Goal: Task Accomplishment & Management: Complete application form

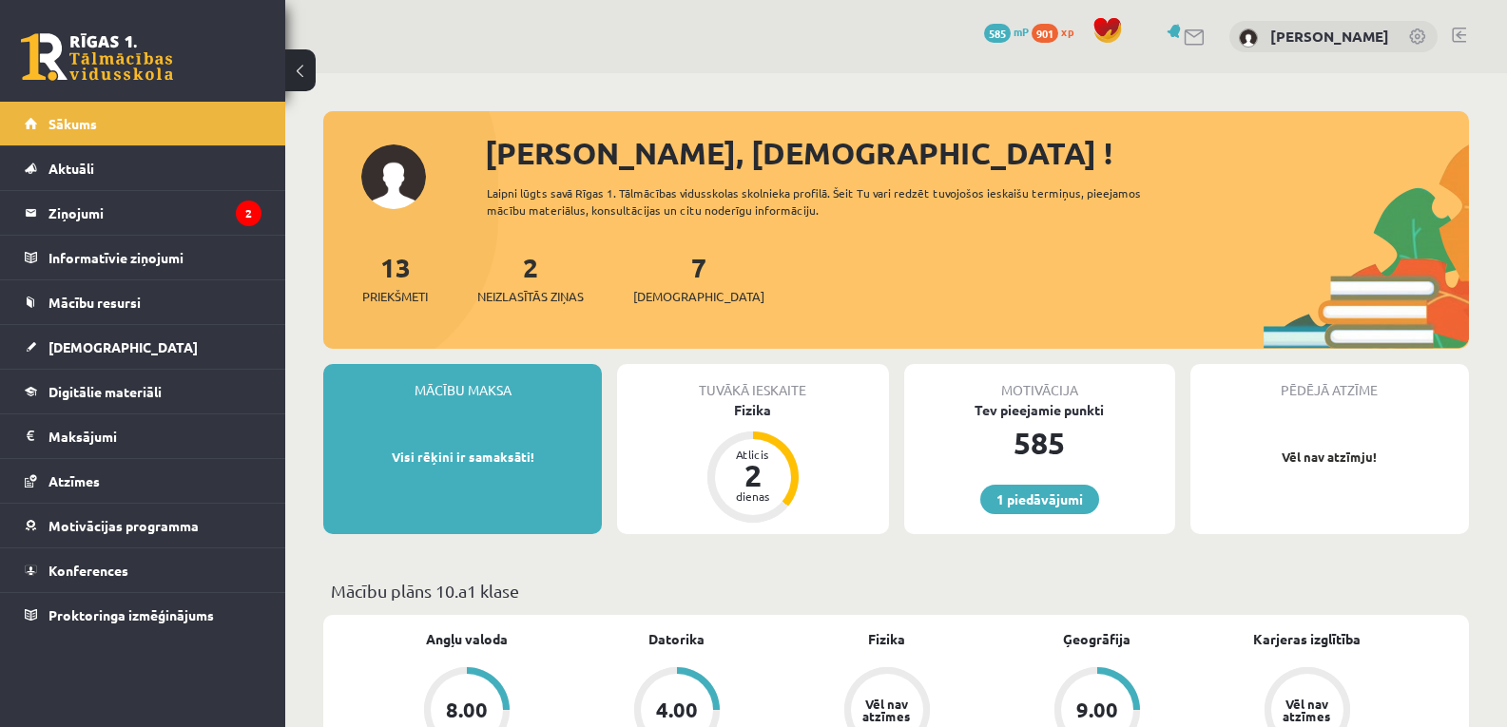
scroll to position [126, 0]
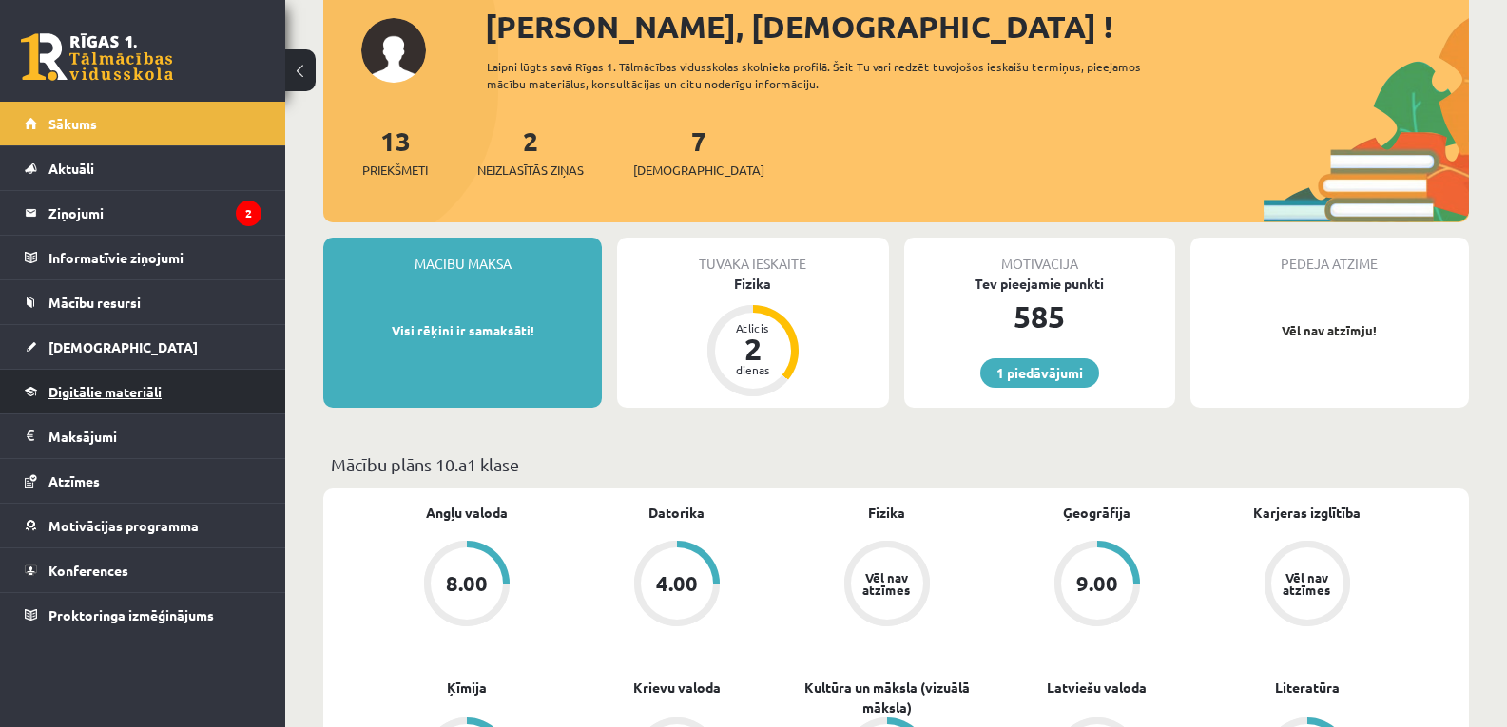
click at [106, 386] on span "Digitālie materiāli" at bounding box center [104, 391] width 113 height 17
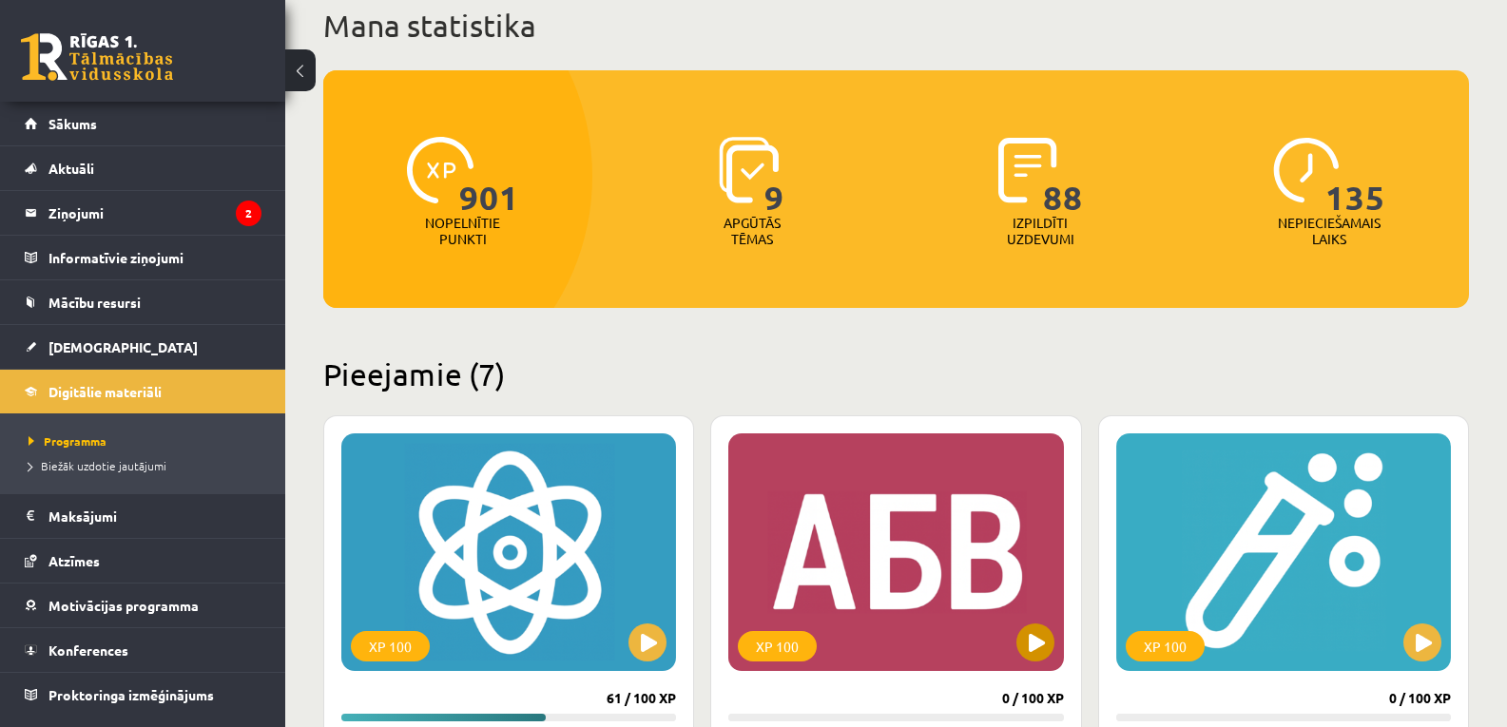
scroll to position [317, 0]
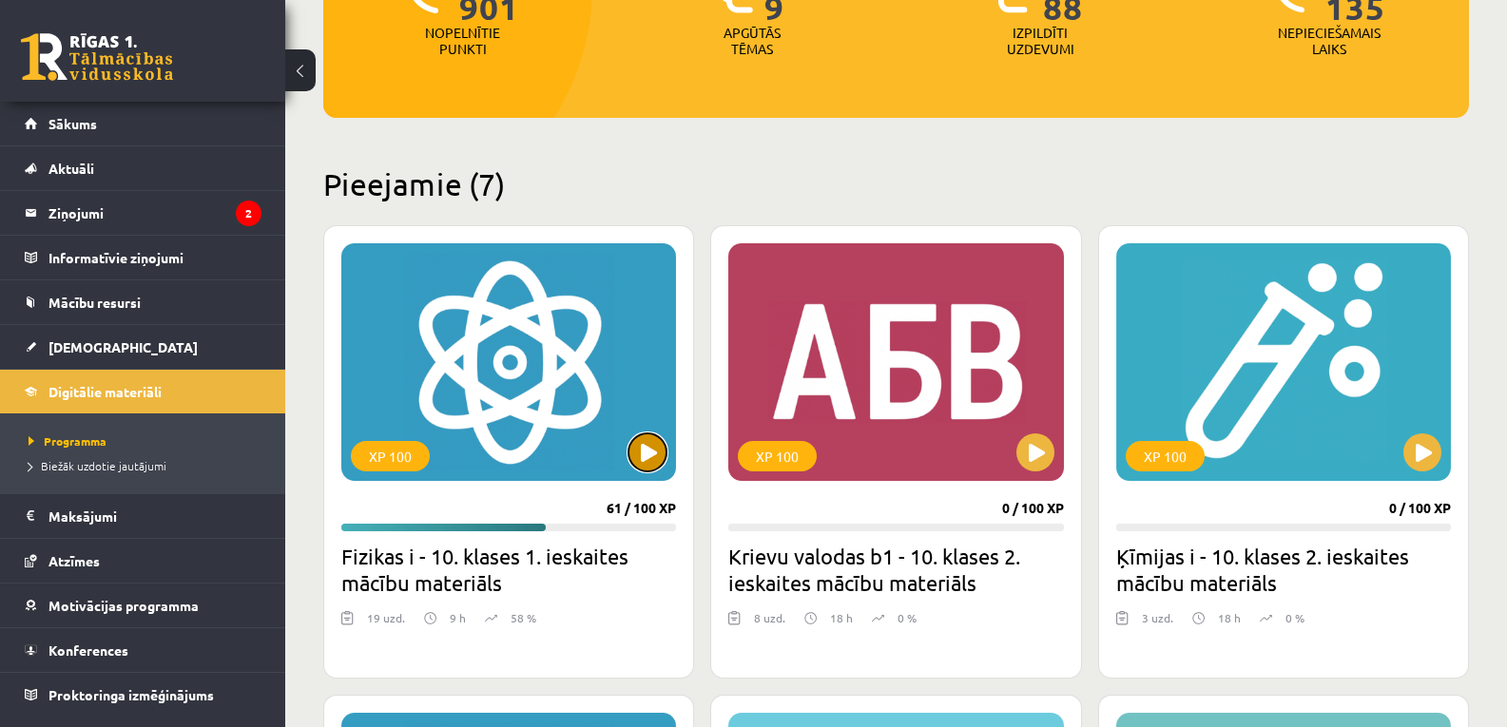
click at [653, 459] on button at bounding box center [647, 452] width 38 height 38
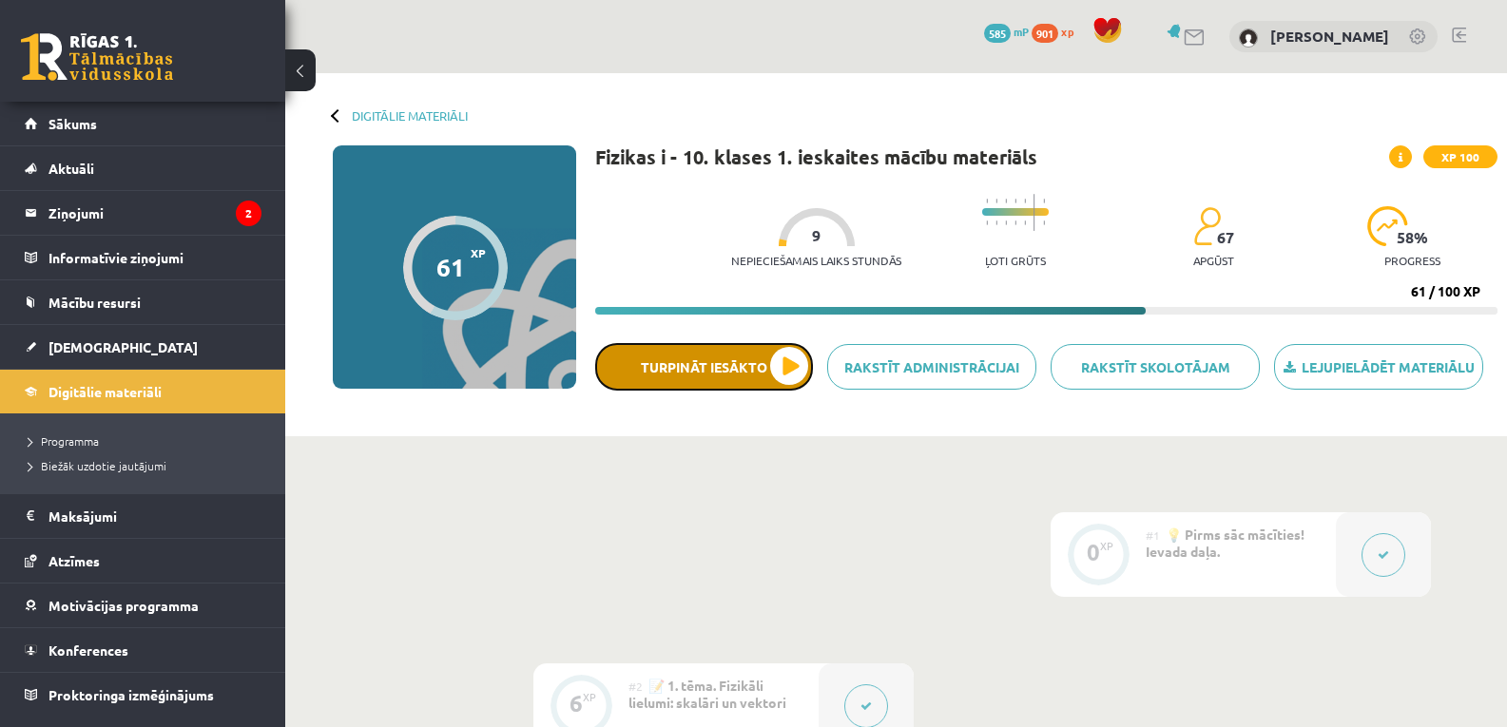
click at [759, 372] on button "Turpināt iesākto" at bounding box center [704, 367] width 218 height 48
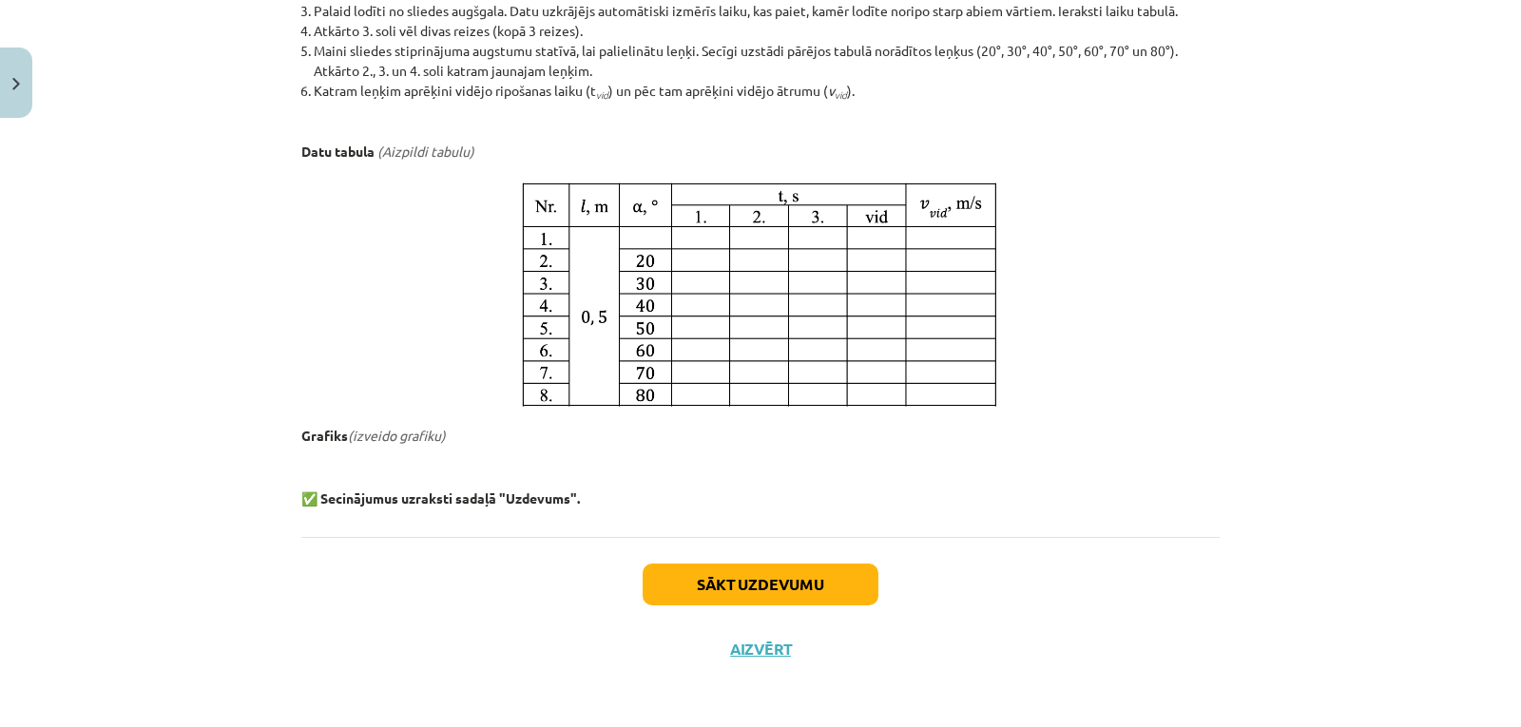
scroll to position [603, 0]
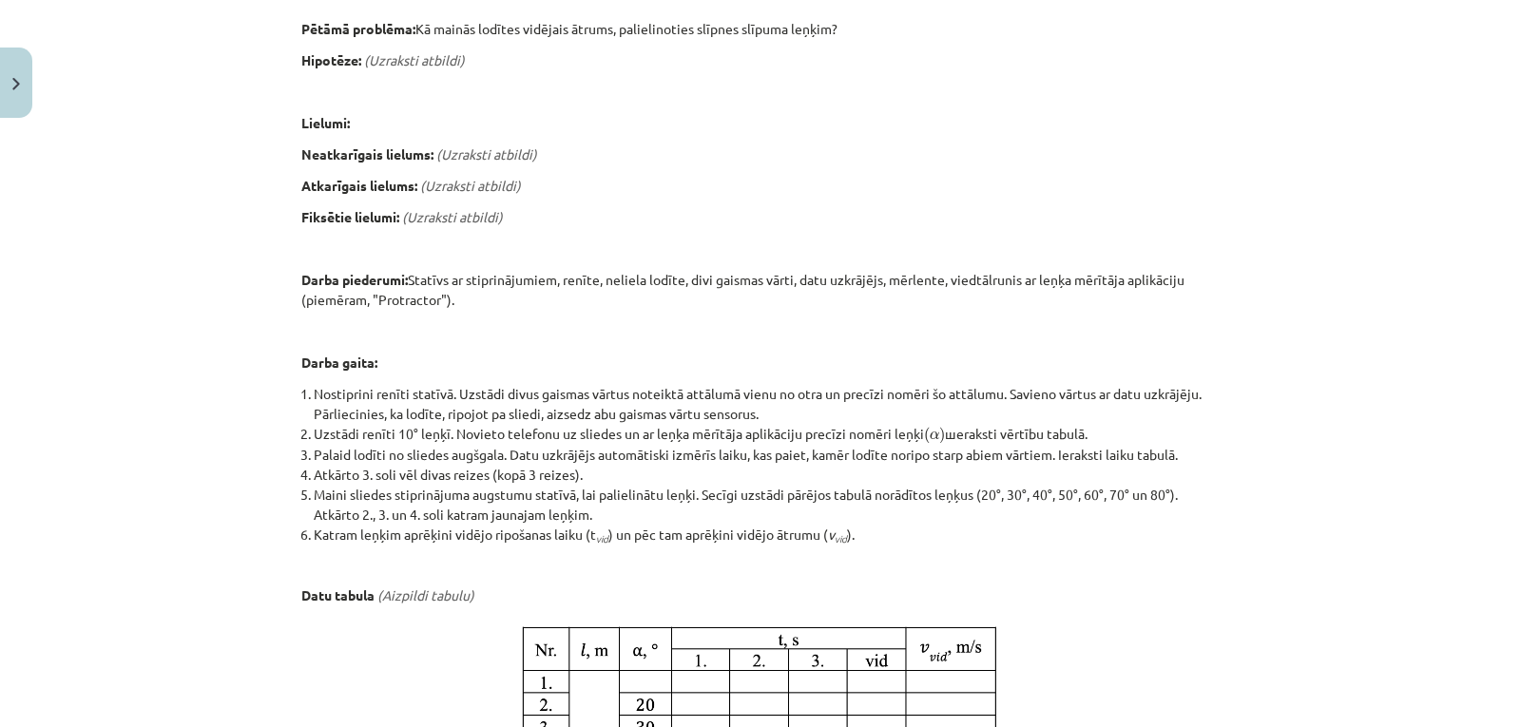
click at [464, 185] on em "(Uzraksti atbildi)" at bounding box center [470, 185] width 101 height 17
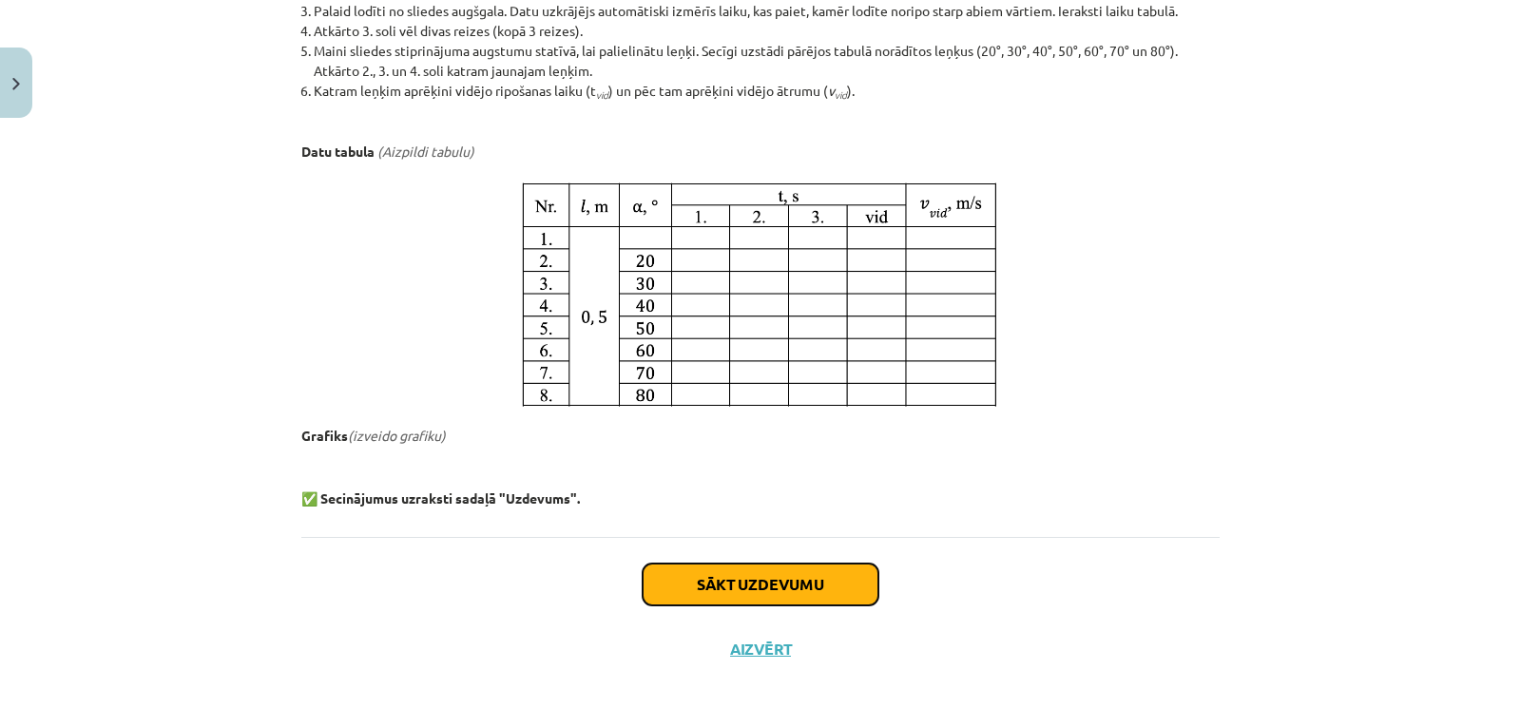
click at [800, 576] on button "Sākt uzdevumu" at bounding box center [761, 585] width 236 height 42
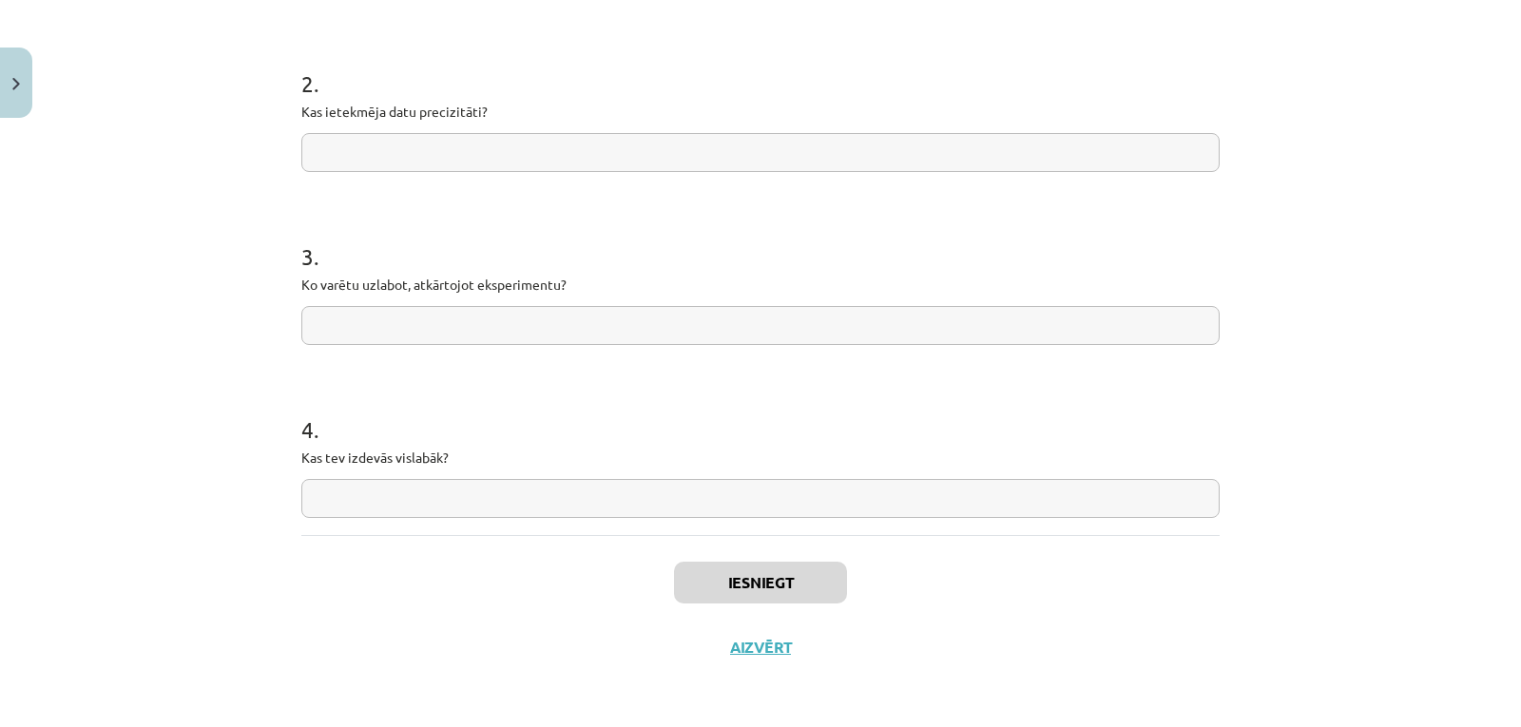
scroll to position [48, 0]
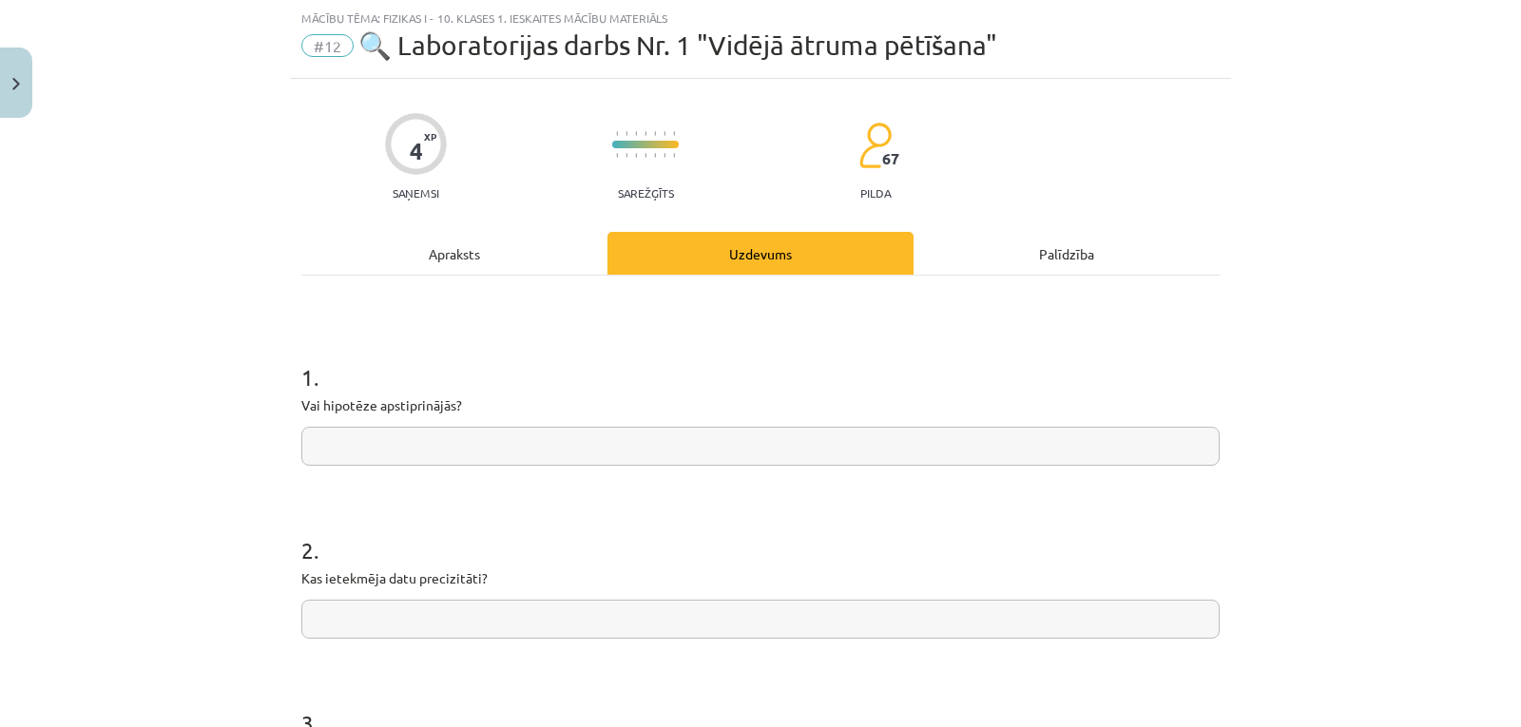
click at [430, 455] on input "text" at bounding box center [760, 446] width 918 height 39
click at [359, 453] on input "**********" at bounding box center [760, 446] width 918 height 39
click at [456, 463] on input "**********" at bounding box center [760, 446] width 918 height 39
click at [348, 449] on input "**********" at bounding box center [760, 446] width 918 height 39
click at [433, 444] on input "**********" at bounding box center [760, 446] width 918 height 39
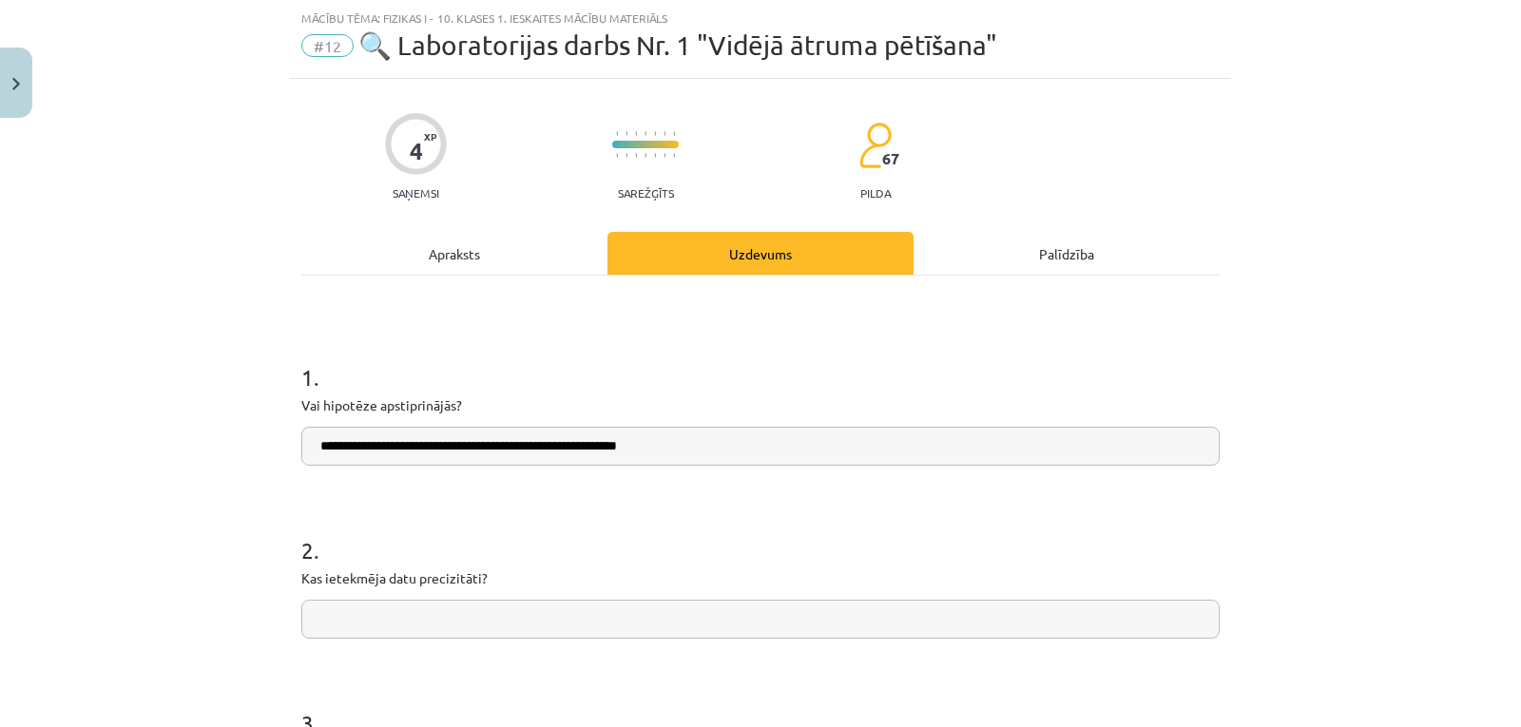
scroll to position [238, 0]
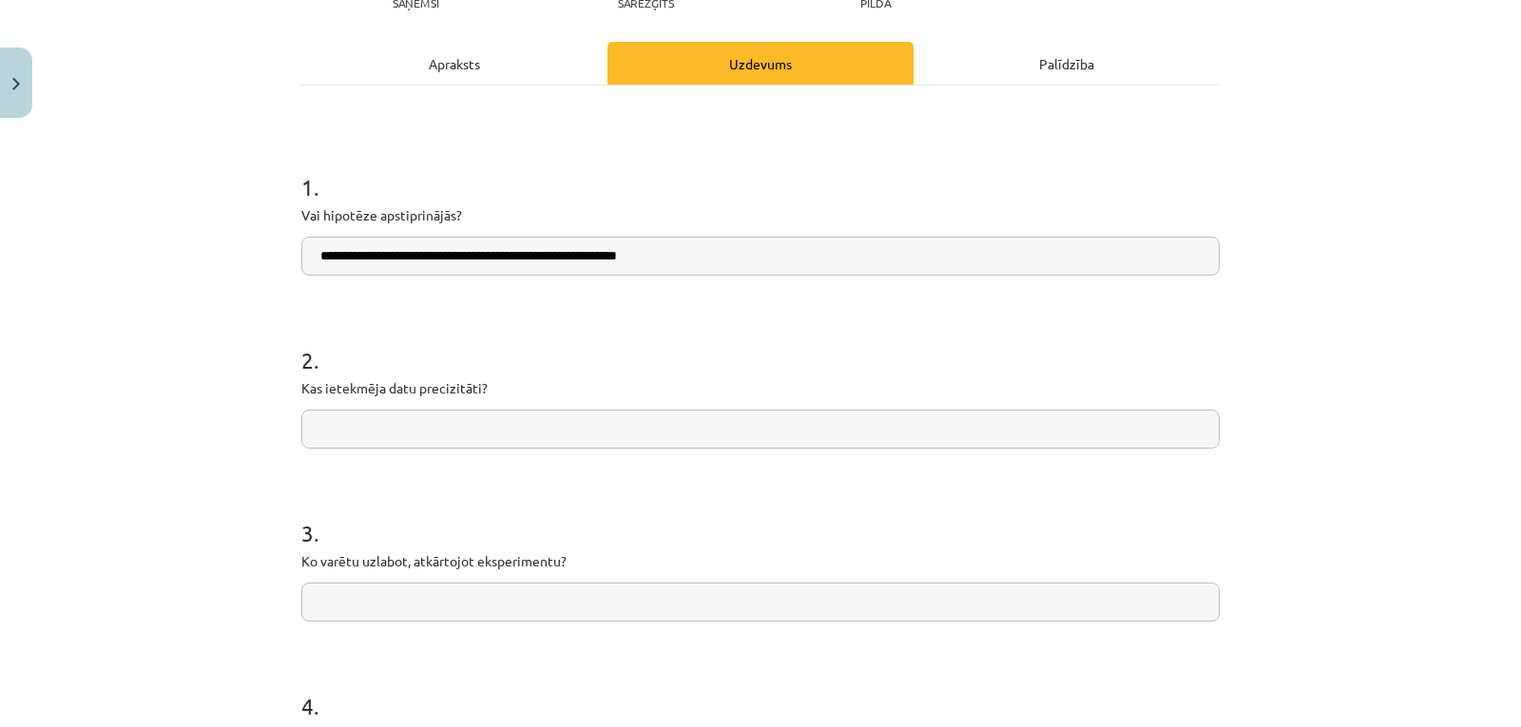
type input "**********"
click at [390, 407] on div "2 . Kas ietekmēja datu precizitāti?" at bounding box center [760, 381] width 918 height 135
click at [394, 424] on input "text" at bounding box center [760, 429] width 918 height 39
click at [318, 428] on input "*********" at bounding box center [760, 429] width 918 height 39
click at [389, 433] on input "*********" at bounding box center [760, 429] width 918 height 39
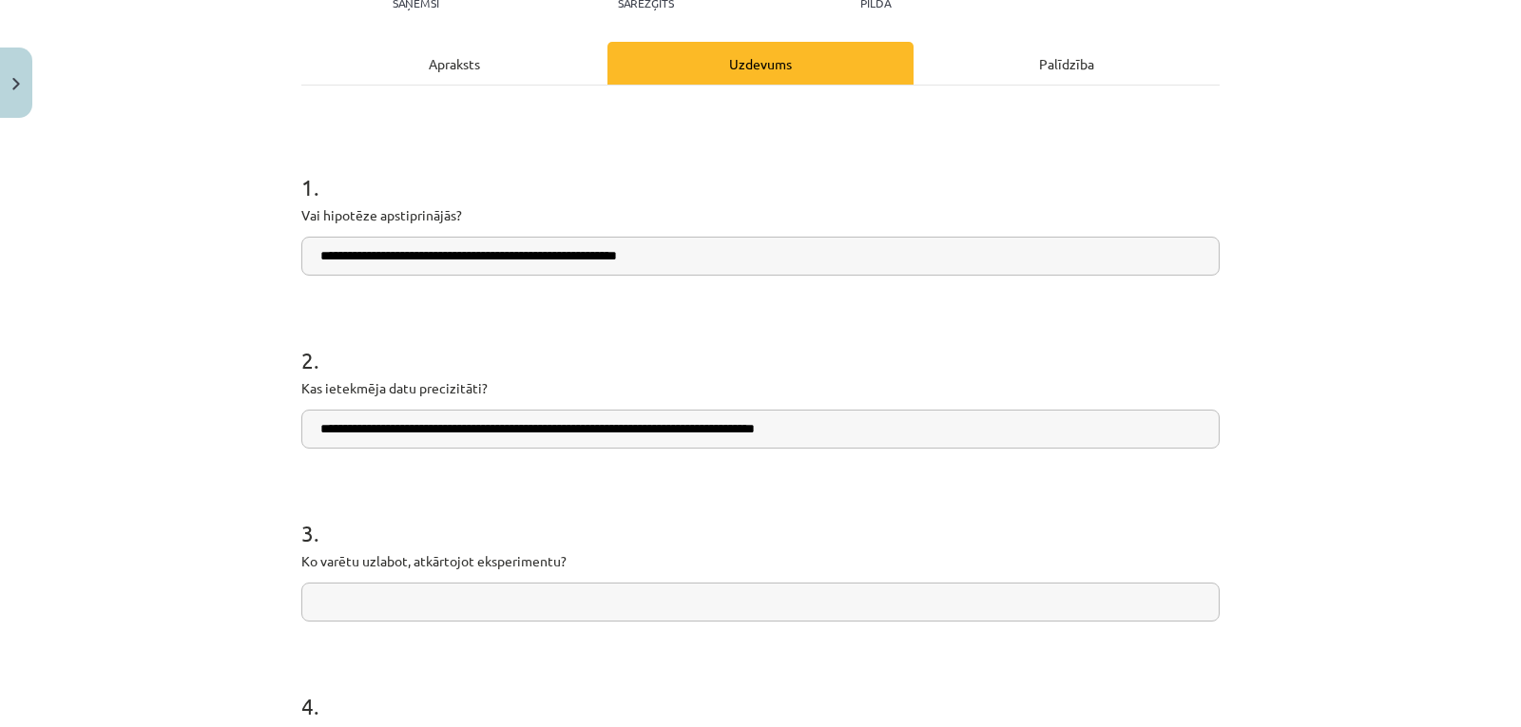
scroll to position [364, 0]
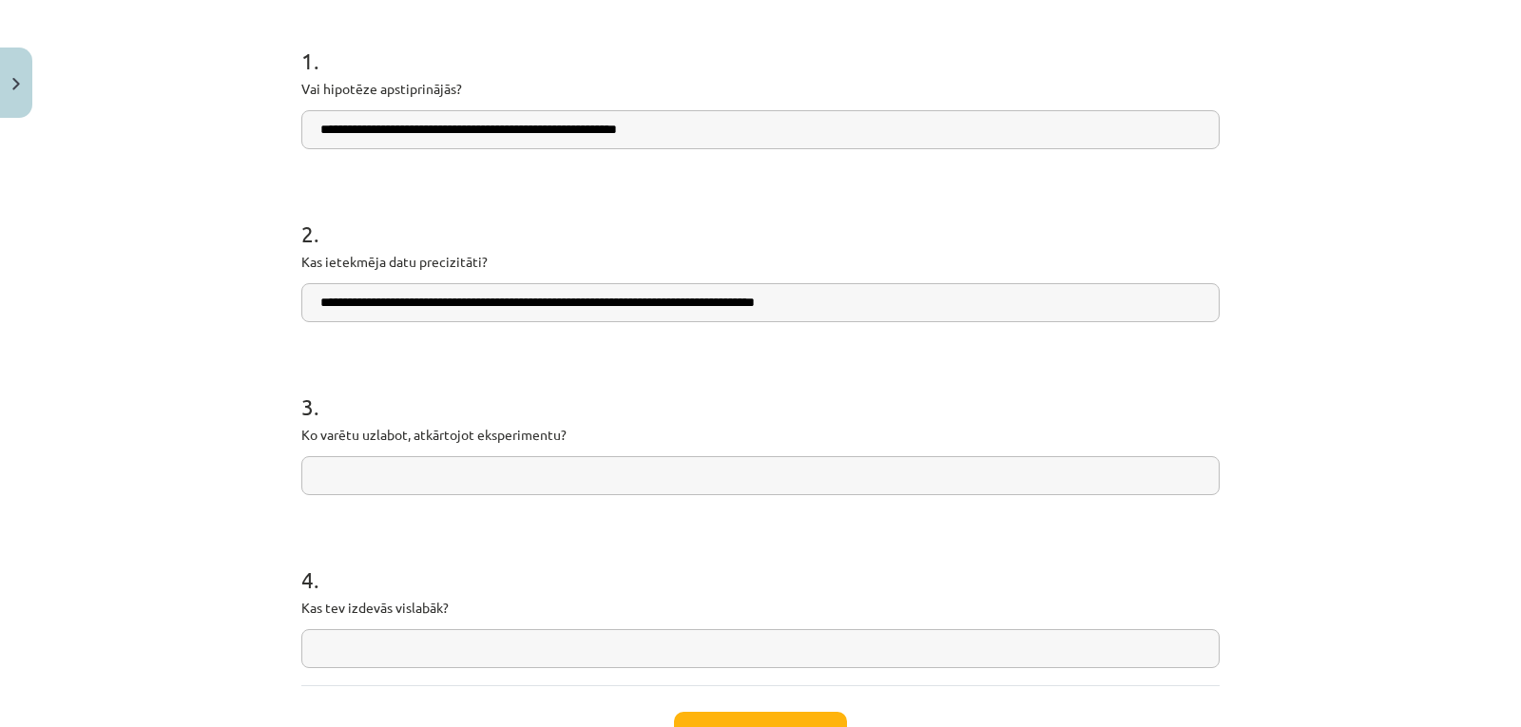
type input "**********"
click at [463, 466] on input "text" at bounding box center [760, 475] width 918 height 39
type input "**********"
click at [441, 652] on input "text" at bounding box center [760, 648] width 918 height 39
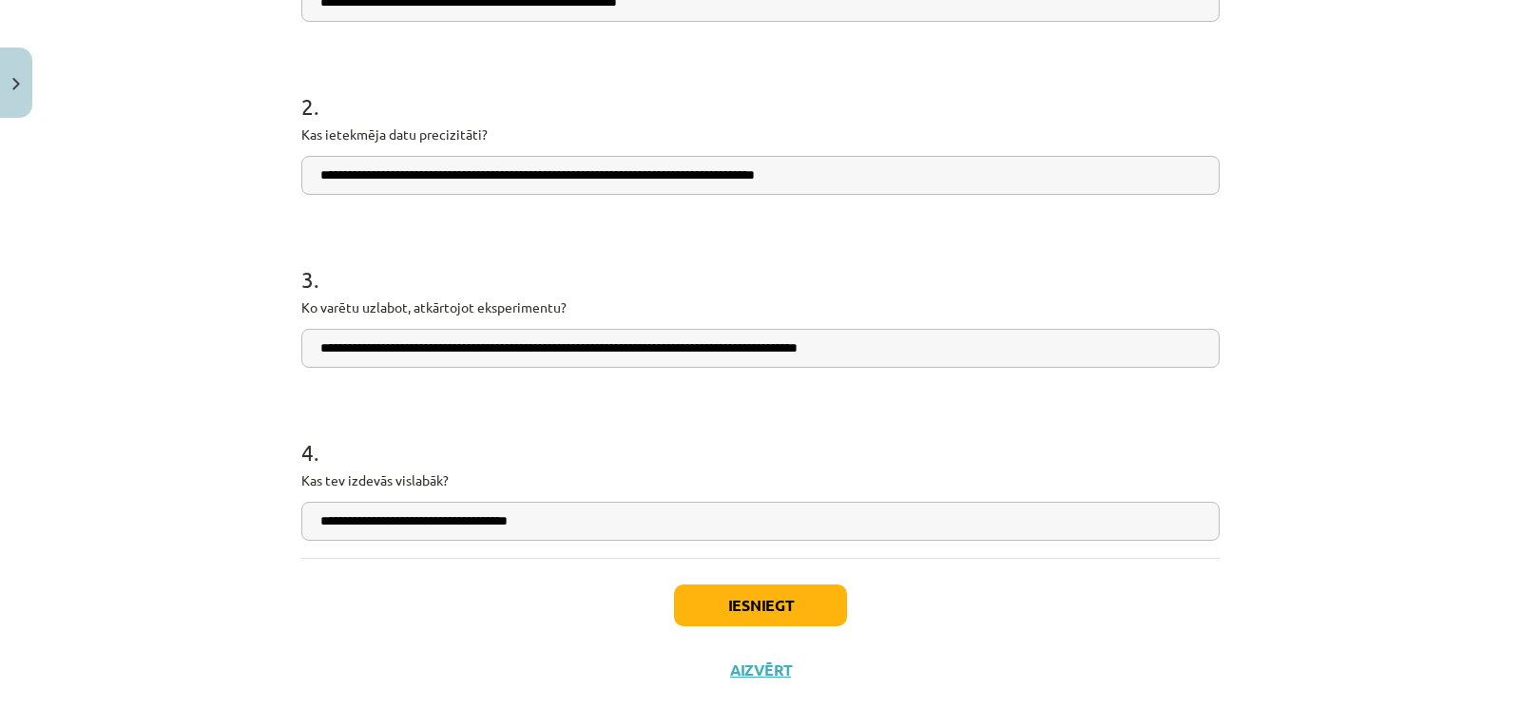
drag, startPoint x: 495, startPoint y: 524, endPoint x: 413, endPoint y: 529, distance: 82.9
click at [413, 529] on input "**********" at bounding box center [760, 521] width 918 height 39
click at [571, 525] on input "**********" at bounding box center [760, 521] width 918 height 39
type input "**********"
click at [726, 630] on div "Iesniegt Aizvērt" at bounding box center [760, 624] width 918 height 133
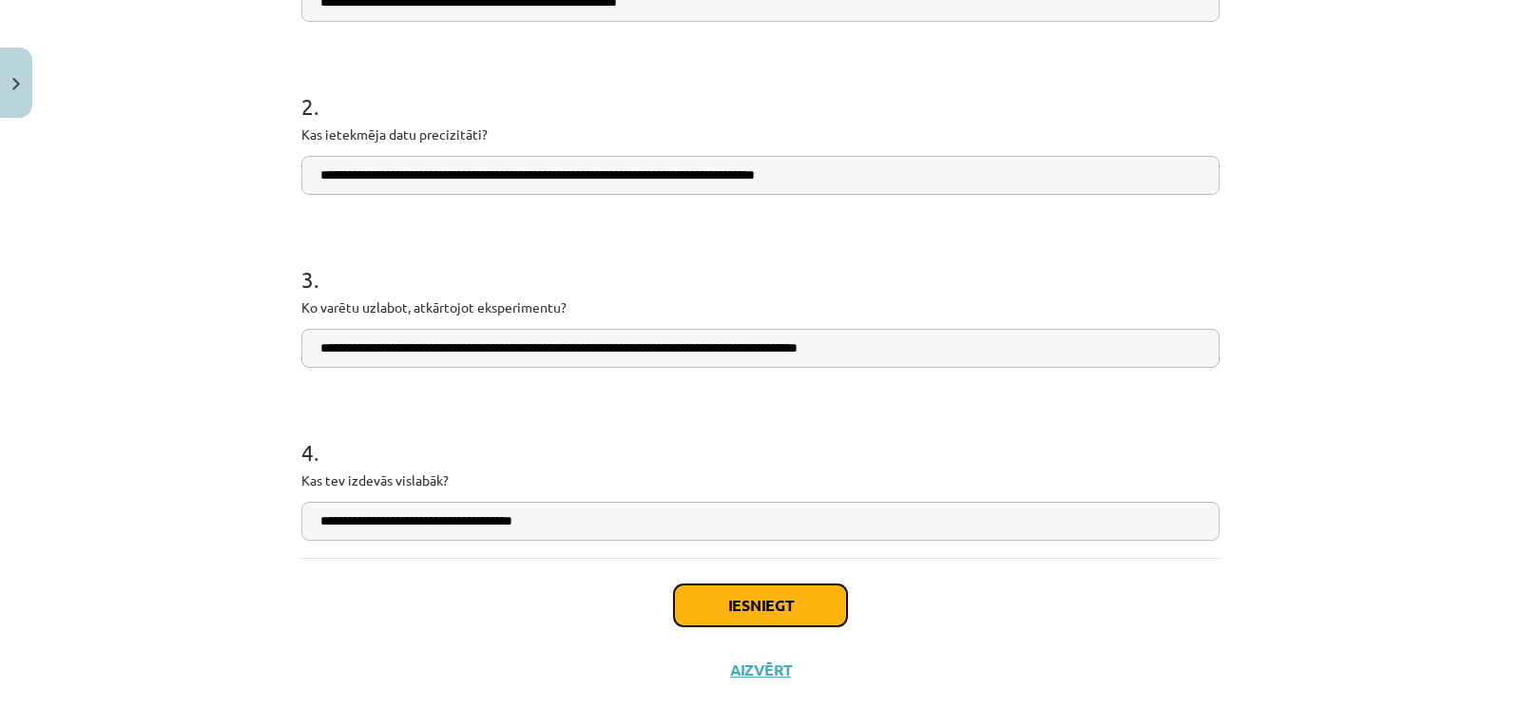
click at [744, 615] on button "Iesniegt" at bounding box center [760, 606] width 173 height 42
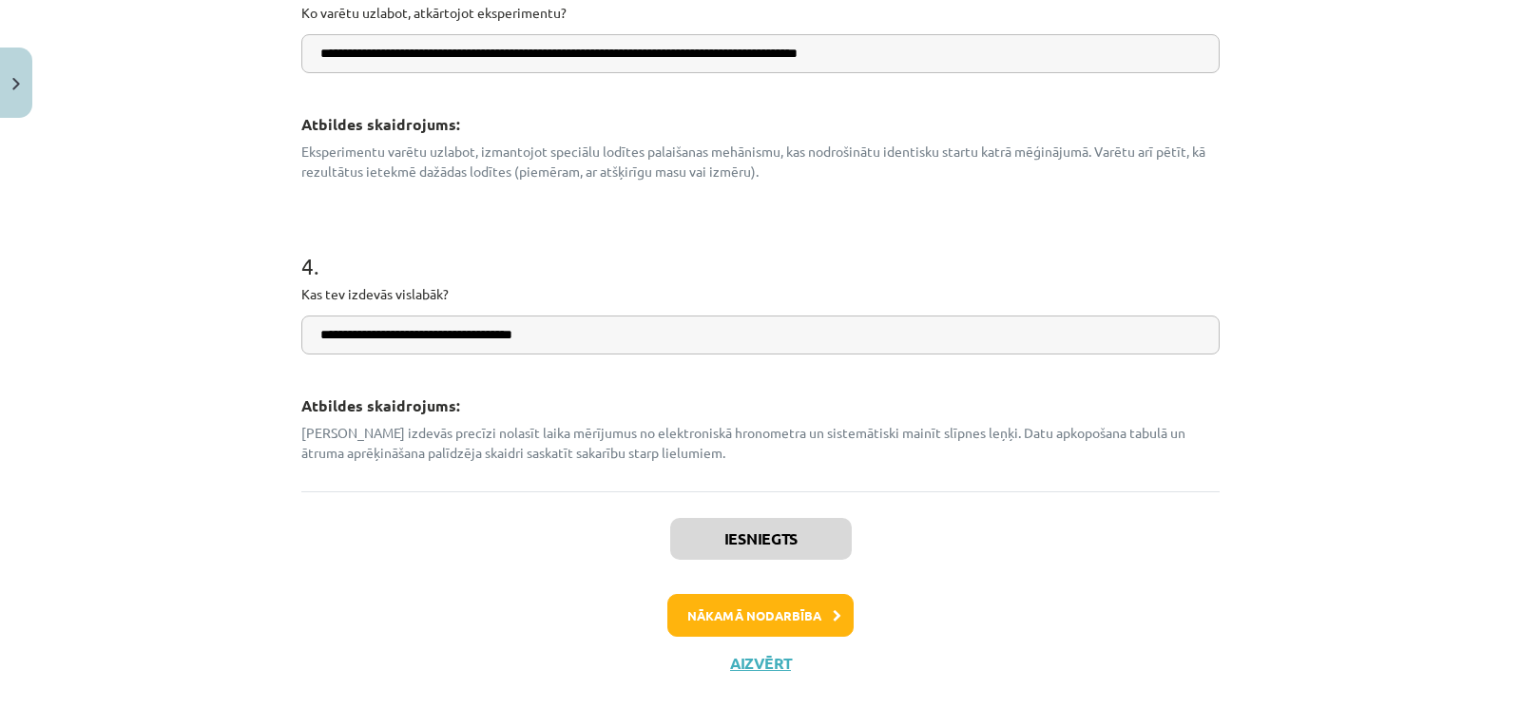
scroll to position [999, 0]
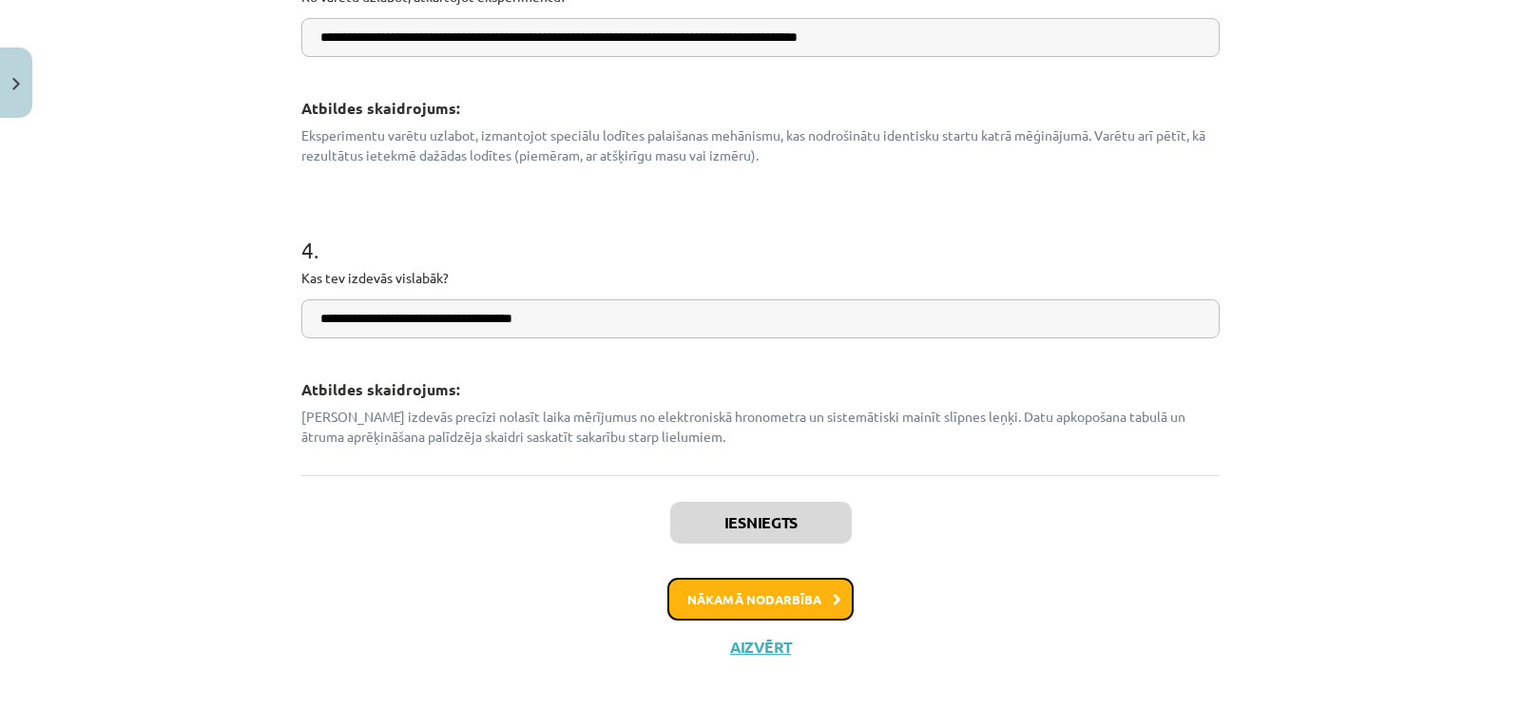
click at [685, 591] on button "Nākamā nodarbība" at bounding box center [760, 600] width 186 height 44
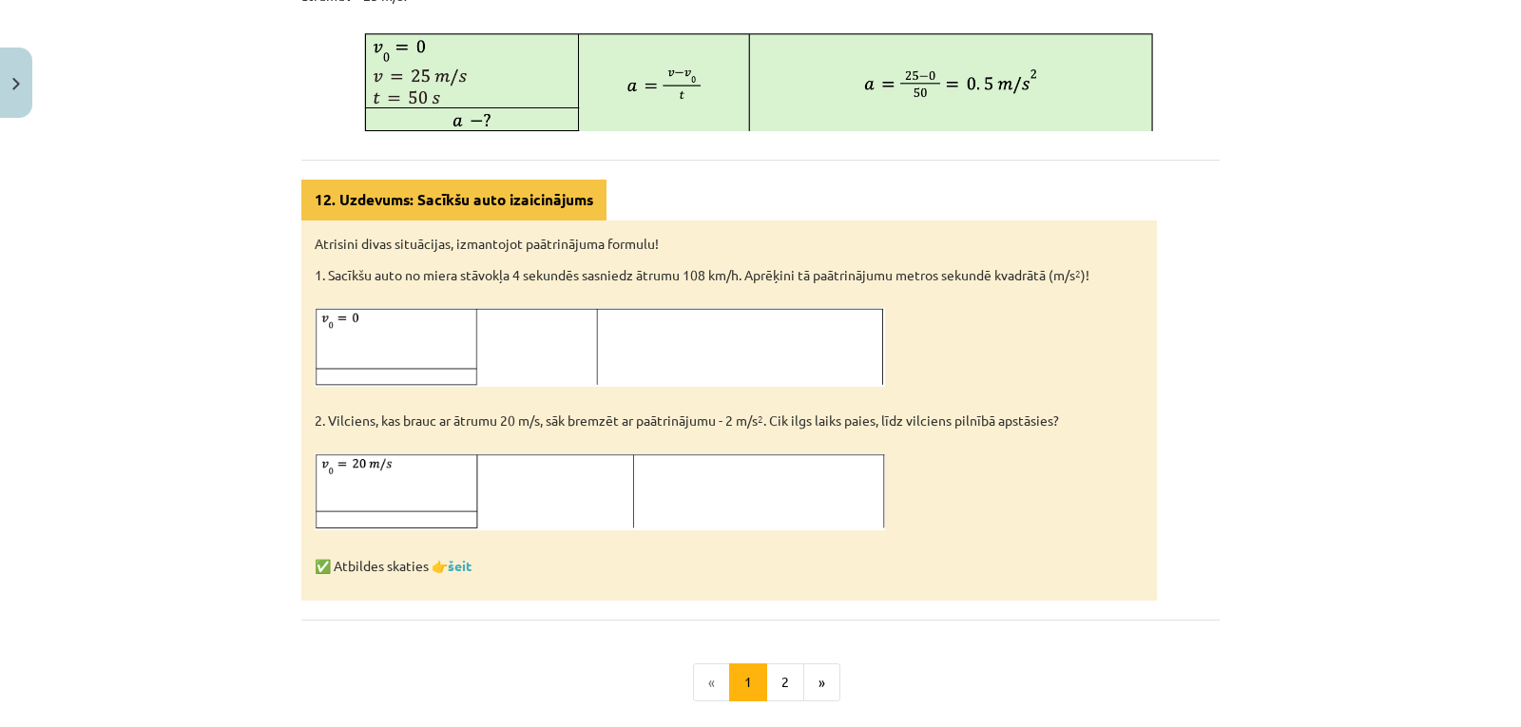
scroll to position [1126, 0]
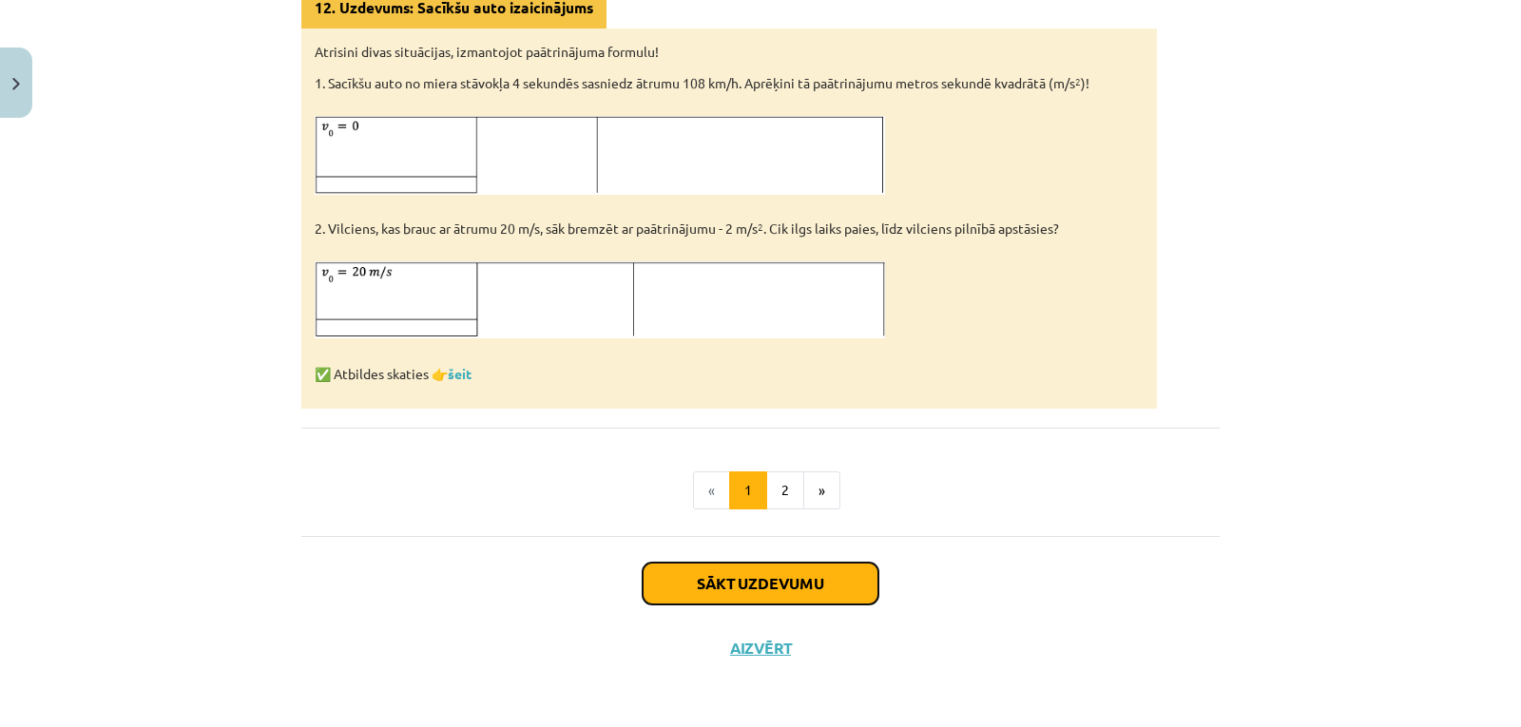
click at [698, 567] on button "Sākt uzdevumu" at bounding box center [761, 584] width 236 height 42
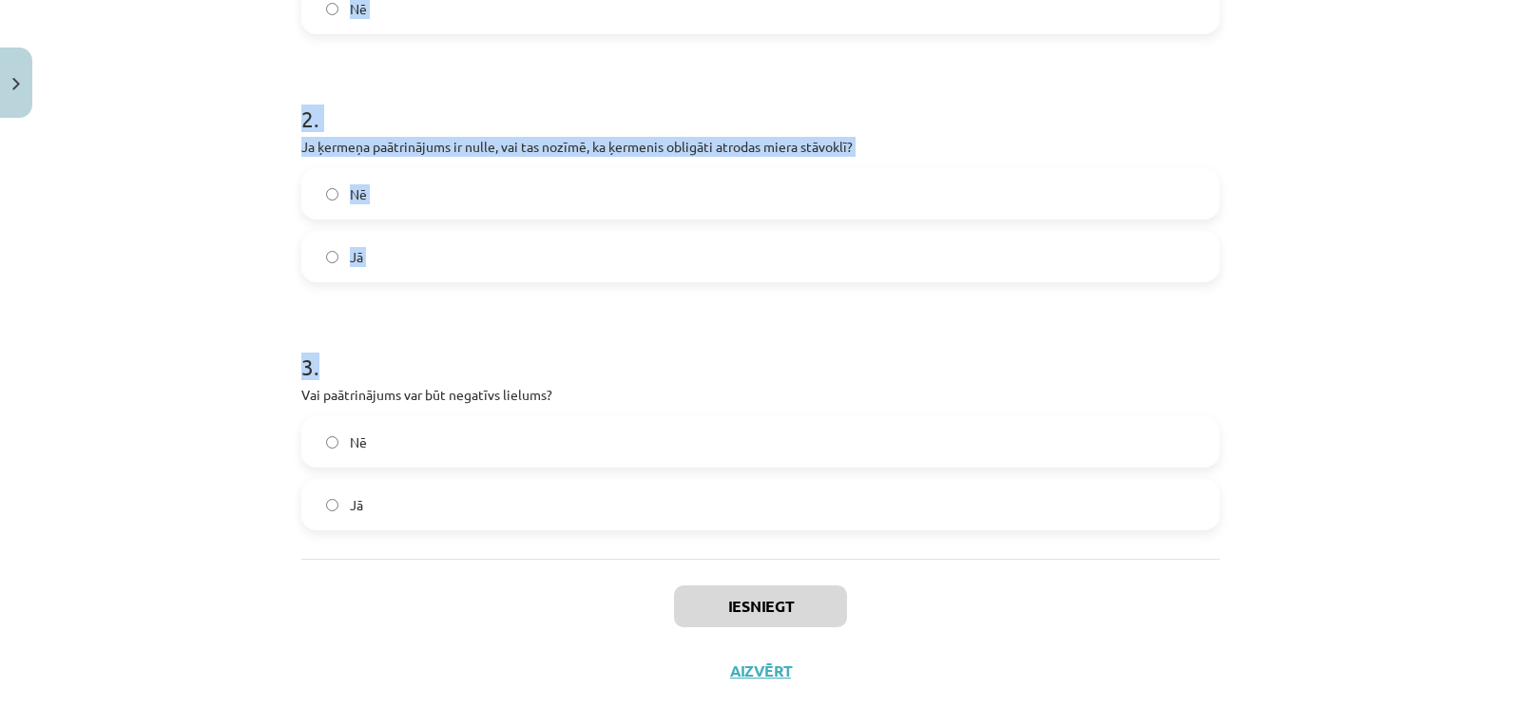
scroll to position [578, 0]
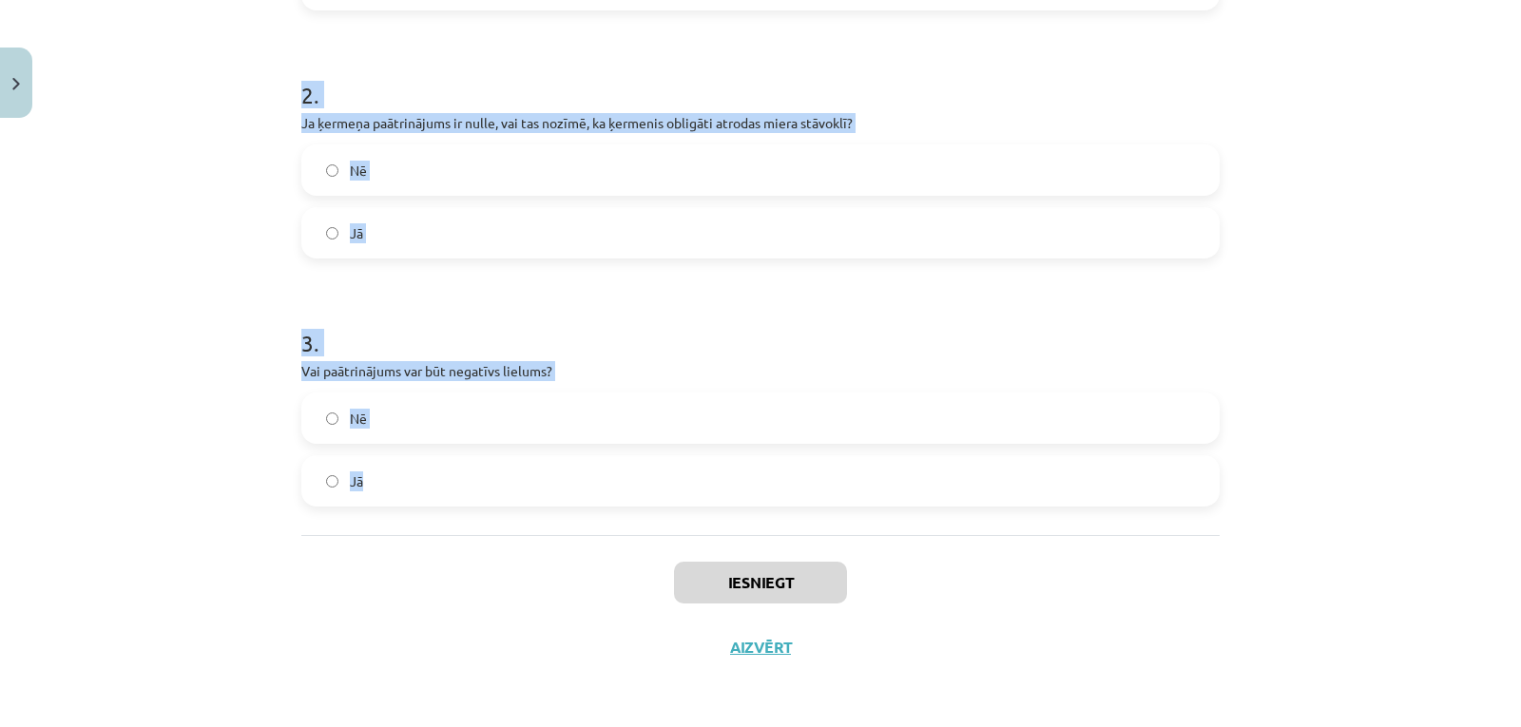
drag, startPoint x: 293, startPoint y: 183, endPoint x: 483, endPoint y: 463, distance: 338.8
click at [483, 463] on div "6 XP Saņemsi Sarežģīts 67 pilda Apraksts Uzdevums Palīdzība 1 . Vai planētu kus…" at bounding box center [760, 113] width 941 height 1131
copy form "1 . Vai planētu kustība to orbītās ir piemērs kustībai bez paātrinājuma? Jā Nē …"
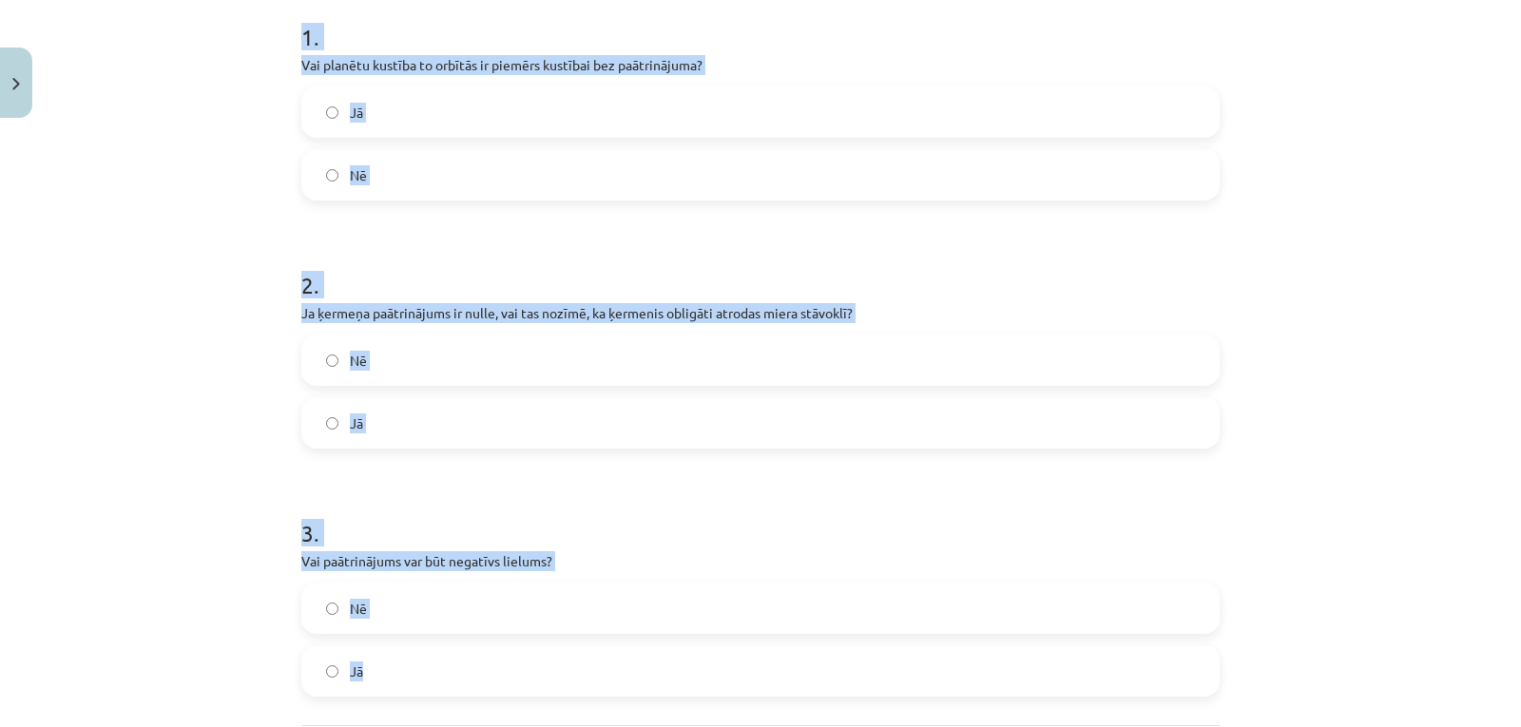
scroll to position [324, 0]
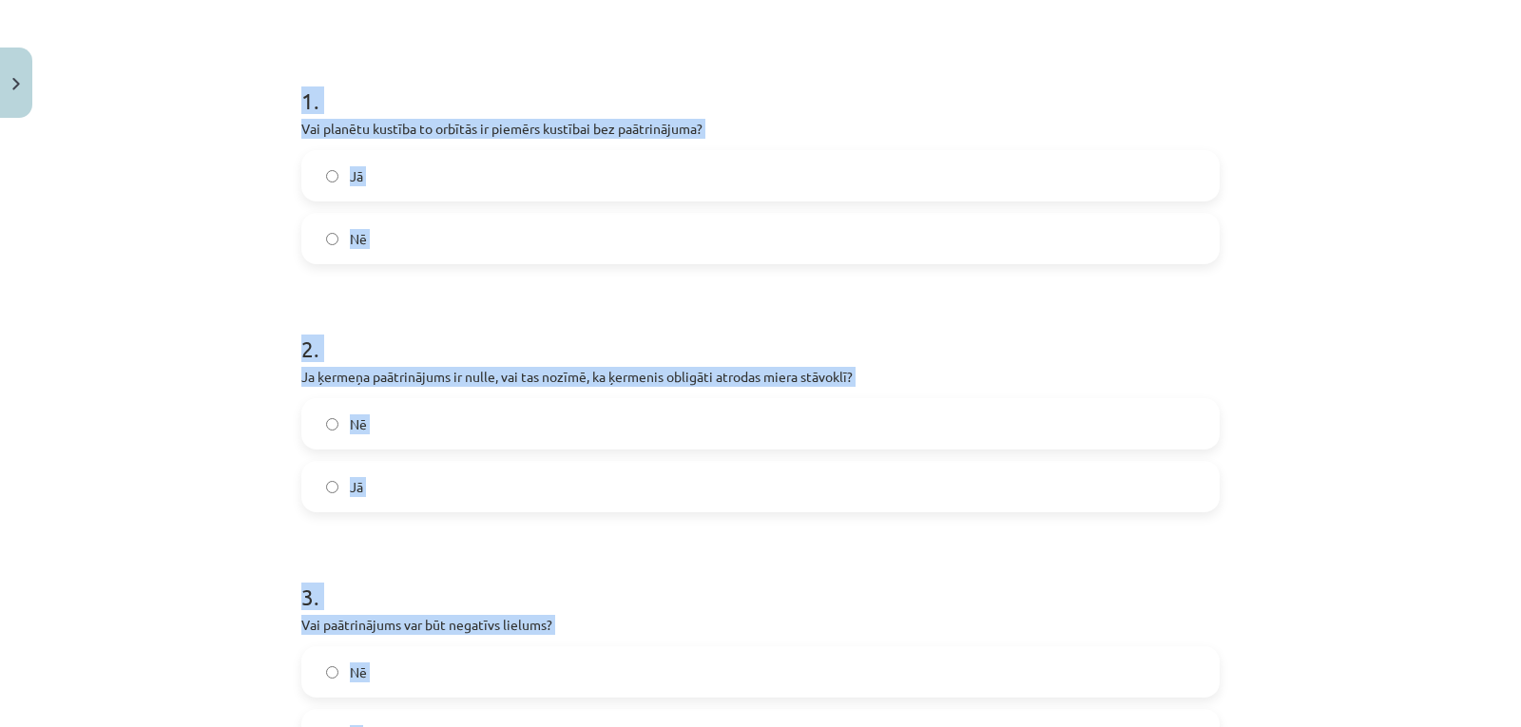
click at [226, 313] on div "Mācību tēma: Fizikas i - 10. klases 1. ieskaites mācību materiāls #13 📝 10. tēm…" at bounding box center [760, 363] width 1521 height 727
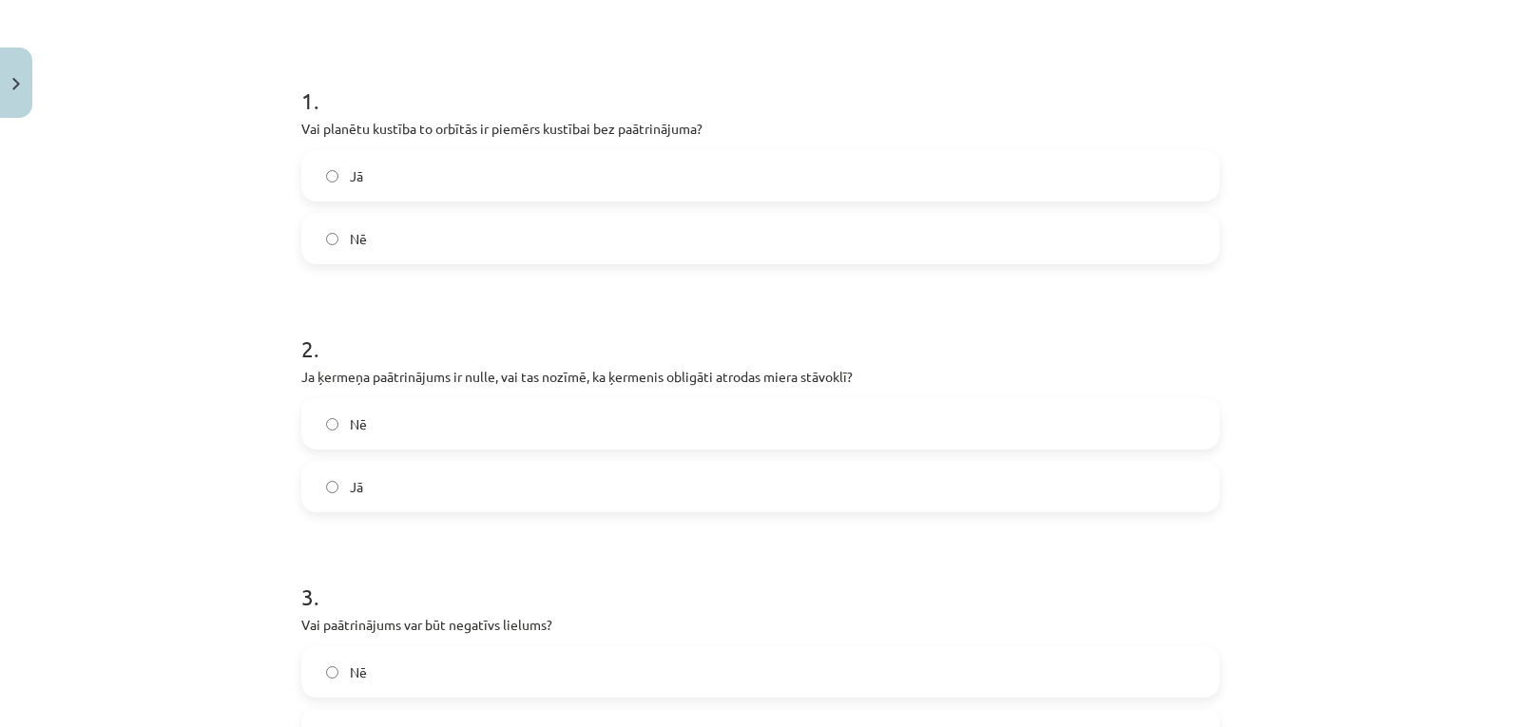
click at [329, 230] on label "Nē" at bounding box center [760, 239] width 914 height 48
drag, startPoint x: 338, startPoint y: 439, endPoint x: 326, endPoint y: 473, distance: 36.4
click at [338, 442] on label "Nē" at bounding box center [760, 424] width 914 height 48
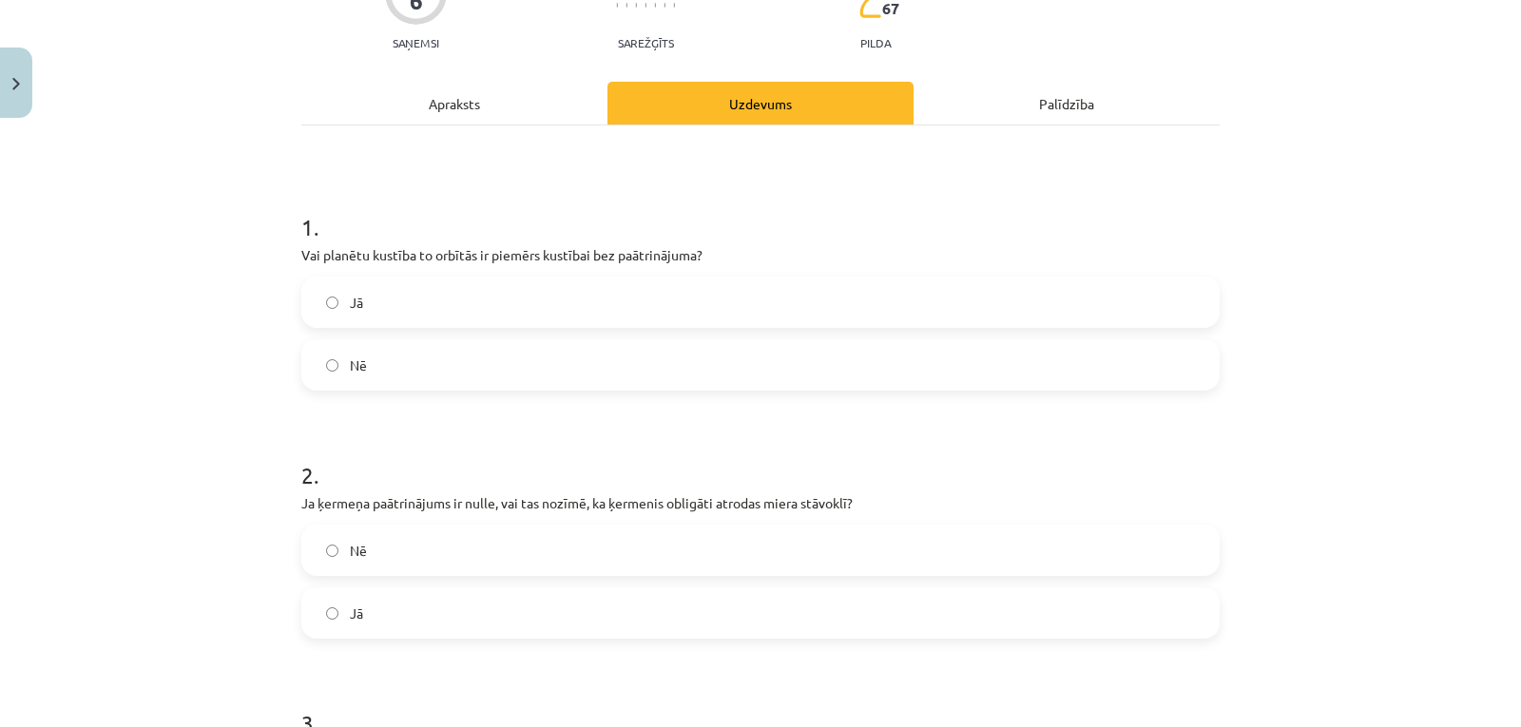
scroll to position [452, 0]
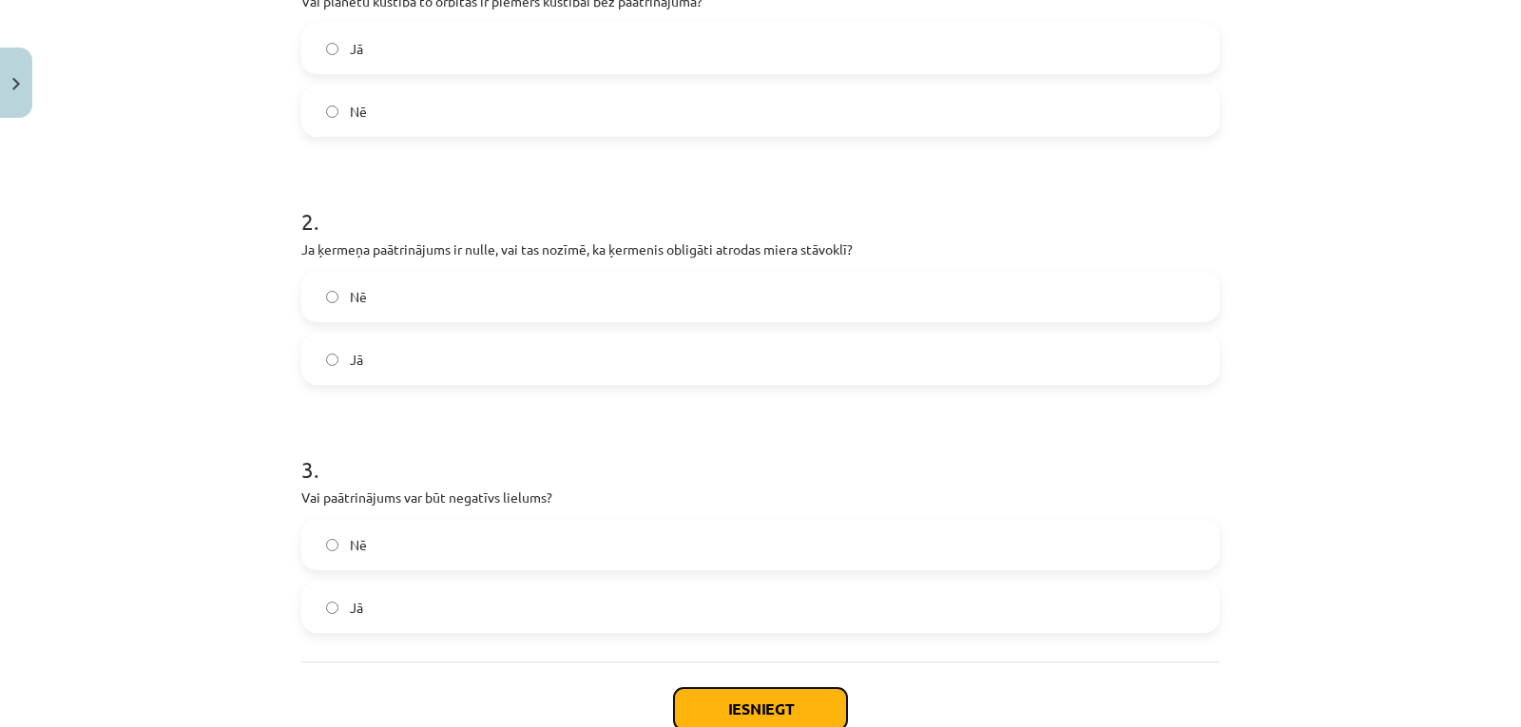
click at [751, 693] on button "Iesniegt" at bounding box center [760, 709] width 173 height 42
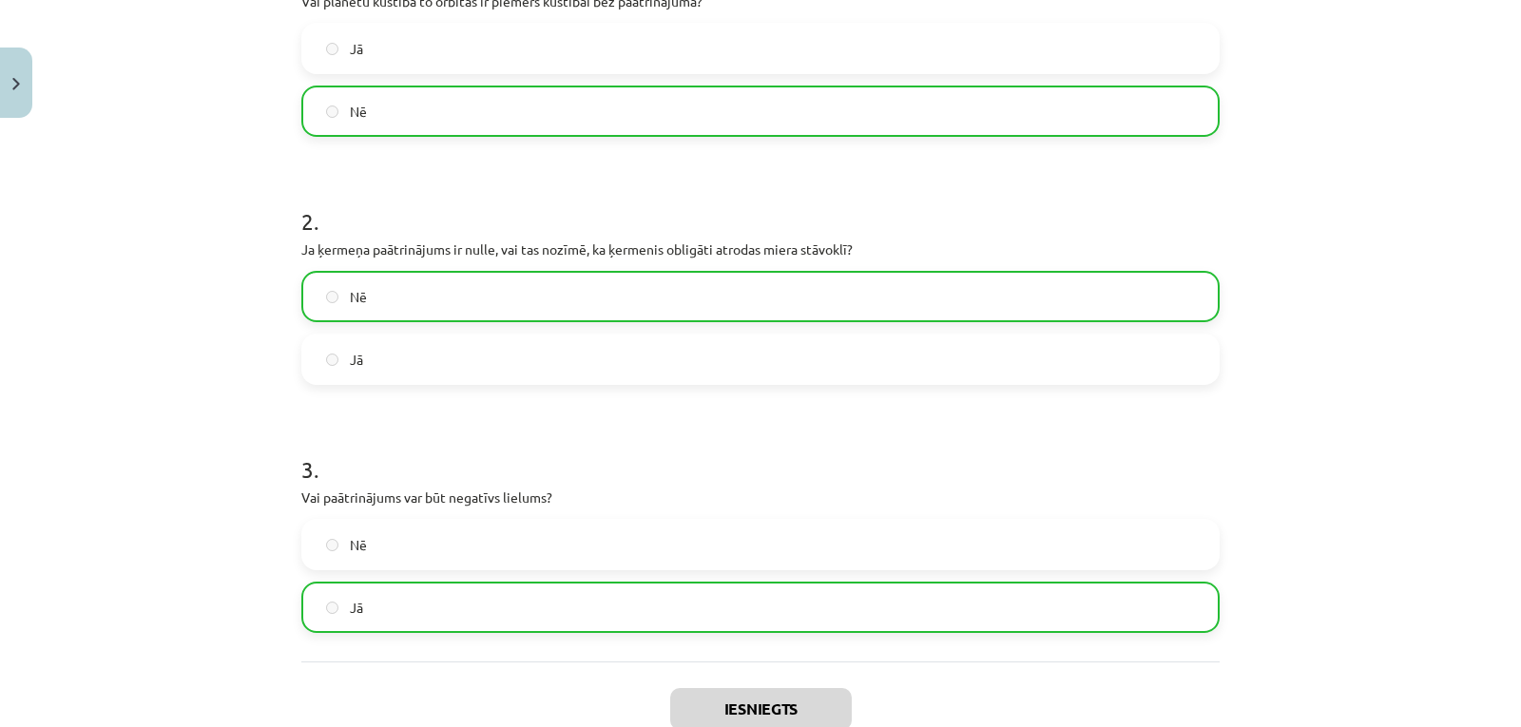
scroll to position [639, 0]
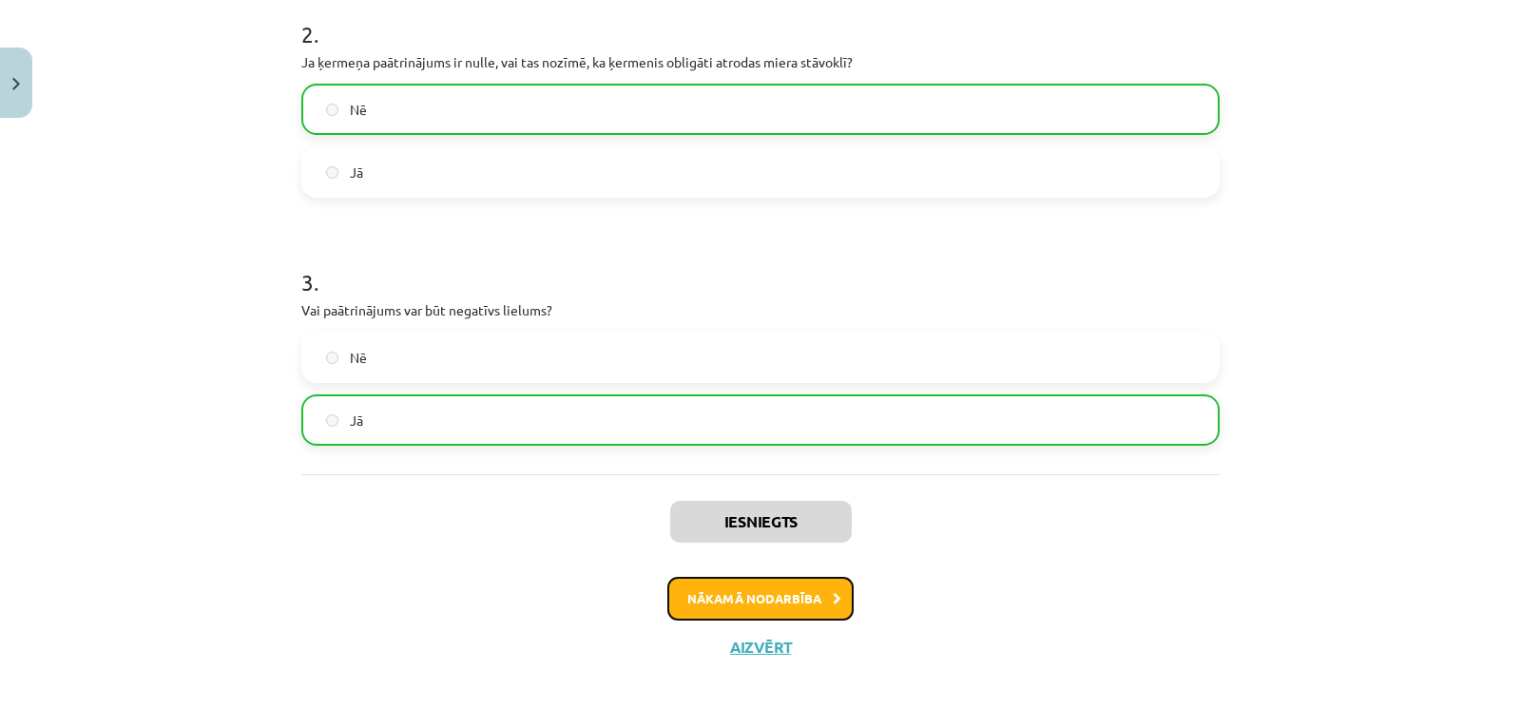
click at [676, 596] on button "Nākamā nodarbība" at bounding box center [760, 599] width 186 height 44
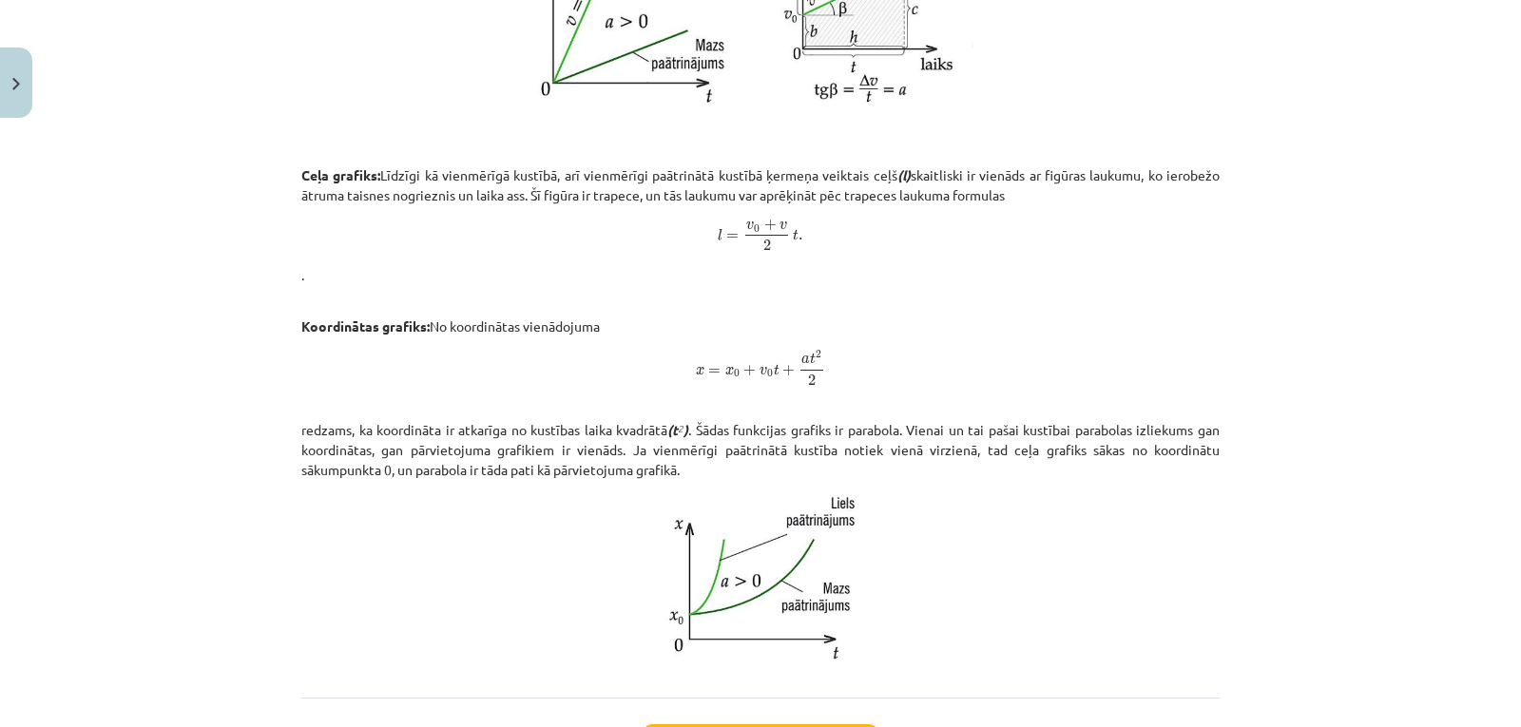
scroll to position [1096, 0]
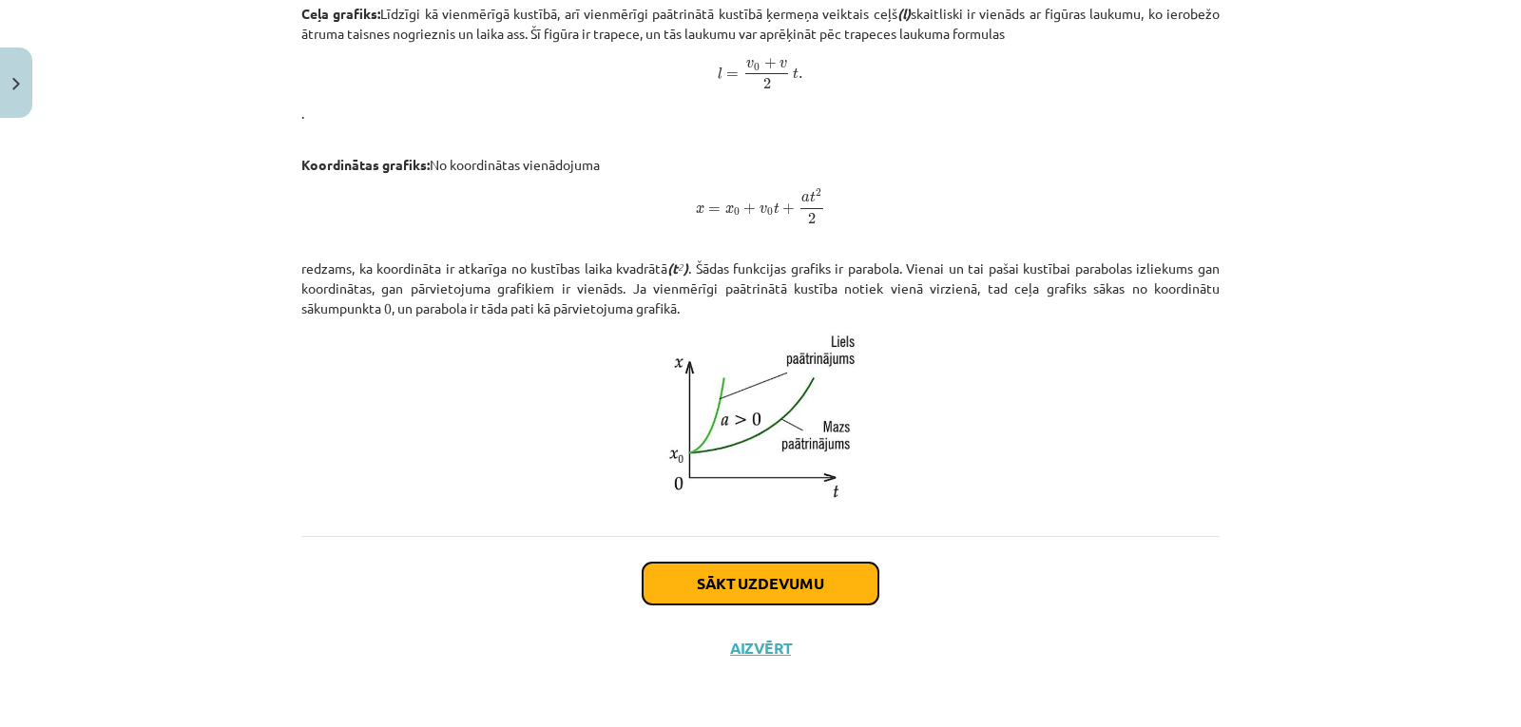
click at [673, 587] on button "Sākt uzdevumu" at bounding box center [761, 584] width 236 height 42
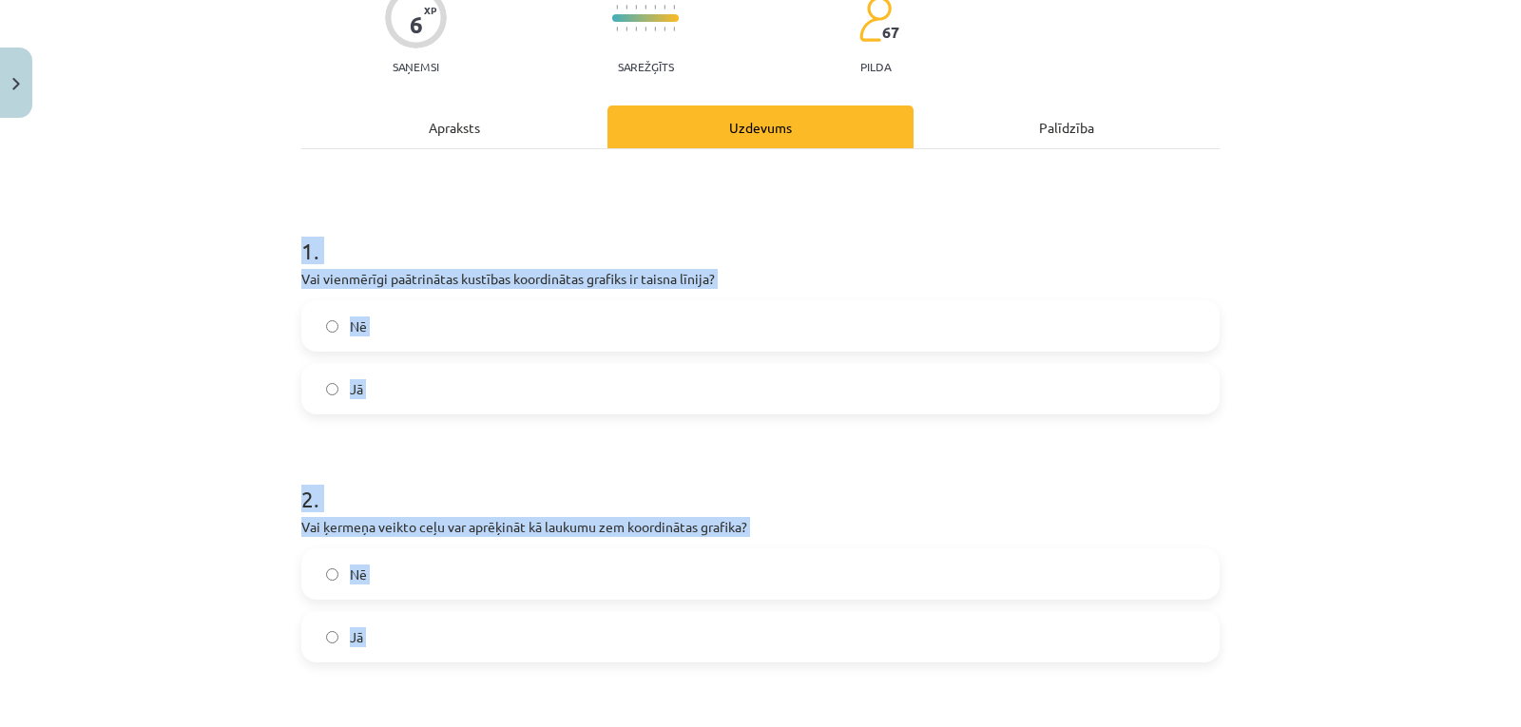
scroll to position [554, 0]
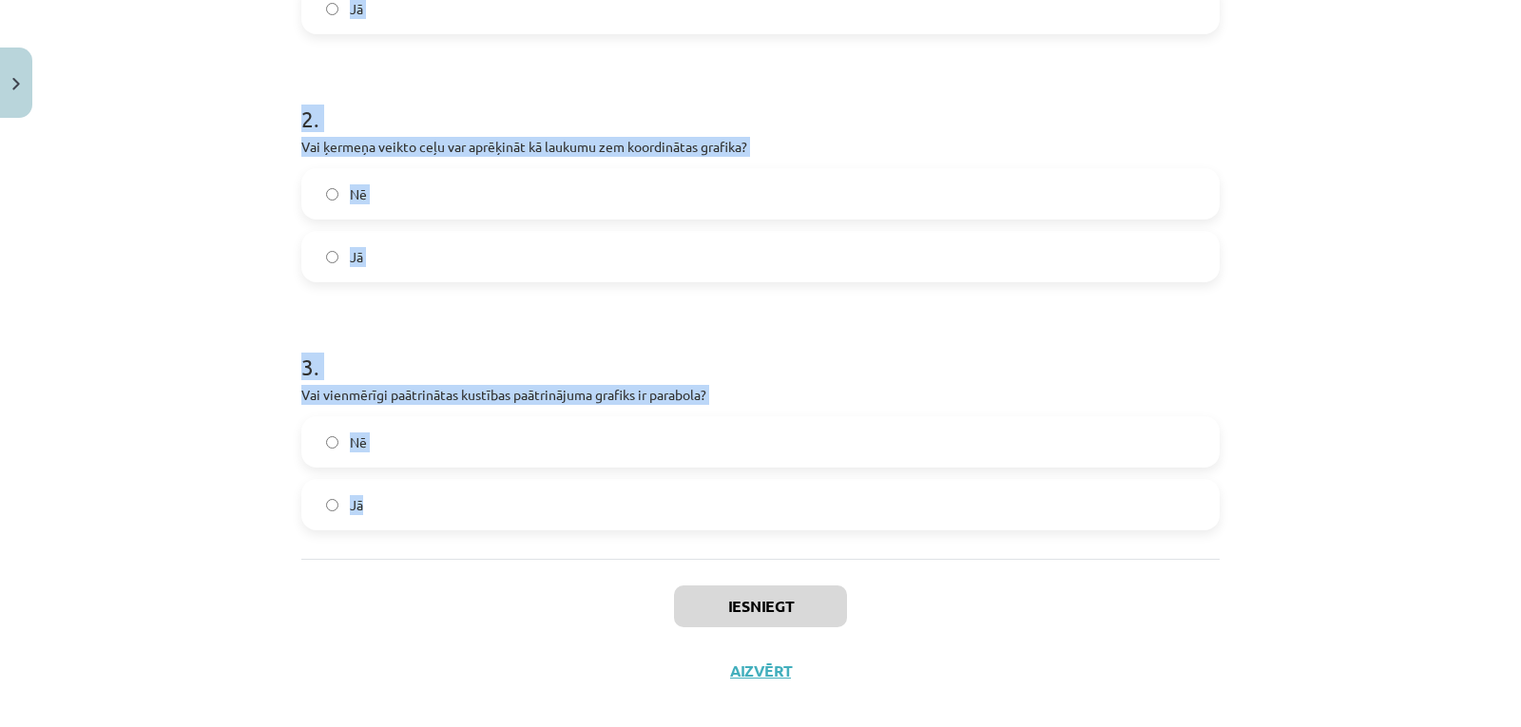
drag, startPoint x: 290, startPoint y: 252, endPoint x: 572, endPoint y: 496, distance: 373.4
click at [572, 496] on div "6 XP Saņemsi Sarežģīts 67 pilda Apraksts Uzdevums Palīdzība 1 . Vai vienmērīgi …" at bounding box center [760, 137] width 941 height 1131
copy form "1 . Vai vienmērīgi paātrinātas kustības koordinātas grafiks ir taisna līnija? N…"
click at [176, 303] on div "Mācību tēma: Fizikas i - 10. klases 1. ieskaites mācību materiāls #14 📝 11. tēm…" at bounding box center [760, 363] width 1521 height 727
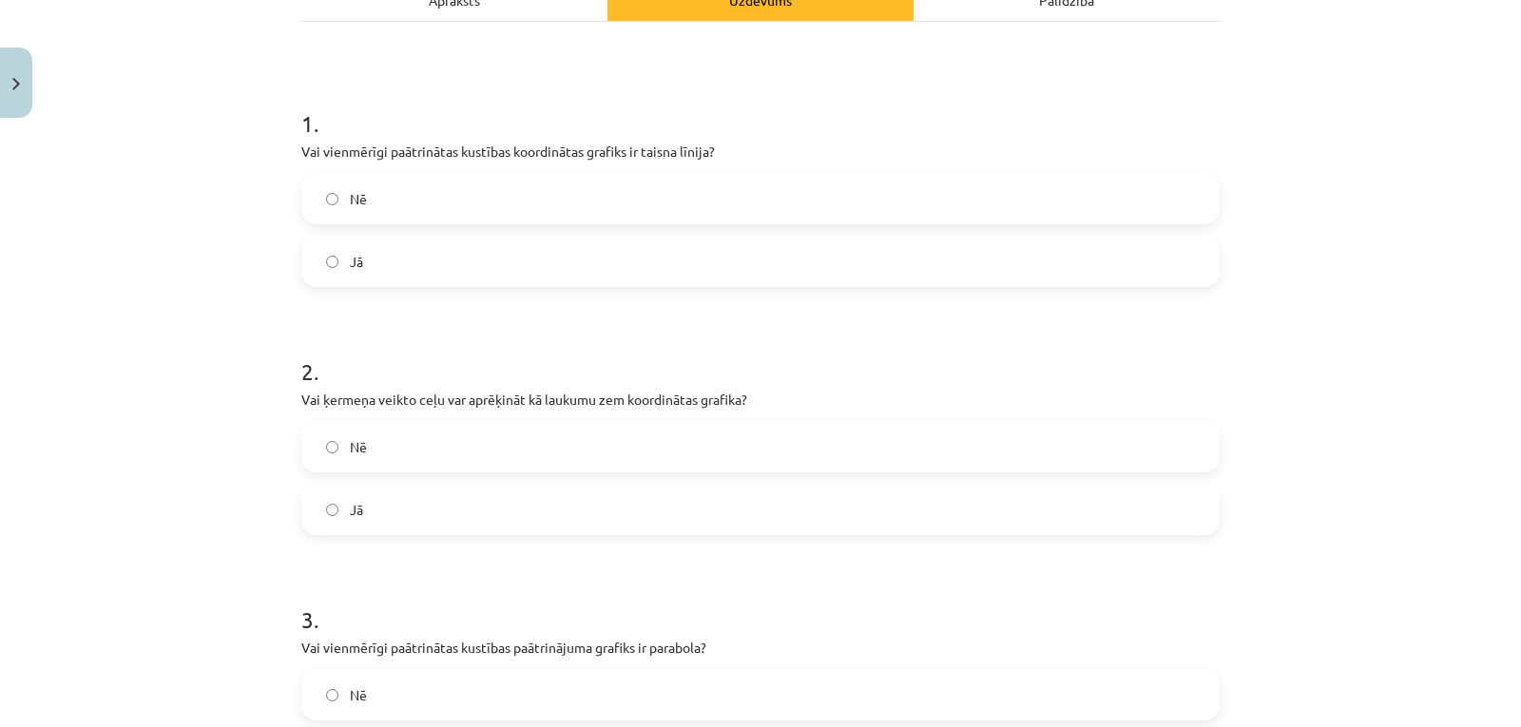
scroll to position [238, 0]
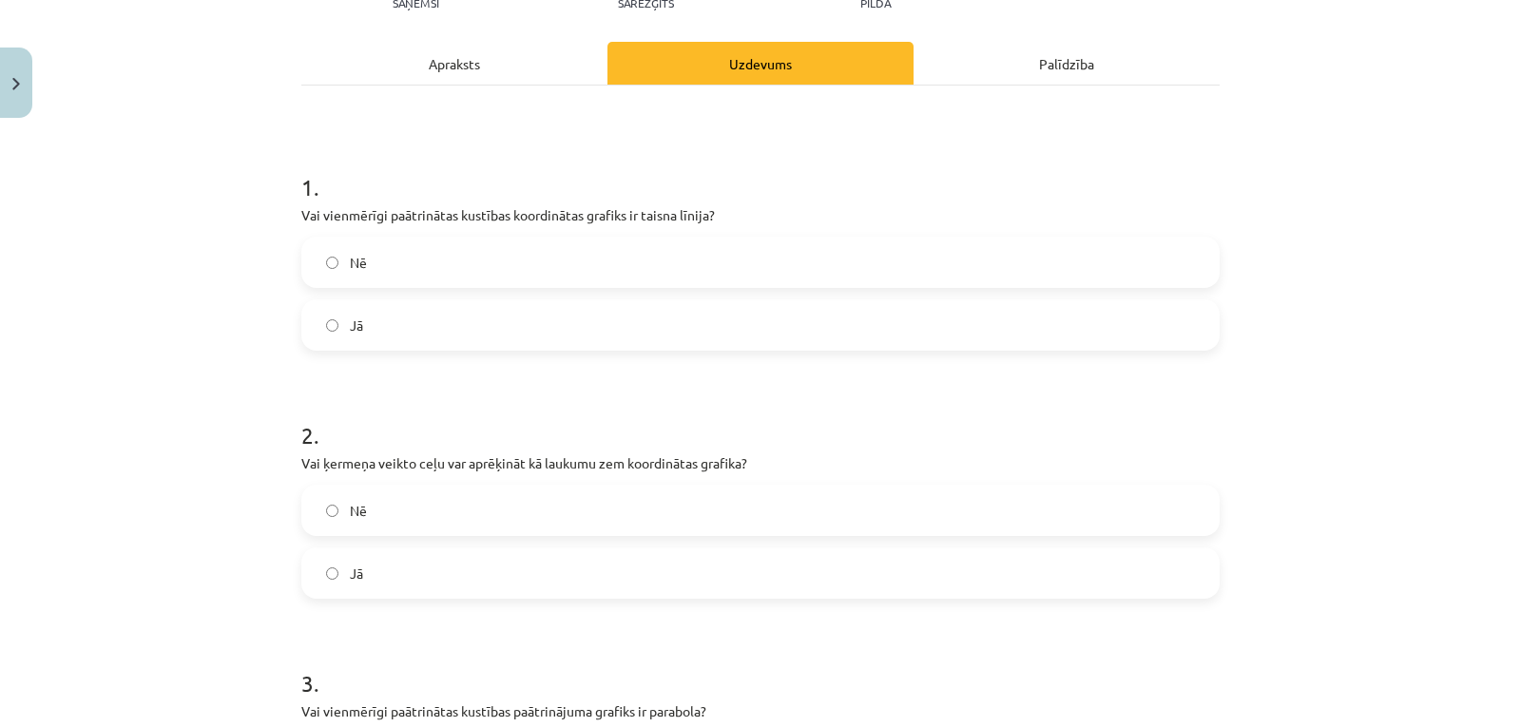
click at [318, 245] on label "Nē" at bounding box center [760, 263] width 914 height 48
click at [361, 488] on label "Nē" at bounding box center [760, 511] width 914 height 48
click at [361, 504] on label "Nē" at bounding box center [760, 511] width 914 height 48
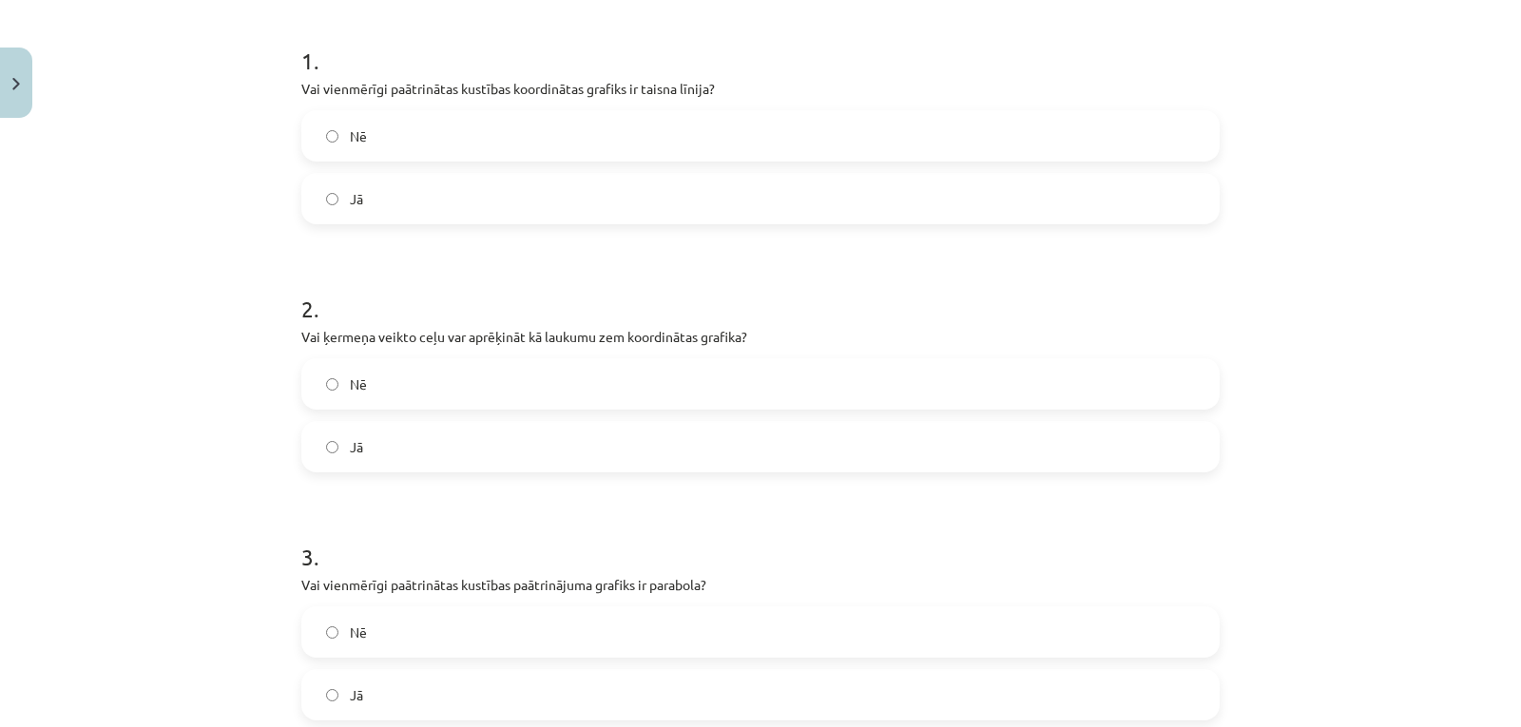
scroll to position [428, 0]
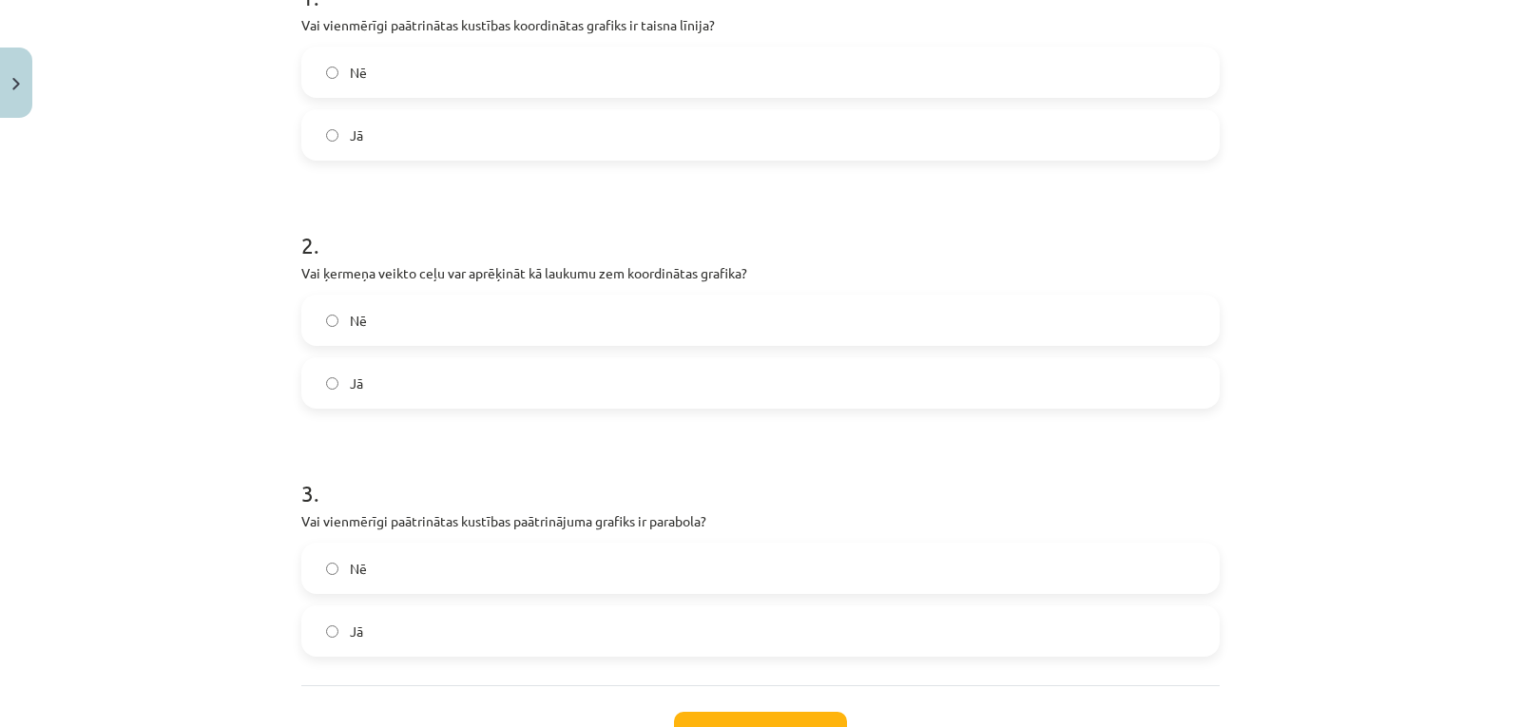
click at [350, 574] on span "Nē" at bounding box center [358, 569] width 17 height 20
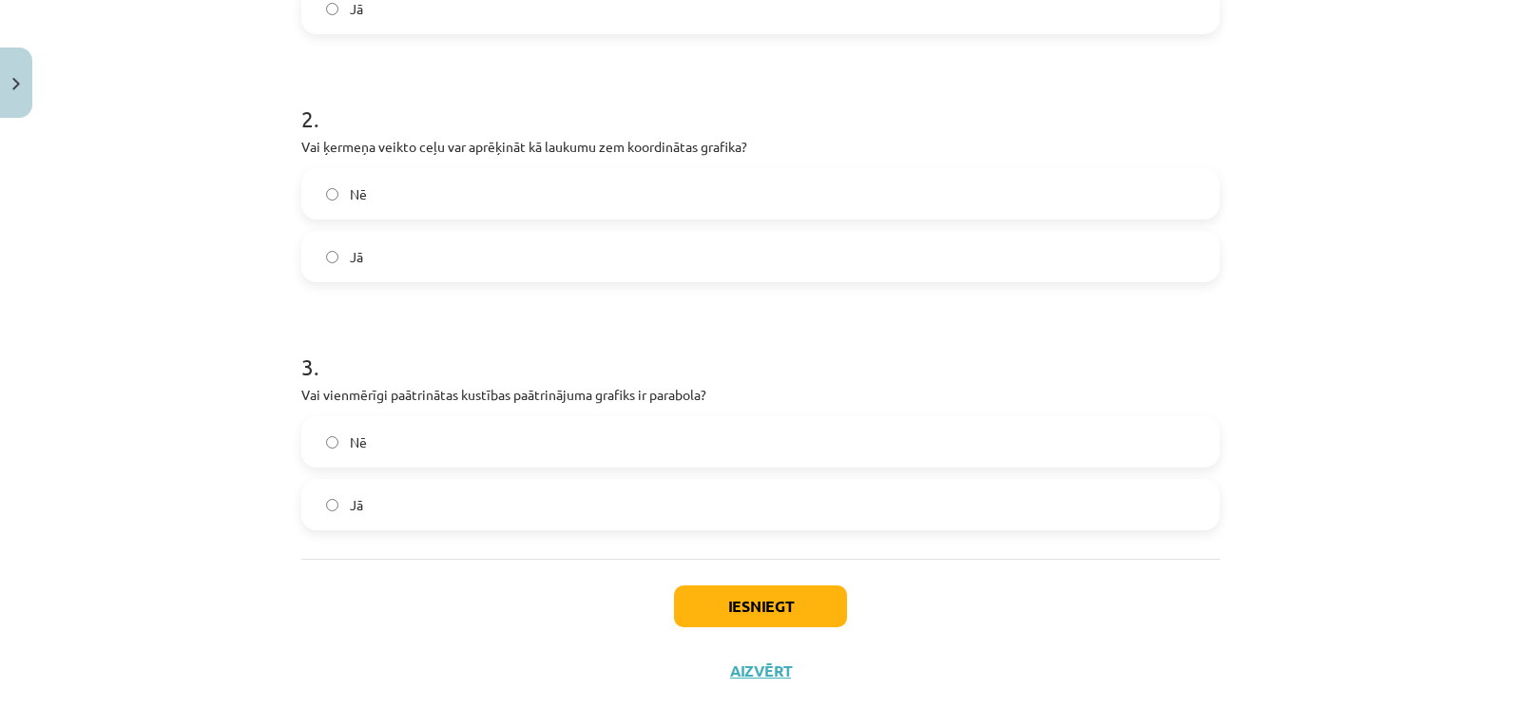
scroll to position [578, 0]
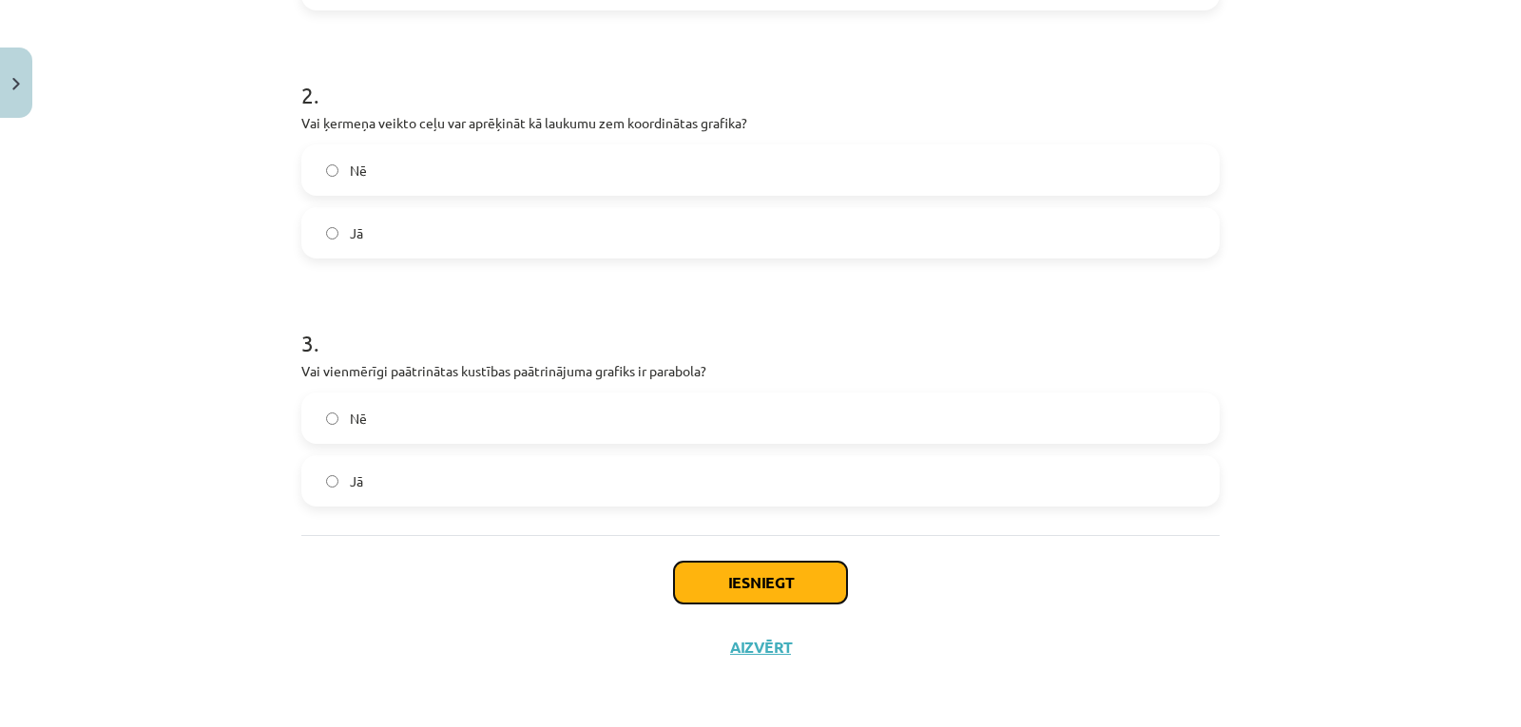
click at [705, 589] on button "Iesniegt" at bounding box center [760, 583] width 173 height 42
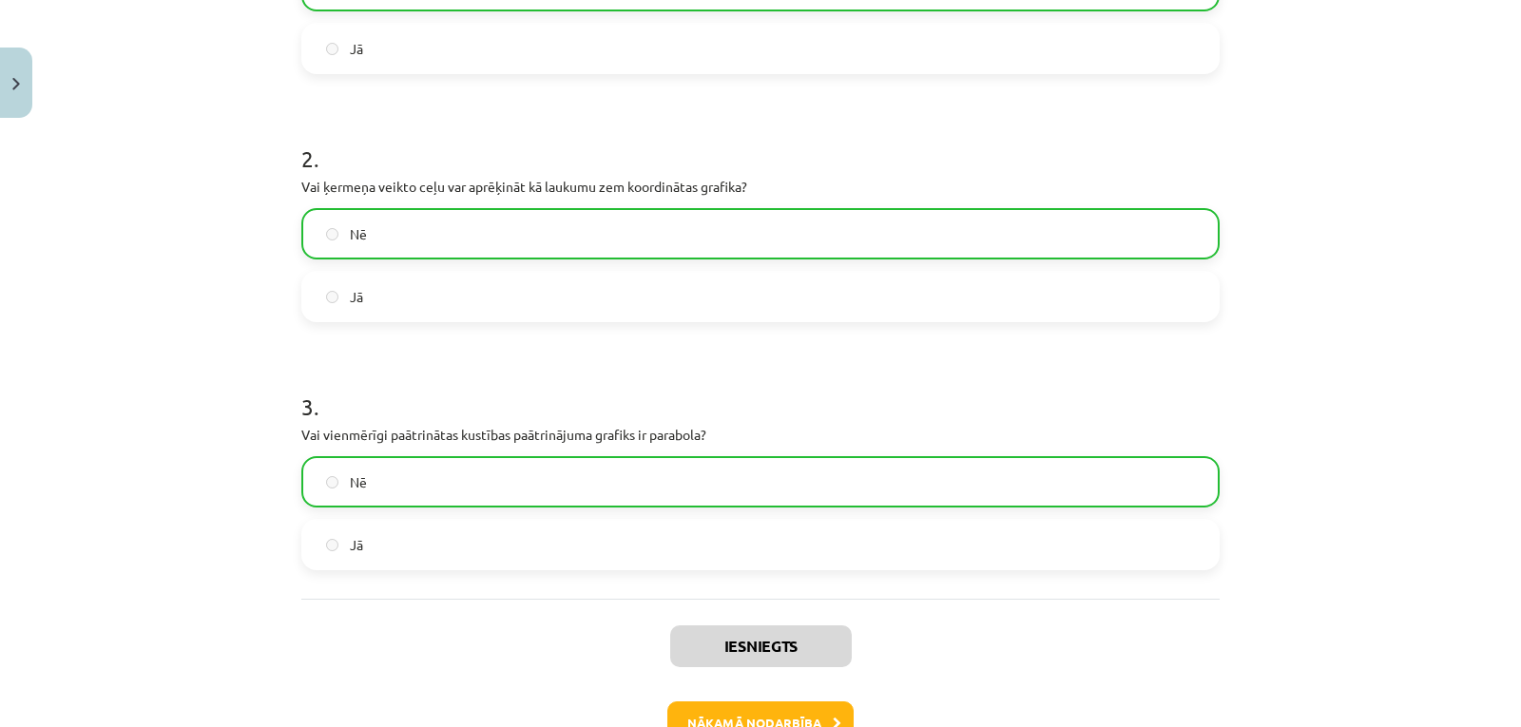
scroll to position [639, 0]
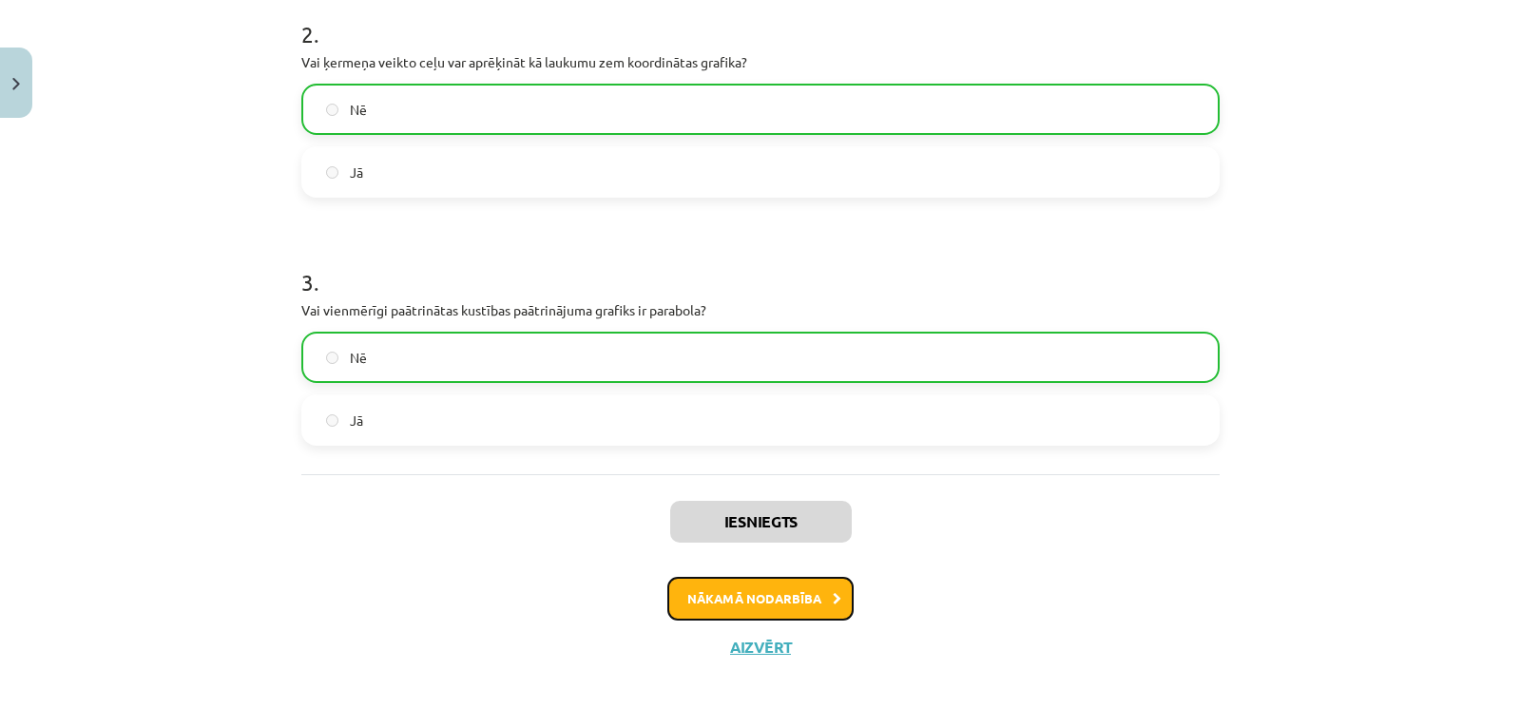
click at [702, 600] on button "Nākamā nodarbība" at bounding box center [760, 599] width 186 height 44
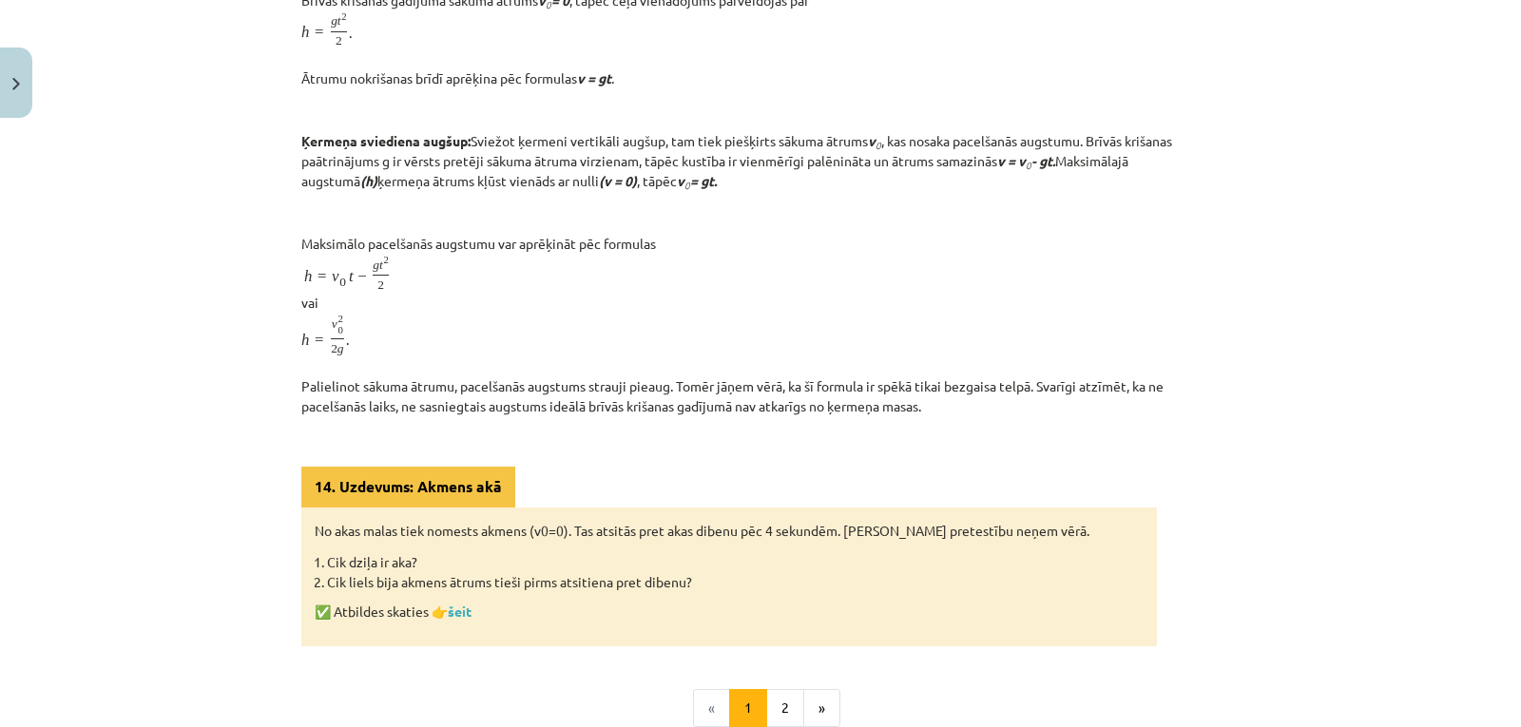
scroll to position [48, 0]
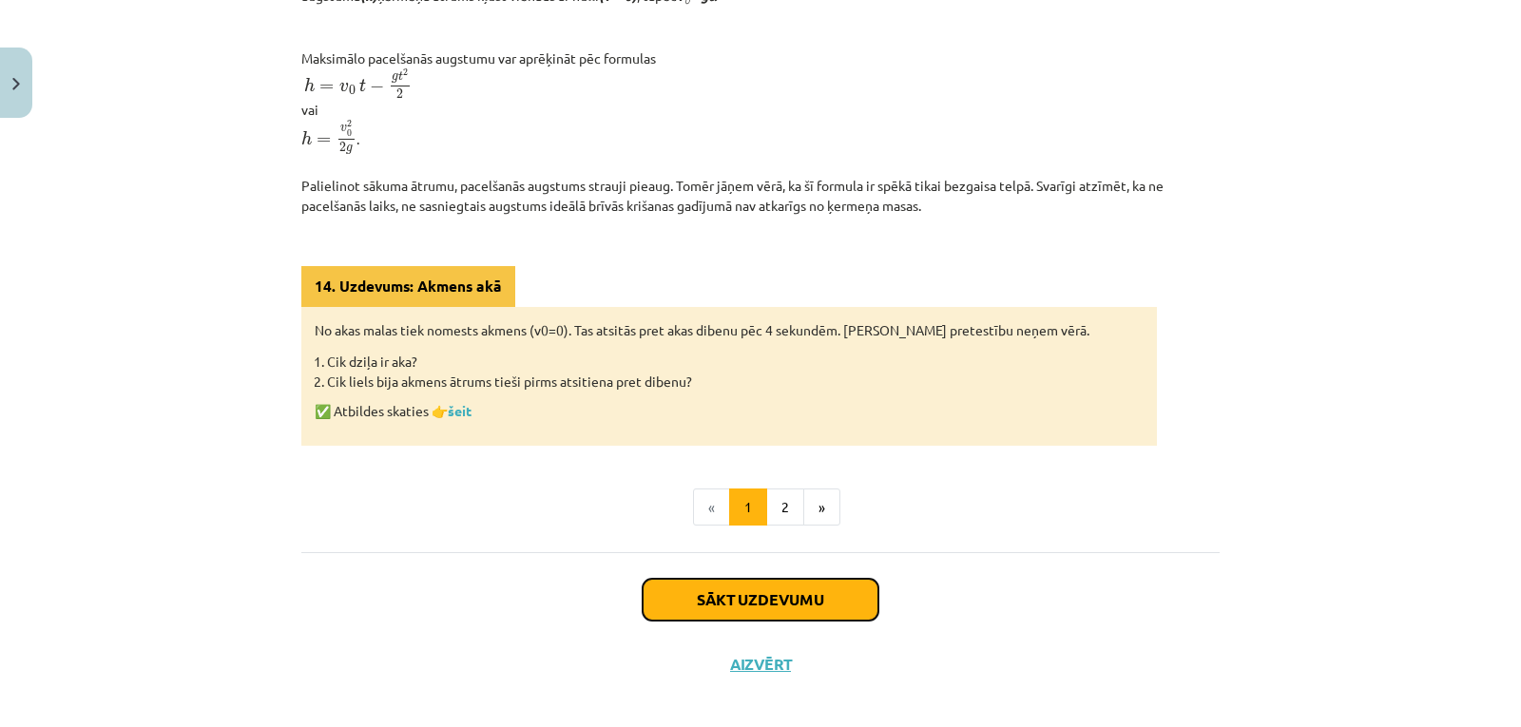
click at [678, 620] on button "Sākt uzdevumu" at bounding box center [761, 600] width 236 height 42
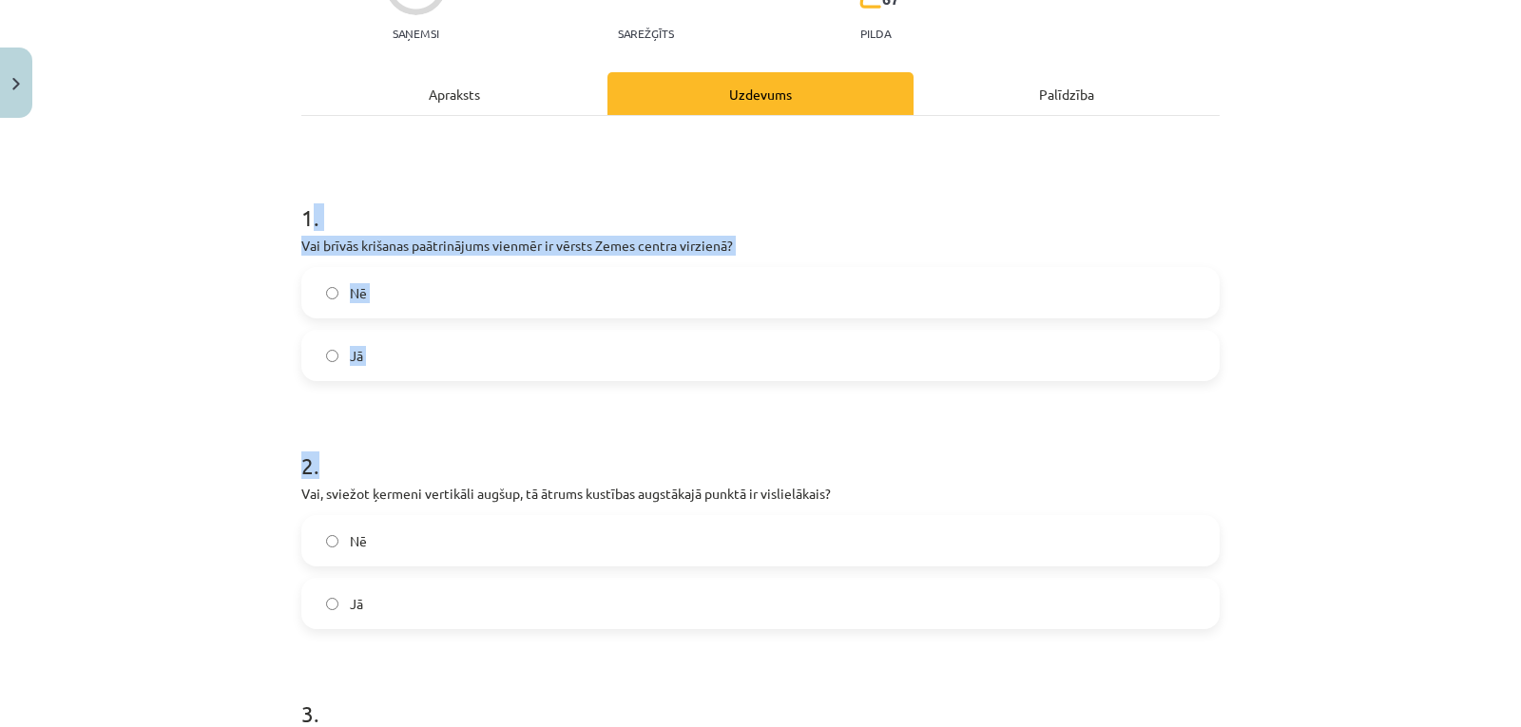
scroll to position [491, 0]
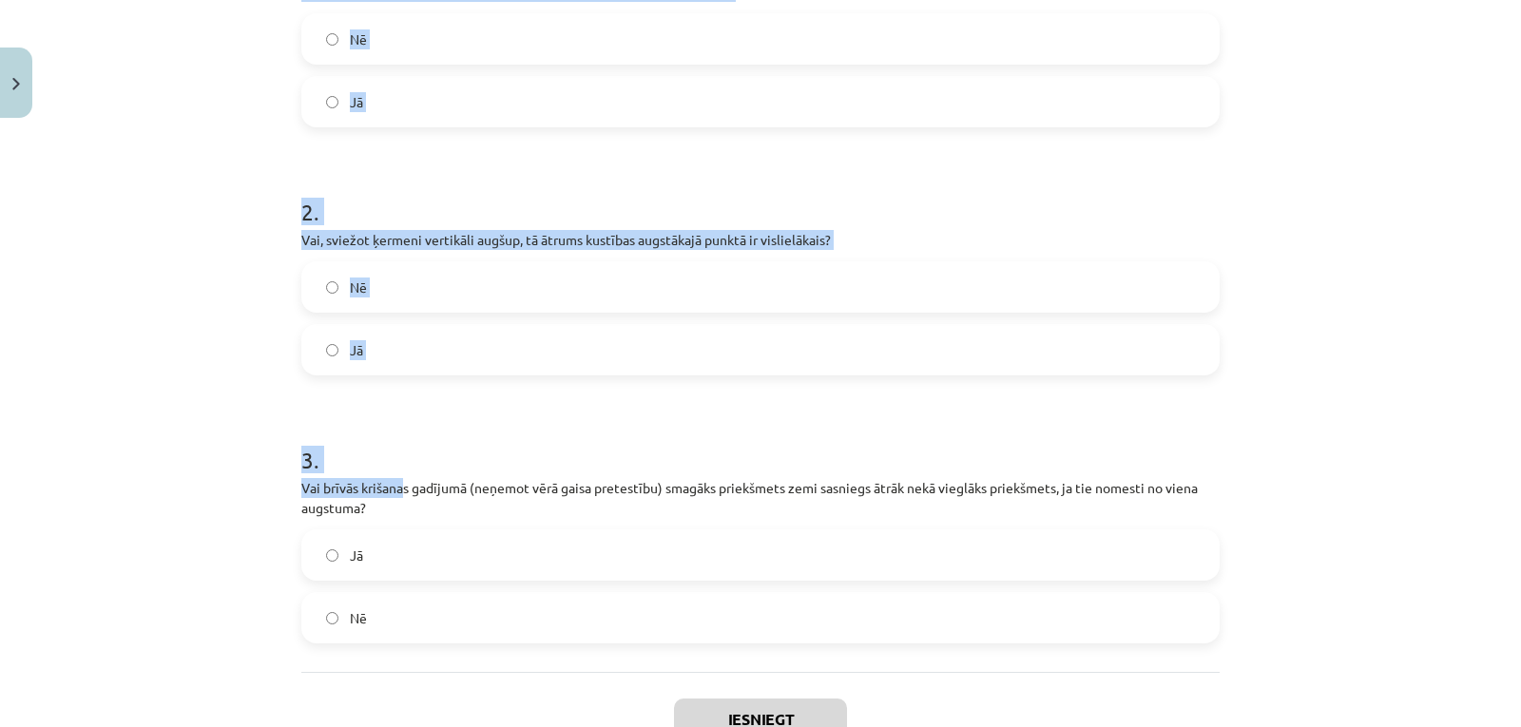
drag, startPoint x: 300, startPoint y: 344, endPoint x: 397, endPoint y: 473, distance: 161.6
click at [397, 473] on form "1 . Vai brīvās krišanas paātrinājums vienmēr ir vērsts Zemes centra virzienā? N…" at bounding box center [760, 280] width 918 height 726
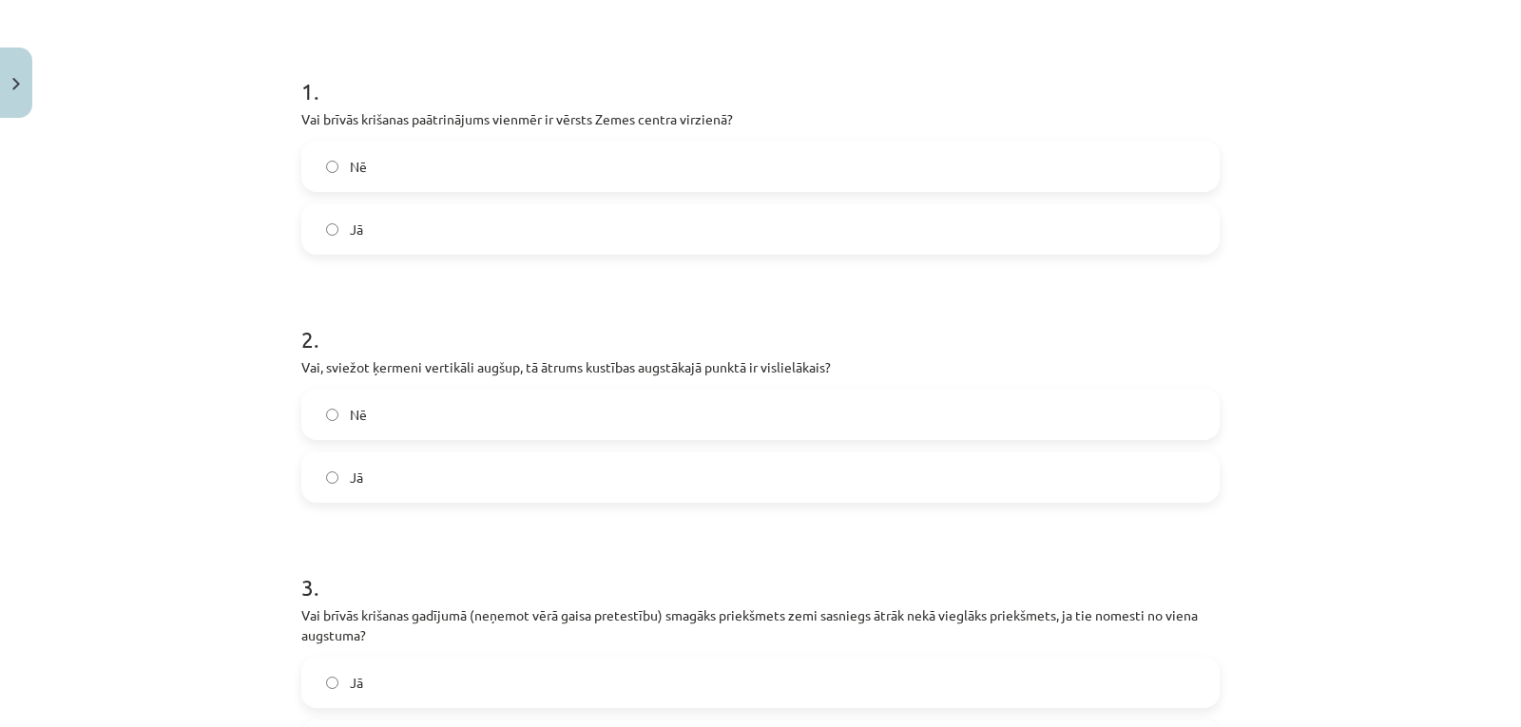
click at [301, 93] on h1 "1 ." at bounding box center [760, 74] width 918 height 59
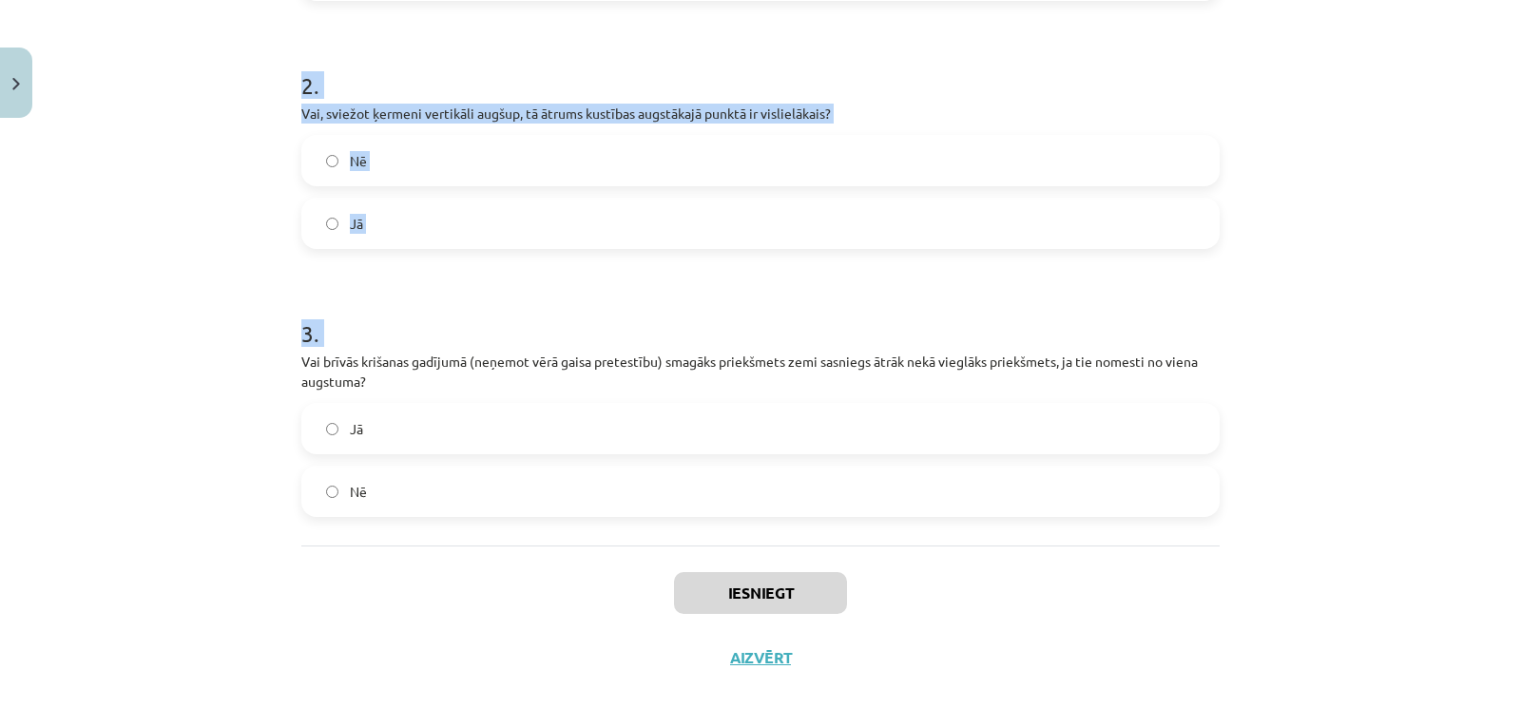
scroll to position [628, 0]
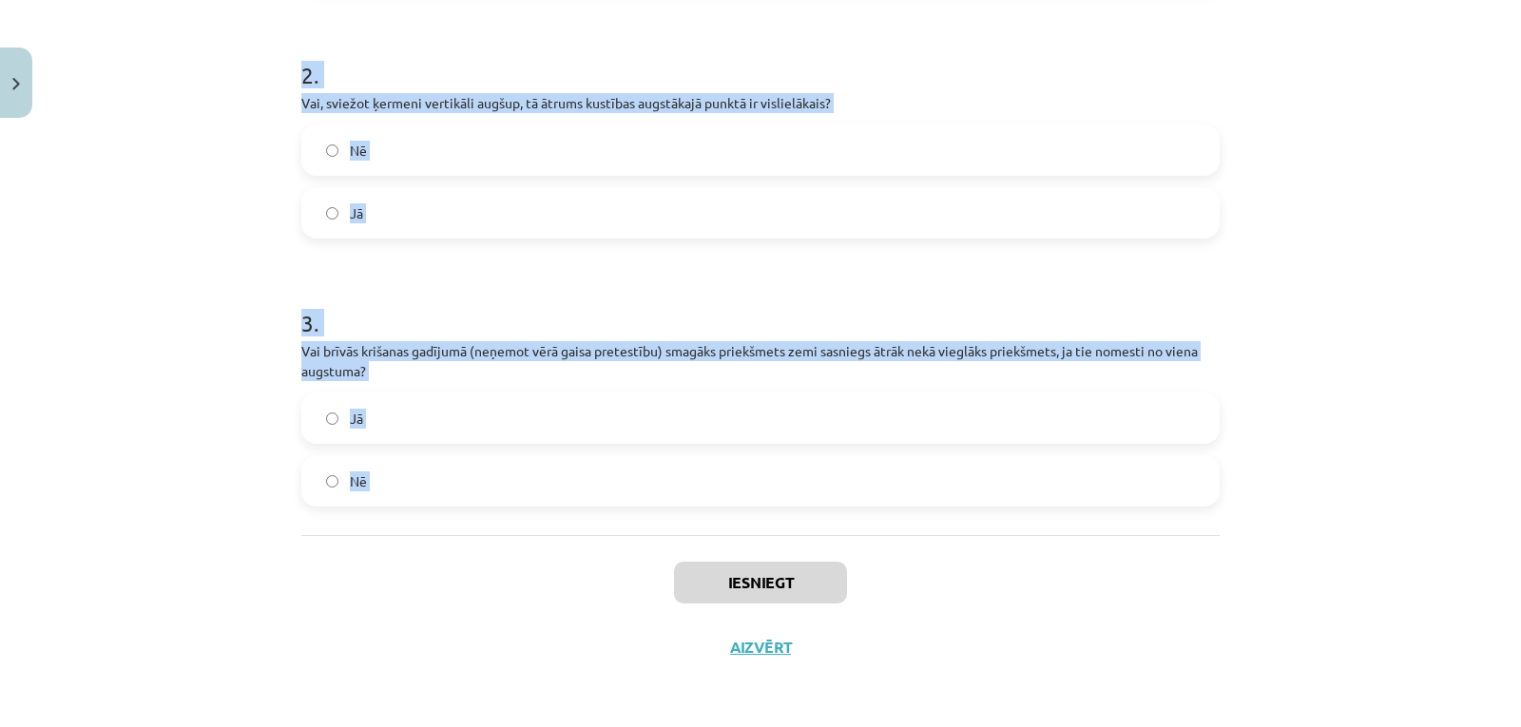
drag, startPoint x: 299, startPoint y: 93, endPoint x: 446, endPoint y: 452, distance: 388.0
click at [446, 452] on form "1 . Vai brīvās krišanas paātrinājums vienmēr ir vērsts Zemes centra virzienā? N…" at bounding box center [760, 143] width 918 height 726
copy form "1 . Vai brīvās krišanas paātrinājums vienmēr ir vērsts Zemes centra virzienā? N…"
click at [196, 184] on div "Mācību tēma: Fizikas i - 10. klases 1. ieskaites mācību materiāls #15 📝 12. tēm…" at bounding box center [760, 363] width 1521 height 727
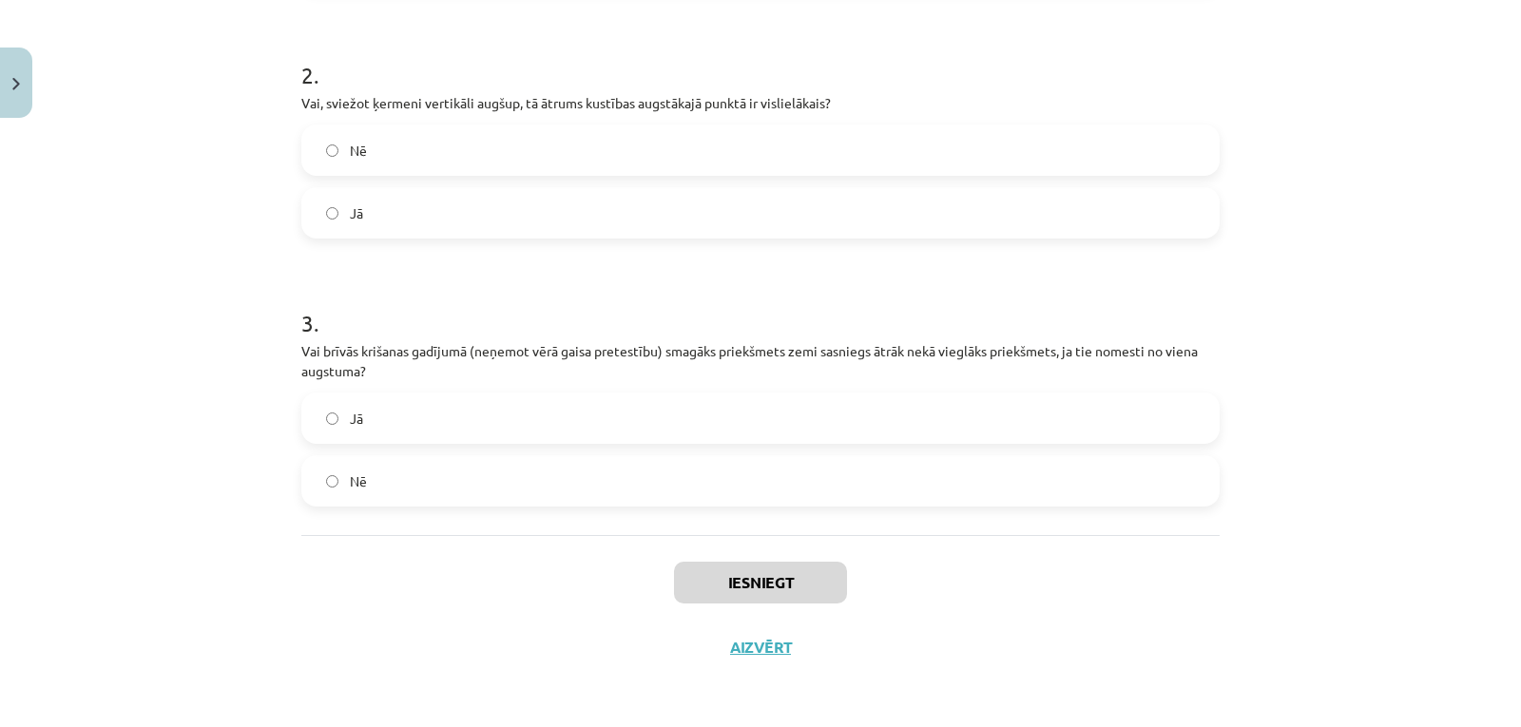
scroll to position [375, 0]
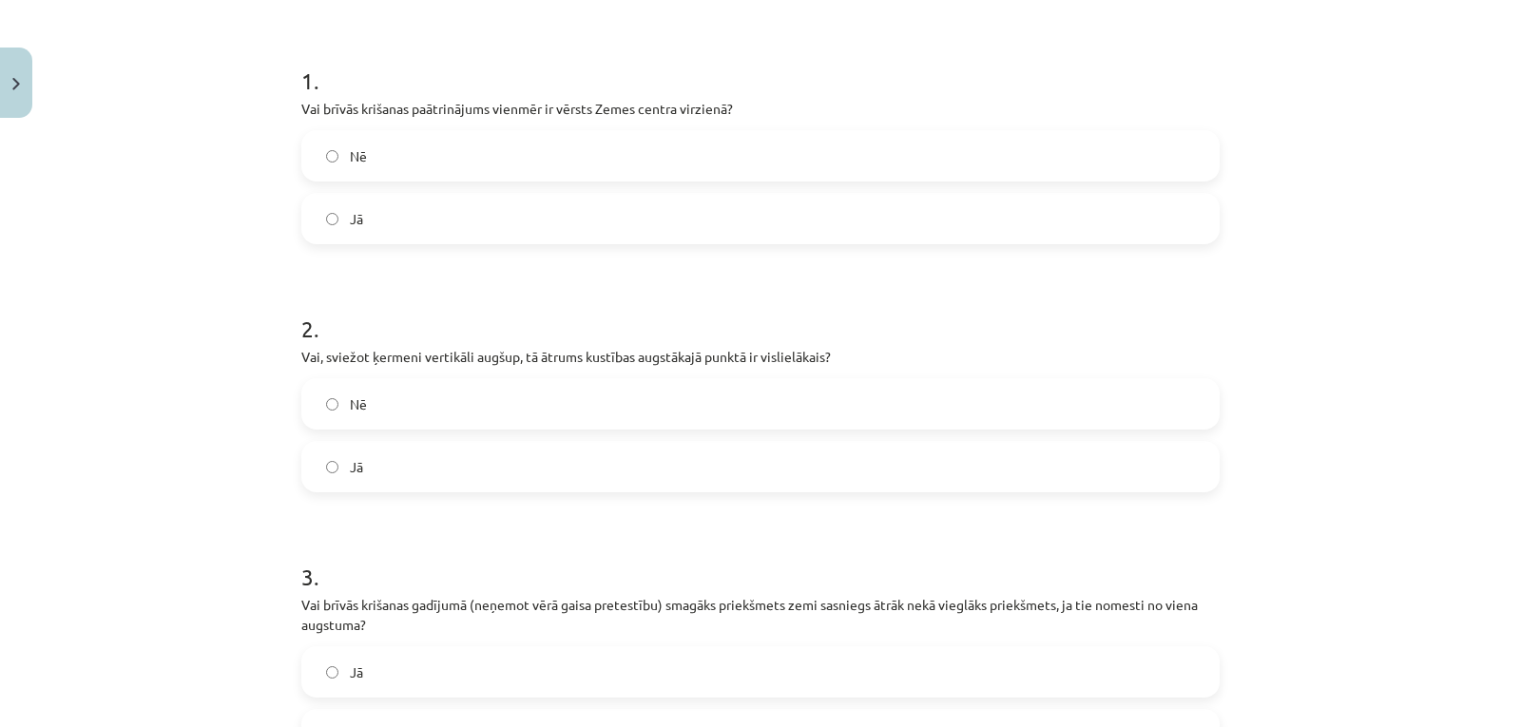
click at [350, 211] on span "Jā" at bounding box center [356, 219] width 13 height 20
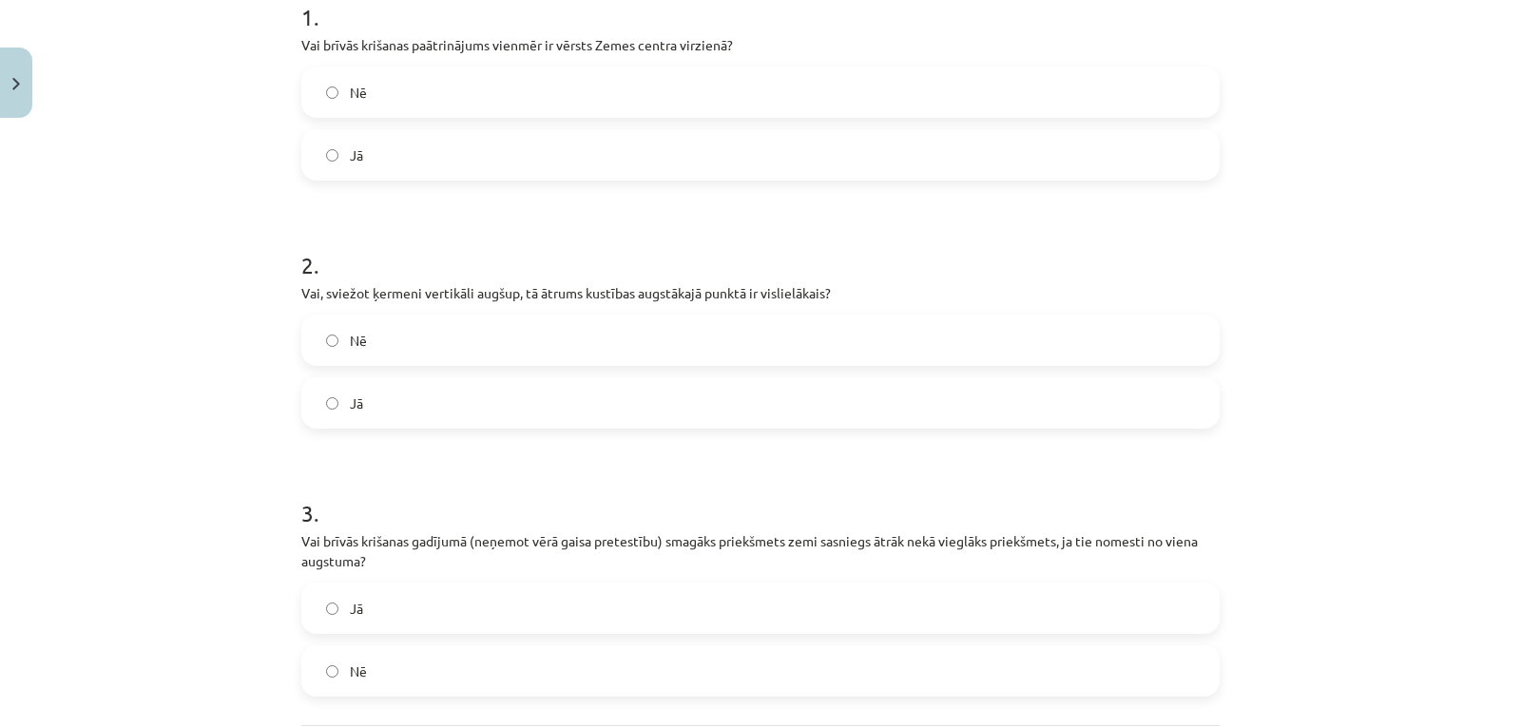
click at [359, 356] on label "Nē" at bounding box center [760, 341] width 914 height 48
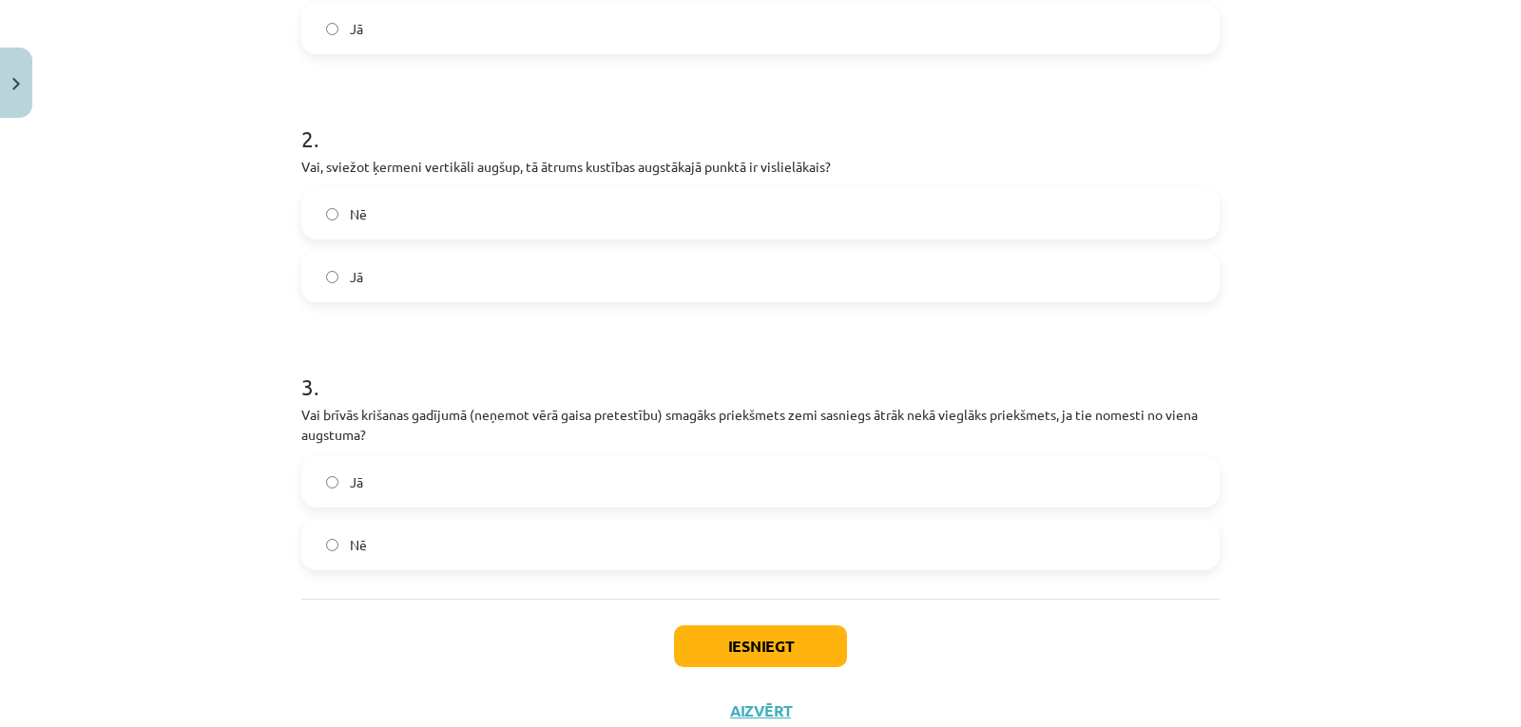
click at [360, 559] on label "Nē" at bounding box center [760, 545] width 914 height 48
click at [708, 652] on button "Iesniegt" at bounding box center [760, 646] width 173 height 42
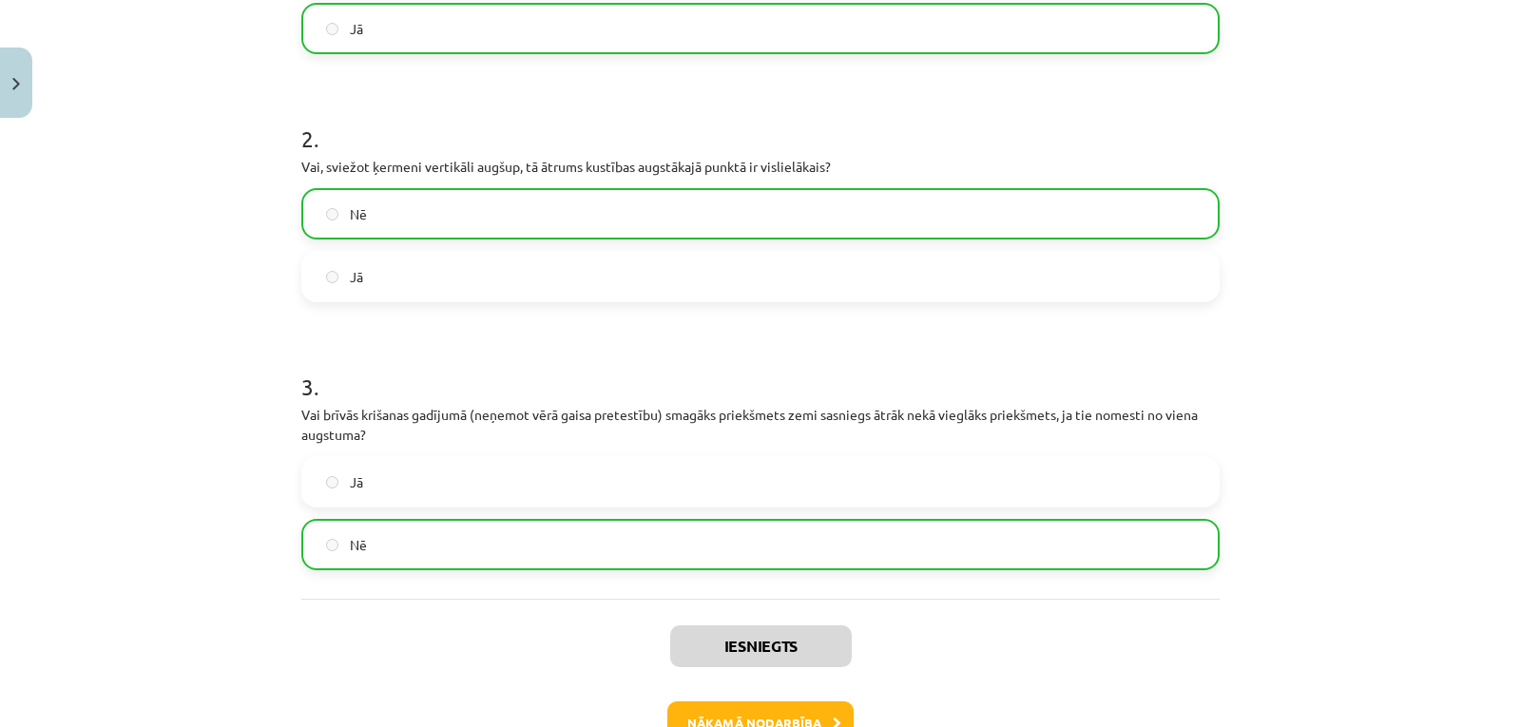
scroll to position [689, 0]
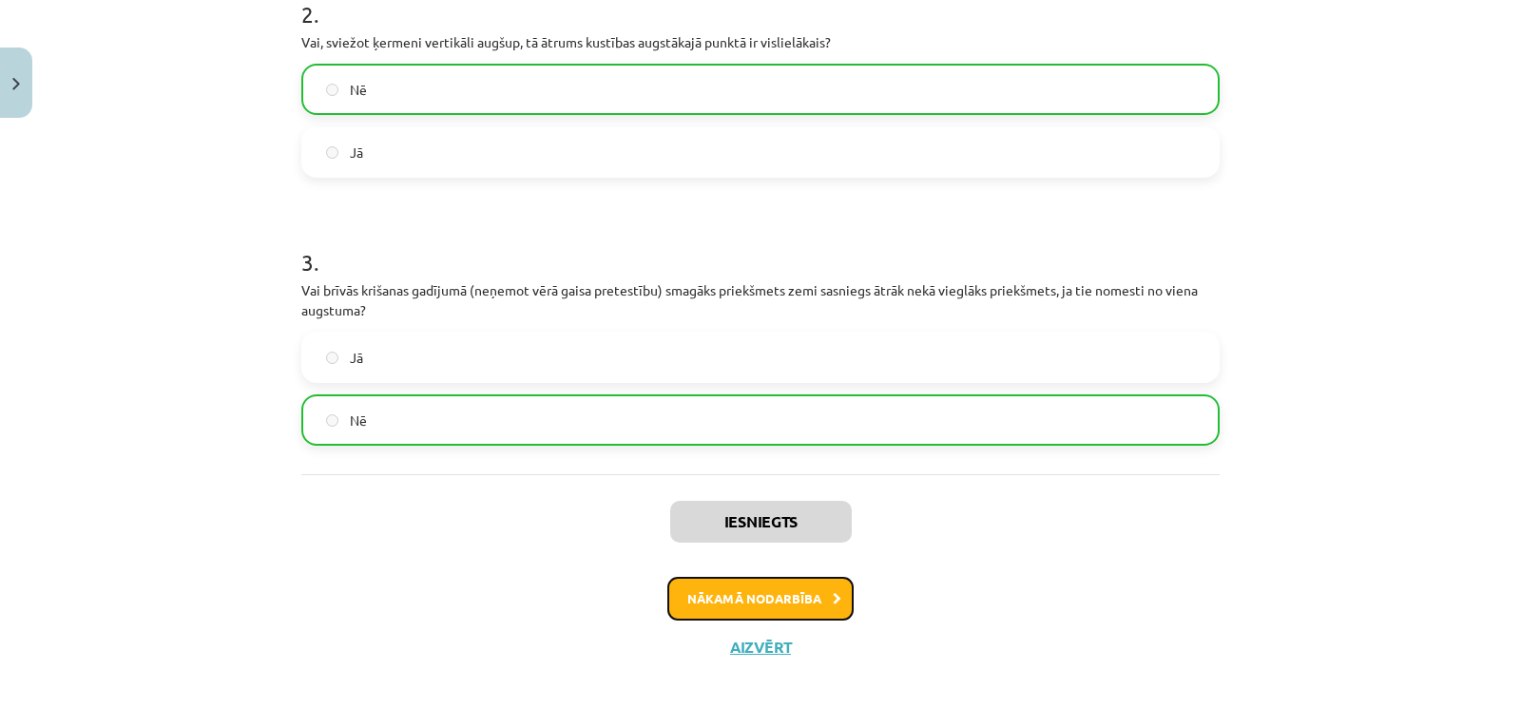
click at [802, 594] on button "Nākamā nodarbība" at bounding box center [760, 599] width 186 height 44
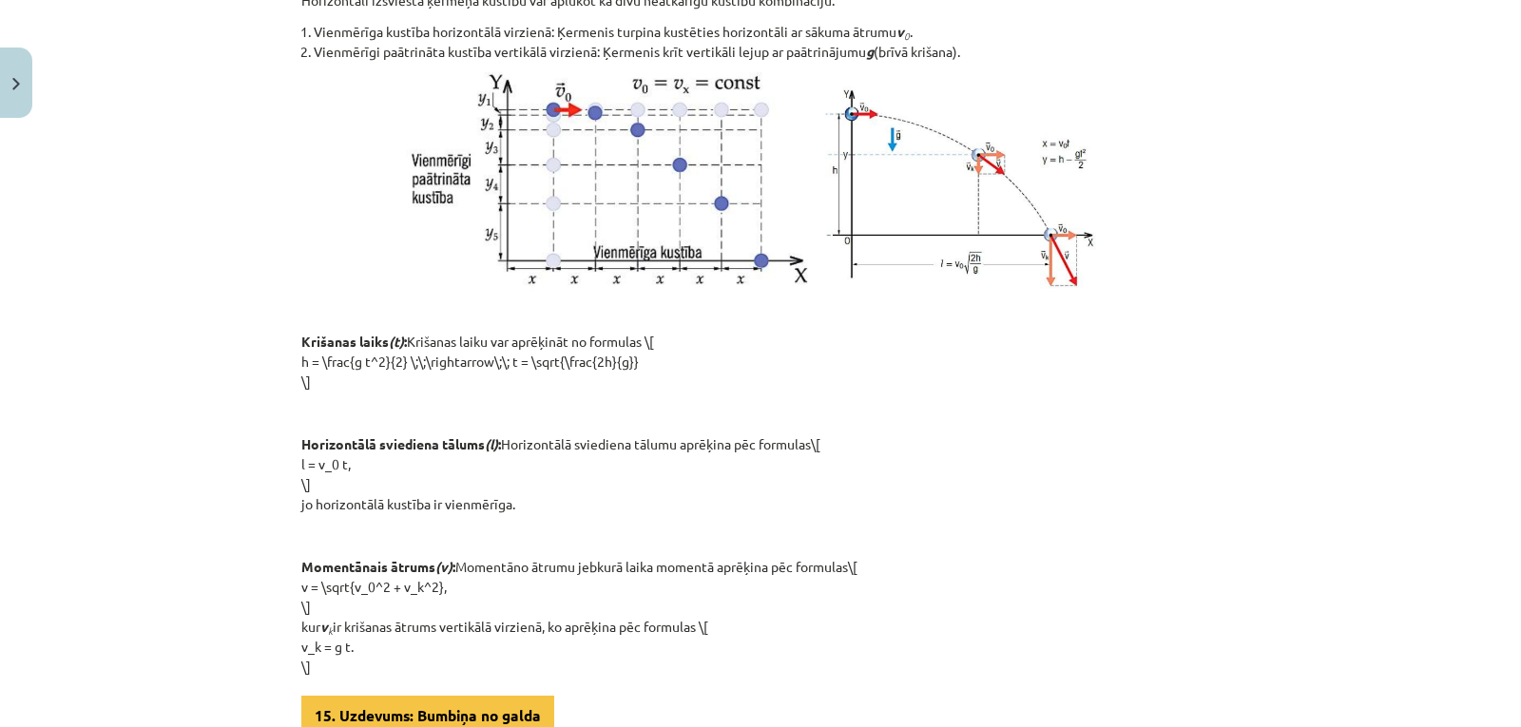
scroll to position [48, 0]
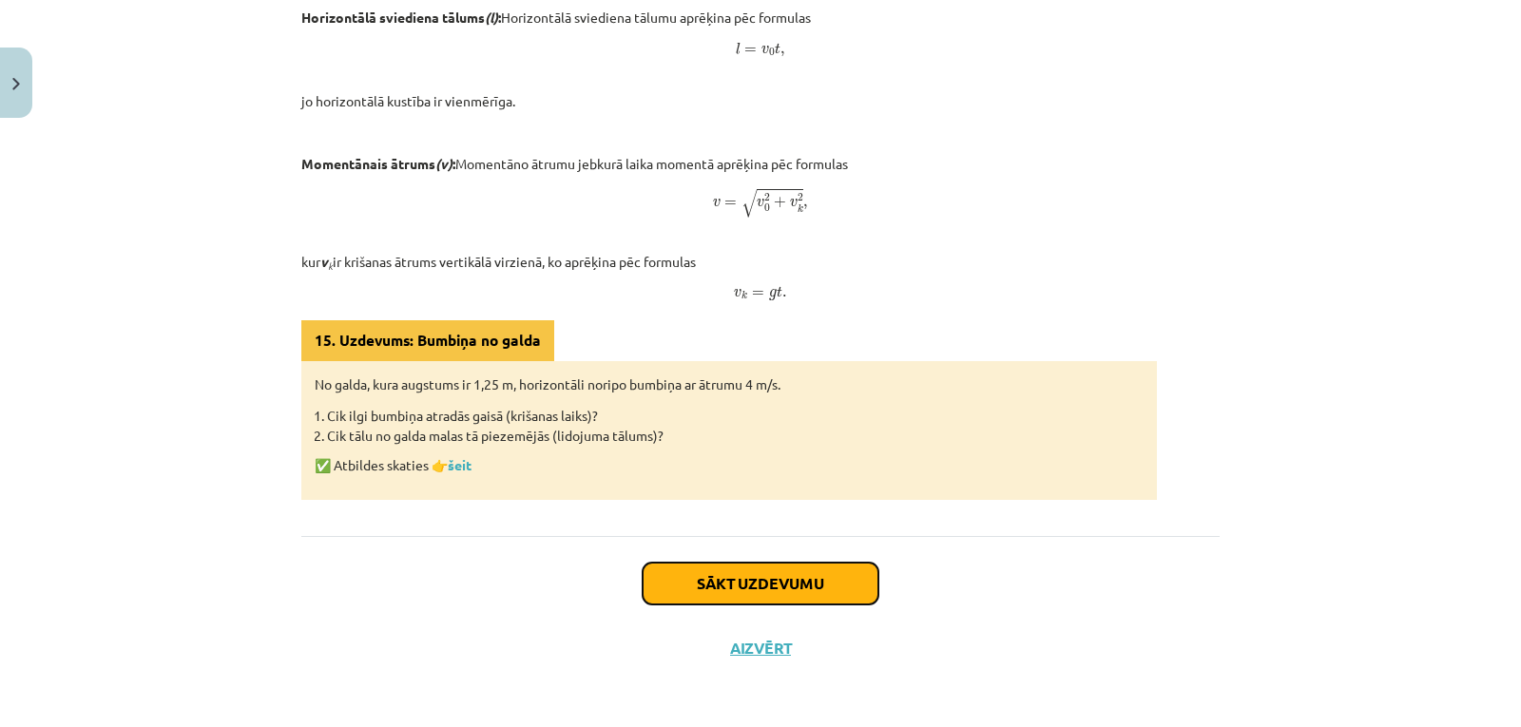
click at [714, 595] on button "Sākt uzdevumu" at bounding box center [761, 584] width 236 height 42
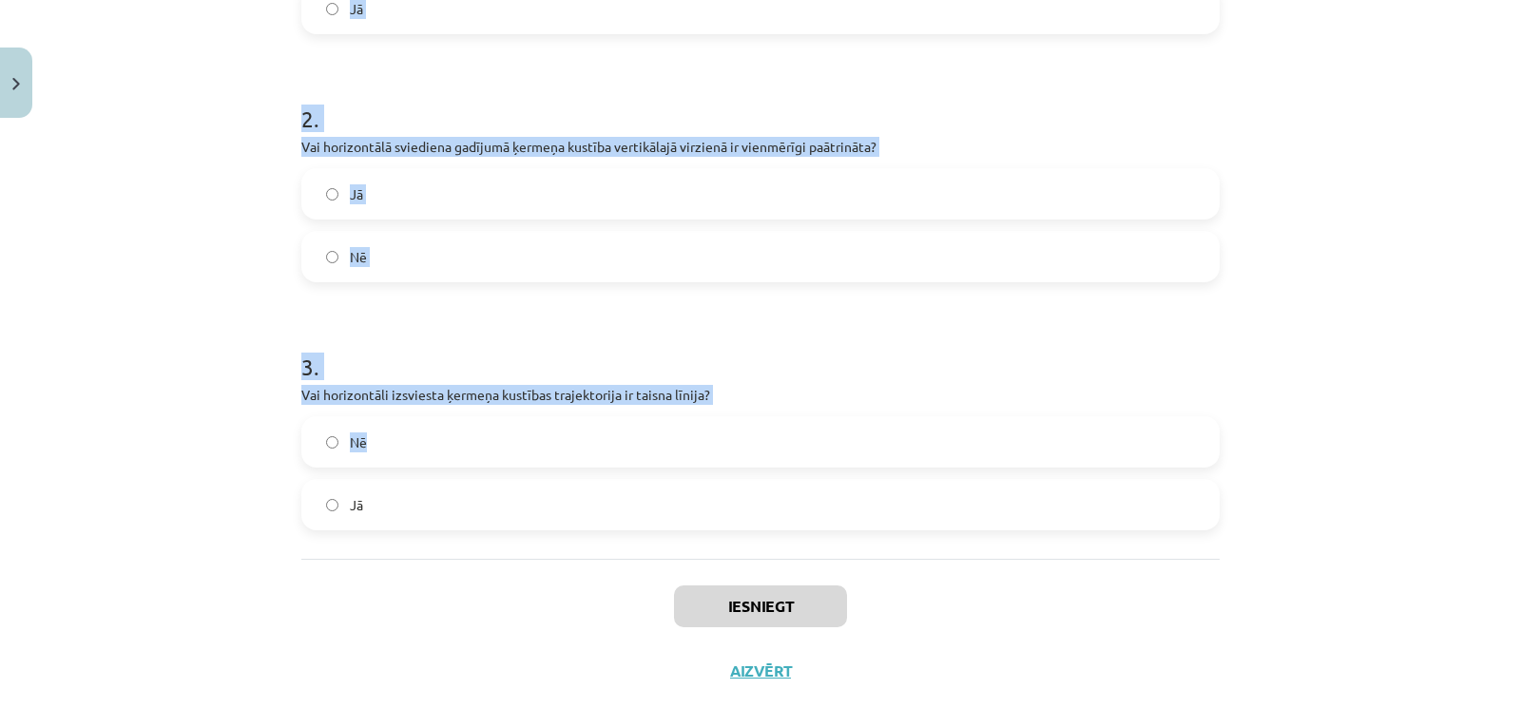
scroll to position [578, 0]
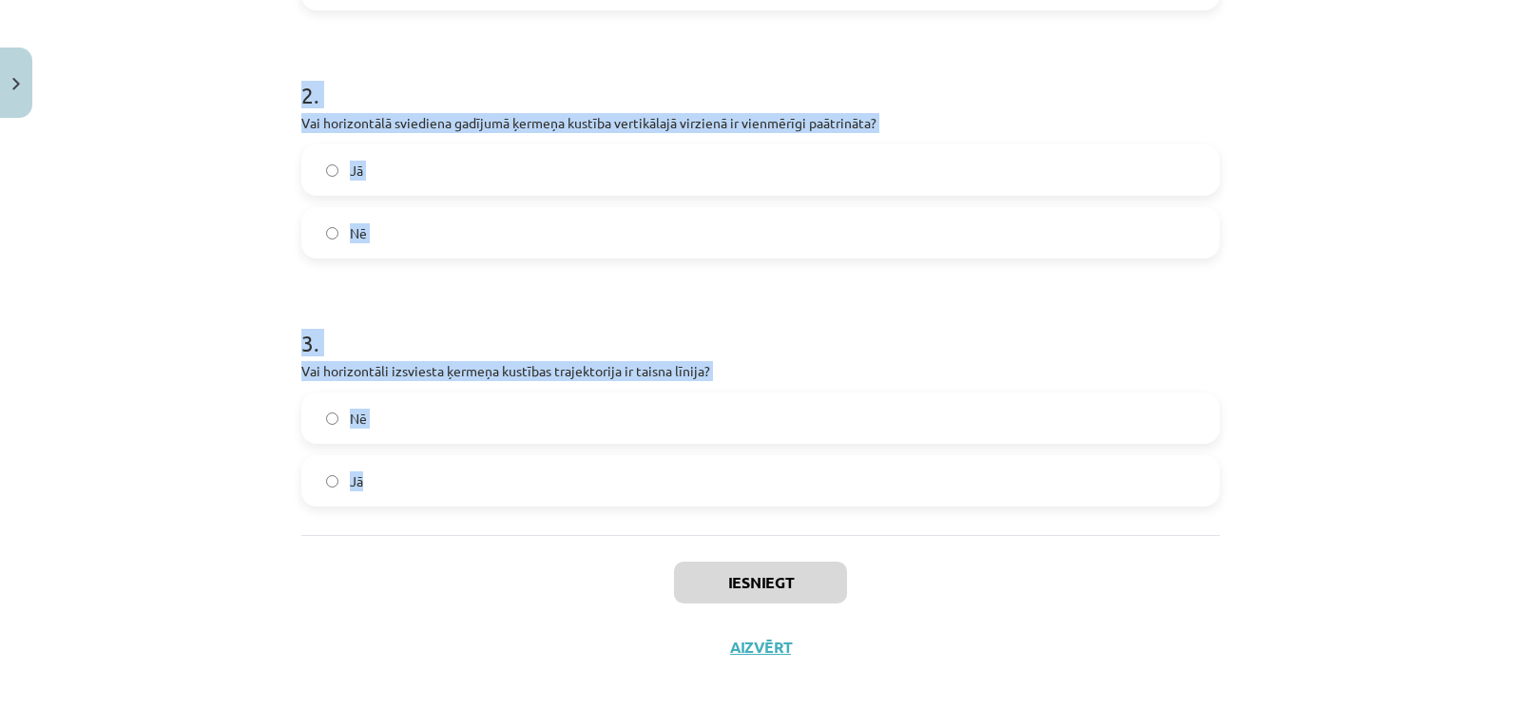
drag, startPoint x: 295, startPoint y: 374, endPoint x: 529, endPoint y: 479, distance: 256.6
click at [529, 479] on form "1 . Vai horizontāli izsviesta ķermeņa krišanas laiks ir atkarīgs no tā sākotnēj…" at bounding box center [760, 153] width 918 height 706
copy form "1 . Vai horizontāli izsviesta ķermeņa krišanas laiks ir atkarīgs no tā sākotnēj…"
click at [180, 175] on div "Mācību tēma: Fizikas i - 10. klases 1. ieskaites mācību materiāls #16 📝 13. tēm…" at bounding box center [760, 363] width 1521 height 727
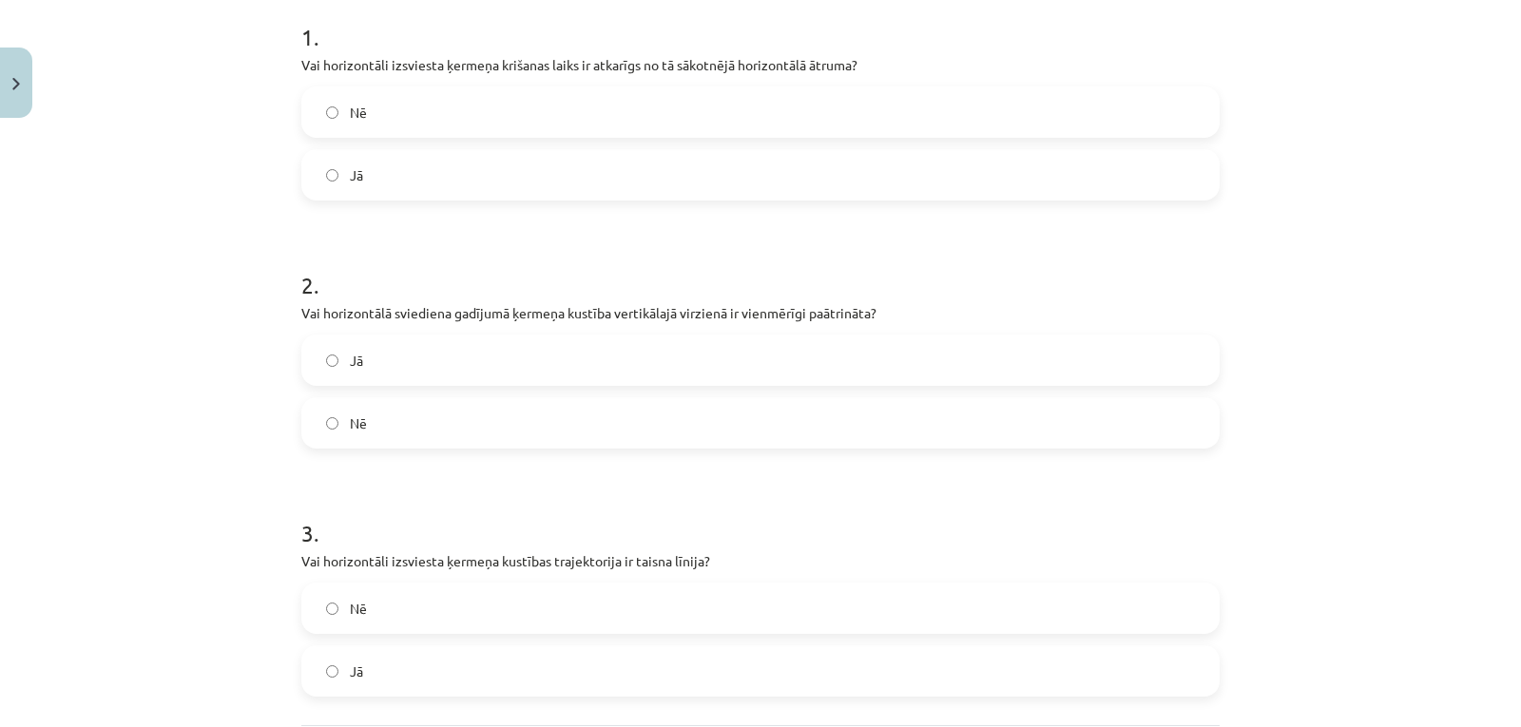
scroll to position [514, 0]
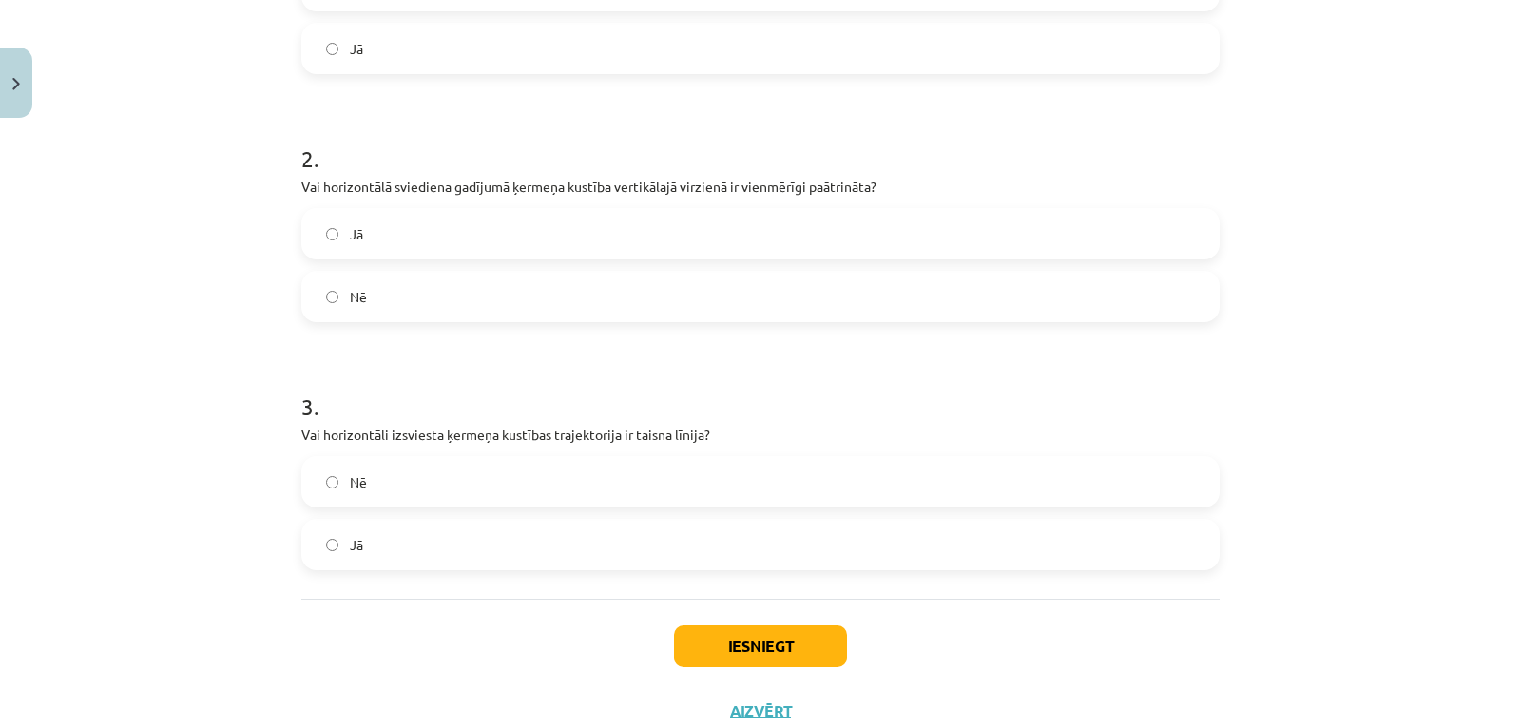
drag, startPoint x: 429, startPoint y: 487, endPoint x: 573, endPoint y: 556, distance: 160.3
click at [429, 486] on label "Nē" at bounding box center [760, 482] width 914 height 48
click at [728, 633] on button "Iesniegt" at bounding box center [760, 646] width 173 height 42
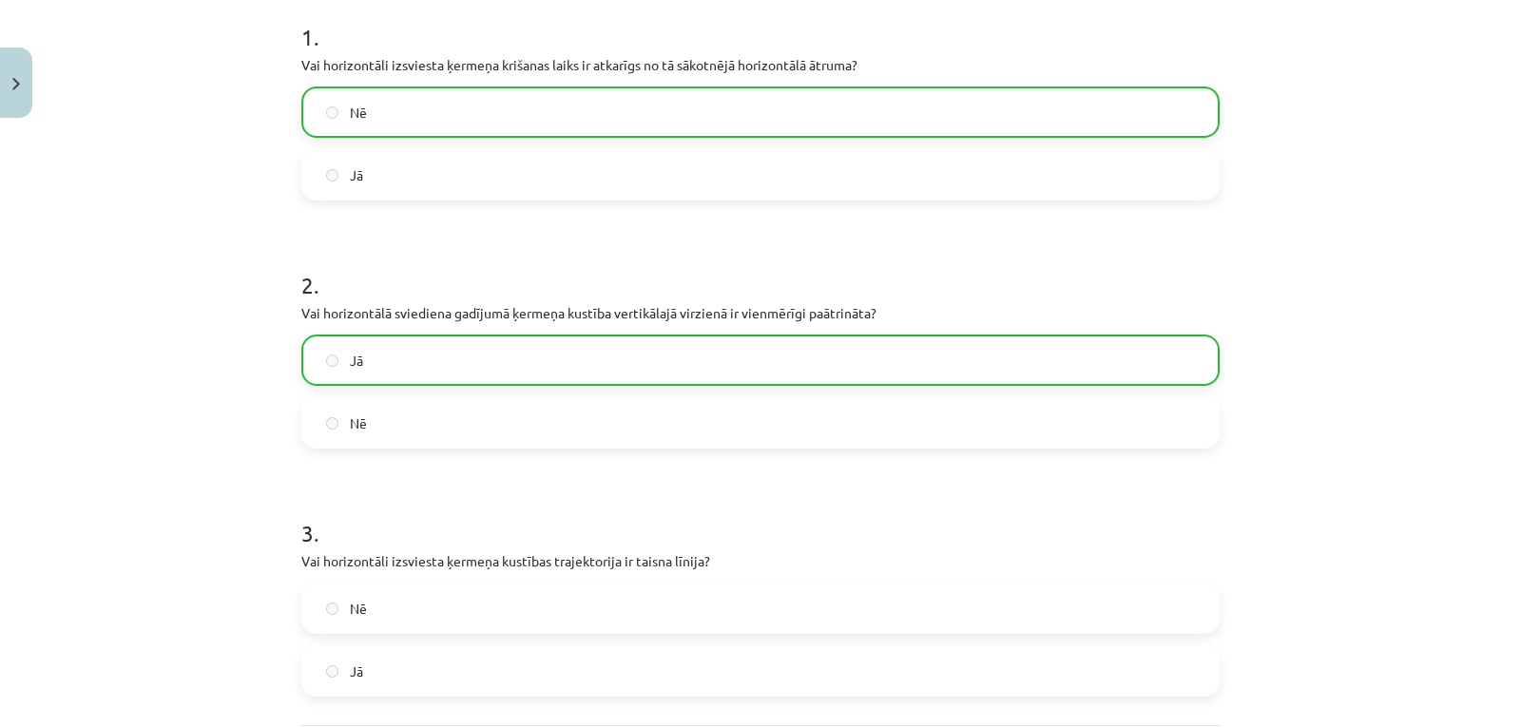
scroll to position [639, 0]
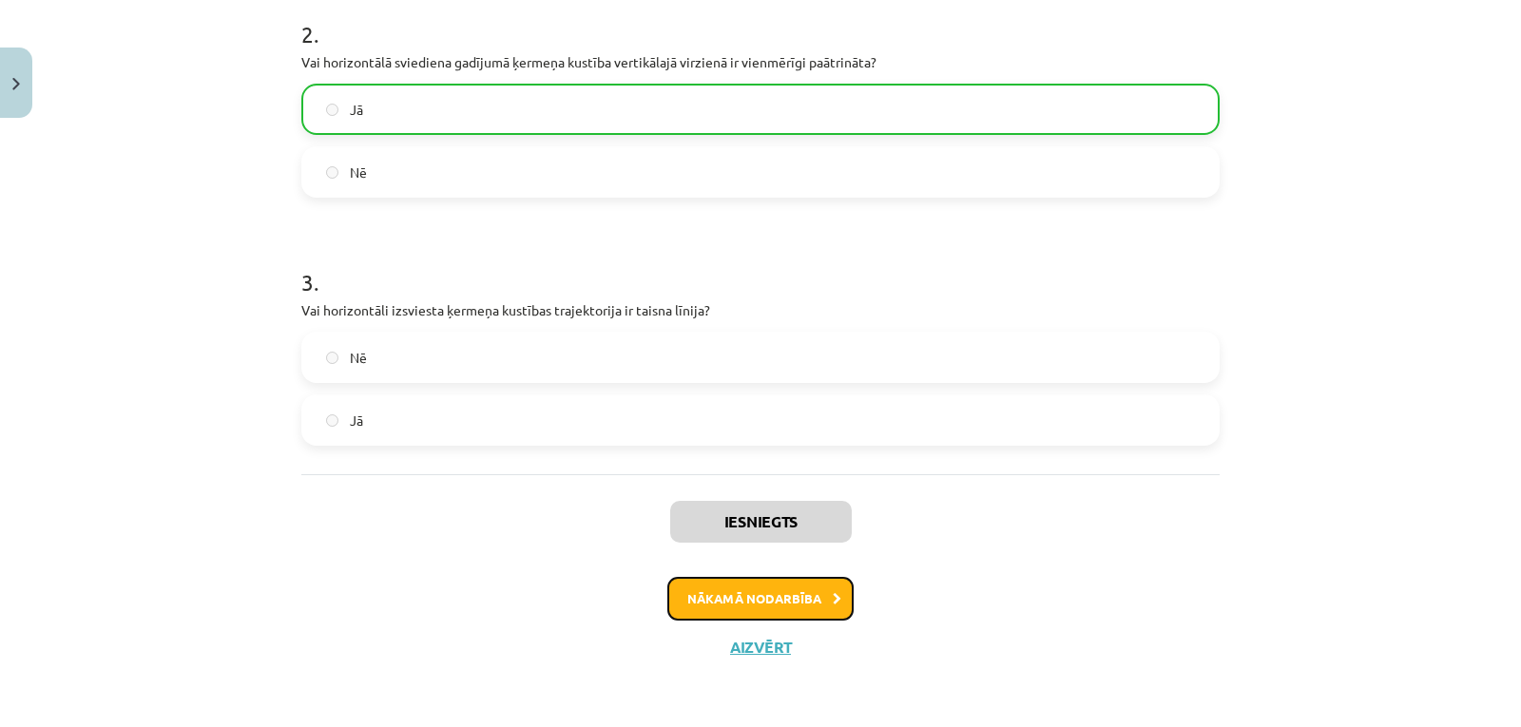
click at [799, 616] on button "Nākamā nodarbība" at bounding box center [760, 599] width 186 height 44
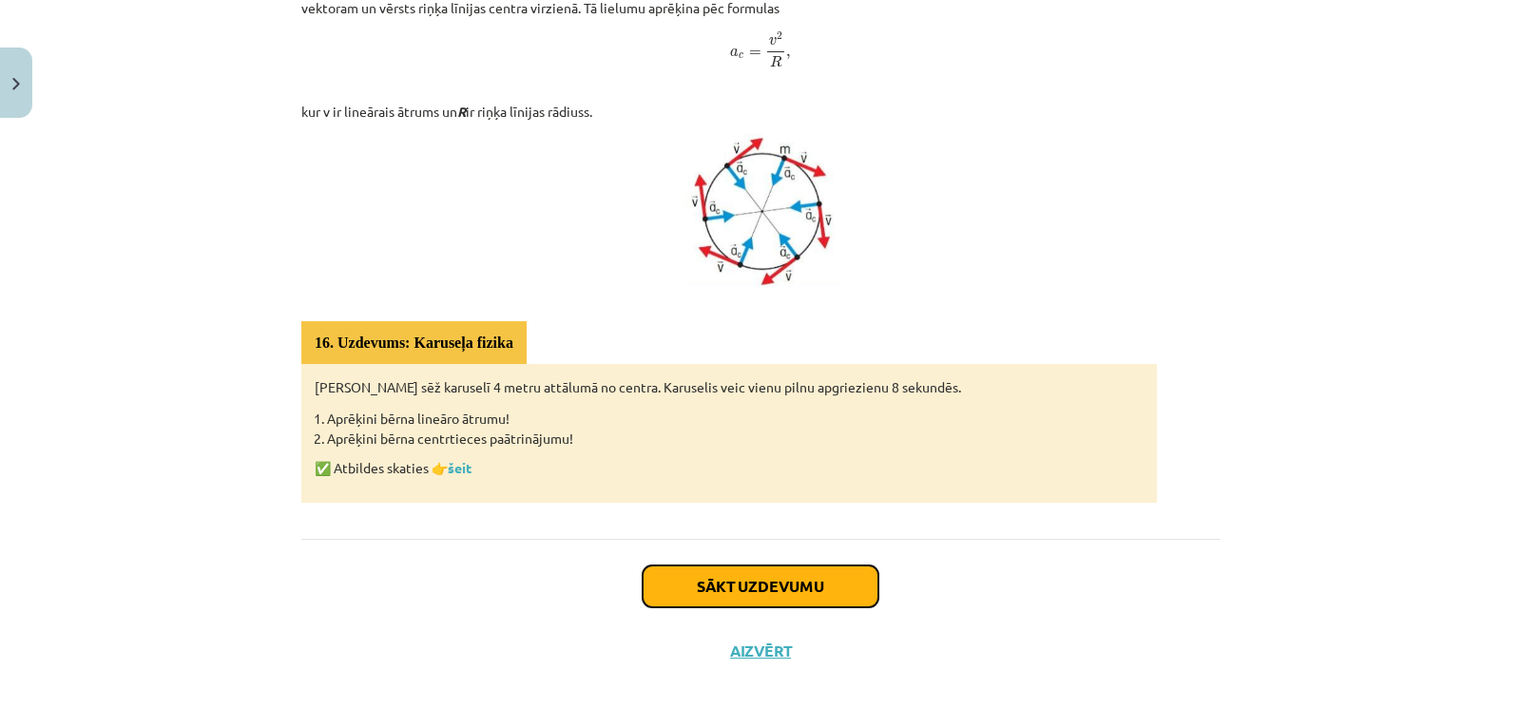
click at [675, 600] on button "Sākt uzdevumu" at bounding box center [761, 587] width 236 height 42
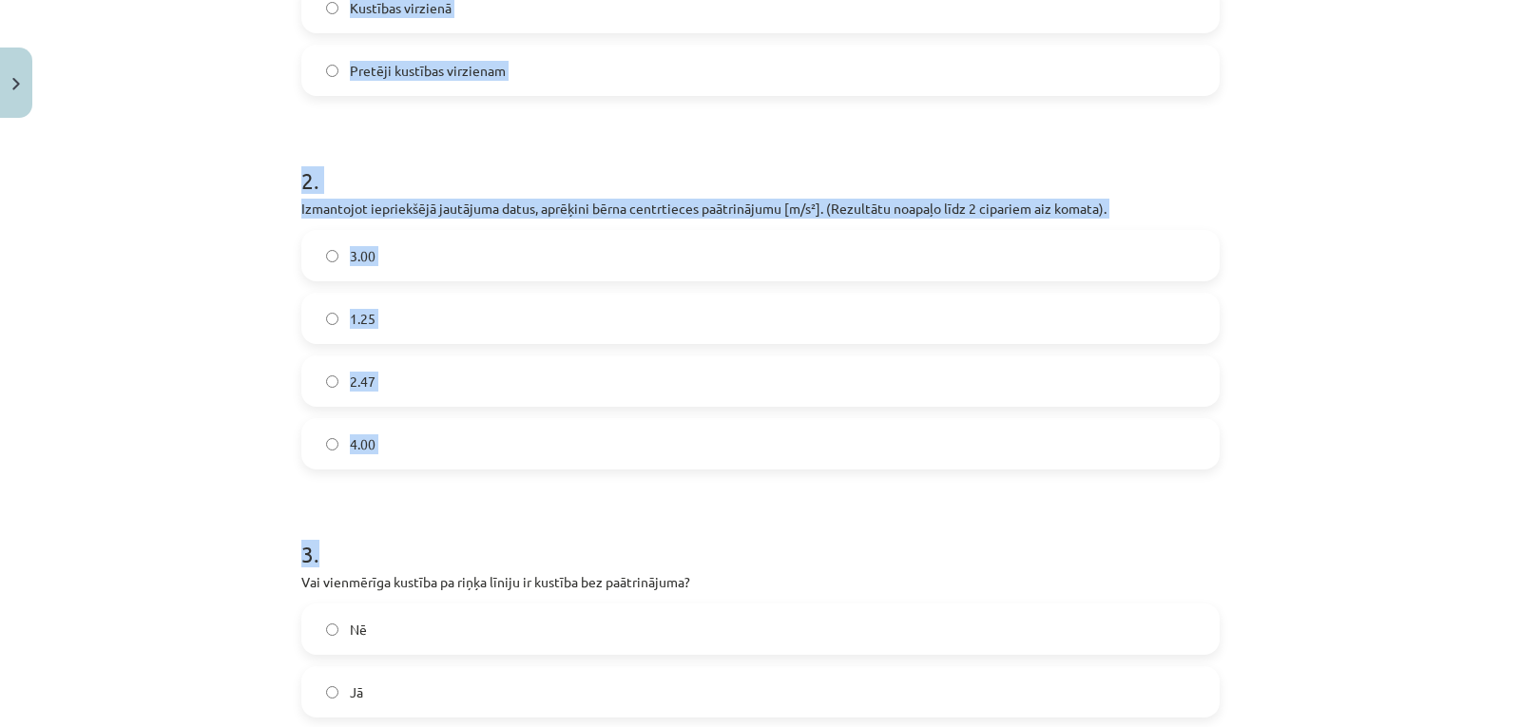
scroll to position [829, 0]
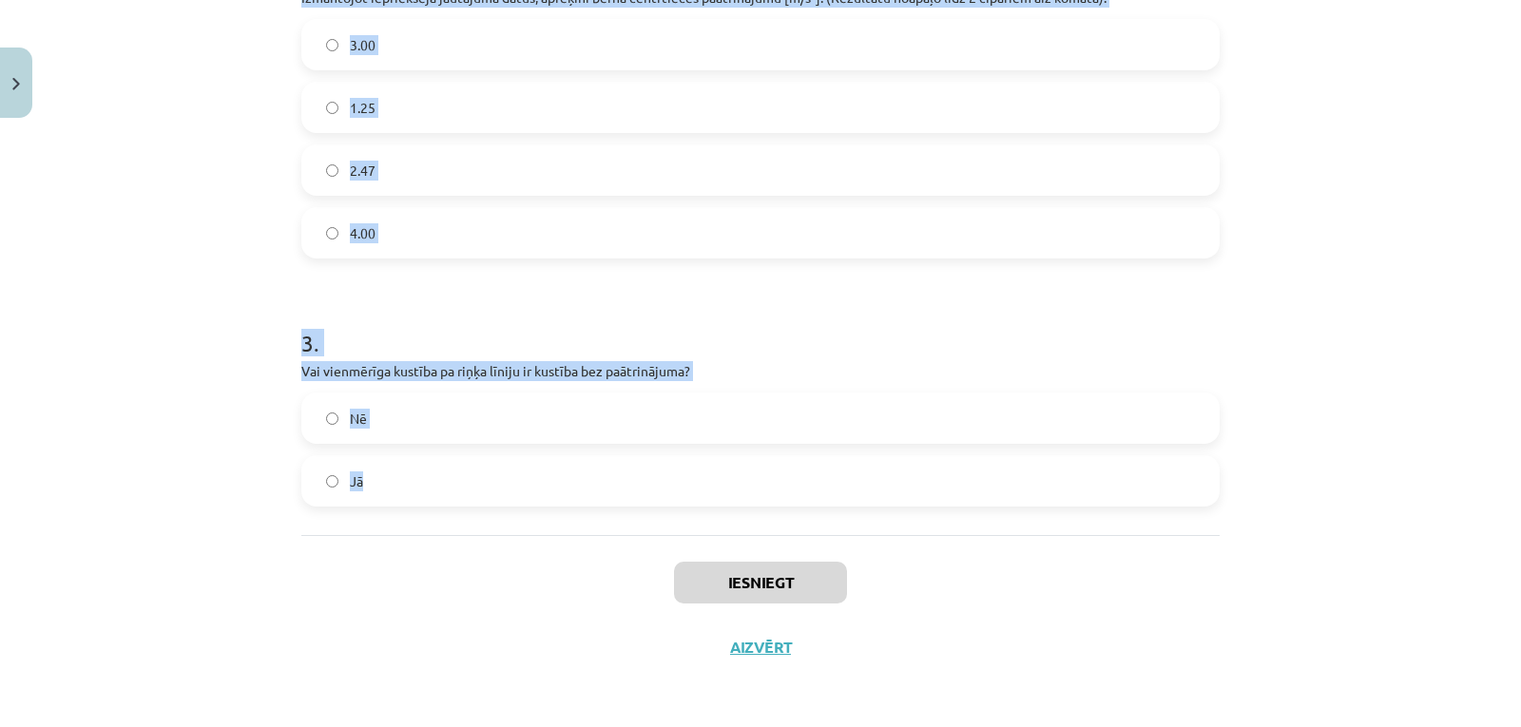
drag, startPoint x: 294, startPoint y: 368, endPoint x: 404, endPoint y: 501, distance: 172.8
click at [404, 501] on form "1 . Kādā virzienā ir vērsts centrtieces paātrinājums? Prom no riņķa līnijas cen…" at bounding box center [760, 27] width 918 height 957
copy form "1 . Kādā virzienā ir vērsts centrtieces paātrinājums? Prom no riņķa līnijas cen…"
click at [101, 164] on div "Mācību tēma: Fizikas i - 10. klases 1. ieskaites mācību materiāls #17 📝 14. tēm…" at bounding box center [760, 363] width 1521 height 727
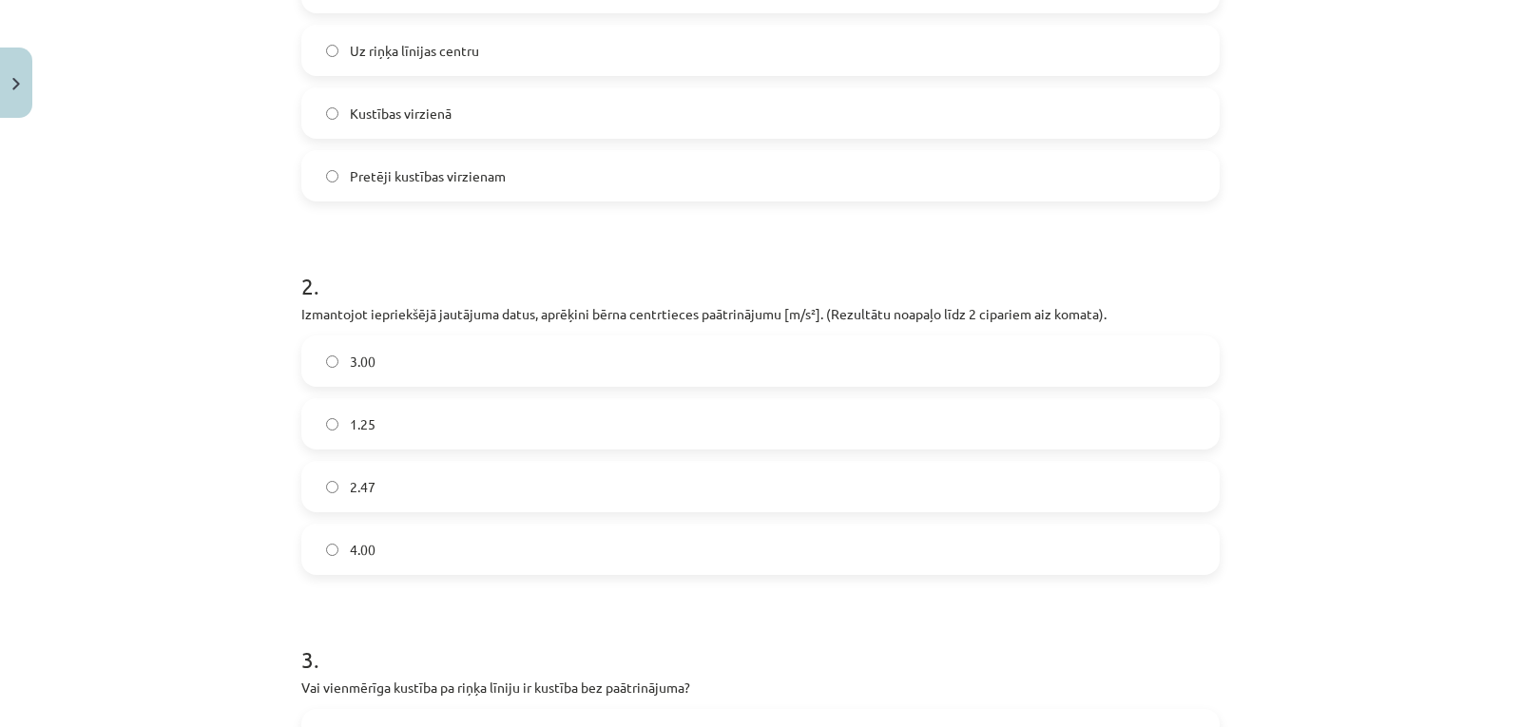
scroll to position [385, 0]
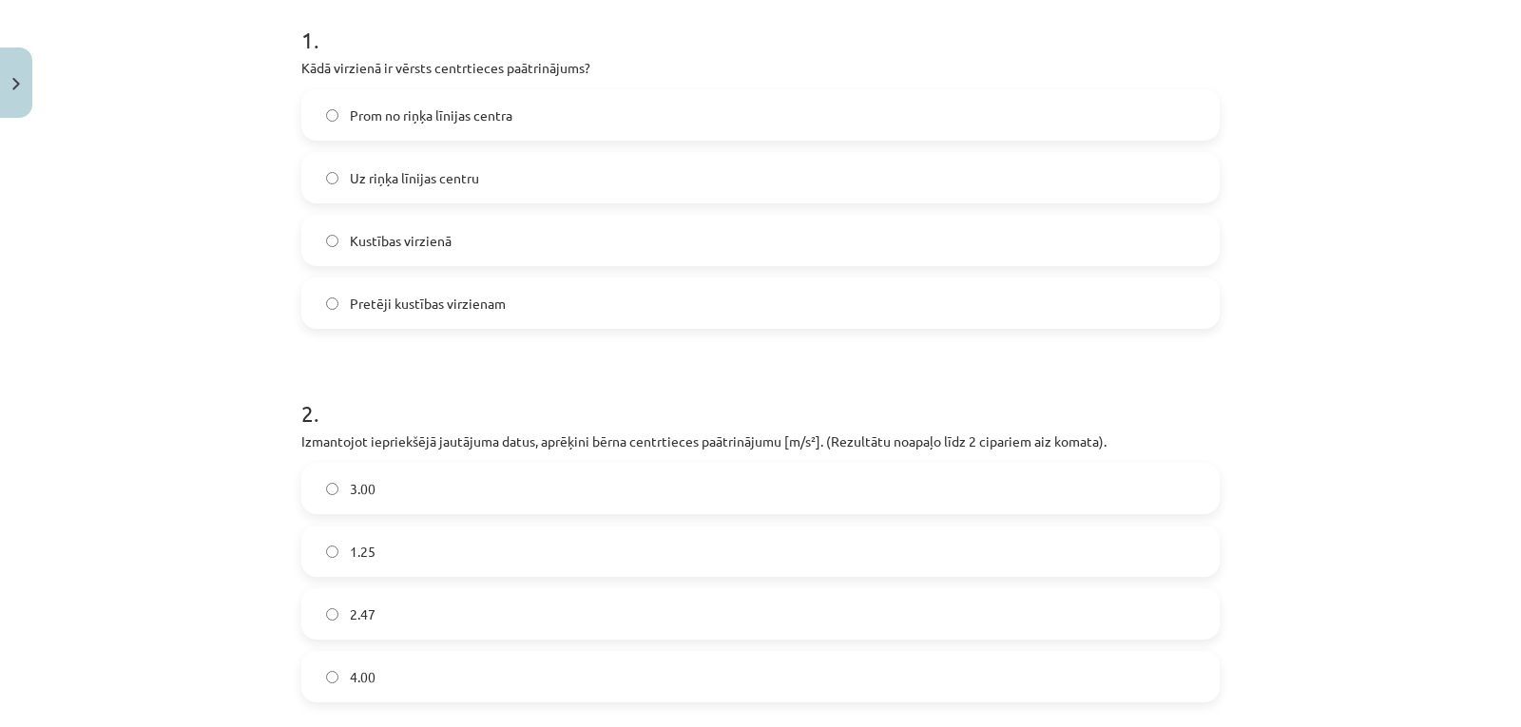
click at [451, 180] on span "Uz riņķa līnijas centru" at bounding box center [414, 178] width 129 height 20
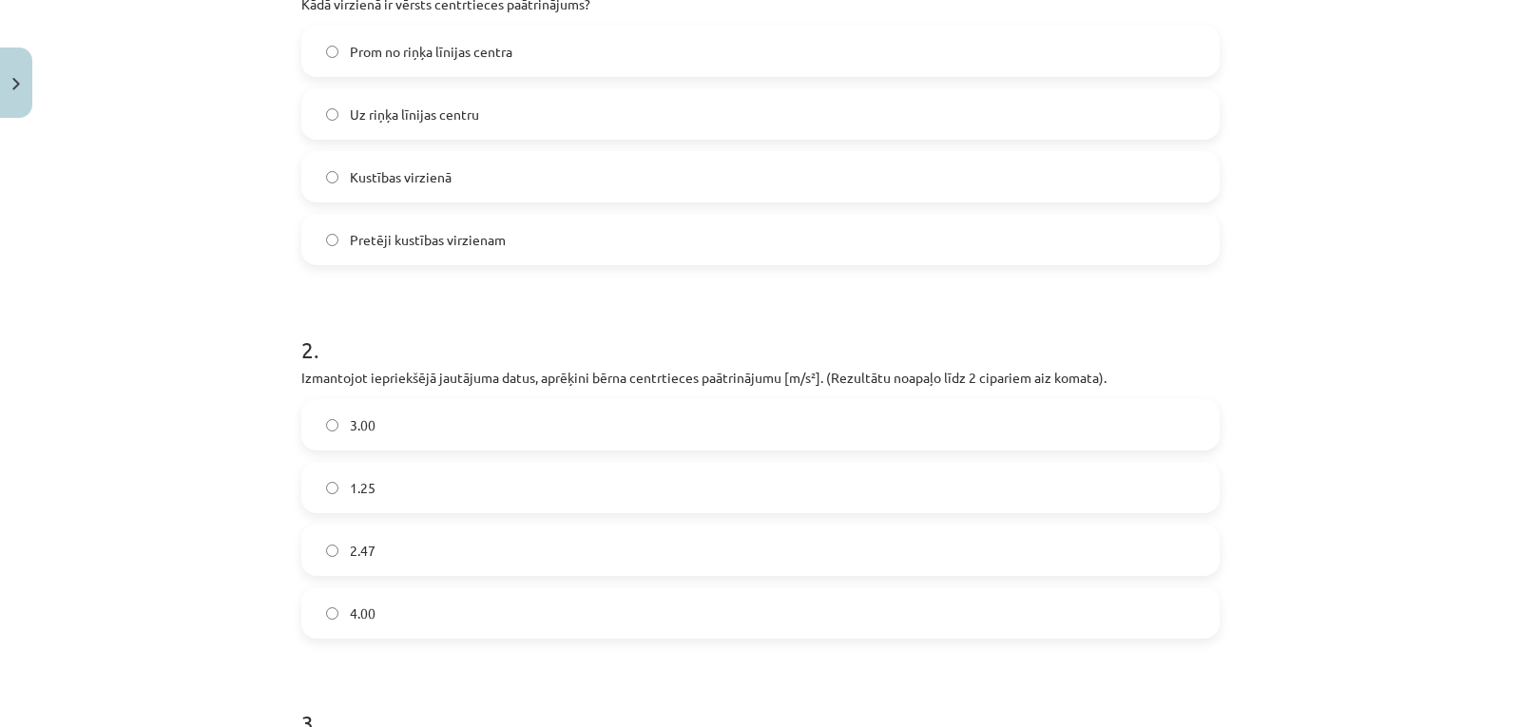
scroll to position [575, 0]
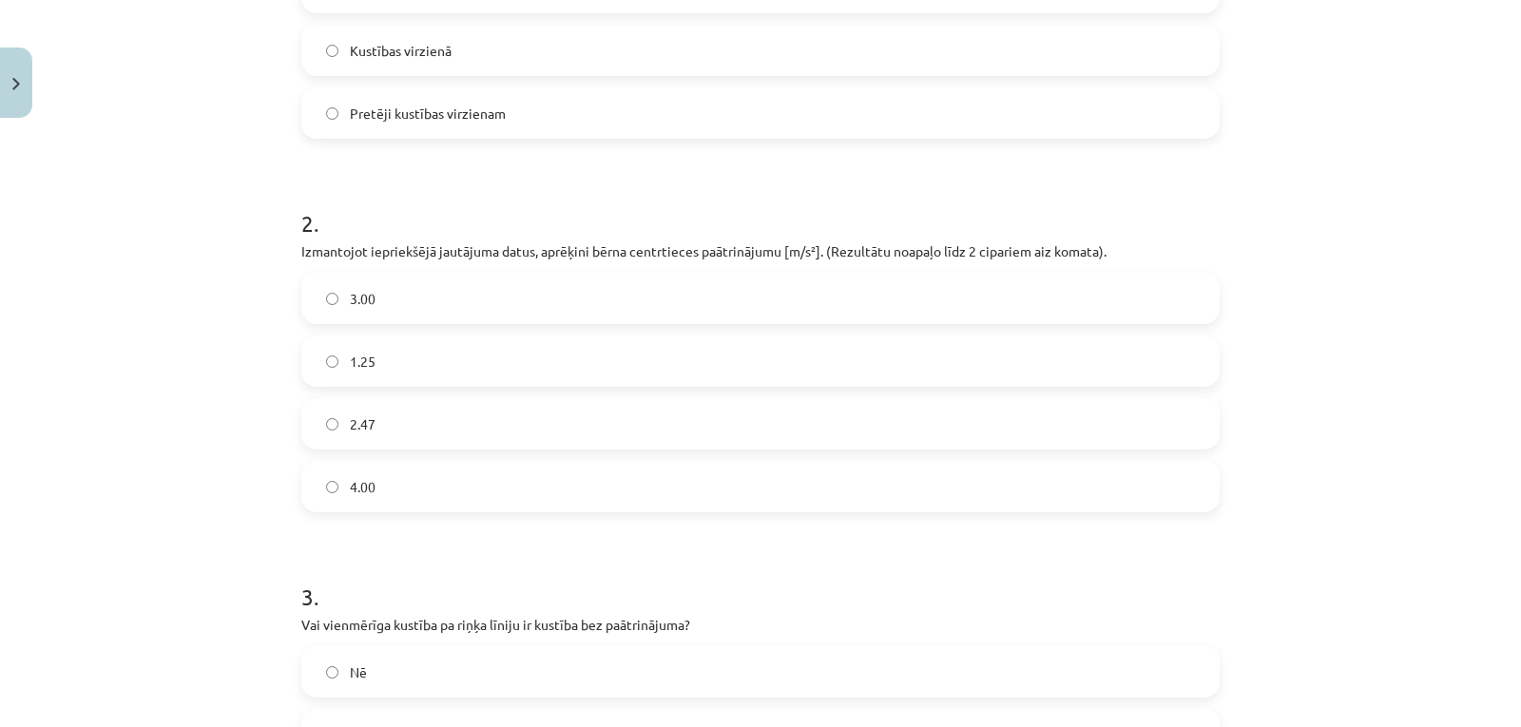
click at [385, 433] on label "2.47" at bounding box center [760, 424] width 914 height 48
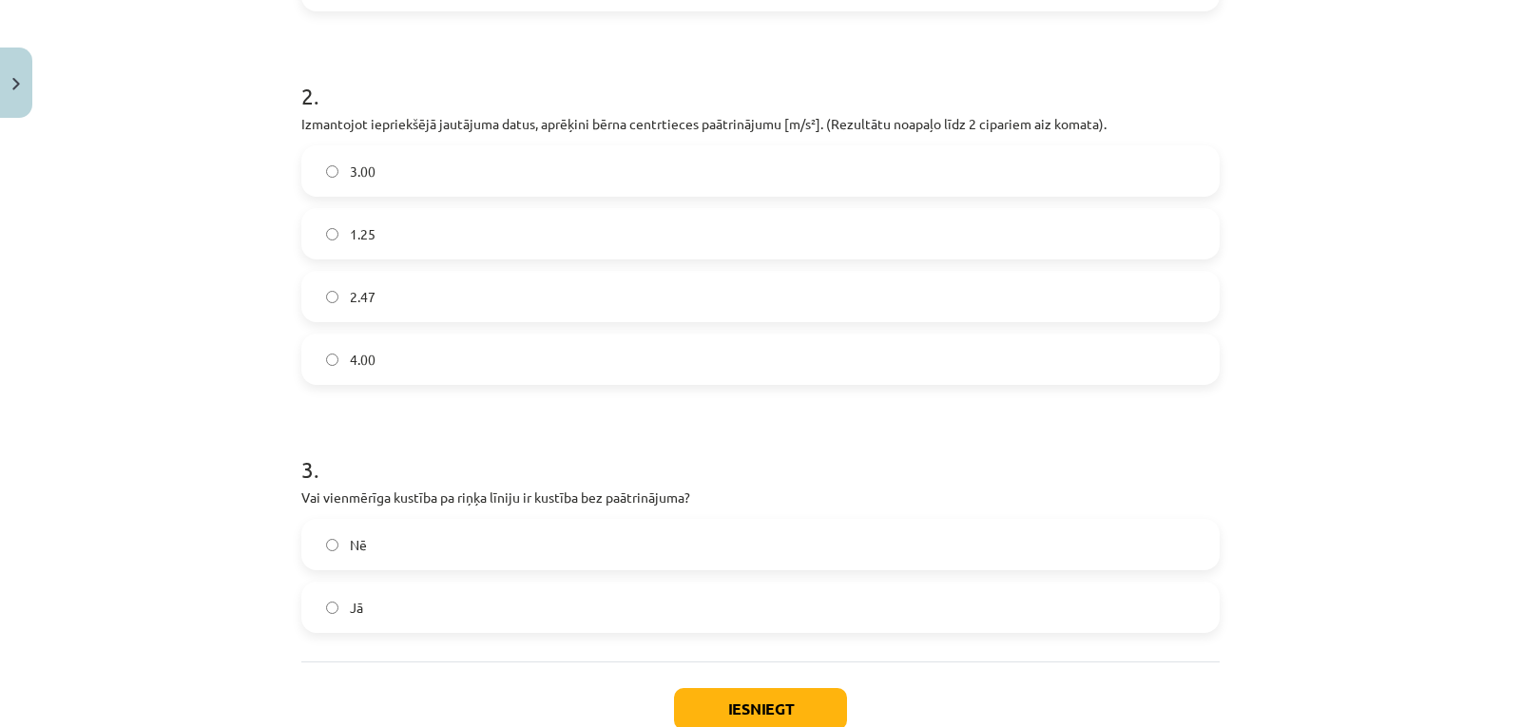
scroll to position [765, 0]
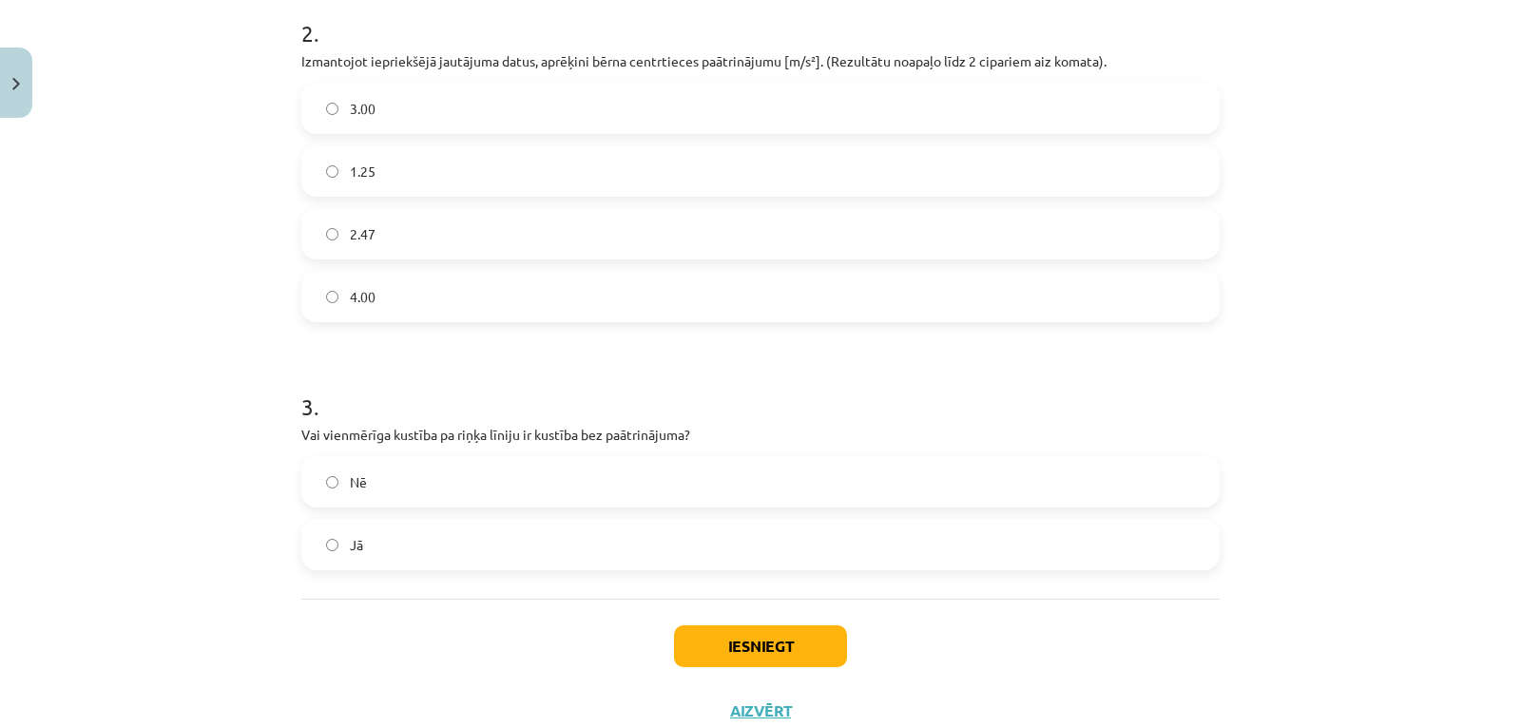
click at [370, 475] on label "Nē" at bounding box center [760, 482] width 914 height 48
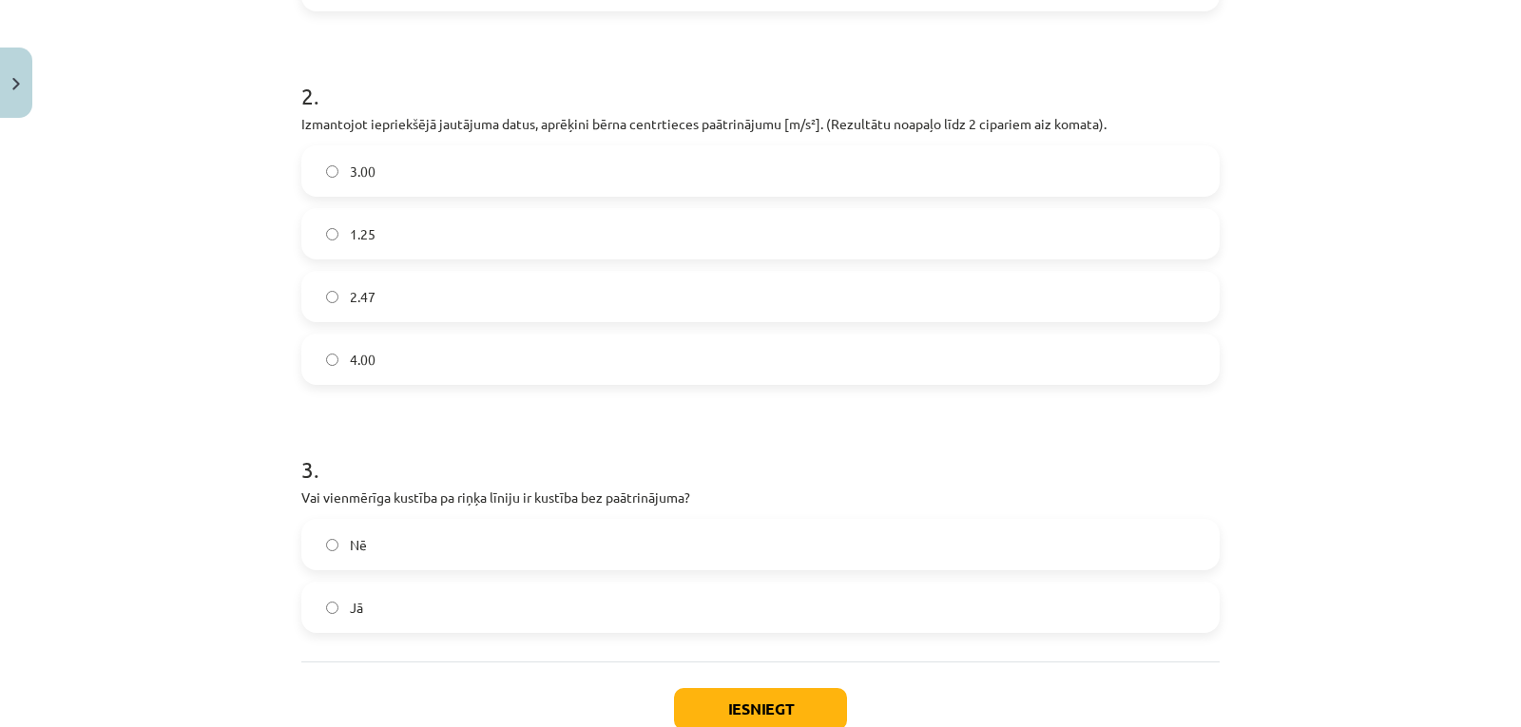
scroll to position [829, 0]
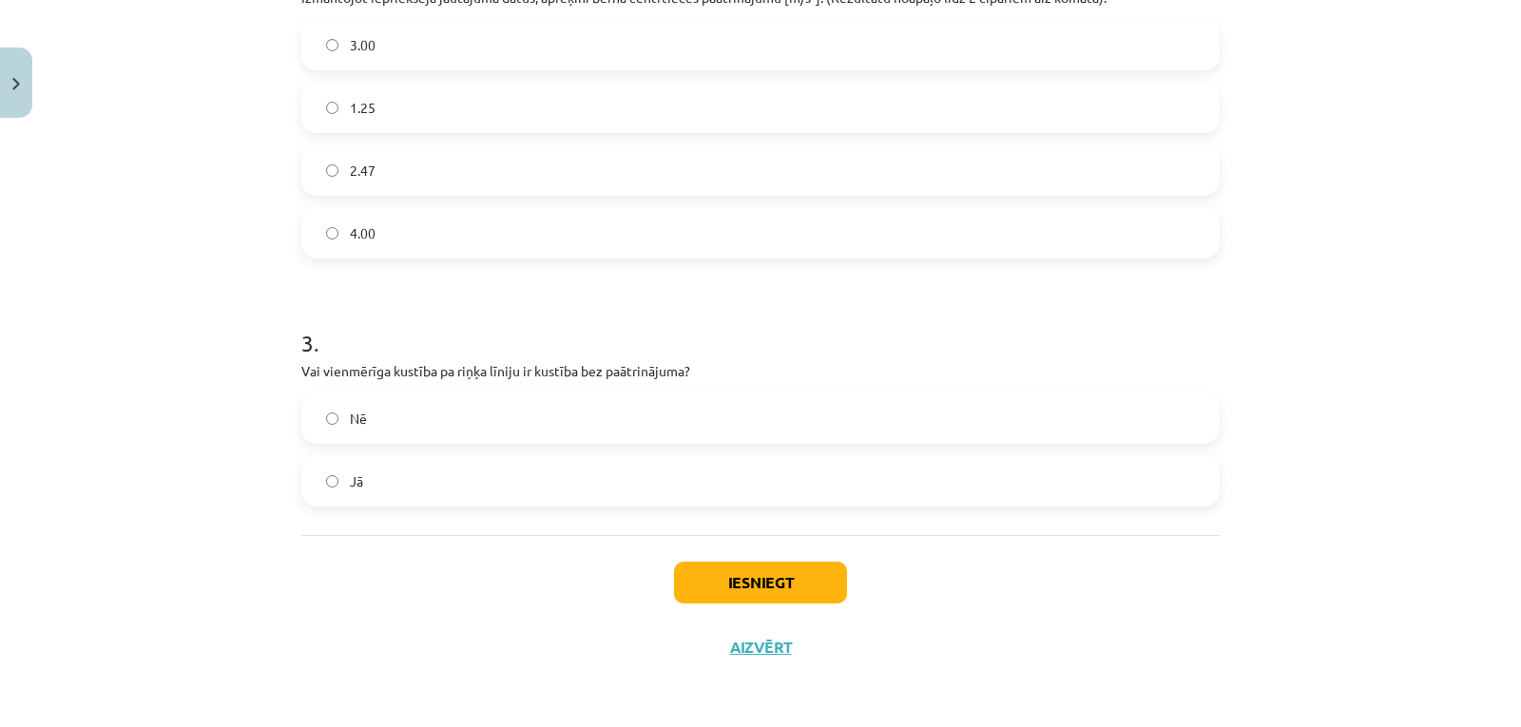
click at [792, 558] on div "Iesniegt Aizvērt" at bounding box center [760, 601] width 918 height 133
click at [786, 589] on button "Iesniegt" at bounding box center [760, 583] width 173 height 42
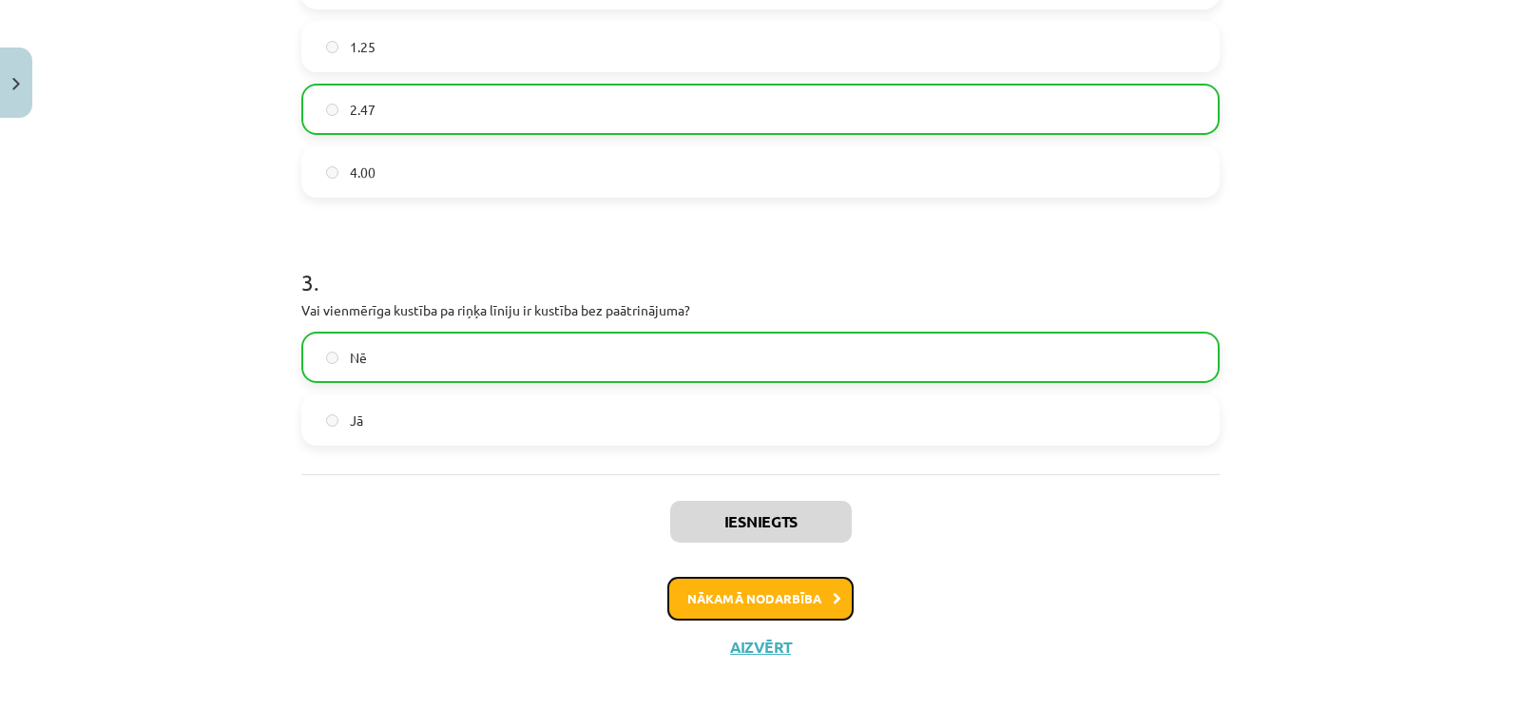
click at [779, 594] on button "Nākamā nodarbība" at bounding box center [760, 599] width 186 height 44
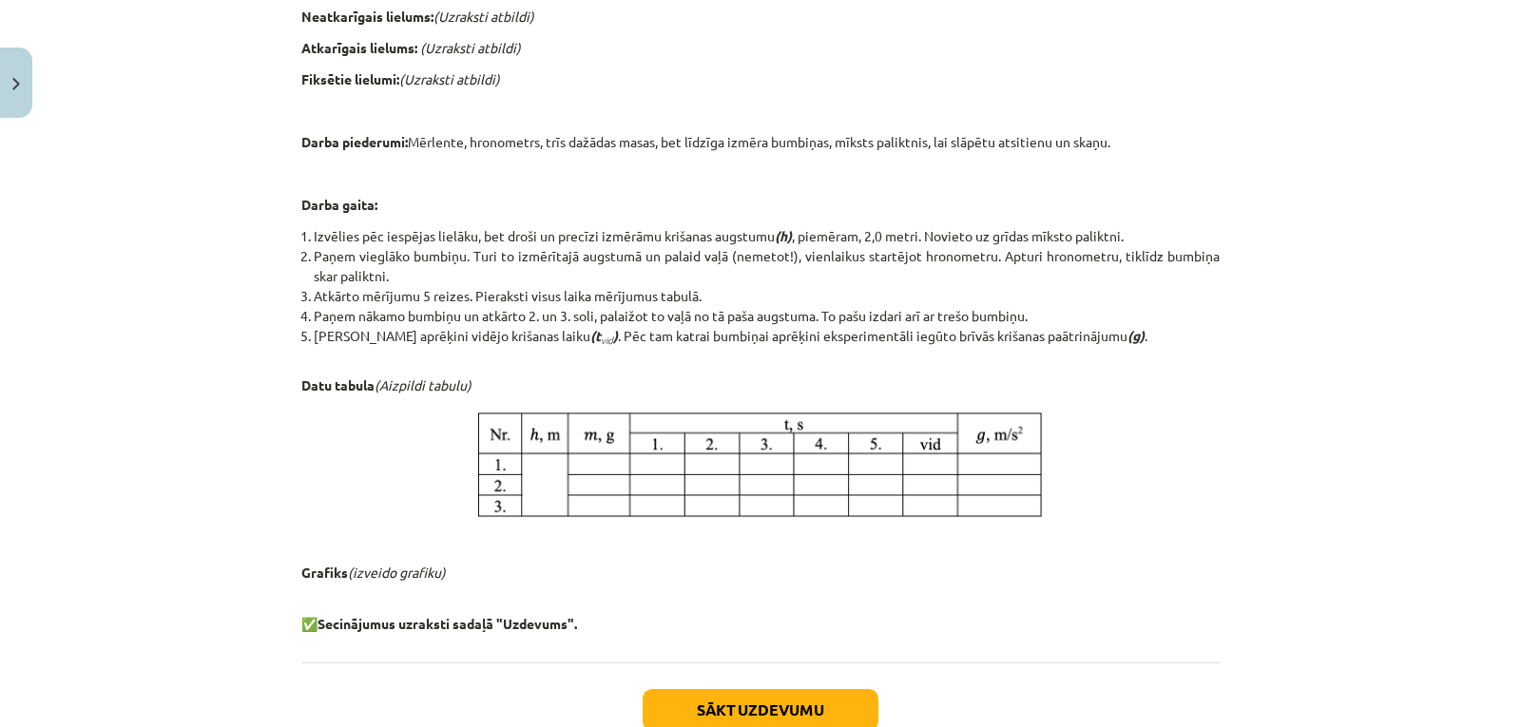
scroll to position [887, 0]
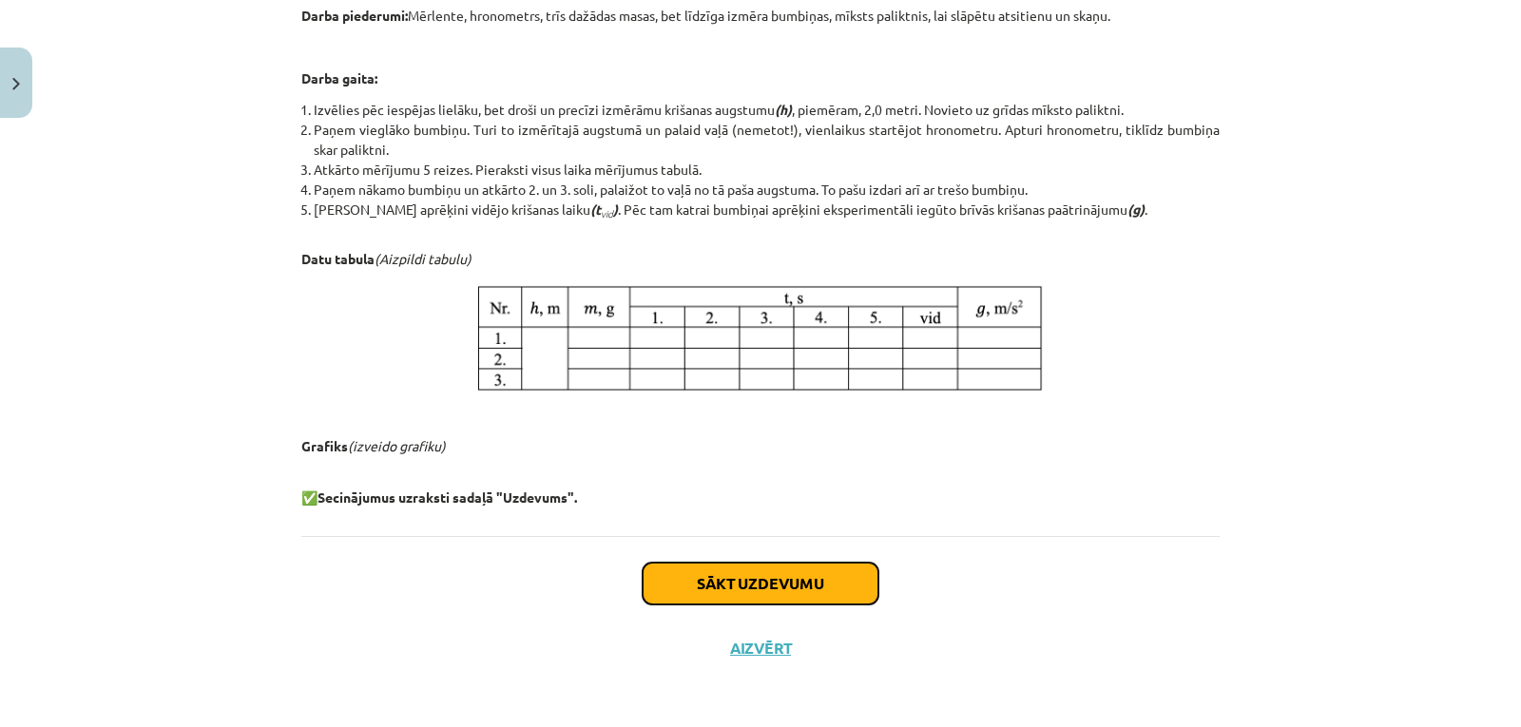
click at [686, 593] on button "Sākt uzdevumu" at bounding box center [761, 584] width 236 height 42
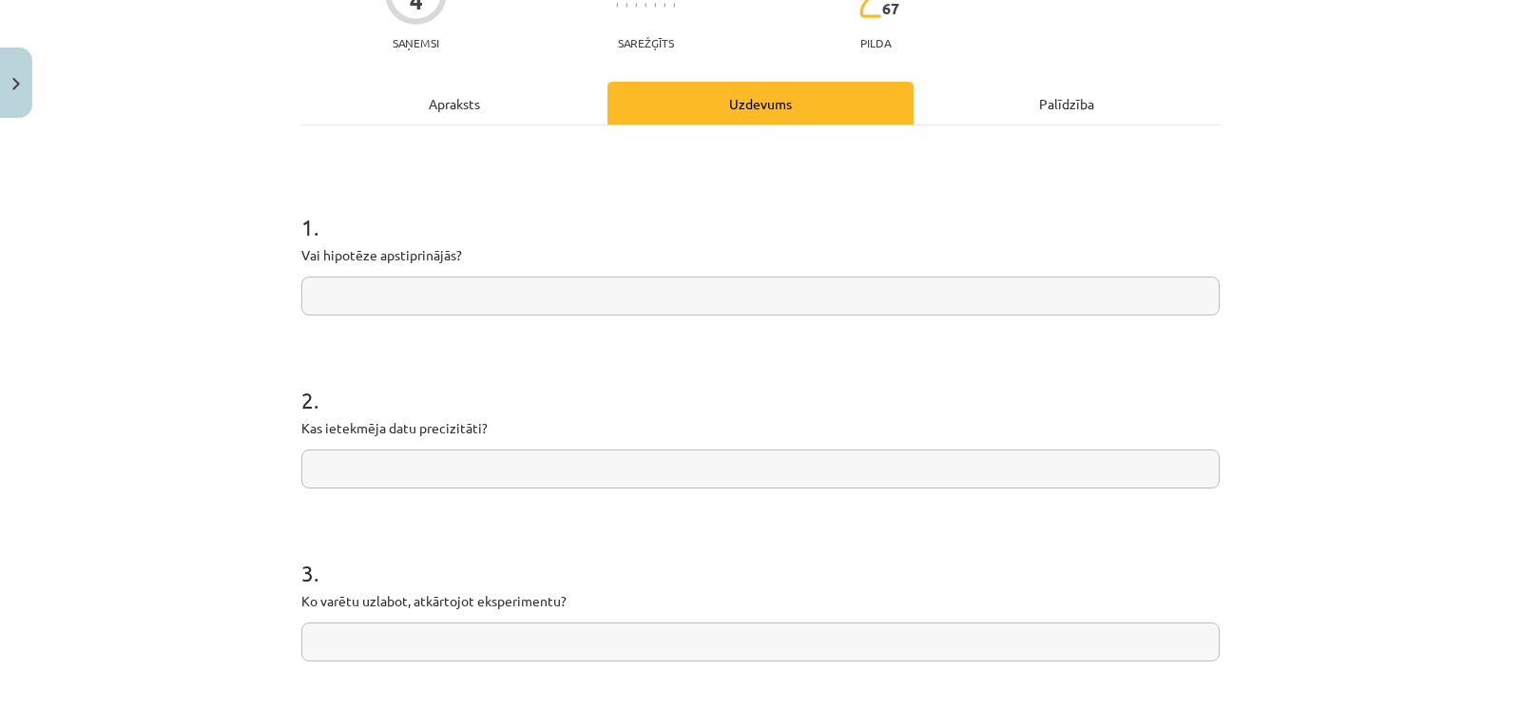
scroll to position [134, 0]
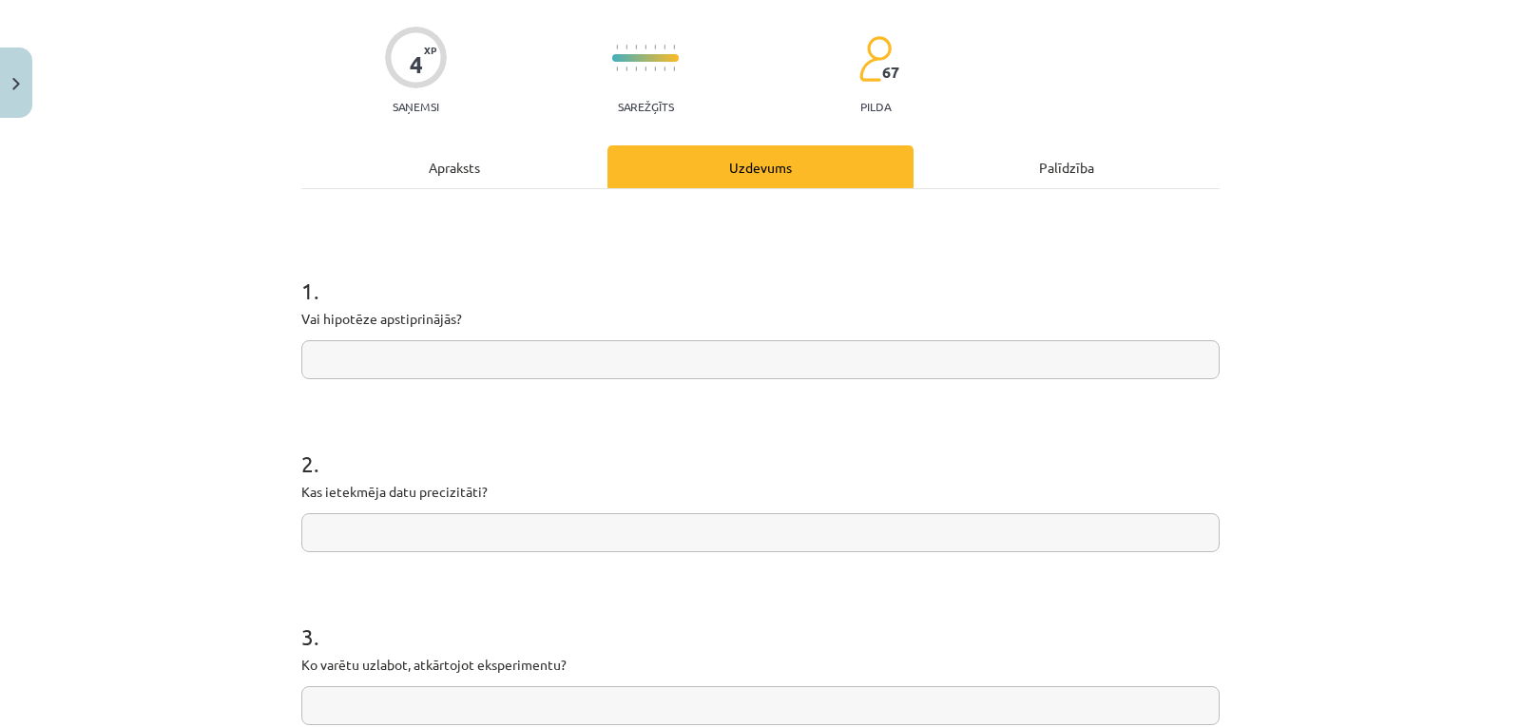
click at [488, 366] on input "text" at bounding box center [760, 359] width 918 height 39
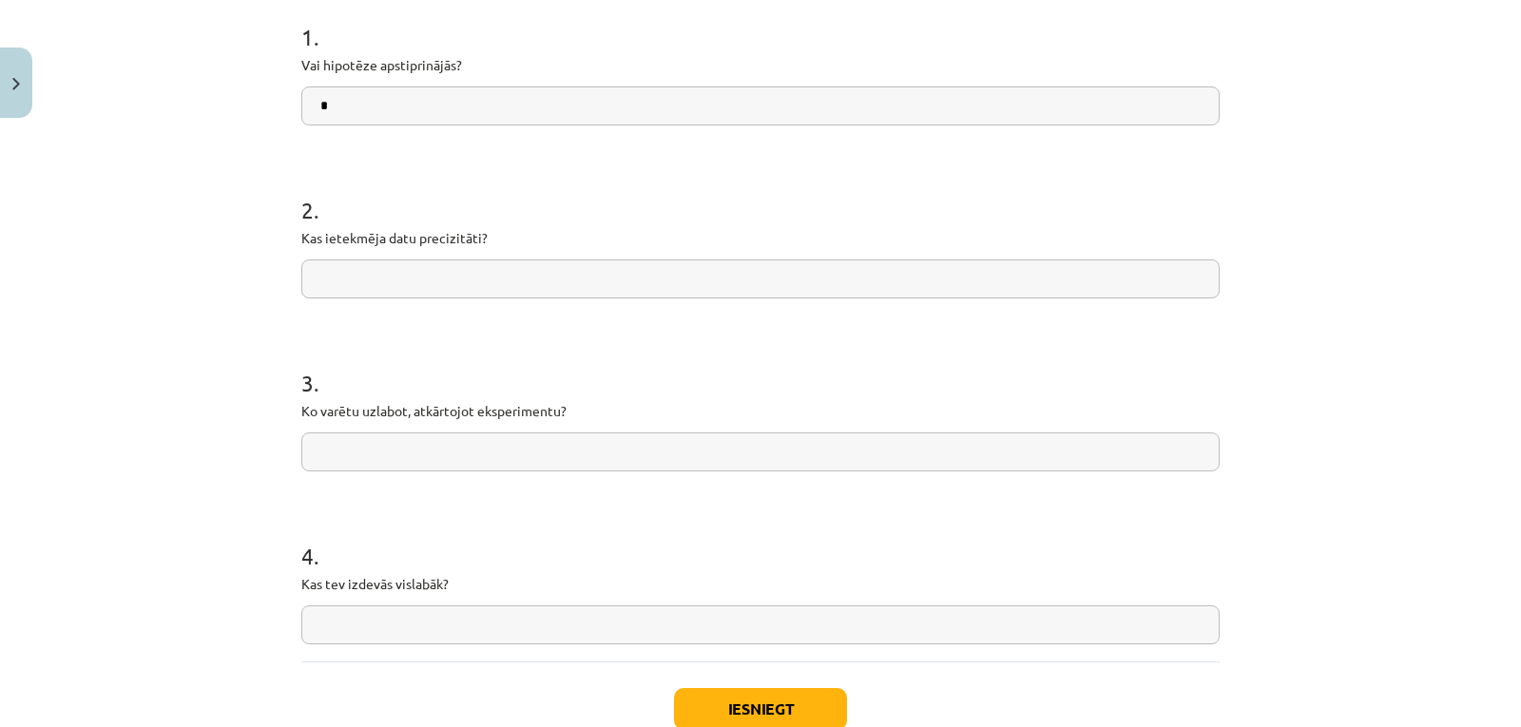
type input "*"
click at [739, 709] on button "Iesniegt" at bounding box center [760, 709] width 173 height 42
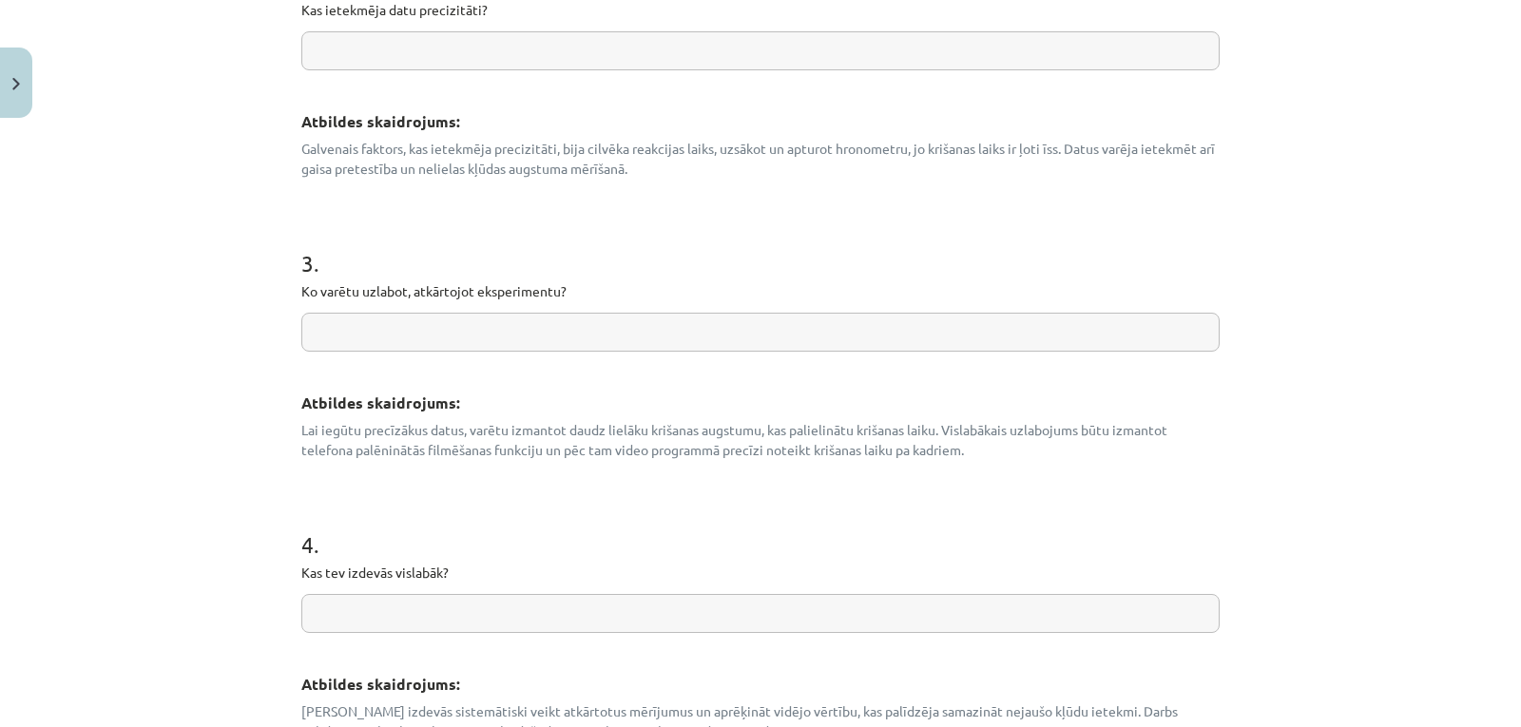
scroll to position [999, 0]
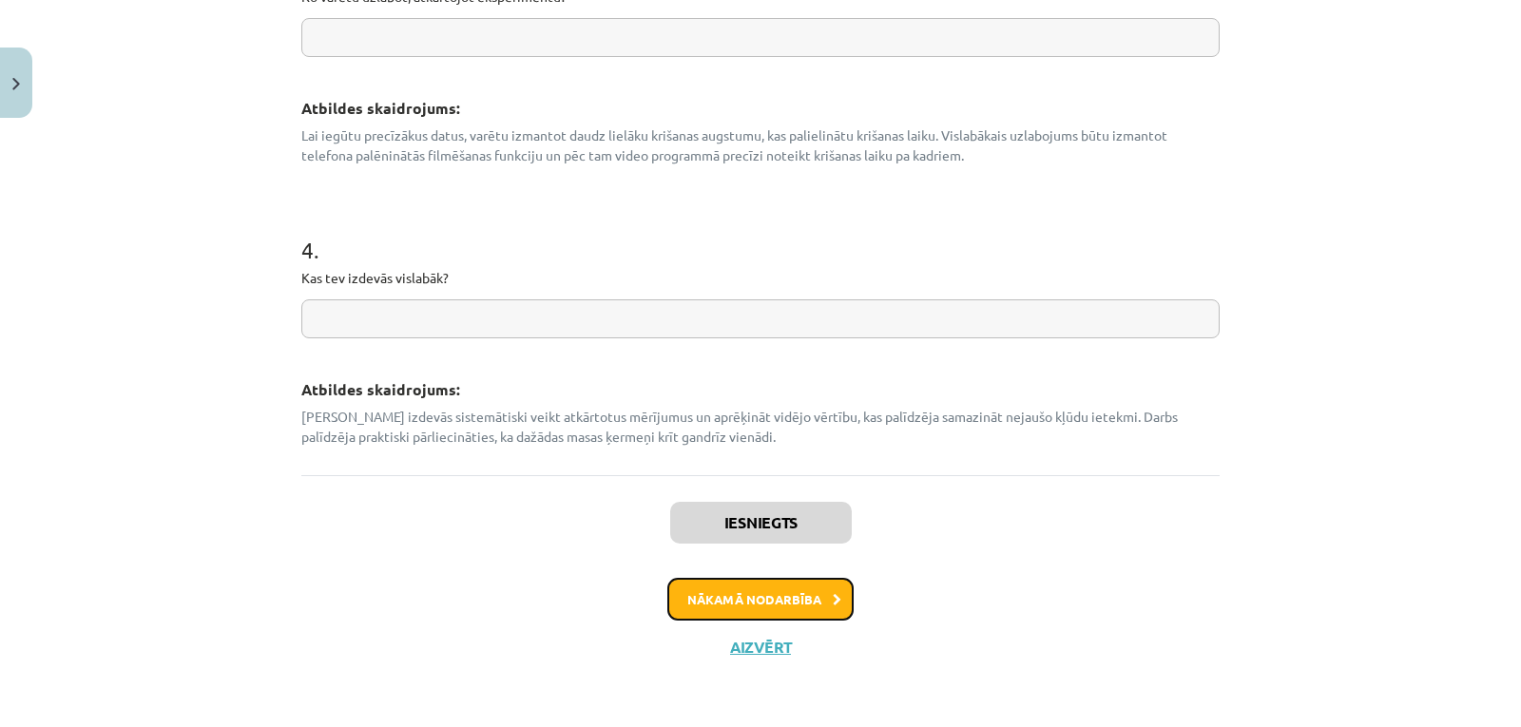
click at [737, 594] on button "Nākamā nodarbība" at bounding box center [760, 600] width 186 height 44
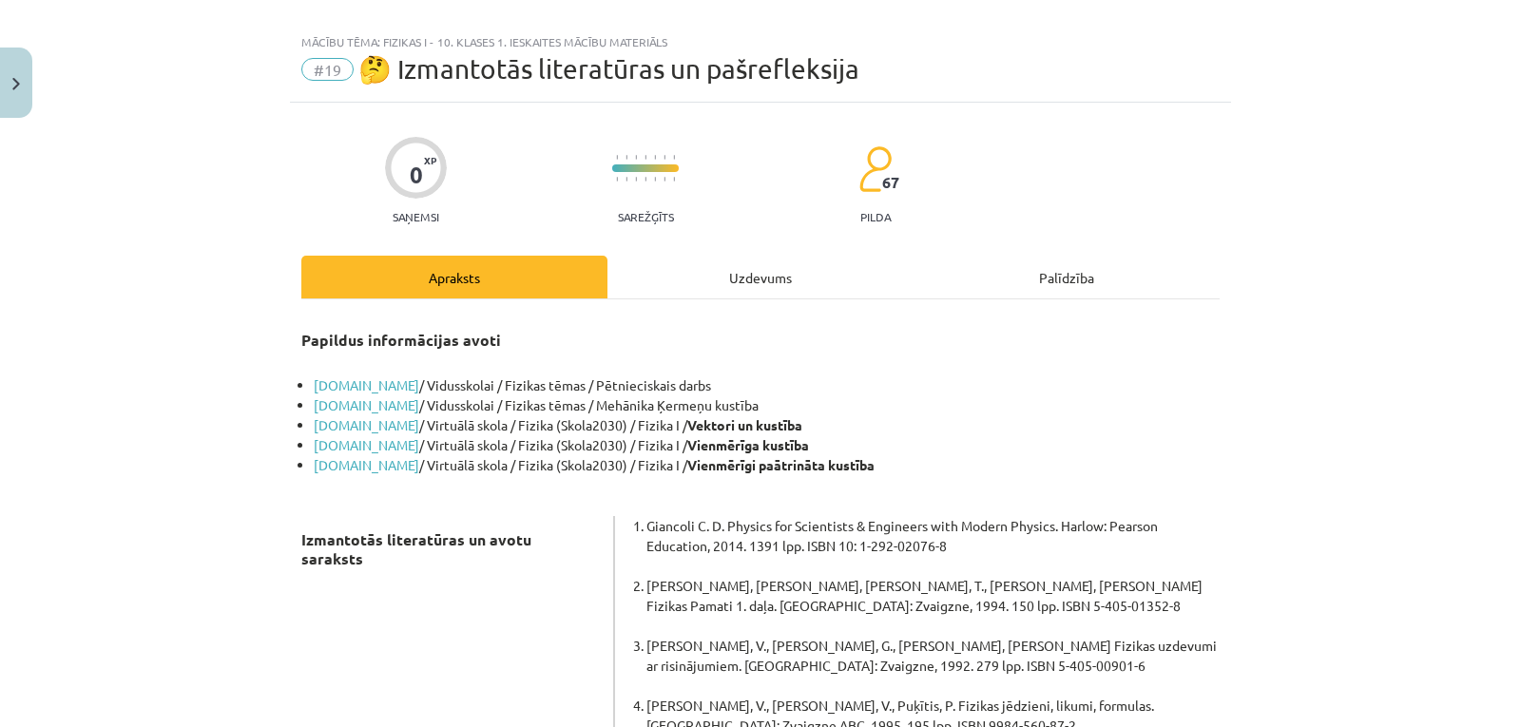
scroll to position [87, 0]
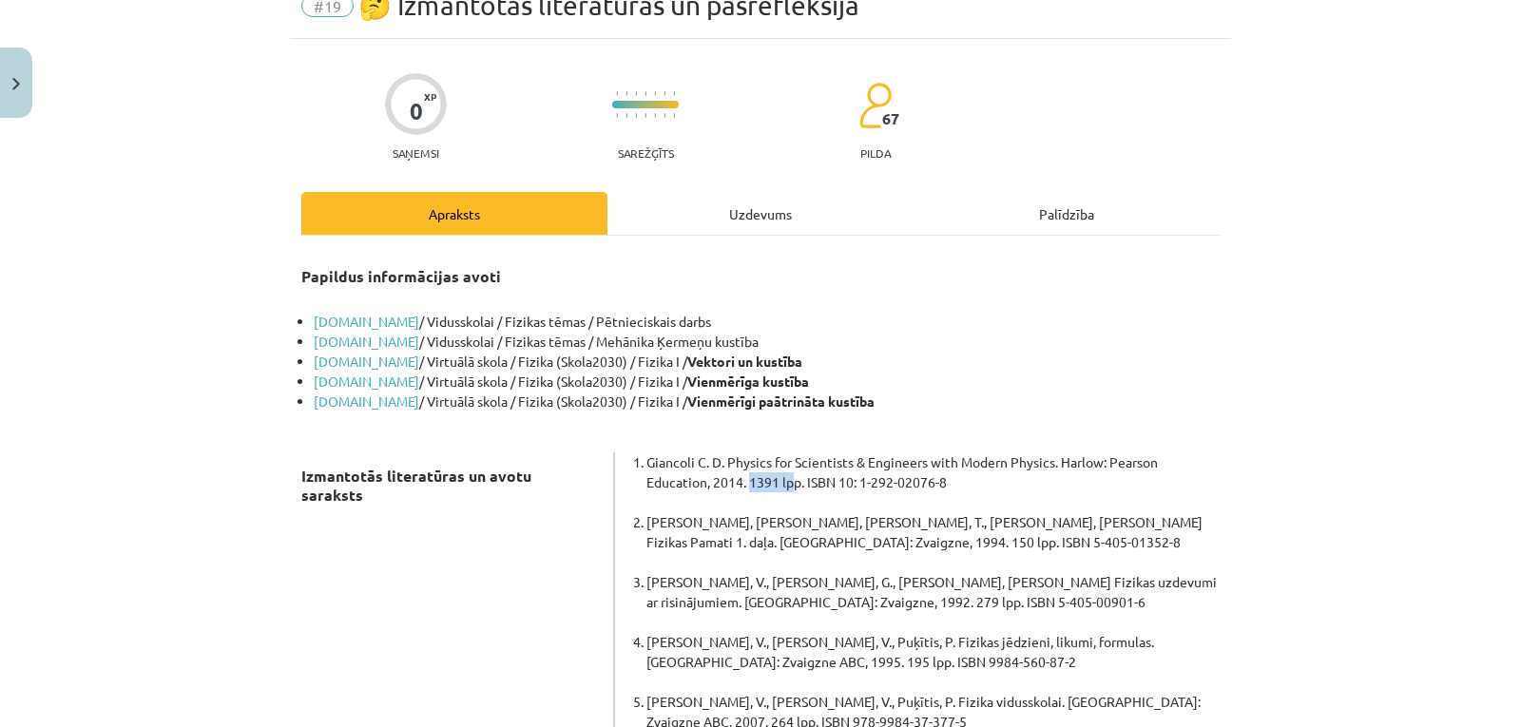
drag, startPoint x: 742, startPoint y: 484, endPoint x: 789, endPoint y: 492, distance: 47.4
click at [790, 486] on li "Giancoli C. D. Physics for Scientists & Engineers with Modern Physics. Harlow: …" at bounding box center [932, 482] width 573 height 60
click at [1026, 471] on li "Giancoli C. D. Physics for Scientists & Engineers with Modern Physics. Harlow: …" at bounding box center [932, 482] width 573 height 60
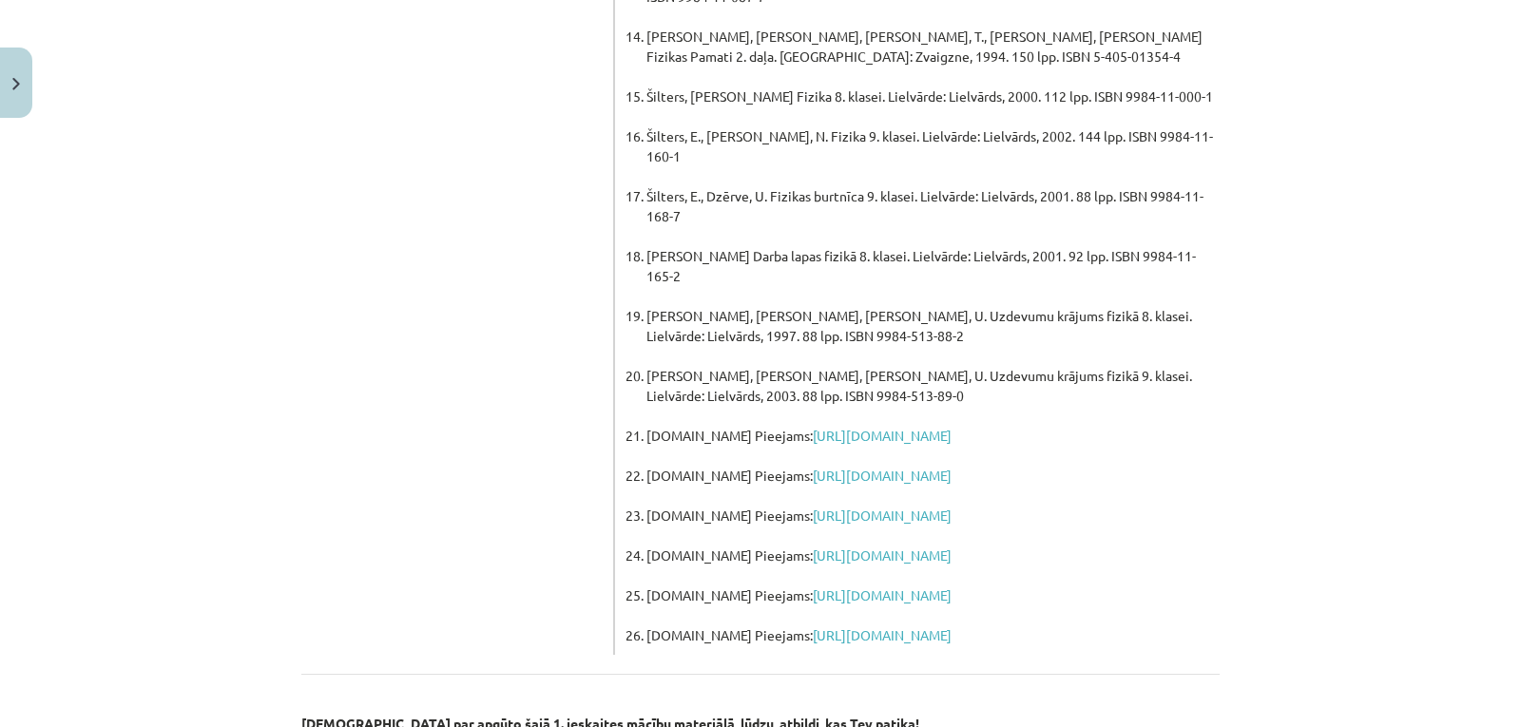
scroll to position [1418, 0]
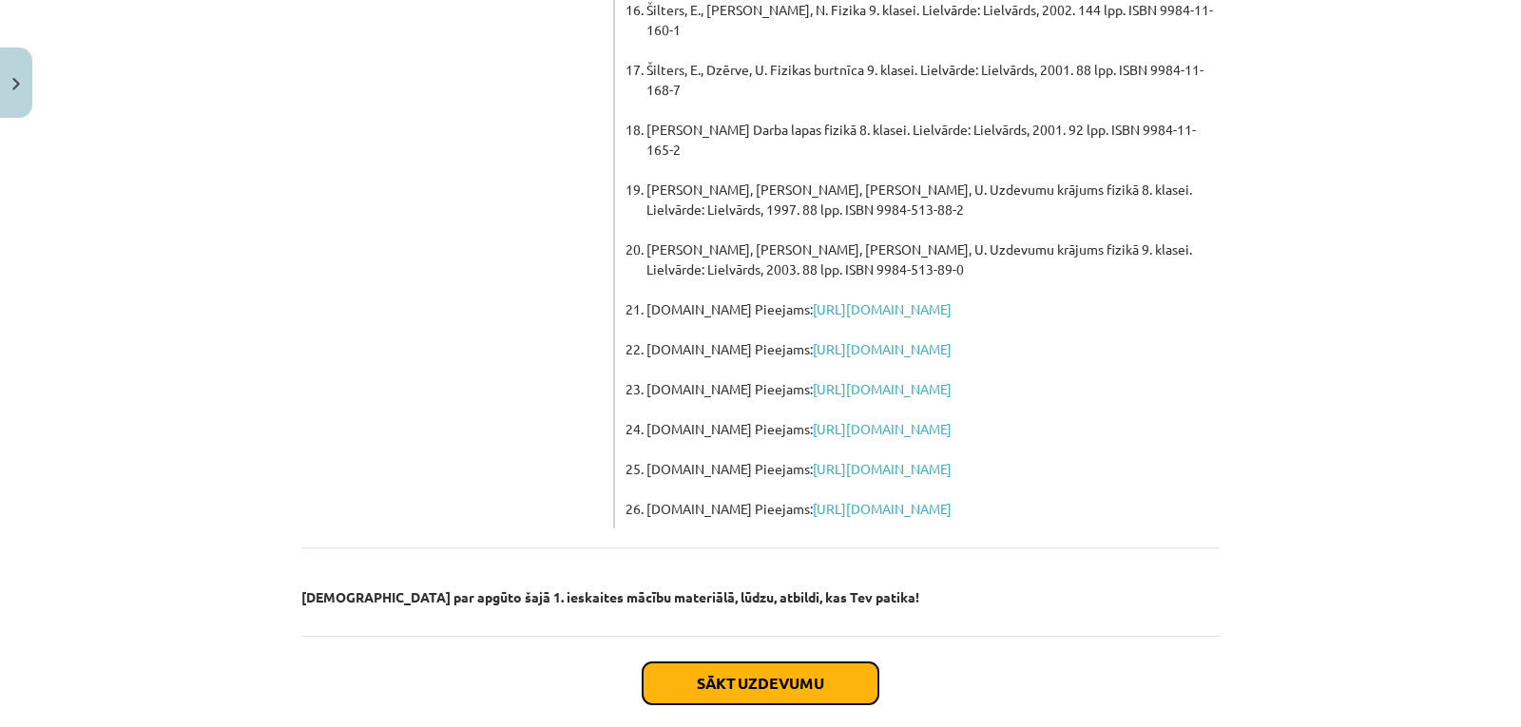
click at [731, 663] on button "Sākt uzdevumu" at bounding box center [761, 684] width 236 height 42
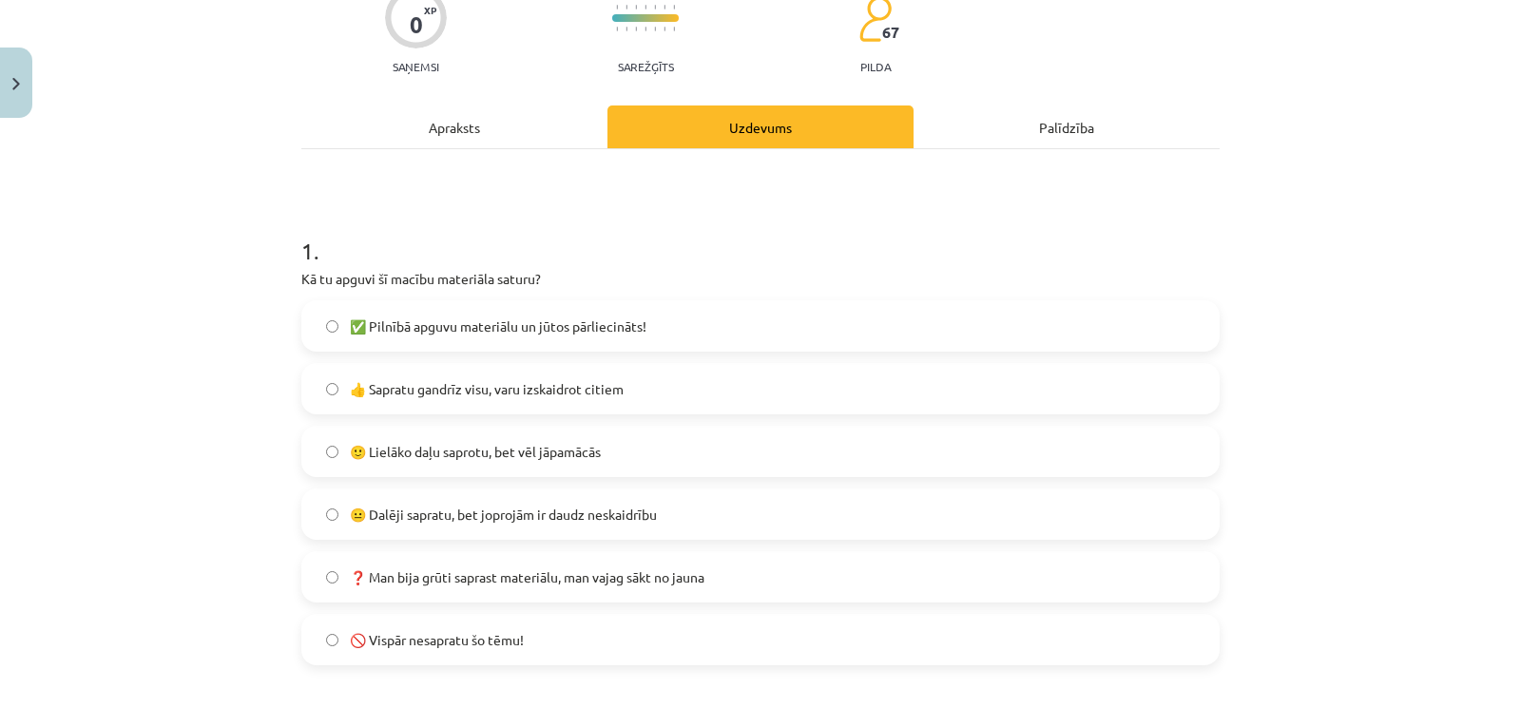
scroll to position [238, 0]
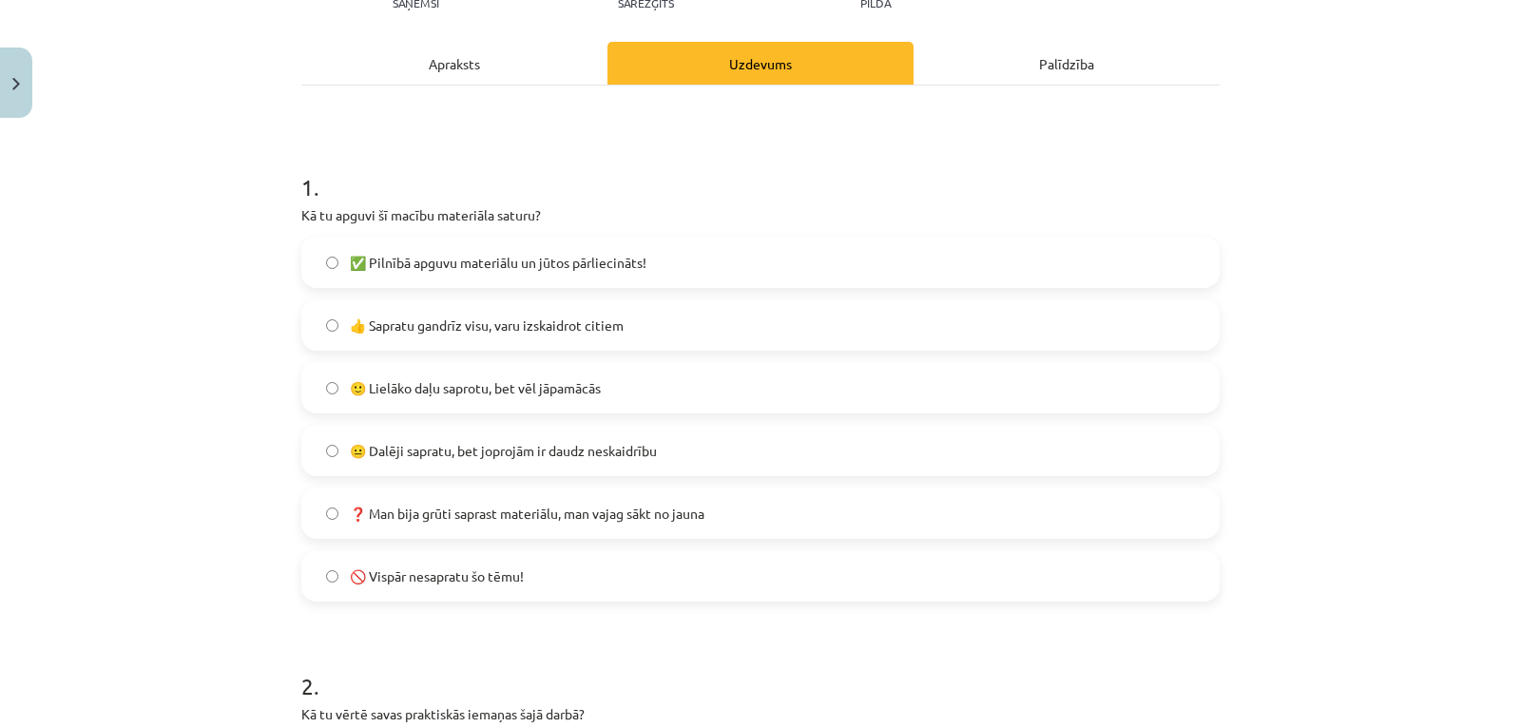
click at [442, 393] on span "🙂 Lielāko daļu saprotu, bet vēl jāpamācās" at bounding box center [475, 388] width 251 height 20
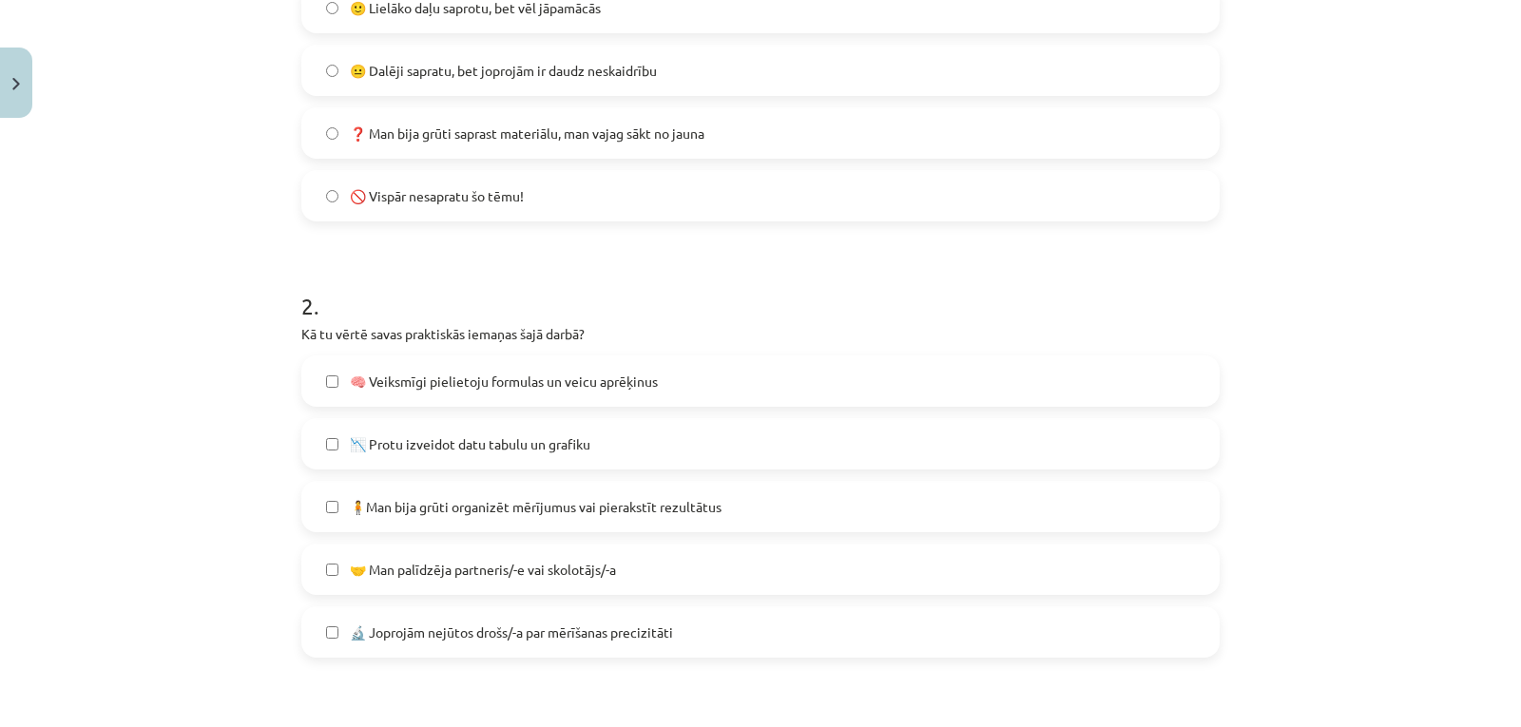
scroll to position [682, 0]
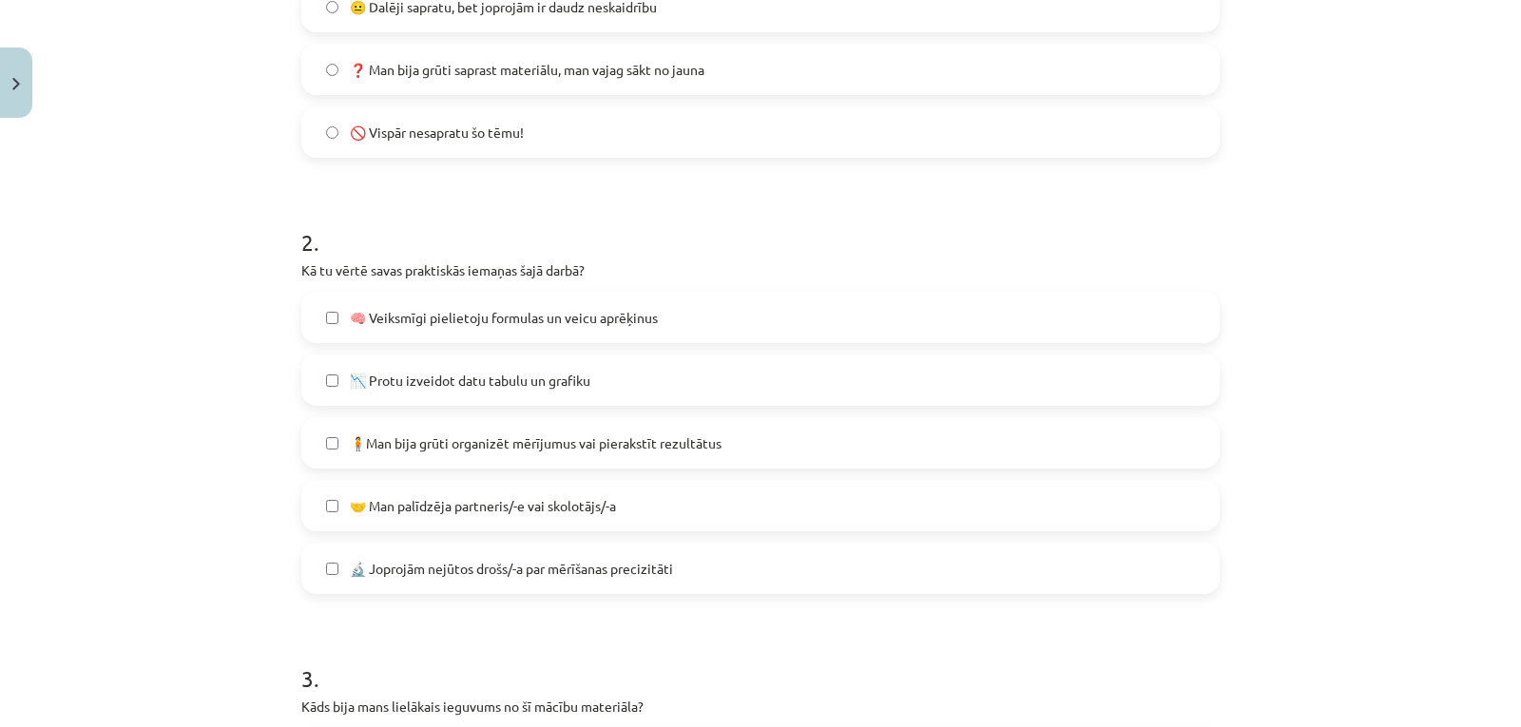
click at [386, 383] on span "📉 Protu izveidot datu tabulu un grafiku" at bounding box center [470, 381] width 241 height 20
click at [450, 572] on span "🔬 Joprojām nejūtos drošs/-a par mērīšanas precizitāti" at bounding box center [511, 569] width 323 height 20
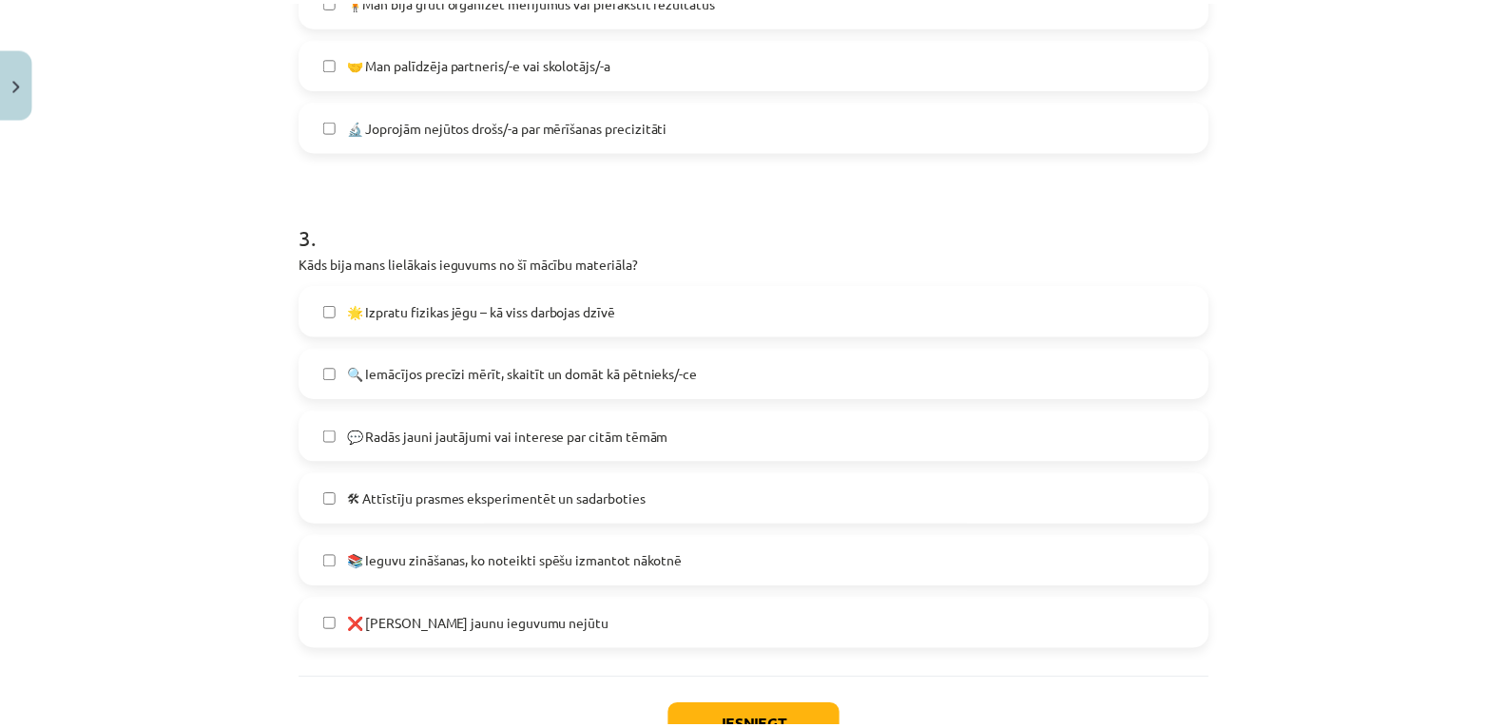
scroll to position [1188, 0]
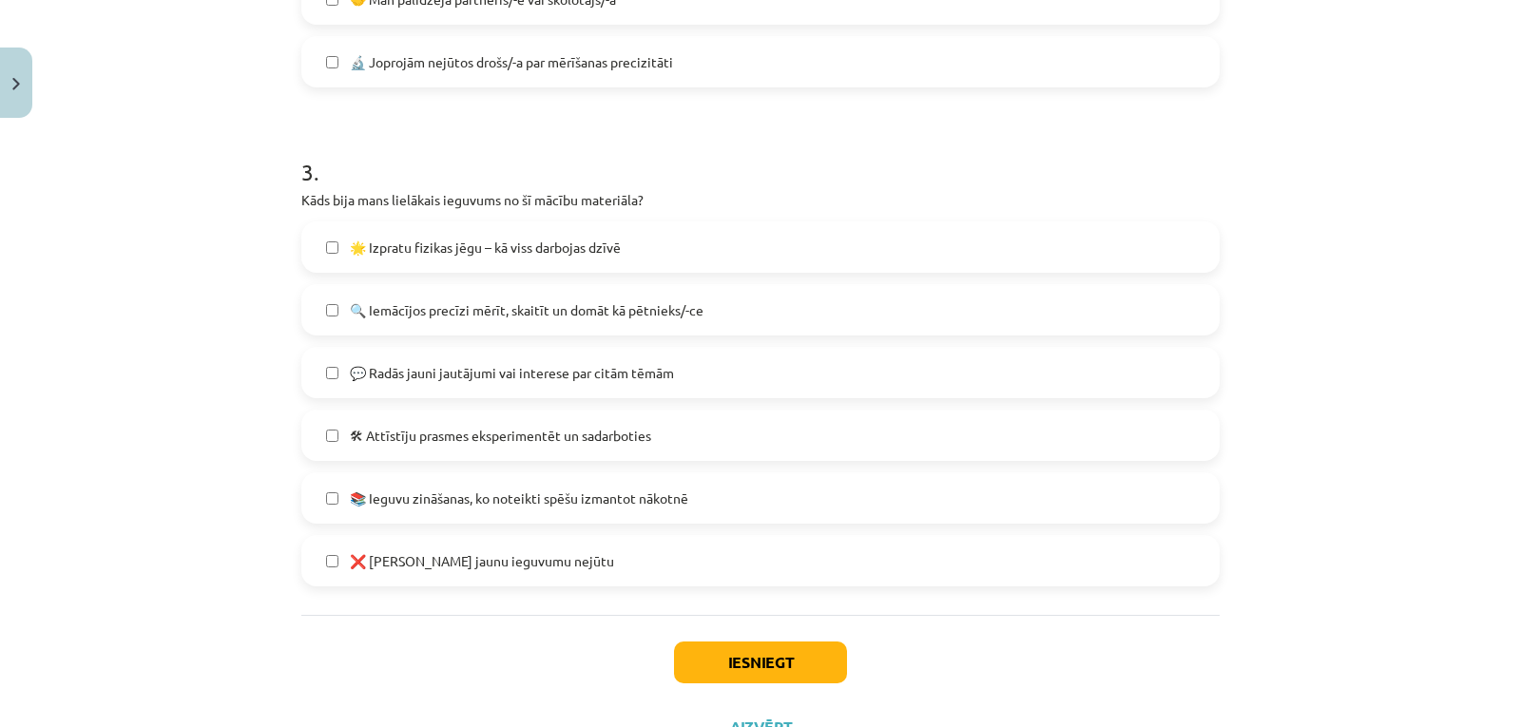
click at [388, 259] on label "🌟 Izpratu fizikas jēgu – kā viss darbojas dzīvē" at bounding box center [760, 247] width 914 height 48
click at [491, 386] on label "💬 Radās jauni jautājumi vai interese par citām tēmām" at bounding box center [760, 373] width 914 height 48
drag, startPoint x: 757, startPoint y: 671, endPoint x: 664, endPoint y: 602, distance: 115.4
click at [757, 670] on button "Iesniegt" at bounding box center [760, 663] width 173 height 42
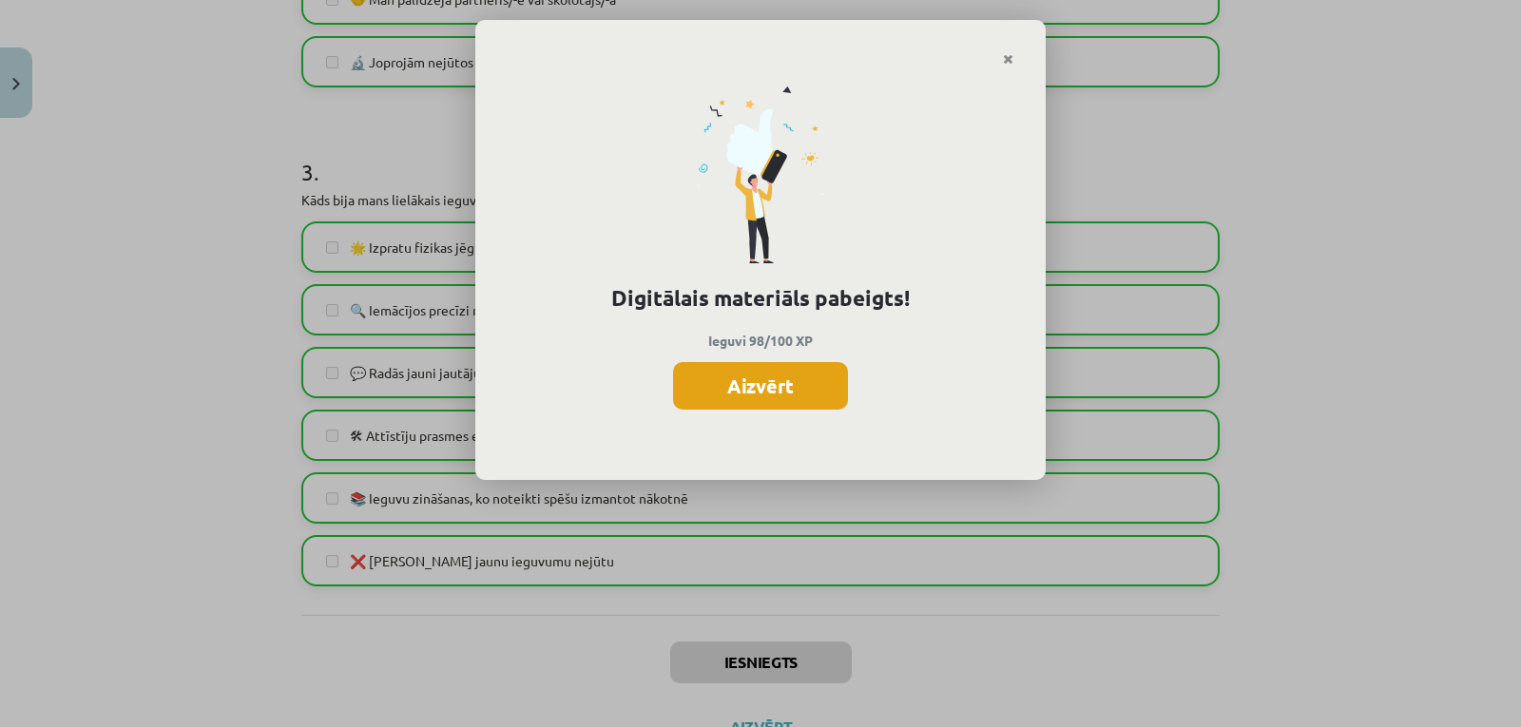
click at [773, 389] on button "Aizvērt" at bounding box center [760, 386] width 175 height 48
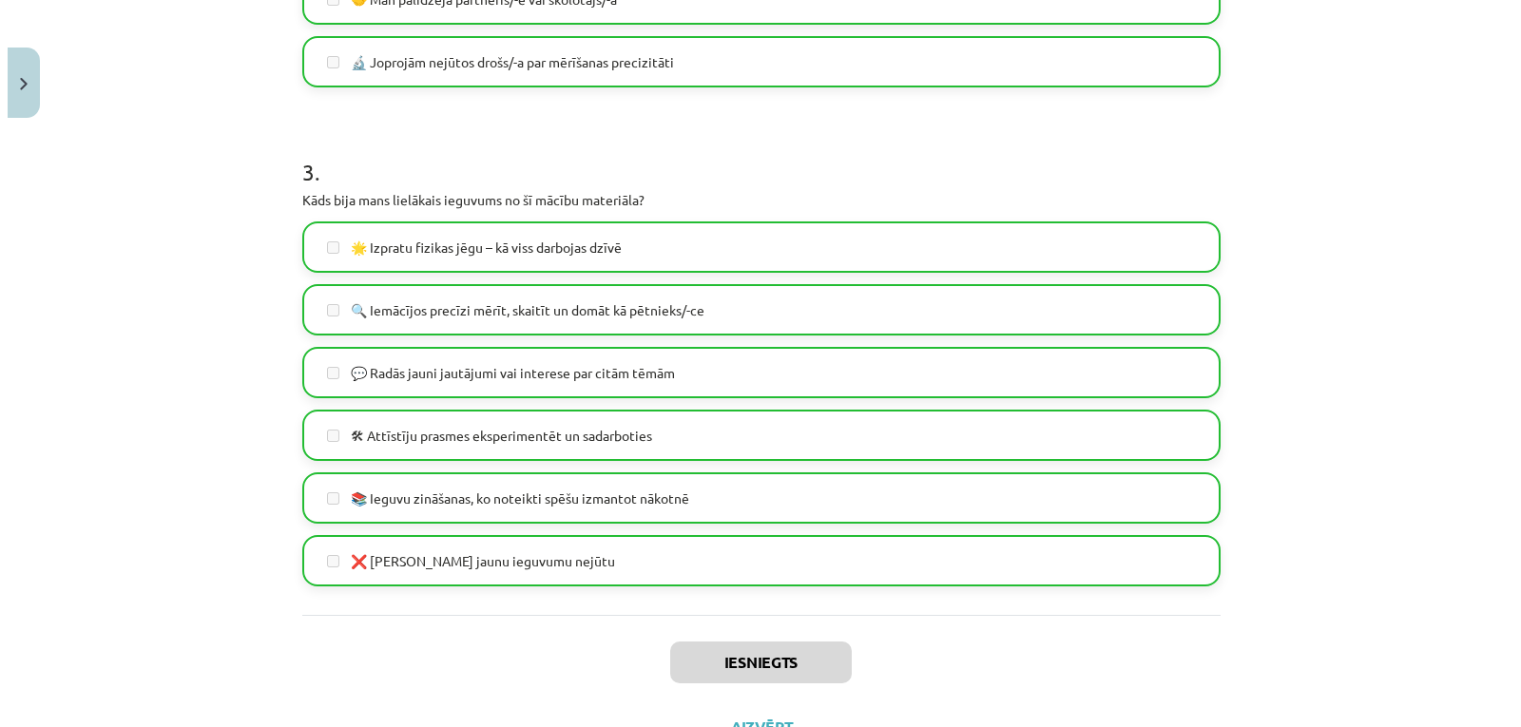
scroll to position [1268, 0]
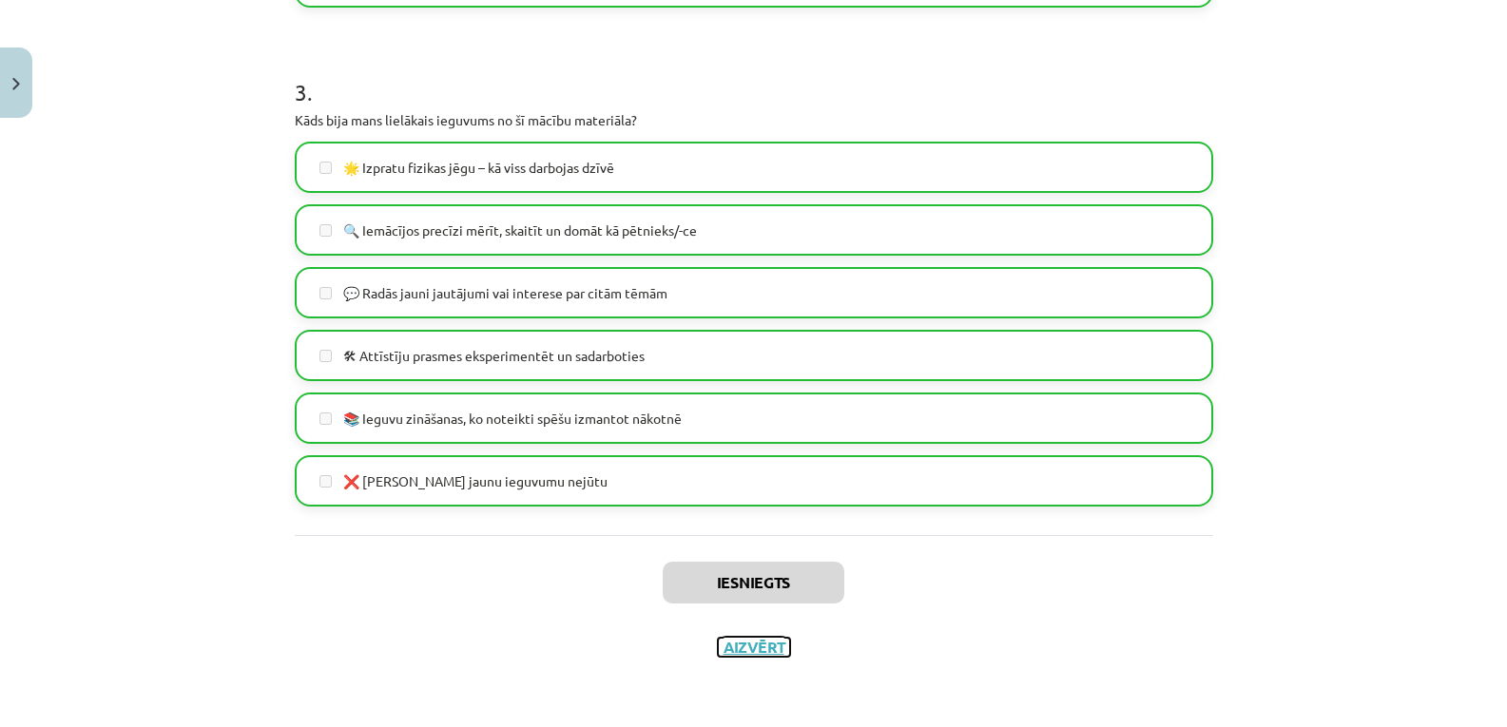
click at [755, 641] on button "Aizvērt" at bounding box center [754, 647] width 72 height 19
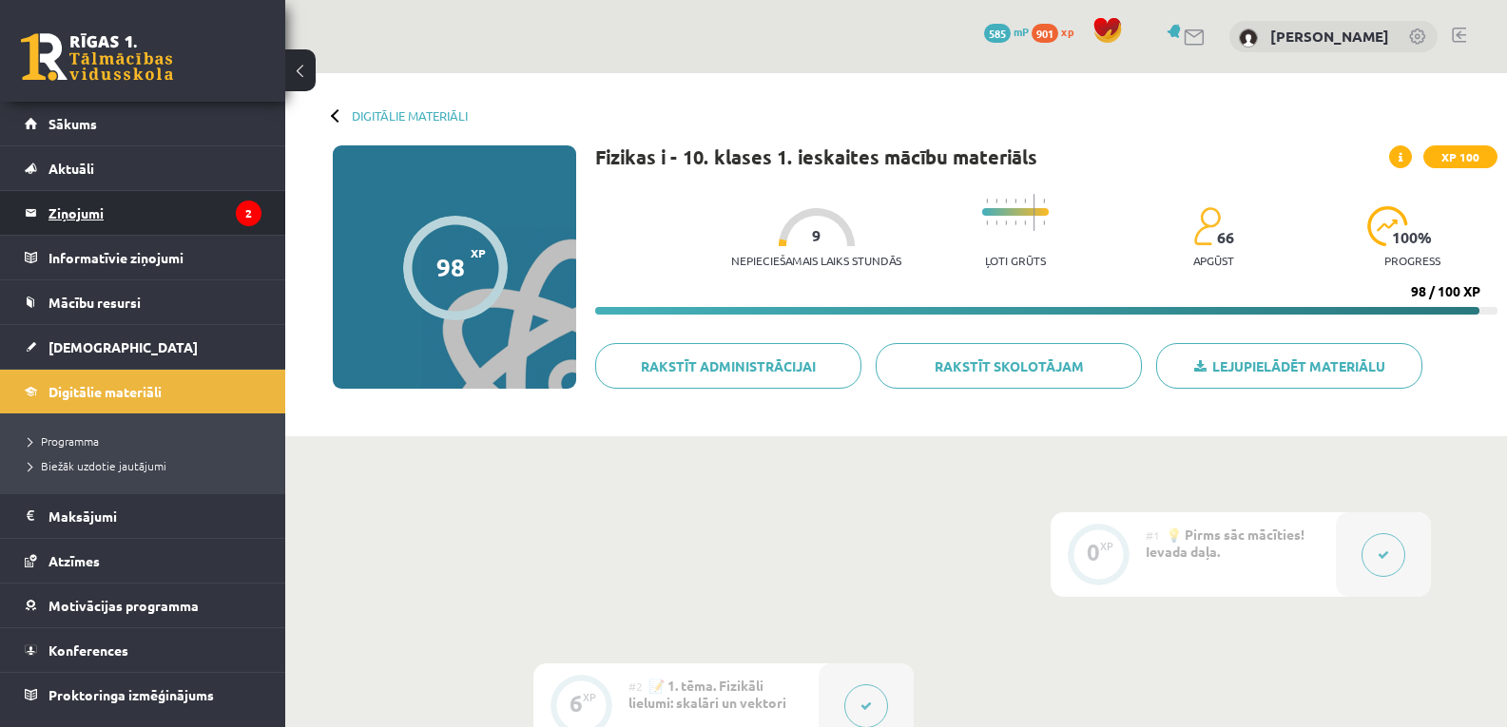
click at [136, 217] on legend "Ziņojumi 2" at bounding box center [154, 213] width 213 height 44
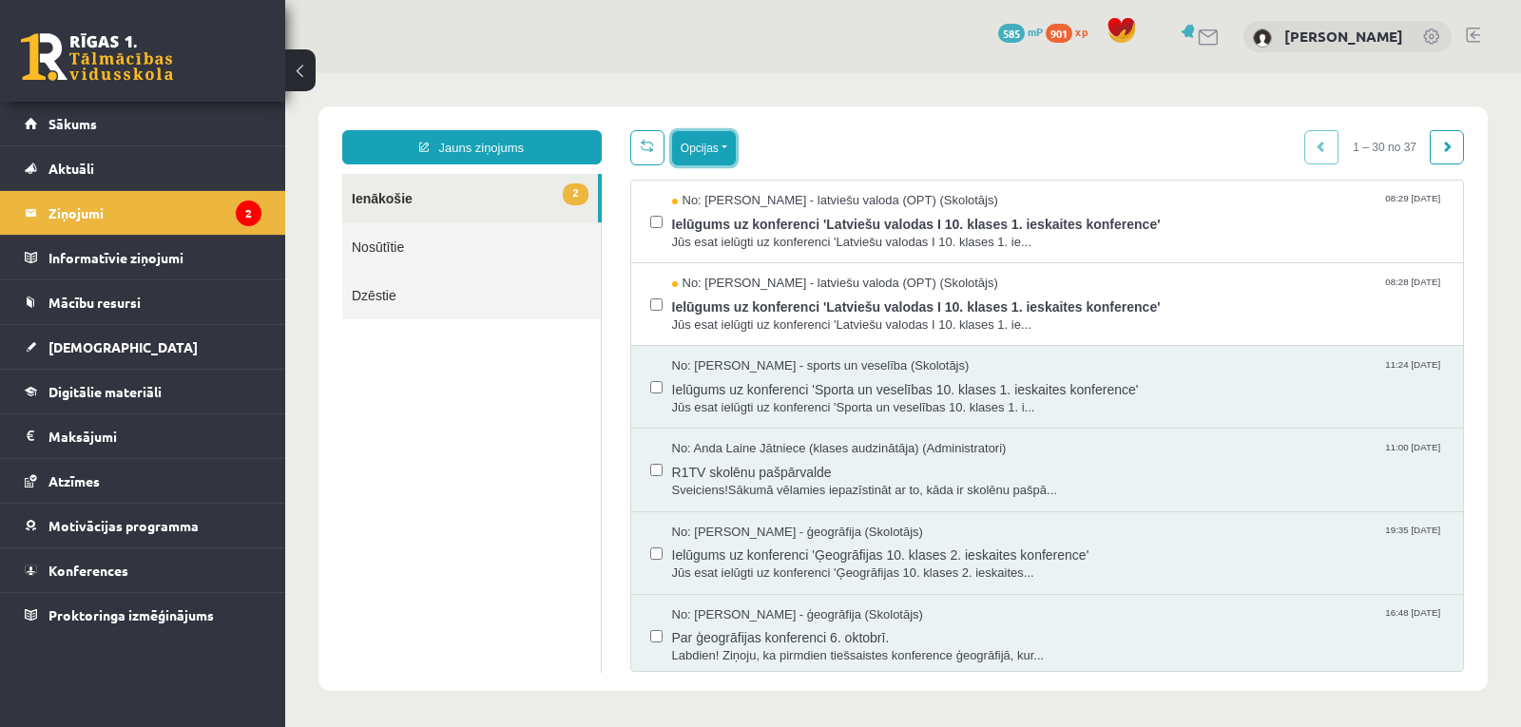
click at [696, 151] on button "Opcijas" at bounding box center [704, 148] width 64 height 34
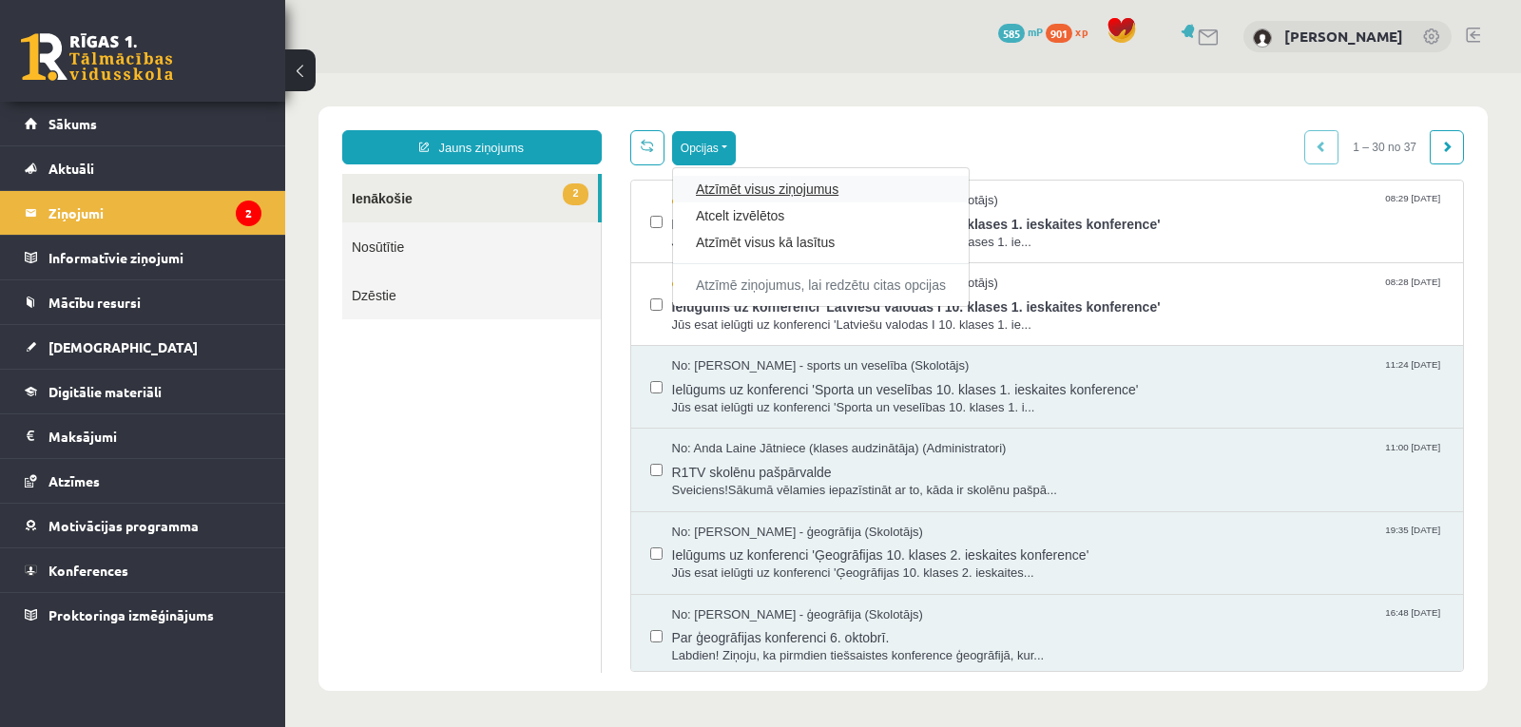
click at [785, 191] on link "Atzīmēt visus ziņojumus" at bounding box center [821, 189] width 250 height 19
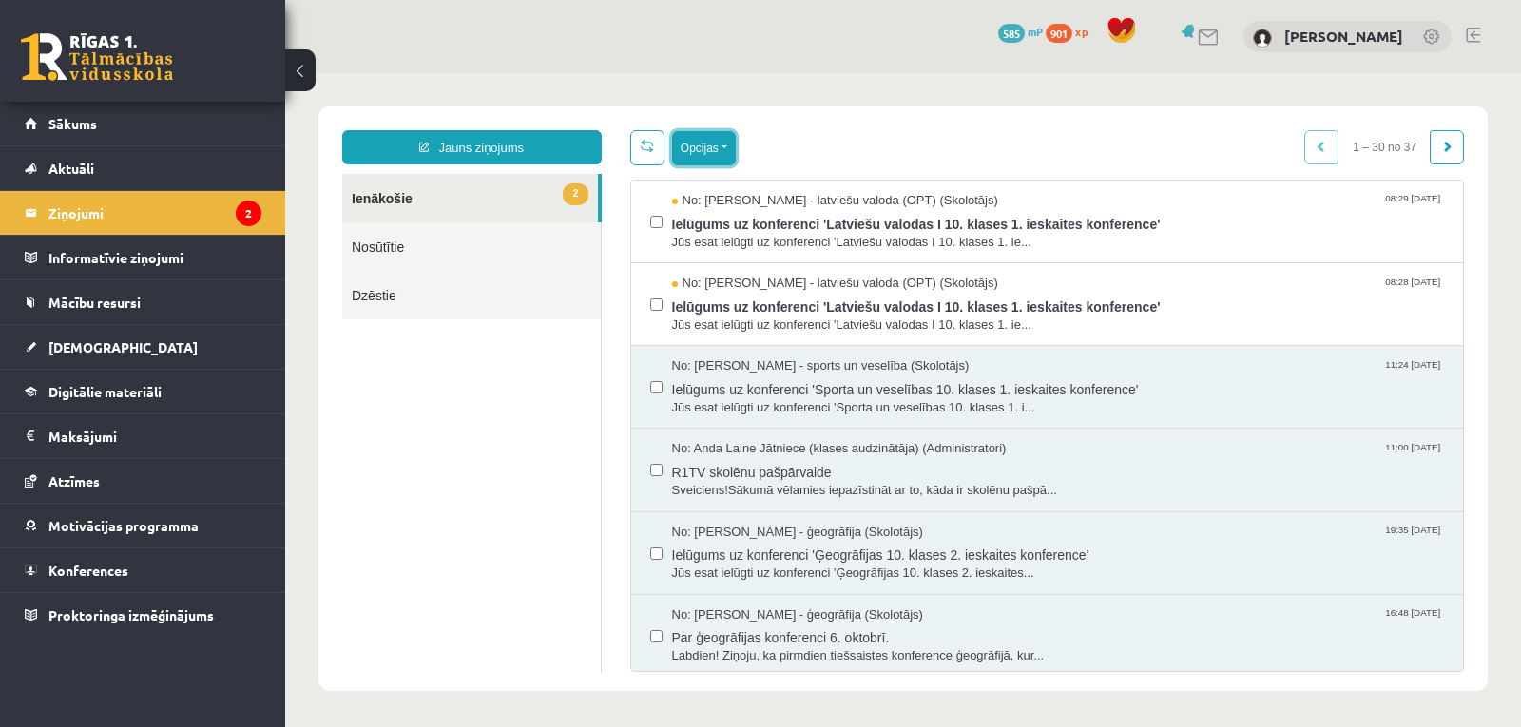
click at [710, 160] on button "Opcijas" at bounding box center [704, 148] width 64 height 34
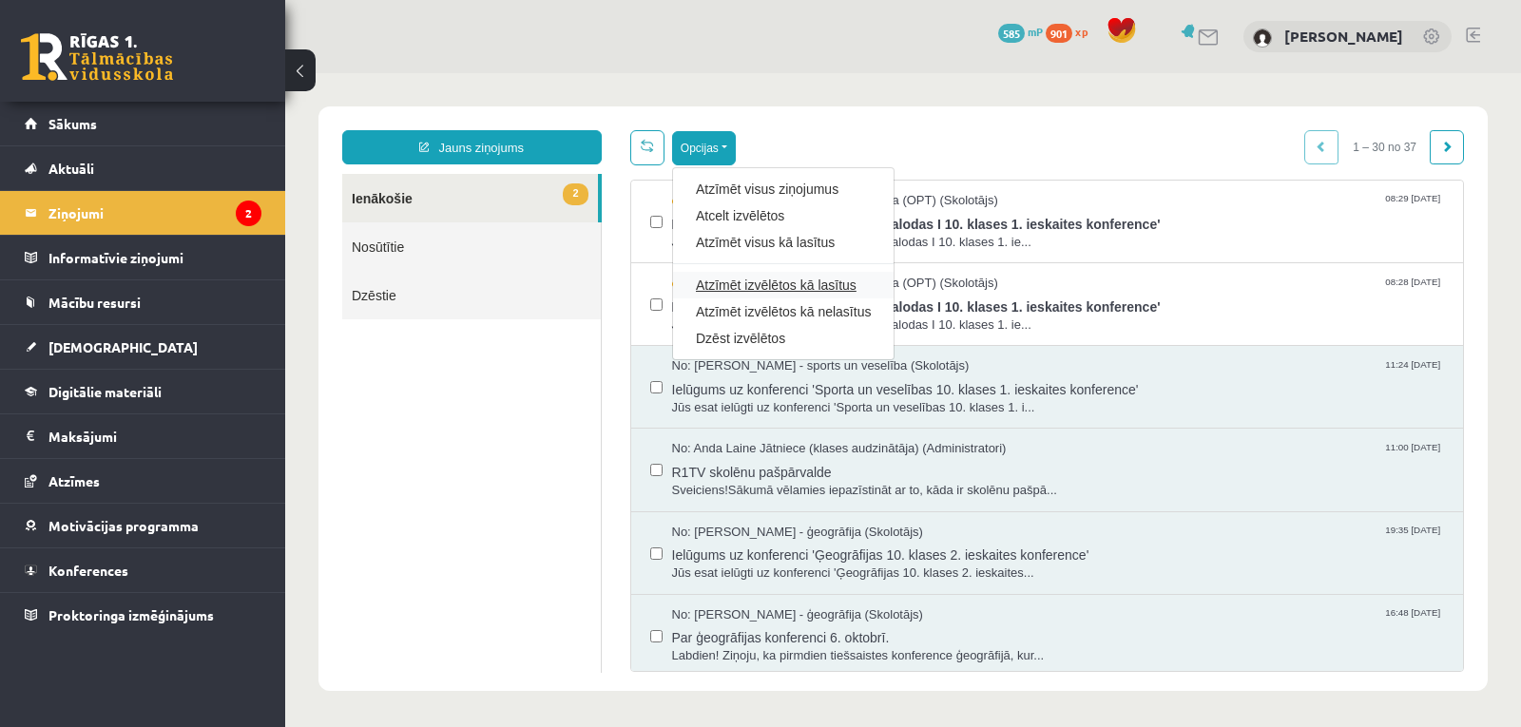
click at [768, 287] on link "Atzīmēt izvēlētos kā lasītus" at bounding box center [783, 285] width 175 height 19
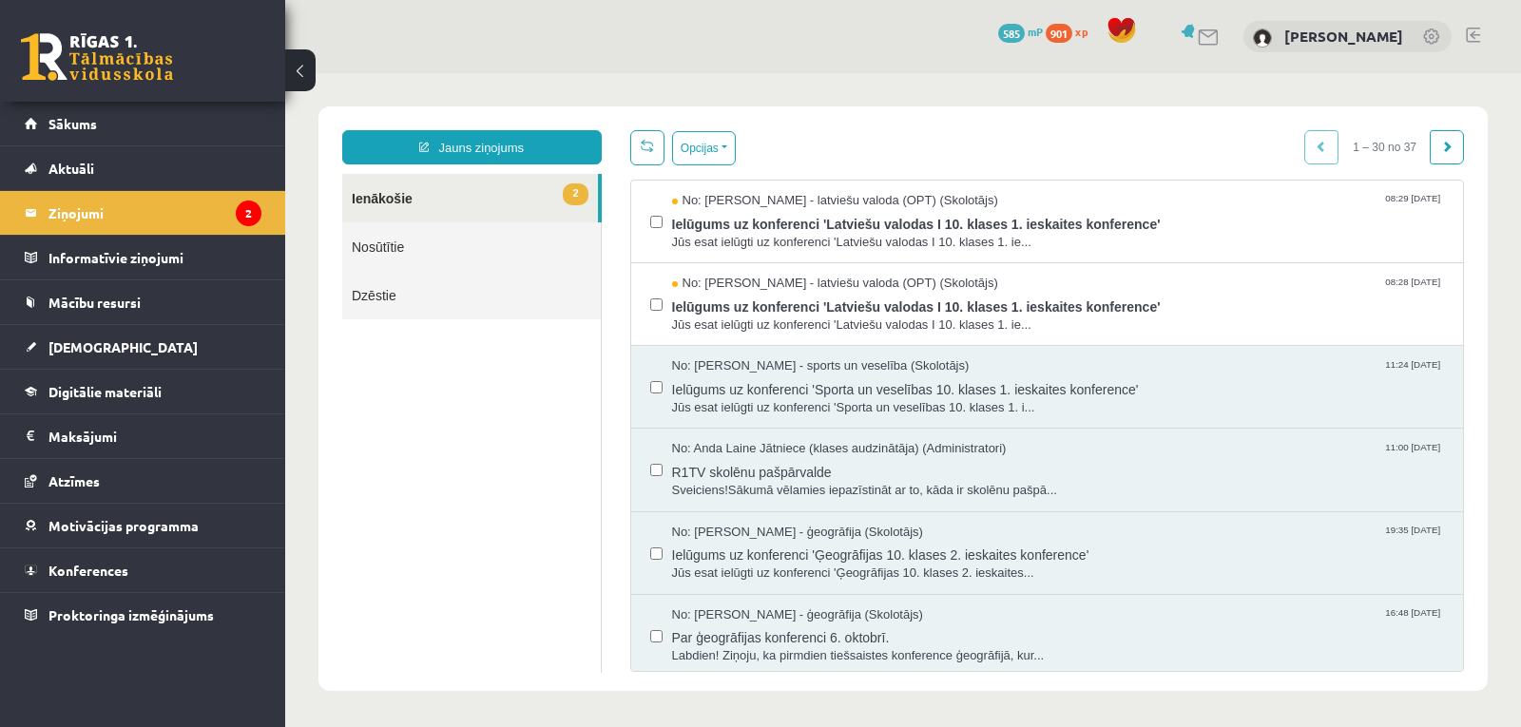
click at [598, 389] on ul "2 Ienākošie Nosūtītie Dzēstie" at bounding box center [472, 423] width 260 height 499
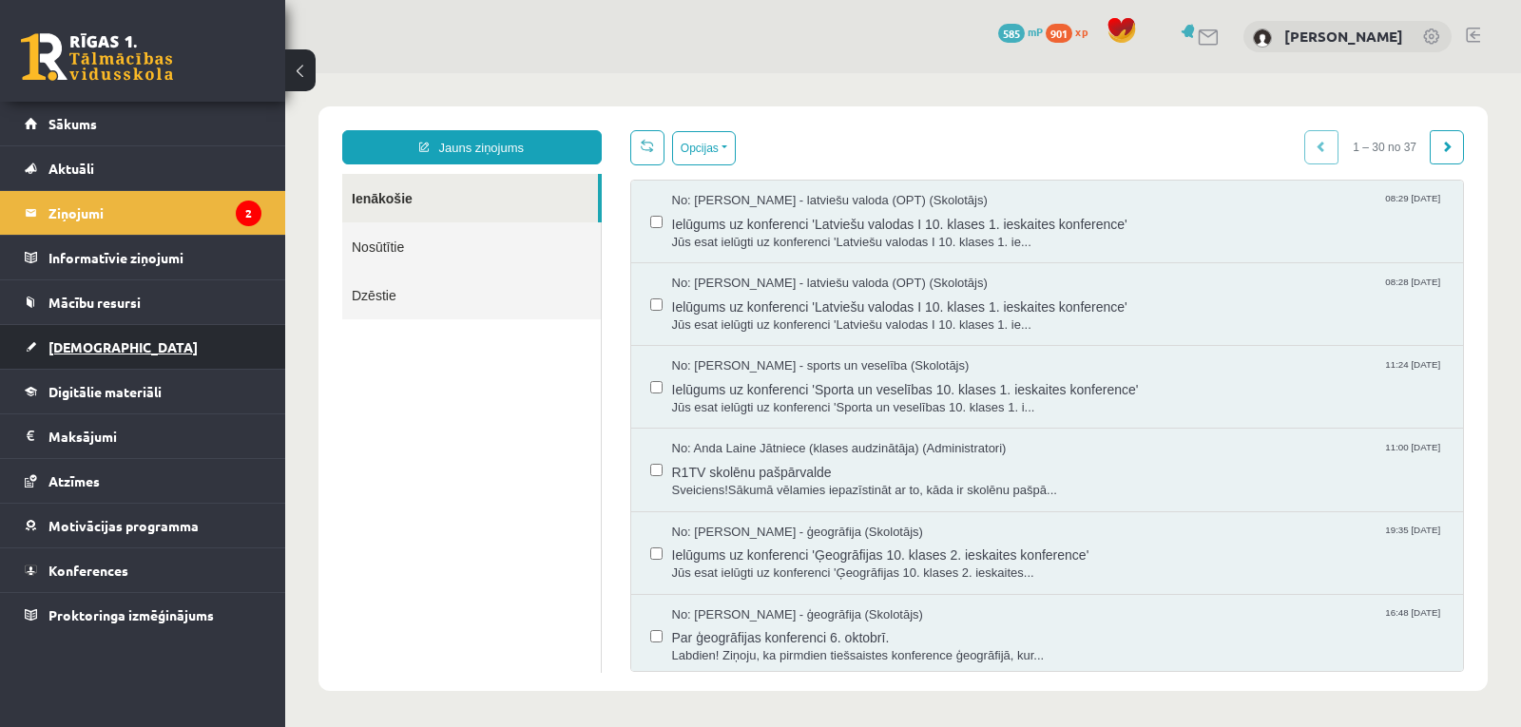
click at [111, 343] on link "[DEMOGRAPHIC_DATA]" at bounding box center [143, 347] width 237 height 44
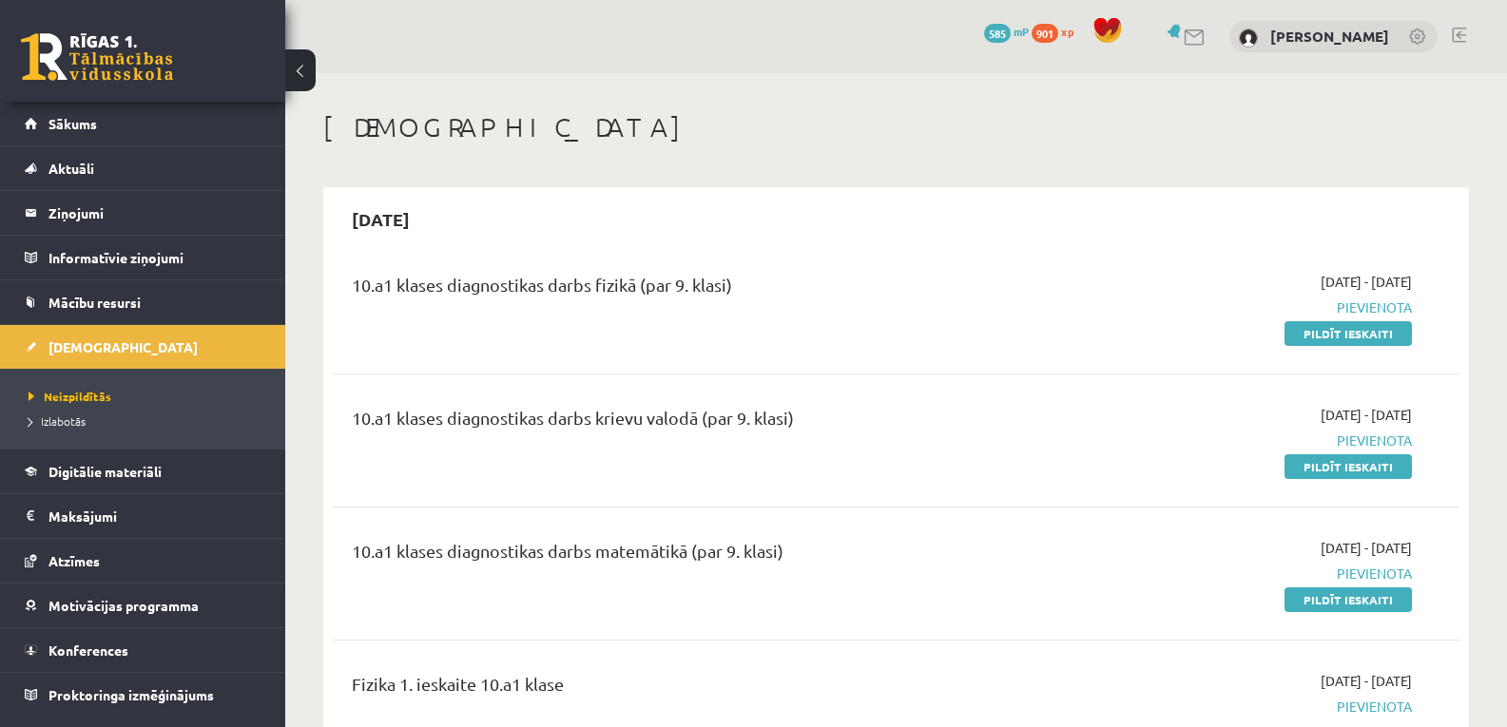
scroll to position [64, 0]
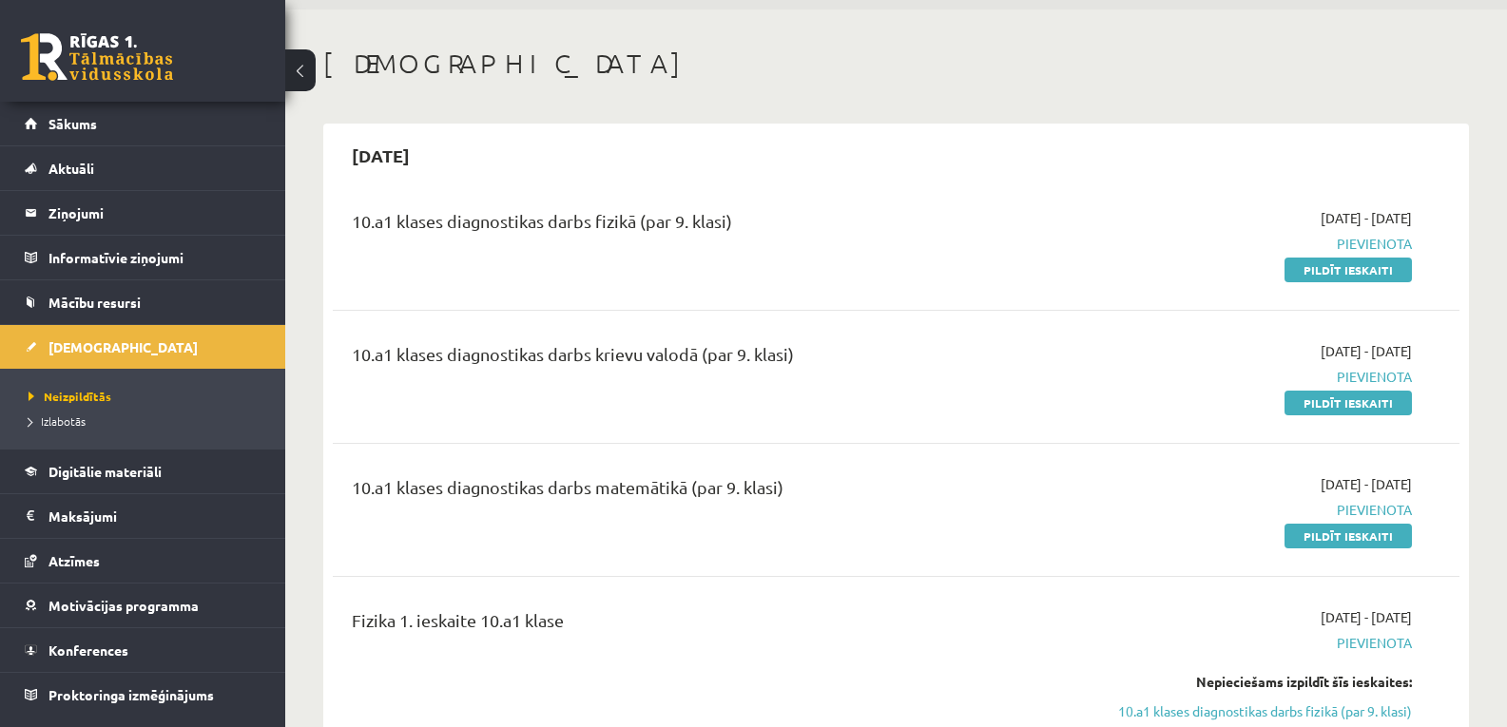
drag, startPoint x: 1311, startPoint y: 400, endPoint x: 856, endPoint y: 99, distance: 546.0
click at [1311, 400] on link "Pildīt ieskaiti" at bounding box center [1347, 403] width 127 height 25
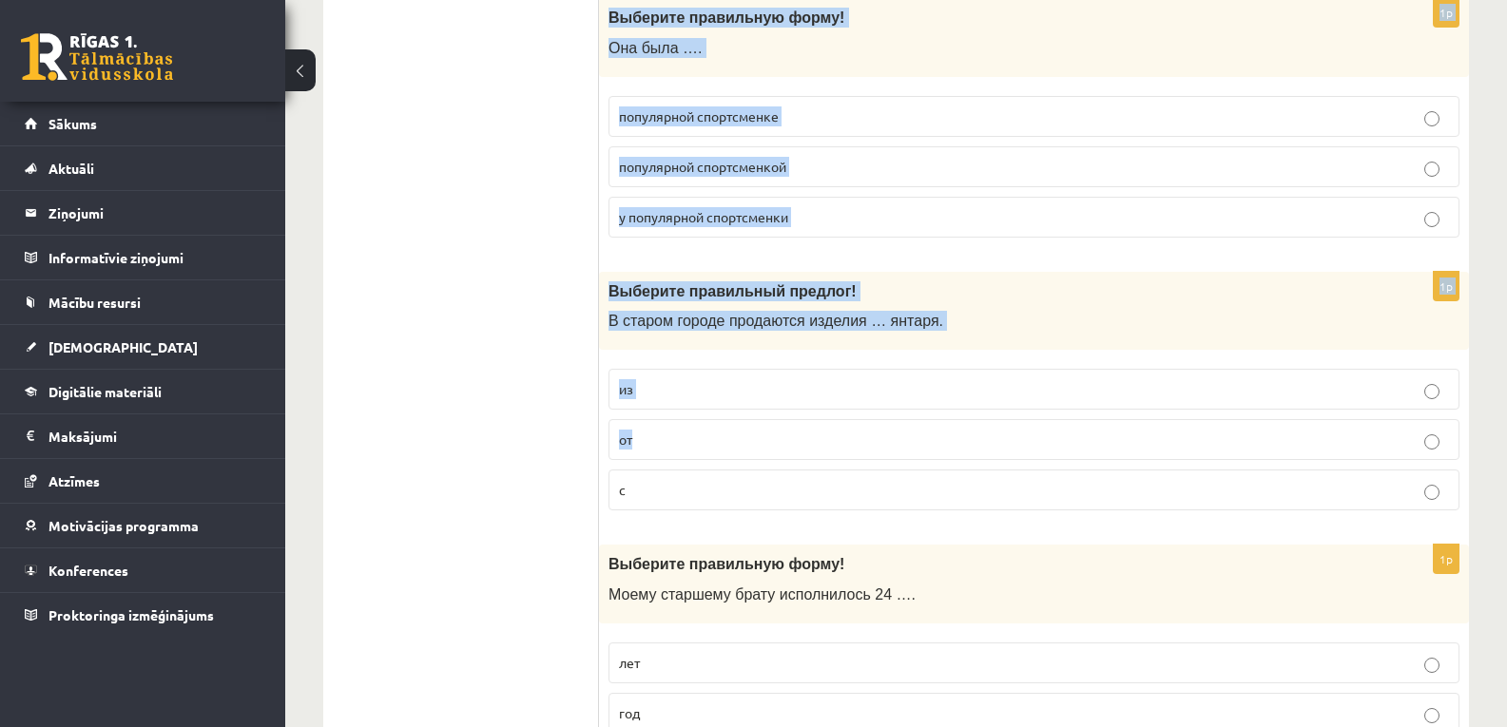
scroll to position [5514, 0]
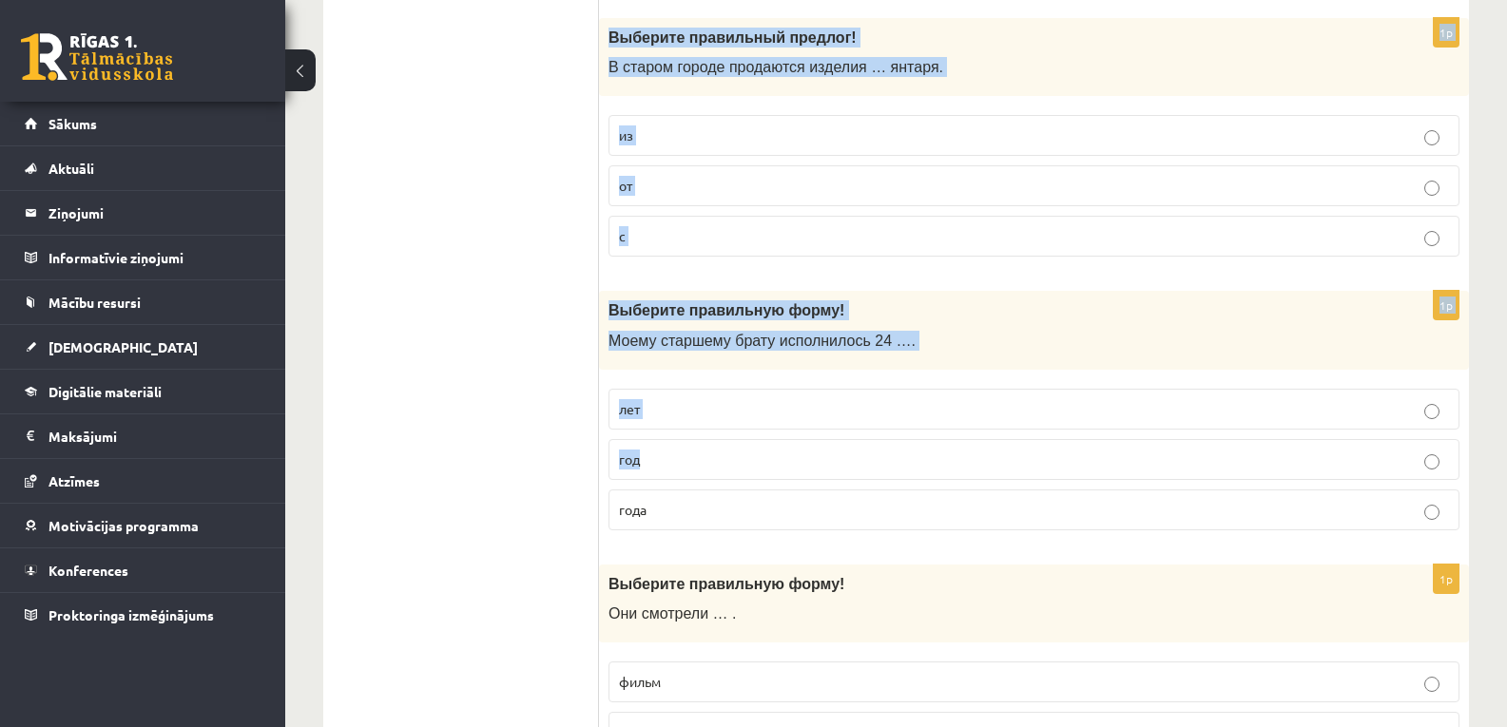
drag, startPoint x: 609, startPoint y: 315, endPoint x: 839, endPoint y: 453, distance: 268.7
click at [839, 453] on p "год" at bounding box center [1034, 460] width 830 height 20
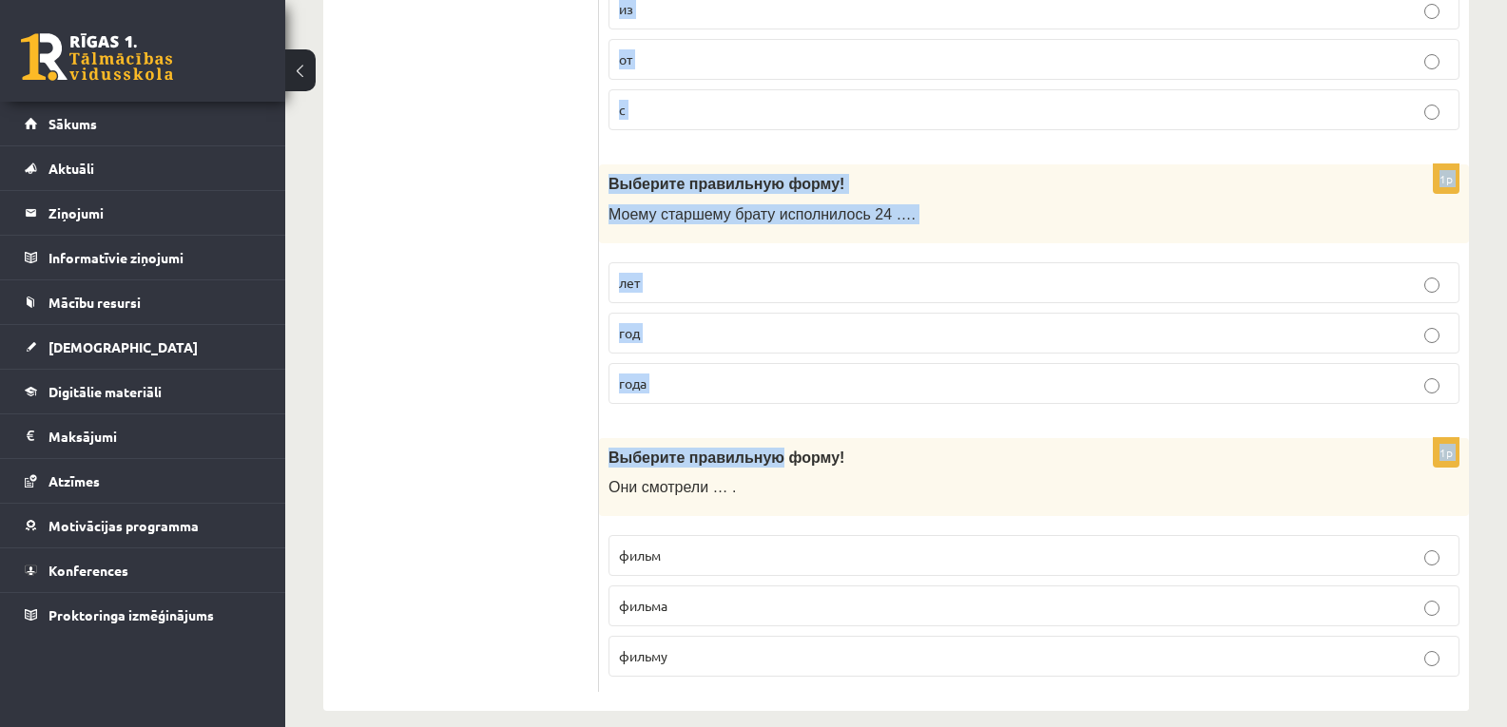
scroll to position [5663, 0]
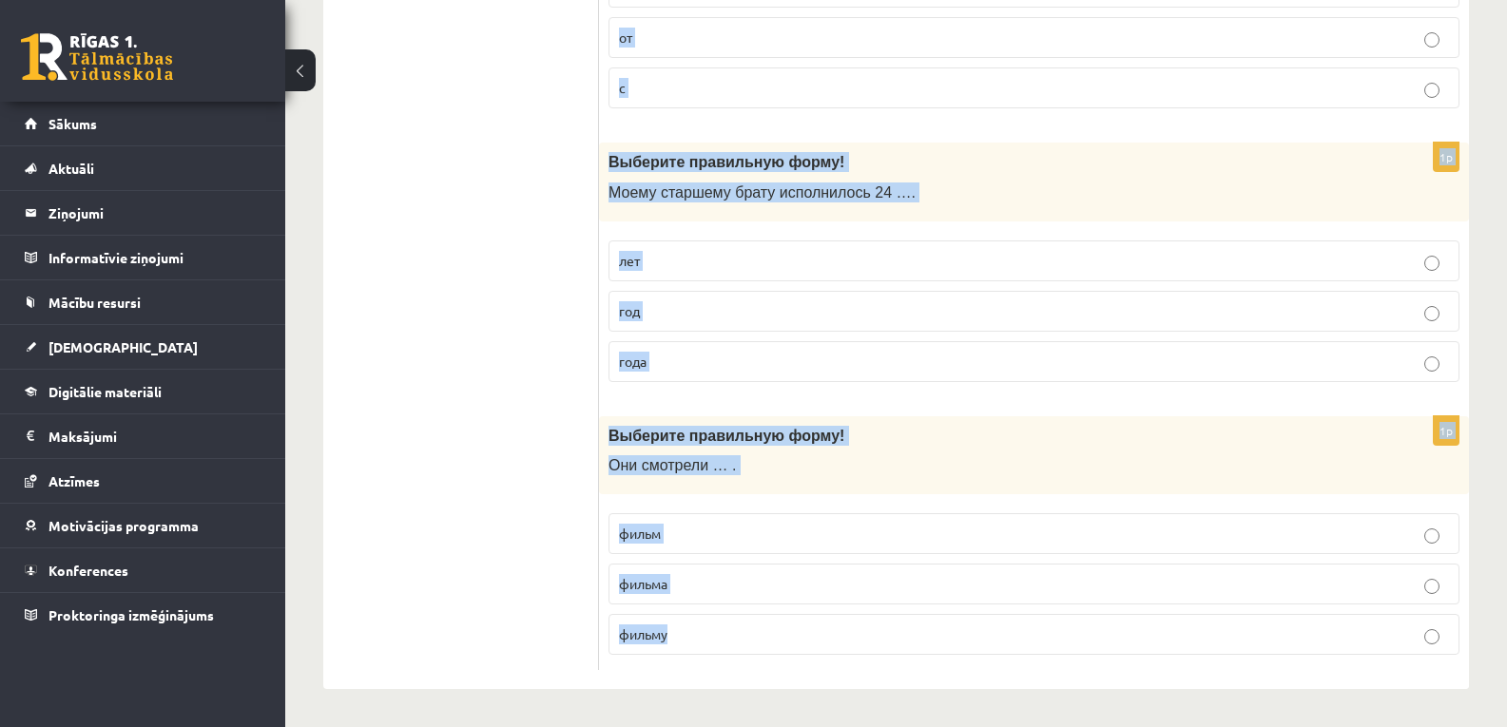
drag, startPoint x: 608, startPoint y: 383, endPoint x: 779, endPoint y: 644, distance: 311.6
copy form "Выберите правильную форму! Я рад, что … такой дружный и весёлый класс. у меня м…"
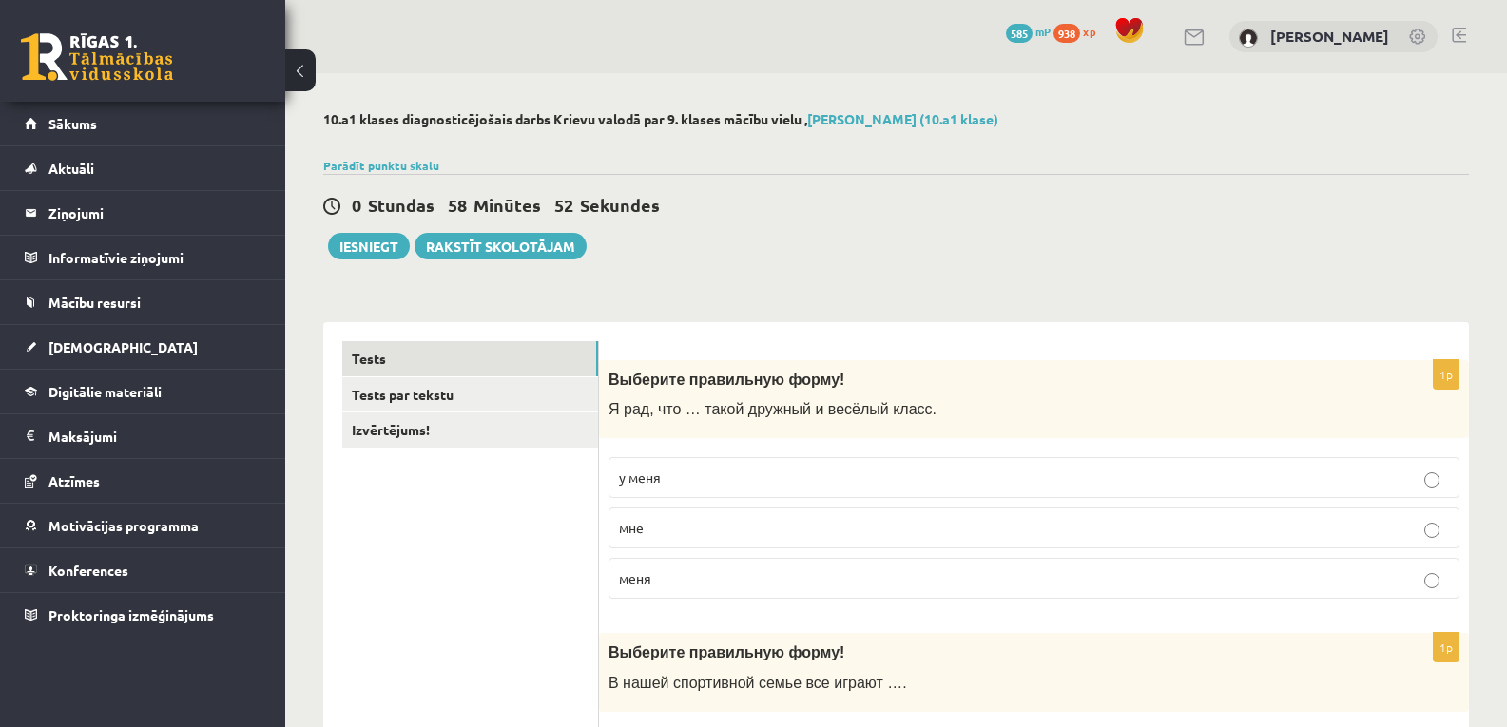
scroll to position [316, 0]
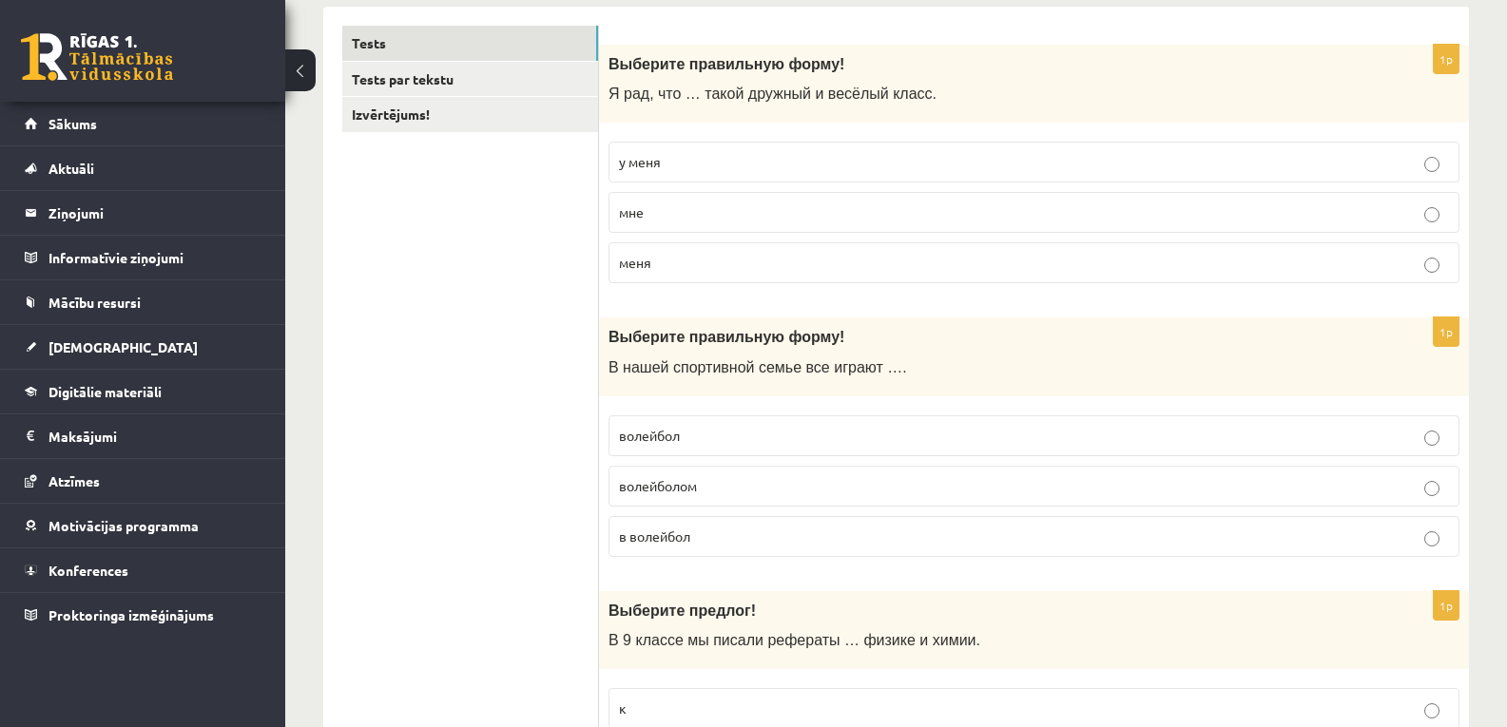
drag, startPoint x: 699, startPoint y: 162, endPoint x: 688, endPoint y: 157, distance: 11.5
click at [699, 162] on p "у меня" at bounding box center [1034, 162] width 830 height 20
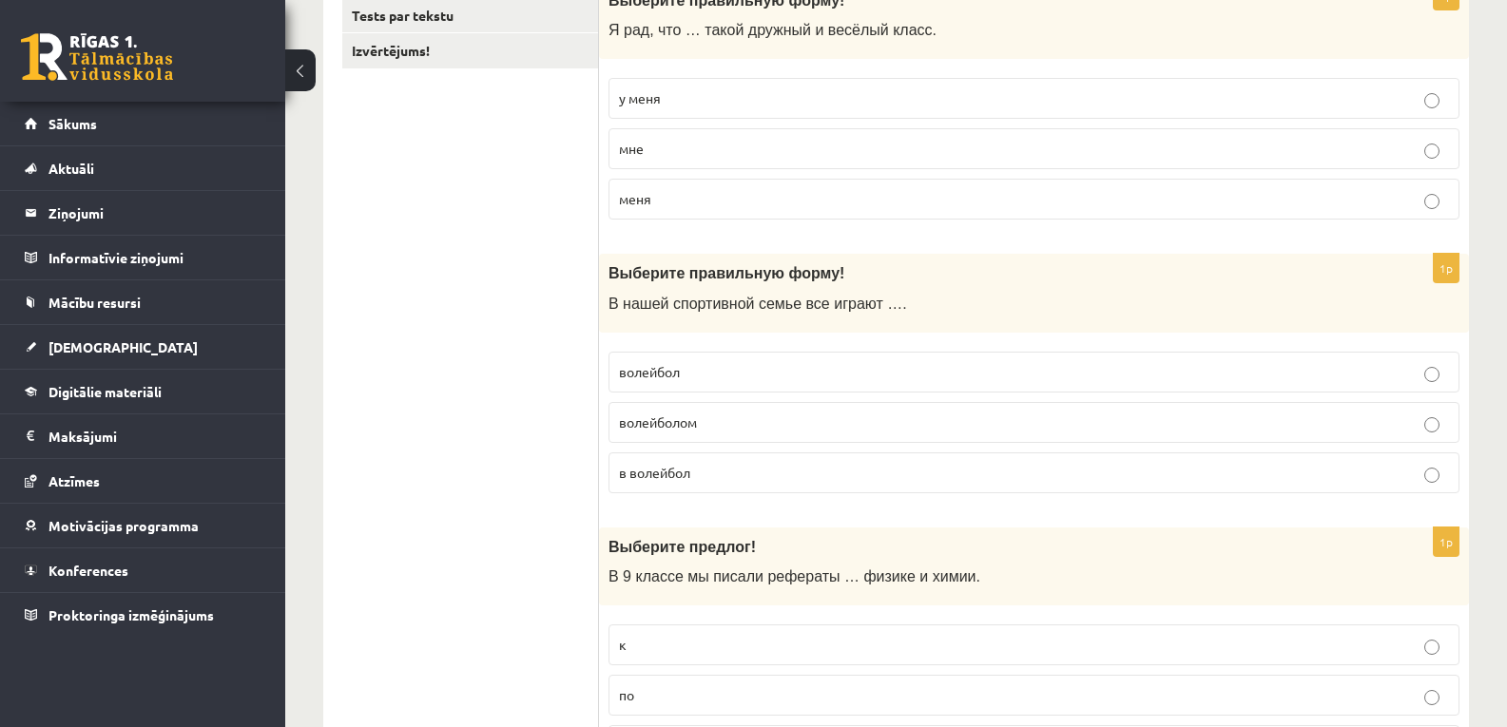
scroll to position [442, 0]
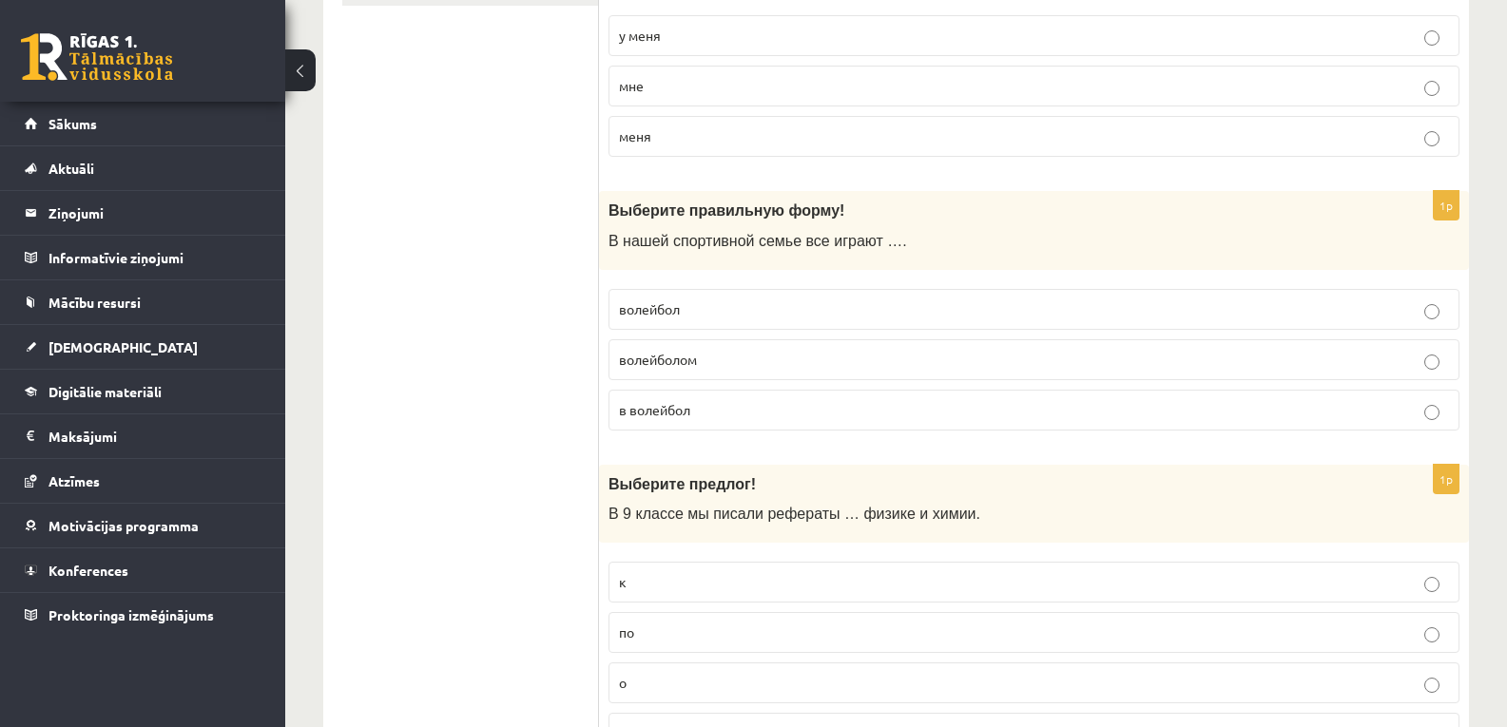
click at [664, 407] on span "в волейбол" at bounding box center [654, 409] width 71 height 17
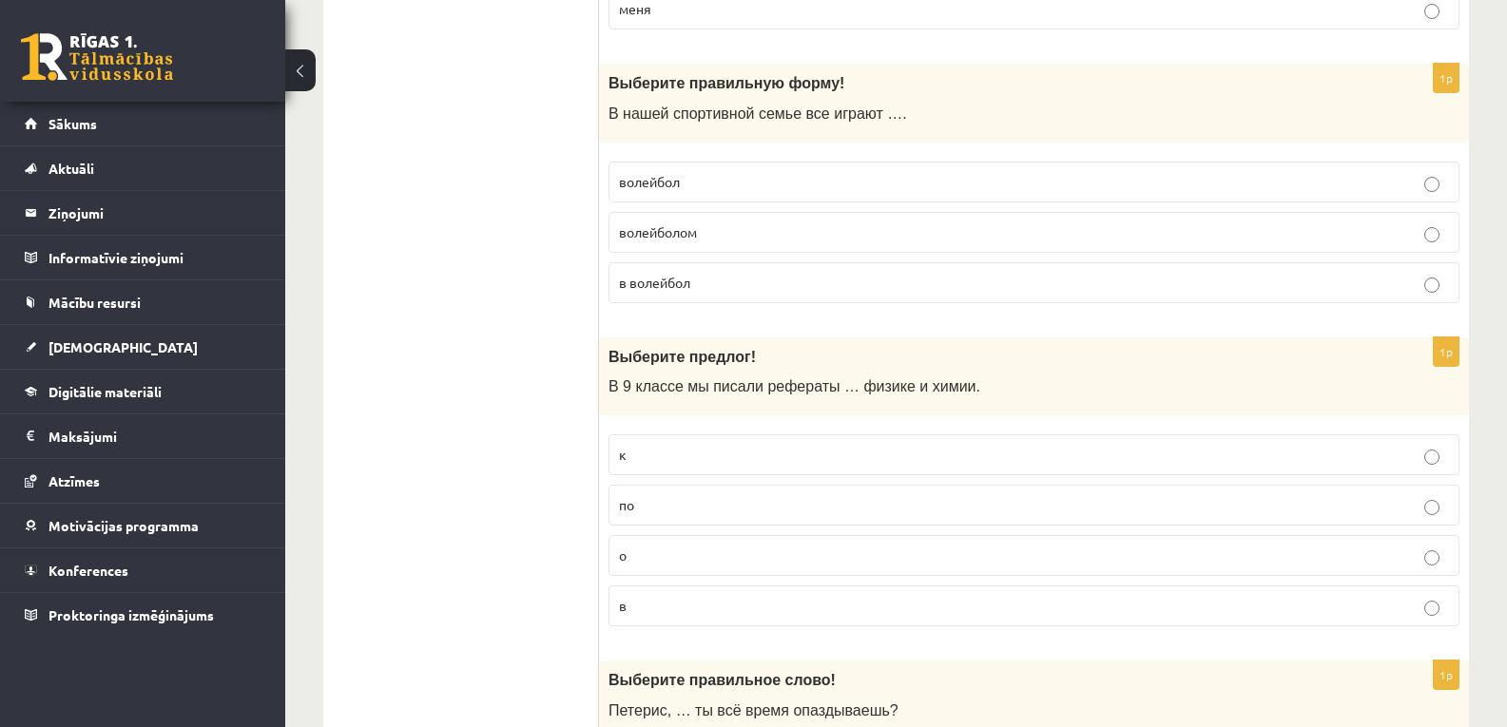
scroll to position [632, 0]
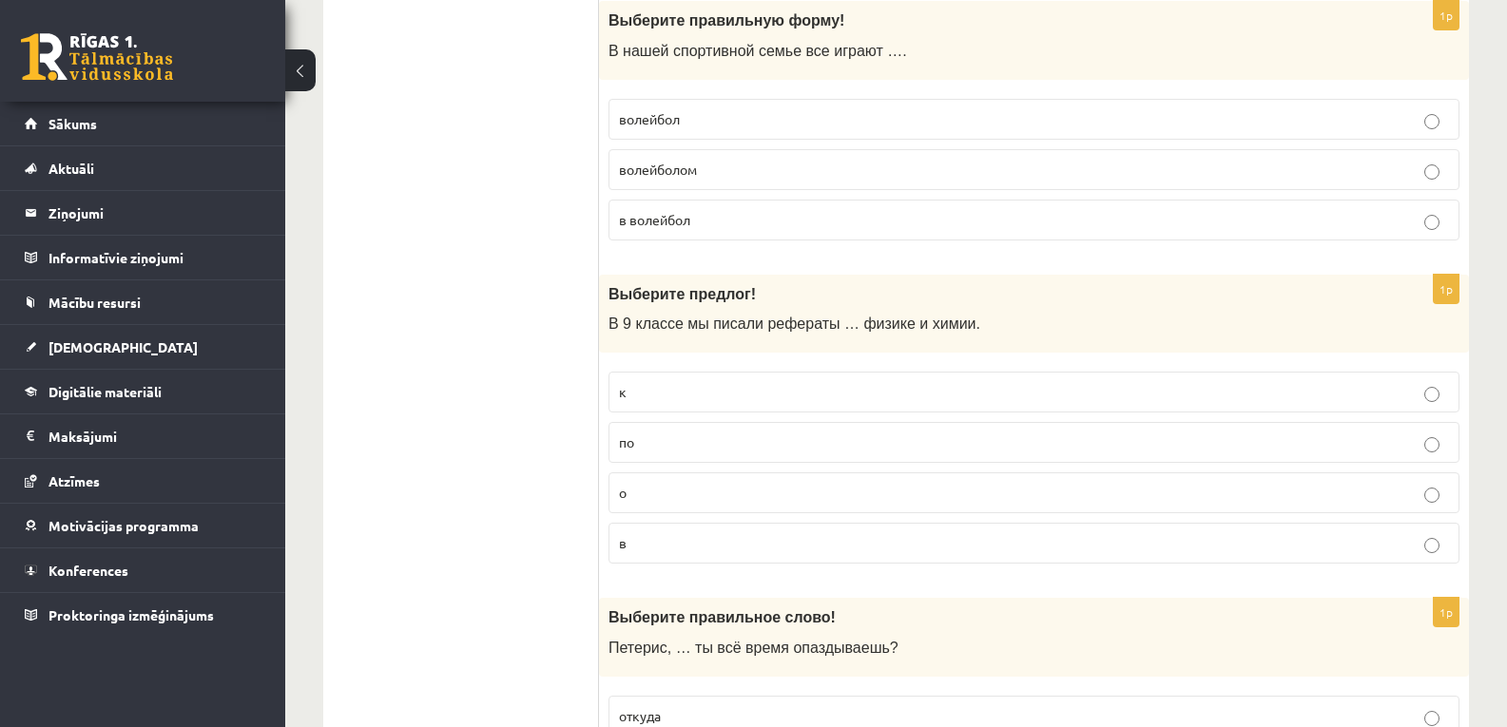
click at [676, 452] on p "по" at bounding box center [1034, 443] width 830 height 20
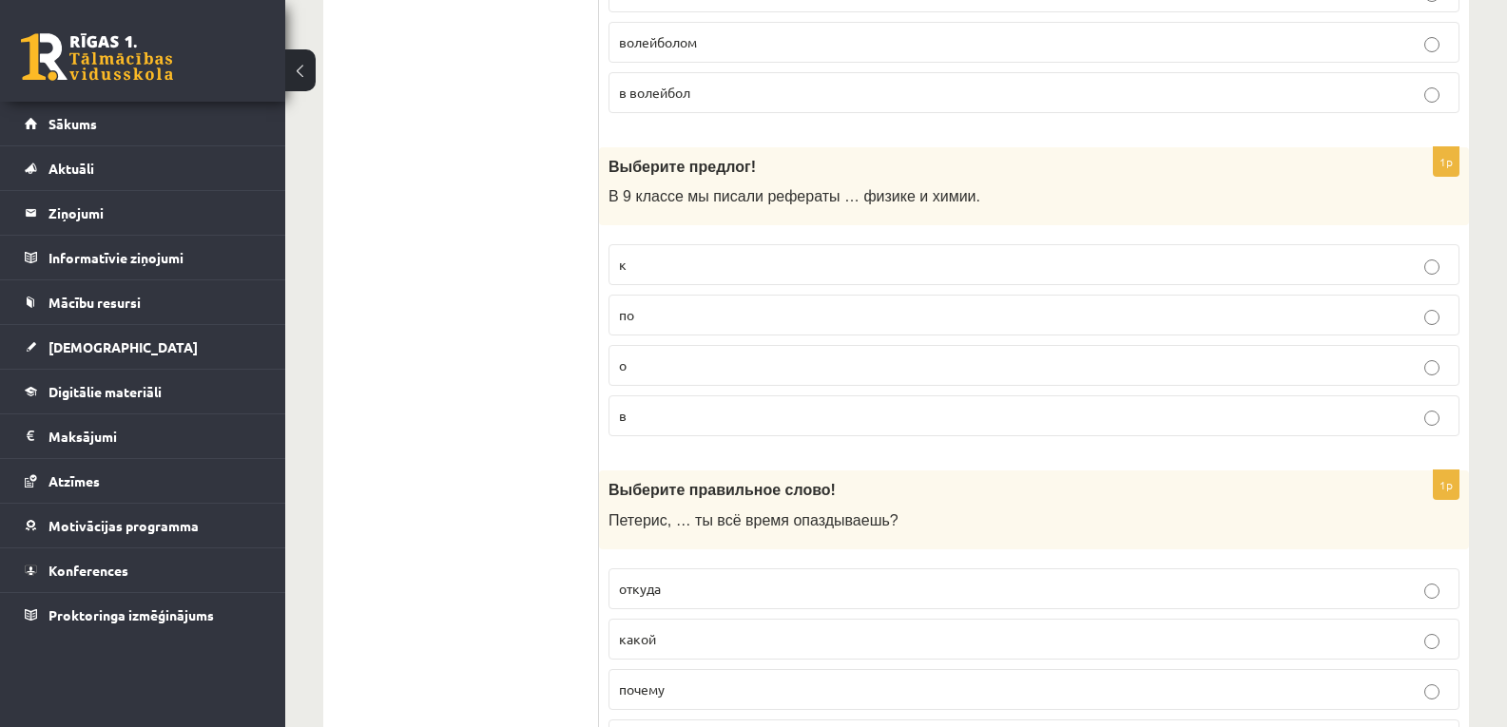
scroll to position [1076, 0]
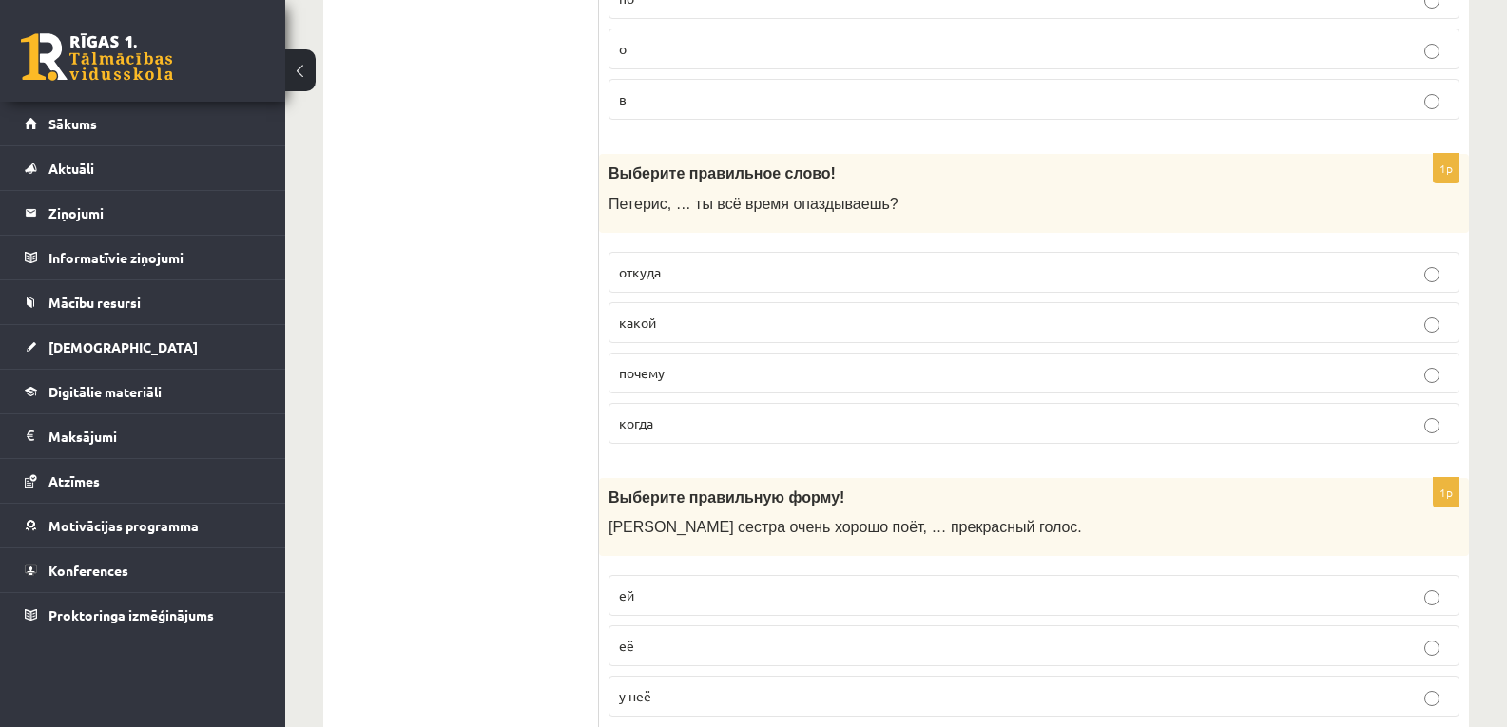
click at [680, 393] on label "почему" at bounding box center [1033, 373] width 851 height 41
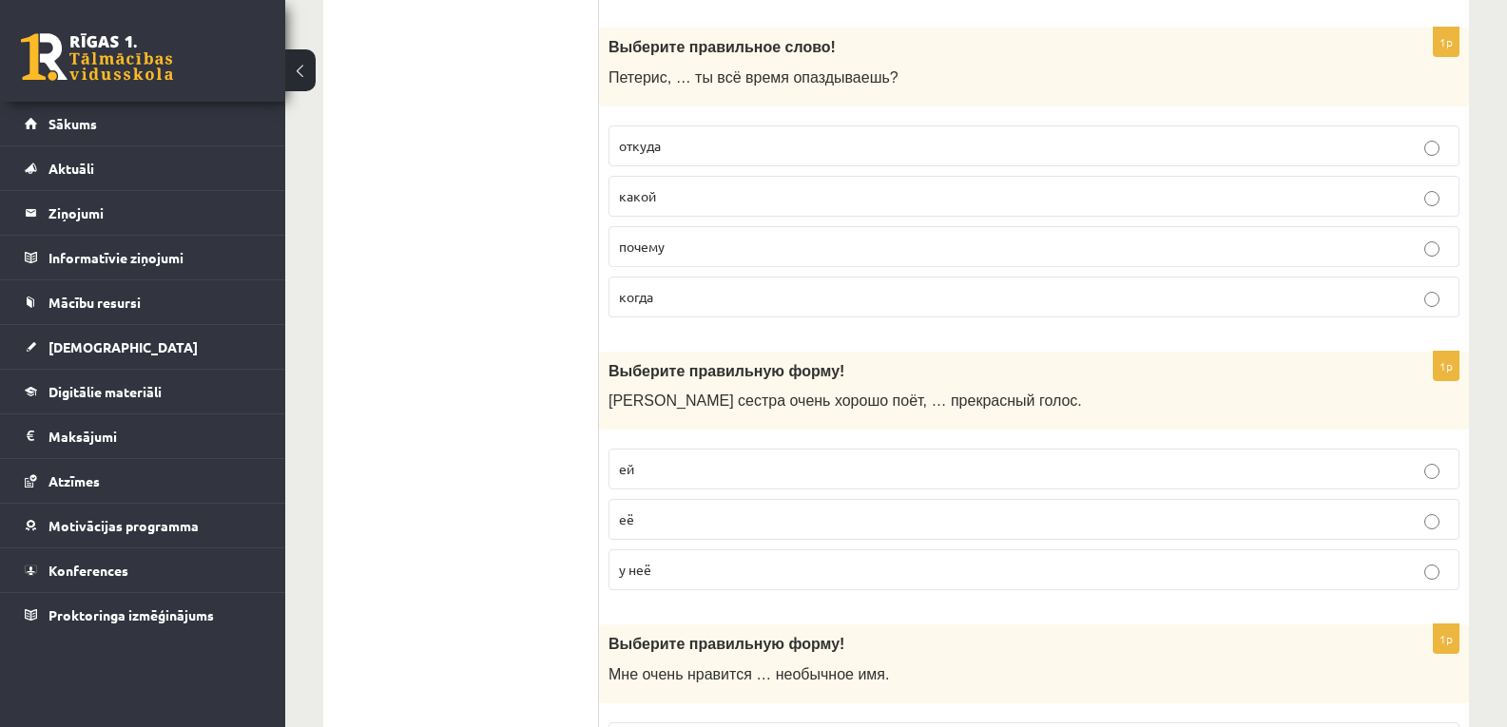
scroll to position [1330, 0]
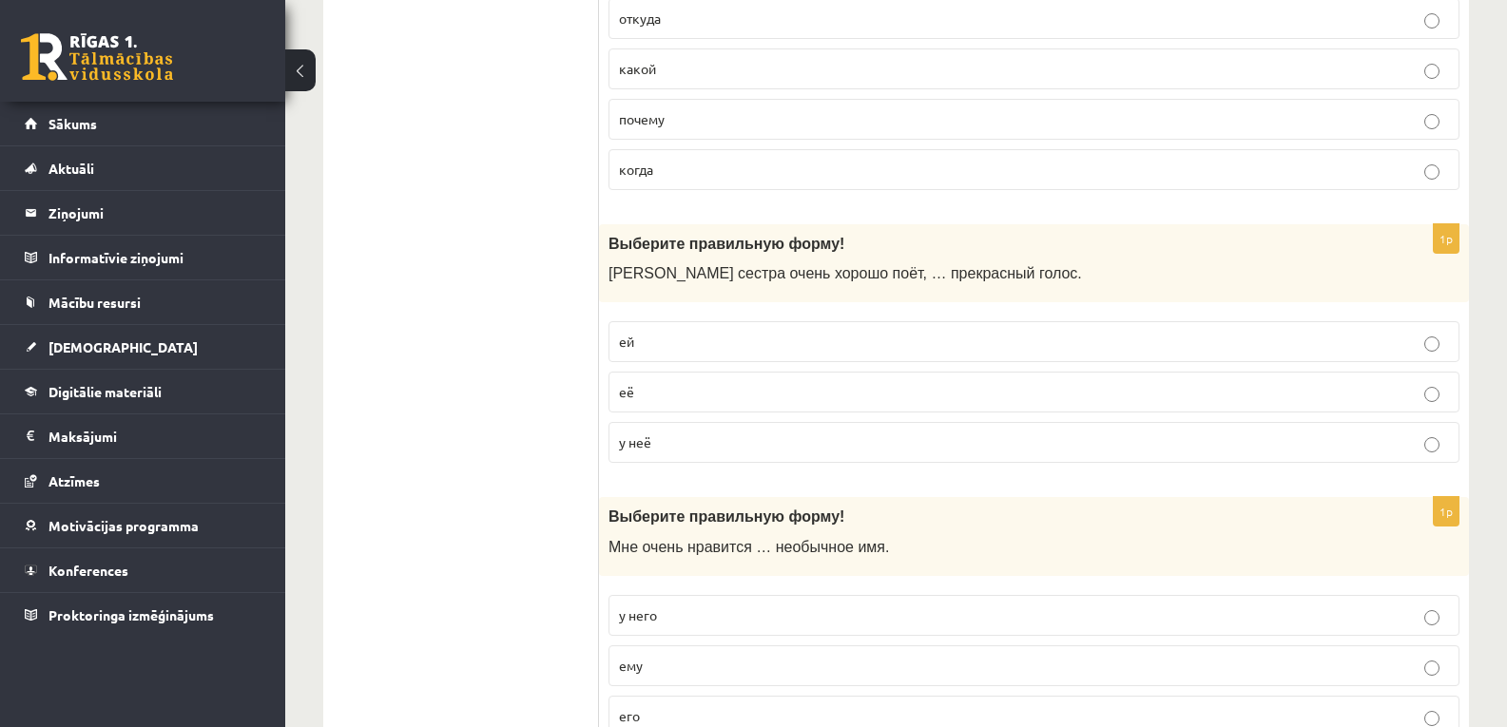
click at [614, 446] on label "у неё" at bounding box center [1033, 442] width 851 height 41
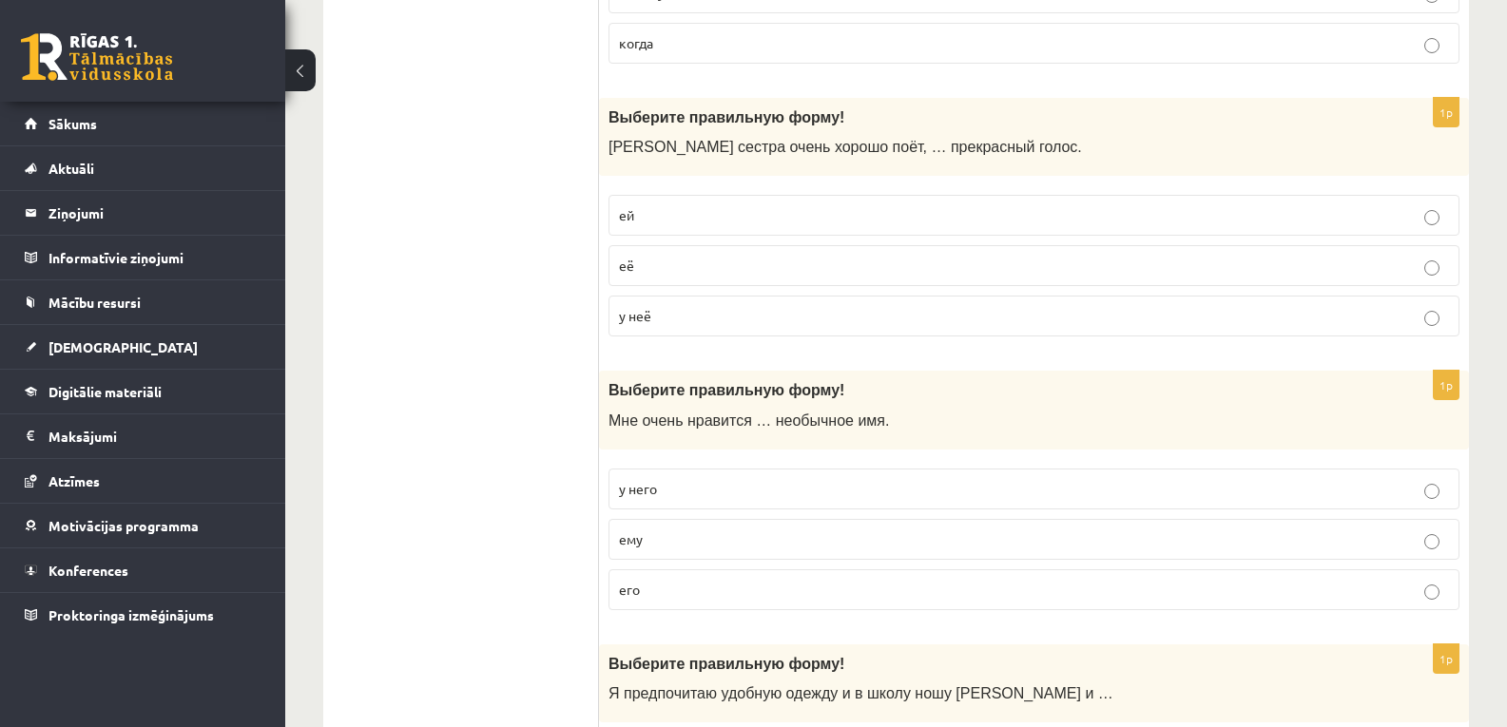
scroll to position [1646, 0]
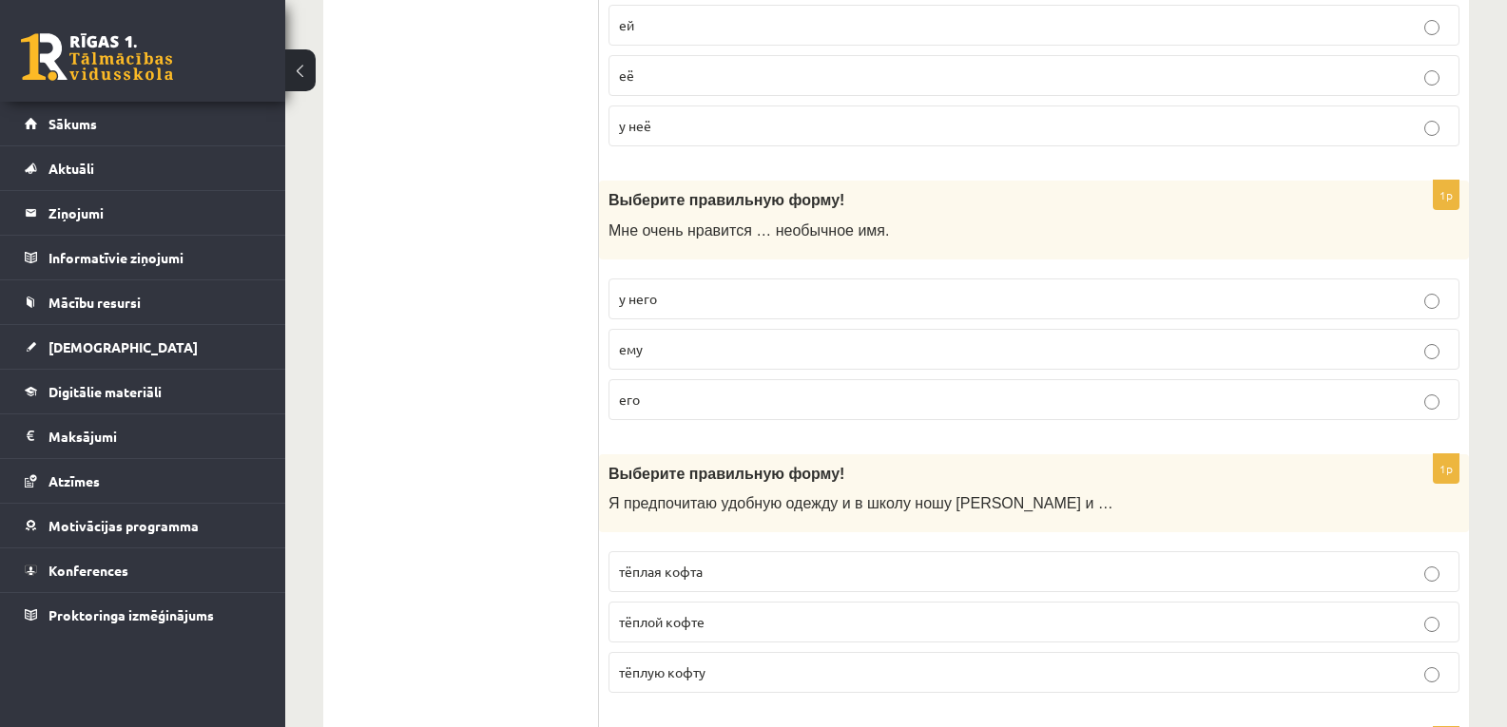
click at [641, 400] on p "его" at bounding box center [1034, 400] width 830 height 20
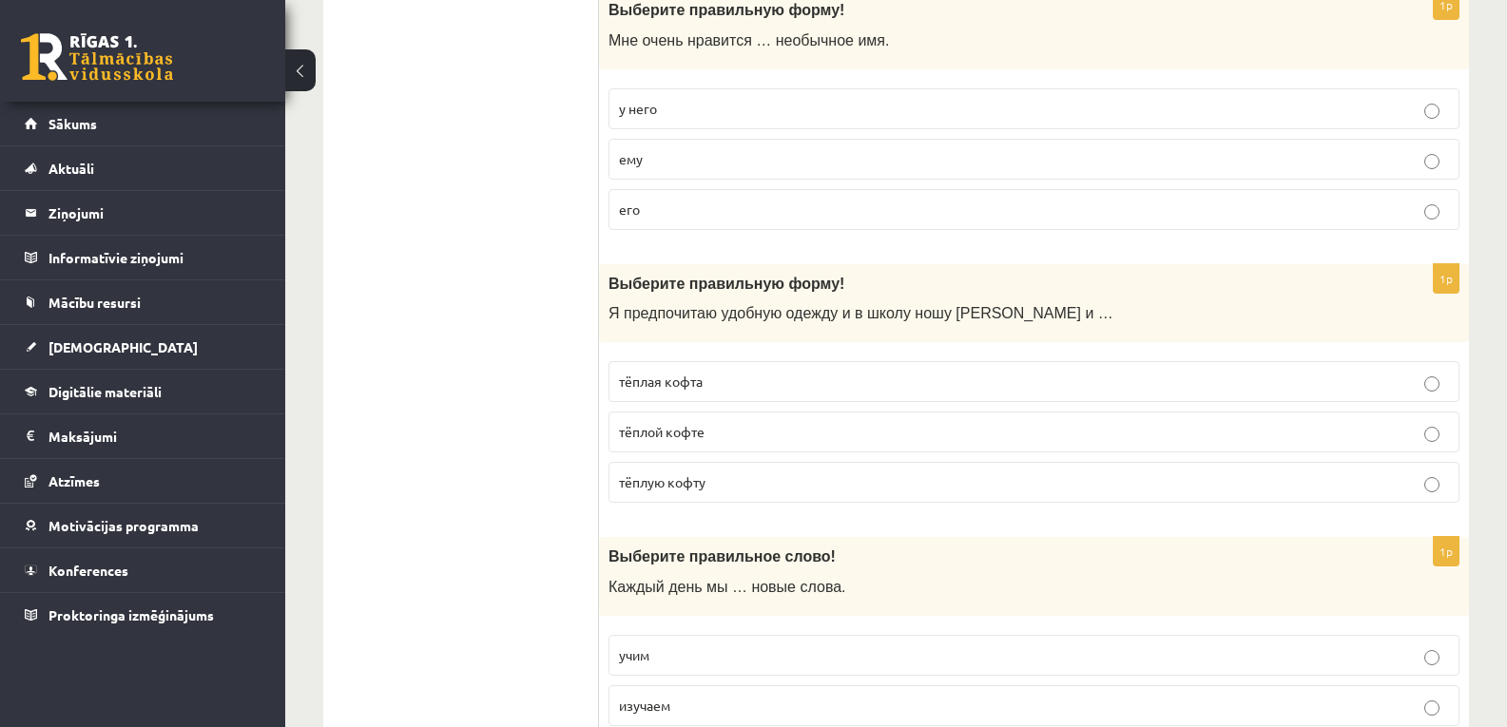
click at [696, 492] on p "тёплую кофту" at bounding box center [1034, 482] width 830 height 20
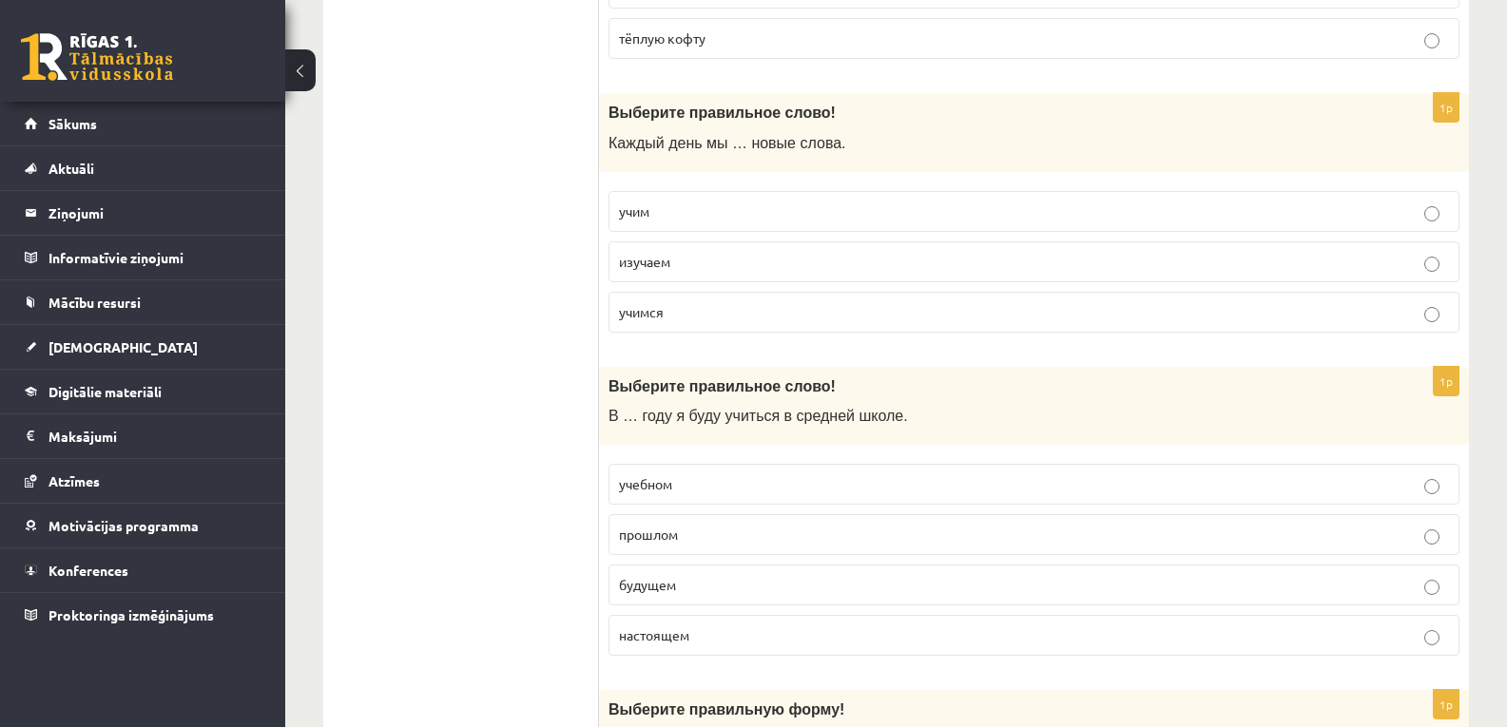
scroll to position [2343, 0]
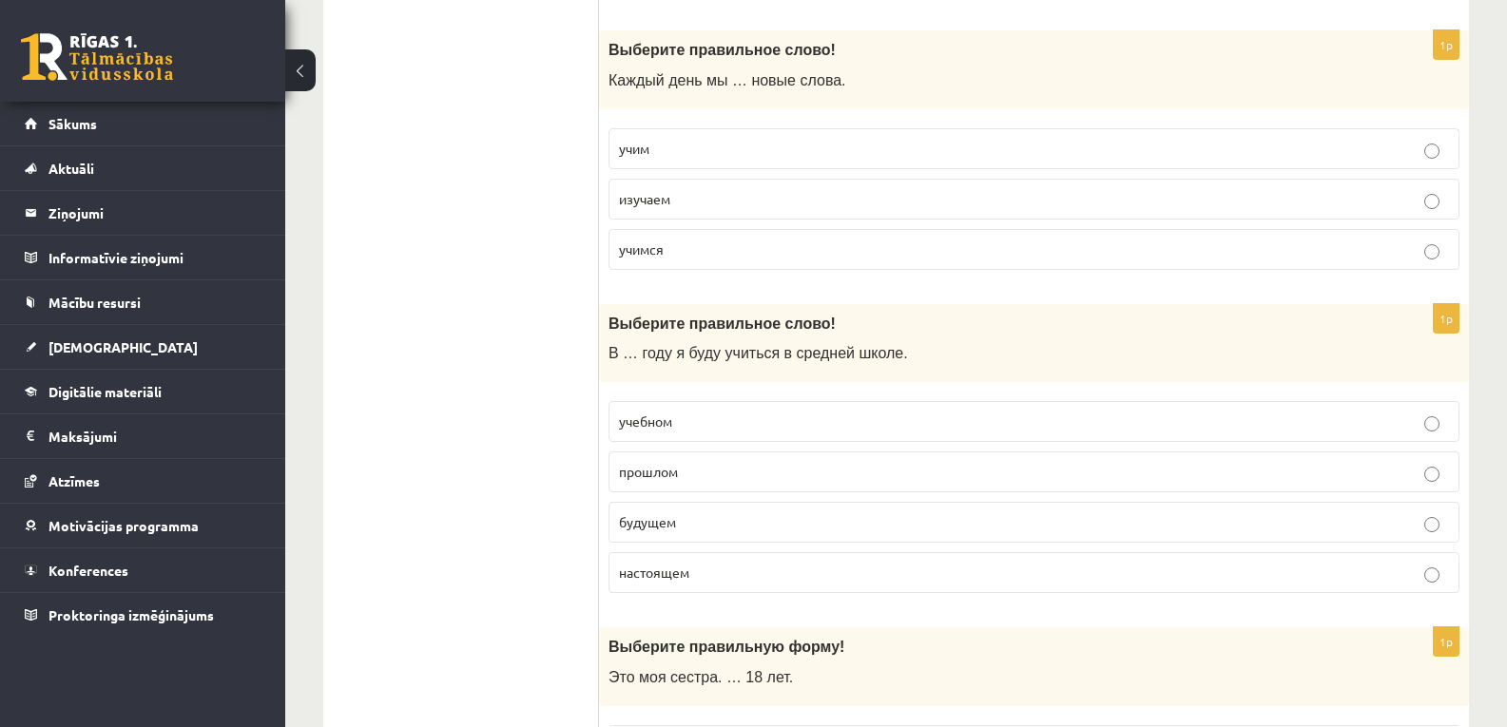
click at [638, 153] on span "учим" at bounding box center [634, 148] width 30 height 17
click at [680, 518] on p "будущем" at bounding box center [1034, 522] width 830 height 20
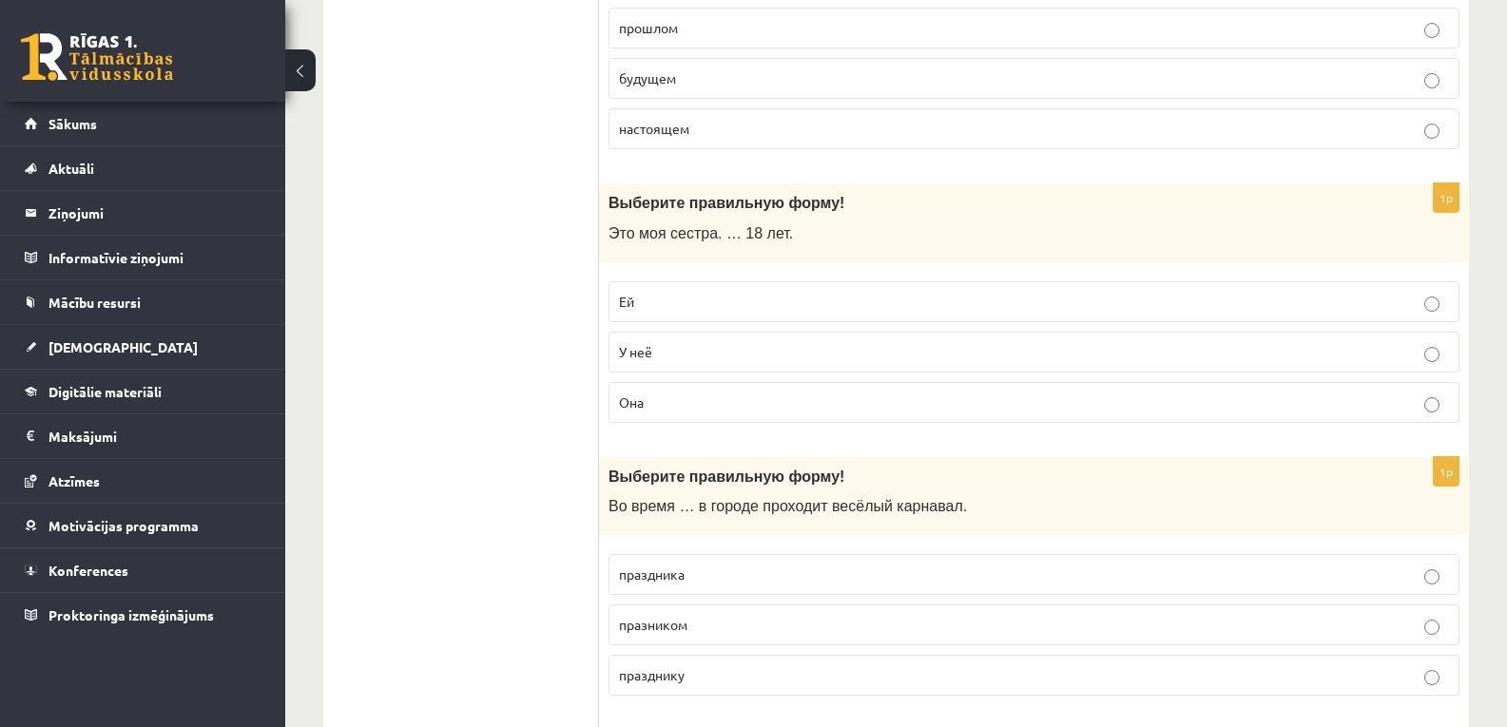
scroll to position [2851, 0]
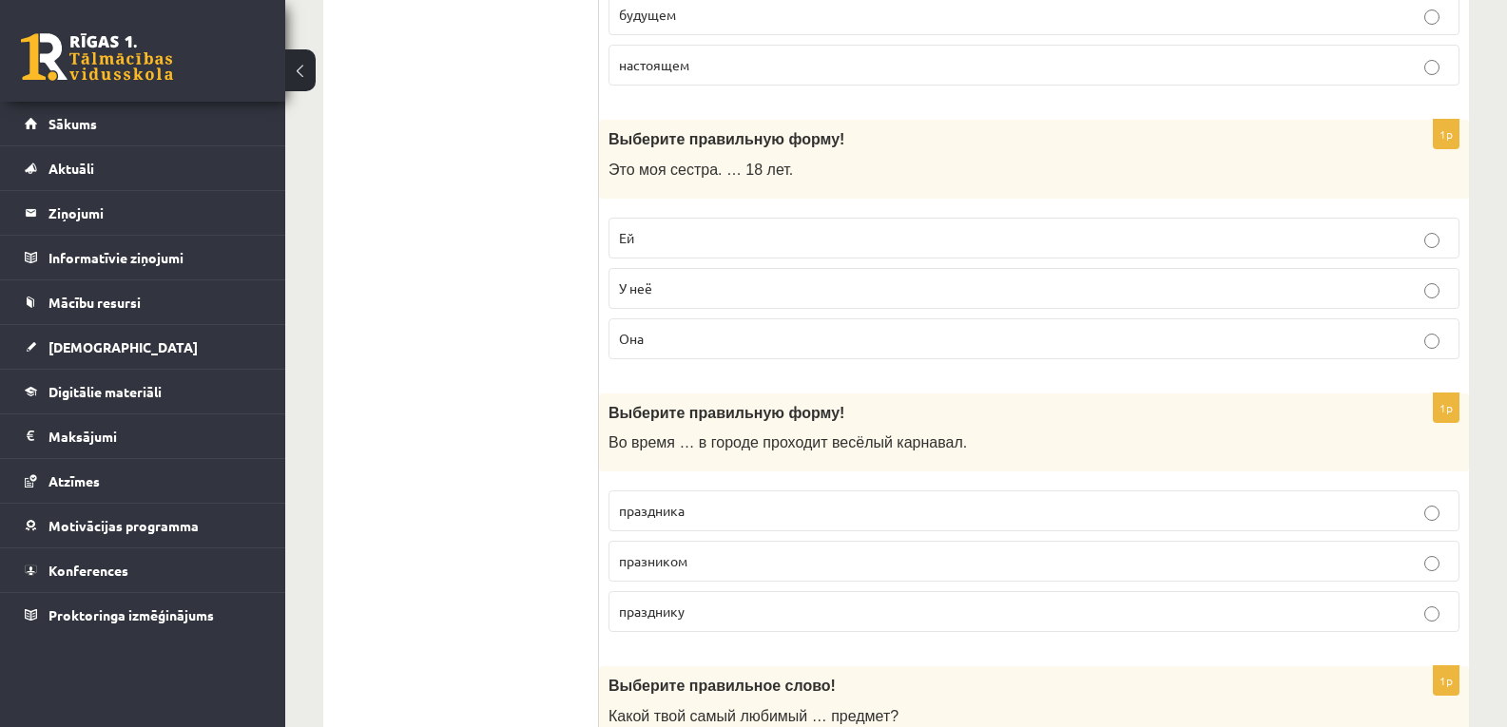
click at [681, 288] on p "У неё" at bounding box center [1034, 289] width 830 height 20
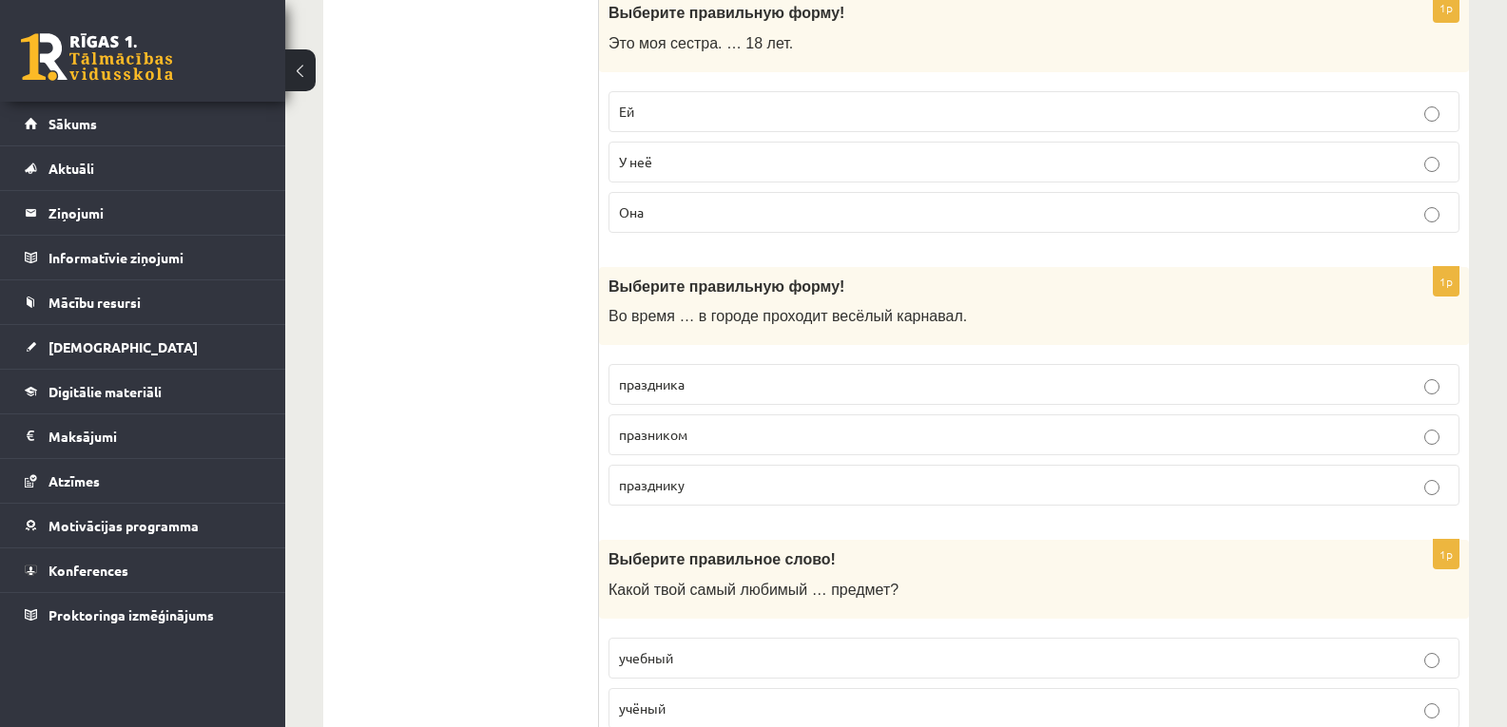
scroll to position [3041, 0]
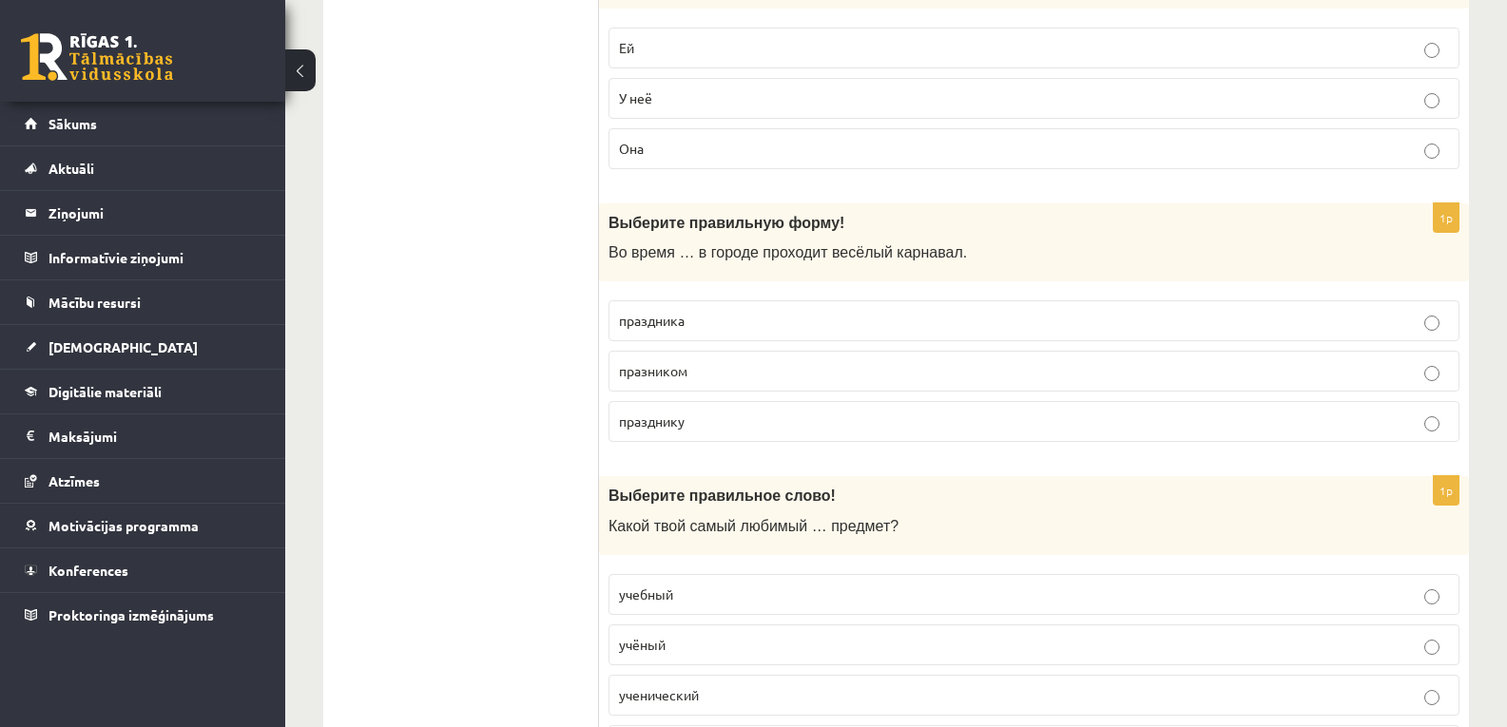
click at [675, 327] on span "праздника" at bounding box center [652, 320] width 66 height 17
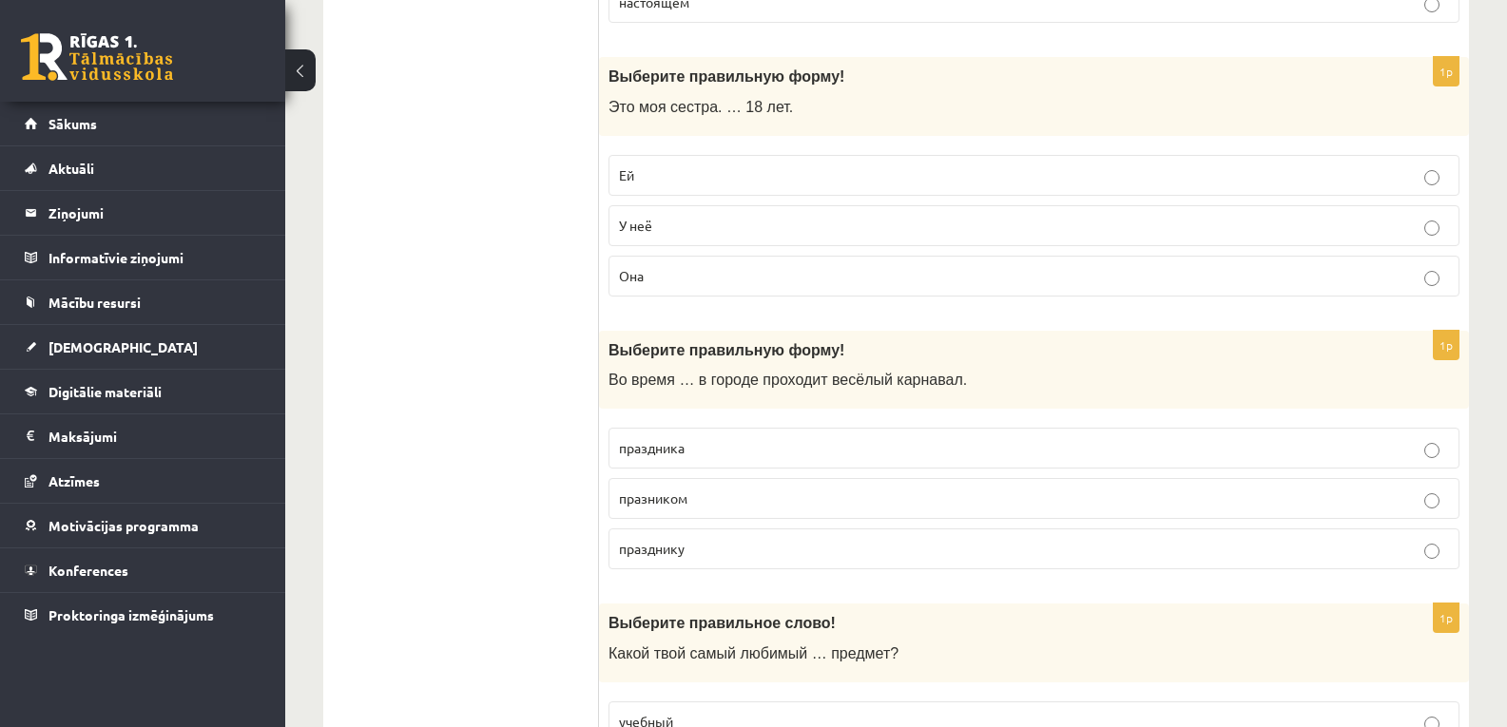
drag, startPoint x: 672, startPoint y: 179, endPoint x: 674, endPoint y: 251, distance: 72.3
click at [672, 179] on p "Ей" at bounding box center [1034, 175] width 830 height 20
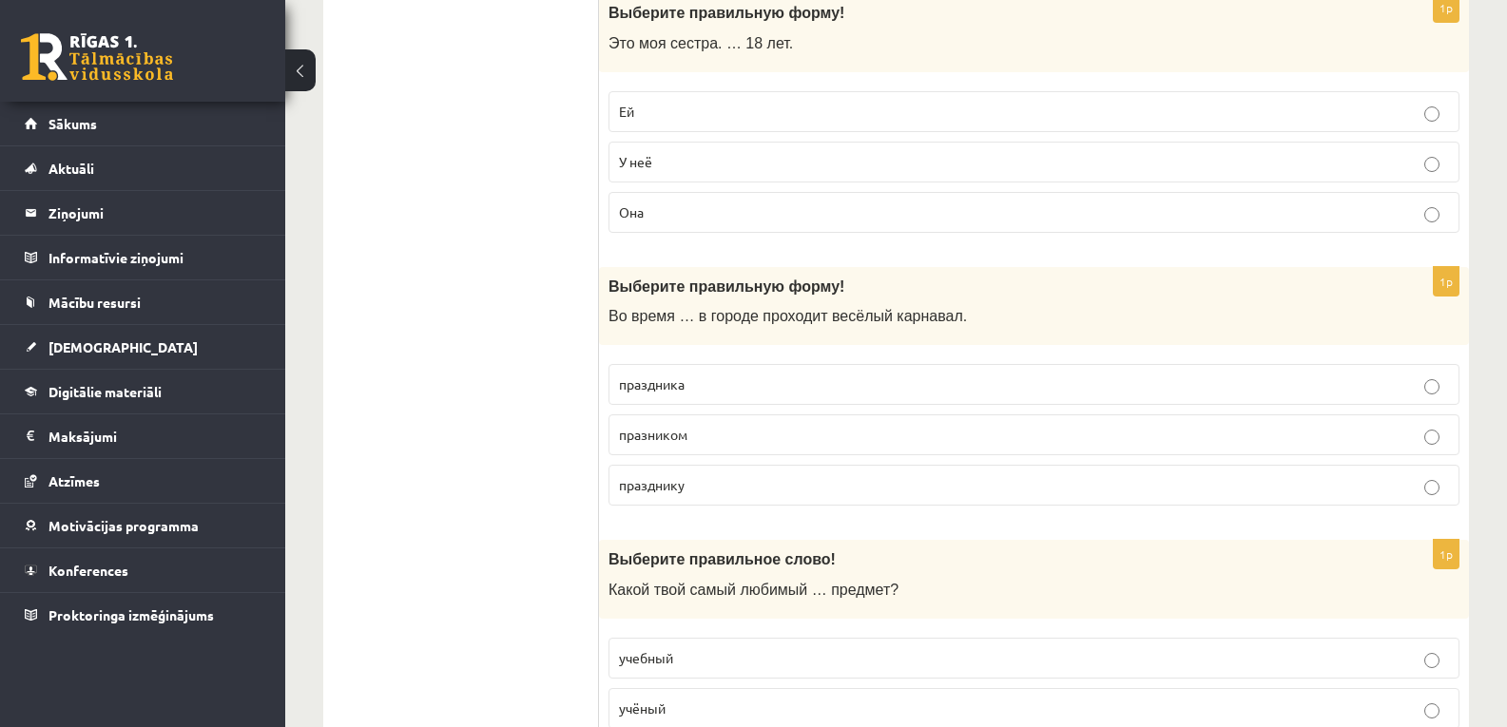
scroll to position [3041, 0]
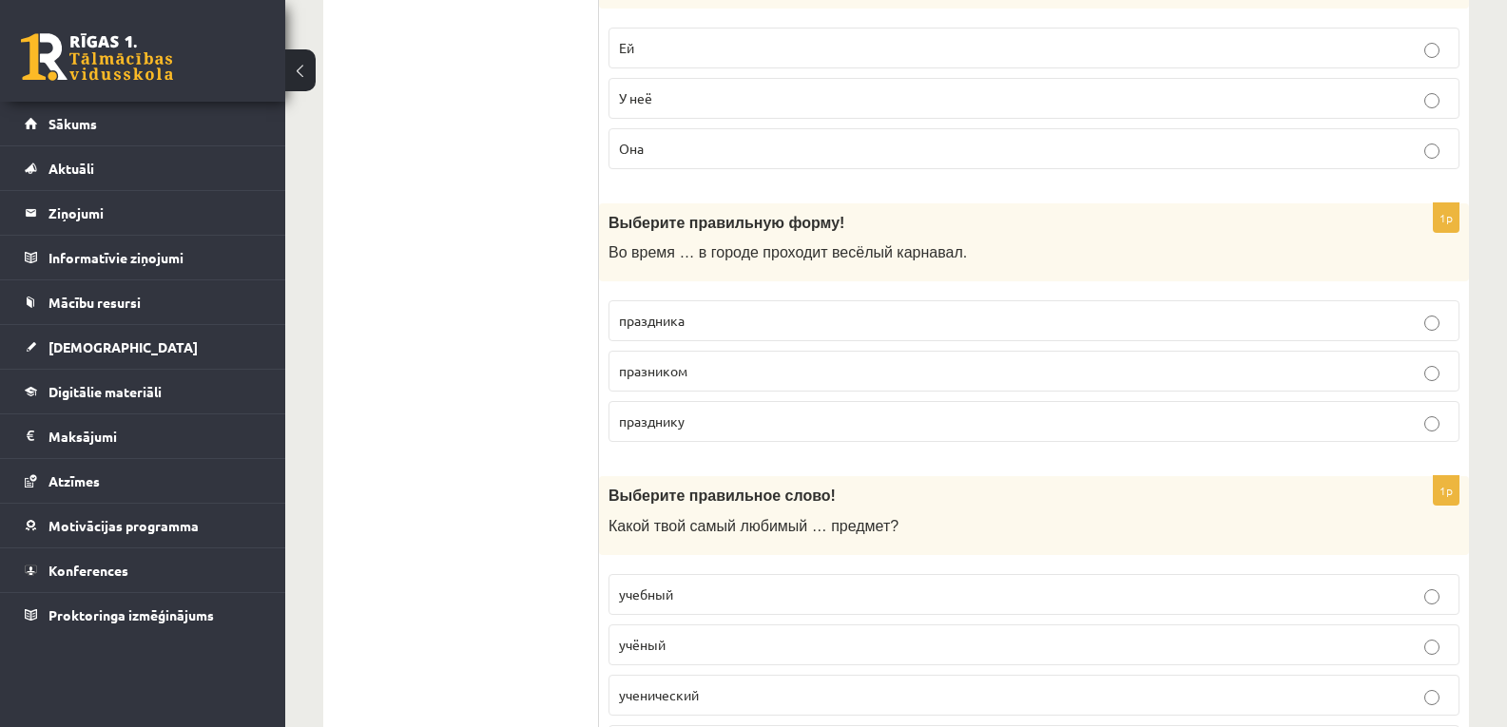
click at [703, 103] on p "У неё" at bounding box center [1034, 98] width 830 height 20
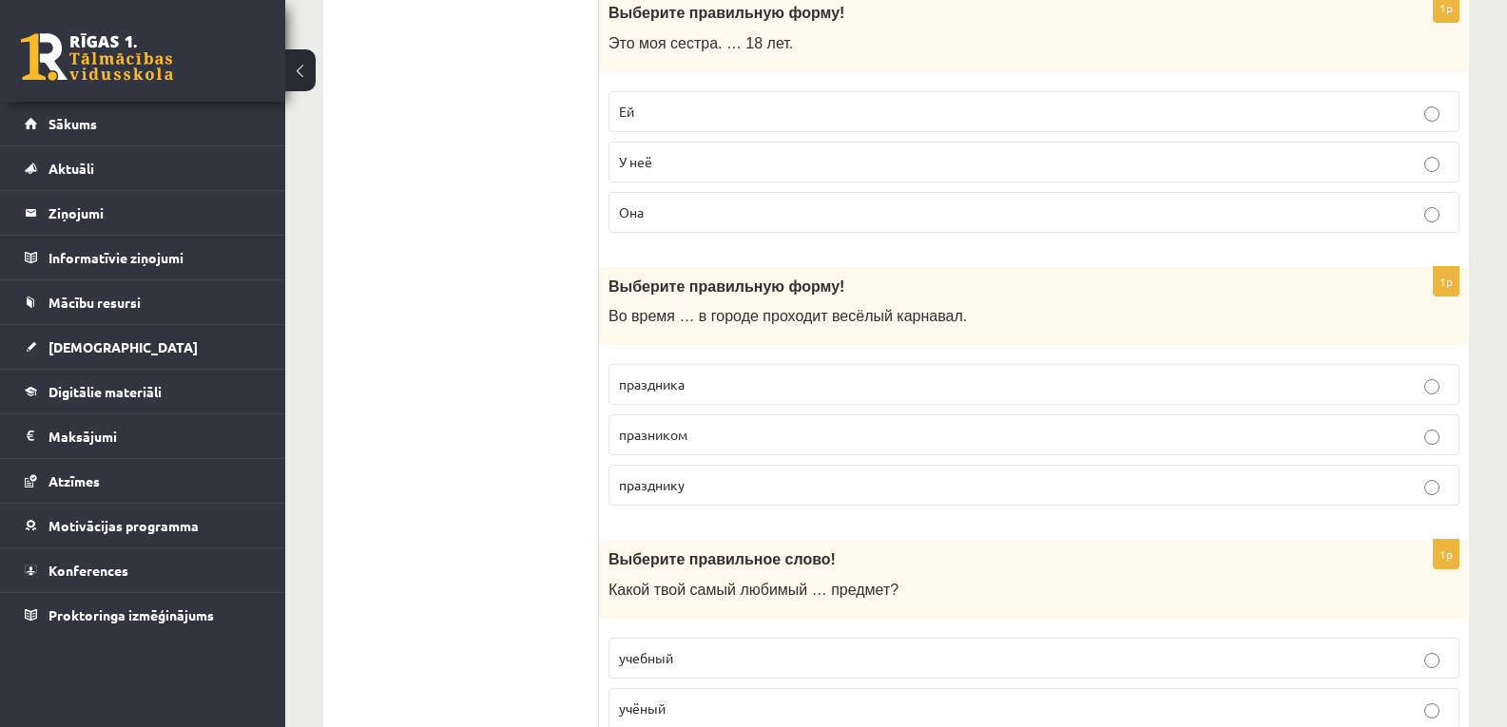
click at [721, 114] on p "Ей" at bounding box center [1034, 112] width 830 height 20
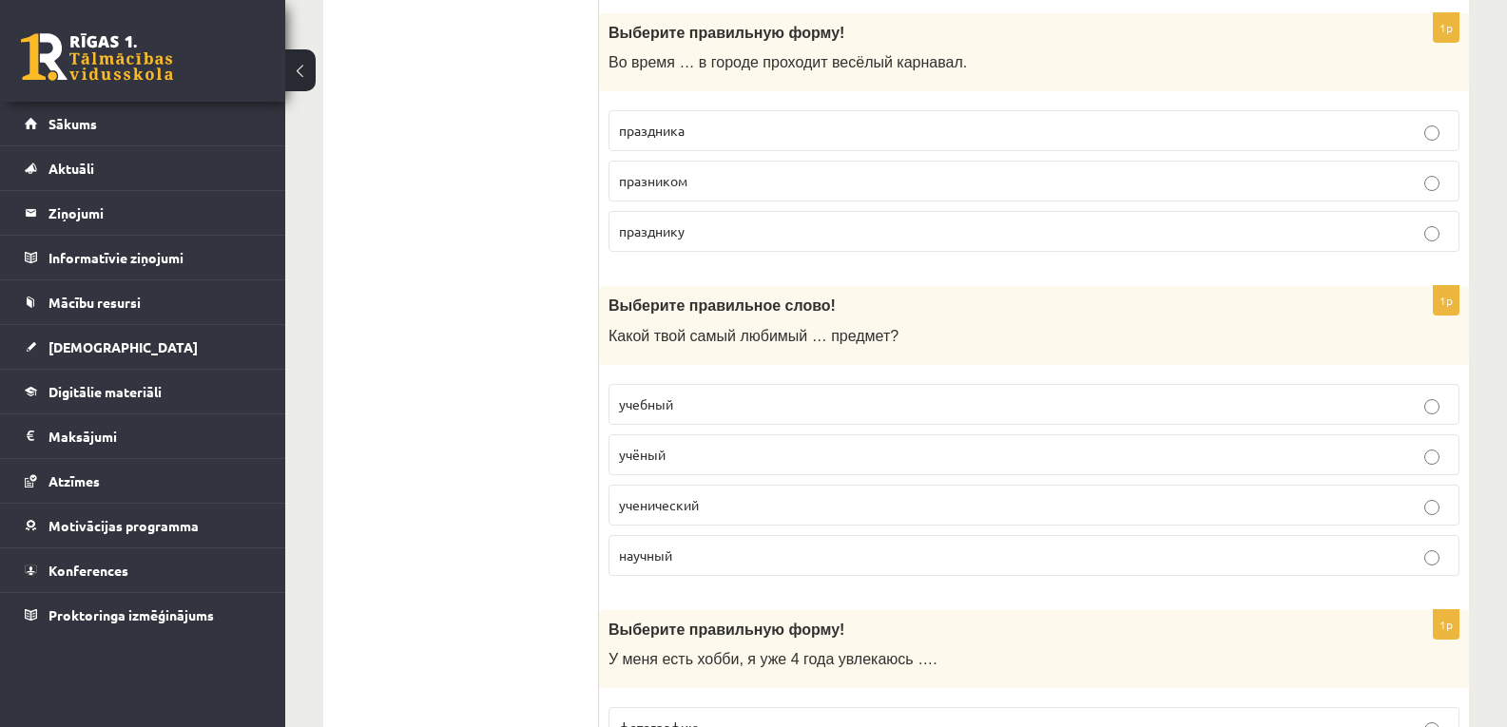
scroll to position [3294, 0]
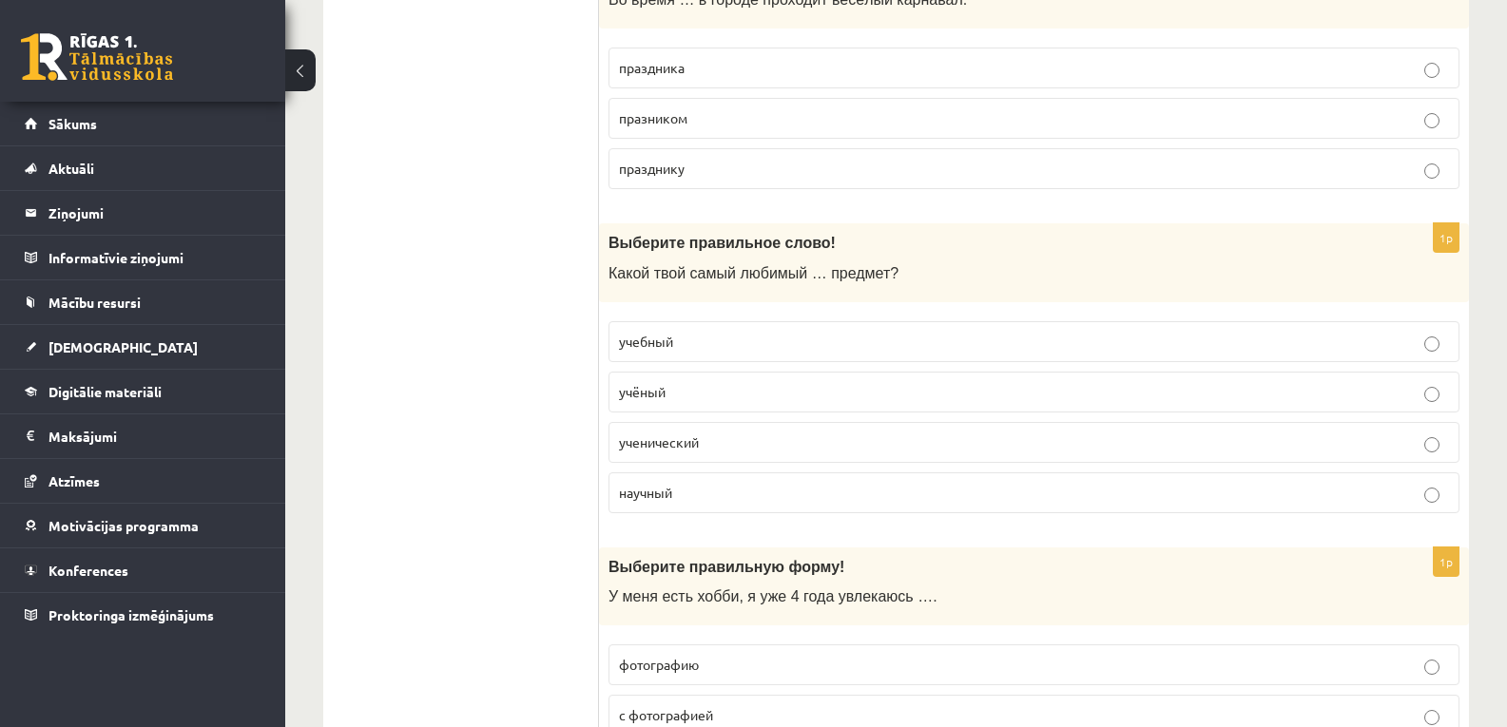
click at [653, 339] on span "учебный" at bounding box center [646, 341] width 54 height 17
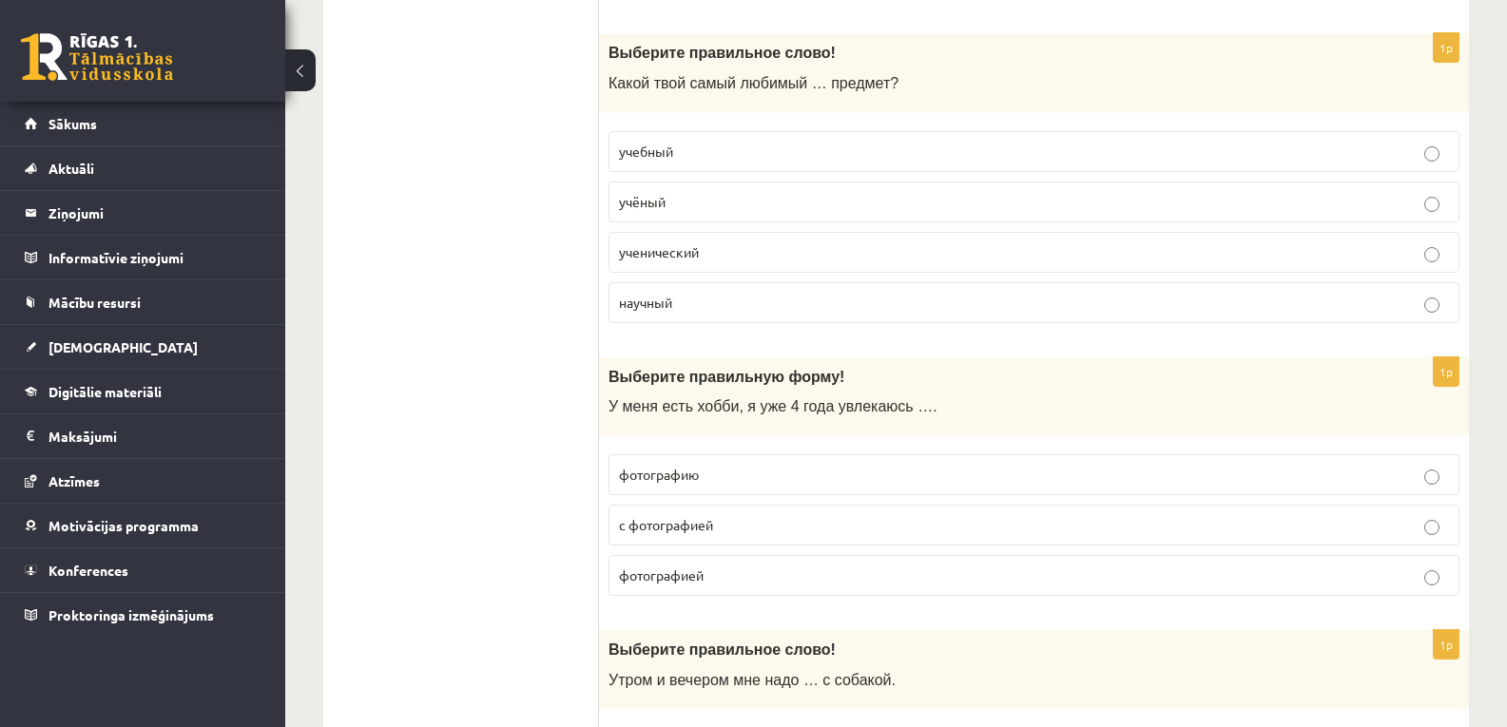
scroll to position [3548, 0]
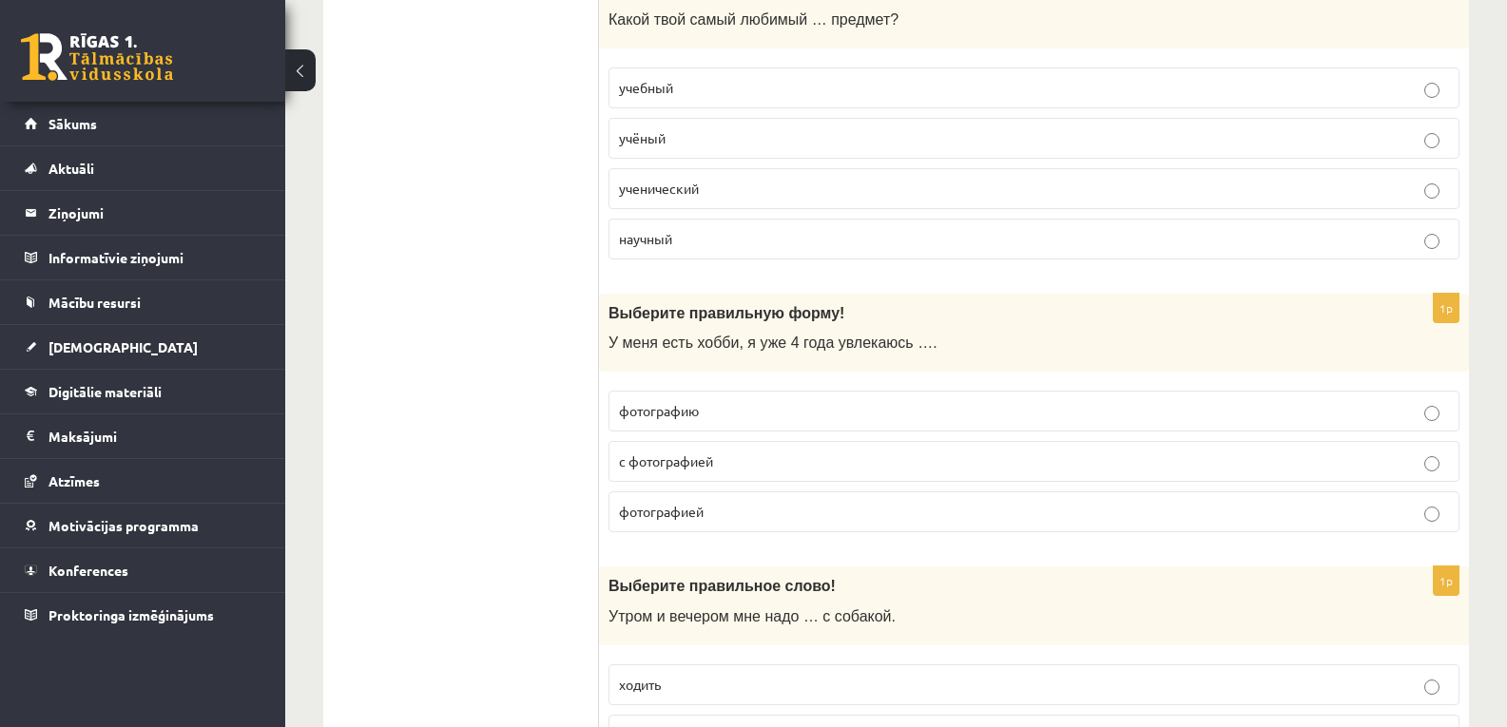
click at [724, 500] on label "фотографией" at bounding box center [1033, 511] width 851 height 41
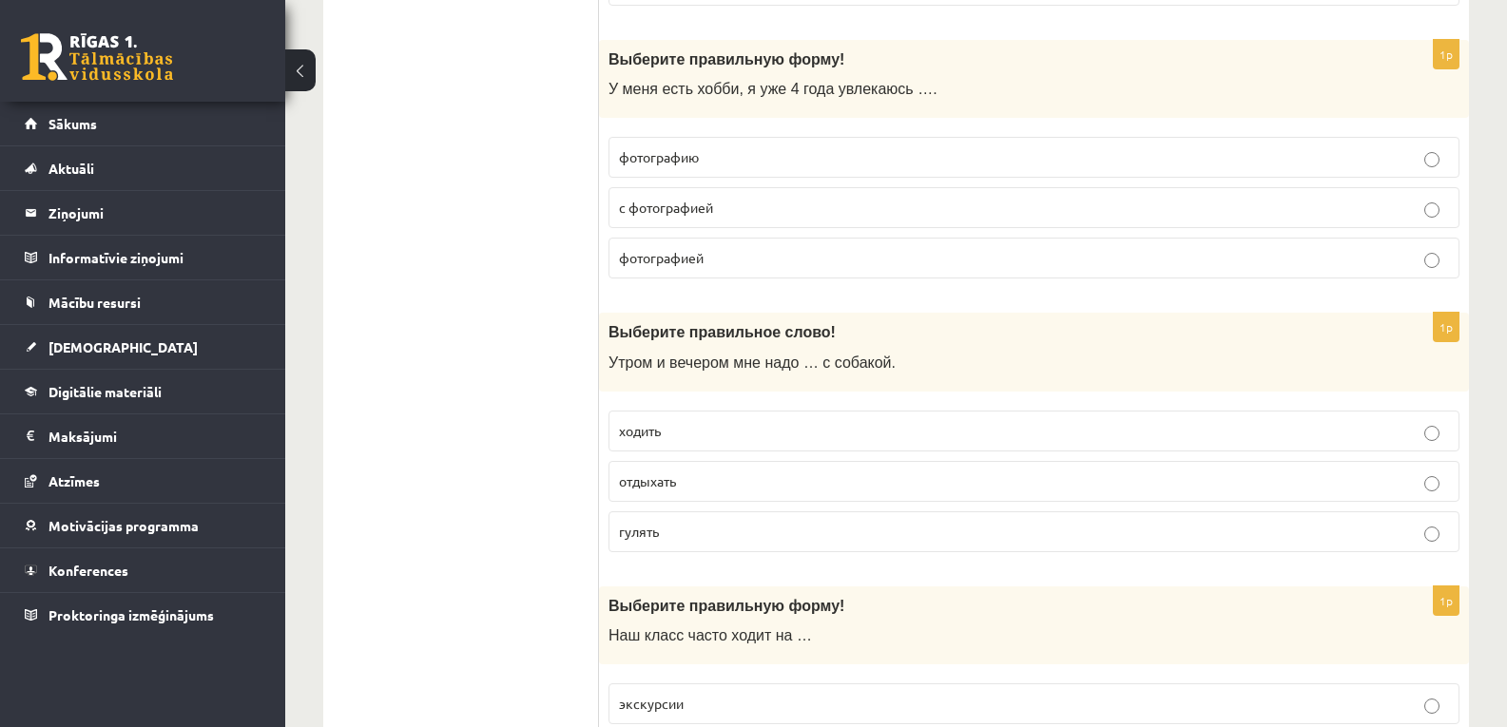
click at [689, 548] on label "гулять" at bounding box center [1033, 531] width 851 height 41
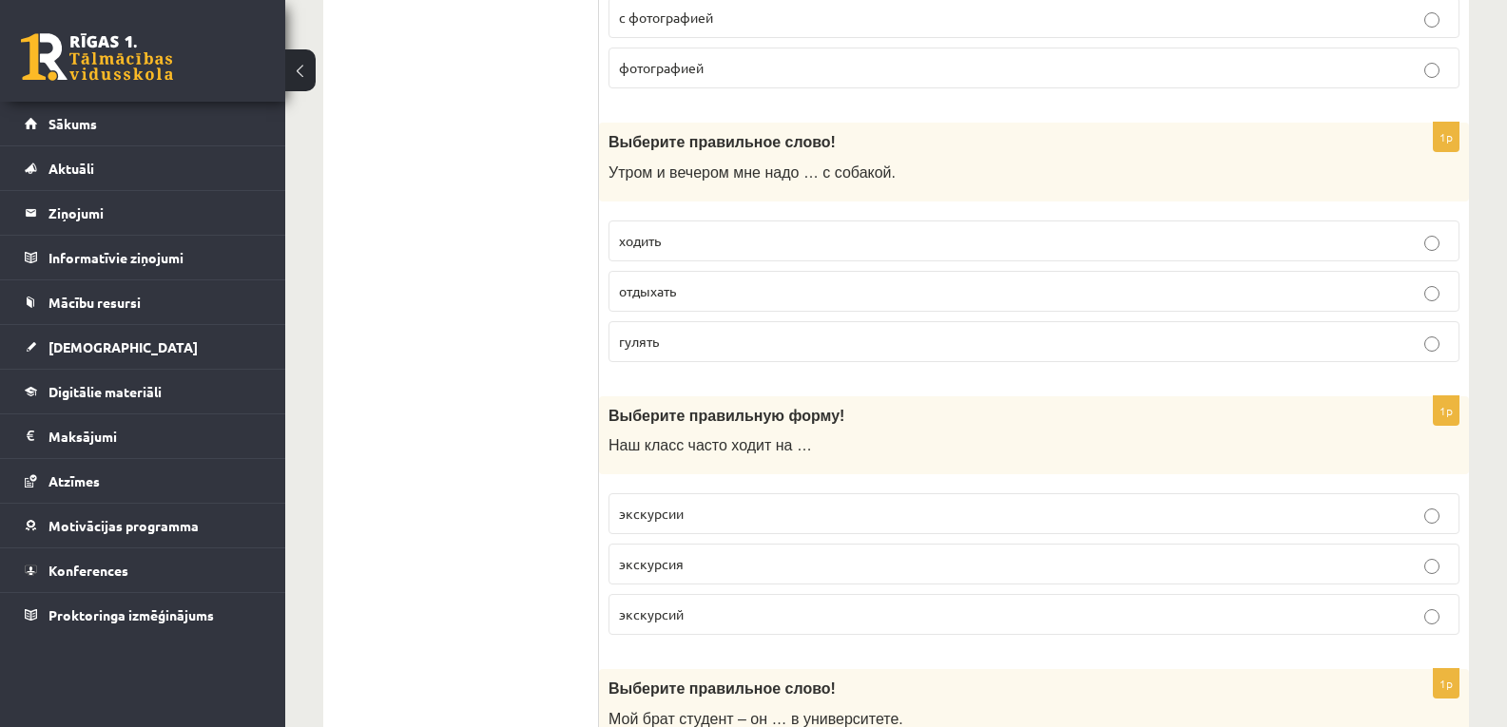
scroll to position [4118, 0]
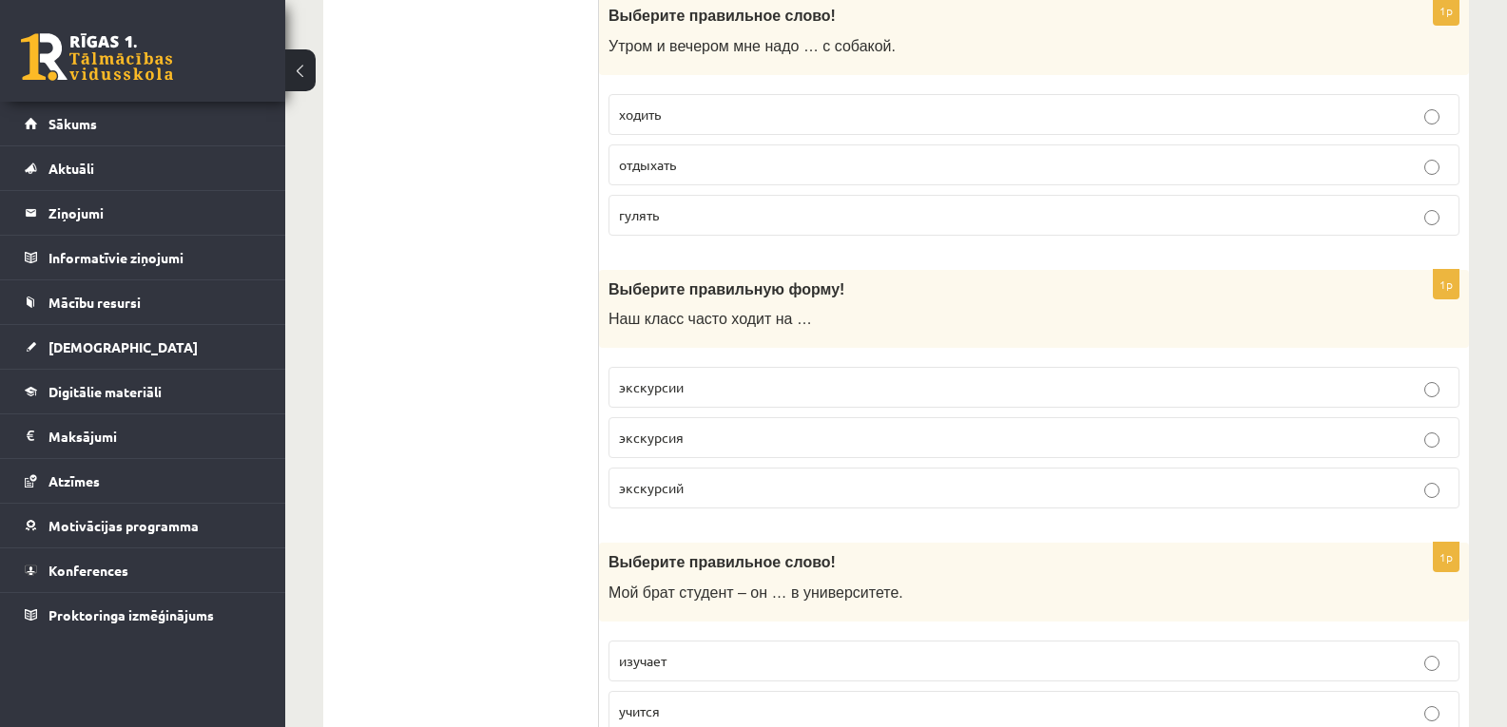
click at [703, 389] on p "экскурсии" at bounding box center [1034, 387] width 830 height 20
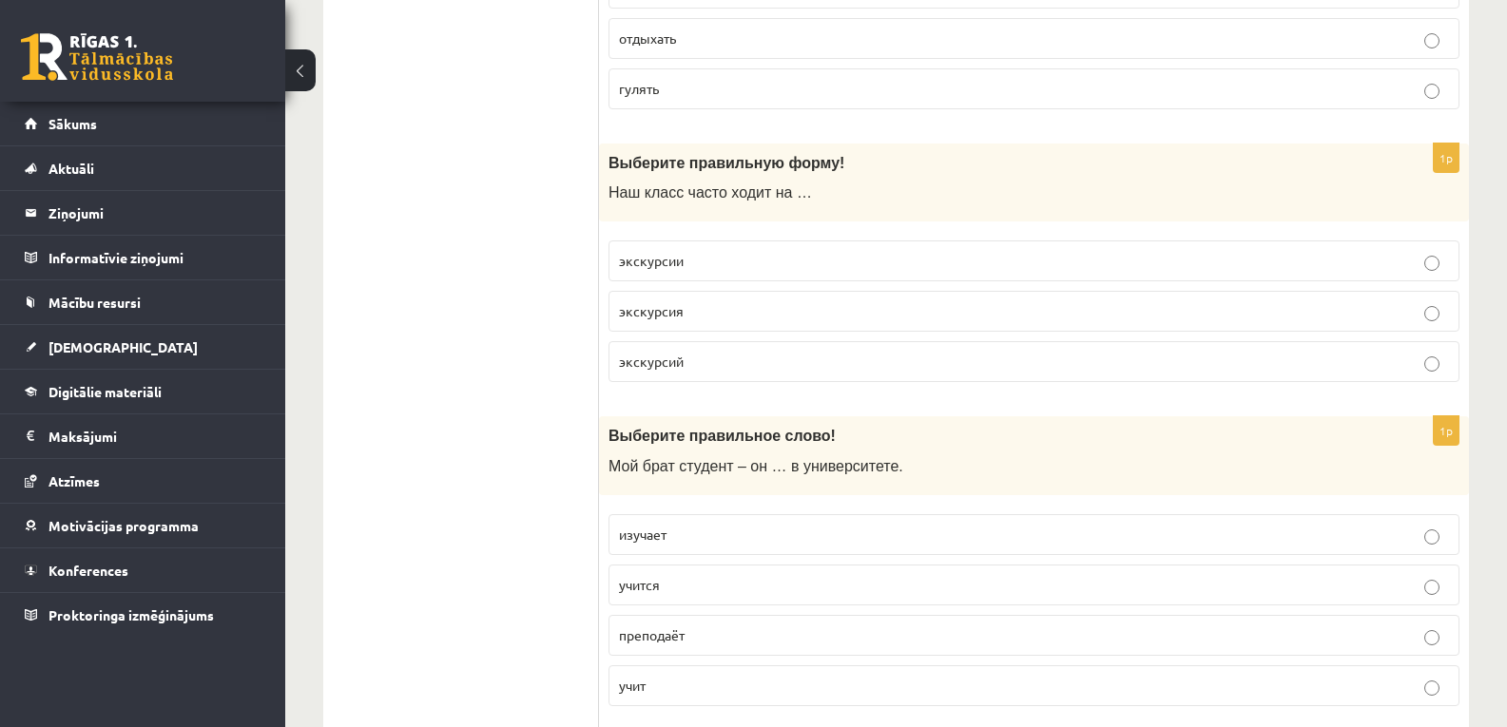
scroll to position [4435, 0]
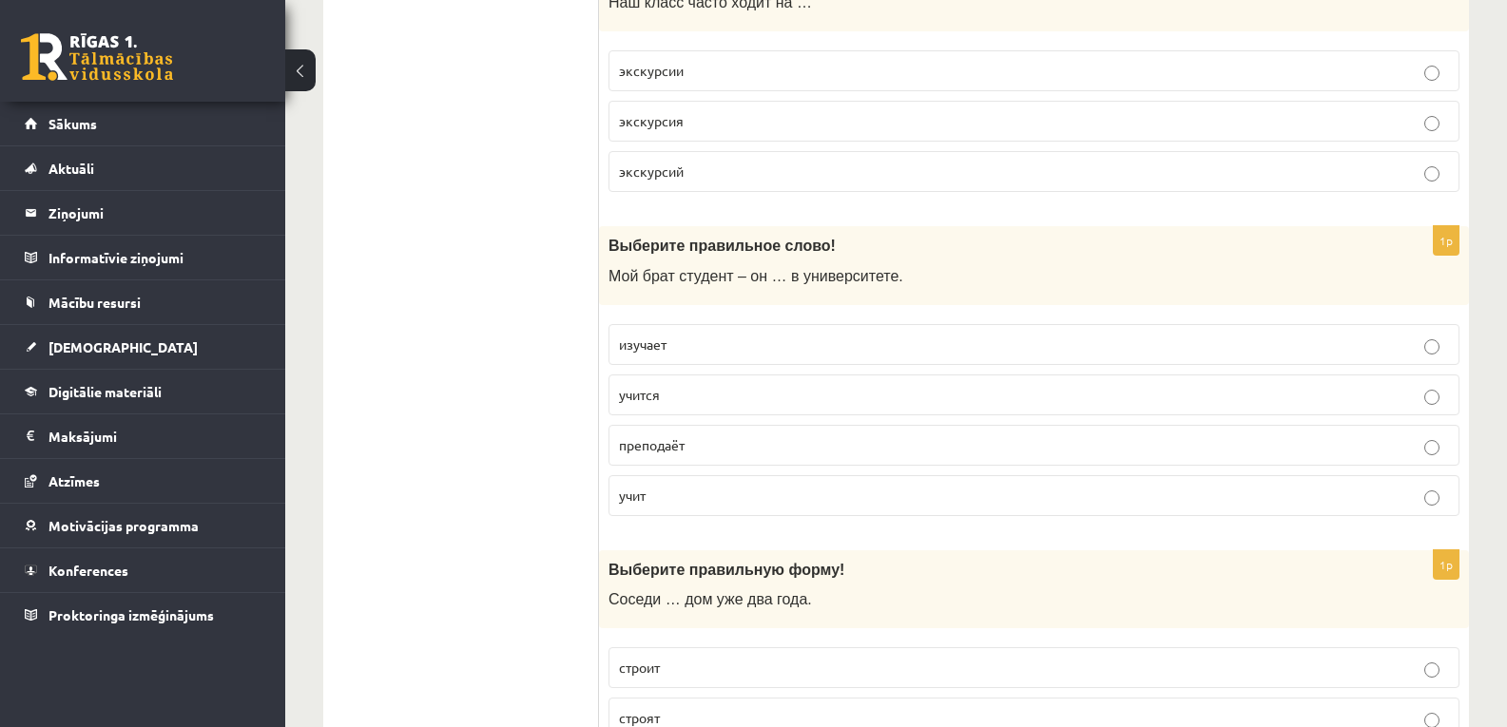
click at [693, 390] on p "учится" at bounding box center [1034, 395] width 830 height 20
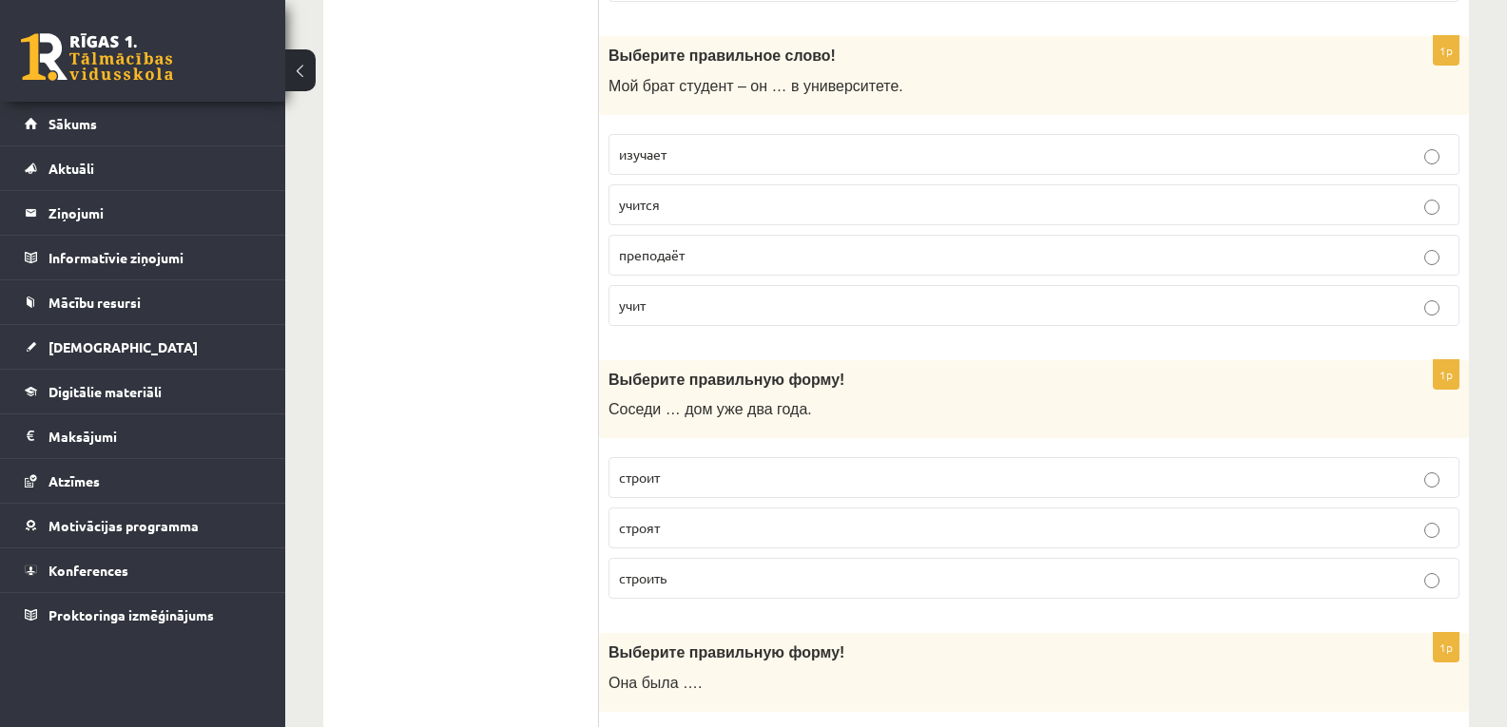
scroll to position [4688, 0]
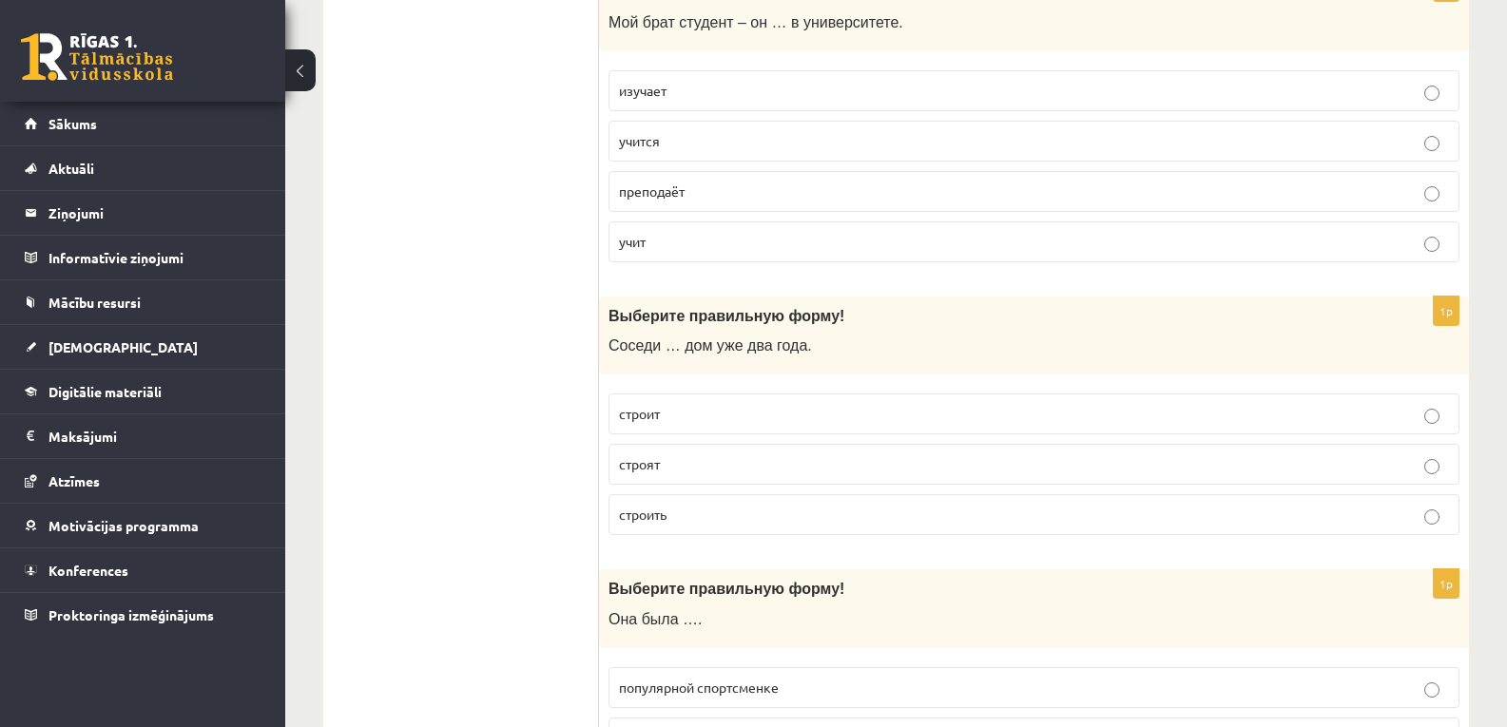
click at [687, 421] on p "строит" at bounding box center [1034, 414] width 830 height 20
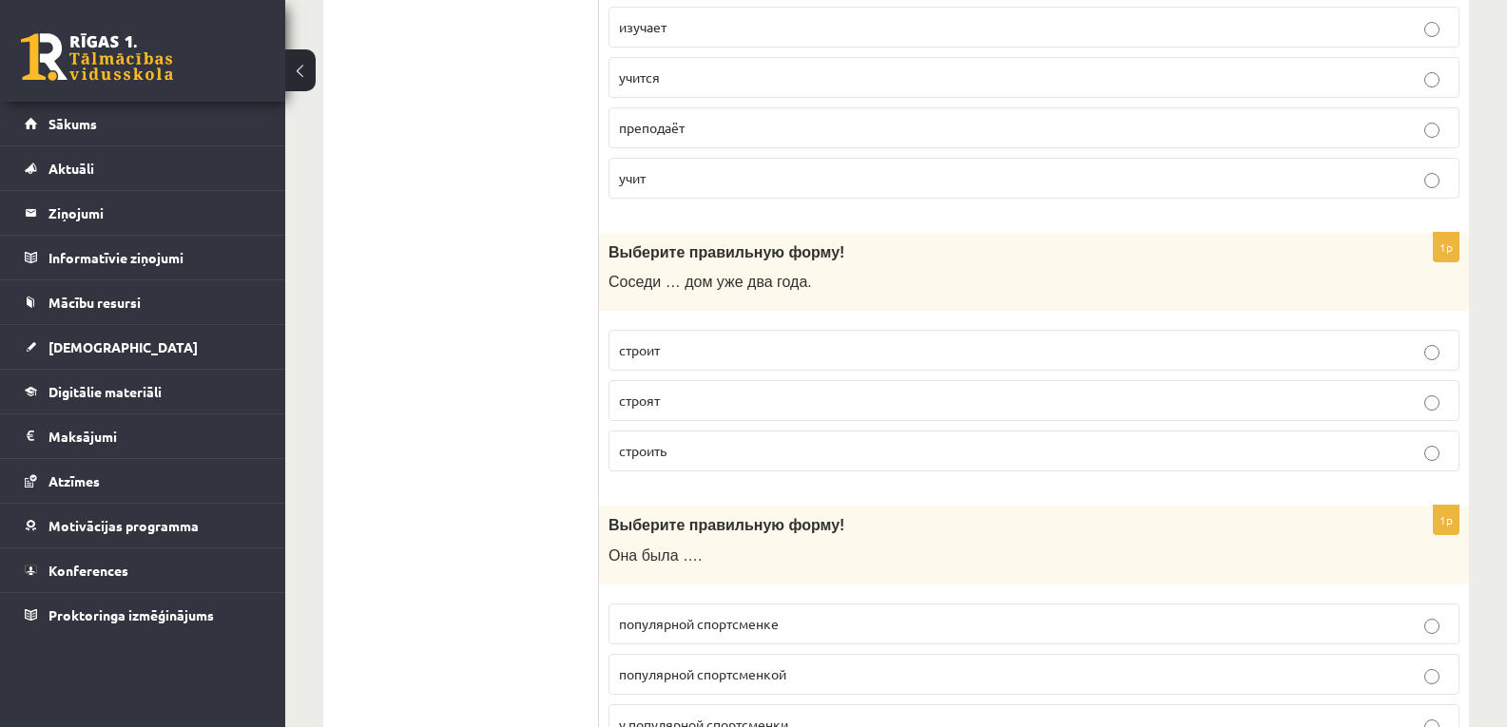
click at [681, 391] on label "строят" at bounding box center [1033, 400] width 851 height 41
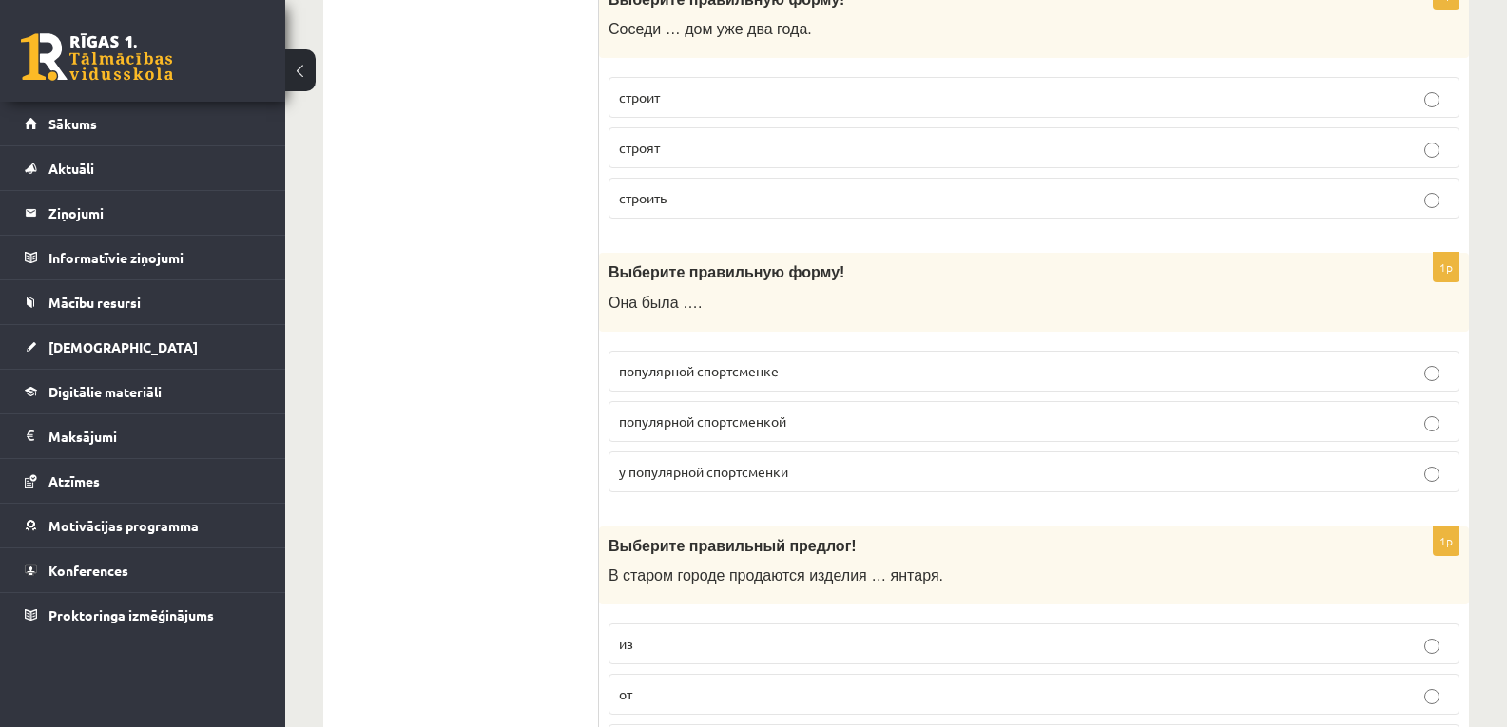
scroll to position [5069, 0]
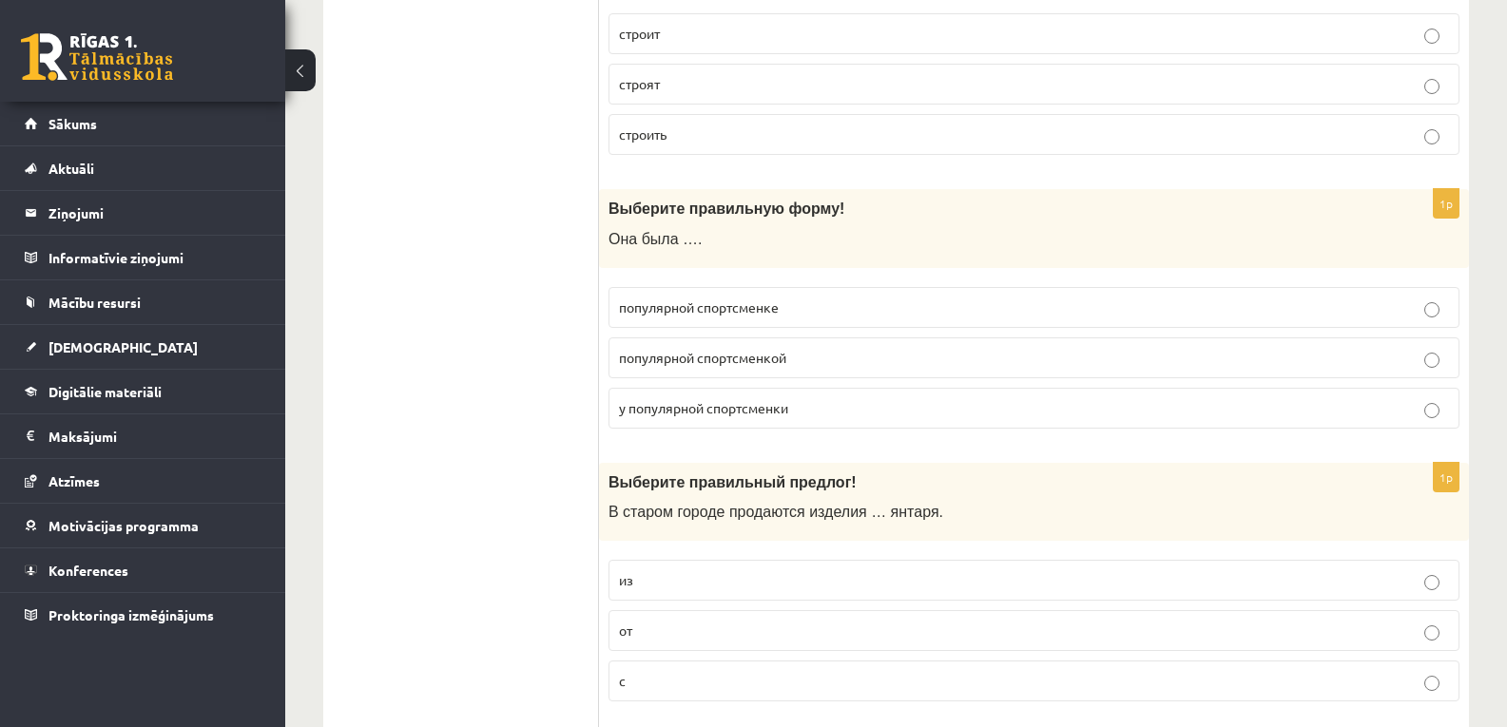
click at [675, 321] on label "популярной спортсменке" at bounding box center [1033, 307] width 851 height 41
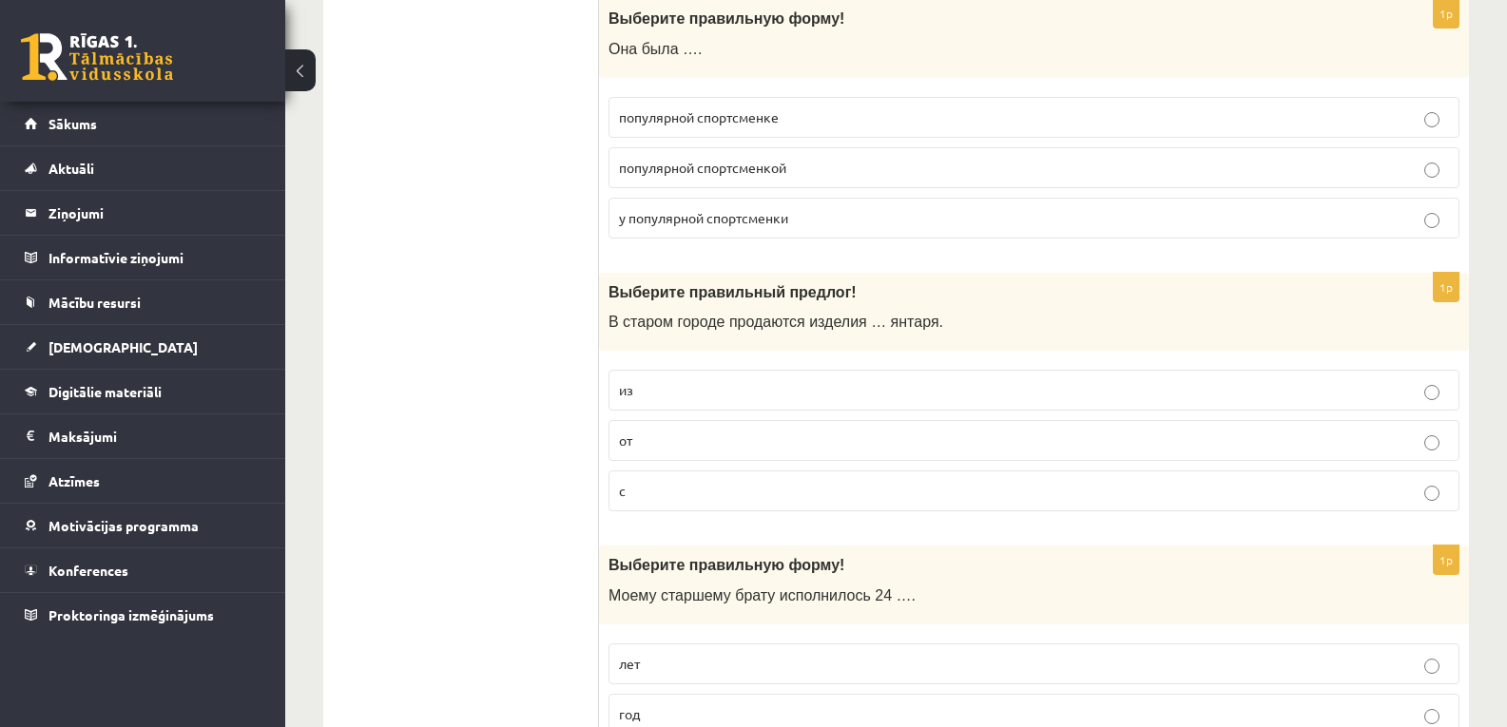
scroll to position [5322, 0]
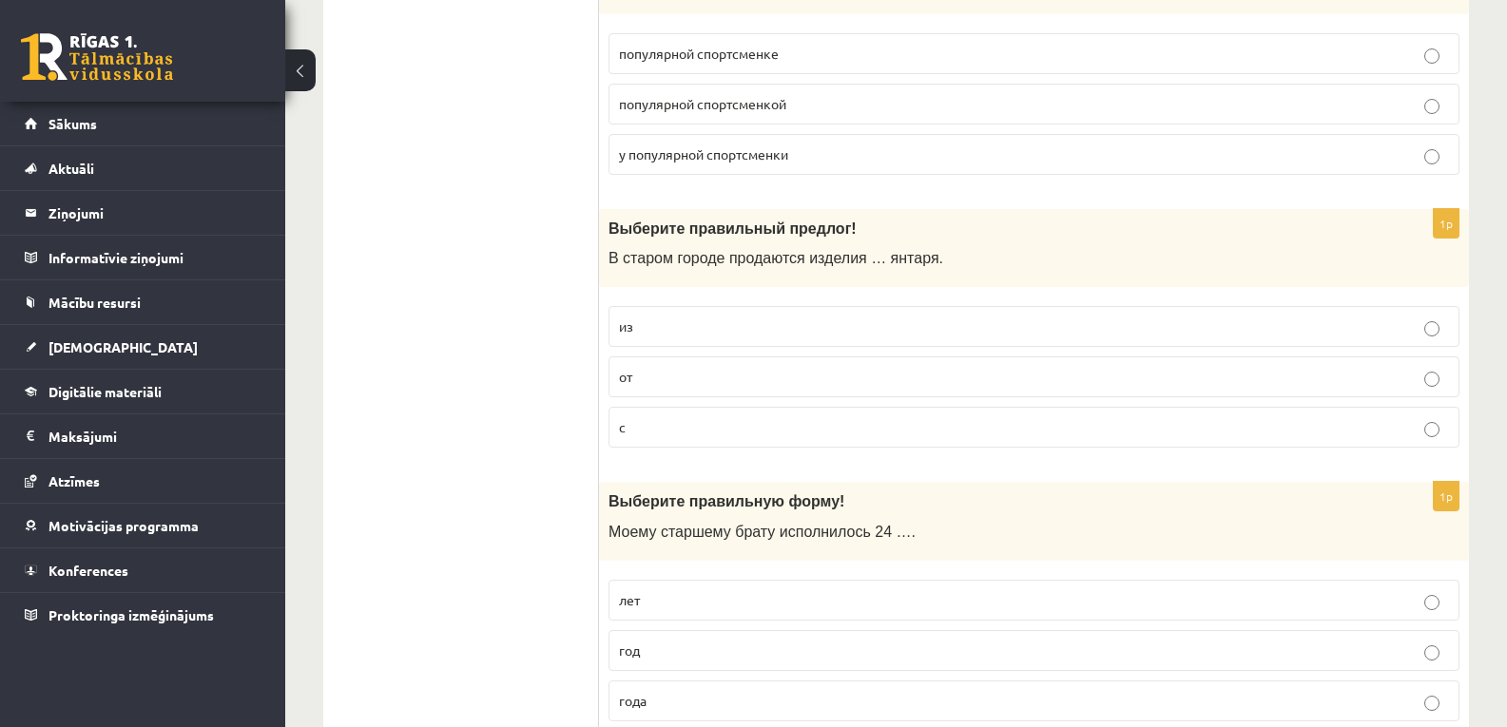
click at [650, 377] on p "от" at bounding box center [1034, 377] width 830 height 20
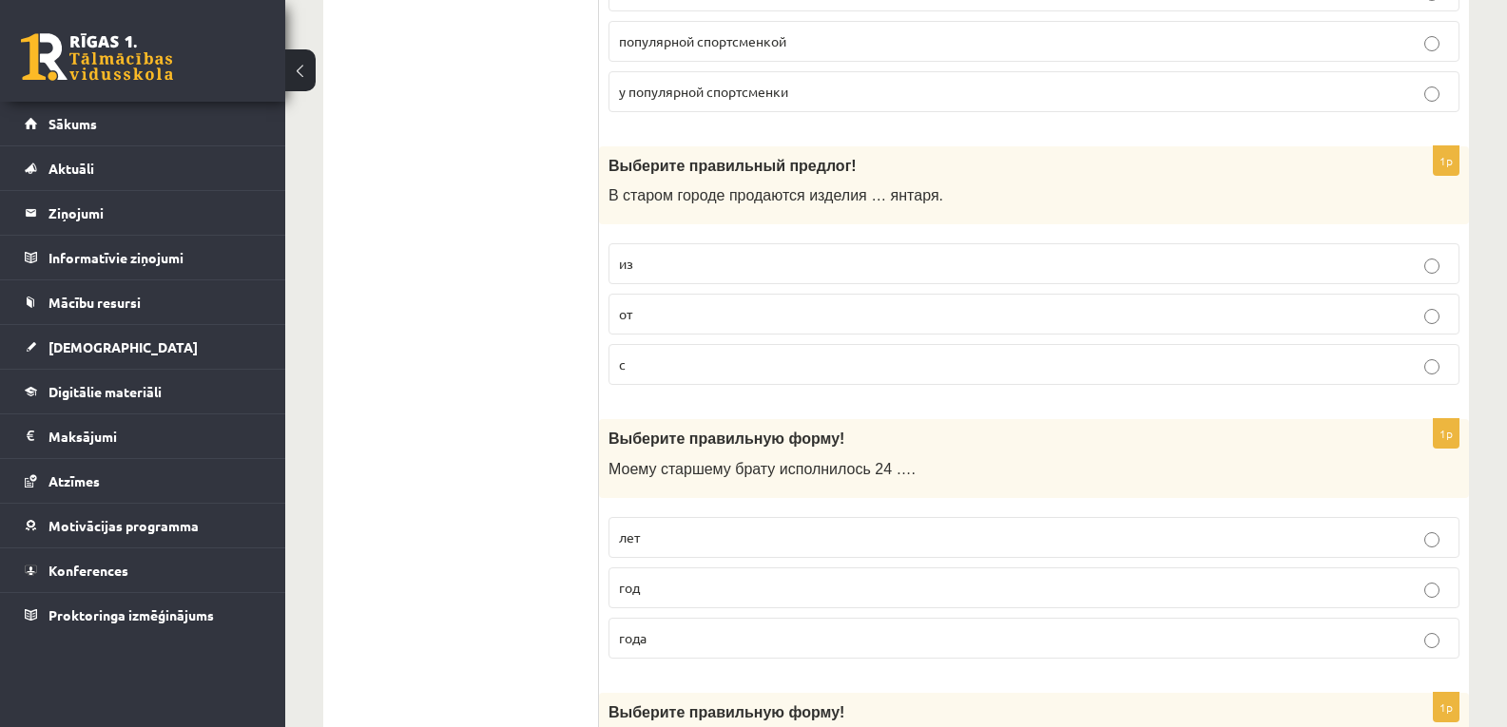
click at [650, 262] on p "из" at bounding box center [1034, 264] width 830 height 20
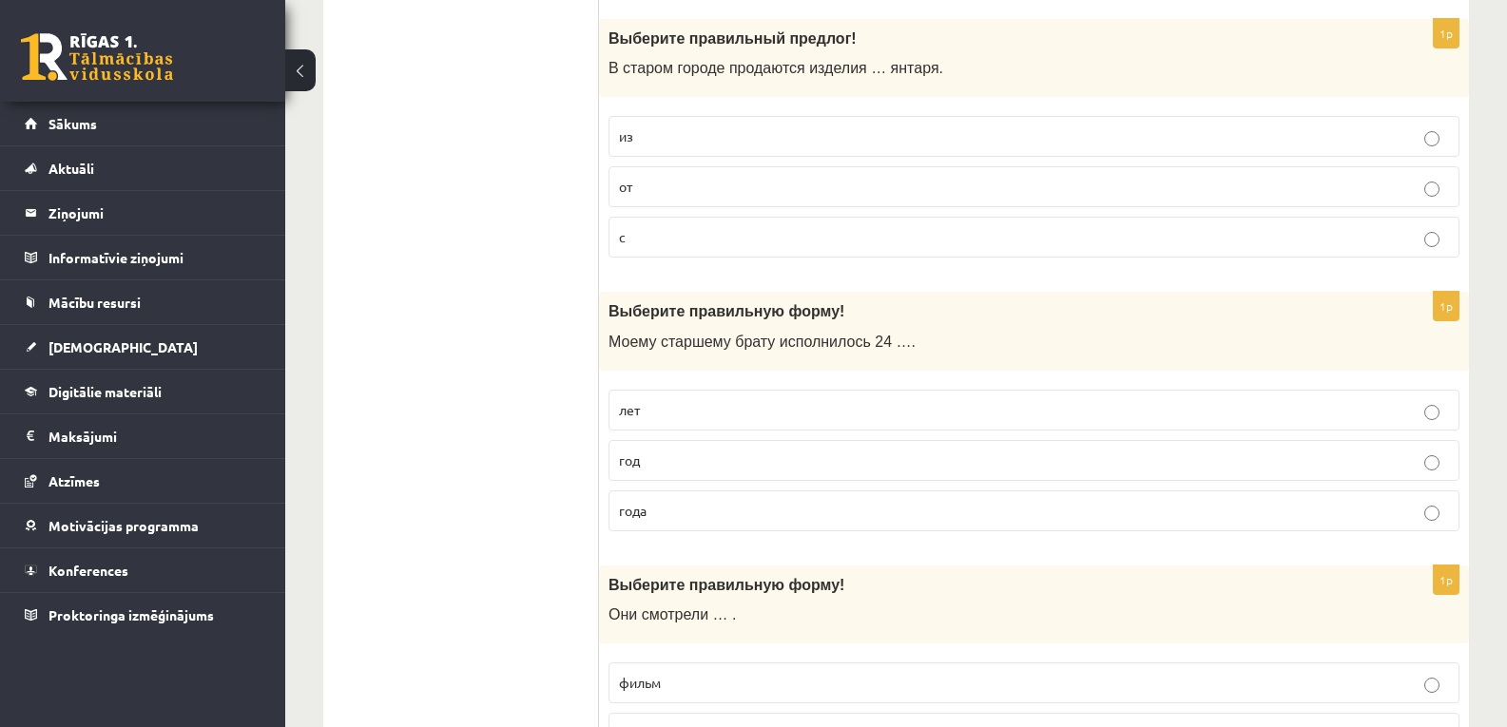
scroll to position [5575, 0]
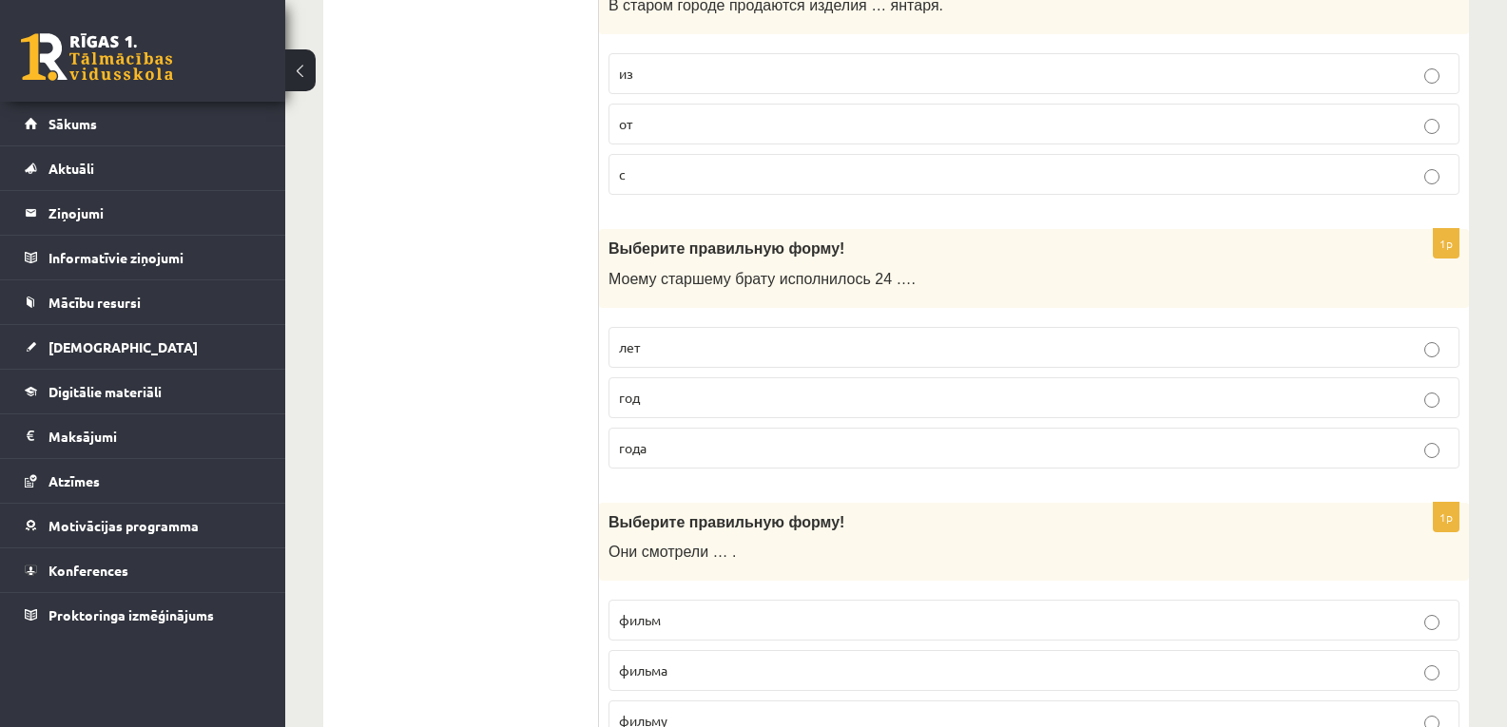
click at [660, 448] on p "года" at bounding box center [1034, 448] width 830 height 20
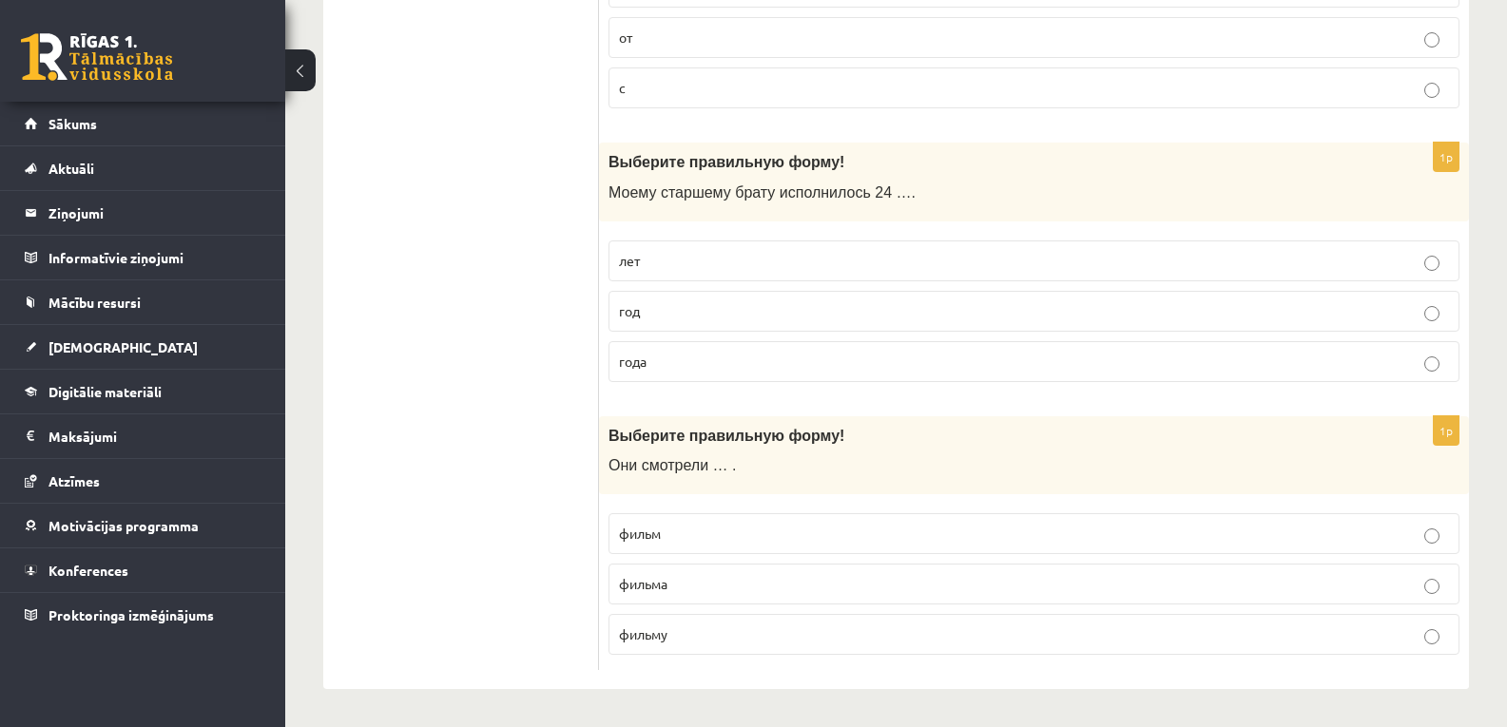
click at [647, 518] on label "фильм" at bounding box center [1033, 533] width 851 height 41
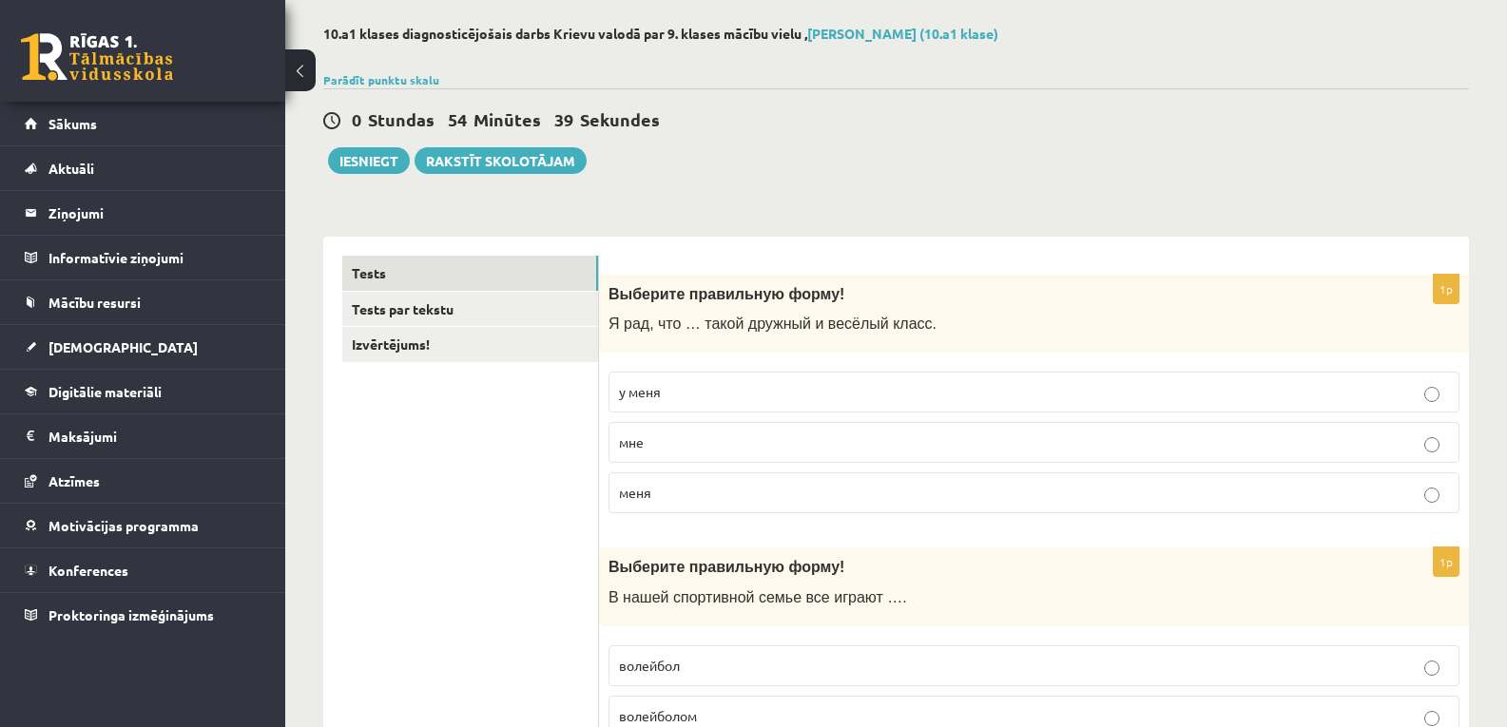
scroll to position [0, 0]
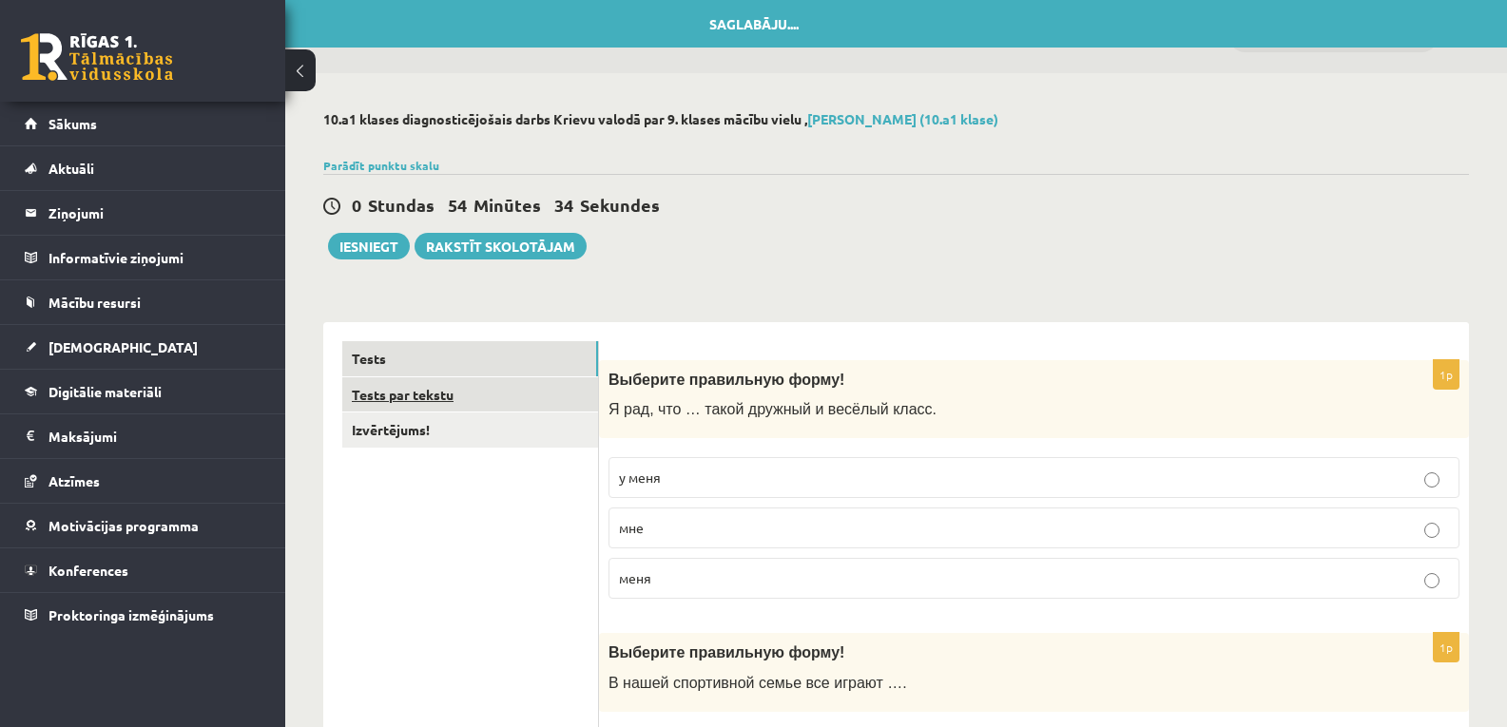
click at [427, 395] on link "Tests par tekstu" at bounding box center [470, 394] width 256 height 35
click at [399, 392] on link "Tests par tekstu" at bounding box center [470, 394] width 256 height 35
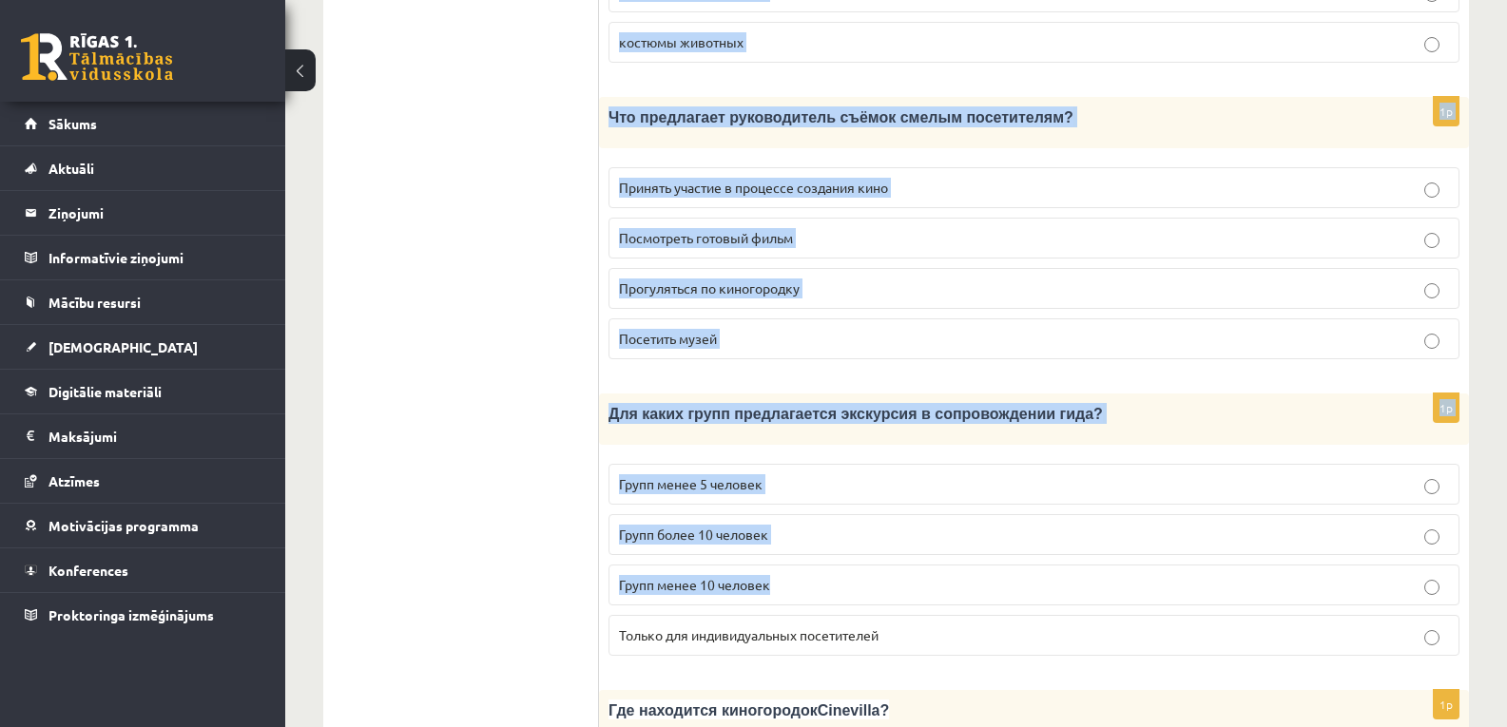
scroll to position [2630, 0]
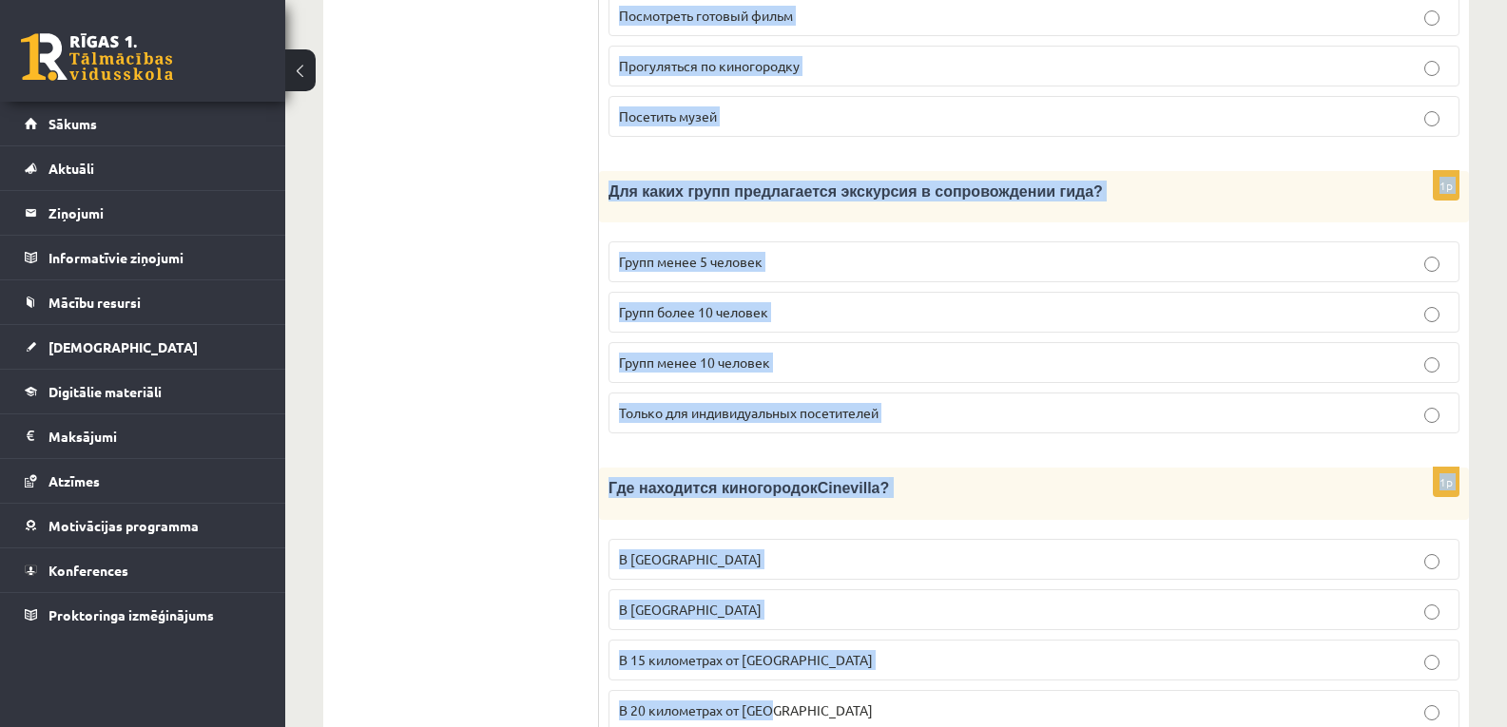
drag, startPoint x: 616, startPoint y: 349, endPoint x: 953, endPoint y: 610, distance: 426.1
copy form "Прочитайте текст «Киногородок Cinevilla », выберите правильный вариант. Киногор…"
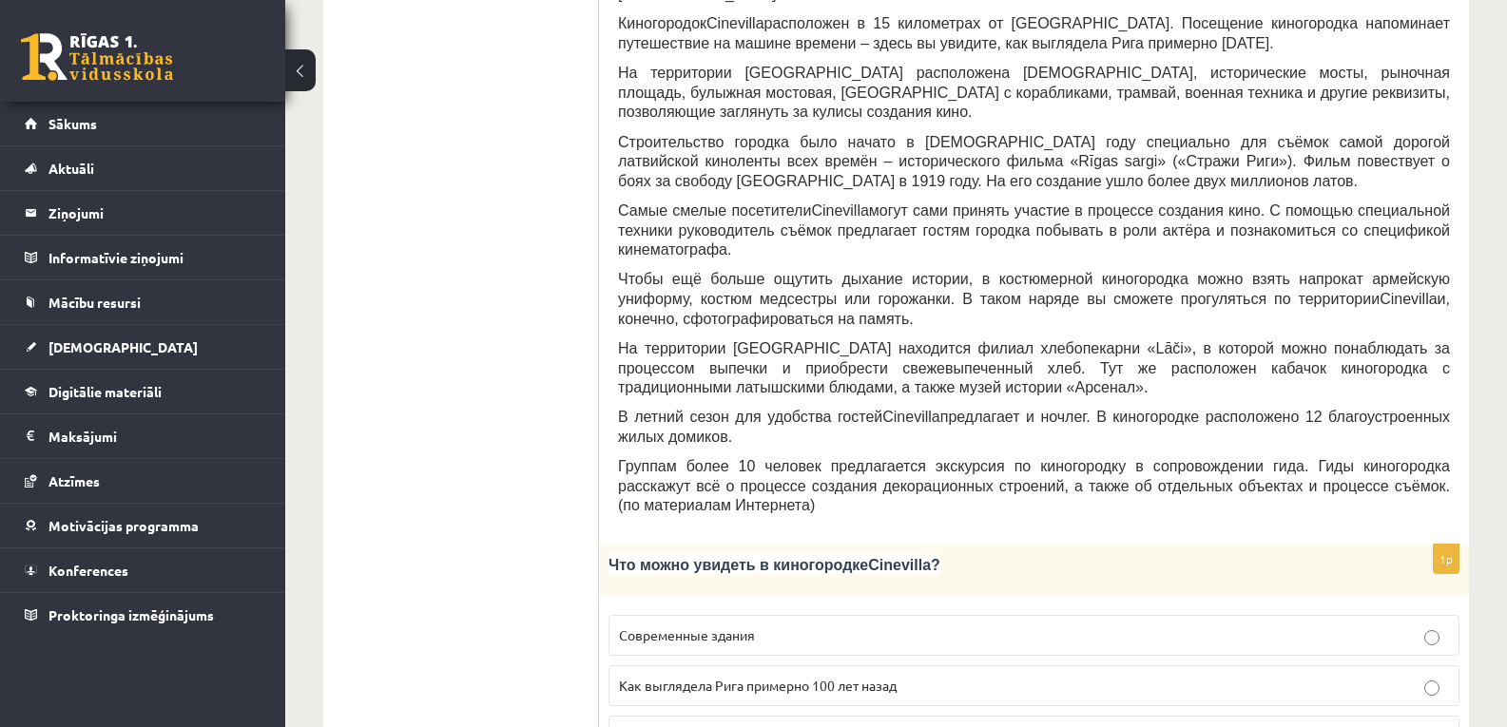
scroll to position [665, 0]
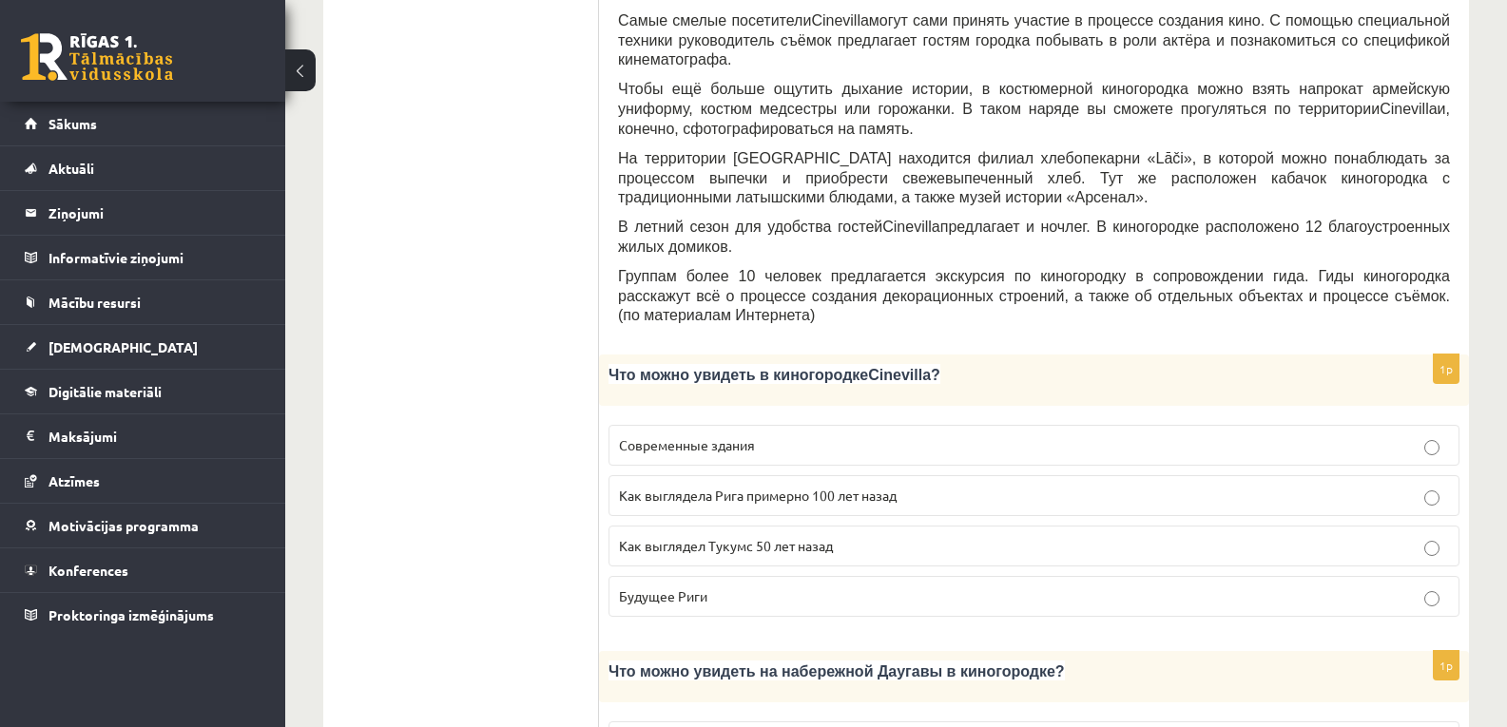
click at [727, 475] on label "Как выглядела Рига примерно 100 лет назад" at bounding box center [1033, 495] width 851 height 41
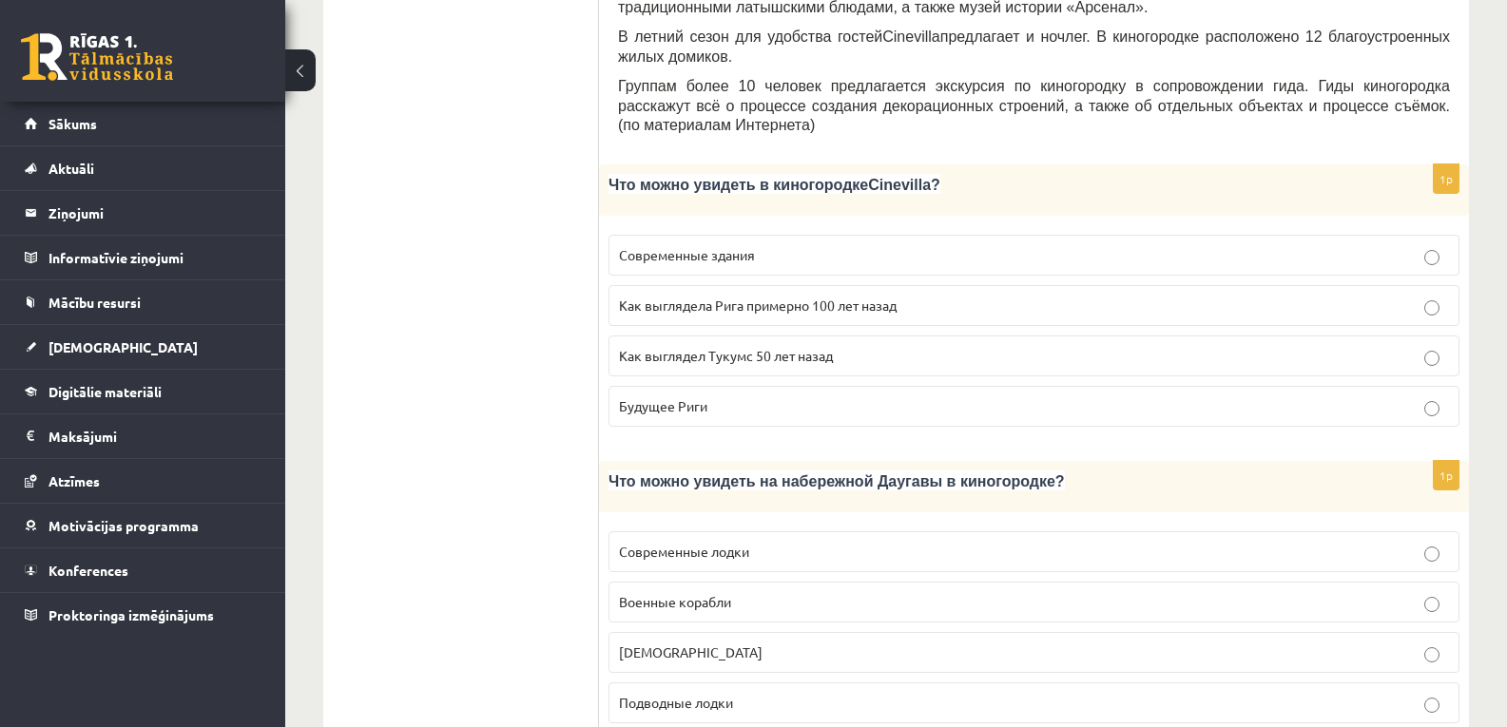
scroll to position [919, 0]
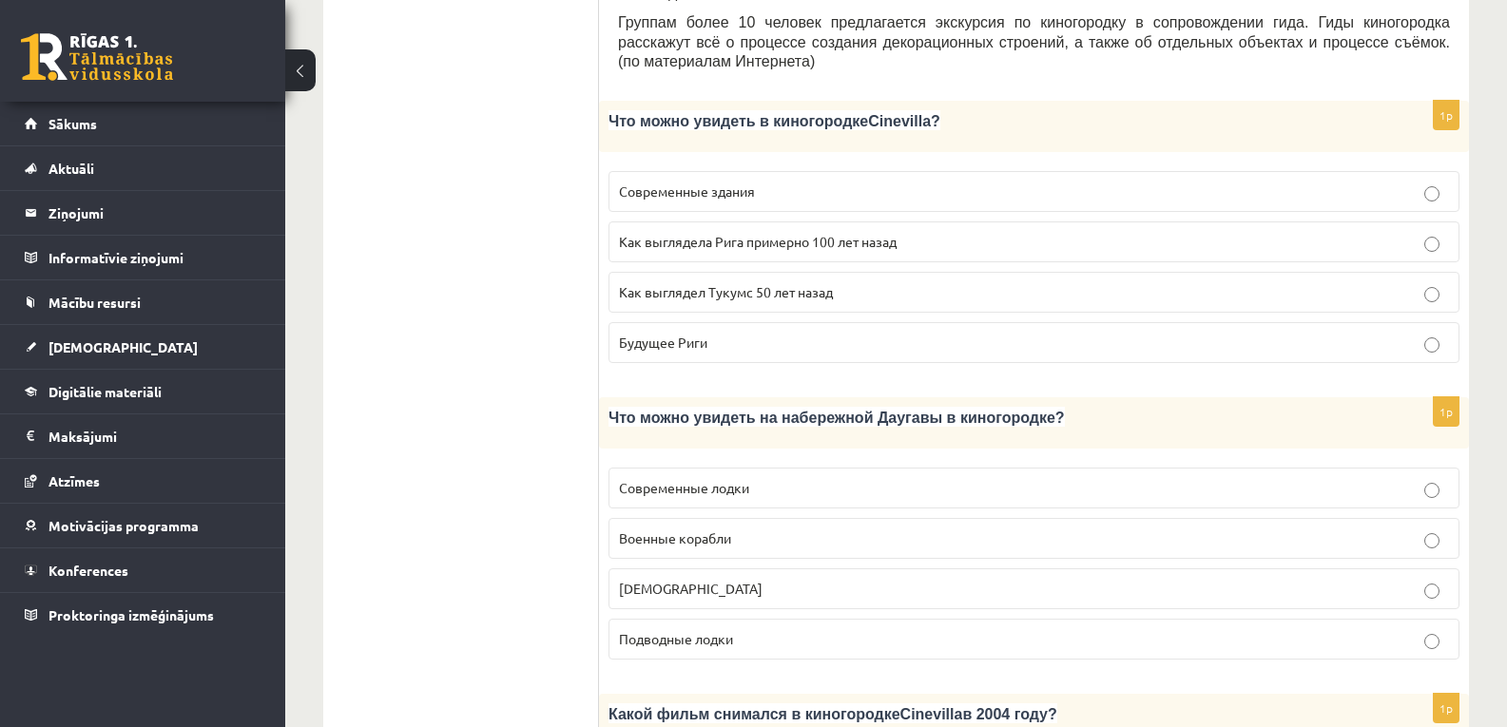
click at [729, 529] on span "Военные корабли" at bounding box center [675, 537] width 112 height 17
click at [625, 580] on span "Кораблики" at bounding box center [691, 588] width 144 height 17
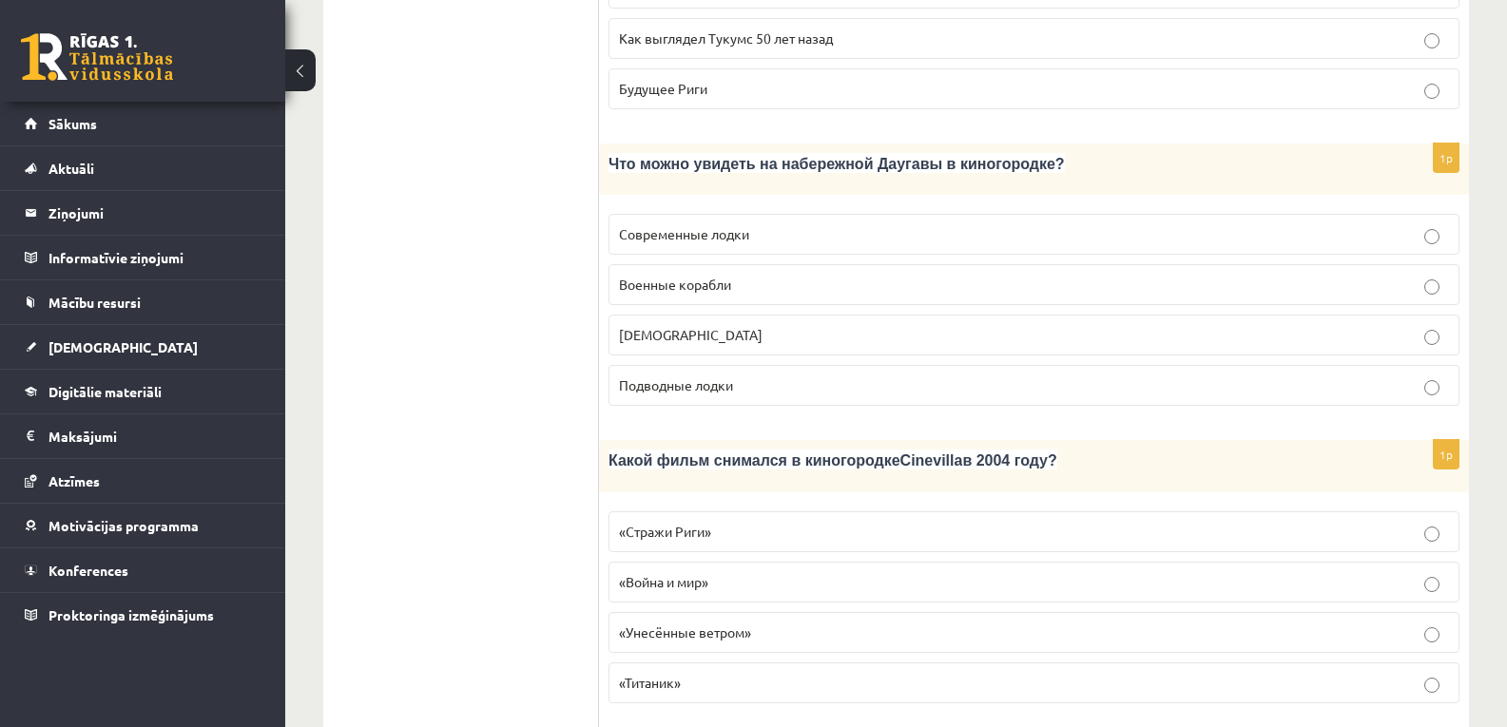
scroll to position [1299, 0]
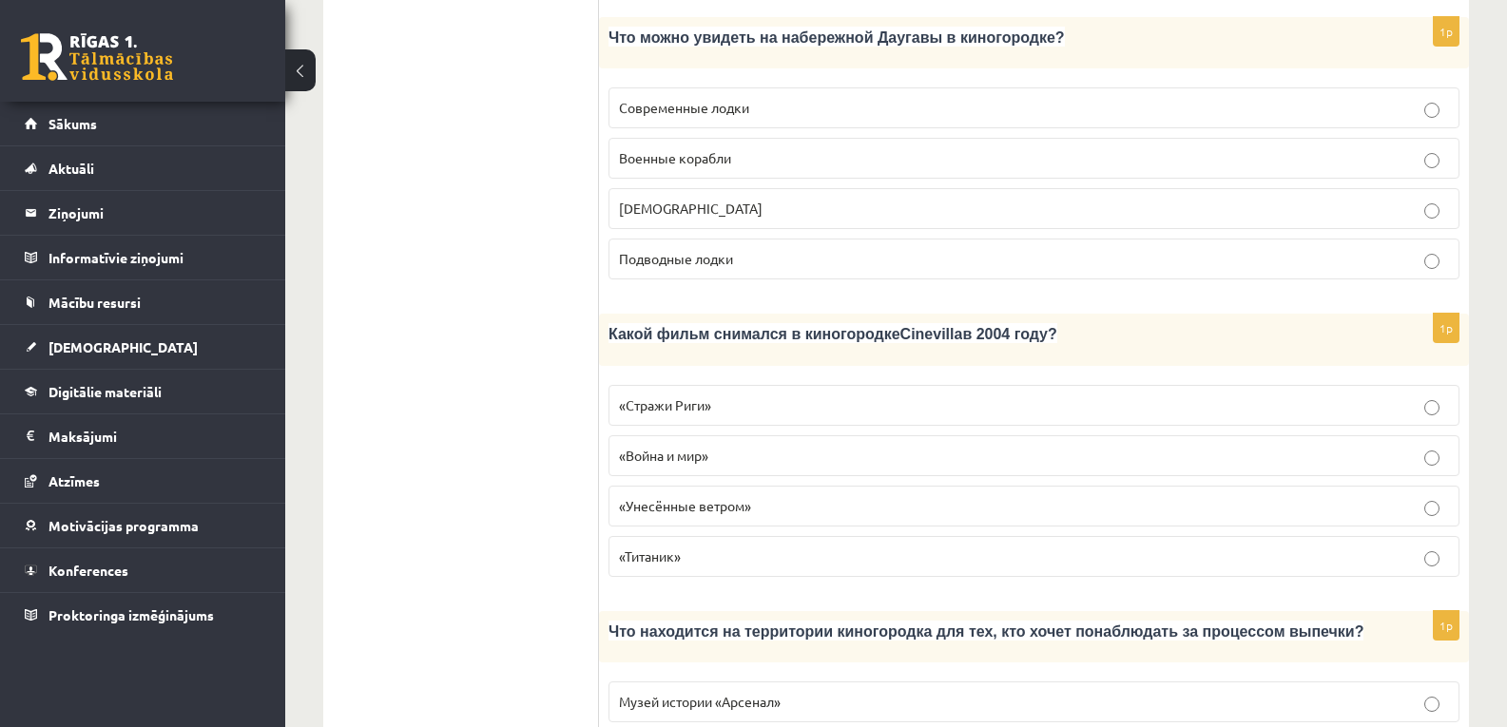
click at [698, 396] on span "«Стражи Риги»" at bounding box center [665, 404] width 92 height 17
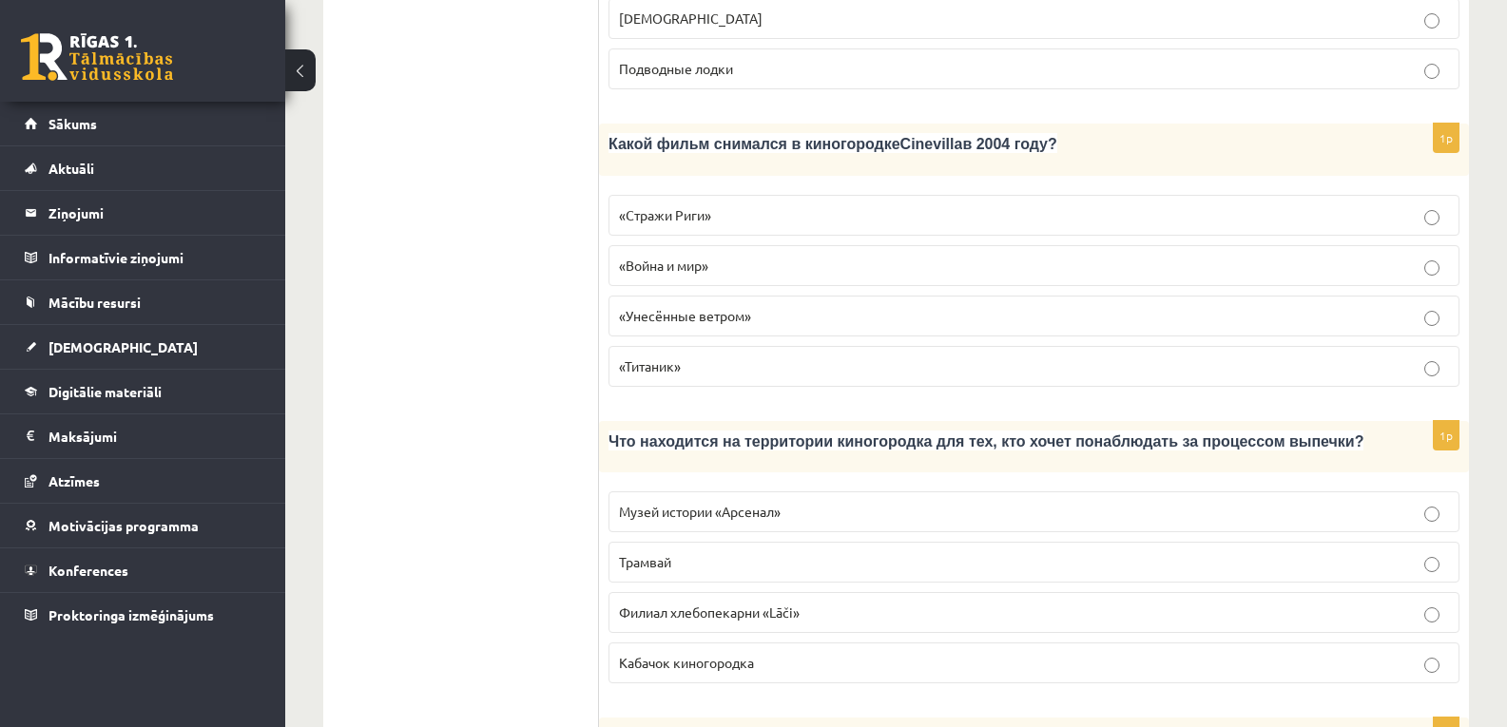
scroll to position [1616, 0]
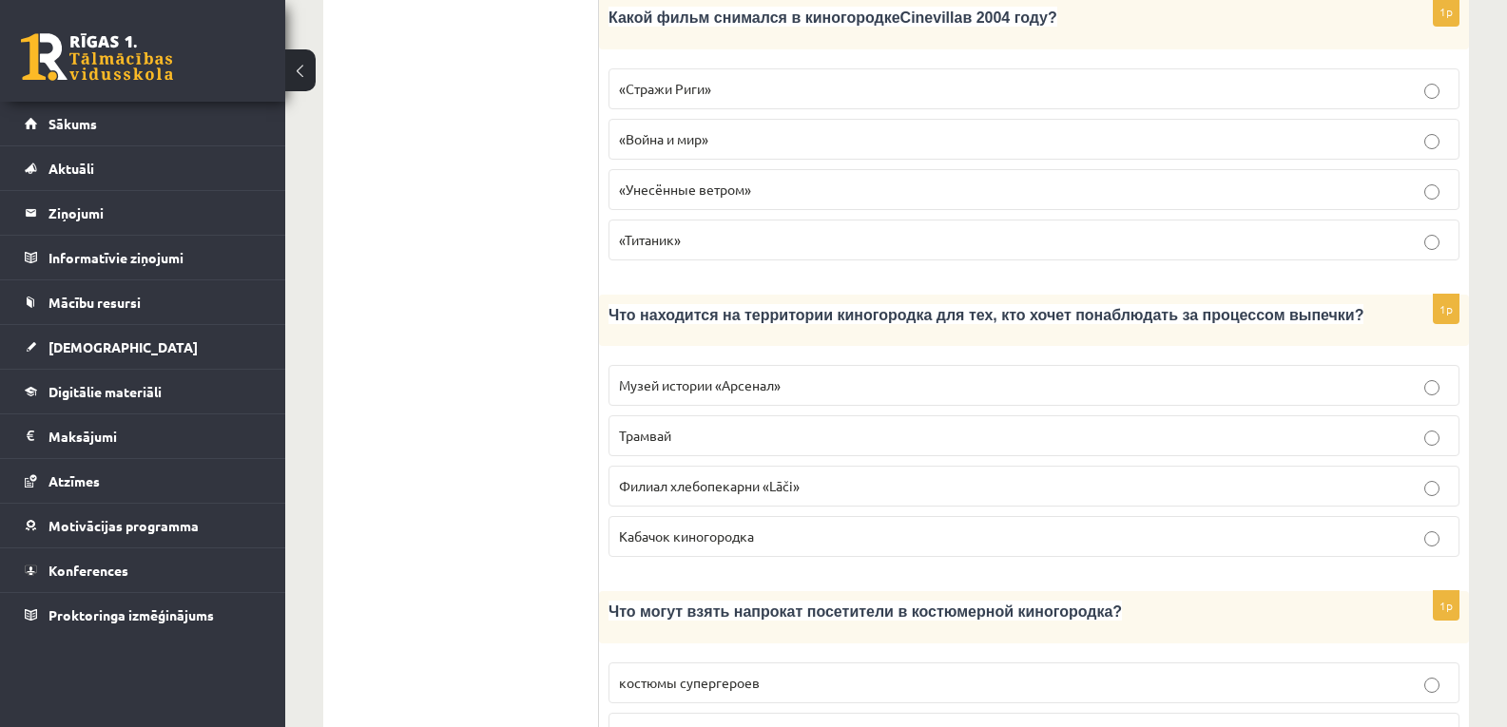
click at [634, 477] on span "Филиал хлебопекарни «Lāči»" at bounding box center [709, 485] width 181 height 17
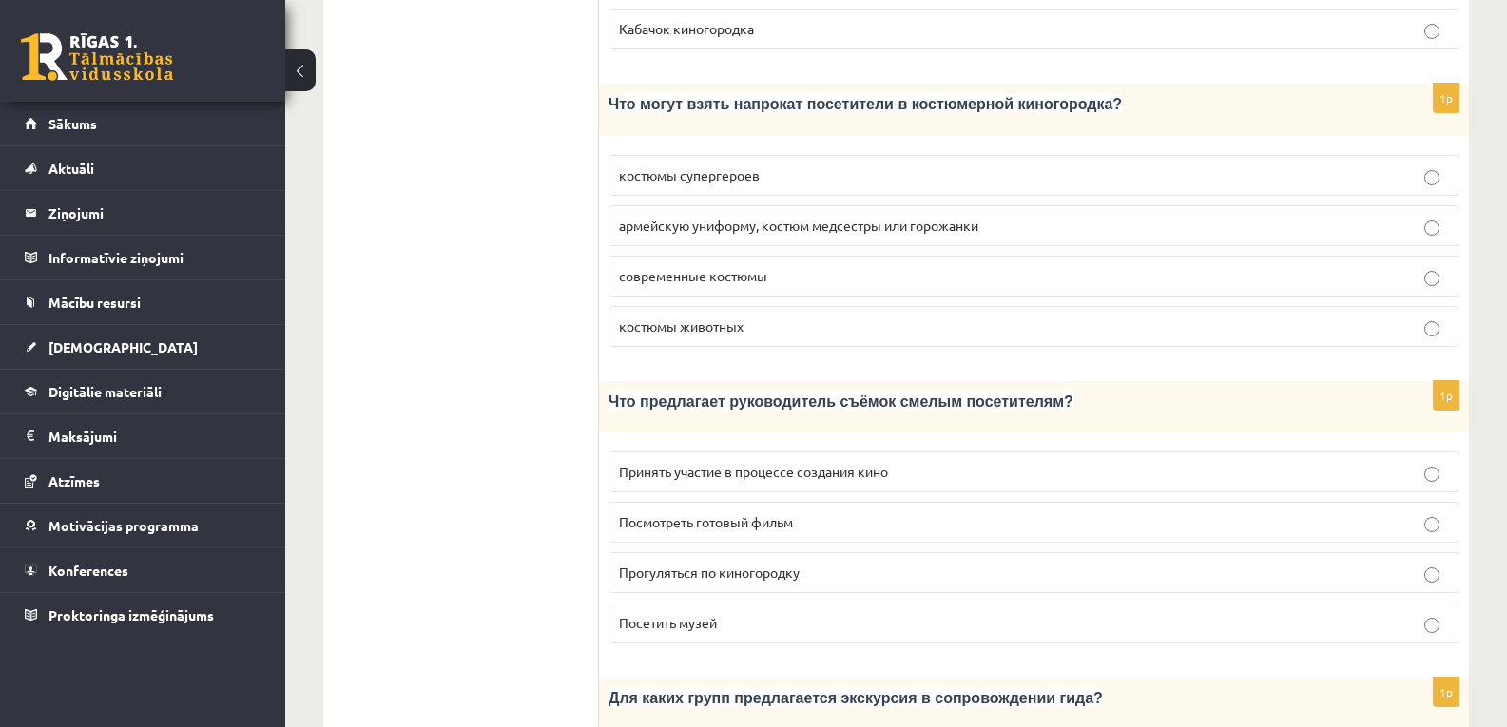
scroll to position [1996, 0]
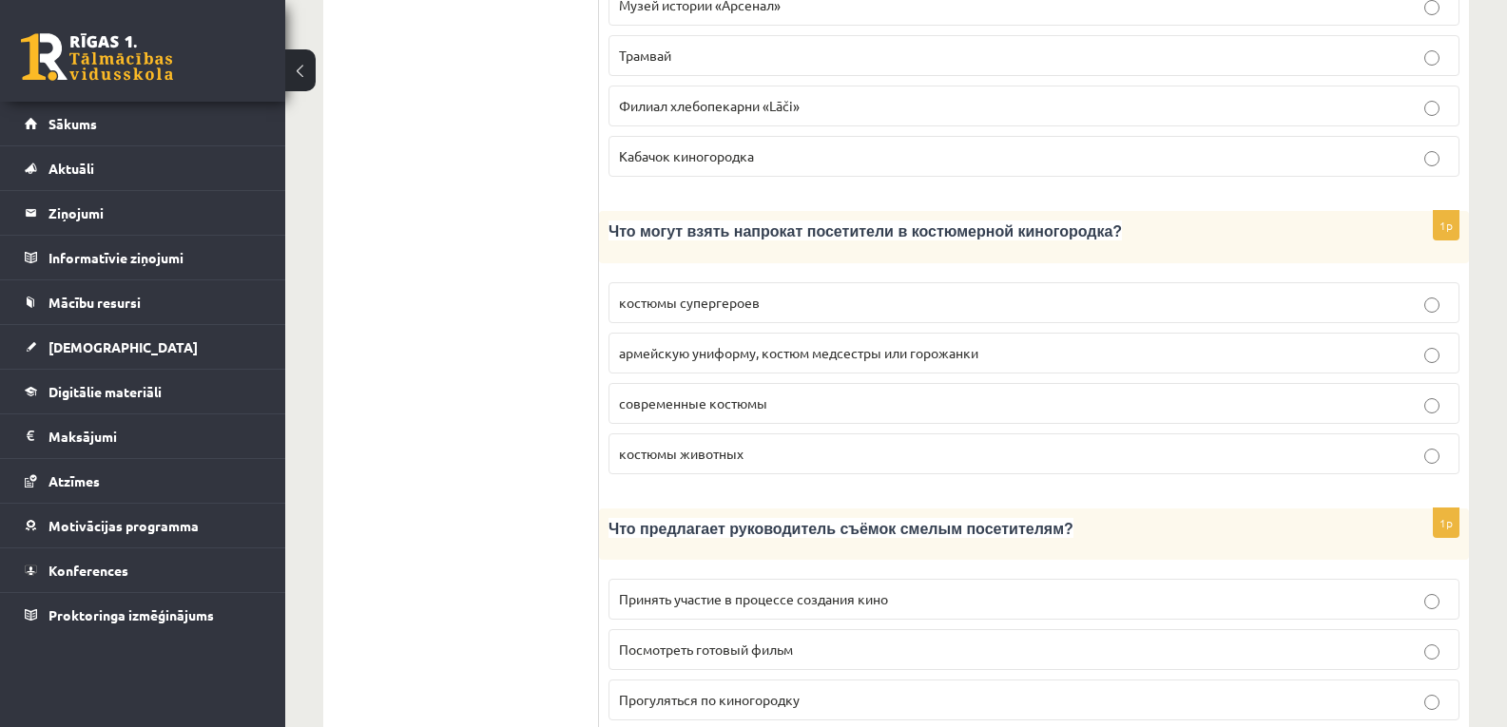
click at [661, 333] on label "армейскую униформу, костюм медсестры или горожанки" at bounding box center [1033, 353] width 851 height 41
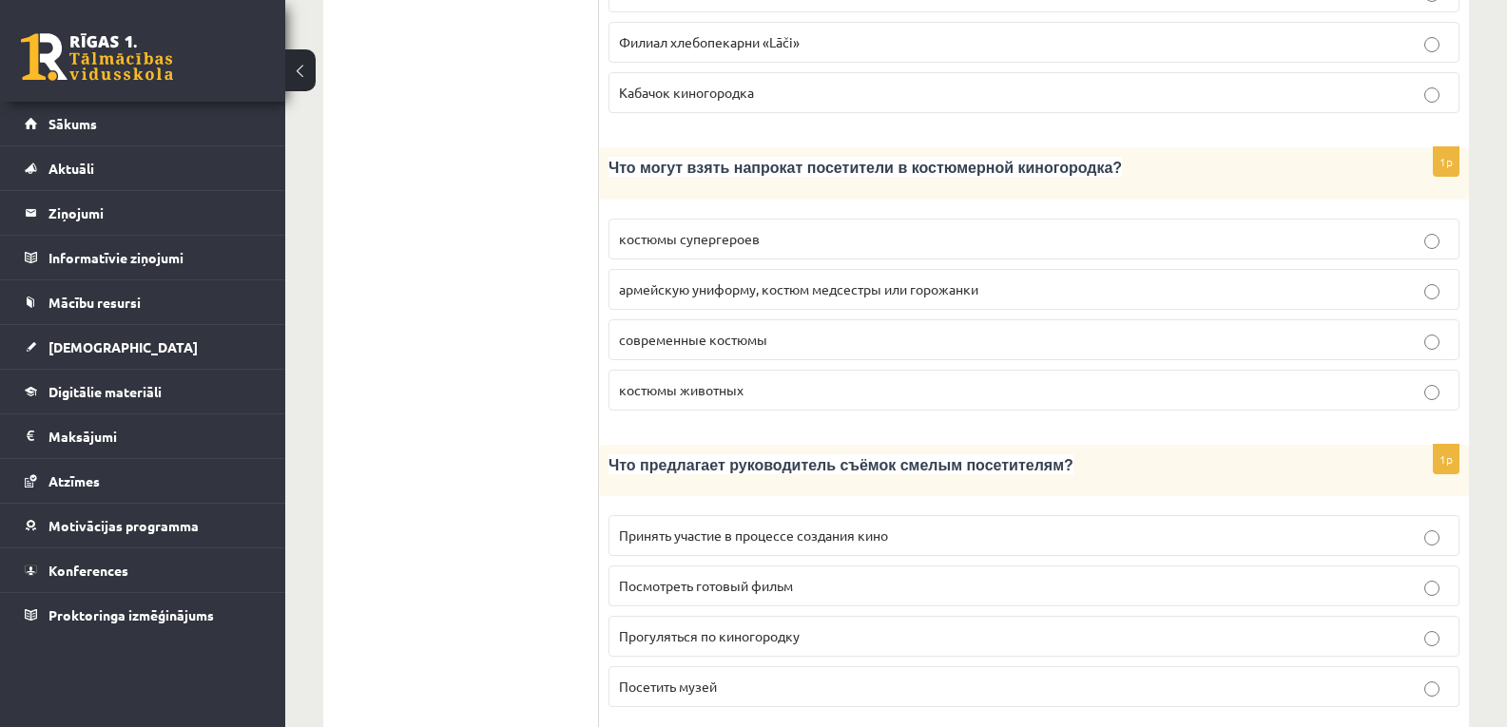
click at [865, 526] on p "Принять участие в процессе создания кино" at bounding box center [1034, 536] width 830 height 20
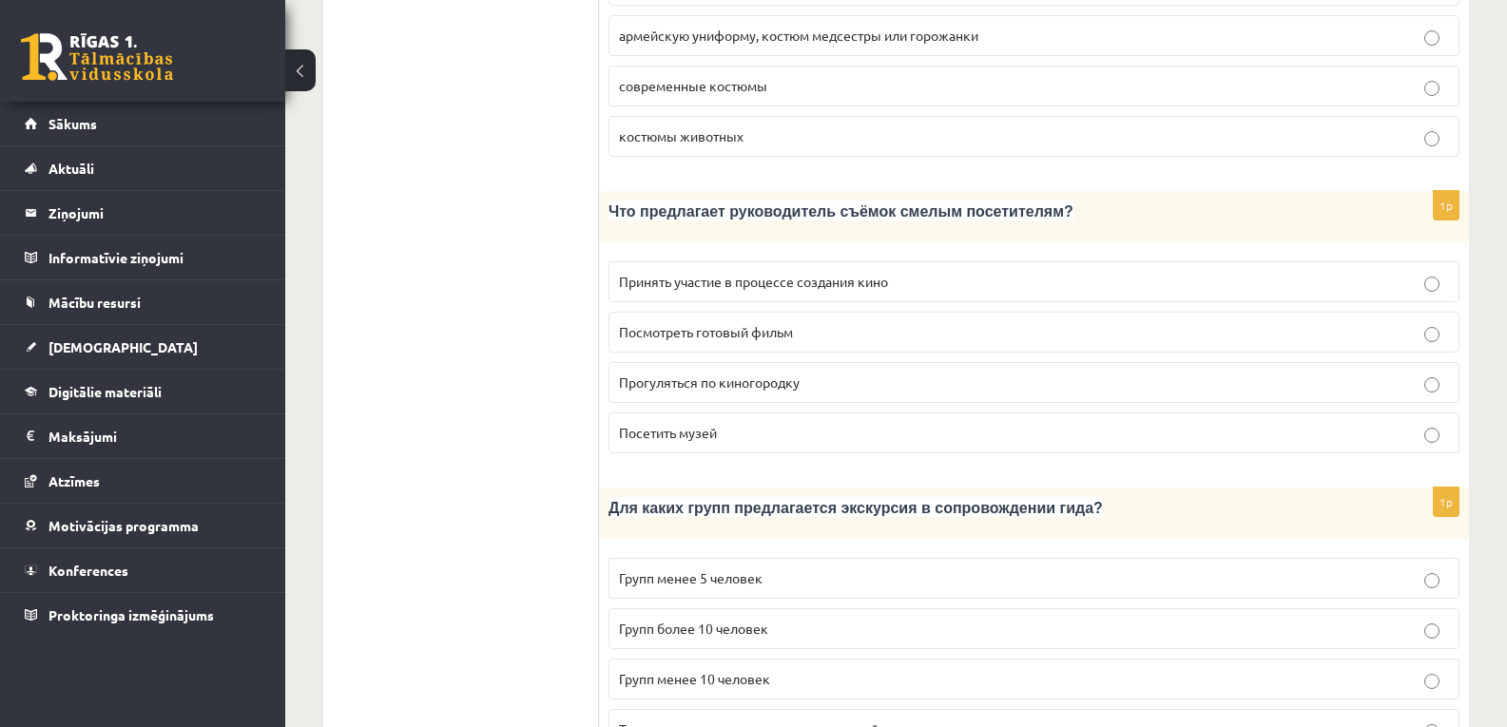
scroll to position [2377, 0]
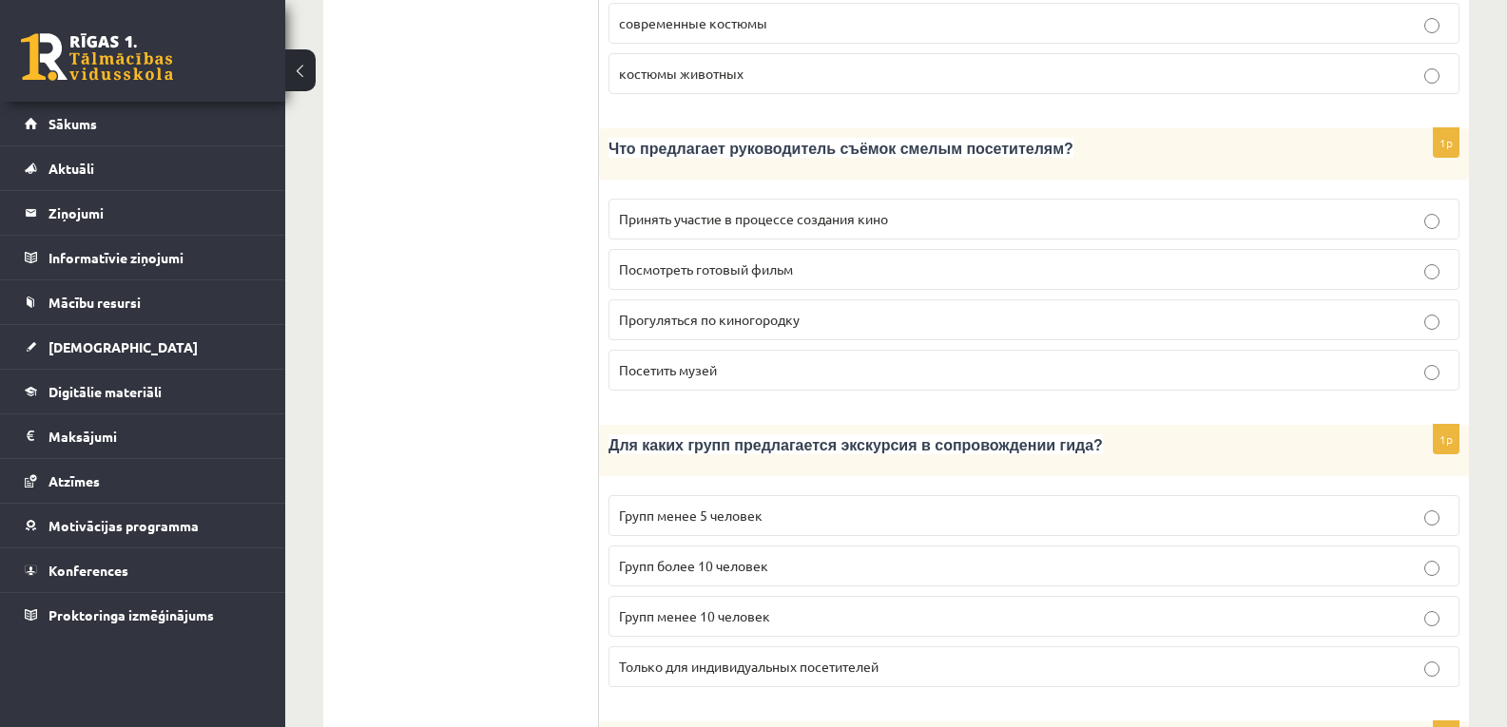
click at [707, 546] on label "Групп более 10 человек" at bounding box center [1033, 566] width 851 height 41
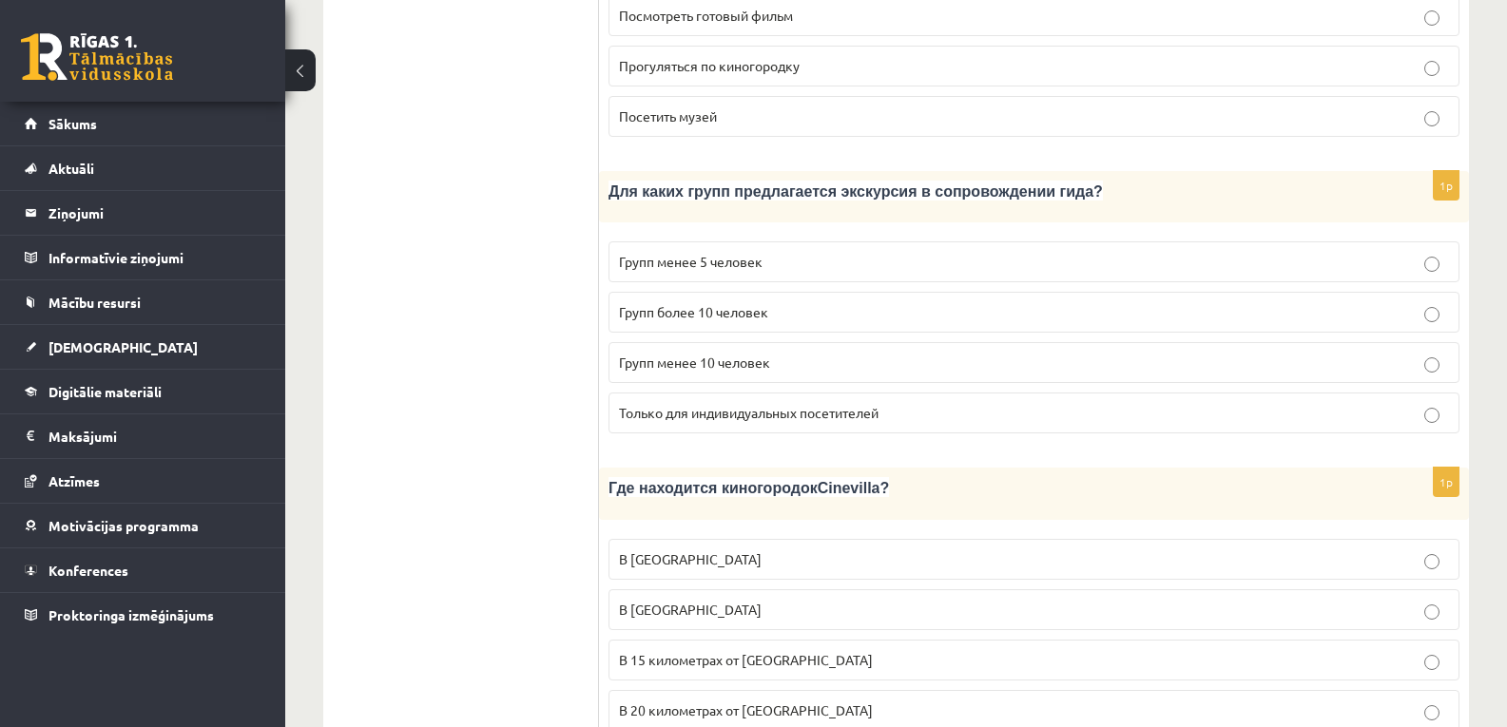
click at [730, 651] on span "В 15 километрах от Тукумса" at bounding box center [746, 659] width 254 height 17
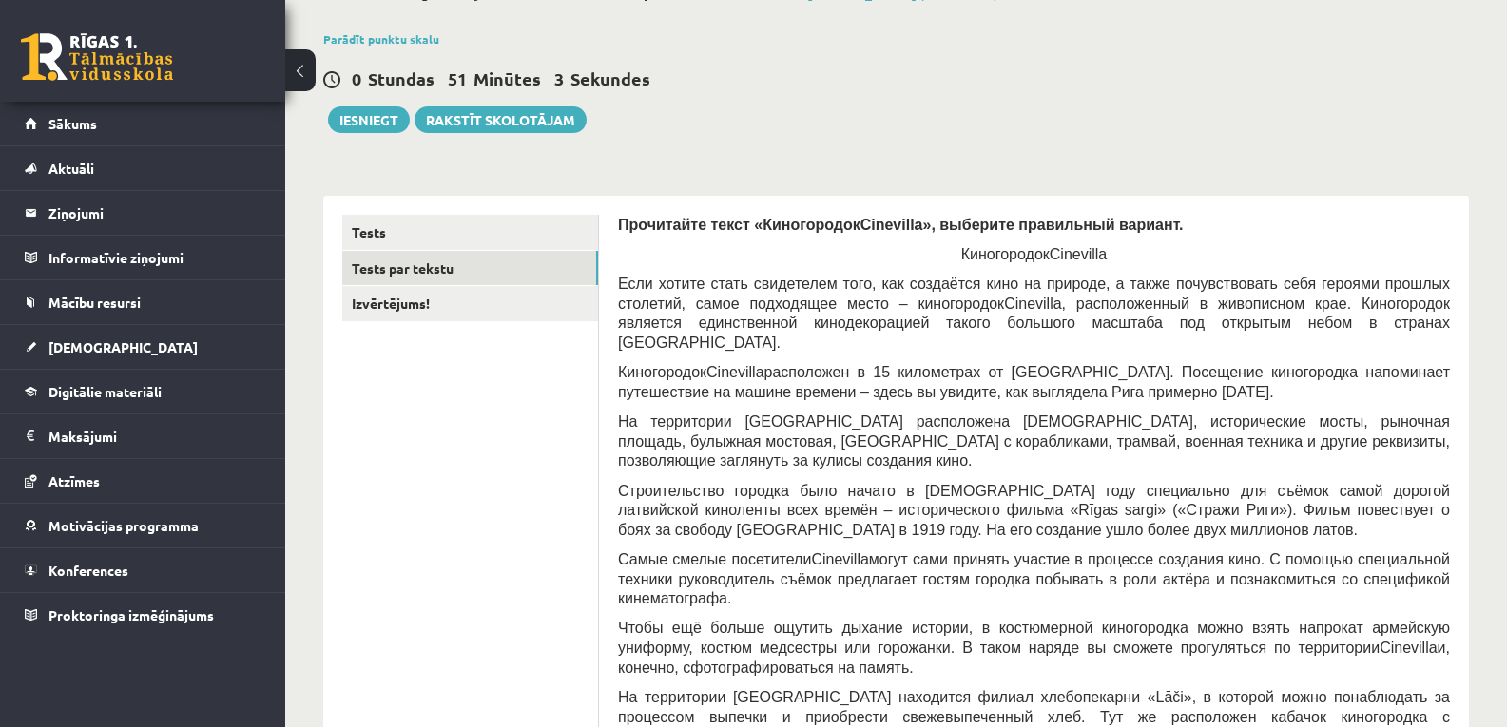
scroll to position [64, 0]
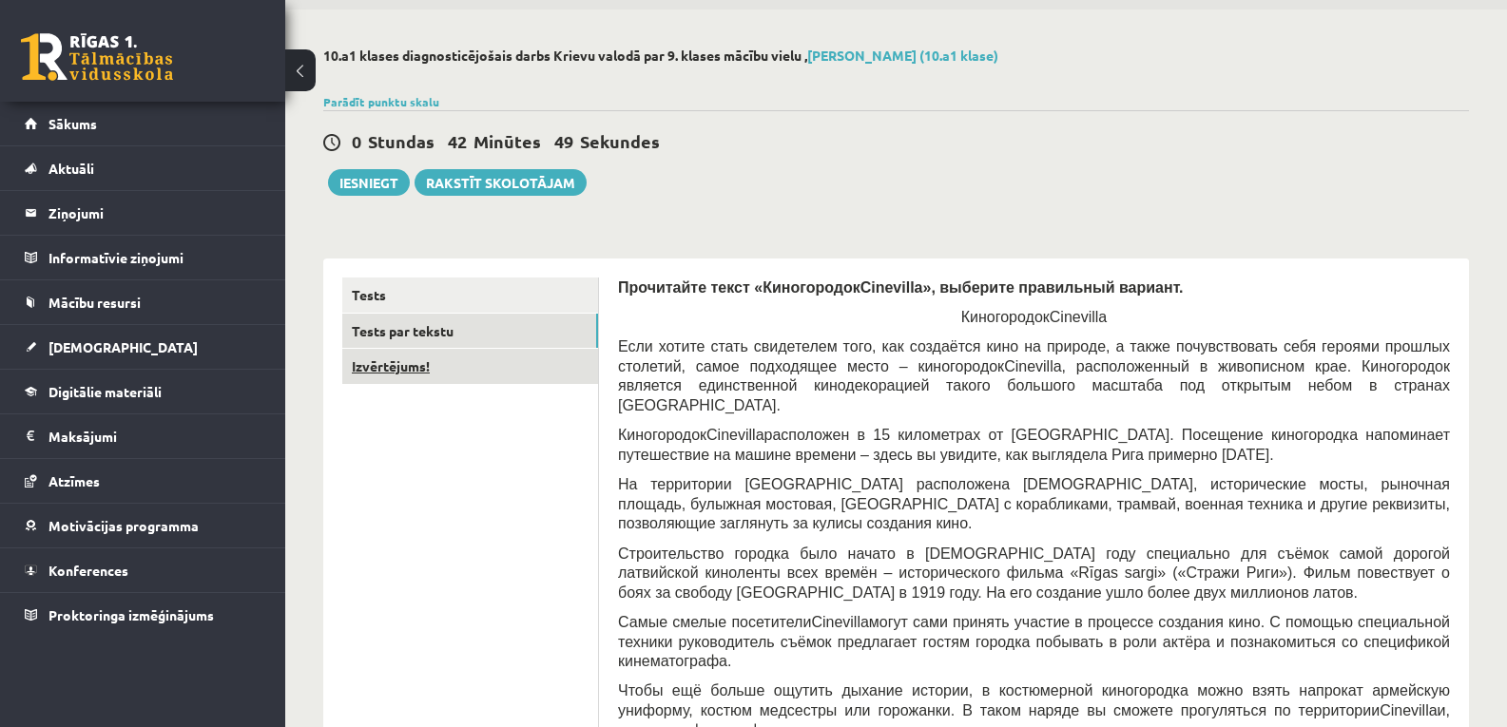
click at [414, 363] on link "Izvērtējums!" at bounding box center [470, 366] width 256 height 35
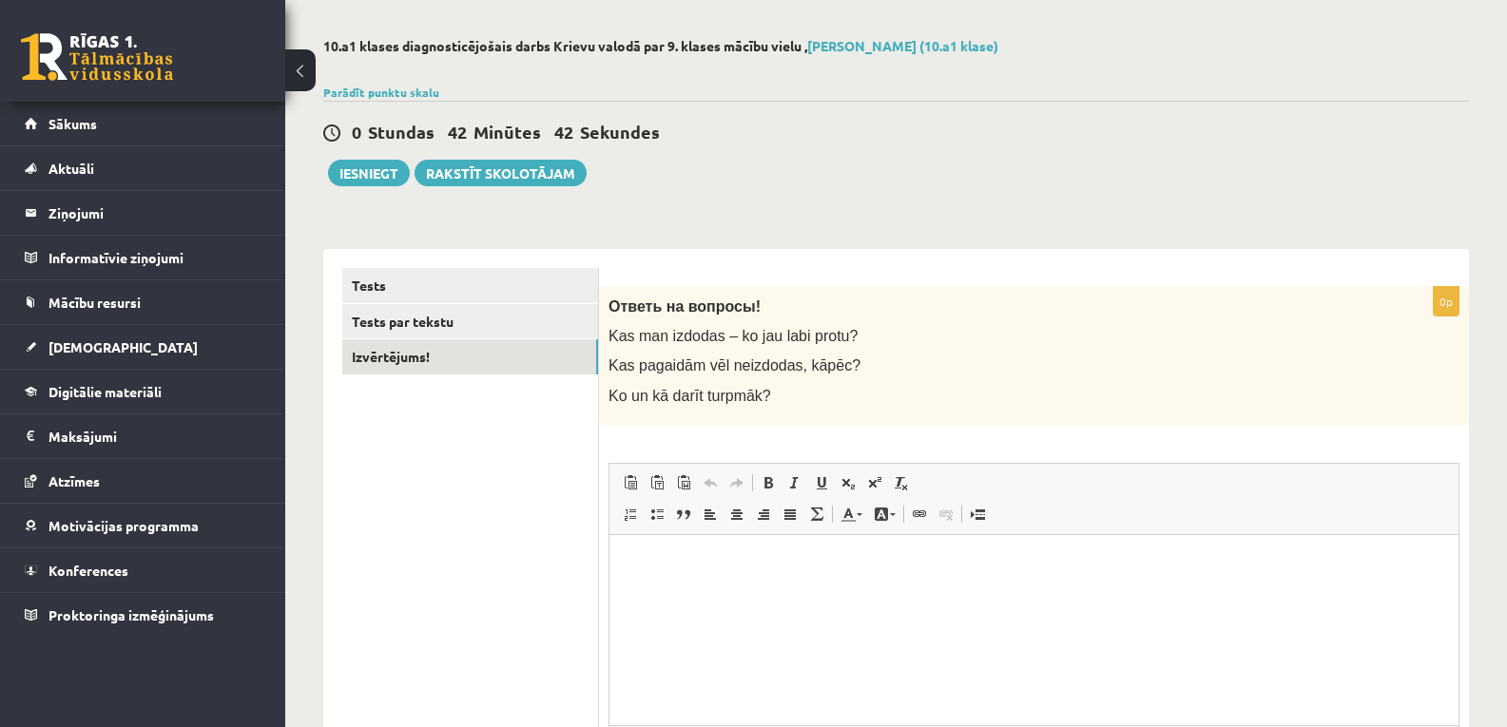
scroll to position [137, 0]
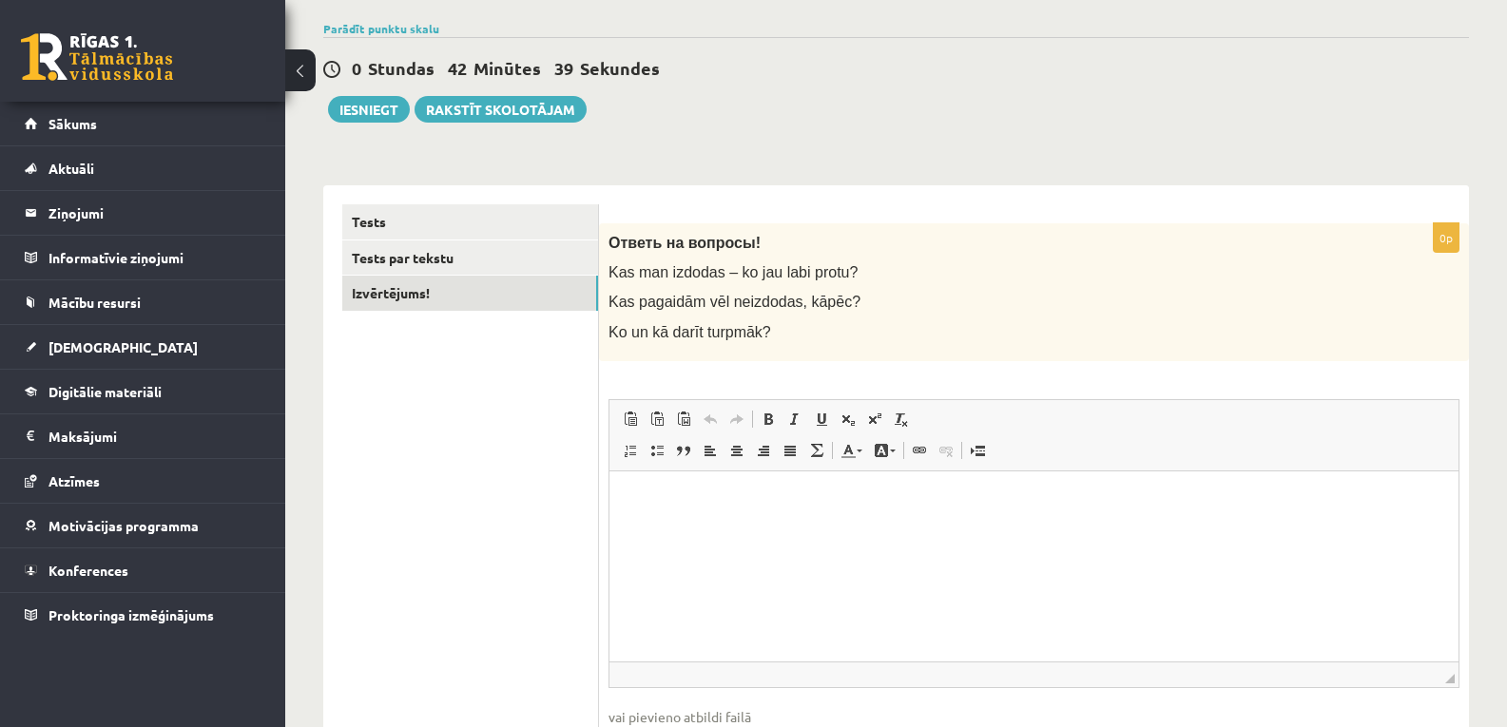
click at [708, 510] on html at bounding box center [1033, 500] width 849 height 58
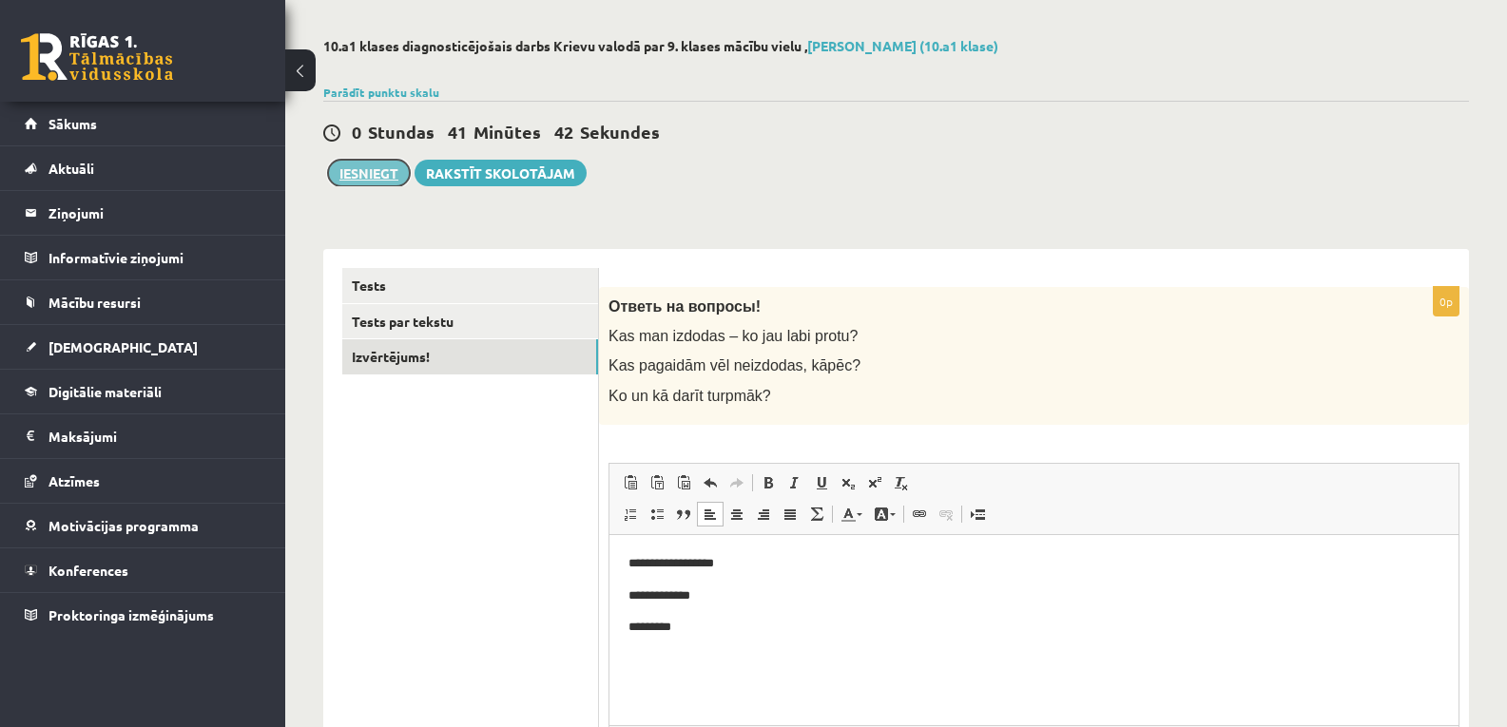
click at [386, 164] on button "Iesniegt" at bounding box center [369, 173] width 82 height 27
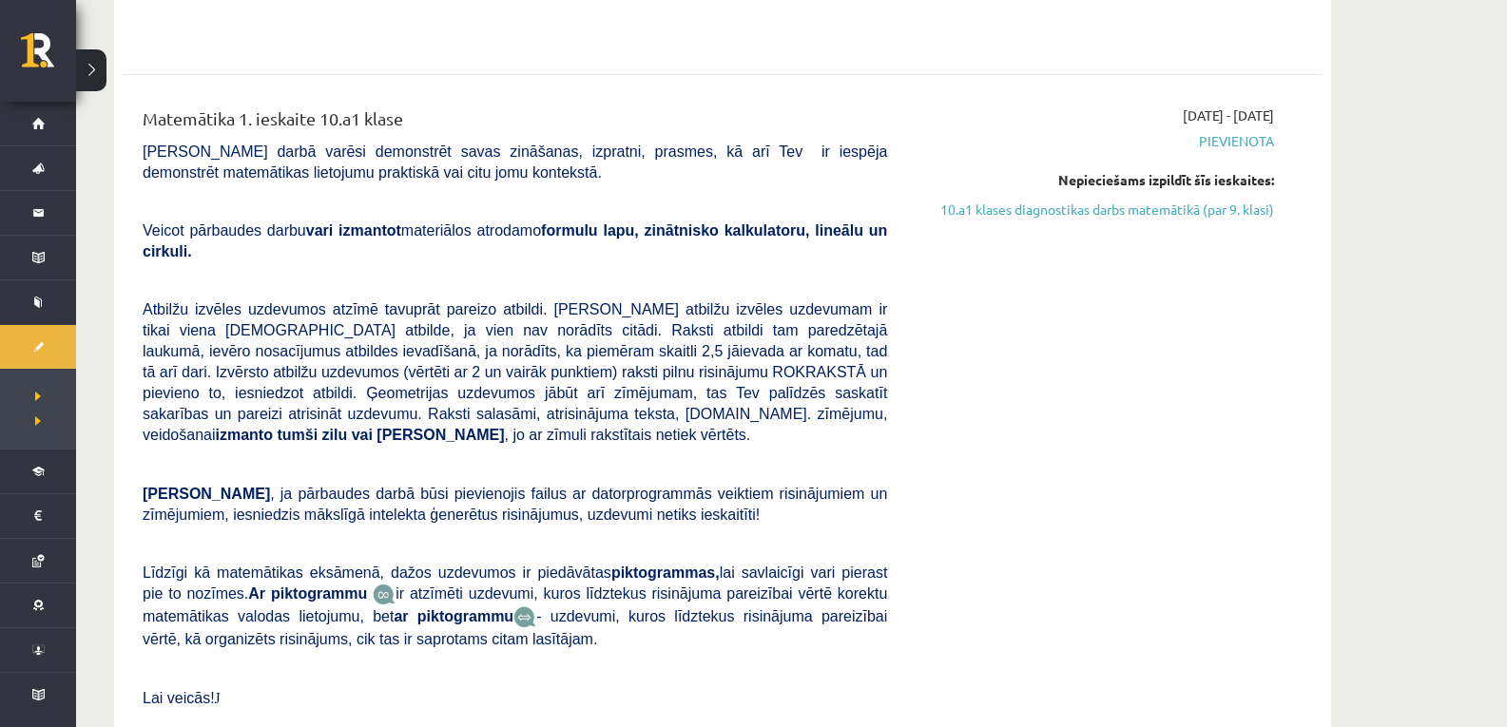
scroll to position [1077, 0]
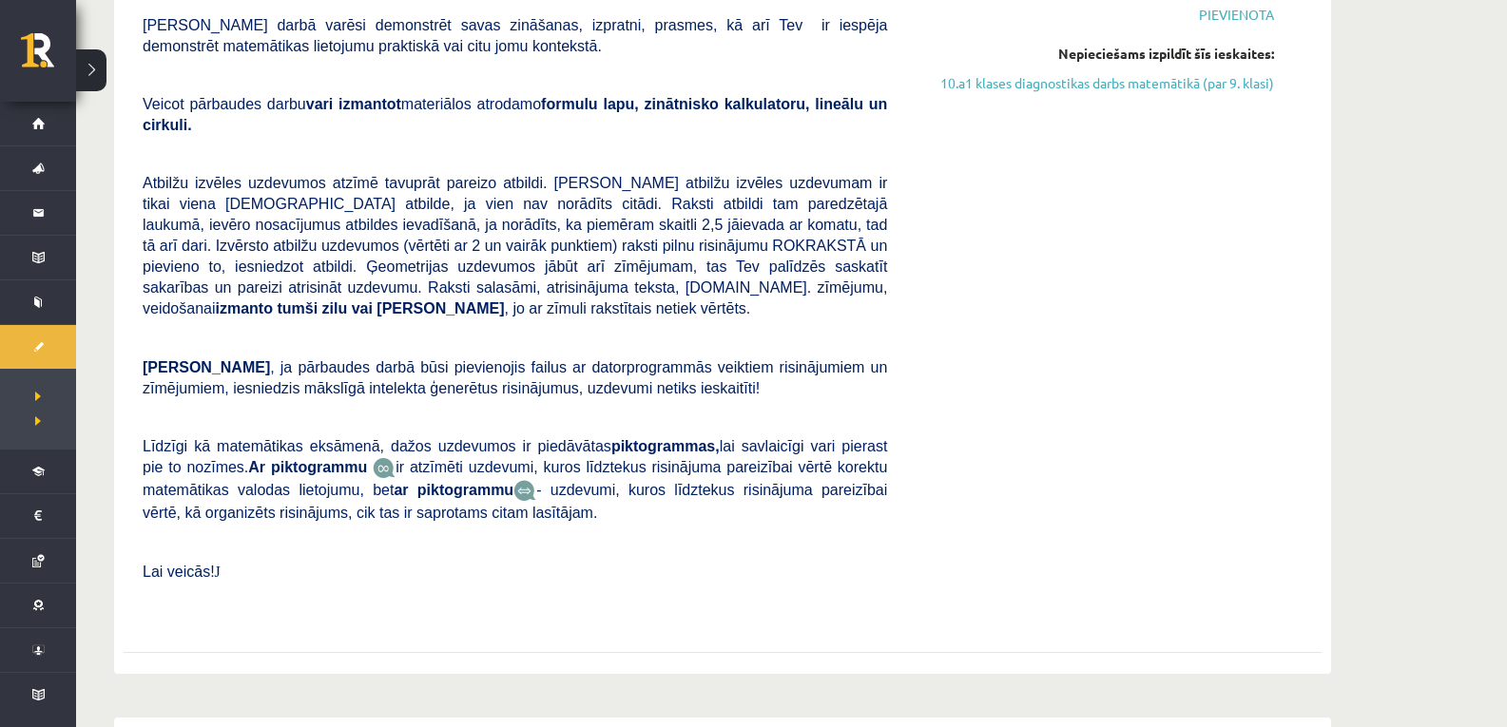
drag, startPoint x: 219, startPoint y: 529, endPoint x: 139, endPoint y: 541, distance: 80.8
click at [140, 540] on div "Matemātika 1. ieskaite 10.a1 klase Pārbaudes darbā varēsi demonstrēt savas zinā…" at bounding box center [514, 300] width 773 height 643
click at [168, 591] on p at bounding box center [515, 599] width 744 height 17
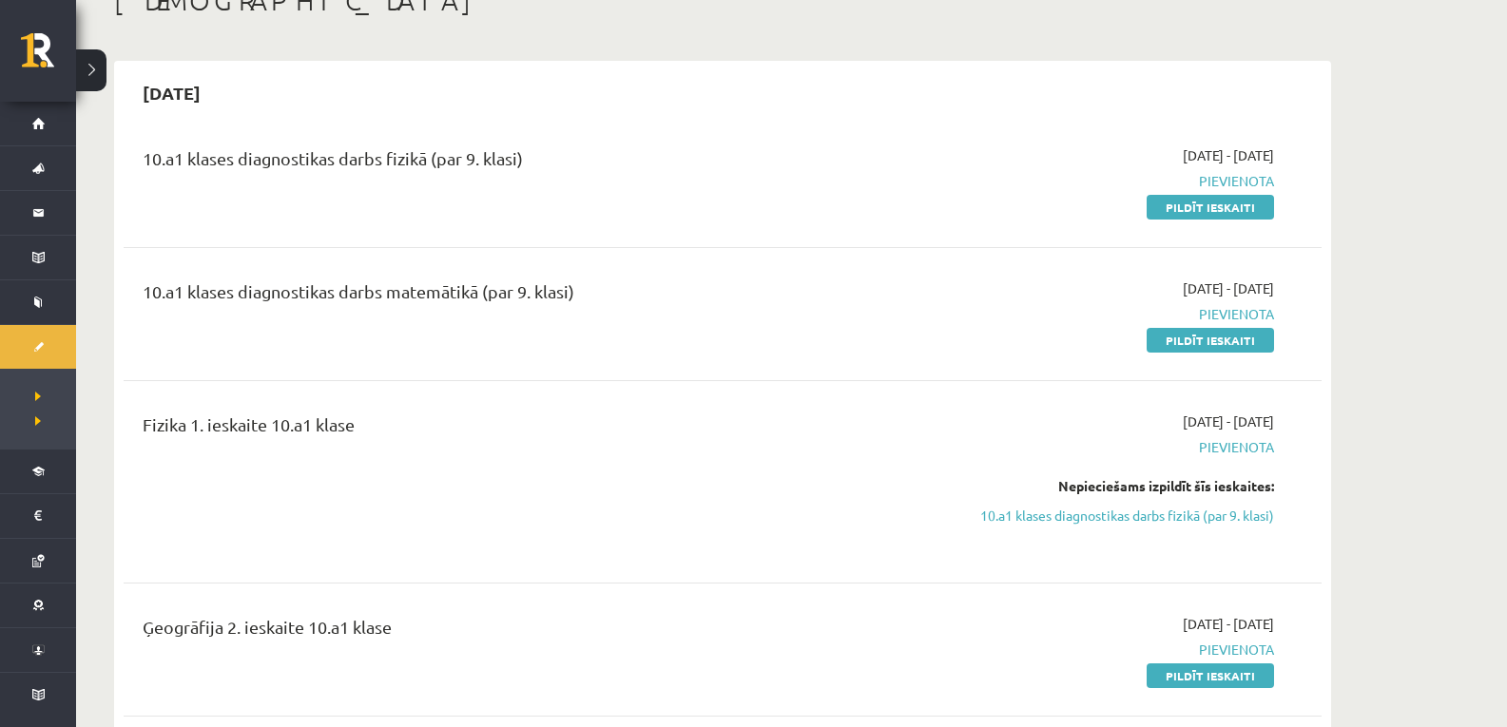
scroll to position [64, 0]
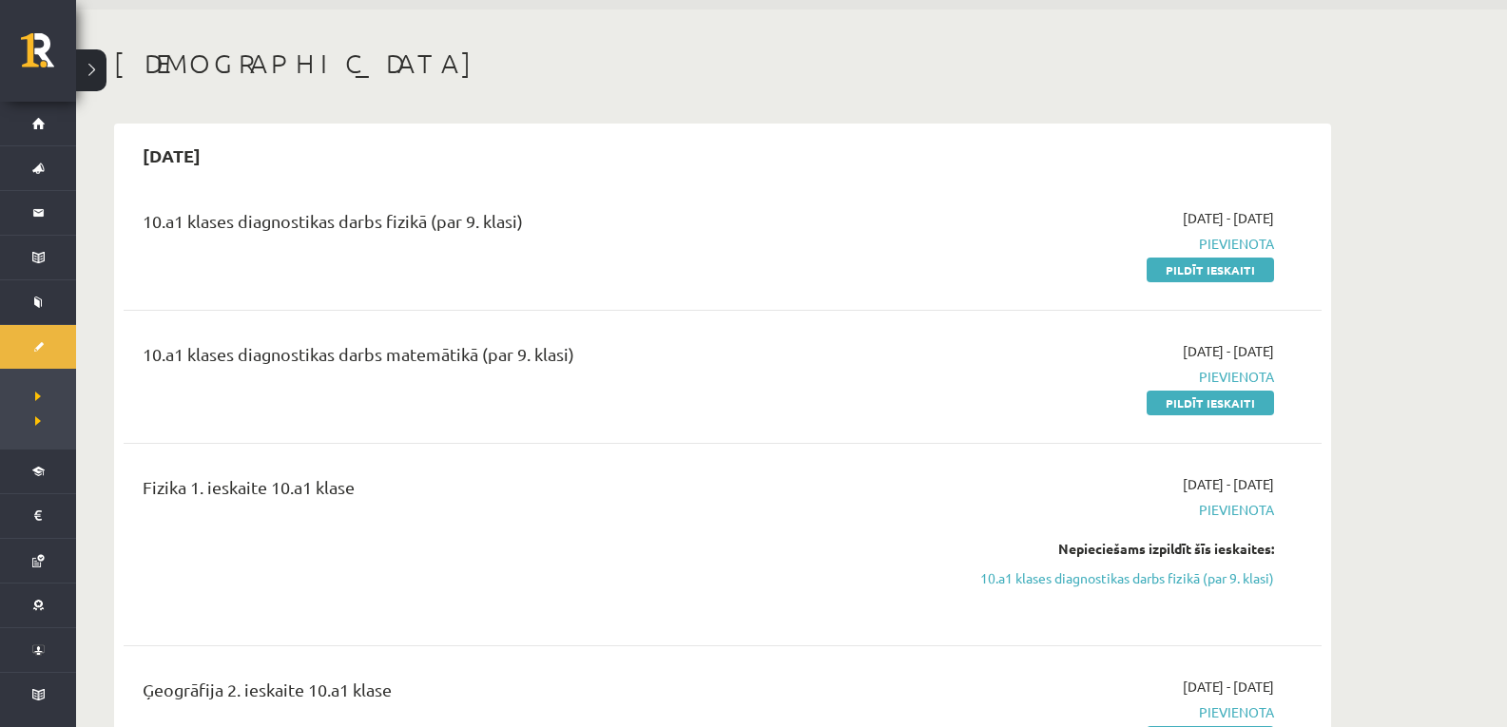
drag, startPoint x: 1250, startPoint y: 276, endPoint x: 824, endPoint y: 98, distance: 461.5
click at [1250, 276] on link "Pildīt ieskaiti" at bounding box center [1209, 270] width 127 height 25
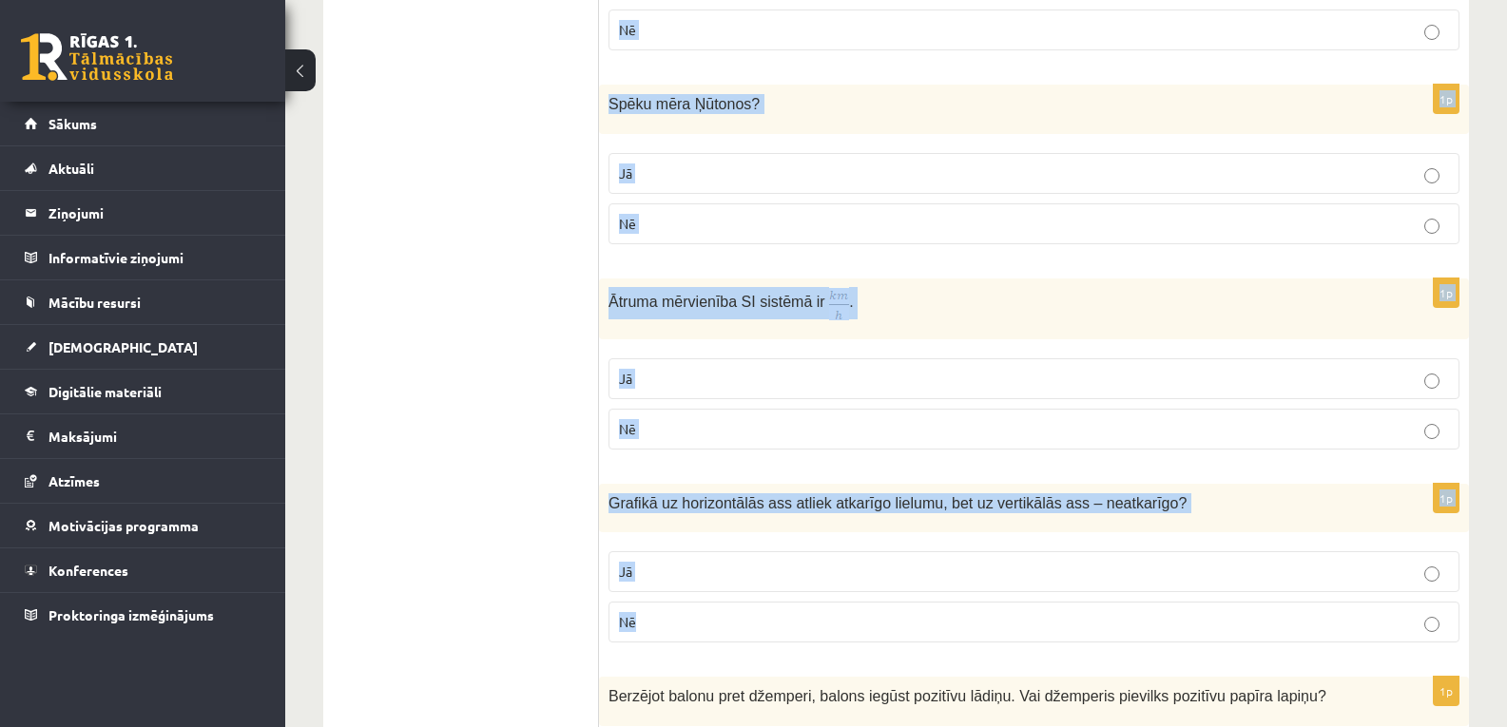
scroll to position [3015, 0]
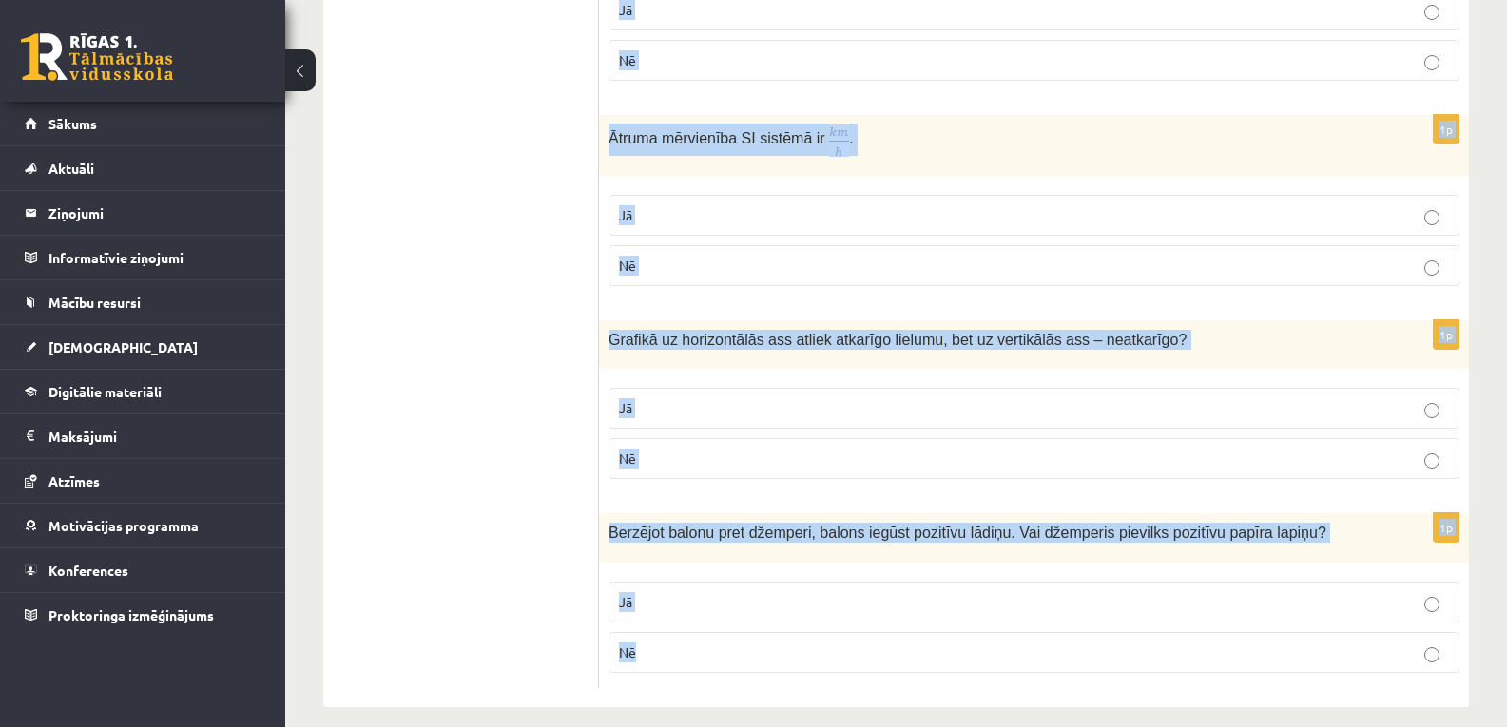
drag, startPoint x: 618, startPoint y: 287, endPoint x: 911, endPoint y: 628, distance: 449.7
copy form "Lor ipsumdolors am consect? 2a Elitsedd ei temporinc utl etdoloremagn aliquaeni…"
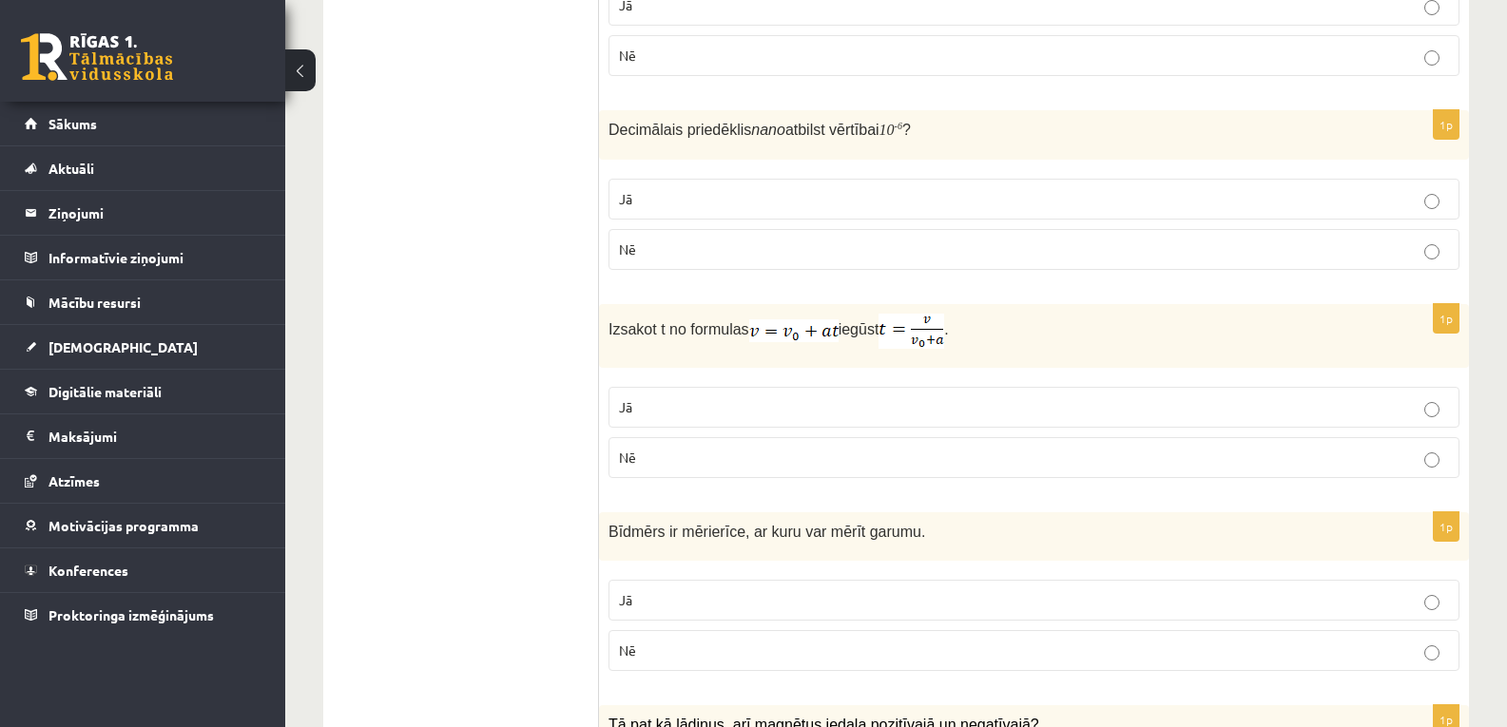
scroll to position [0, 0]
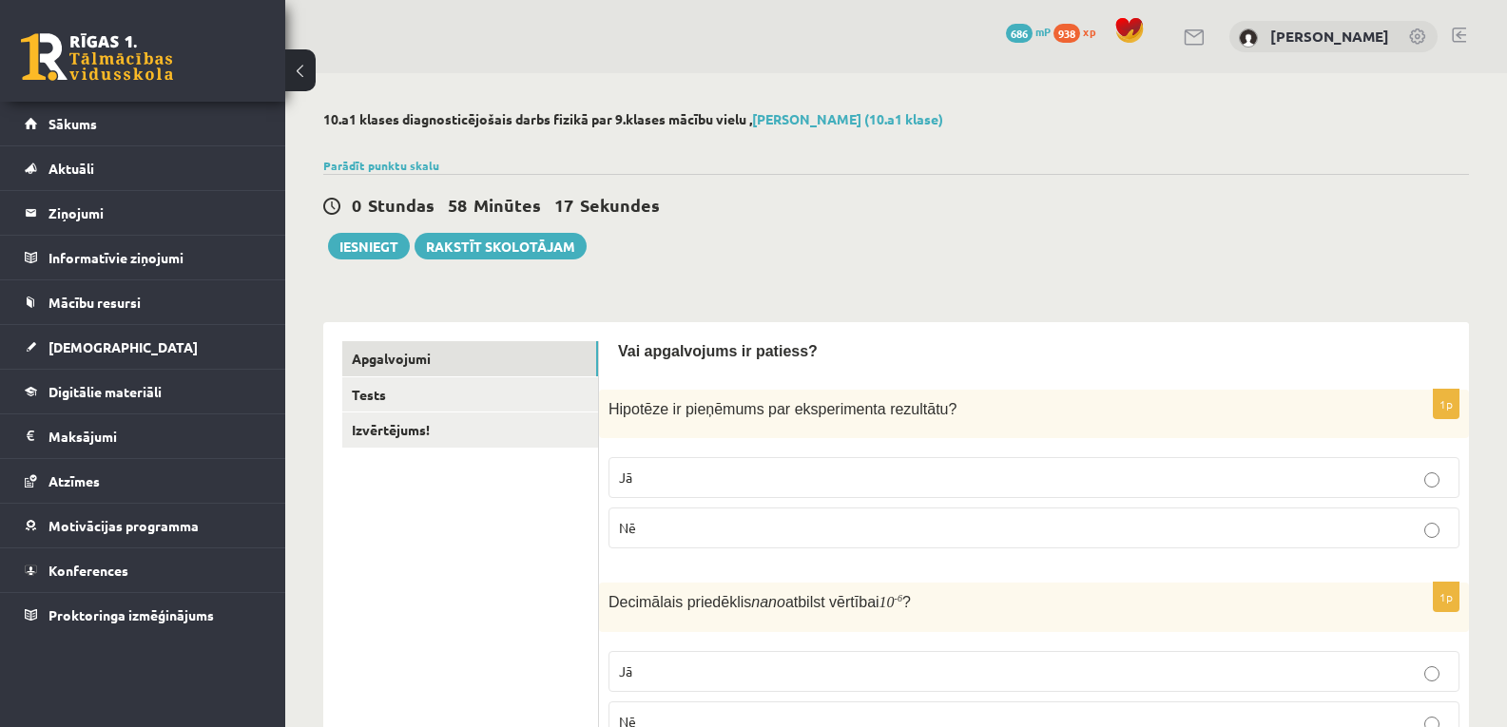
click at [620, 474] on span "Jā" at bounding box center [625, 477] width 13 height 17
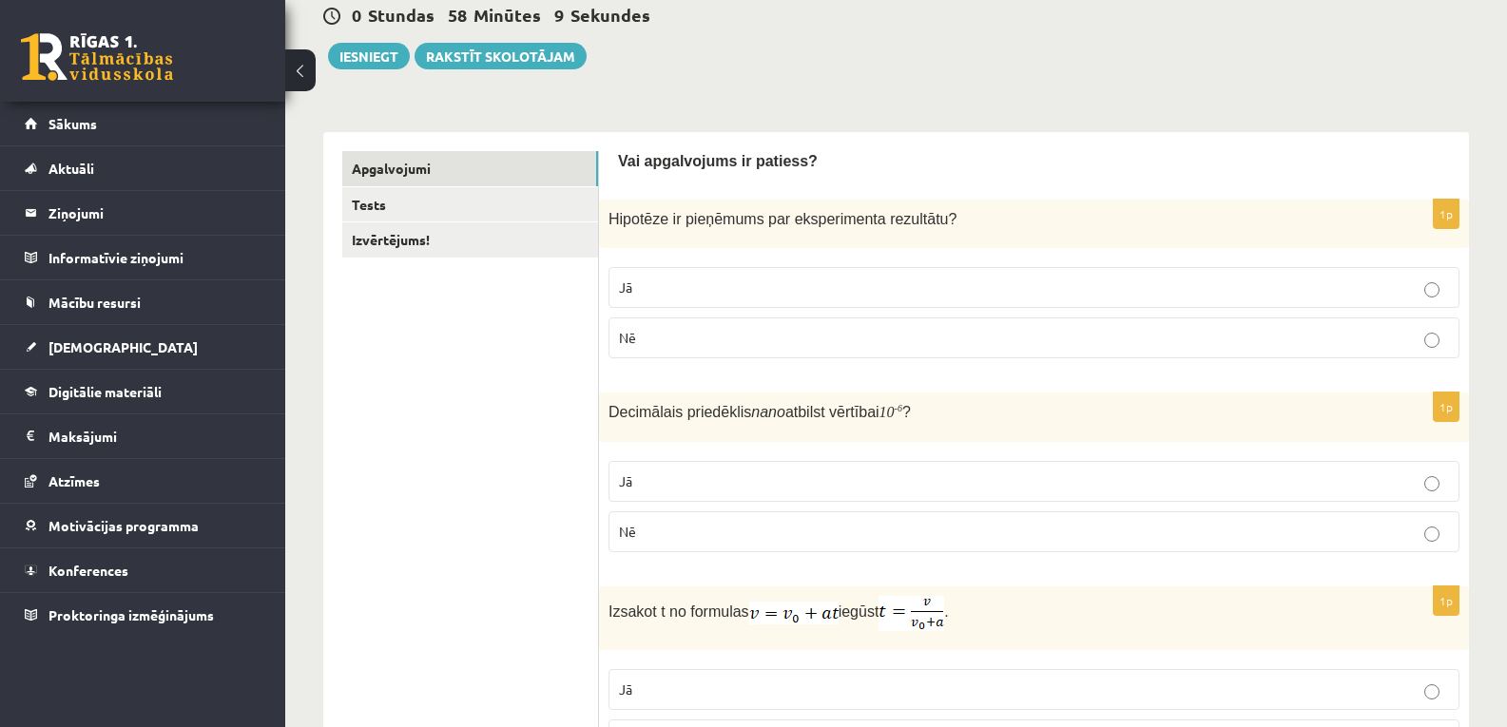
scroll to position [317, 0]
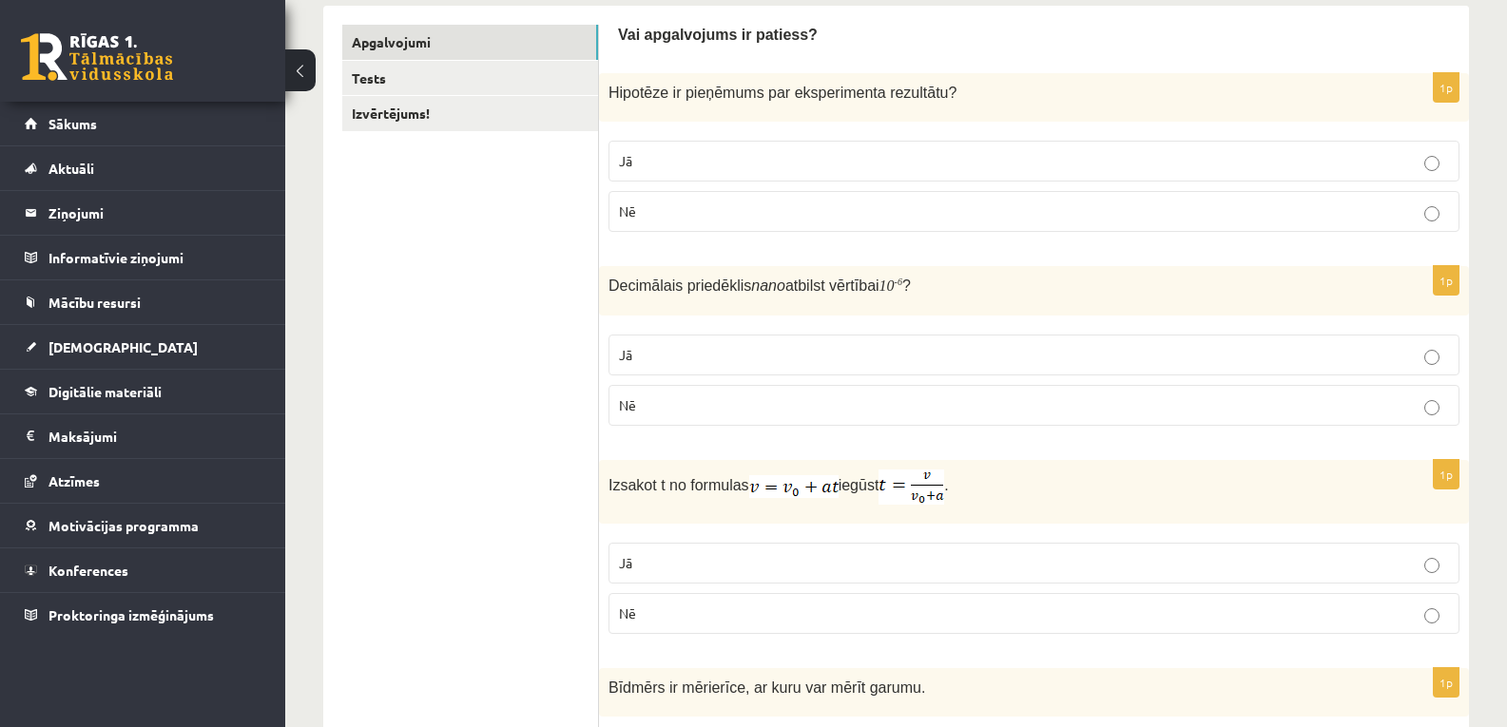
click at [664, 563] on p "Jā" at bounding box center [1034, 563] width 830 height 20
click at [713, 414] on p "Nē" at bounding box center [1034, 405] width 830 height 20
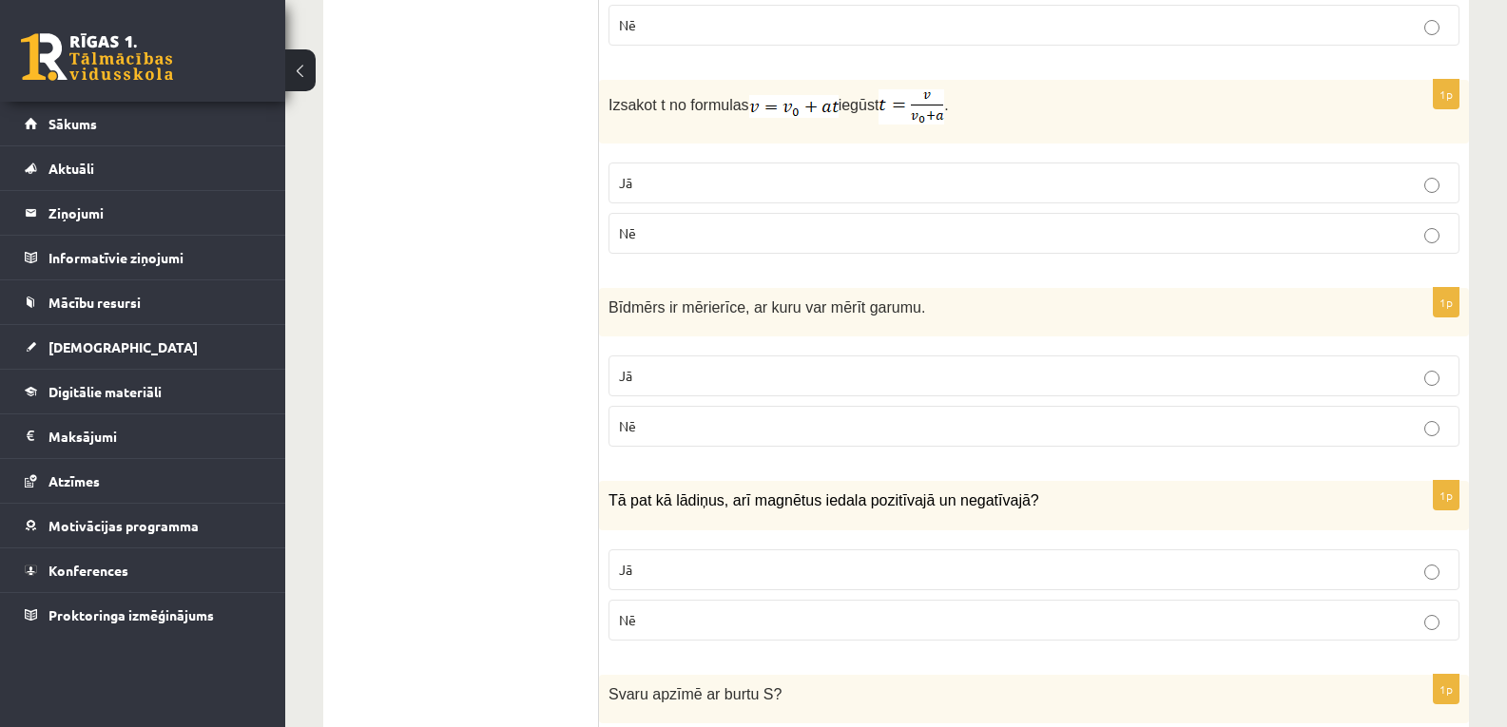
scroll to position [760, 0]
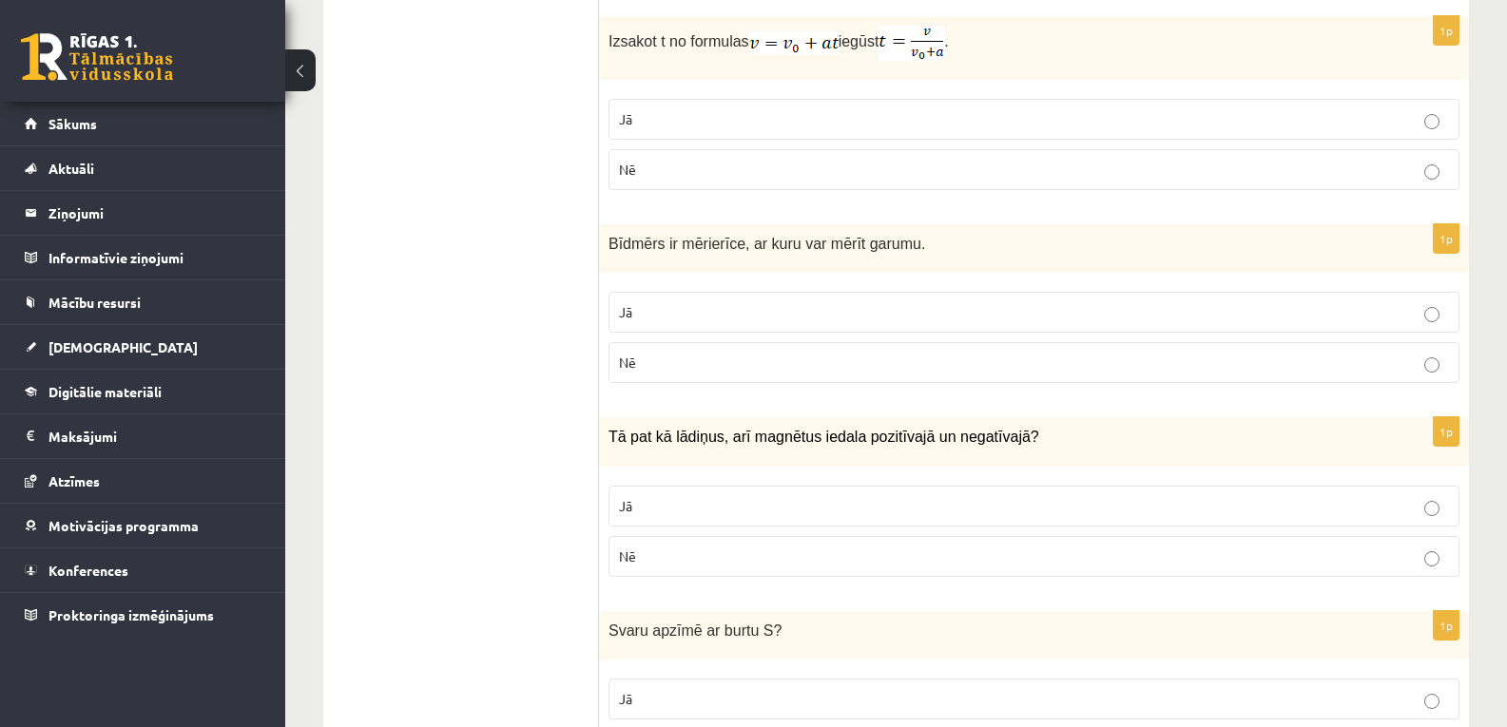
drag, startPoint x: 686, startPoint y: 292, endPoint x: 687, endPoint y: 301, distance: 9.6
click at [687, 293] on fieldset "Jā Nē" at bounding box center [1033, 335] width 851 height 106
click at [687, 301] on label "Jā" at bounding box center [1033, 312] width 851 height 41
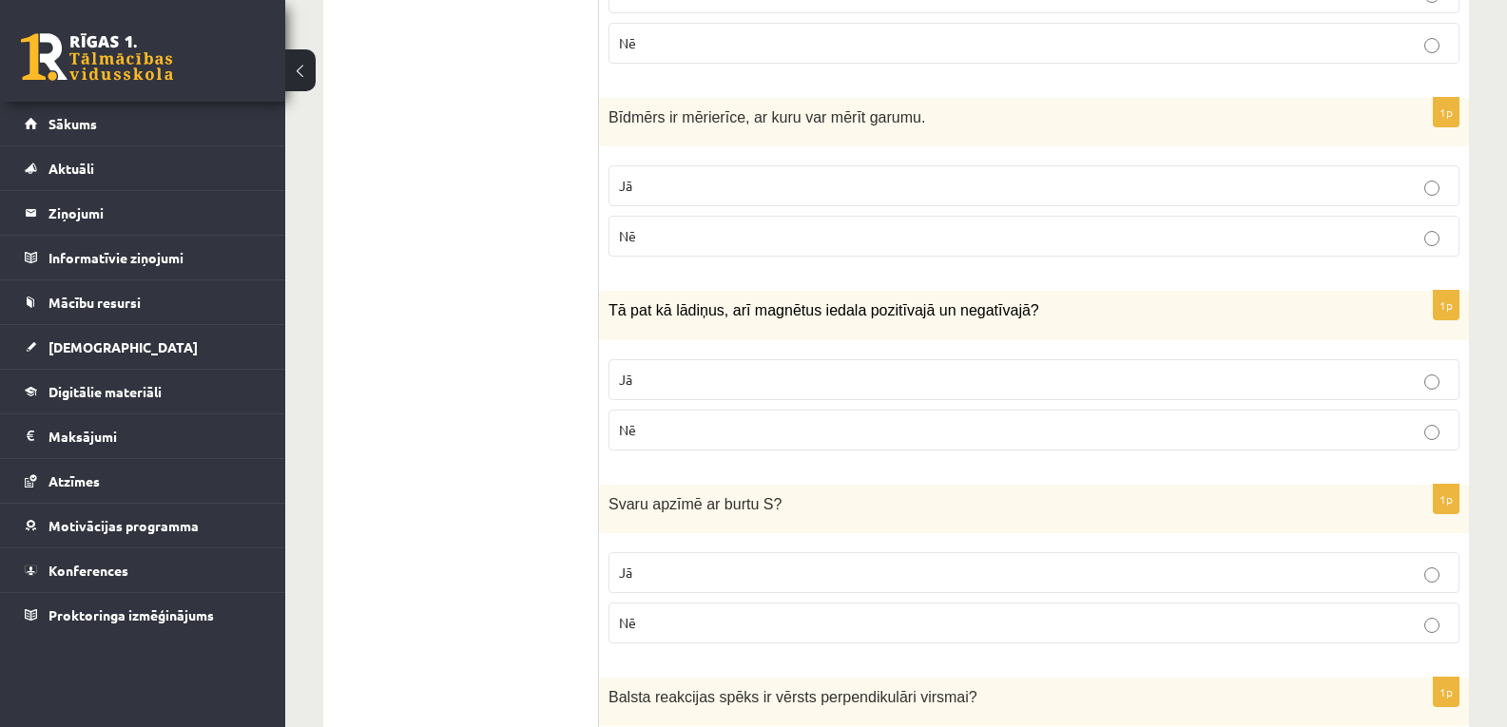
click at [680, 448] on label "Nē" at bounding box center [1033, 430] width 851 height 41
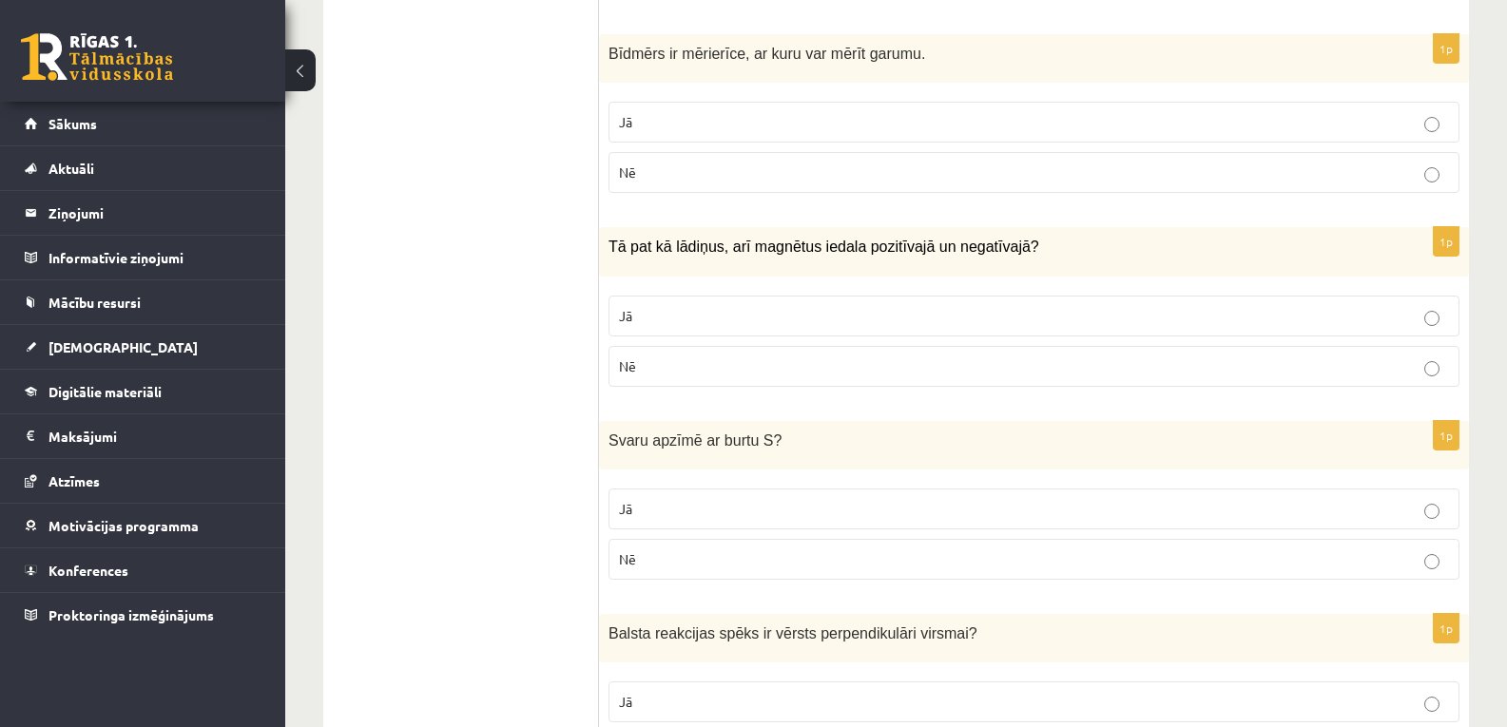
click at [675, 544] on label "Nē" at bounding box center [1033, 559] width 851 height 41
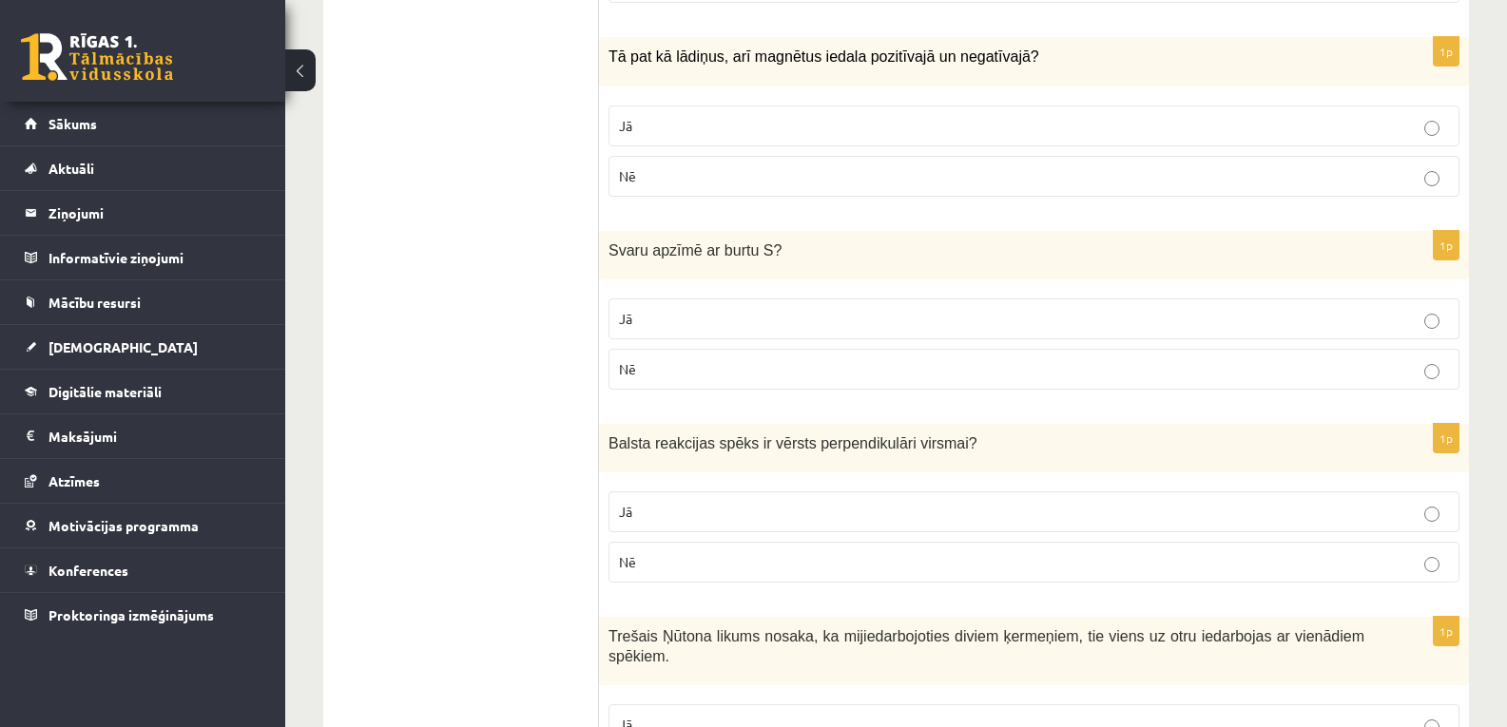
scroll to position [1204, 0]
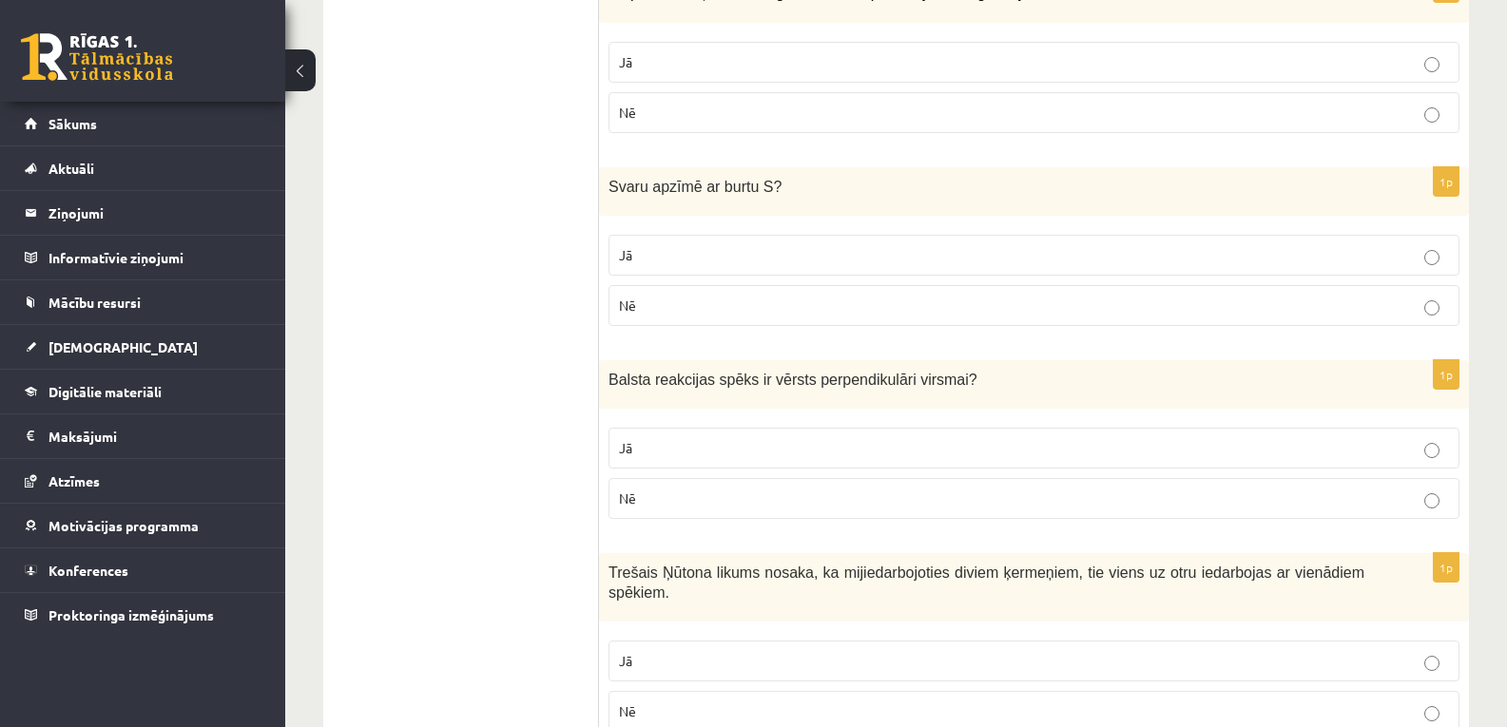
click at [765, 437] on label "Jā" at bounding box center [1033, 448] width 851 height 41
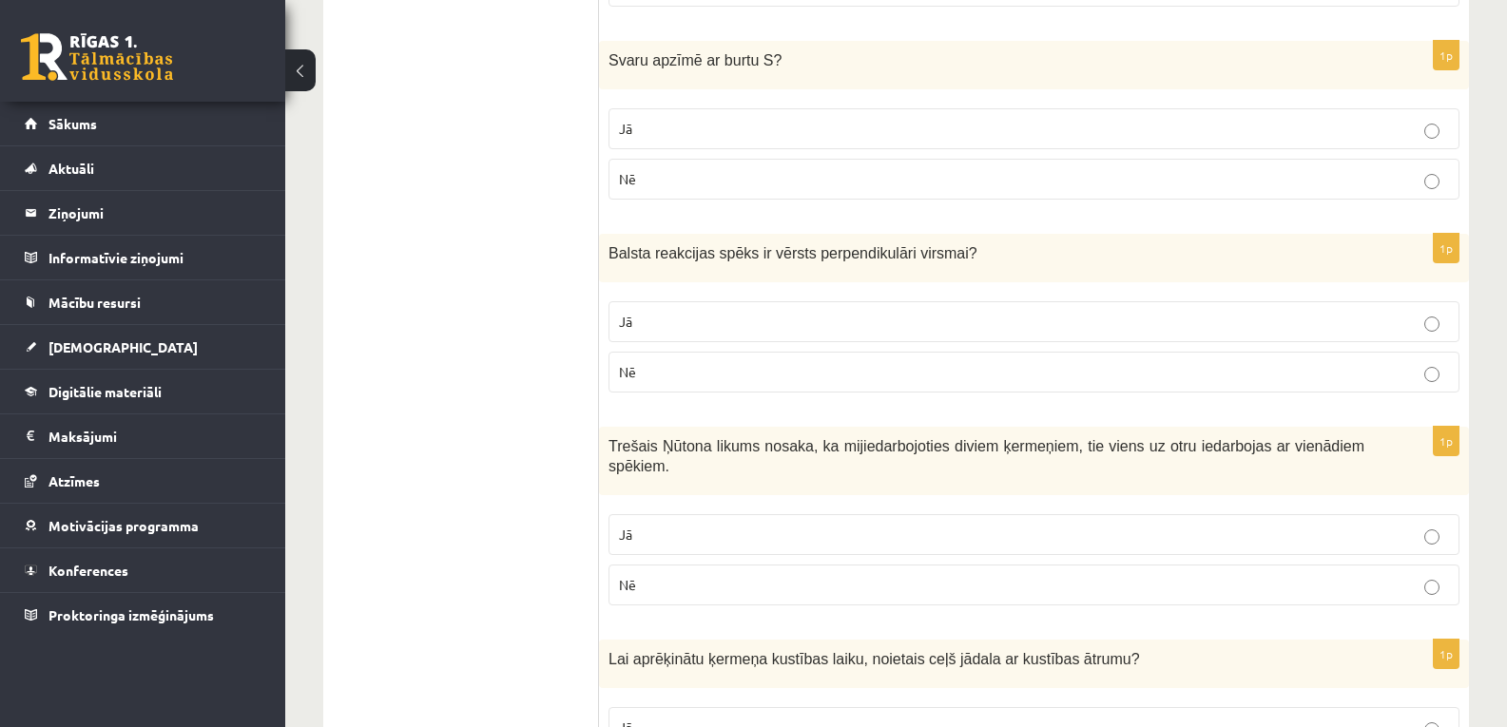
scroll to position [1395, 0]
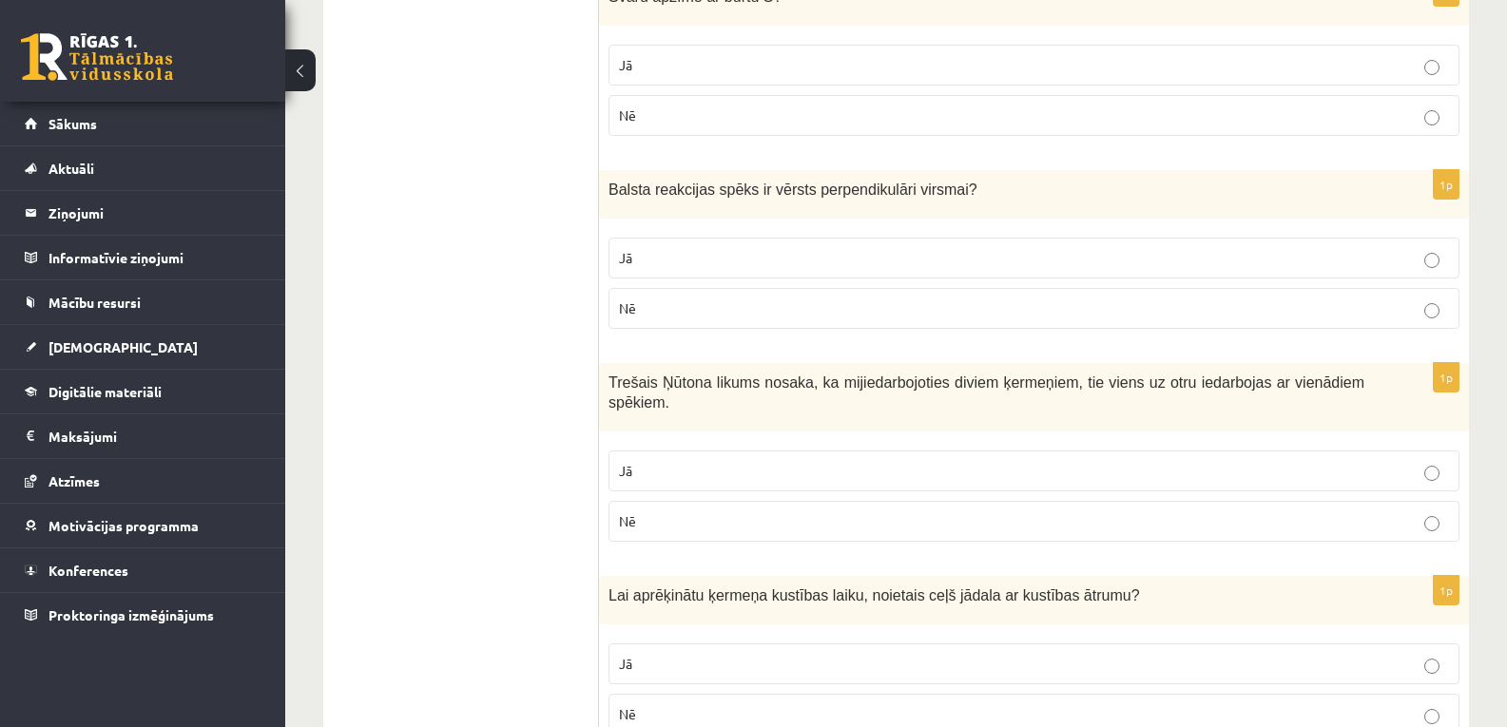
click at [761, 461] on p "Jā" at bounding box center [1034, 471] width 830 height 20
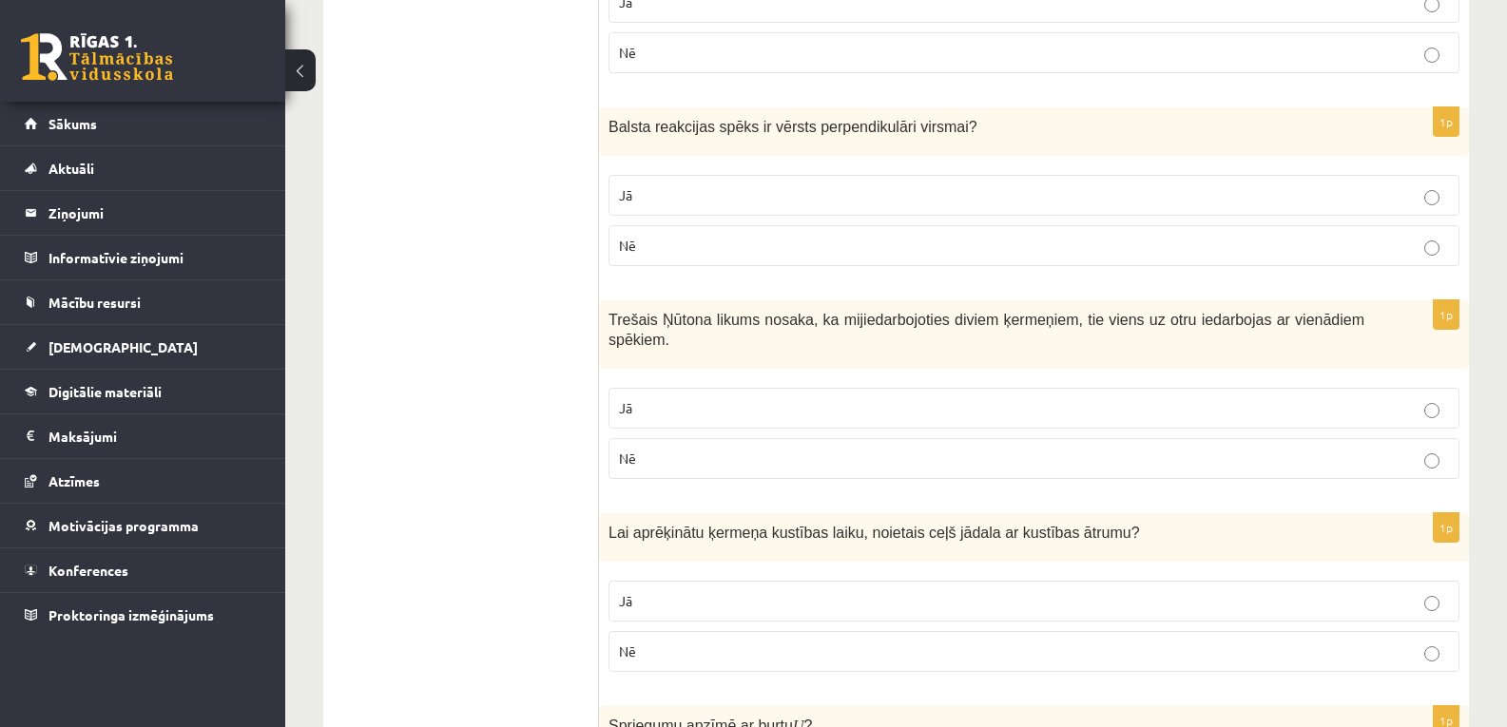
scroll to position [1521, 0]
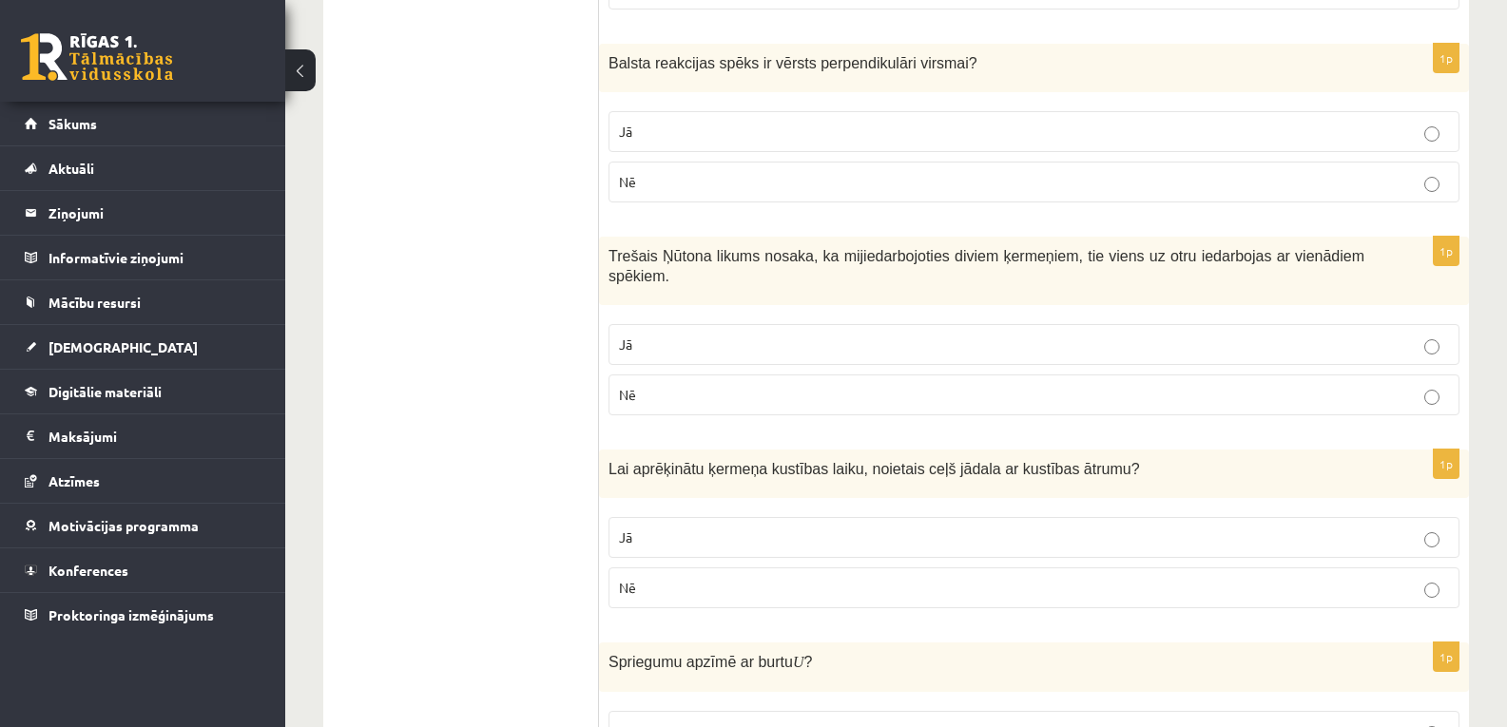
click at [721, 517] on label "Jā" at bounding box center [1033, 537] width 851 height 41
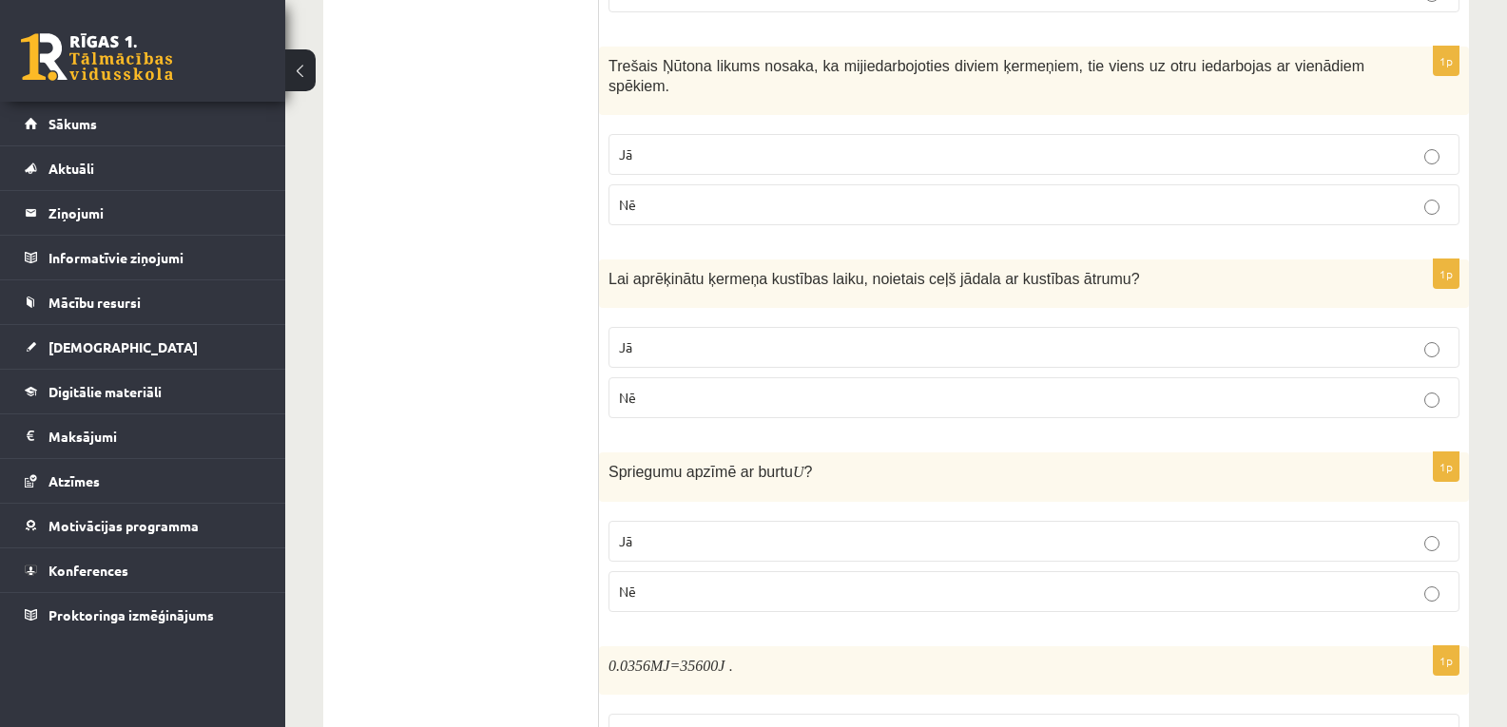
scroll to position [1775, 0]
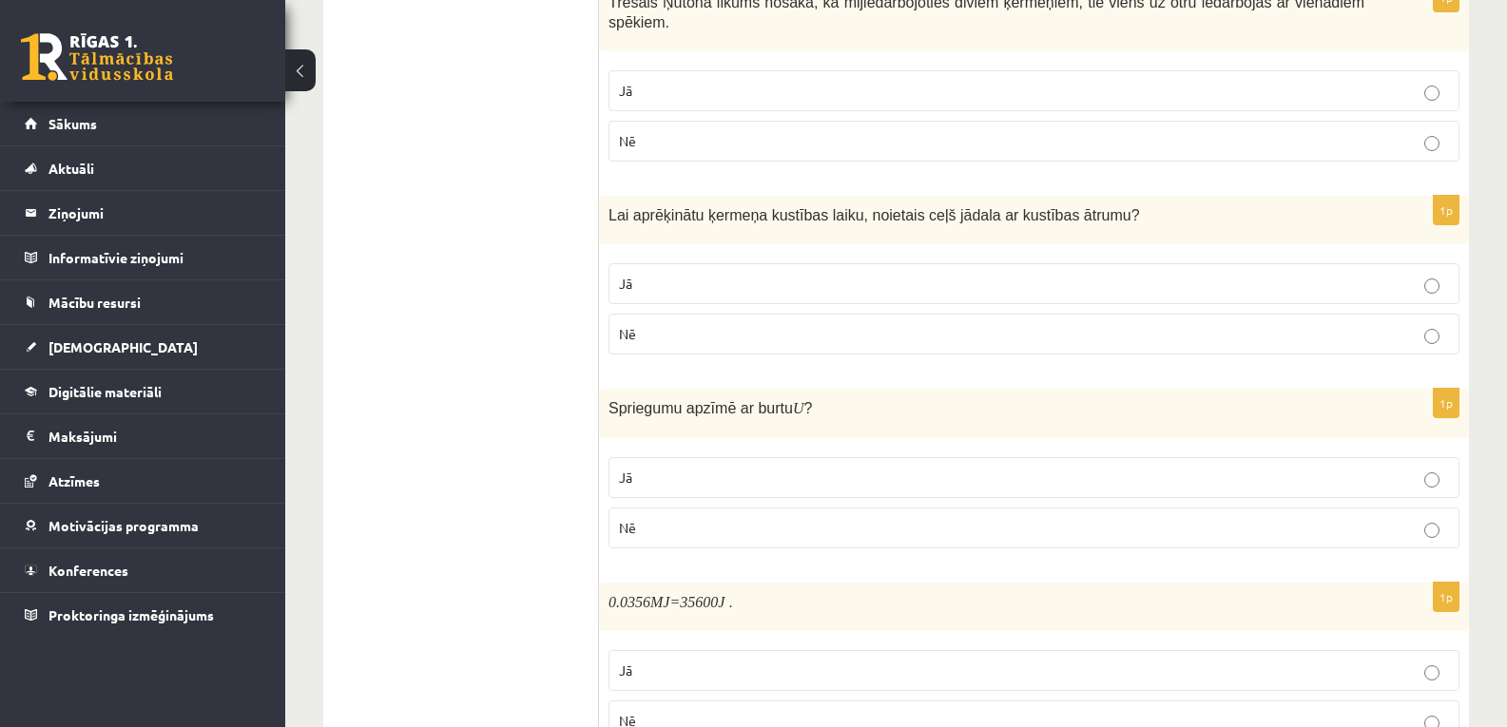
click at [733, 457] on label "Jā" at bounding box center [1033, 477] width 851 height 41
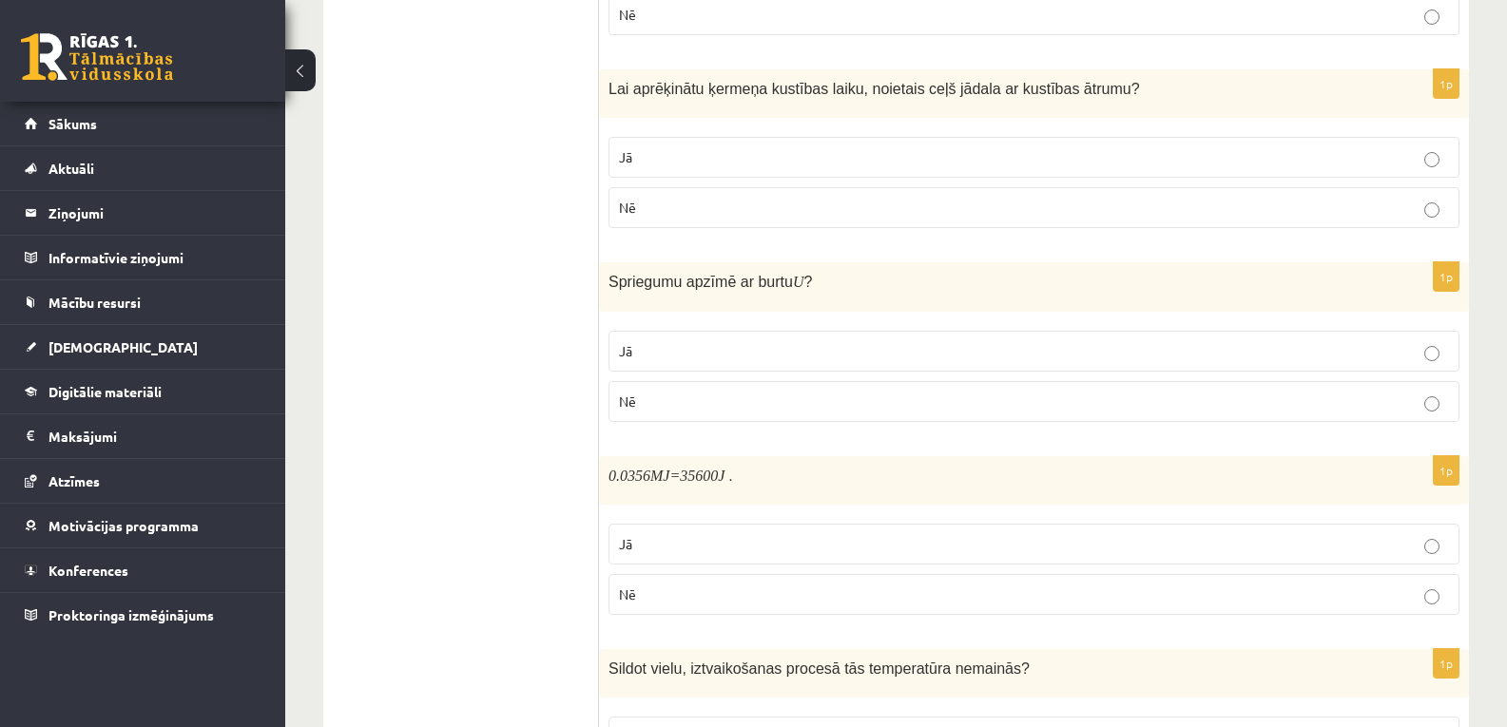
scroll to position [1965, 0]
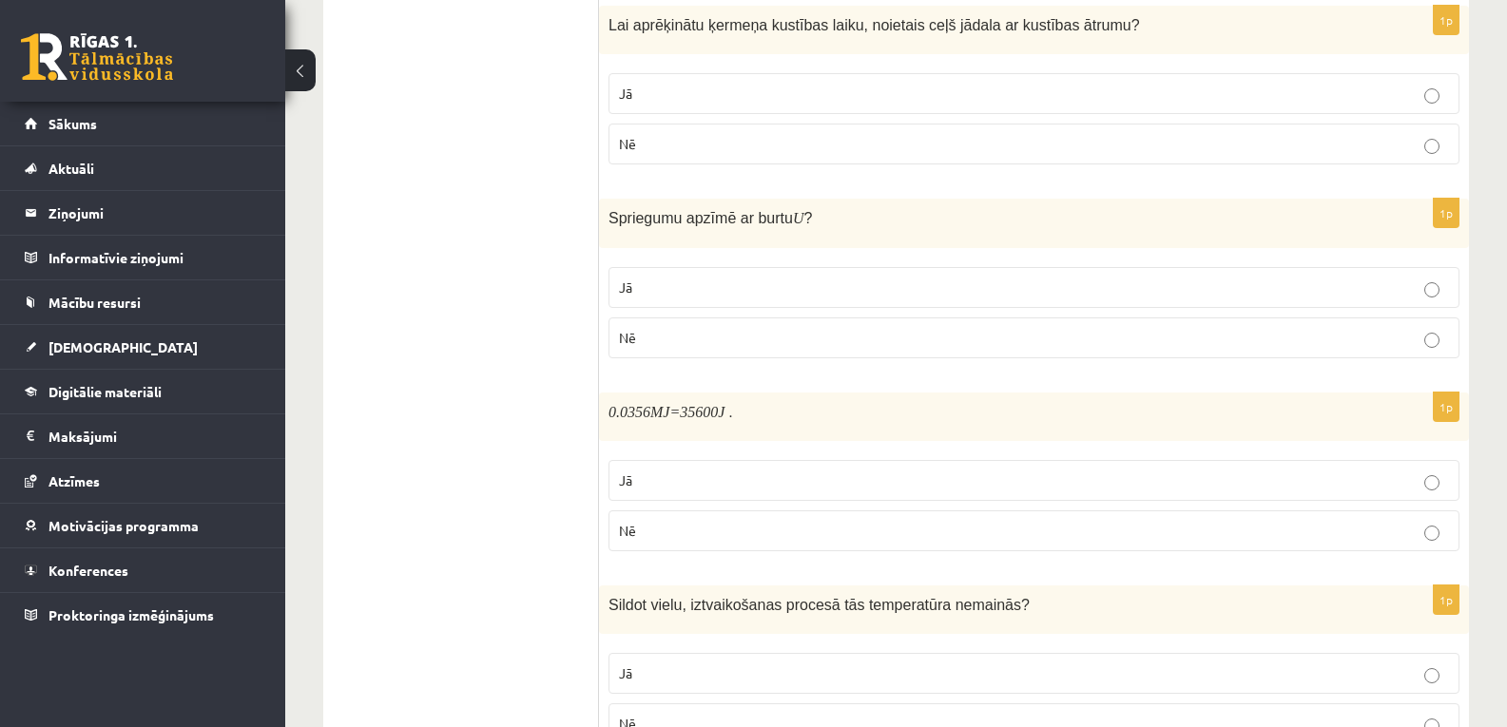
click at [663, 471] on p "Jā" at bounding box center [1034, 481] width 830 height 20
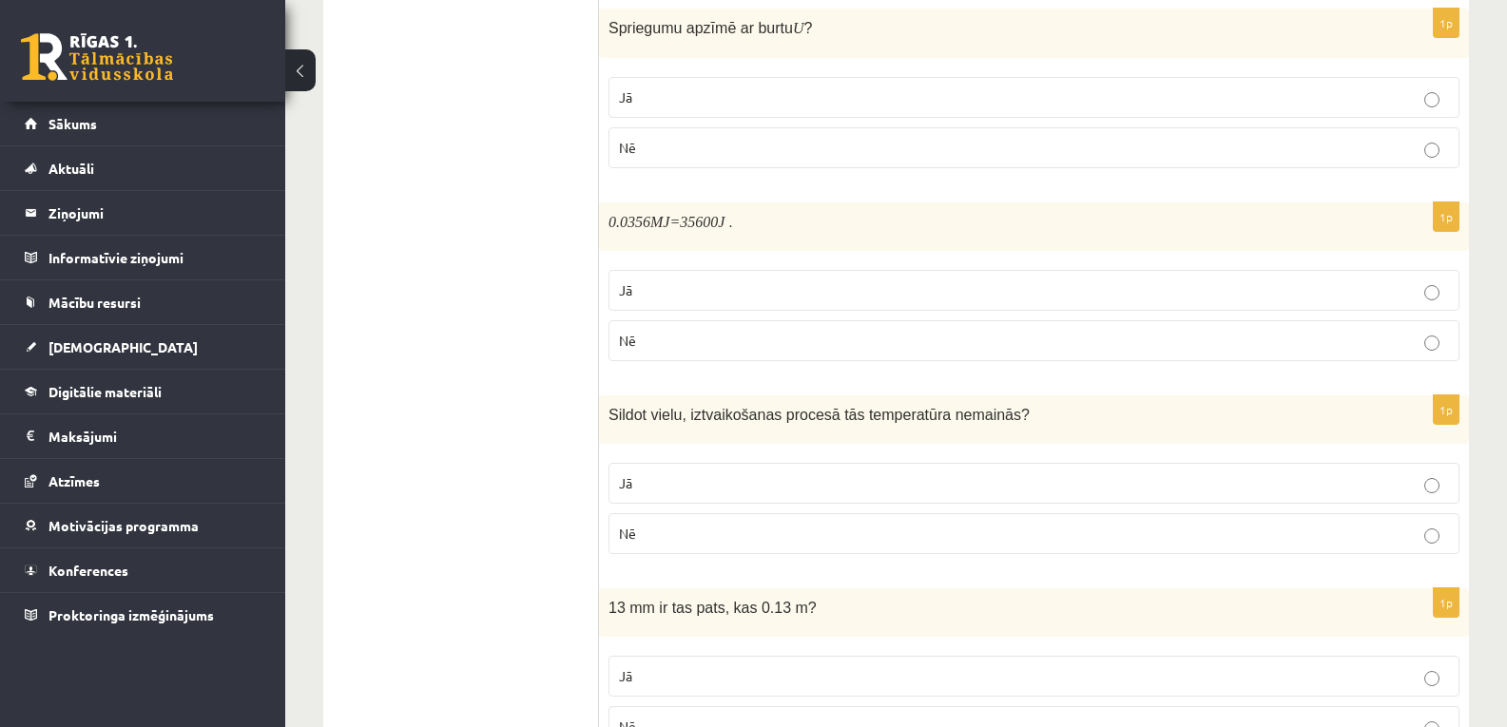
click at [661, 473] on p "Jā" at bounding box center [1034, 483] width 830 height 20
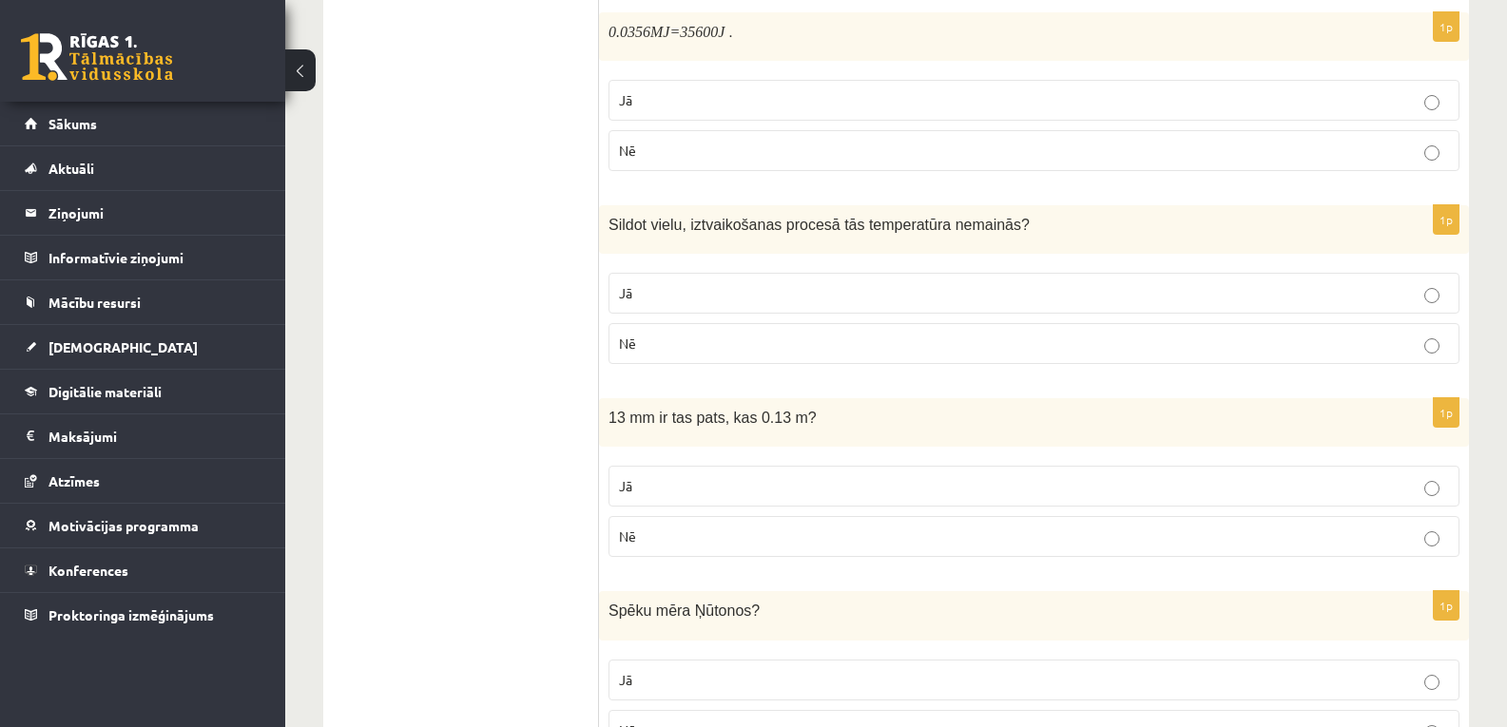
click at [652, 516] on label "Nē" at bounding box center [1033, 536] width 851 height 41
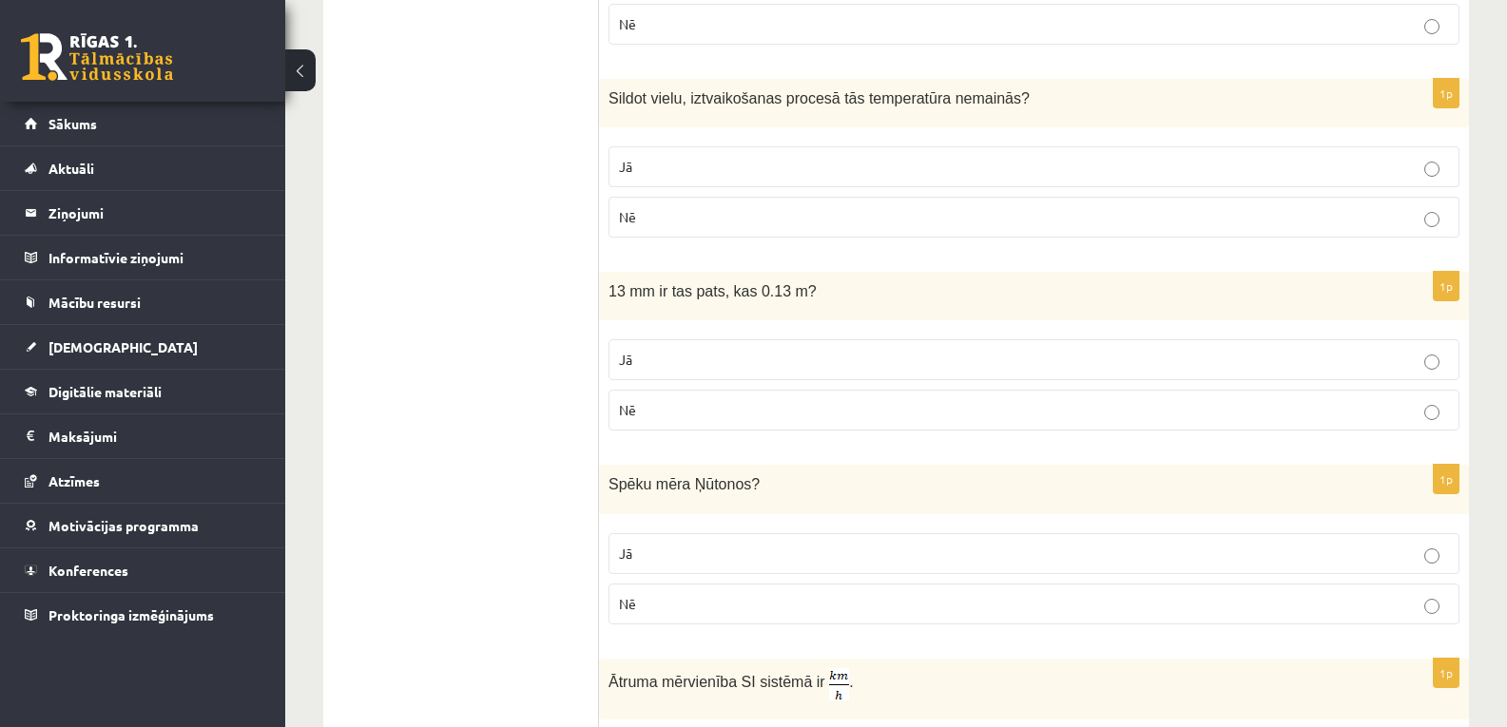
scroll to position [2598, 0]
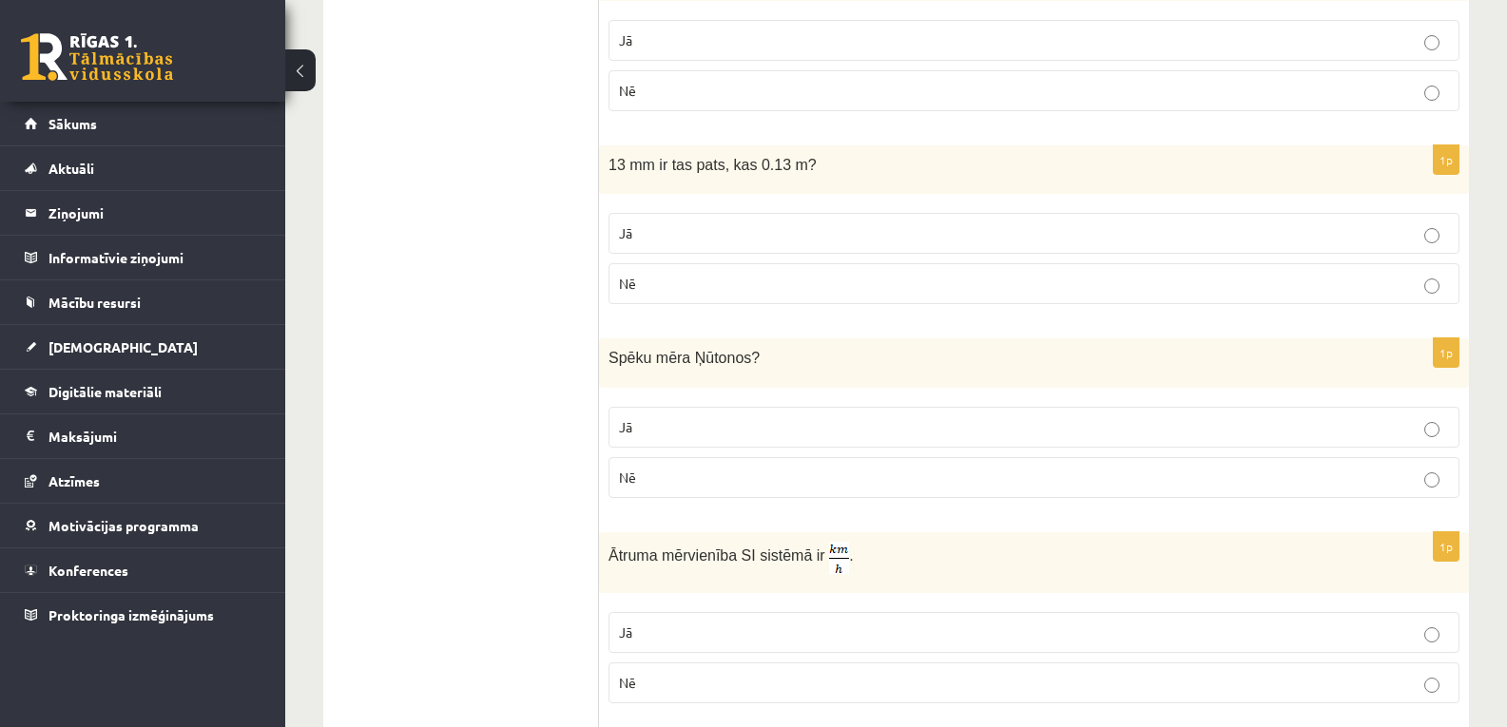
click at [711, 417] on p "Jā" at bounding box center [1034, 427] width 830 height 20
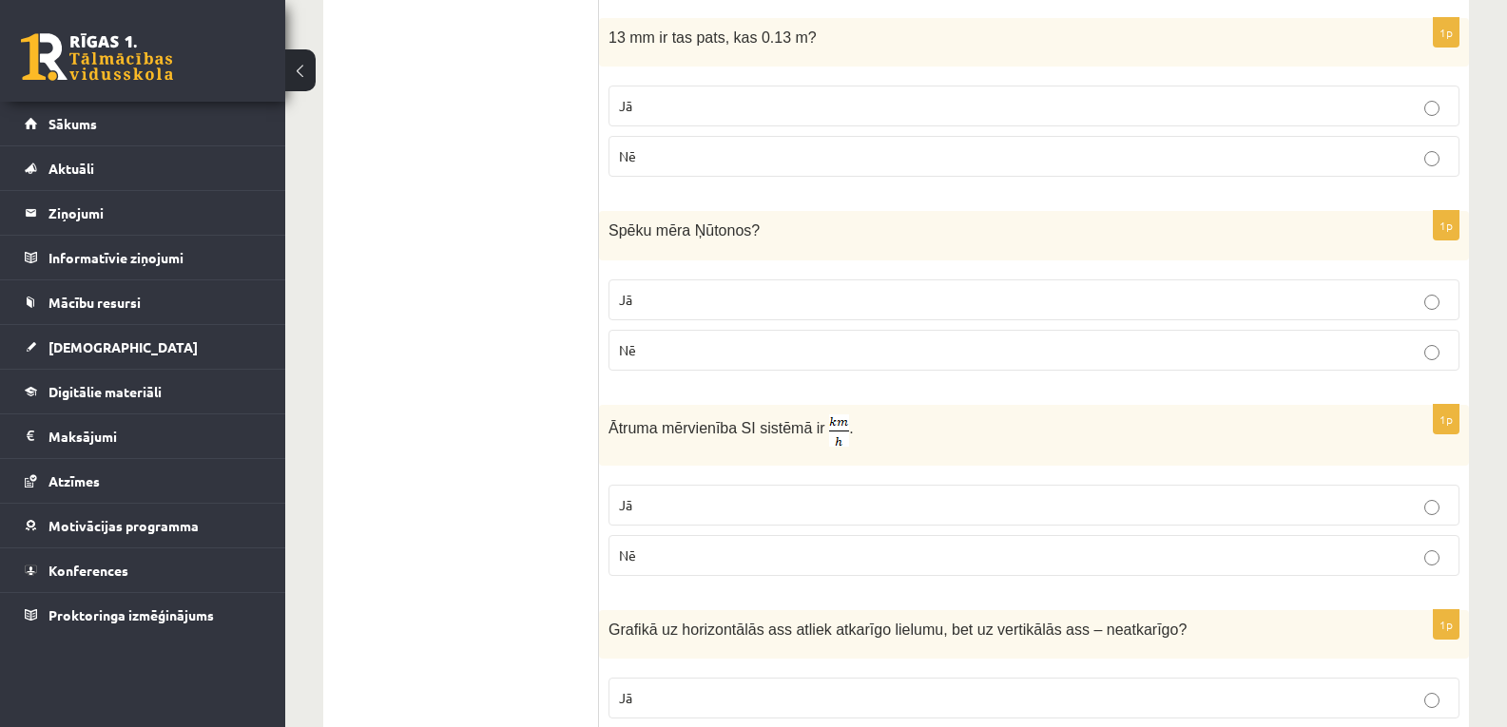
click at [683, 497] on p "Jā" at bounding box center [1034, 505] width 830 height 20
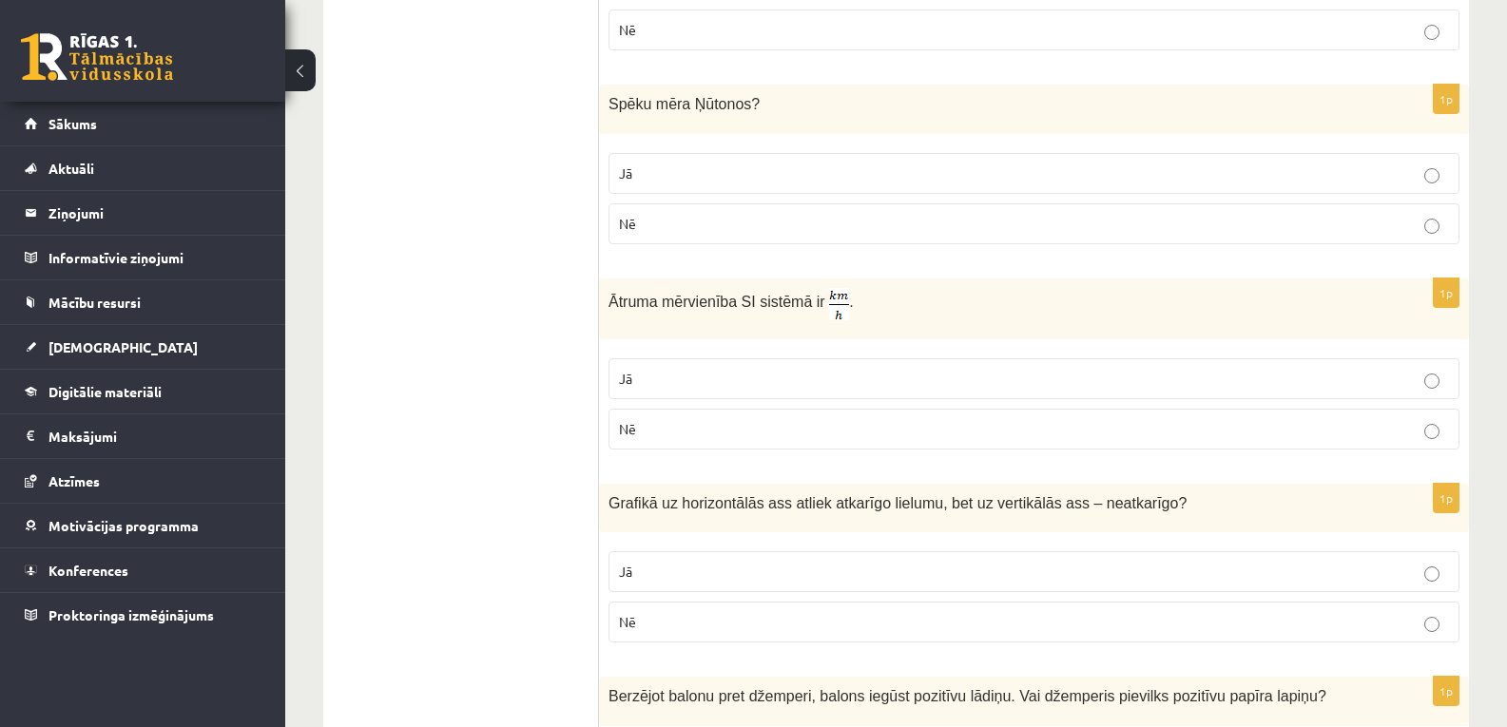
scroll to position [2916, 0]
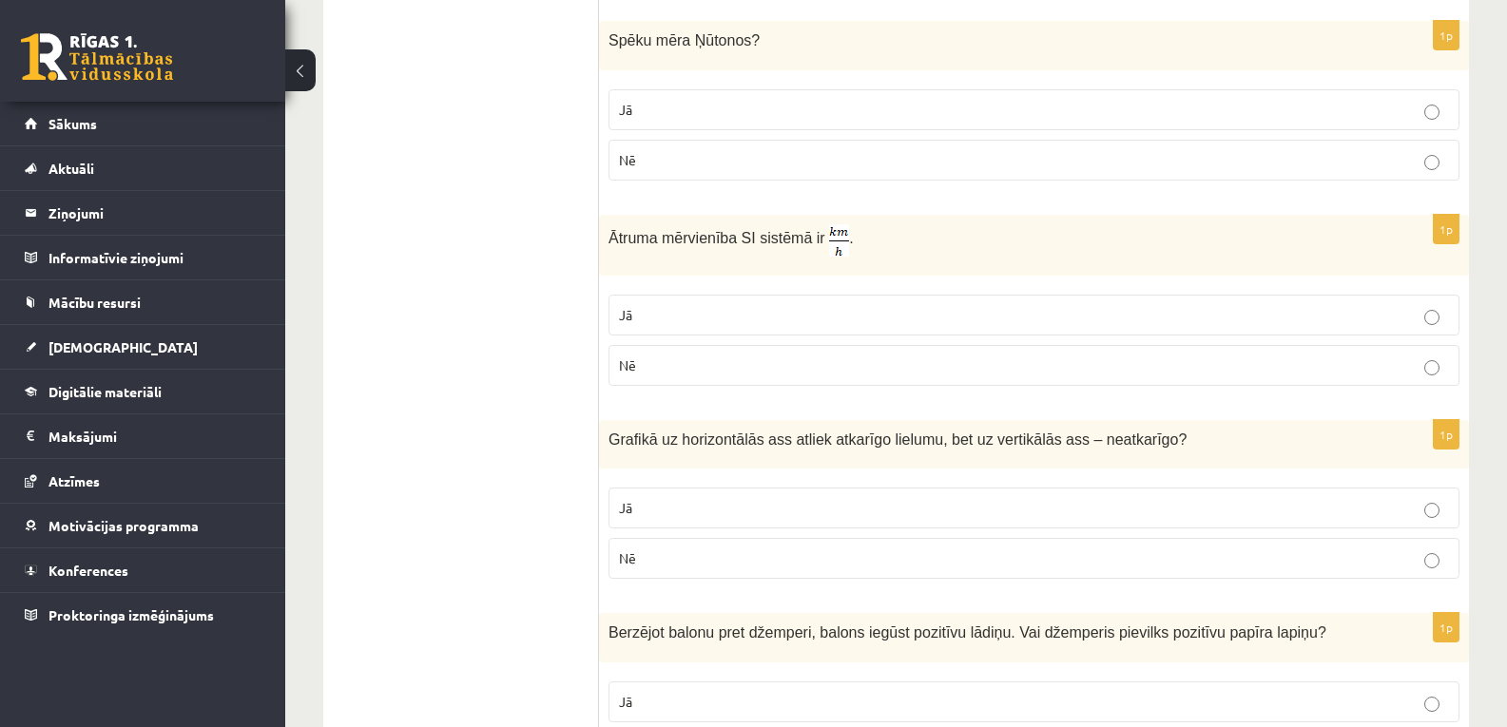
click at [699, 548] on p "Nē" at bounding box center [1034, 558] width 830 height 20
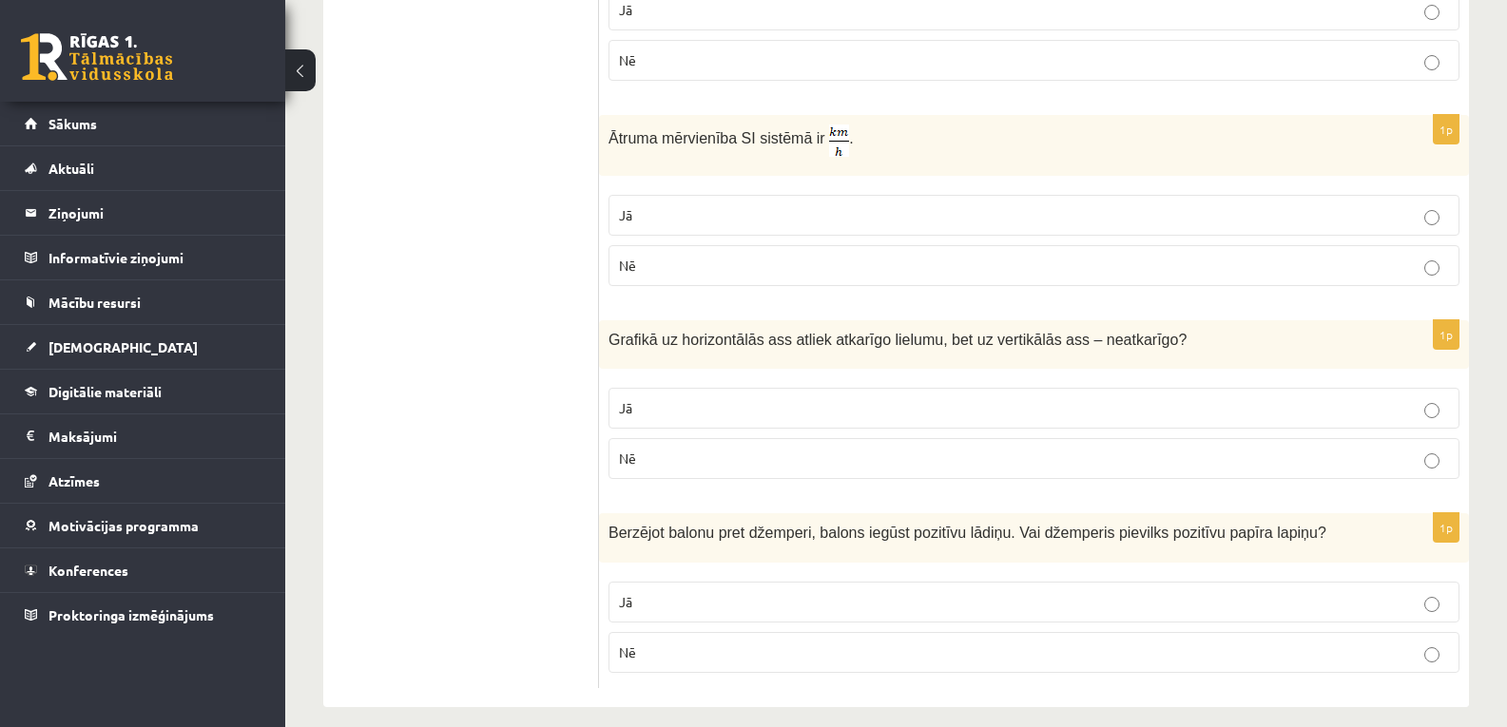
click at [741, 645] on label "Nē" at bounding box center [1033, 652] width 851 height 41
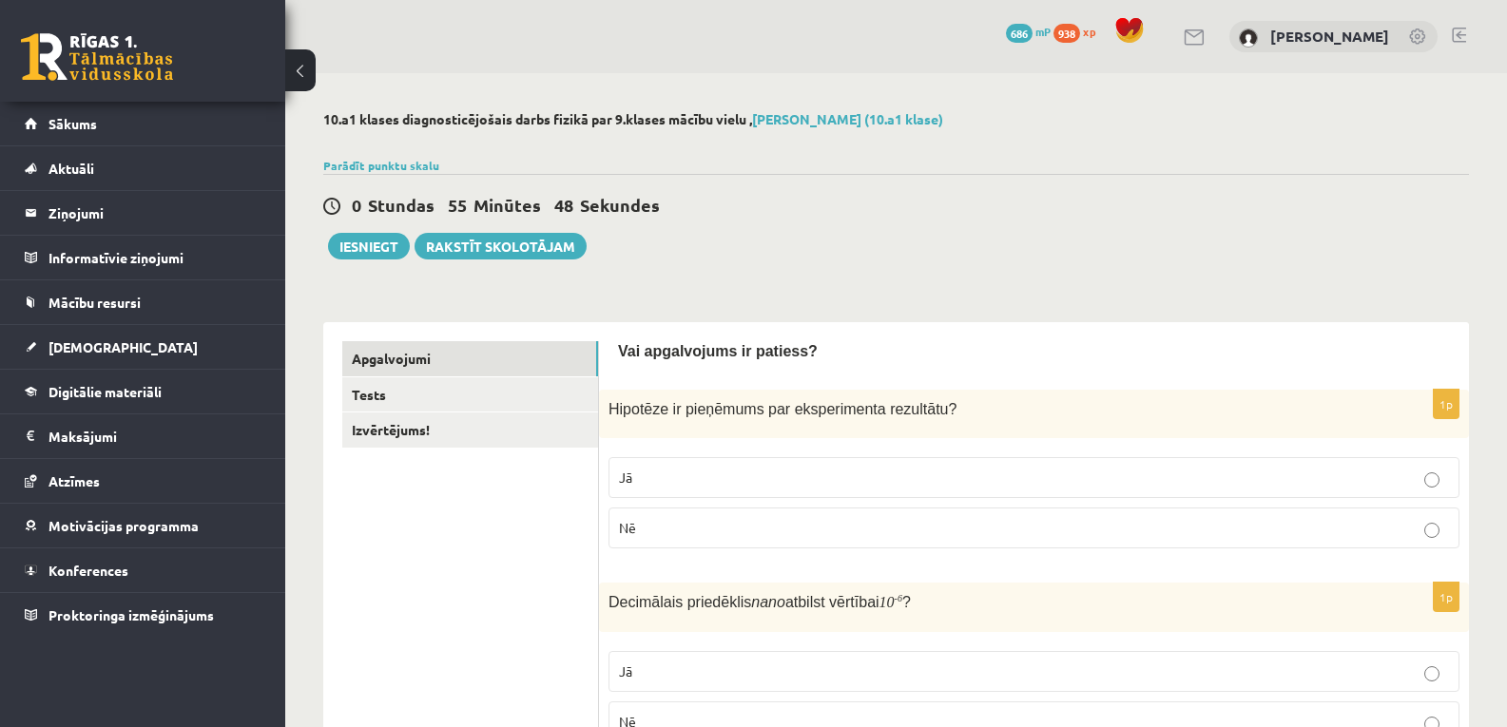
scroll to position [126, 0]
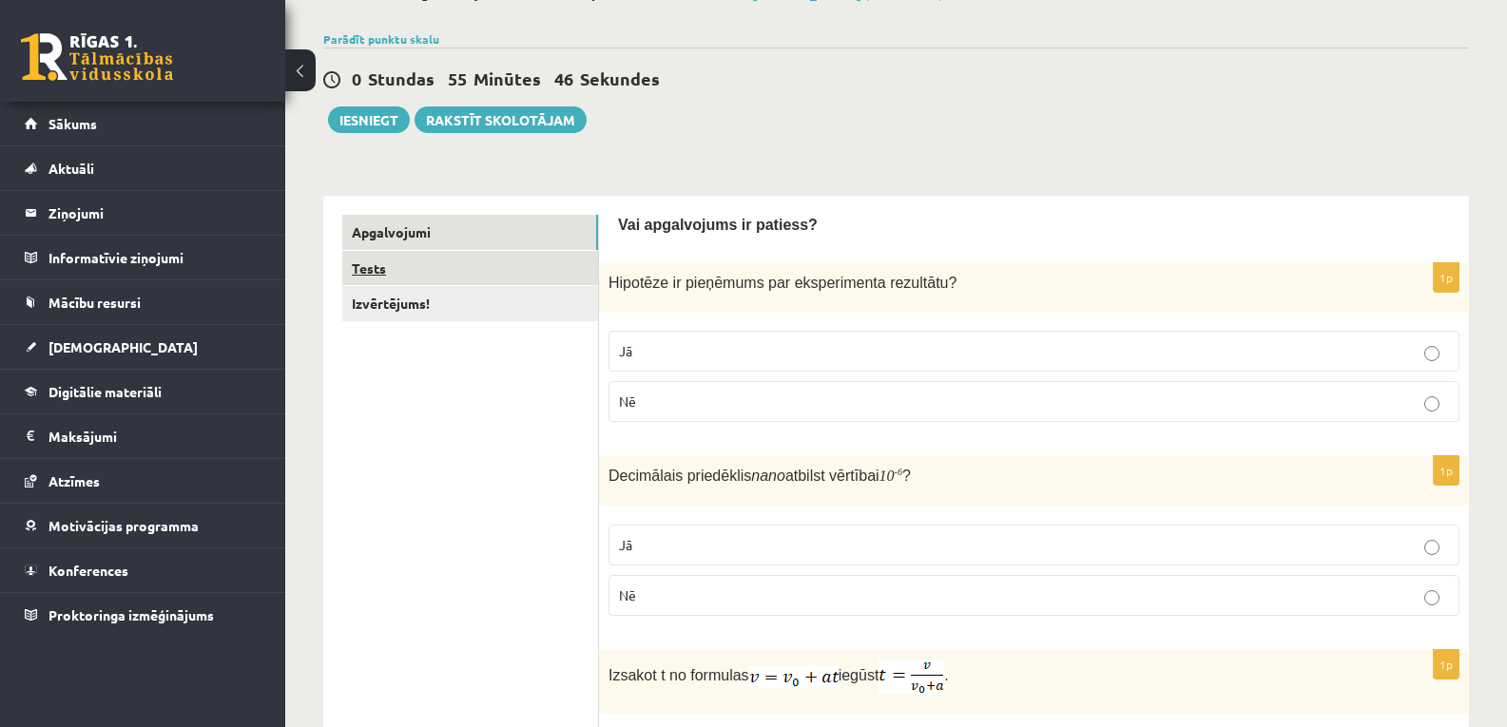
click at [376, 268] on link "Tests" at bounding box center [470, 268] width 256 height 35
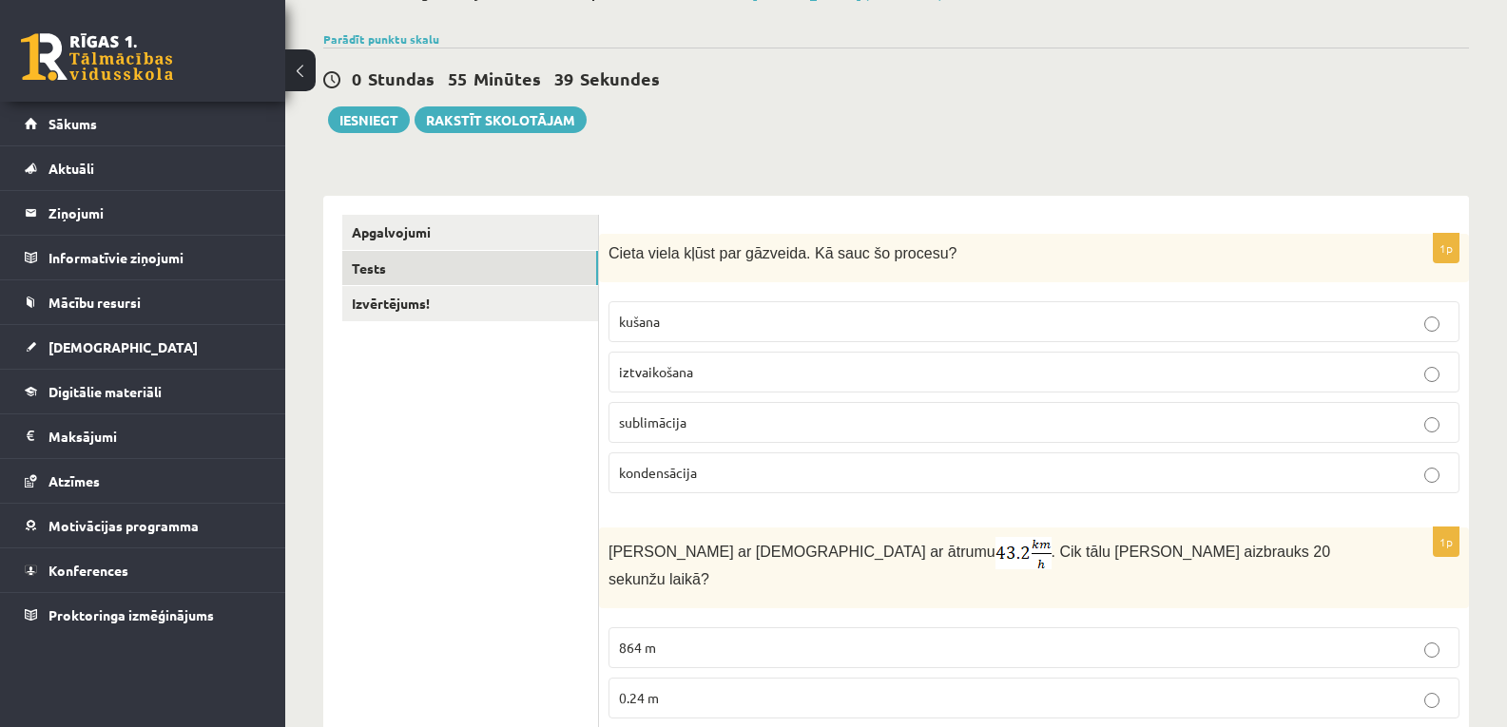
click at [696, 372] on p "iztvaikošana" at bounding box center [1034, 372] width 830 height 20
click at [663, 421] on span "sublimācija" at bounding box center [652, 422] width 67 height 17
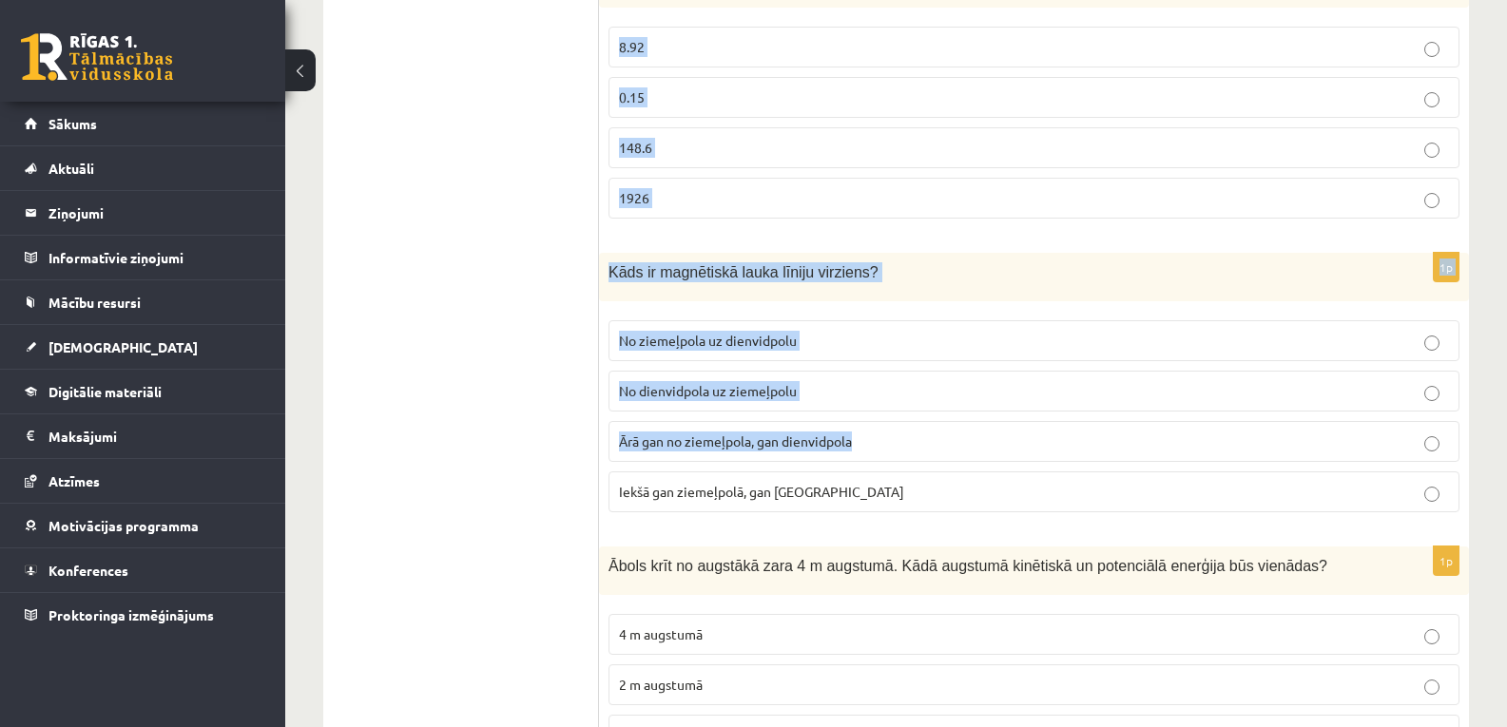
scroll to position [3786, 0]
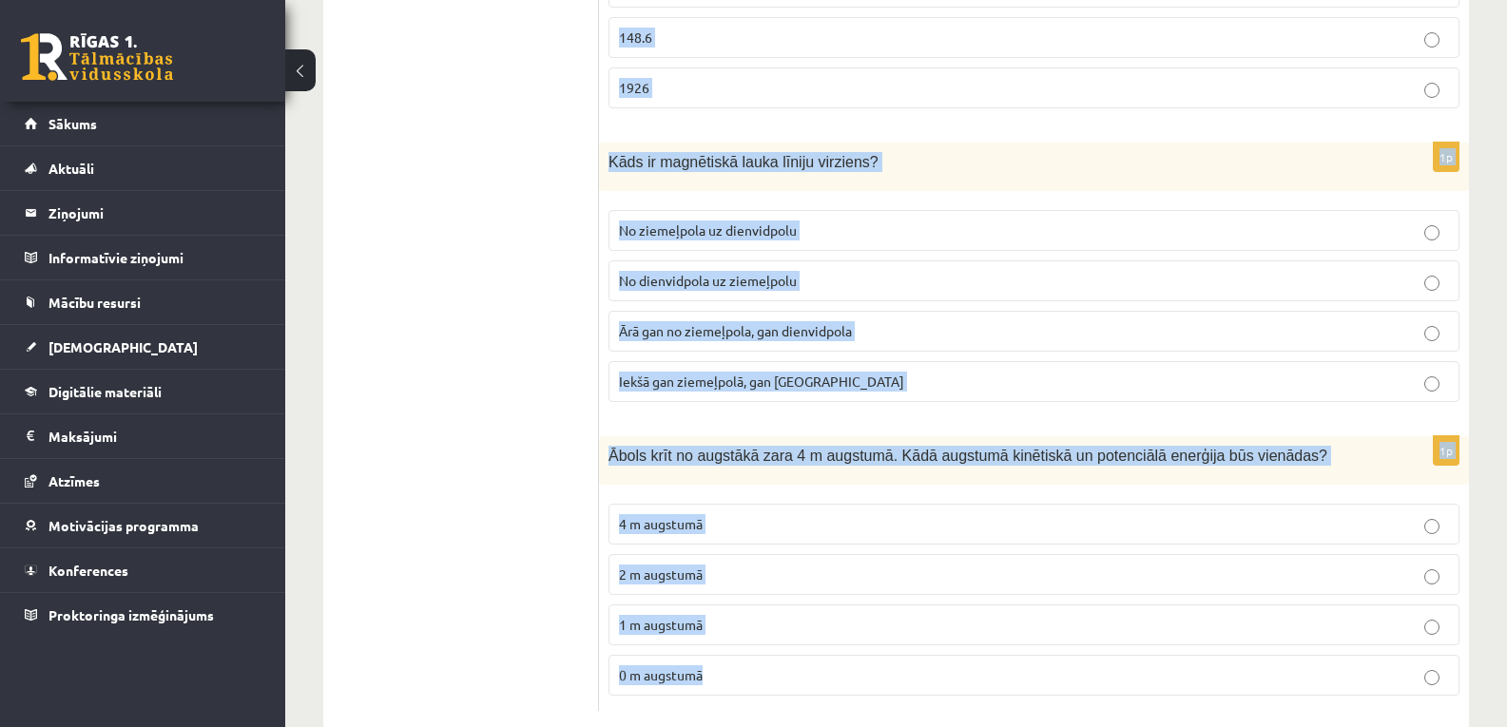
drag, startPoint x: 608, startPoint y: 255, endPoint x: 862, endPoint y: 609, distance: 436.1
copy form "Cieta viela kļūst par gāzveida. Kā sauc šo procesu? kušana iztvaikošana sublimā…"
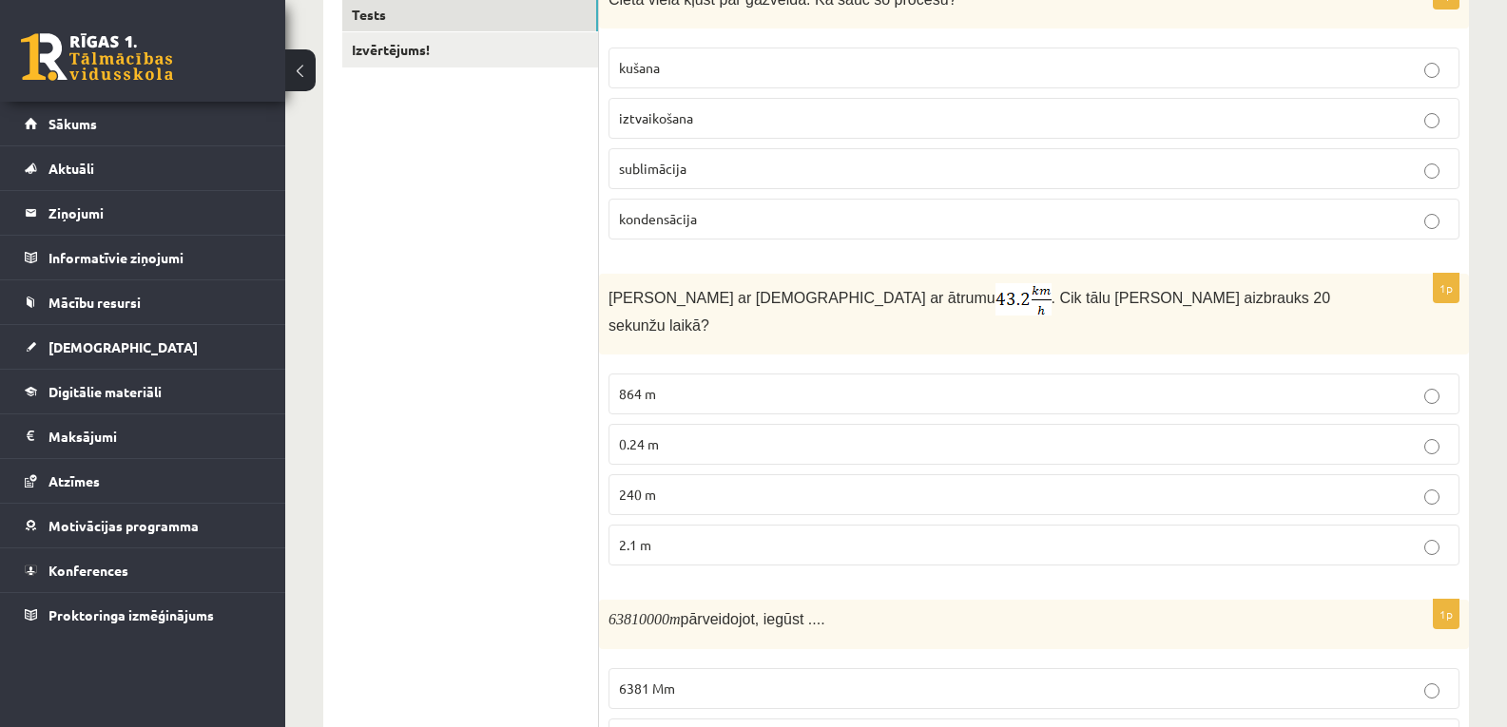
scroll to position [444, 0]
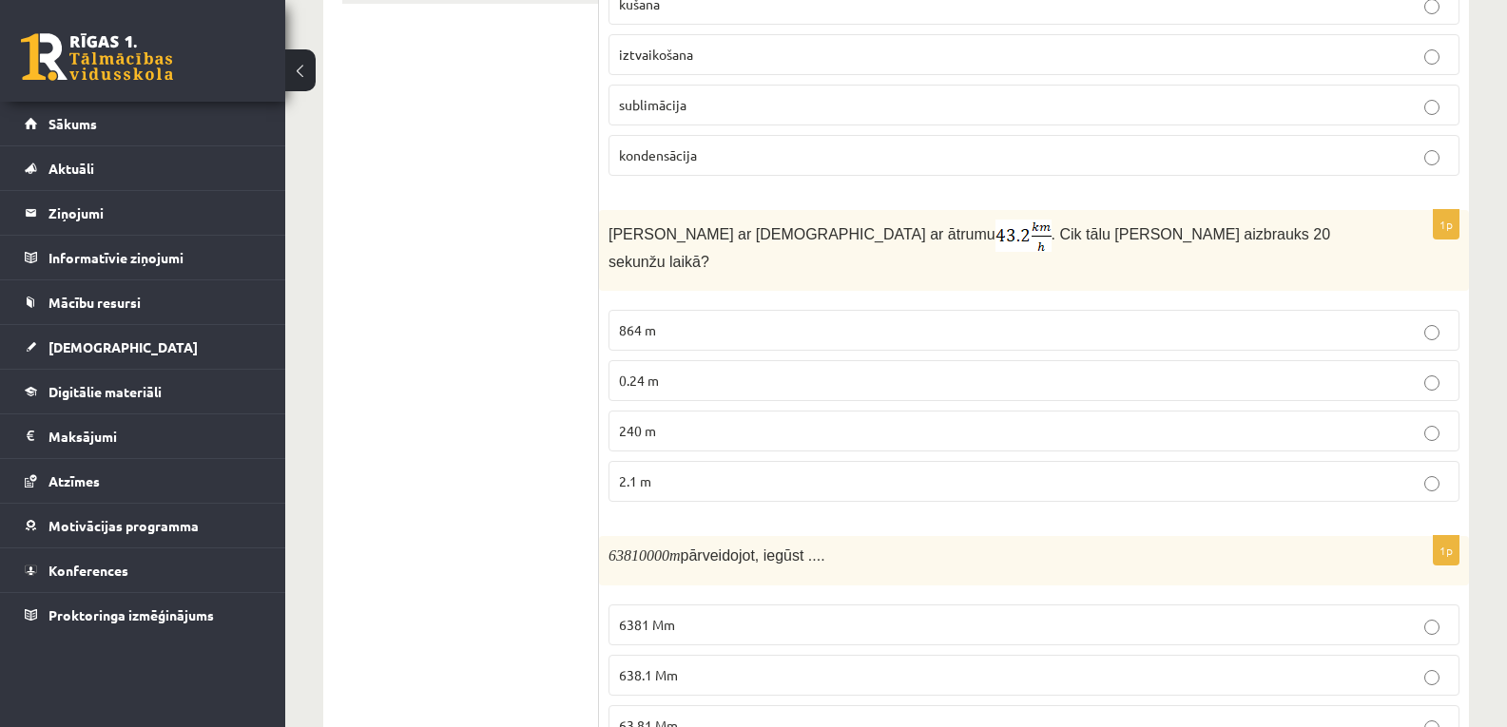
click at [665, 421] on p "240 m" at bounding box center [1034, 431] width 830 height 20
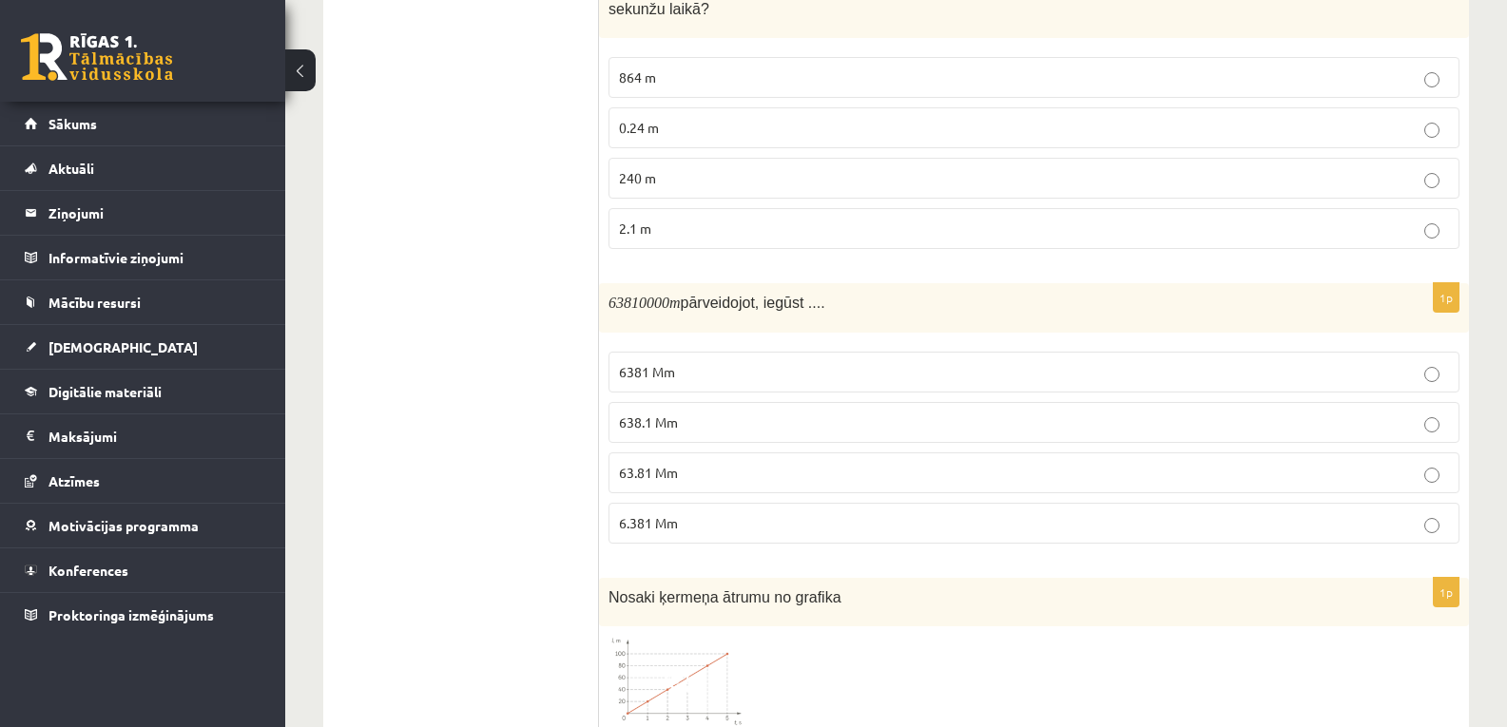
scroll to position [760, 0]
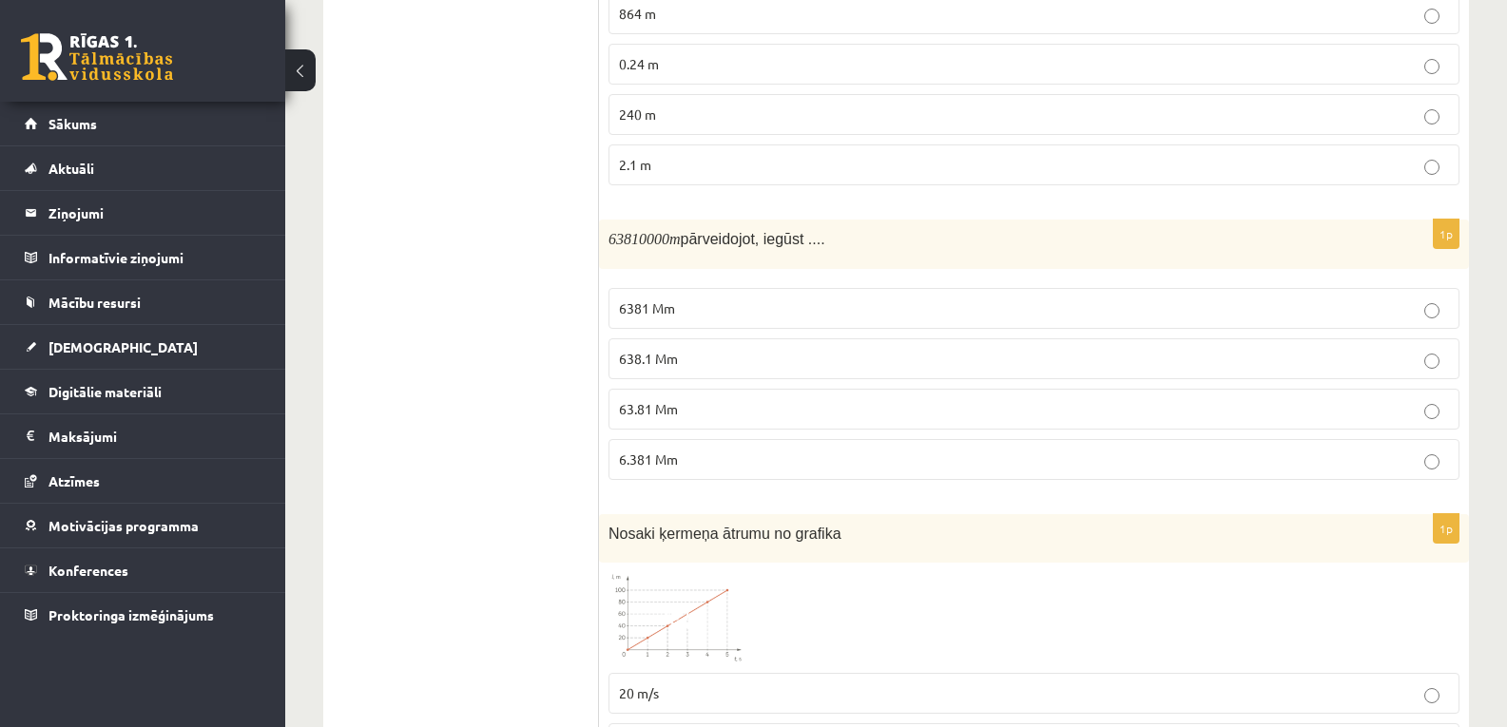
click at [661, 399] on p "63.81 Mm" at bounding box center [1034, 409] width 830 height 20
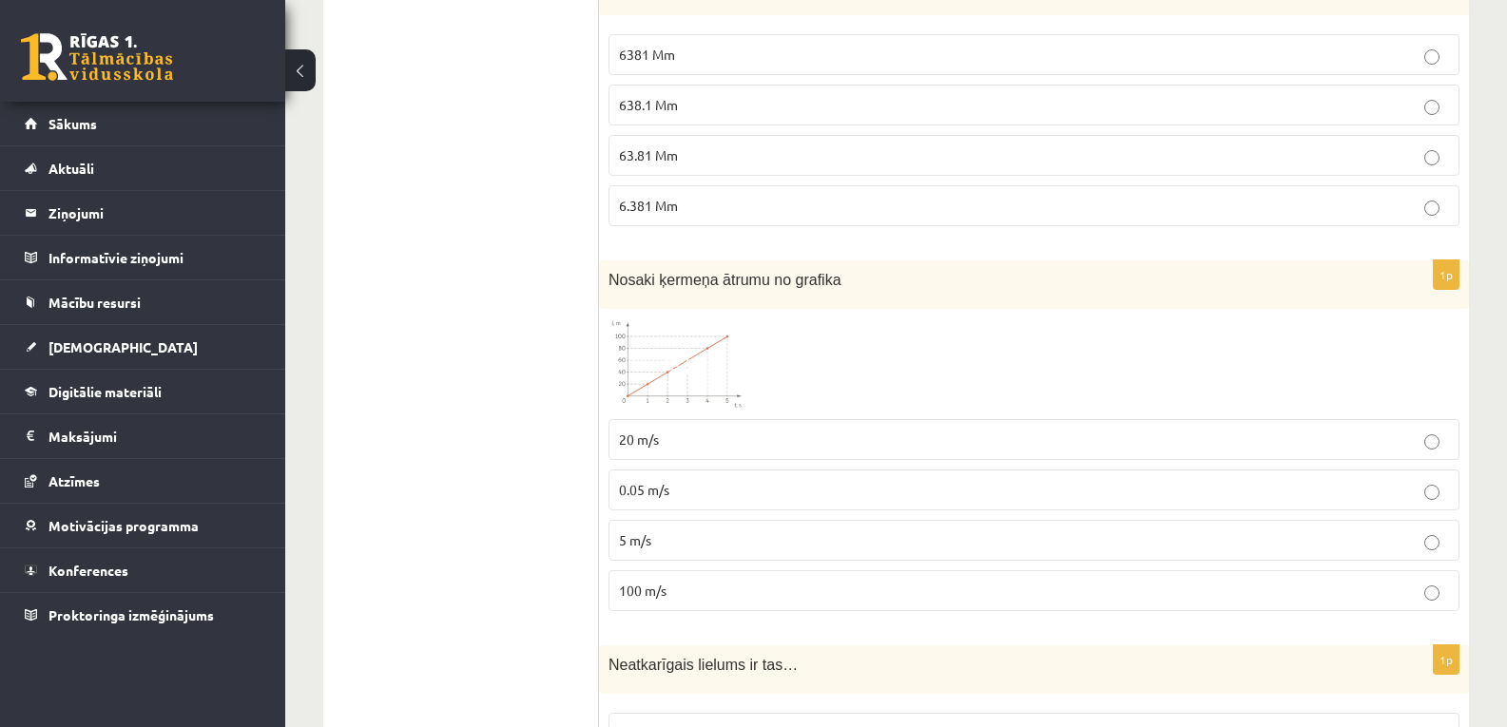
scroll to position [1077, 0]
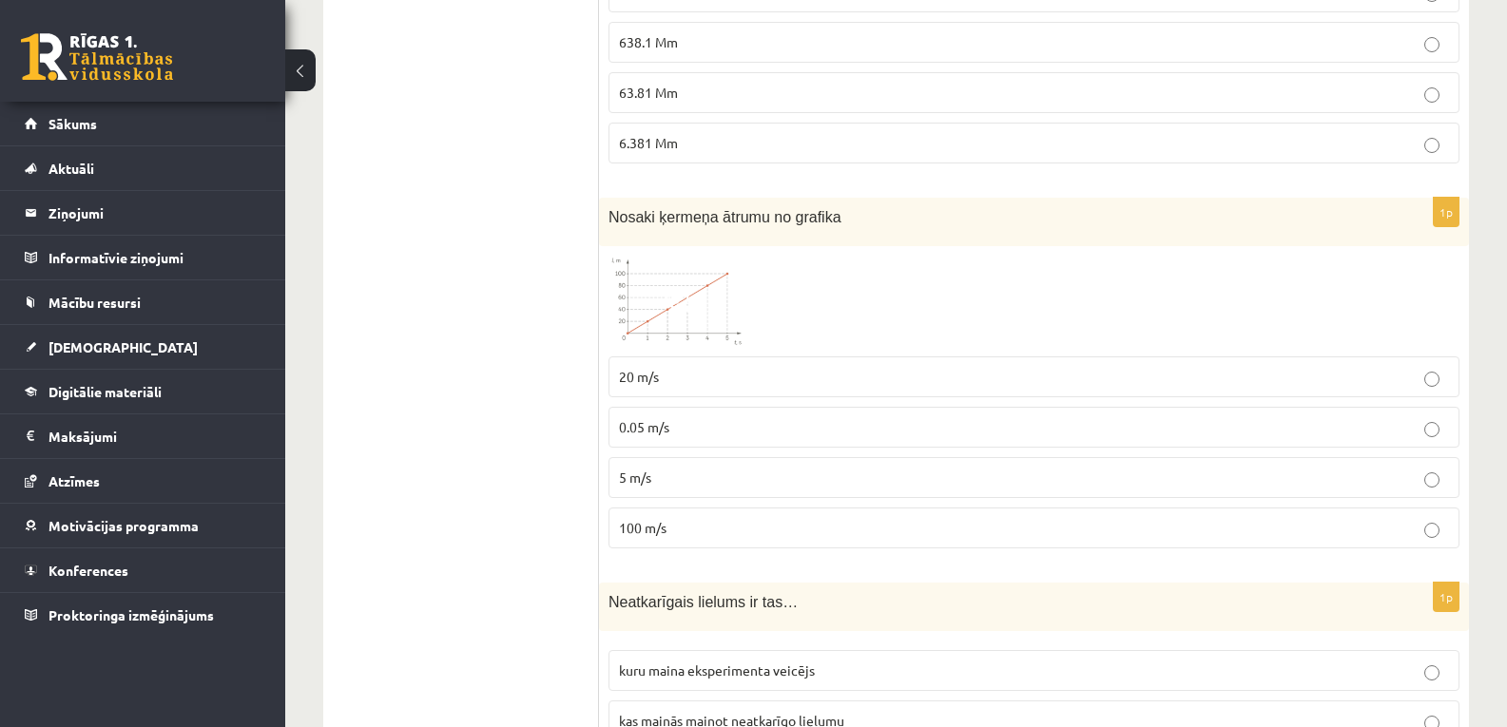
click at [658, 478] on label "5 m/s" at bounding box center [1033, 477] width 851 height 41
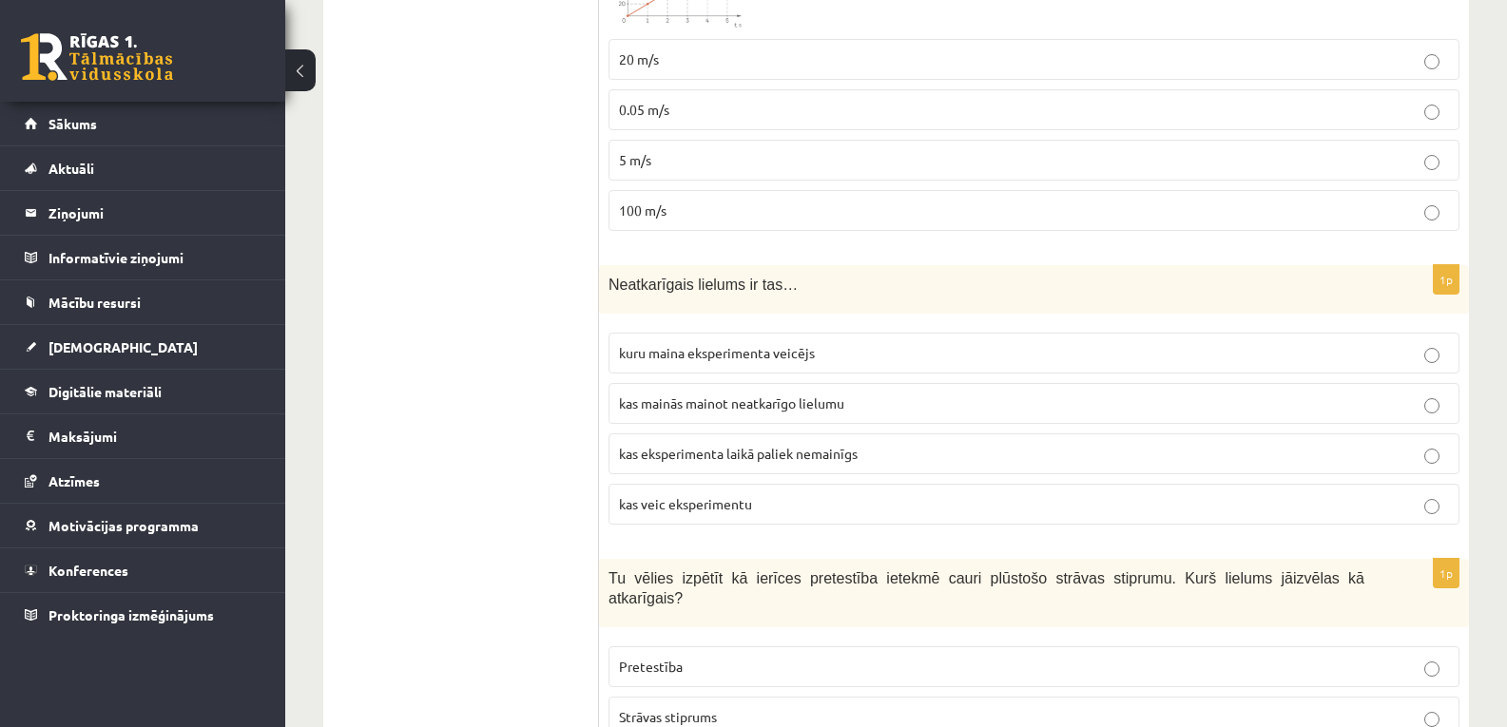
scroll to position [1141, 0]
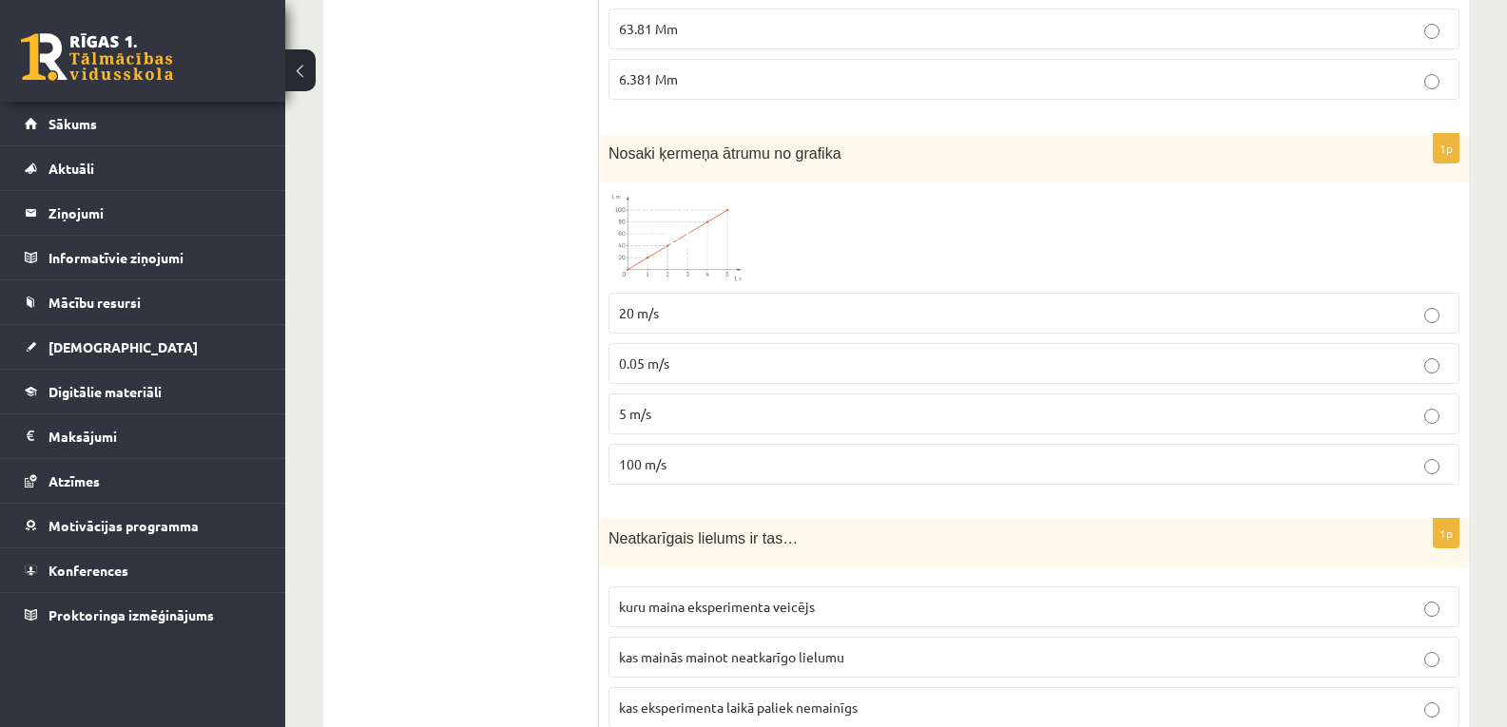
click at [684, 245] on img at bounding box center [679, 237] width 143 height 91
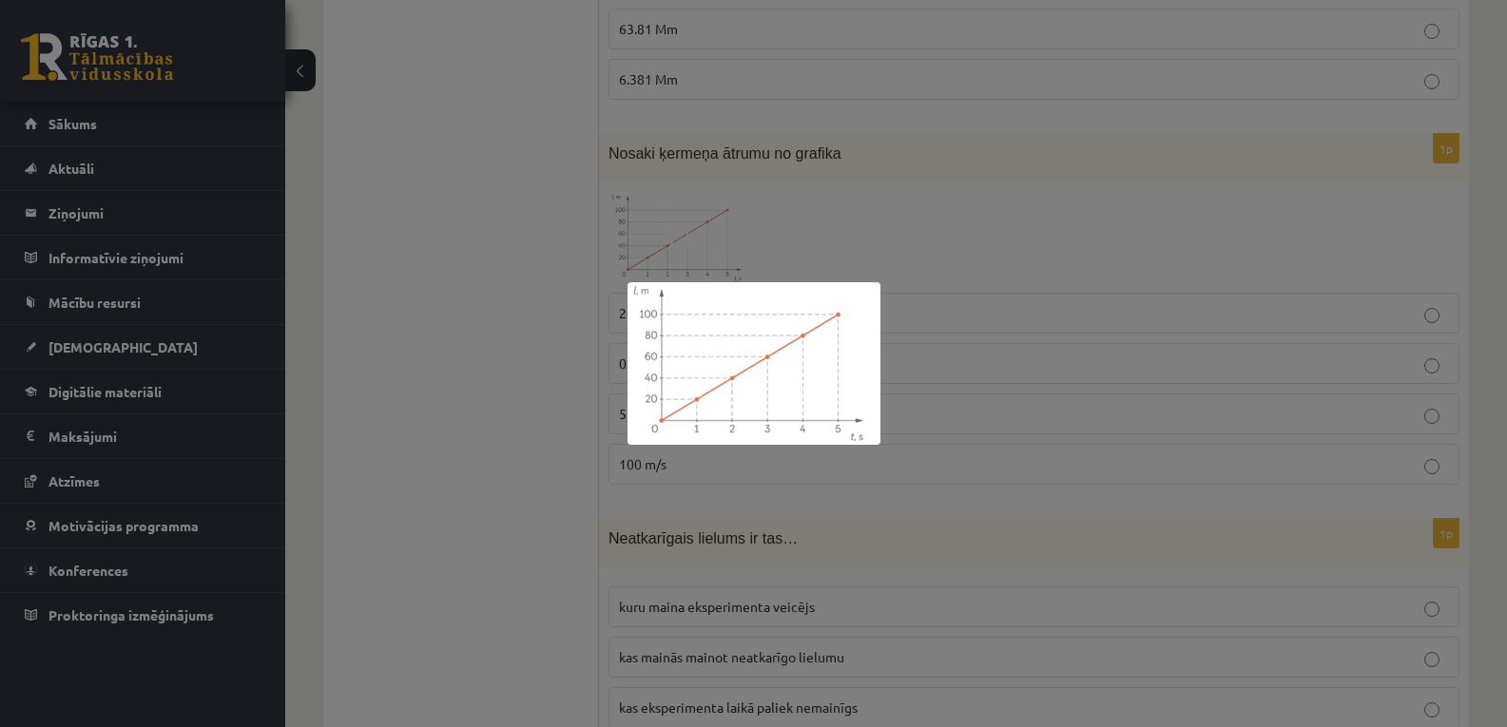
click at [974, 323] on div at bounding box center [753, 363] width 1507 height 727
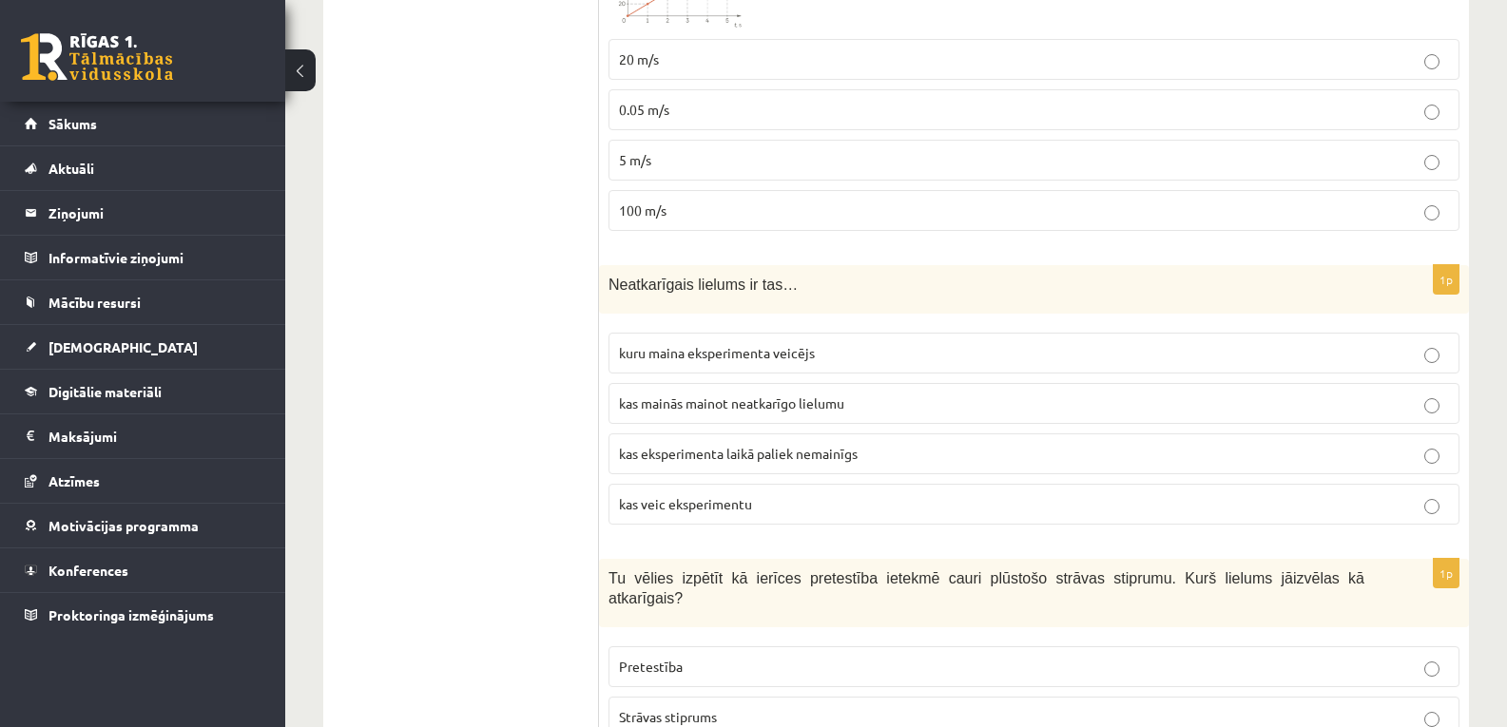
scroll to position [1457, 0]
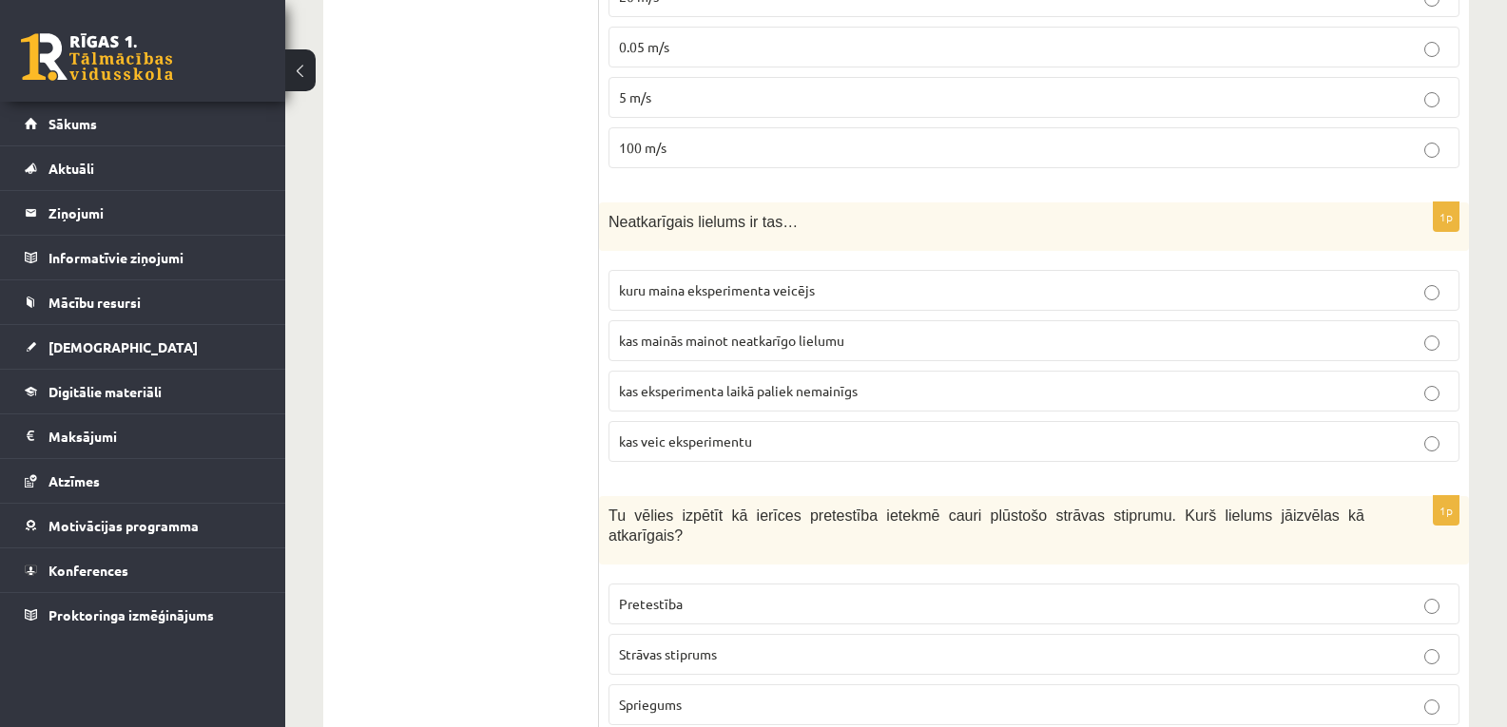
click at [653, 382] on span "kas eksperimenta laikā paliek nemainīgs" at bounding box center [738, 390] width 239 height 17
click at [715, 281] on span "kuru maina eksperimenta veicējs" at bounding box center [717, 289] width 196 height 17
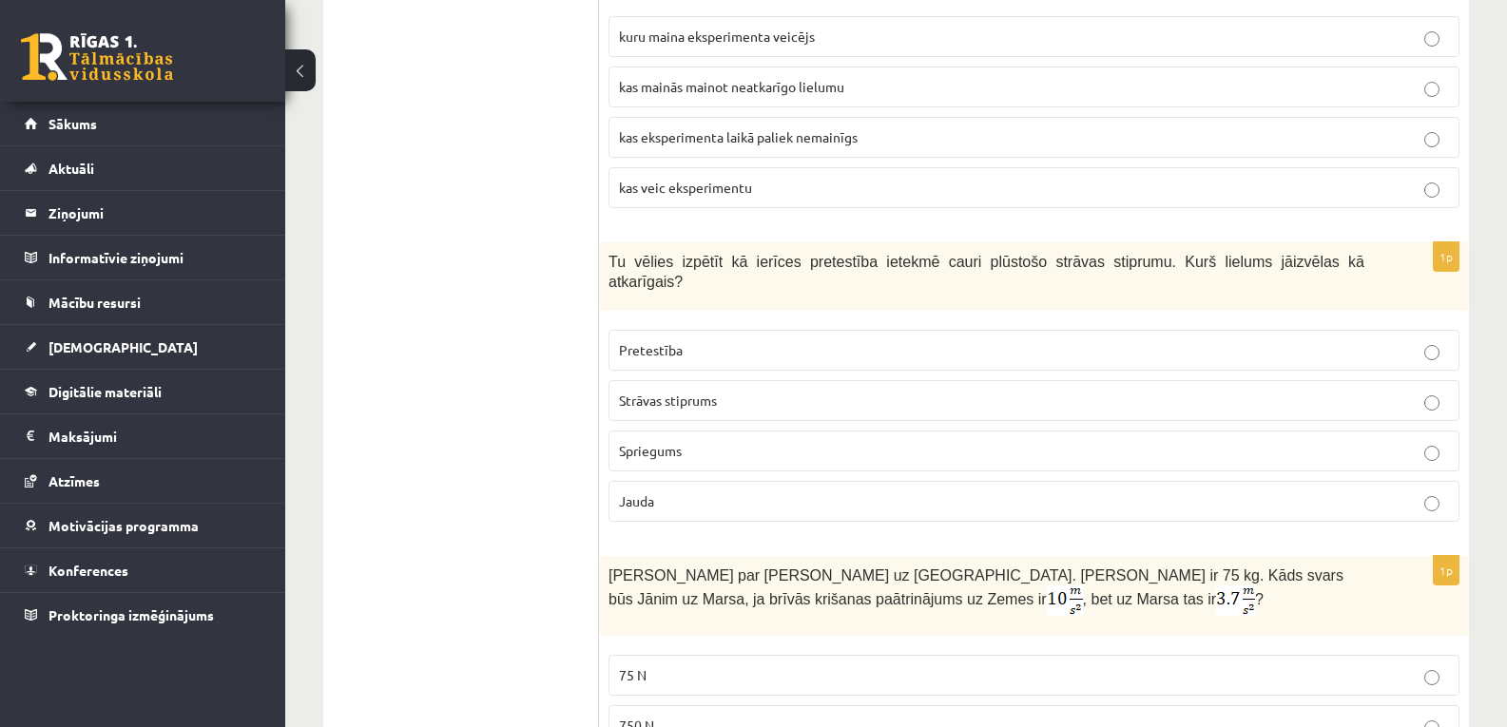
scroll to position [1775, 0]
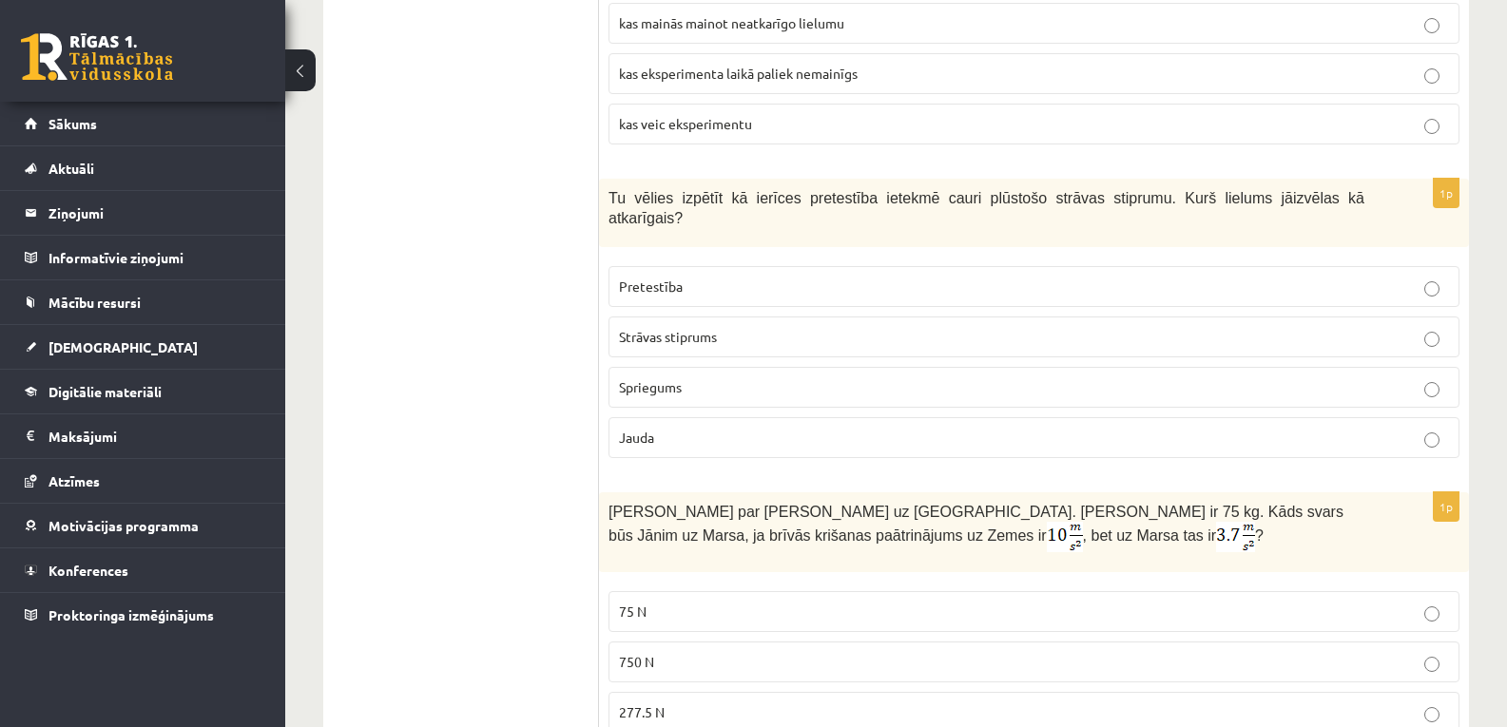
click at [707, 328] on span "Strāvas stiprums" at bounding box center [668, 336] width 98 height 17
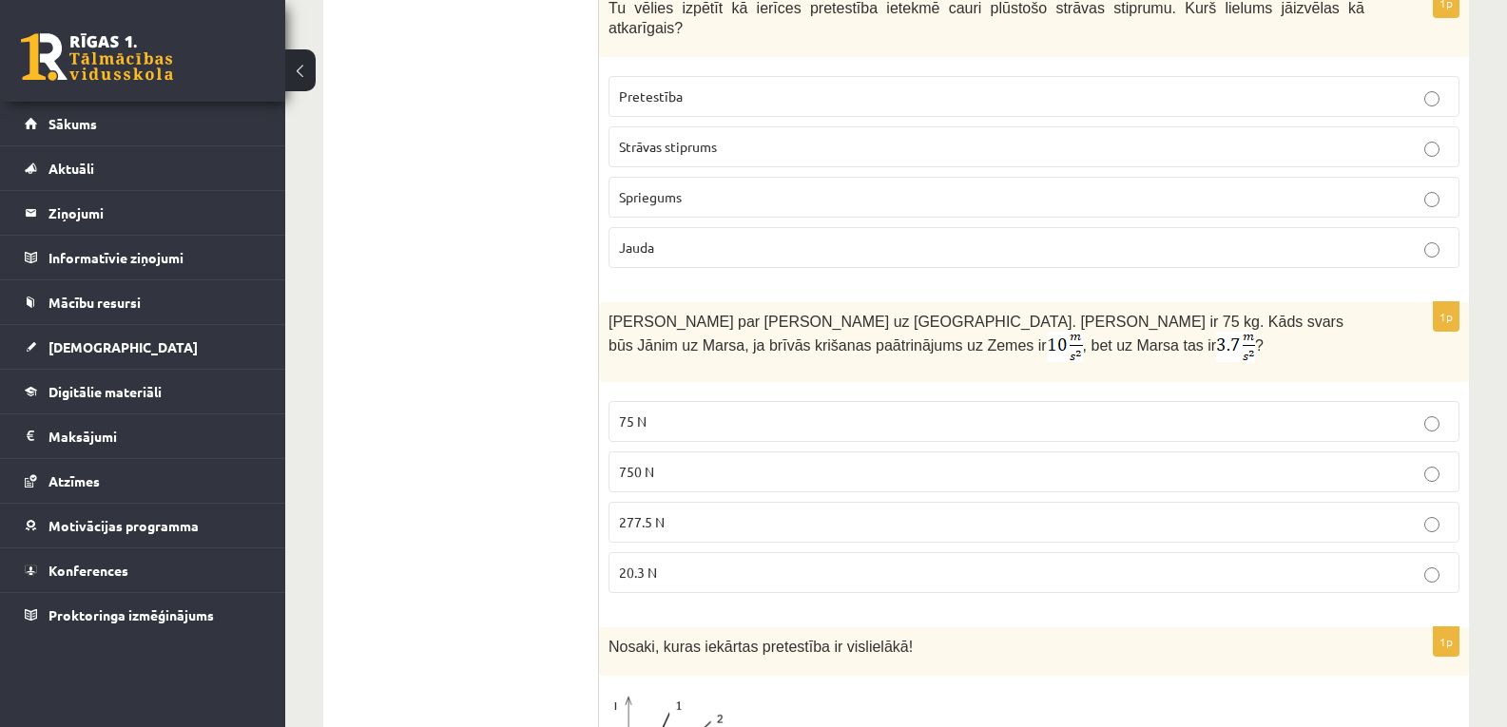
scroll to position [2028, 0]
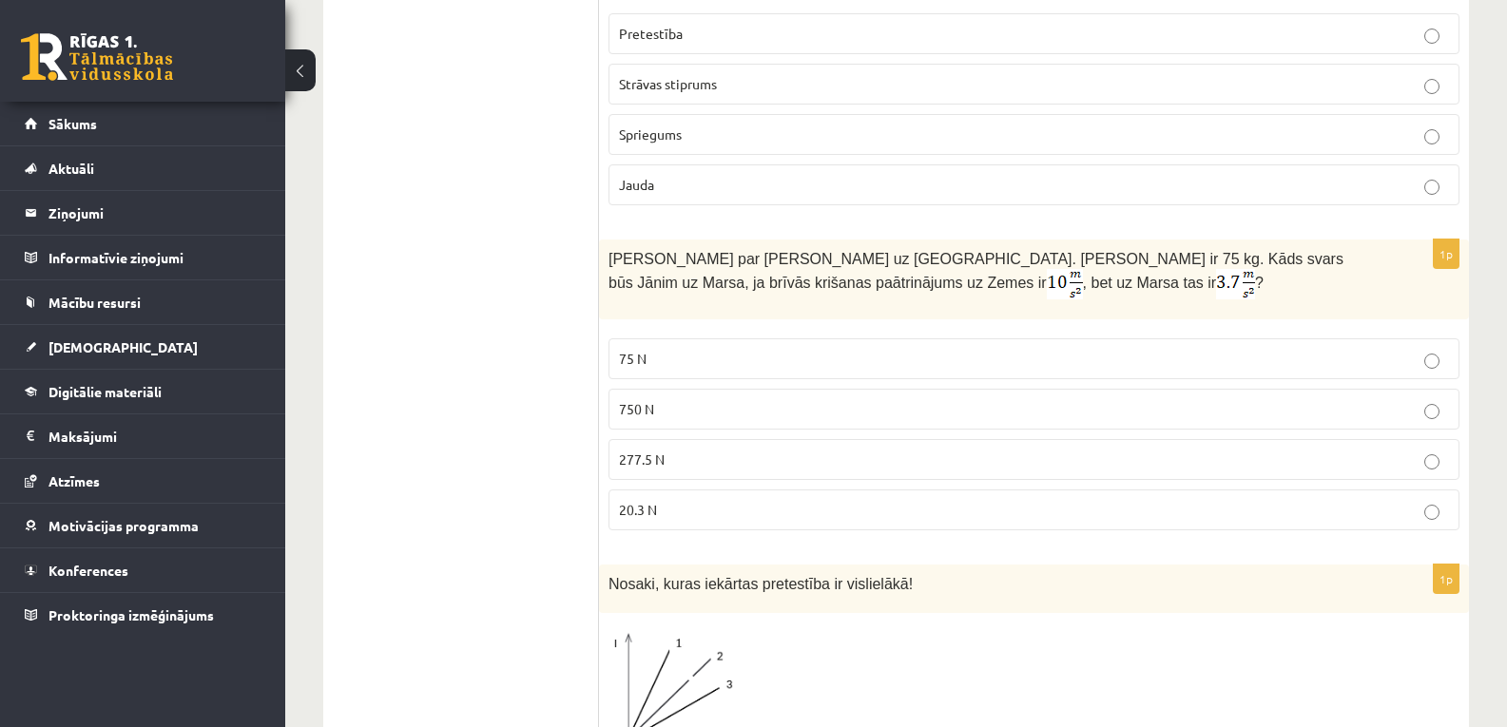
click at [655, 439] on label "277.5 N" at bounding box center [1033, 459] width 851 height 41
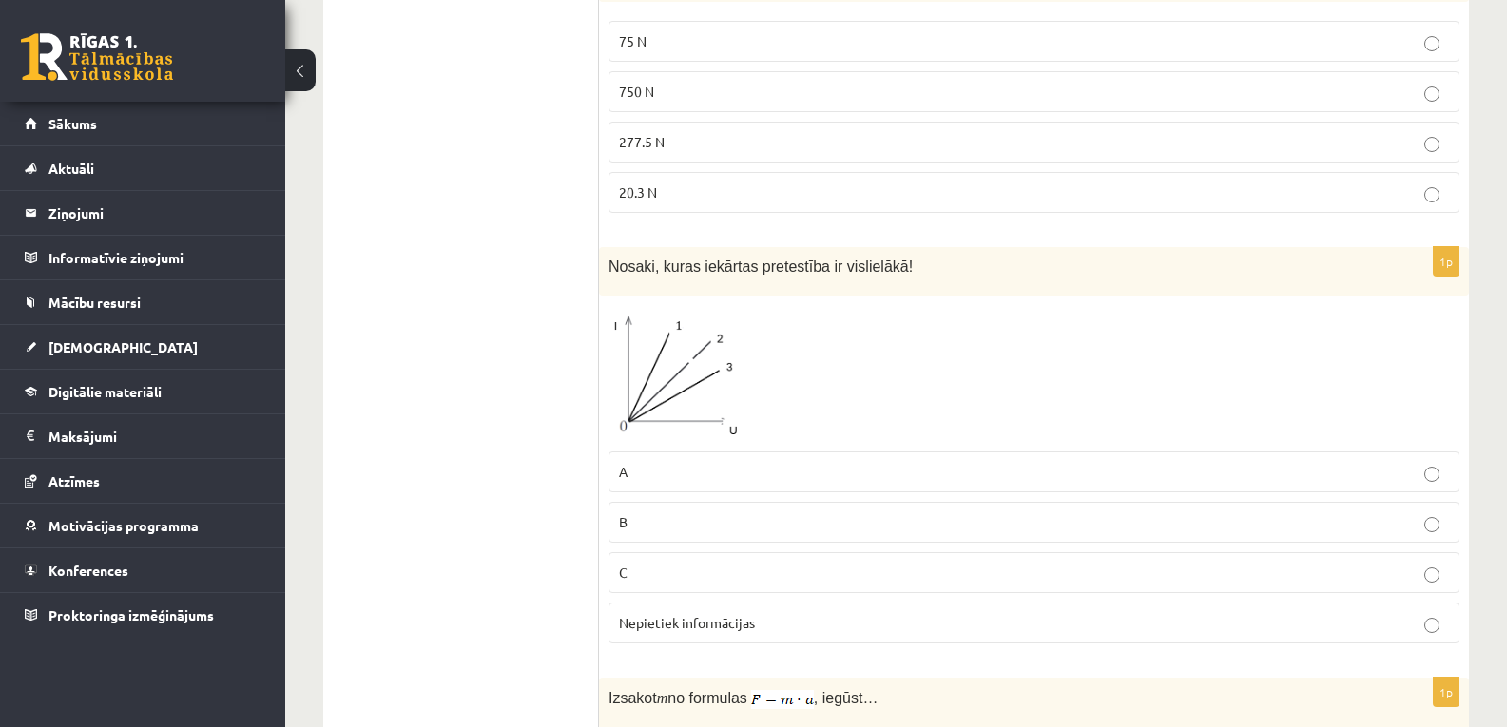
scroll to position [2408, 0]
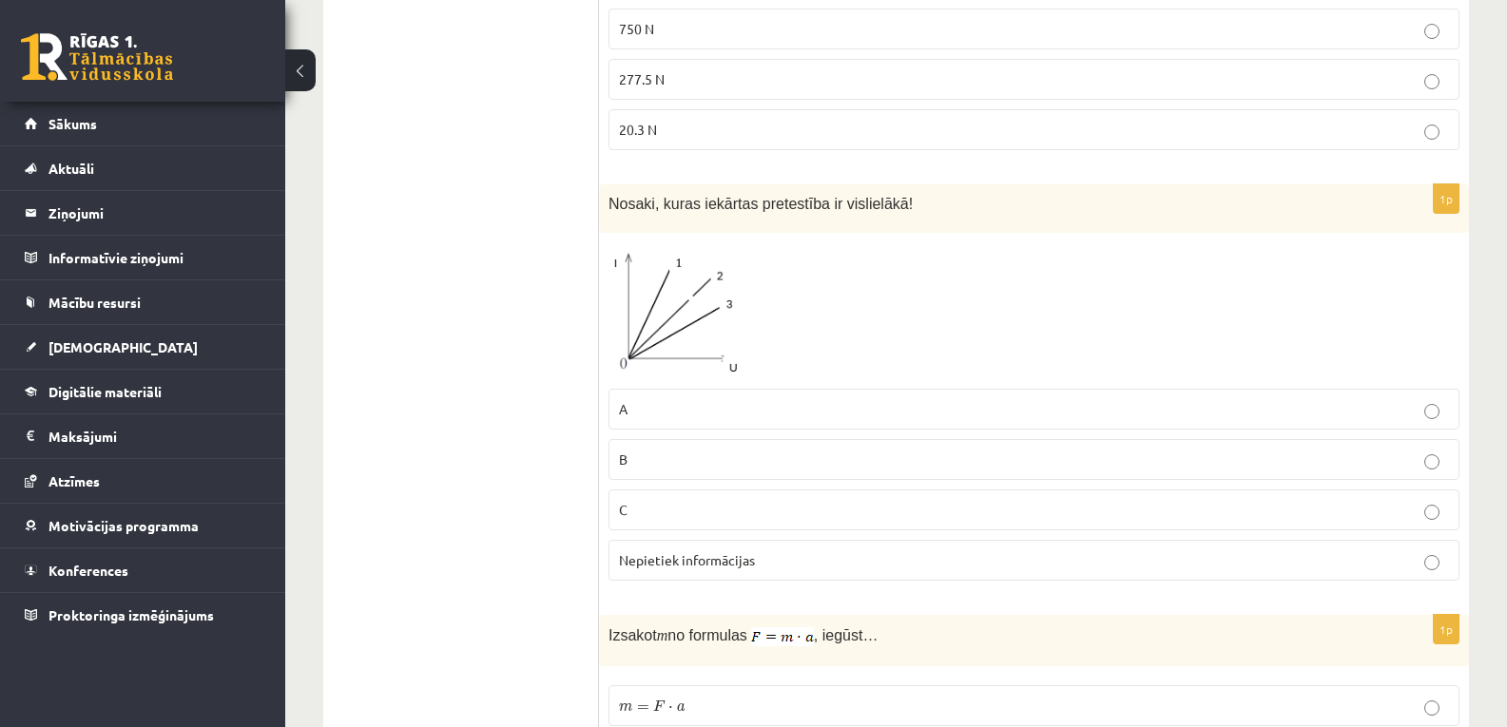
click at [662, 551] on span "Nepietiek informācijas" at bounding box center [687, 559] width 136 height 17
click at [697, 293] on img at bounding box center [679, 310] width 143 height 137
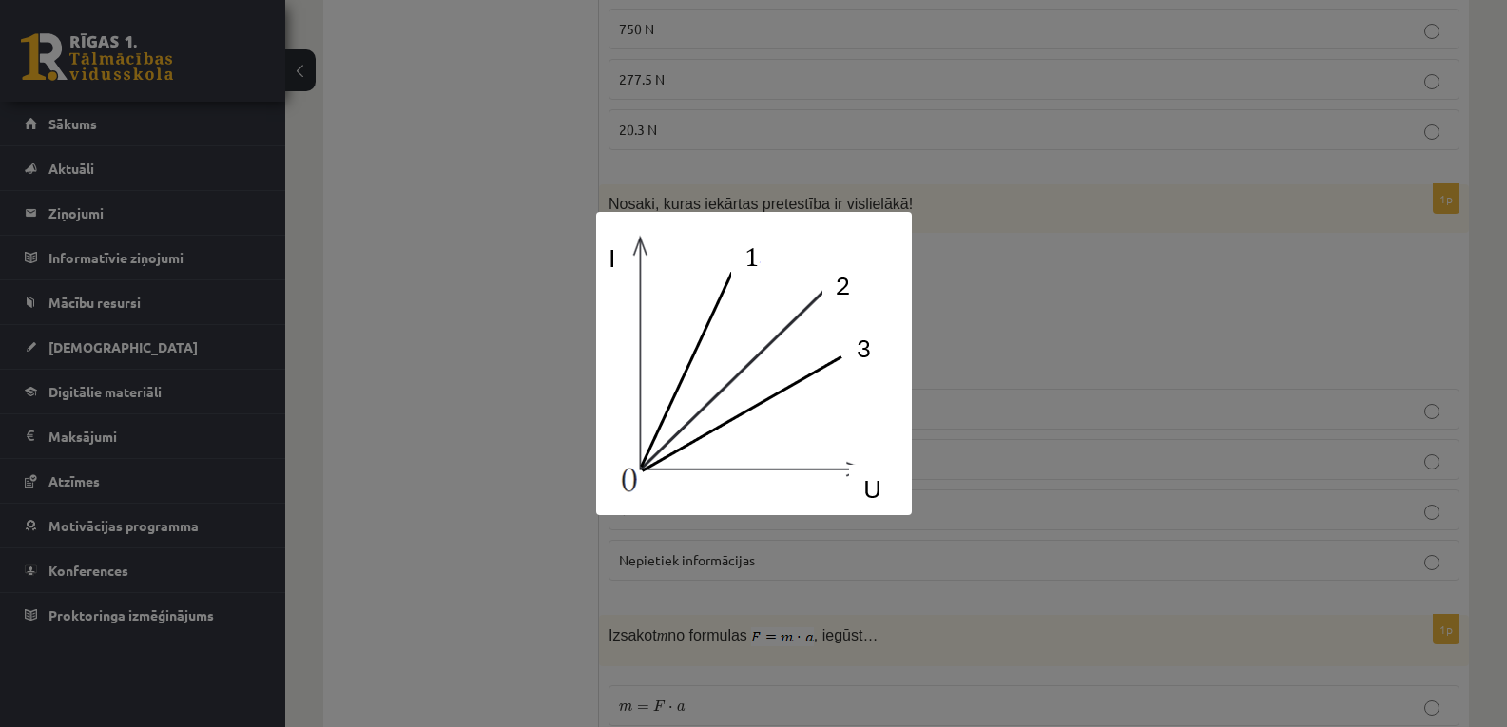
click at [1018, 350] on div at bounding box center [753, 363] width 1507 height 727
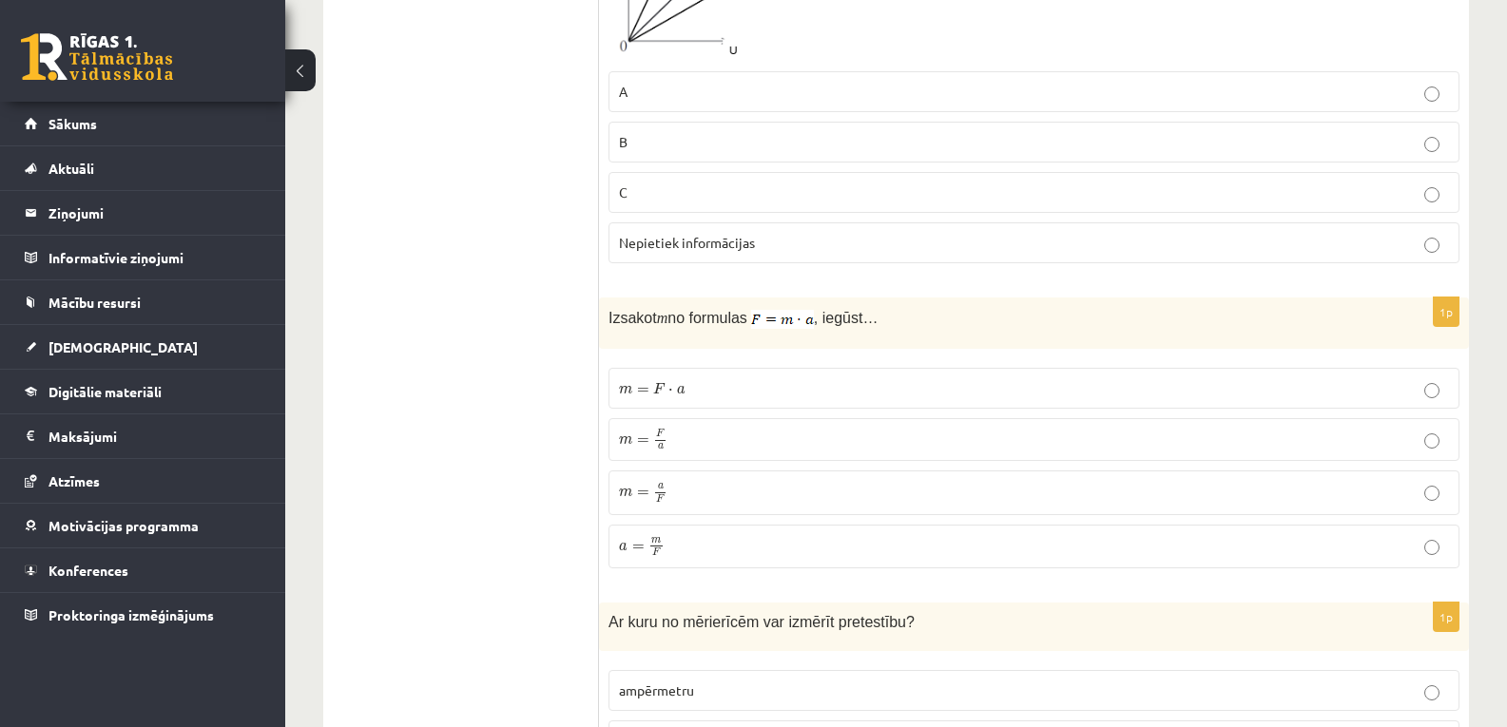
scroll to position [2788, 0]
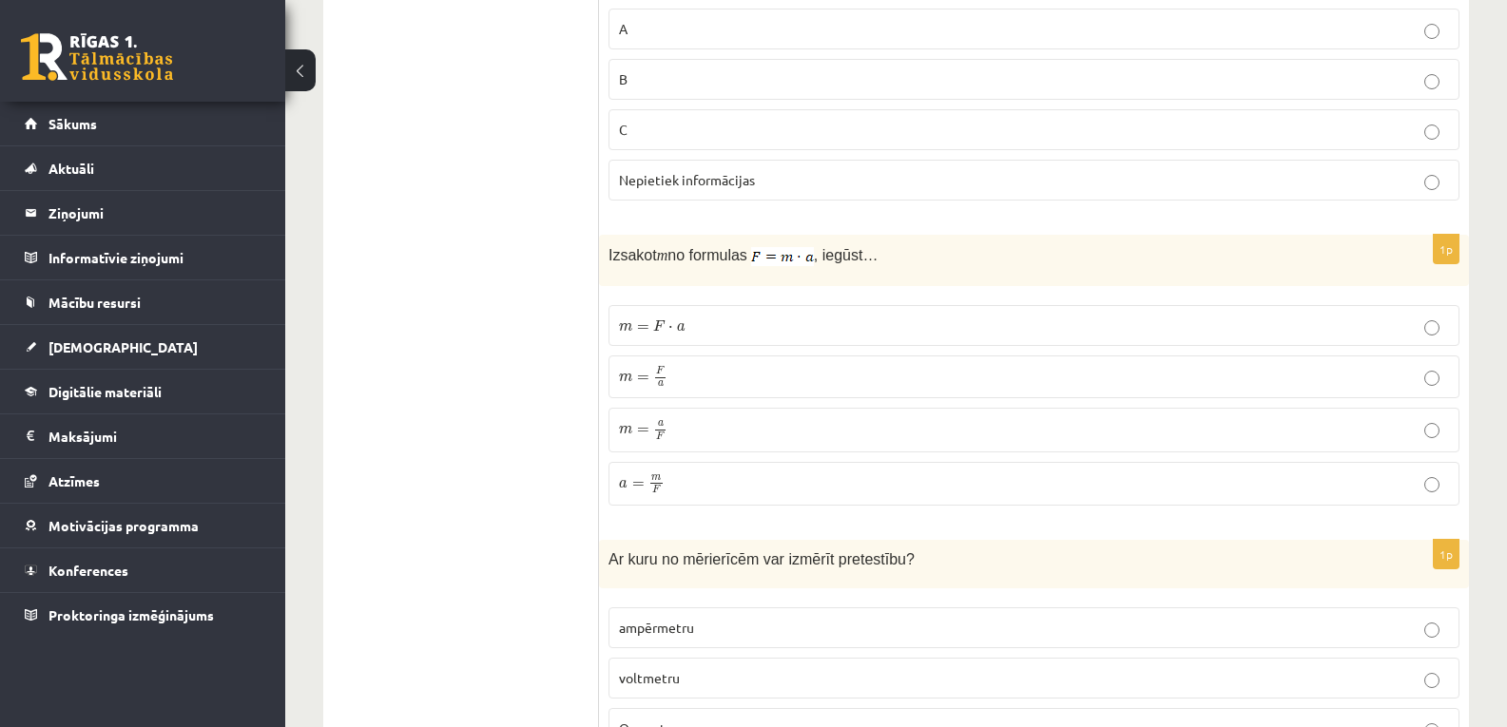
click at [663, 316] on p "m = F ⋅ a m = F ⋅ a" at bounding box center [1034, 326] width 830 height 20
click at [695, 366] on p "m = F a m = F a" at bounding box center [1034, 377] width 830 height 23
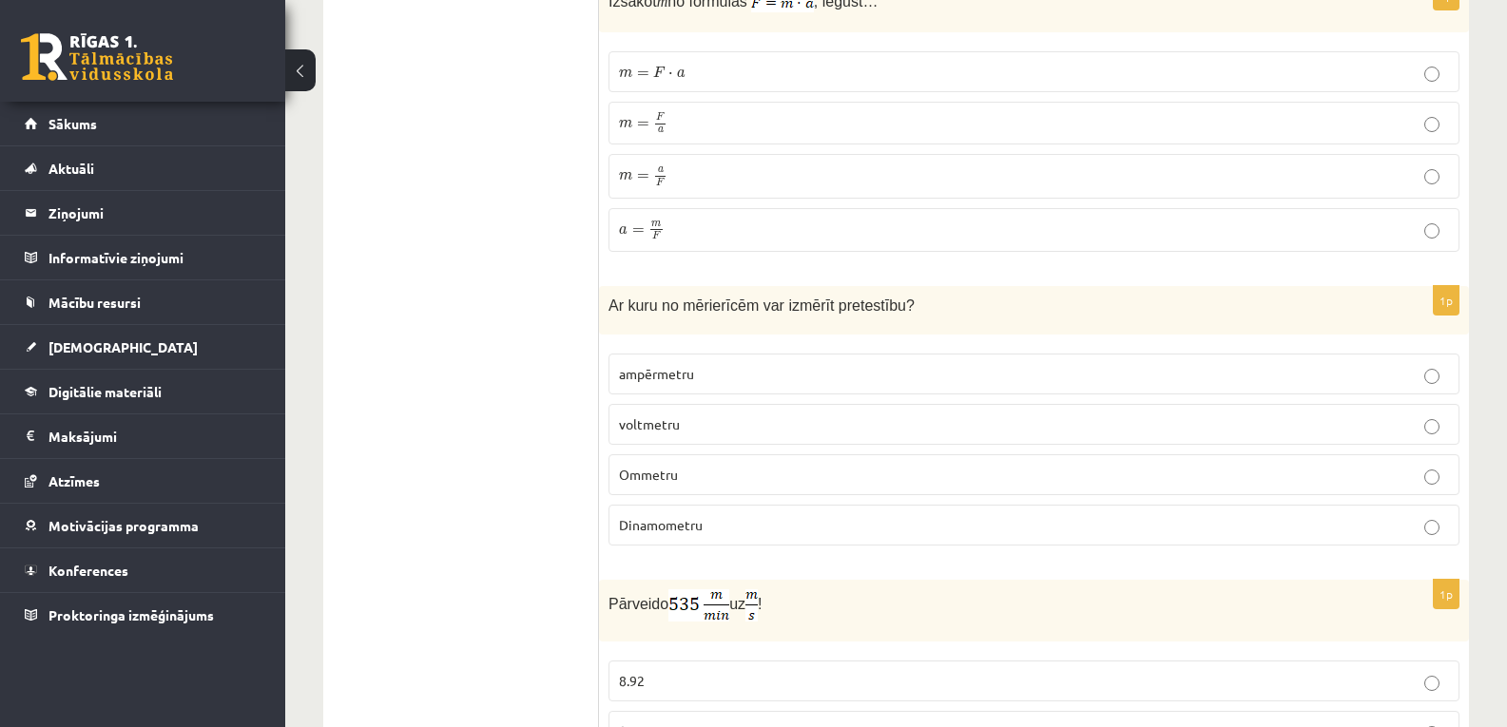
scroll to position [3106, 0]
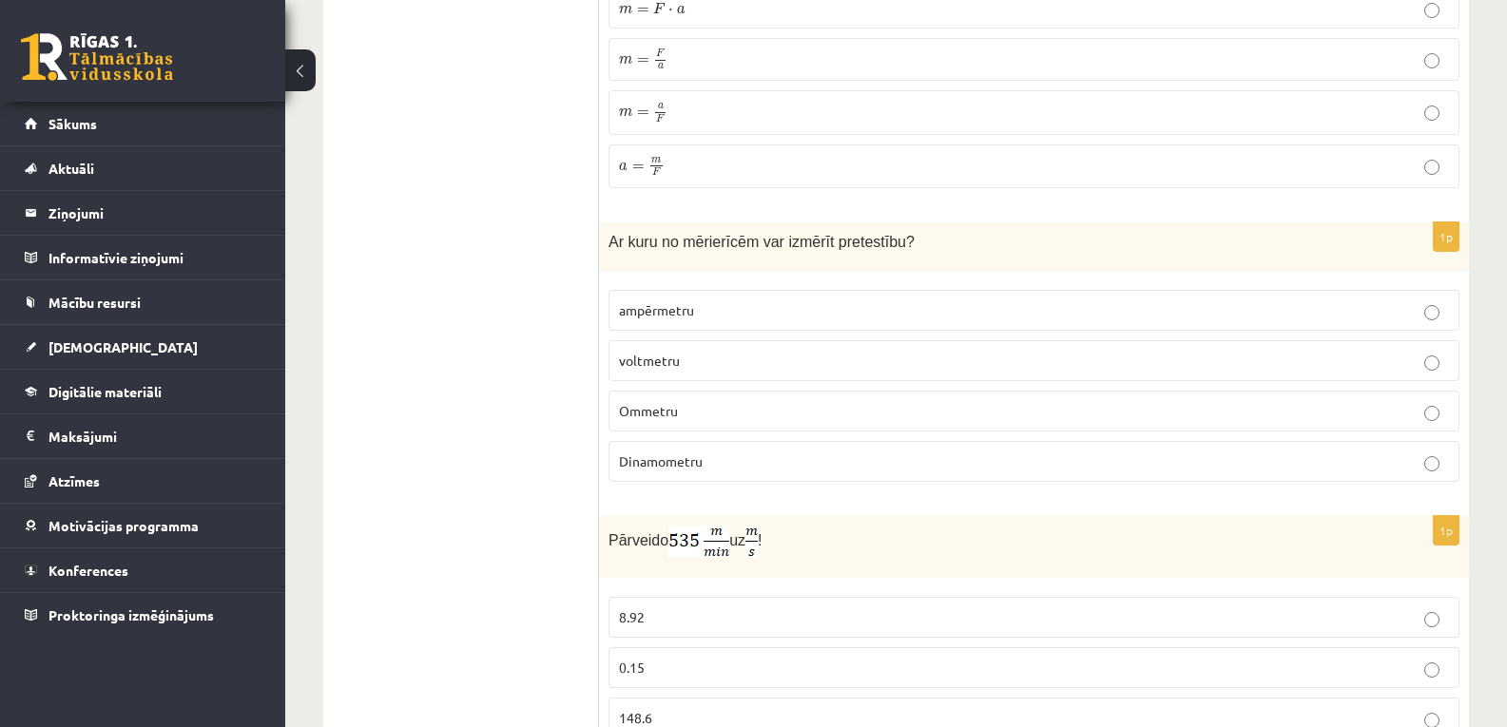
click at [645, 402] on span "Ommetru" at bounding box center [648, 410] width 59 height 17
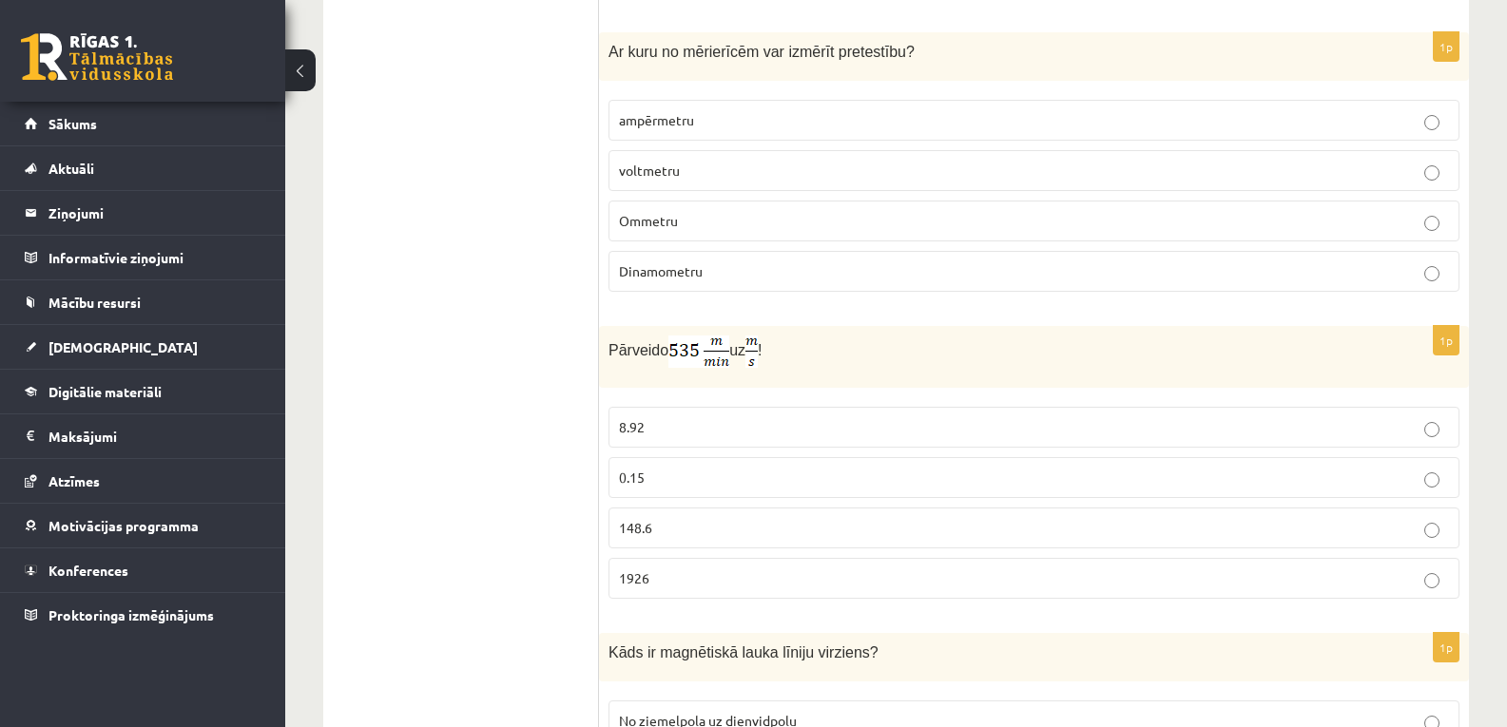
scroll to position [3358, 0]
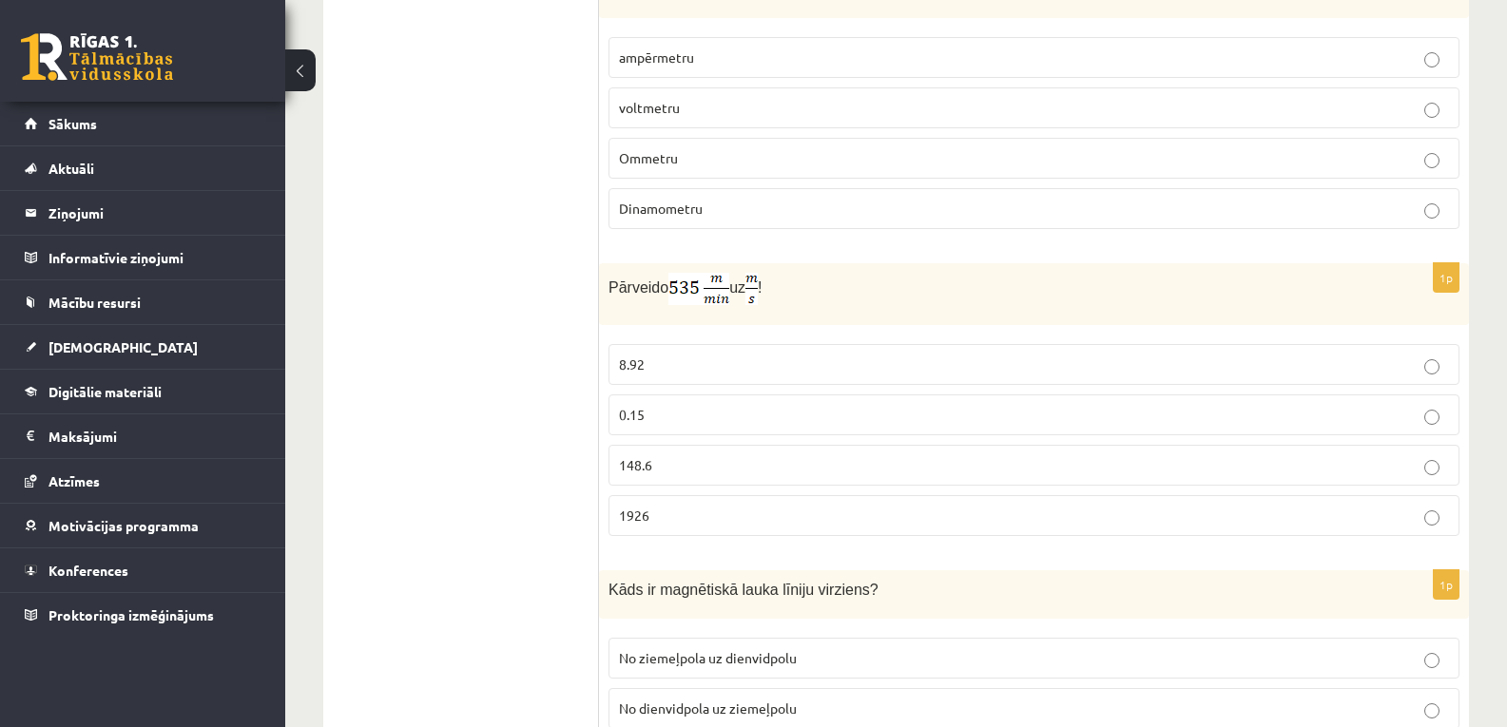
click at [663, 355] on p "8.92" at bounding box center [1034, 365] width 830 height 20
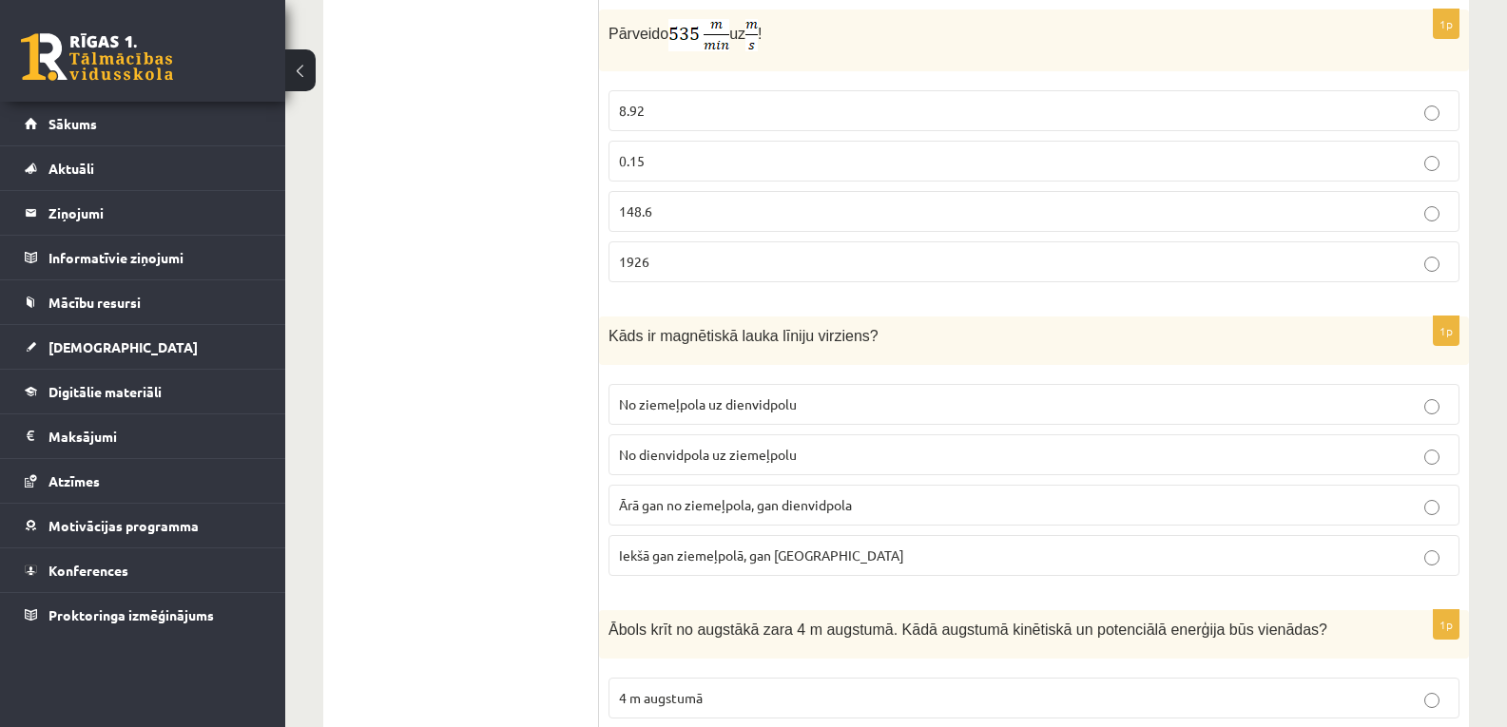
scroll to position [3676, 0]
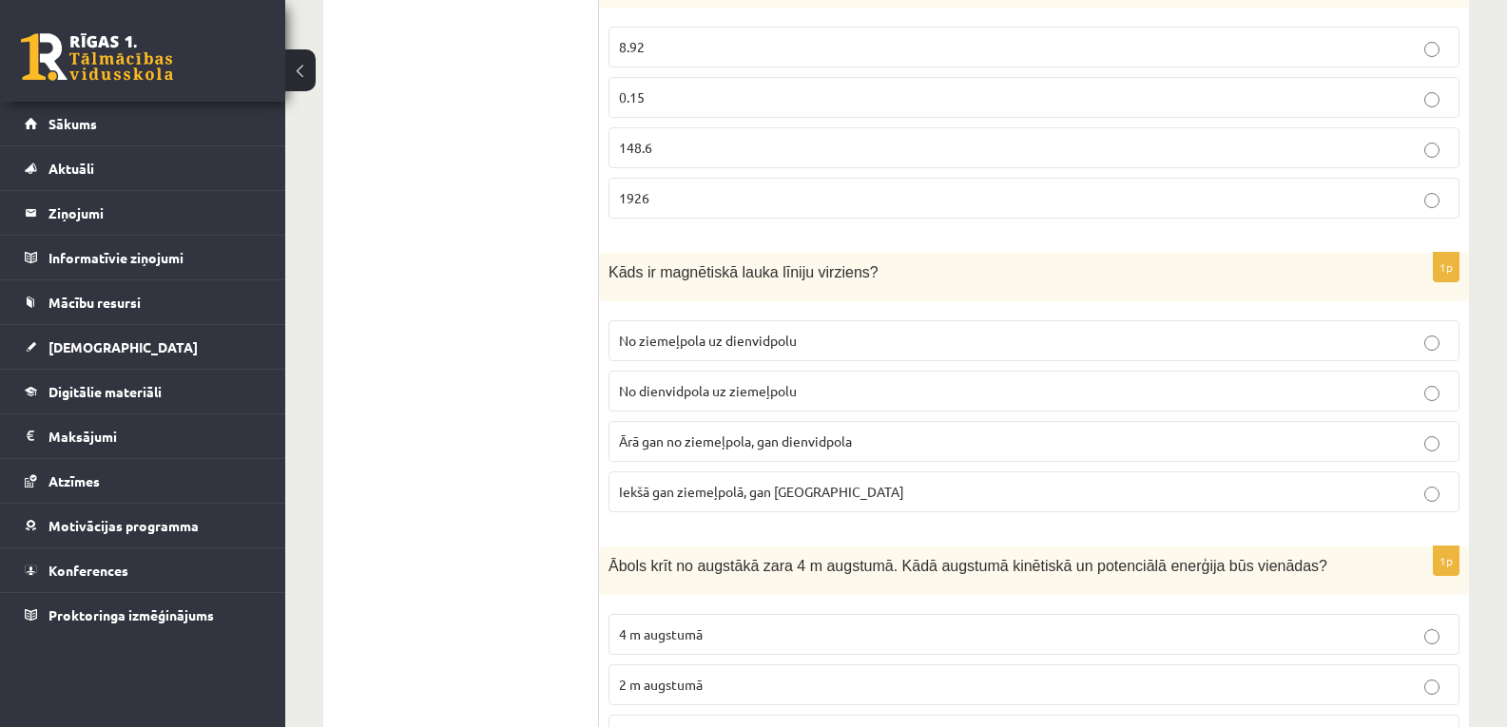
click at [701, 320] on label "No ziemeļpola uz dienvidpolu" at bounding box center [1033, 340] width 851 height 41
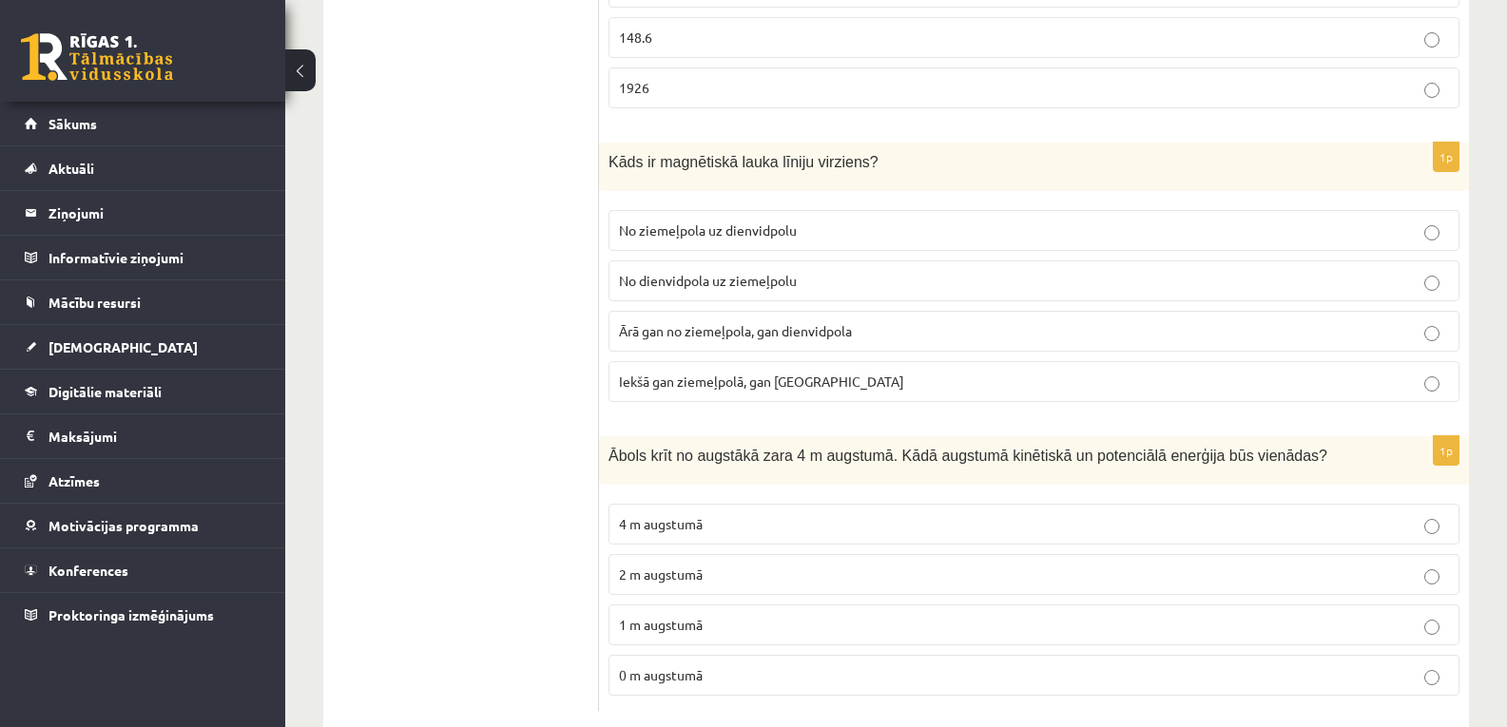
click at [664, 566] on span "2 m augstumā" at bounding box center [661, 574] width 84 height 17
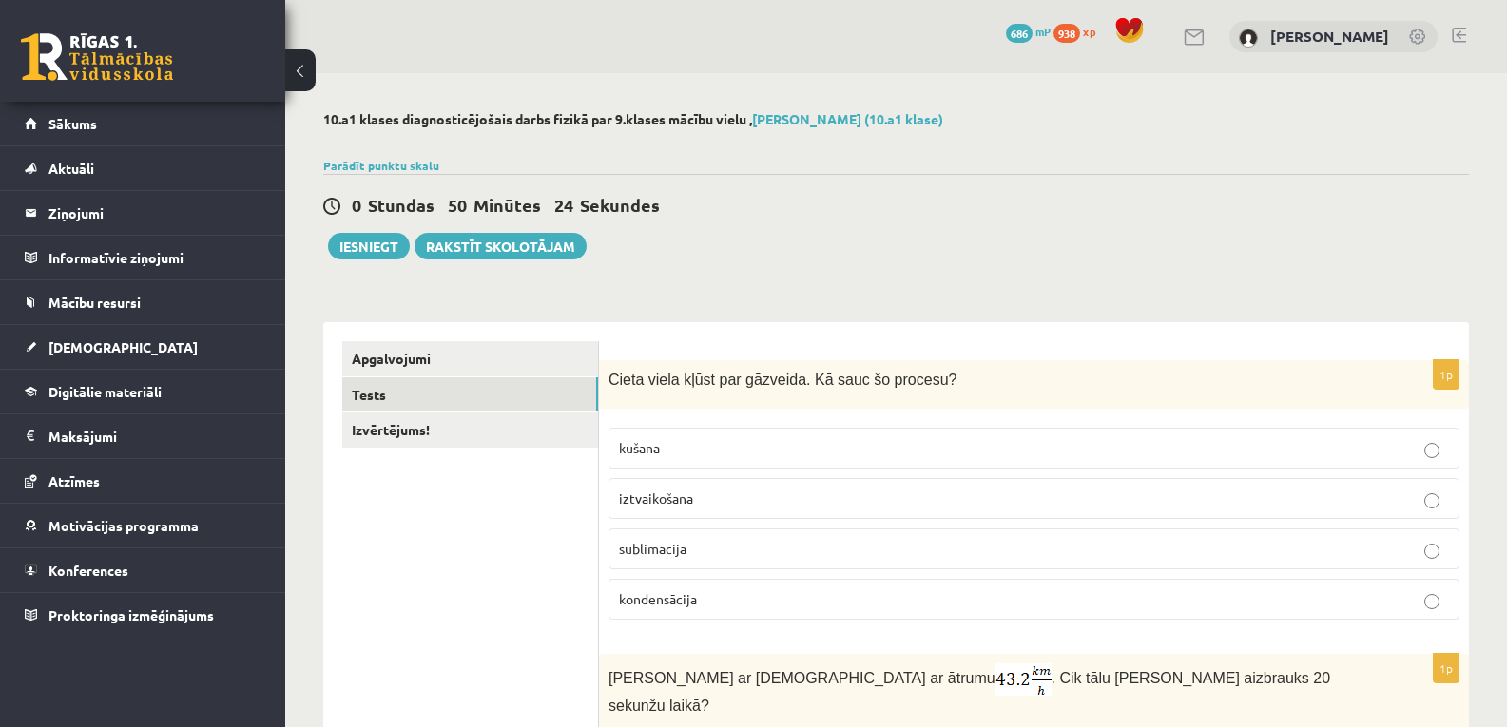
scroll to position [126, 0]
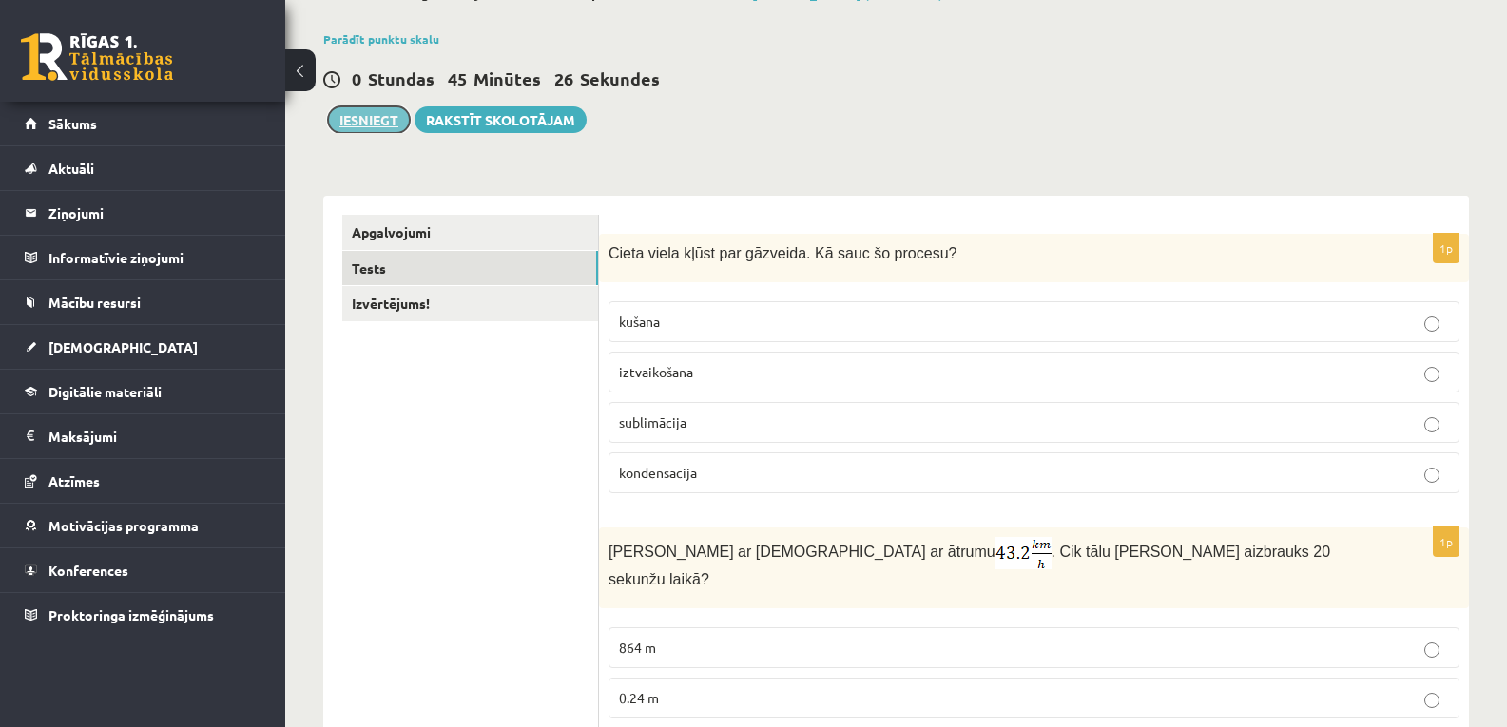
click at [377, 132] on button "Iesniegt" at bounding box center [369, 119] width 82 height 27
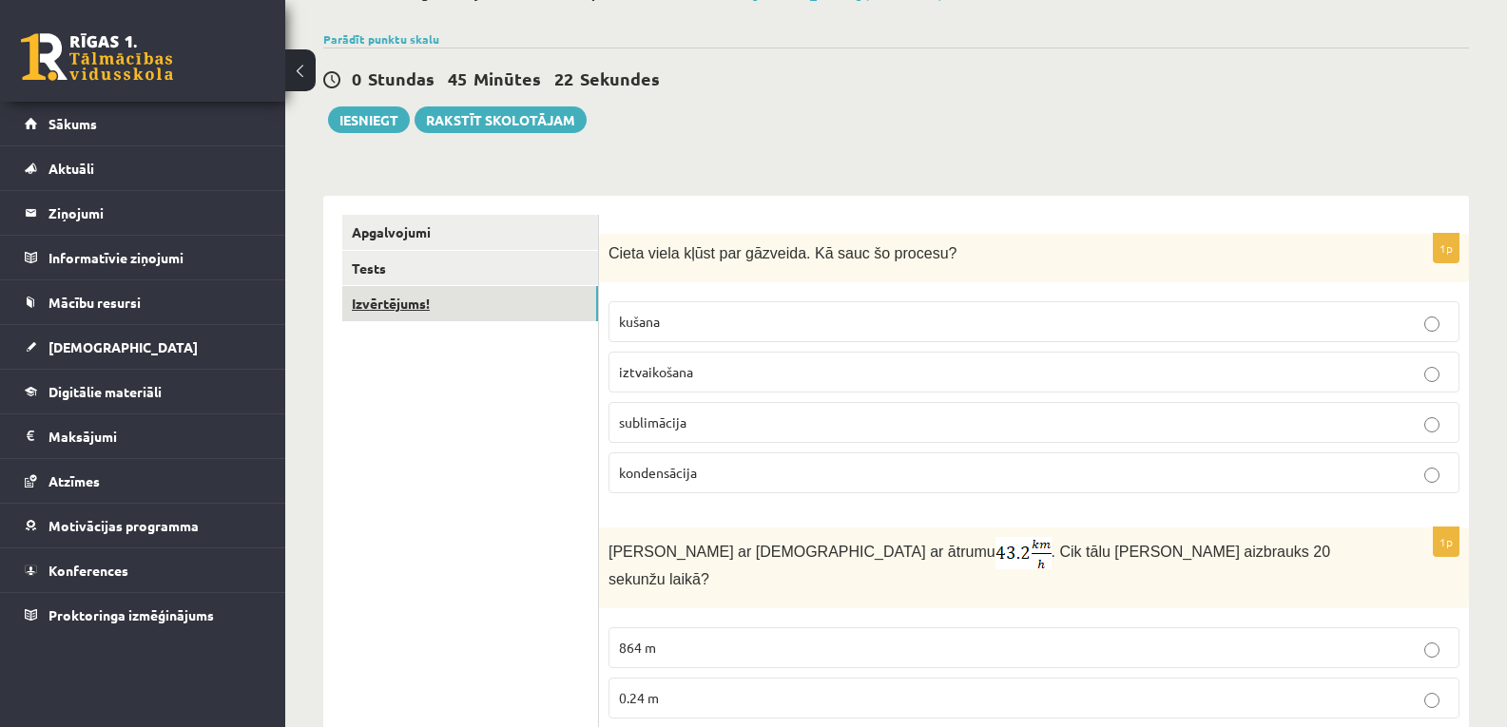
click at [439, 294] on link "Izvērtējums!" at bounding box center [470, 303] width 256 height 35
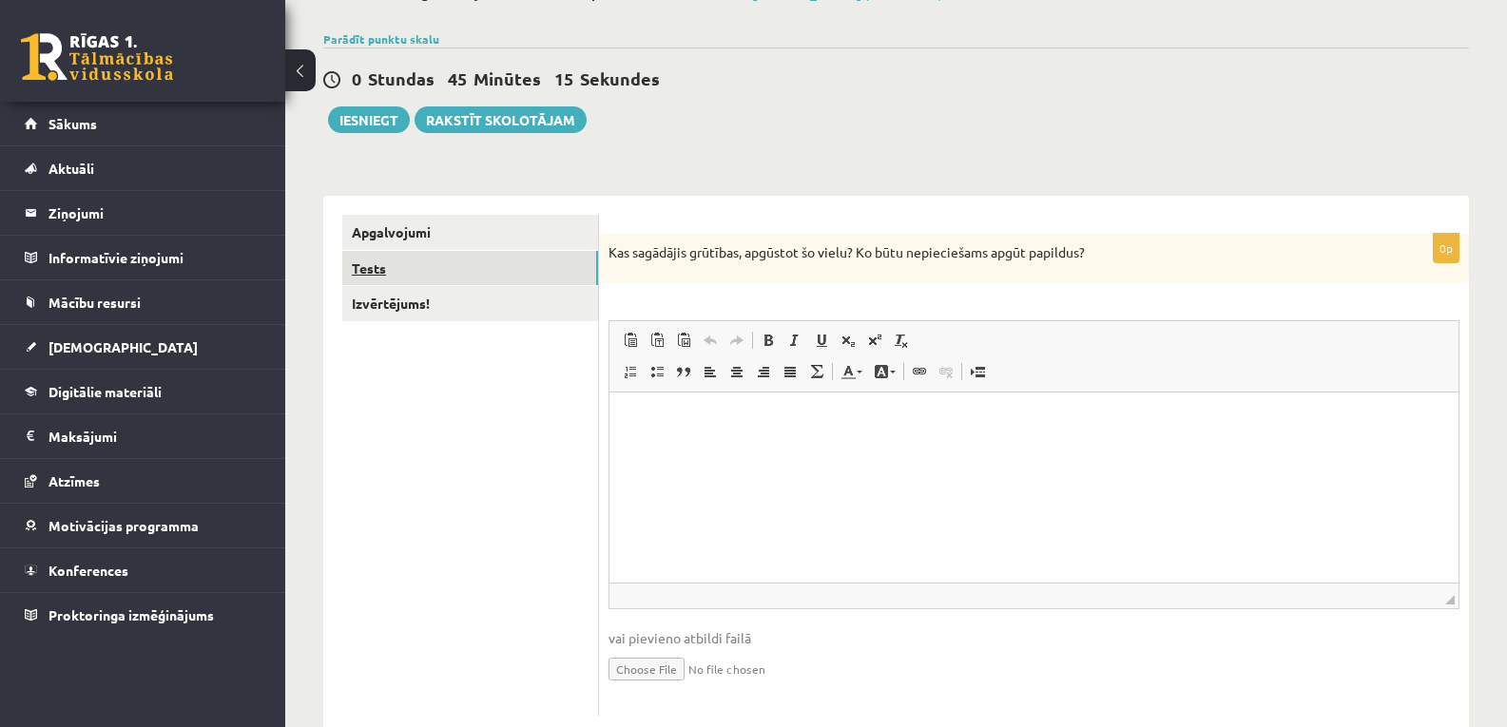
click at [458, 268] on link "Tests" at bounding box center [470, 268] width 256 height 35
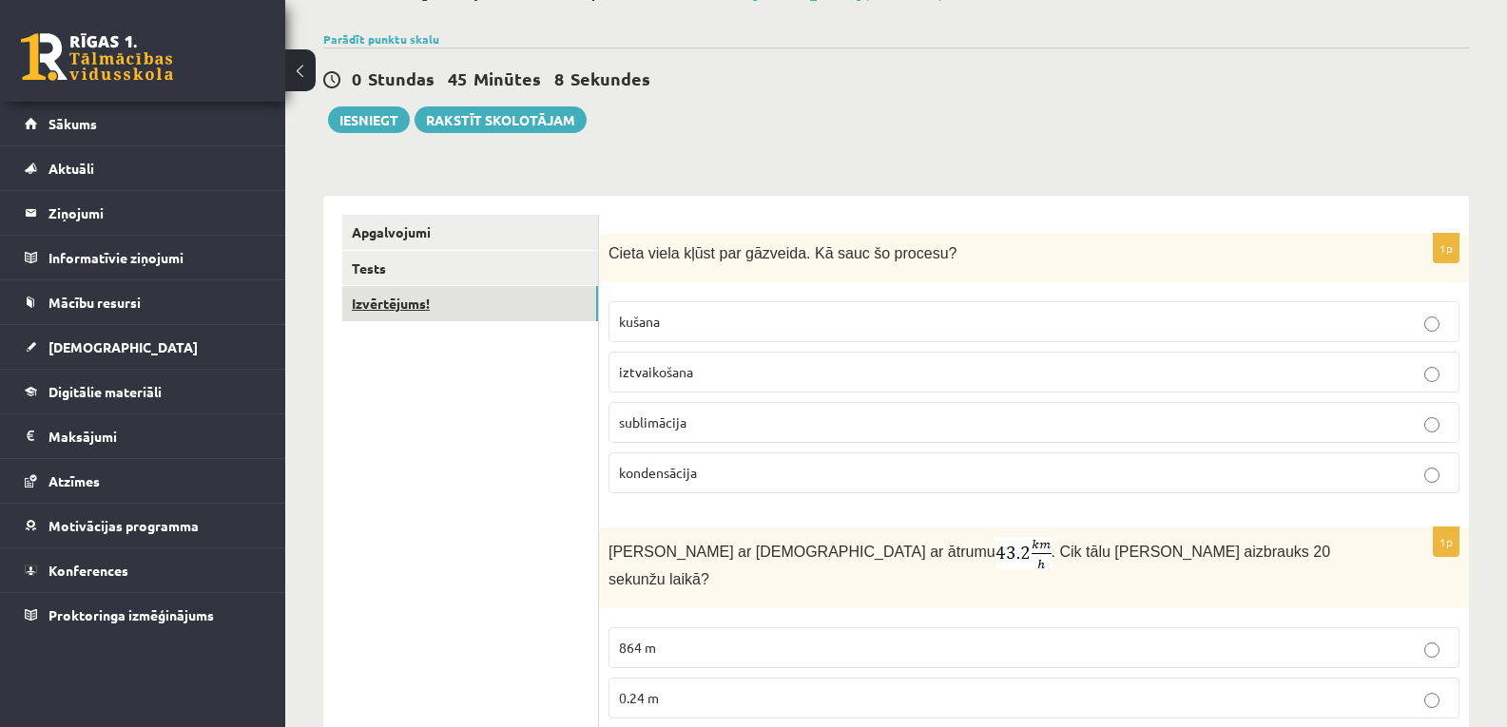
click at [435, 303] on link "Izvērtējums!" at bounding box center [470, 303] width 256 height 35
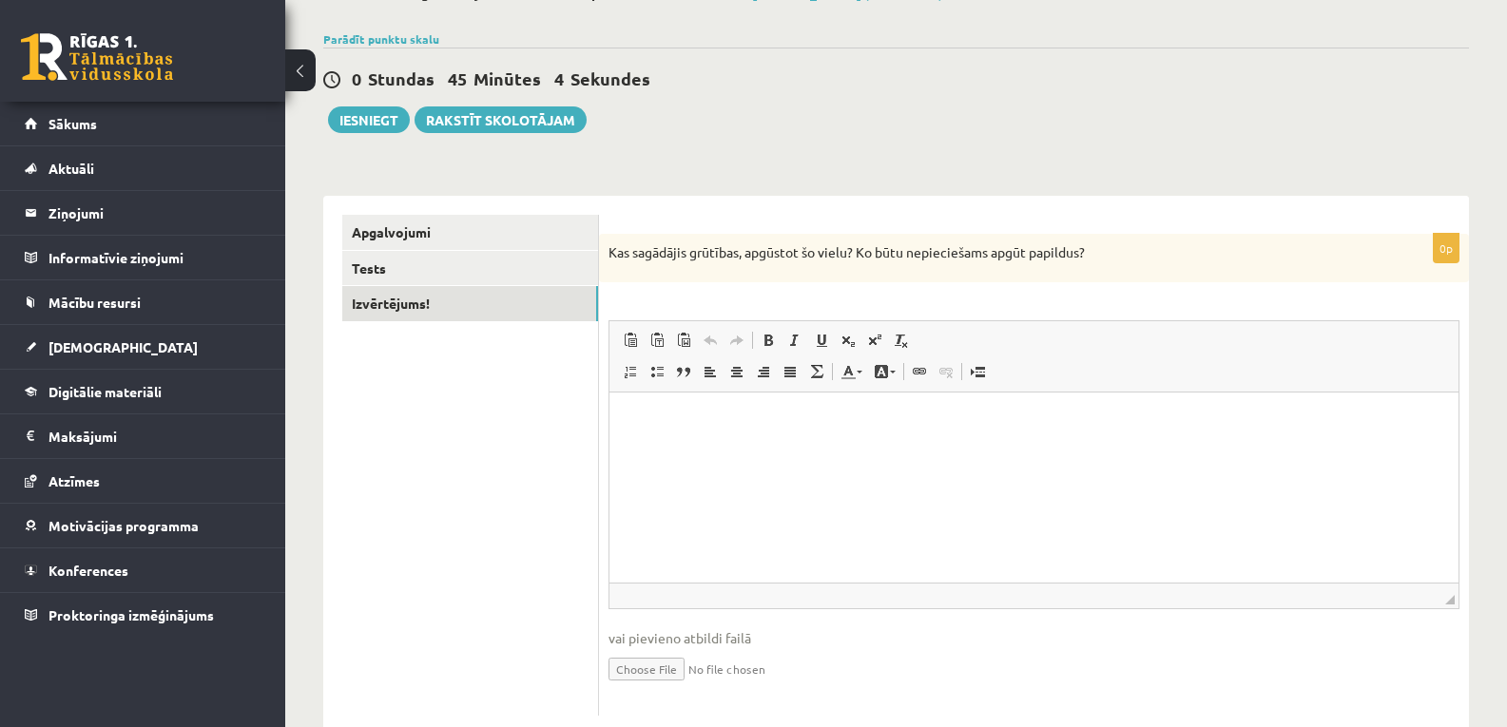
scroll to position [174, 0]
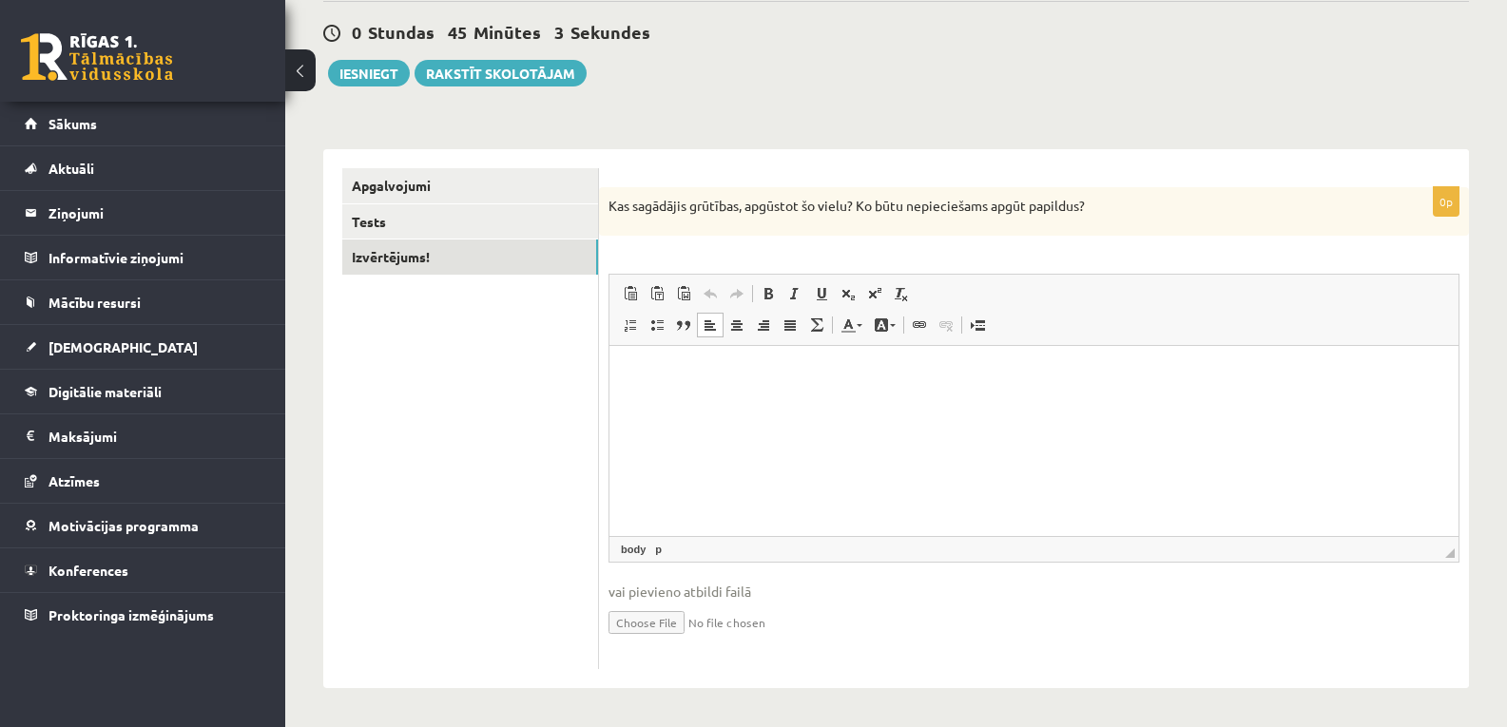
click at [704, 391] on html at bounding box center [1033, 375] width 849 height 58
click at [371, 65] on button "Iesniegt" at bounding box center [369, 73] width 82 height 27
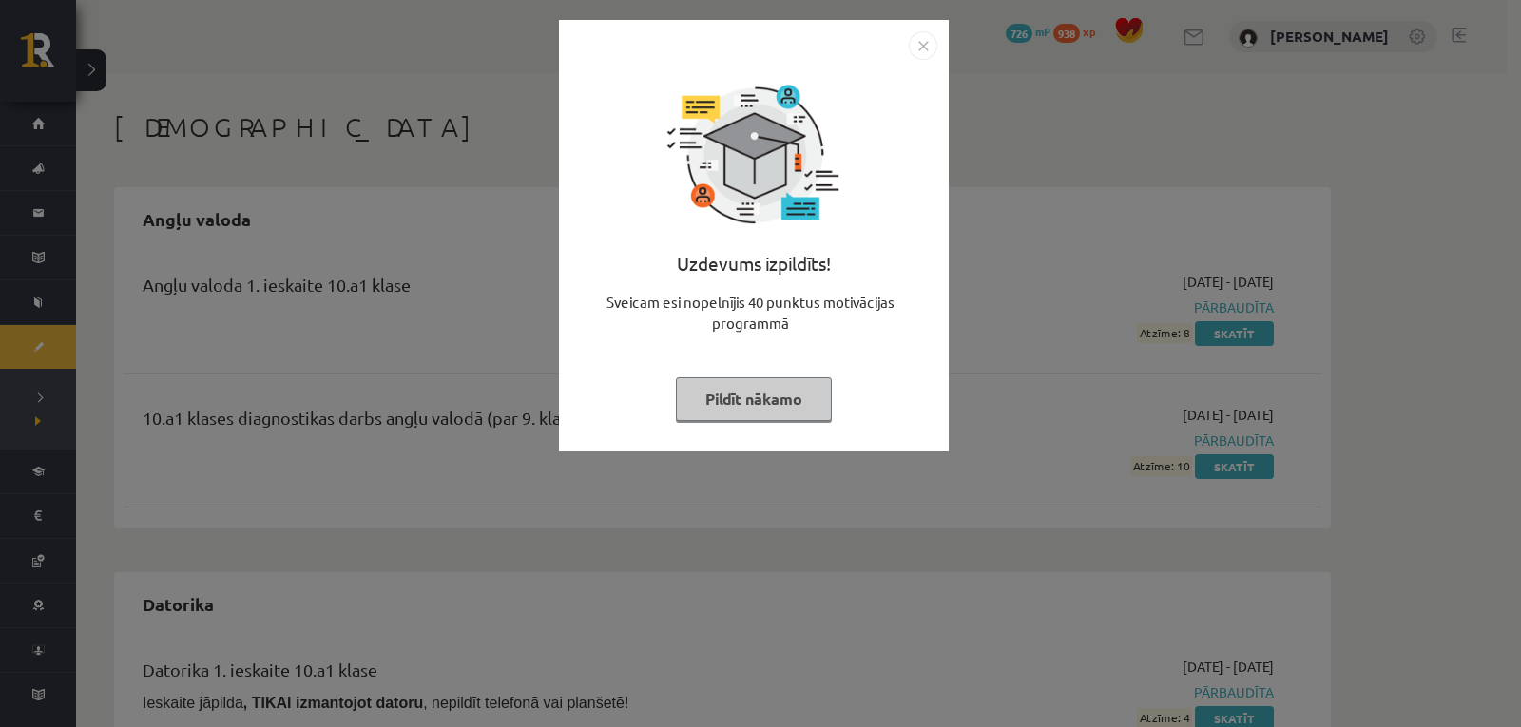
click at [735, 404] on button "Pildīt nākamo" at bounding box center [754, 399] width 156 height 44
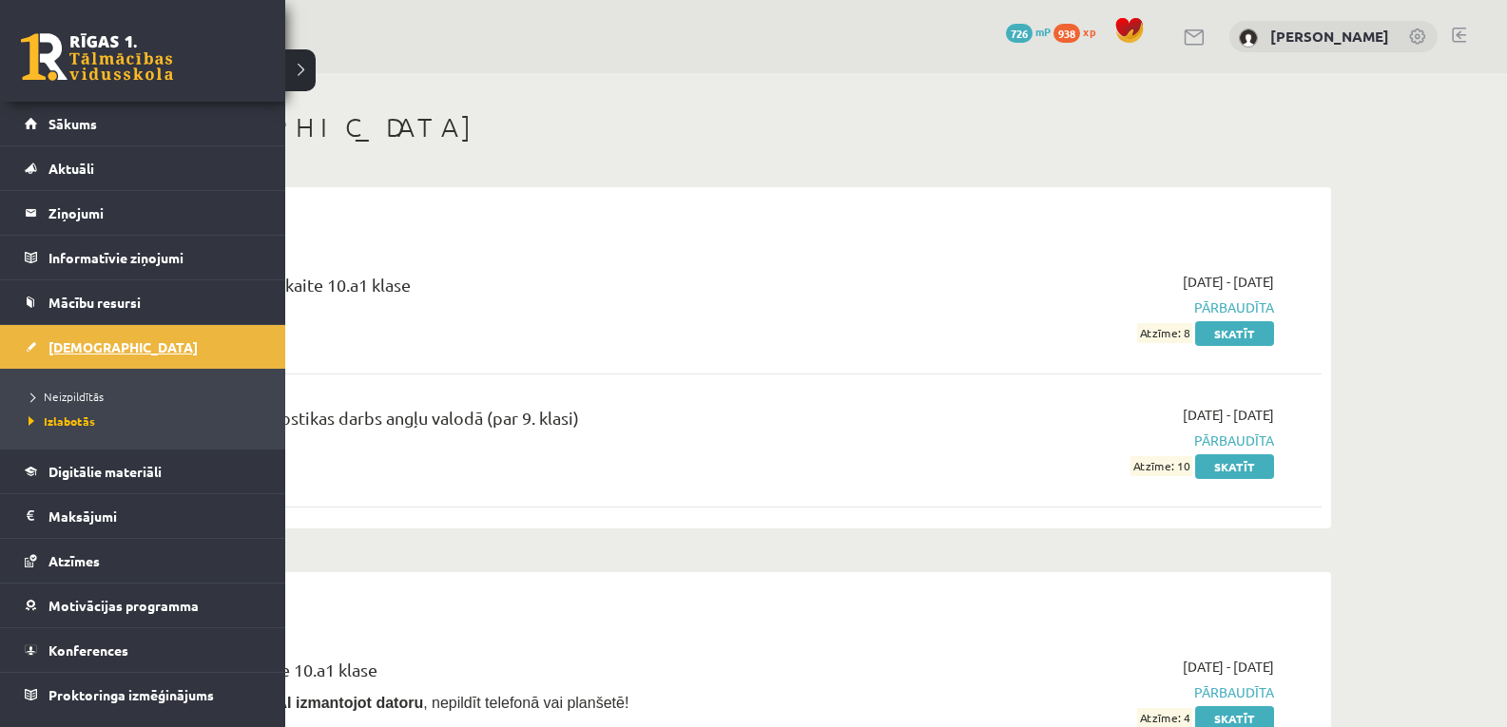
click at [67, 337] on link "[DEMOGRAPHIC_DATA]" at bounding box center [143, 347] width 237 height 44
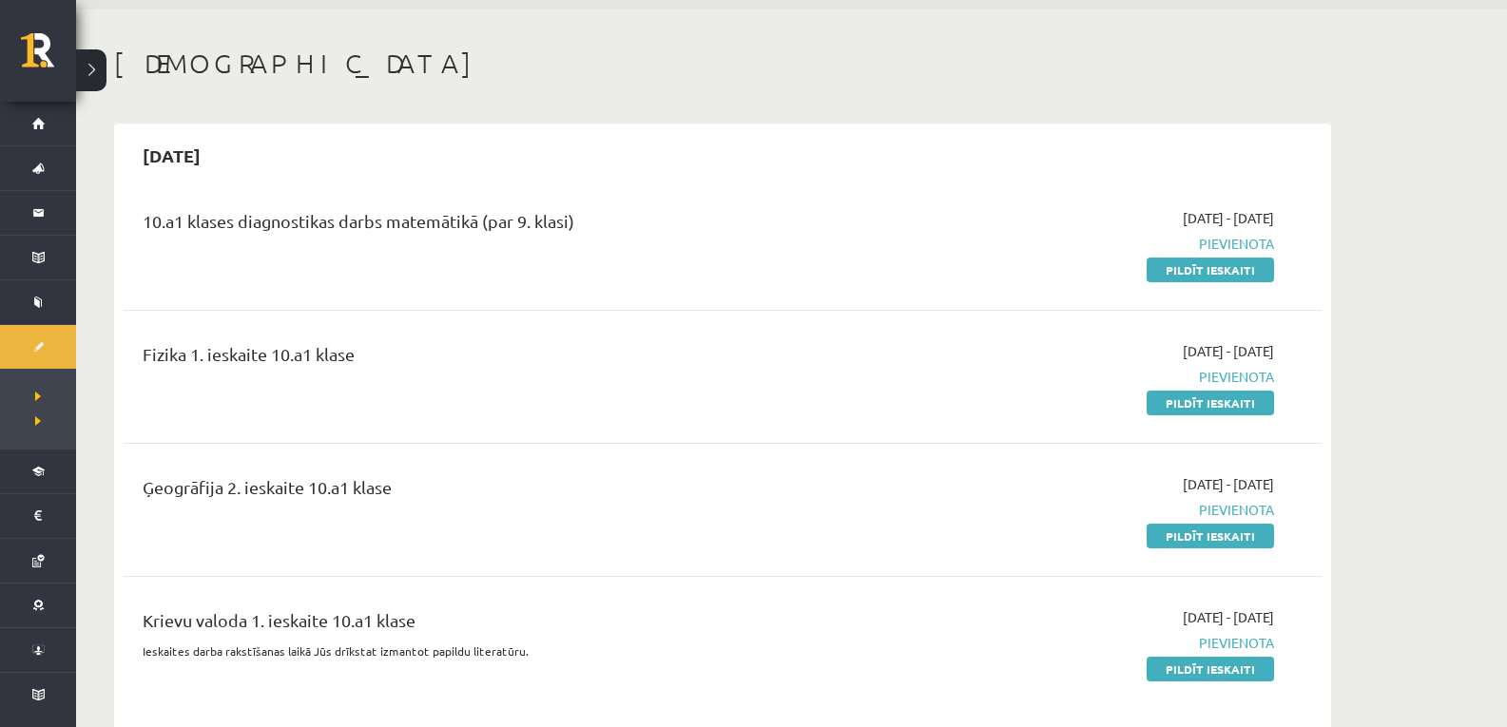
scroll to position [190, 0]
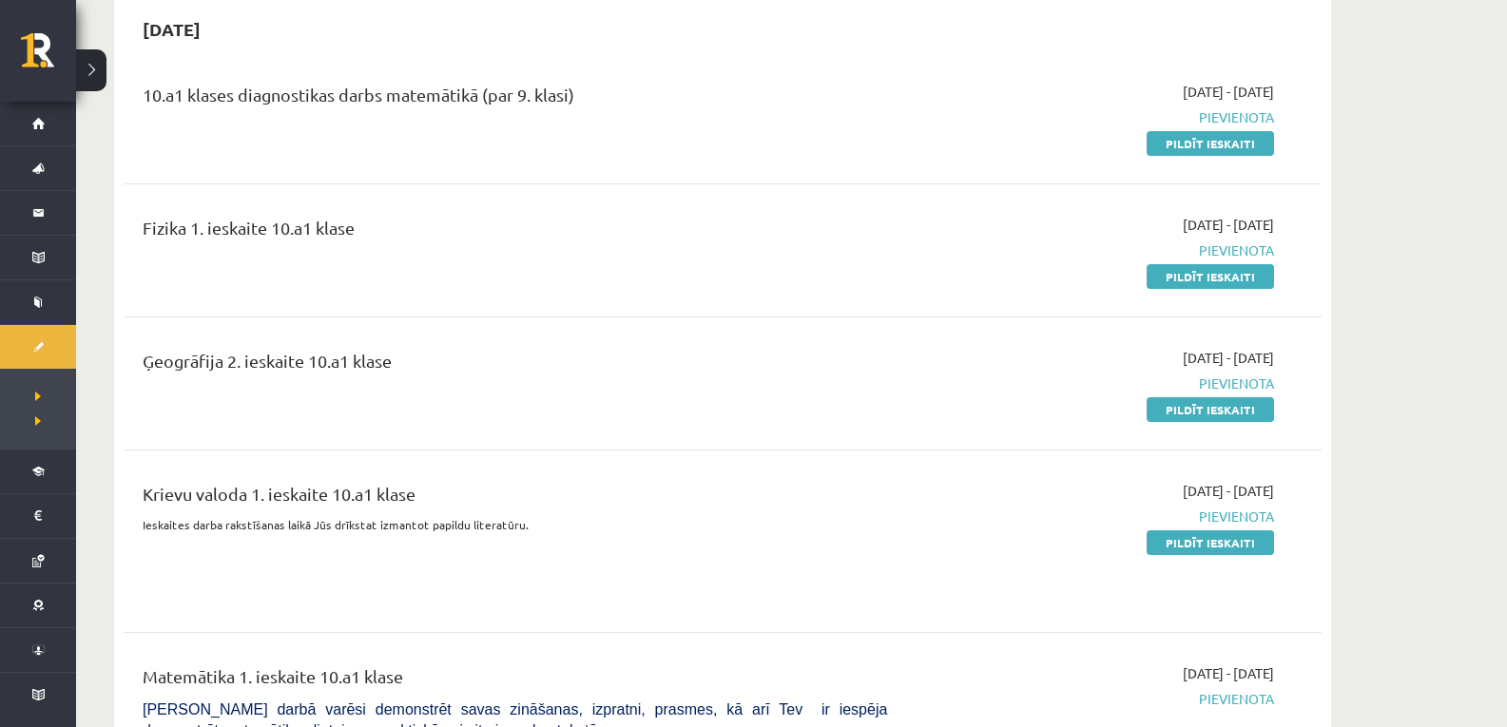
drag, startPoint x: 1174, startPoint y: 150, endPoint x: 837, endPoint y: 112, distance: 339.6
click at [1174, 150] on link "Pildīt ieskaiti" at bounding box center [1209, 143] width 127 height 25
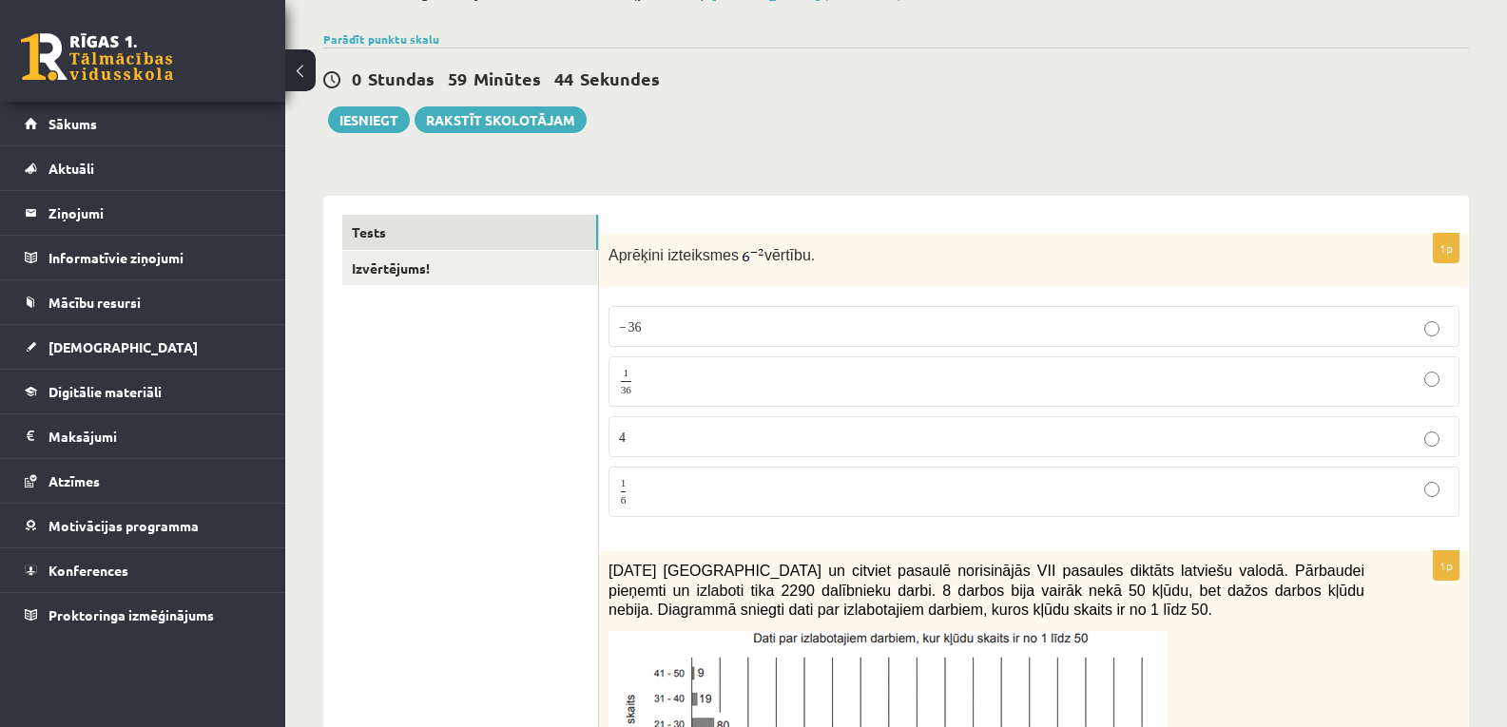
scroll to position [254, 0]
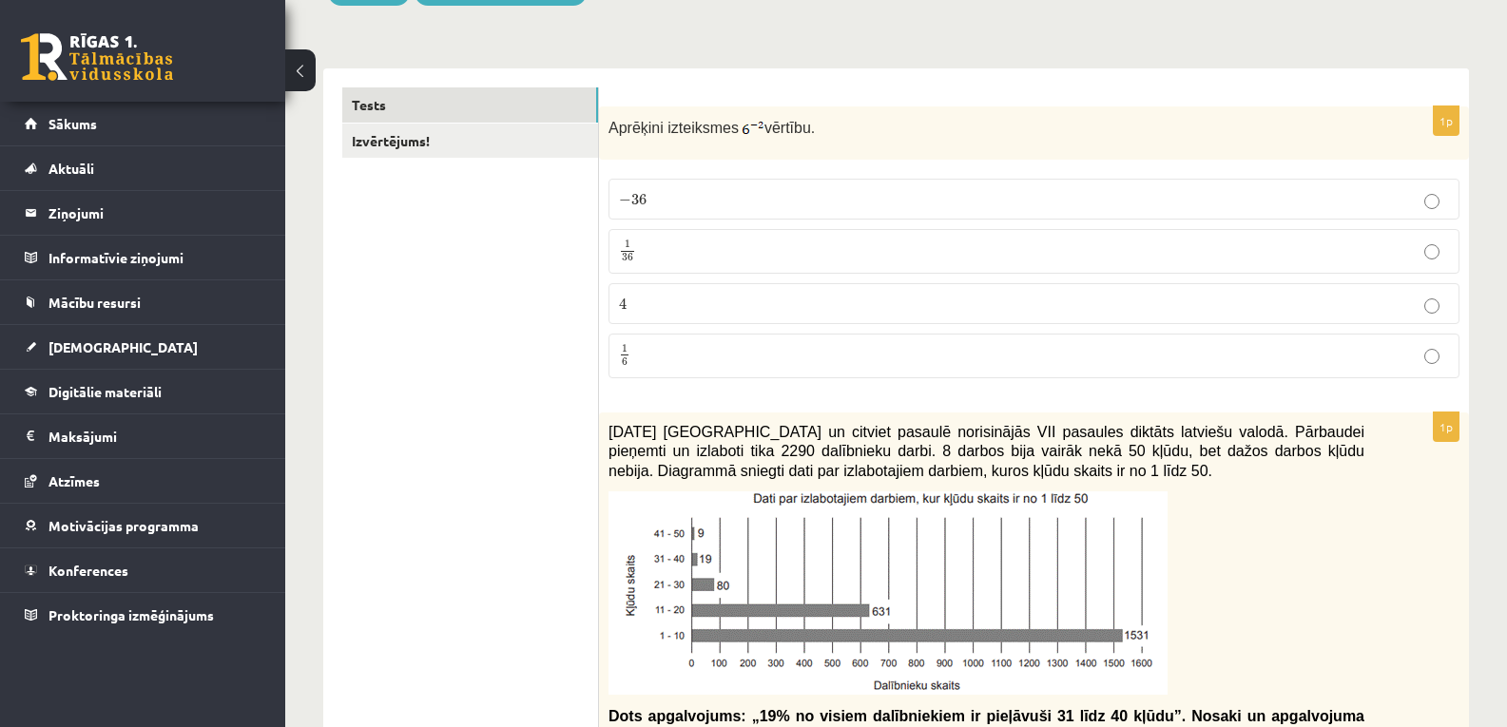
click at [664, 270] on label "1 36 1 36" at bounding box center [1033, 251] width 851 height 45
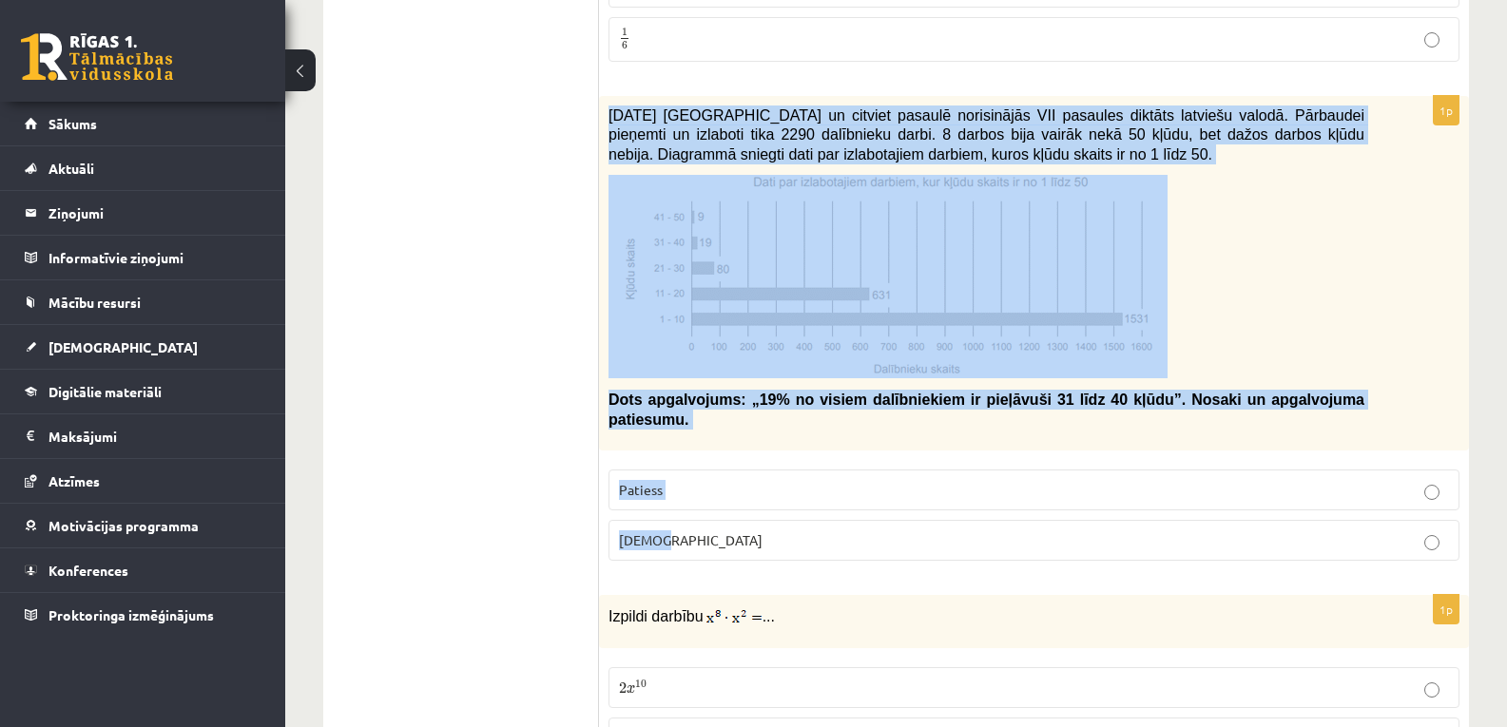
scroll to position [634, 0]
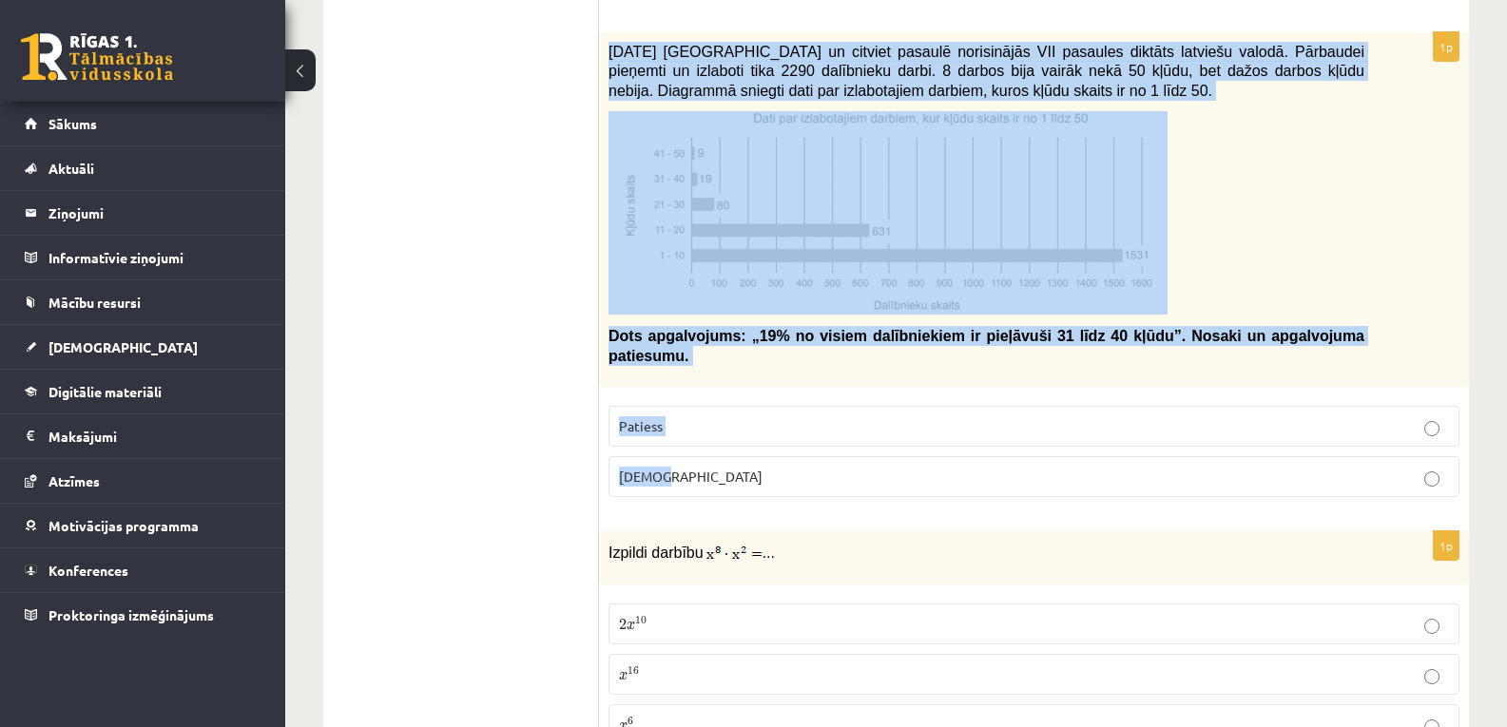
drag, startPoint x: 611, startPoint y: 241, endPoint x: 785, endPoint y: 470, distance: 286.9
click at [785, 470] on div "1p [DATE] [GEOGRAPHIC_DATA] un citviet pasaulē norisinājās VII pasaules diktāts…" at bounding box center [1034, 272] width 870 height 480
copy div "[DATE] [GEOGRAPHIC_DATA] un citviet pasaulē norisinājās VII pasaules diktāts la…"
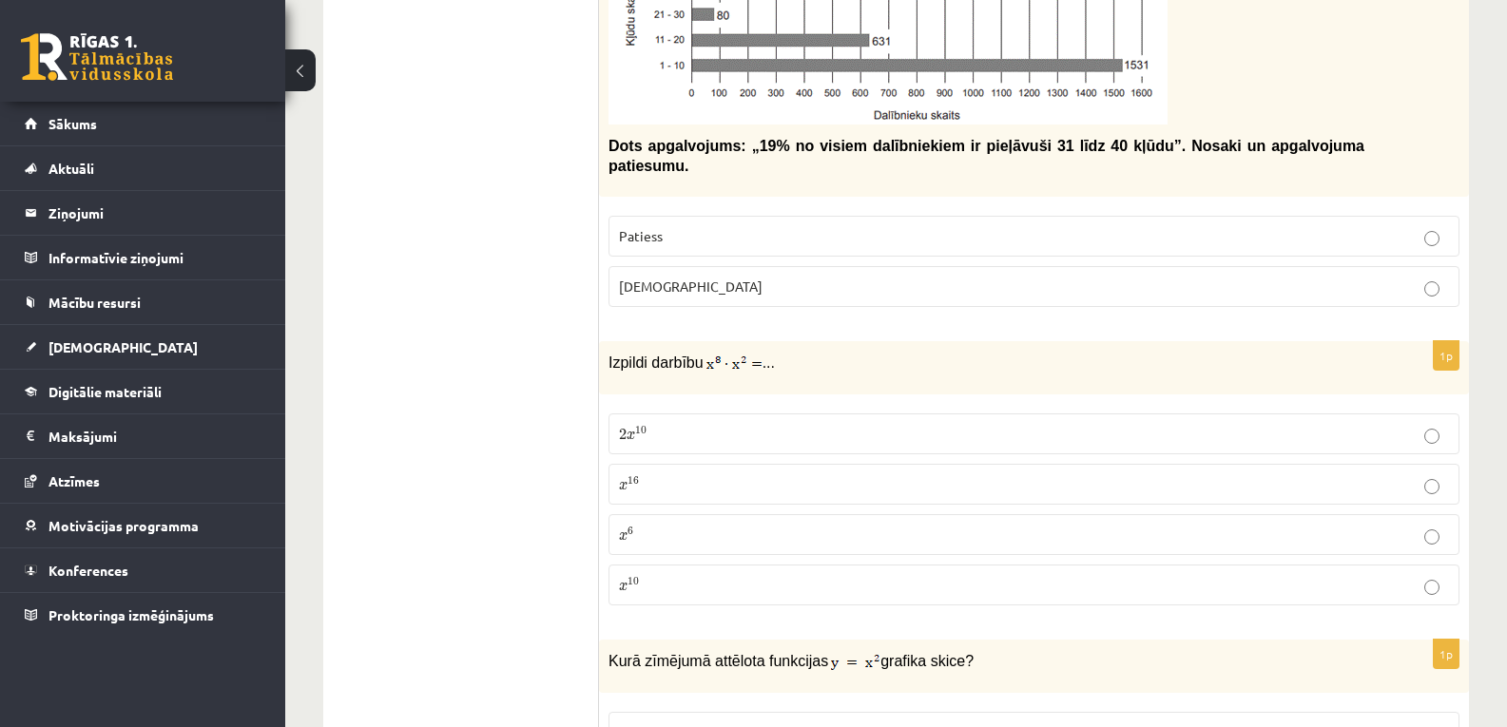
scroll to position [951, 0]
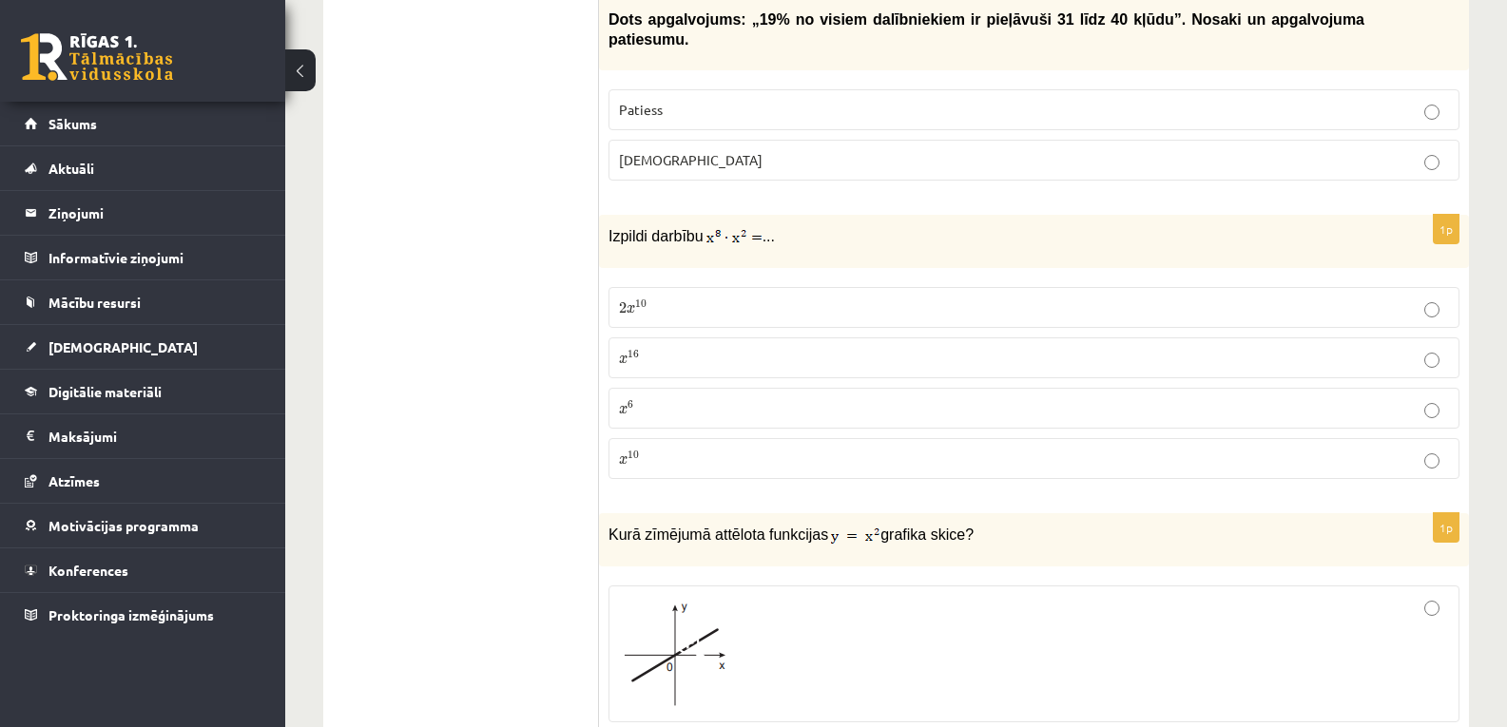
click at [659, 348] on p "x 16 x 16" at bounding box center [1034, 358] width 830 height 20
click at [666, 298] on label "2 x 10 2 x 10" at bounding box center [1033, 307] width 851 height 41
click at [706, 140] on label "[DEMOGRAPHIC_DATA]" at bounding box center [1033, 160] width 851 height 41
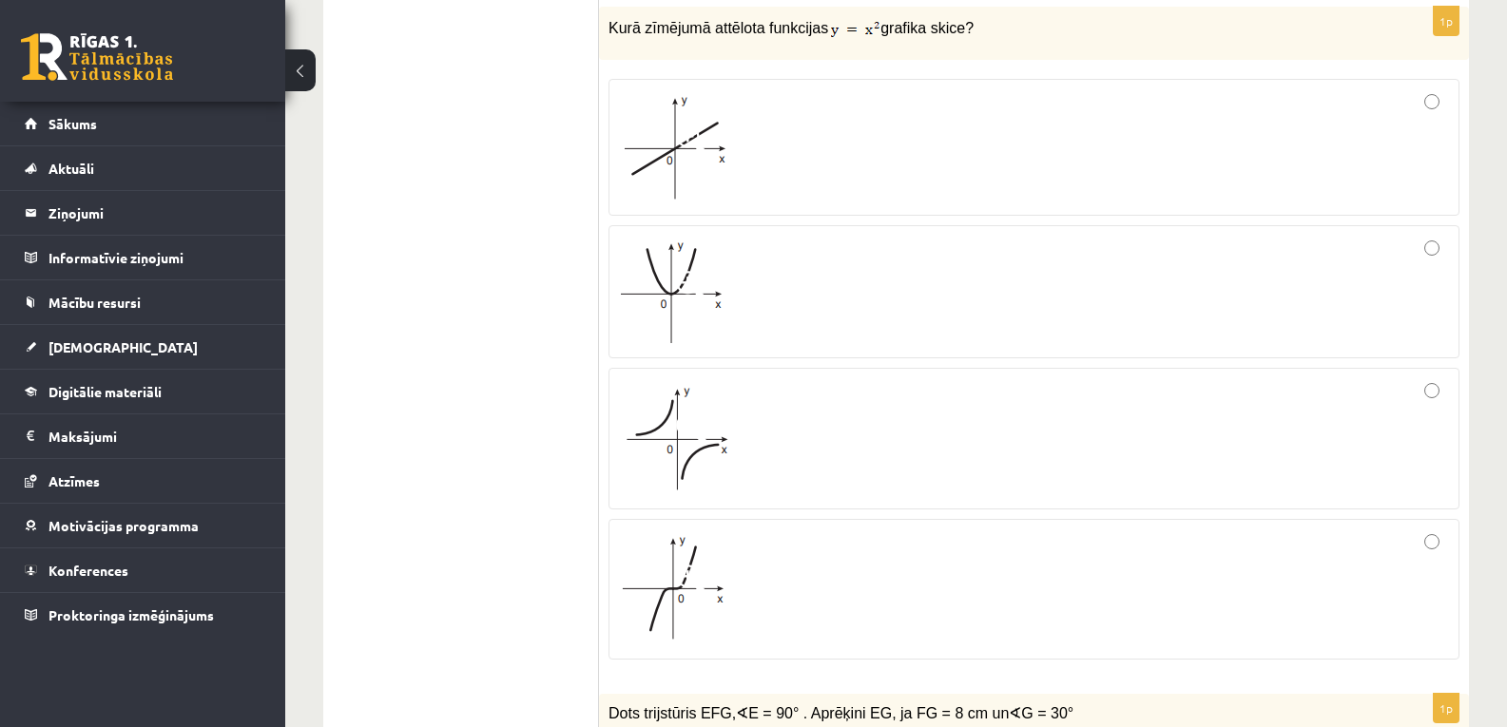
scroll to position [1331, 0]
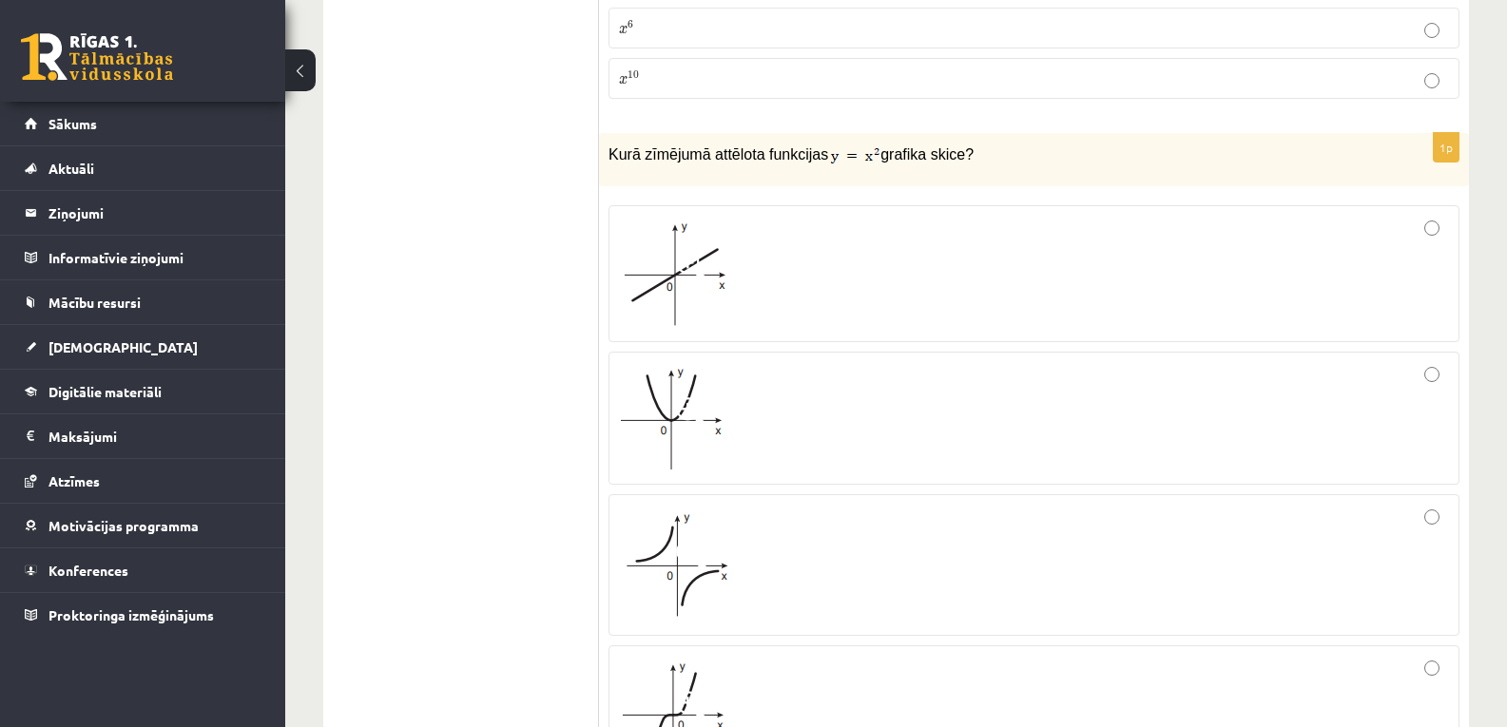
click at [735, 395] on div at bounding box center [1034, 418] width 830 height 112
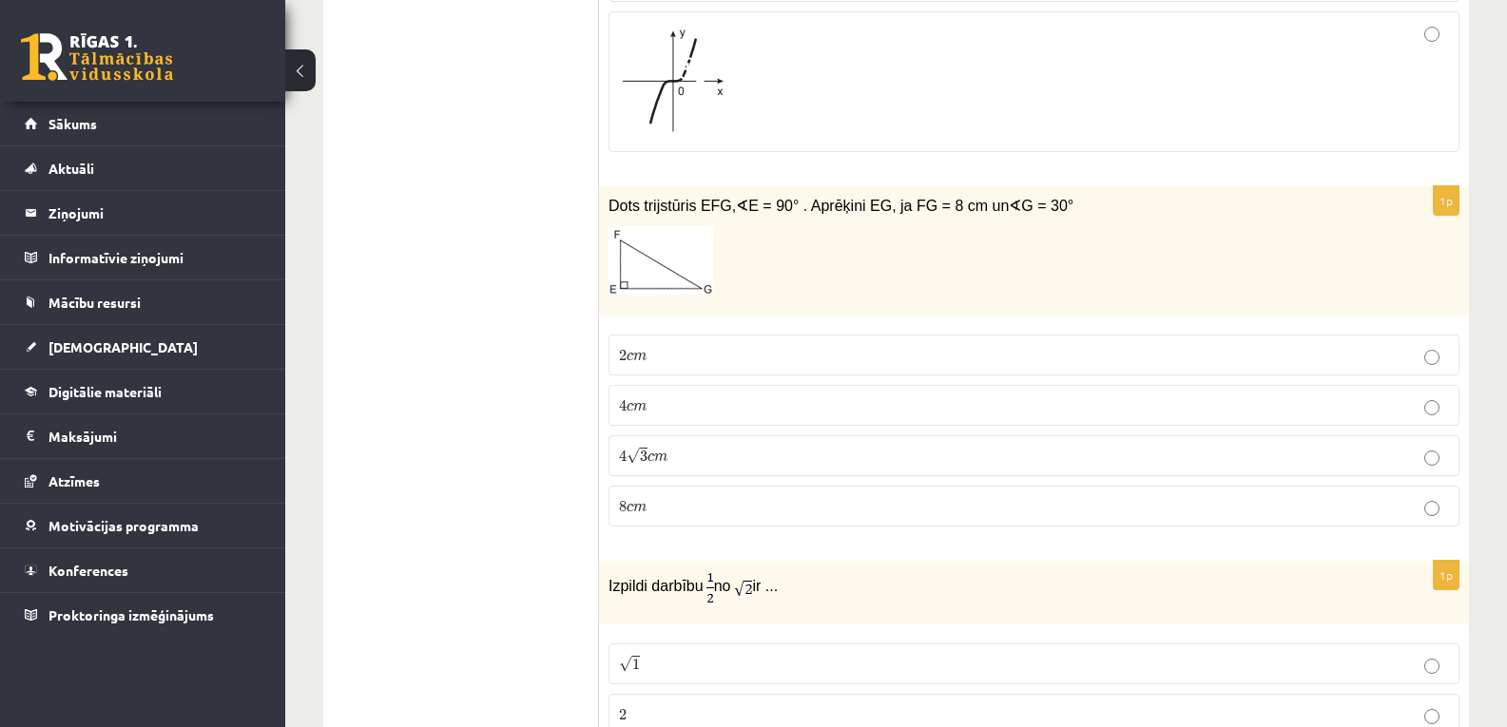
scroll to position [2028, 0]
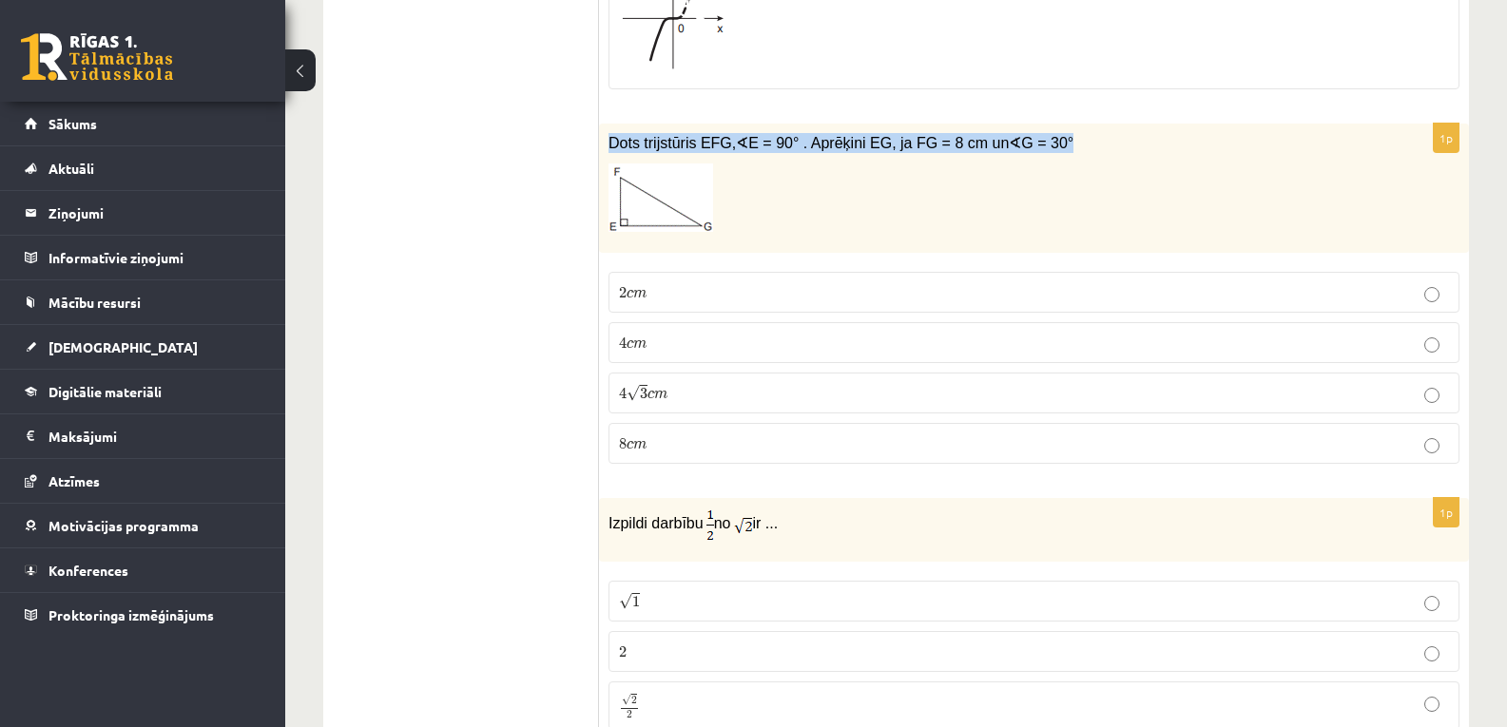
drag, startPoint x: 608, startPoint y: 123, endPoint x: 1021, endPoint y: 110, distance: 412.7
click at [1021, 124] on div "Dots trijstūris EFG, ∢ E = 90° . Aprēķini EG, ja FG = 8 cm un ∢ G = 30°" at bounding box center [1034, 189] width 870 height 130
copy span "Dots trijstūris EFG, ∢ E = 90° . Aprēķini EG, ja FG = 8 cm un ∢ G = 30°"
click at [686, 373] on label "4 √ 3 c m 4 3 c m" at bounding box center [1033, 393] width 851 height 41
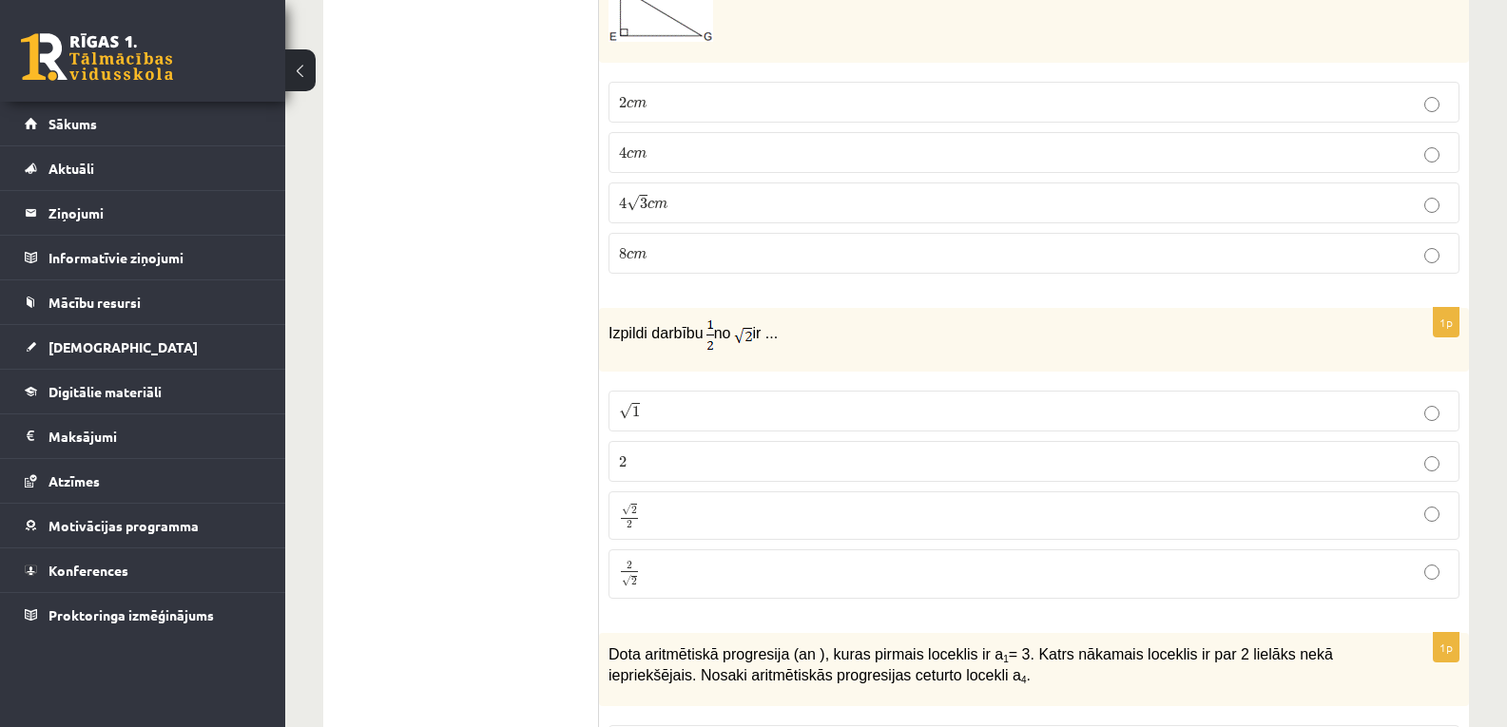
scroll to position [2408, 0]
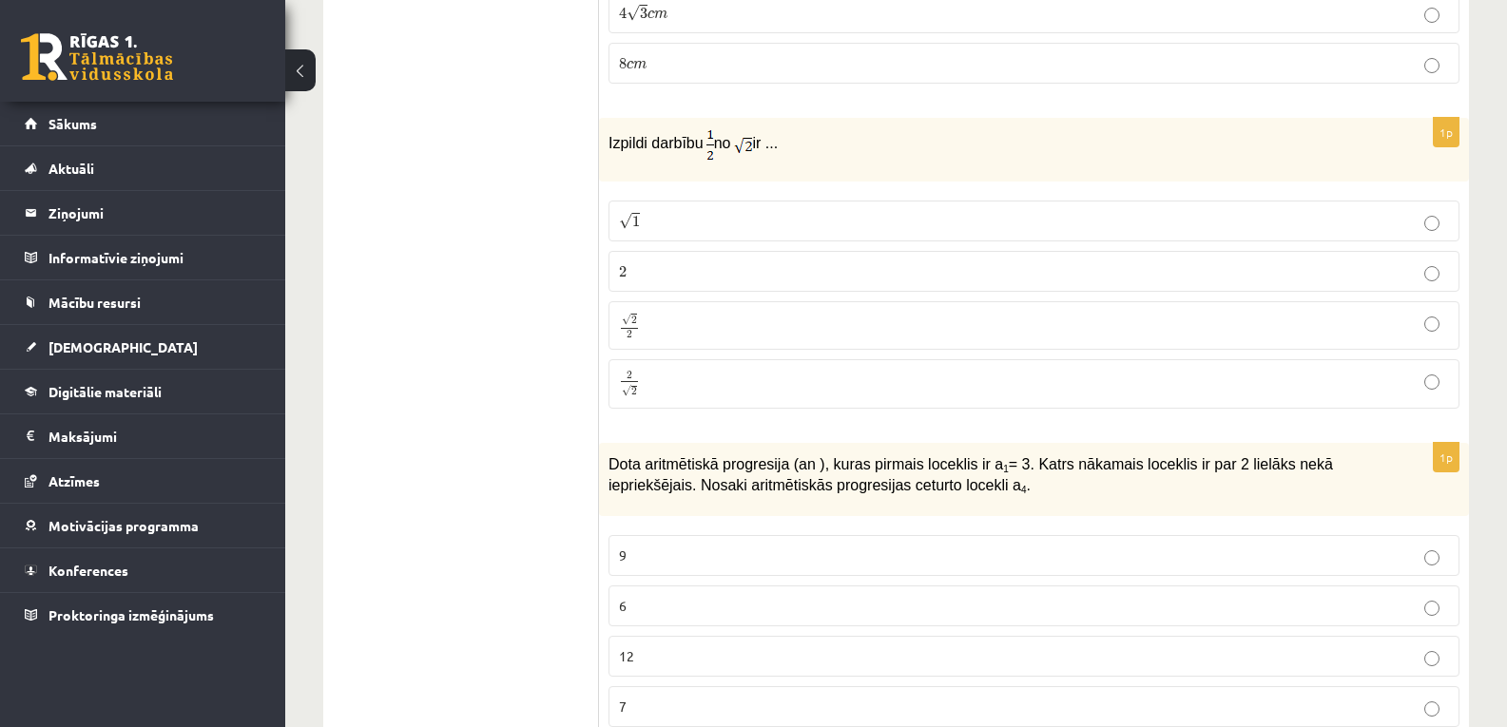
click at [654, 370] on p "2 √ 2 2 2" at bounding box center [1034, 384] width 830 height 28
drag, startPoint x: 610, startPoint y: 119, endPoint x: 784, endPoint y: 122, distance: 174.0
click at [784, 127] on p "Izpildi darbību no ir ..." at bounding box center [986, 143] width 756 height 33
copy p "Izpildi darbību no ir ..."
click at [784, 127] on p "Izpildi darbību no ir ..." at bounding box center [986, 143] width 756 height 33
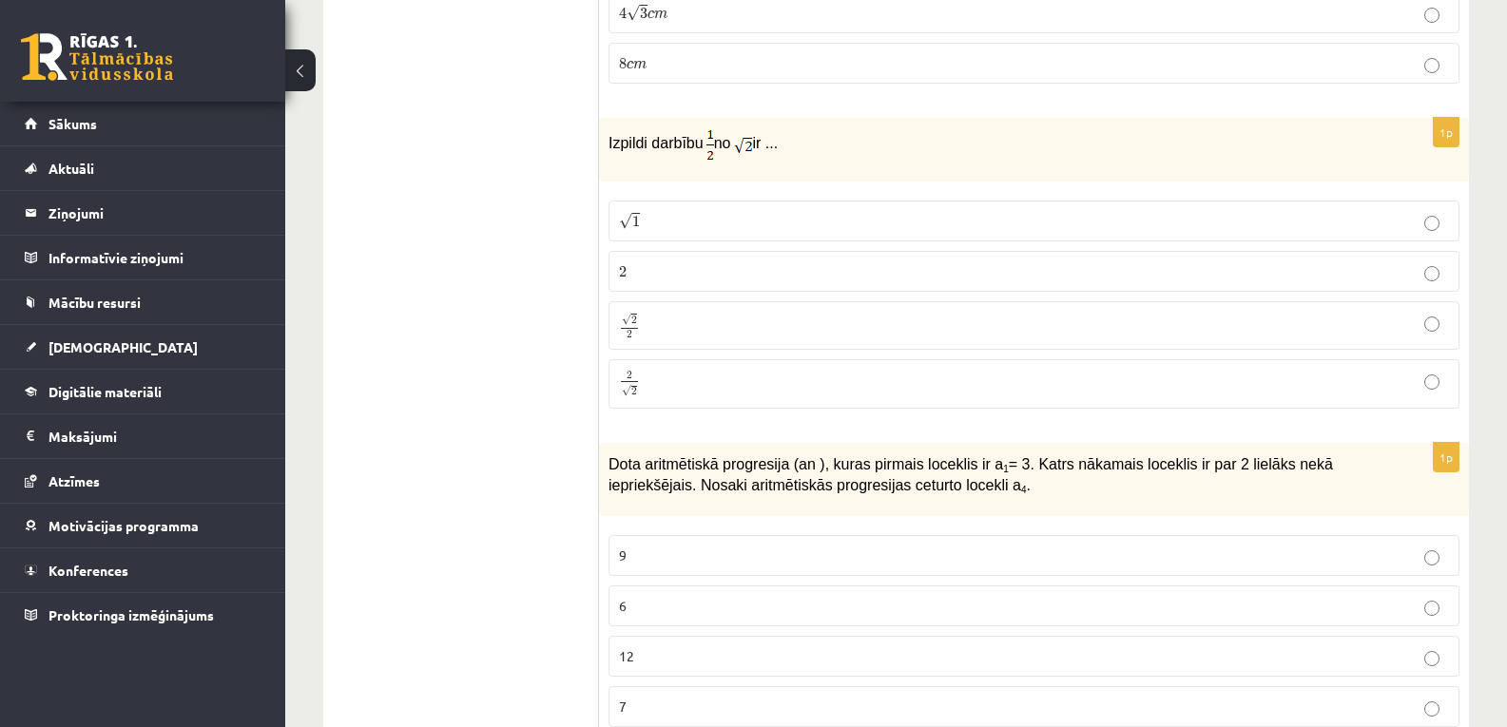
click at [668, 312] on p "√ 2 2 2 2" at bounding box center [1034, 326] width 830 height 28
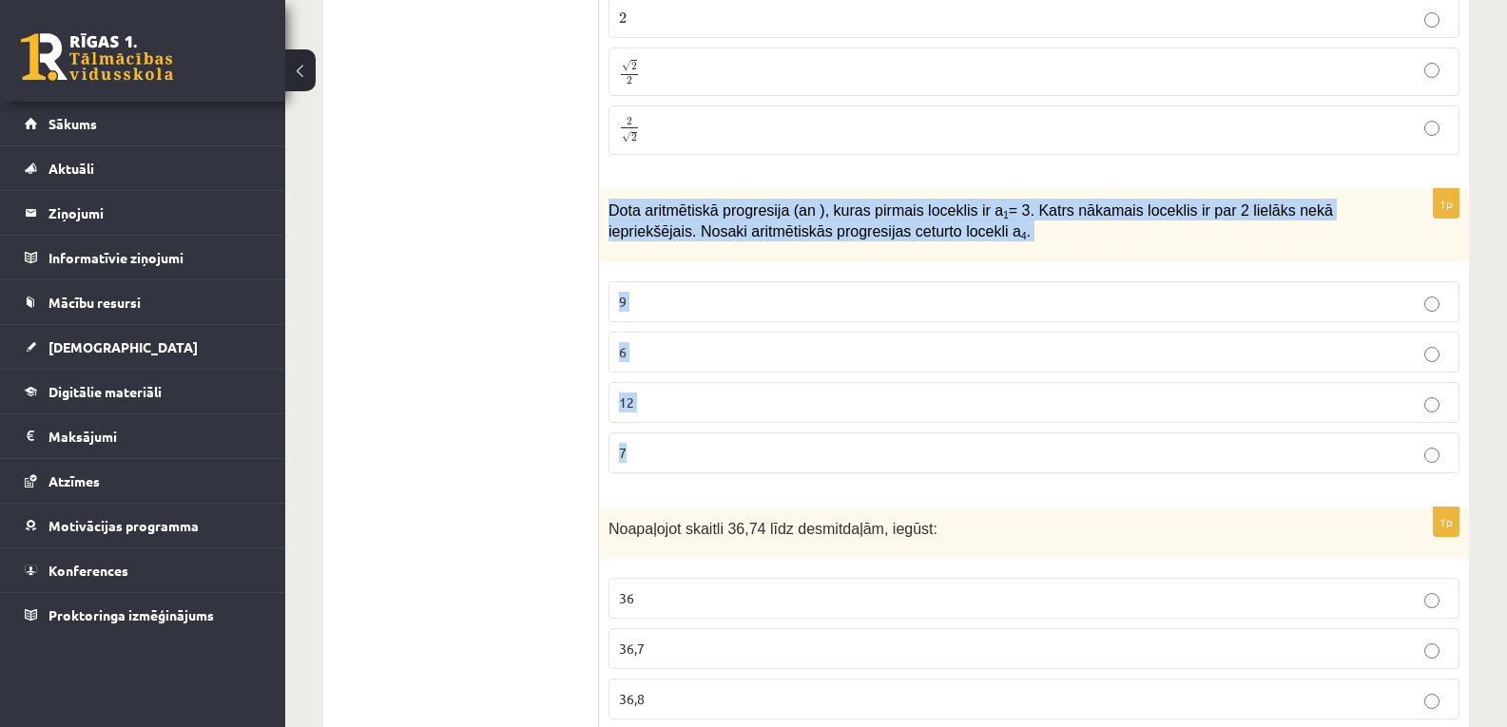
drag, startPoint x: 609, startPoint y: 191, endPoint x: 696, endPoint y: 432, distance: 255.6
click at [696, 432] on div "1p Dota aritmētiskā progresija (an ), kuras pirmais loceklis ir a 1 = 3. Katrs …" at bounding box center [1034, 338] width 870 height 299
copy div "Dota aritmētiskā progresija (an ), kuras pirmais loceklis ir a 1 = 3. Katrs nāk…"
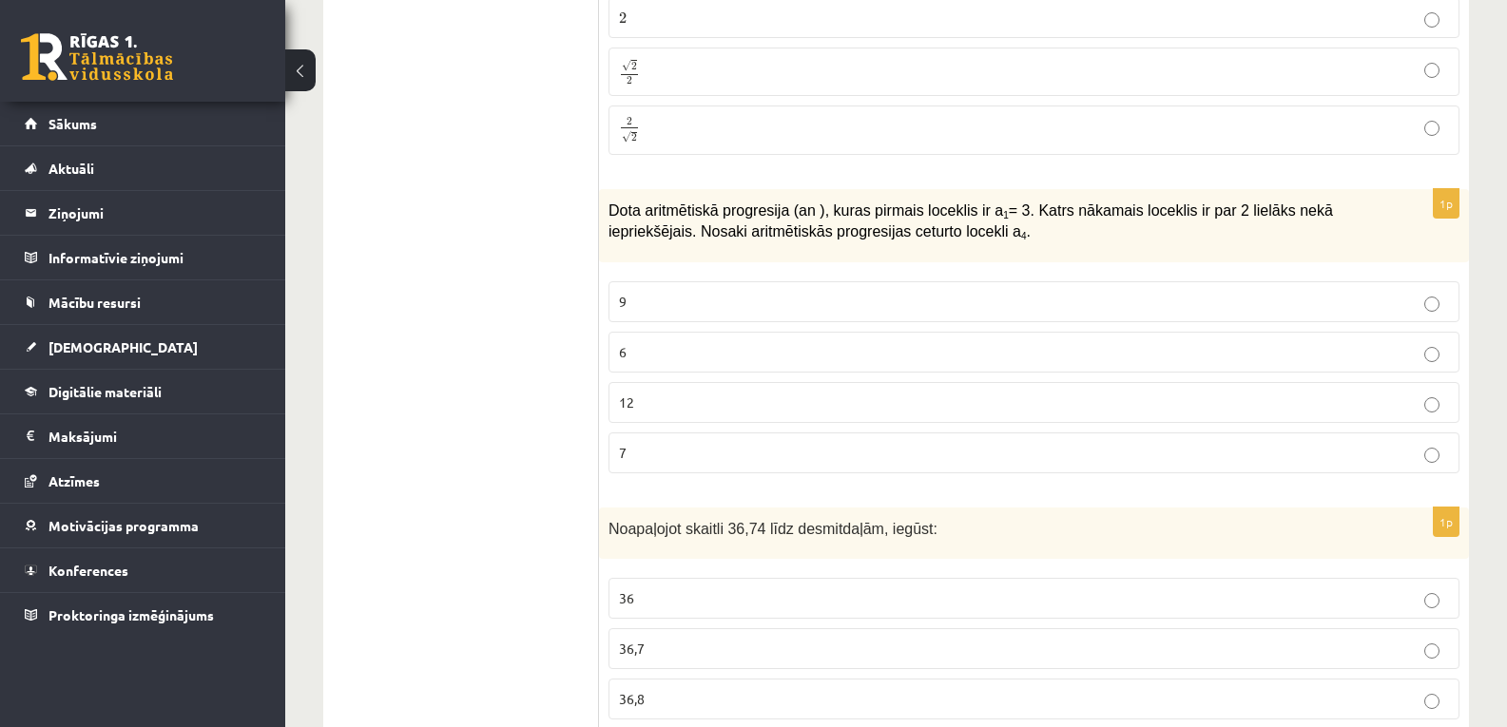
click at [681, 292] on p "9" at bounding box center [1034, 302] width 830 height 20
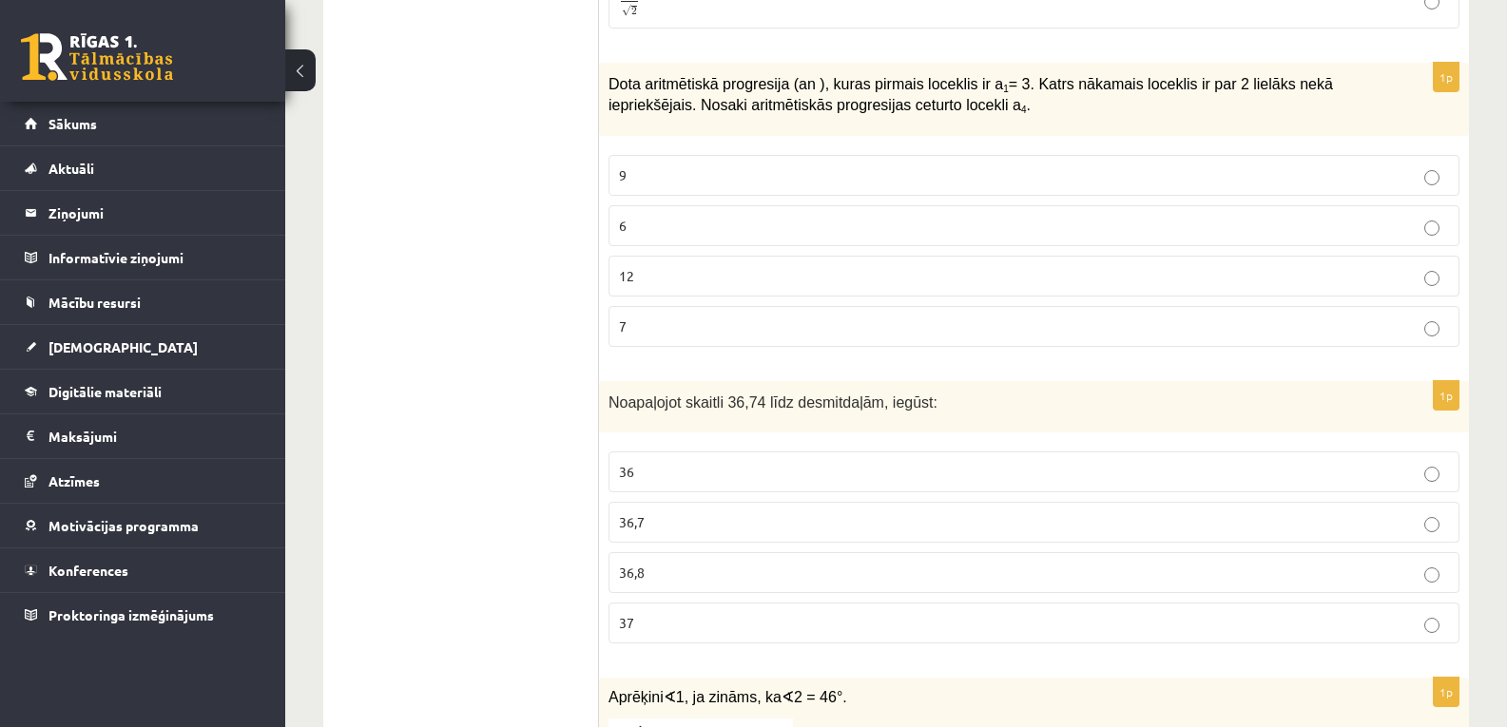
scroll to position [2916, 0]
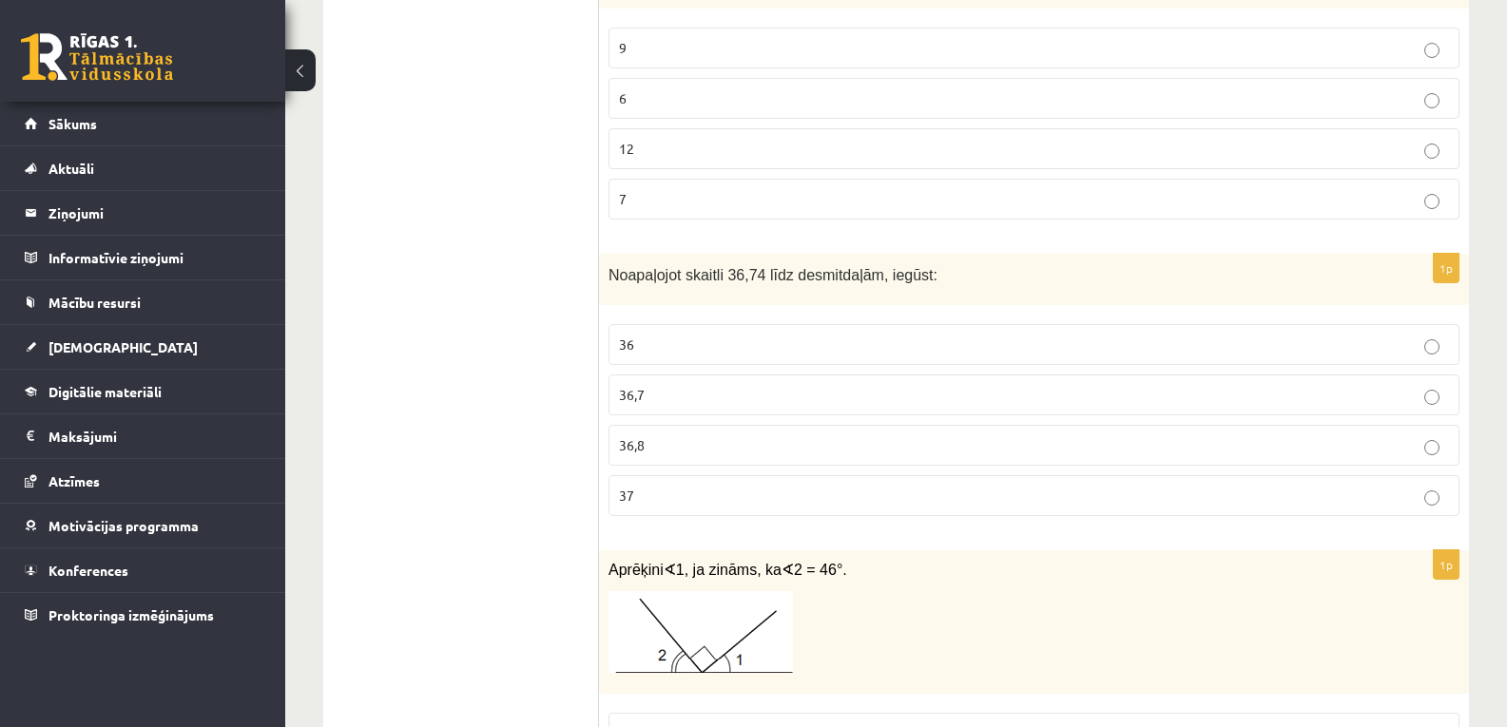
click at [628, 375] on label "36,7" at bounding box center [1033, 395] width 851 height 41
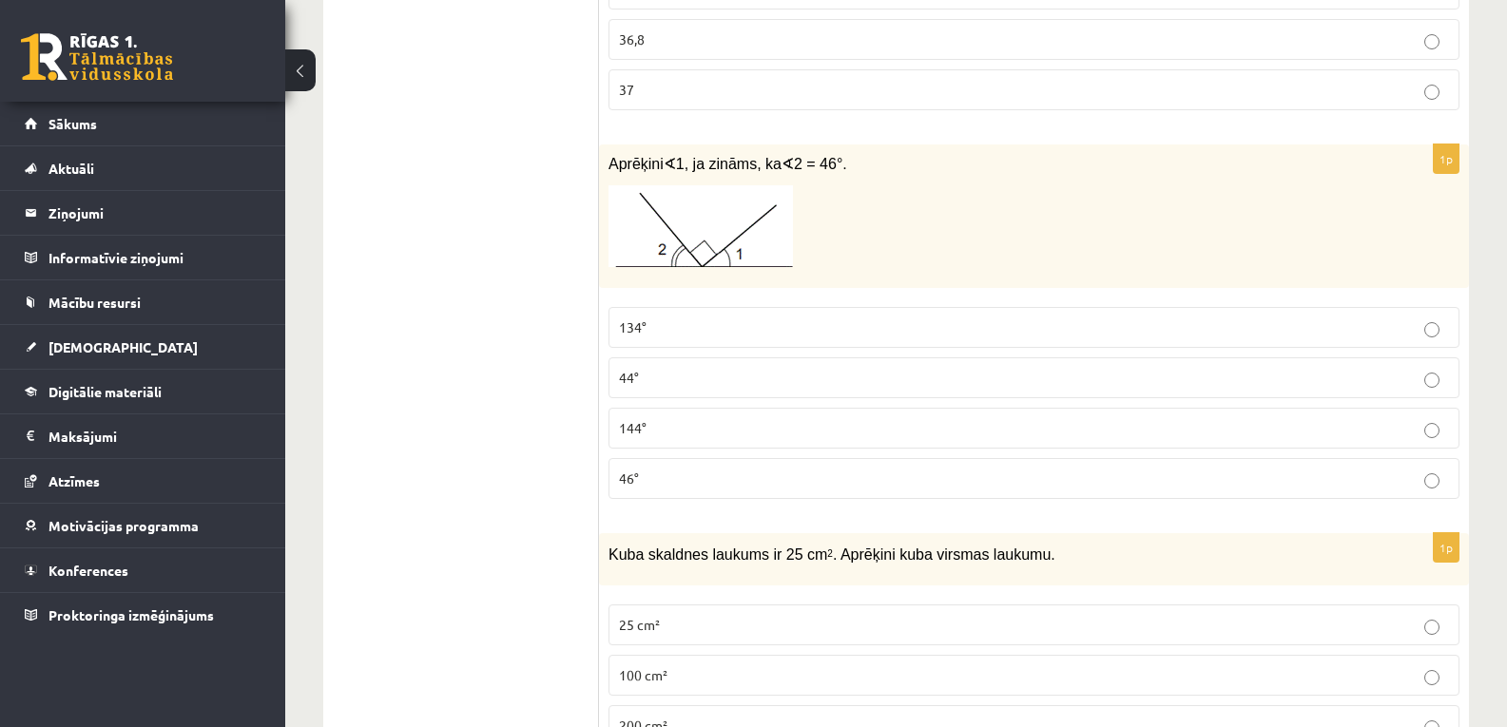
scroll to position [3336, 0]
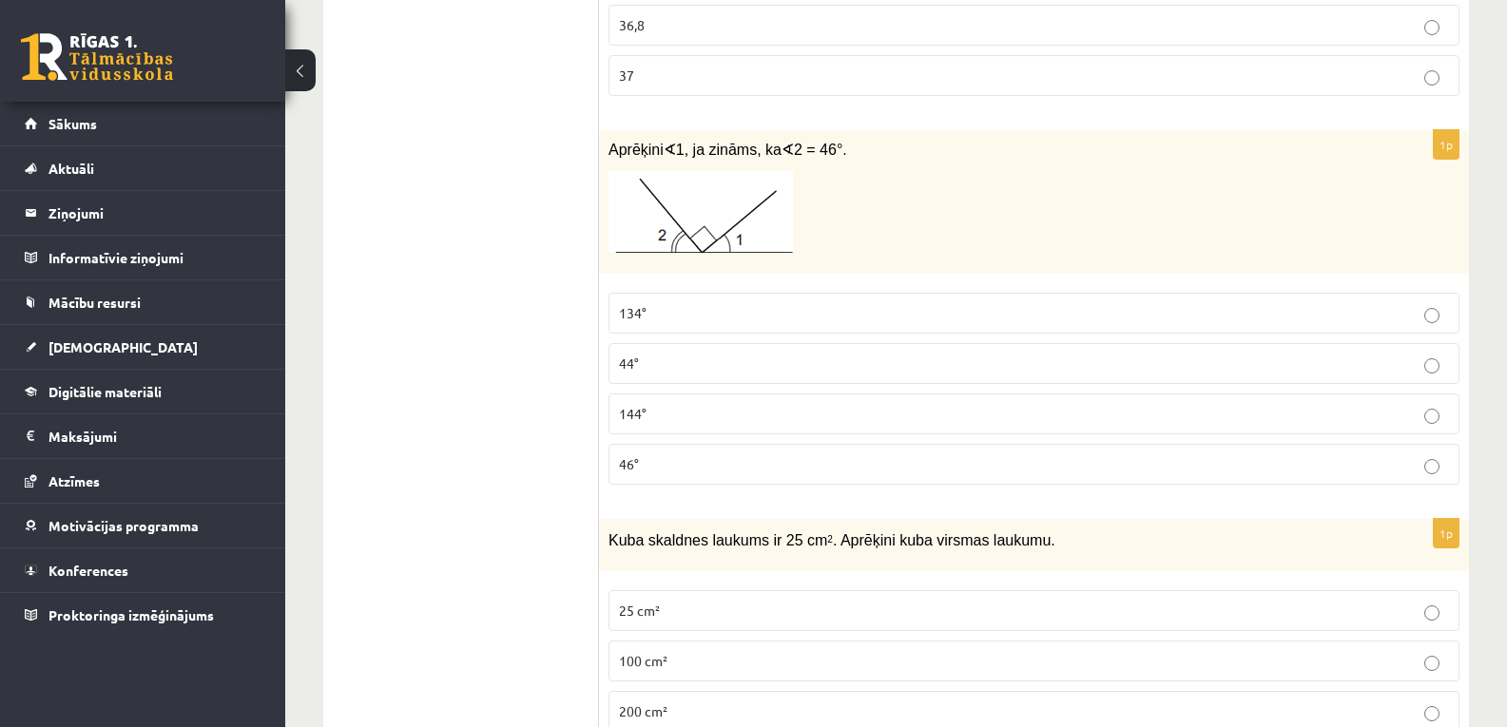
click at [671, 354] on p "44°" at bounding box center [1034, 364] width 830 height 20
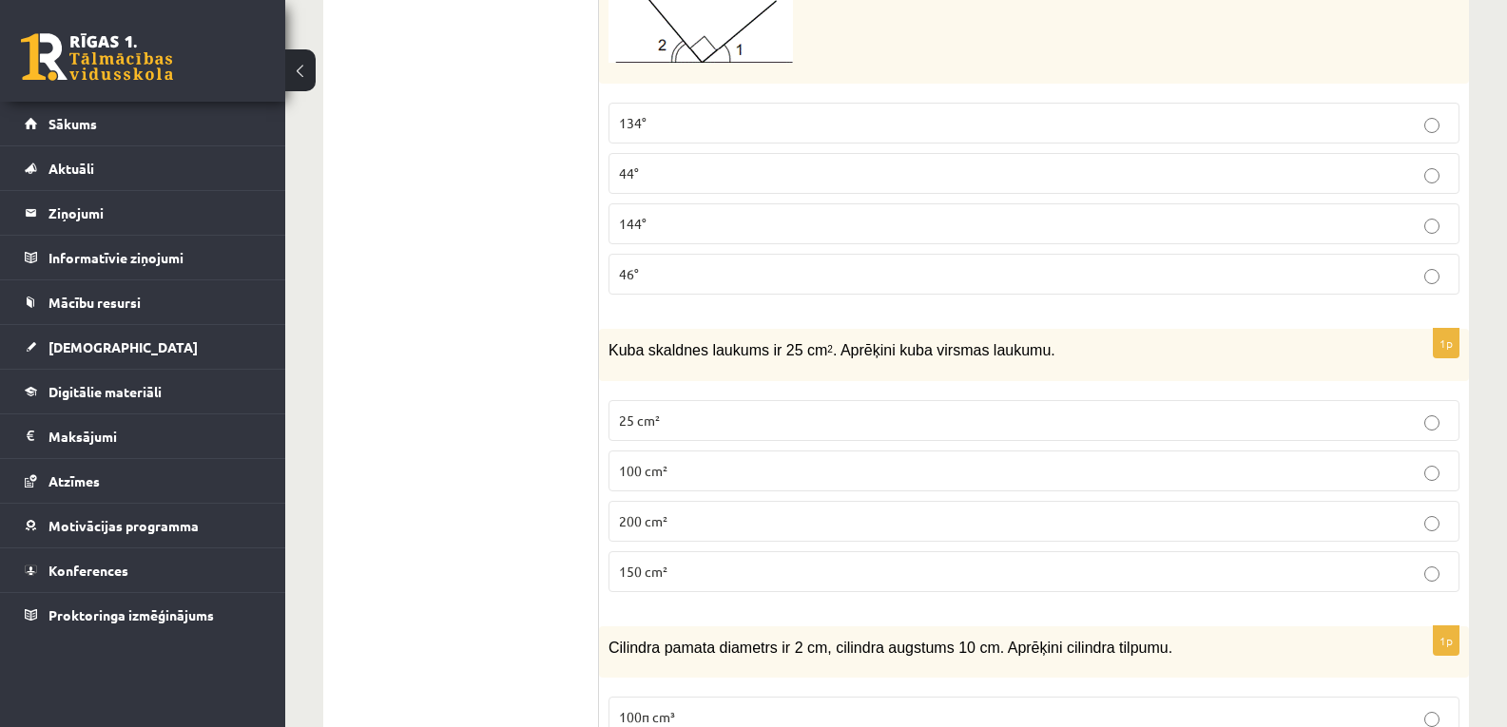
scroll to position [3652, 0]
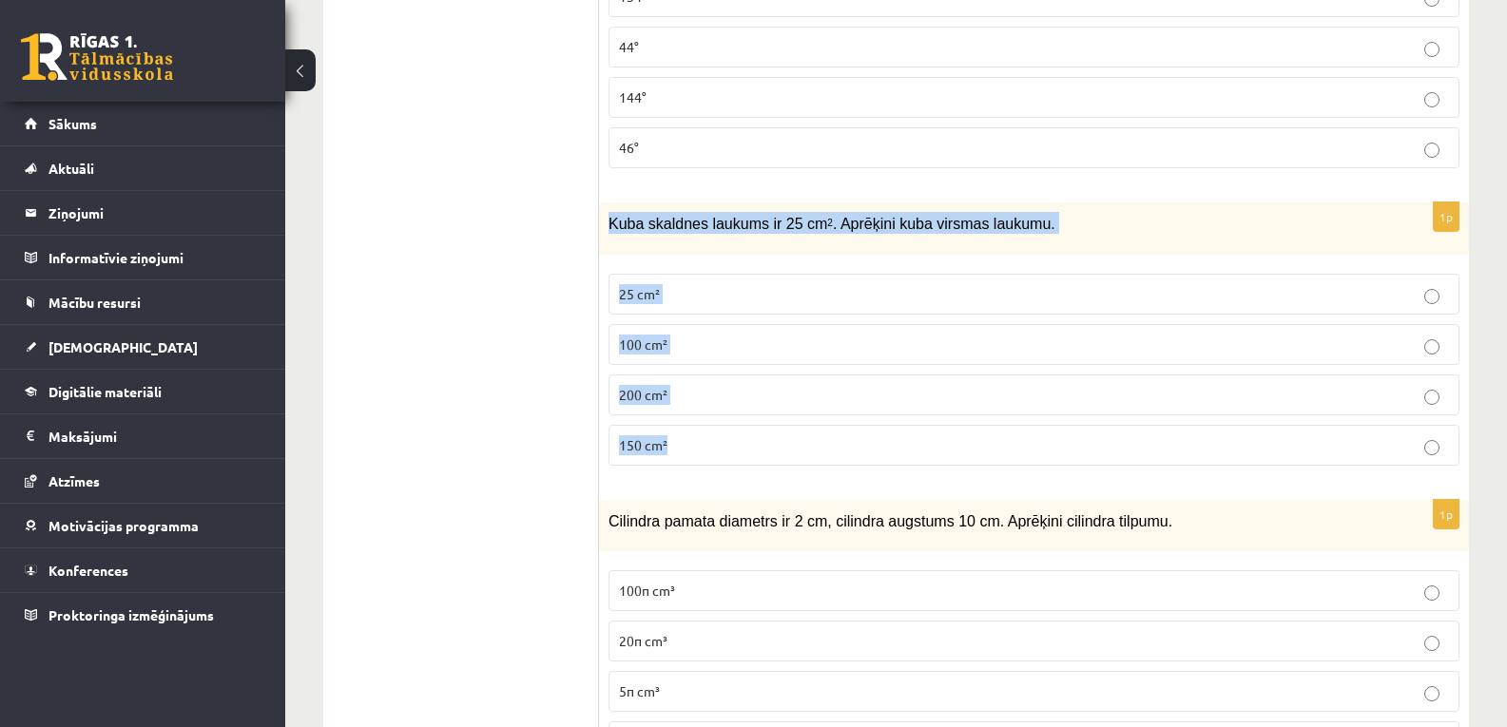
drag, startPoint x: 615, startPoint y: 204, endPoint x: 768, endPoint y: 411, distance: 256.9
click at [768, 411] on div "1p Kuba skaldnes laukums ir 25 cm 2 . Aprēķini kuba virsmas laukumu. 25 cm² 100…" at bounding box center [1034, 341] width 870 height 279
copy div "Kuba skaldnes laukums ir 25 cm 2 . Aprēķini kuba virsmas laukumu. 25 cm² 100 cm…"
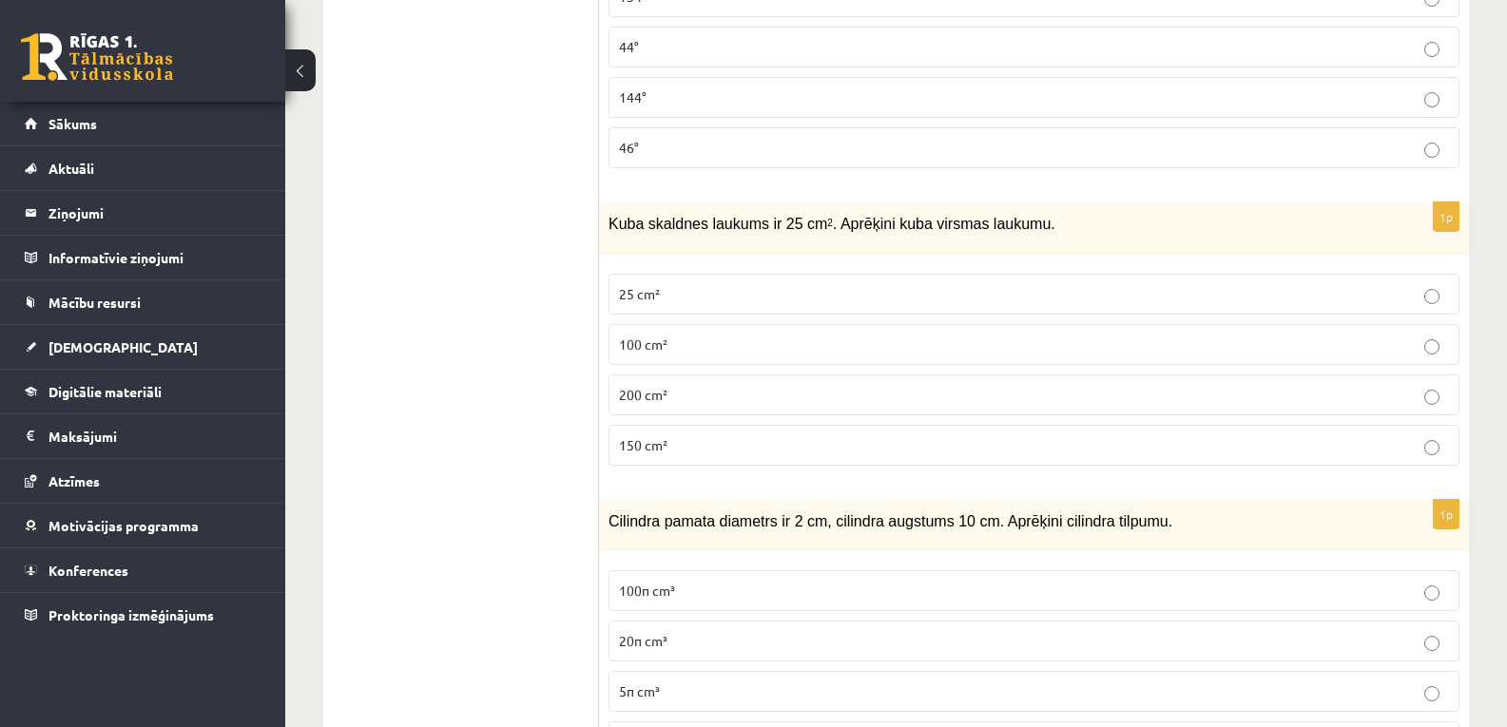
drag, startPoint x: 450, startPoint y: 253, endPoint x: 389, endPoint y: 113, distance: 152.4
click at [714, 435] on p "150 cm²" at bounding box center [1034, 445] width 830 height 20
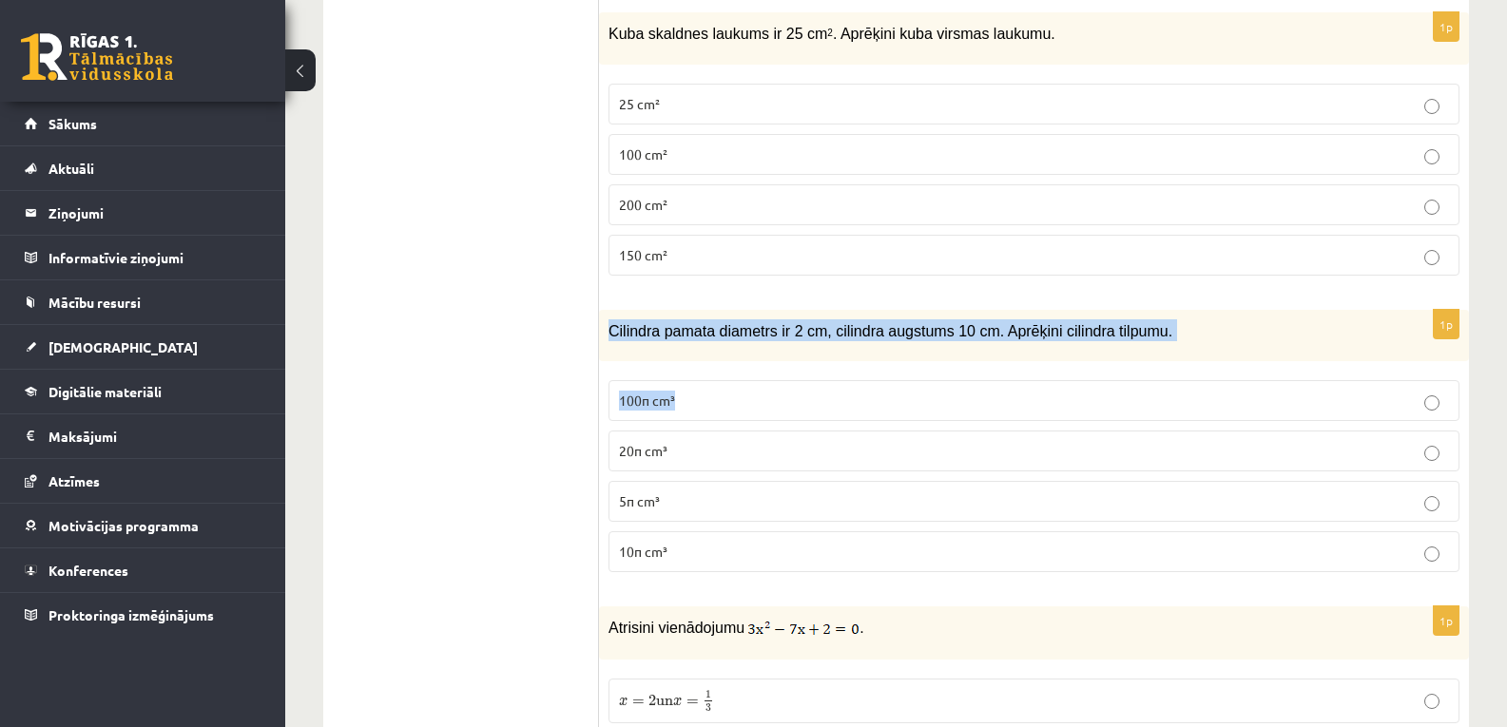
scroll to position [3906, 0]
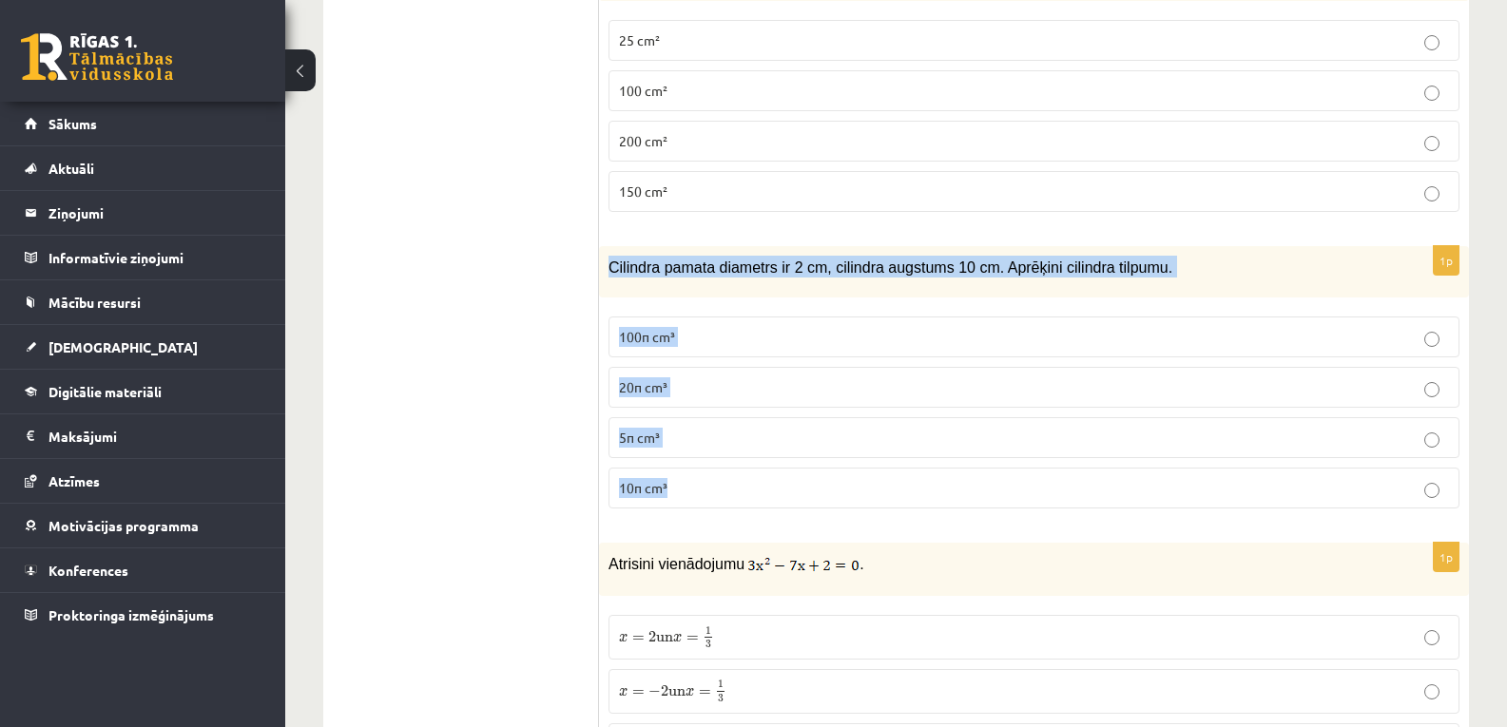
drag, startPoint x: 605, startPoint y: 308, endPoint x: 816, endPoint y: 461, distance: 260.7
click at [816, 461] on div "1p Cilindra pamata diametrs ir 2 cm, cilindra augstums 10 cm. Aprēķini cilindra…" at bounding box center [1034, 385] width 870 height 279
copy div "Cilindra pamata diametrs ir 2 cm, cilindra augstums 10 cm. Aprēķini cilindra ti…"
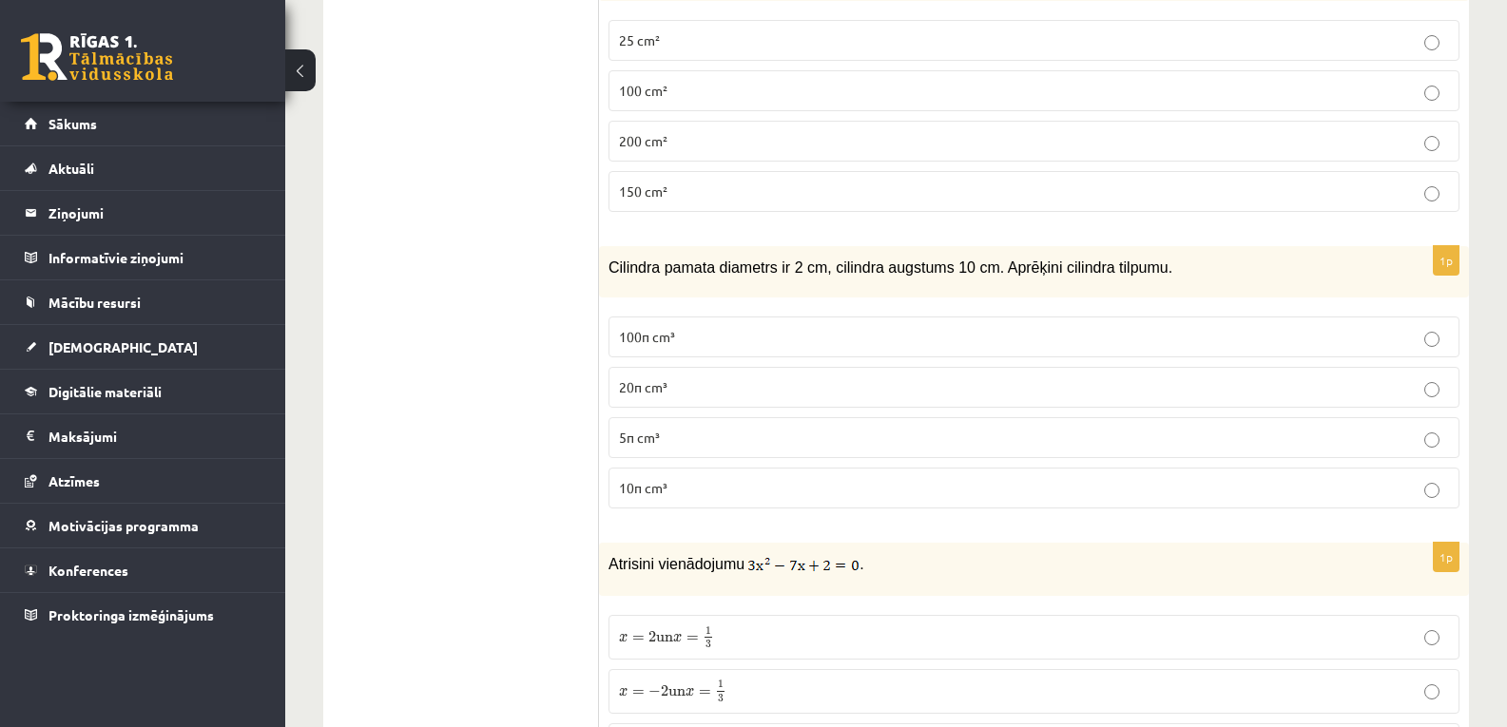
click at [649, 479] on span "10π cm³" at bounding box center [643, 487] width 48 height 17
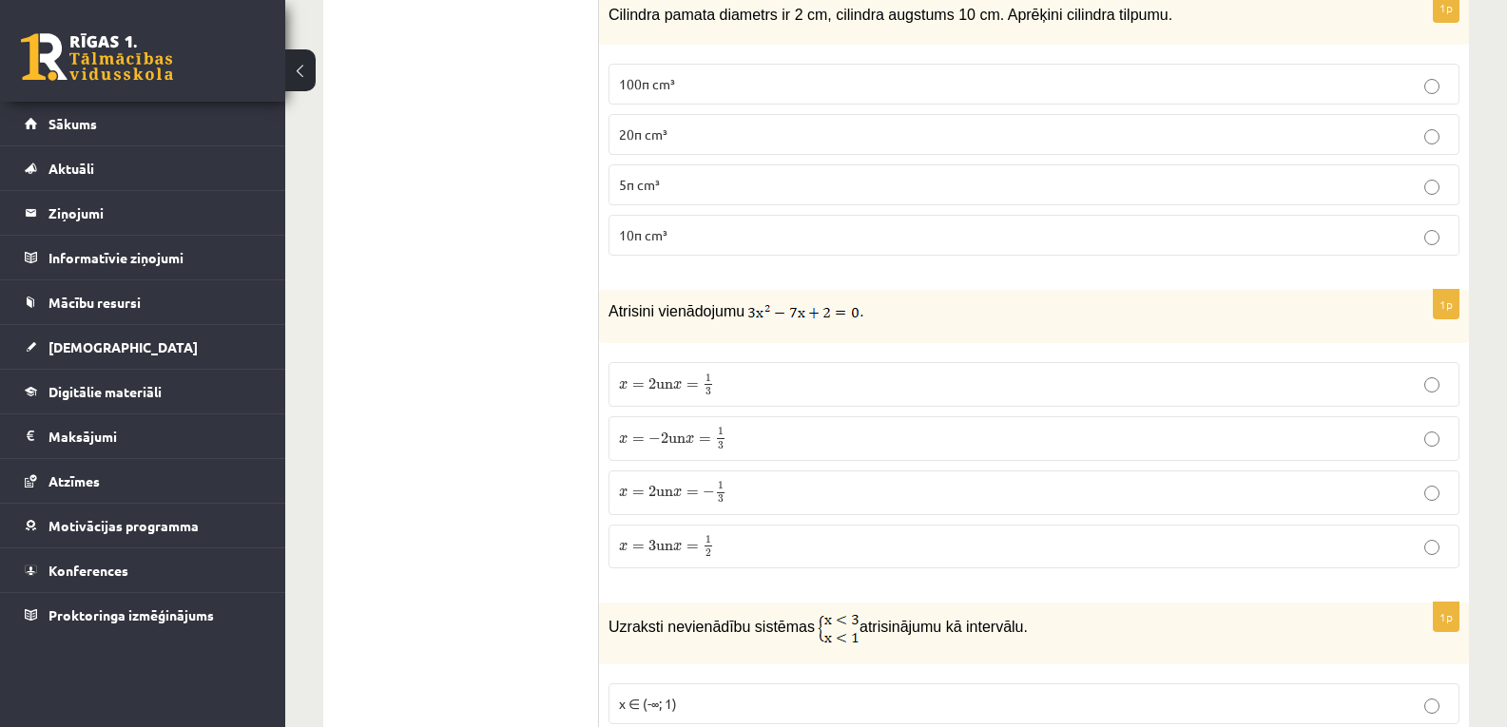
scroll to position [4223, 0]
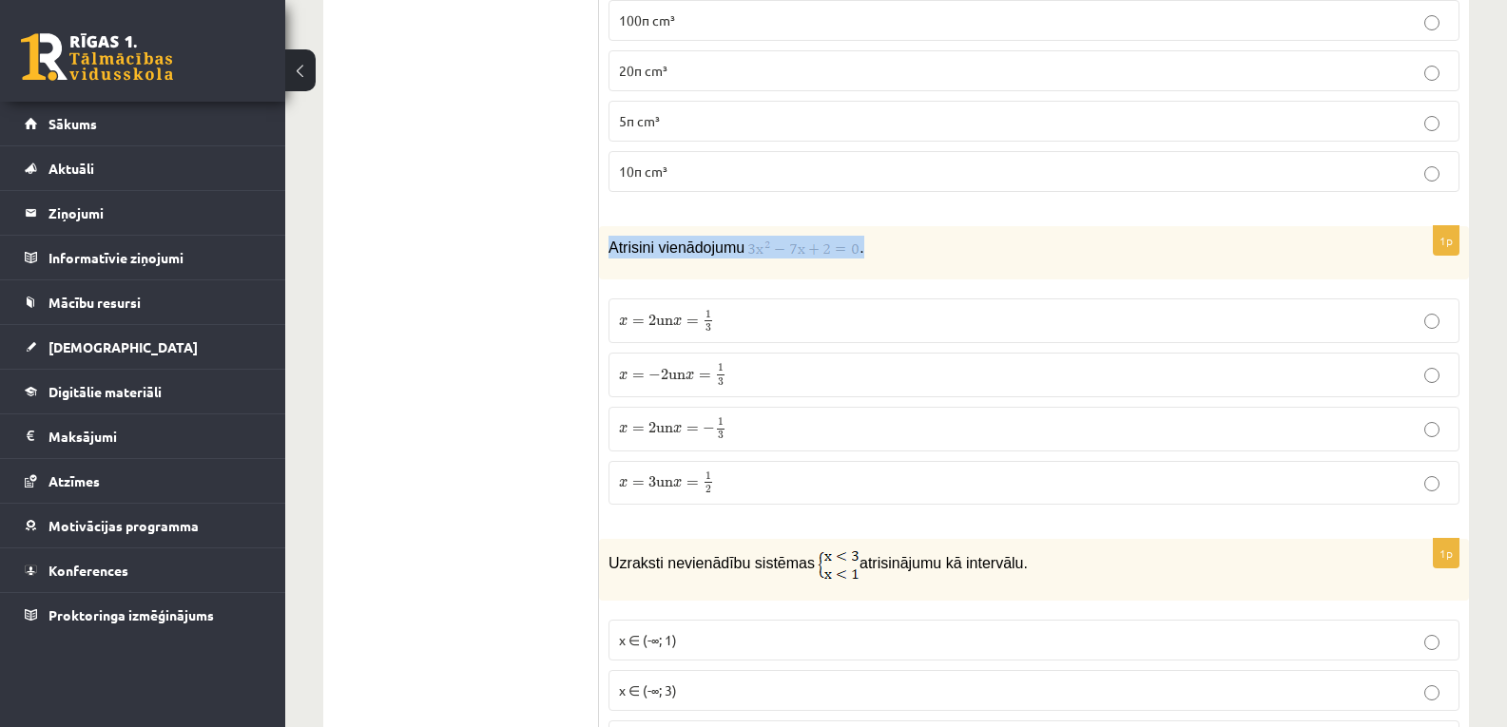
drag, startPoint x: 609, startPoint y: 234, endPoint x: 863, endPoint y: 227, distance: 253.9
click at [863, 236] on p "Atrisini vienādojumu ." at bounding box center [986, 247] width 756 height 23
click at [877, 239] on p "Atrisini vienādojumu ." at bounding box center [986, 247] width 756 height 23
drag, startPoint x: 607, startPoint y: 234, endPoint x: 857, endPoint y: 234, distance: 250.0
click at [857, 234] on div "Atrisini vienādojumu ." at bounding box center [1034, 252] width 870 height 53
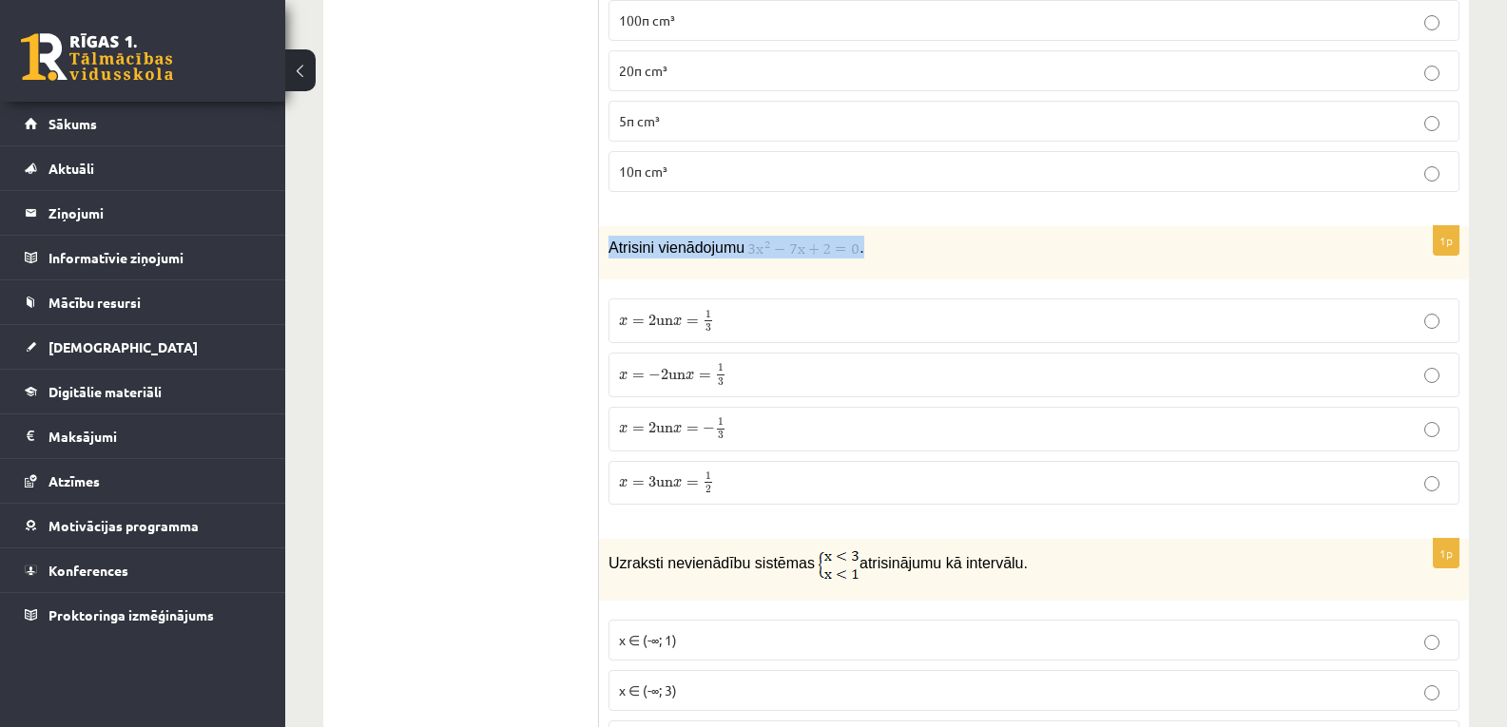
copy p "Atrisini vienādojumu ."
click at [859, 240] on span "." at bounding box center [861, 248] width 4 height 16
click at [713, 367] on span "x = − 2 un x = 1 3" at bounding box center [672, 375] width 107 height 22
click at [693, 318] on label "x = 2 un x = 1 3 x = 2 un x = 1 3" at bounding box center [1033, 320] width 851 height 45
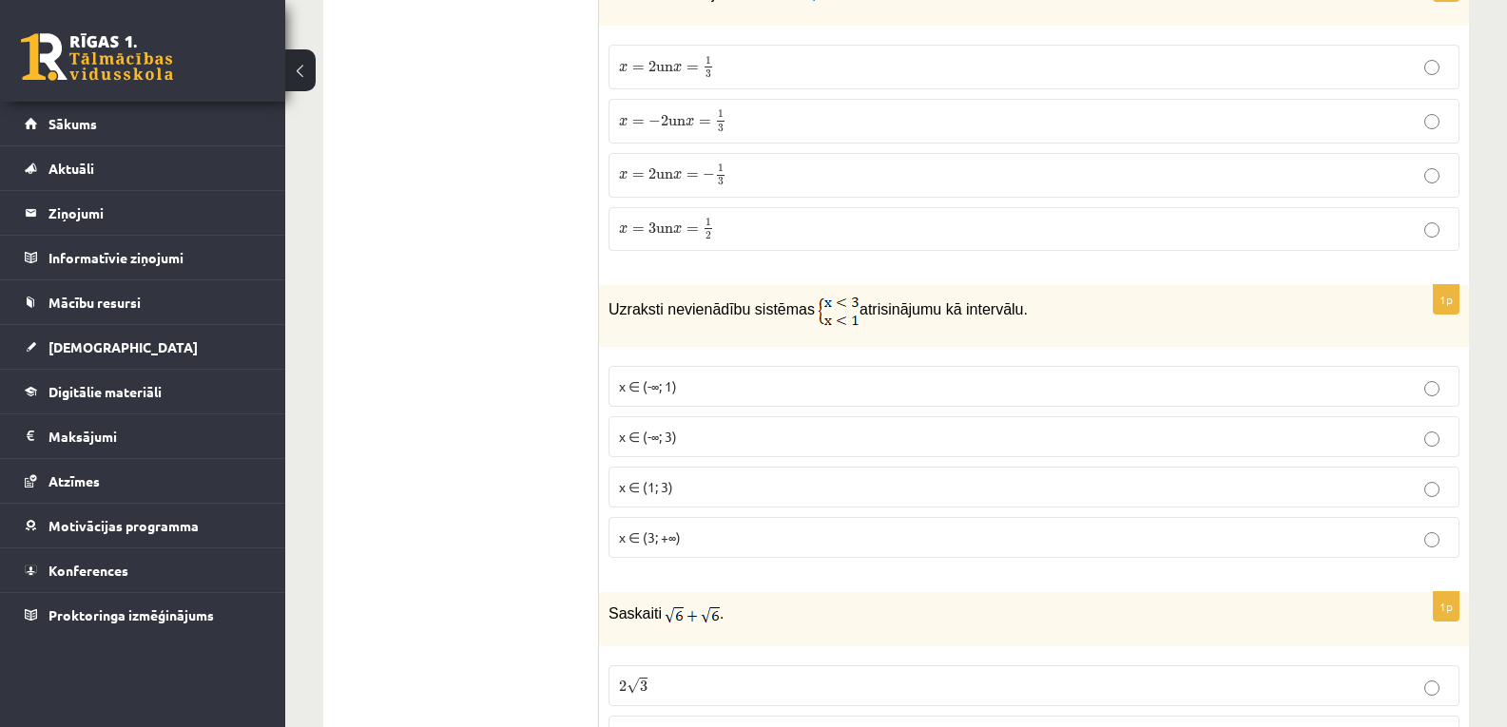
scroll to position [4539, 0]
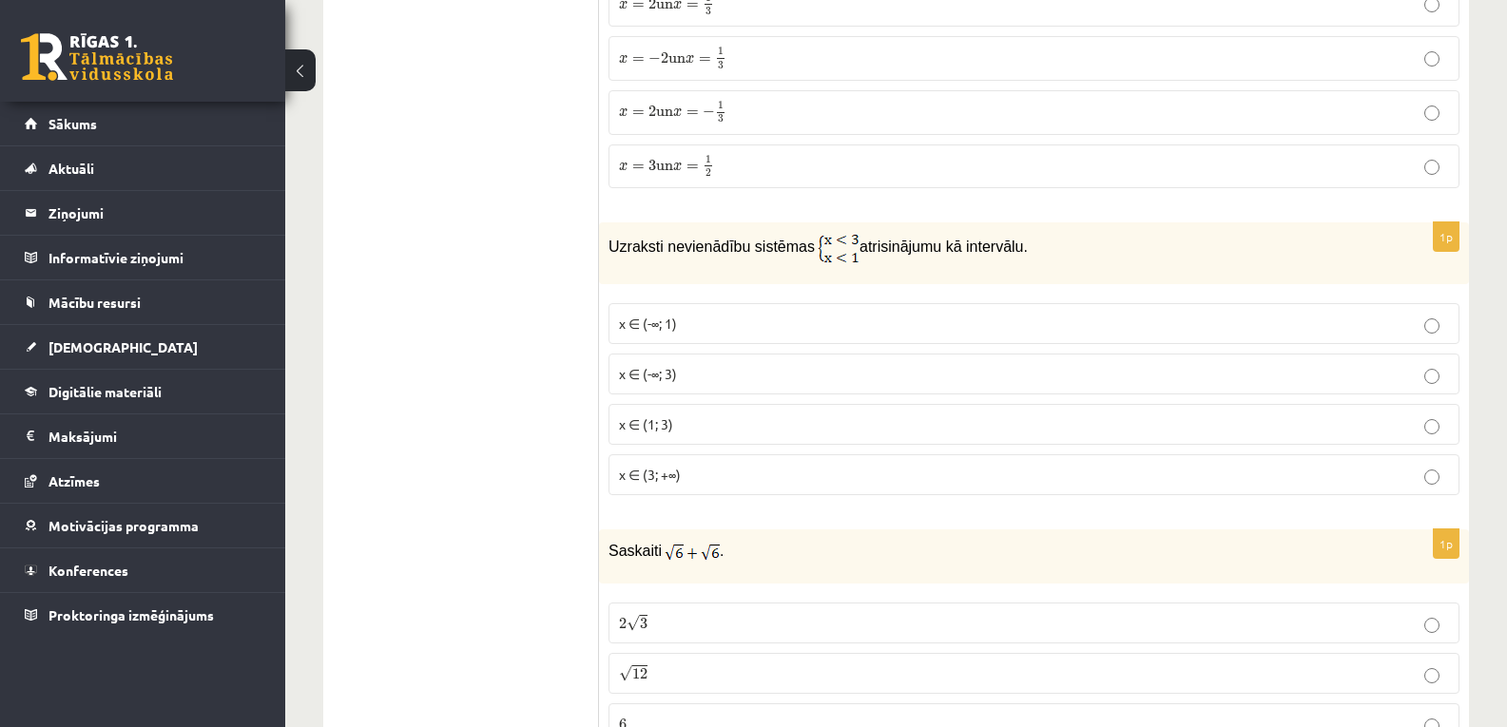
click at [702, 414] on p "x ∈ (1; 3)" at bounding box center [1034, 424] width 830 height 20
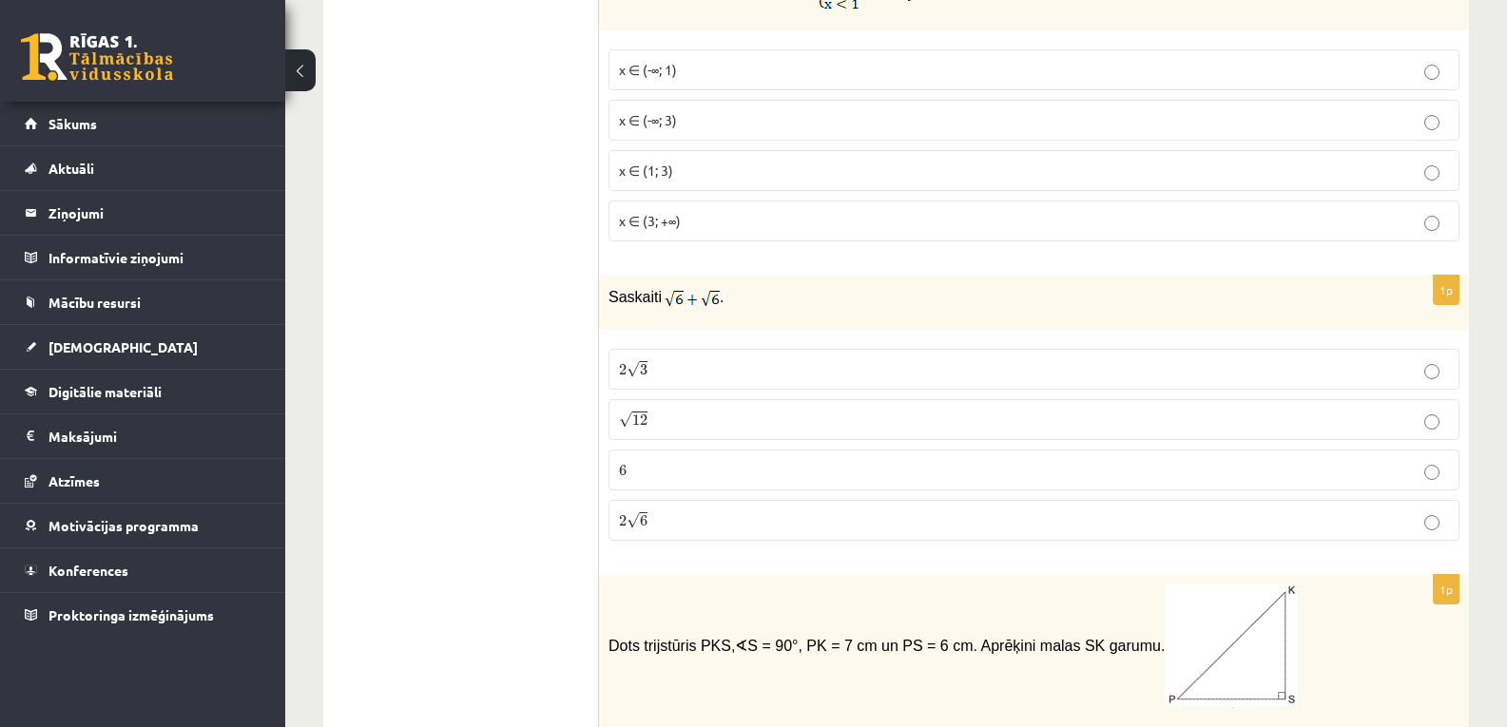
scroll to position [4857, 0]
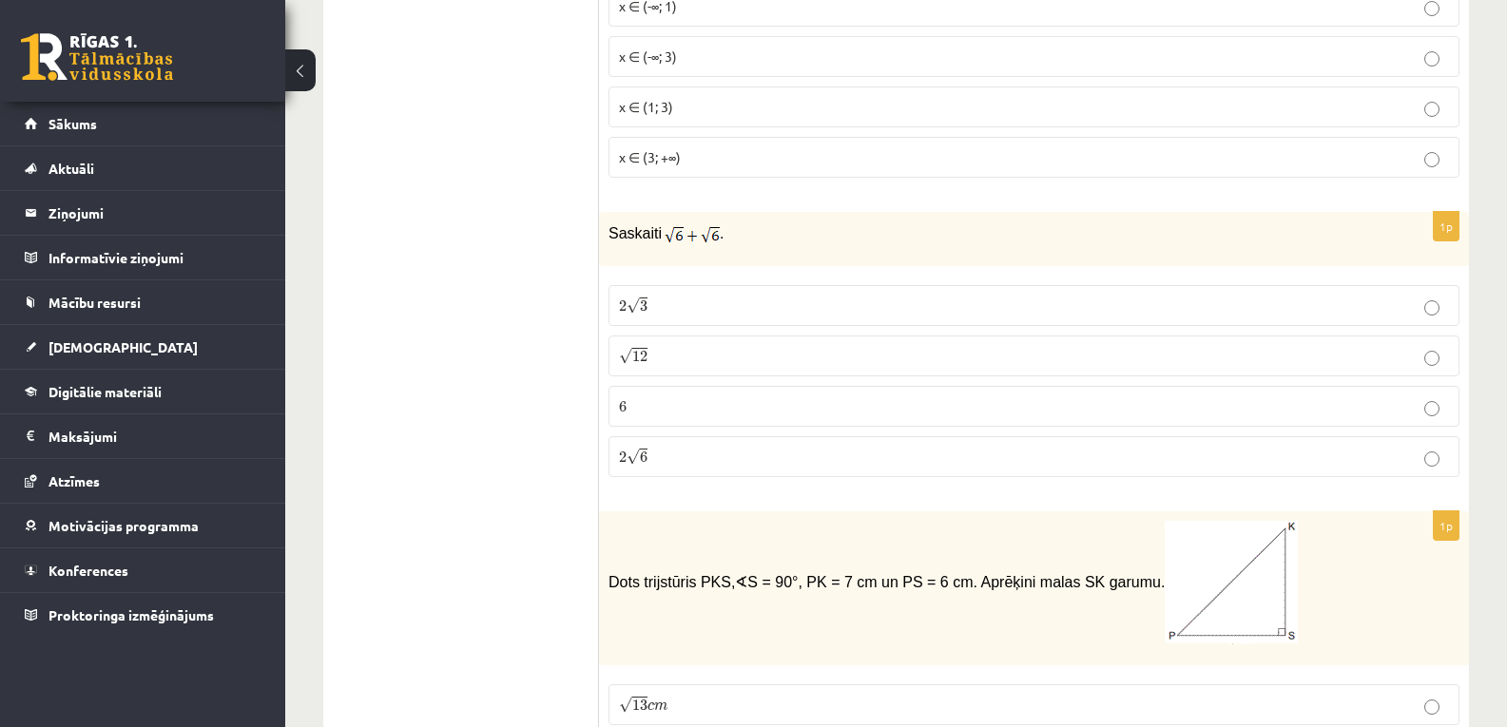
click at [720, 346] on p "√ 12 12" at bounding box center [1034, 356] width 830 height 20
click at [647, 452] on span "6" at bounding box center [644, 457] width 8 height 11
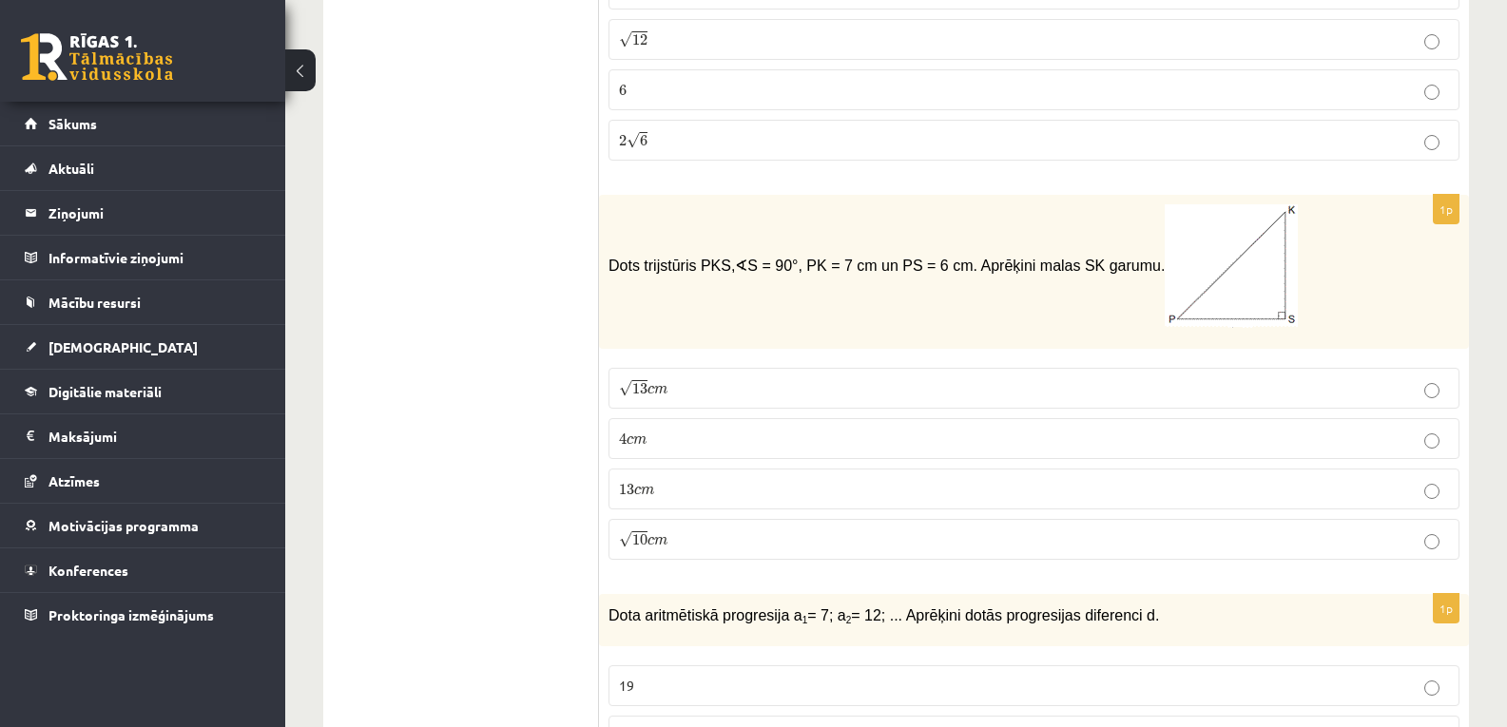
scroll to position [5237, 0]
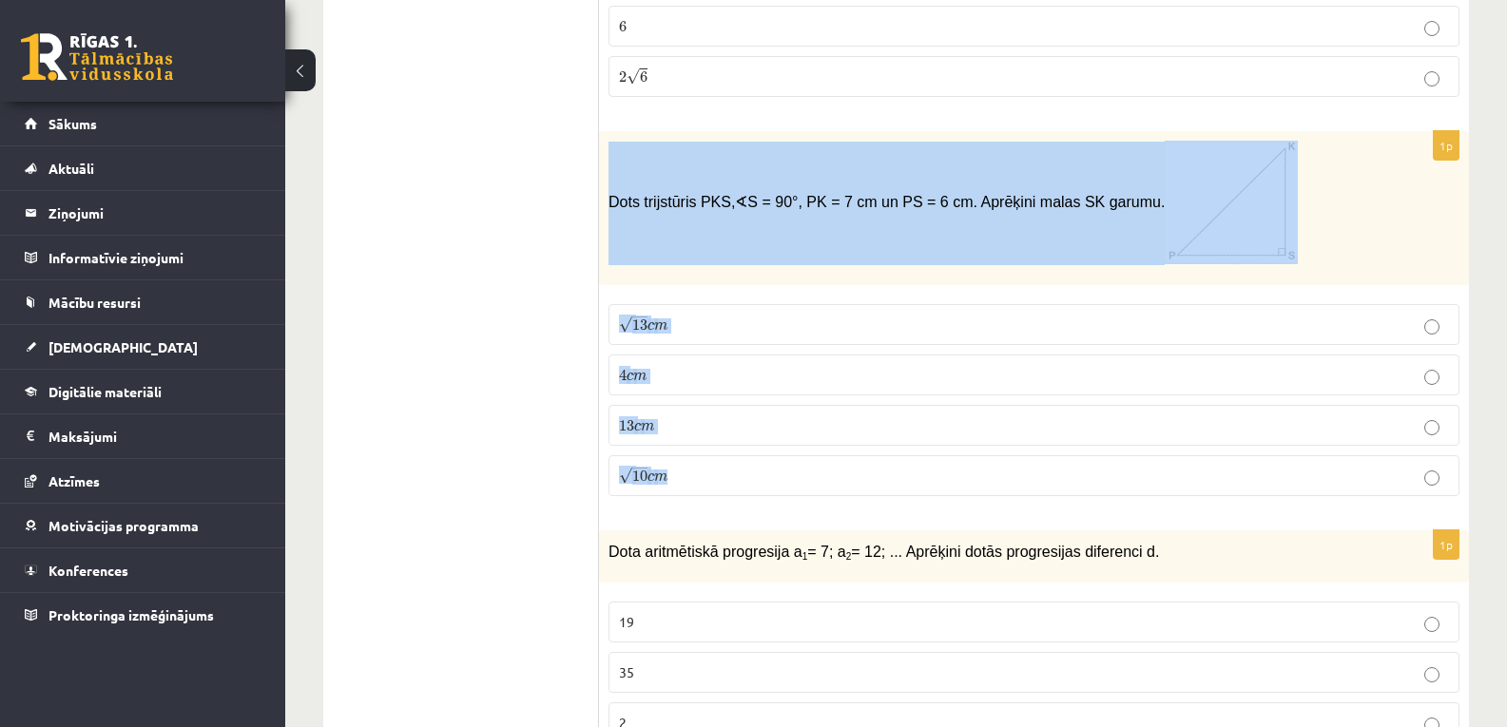
drag, startPoint x: 607, startPoint y: 185, endPoint x: 1085, endPoint y: 456, distance: 548.7
click at [1085, 456] on div "1p Dots trijstūris PKS, ∢ S = 90°, PK = 7 cm un PS = 6 cm. Aprēķini malas SK ga…" at bounding box center [1034, 321] width 870 height 380
copy div "Dots trijstūris PKS, ∢ S = 90°, PK = 7 cm un PS = 6 cm. Aprēķini malas SK garum…"
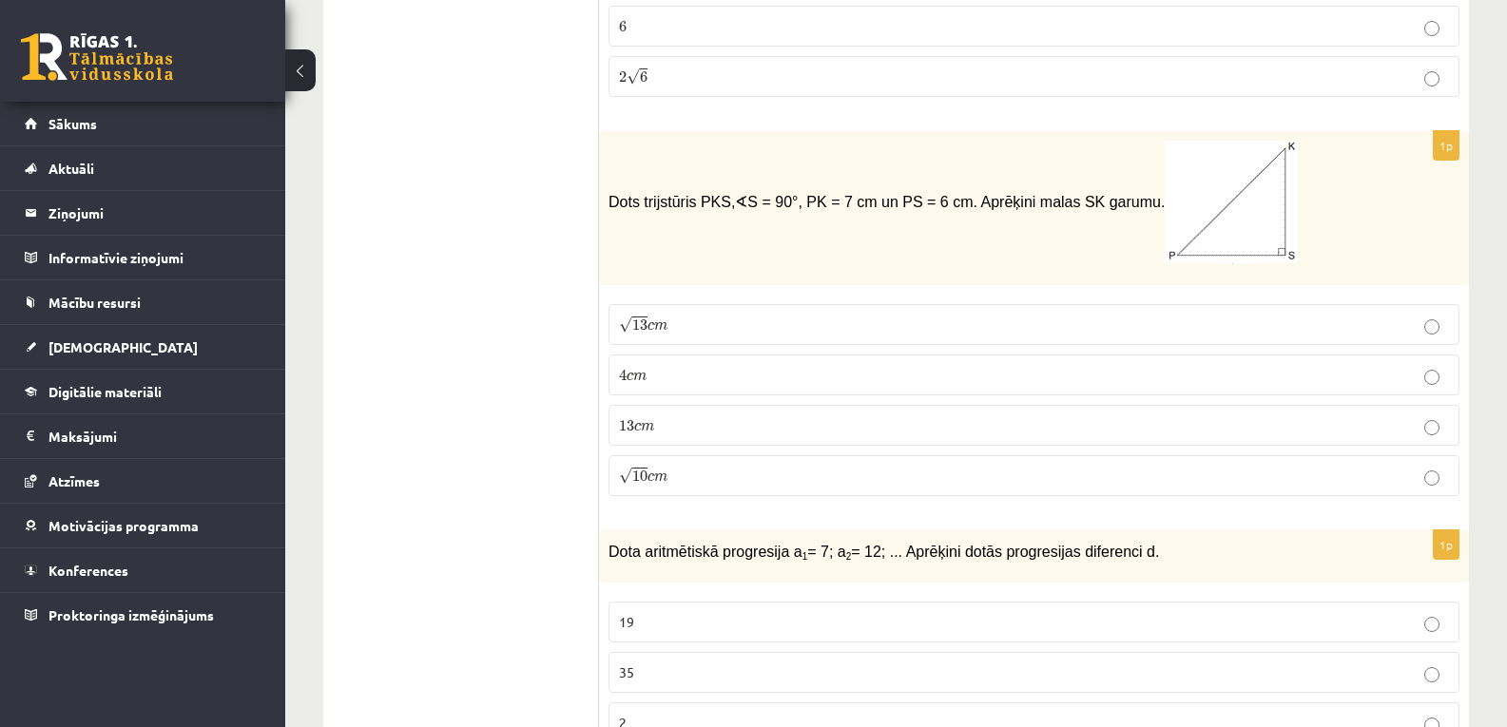
click at [498, 184] on ul "Tests Izvērtējums!" at bounding box center [470, 165] width 257 height 10122
click at [718, 415] on p "13 c m 13 c m" at bounding box center [1034, 425] width 830 height 20
click at [659, 317] on span "√ 13 c m" at bounding box center [643, 325] width 48 height 17
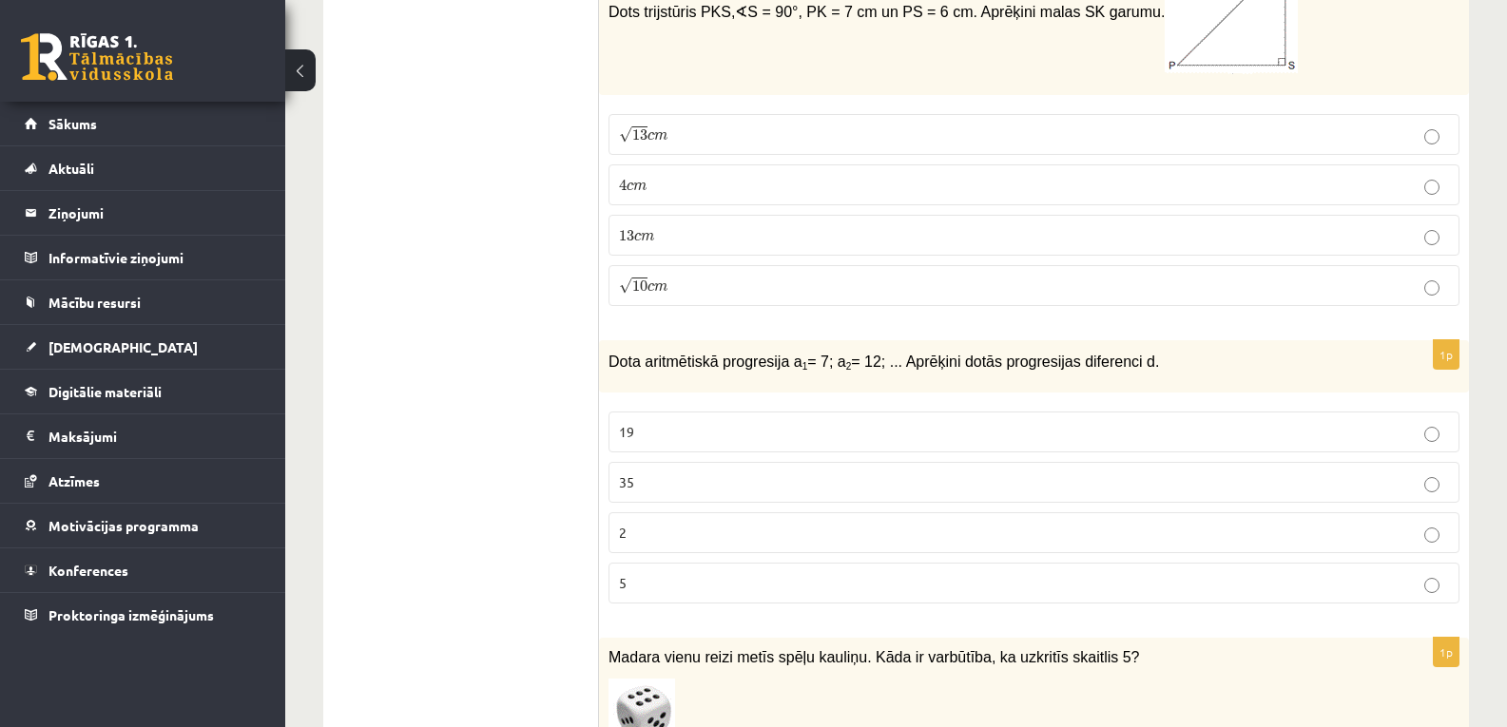
scroll to position [5553, 0]
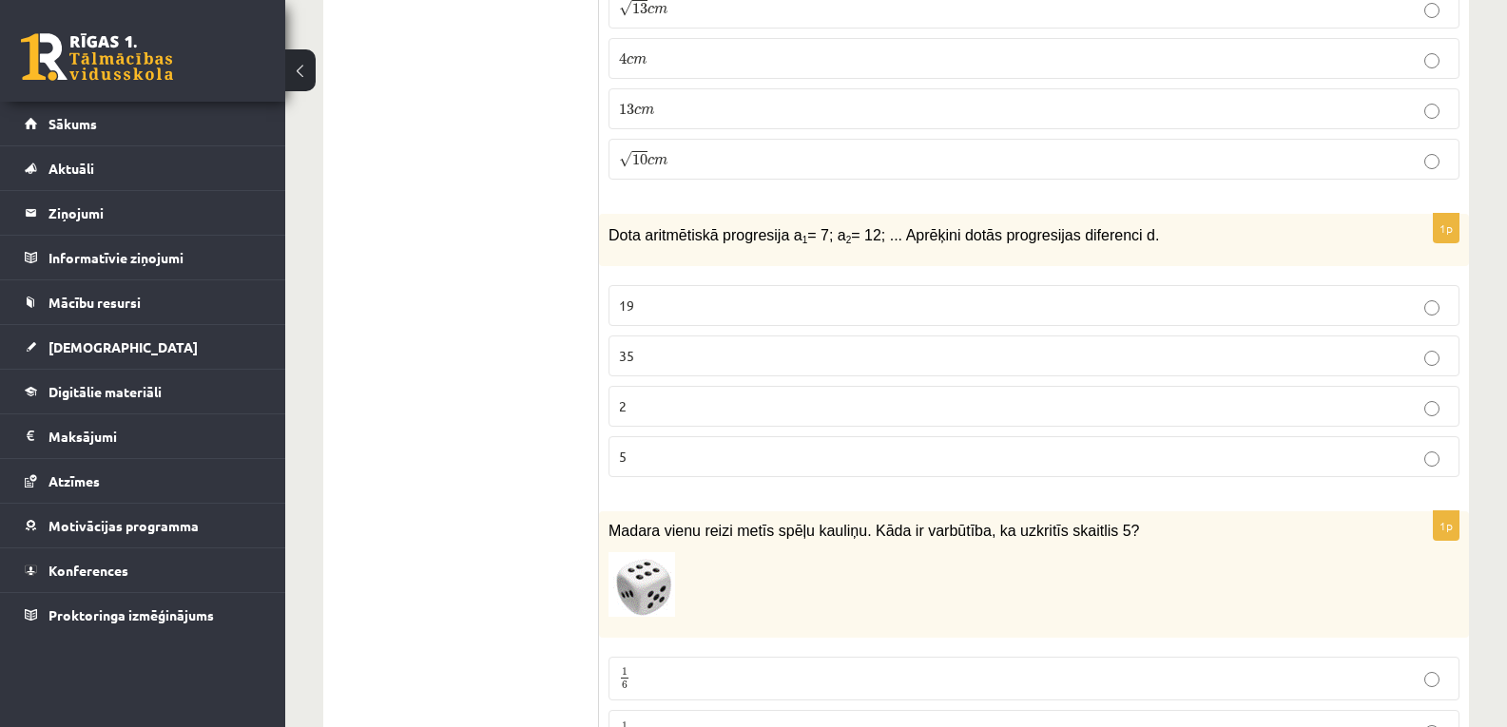
click at [658, 447] on p "5" at bounding box center [1034, 457] width 830 height 20
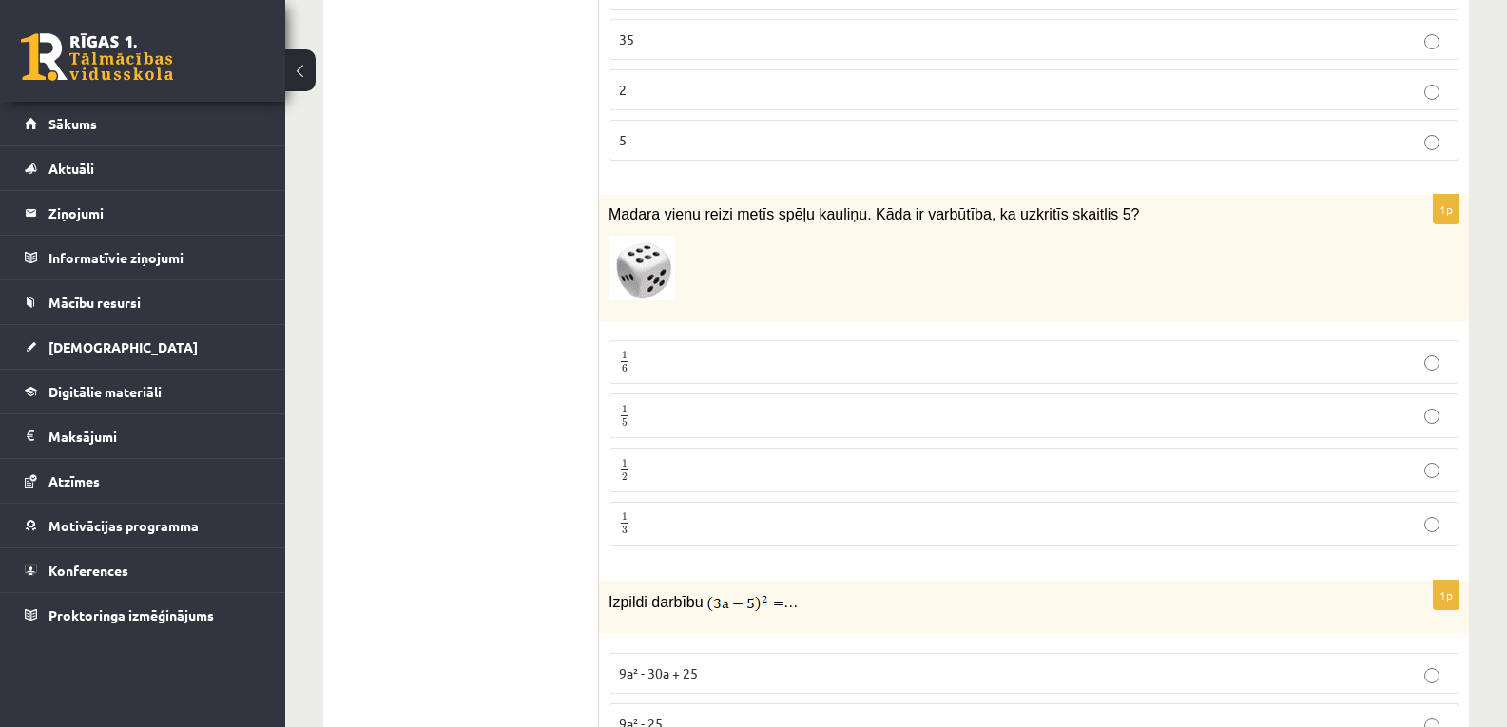
scroll to position [5997, 0]
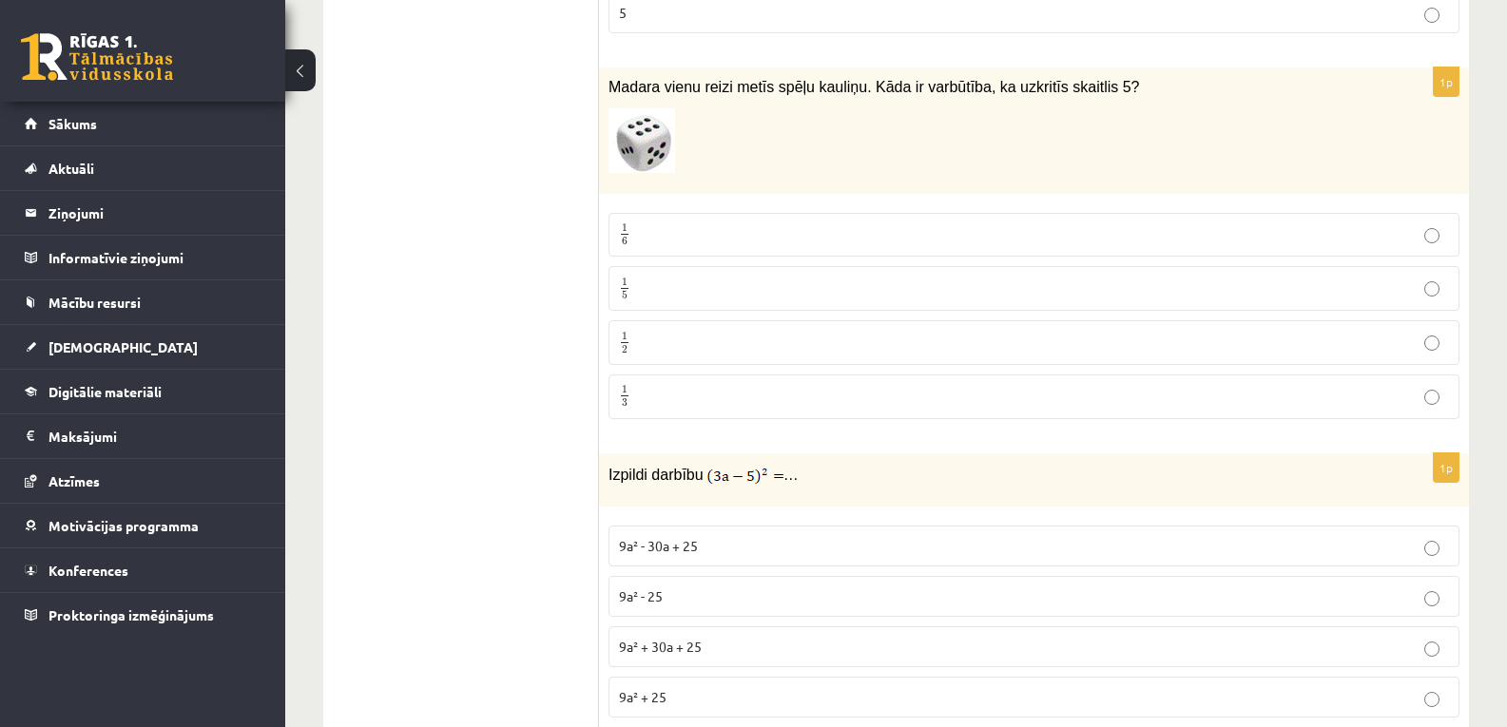
click at [679, 280] on p "1 5 1 5" at bounding box center [1034, 289] width 830 height 24
click at [629, 234] on label "1 6 1 6" at bounding box center [1033, 235] width 851 height 45
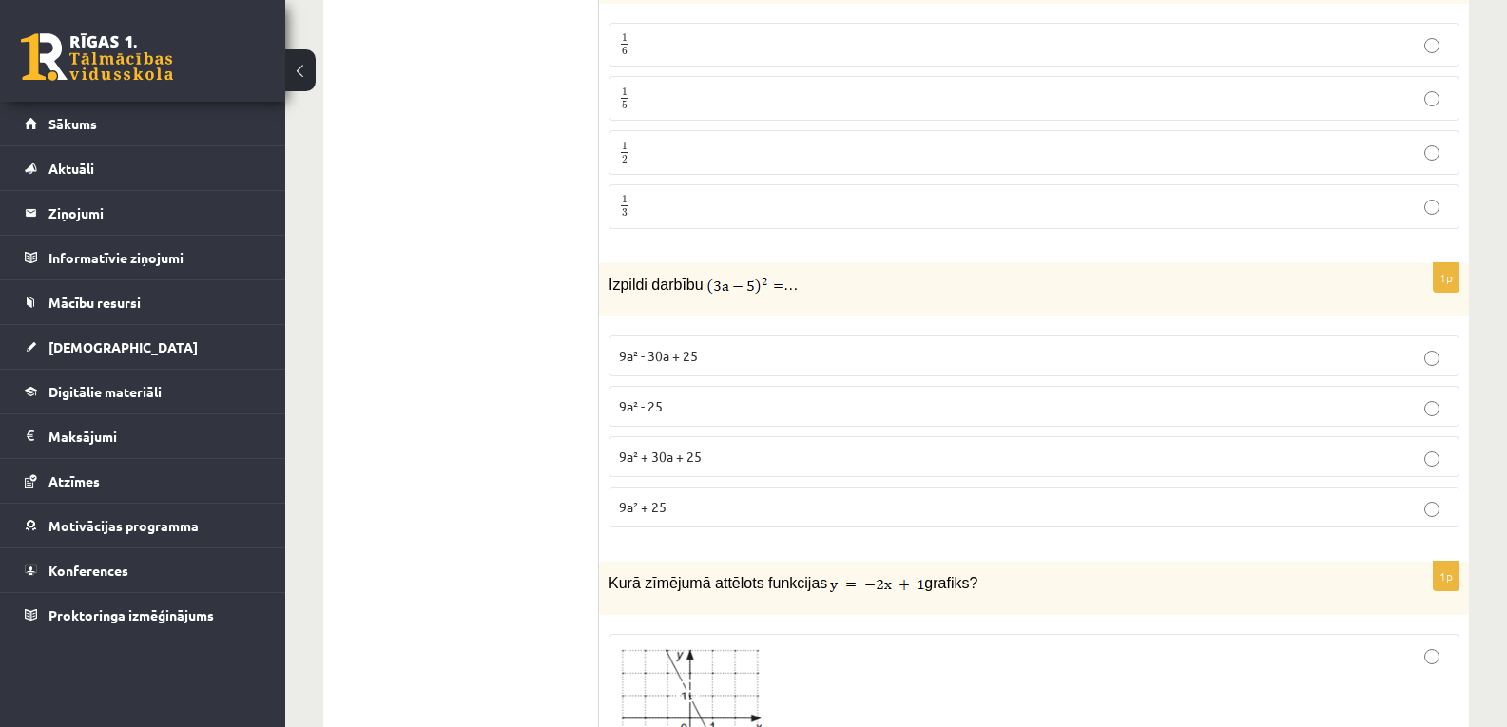
scroll to position [6250, 0]
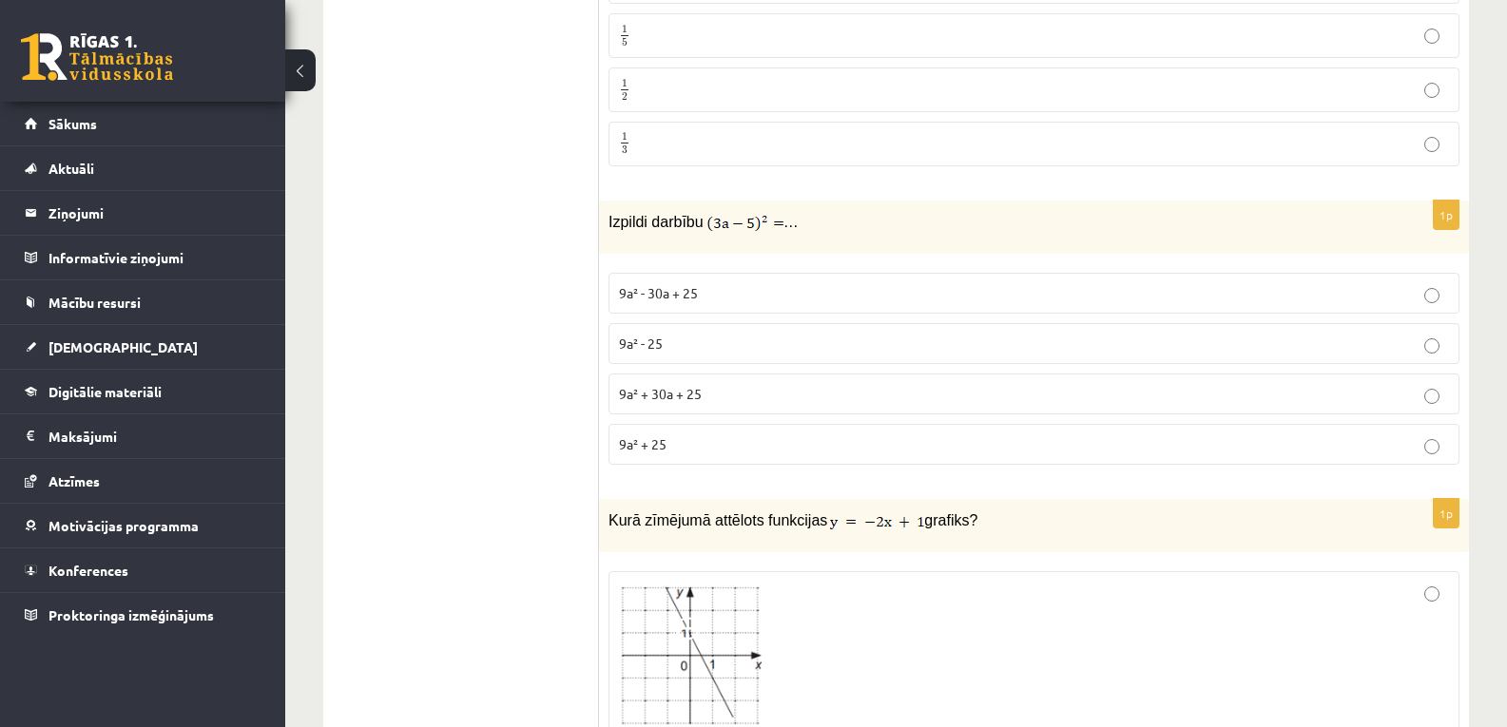
click at [695, 334] on p "9a² - 25" at bounding box center [1034, 344] width 830 height 20
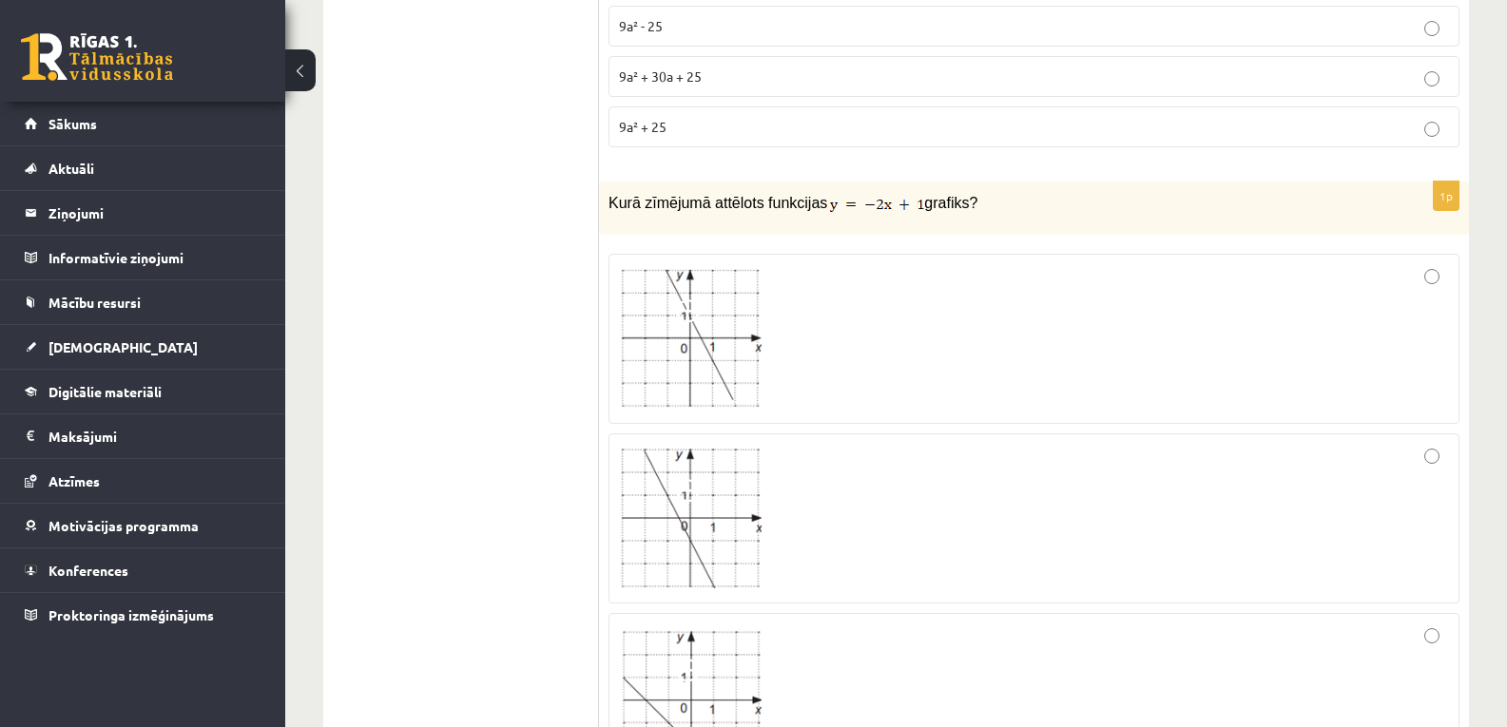
scroll to position [6630, 0]
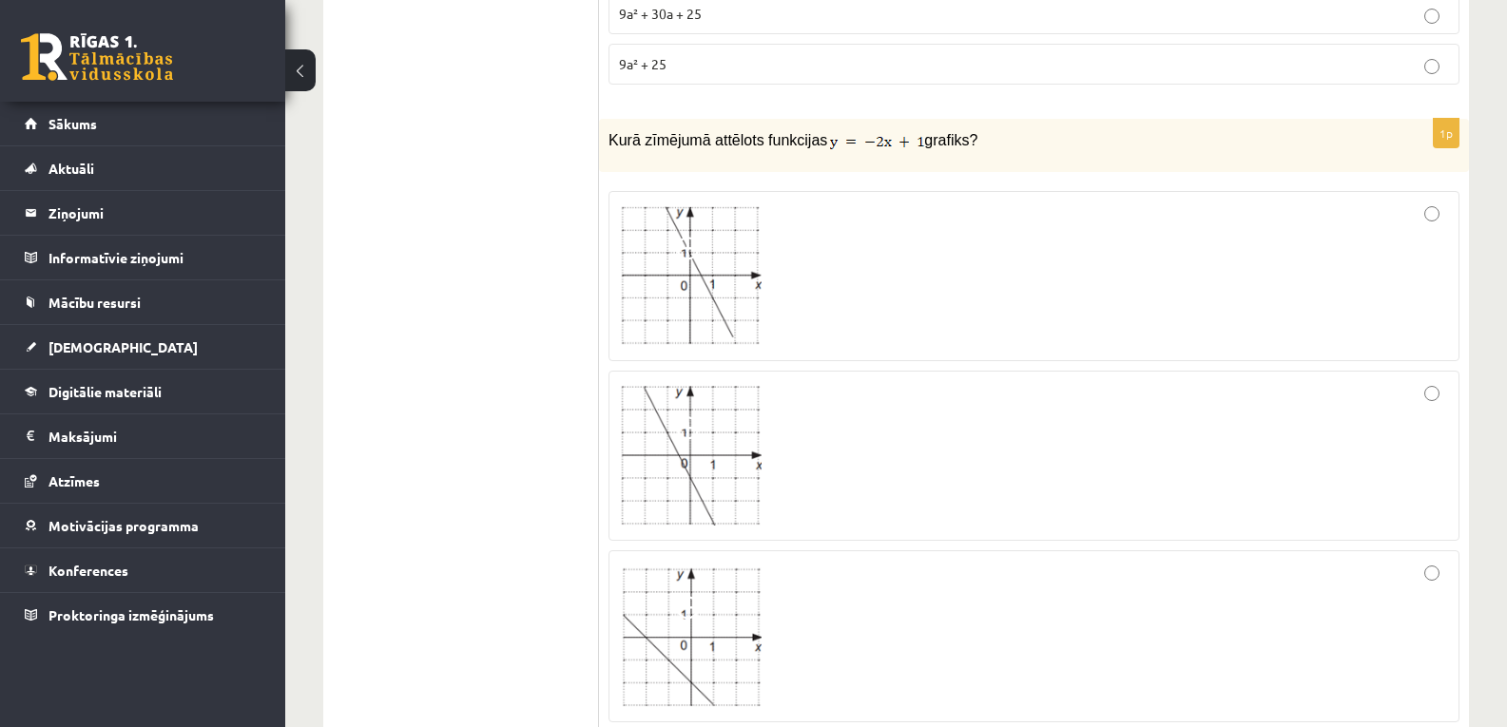
click at [884, 401] on div at bounding box center [1034, 455] width 830 height 148
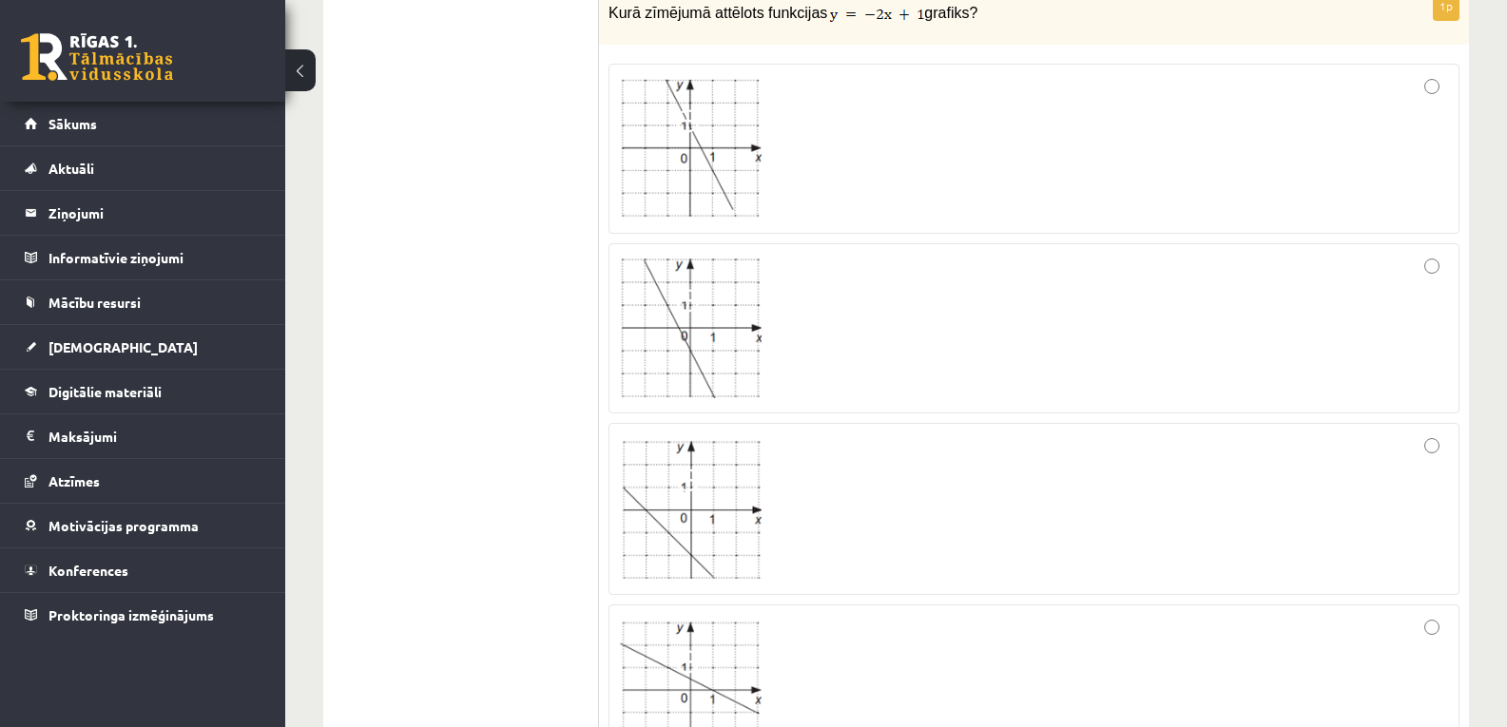
scroll to position [6694, 0]
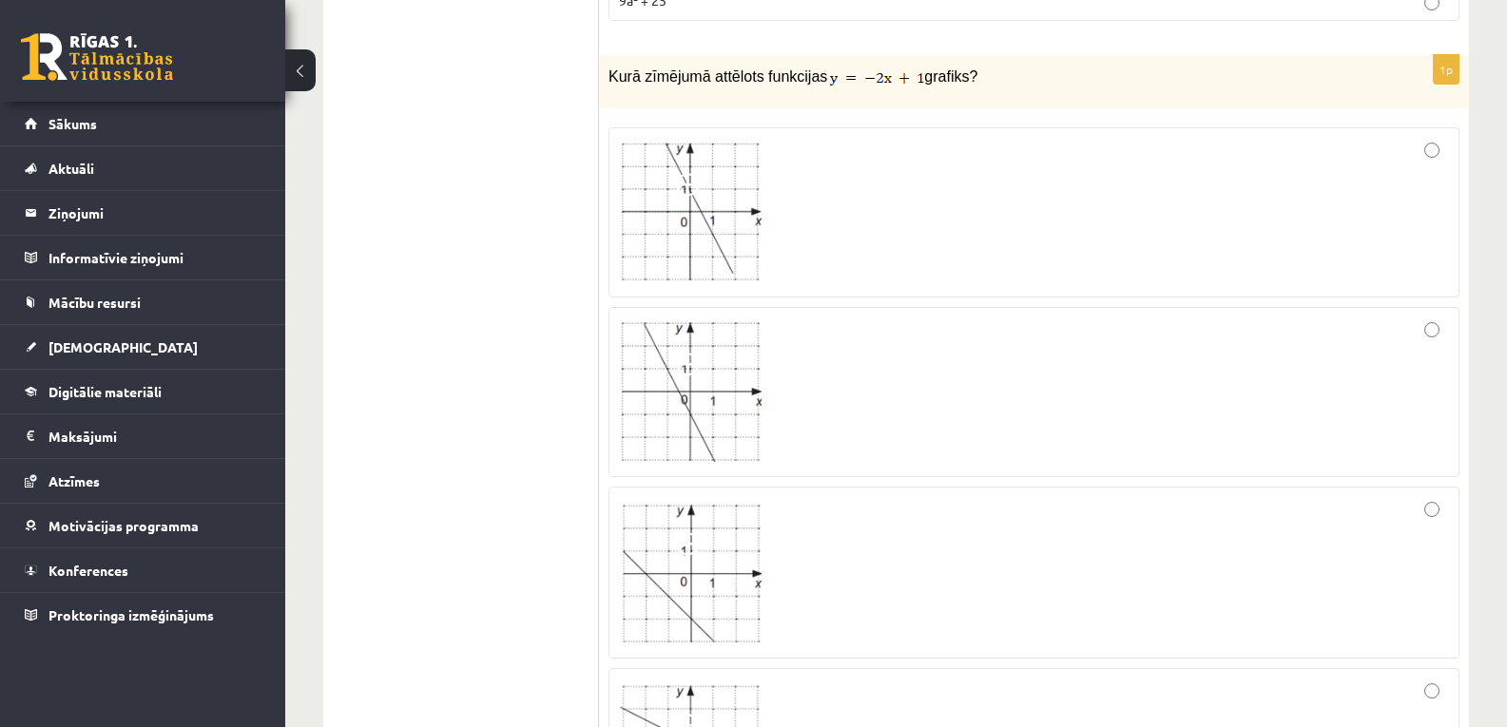
click at [677, 222] on img at bounding box center [690, 213] width 143 height 140
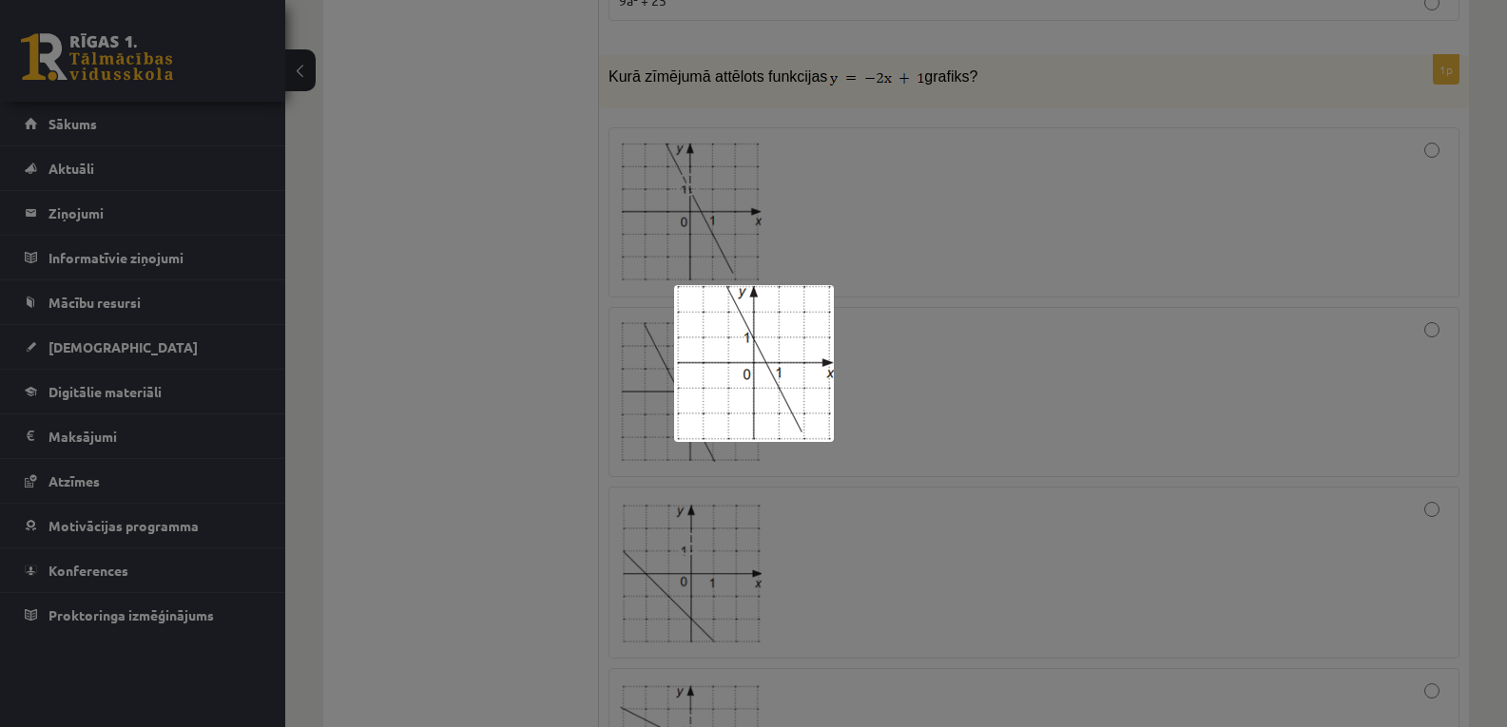
click at [1011, 342] on div at bounding box center [753, 363] width 1507 height 727
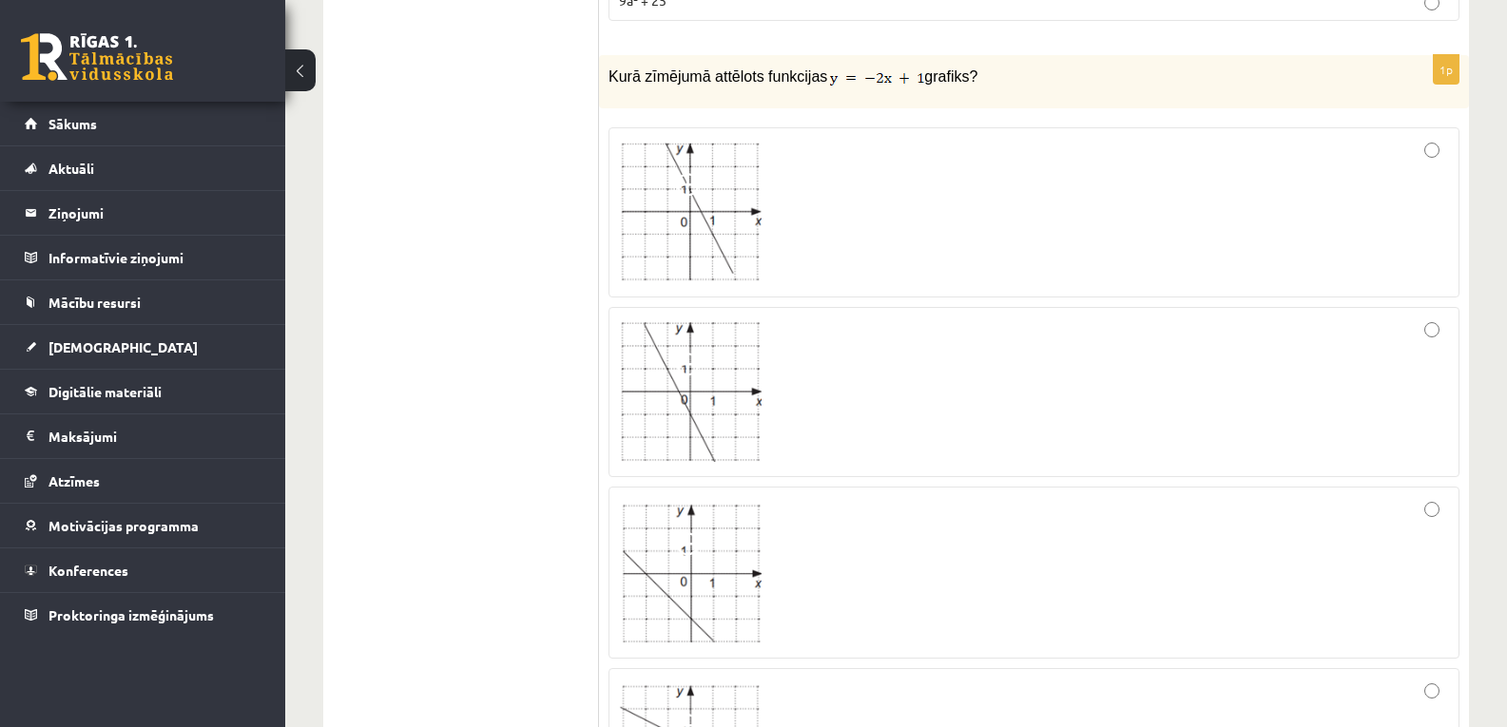
click at [1096, 156] on div at bounding box center [1034, 212] width 830 height 149
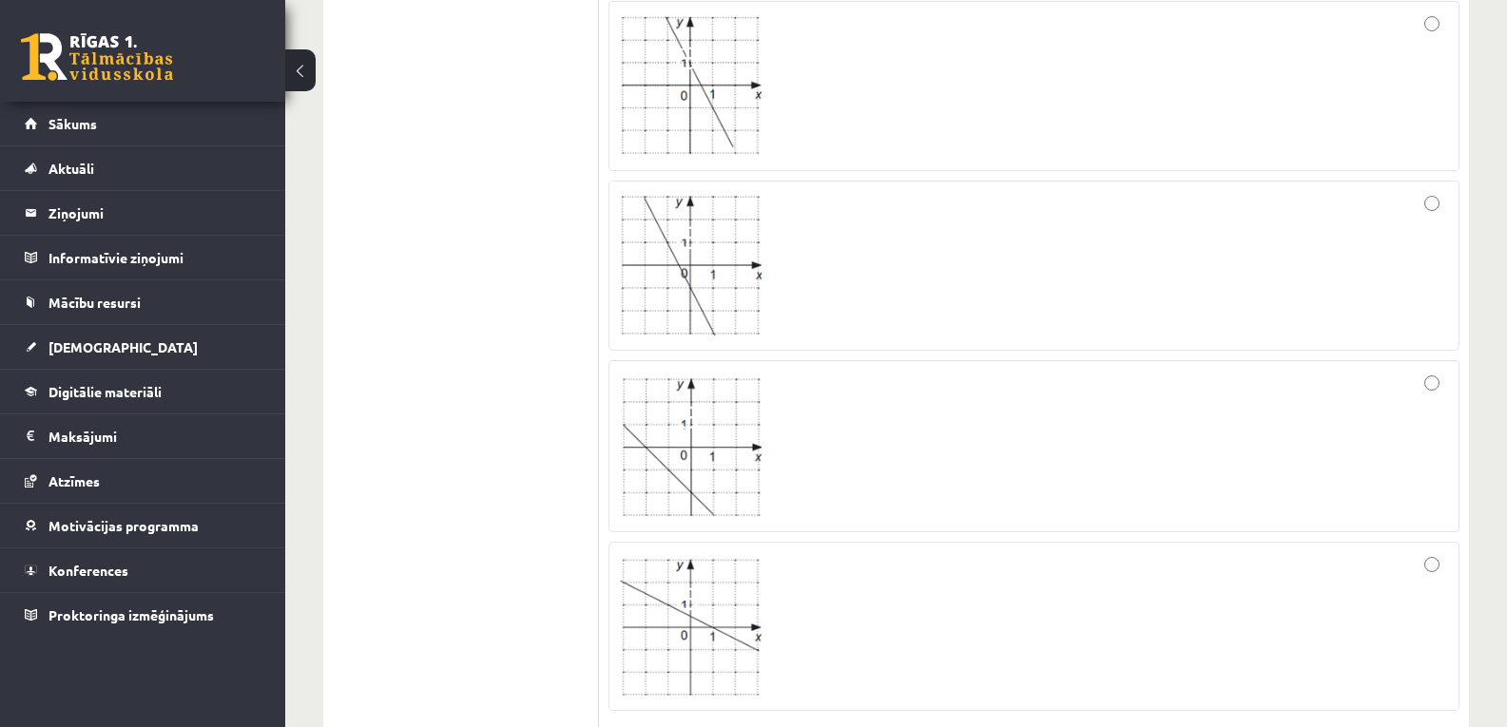
scroll to position [6884, 0]
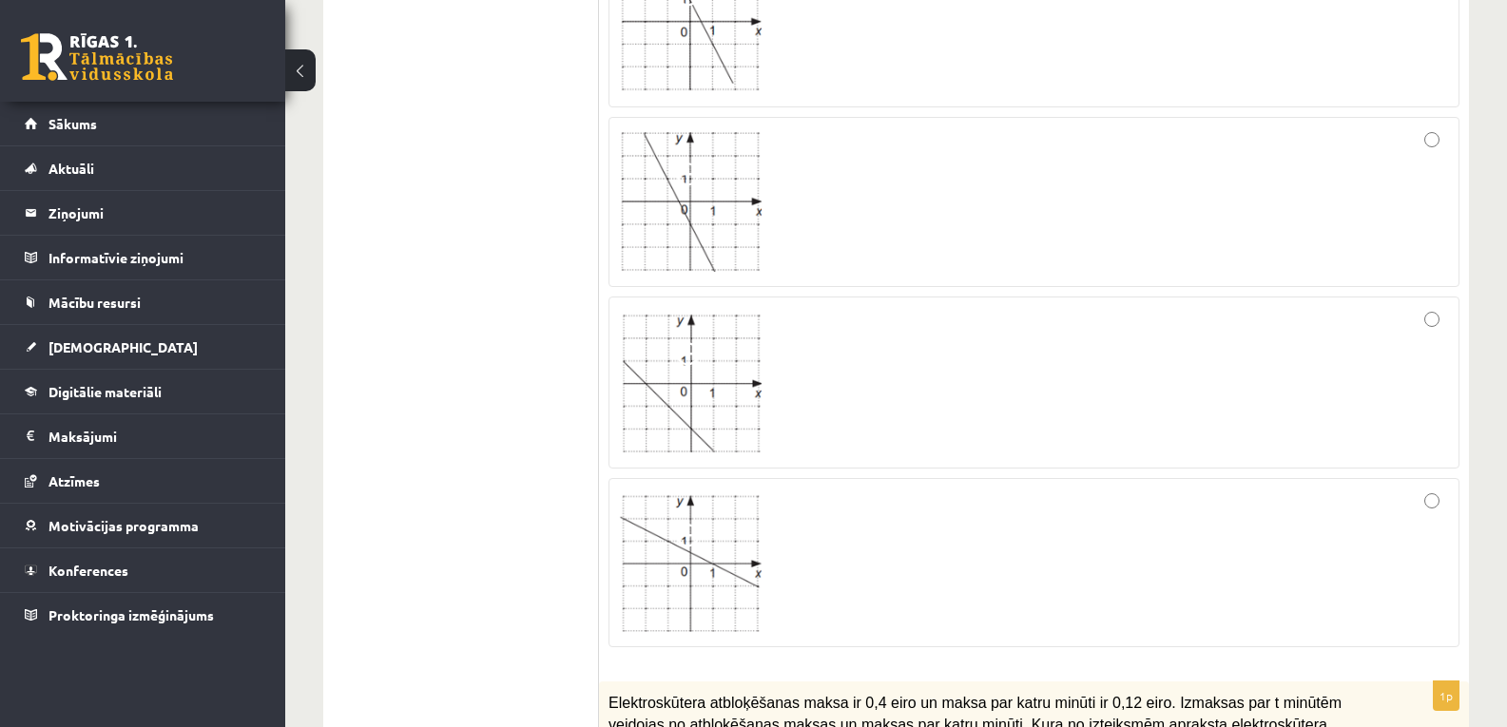
click at [789, 392] on div at bounding box center [1034, 382] width 830 height 151
click at [860, 527] on div at bounding box center [1034, 563] width 830 height 148
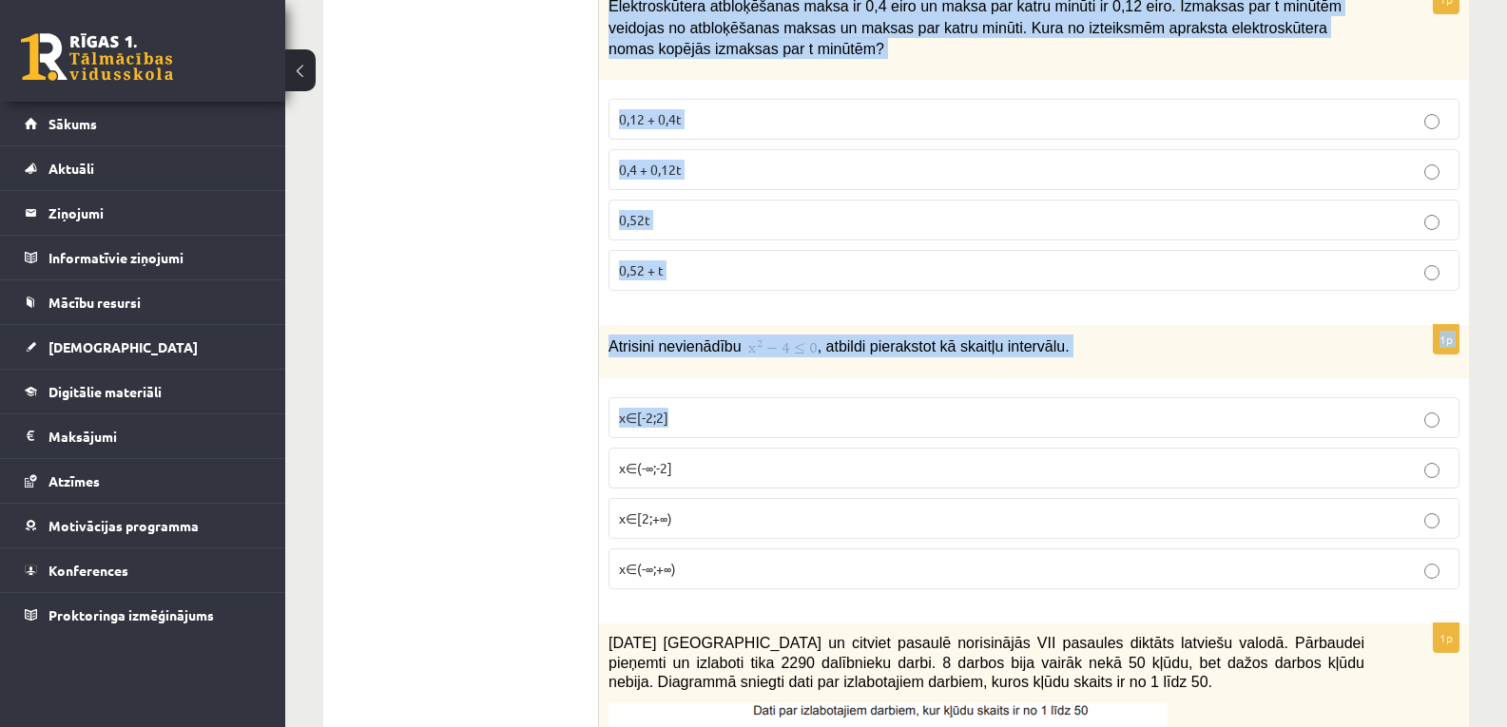
scroll to position [7708, 0]
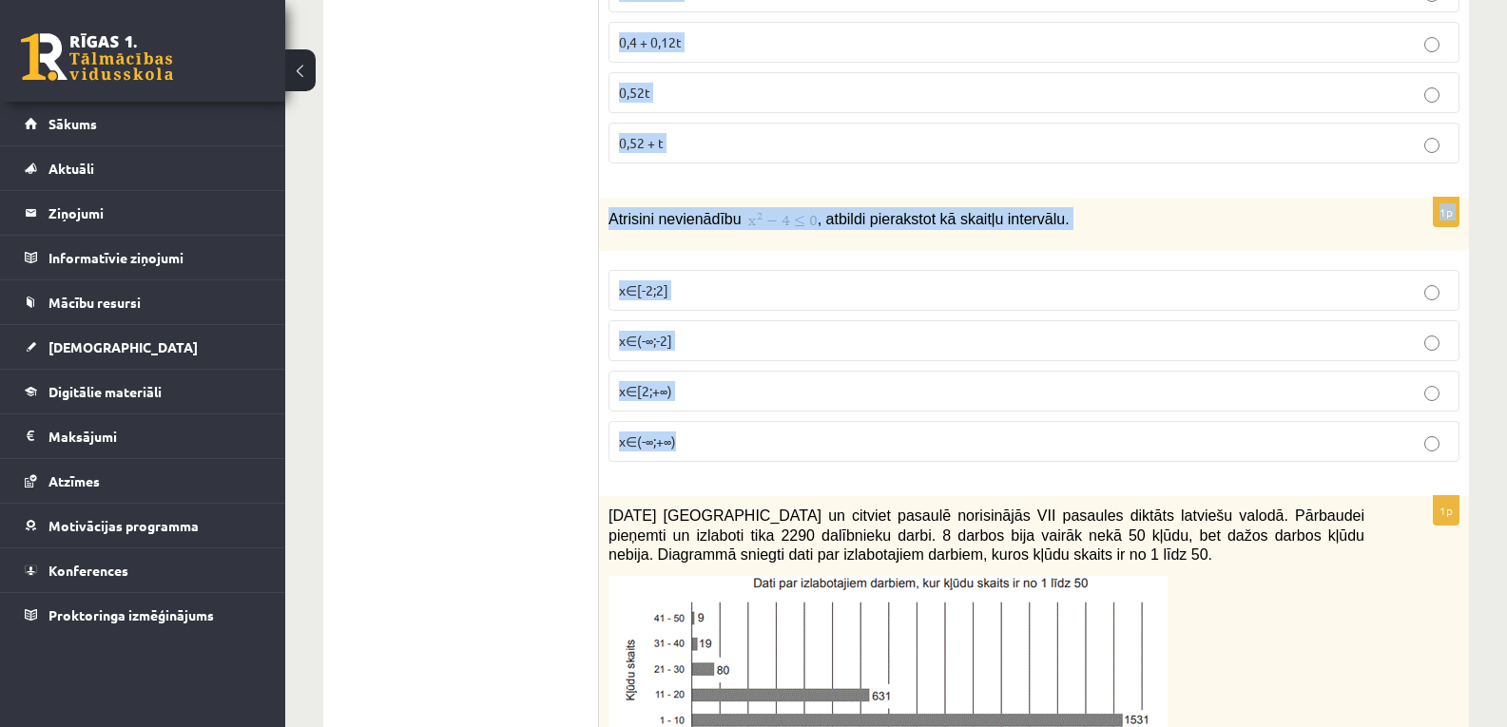
drag, startPoint x: 607, startPoint y: 111, endPoint x: 834, endPoint y: 422, distance: 384.5
copy form "Elektroskūtera atbloķēšanas maksa ir 0,4 eiro un maksa par katru minūti ir 0,12…"
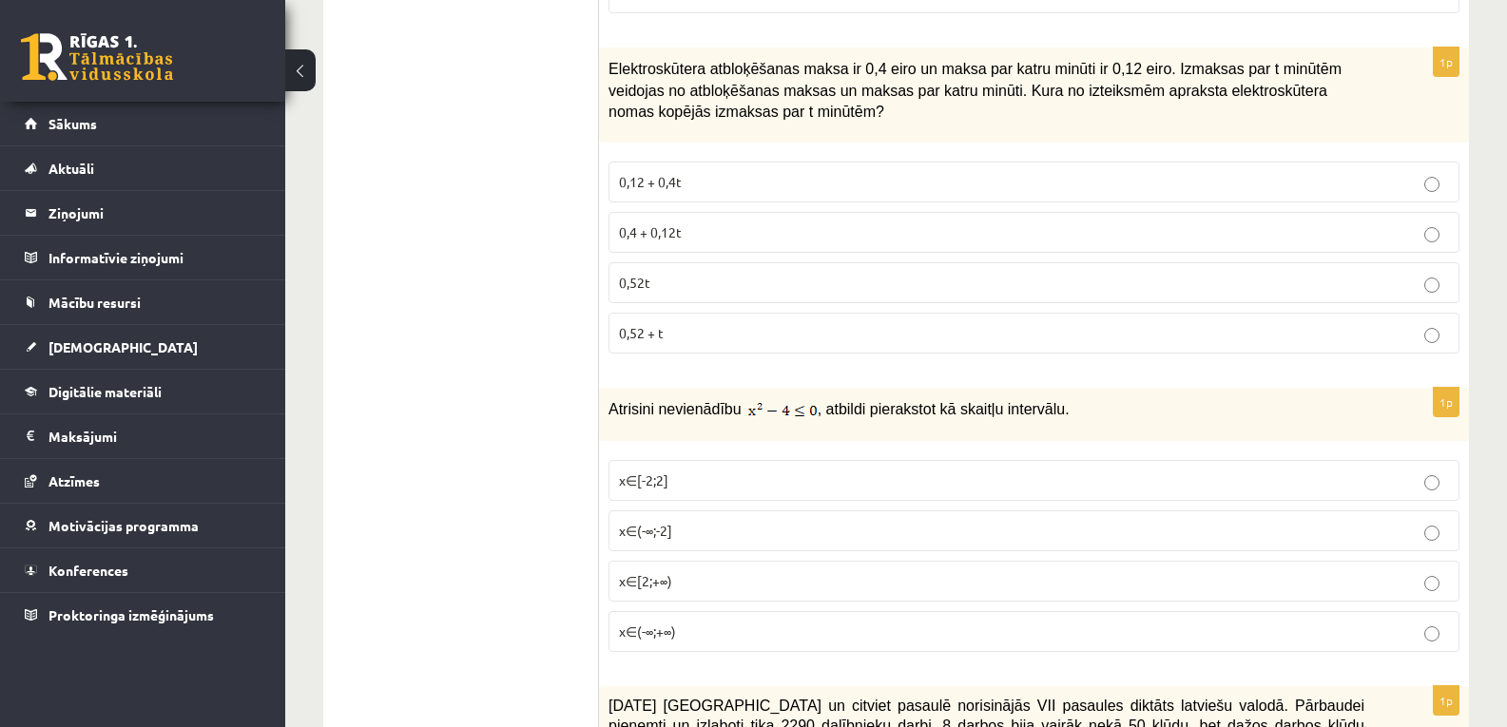
scroll to position [7455, 0]
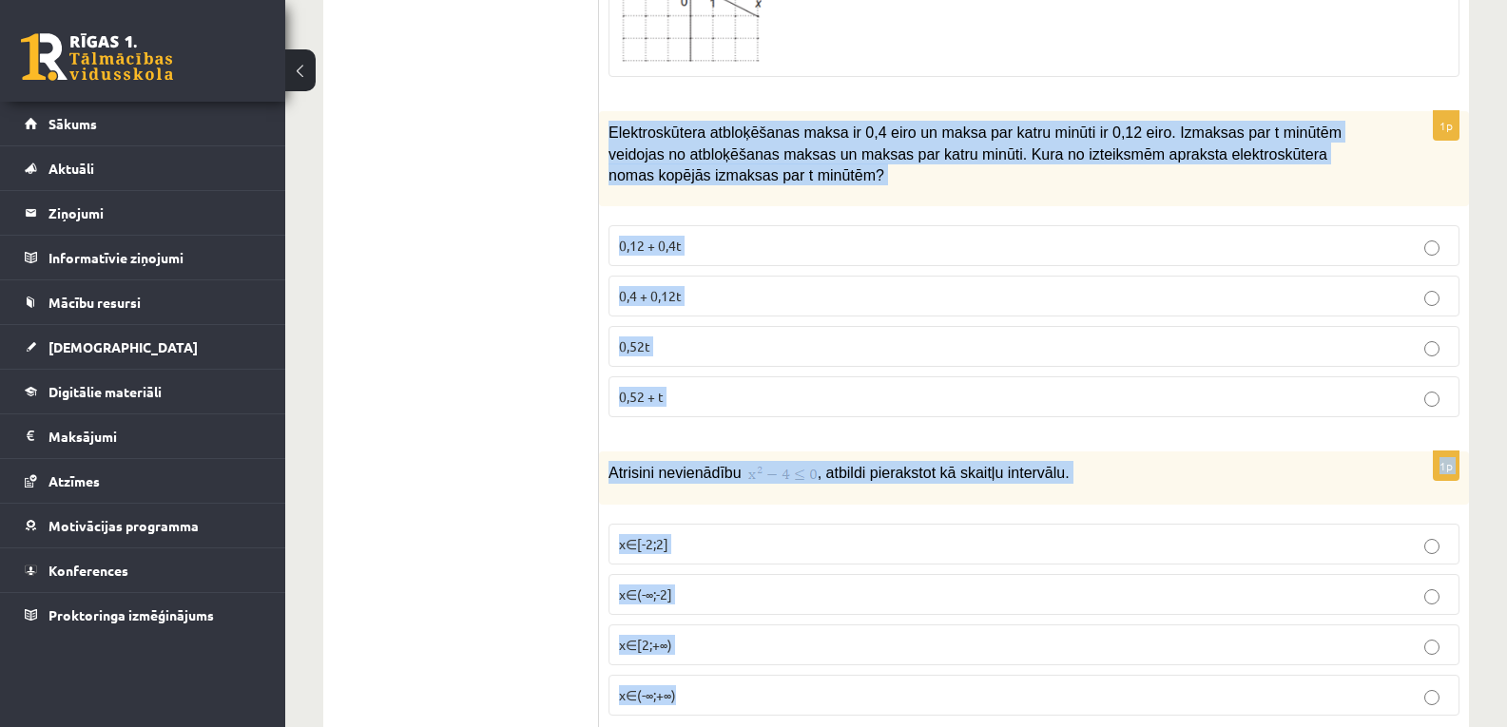
drag, startPoint x: 608, startPoint y: 116, endPoint x: 711, endPoint y: 664, distance: 558.0
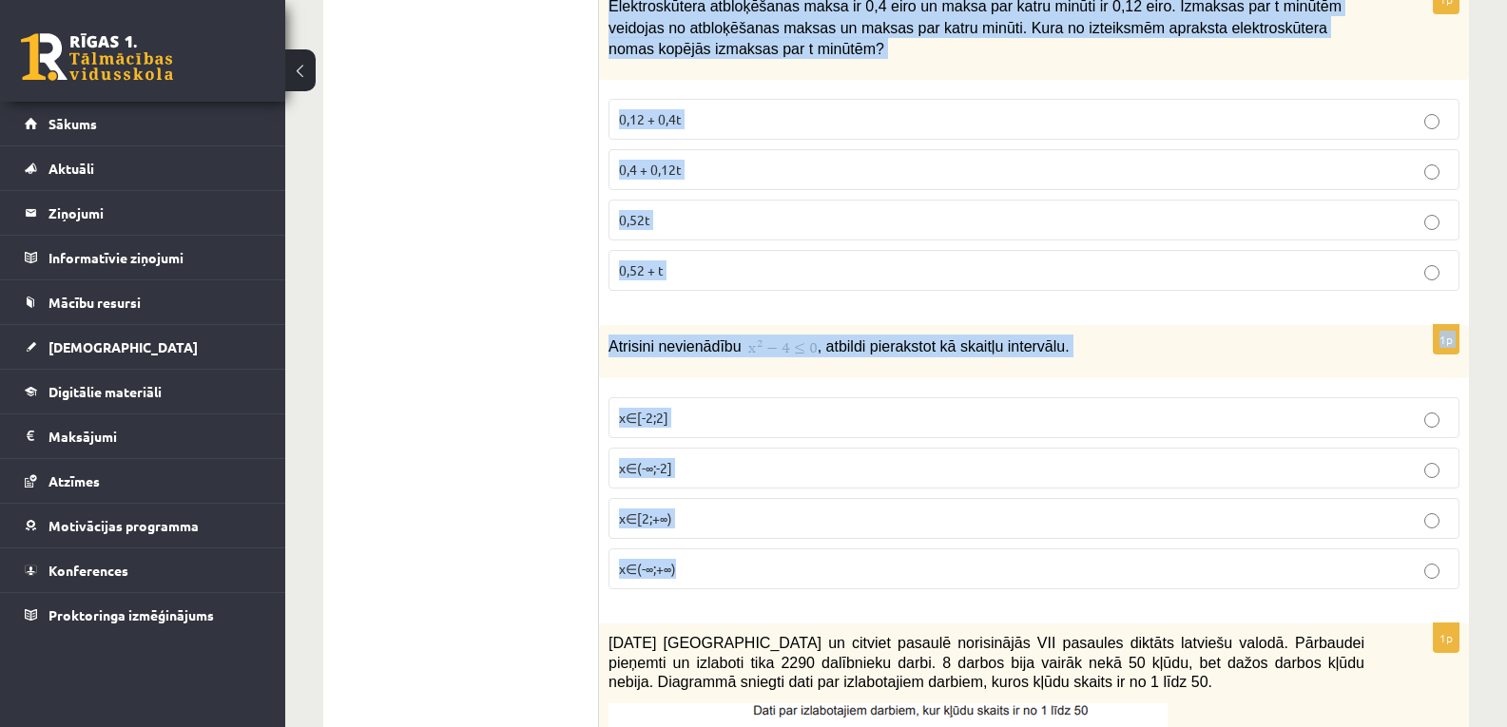
scroll to position [7645, 0]
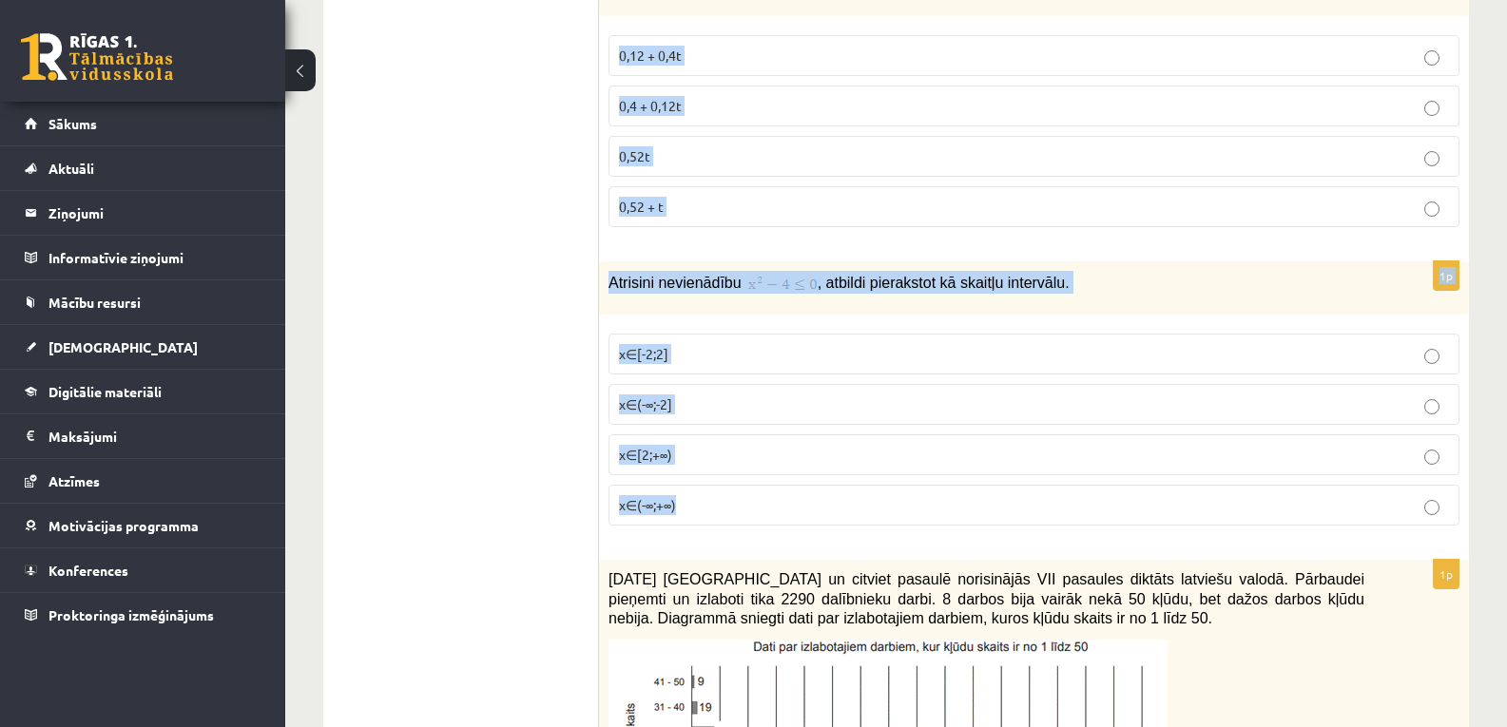
copy form "Elektroskūtera atbloķēšanas maksa ir 0,4 eiro un maksa par katru minūti ir 0,12…"
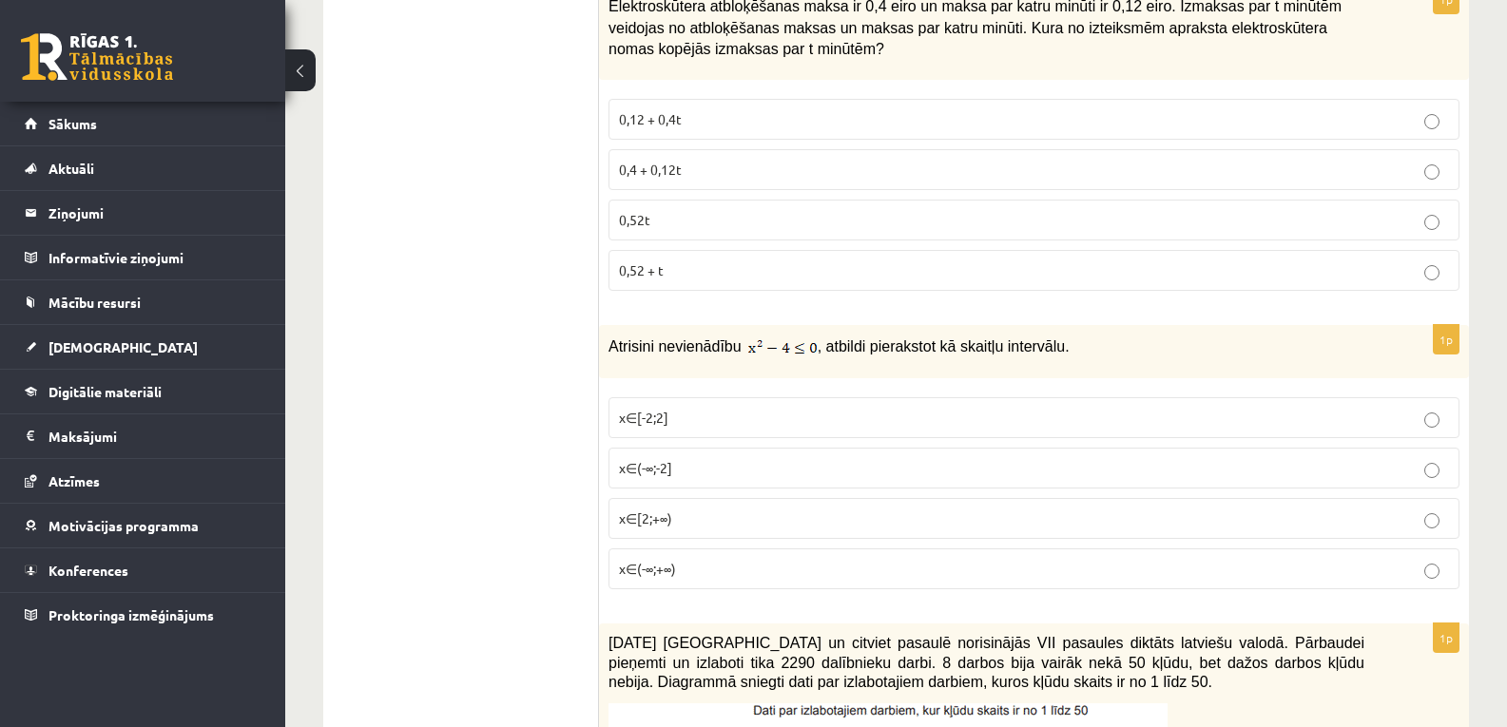
drag, startPoint x: 656, startPoint y: 162, endPoint x: 497, endPoint y: 9, distance: 220.5
click at [656, 160] on p "0,4 + 0,12t" at bounding box center [1034, 170] width 830 height 20
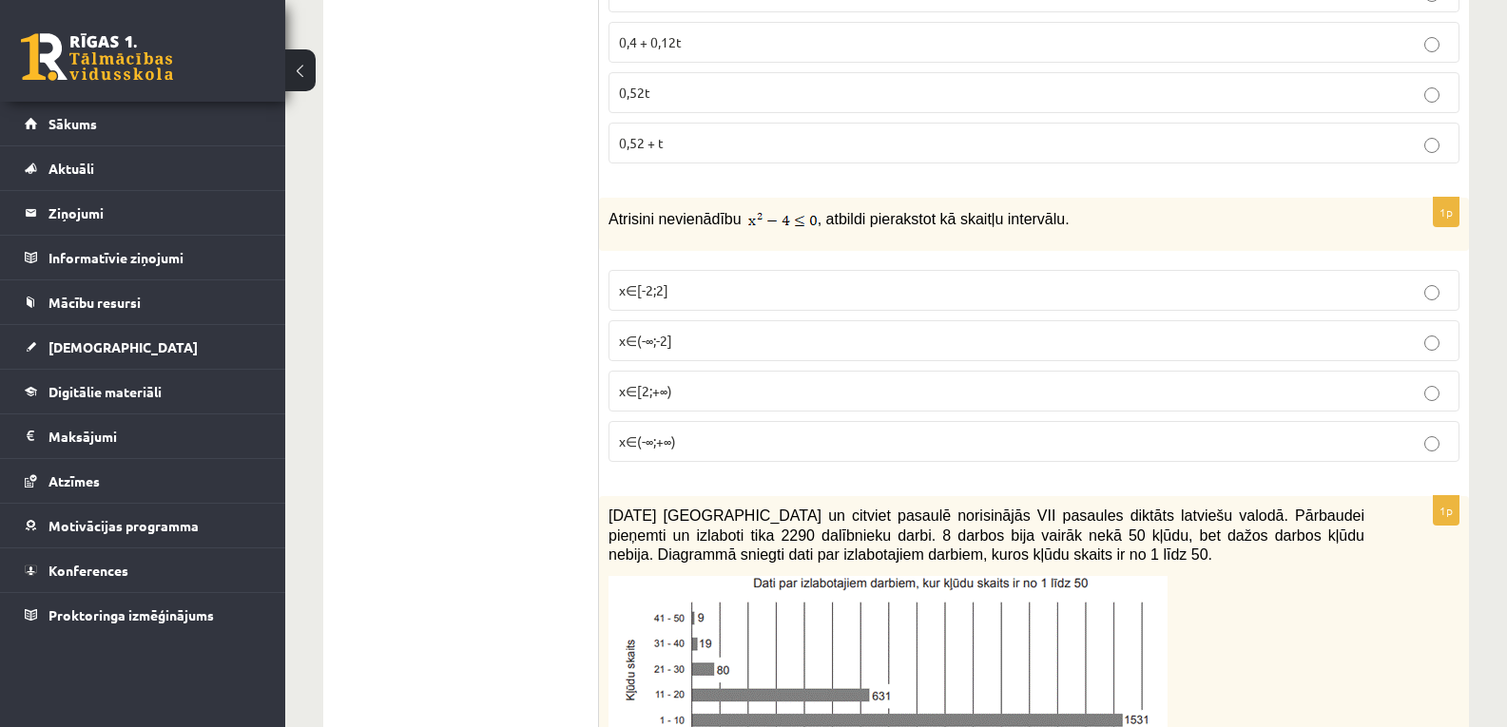
scroll to position [7771, 0]
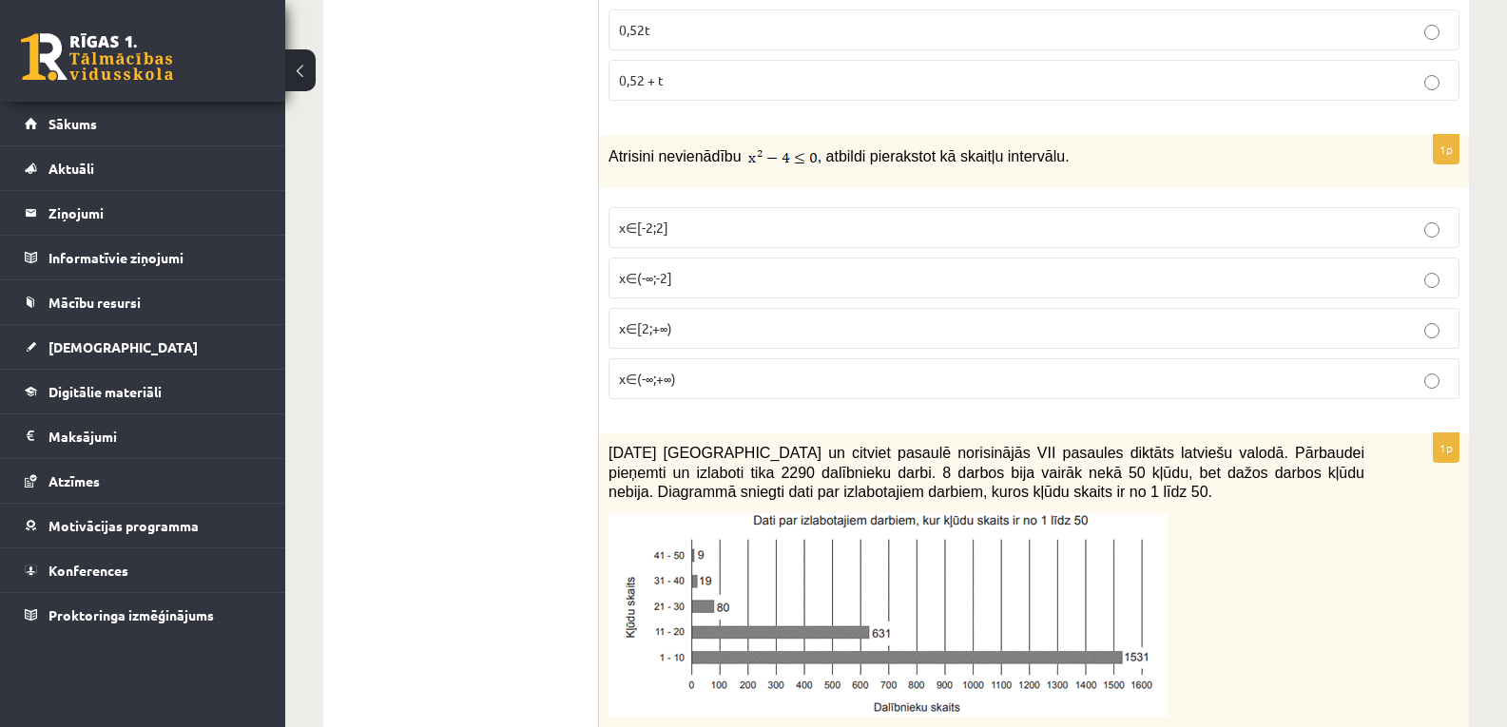
click at [687, 318] on p "x∈[2;+∞)" at bounding box center [1034, 328] width 830 height 20
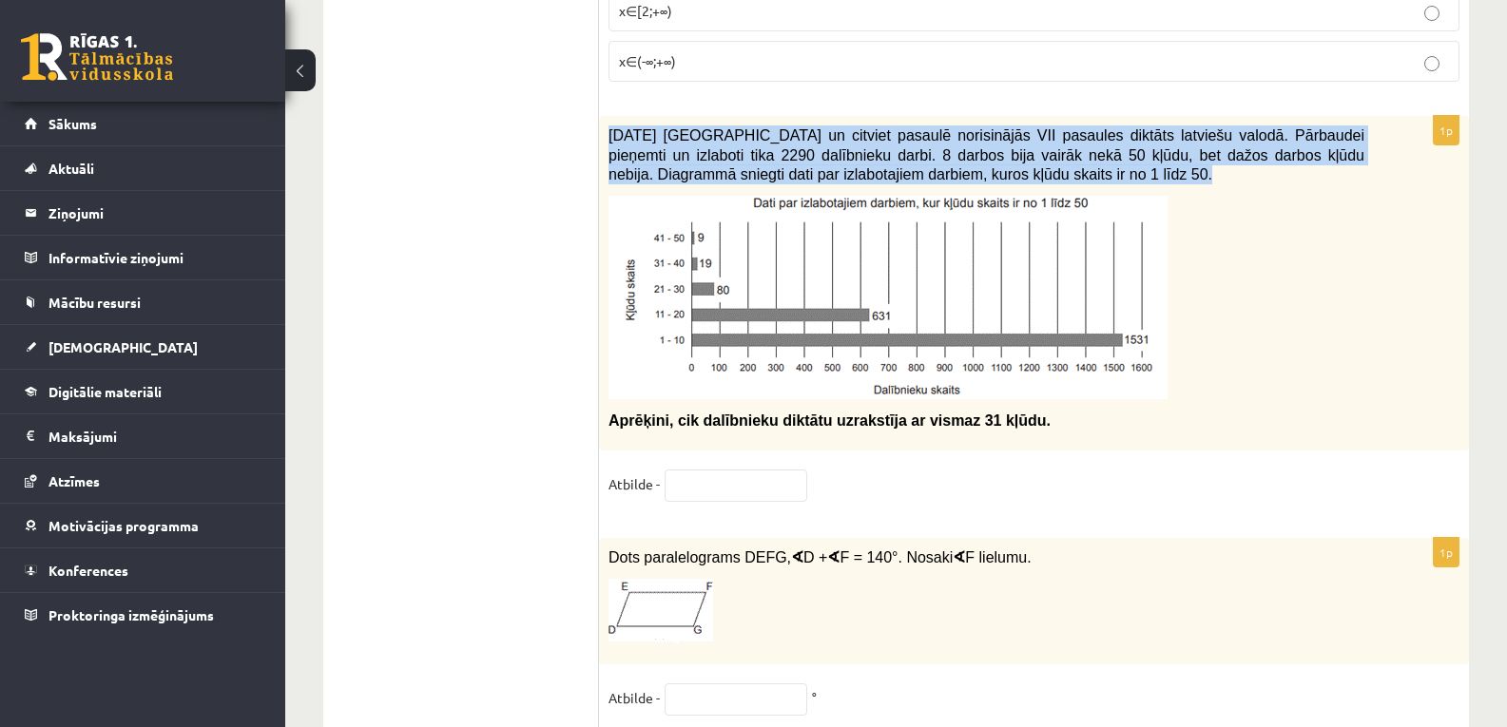
scroll to position [8151, 0]
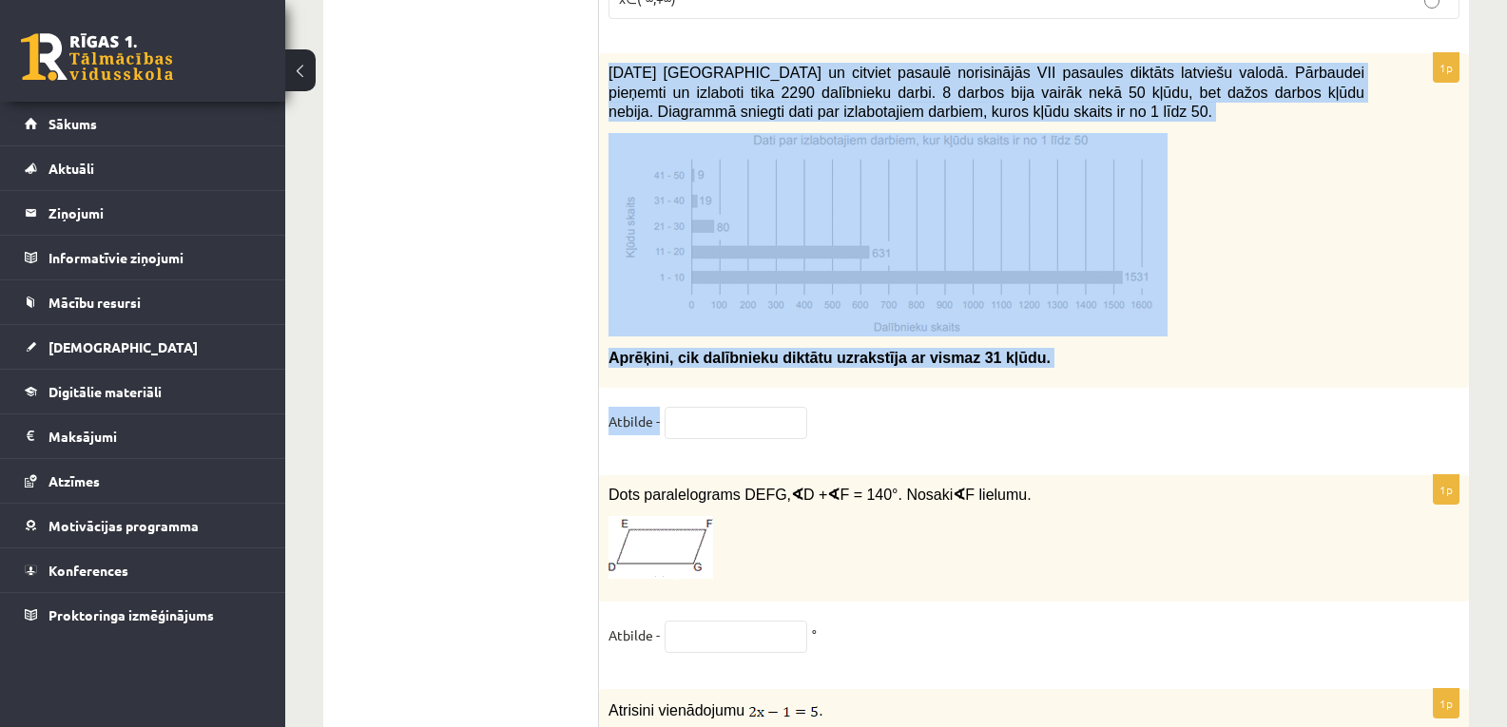
drag, startPoint x: 609, startPoint y: 241, endPoint x: 852, endPoint y: 427, distance: 305.2
click at [852, 427] on div "1p 2021. gada 27. novembrī Latvijā un citviet pasaulē norisinājās VII pasaules …" at bounding box center [1034, 254] width 870 height 403
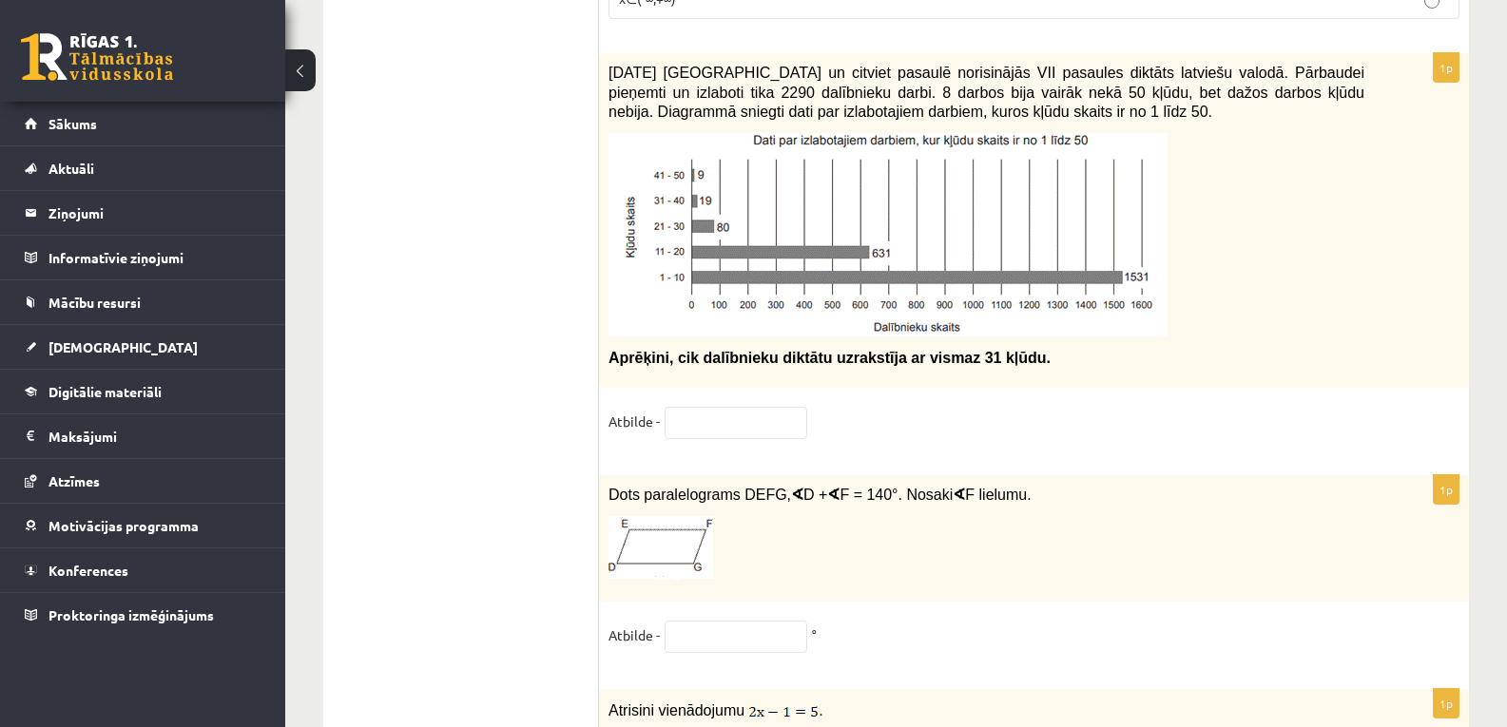
click at [713, 407] on input "text" at bounding box center [735, 423] width 143 height 32
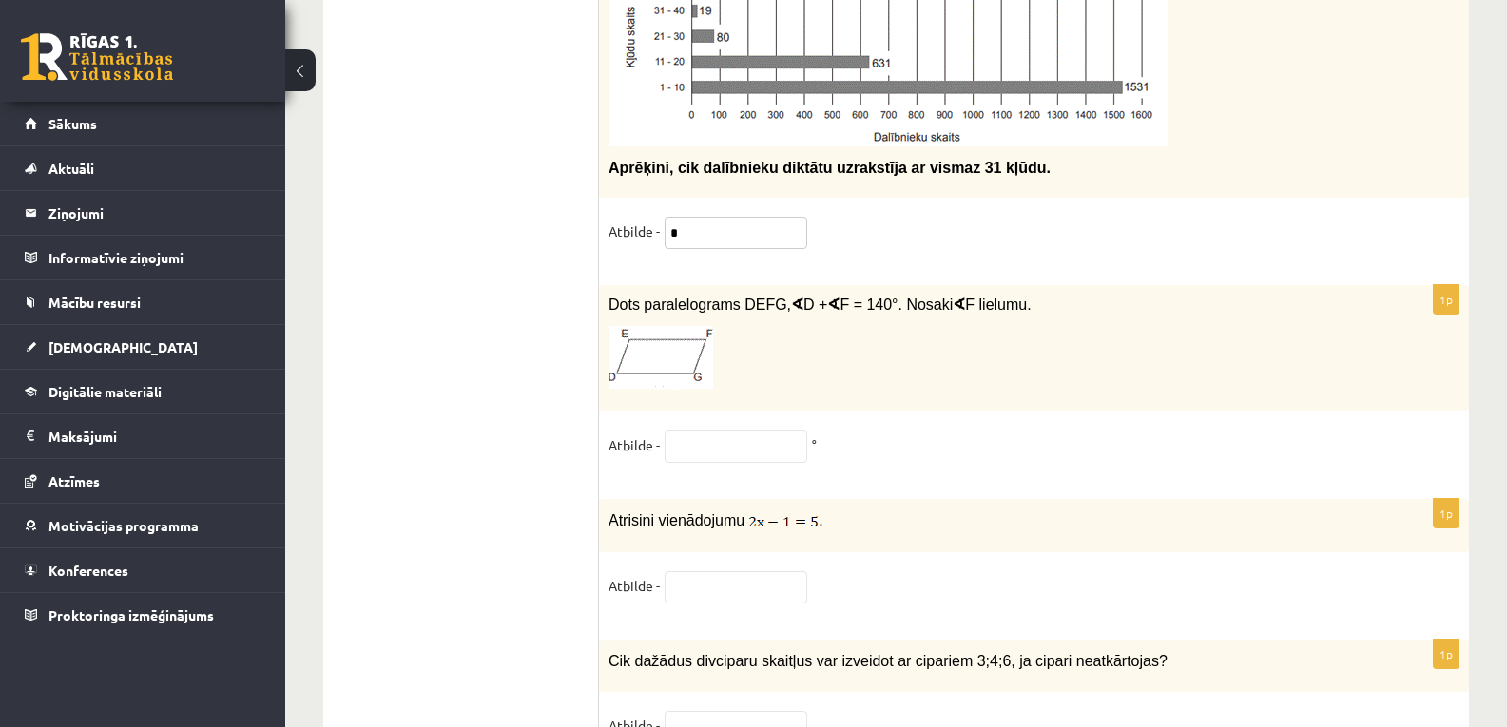
scroll to position [8405, 0]
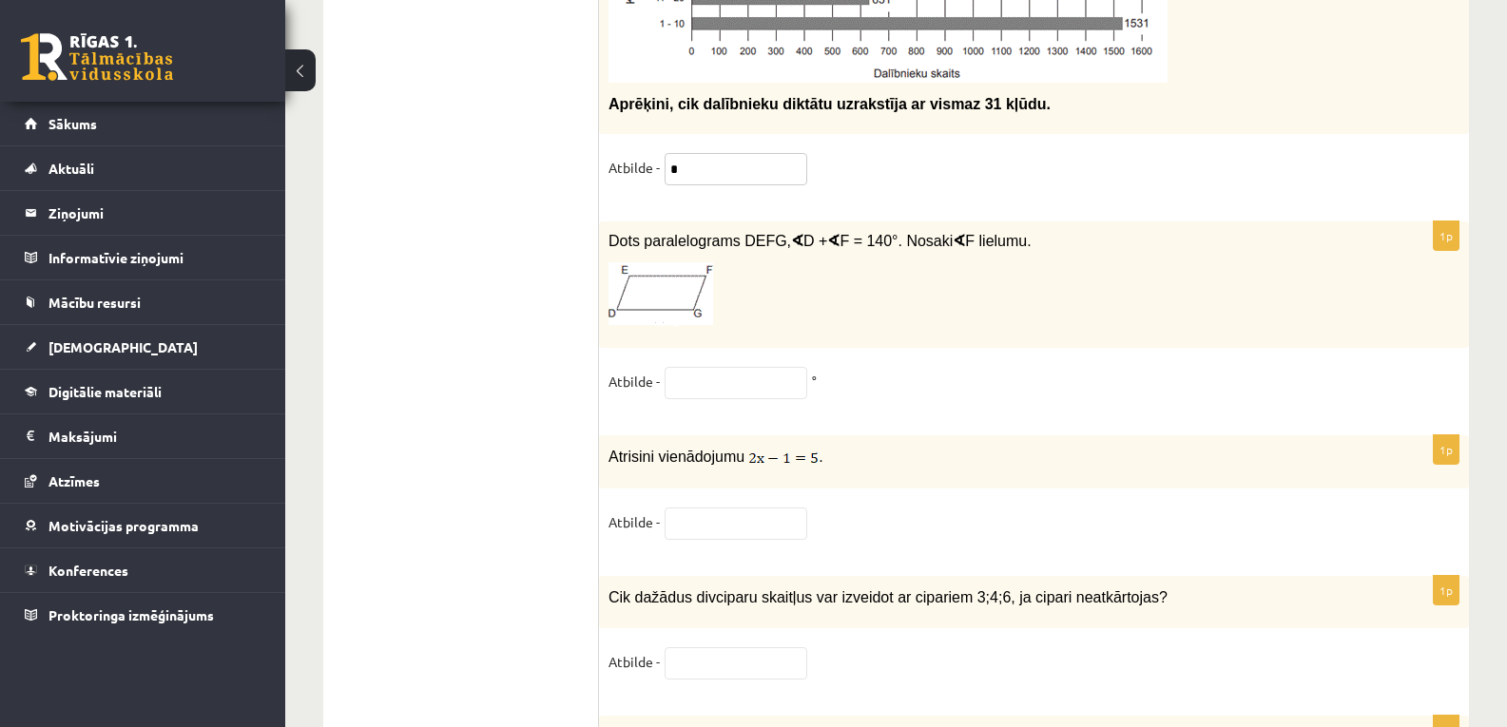
type input "*"
click at [757, 295] on p at bounding box center [986, 294] width 756 height 65
click at [715, 375] on input "text" at bounding box center [735, 383] width 143 height 32
type input "**"
click at [855, 369] on fieldset "Atbilde - ** °" at bounding box center [1033, 387] width 851 height 40
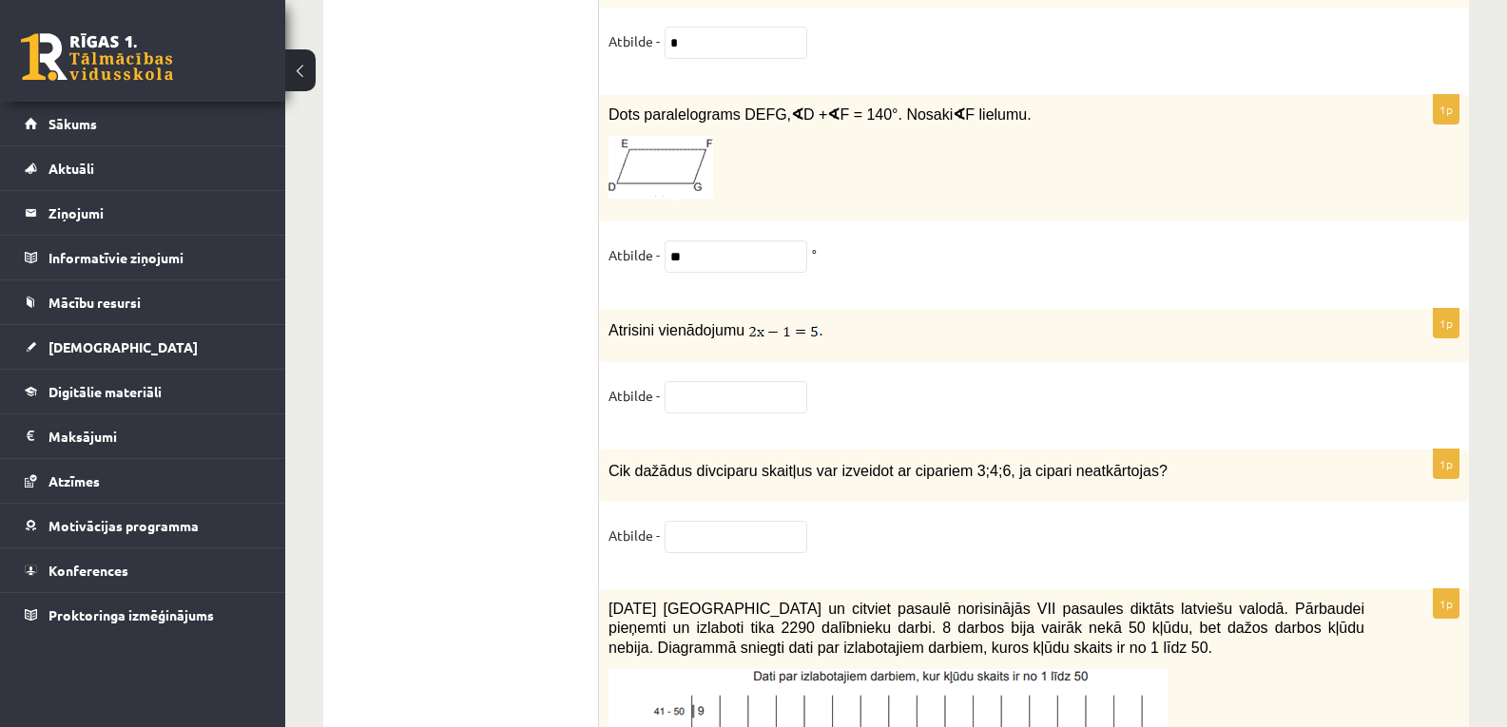
scroll to position [8595, 0]
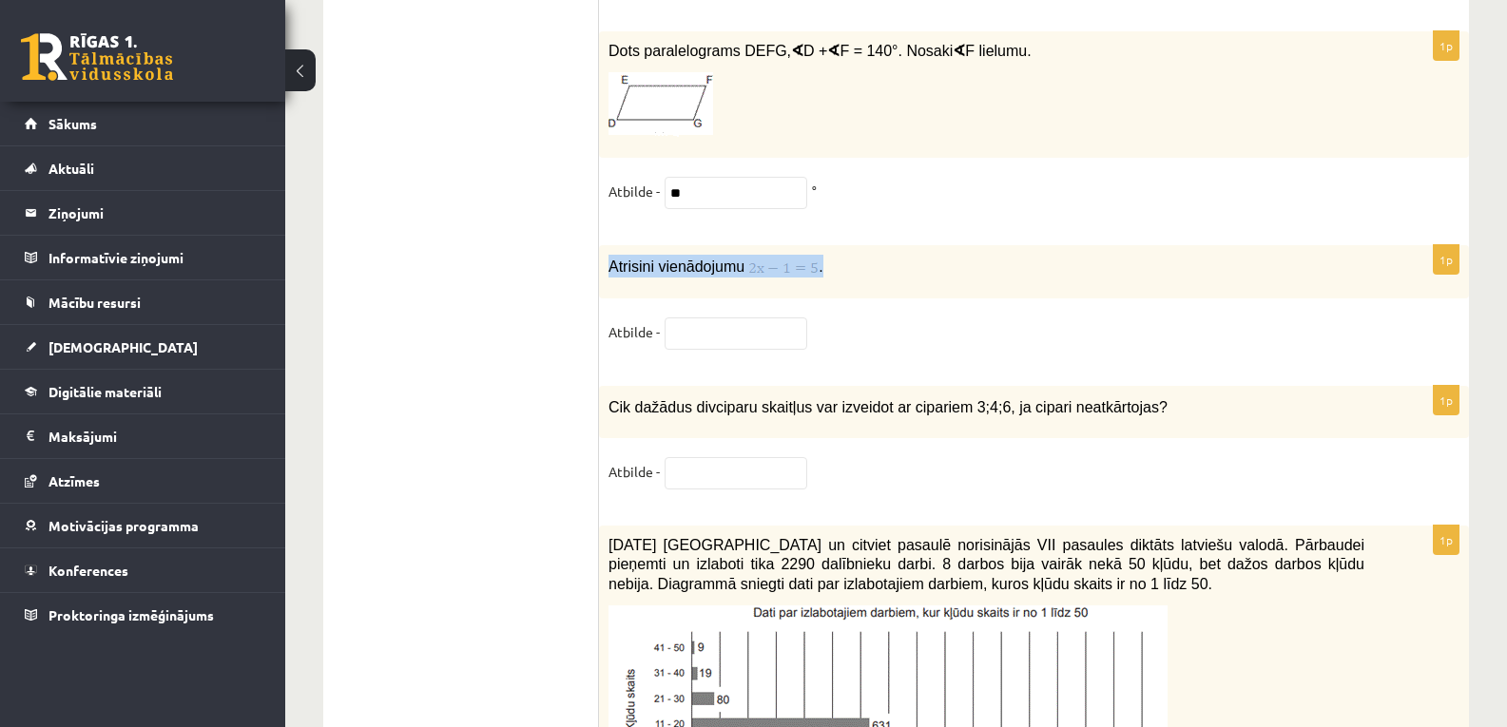
drag, startPoint x: 611, startPoint y: 254, endPoint x: 819, endPoint y: 247, distance: 208.3
click at [819, 255] on p "Atrisini vienādojumu ." at bounding box center [986, 266] width 756 height 23
click at [722, 460] on input "text" at bounding box center [735, 473] width 143 height 32
type input "*"
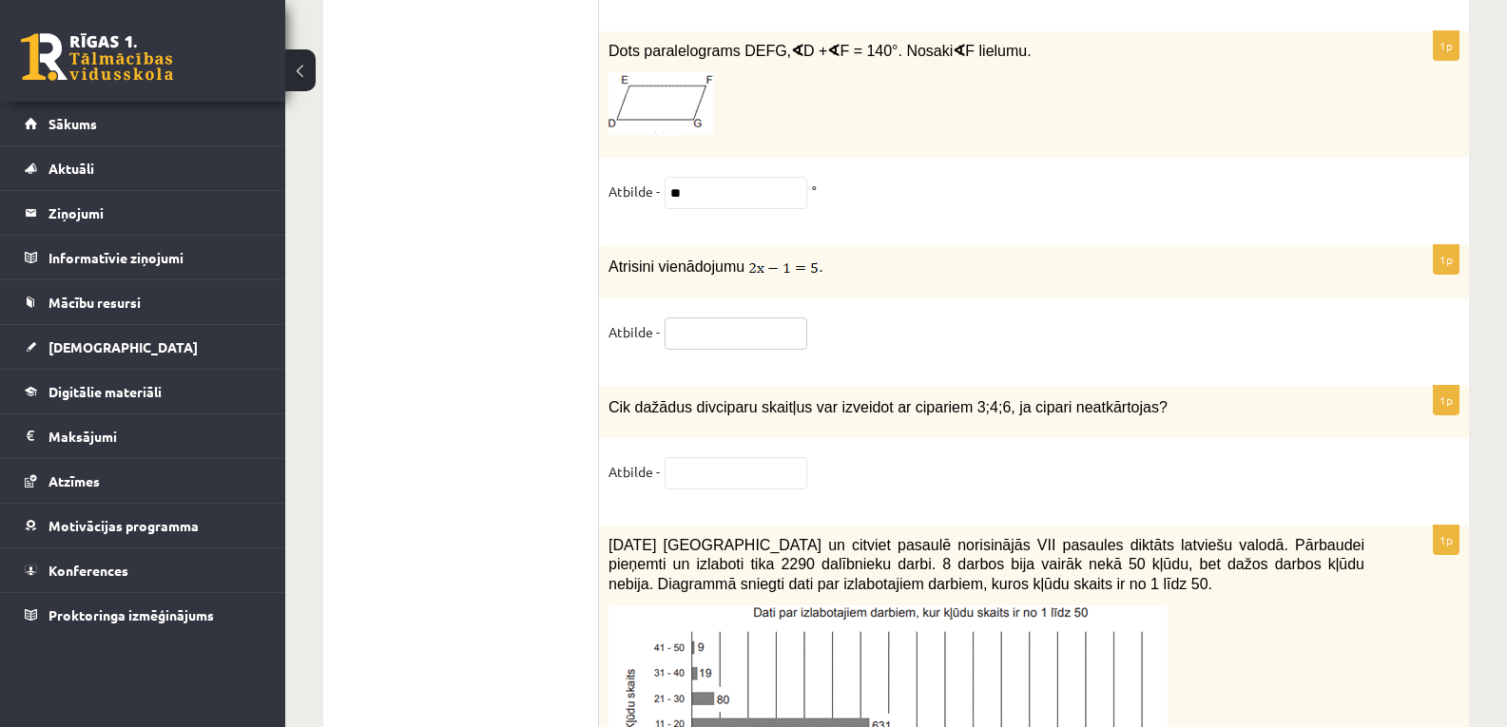
click at [718, 318] on input "text" at bounding box center [735, 334] width 143 height 32
type input "*****"
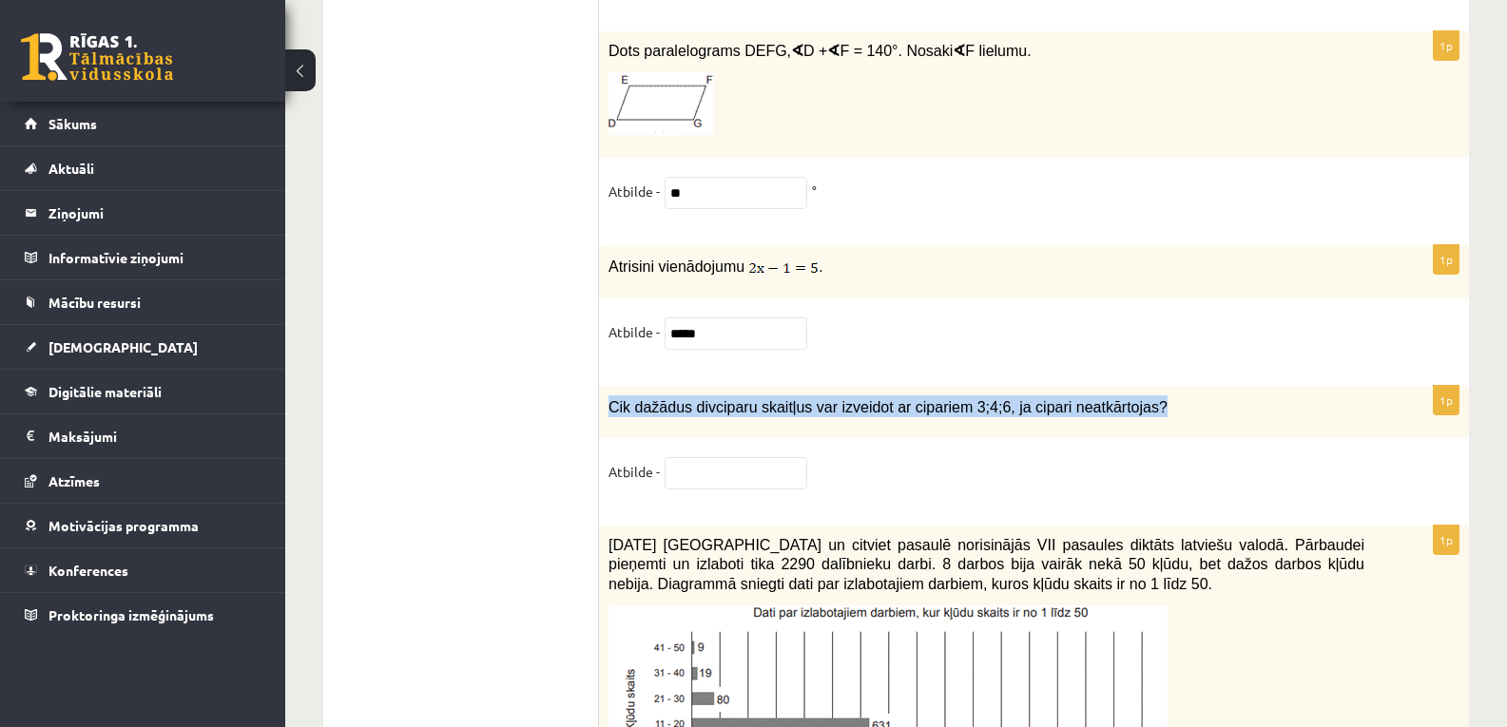
drag, startPoint x: 611, startPoint y: 390, endPoint x: 1127, endPoint y: 402, distance: 516.3
click at [1127, 402] on p "Cik dažādus divciparu skaitļus var izveidot ar cipariem 3;4;6, ja cipari neatkā…" at bounding box center [986, 406] width 756 height 22
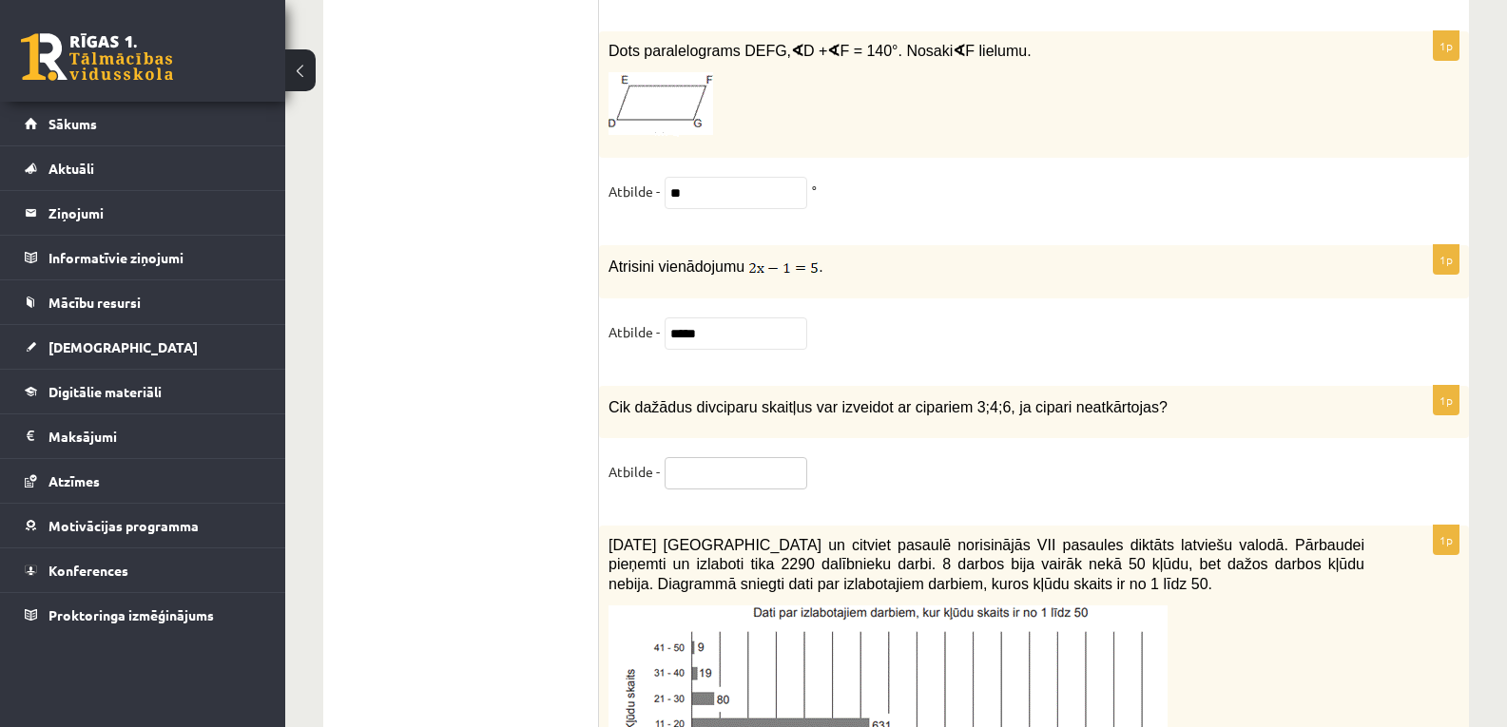
click at [705, 457] on input "text" at bounding box center [735, 473] width 143 height 32
paste input "**********"
type input "**********"
click at [830, 483] on fieldset "**********" at bounding box center [1033, 477] width 851 height 40
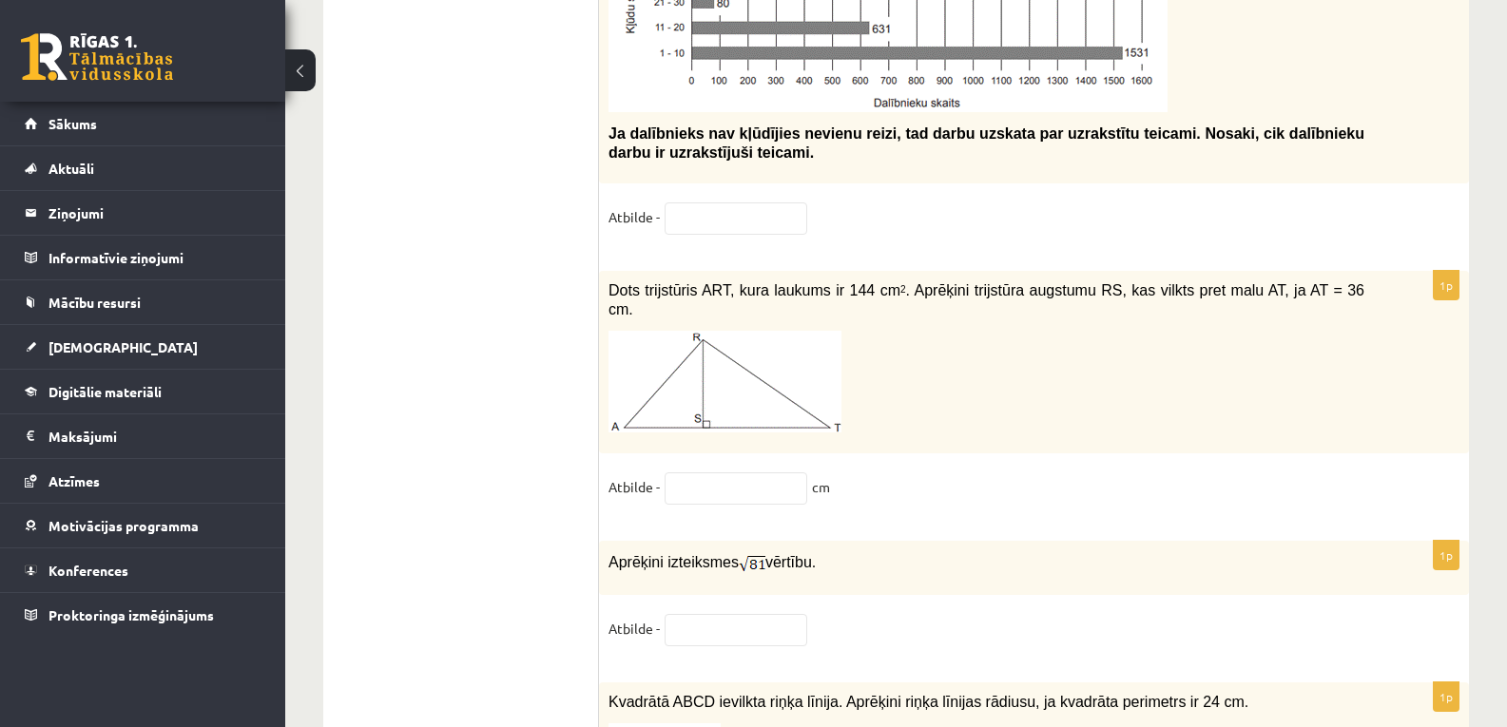
scroll to position [9356, 0]
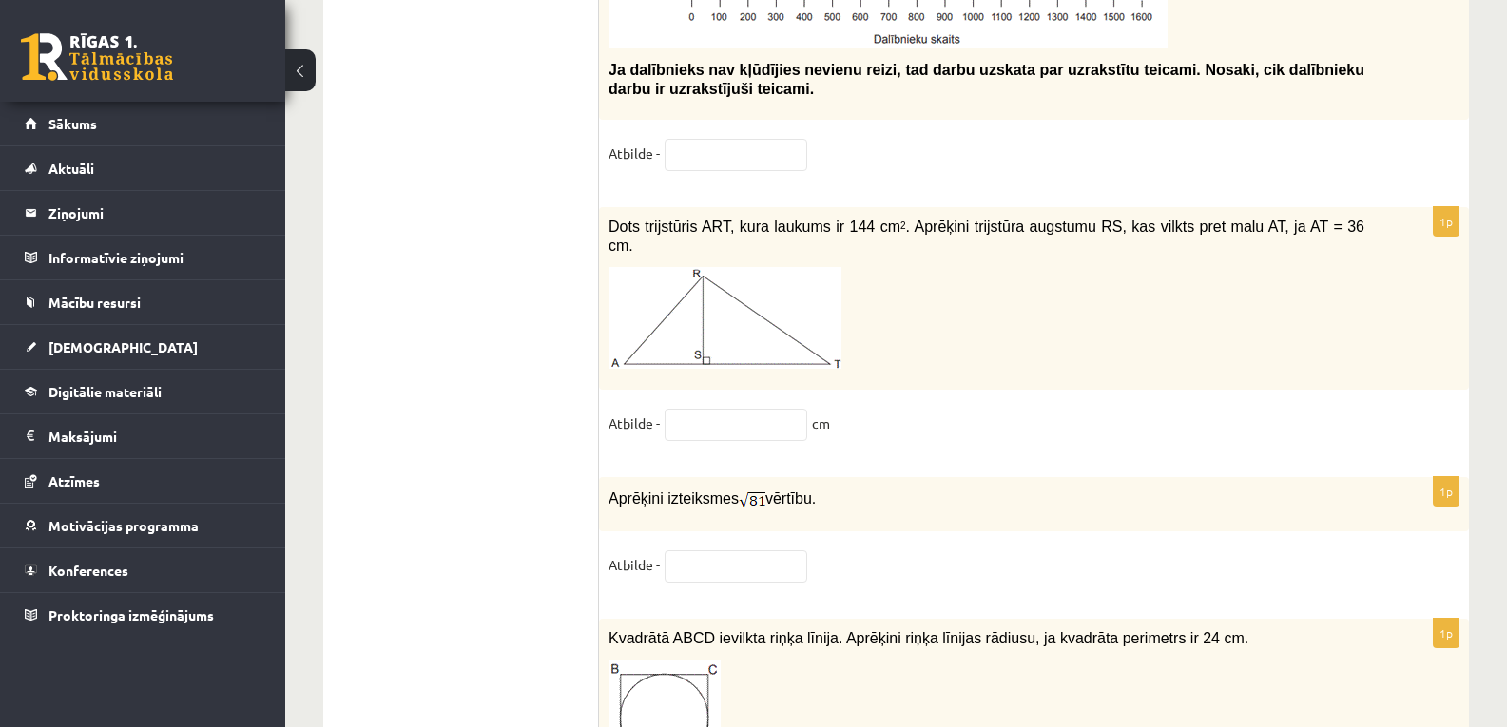
drag, startPoint x: 605, startPoint y: 215, endPoint x: 830, endPoint y: 394, distance: 287.6
click at [830, 394] on div "1p Dots trijstūris ART, kura laukums ir 144 cm 2 . Aprēķini trijstūra augstumu …" at bounding box center [1034, 332] width 870 height 251
click at [858, 409] on fieldset "Atbilde - cm" at bounding box center [1033, 429] width 851 height 40
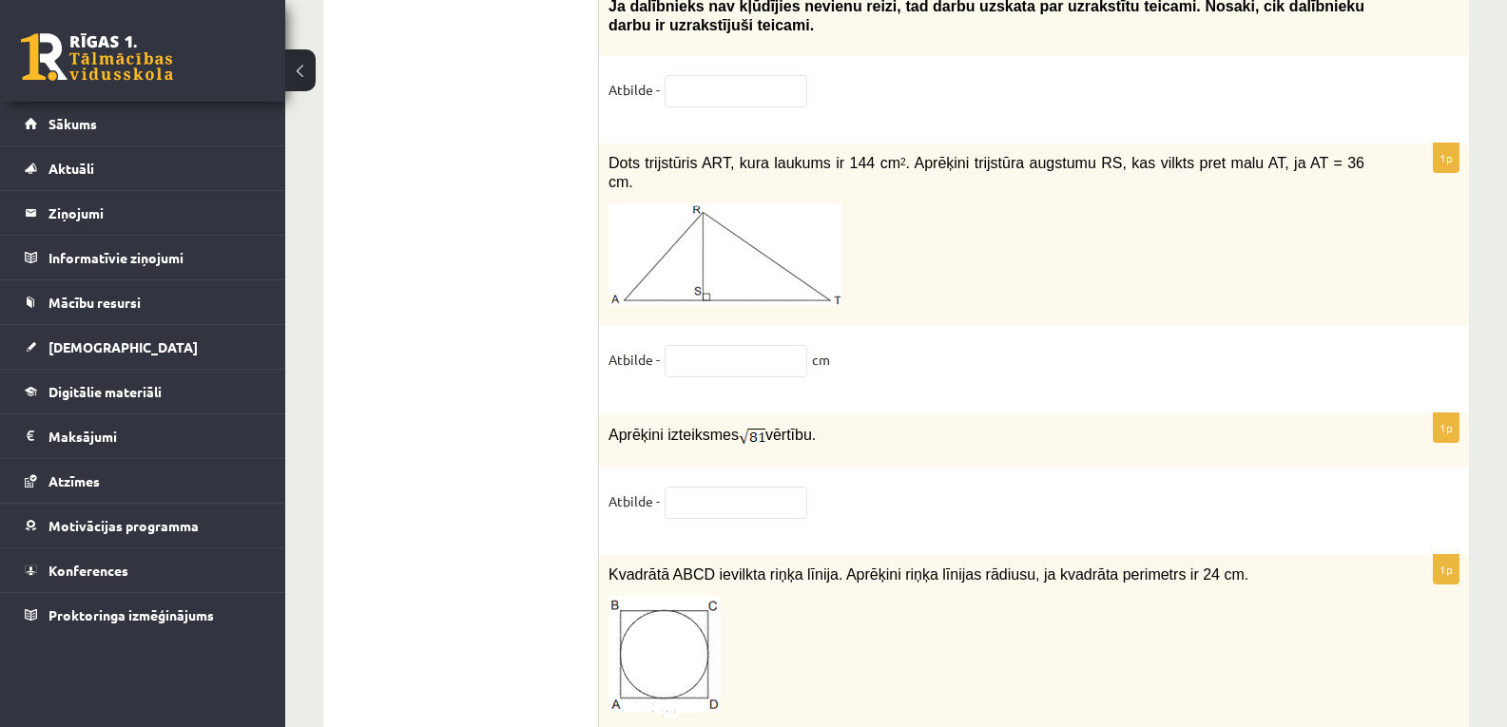
scroll to position [9482, 0]
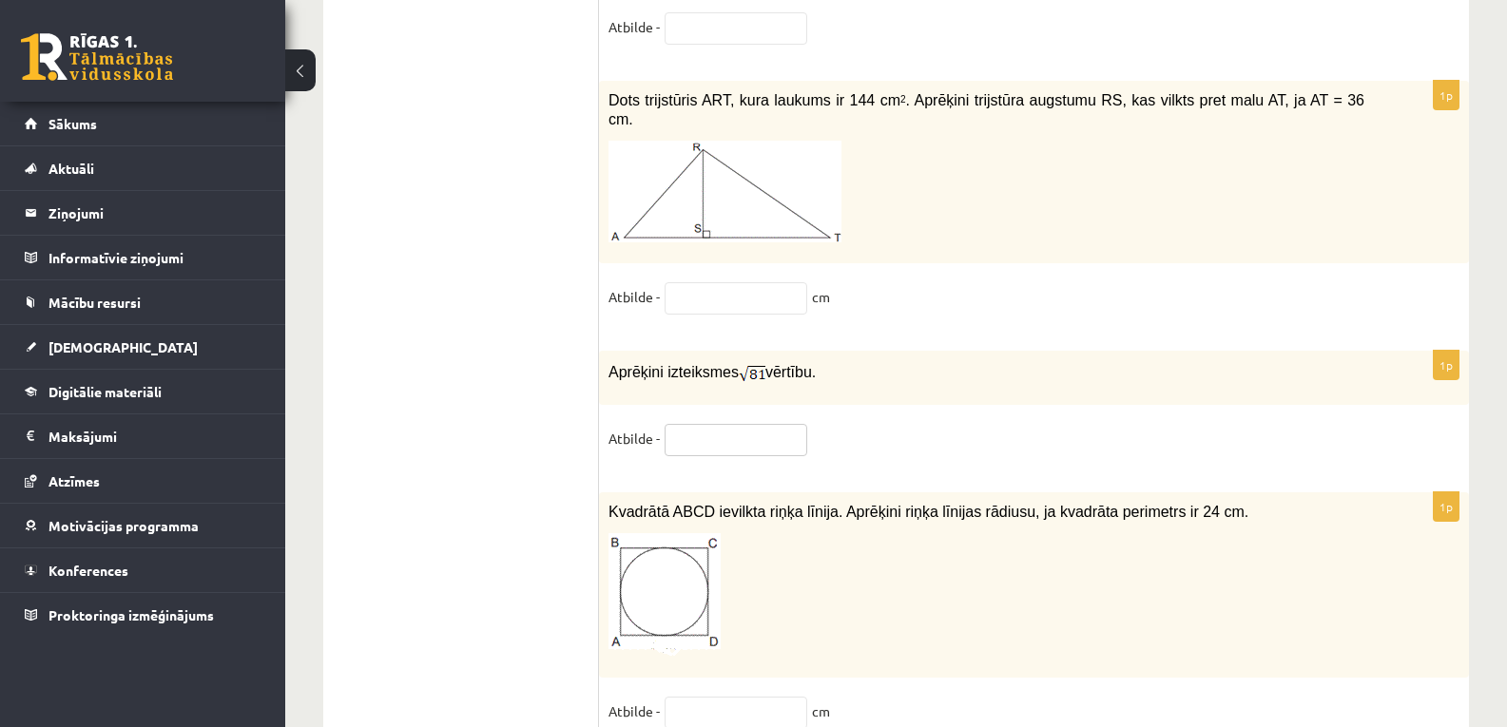
click at [723, 424] on input "text" at bounding box center [735, 440] width 143 height 32
type input "*"
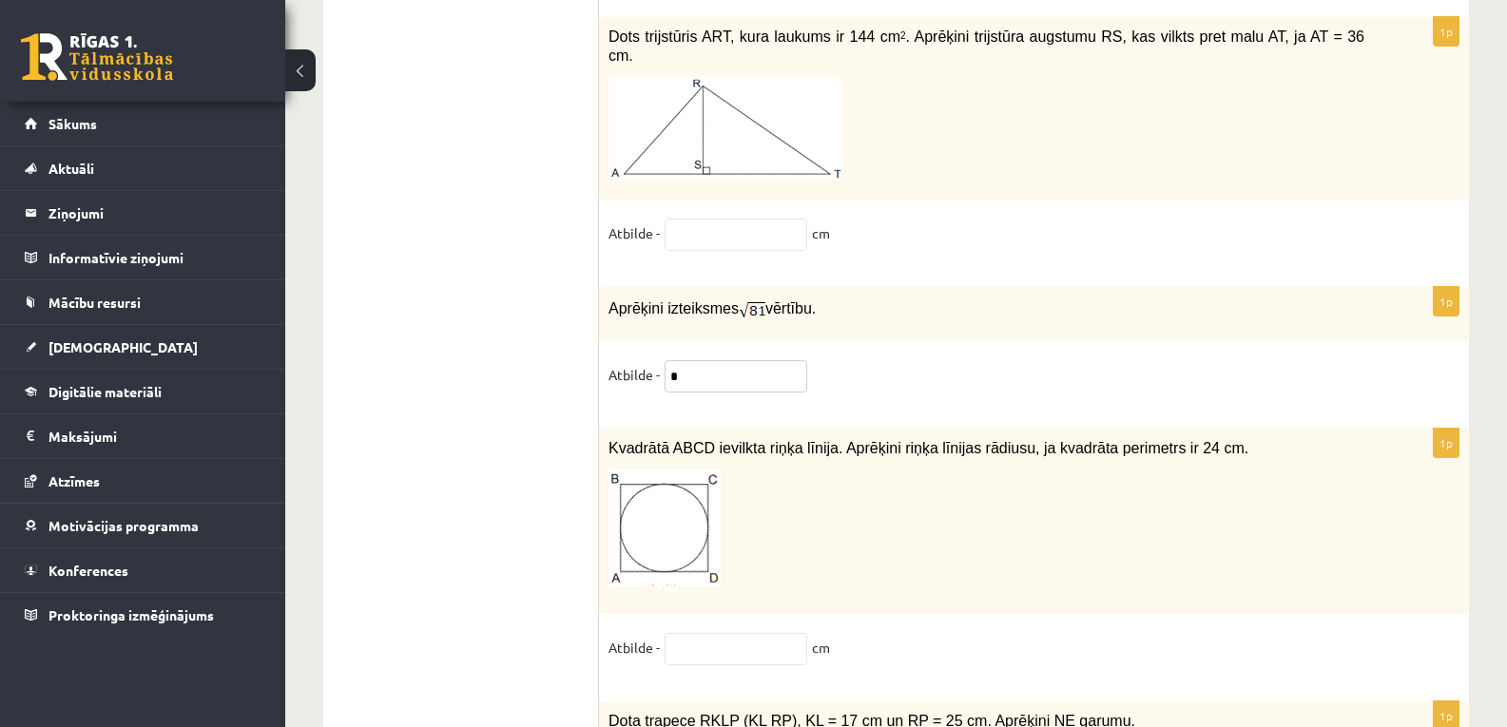
scroll to position [9610, 0]
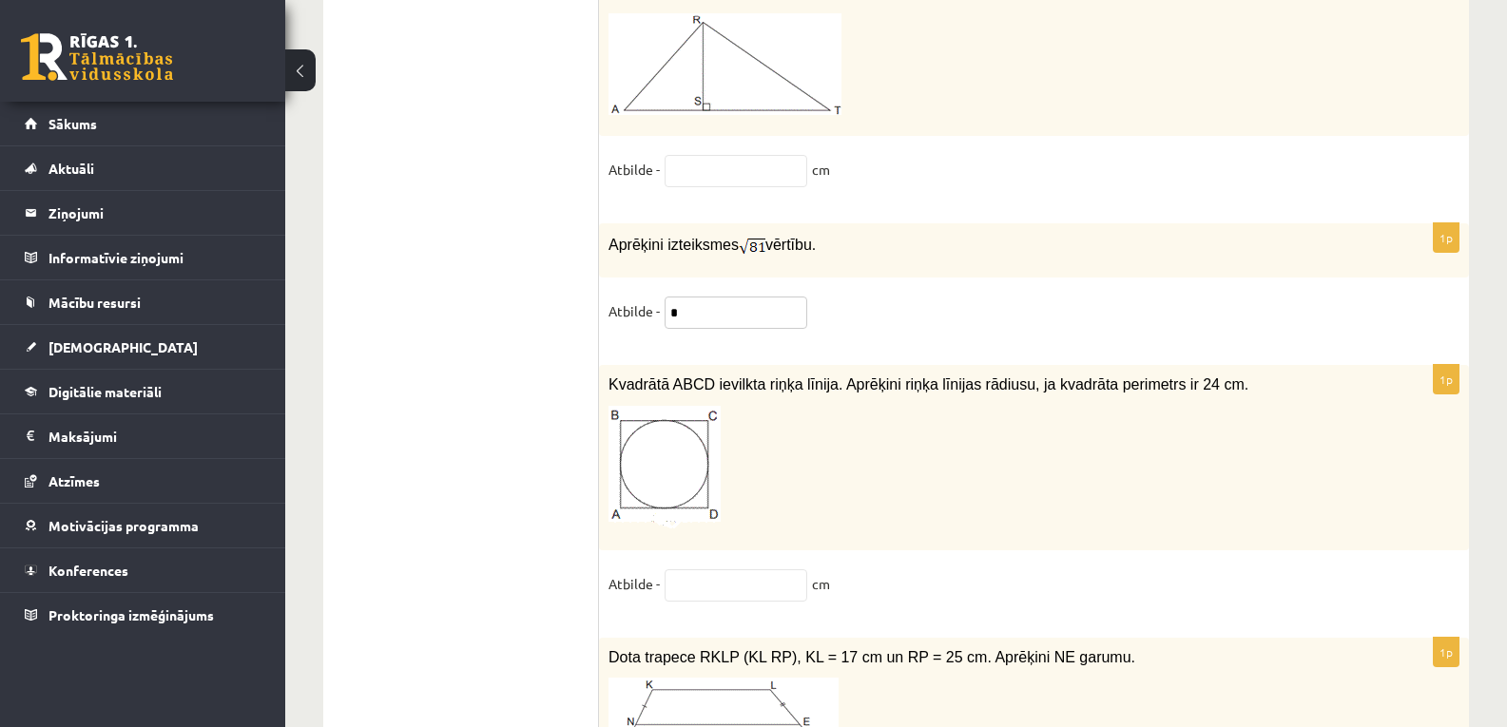
type input "*"
click at [830, 417] on p at bounding box center [986, 468] width 756 height 124
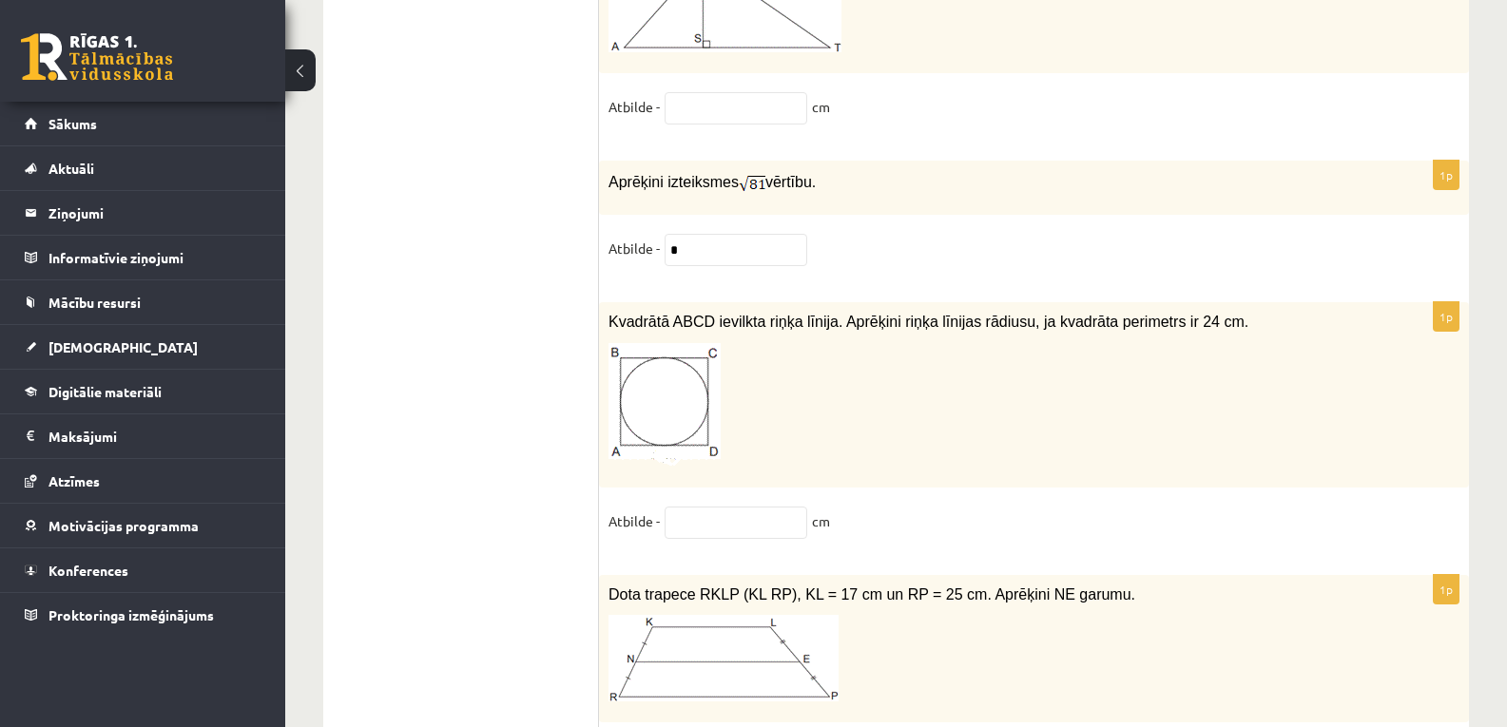
scroll to position [9736, 0]
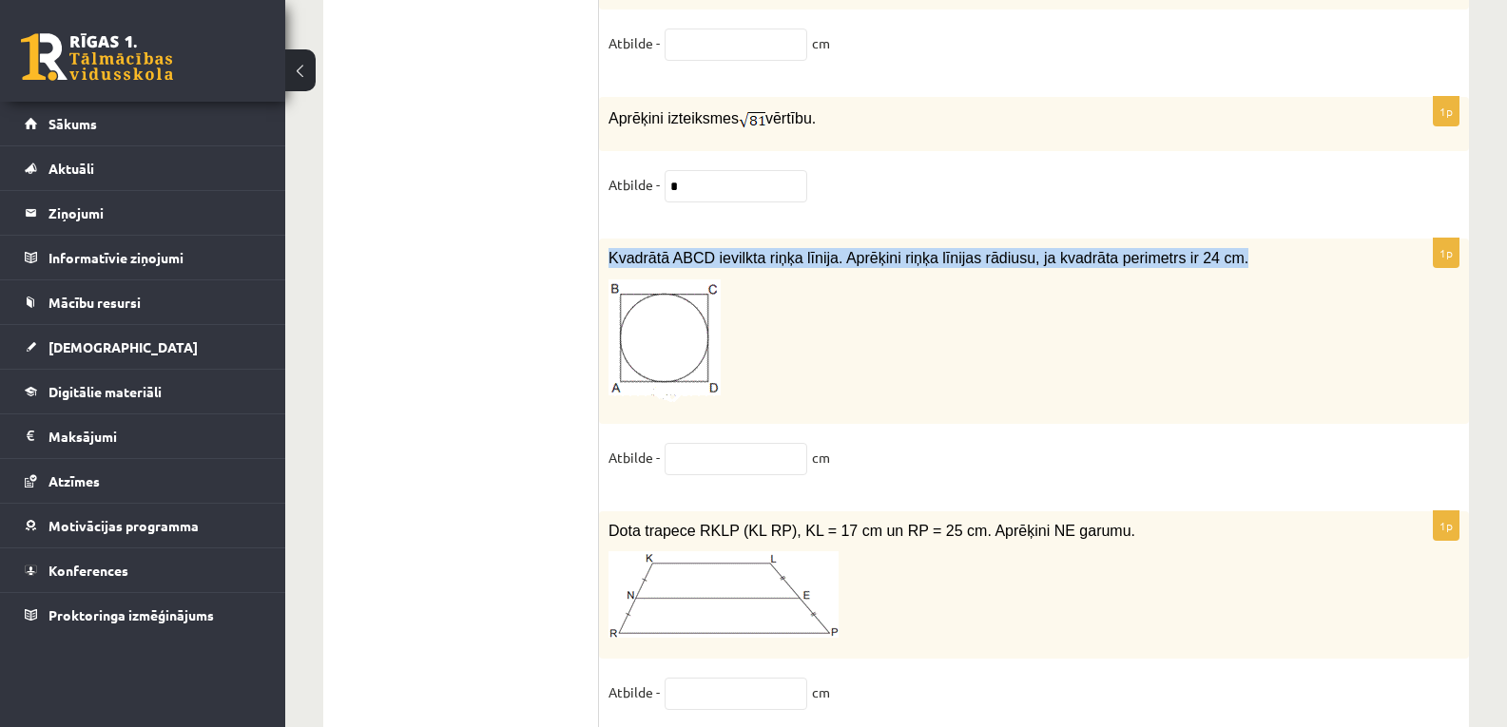
drag, startPoint x: 606, startPoint y: 235, endPoint x: 1189, endPoint y: 235, distance: 583.7
click at [1189, 239] on div "Kvadrātā ABCD ievilkta riņķa līnija. Aprēķini riņķa līnijas rādiusu, ja kvadrāt…" at bounding box center [1034, 331] width 870 height 185
click at [1189, 250] on span "Kvadrātā ABCD ievilkta riņķa līnija. Aprēķini riņķa līnijas rādiusu, ja kvadrāt…" at bounding box center [928, 258] width 640 height 16
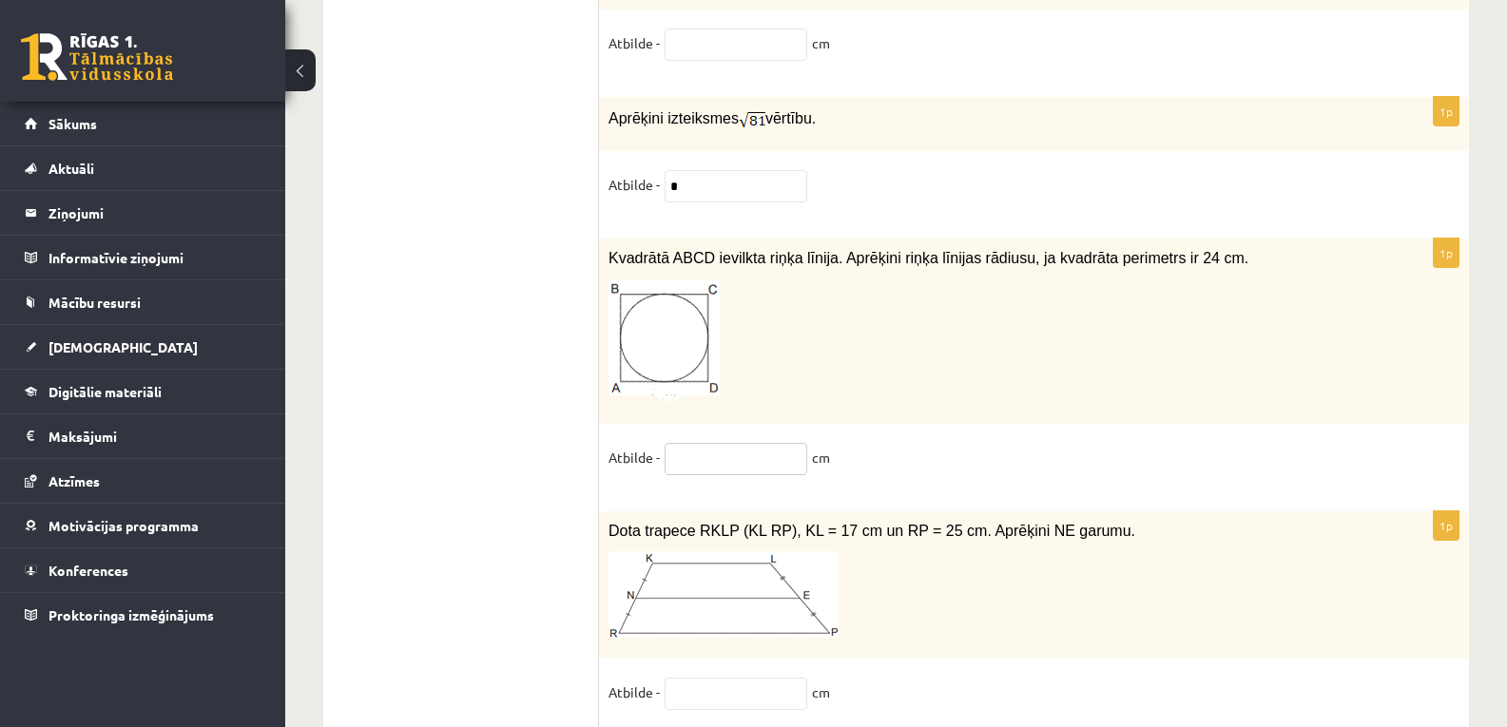
click at [690, 443] on input "text" at bounding box center [735, 459] width 143 height 32
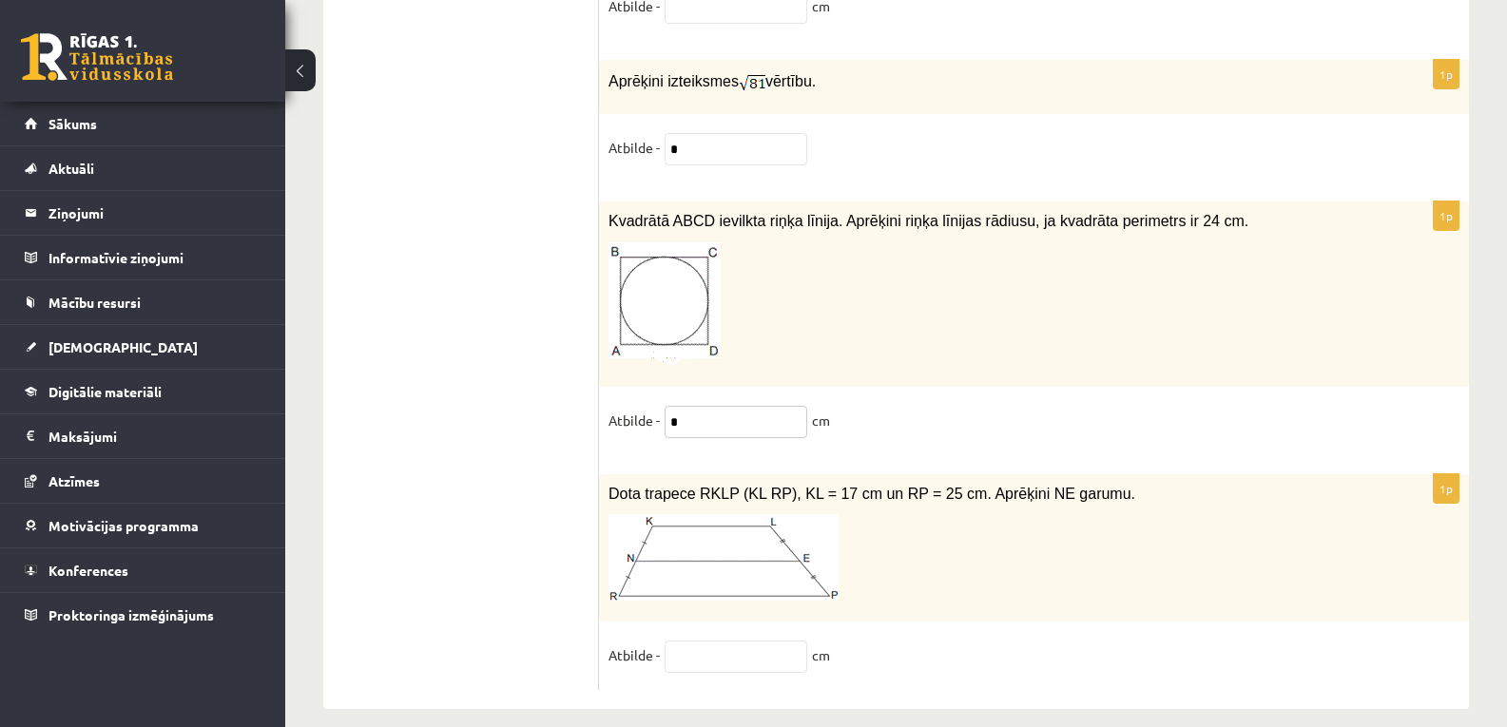
type input "*"
click at [691, 641] on input "text" at bounding box center [735, 657] width 143 height 32
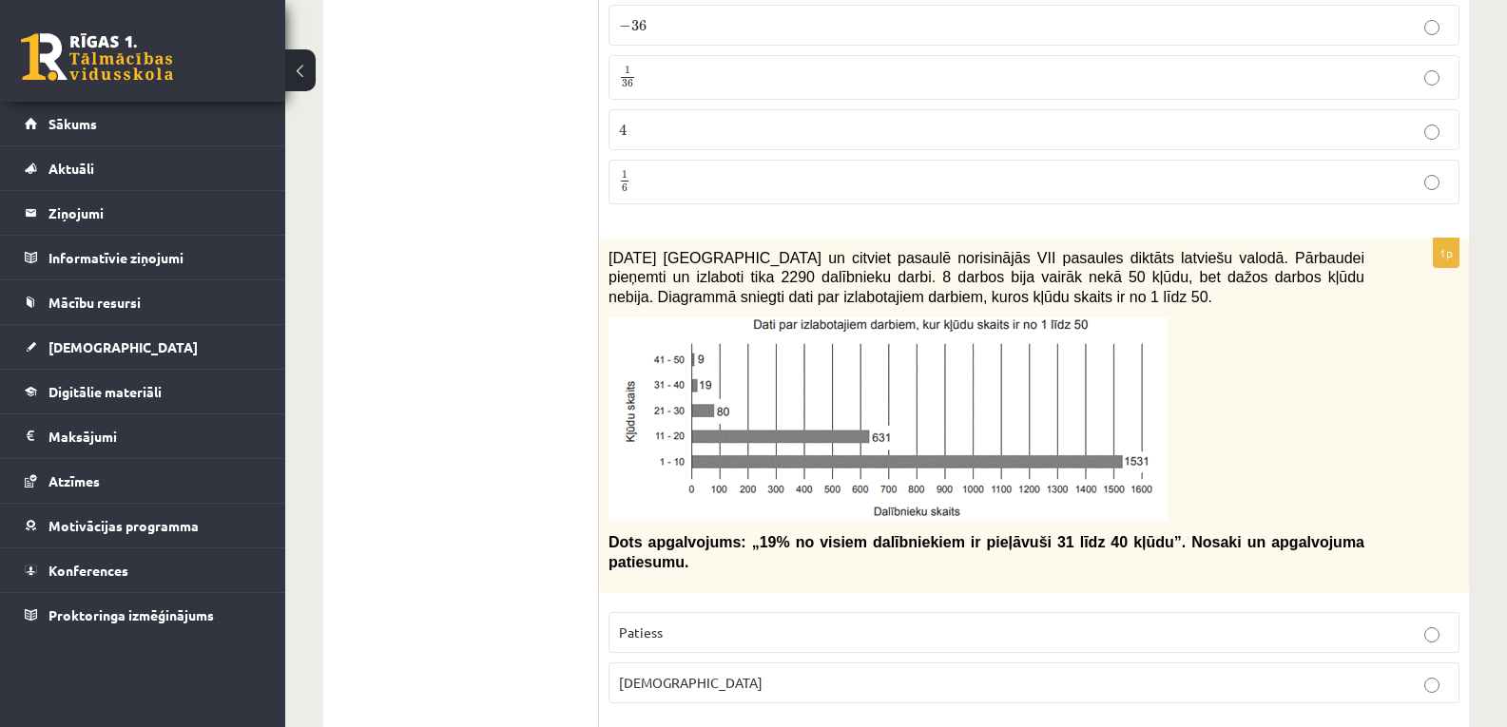
scroll to position [0, 0]
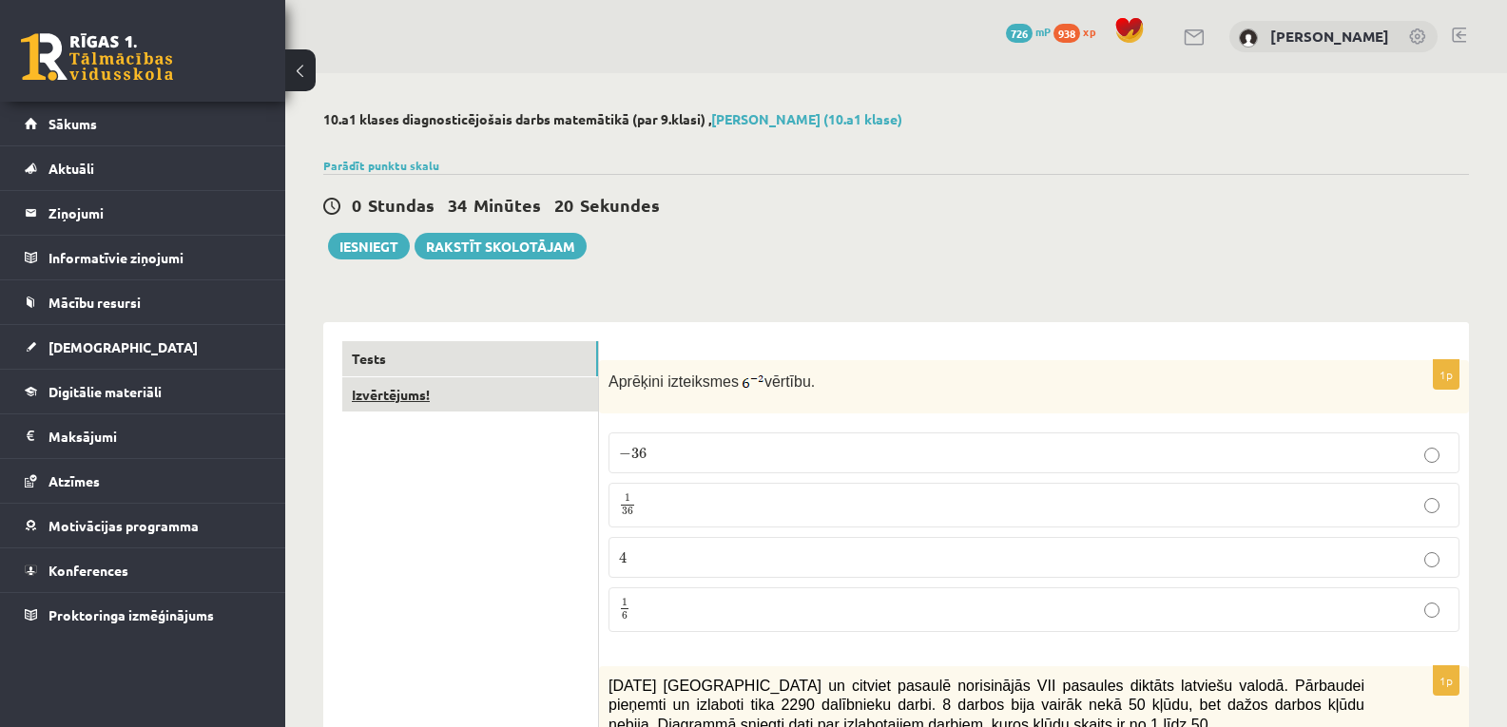
type input "**"
click at [394, 400] on link "Izvērtējums!" at bounding box center [470, 394] width 256 height 35
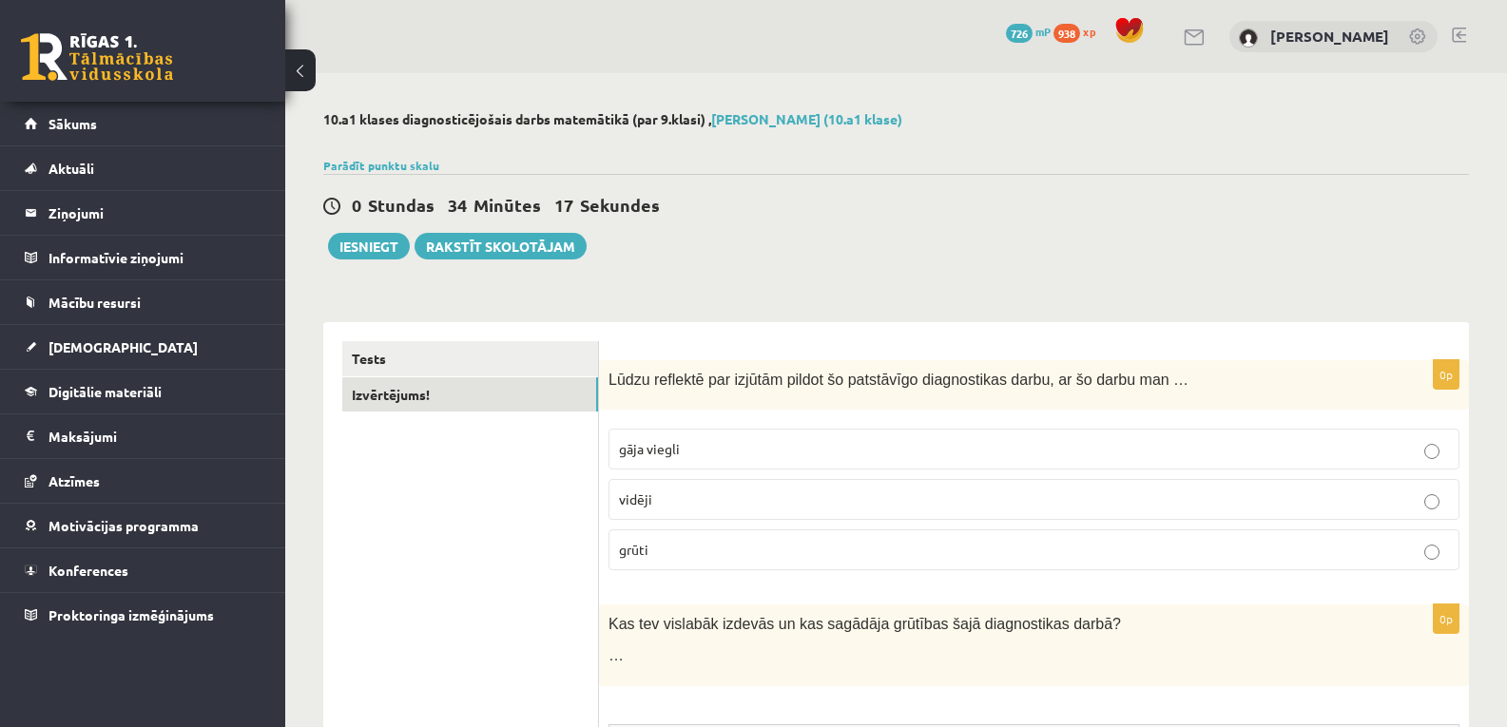
click at [678, 548] on p "grūti" at bounding box center [1034, 550] width 830 height 20
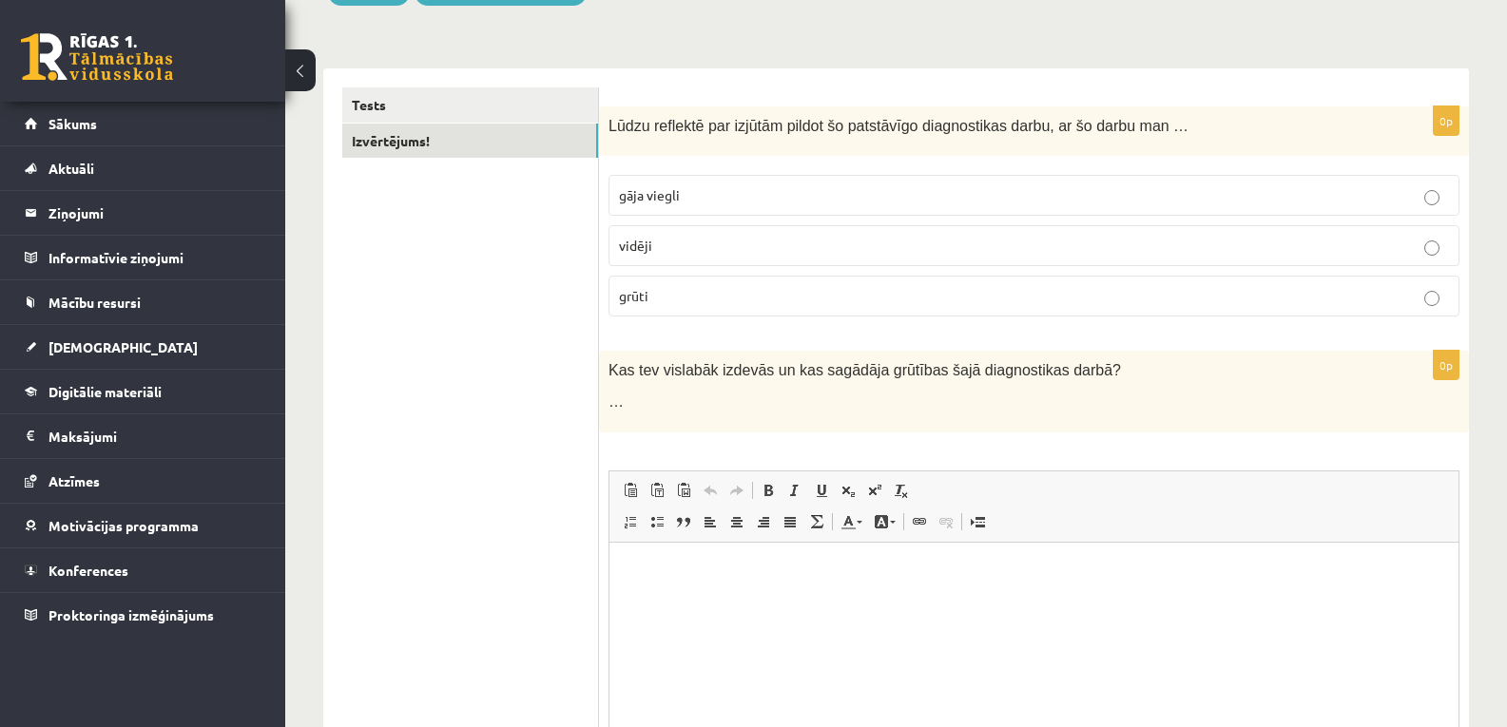
scroll to position [317, 0]
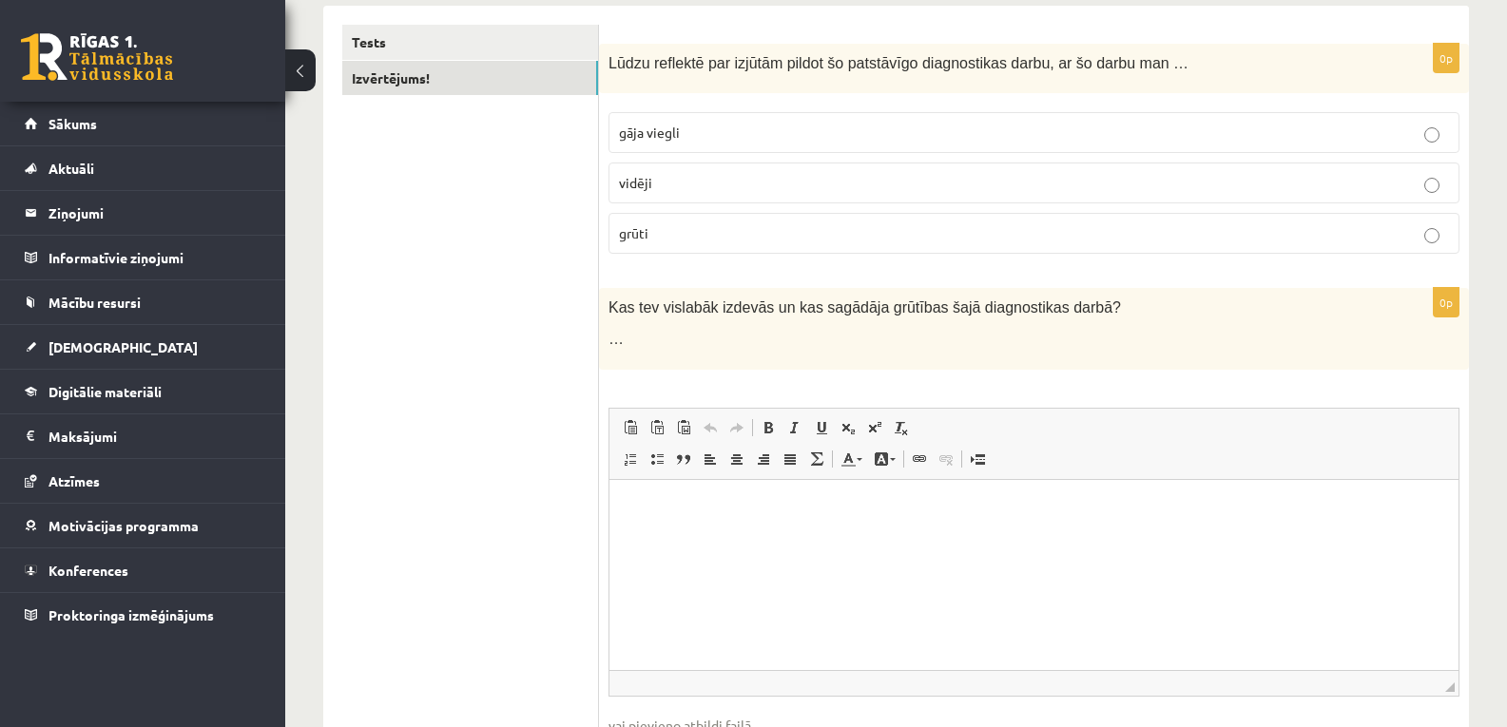
click at [698, 498] on p "Editor, wiswyg-editor-user-answer-47433803569760" at bounding box center [1033, 508] width 811 height 20
click at [363, 48] on link "Tests" at bounding box center [470, 42] width 256 height 35
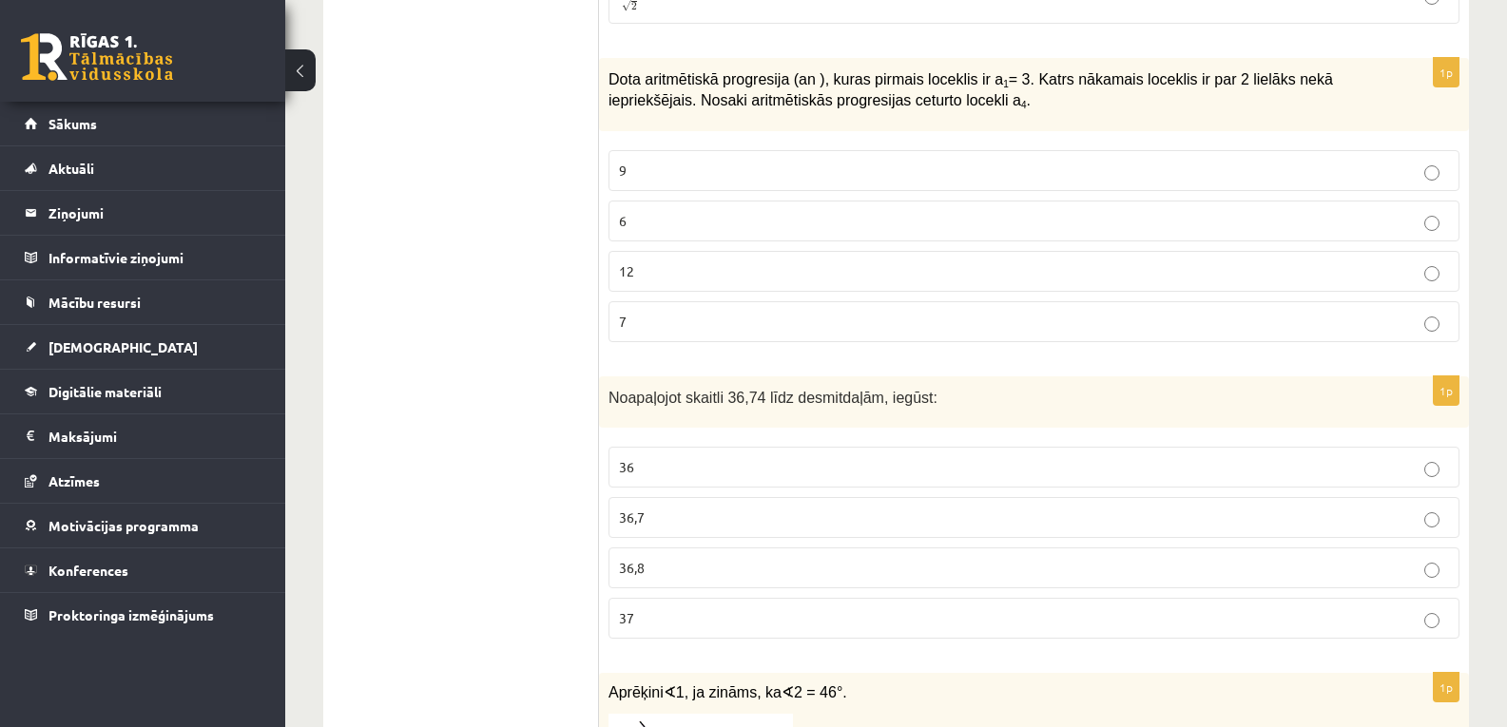
scroll to position [2779, 0]
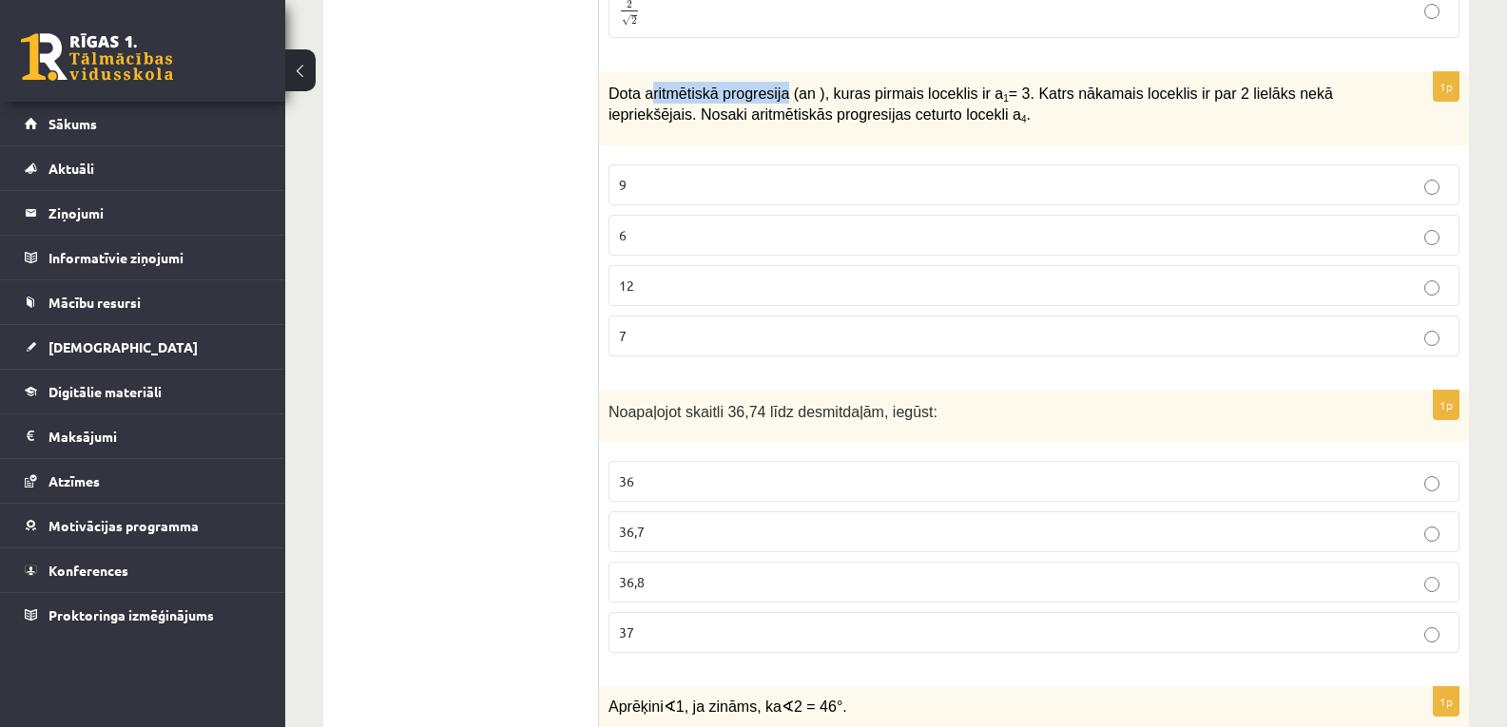
drag, startPoint x: 645, startPoint y: 79, endPoint x: 777, endPoint y: 83, distance: 131.2
click at [777, 86] on span "Dota aritmētiskā progresija (an ), kuras pirmais loceklis ir a 1 = 3. Katrs nāk…" at bounding box center [970, 105] width 724 height 38
click at [947, 109] on div "Dota aritmētiskā progresija (an ), kuras pirmais loceklis ir a 1 = 3. Katrs nāk…" at bounding box center [1034, 108] width 870 height 73
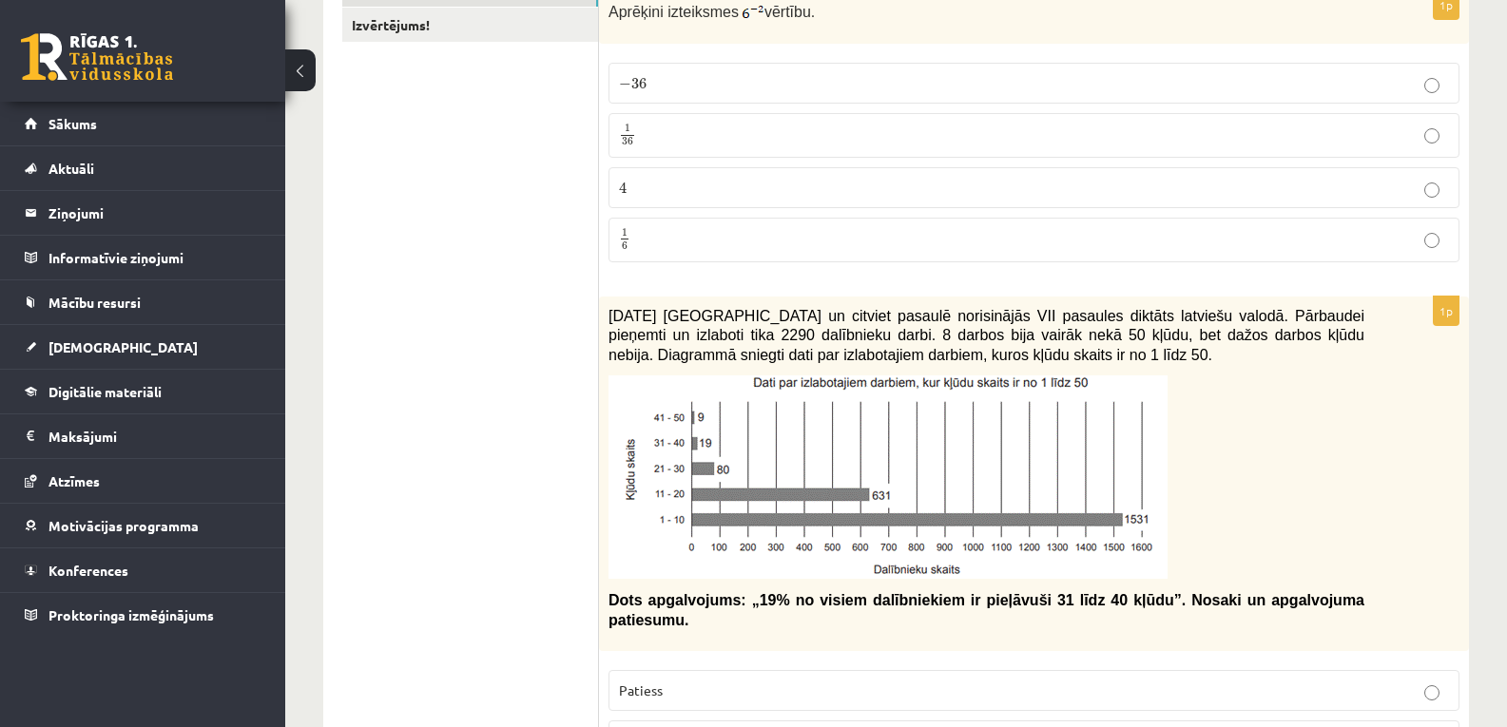
scroll to position [0, 0]
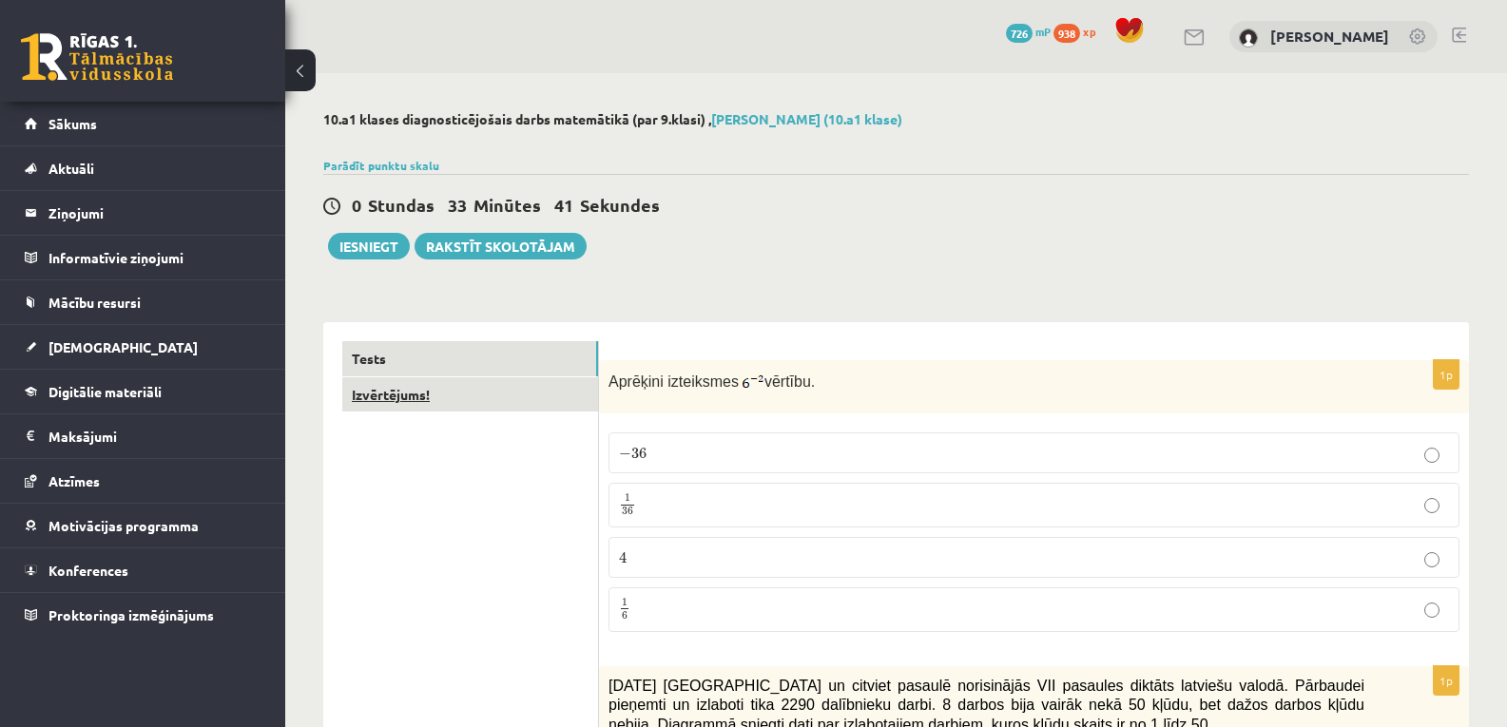
click at [432, 399] on link "Izvērtējums!" at bounding box center [470, 394] width 256 height 35
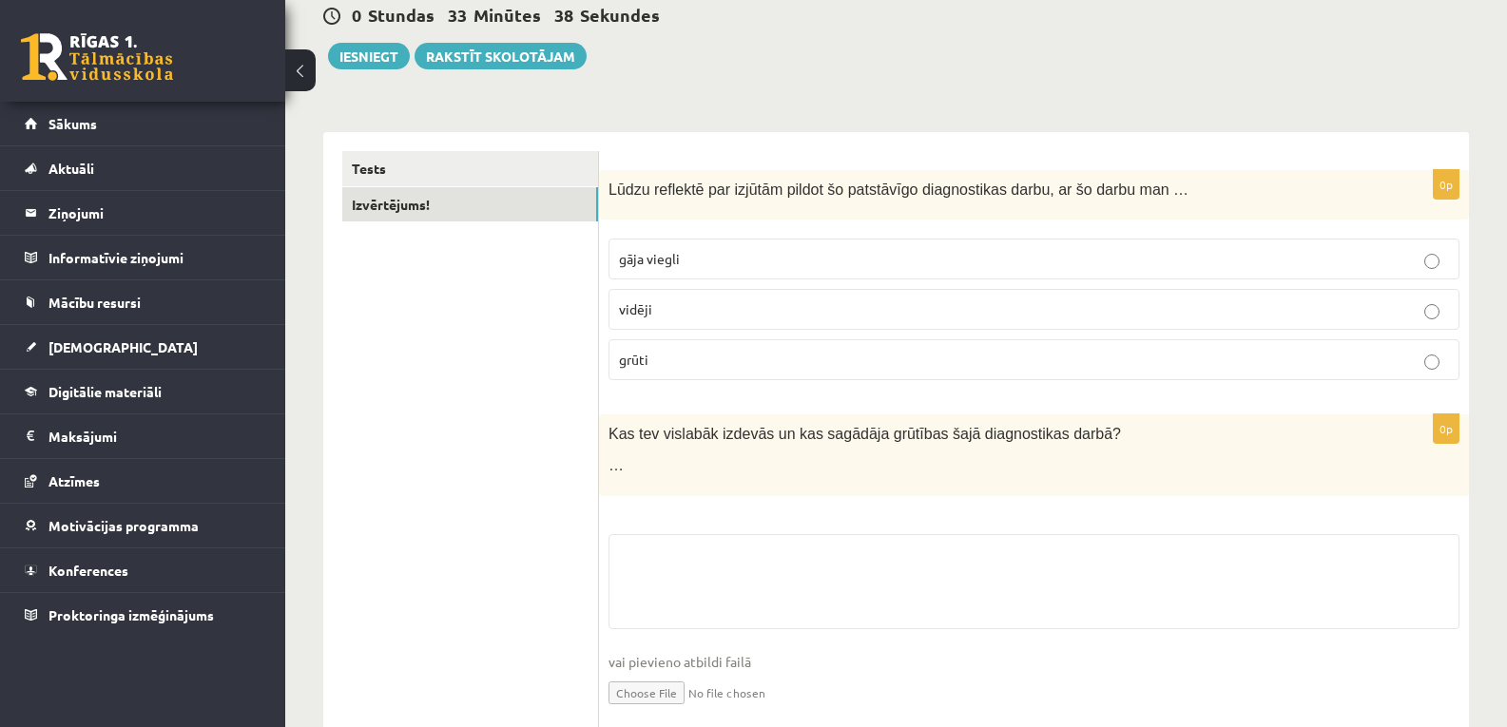
scroll to position [262, 0]
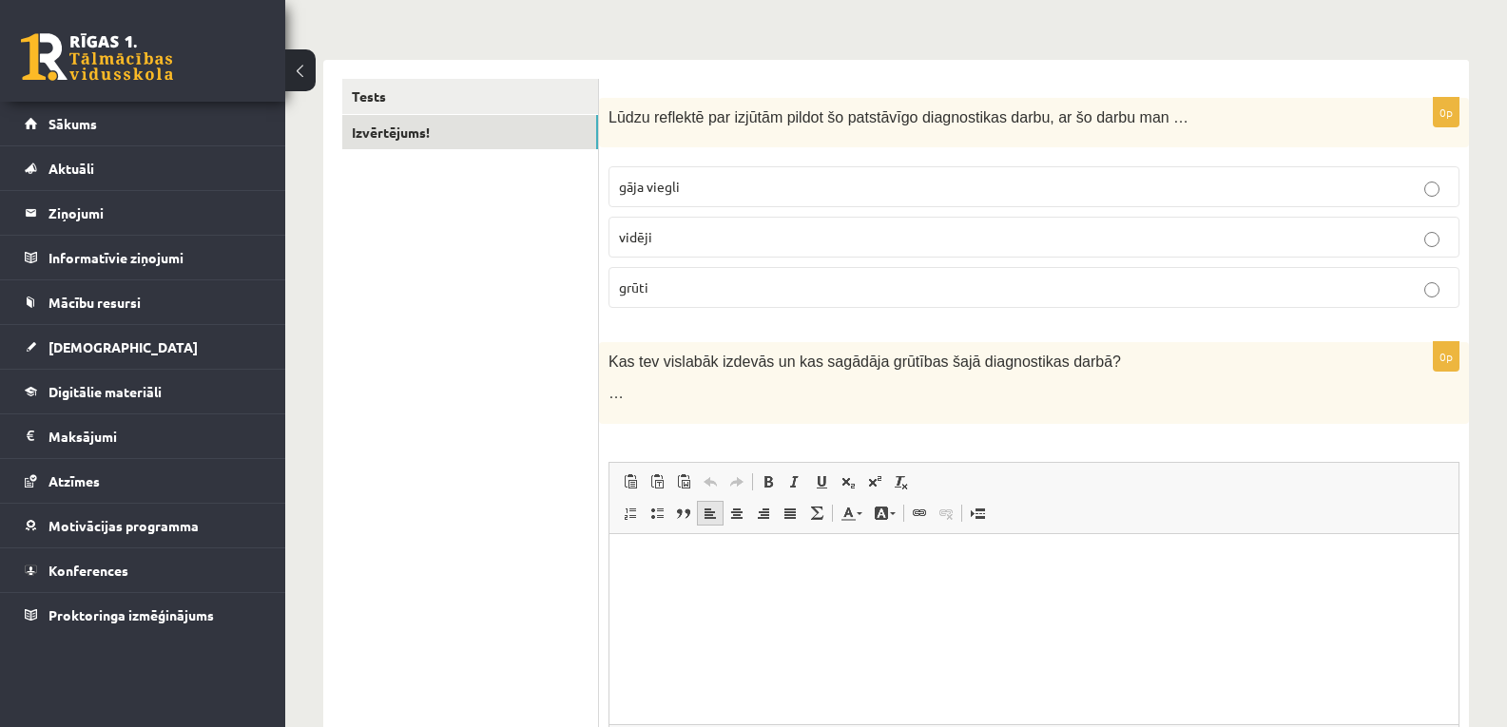
click at [697, 509] on link "Align Left" at bounding box center [710, 513] width 27 height 25
click at [718, 573] on html at bounding box center [1033, 562] width 849 height 58
click at [725, 562] on p "**********" at bounding box center [1033, 562] width 811 height 20
click at [728, 562] on p "**********" at bounding box center [1033, 562] width 811 height 20
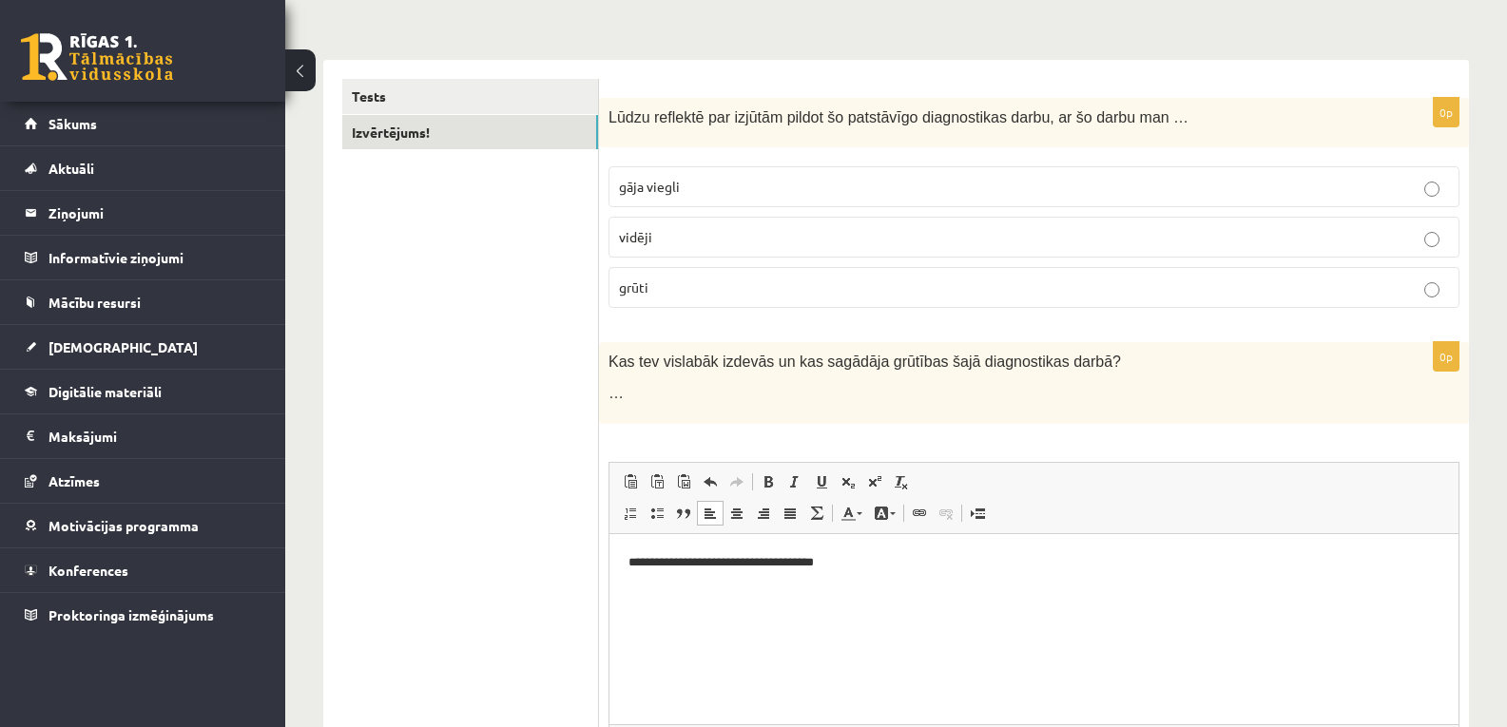
click at [843, 568] on p "**********" at bounding box center [1033, 562] width 811 height 20
click at [881, 482] on span at bounding box center [874, 481] width 15 height 15
click at [870, 480] on span at bounding box center [874, 481] width 15 height 15
click at [880, 489] on span at bounding box center [874, 481] width 15 height 15
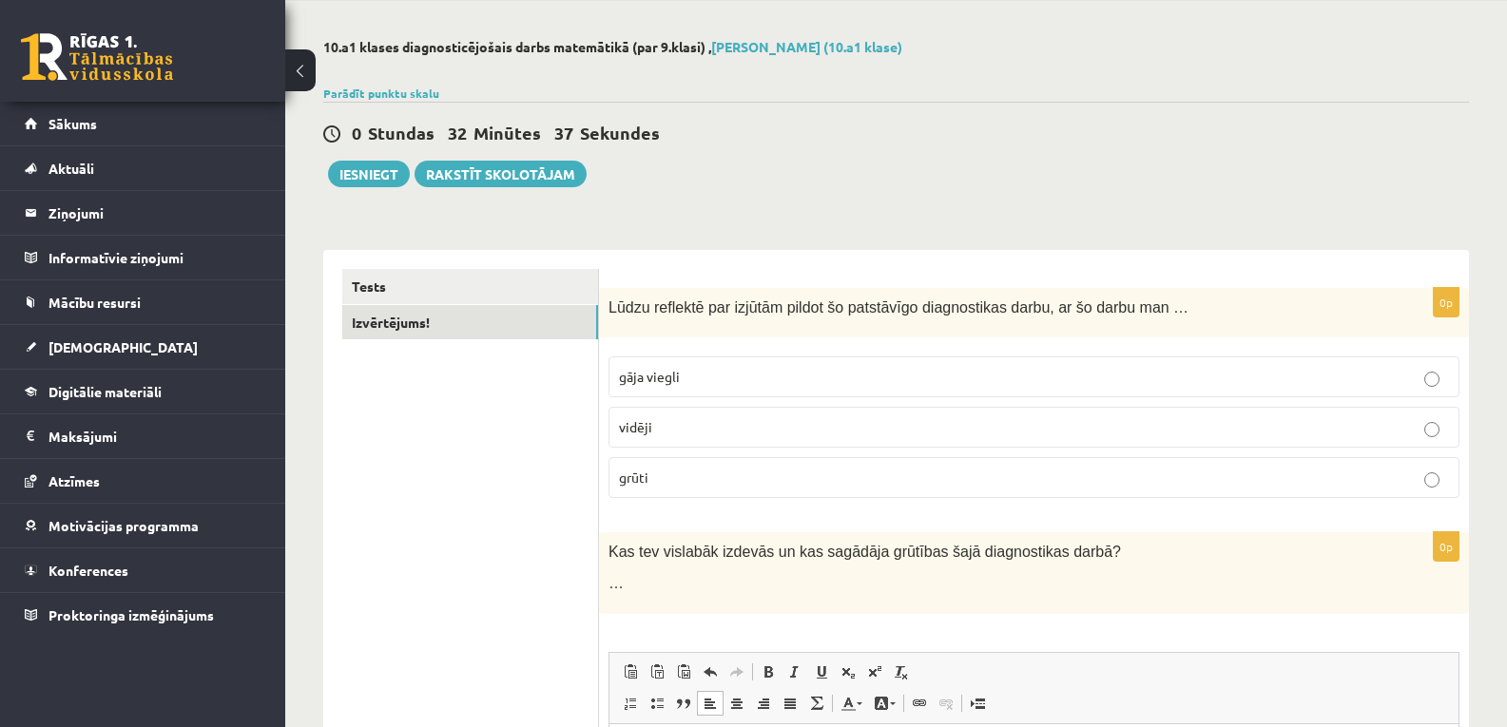
scroll to position [9, 0]
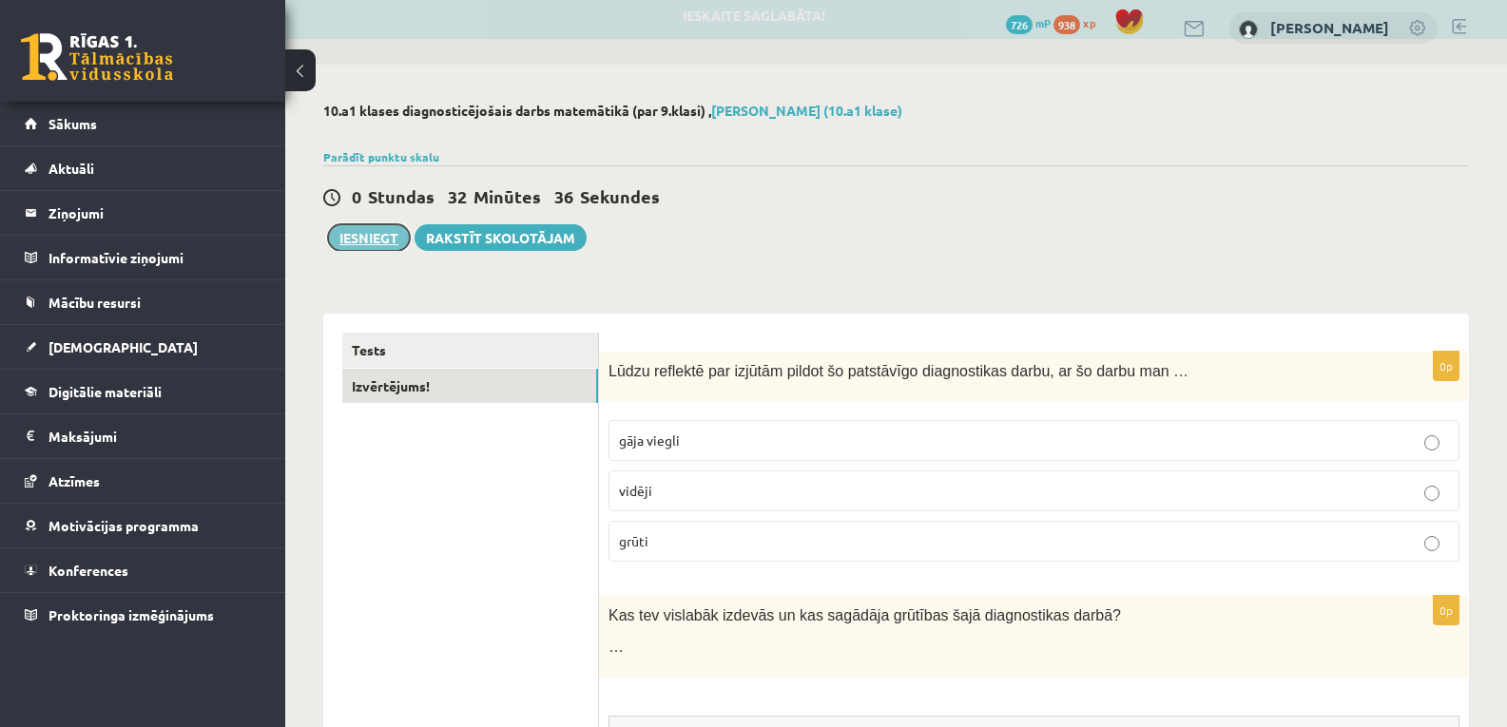
click at [383, 234] on button "Iesniegt" at bounding box center [369, 237] width 82 height 27
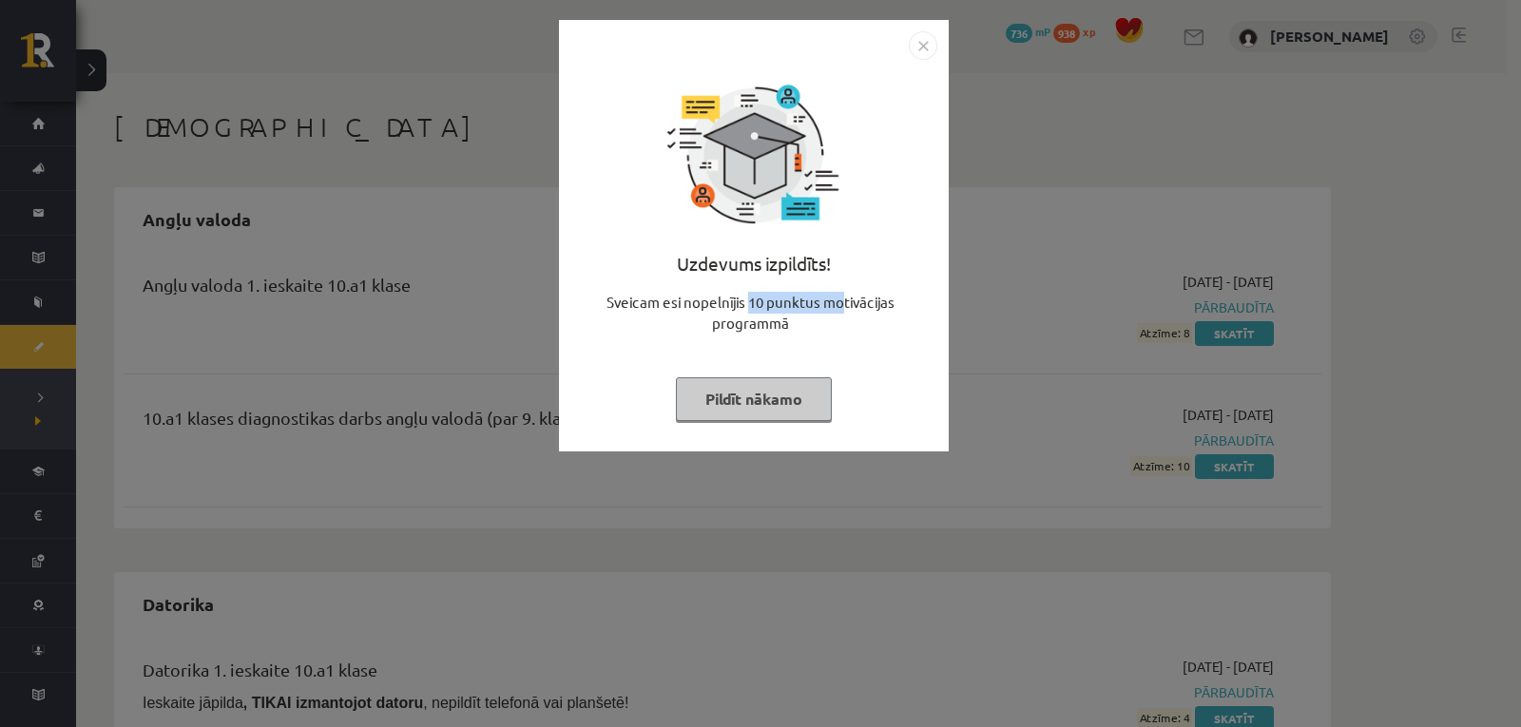
drag, startPoint x: 747, startPoint y: 301, endPoint x: 843, endPoint y: 306, distance: 96.1
click at [843, 306] on div "Sveicam esi nopelnījis 10 punktus motivācijas programmā" at bounding box center [753, 320] width 367 height 57
click at [862, 346] on div "Sveicam esi nopelnījis 10 punktus motivācijas programmā" at bounding box center [753, 320] width 367 height 57
click at [788, 382] on button "Pildīt nākamo" at bounding box center [754, 399] width 156 height 44
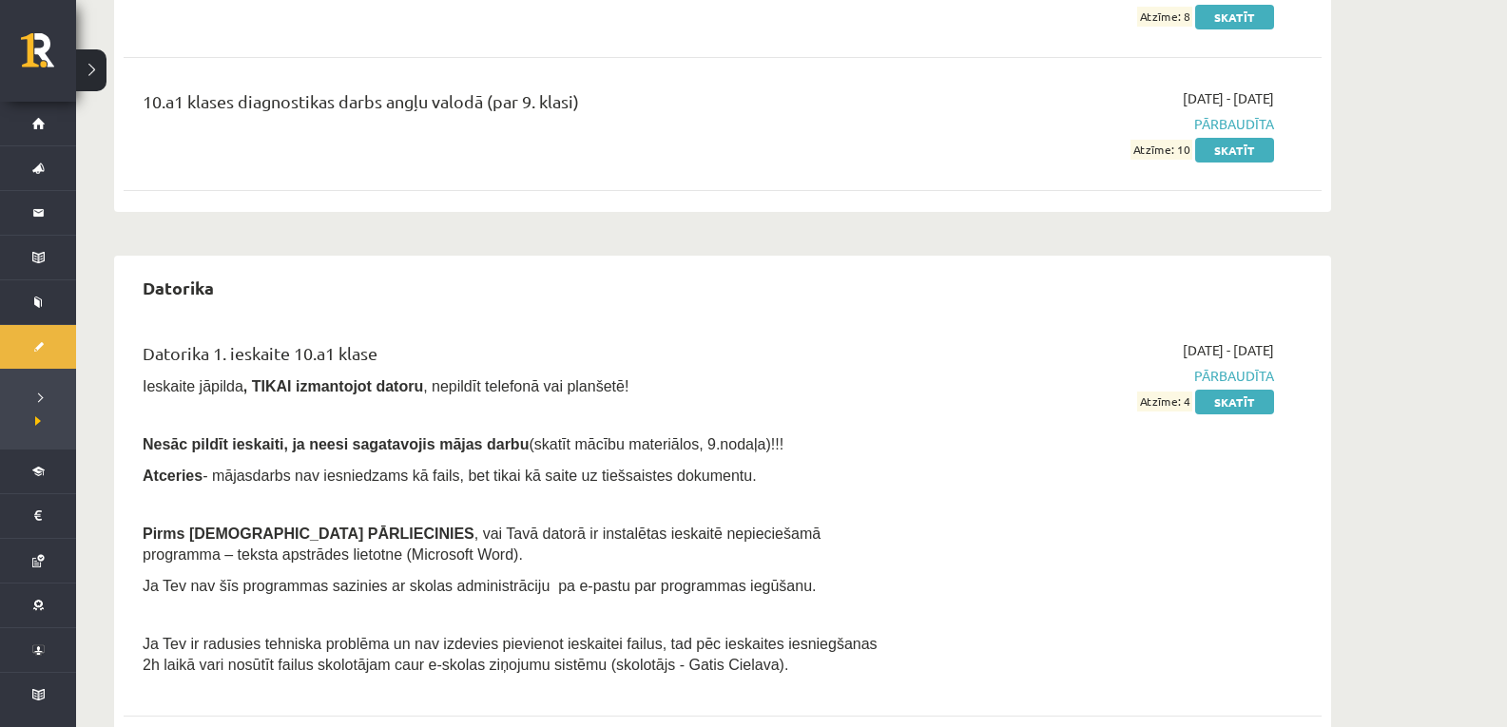
scroll to position [64, 0]
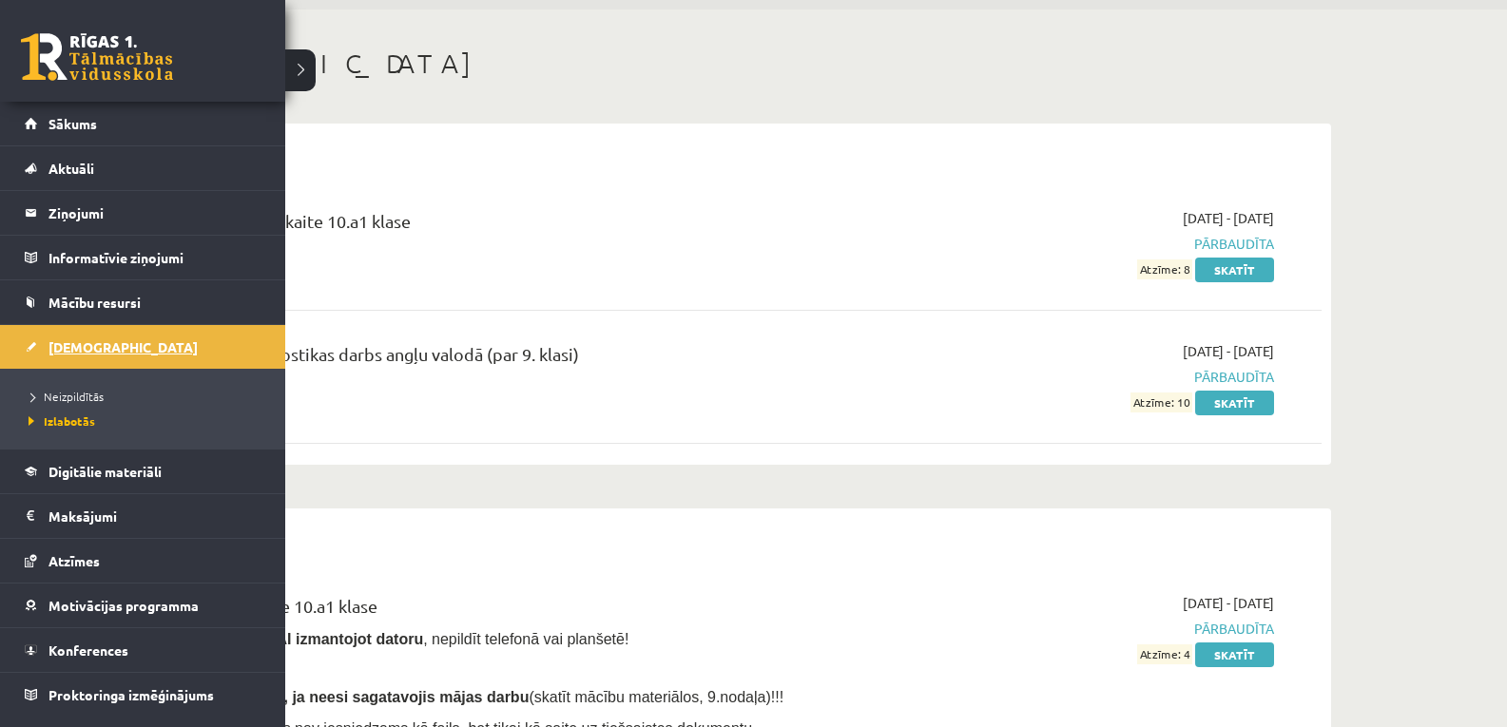
click at [61, 356] on link "[DEMOGRAPHIC_DATA]" at bounding box center [143, 347] width 237 height 44
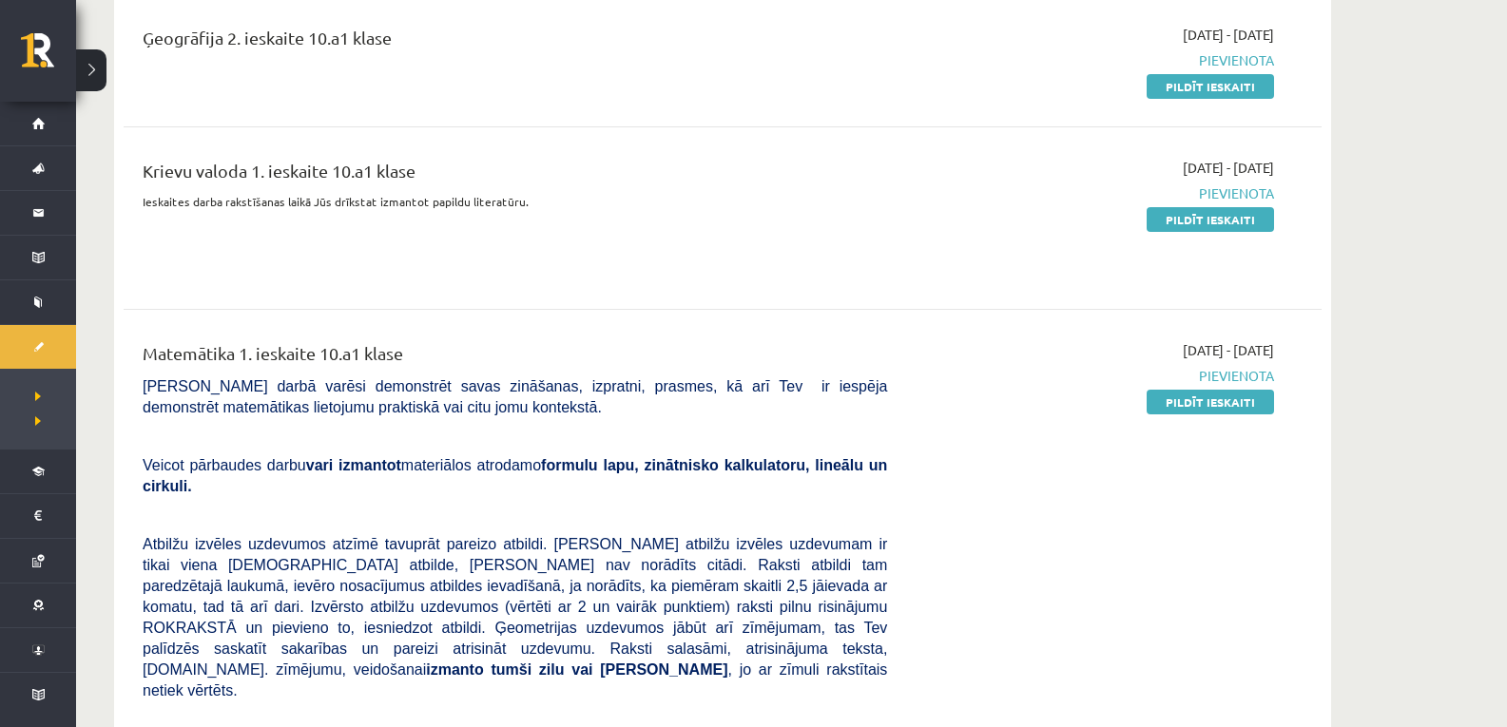
scroll to position [444, 0]
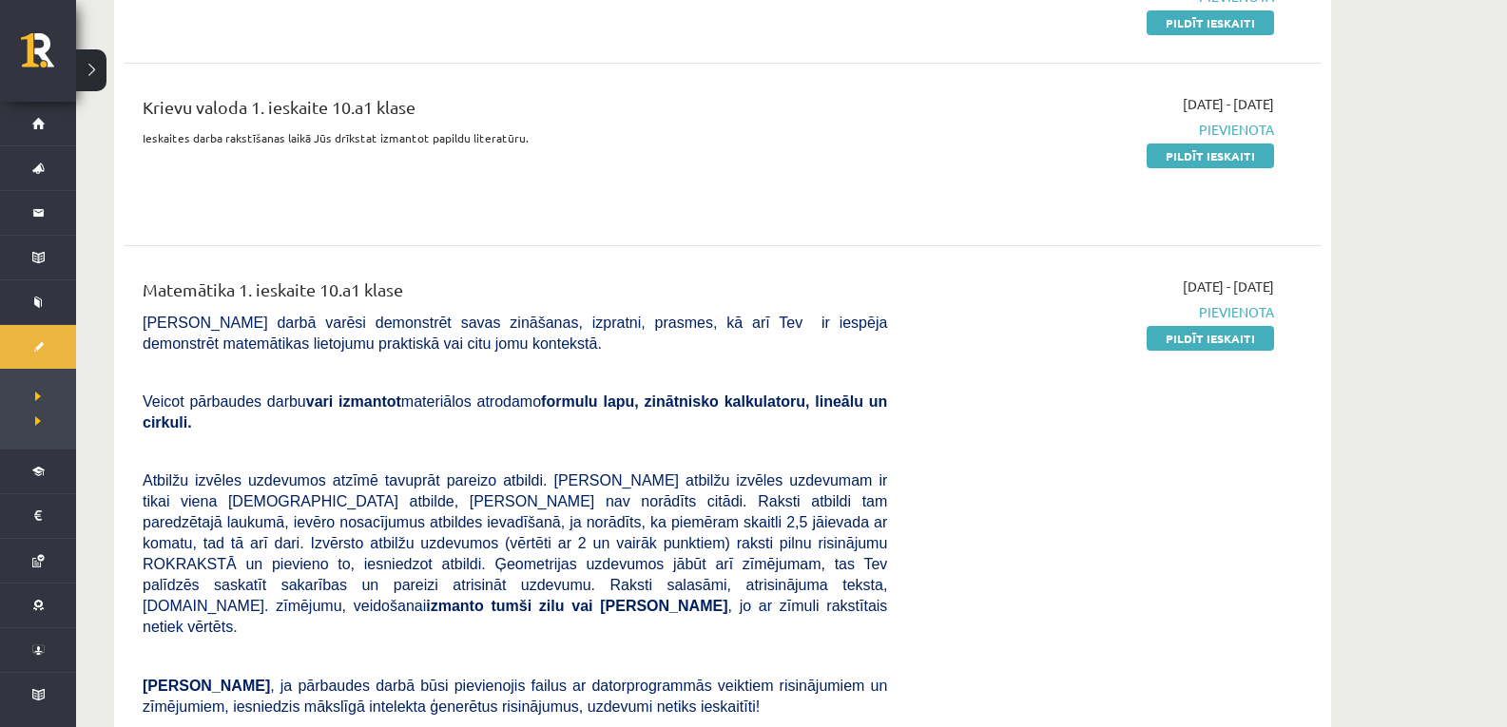
click at [0, 325] on link "[DEMOGRAPHIC_DATA]" at bounding box center [38, 347] width 76 height 44
click at [939, 179] on div "[DATE] - [DATE] [GEOGRAPHIC_DATA] Pildīt ieskaiti" at bounding box center [1094, 154] width 387 height 121
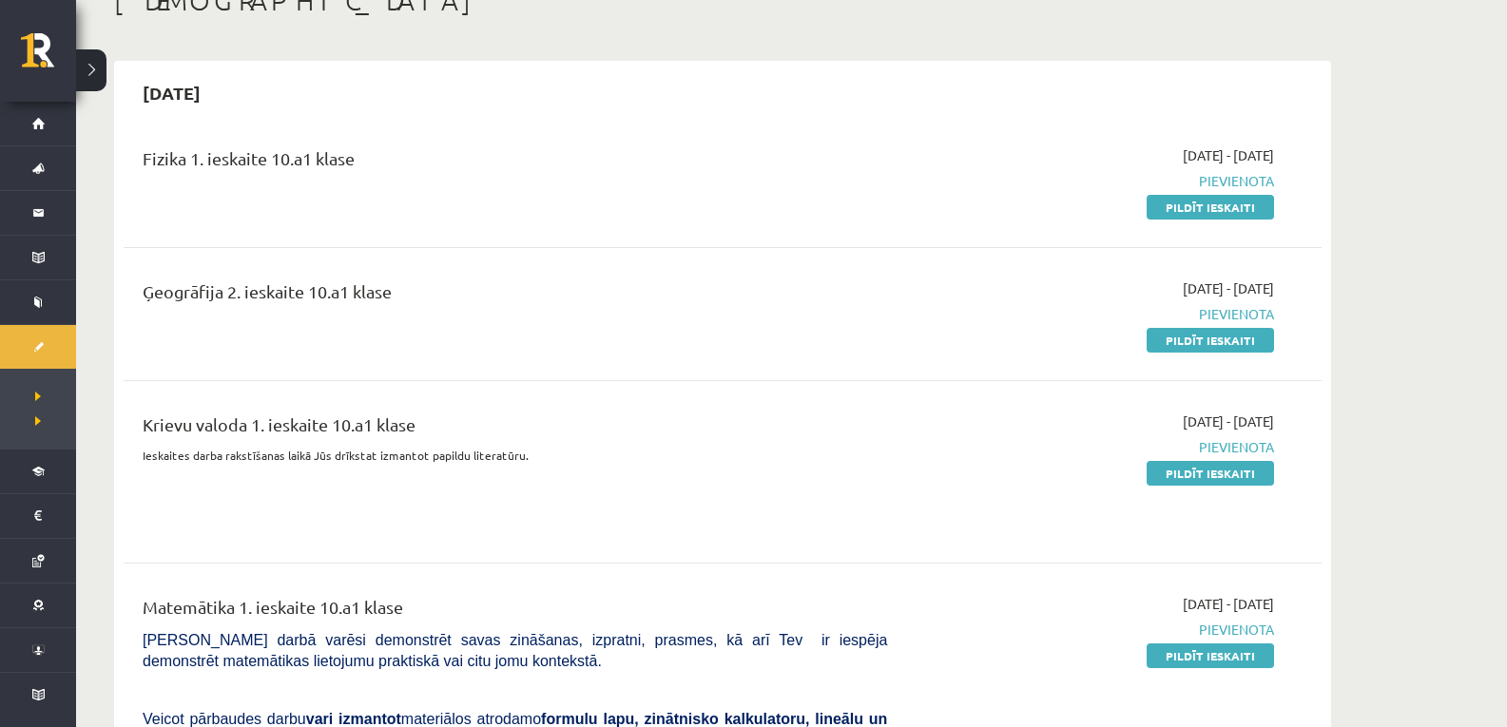
scroll to position [64, 0]
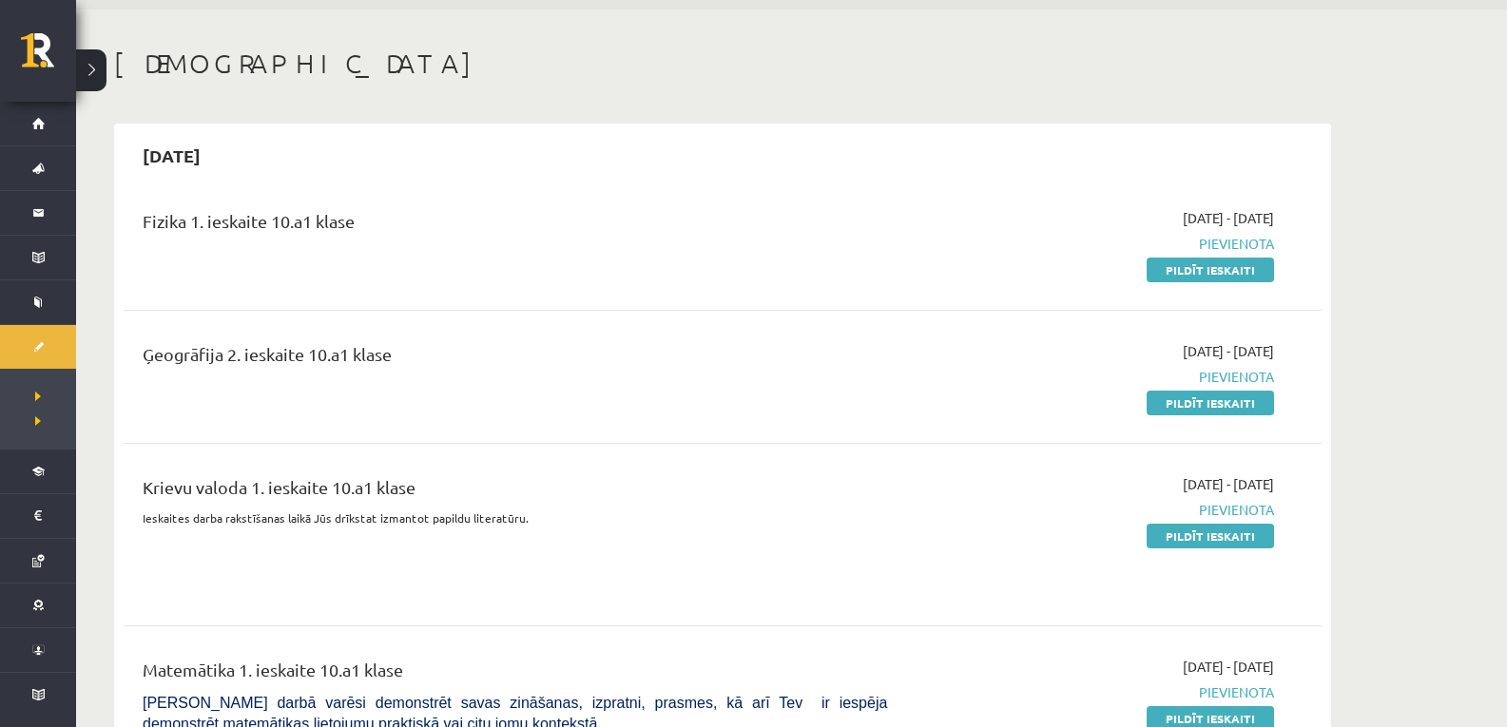
drag, startPoint x: 1241, startPoint y: 277, endPoint x: 856, endPoint y: 84, distance: 429.8
click at [1241, 277] on link "Pildīt ieskaiti" at bounding box center [1209, 270] width 127 height 25
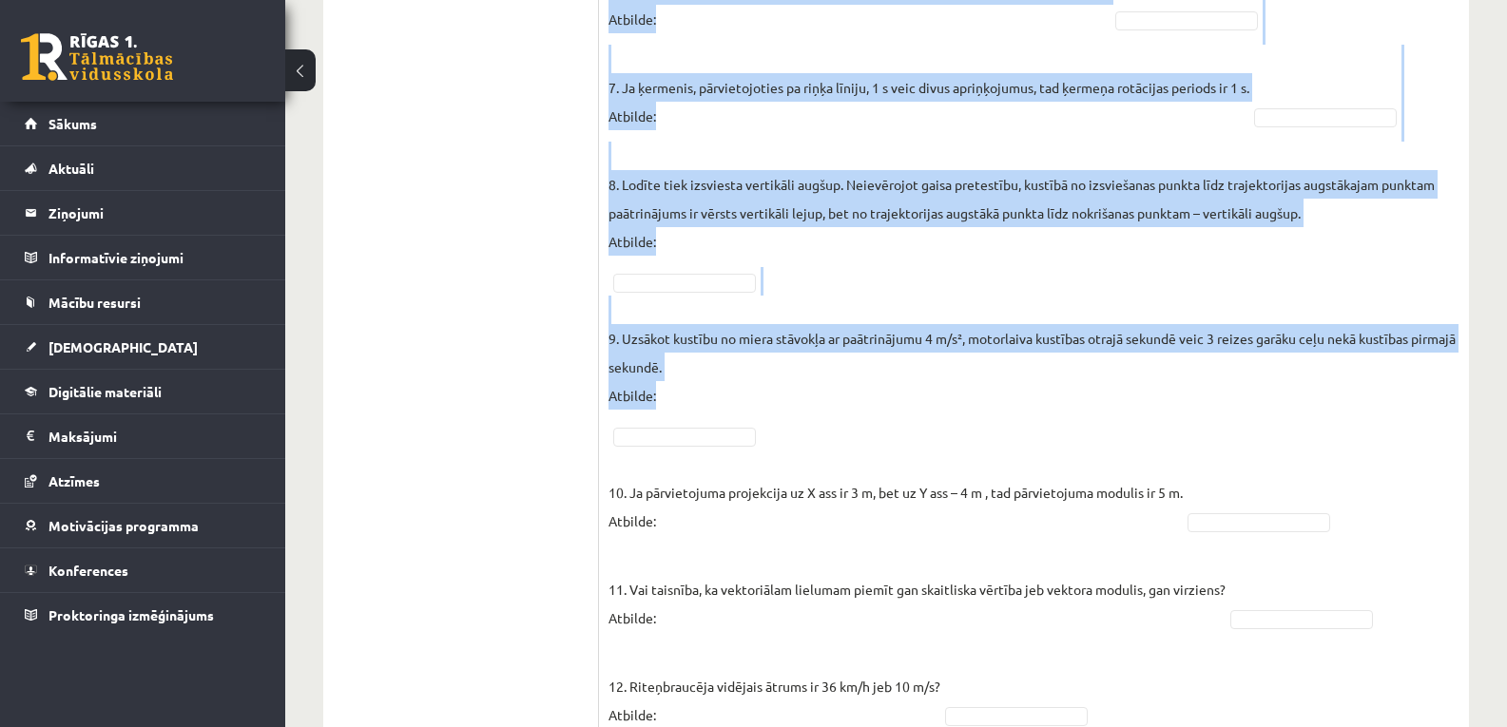
scroll to position [1285, 0]
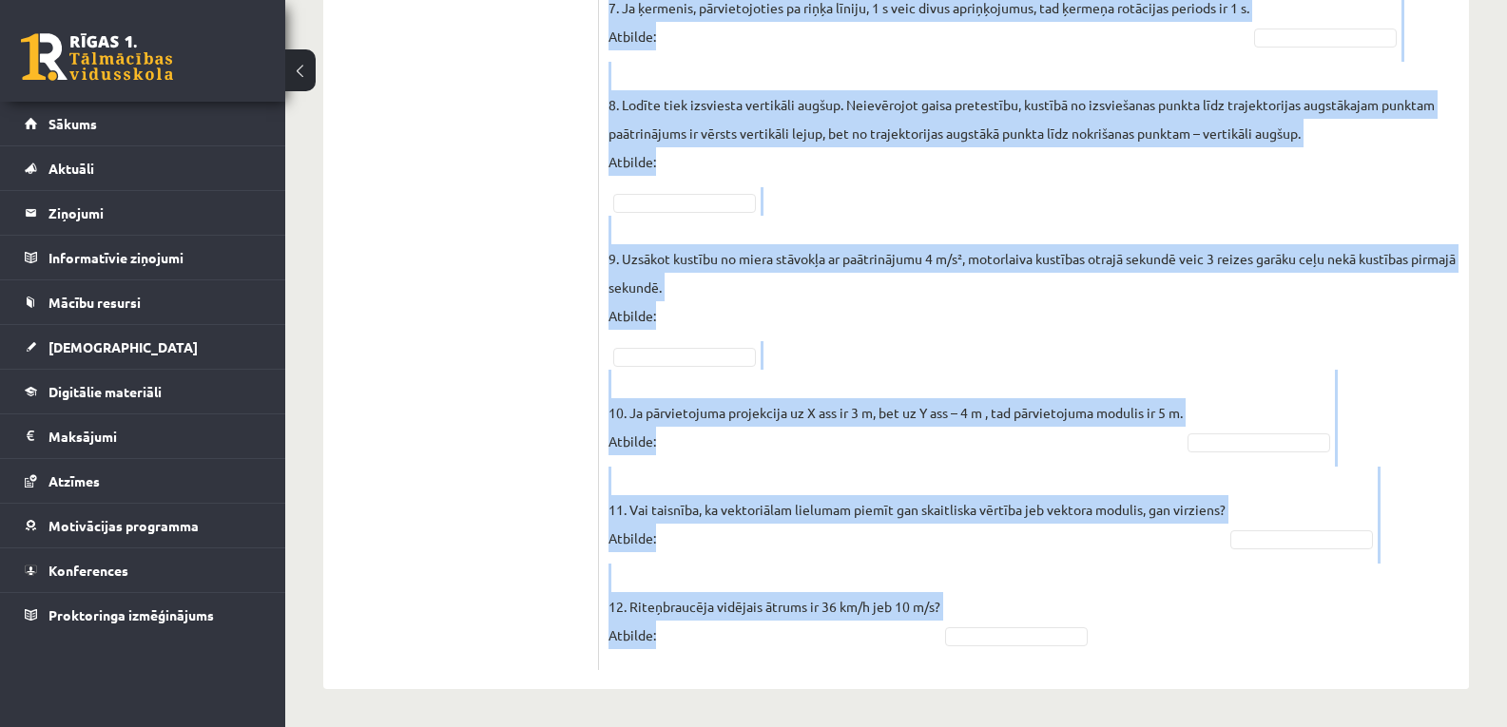
drag, startPoint x: 621, startPoint y: 30, endPoint x: 694, endPoint y: 649, distance: 623.2
copy form "Lor ipsumdolors am consect? ADIP E Sedd eiusmo temporincid: U – labo etdolo (Ma…"
click at [739, 556] on fieldset "1. Kustībā pa riņķa līniju pārvietojuma modulis var būt lielāks par riņķa diame…" at bounding box center [1033, 22] width 851 height 1278
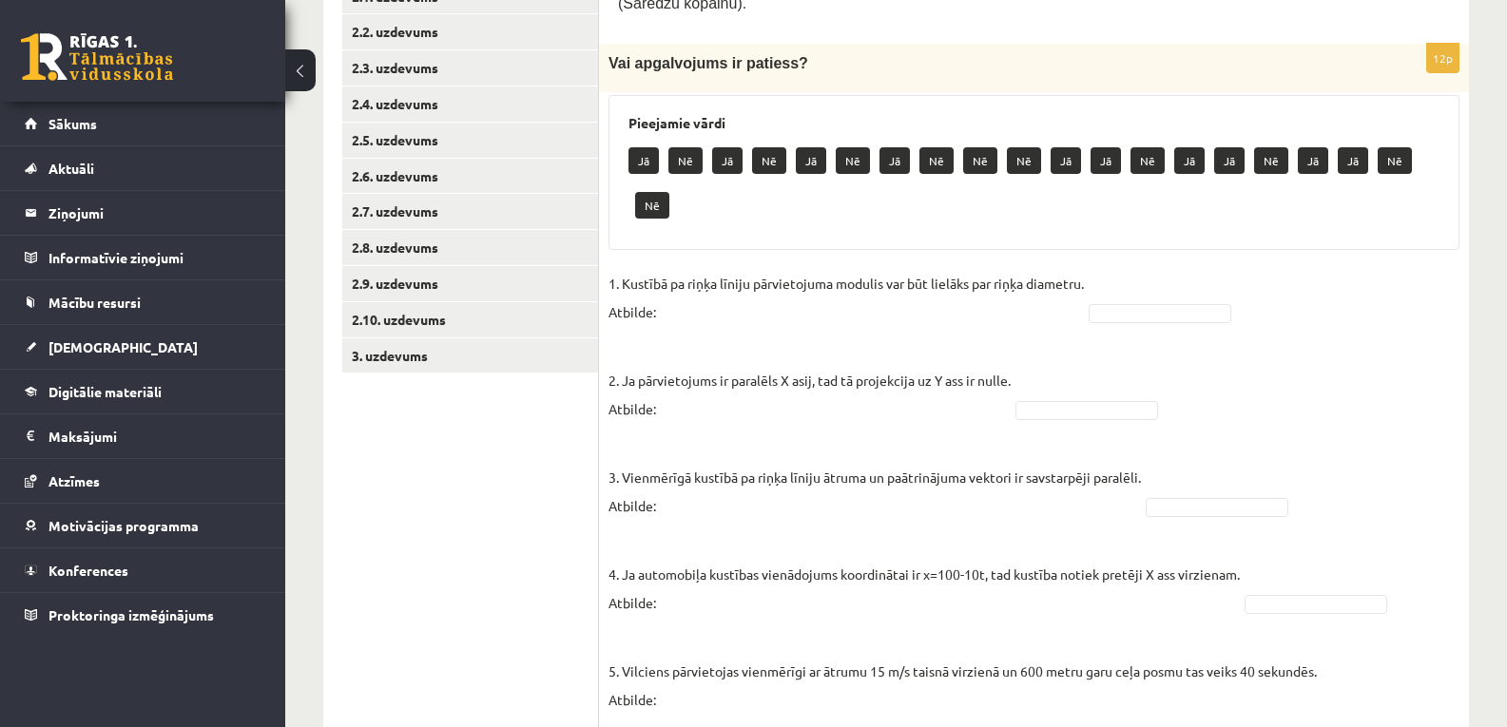
scroll to position [144, 0]
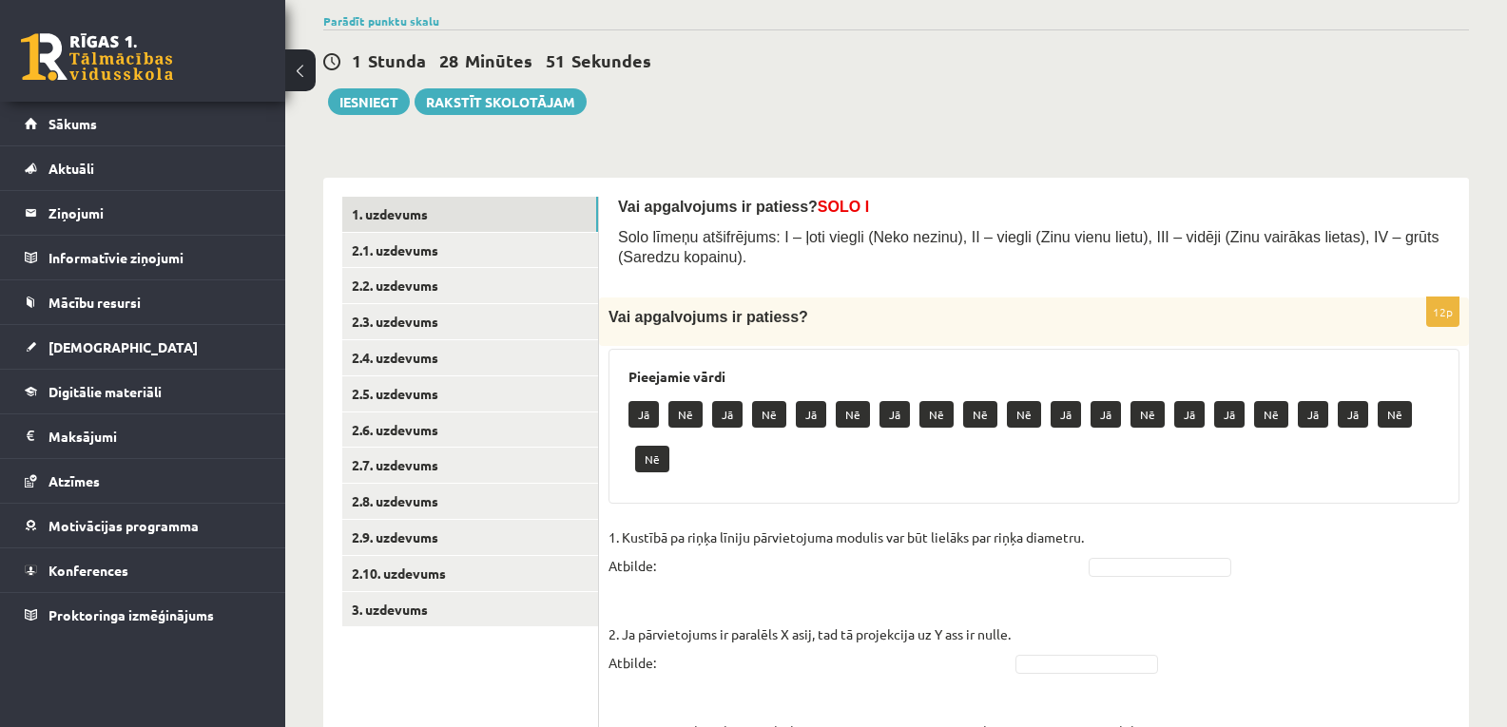
click at [689, 409] on p "Nē" at bounding box center [685, 414] width 34 height 27
click at [690, 591] on p "2. Ja pārvietojums ir paralēls X asij, tad tā projekcija uz Y ass ir nulle. Atb…" at bounding box center [809, 634] width 402 height 86
click at [695, 577] on p "1. Kustībā pa riņķa līniju pārvietojuma modulis var būt lielāks par riņķa diame…" at bounding box center [845, 551] width 475 height 57
click at [700, 556] on p "1. Kustībā pa riņķa līniju pārvietojuma modulis var būt lielāks par riņķa diame…" at bounding box center [845, 551] width 475 height 57
click at [699, 573] on p "1. Kustībā pa riņķa līniju pārvietojuma modulis var būt lielāks par riņķa diame…" at bounding box center [845, 551] width 475 height 57
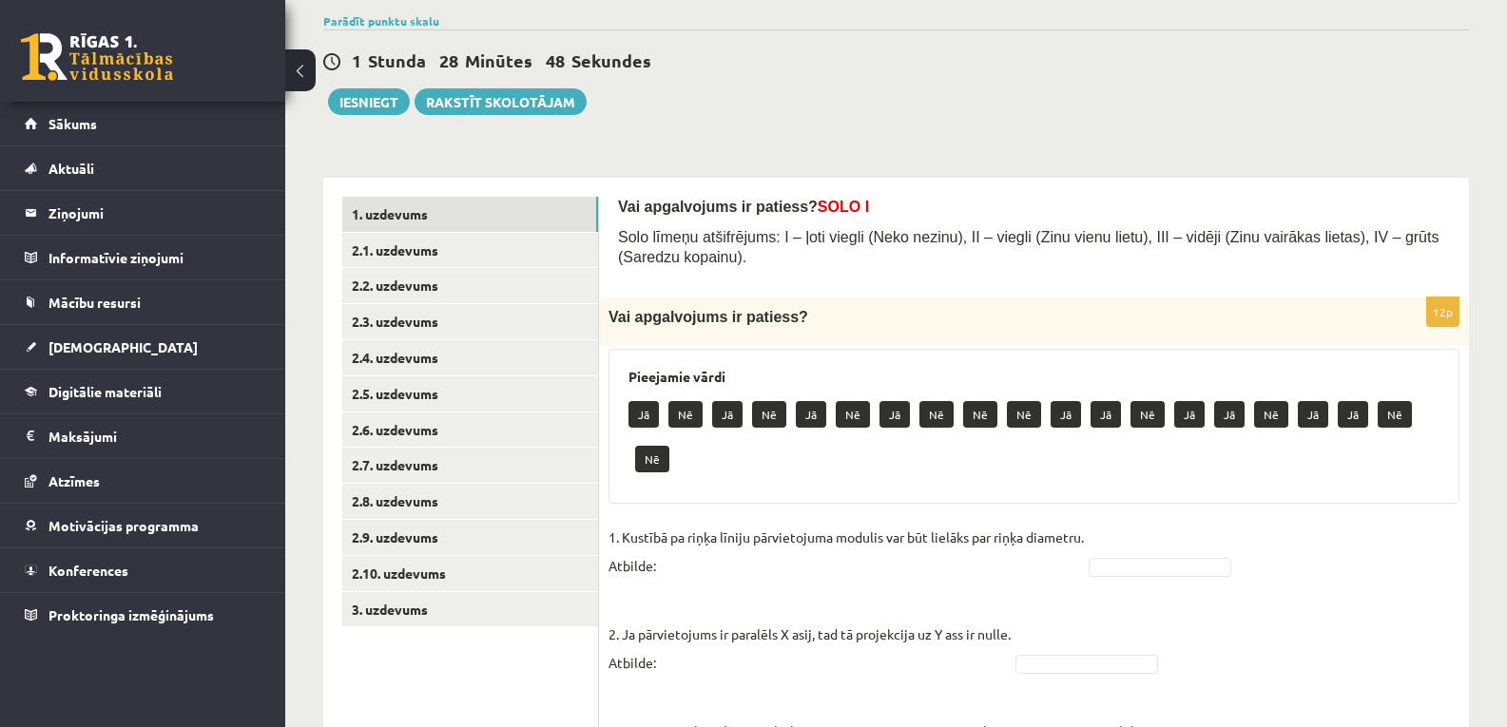
click at [687, 419] on p "Nē" at bounding box center [685, 414] width 34 height 27
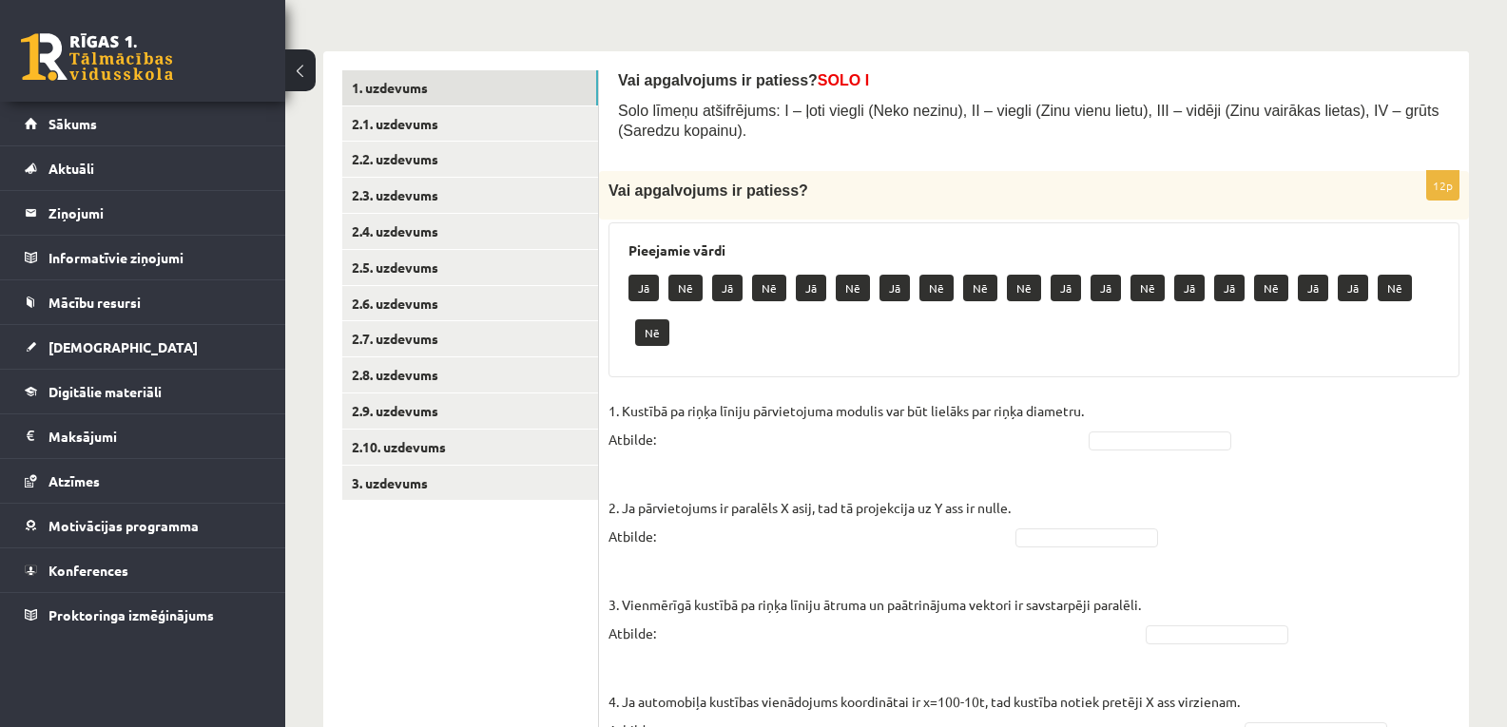
click at [667, 452] on p "1. Kustībā pa riņķa līniju pārvietojuma modulis var būt lielāks par riņķa diame…" at bounding box center [845, 424] width 475 height 57
click at [685, 436] on p "1. Kustībā pa riņķa līniju pārvietojuma modulis var būt lielāks par riņķa diame…" at bounding box center [845, 424] width 475 height 57
click at [690, 442] on p "1. Kustībā pa riņķa līniju pārvietojuma modulis var būt lielāks par riņķa diame…" at bounding box center [845, 424] width 475 height 57
click at [688, 450] on p "1. Kustībā pa riņķa līniju pārvietojuma modulis var būt lielāks par riņķa diame…" at bounding box center [845, 424] width 475 height 57
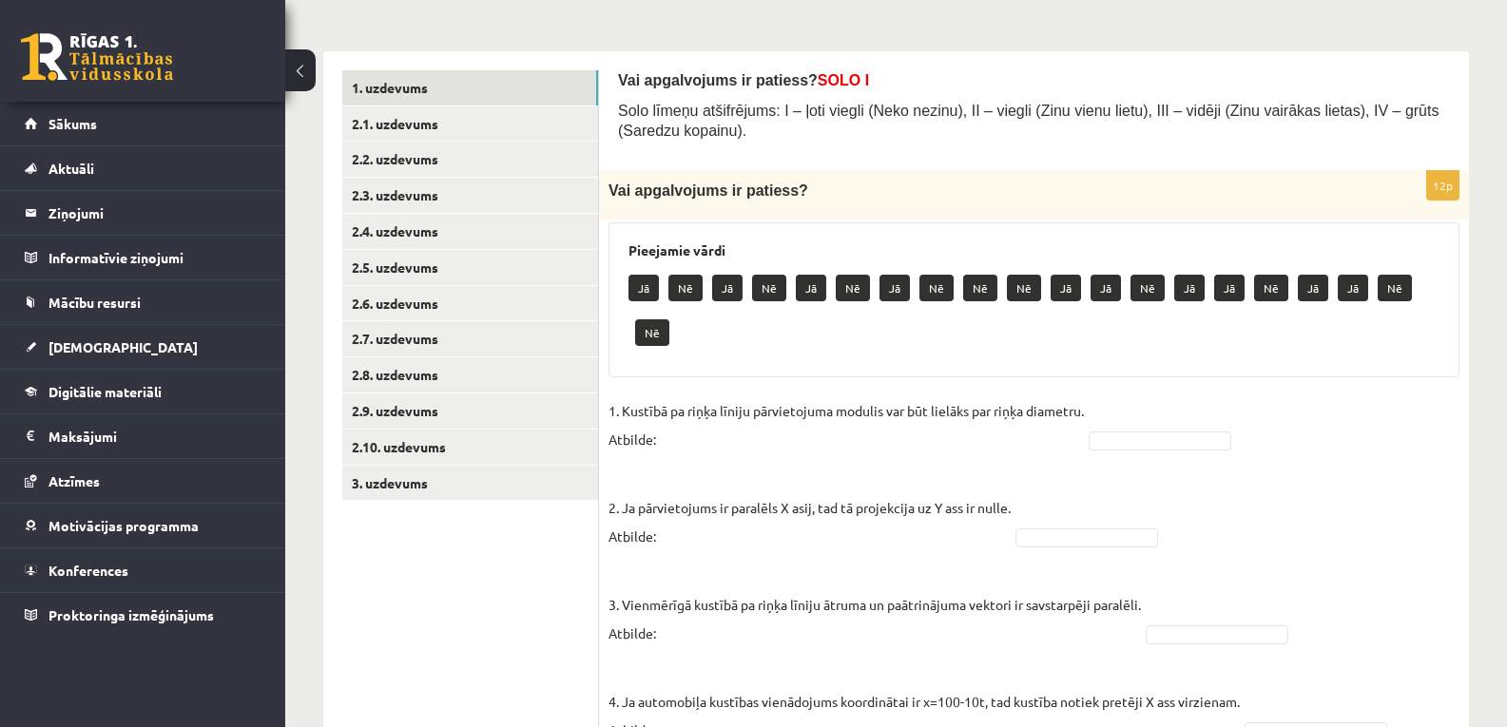
drag, startPoint x: 652, startPoint y: 451, endPoint x: 643, endPoint y: 447, distance: 10.2
click at [643, 447] on p "1. Kustībā pa riņķa līniju pārvietojuma modulis var būt lielāks par riņķa diame…" at bounding box center [845, 424] width 475 height 57
click at [639, 445] on p "1. Kustībā pa riņķa līniju pārvietojuma modulis var būt lielāks par riņķa diame…" at bounding box center [845, 424] width 475 height 57
click at [637, 444] on p "1. Kustībā pa riņķa līniju pārvietojuma modulis var būt lielāks par riņķa diame…" at bounding box center [845, 424] width 475 height 57
click at [671, 431] on p "1. Kustībā pa riņķa līniju pārvietojuma modulis var būt lielāks par riņķa diame…" at bounding box center [845, 424] width 475 height 57
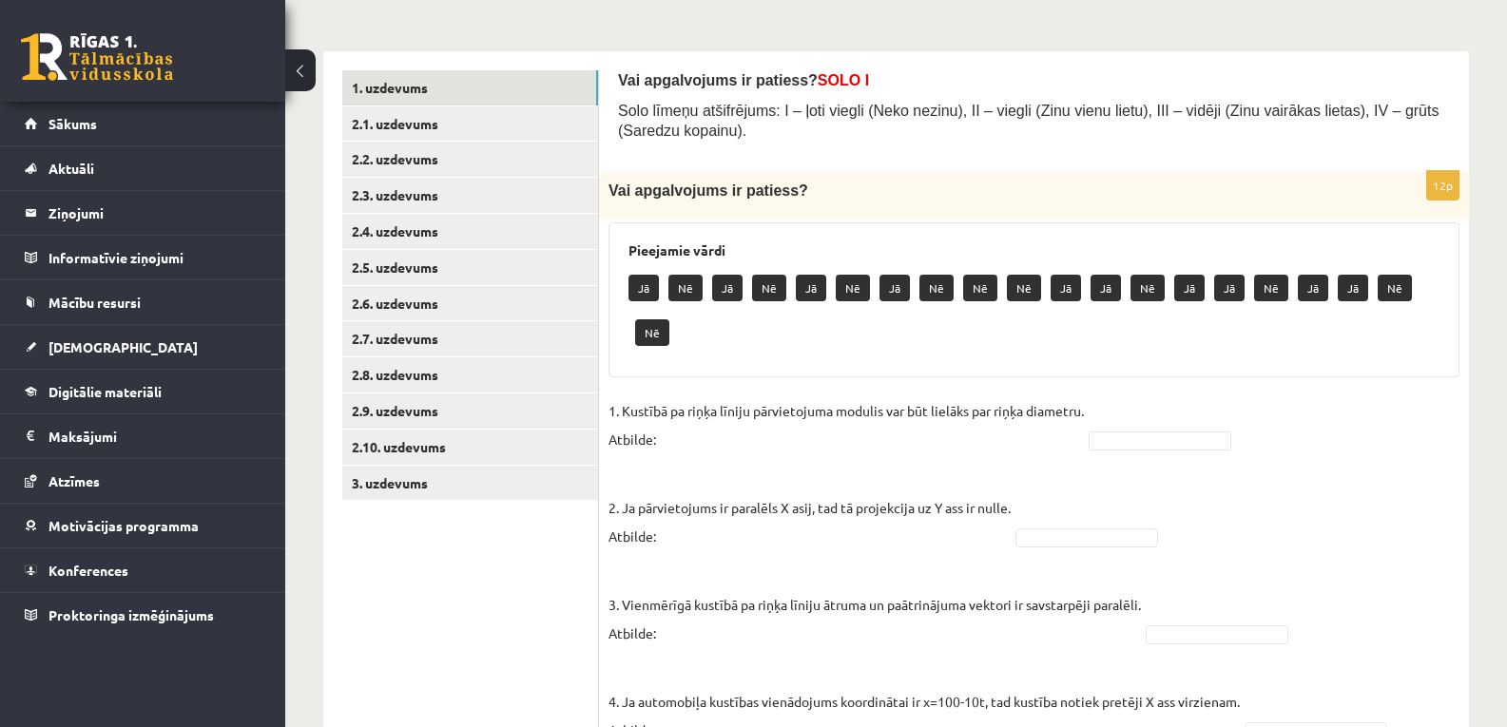
click at [673, 431] on p "1. Kustībā pa riņķa līniju pārvietojuma modulis var būt lielāks par riņķa diame…" at bounding box center [845, 424] width 475 height 57
click at [690, 282] on p "Nē" at bounding box center [685, 288] width 34 height 27
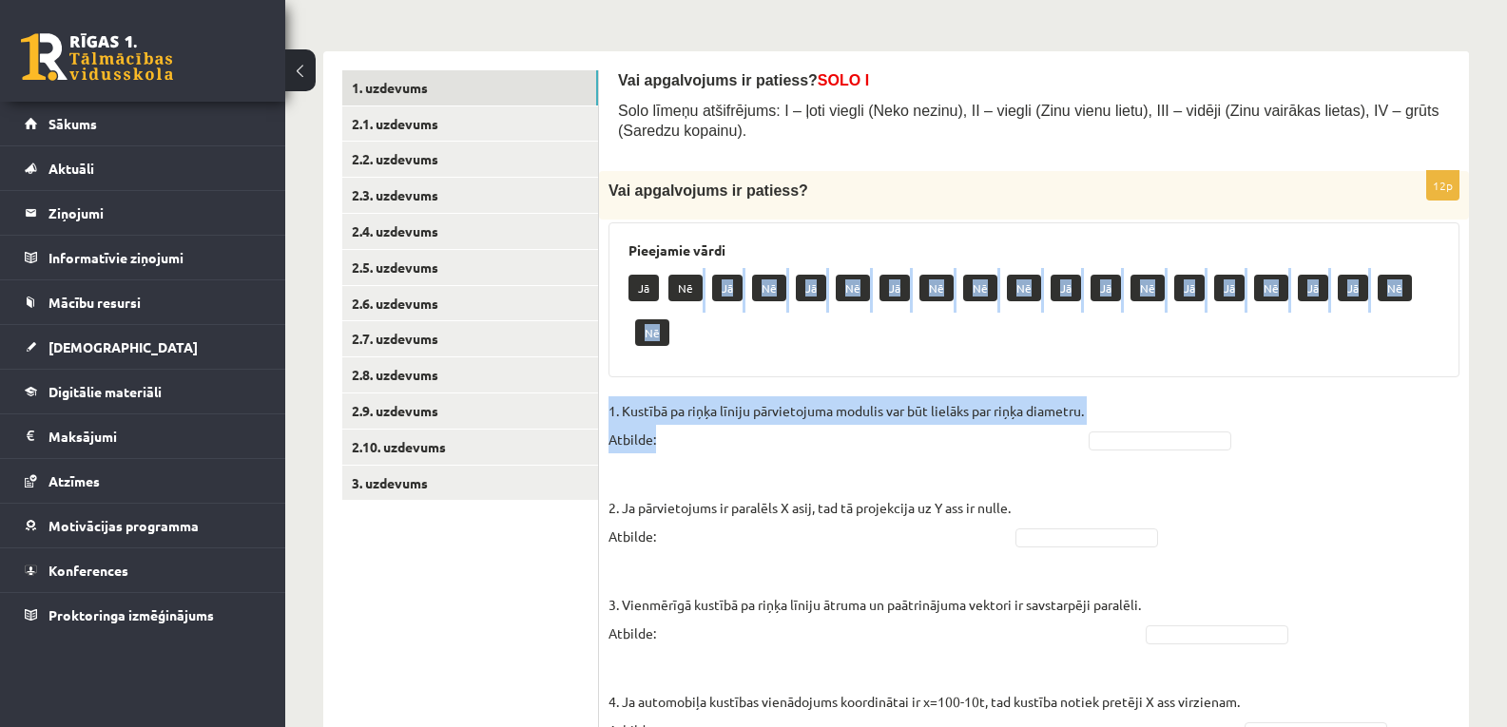
drag, startPoint x: 693, startPoint y: 289, endPoint x: 696, endPoint y: 443, distance: 154.0
click at [696, 447] on p "1. Kustībā pa riņķa līniju pārvietojuma modulis var būt lielāks par riņķa diame…" at bounding box center [845, 424] width 475 height 57
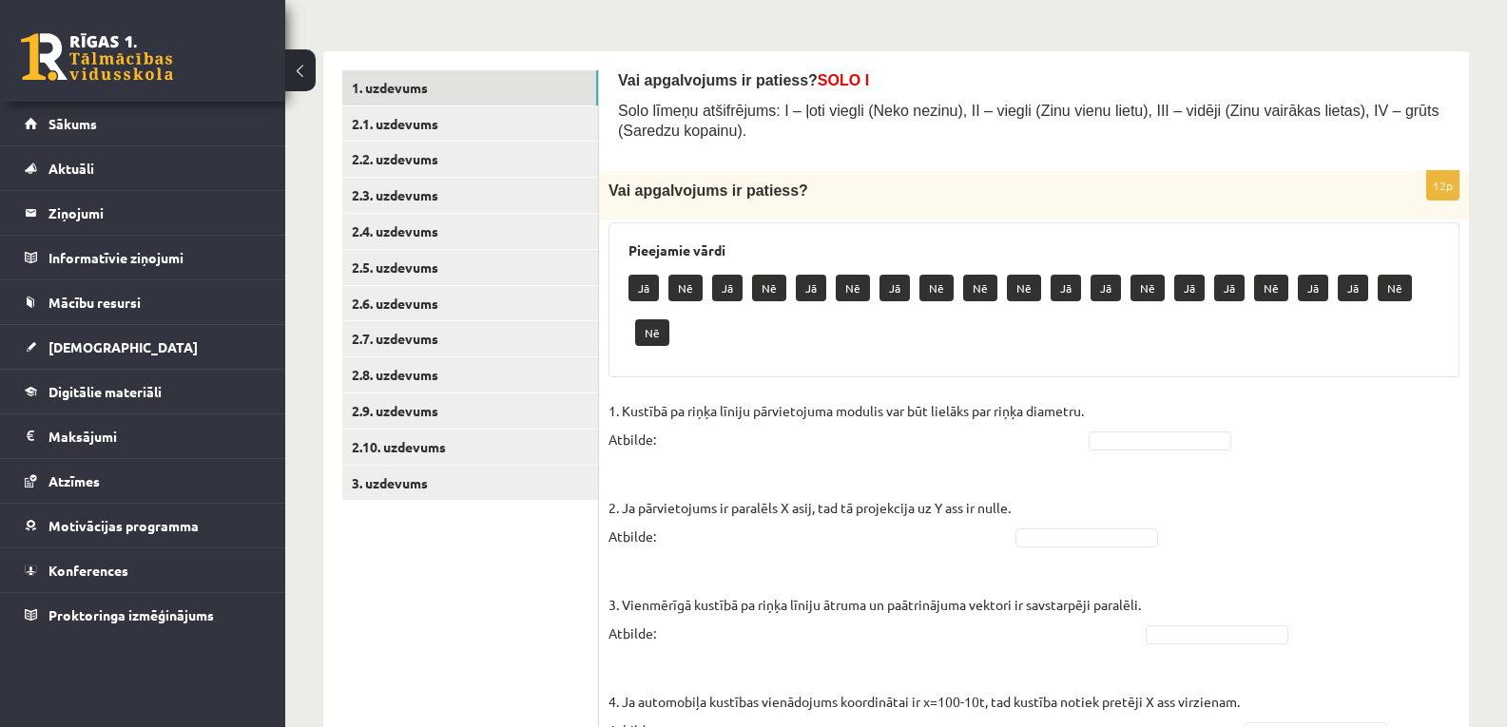
click at [677, 284] on p "Nē" at bounding box center [685, 288] width 34 height 27
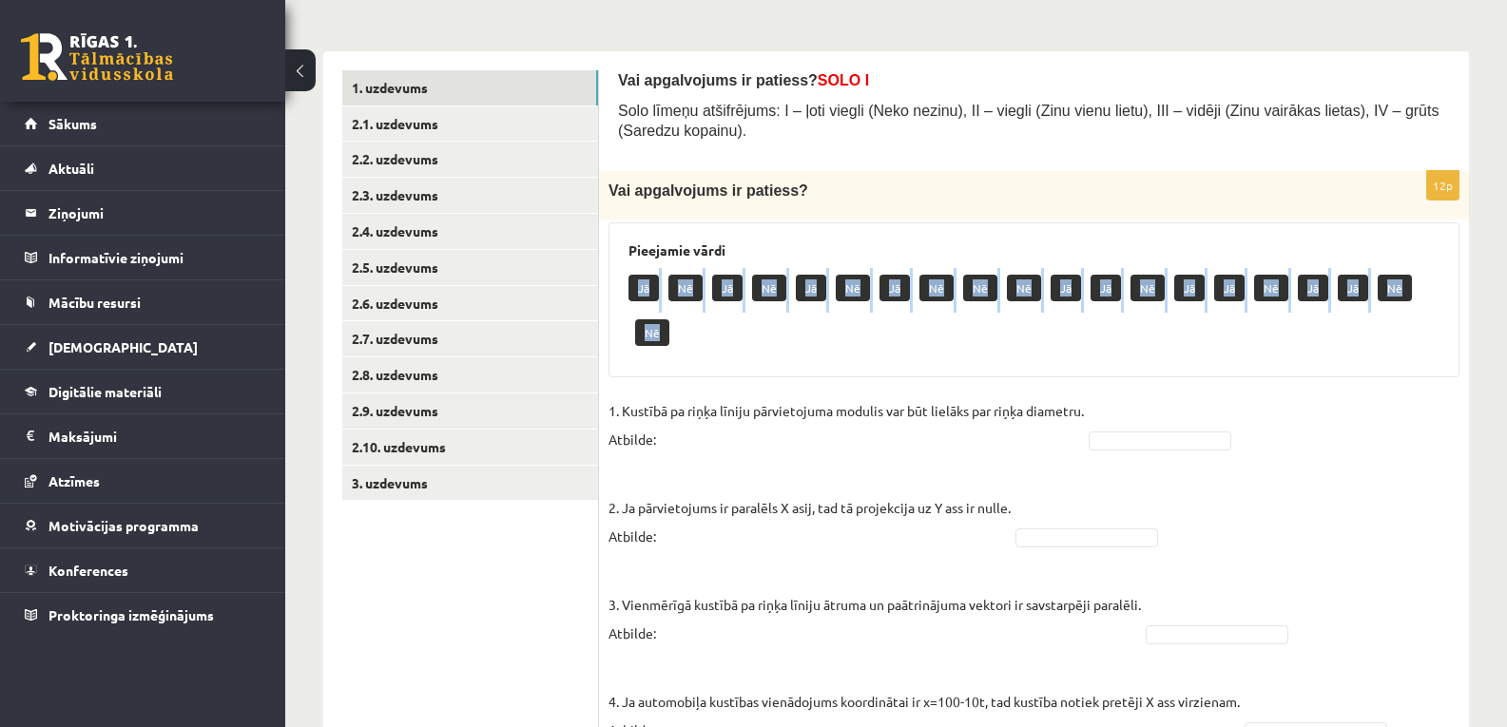
click at [677, 284] on p "Nē" at bounding box center [685, 288] width 34 height 27
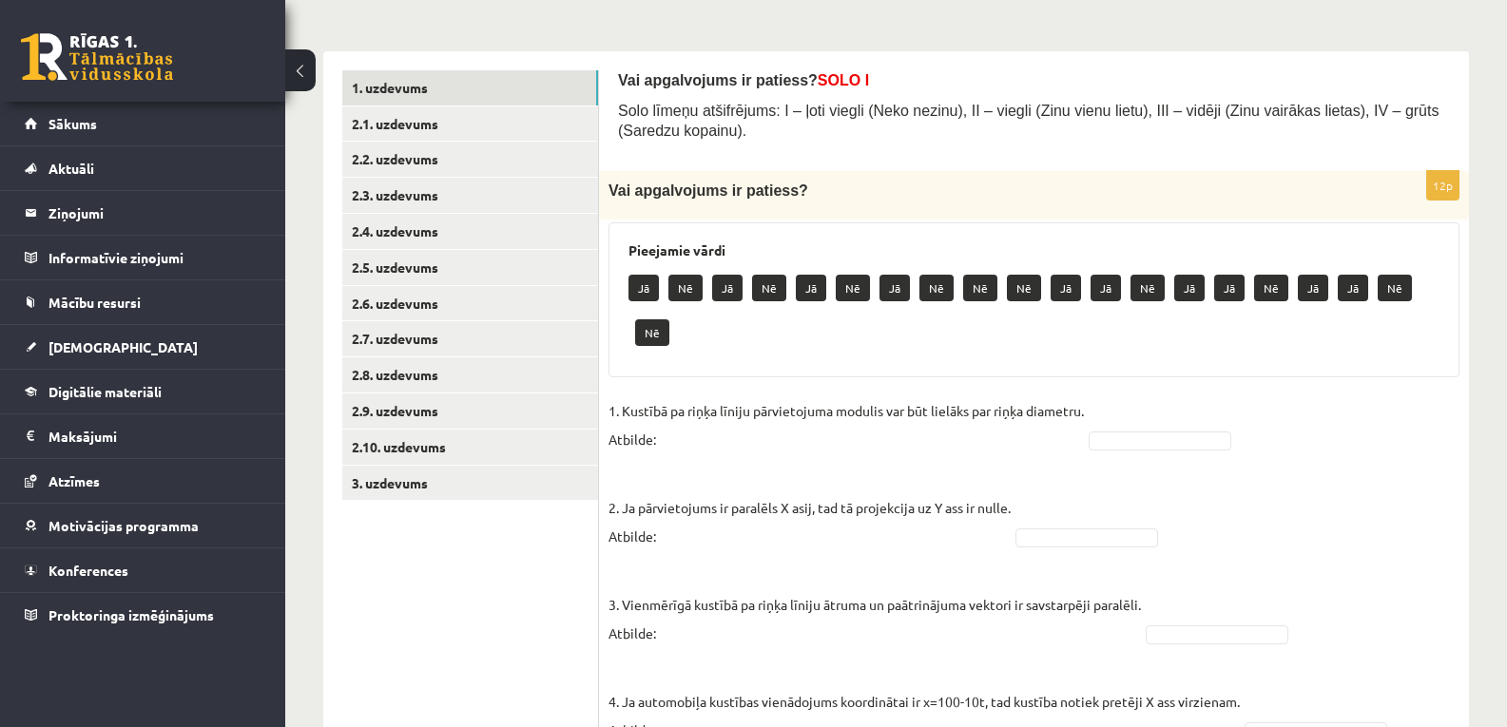
drag, startPoint x: 677, startPoint y: 452, endPoint x: 655, endPoint y: 442, distance: 23.8
click at [655, 442] on p "1. Kustībā pa riņķa līniju pārvietojuma modulis var būt lielāks par riņķa diame…" at bounding box center [845, 424] width 475 height 57
click at [668, 437] on p "1. Kustībā pa riņķa līniju pārvietojuma modulis var būt lielāks par riņķa diame…" at bounding box center [845, 424] width 475 height 57
click at [650, 442] on p "1. Kustībā pa riņķa līniju pārvietojuma modulis var būt lielāks par riņķa diame…" at bounding box center [845, 424] width 475 height 57
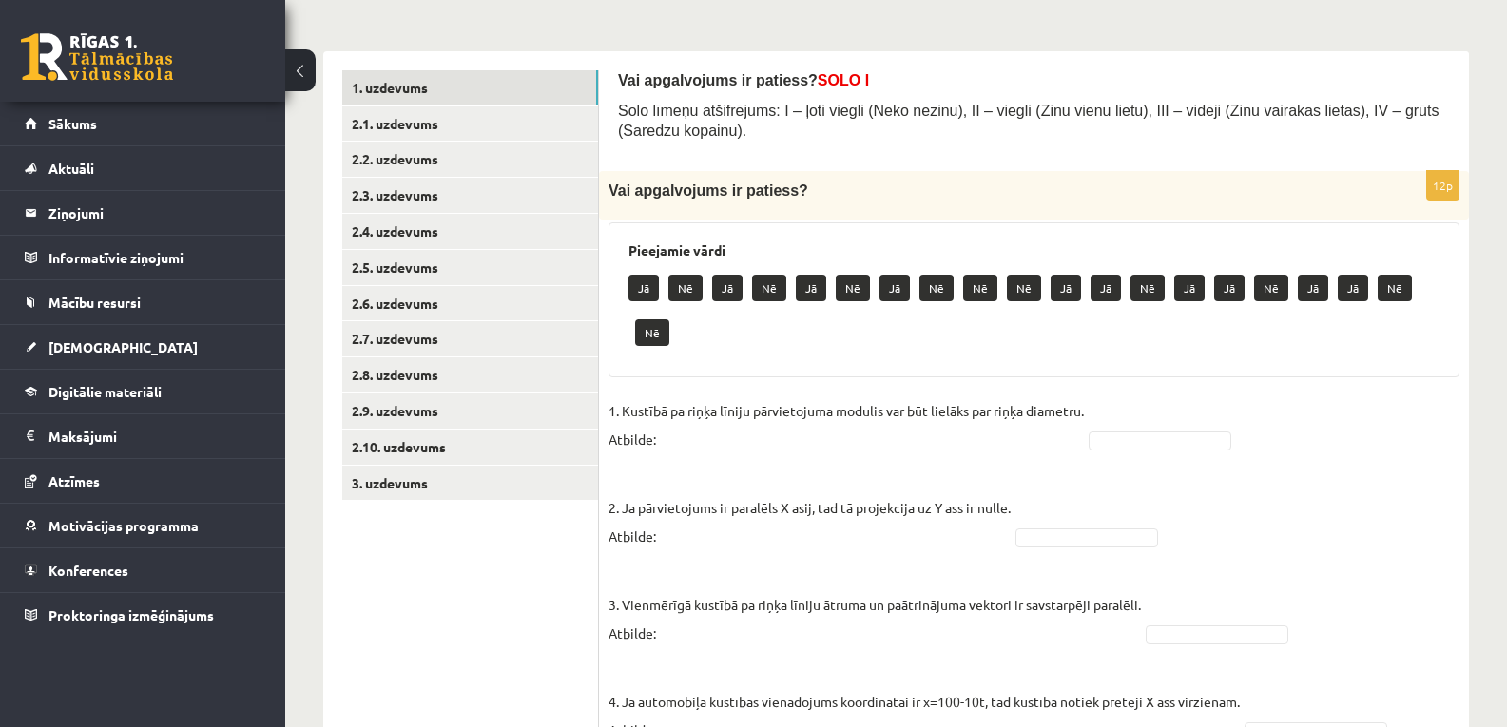
click at [665, 439] on p "1. Kustībā pa riņķa līniju pārvietojuma modulis var būt lielāks par riņķa diame…" at bounding box center [845, 424] width 475 height 57
click at [686, 439] on p "1. Kustībā pa riņķa līniju pārvietojuma modulis var būt lielāks par riņķa diame…" at bounding box center [845, 424] width 475 height 57
drag, startPoint x: 686, startPoint y: 439, endPoint x: 878, endPoint y: 474, distance: 195.2
click at [693, 444] on p "1. Kustībā pa riņķa līniju pārvietojuma modulis var būt lielāks par riņķa diame…" at bounding box center [845, 424] width 475 height 57
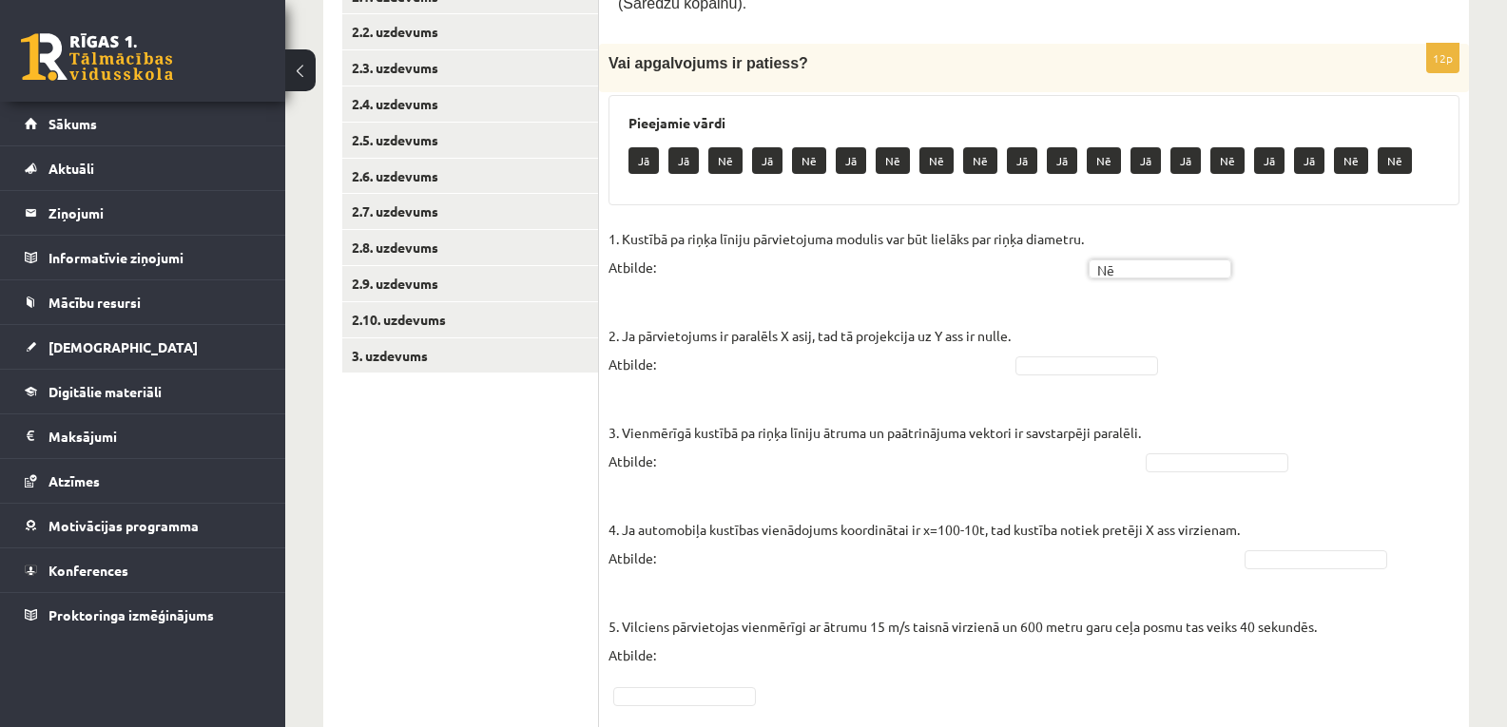
scroll to position [461, 0]
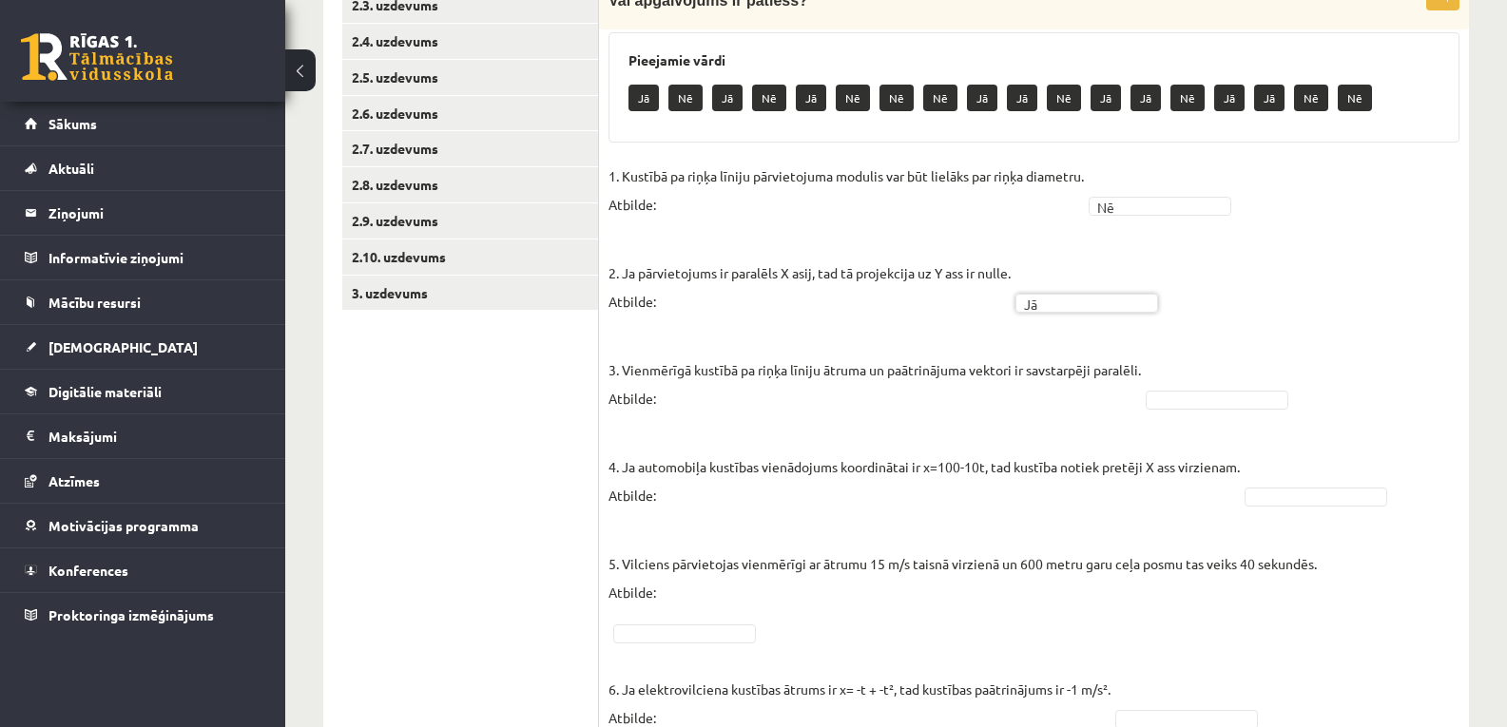
click at [1141, 403] on p "3. Vienmērīgā kustībā pa riņķa līniju ātruma un paātrinājuma vektori ir savstar…" at bounding box center [874, 370] width 532 height 86
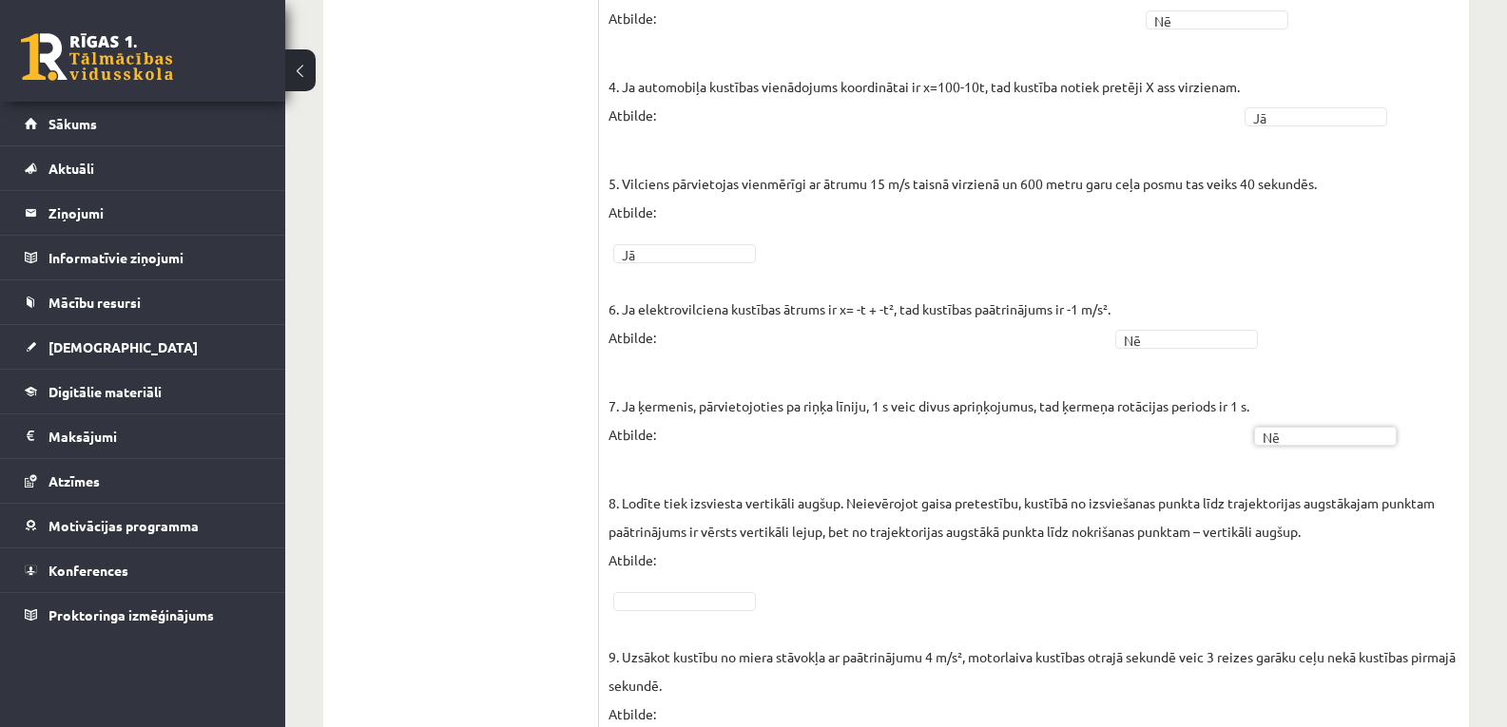
scroll to position [969, 0]
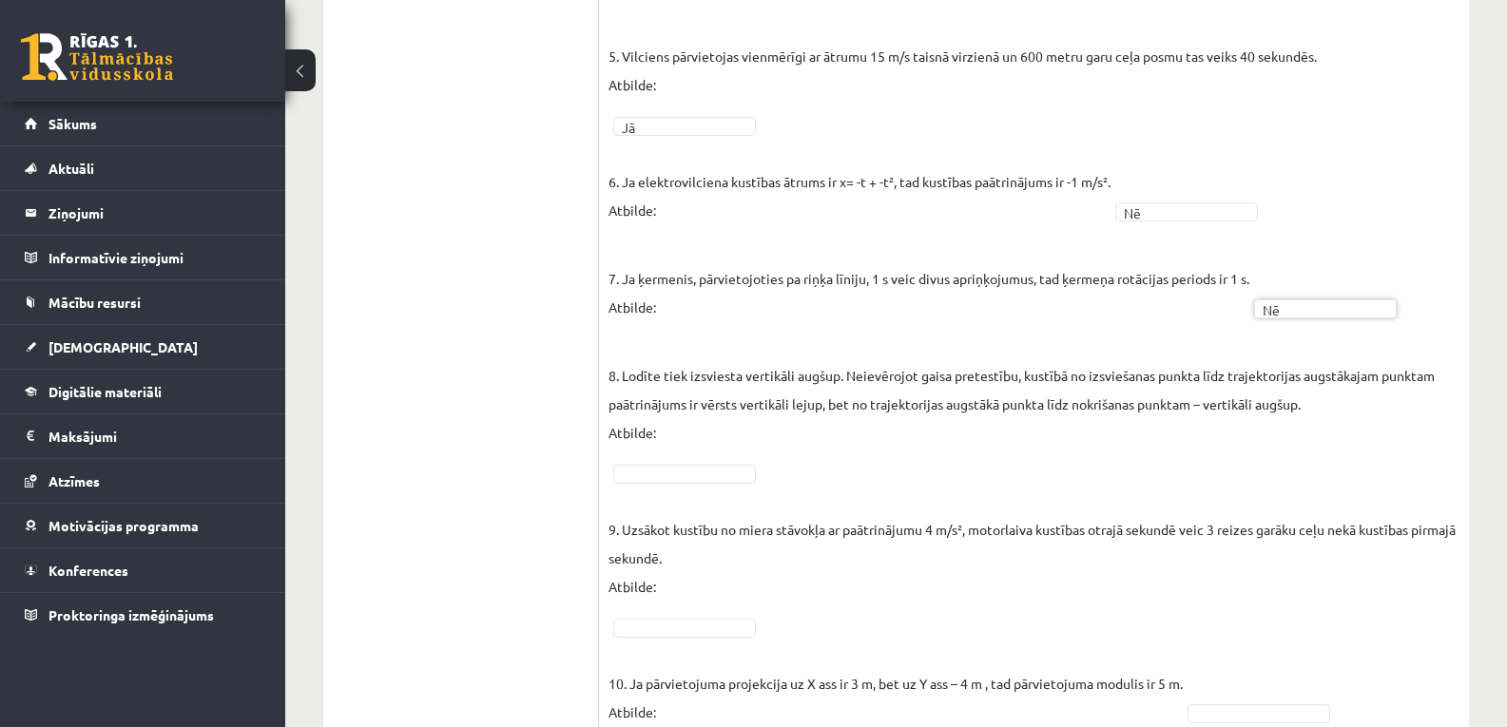
click at [651, 490] on p "9. Uzsākot kustību no miera stāvokļa ar paātrinājumu 4 m/s², motorlaiva kustība…" at bounding box center [1033, 544] width 851 height 114
drag, startPoint x: 764, startPoint y: 585, endPoint x: 753, endPoint y: 587, distance: 11.6
click at [753, 587] on p "9. Uzsākot kustību no miera stāvokļa ar paātrinājumu 4 m/s², motorlaiva kustība…" at bounding box center [1033, 544] width 851 height 114
click at [1261, 598] on p "9. Uzsākot kustību no miera stāvokļa ar paātrinājumu 4 m/s², motorlaiva kustība…" at bounding box center [1033, 544] width 851 height 114
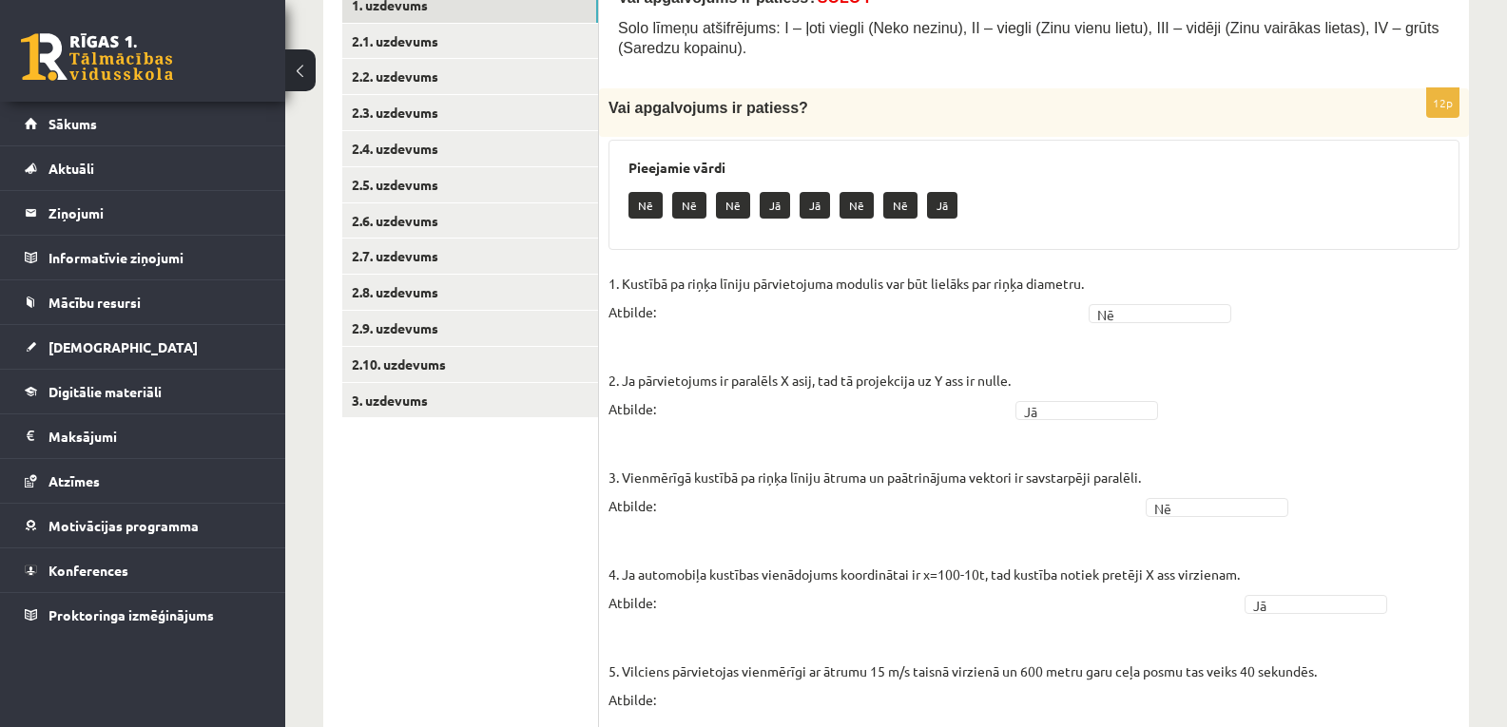
scroll to position [164, 0]
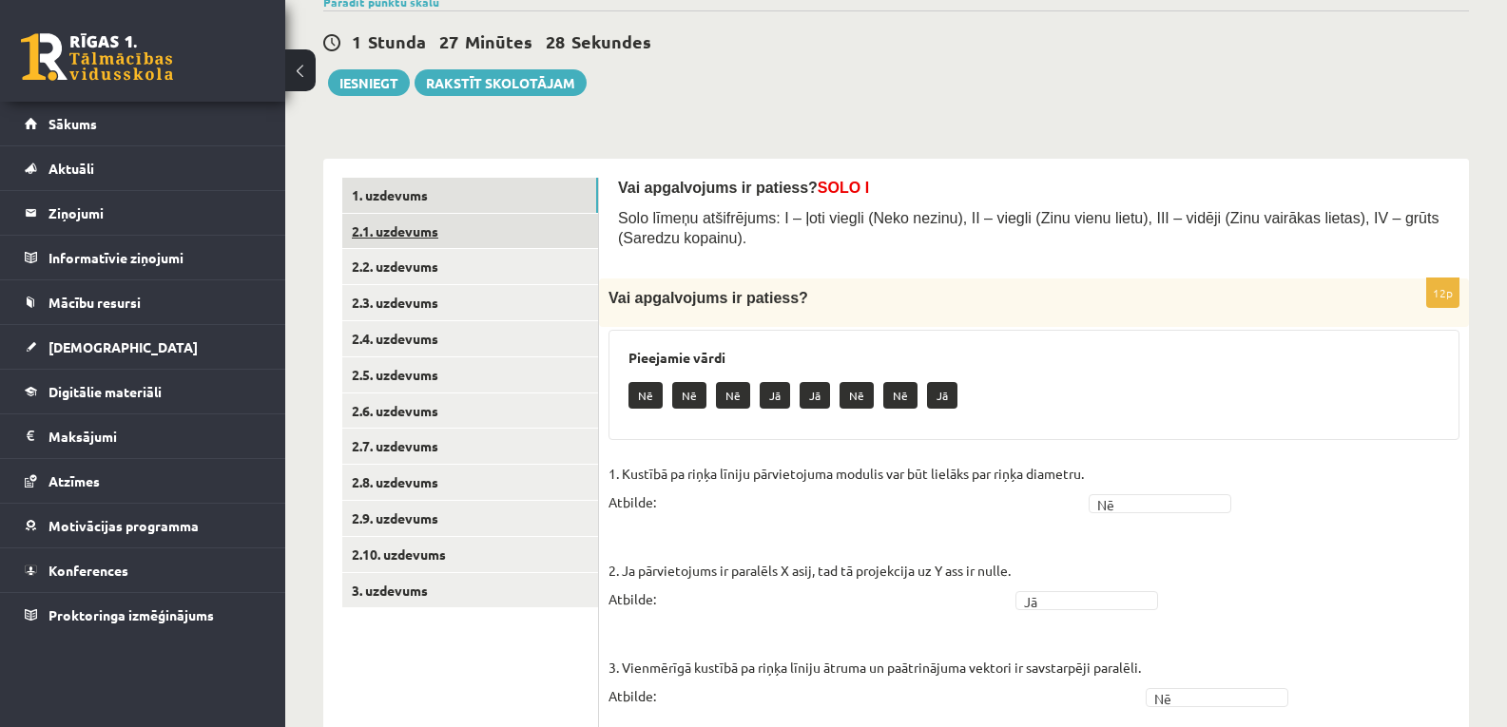
click at [437, 232] on link "2.1. uzdevums" at bounding box center [470, 231] width 256 height 35
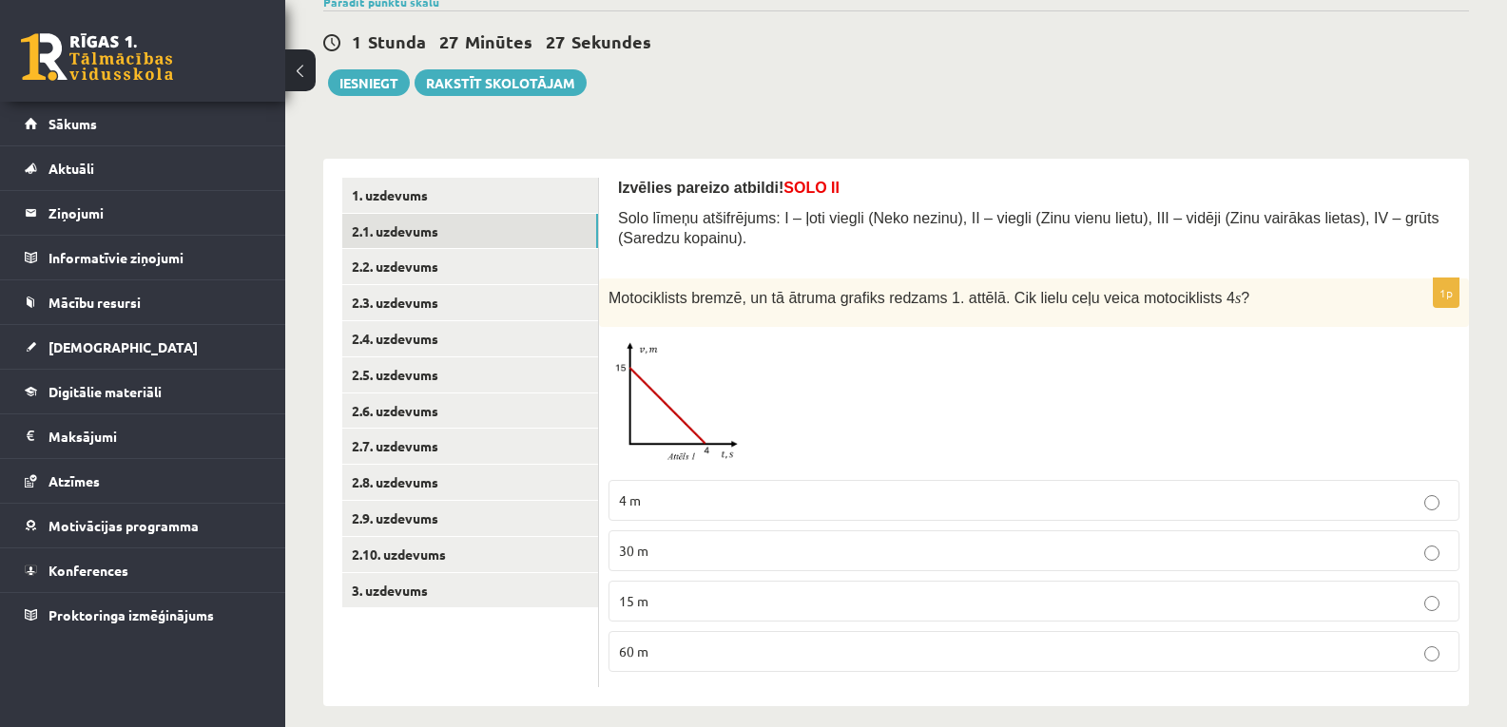
scroll to position [182, 0]
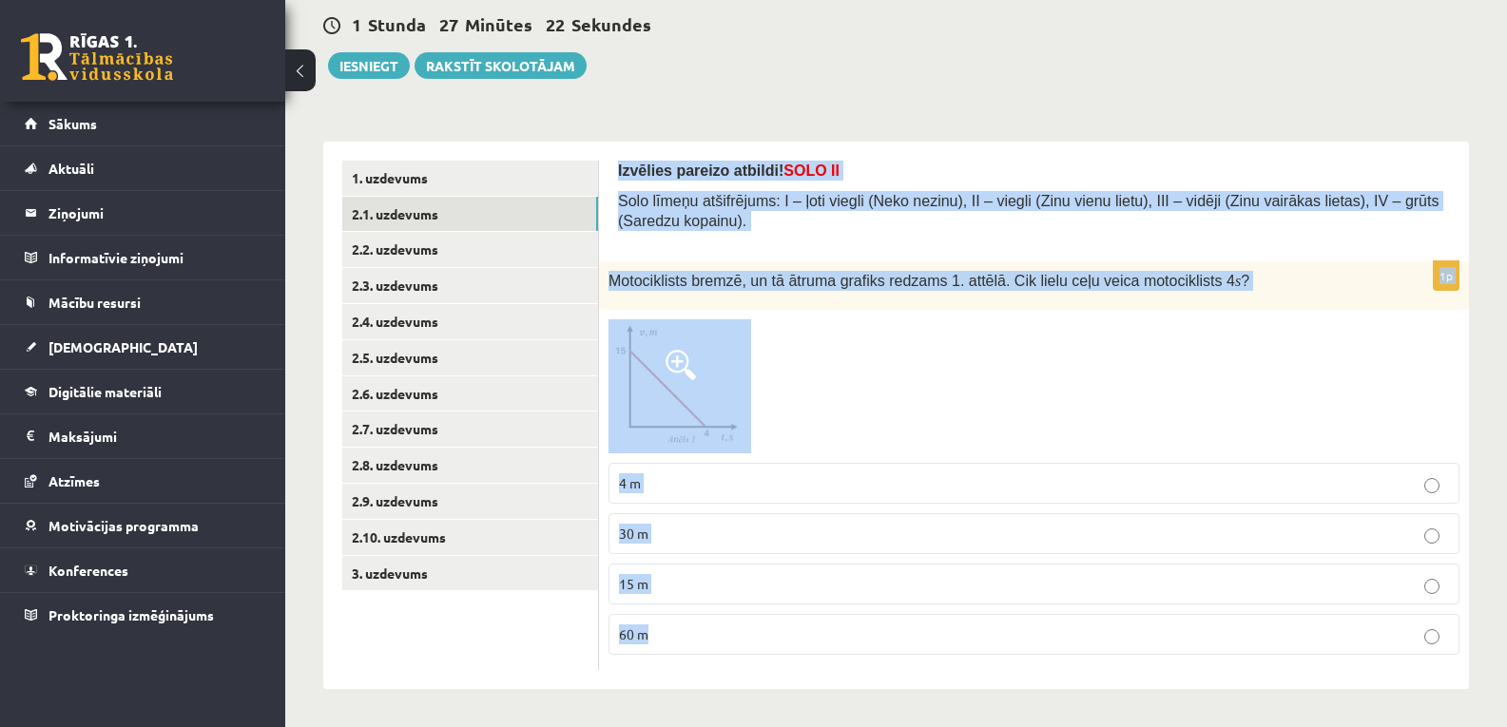
drag, startPoint x: 619, startPoint y: 167, endPoint x: 746, endPoint y: 611, distance: 461.8
click at [746, 611] on form "Izvēlies pareizo atbildi! SOLO II Solo līmeņu atšifrējums: I – ļoti viegli (Nek…" at bounding box center [1034, 416] width 832 height 510
copy form "Izvēlies pareizo atbildi! SOLO II Solo līmeņu atšifrējums: I – ļoti viegli (Nek…"
click at [711, 273] on span "Motociklists bremzē, un tā ātruma grafiks redzams 1. attēlā. Cik lielu ceļu vei…" at bounding box center [921, 281] width 626 height 16
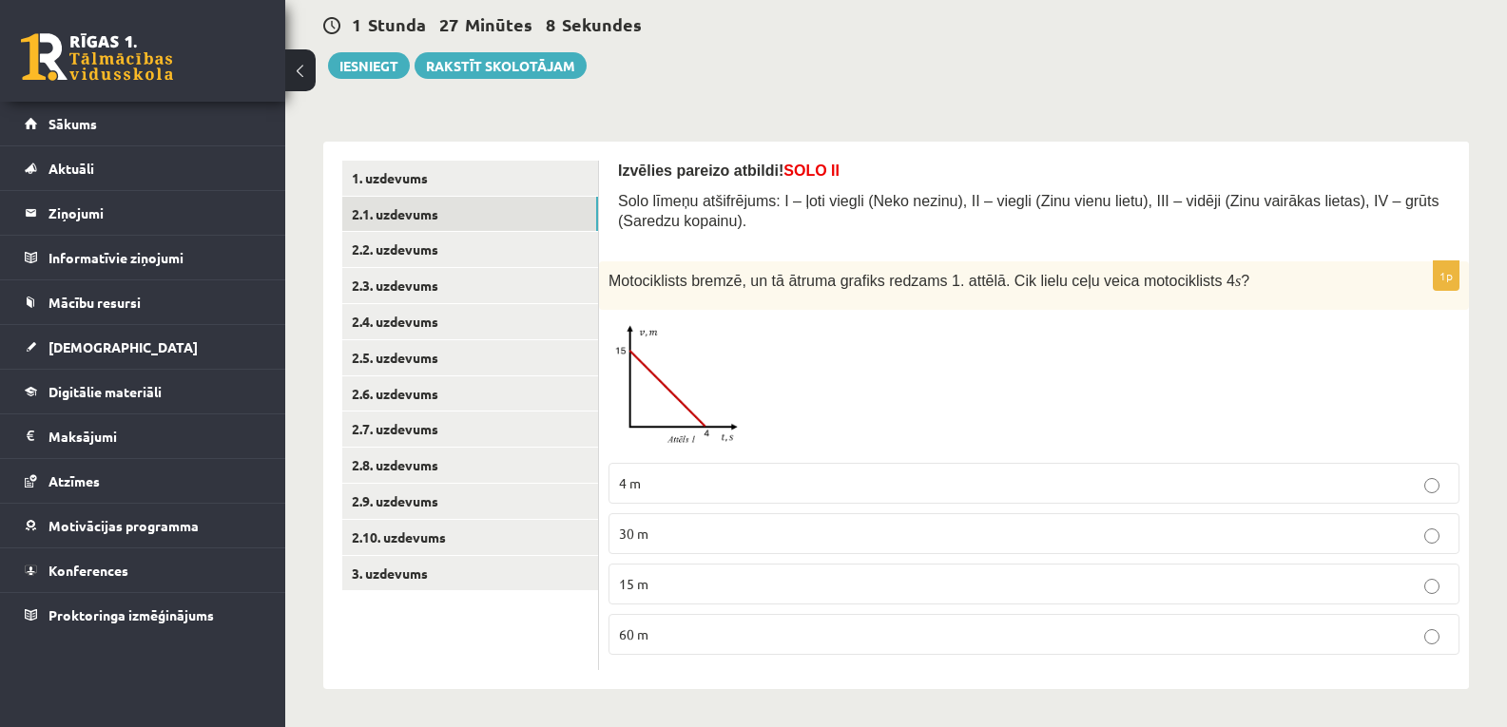
click at [643, 622] on label "60 m" at bounding box center [1033, 634] width 851 height 41
click at [438, 240] on link "2.2. uzdevums" at bounding box center [470, 249] width 256 height 35
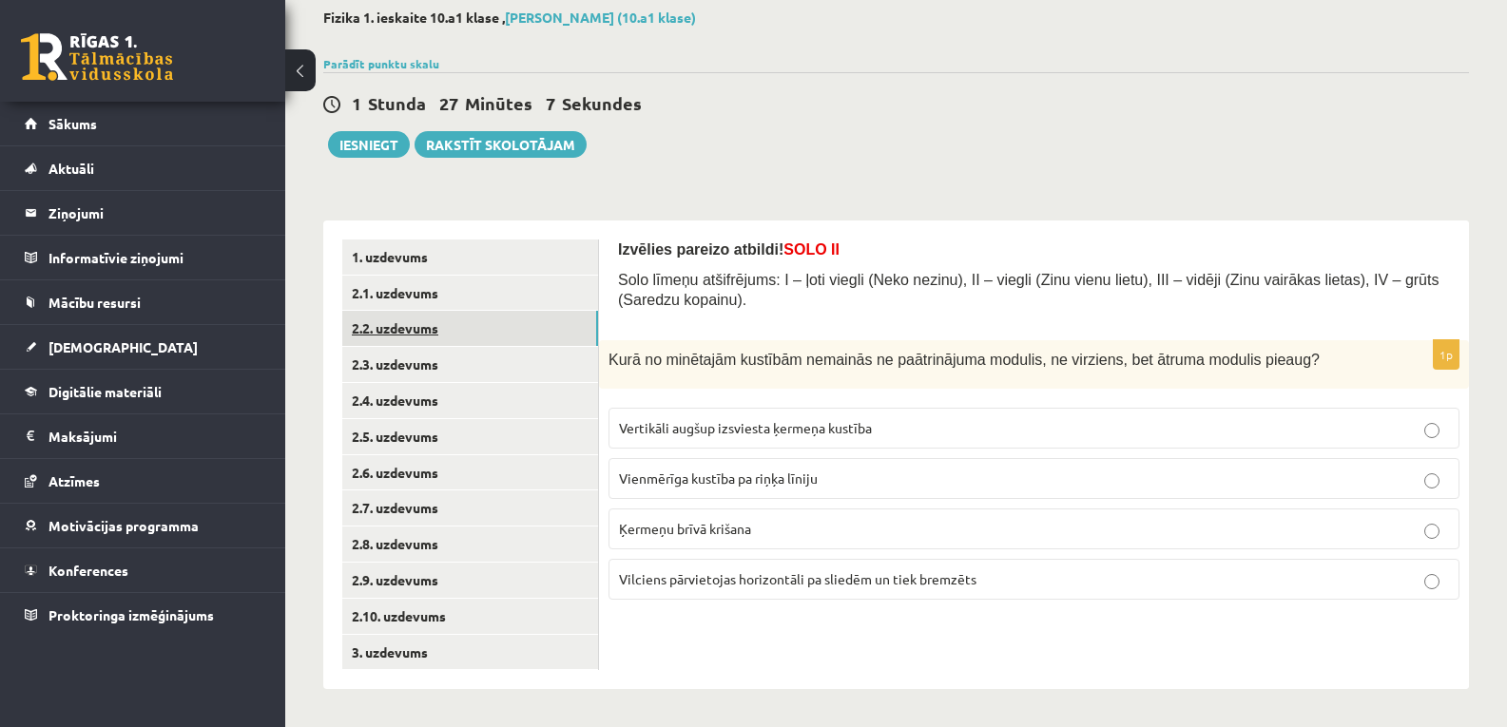
scroll to position [103, 0]
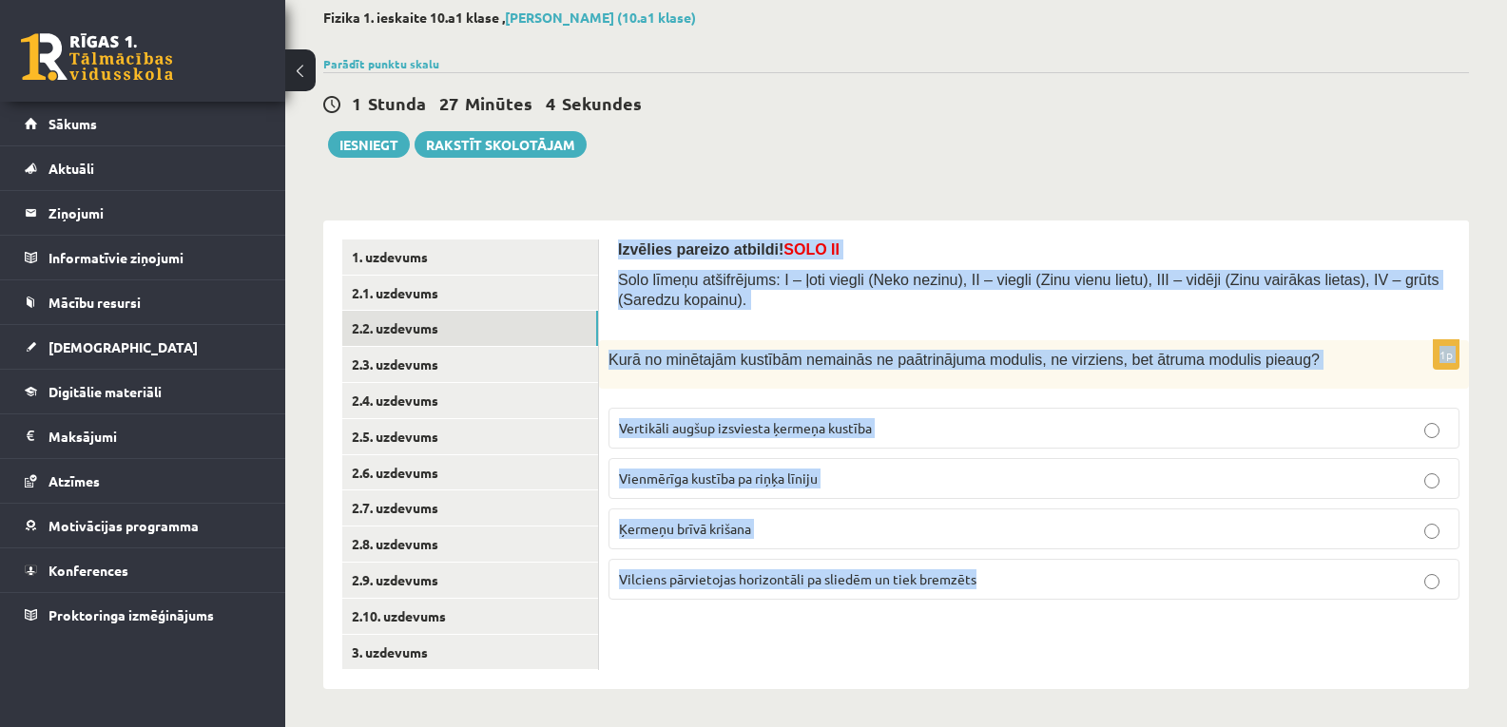
drag, startPoint x: 616, startPoint y: 251, endPoint x: 1032, endPoint y: 579, distance: 530.0
click at [1032, 579] on div "Izvēlies pareizo atbildi! SOLO II Solo līmeņu atšifrējums: I – ļoti viegli (Nek…" at bounding box center [1034, 456] width 870 height 470
copy form "Izvēlies pareizo atbildi! SOLO II Solo līmeņu atšifrējums: I – ļoti viegli (Nek…"
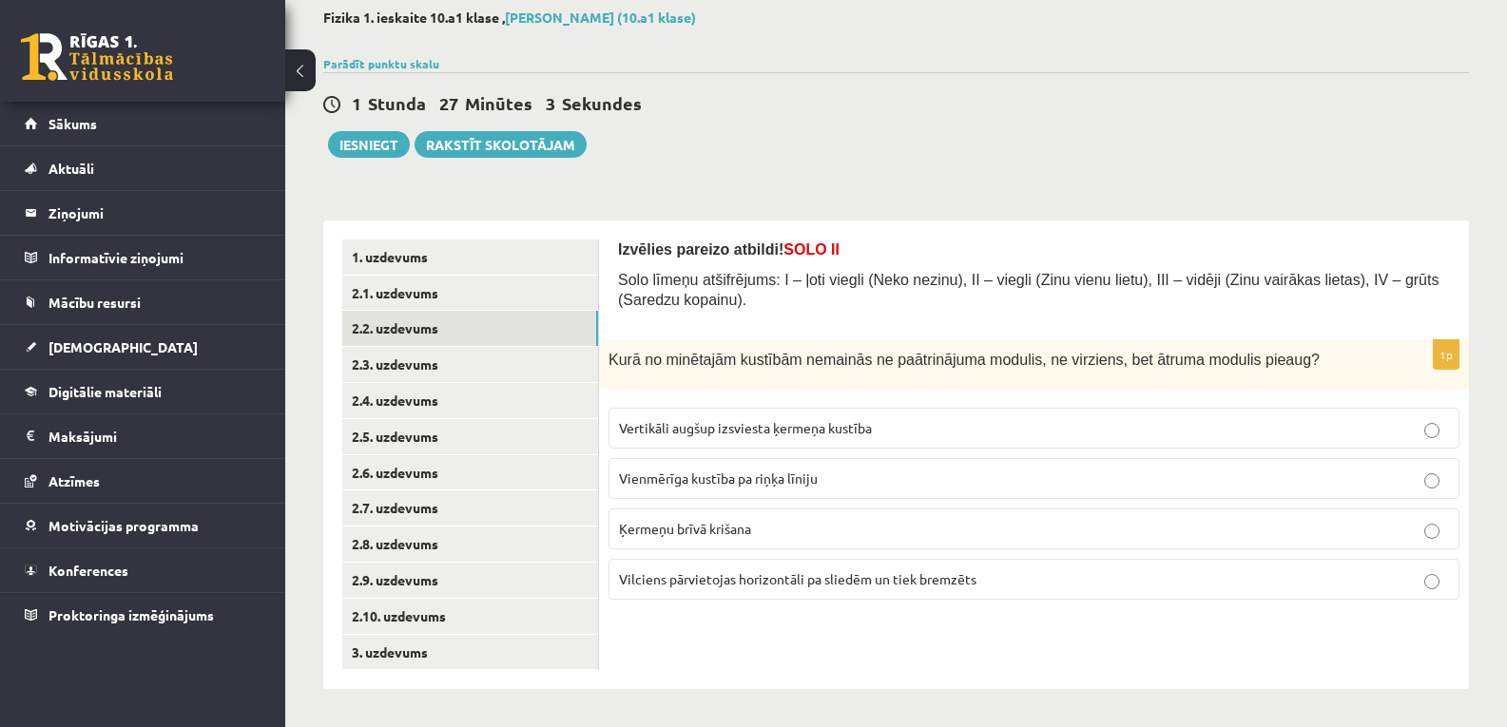
click at [765, 131] on div "1 Stunda 27 Minūtes 3 Sekundes Ieskaite saglabāta! Iesniegt Rakstīt skolotājam" at bounding box center [895, 115] width 1145 height 86
click at [688, 530] on span "Ķermeņu brīvā krišana" at bounding box center [685, 528] width 132 height 17
click at [466, 356] on link "2.3. uzdevums" at bounding box center [470, 364] width 256 height 35
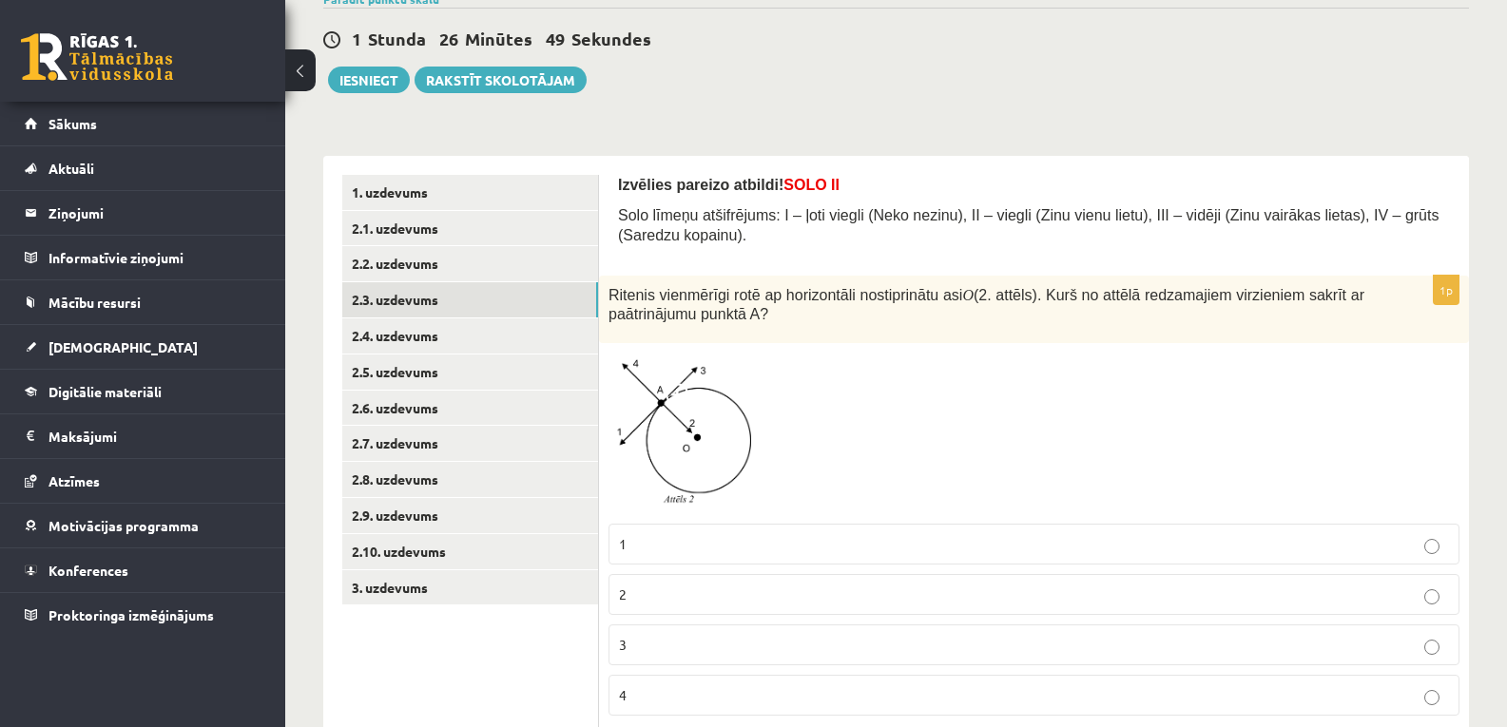
scroll to position [228, 0]
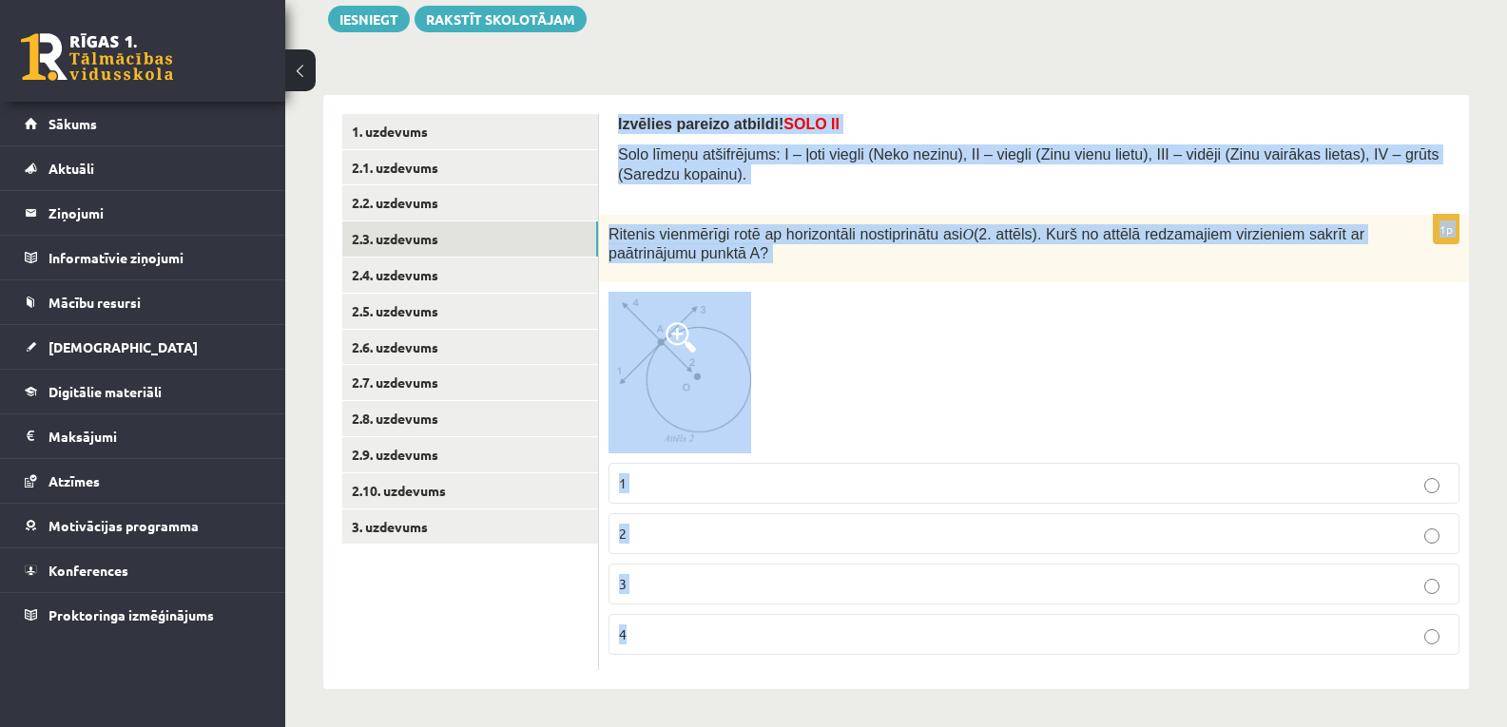
drag, startPoint x: 615, startPoint y: 119, endPoint x: 712, endPoint y: 628, distance: 518.7
click at [712, 628] on div "Izvēlies pareizo atbildi! SOLO II Solo līmeņu atšifrējums: I – ļoti viegli (Nek…" at bounding box center [1034, 392] width 870 height 594
copy form "Izvēlies pareizo atbildi! SOLO II Solo līmeņu atšifrējums: I – ļoti viegli (Nek…"
click at [826, 200] on form "Izvēlies pareizo atbildi! SOLO II Solo līmeņu atšifrējums: I – ļoti viegli (Nek…" at bounding box center [1034, 392] width 832 height 556
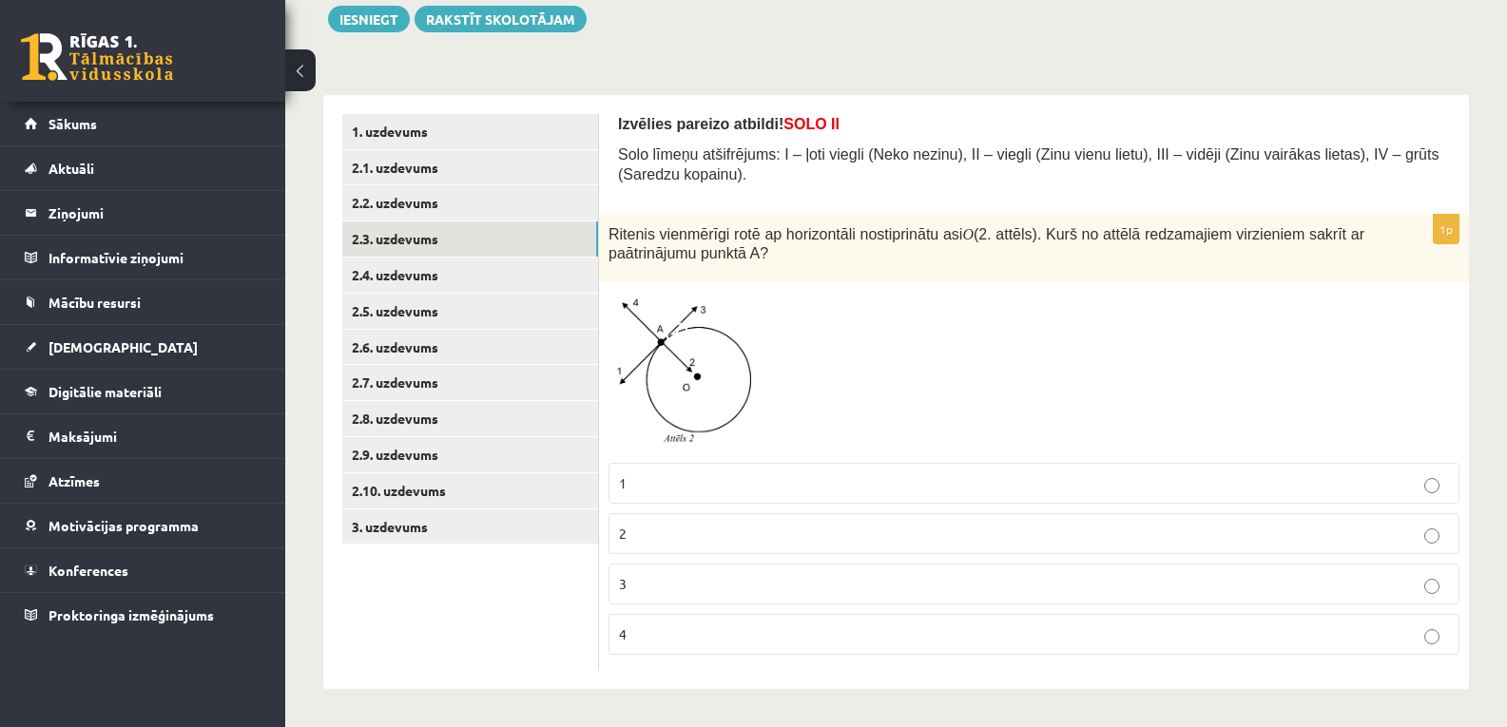
click at [679, 587] on p "3" at bounding box center [1034, 584] width 830 height 20
click at [442, 282] on link "2.4. uzdevums" at bounding box center [470, 275] width 256 height 35
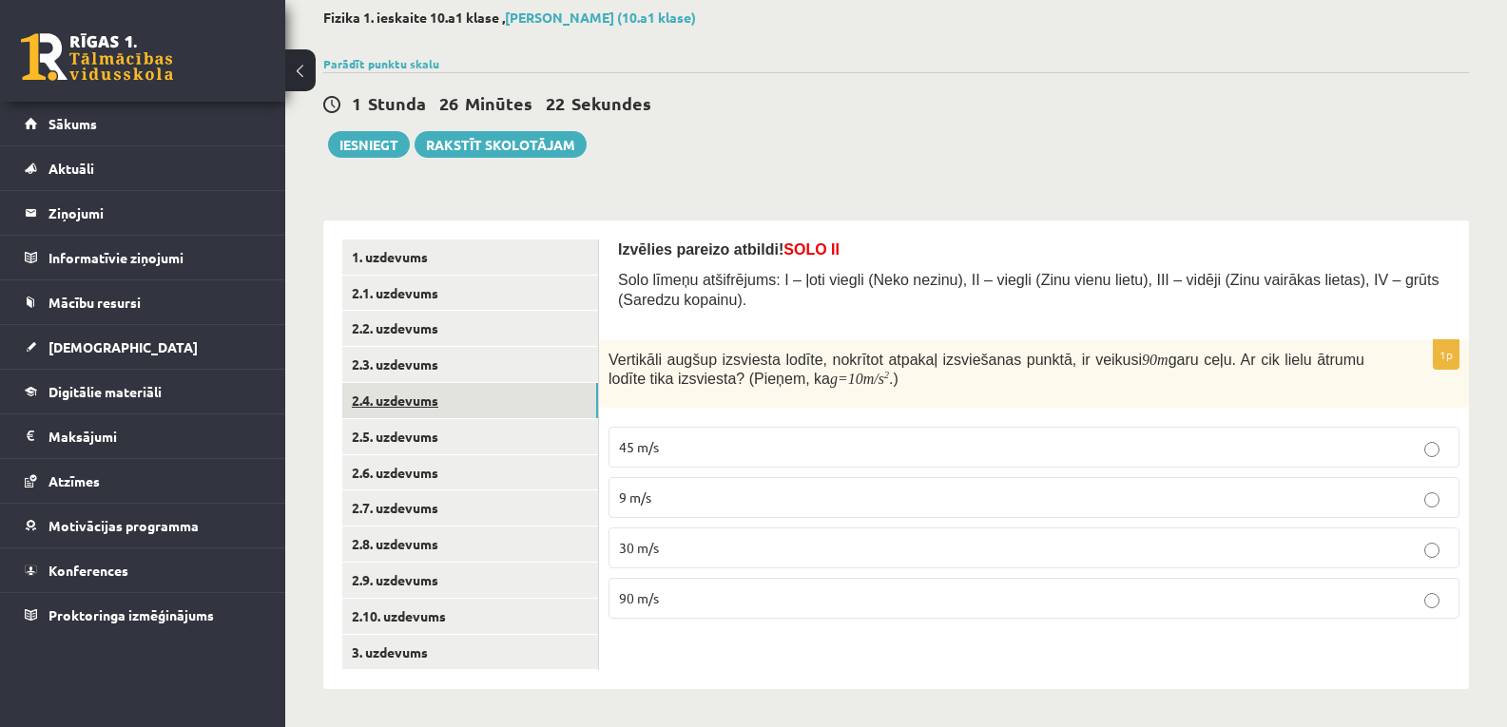
scroll to position [103, 0]
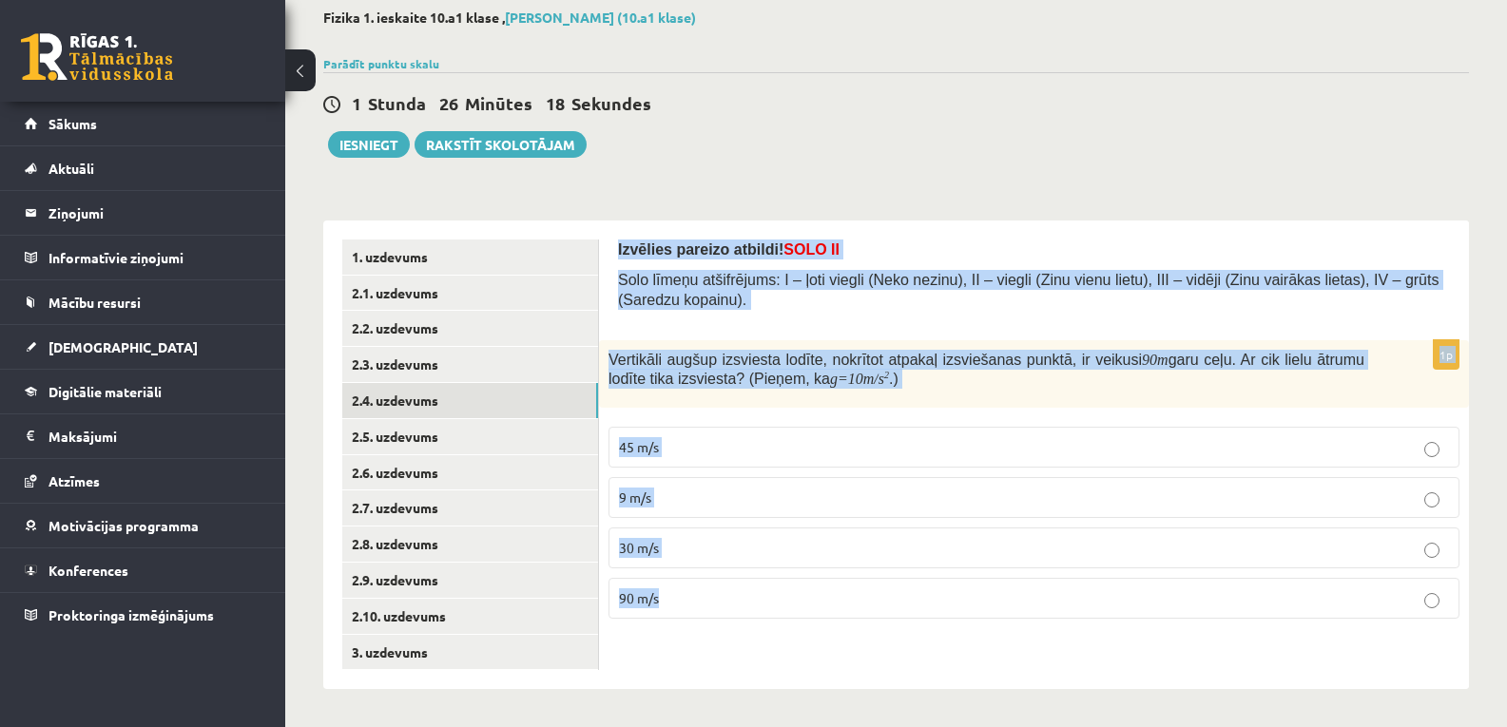
drag, startPoint x: 617, startPoint y: 248, endPoint x: 752, endPoint y: 594, distance: 371.4
click at [752, 594] on div "Izvēlies pareizo atbildi! SOLO II Solo līmeņu atšifrējums: I – ļoti viegli (Nek…" at bounding box center [1034, 456] width 870 height 470
copy form "Izvēlies pareizo atbildi! SOLO II Solo līmeņu atšifrējums: I – ļoti viegli (Nek…"
click at [768, 309] on p "Solo līmeņu atšifrējums: I – ļoti viegli (Neko nezinu), II – viegli (Zinu vienu…" at bounding box center [1034, 289] width 832 height 39
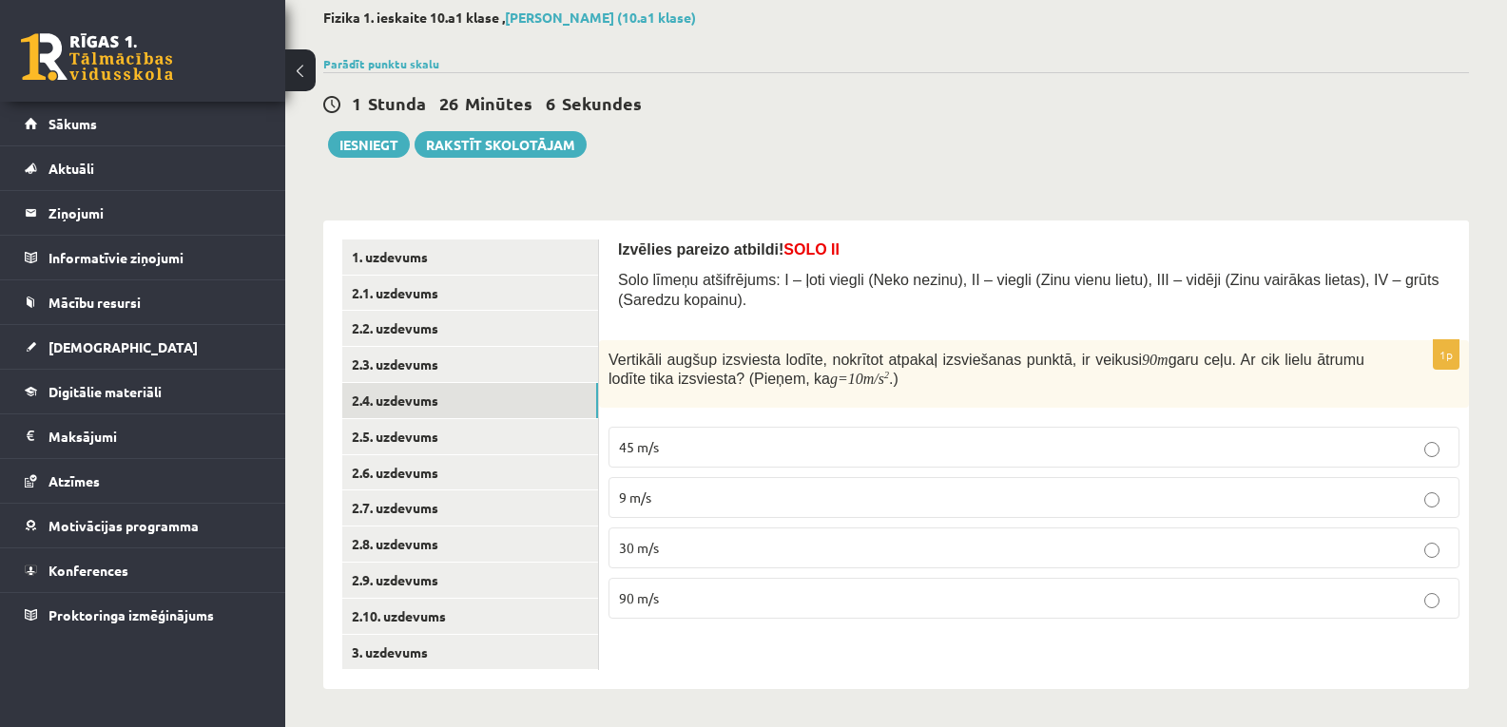
click at [672, 545] on p "30 m/s" at bounding box center [1034, 548] width 830 height 20
click at [432, 437] on link "2.5. uzdevums" at bounding box center [470, 436] width 256 height 35
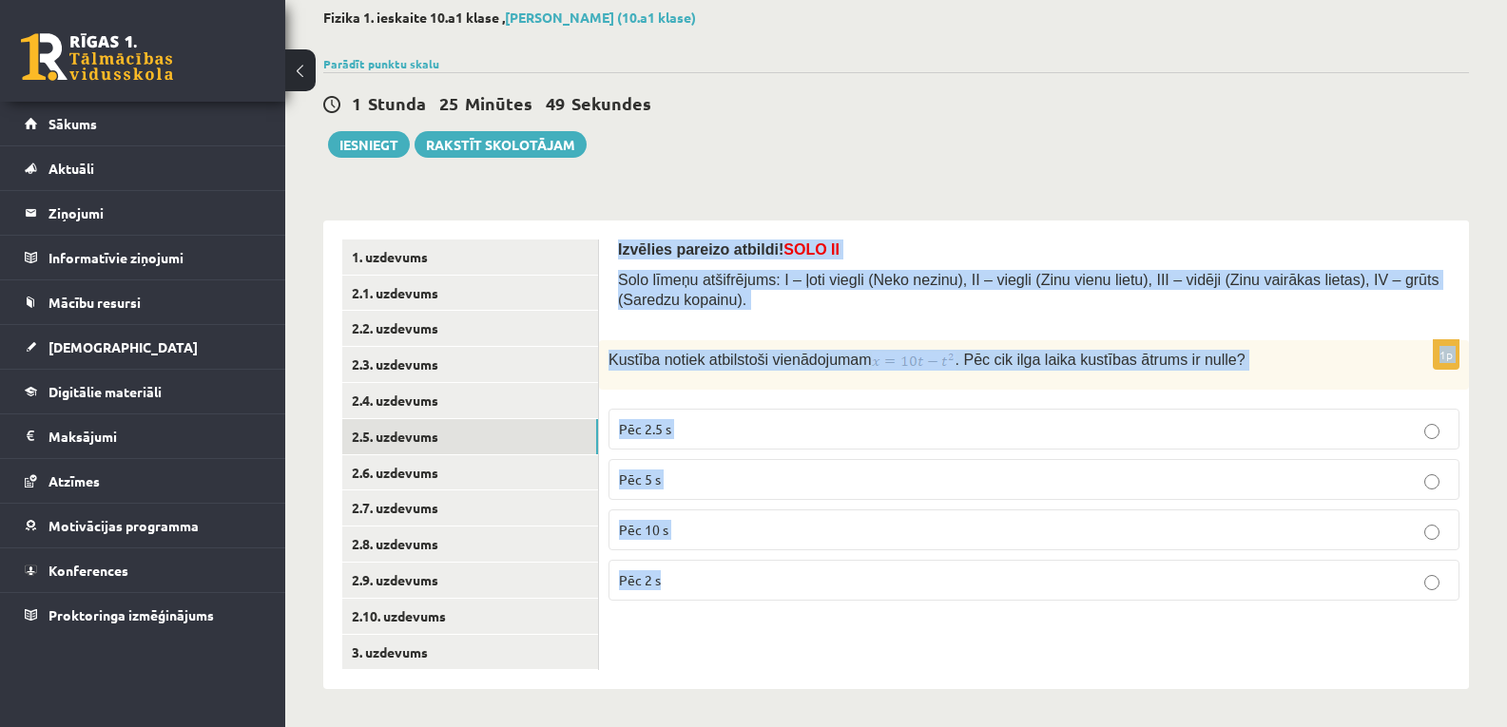
drag, startPoint x: 618, startPoint y: 247, endPoint x: 718, endPoint y: 570, distance: 338.3
click at [718, 570] on form "Izvēlies pareizo atbildi! SOLO II Solo līmeņu atšifrējums: I – ļoti viegli (Nek…" at bounding box center [1034, 428] width 832 height 377
copy form "Izvēlies pareizo atbildi! SOLO II Solo līmeņu atšifrējums: I – ļoti viegli (Nek…"
click at [789, 386] on div "Kustība notiek atbilstoši vienādojumam . Pēc cik ilga laika kustības ātrums ir …" at bounding box center [1034, 365] width 870 height 50
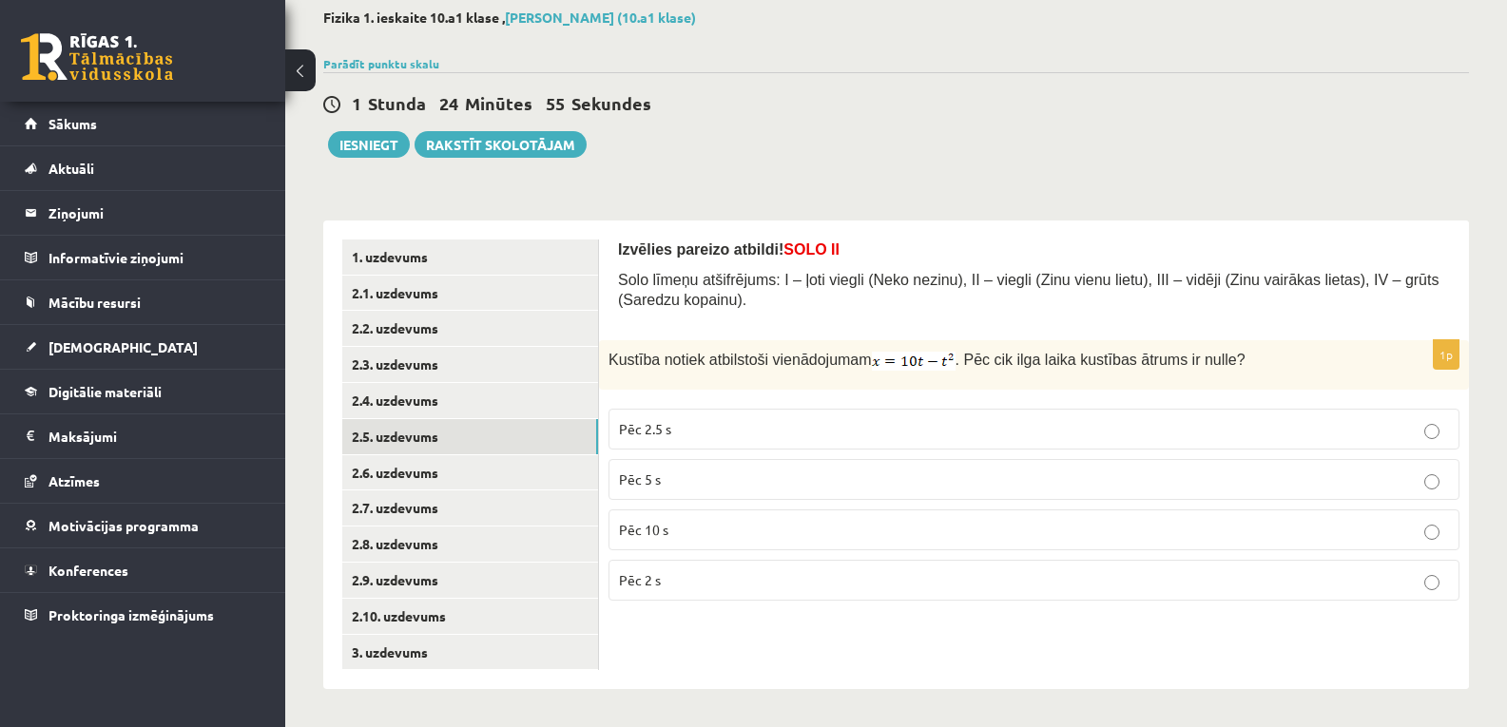
click at [683, 478] on p "Pēc 5 s" at bounding box center [1034, 480] width 830 height 20
click at [448, 480] on link "2.6. uzdevums" at bounding box center [470, 472] width 256 height 35
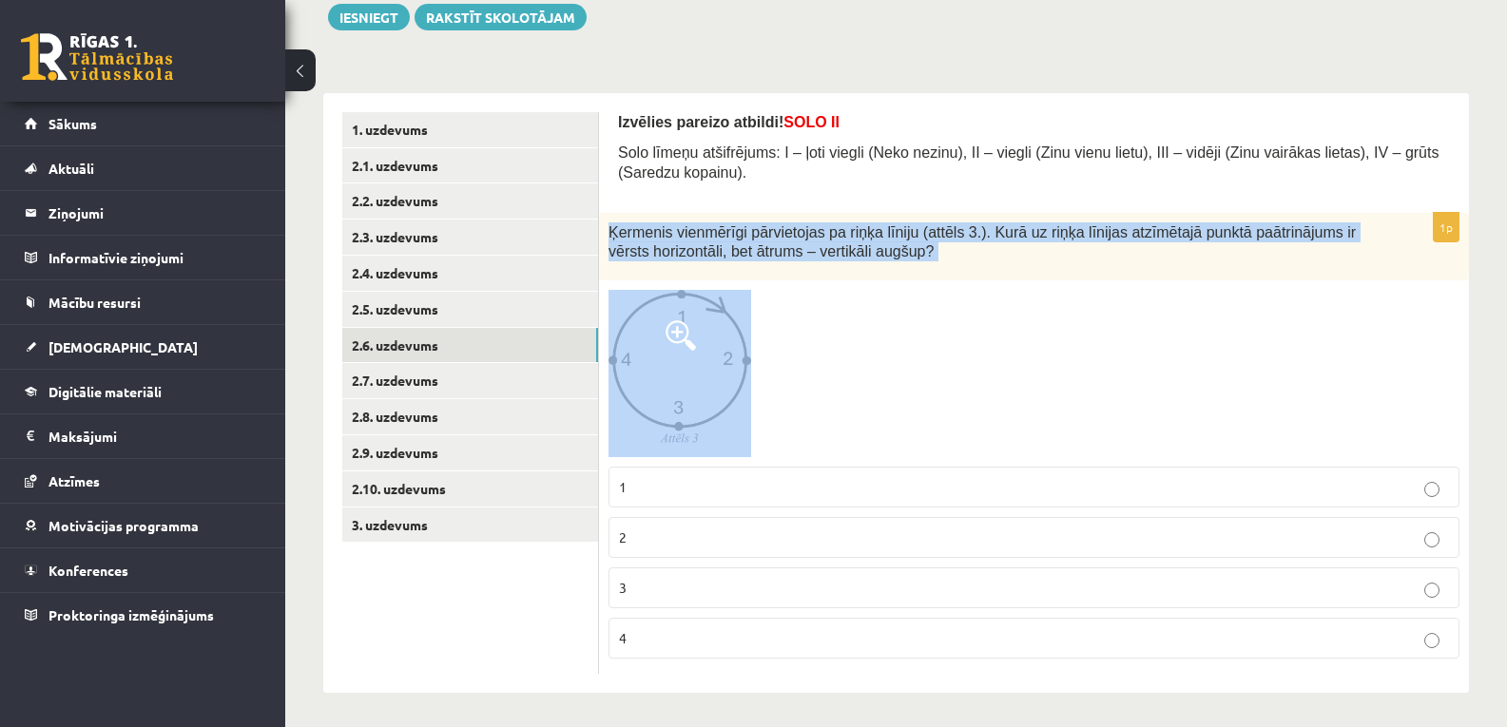
scroll to position [234, 0]
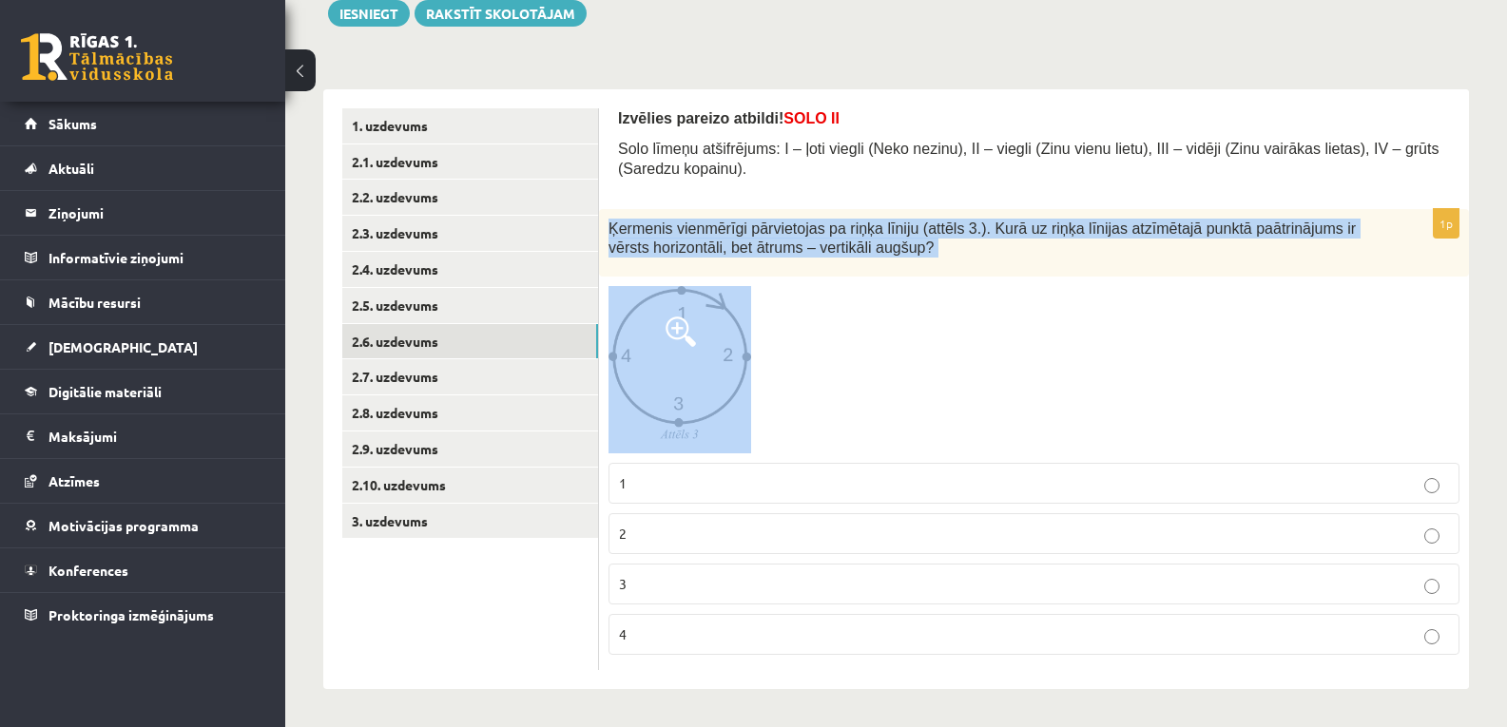
drag, startPoint x: 607, startPoint y: 293, endPoint x: 839, endPoint y: 516, distance: 322.0
click at [860, 438] on div "1p Ķermenis vienmērīgi pārvietojas pa riņķa līniju (attēls 3.). Kurā uz riņķa l…" at bounding box center [1034, 439] width 870 height 461
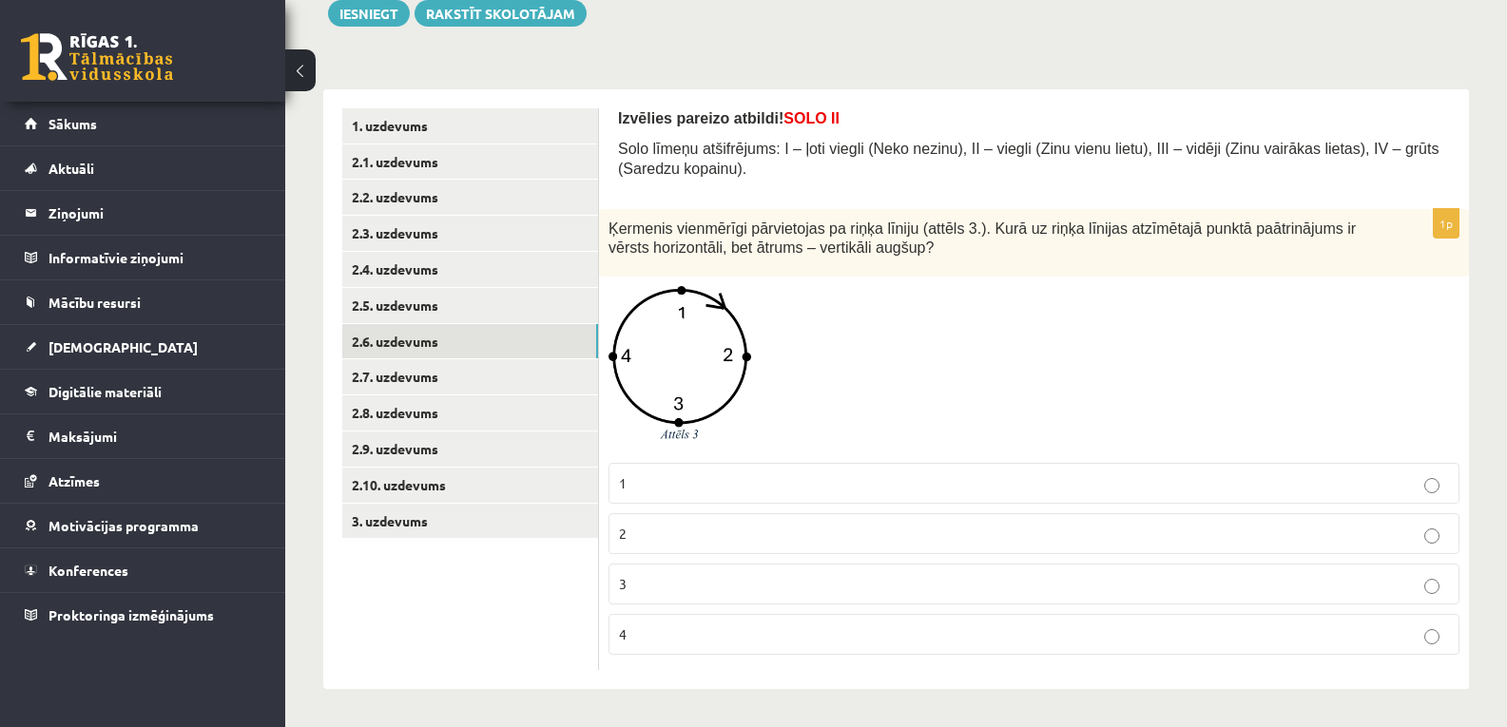
click at [812, 381] on div at bounding box center [1033, 369] width 851 height 166
click at [669, 592] on p "3" at bounding box center [1034, 584] width 830 height 20
click at [697, 635] on p "4" at bounding box center [1034, 635] width 830 height 20
click at [683, 525] on p "2" at bounding box center [1034, 534] width 830 height 20
click at [641, 625] on p "4" at bounding box center [1034, 635] width 830 height 20
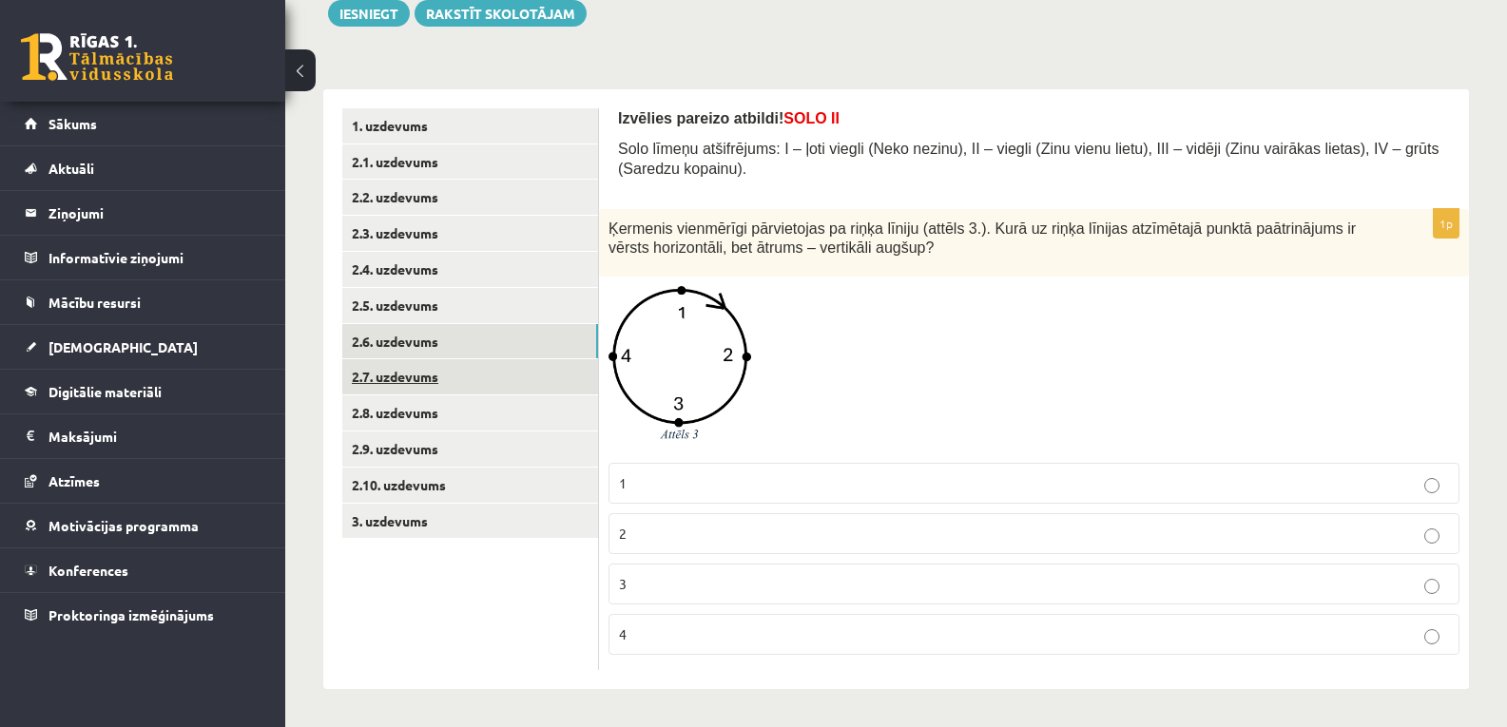
click at [475, 375] on link "2.7. uzdevums" at bounding box center [470, 376] width 256 height 35
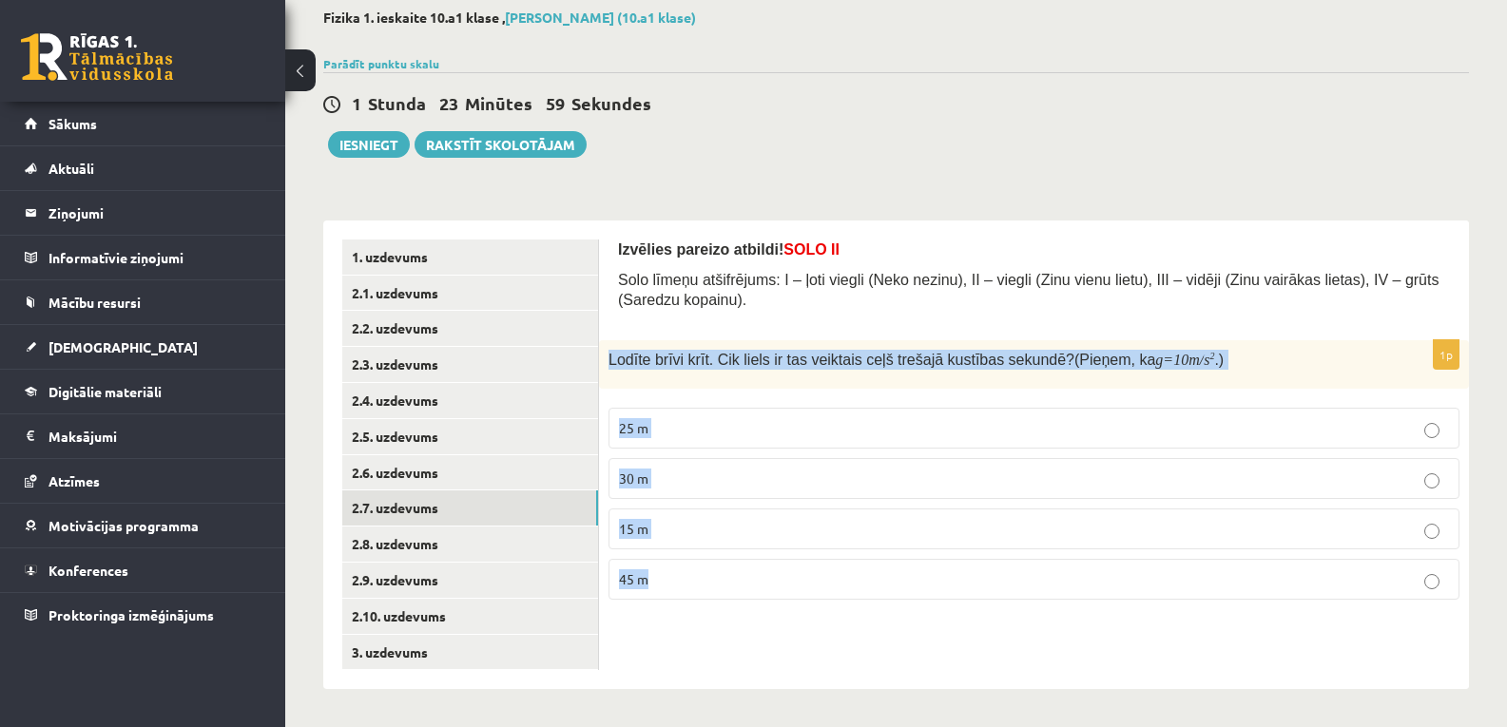
drag, startPoint x: 609, startPoint y: 358, endPoint x: 700, endPoint y: 570, distance: 230.4
click at [700, 570] on div "1p Lodīte brīvi krīt. Cik liels ir tas veiktais ceļš trešajā kustības sekundē? …" at bounding box center [1034, 477] width 870 height 275
copy div "Lodīte brīvi krīt. Cik liels ir tas veiktais ceļš trešajā kustības sekundē? (Pi…"
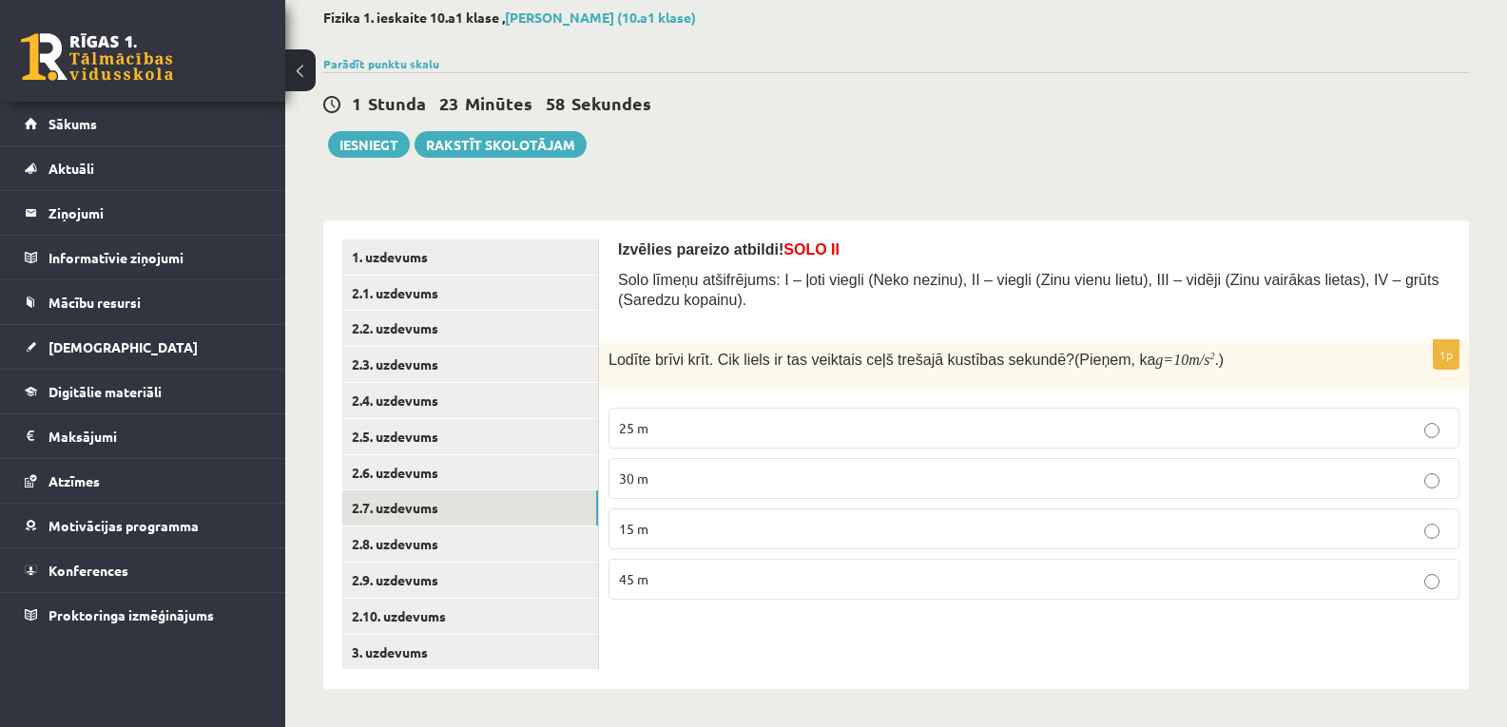
click at [785, 251] on span "SOLO II" at bounding box center [811, 249] width 56 height 16
click at [667, 430] on p "25 m" at bounding box center [1034, 428] width 830 height 20
click at [448, 541] on link "2.8. uzdevums" at bounding box center [470, 544] width 256 height 35
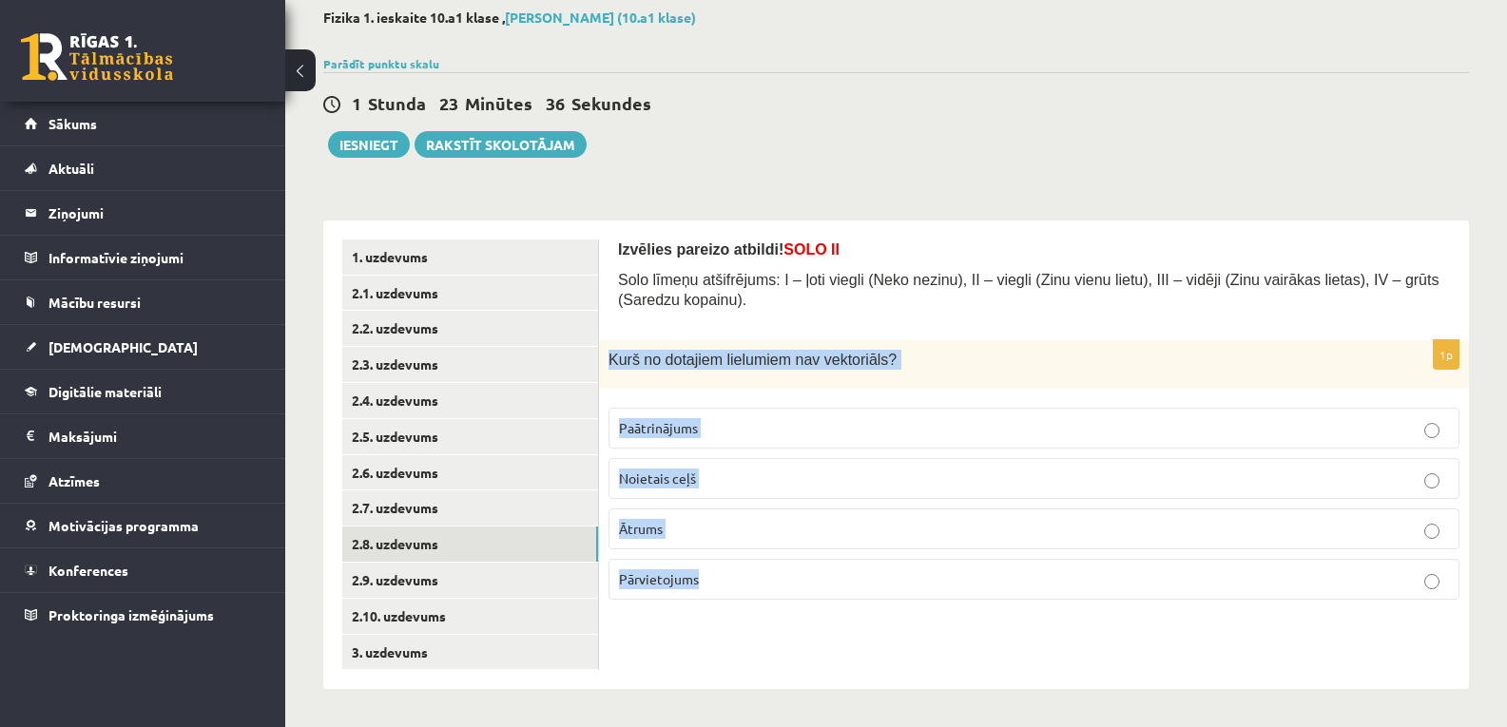
drag, startPoint x: 606, startPoint y: 360, endPoint x: 730, endPoint y: 597, distance: 267.5
click at [730, 597] on div "1p Kurš no dotajiem lielumiem nav vektoriāls ? Paātrinājums Noietais ceļš Ātrum…" at bounding box center [1034, 477] width 870 height 275
copy div "Kurš no dotajiem lielumiem nav vektoriāls ? Paātrinājums Noietais ceļš Ātrums P…"
click at [860, 381] on div "Kurš no dotajiem lielumiem nav vektoriāls ?" at bounding box center [1034, 364] width 870 height 48
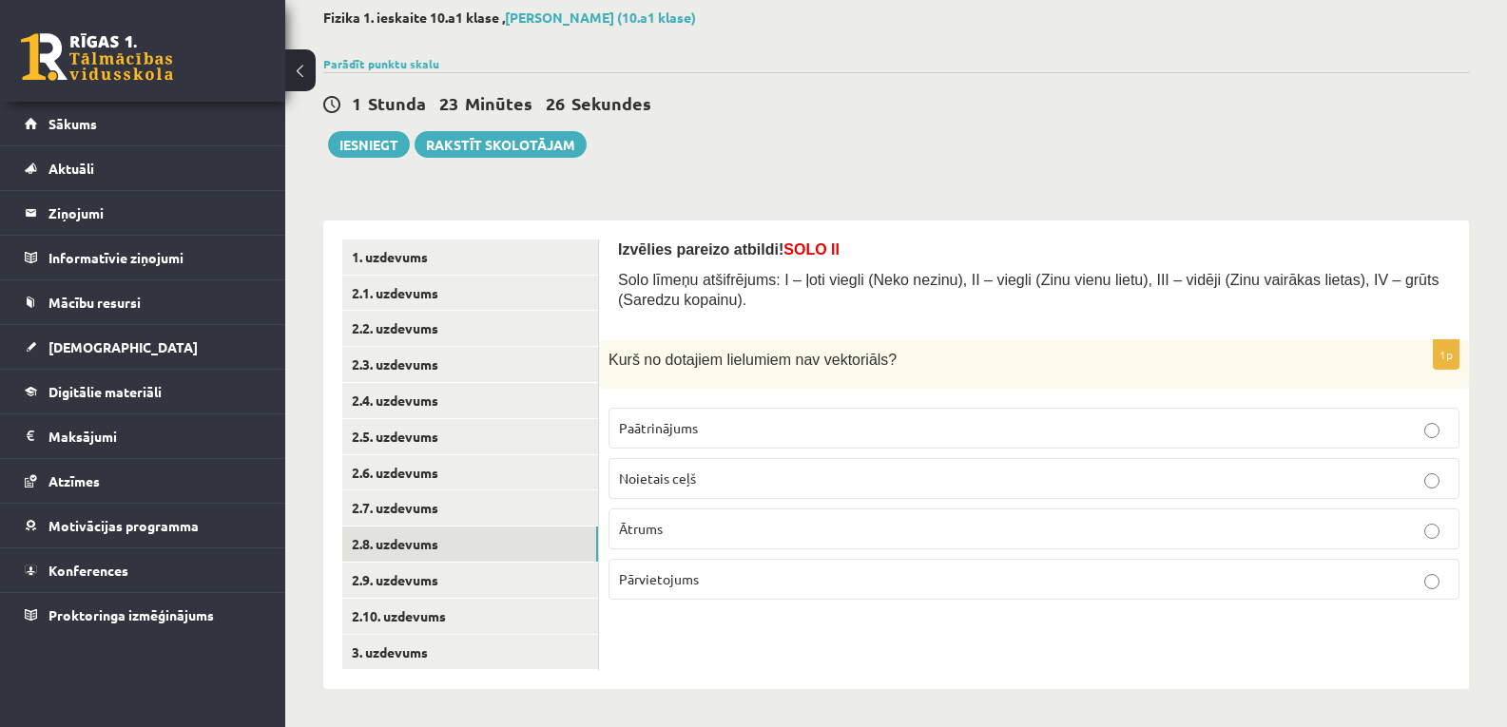
click at [680, 461] on label "Noietais ceļš" at bounding box center [1033, 478] width 851 height 41
click at [391, 568] on link "2.9. uzdevums" at bounding box center [470, 580] width 256 height 35
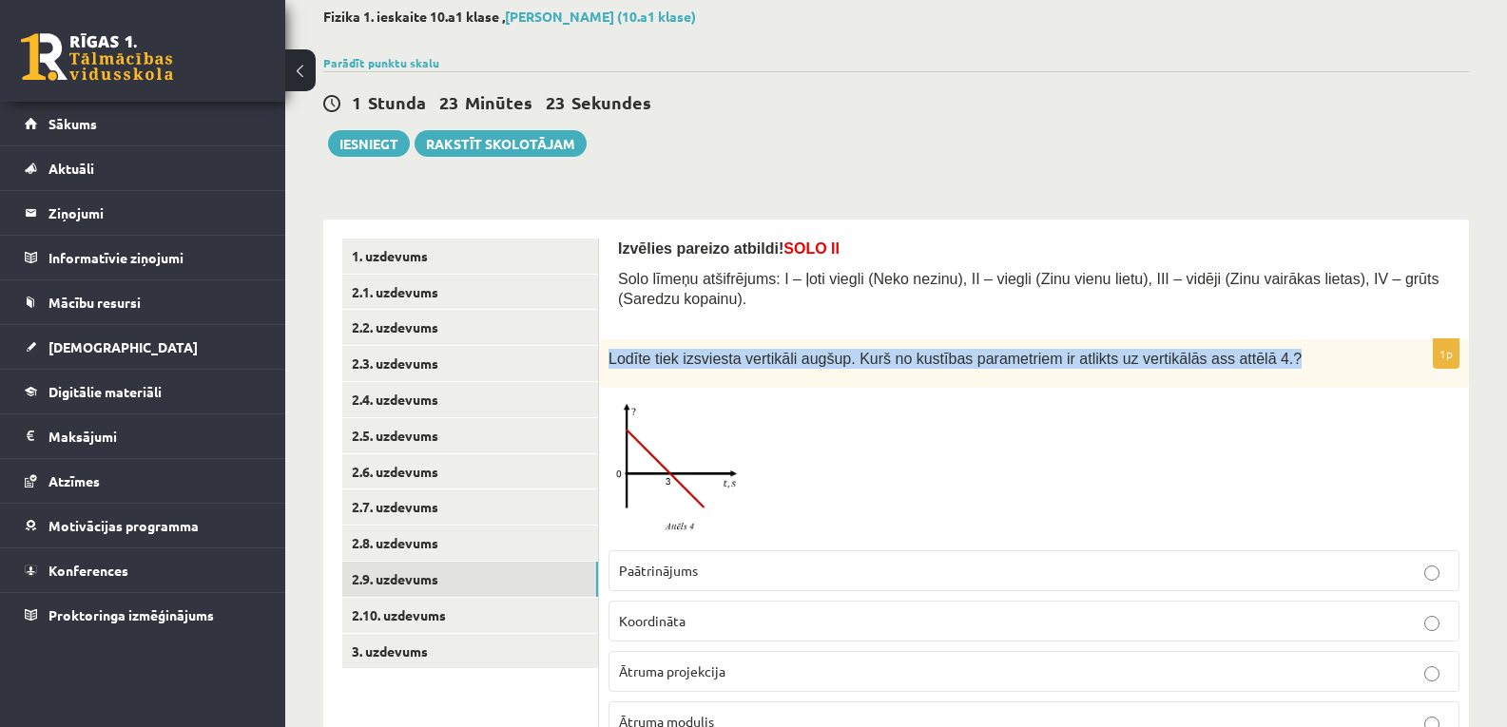
scroll to position [191, 0]
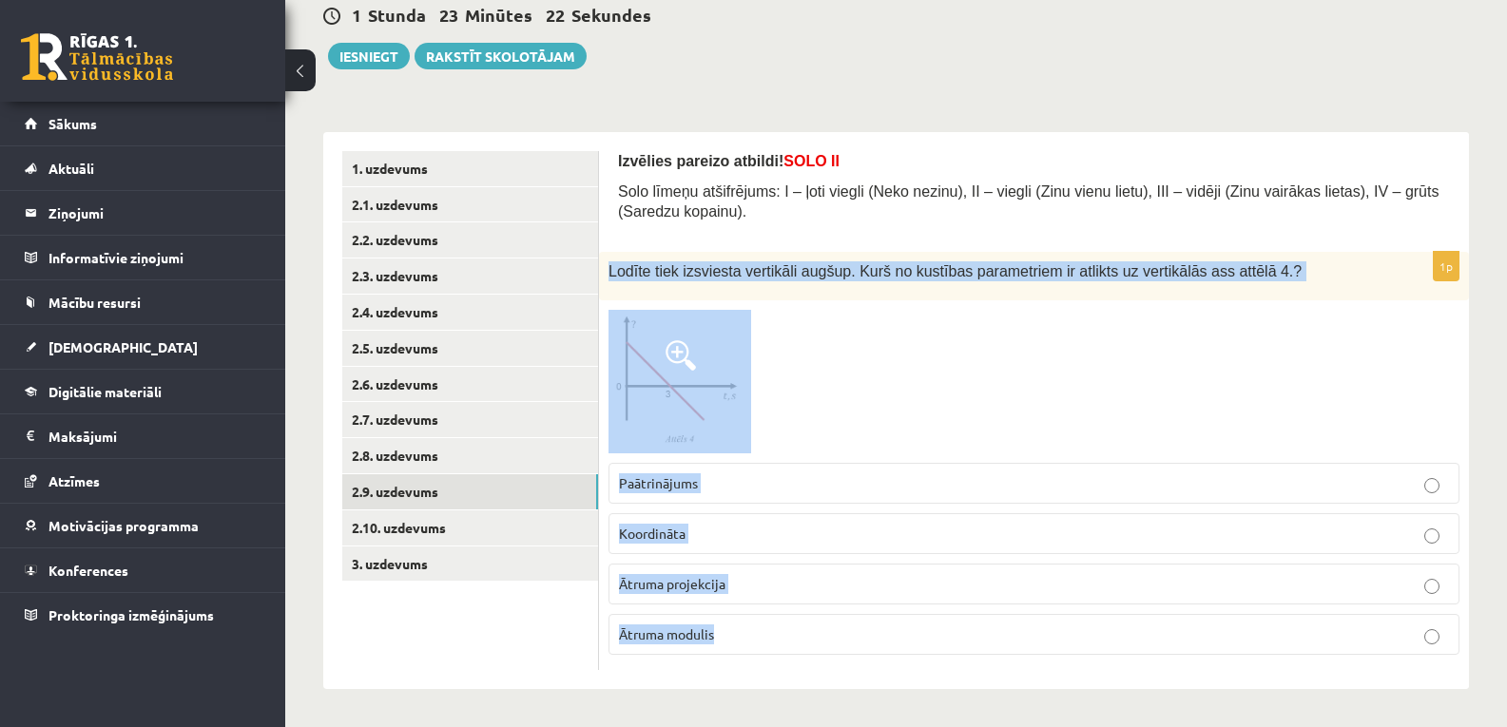
drag, startPoint x: 608, startPoint y: 355, endPoint x: 720, endPoint y: 622, distance: 289.3
click at [720, 622] on div "1p Lodīte tiek izsviesta vertikāli augšup. Kurš no kustības parametriem ir atli…" at bounding box center [1034, 461] width 870 height 418
copy div "Lodīte tiek izsviesta vertikāli augšup. Kurš no kustības parametriem ir atlikts…"
click at [914, 360] on div at bounding box center [1033, 382] width 851 height 144
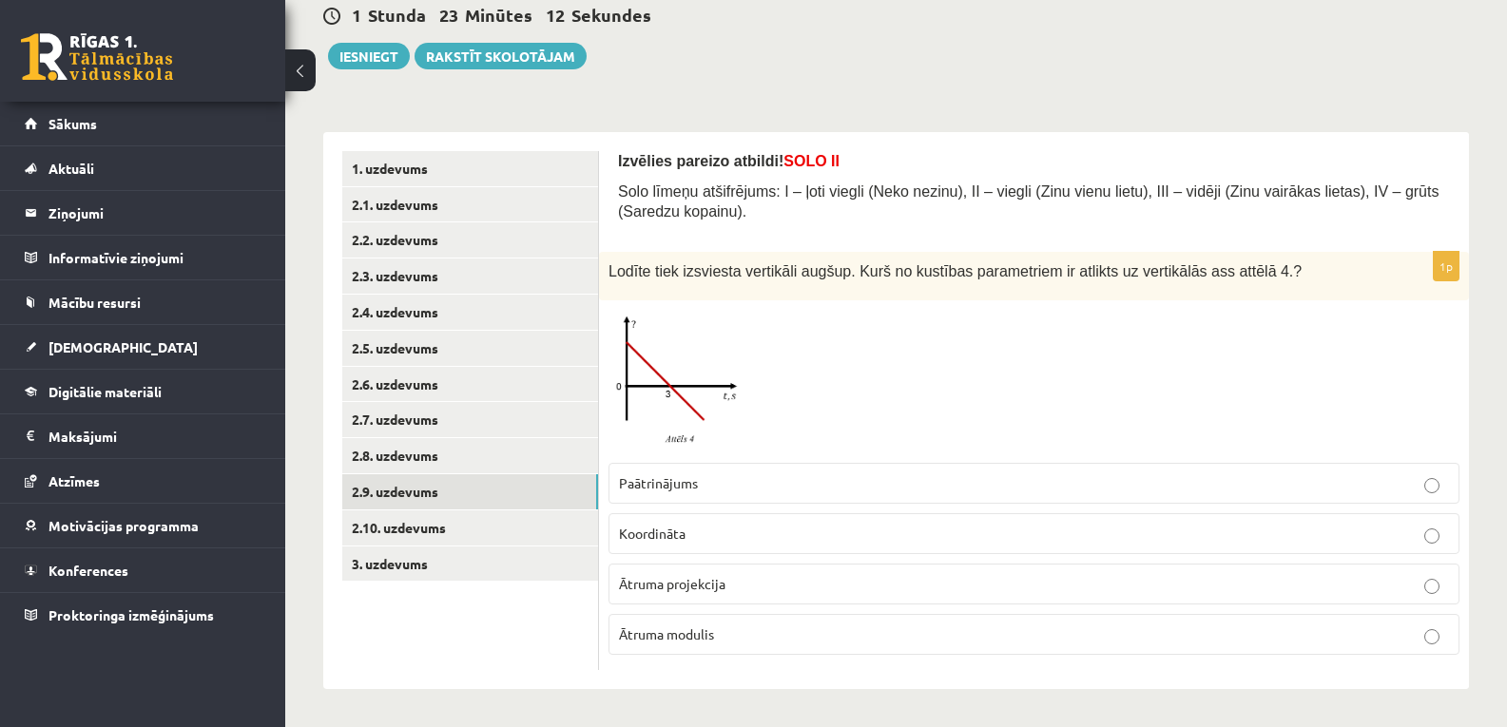
click at [677, 532] on span "Koordināta" at bounding box center [652, 533] width 67 height 17
click at [472, 530] on link "2.10. uzdevums" at bounding box center [470, 527] width 256 height 35
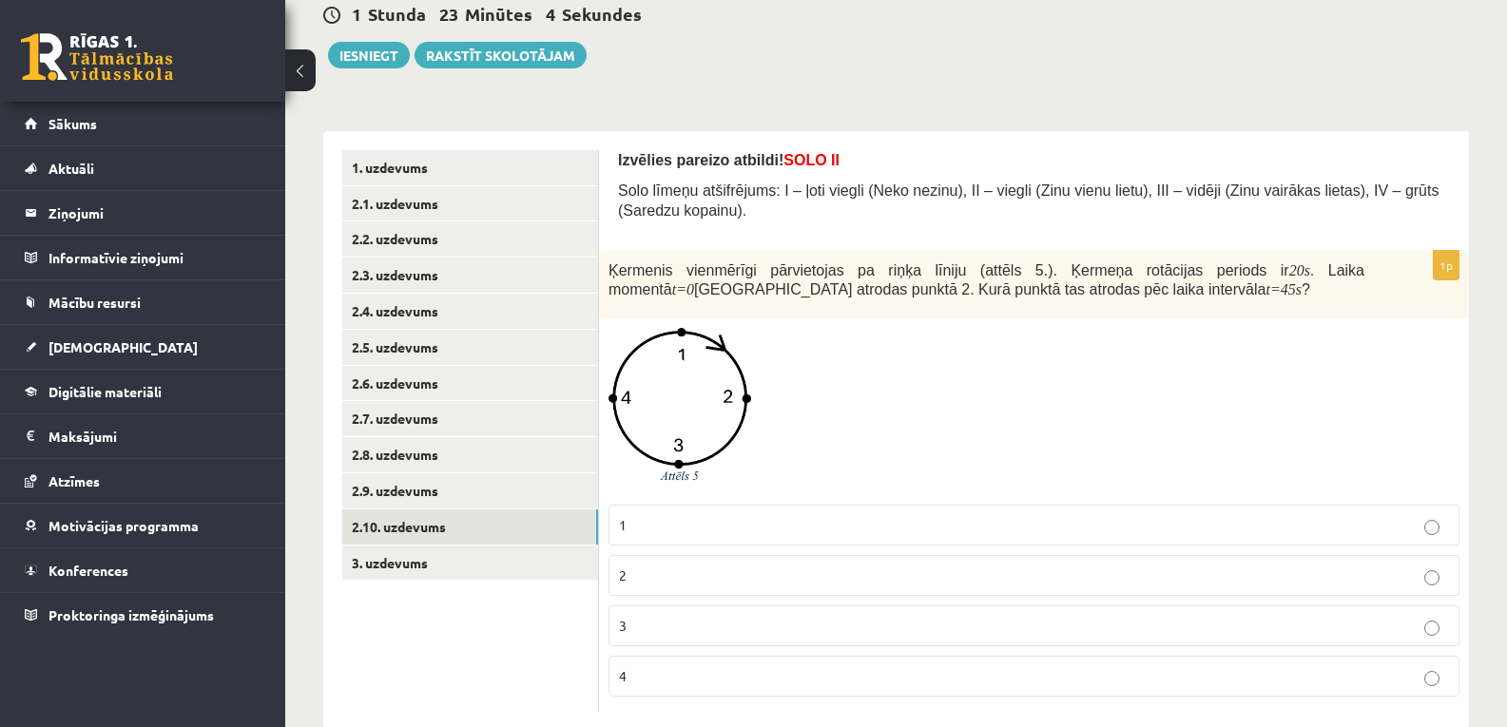
scroll to position [235, 0]
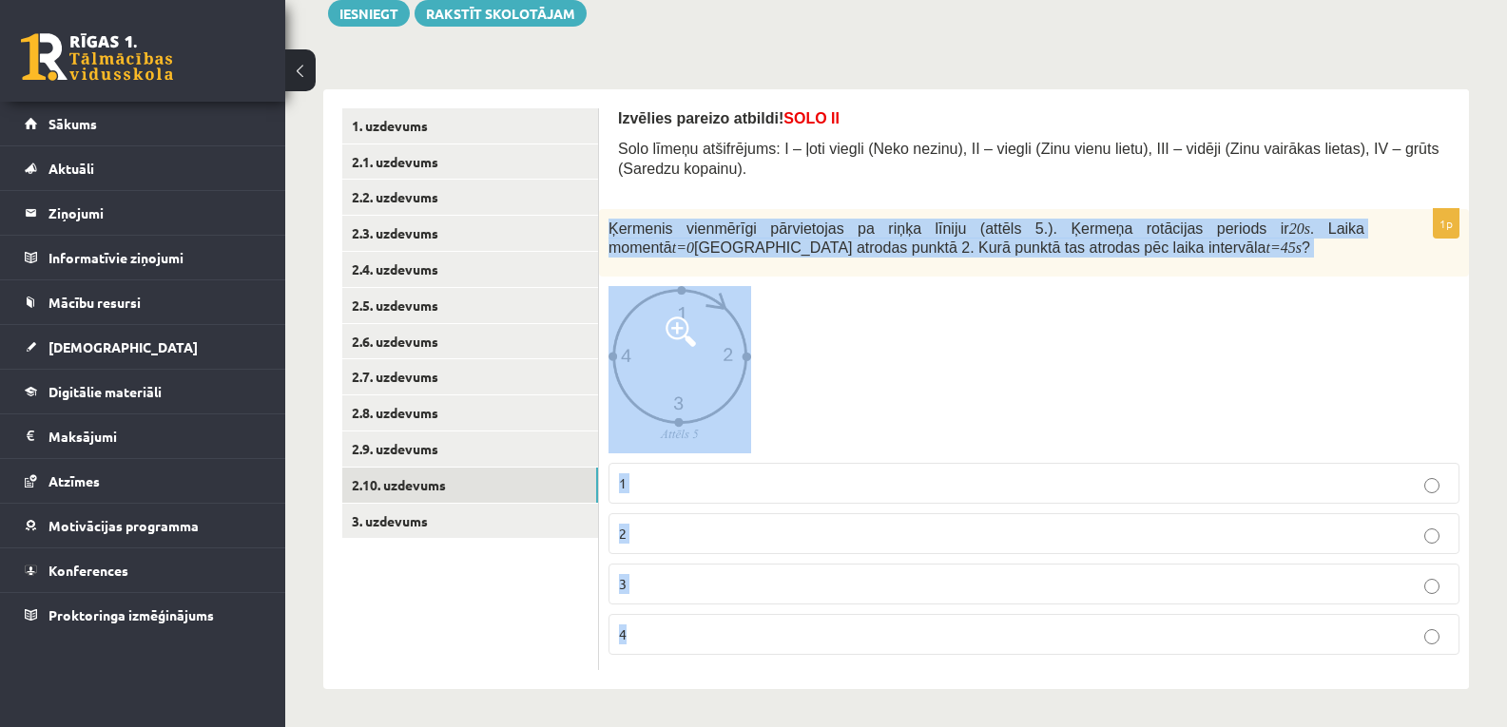
drag, startPoint x: 605, startPoint y: 227, endPoint x: 750, endPoint y: 607, distance: 407.1
click at [750, 607] on div "1p Ķermenis vienmērīgi pārvietojas pa riņķa līniju (attēls 5.). Ķermeņa rotācij…" at bounding box center [1034, 439] width 870 height 461
copy div "Ķermenis vienmērīgi pārvietojas pa riņķa līniju (attēls 5.). Ķermeņa rotācijas …"
click at [900, 334] on div at bounding box center [1033, 369] width 851 height 166
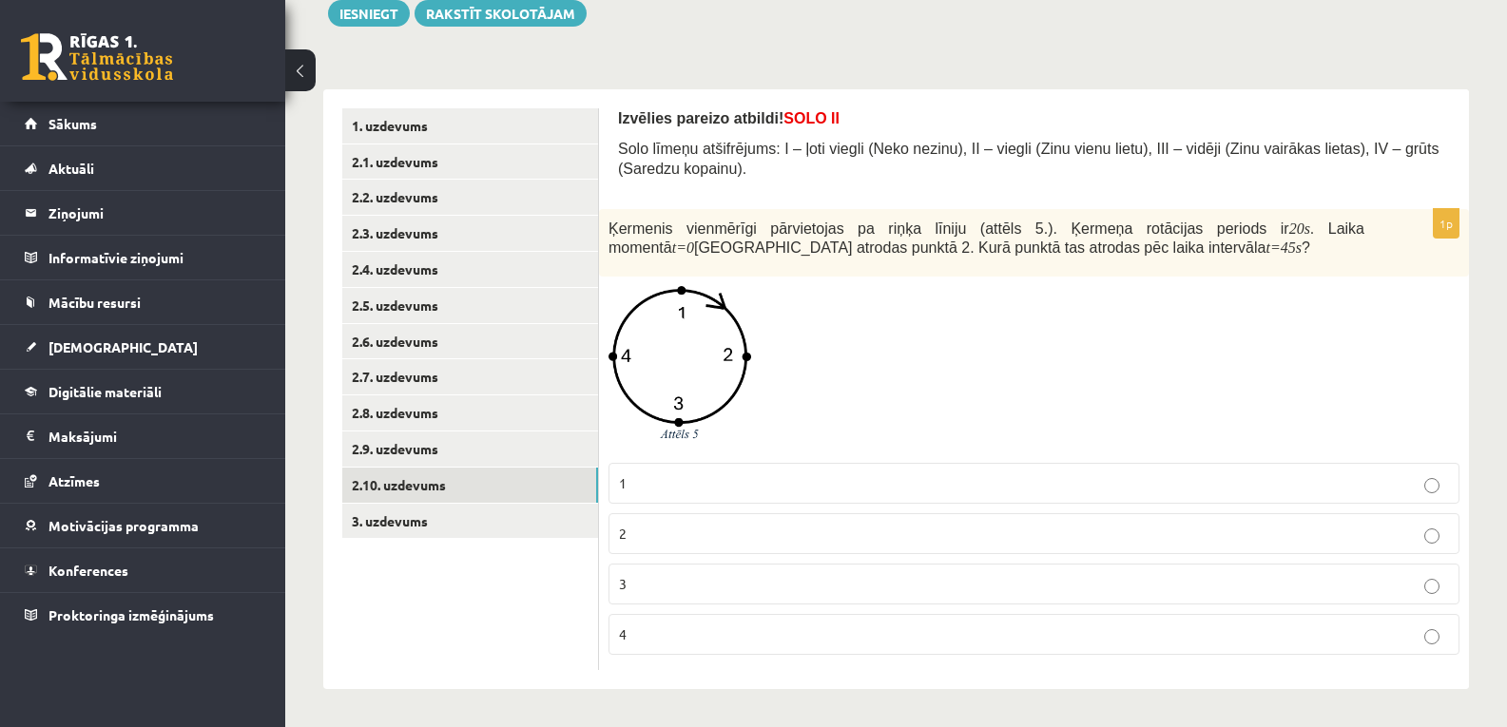
click at [625, 585] on span "3" at bounding box center [623, 583] width 8 height 17
click at [493, 525] on link "3. uzdevums" at bounding box center [470, 521] width 256 height 35
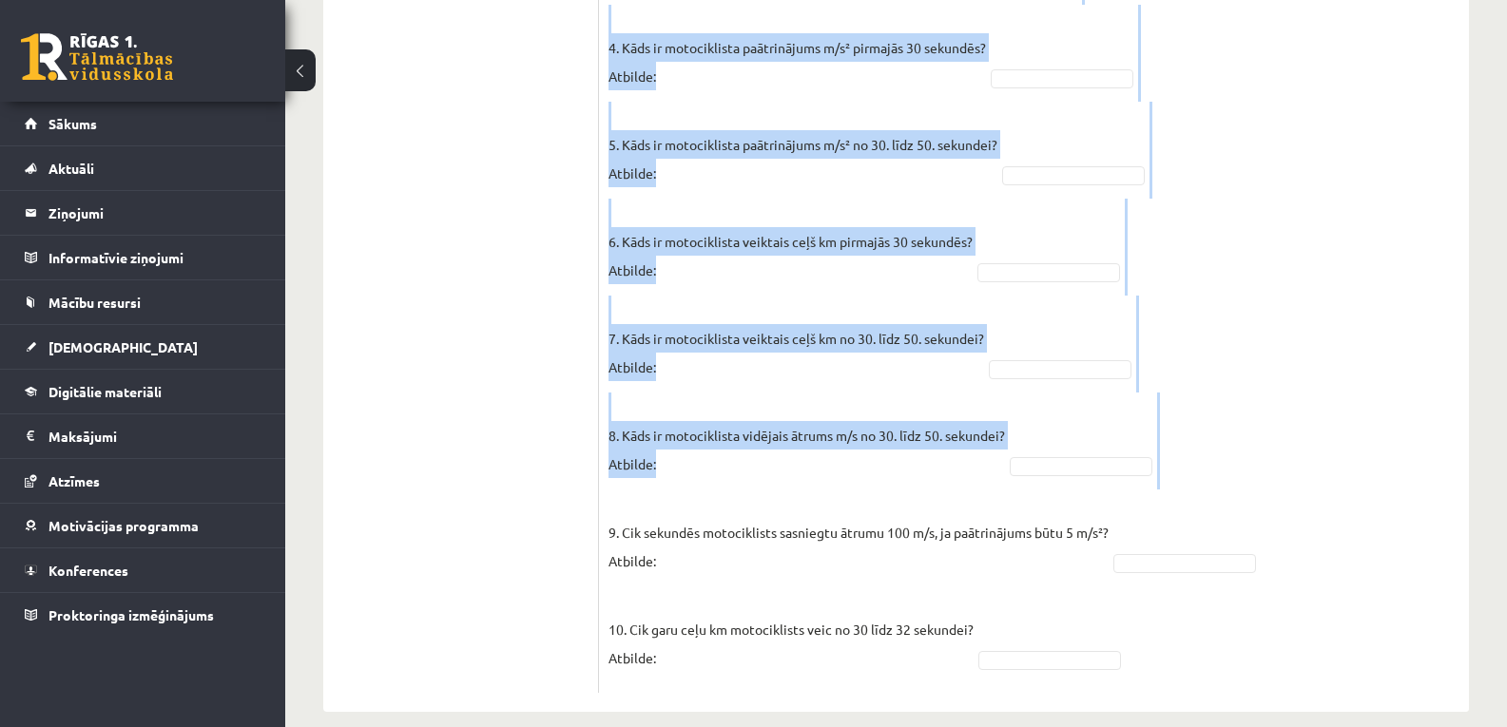
scroll to position [1524, 0]
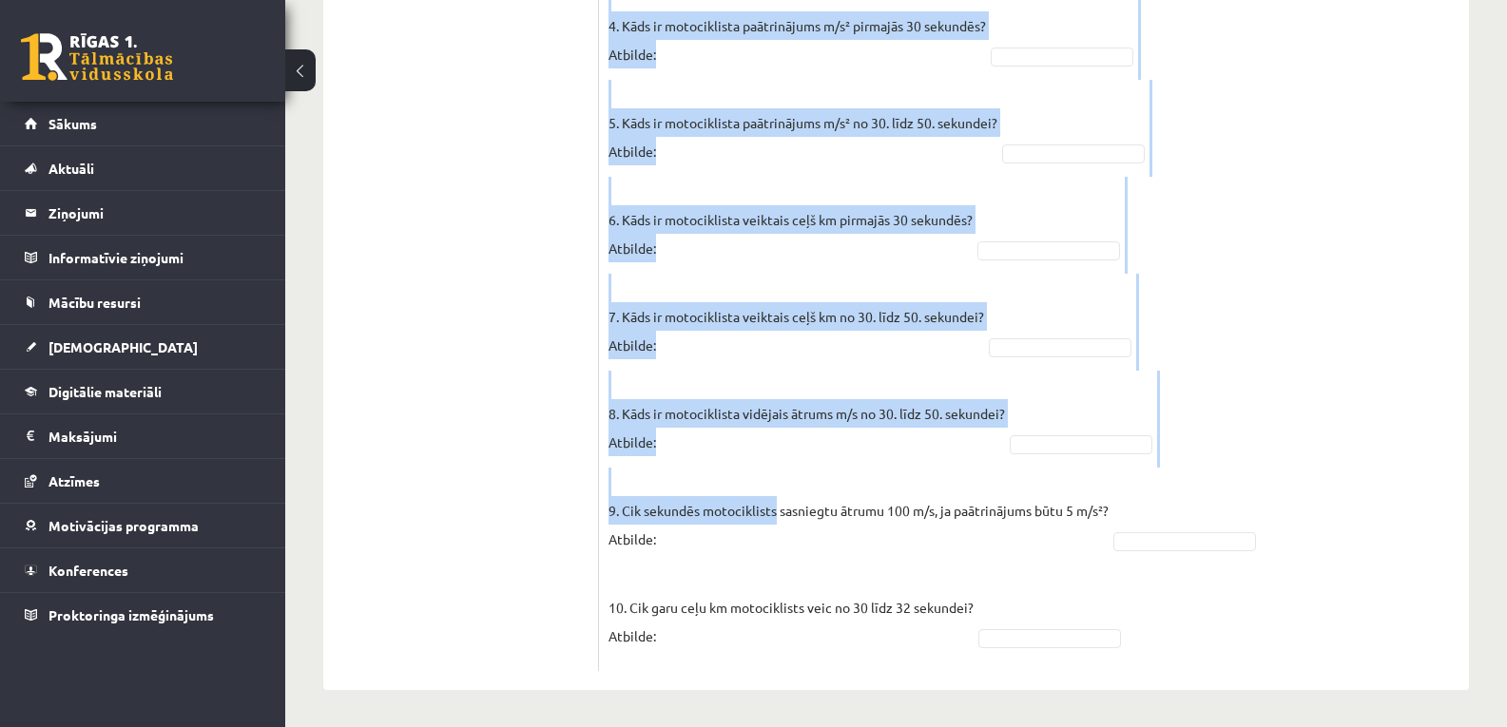
drag, startPoint x: 607, startPoint y: 222, endPoint x: 776, endPoint y: 500, distance: 324.6
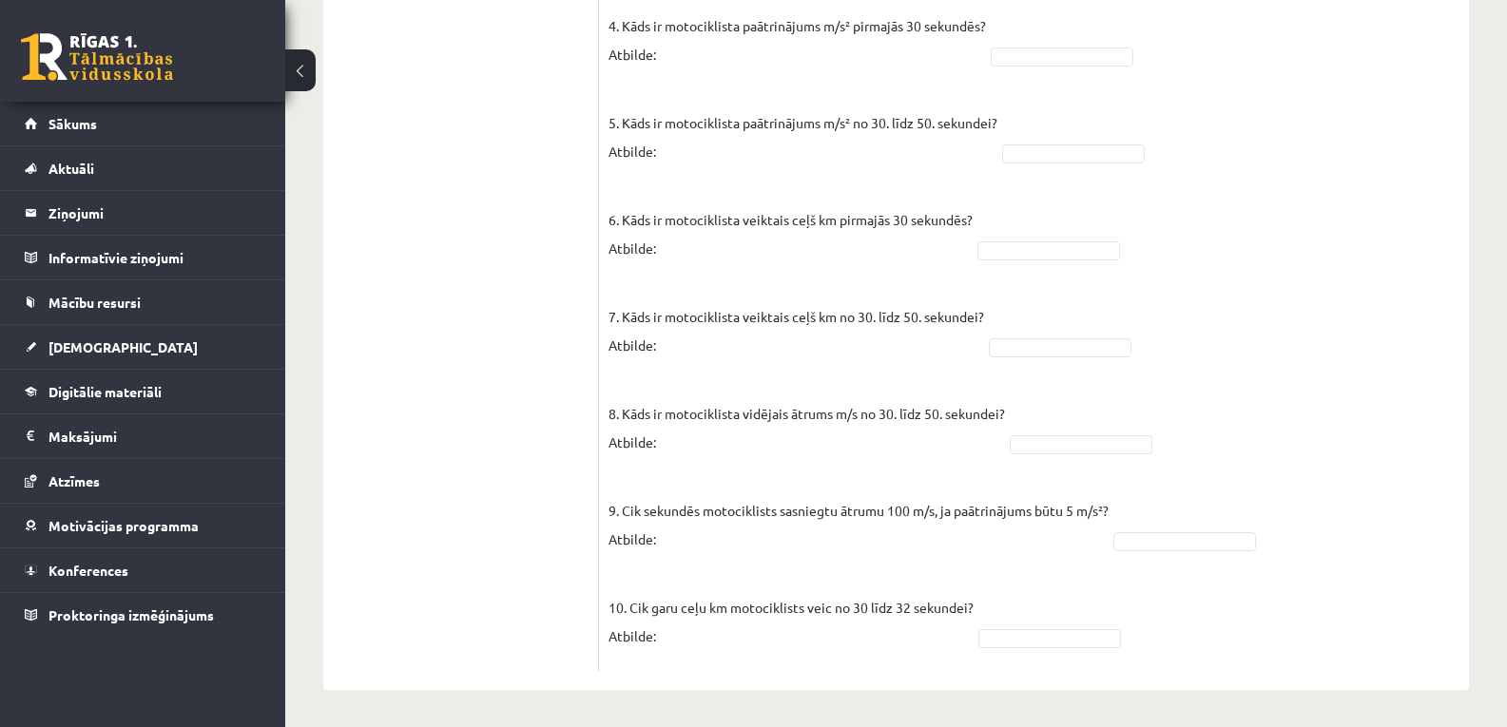
click at [777, 560] on fieldset "1. Kāda ir motociklista kustības pirmajās 30 sekundēs? Atbilde: 2. Kāda ir moto…" at bounding box center [1033, 191] width 851 height 941
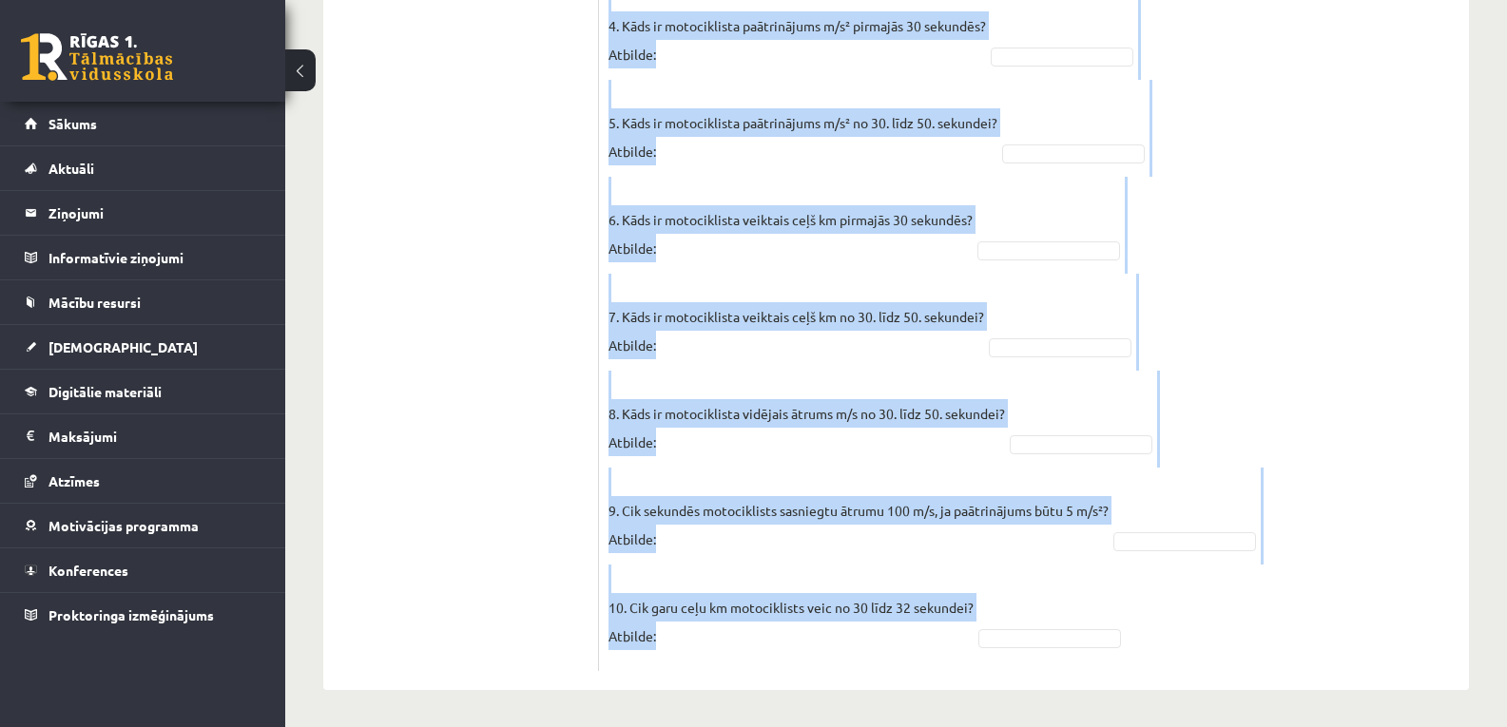
drag, startPoint x: 609, startPoint y: 329, endPoint x: 791, endPoint y: 641, distance: 360.8
click at [978, 345] on p "7. Kāds ir motociklista veiktais ceļš km no 30. līdz 50. sekundei? Atbilde:" at bounding box center [795, 317] width 375 height 86
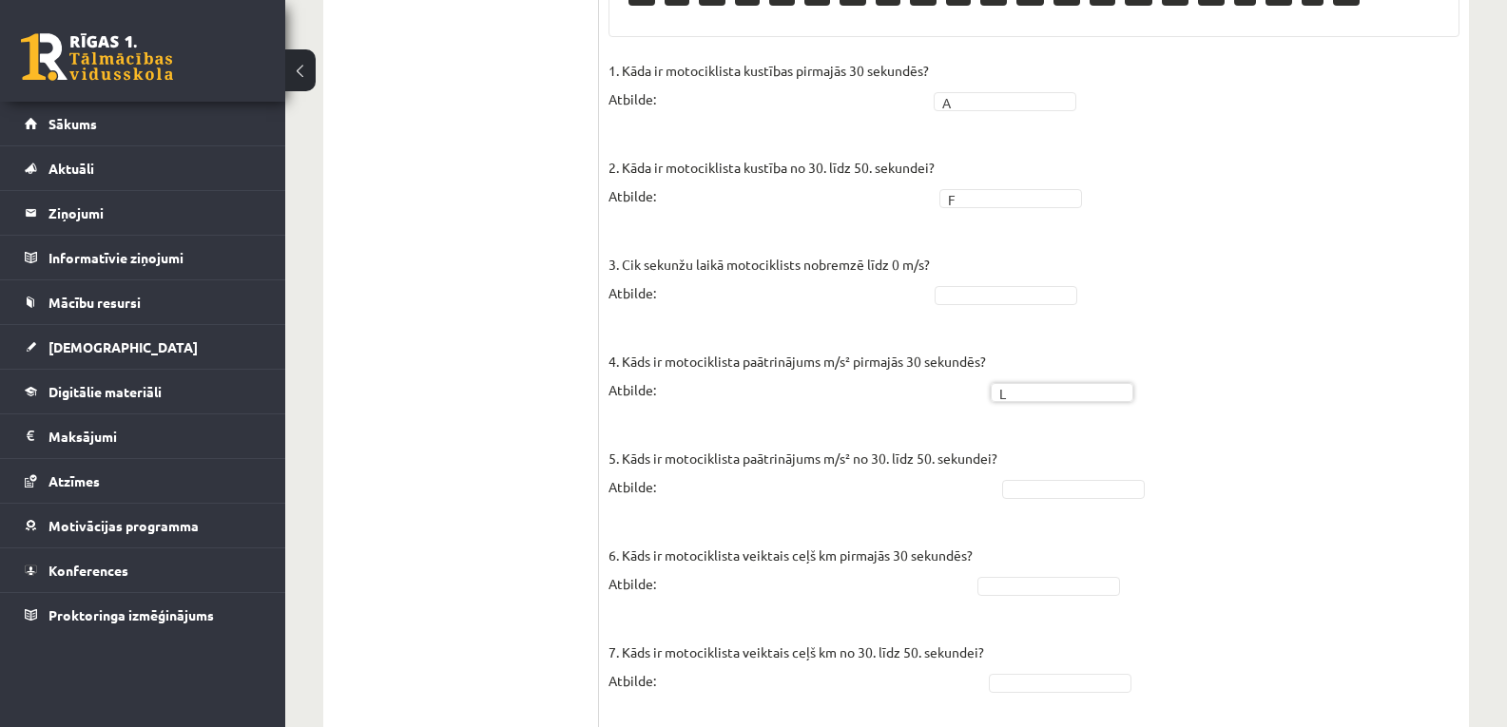
scroll to position [1207, 0]
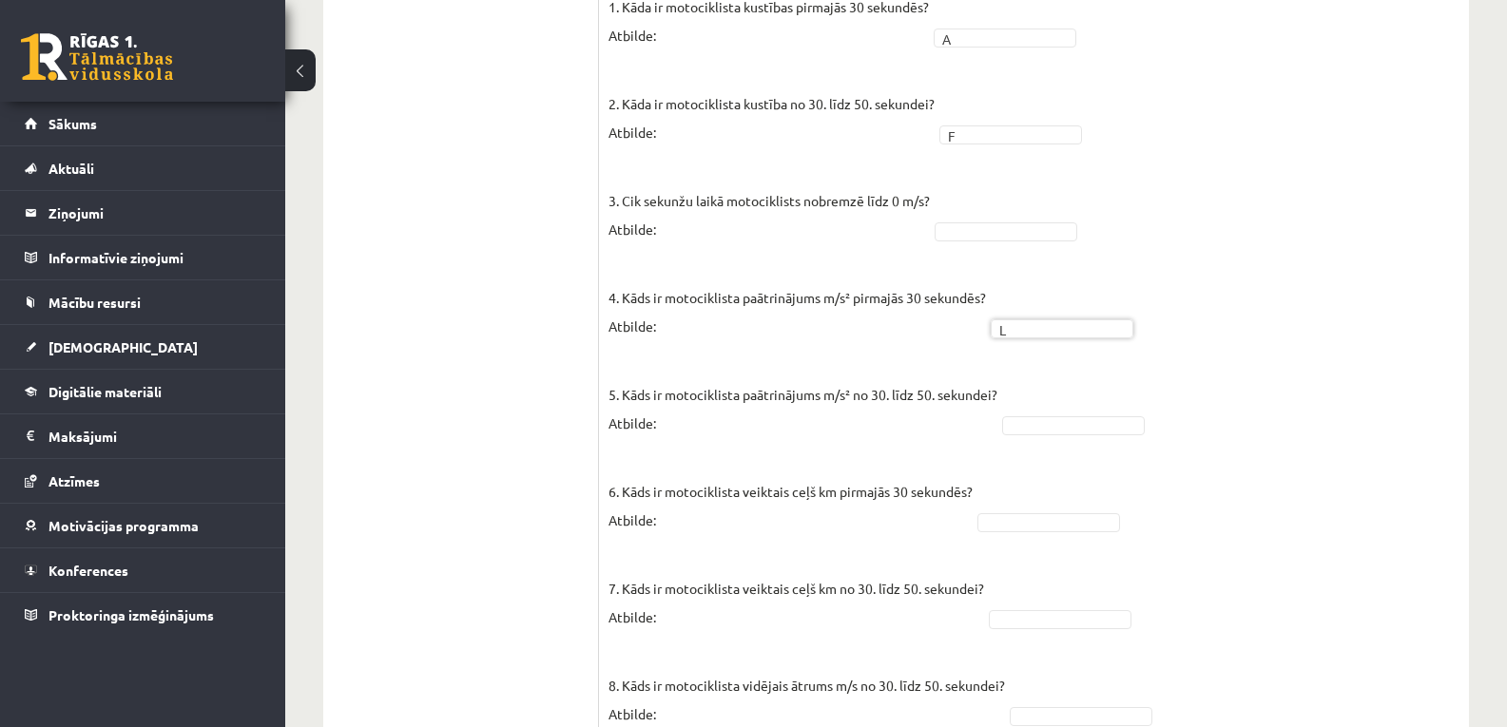
click at [1065, 412] on fieldset "1. Kāda ir motociklista kustības pirmajās 30 sekundēs? Atbilde: A * 2. Kāda ir …" at bounding box center [1033, 462] width 851 height 941
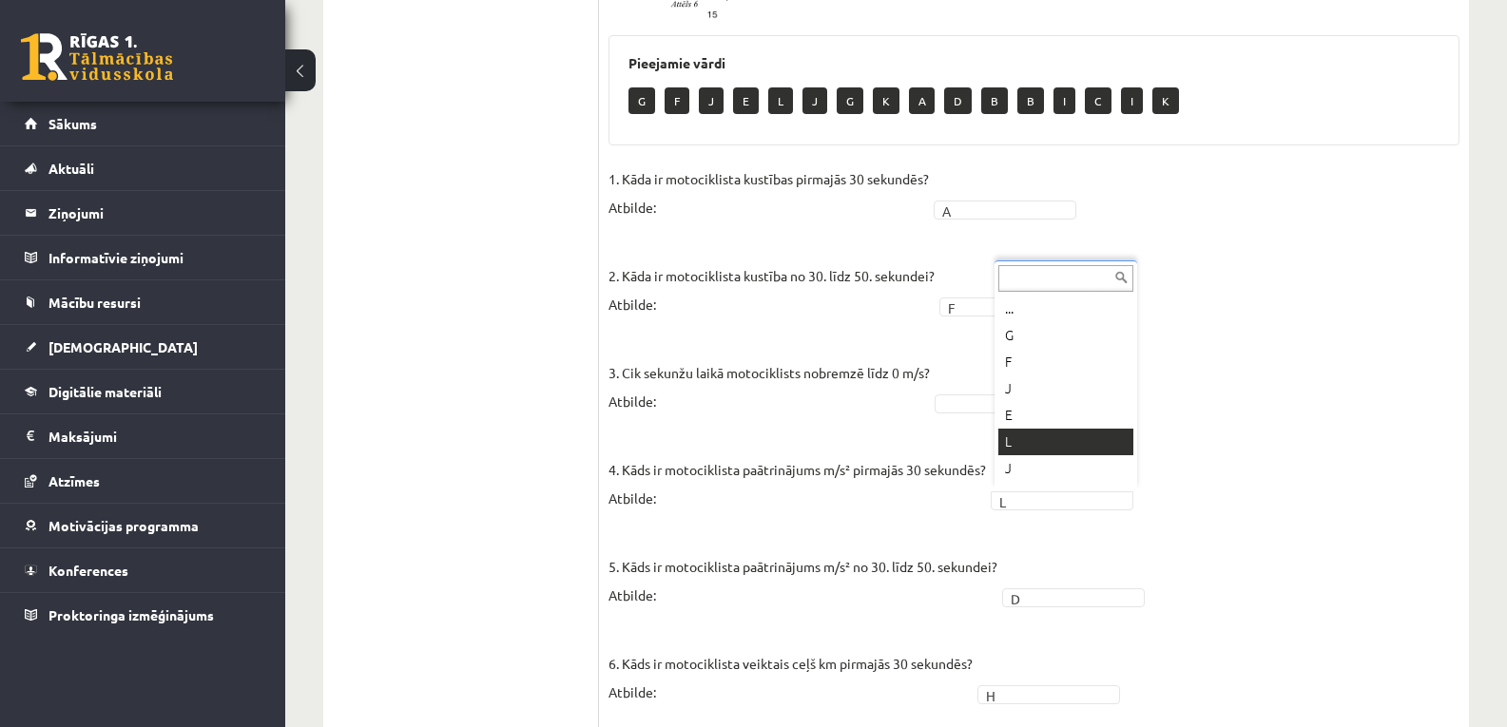
scroll to position [23, 0]
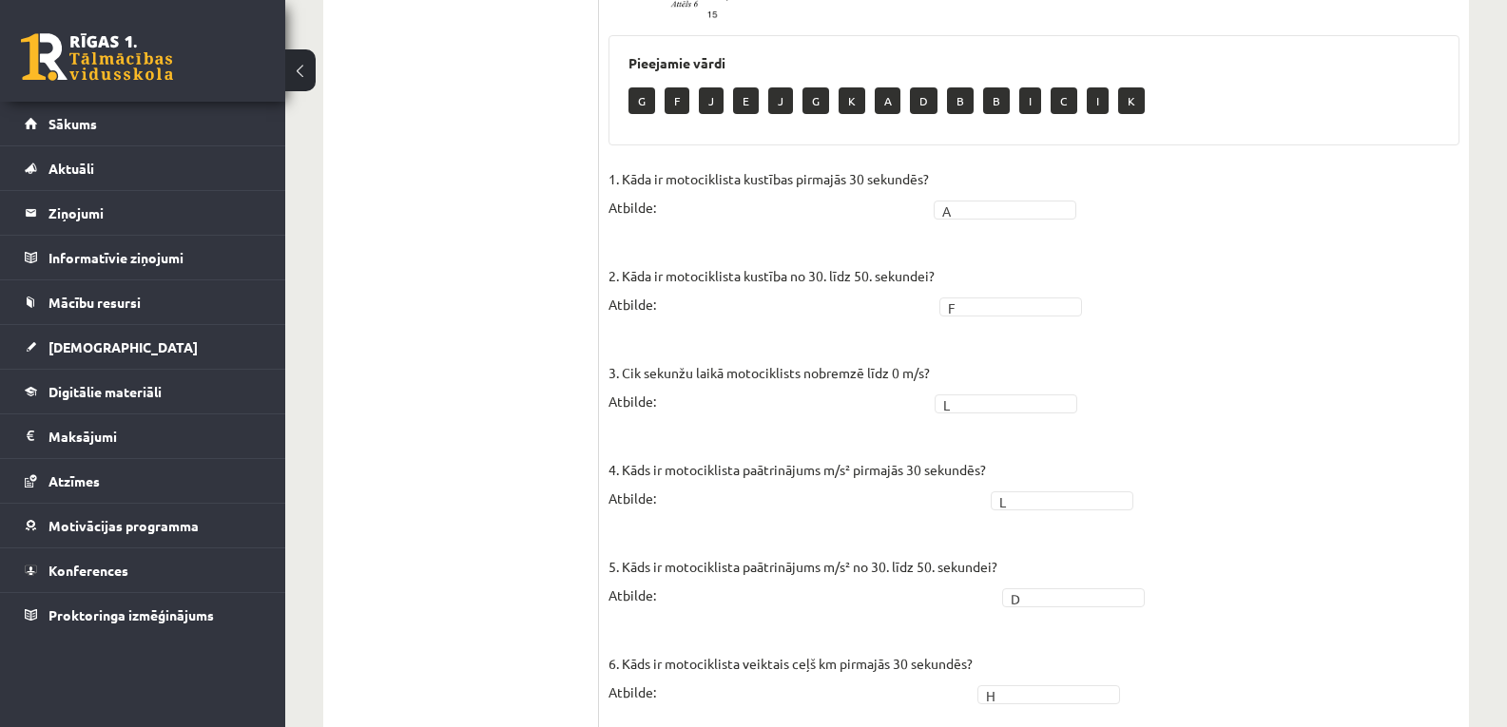
click at [1051, 508] on fieldset "1. Kāda ir motociklista kustības pirmajās 30 sekundēs? Atbilde: A * 2. Kāda ir …" at bounding box center [1033, 634] width 851 height 941
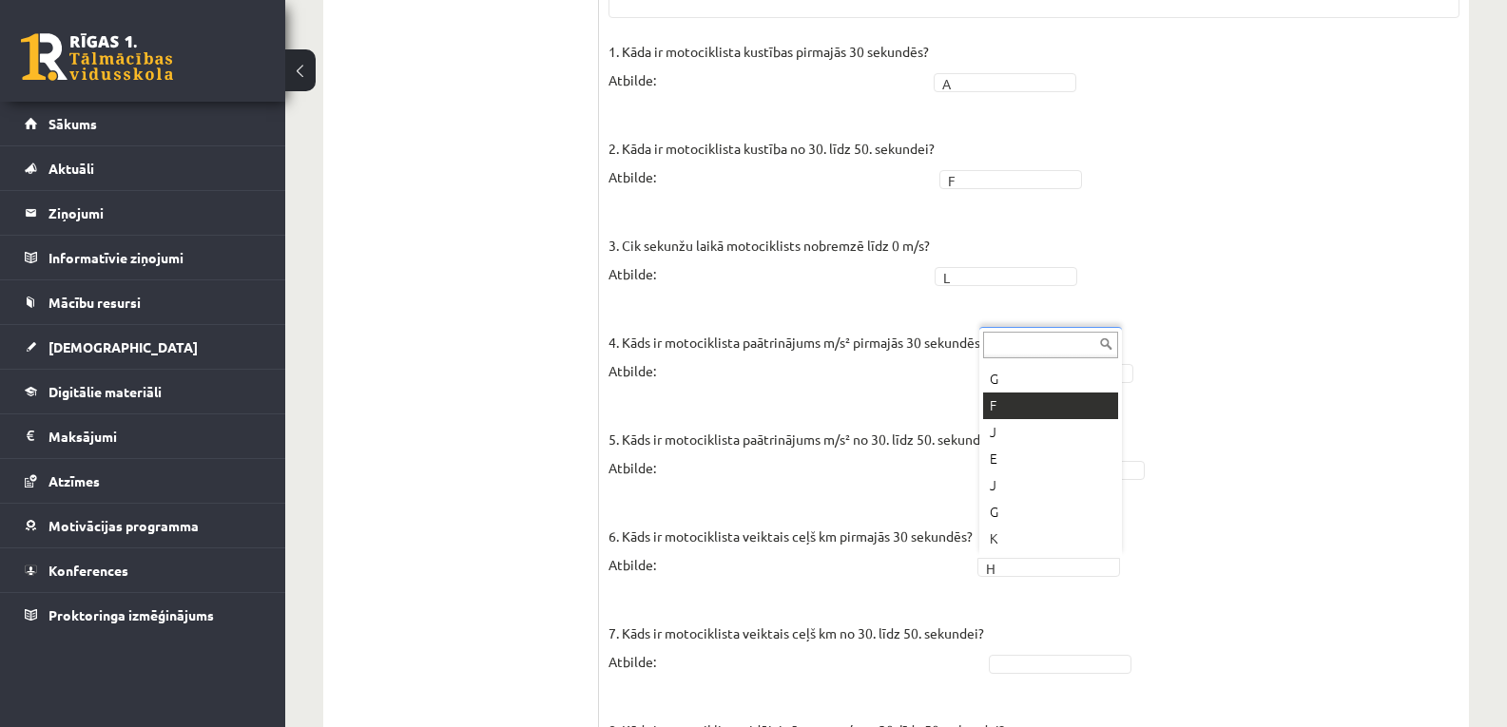
scroll to position [0, 0]
click at [1087, 455] on fieldset "1. Kāda ir motociklista kustības pirmajās 30 sekundēs? Atbilde: A * 2. Kāda ir …" at bounding box center [1033, 507] width 851 height 941
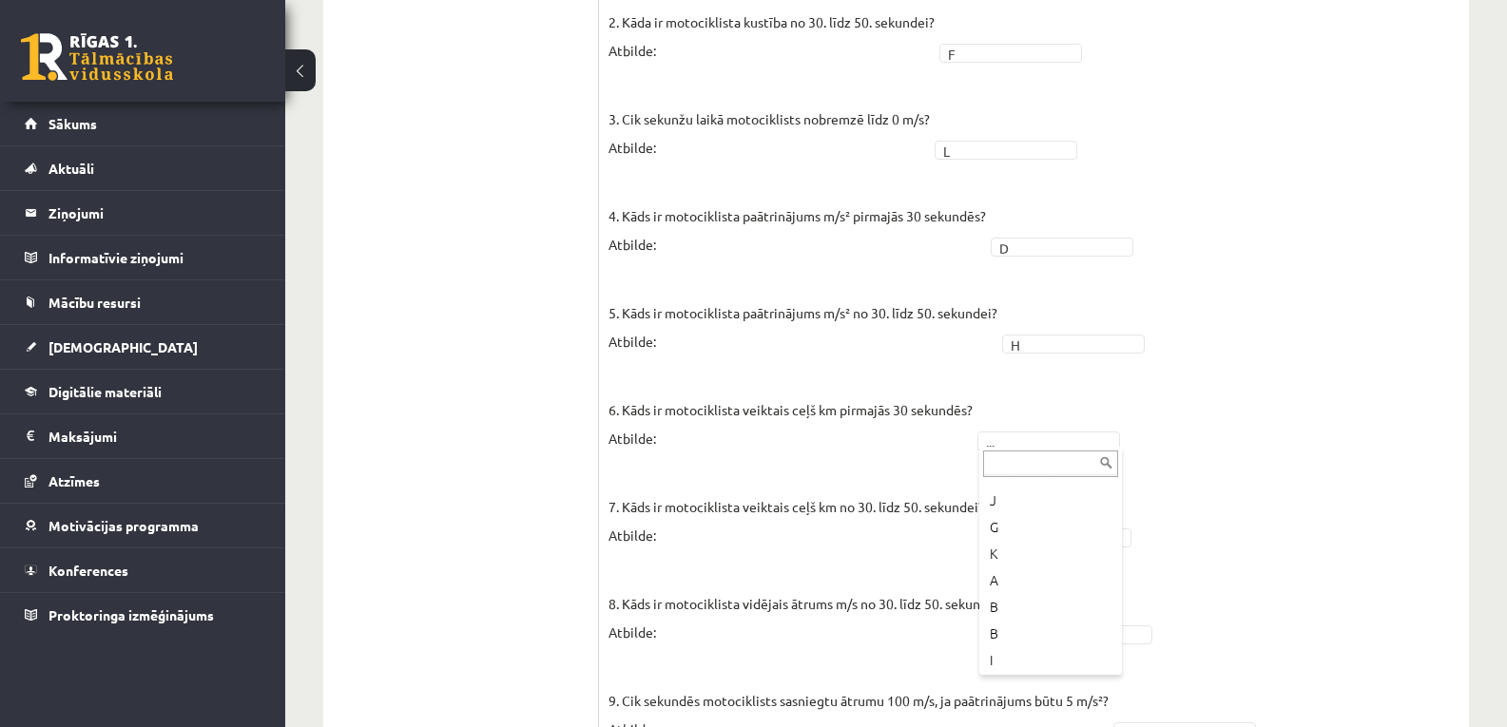
scroll to position [190, 0]
click at [1049, 550] on fieldset "1. Kāda ir motociklista kustības pirmajās 30 sekundēs? Atbilde: A * 2. Kāda ir …" at bounding box center [1033, 381] width 851 height 941
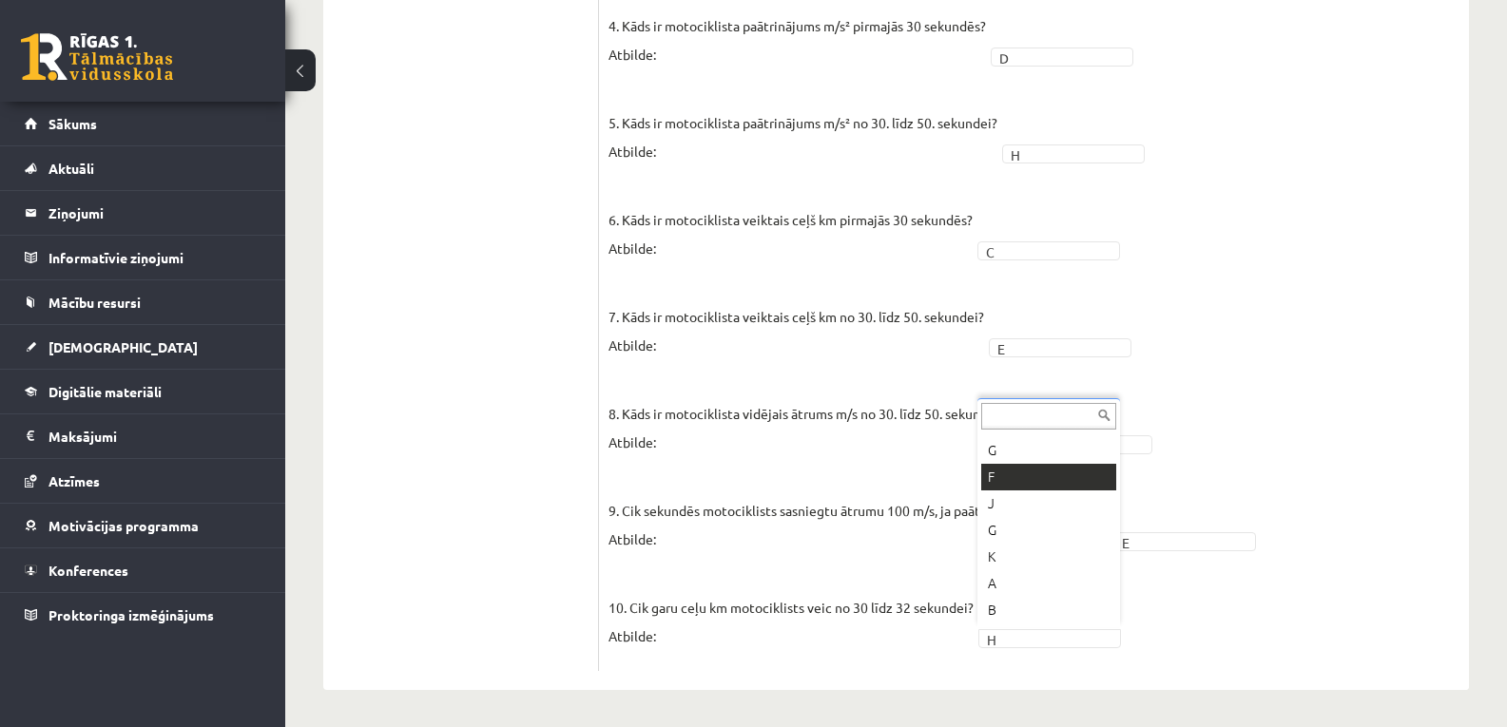
scroll to position [0, 0]
click at [1171, 559] on fieldset "1. Kāda ir motociklista kustības pirmajās 30 sekundēs? Atbilde: A * 2. Kāda ir …" at bounding box center [1033, 191] width 851 height 941
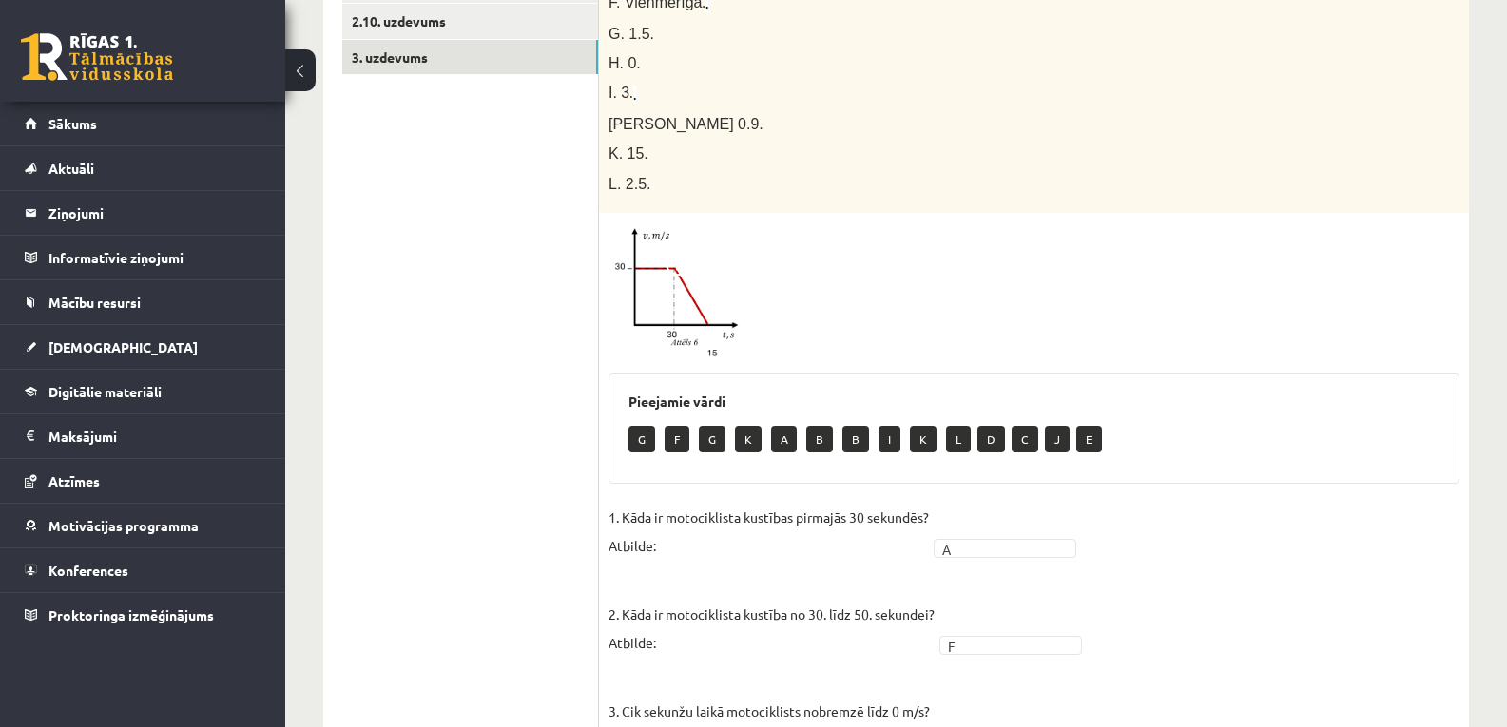
scroll to position [824, 0]
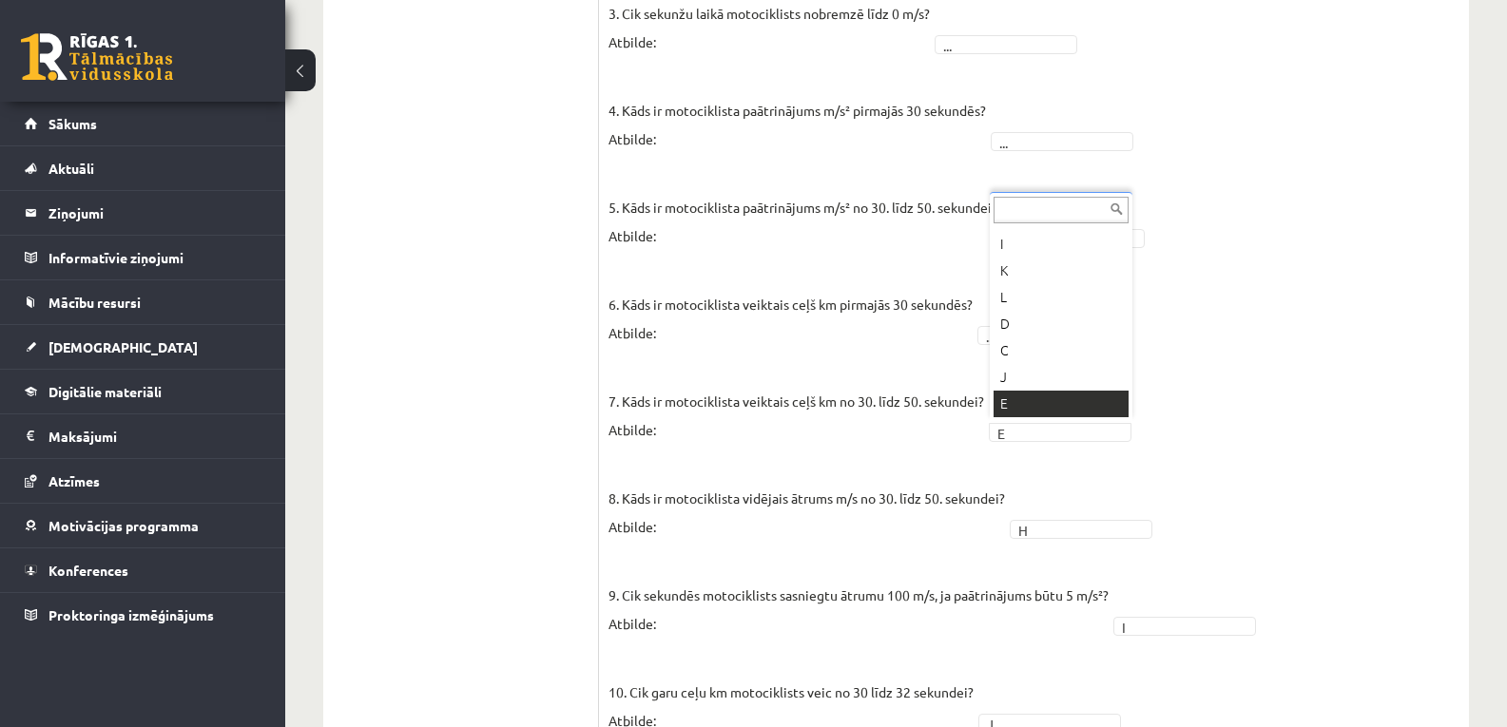
scroll to position [0, 0]
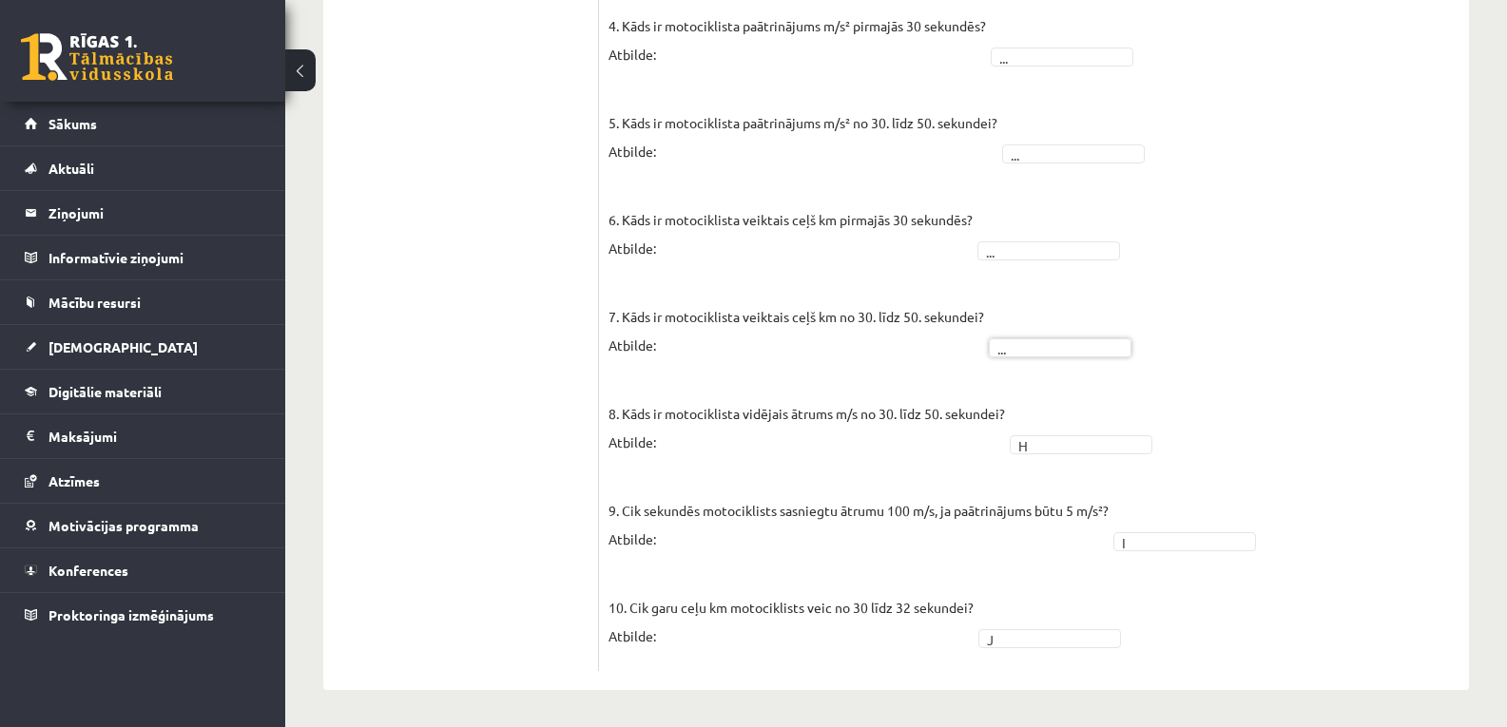
click at [1049, 429] on fieldset "1. Kāda ir motociklista kustības pirmajās 30 sekundēs? Atbilde: ... 2. Kāda ir …" at bounding box center [1033, 191] width 851 height 941
click at [1009, 648] on fieldset "1. Kāda ir motociklista kustības pirmajās 30 sekundēs? Atbilde: ... 2. Kāda ir …" at bounding box center [1033, 191] width 851 height 941
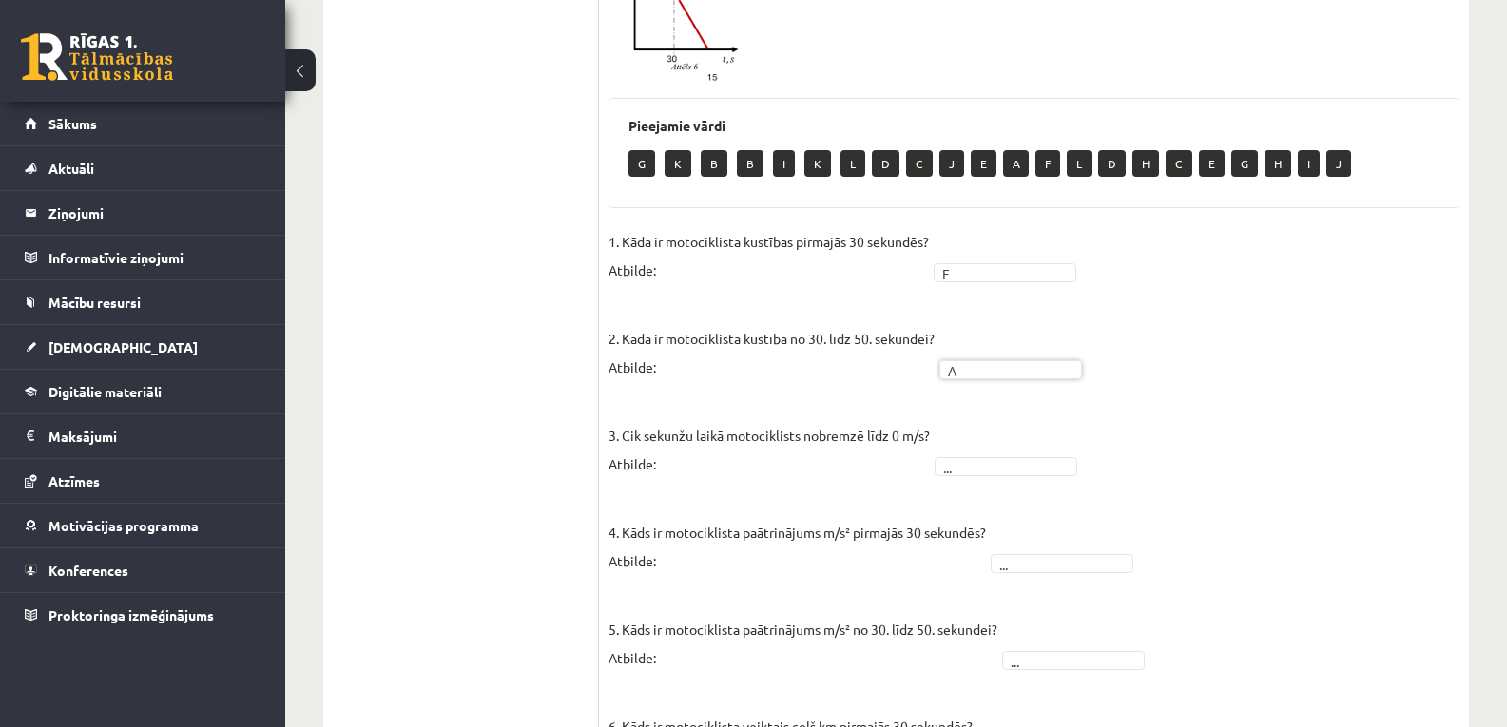
scroll to position [1099, 0]
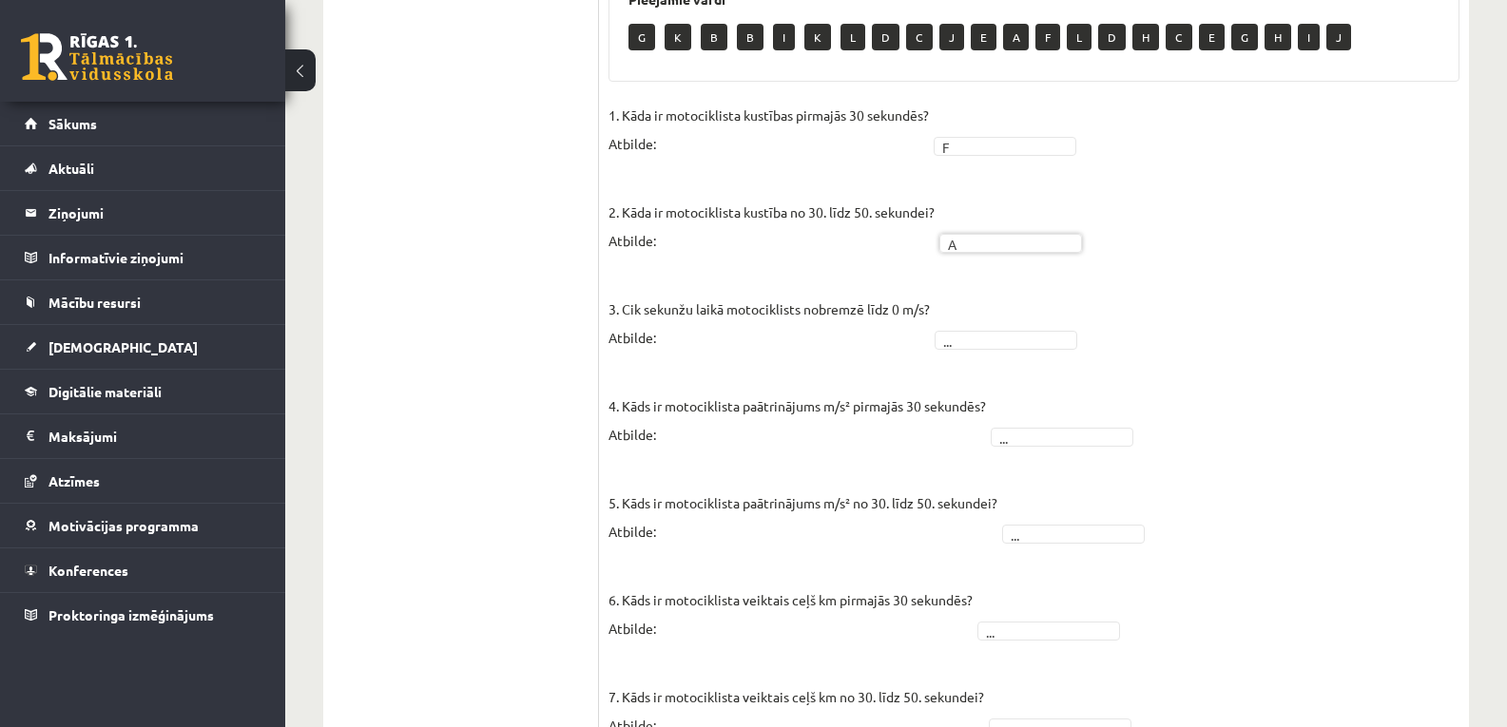
drag, startPoint x: 1011, startPoint y: 329, endPoint x: 1001, endPoint y: 347, distance: 20.9
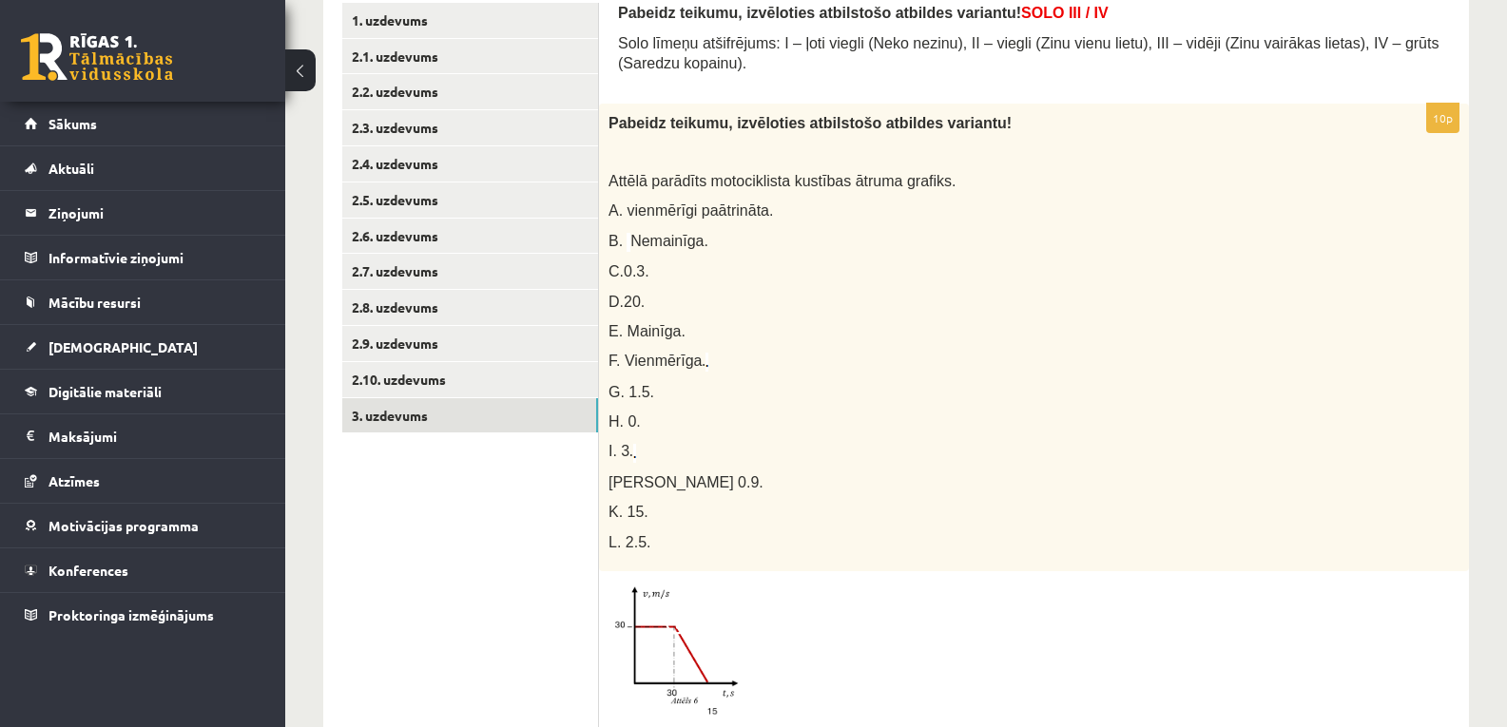
scroll to position [85, 0]
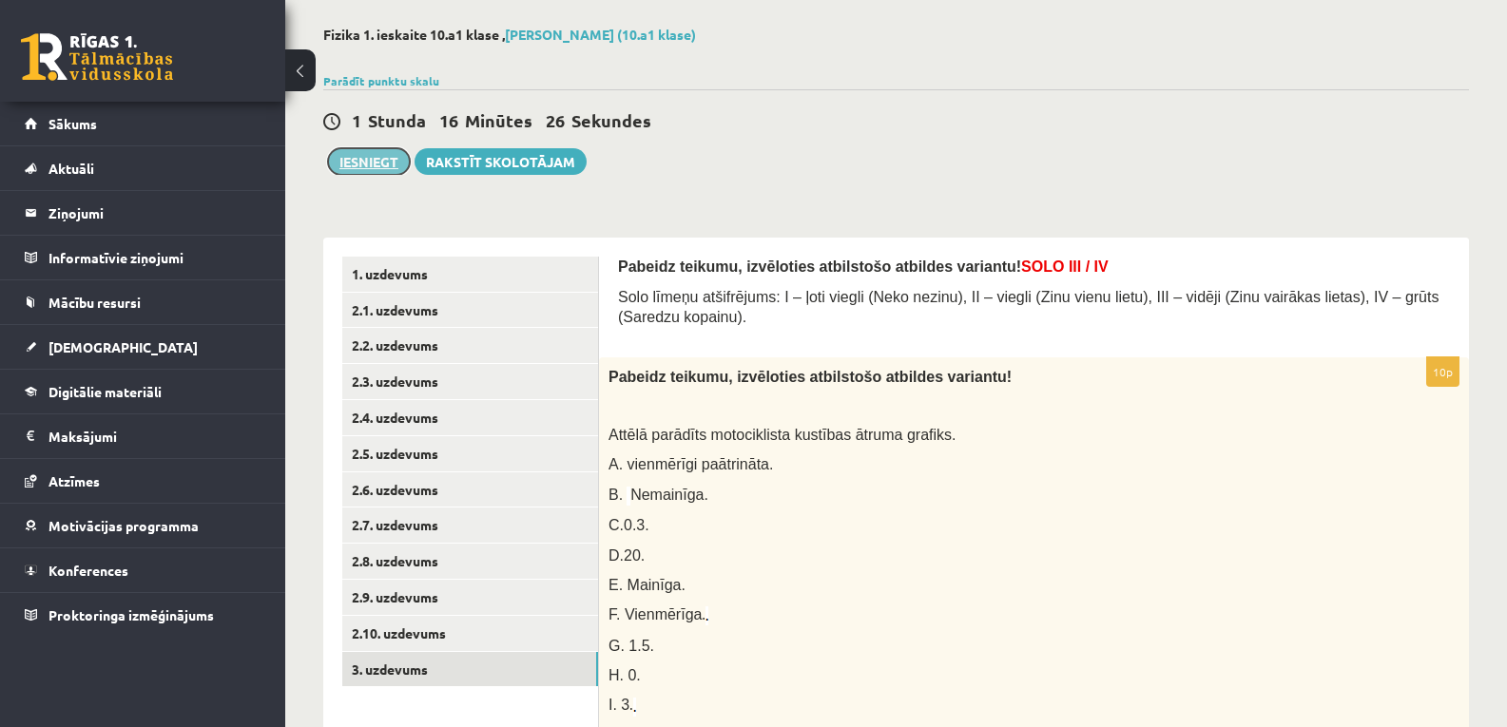
click at [370, 162] on button "Iesniegt" at bounding box center [369, 161] width 82 height 27
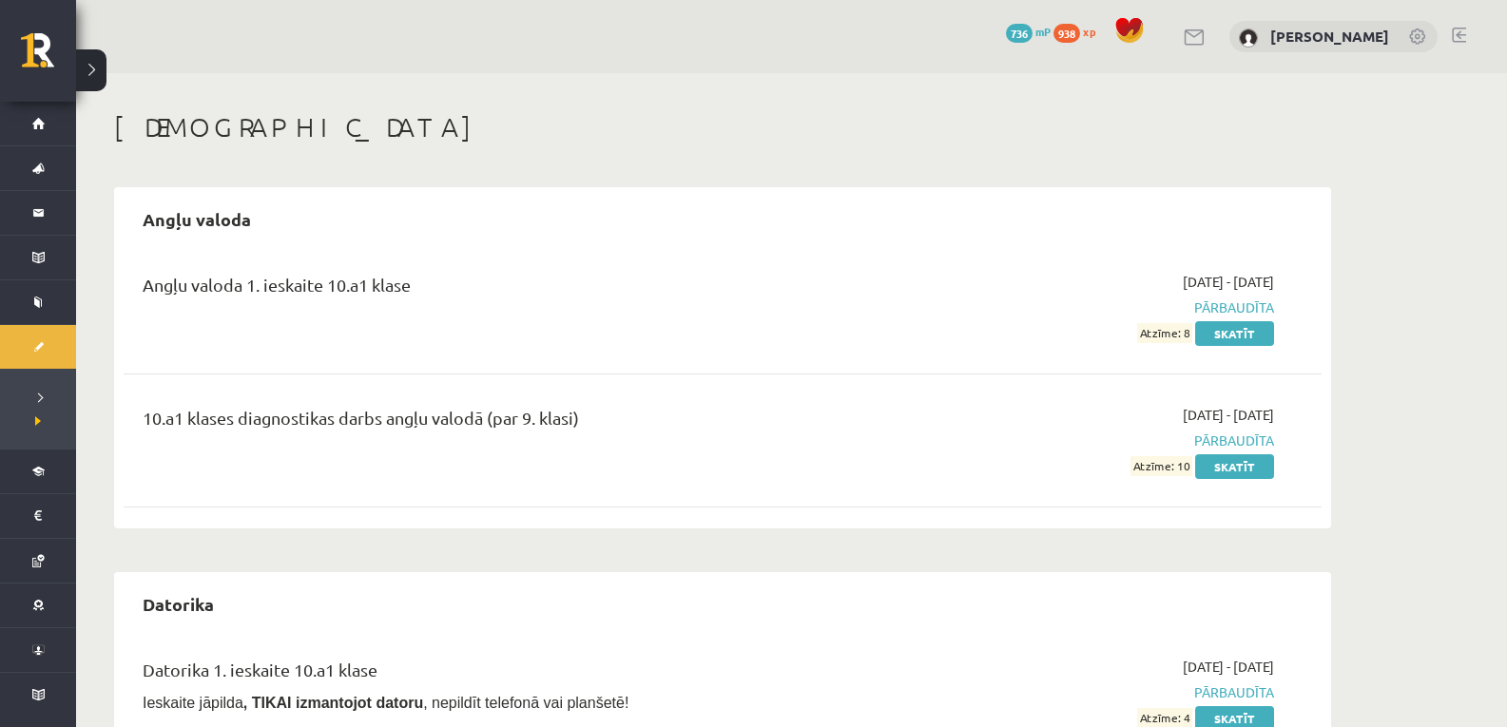
scroll to position [64, 0]
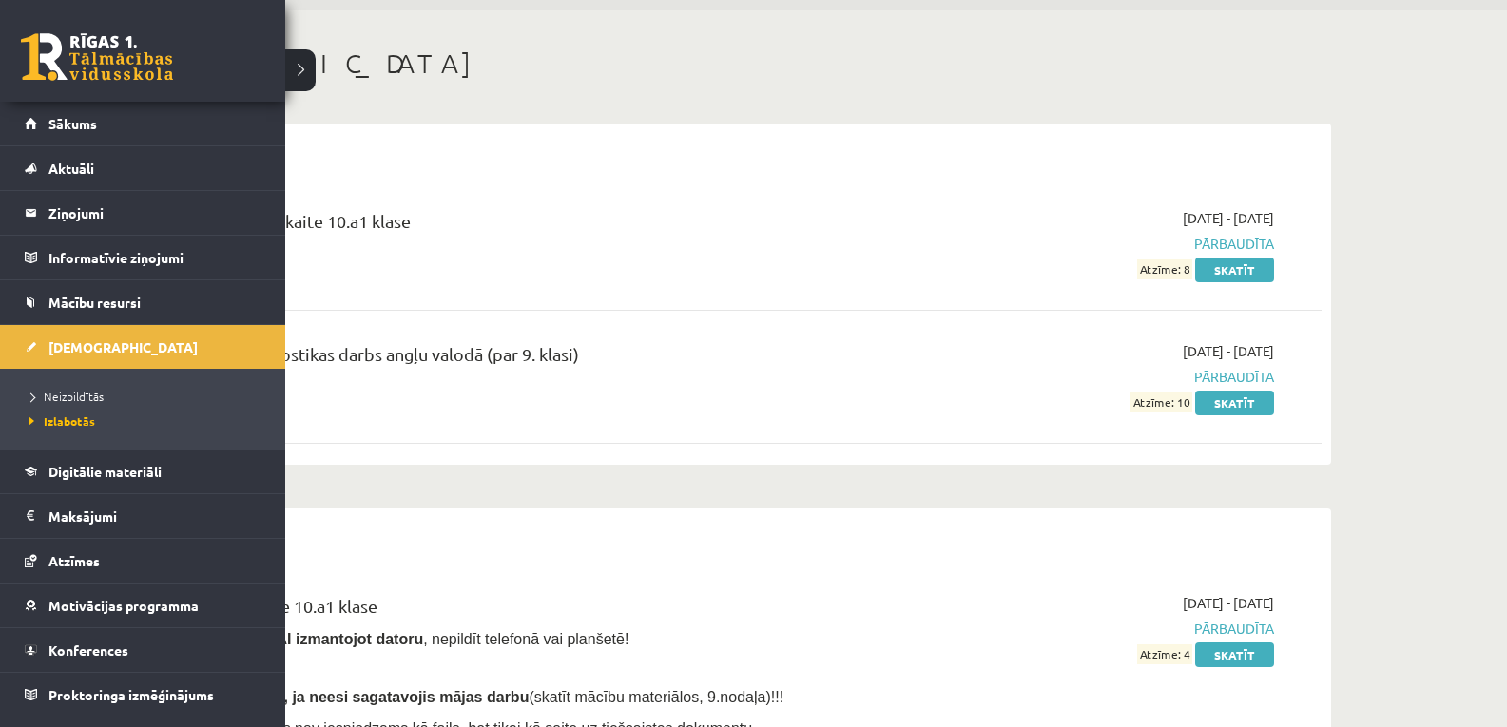
click at [63, 331] on link "[DEMOGRAPHIC_DATA]" at bounding box center [143, 347] width 237 height 44
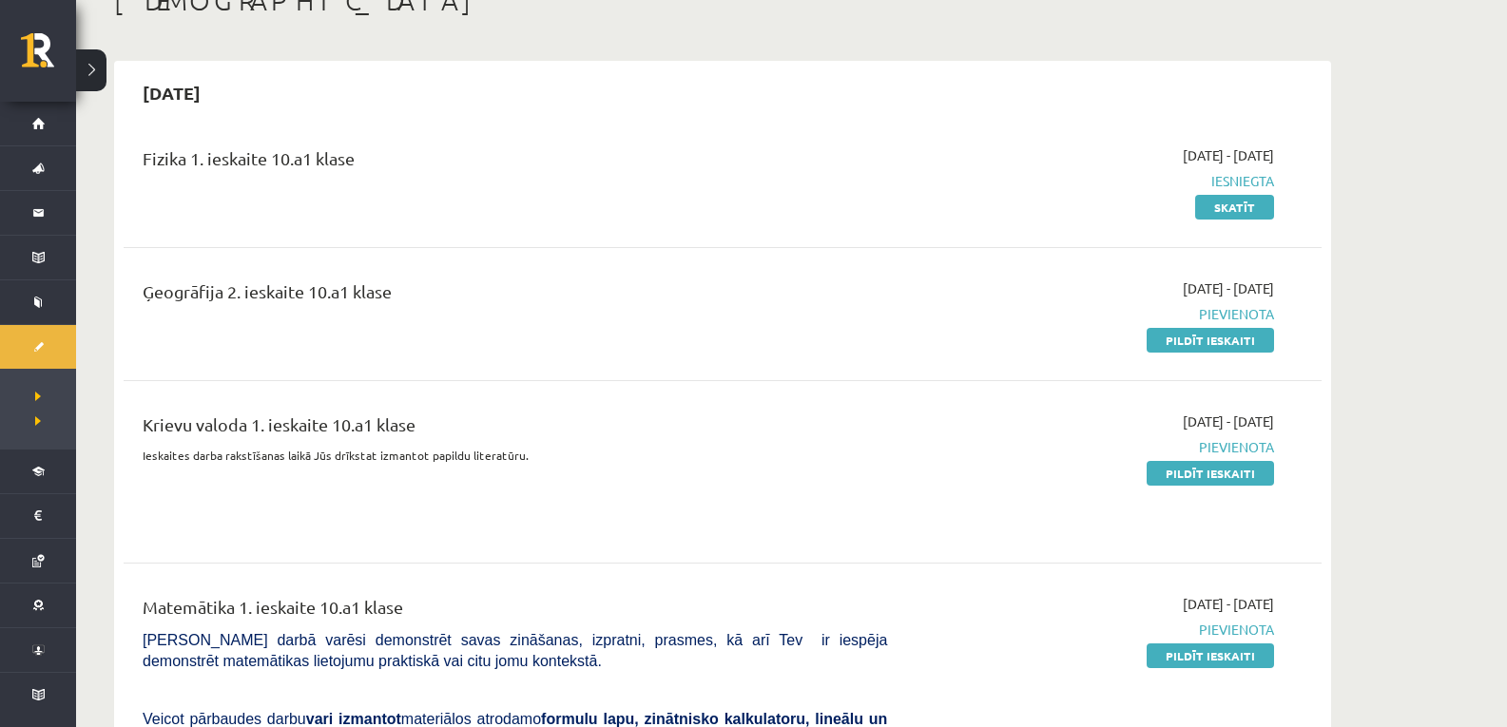
scroll to position [190, 0]
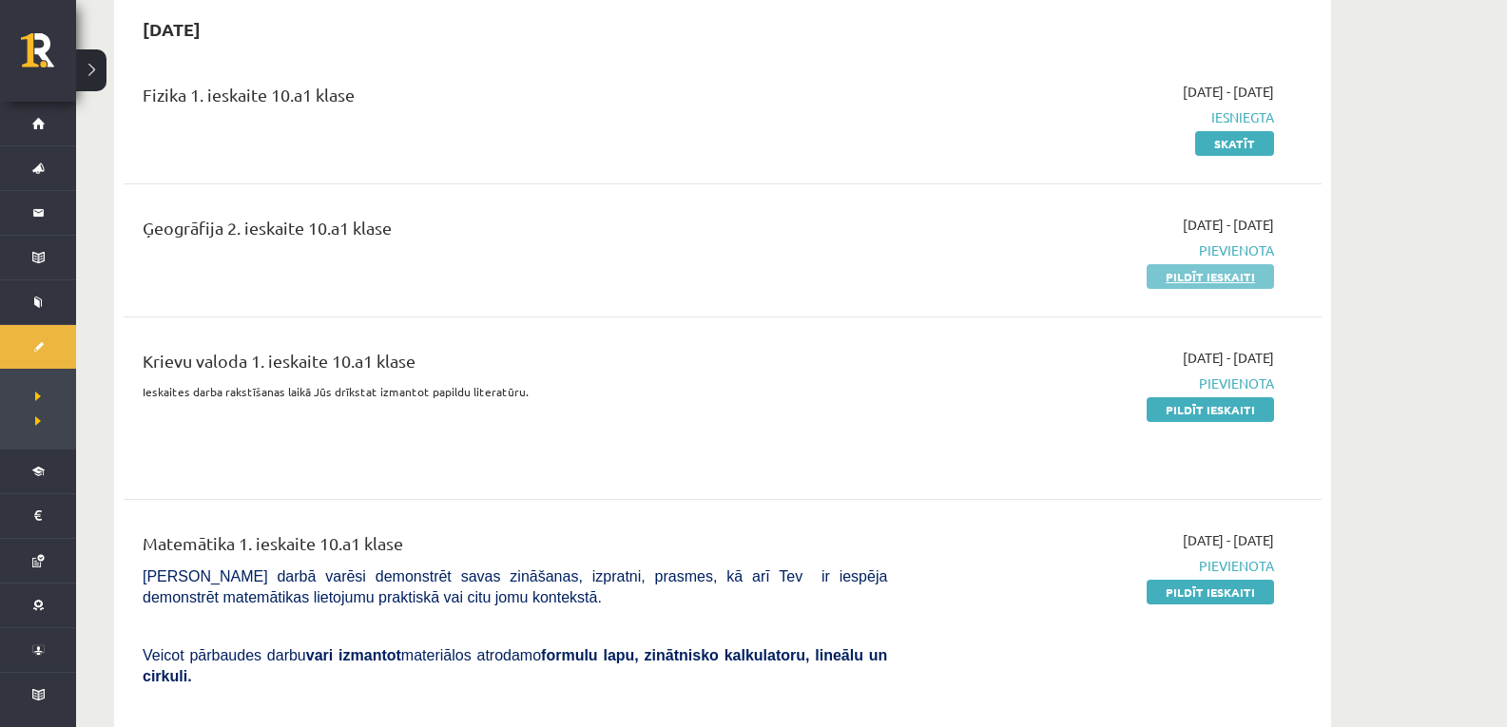
click at [1166, 276] on link "Pildīt ieskaiti" at bounding box center [1209, 276] width 127 height 25
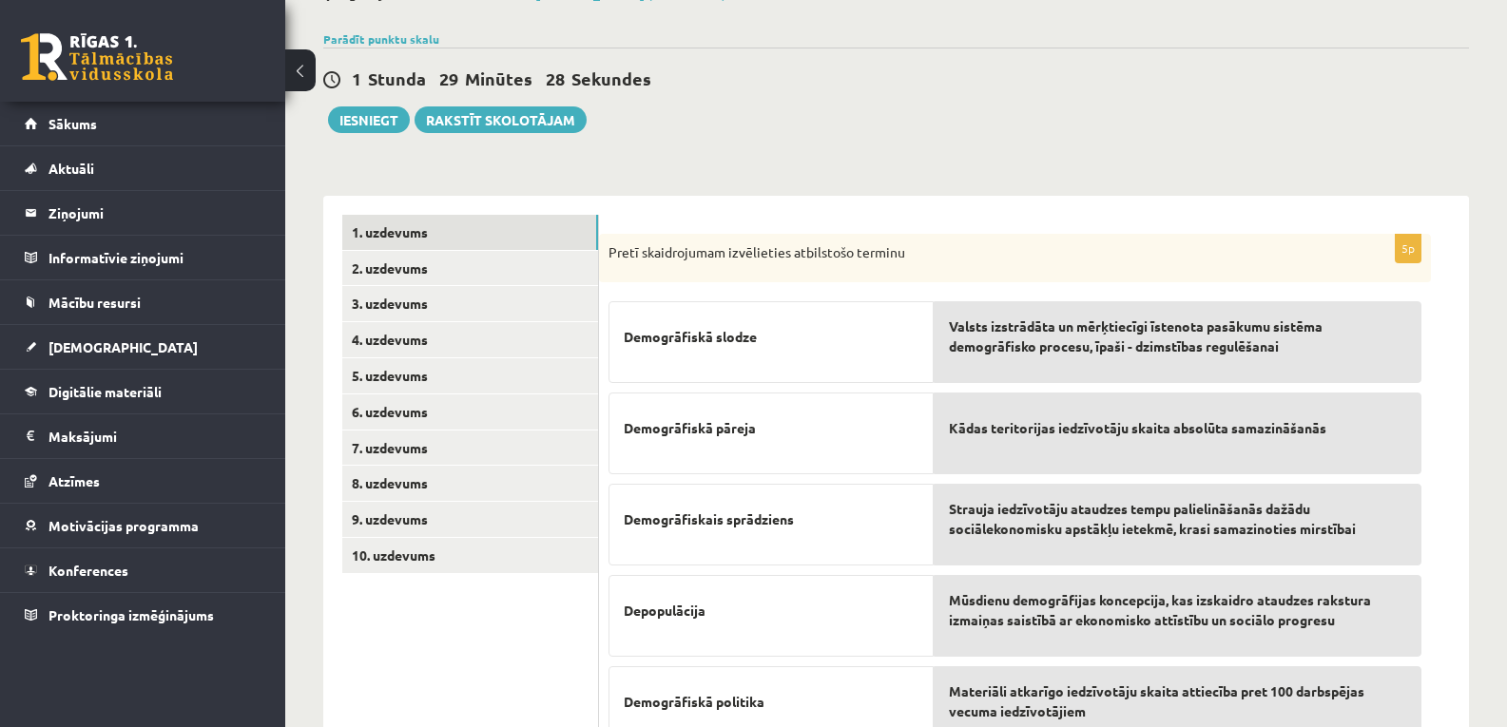
scroll to position [215, 0]
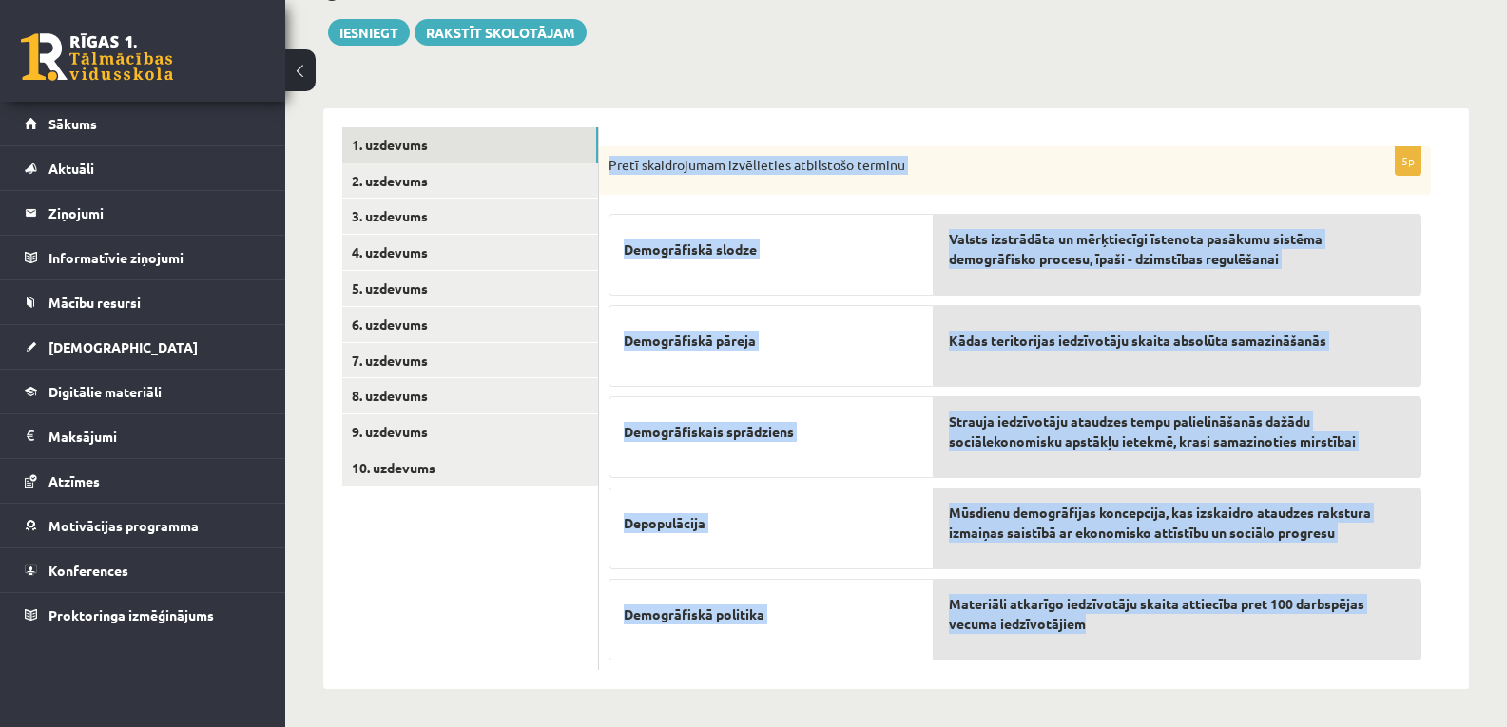
drag, startPoint x: 606, startPoint y: 164, endPoint x: 1115, endPoint y: 638, distance: 694.8
click at [1115, 638] on div "5p Pretī skaidrojumam izvēlieties atbilstošo terminu Demogrāfiskā slodze Demogr…" at bounding box center [1015, 408] width 832 height 525
copy div "Pretī skaidrojumam izvēlieties atbilstošo terminu Demogrāfiskā slodze Demogrāfi…"
click at [886, 137] on form "5p Pretī skaidrojumam izvēlieties atbilstošo terminu Demogrāfiskā slodze Demogr…" at bounding box center [1034, 399] width 832 height 544
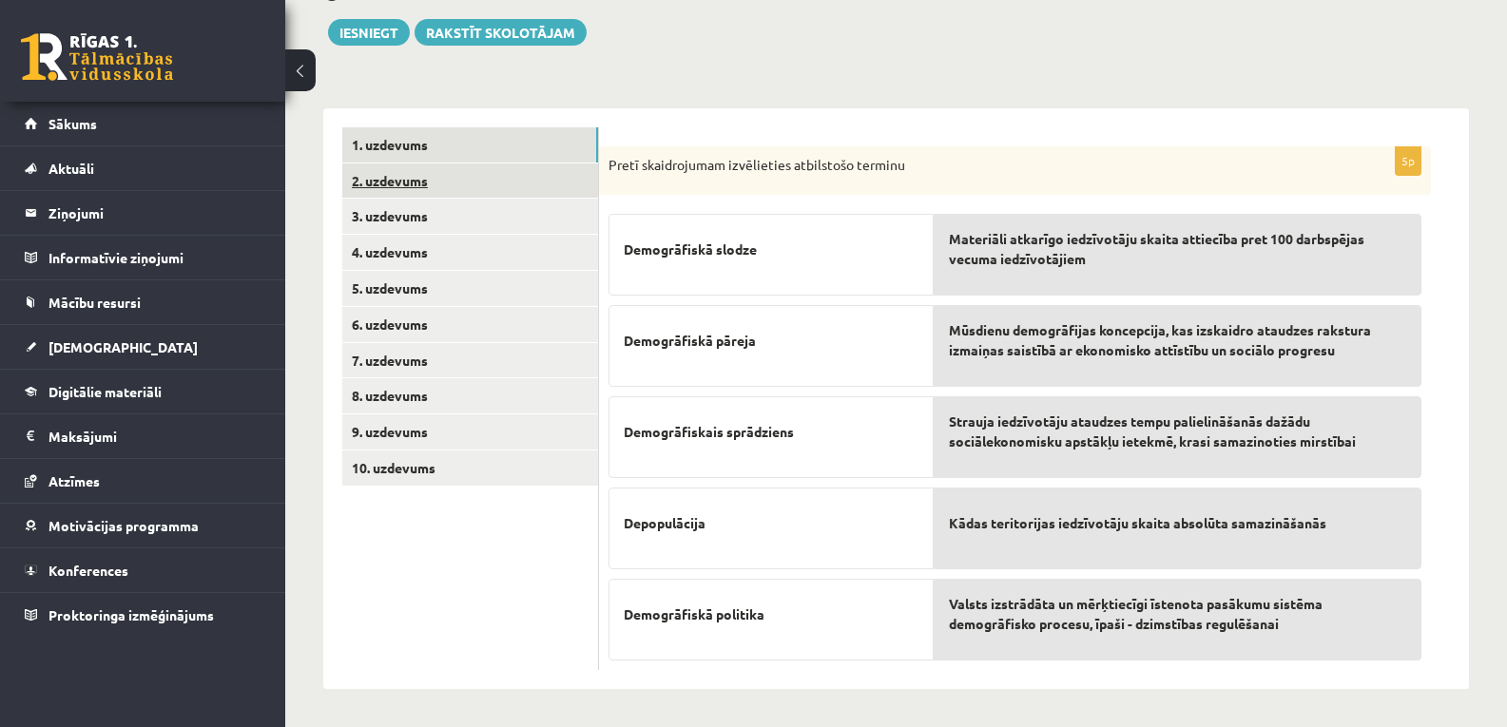
click at [407, 171] on link "2. uzdevums" at bounding box center [470, 181] width 256 height 35
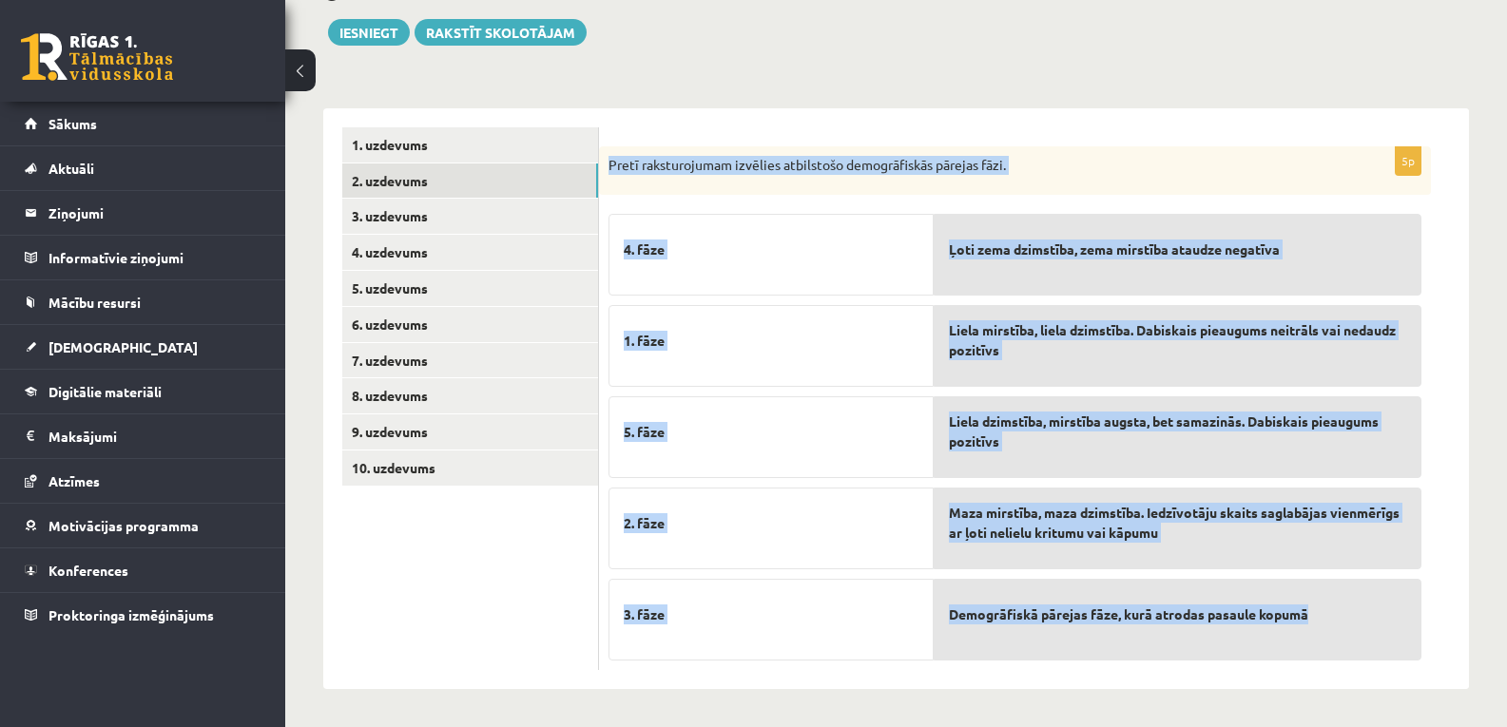
drag, startPoint x: 606, startPoint y: 157, endPoint x: 1313, endPoint y: 623, distance: 846.1
click at [1313, 623] on div "5p Pretī raksturojumam izvēlies atbilstošo demogrāfiskās pārejas fāzi. 4. fāze …" at bounding box center [1015, 408] width 832 height 525
copy div "Pretī raksturojumam izvēlies atbilstošo demogrāfiskās pārejas fāzi. 4. fāze 1. …"
click at [839, 275] on div "4. fāze" at bounding box center [770, 255] width 325 height 82
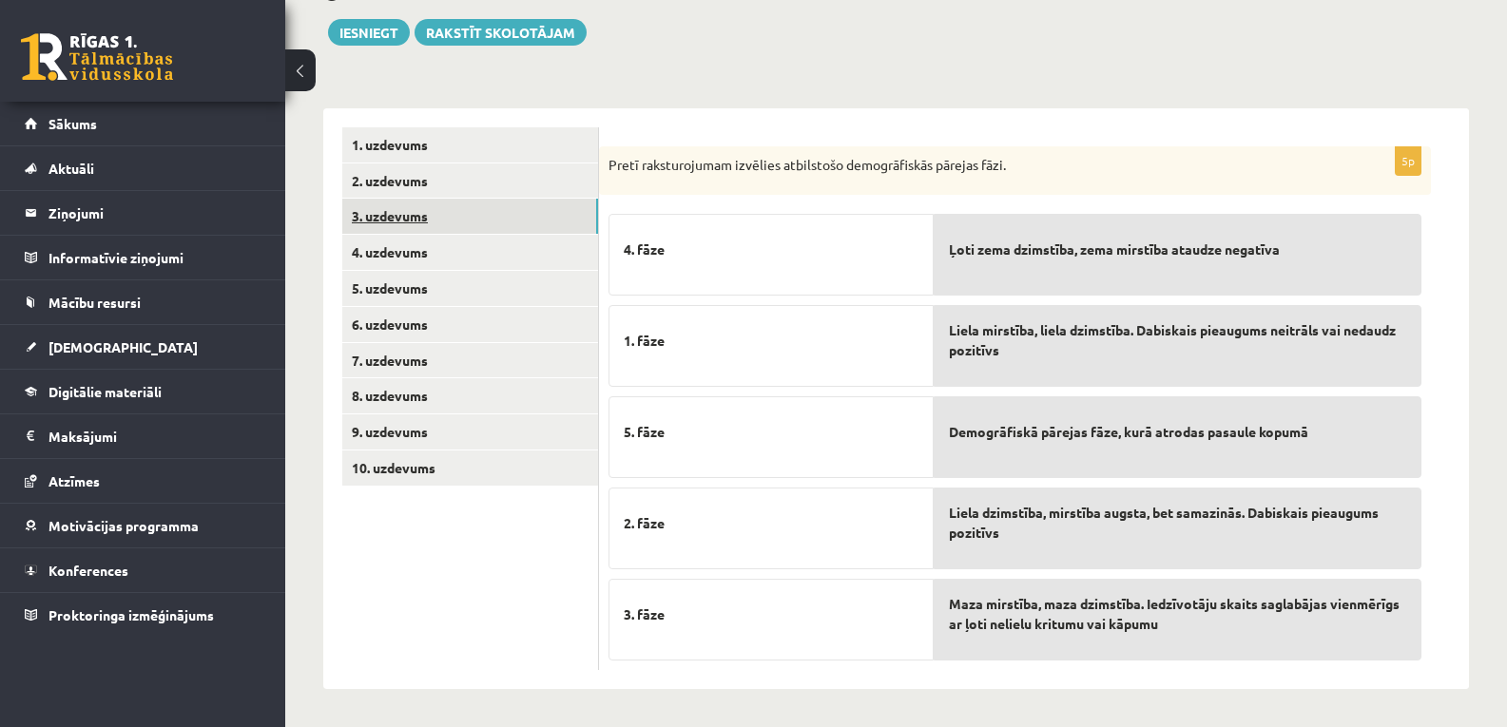
click at [382, 221] on link "3. uzdevums" at bounding box center [470, 216] width 256 height 35
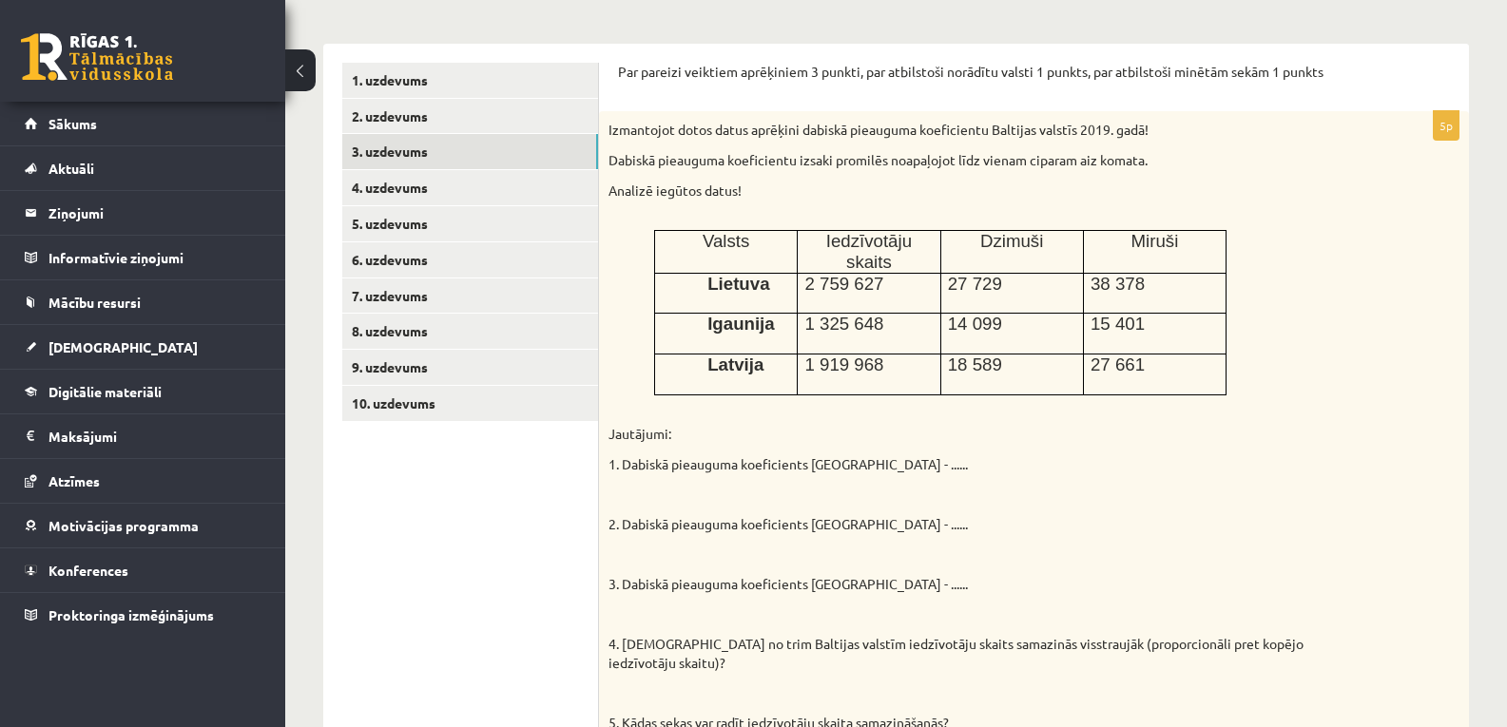
scroll to position [0, 0]
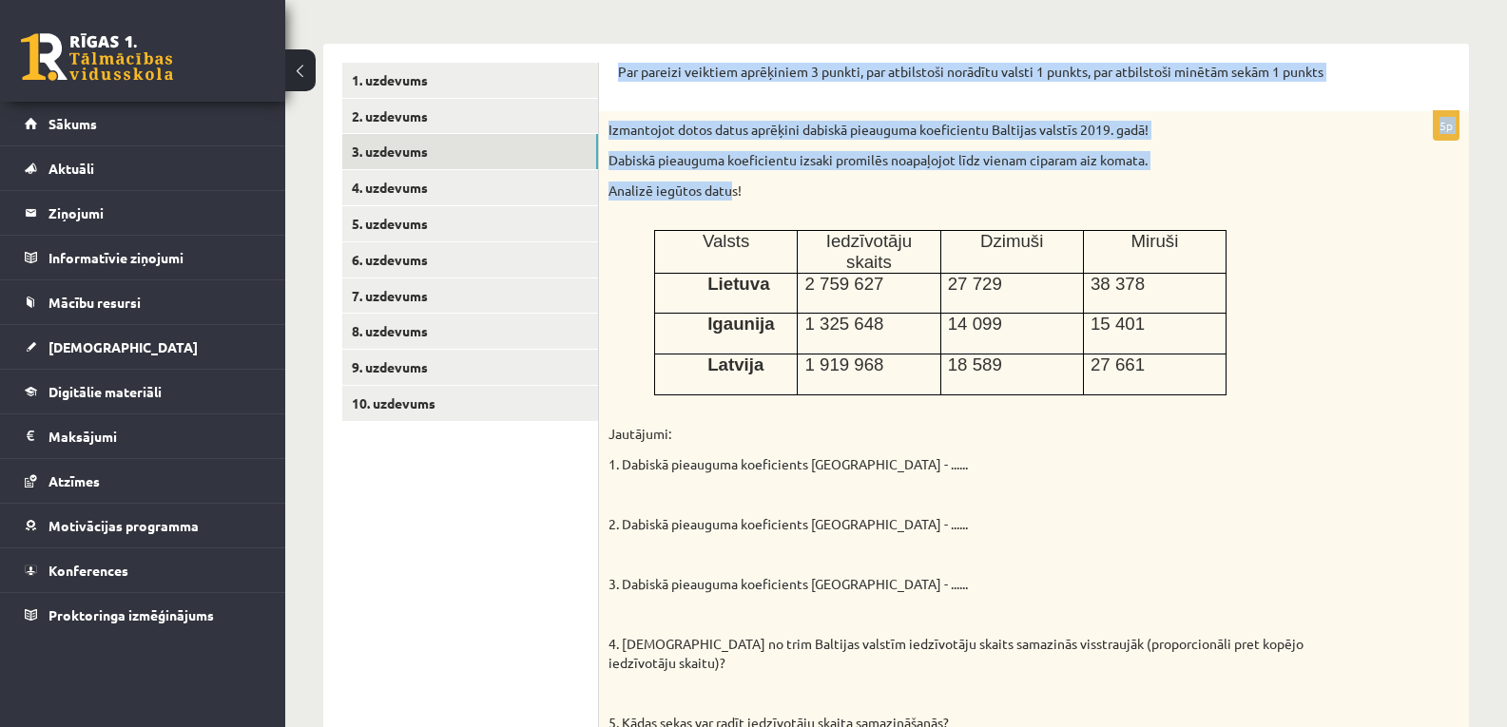
drag, startPoint x: 620, startPoint y: 67, endPoint x: 729, endPoint y: 197, distance: 169.3
click at [729, 197] on form "Par pareizi veiktiem aprēķiniem 3 punkti, par atbilstoši norādītu valsti 1 punk…" at bounding box center [1034, 625] width 832 height 1125
click at [729, 191] on p "Analizē iegūtos datus!" at bounding box center [986, 191] width 756 height 19
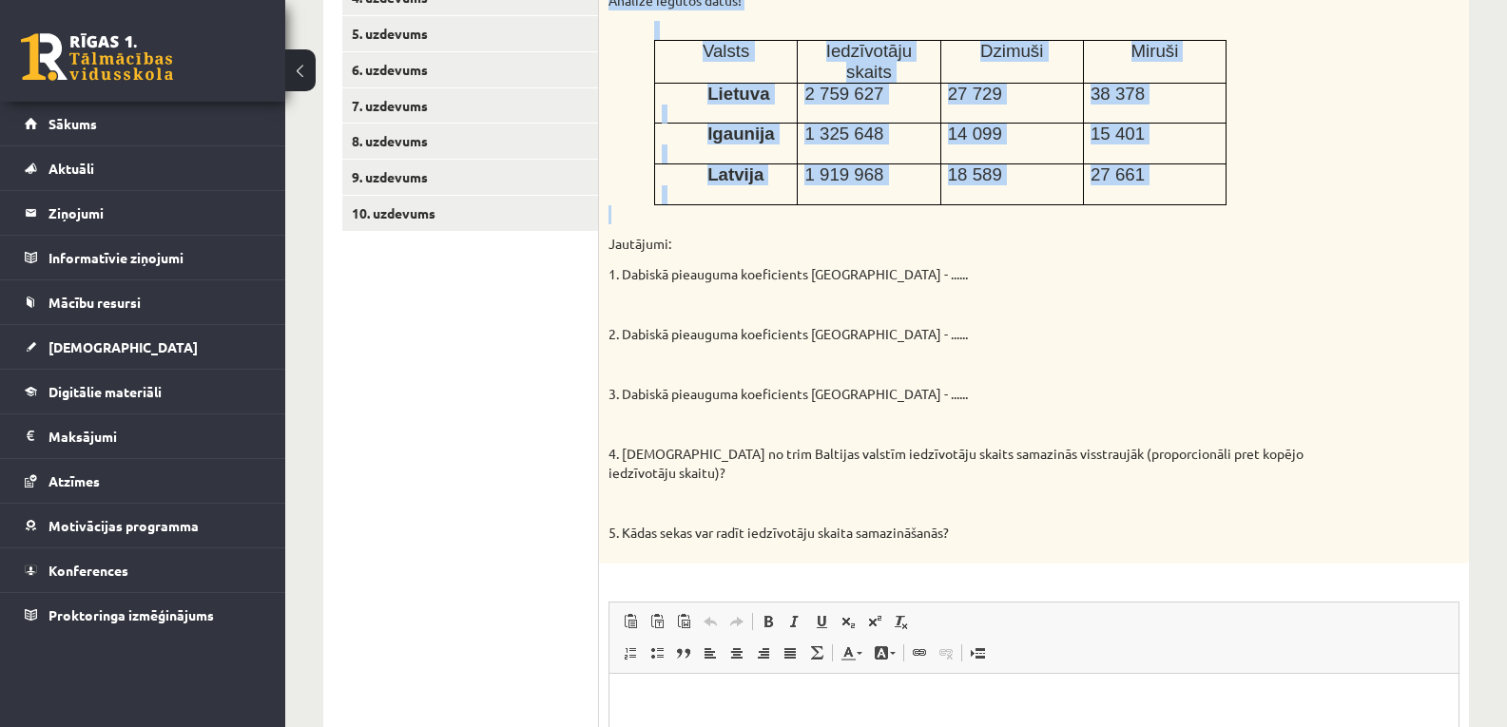
scroll to position [531, 0]
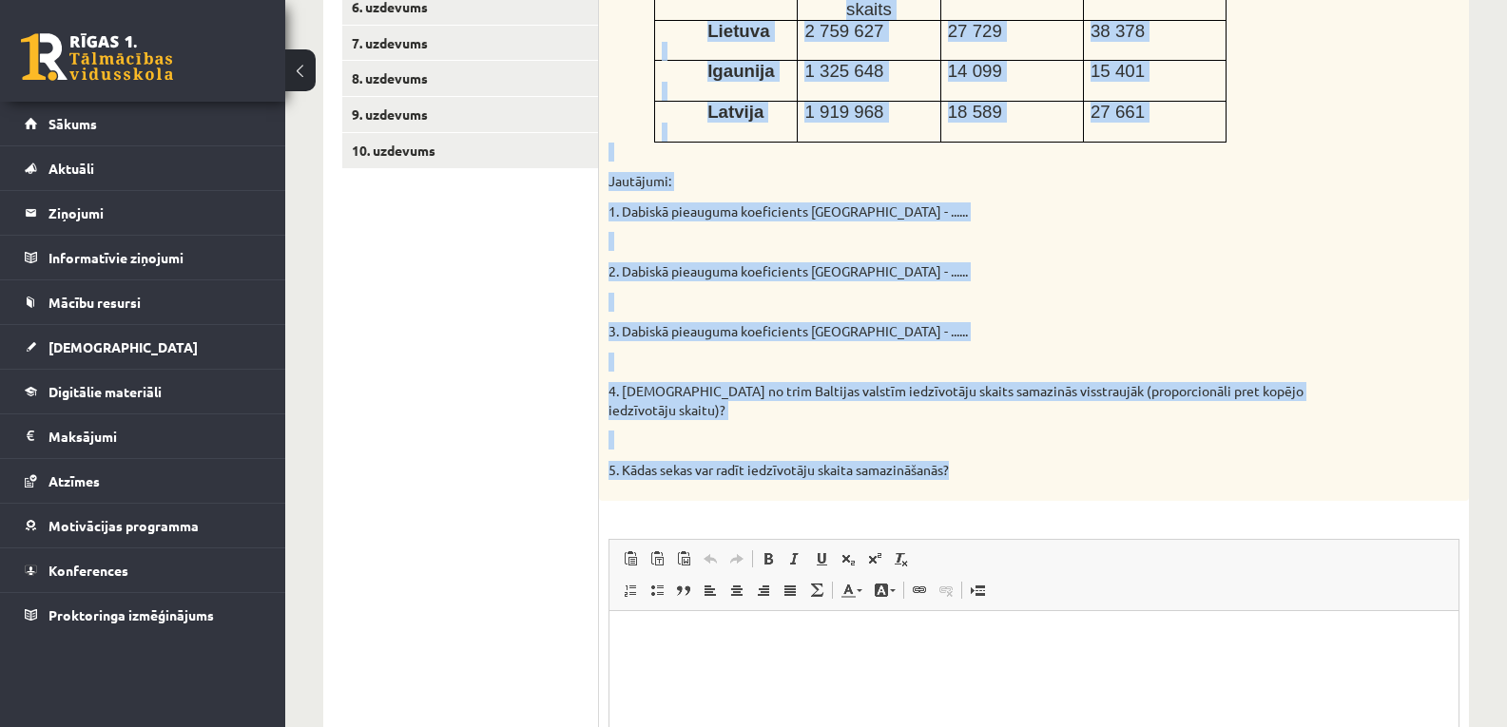
drag, startPoint x: 610, startPoint y: 133, endPoint x: 953, endPoint y: 432, distance: 454.1
click at [953, 432] on div "Izmantojot dotos datus aprēķini dabiskā pieauguma koeficientu Baltijas valstīs …" at bounding box center [1034, 179] width 870 height 642
copy div "zmantojot dotos datus aprēķini dabiskā pieauguma koeficientu Baltijas valstīs 2…"
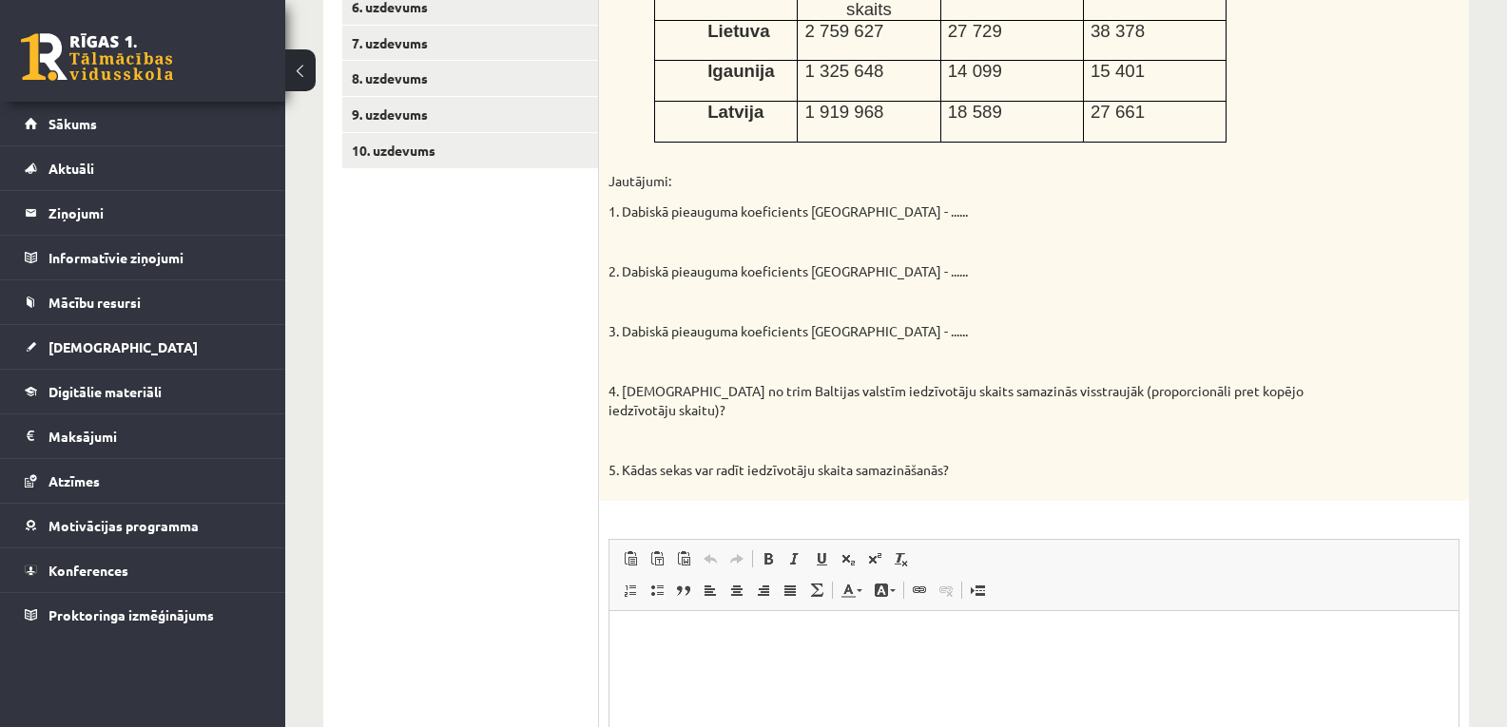
click at [1013, 427] on div "Izmantojot dotos datus aprēķini dabiskā pieauguma koeficientu Baltijas valstīs …" at bounding box center [1034, 179] width 870 height 642
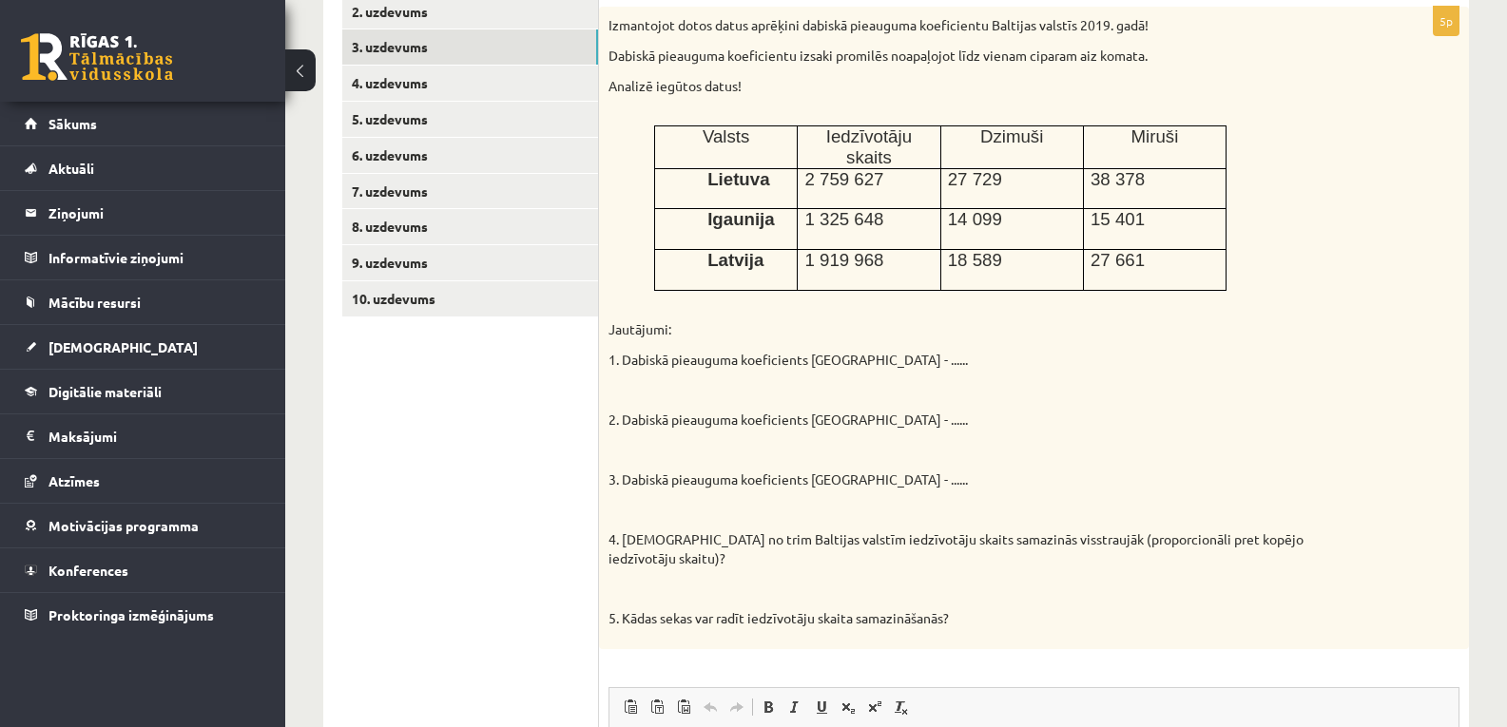
scroll to position [319, 0]
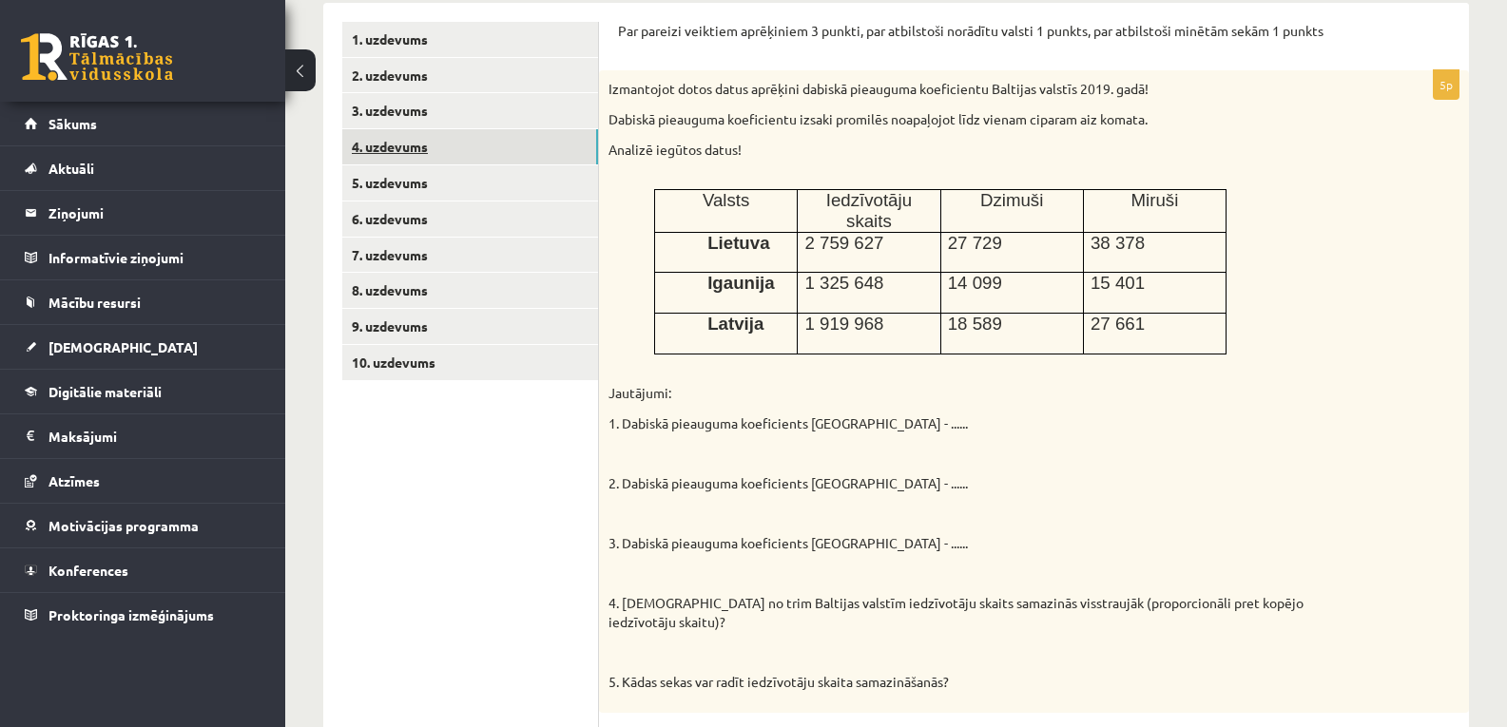
click at [419, 141] on link "4. uzdevums" at bounding box center [470, 146] width 256 height 35
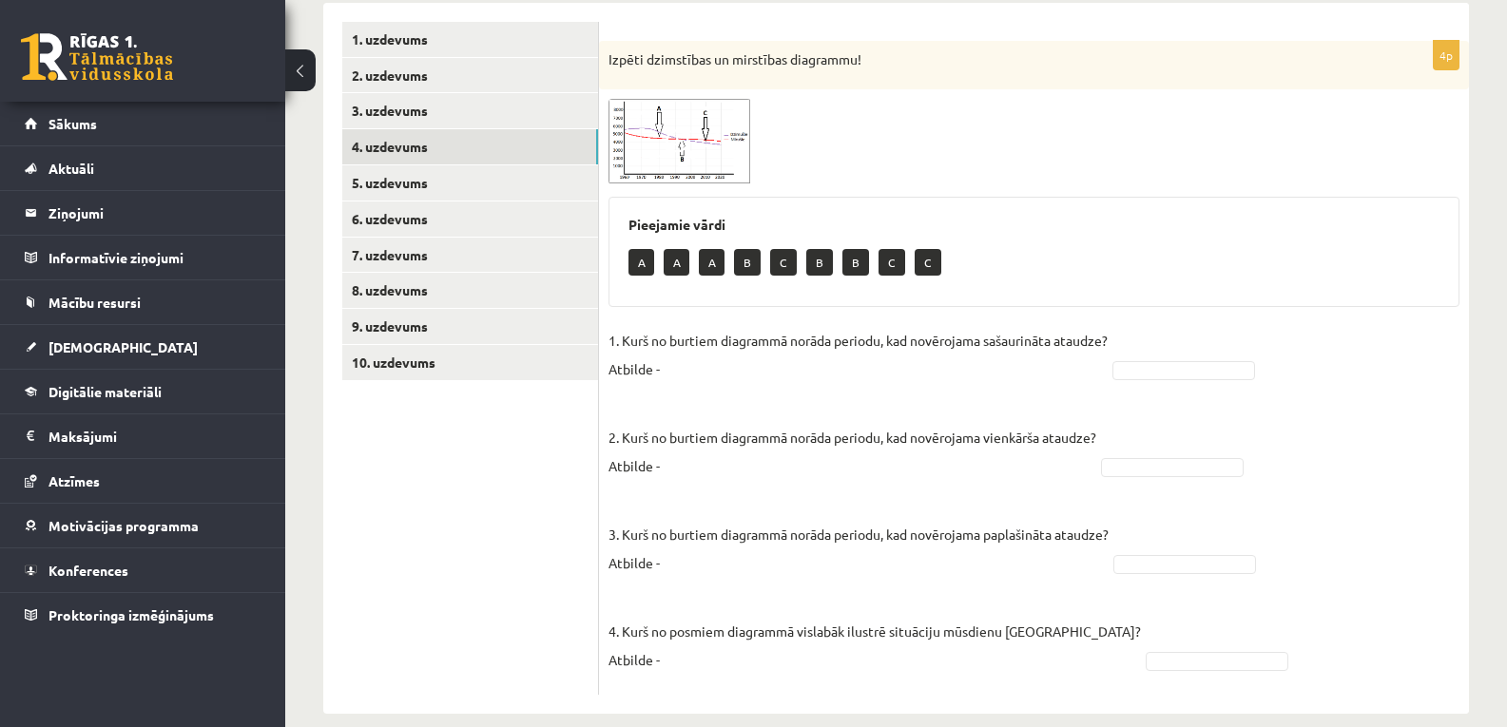
click at [626, 168] on img at bounding box center [679, 141] width 143 height 85
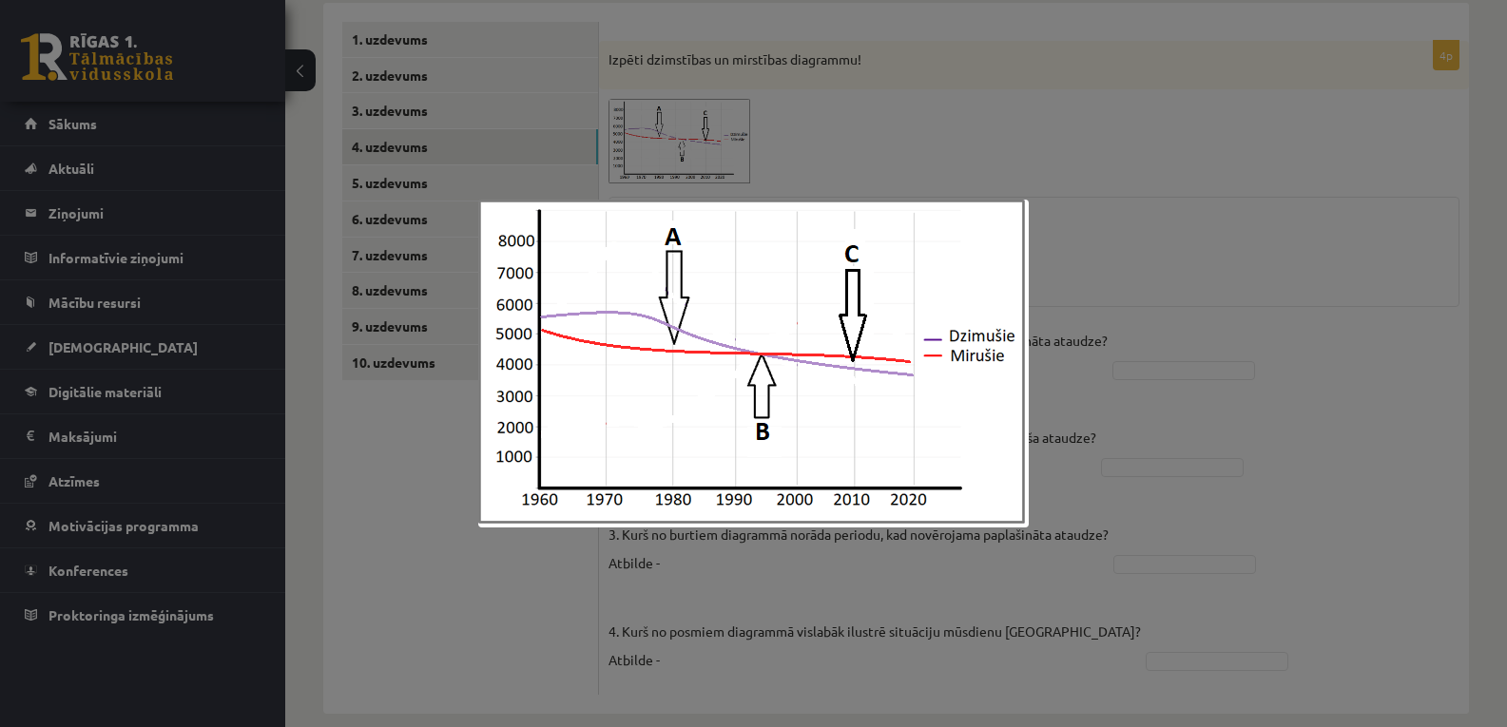
click at [1278, 391] on div at bounding box center [753, 363] width 1507 height 727
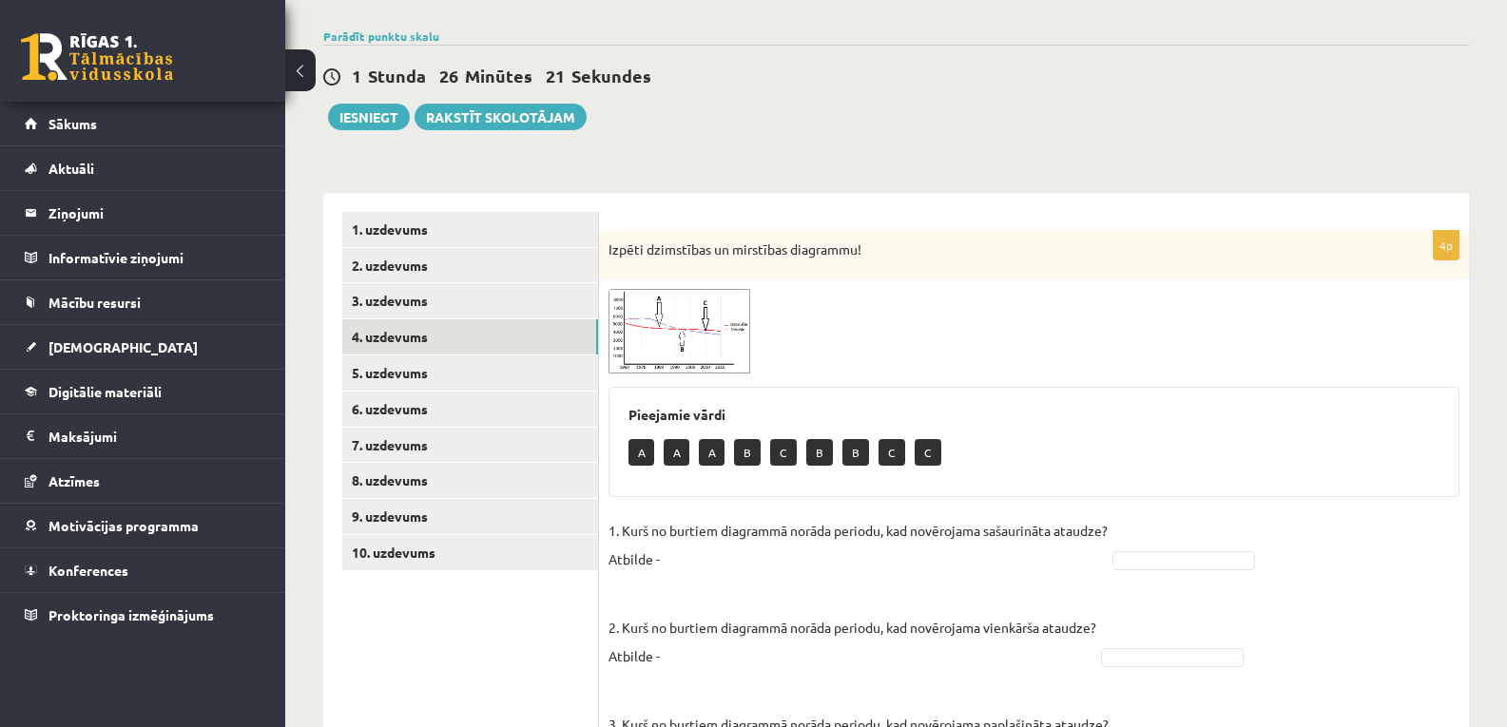
scroll to position [346, 0]
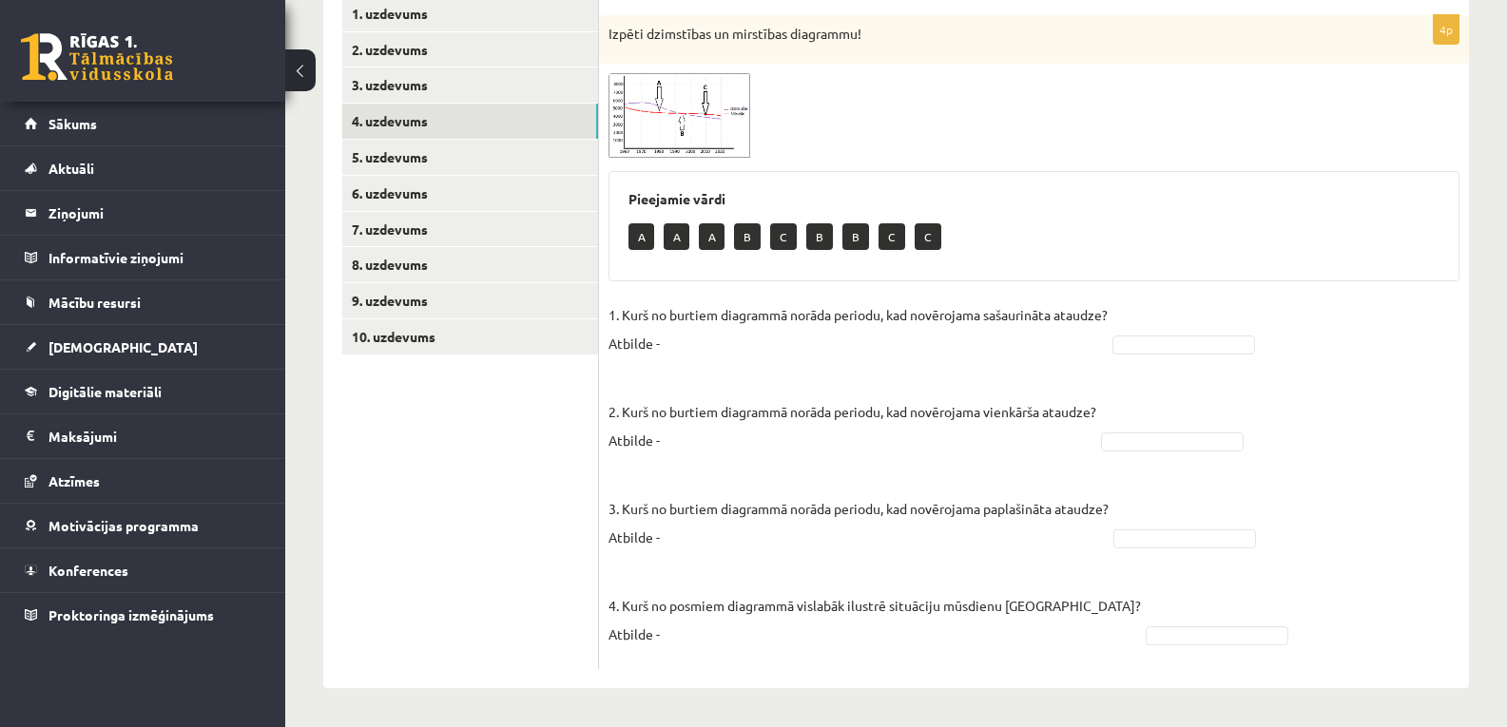
click at [723, 116] on img at bounding box center [679, 115] width 143 height 85
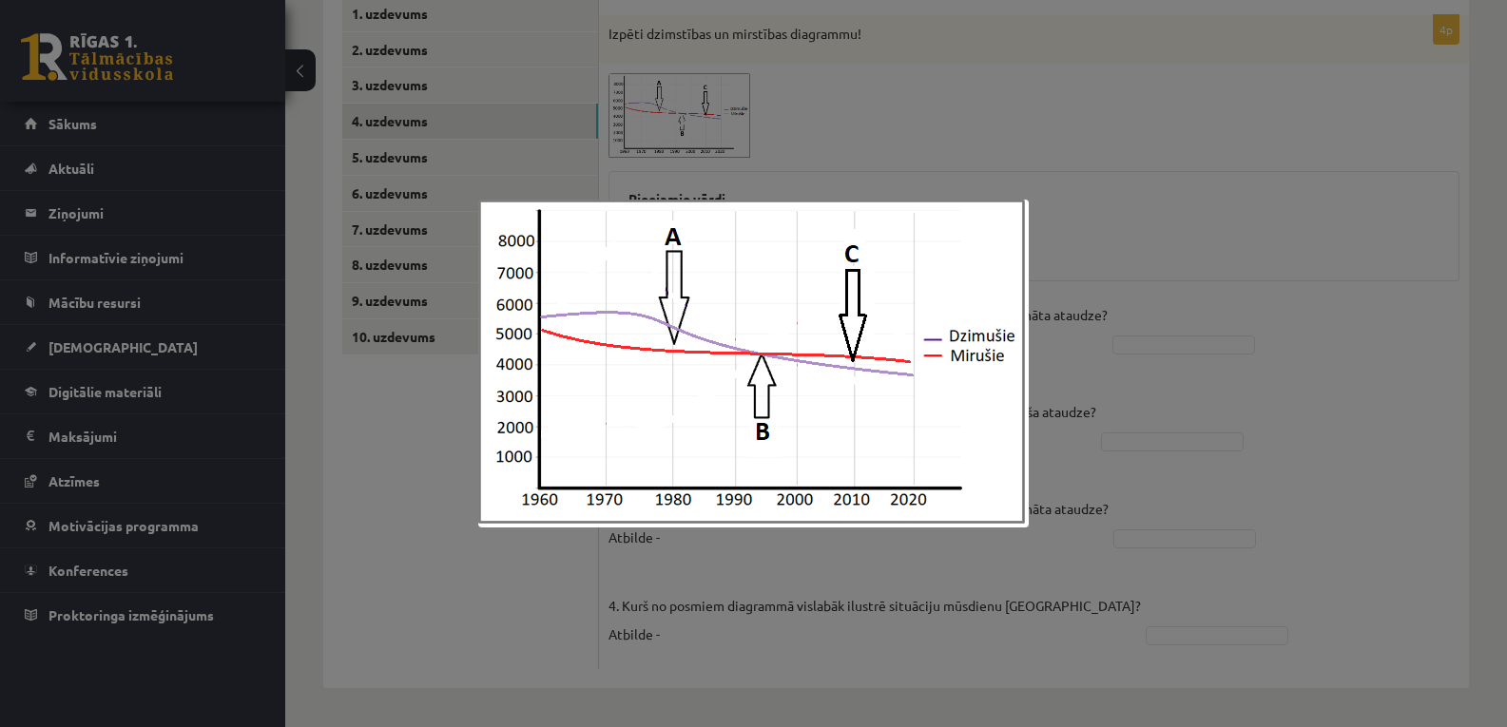
click at [913, 109] on div at bounding box center [753, 363] width 1507 height 727
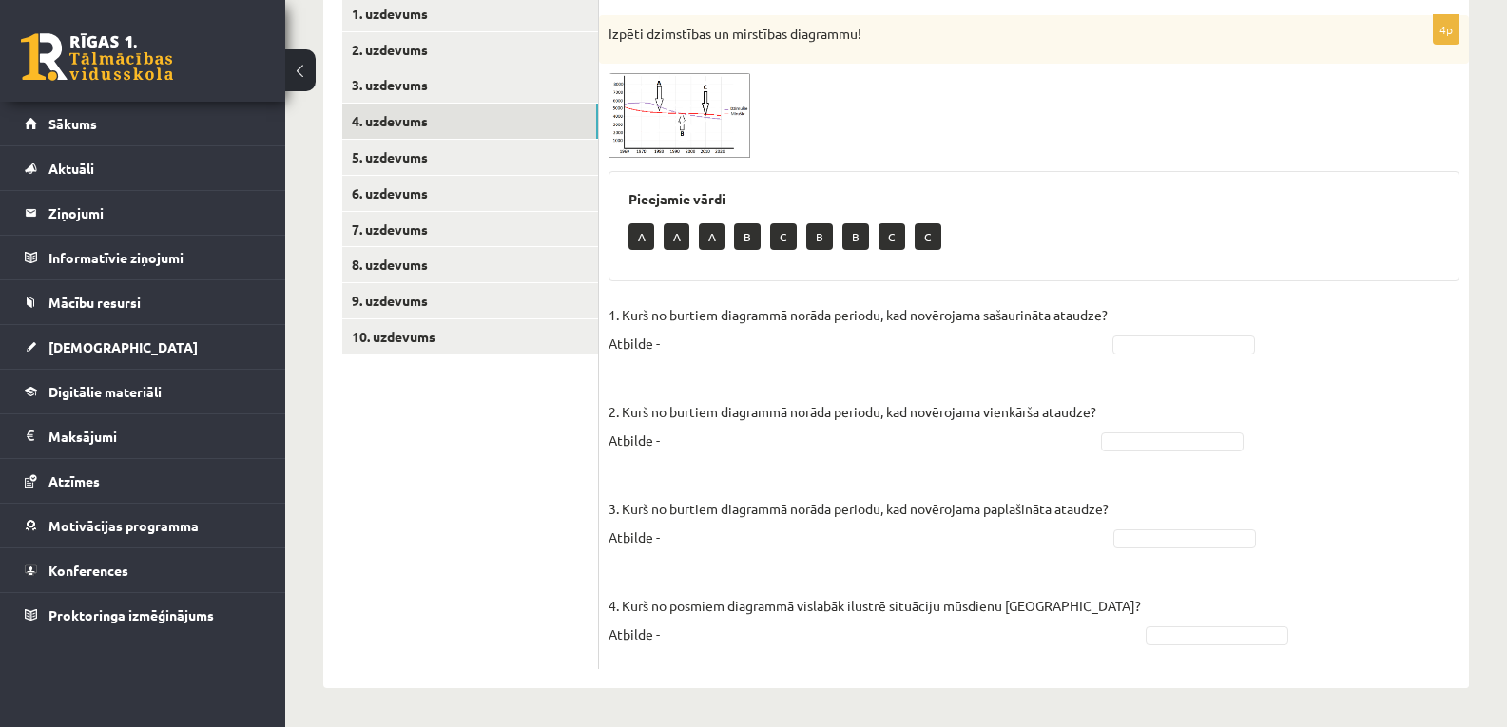
click at [686, 125] on span at bounding box center [680, 119] width 30 height 30
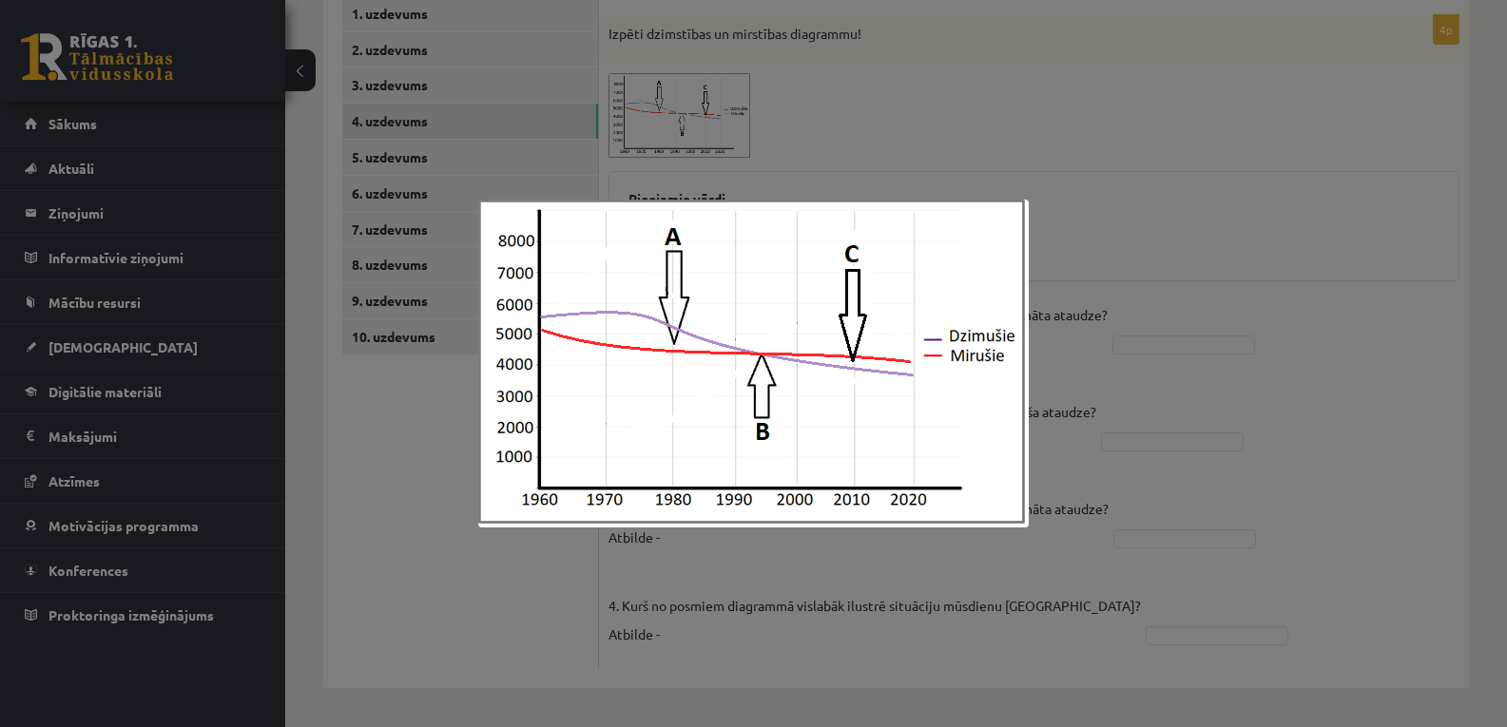
click at [1072, 94] on div at bounding box center [753, 363] width 1507 height 727
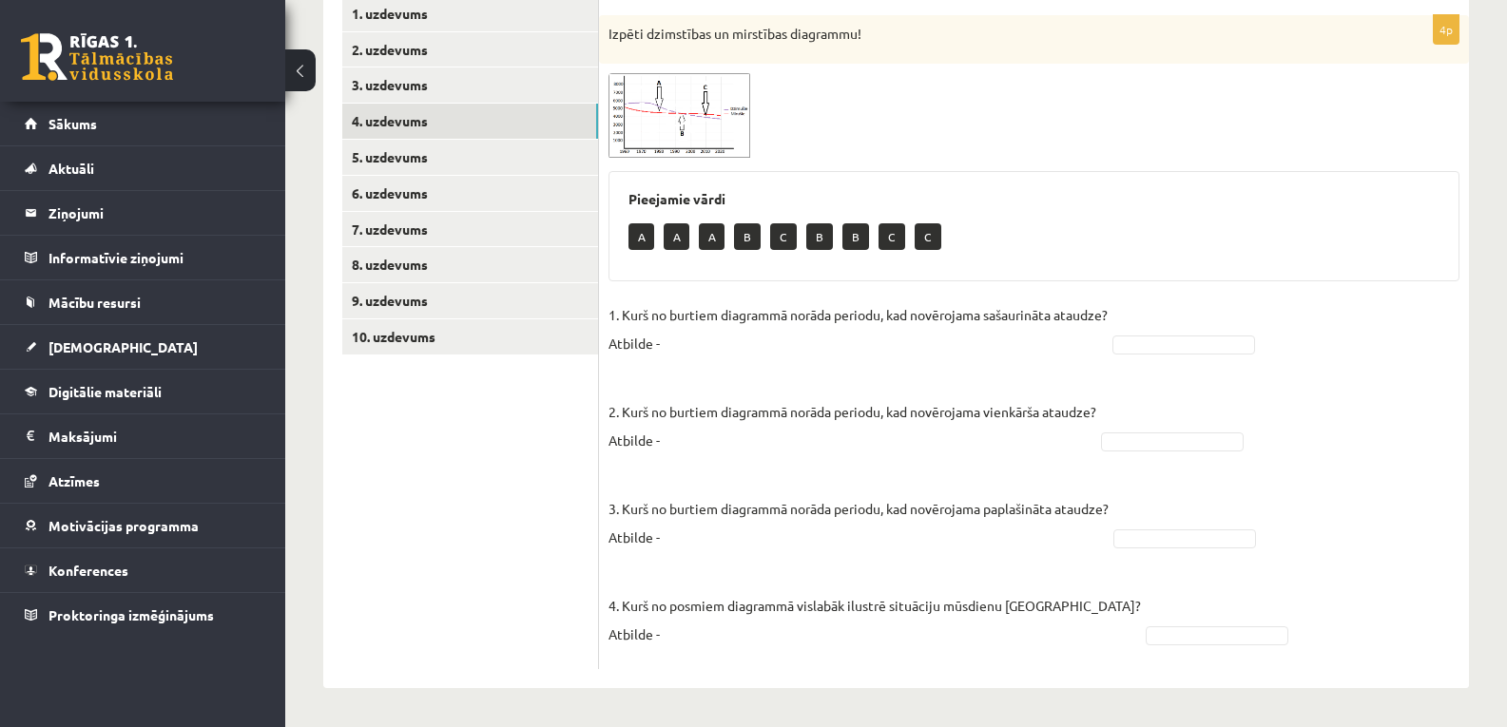
click at [731, 135] on img at bounding box center [679, 115] width 143 height 85
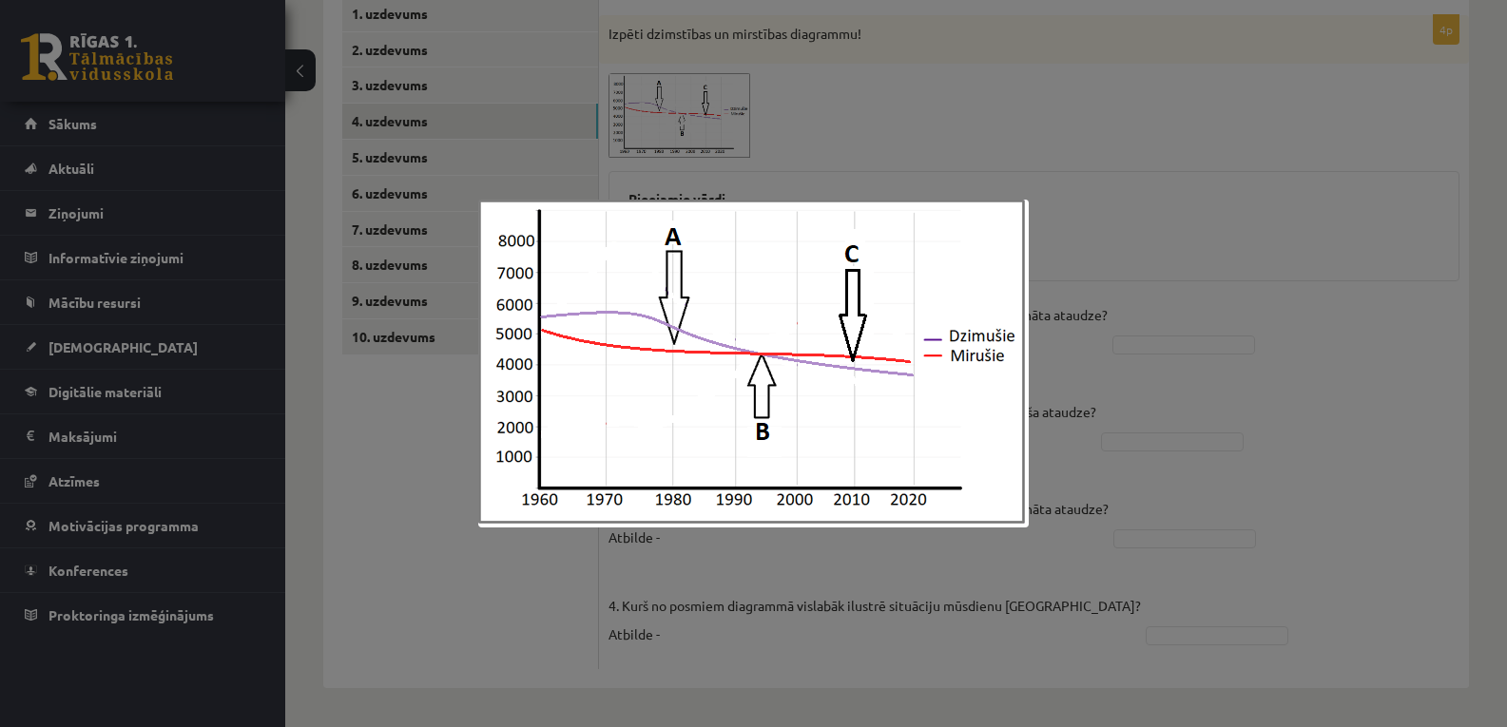
click at [1112, 339] on div at bounding box center [753, 363] width 1507 height 727
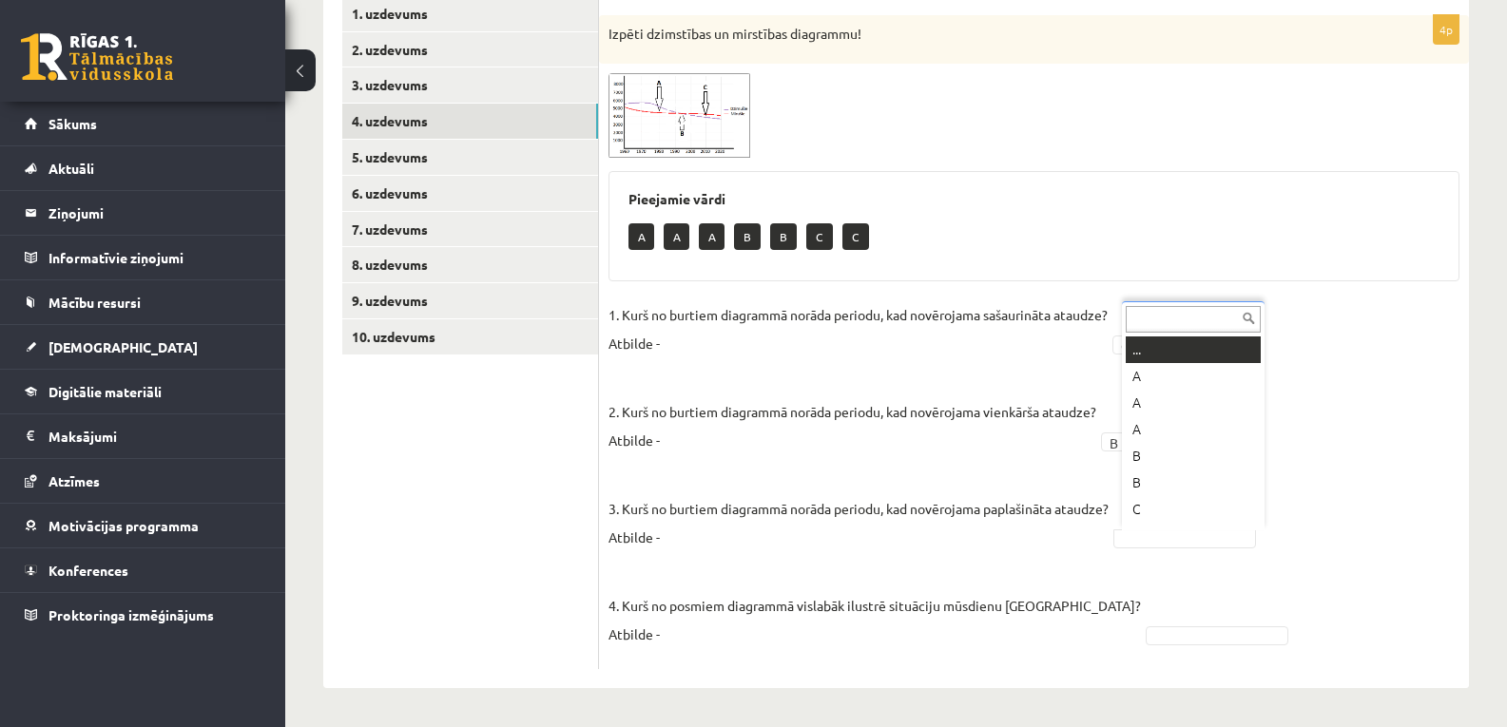
scroll to position [23, 0]
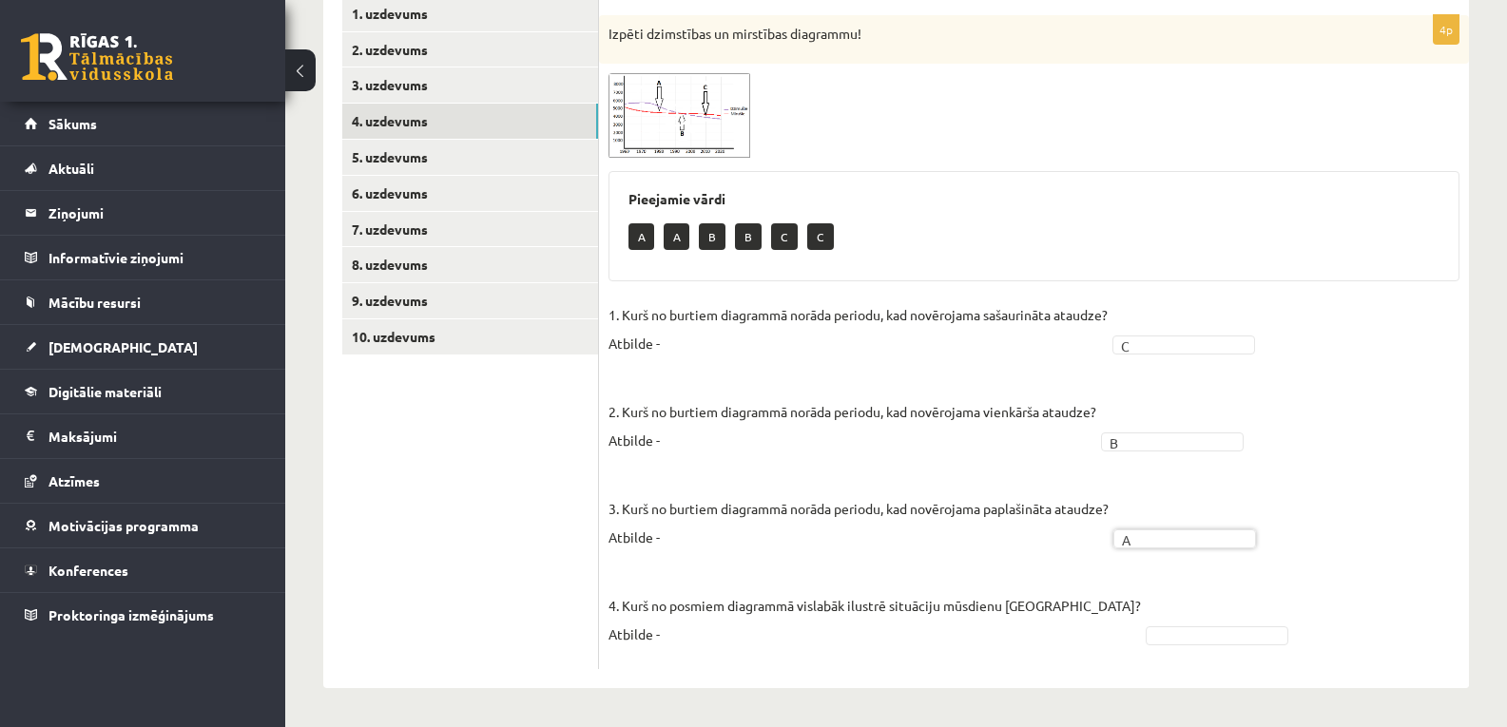
click at [633, 72] on div "4p Izpēti dzimstības un mirstības diagrammu! Pieejamie vārdi A A B B C C 1. Kur…" at bounding box center [1034, 342] width 870 height 654
click at [655, 99] on img at bounding box center [679, 115] width 143 height 85
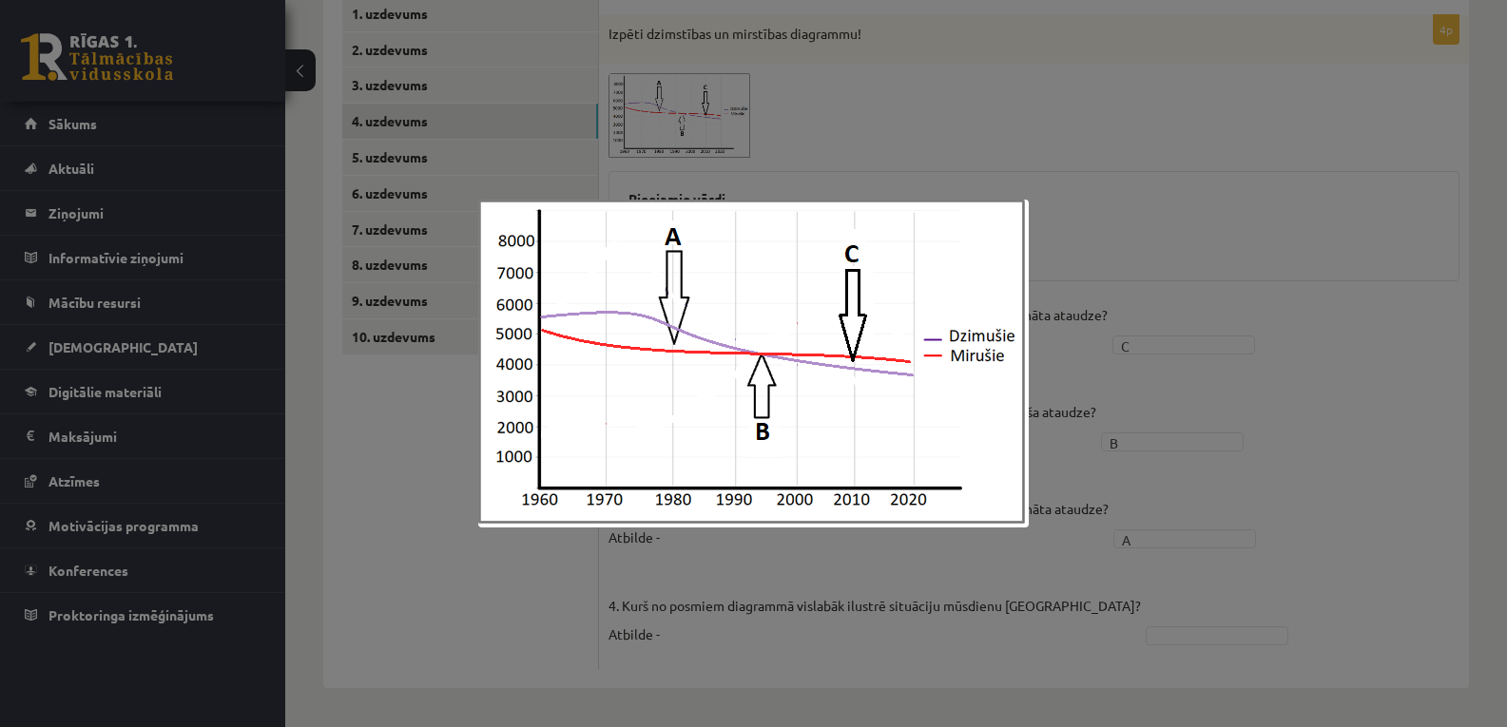
click at [1099, 375] on div at bounding box center [753, 363] width 1507 height 727
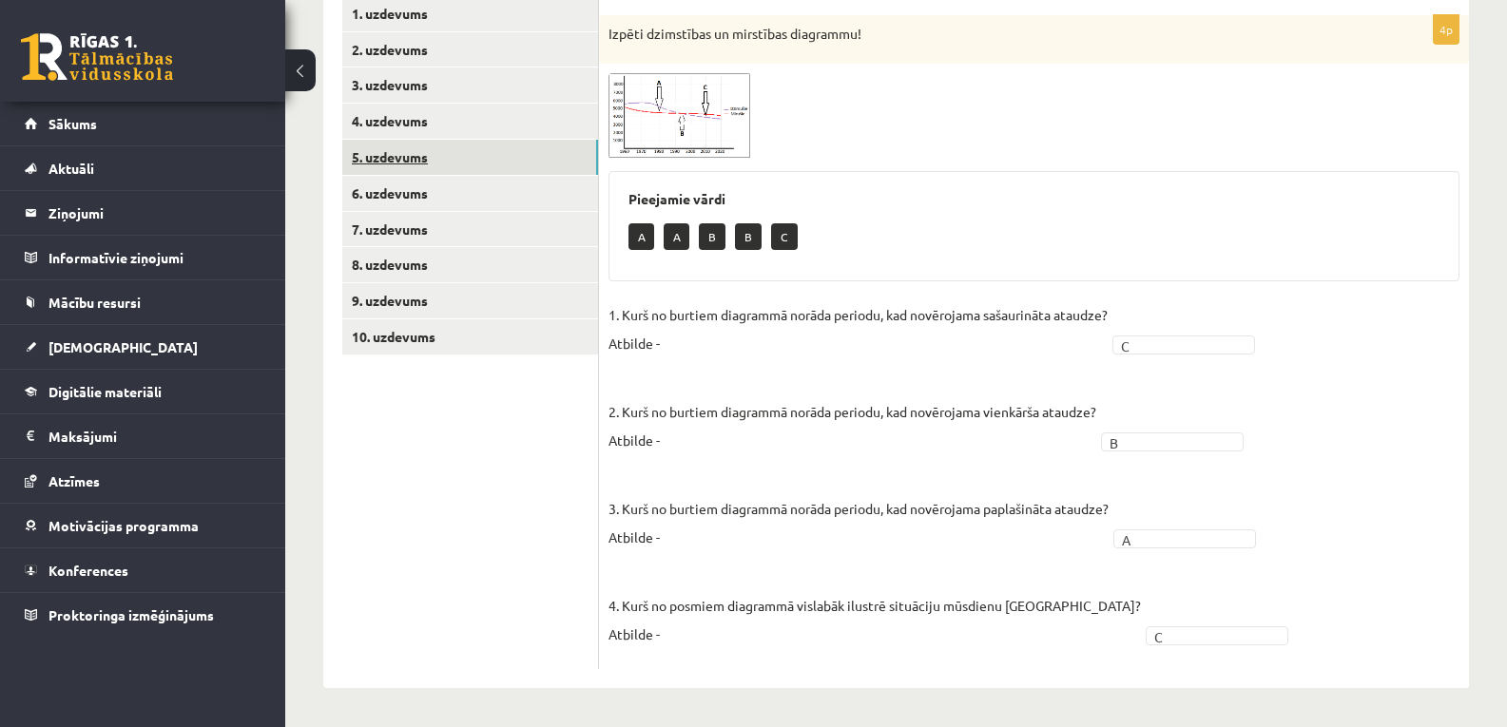
click at [392, 162] on link "5. uzdevums" at bounding box center [470, 157] width 256 height 35
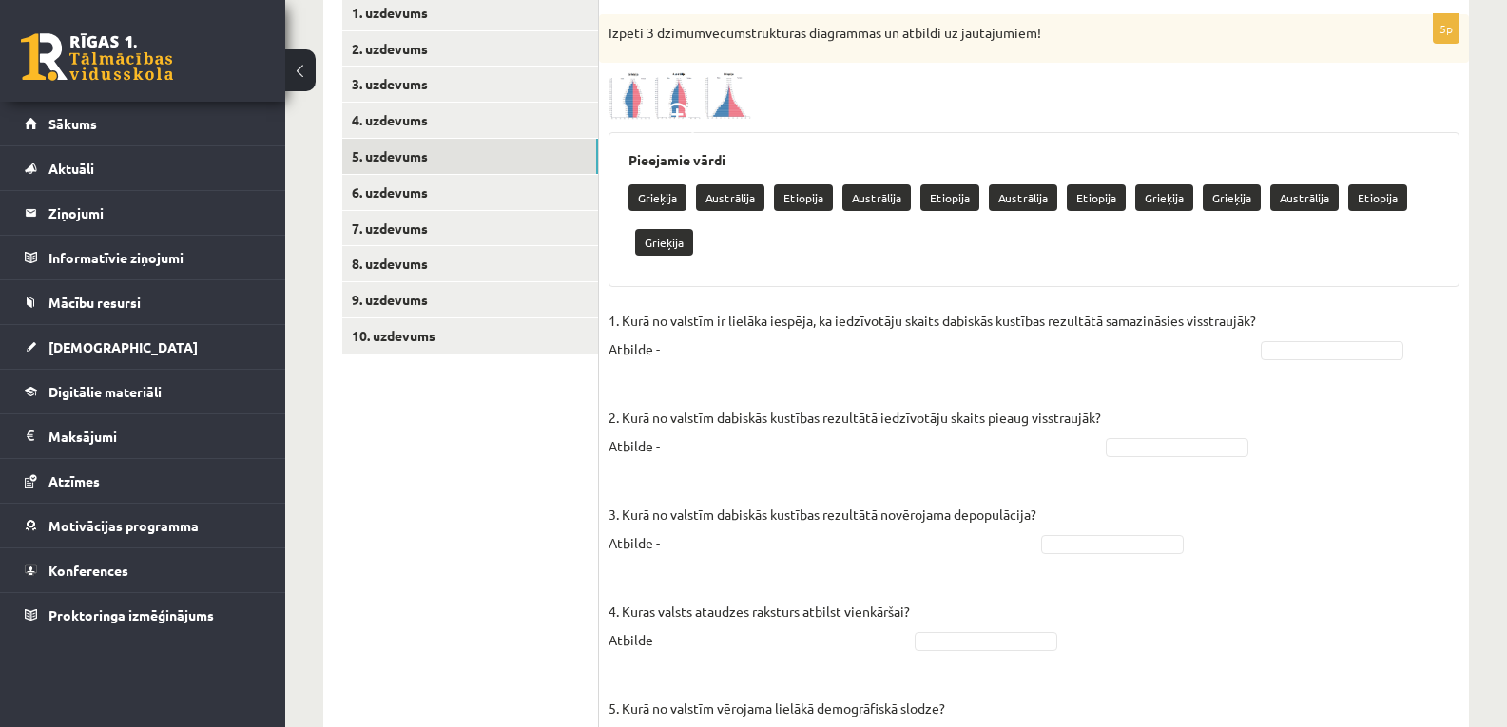
click at [628, 115] on img at bounding box center [679, 95] width 143 height 47
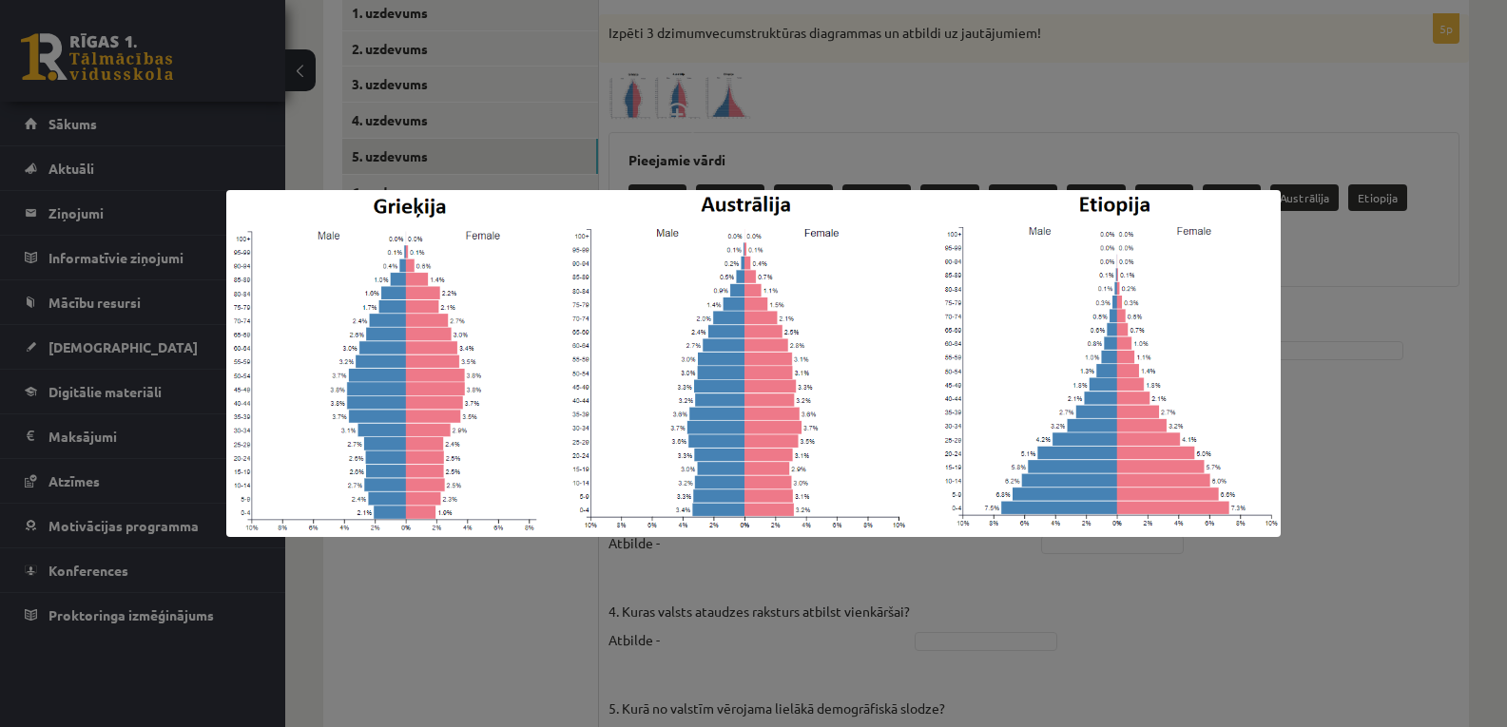
click at [805, 67] on div at bounding box center [753, 363] width 1507 height 727
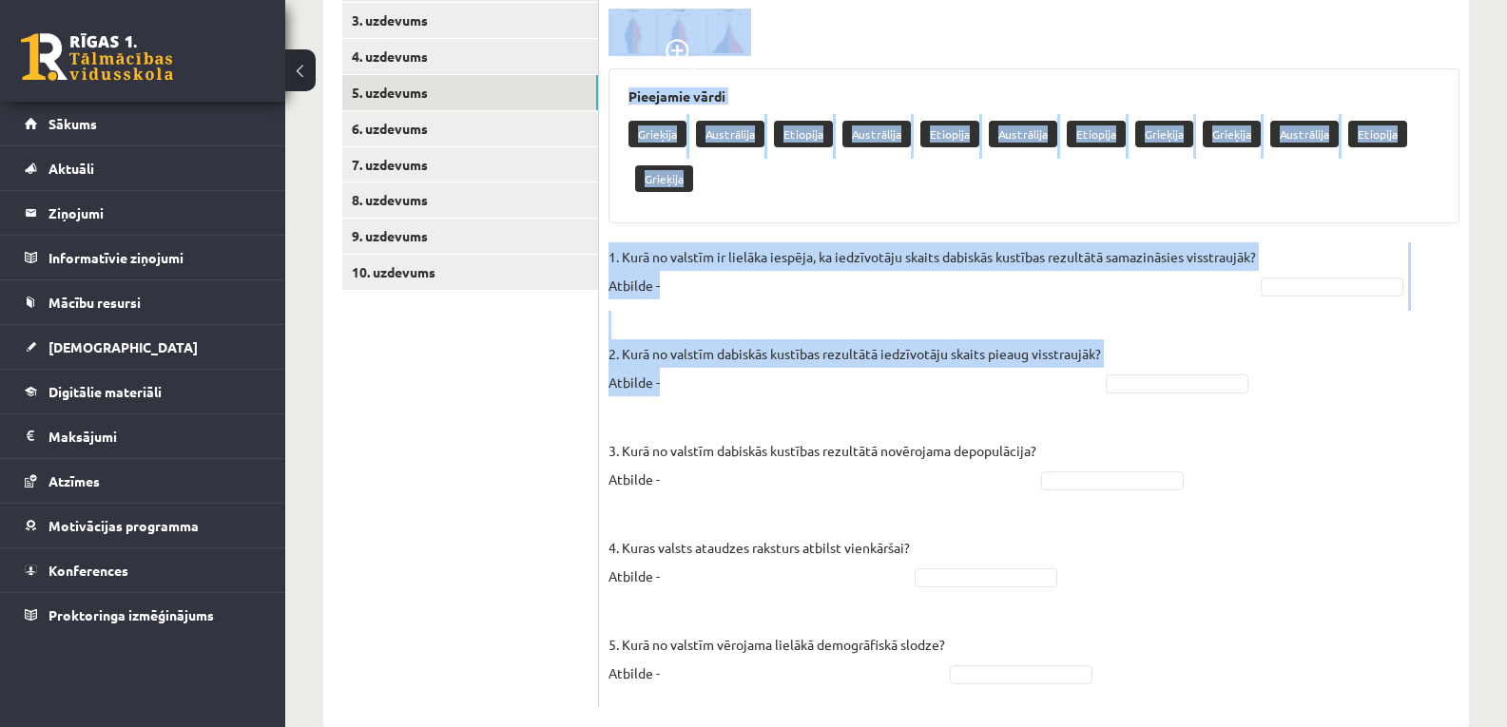
scroll to position [450, 0]
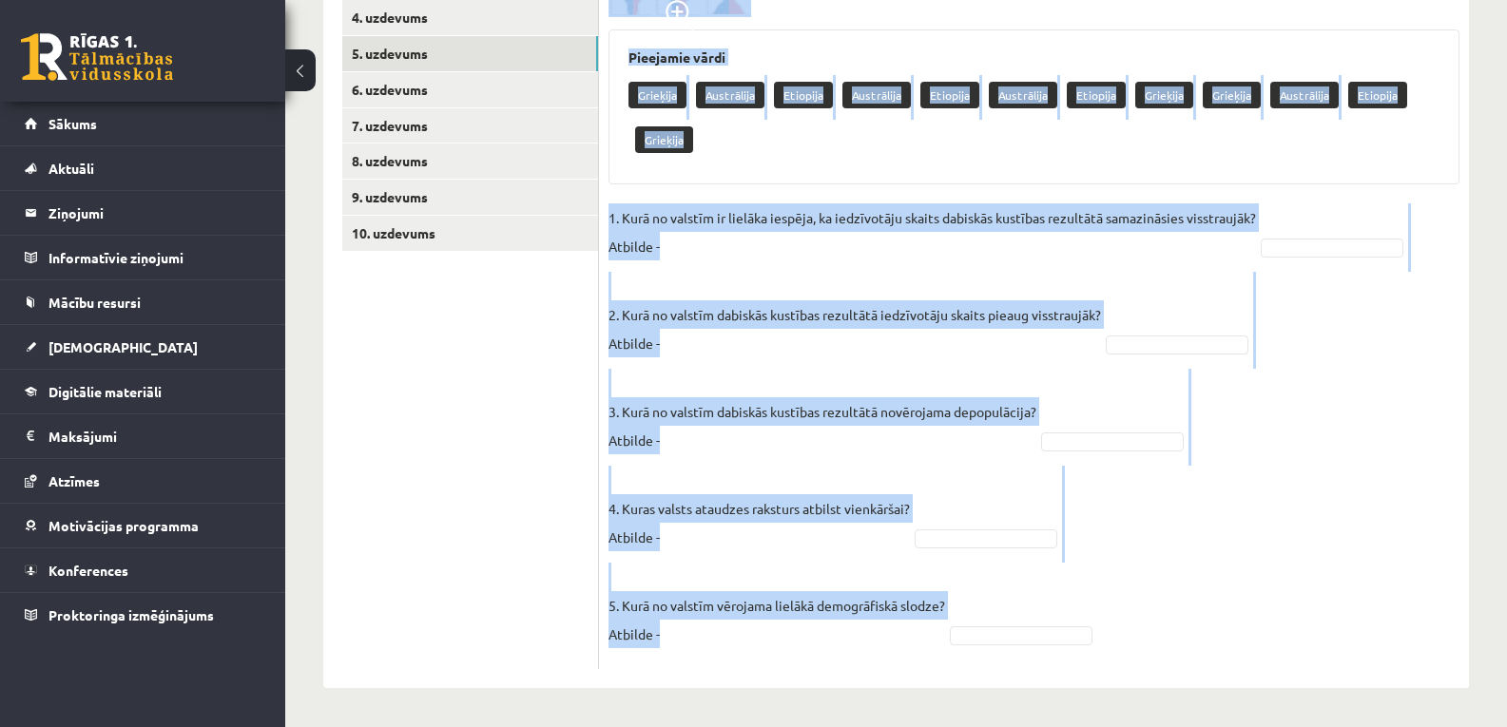
drag, startPoint x: 613, startPoint y: 29, endPoint x: 745, endPoint y: 627, distance: 612.4
click at [745, 627] on div "5p Izpēti 3 dzimumvecumstruktūras diagrammas un atbildi uz jautājumiem! Pieejam…" at bounding box center [1034, 291] width 870 height 758
copy div "zpēti 3 dzimumvecumstruktūras diagrammas un atbildi uz jautājumiem! Pieejamie v…"
click at [899, 555] on fieldset "1. Kurā no valstīm ir lielāka iespēja, ka iedzīvotāju skaits dabiskās kustības …" at bounding box center [1033, 431] width 851 height 456
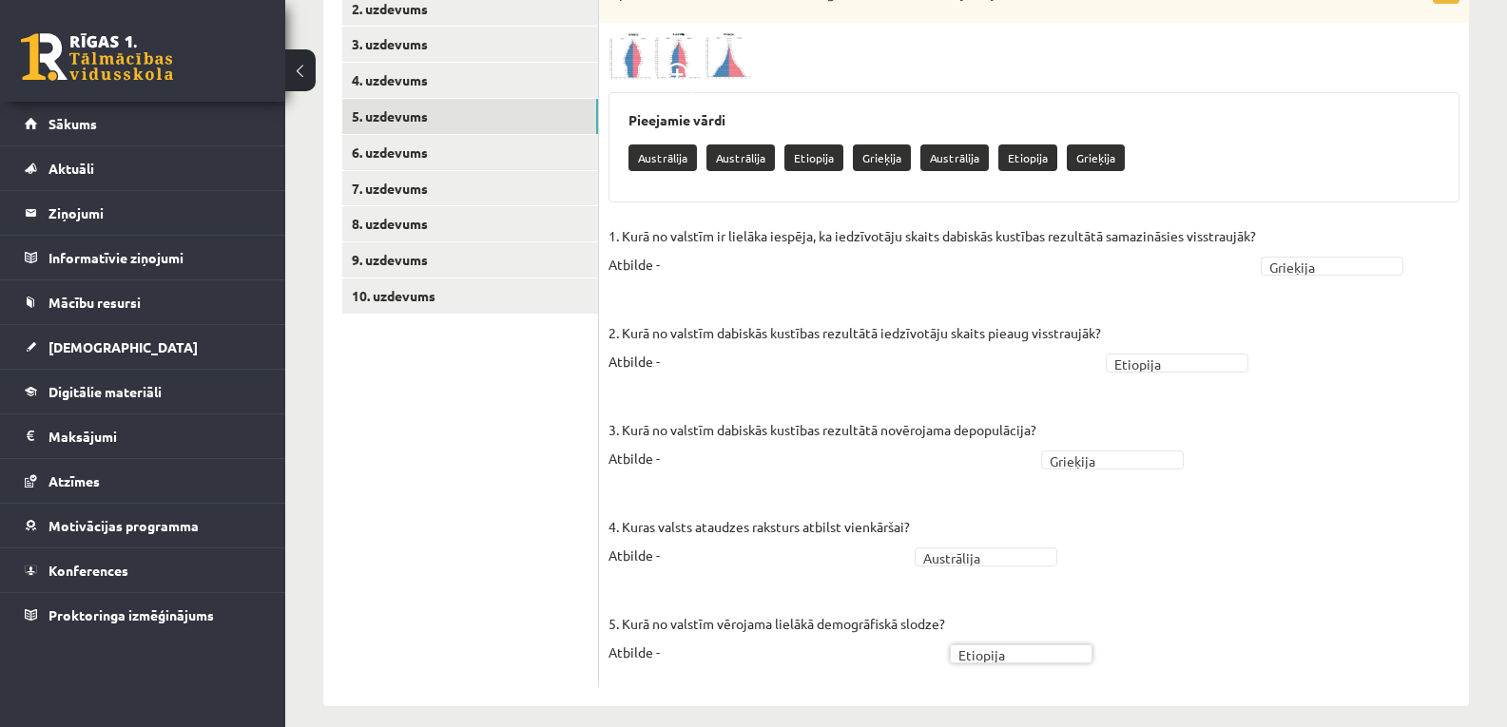
scroll to position [405, 0]
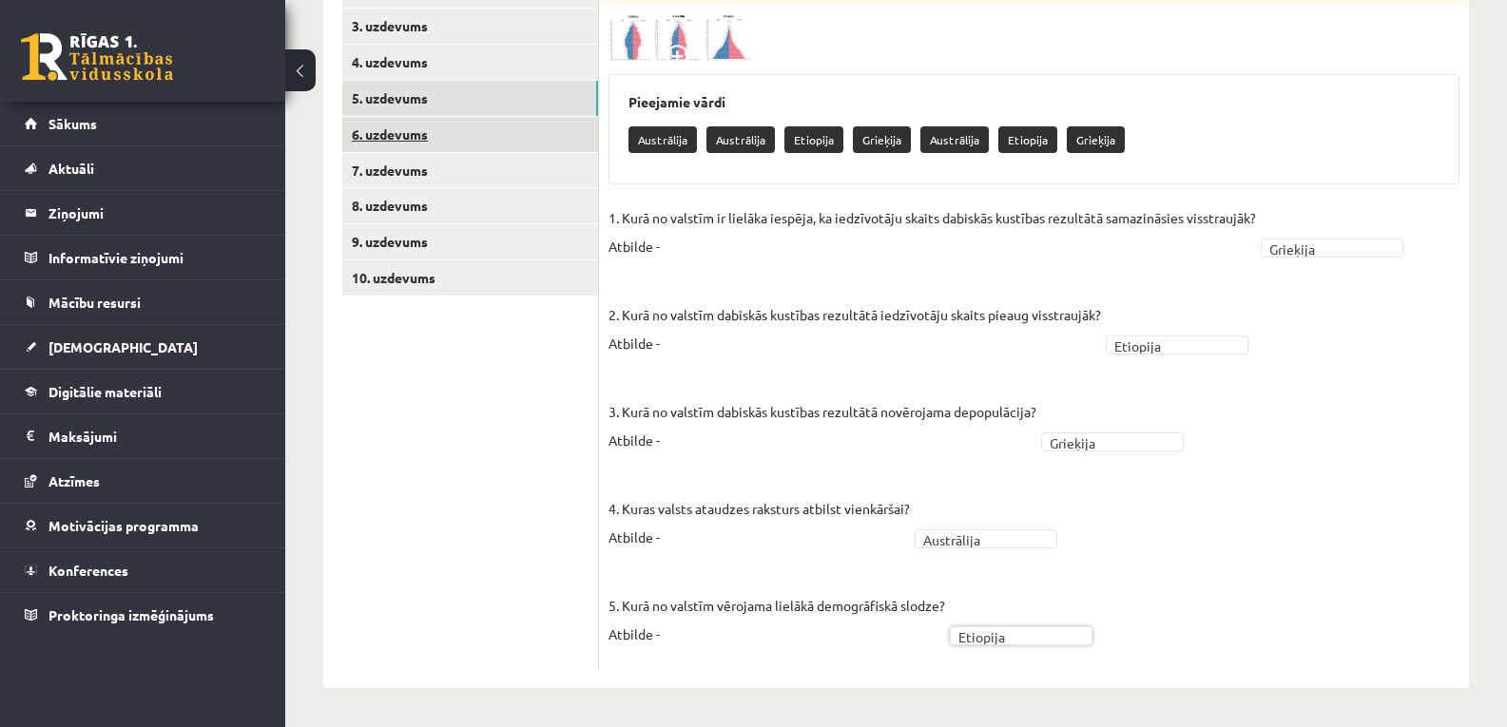
click at [409, 144] on link "6. uzdevums" at bounding box center [470, 134] width 256 height 35
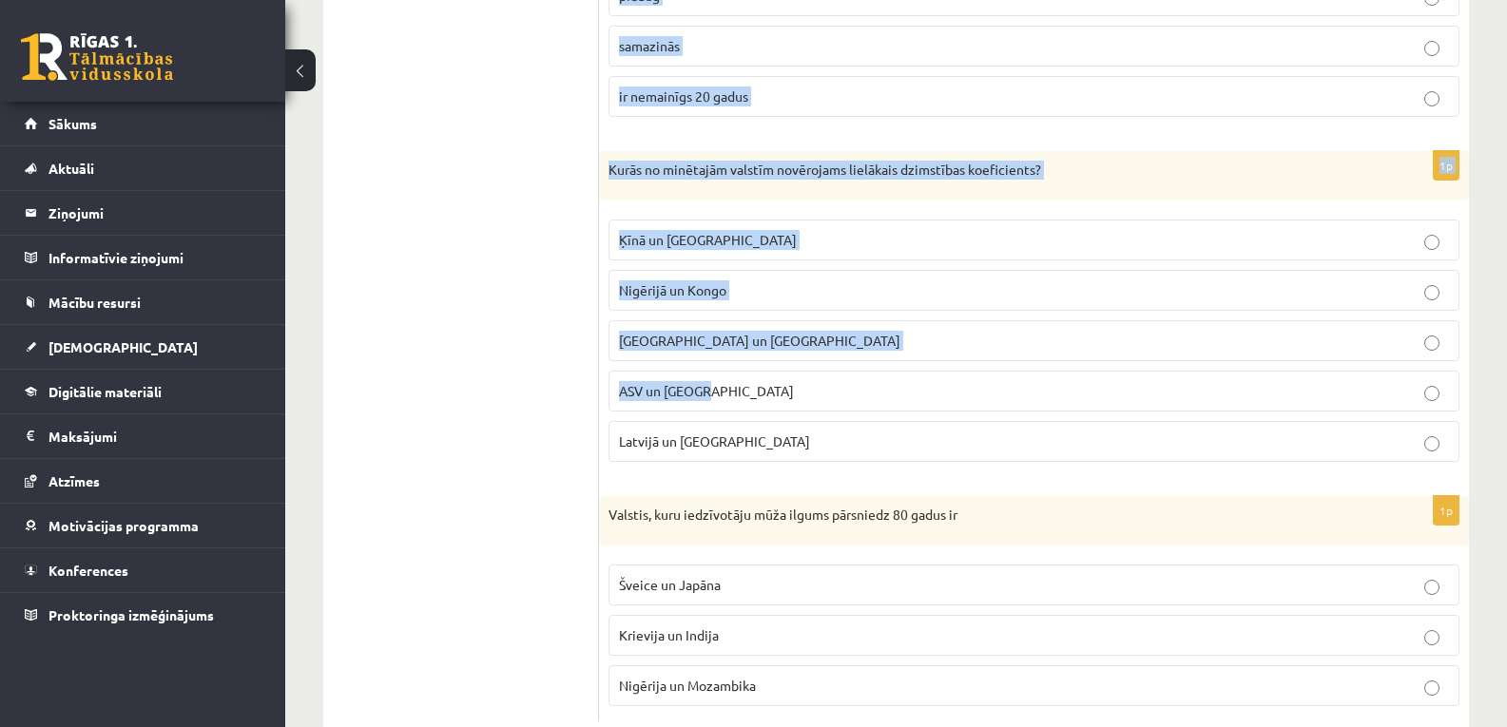
scroll to position [1725, 0]
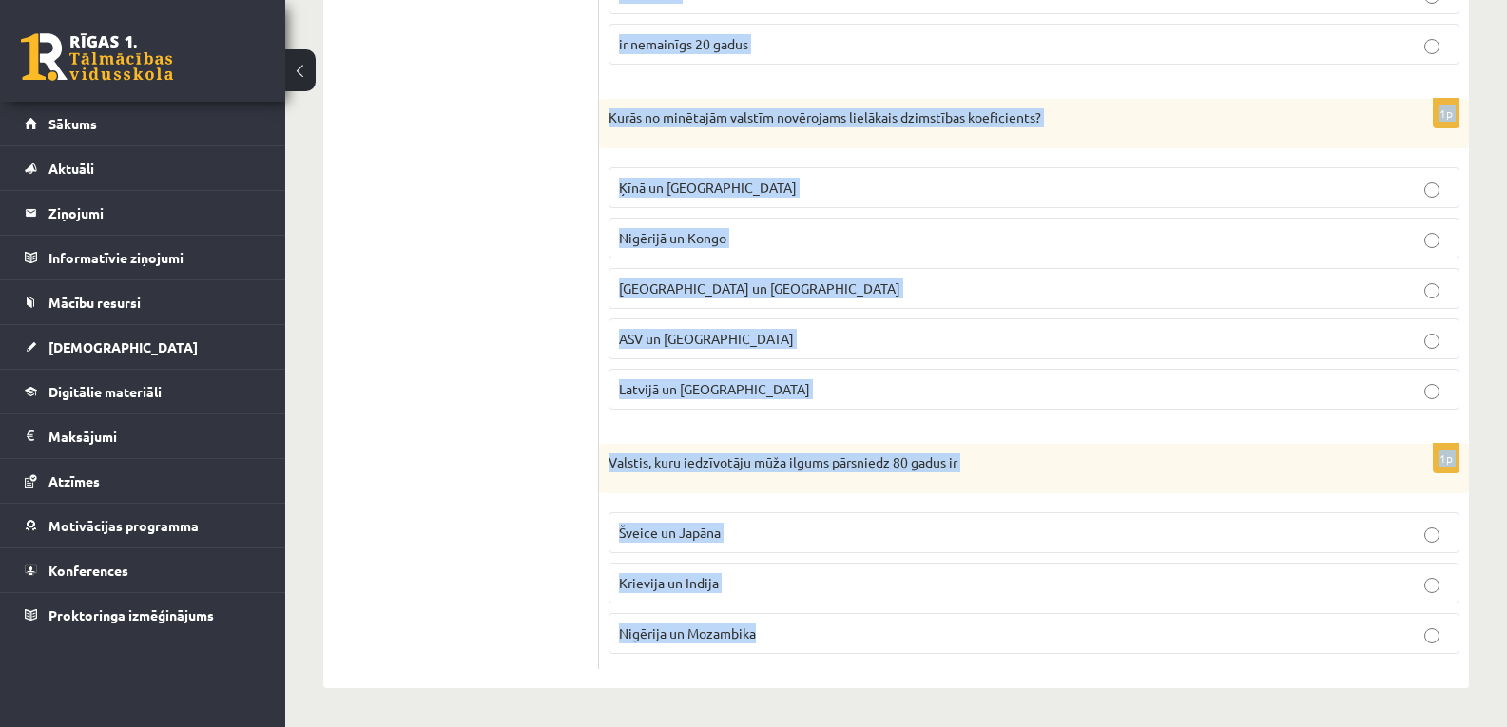
drag, startPoint x: 606, startPoint y: 228, endPoint x: 811, endPoint y: 616, distance: 438.4
copy form "Parasti jaundzimušo skaitā uz 100 meitenēm piedzimst 90-95 zēnu 100 zēnu 106-10…"
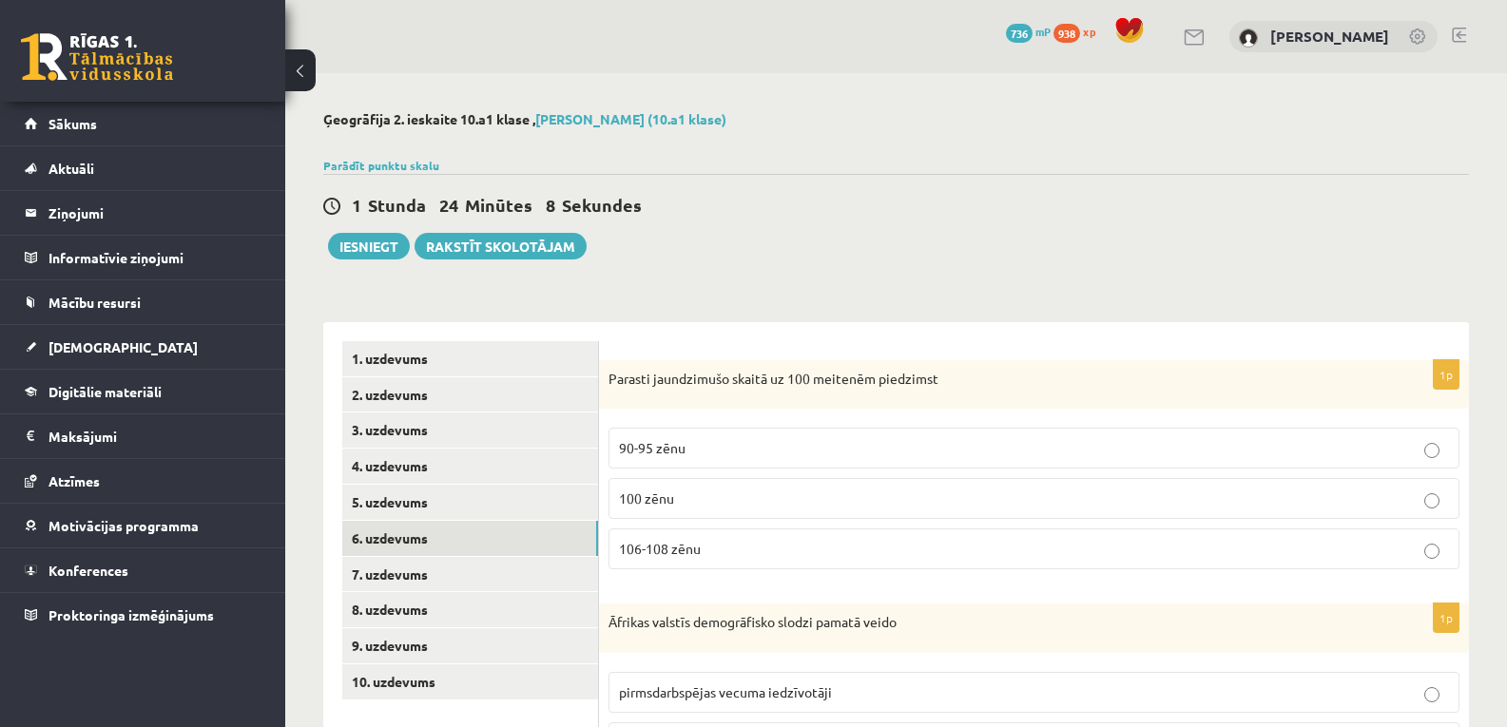
scroll to position [126, 0]
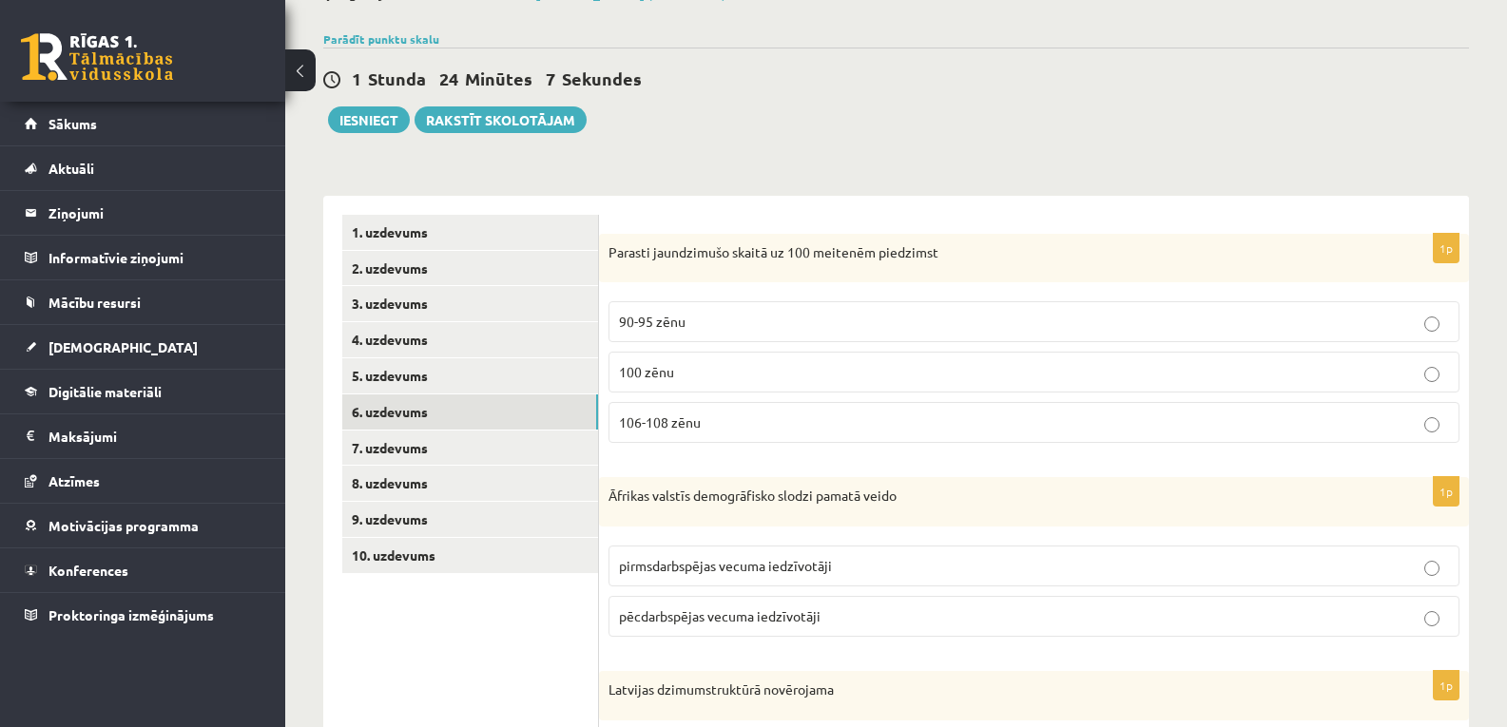
click at [704, 415] on p "106-108 zēnu" at bounding box center [1034, 423] width 830 height 20
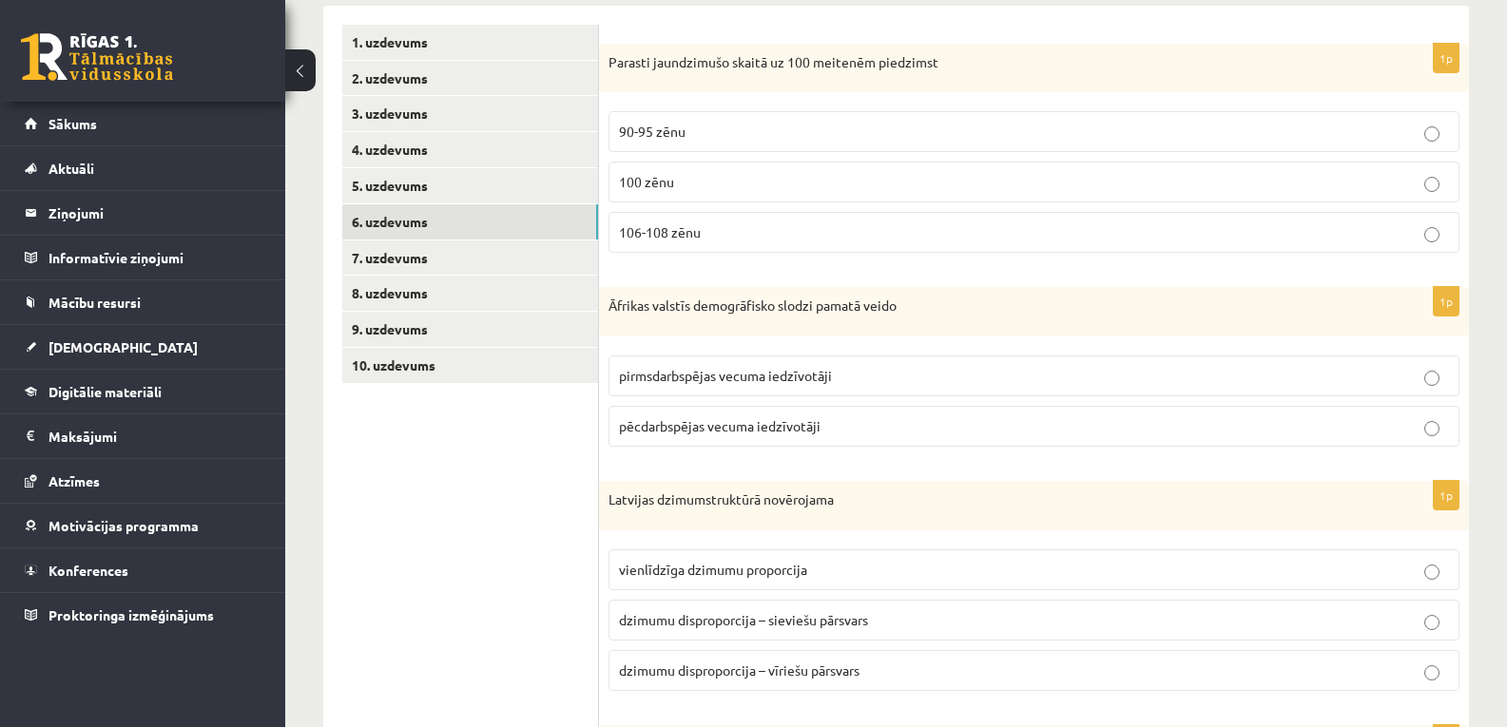
scroll to position [444, 0]
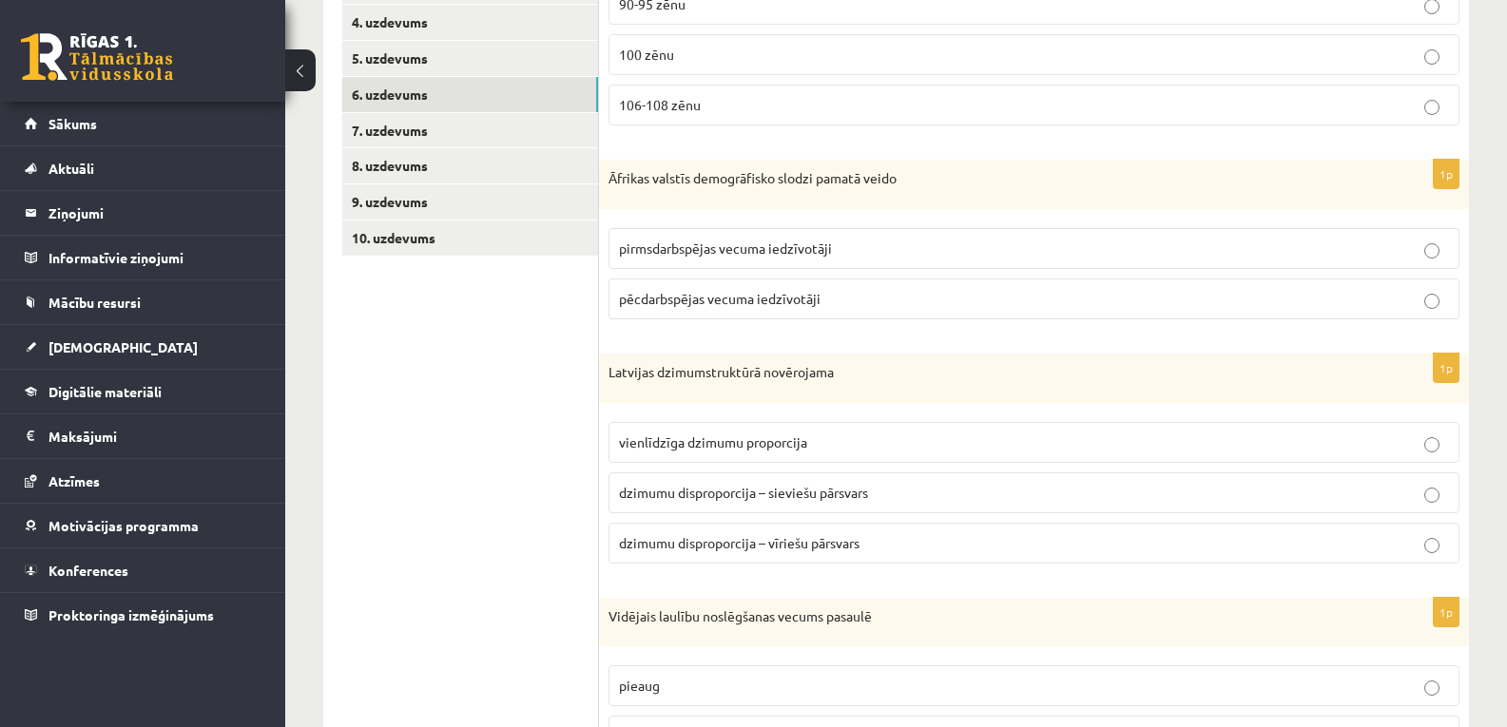
click at [752, 254] on span "pirmsdarbspējas vecuma iedzīvotāji" at bounding box center [725, 248] width 213 height 17
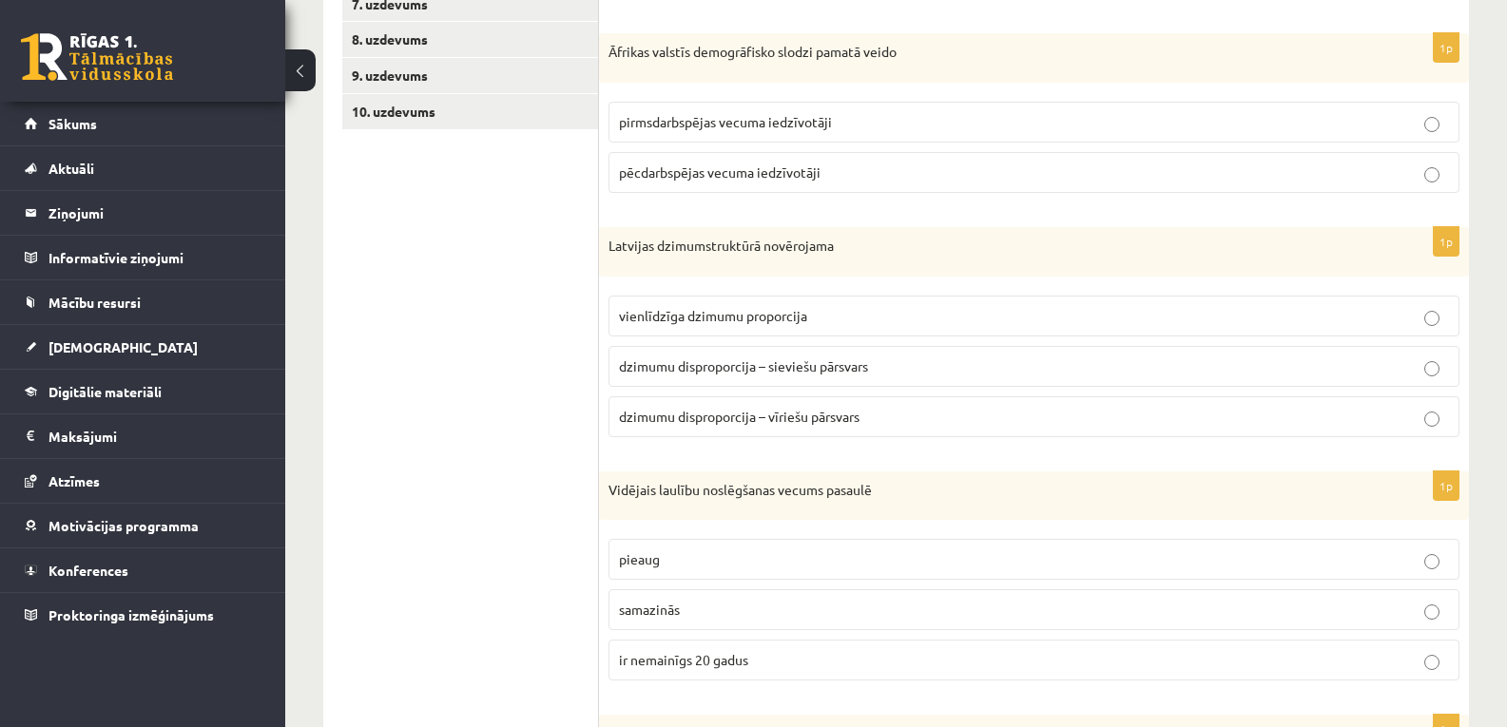
click at [715, 370] on span "dzimumu disproporcija – sieviešu pārsvars" at bounding box center [743, 365] width 249 height 17
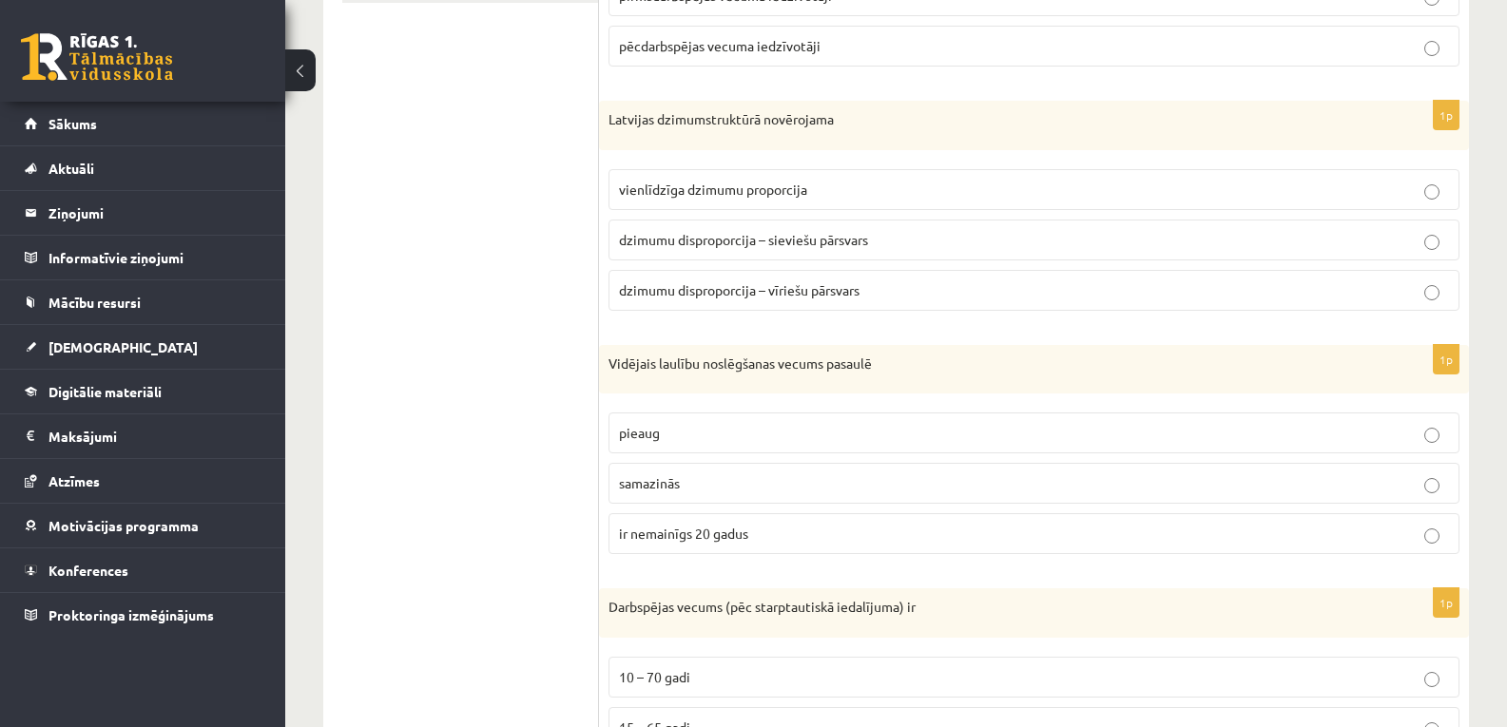
scroll to position [760, 0]
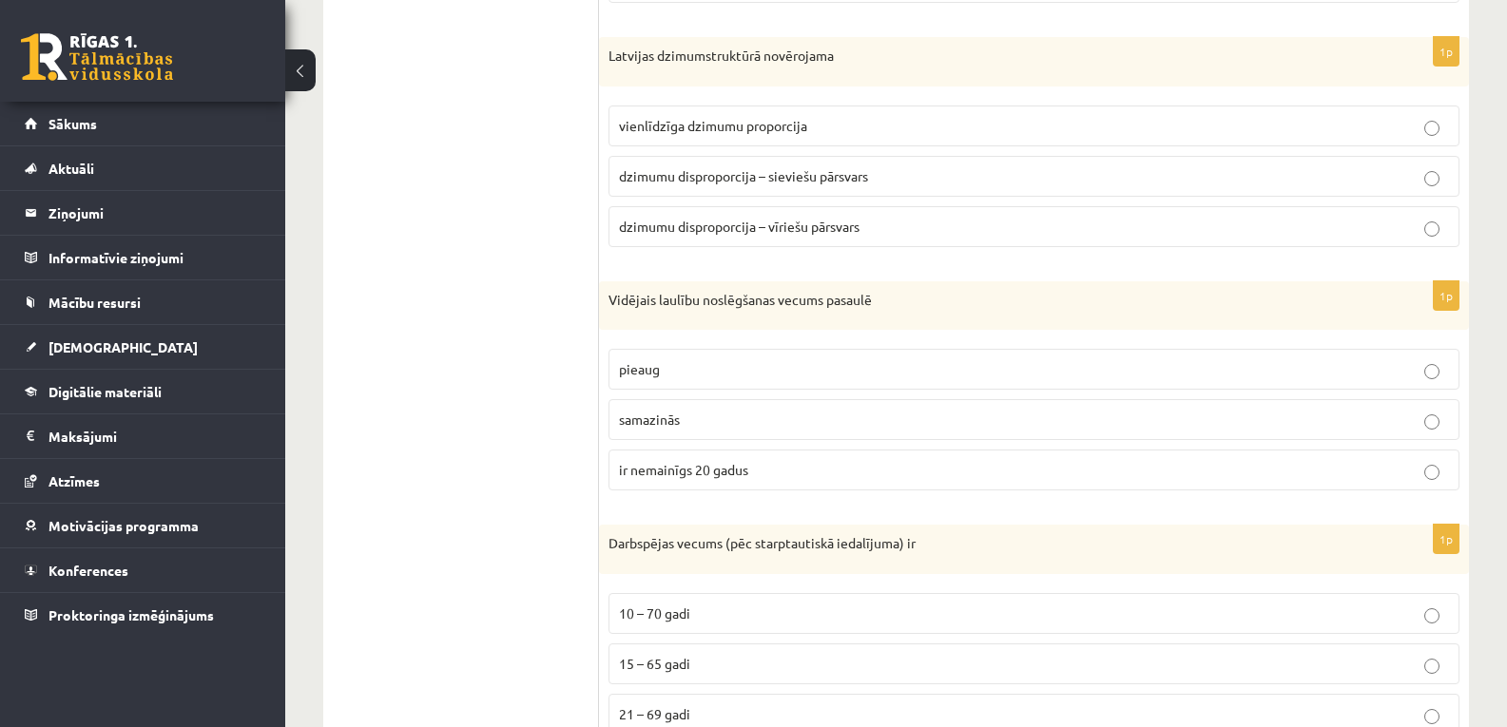
click at [695, 356] on label "pieaug" at bounding box center [1033, 369] width 851 height 41
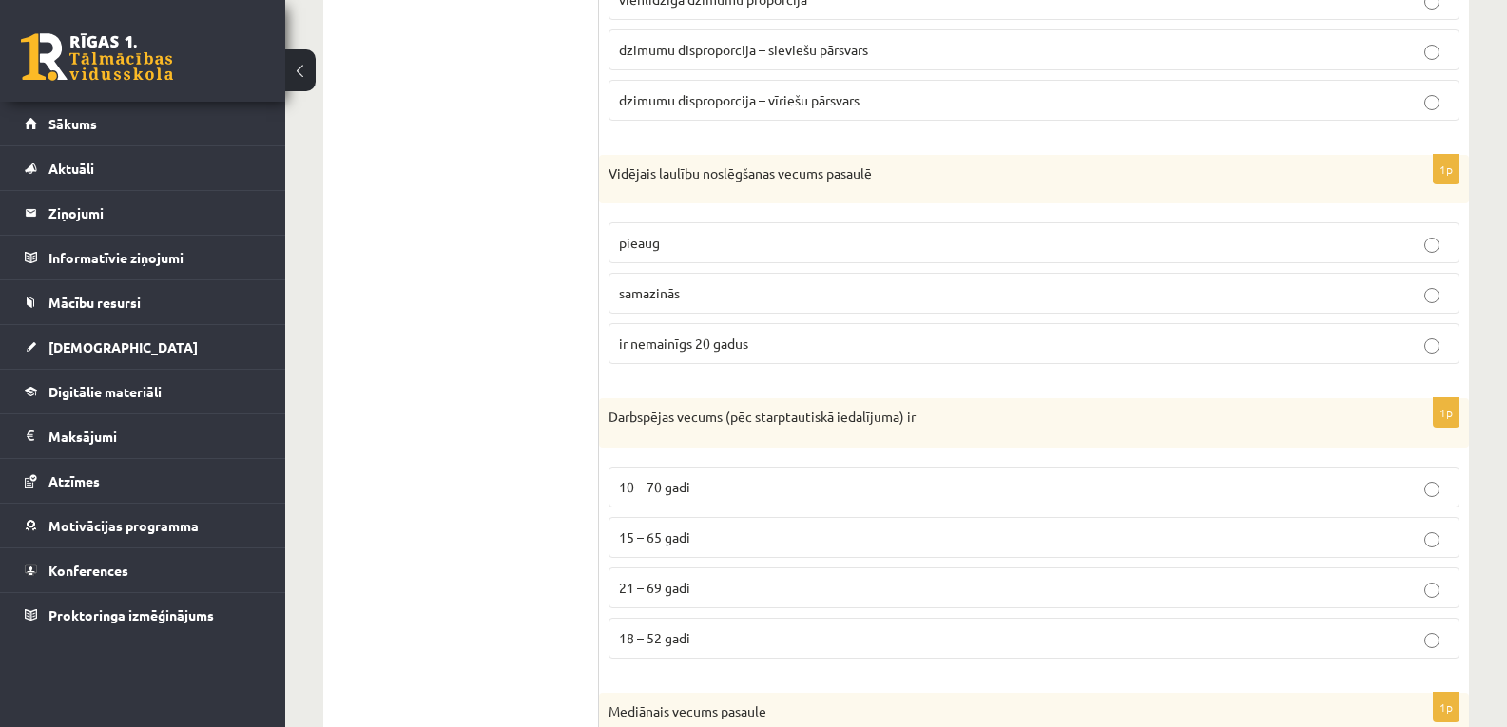
scroll to position [951, 0]
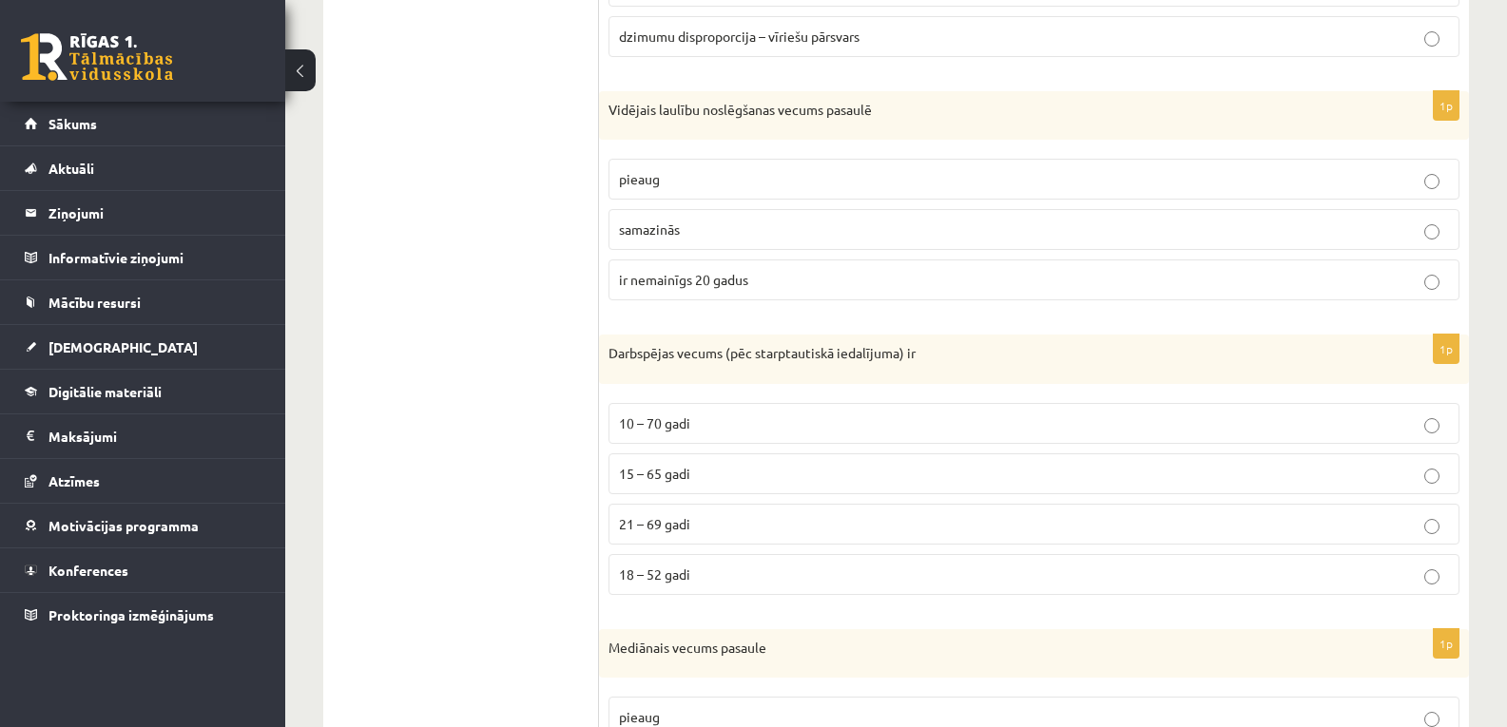
click at [689, 494] on label "15 – 65 gadi" at bounding box center [1033, 473] width 851 height 41
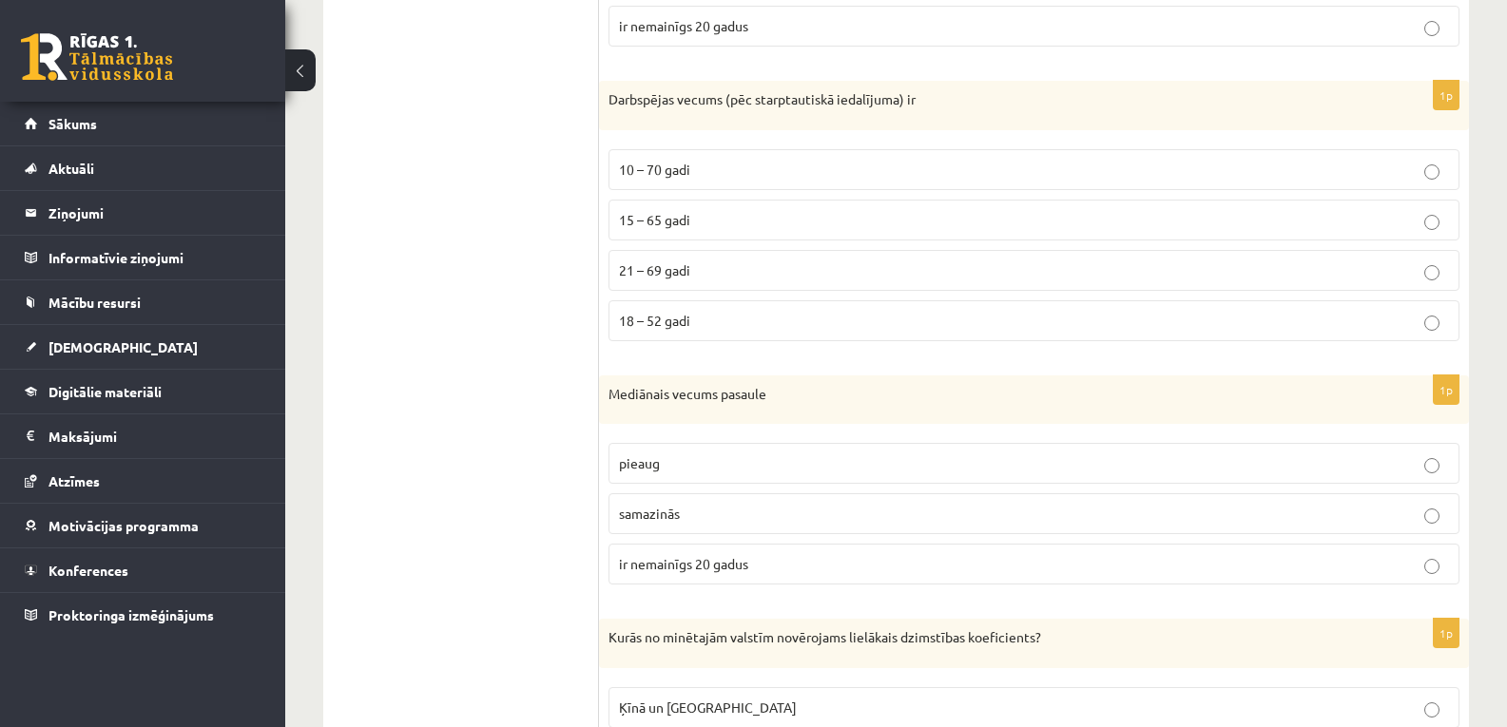
scroll to position [1331, 0]
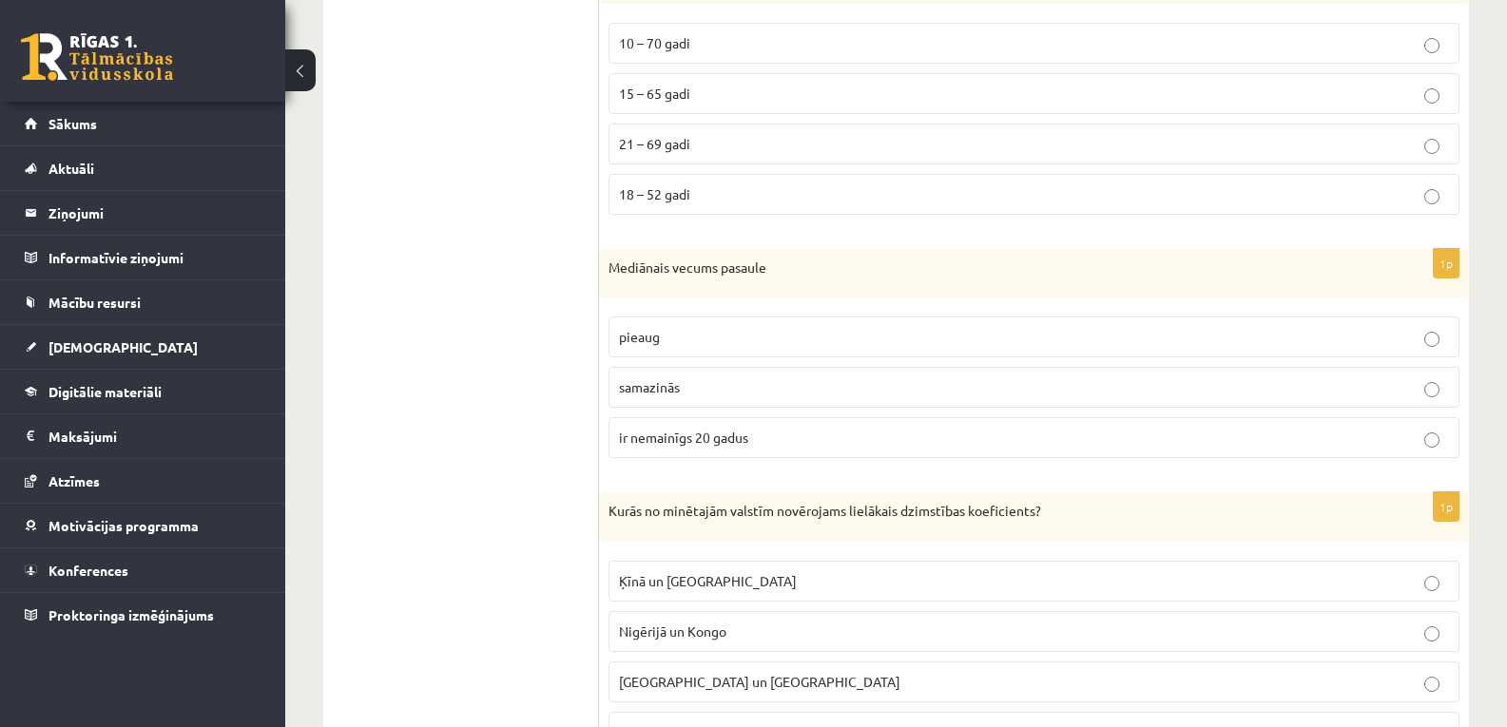
click at [683, 349] on label "pieaug" at bounding box center [1033, 337] width 851 height 41
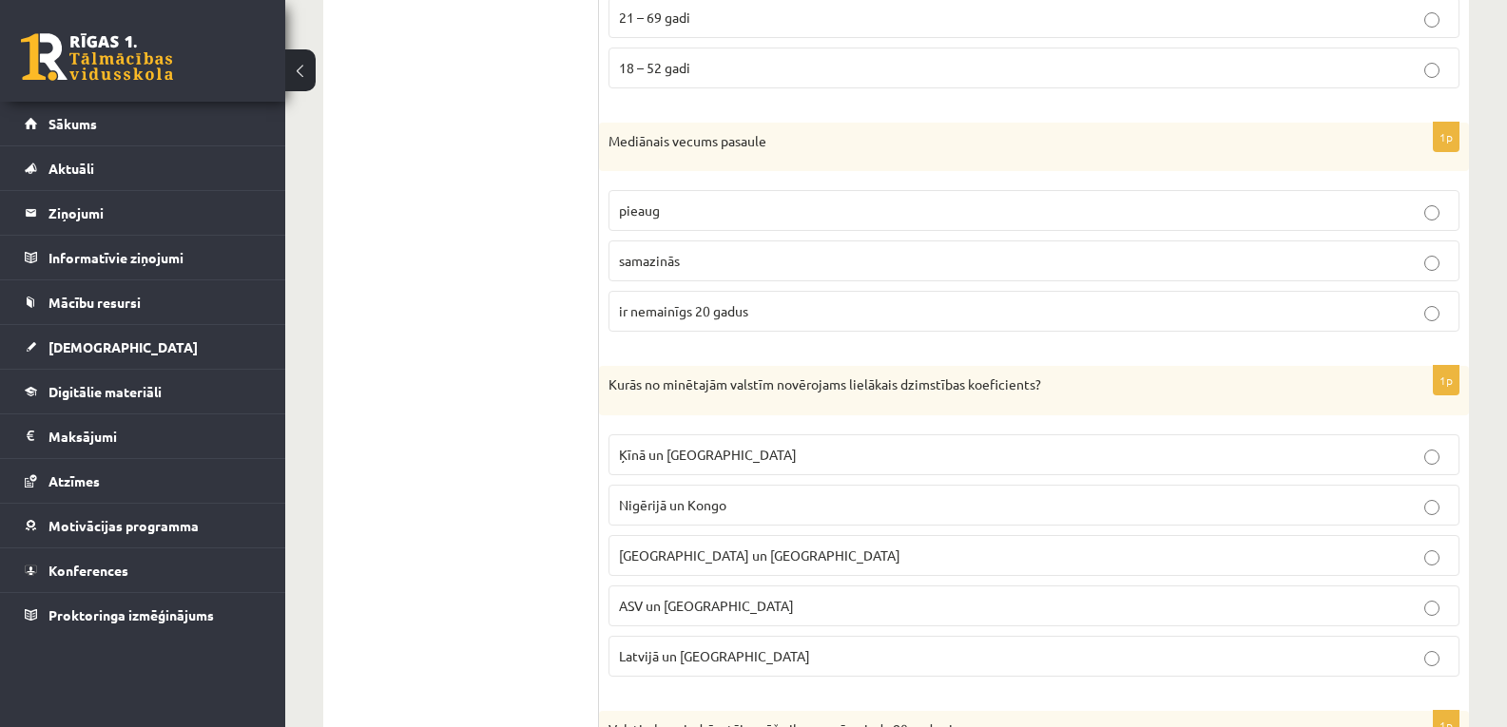
scroll to position [1585, 0]
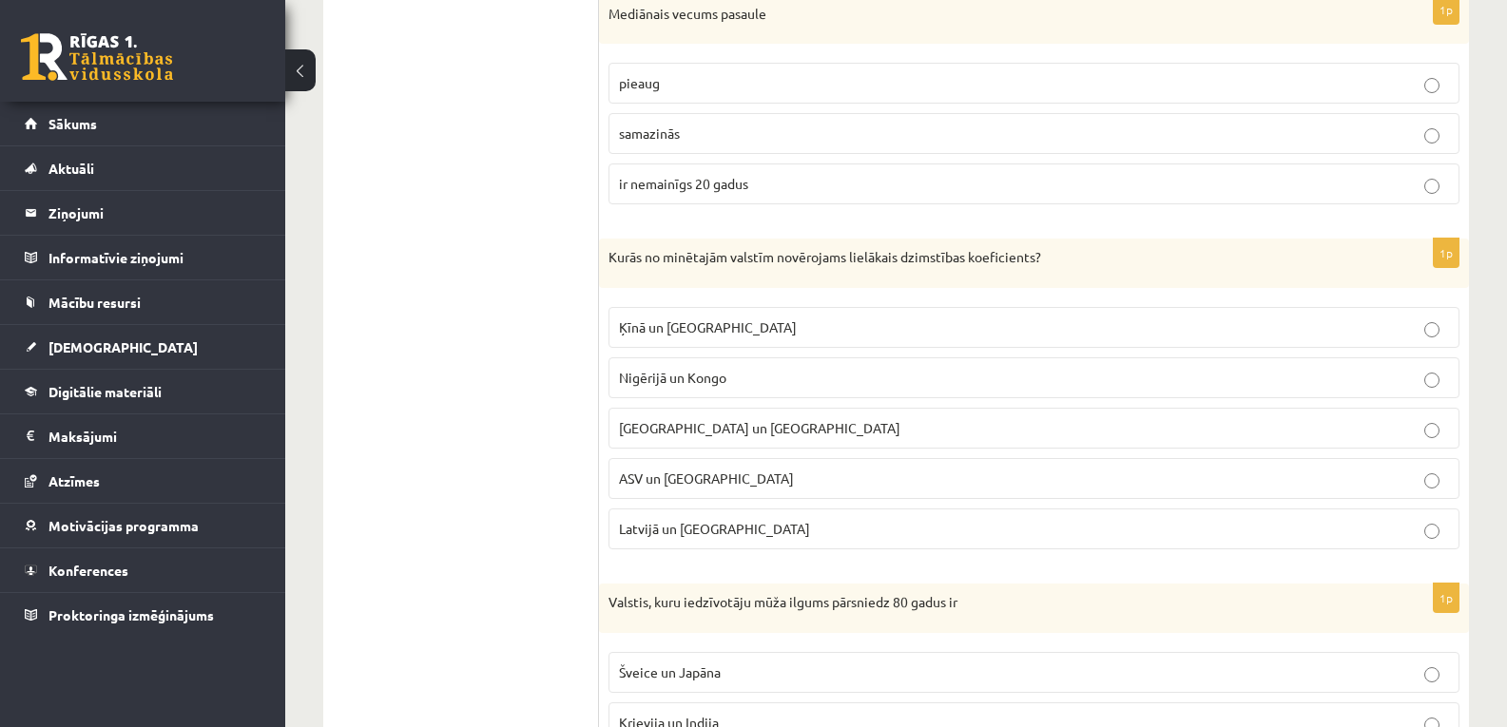
click at [723, 388] on p "Nigērijā un Kongo" at bounding box center [1034, 378] width 830 height 20
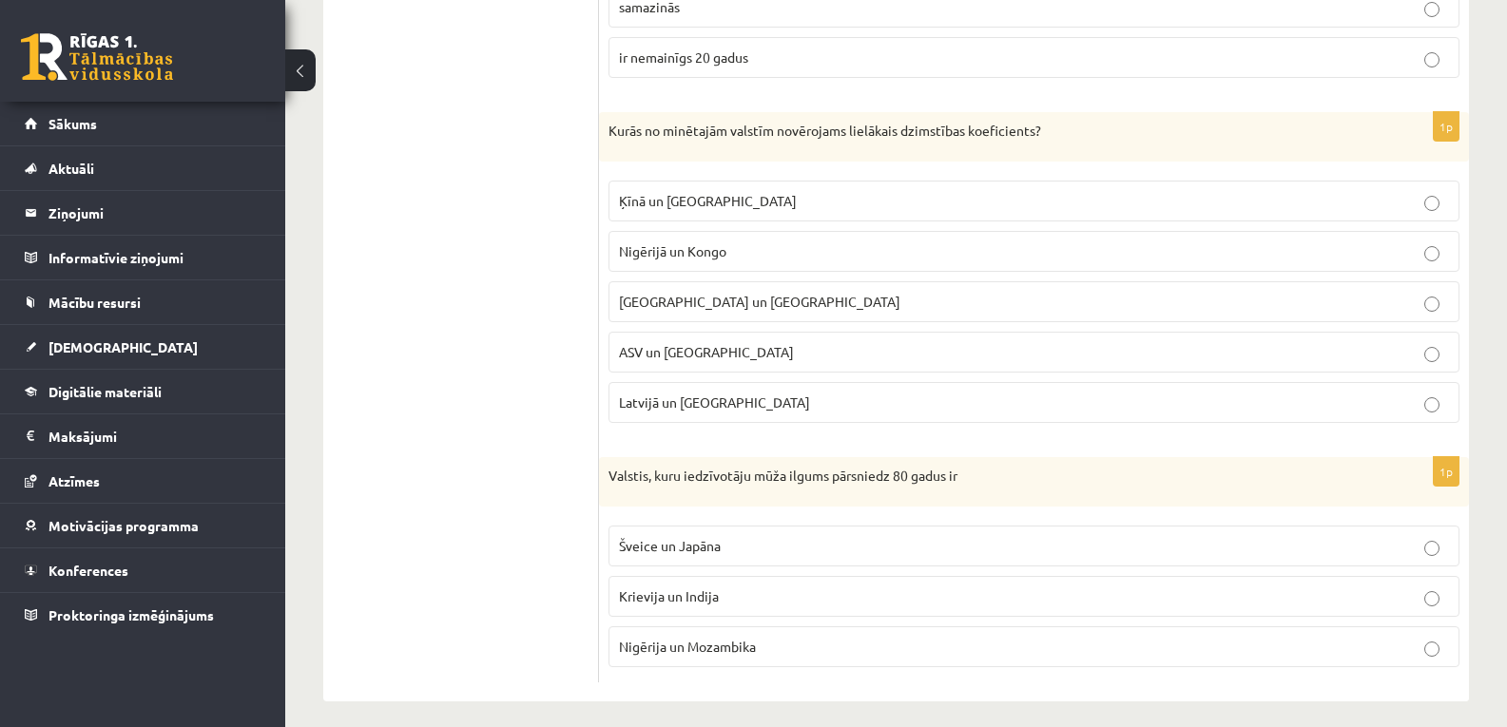
scroll to position [1725, 0]
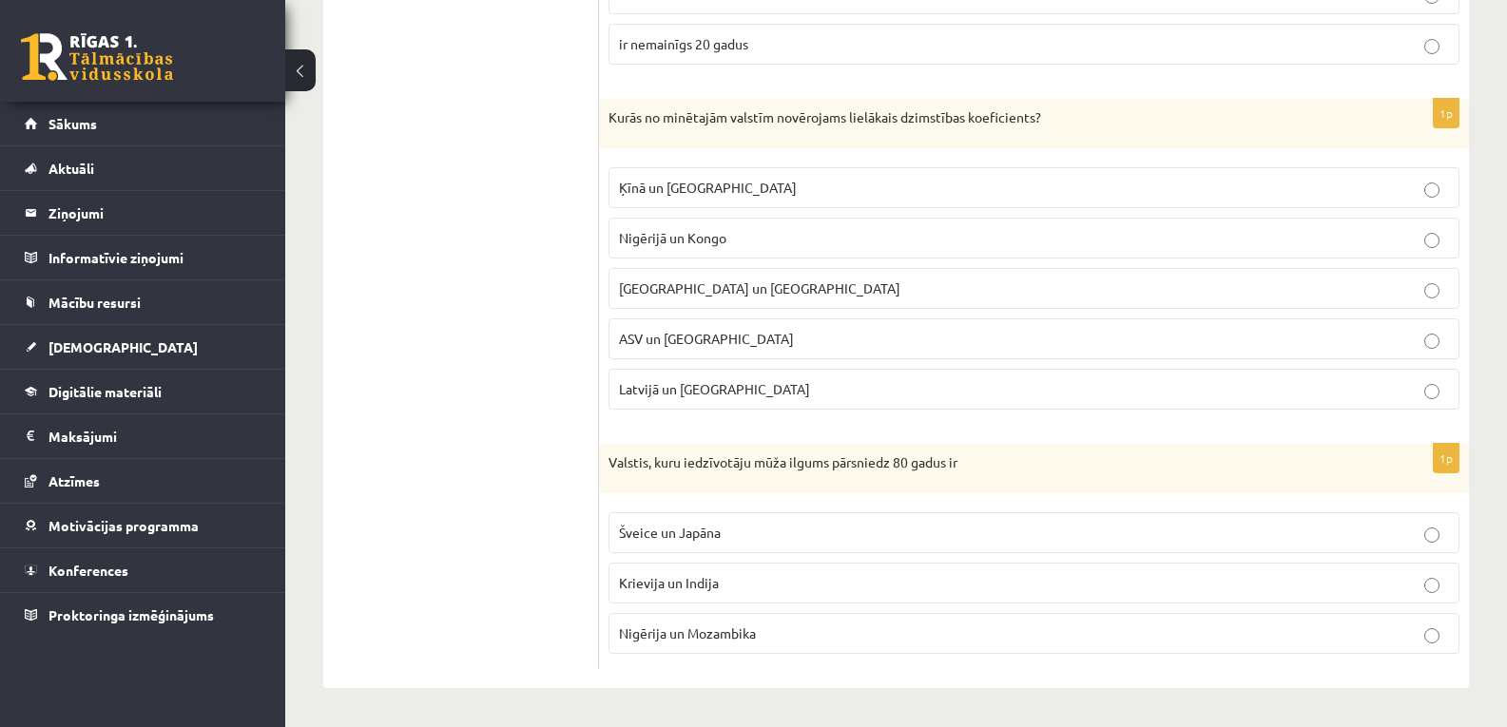
click at [674, 546] on label "Šveice un Japāna" at bounding box center [1033, 532] width 851 height 41
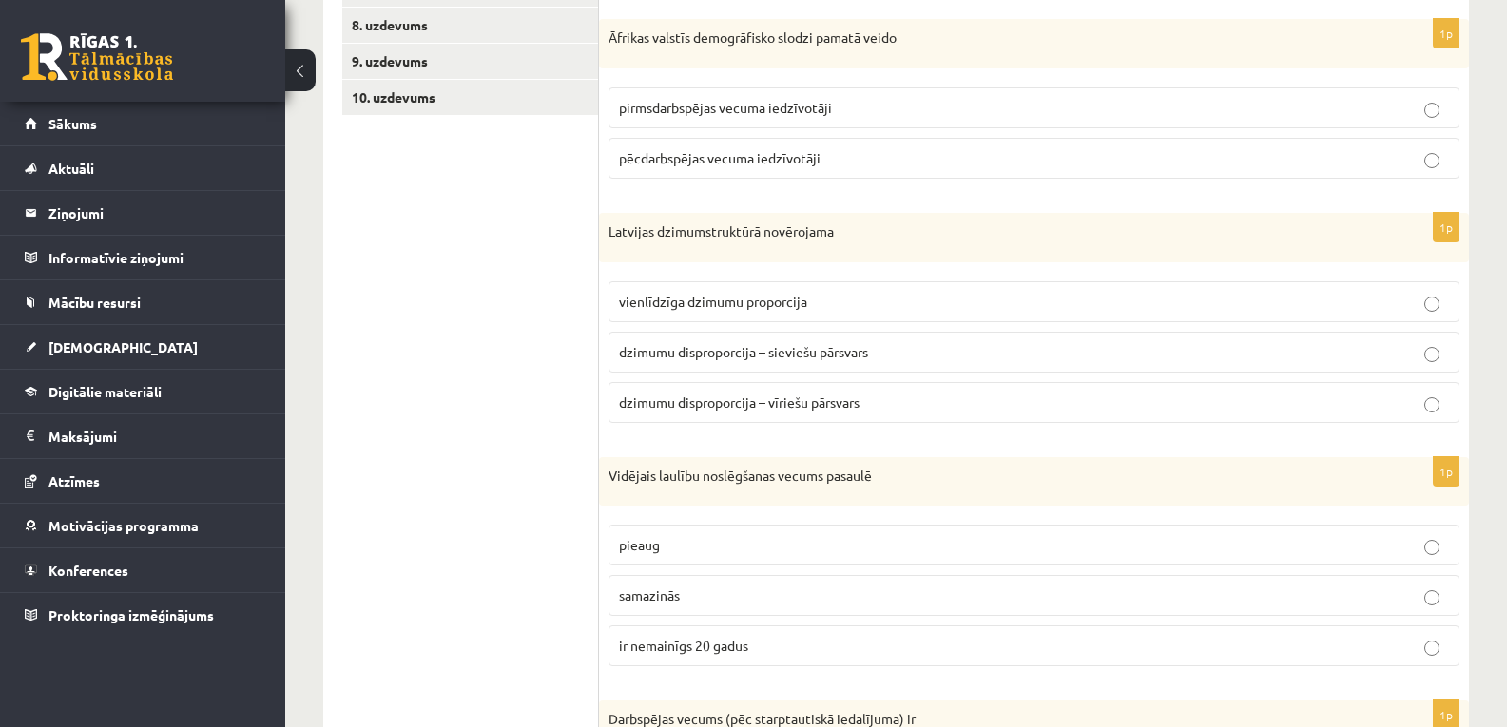
scroll to position [395, 0]
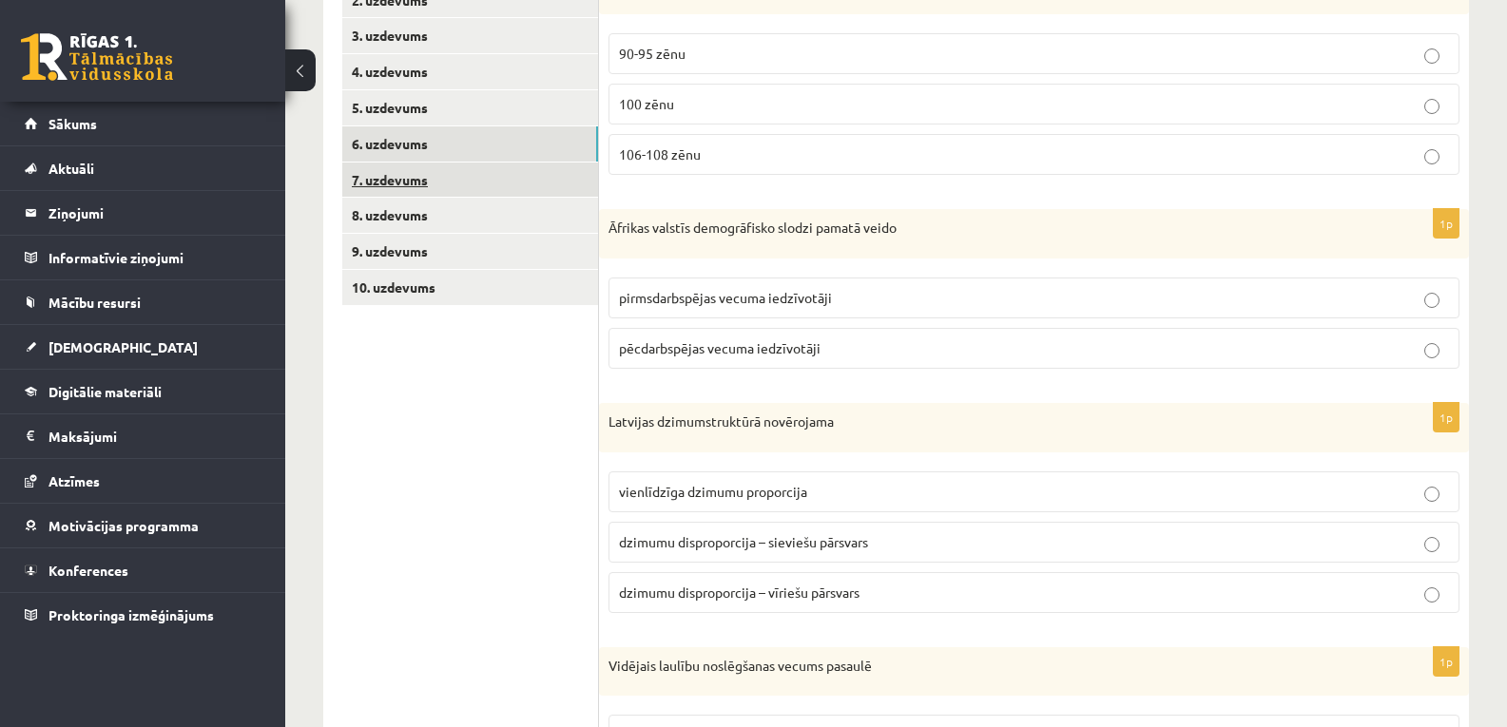
click at [393, 188] on link "7. uzdevums" at bounding box center [470, 180] width 256 height 35
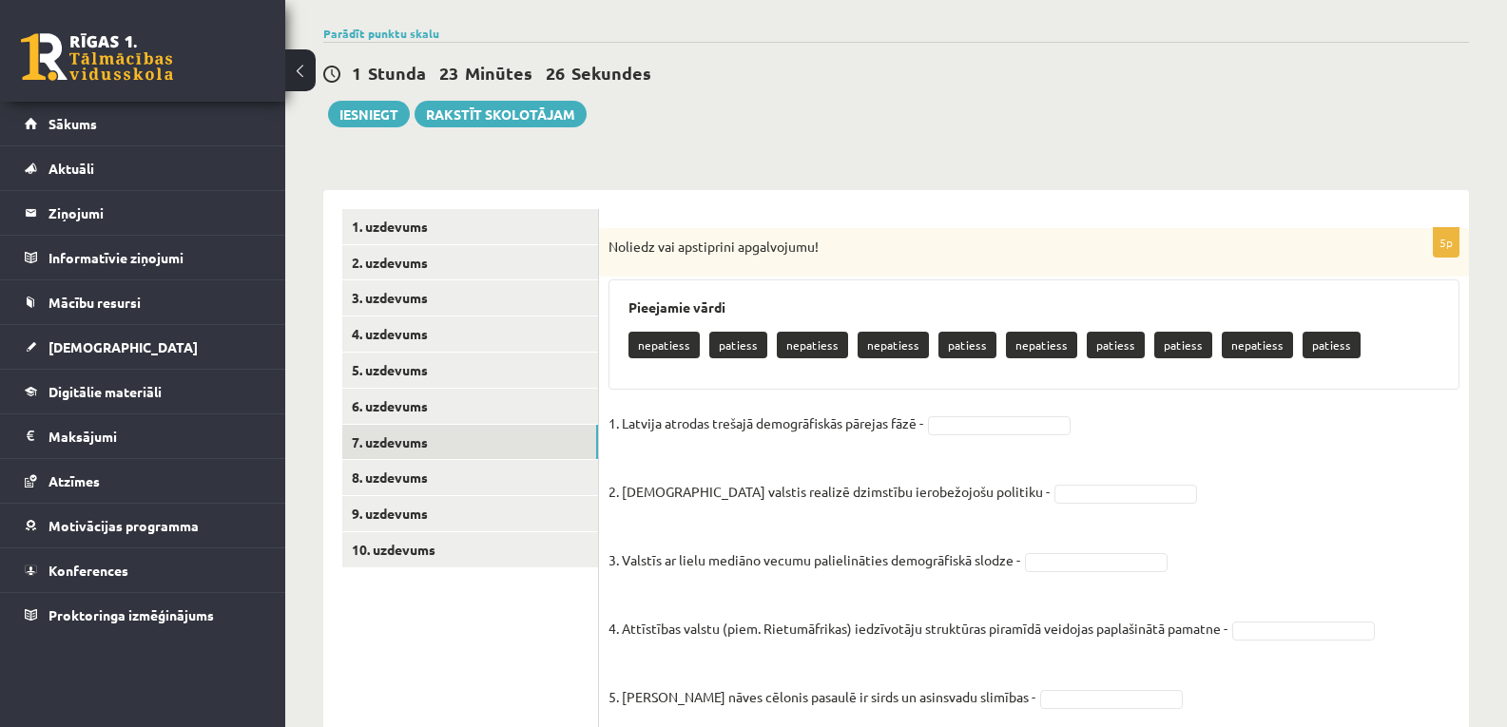
scroll to position [196, 0]
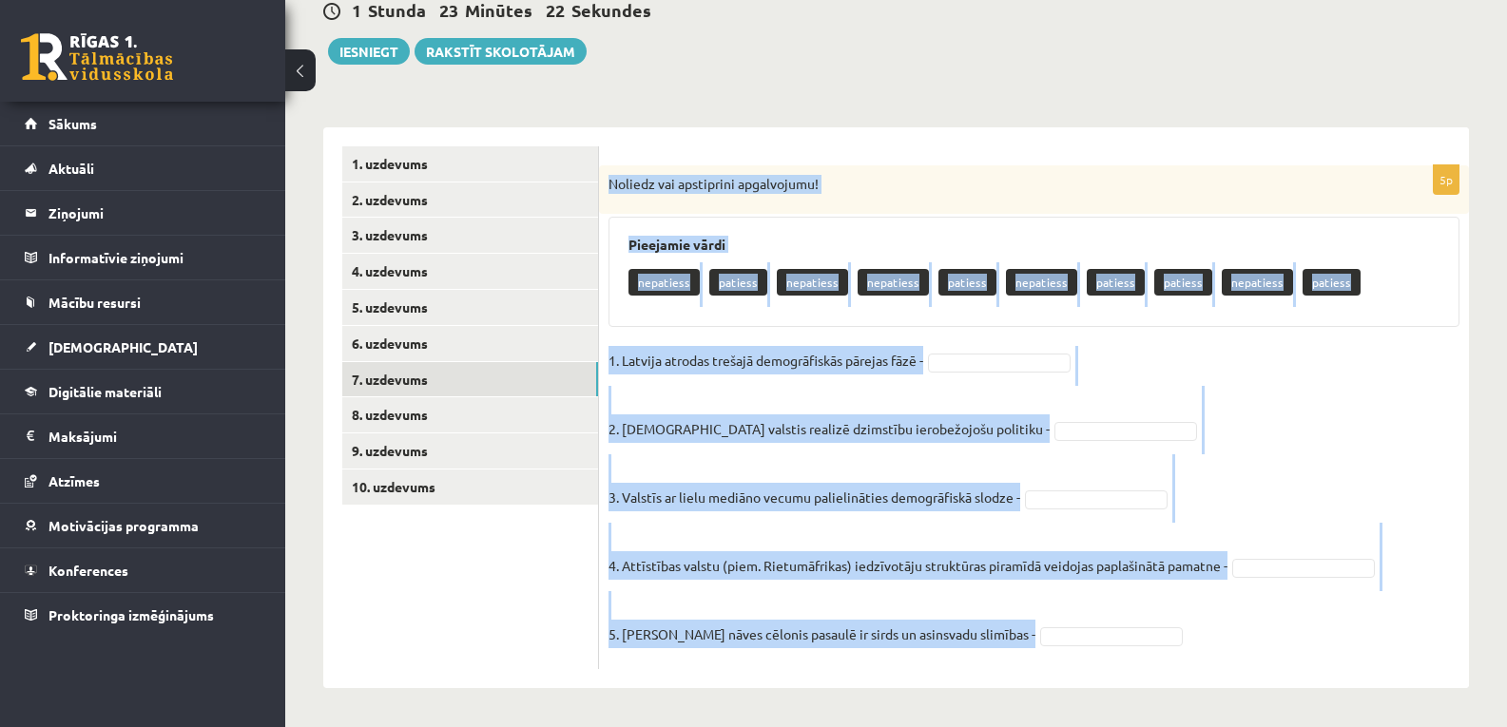
drag, startPoint x: 611, startPoint y: 179, endPoint x: 1004, endPoint y: 634, distance: 601.2
click at [1004, 634] on div "5p Noliedz vai apstiprini apgalvojumu! Pieejamie vārdi nepatiess patiess nepati…" at bounding box center [1034, 417] width 870 height 504
copy div "Noliedz vai apstiprini apgalvojumu! Pieejamie vārdi nepatiess patiess nepatiess…"
click at [707, 488] on p "3. Valstīs ar lielu mediāno vecumu palielināties demogrāfiskā slodze -" at bounding box center [814, 482] width 412 height 57
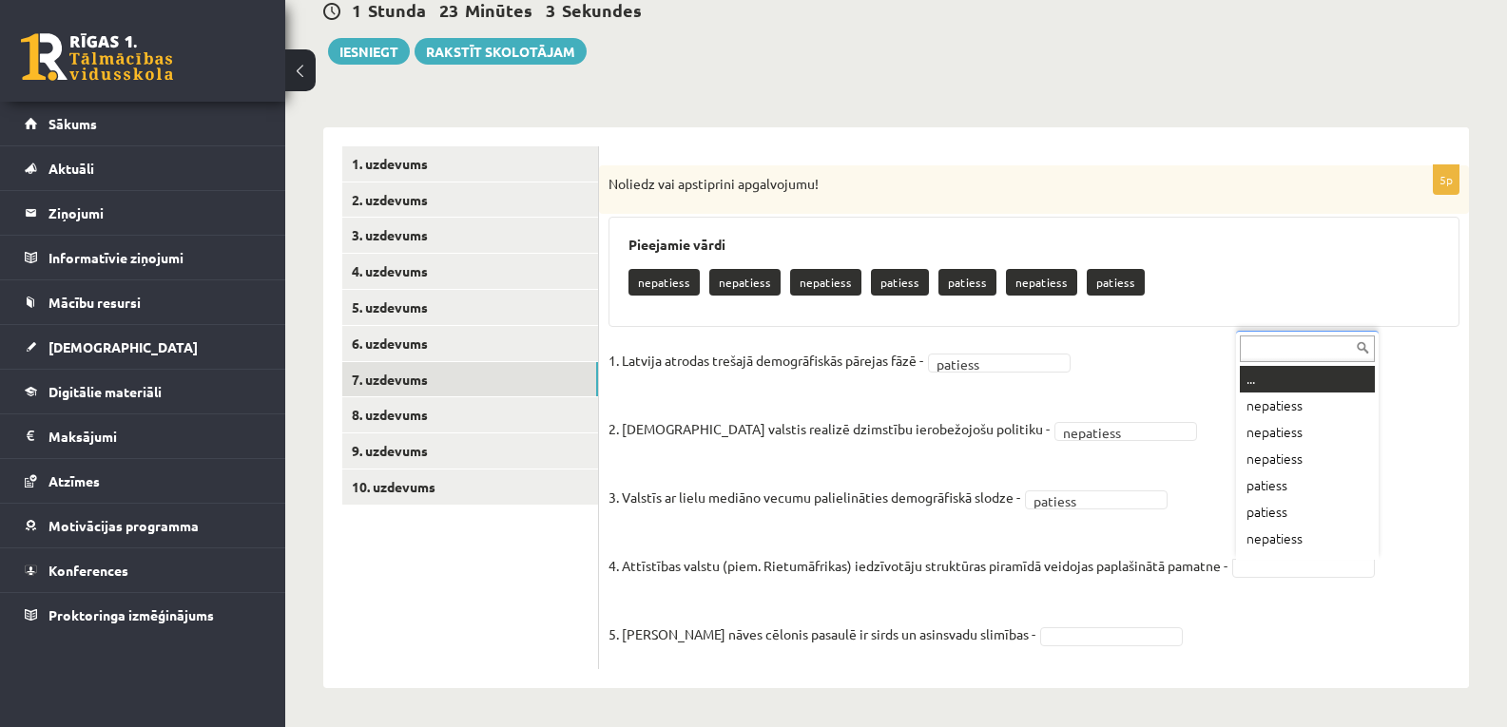
scroll to position [23, 0]
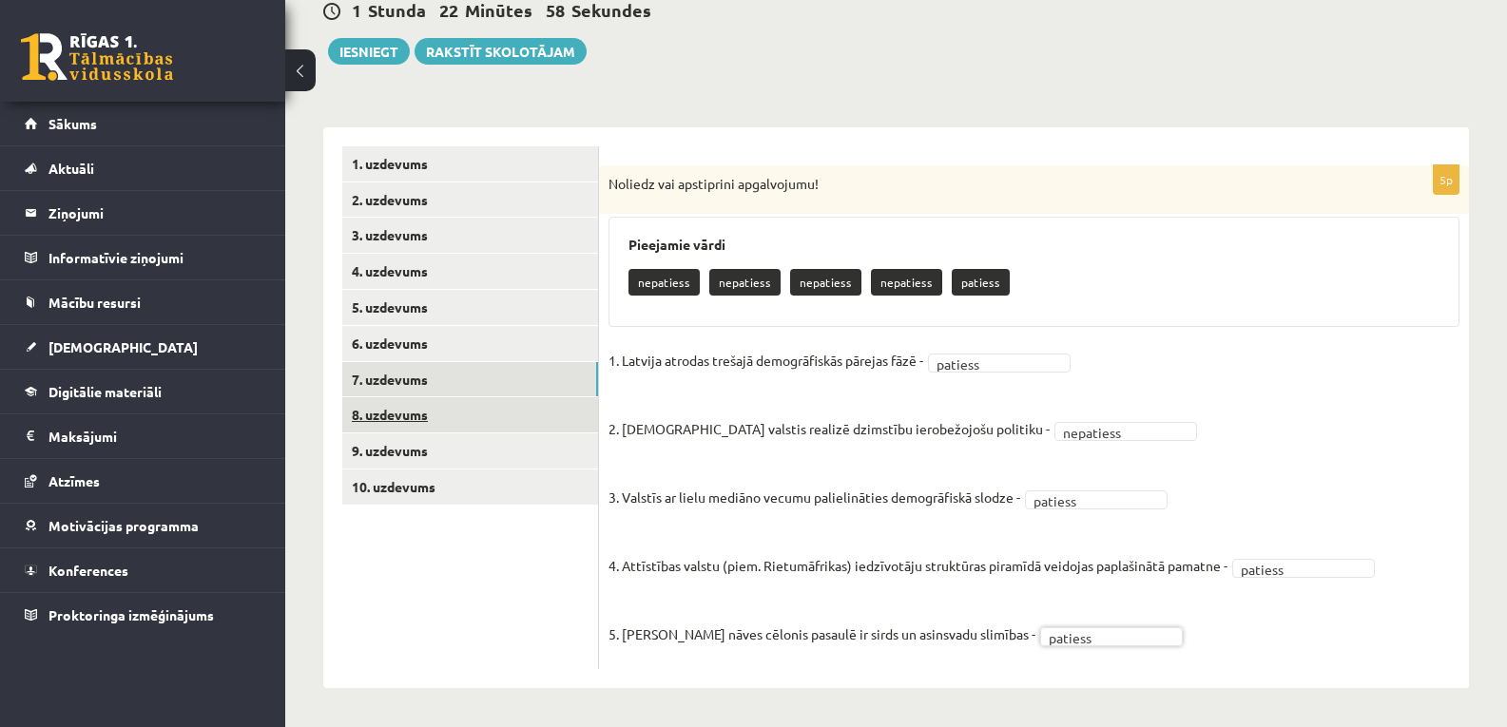
click at [416, 415] on link "8. uzdevums" at bounding box center [470, 414] width 256 height 35
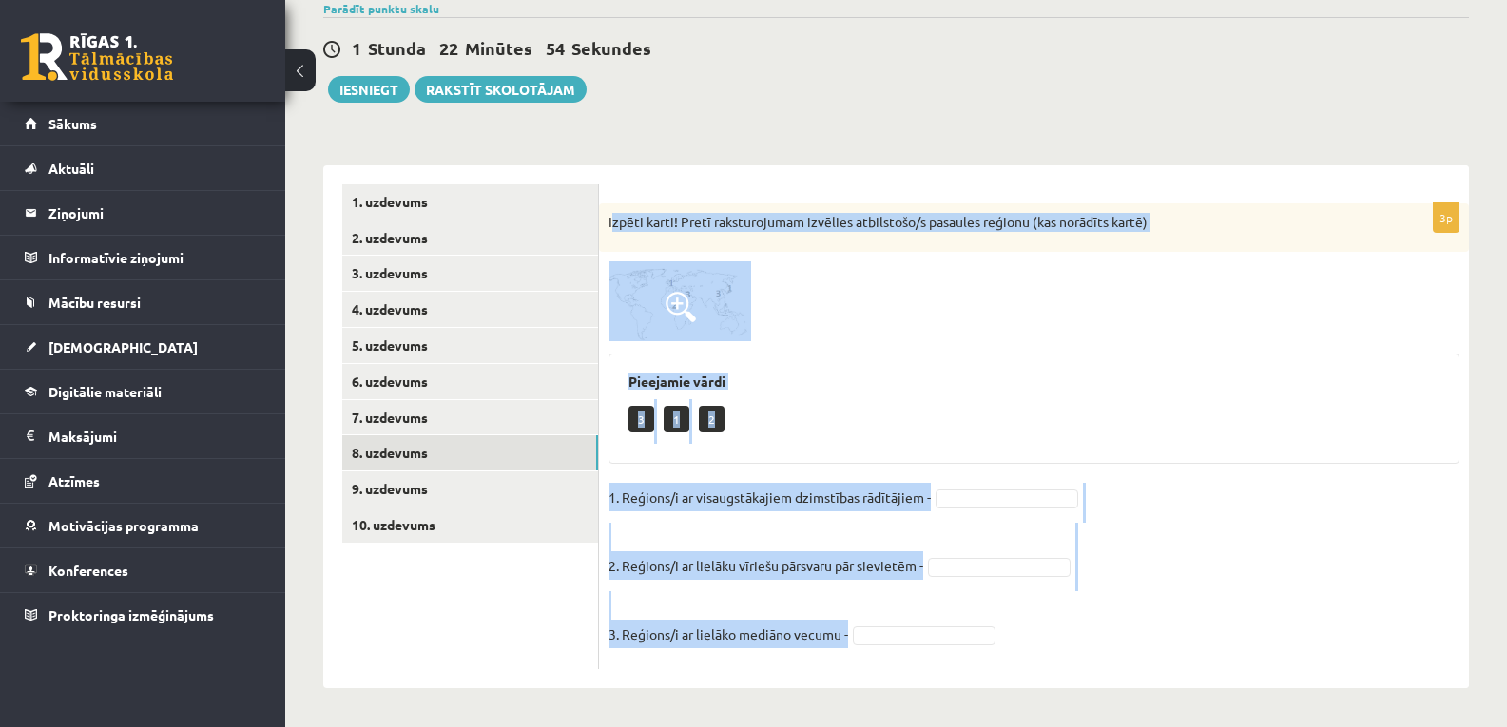
drag, startPoint x: 610, startPoint y: 223, endPoint x: 851, endPoint y: 592, distance: 440.3
click at [851, 592] on div "3p Izpēti karti! Pretī raksturojumam izvēlies atbilstošo/s pasaules reģionu (ka…" at bounding box center [1034, 436] width 870 height 466
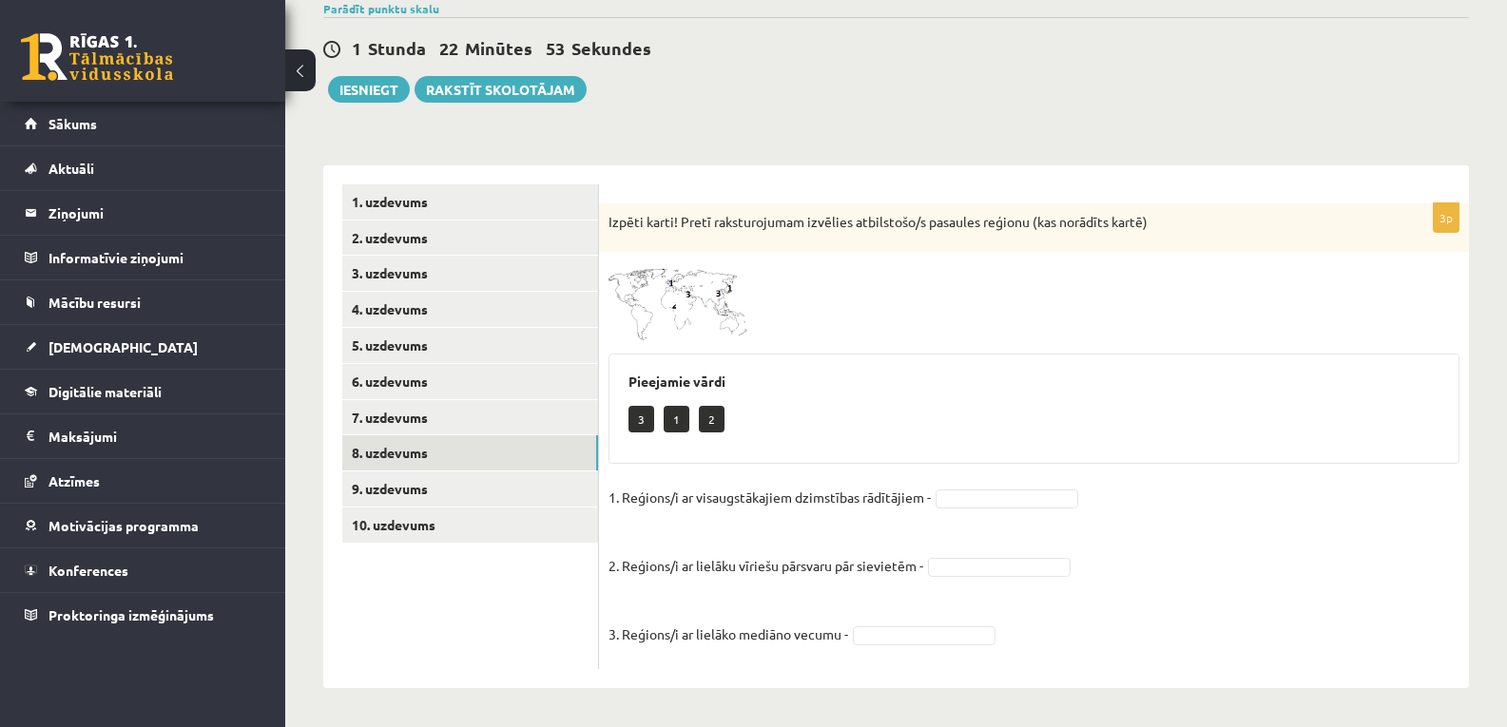
click at [608, 219] on p "Izpēti karti! Pretī raksturojumam izvēlies atbilstošo/s pasaules reģionu (kas n…" at bounding box center [986, 222] width 756 height 19
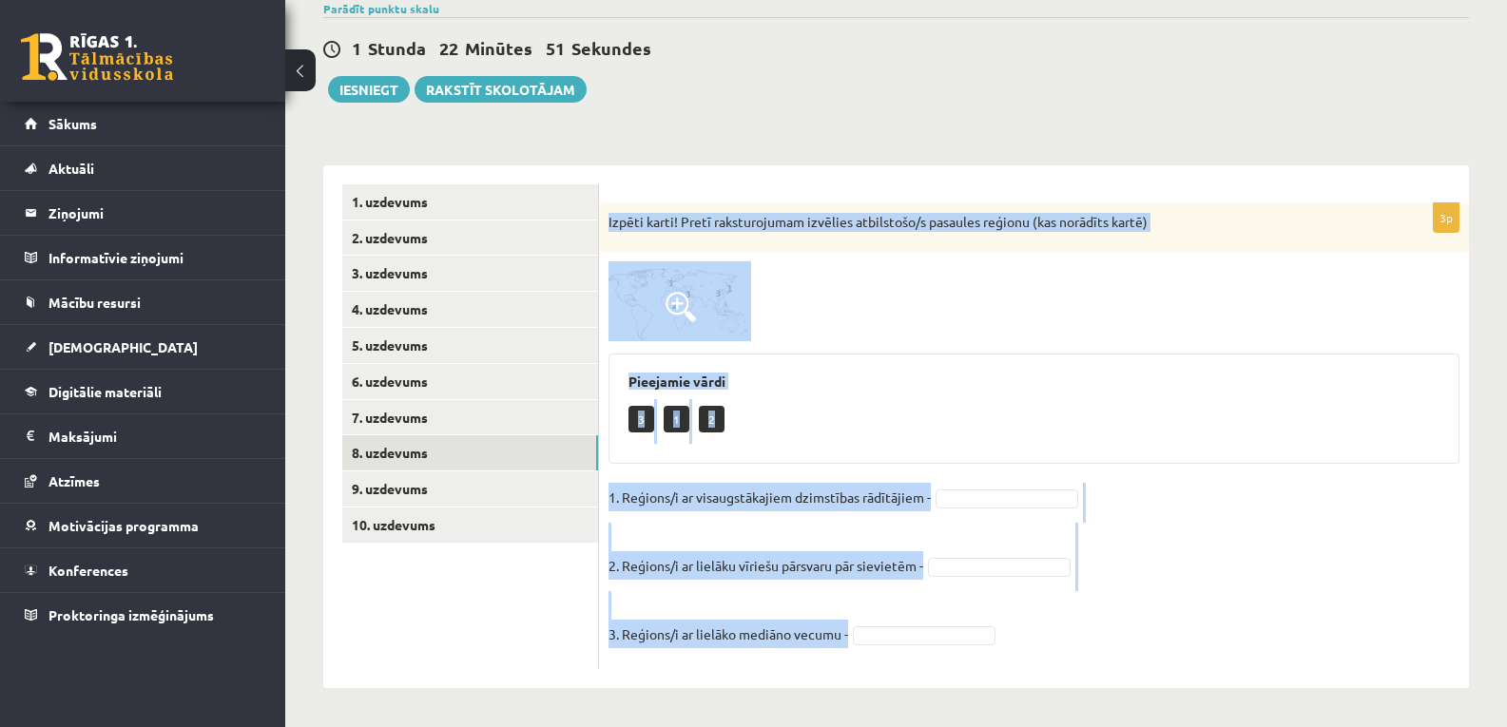
drag, startPoint x: 608, startPoint y: 219, endPoint x: 904, endPoint y: 626, distance: 503.7
click at [904, 626] on div "3p Izpēti karti! Pretī raksturojumam izvēlies atbilstošo/s pasaules reģionu (ka…" at bounding box center [1034, 436] width 870 height 466
copy div "Izpēti karti! Pretī raksturojumam izvēlies atbilstošo/s pasaules reģionu (kas n…"
click at [914, 376] on h3 "Pieejamie vārdi" at bounding box center [1033, 382] width 811 height 16
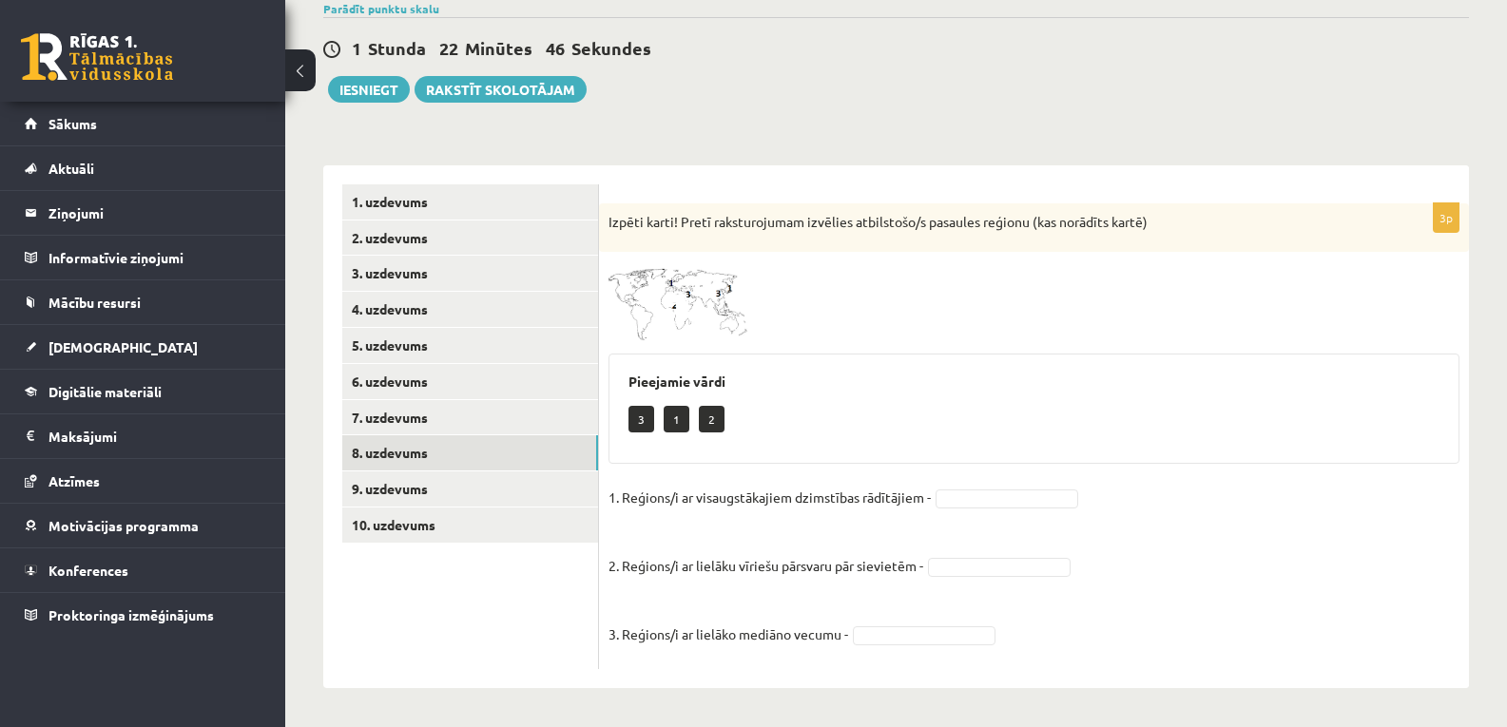
click at [692, 344] on div "3p Izpēti karti! Pretī raksturojumam izvēlies atbilstošo/s pasaules reģionu (ka…" at bounding box center [1034, 436] width 870 height 466
click at [695, 332] on img at bounding box center [679, 301] width 143 height 80
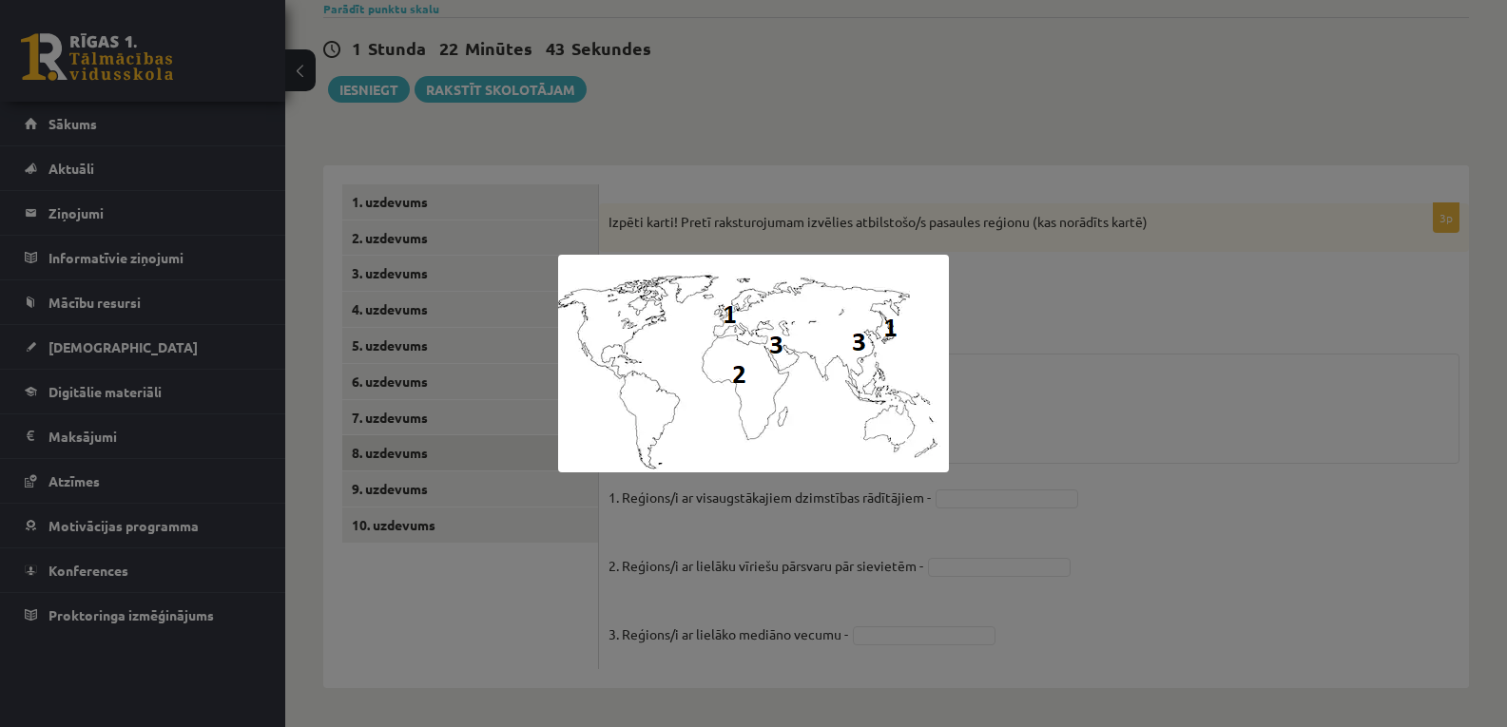
click at [1162, 326] on div at bounding box center [753, 363] width 1507 height 727
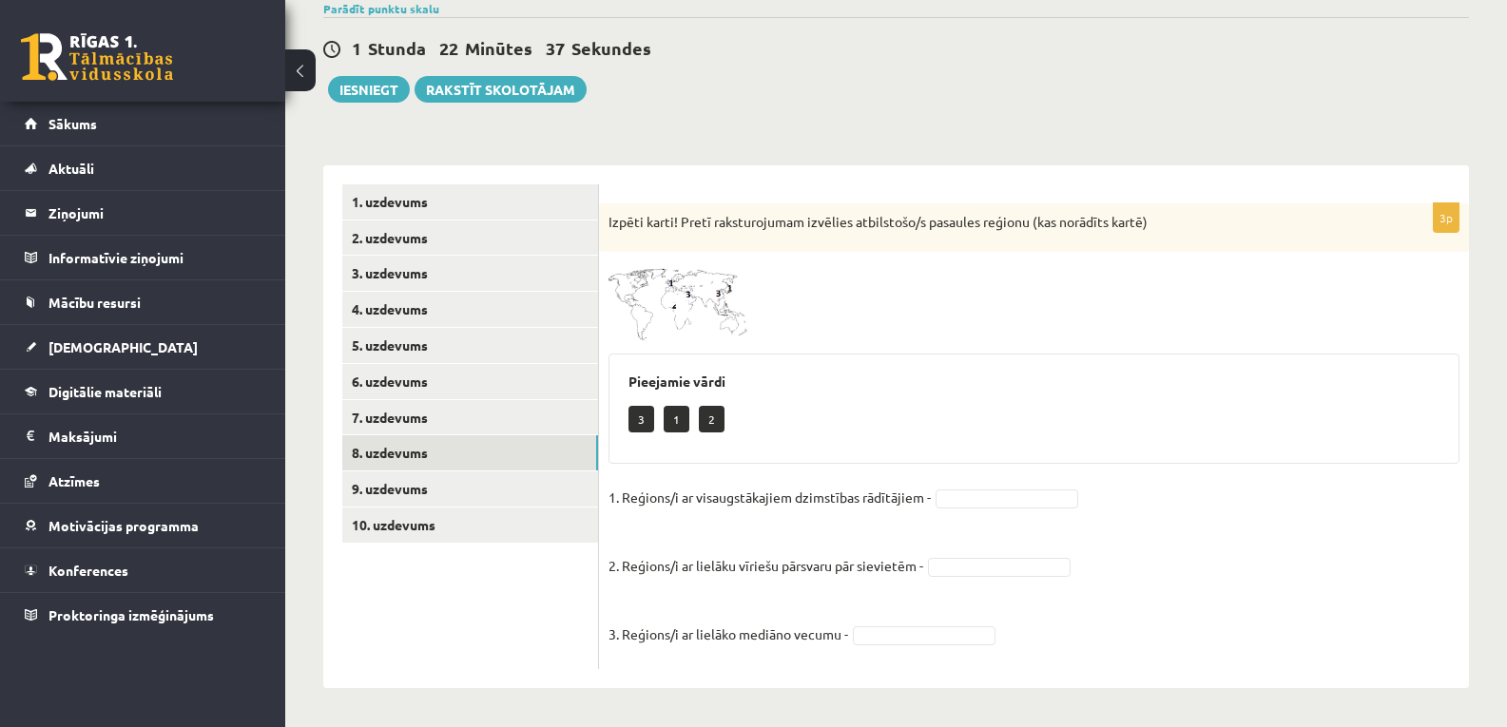
click at [671, 285] on img at bounding box center [679, 301] width 143 height 80
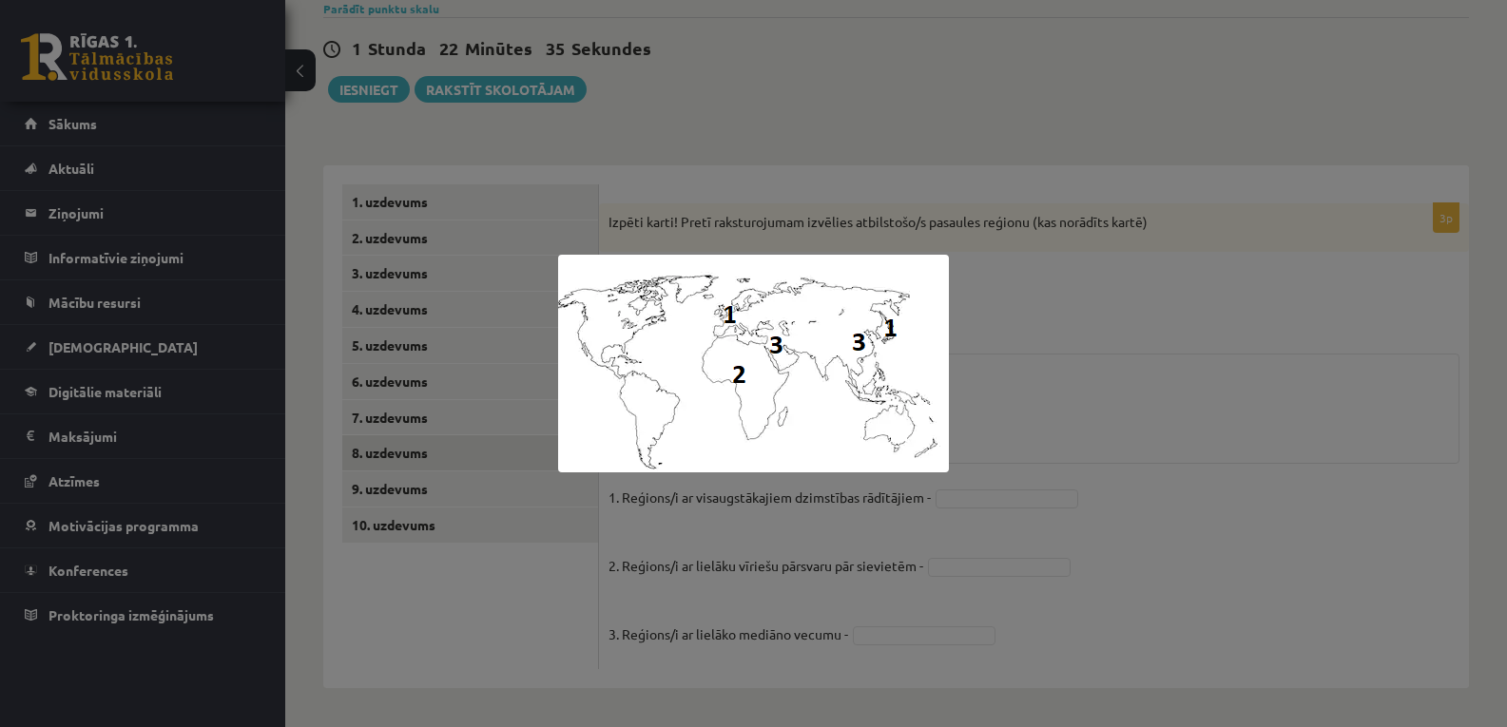
click at [882, 197] on div at bounding box center [753, 363] width 1507 height 727
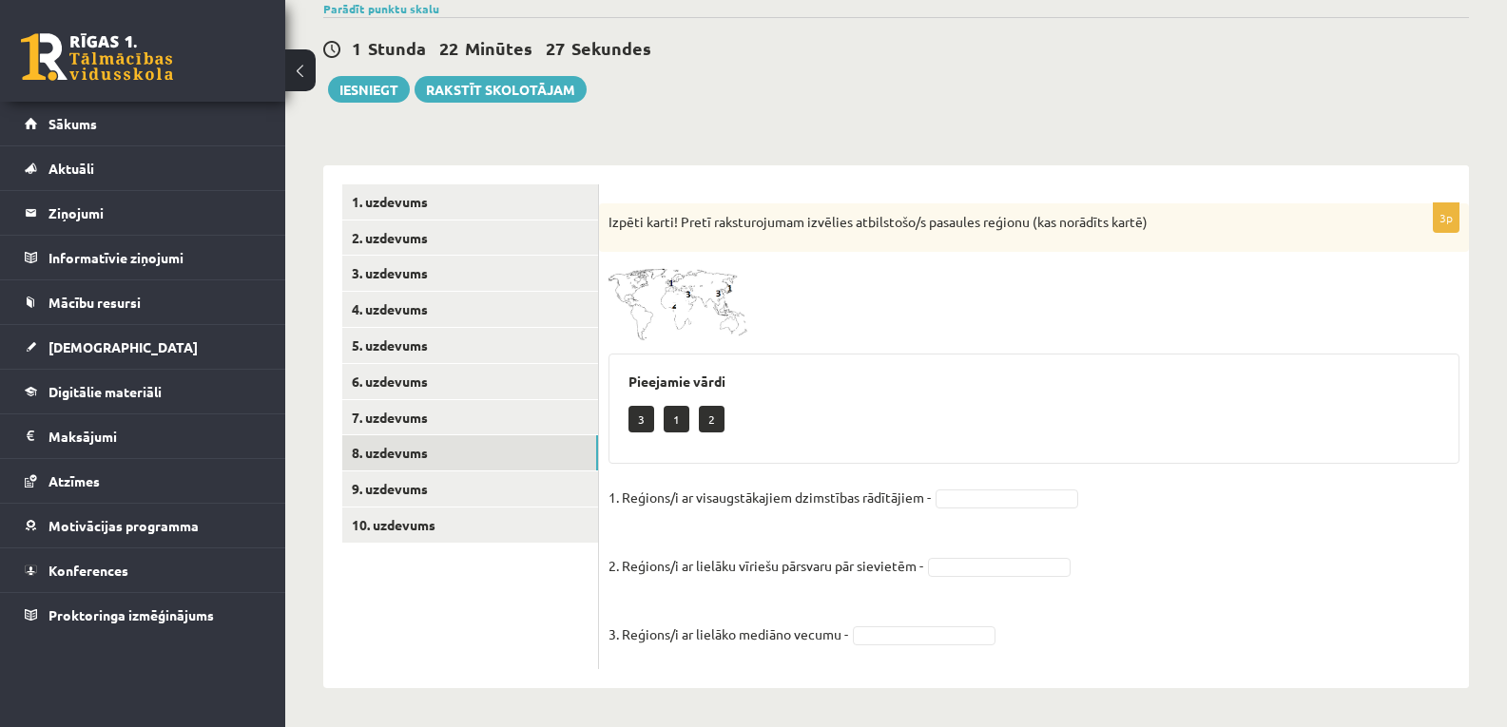
click at [702, 306] on img at bounding box center [679, 301] width 143 height 80
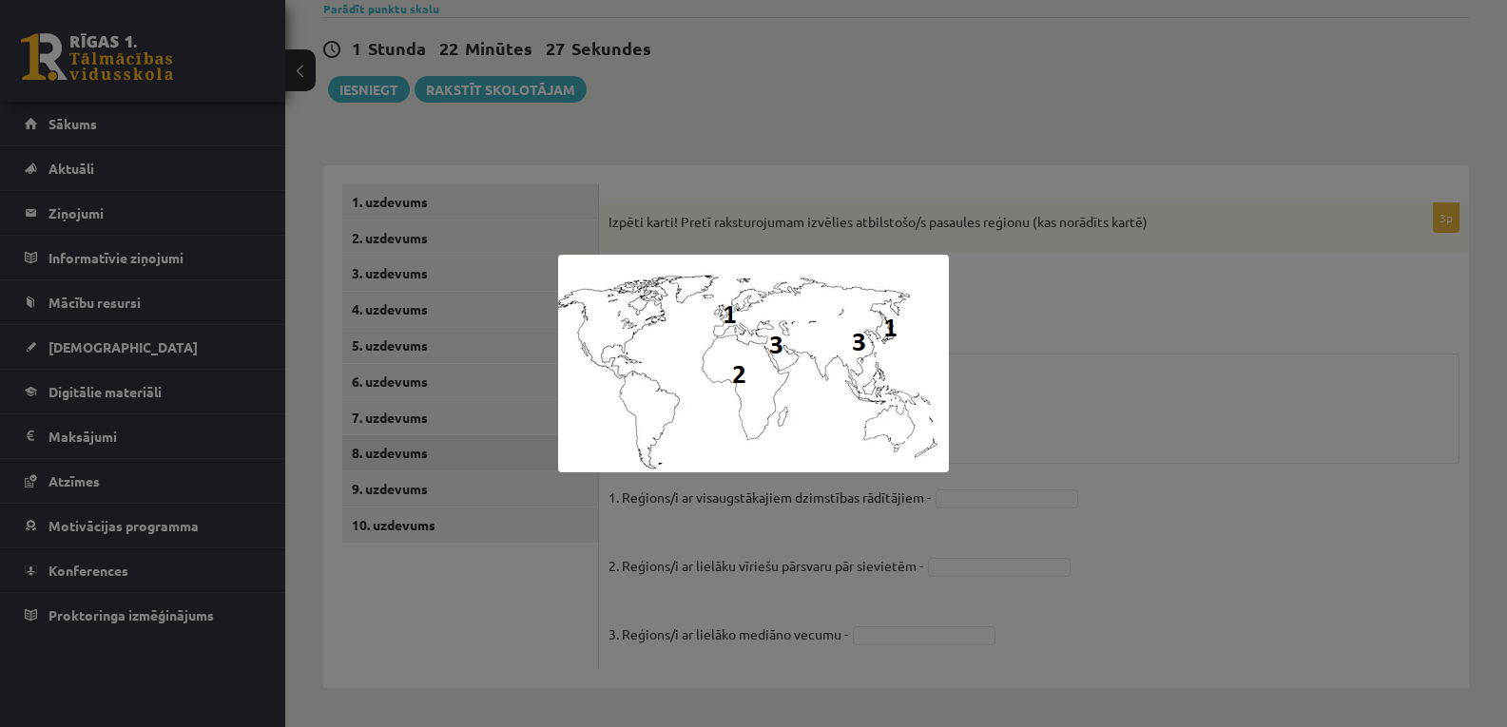
click at [965, 220] on div at bounding box center [753, 363] width 1507 height 727
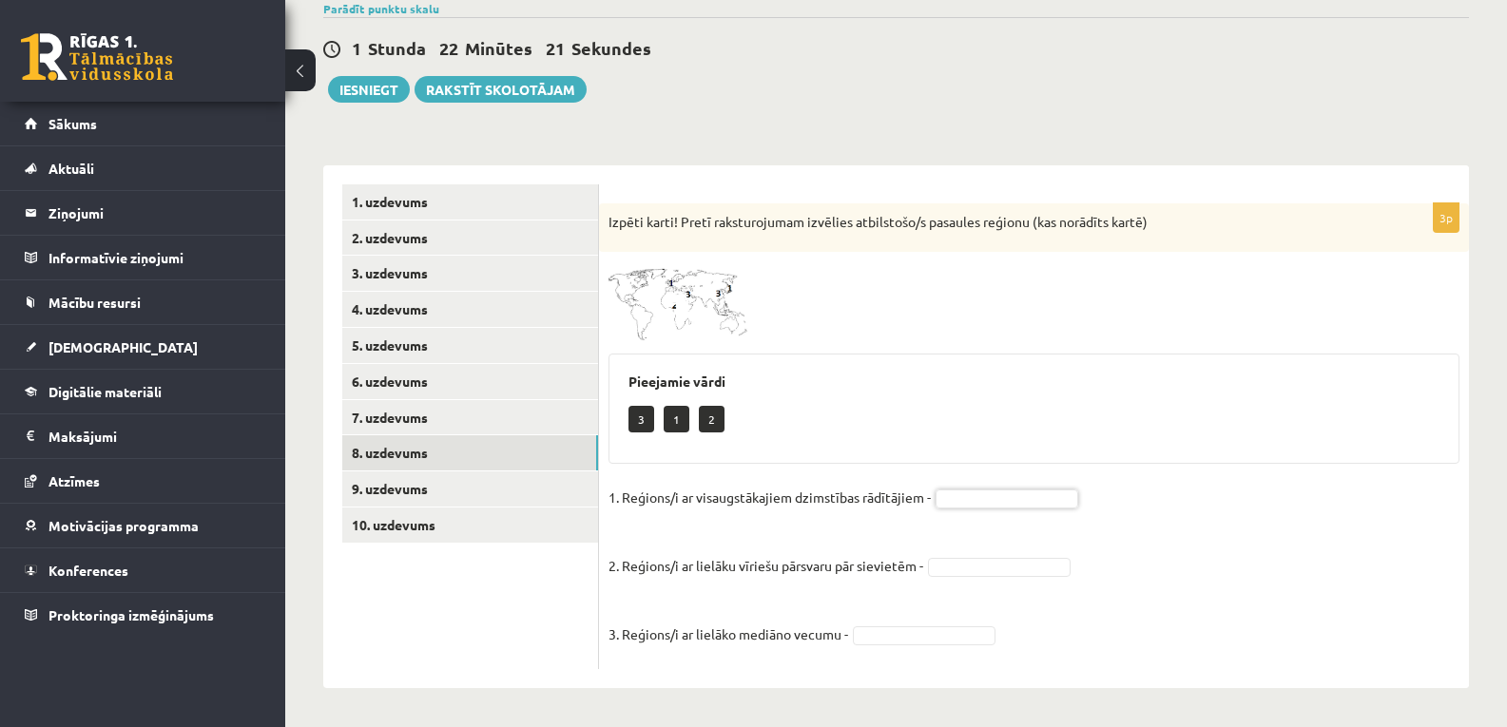
click at [717, 290] on img at bounding box center [679, 301] width 143 height 80
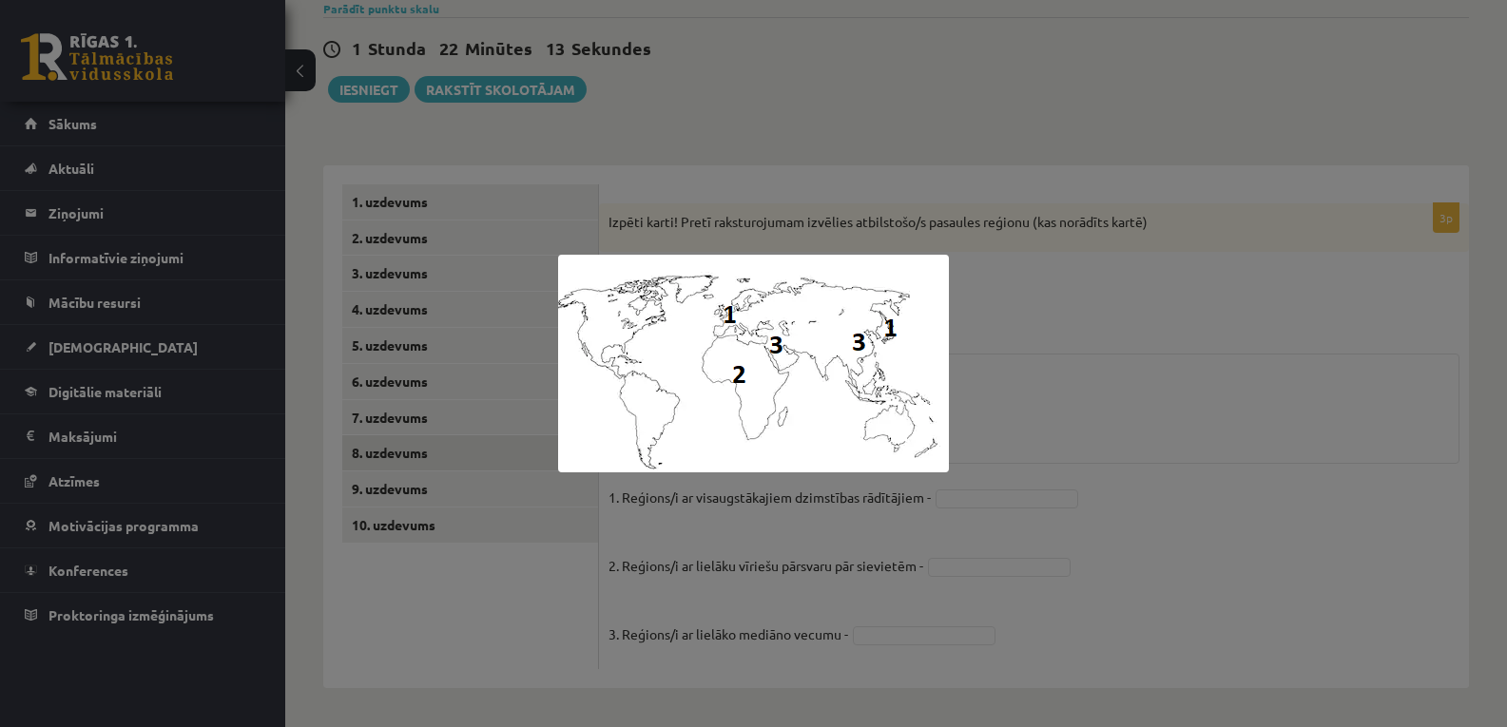
click at [765, 163] on div at bounding box center [753, 363] width 1507 height 727
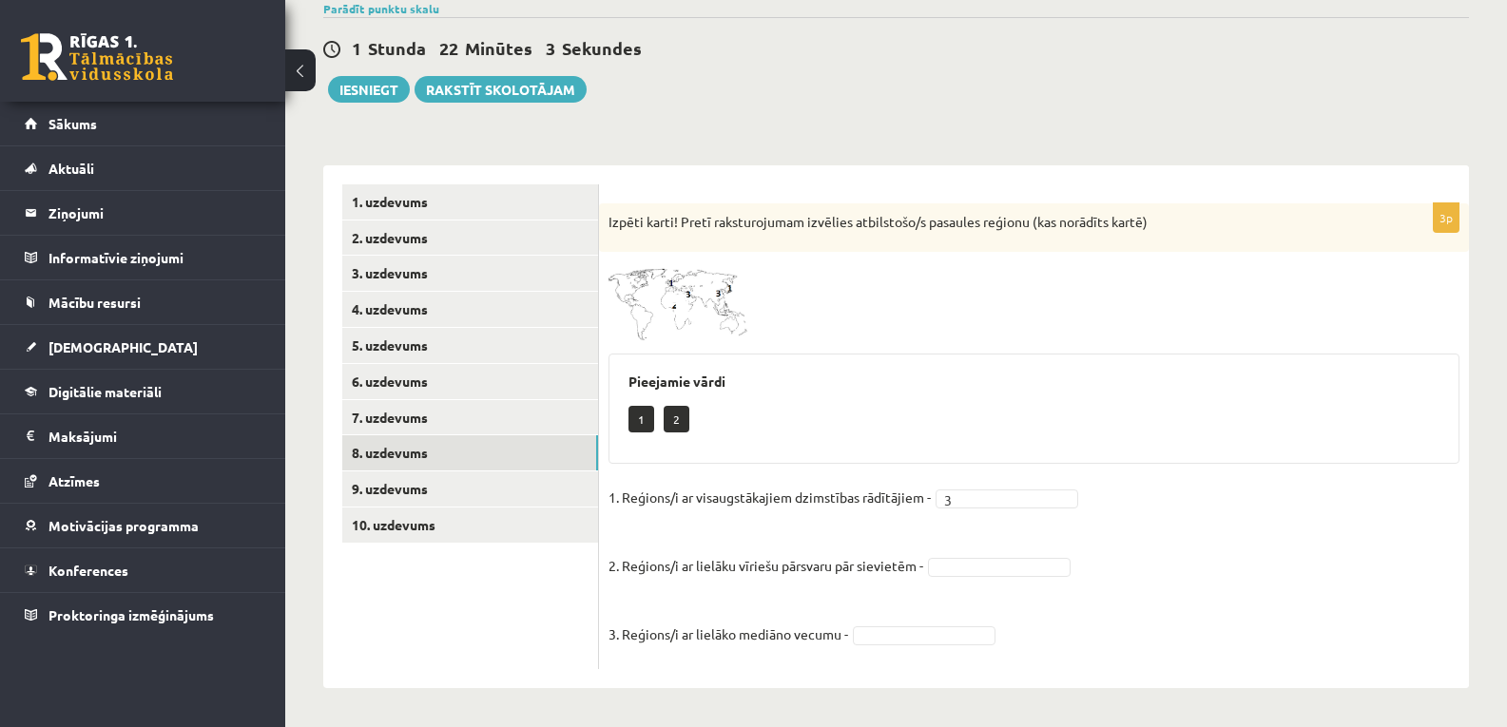
click at [619, 278] on img at bounding box center [679, 301] width 143 height 80
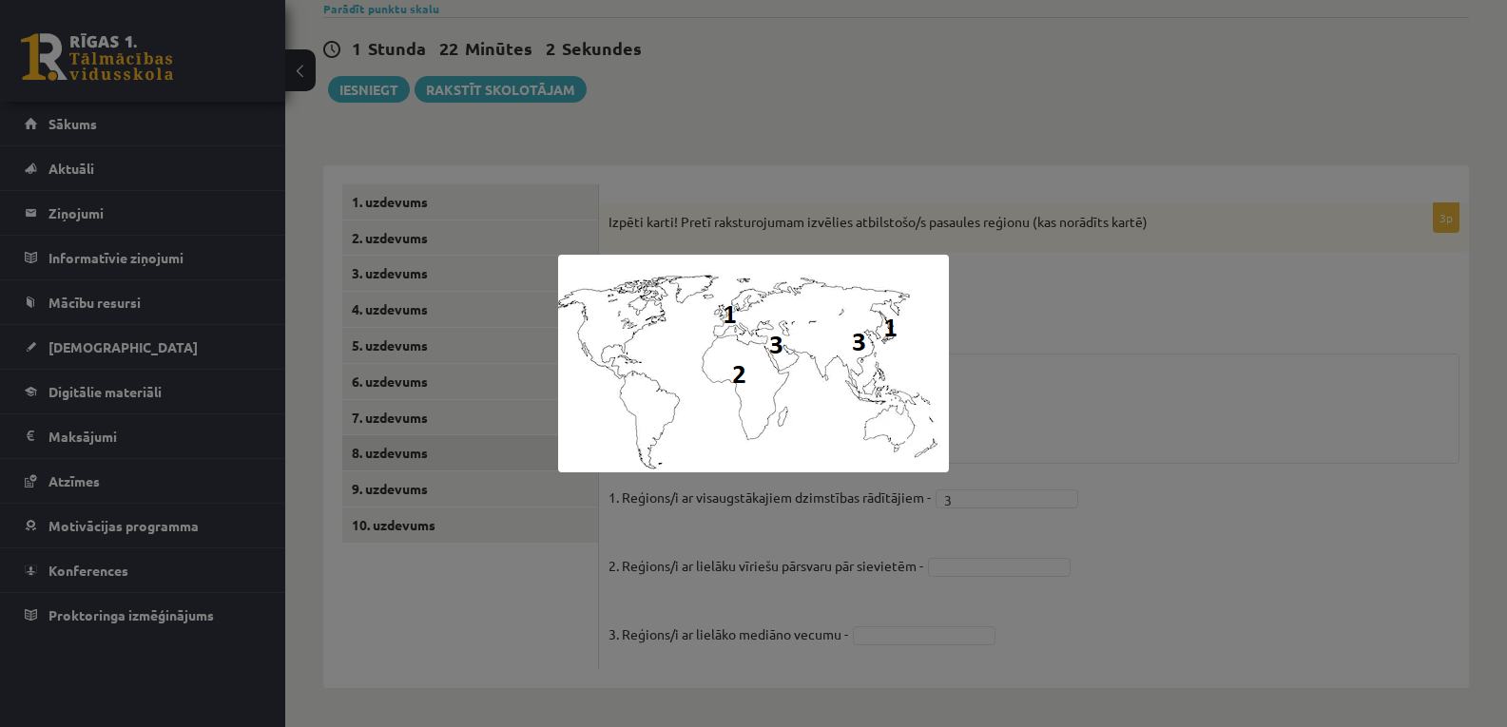
click at [1097, 354] on div at bounding box center [753, 363] width 1507 height 727
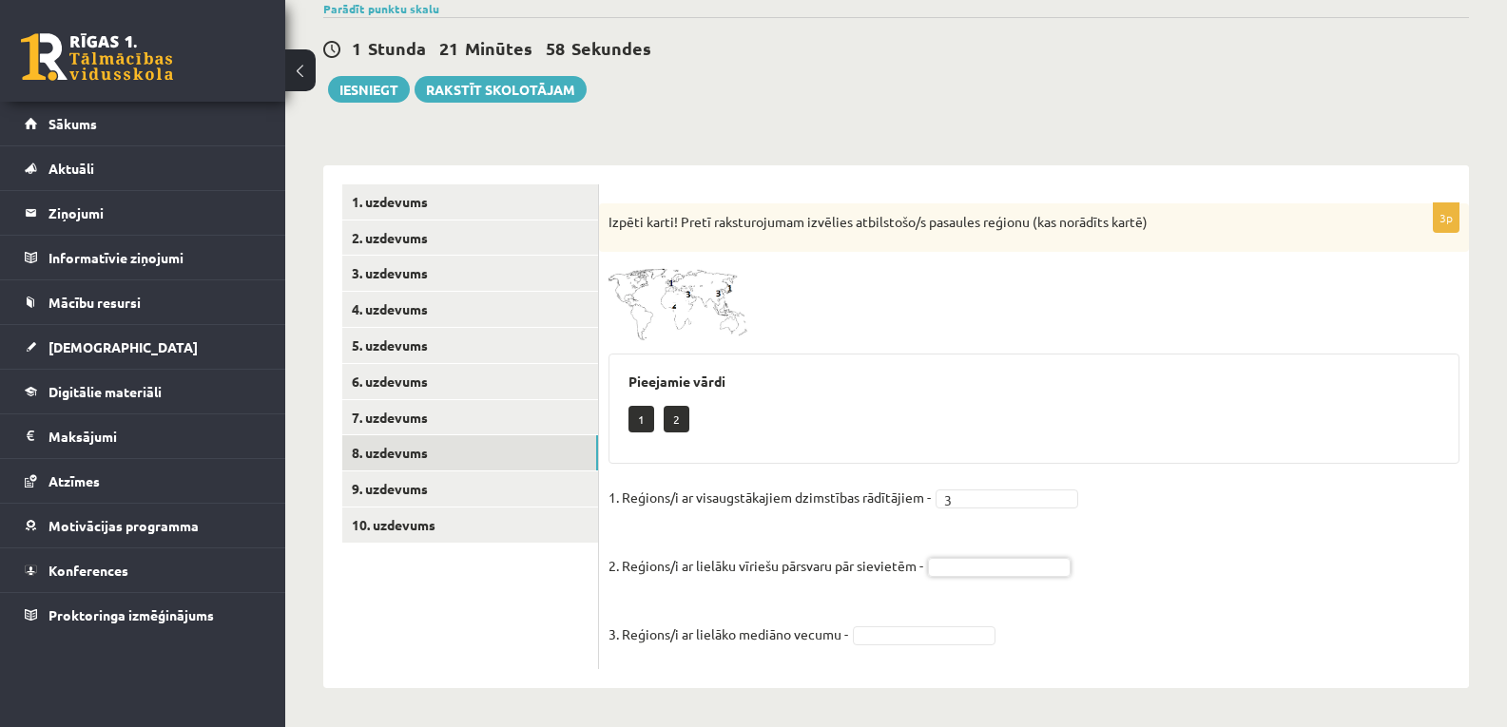
click at [720, 274] on img at bounding box center [679, 301] width 143 height 80
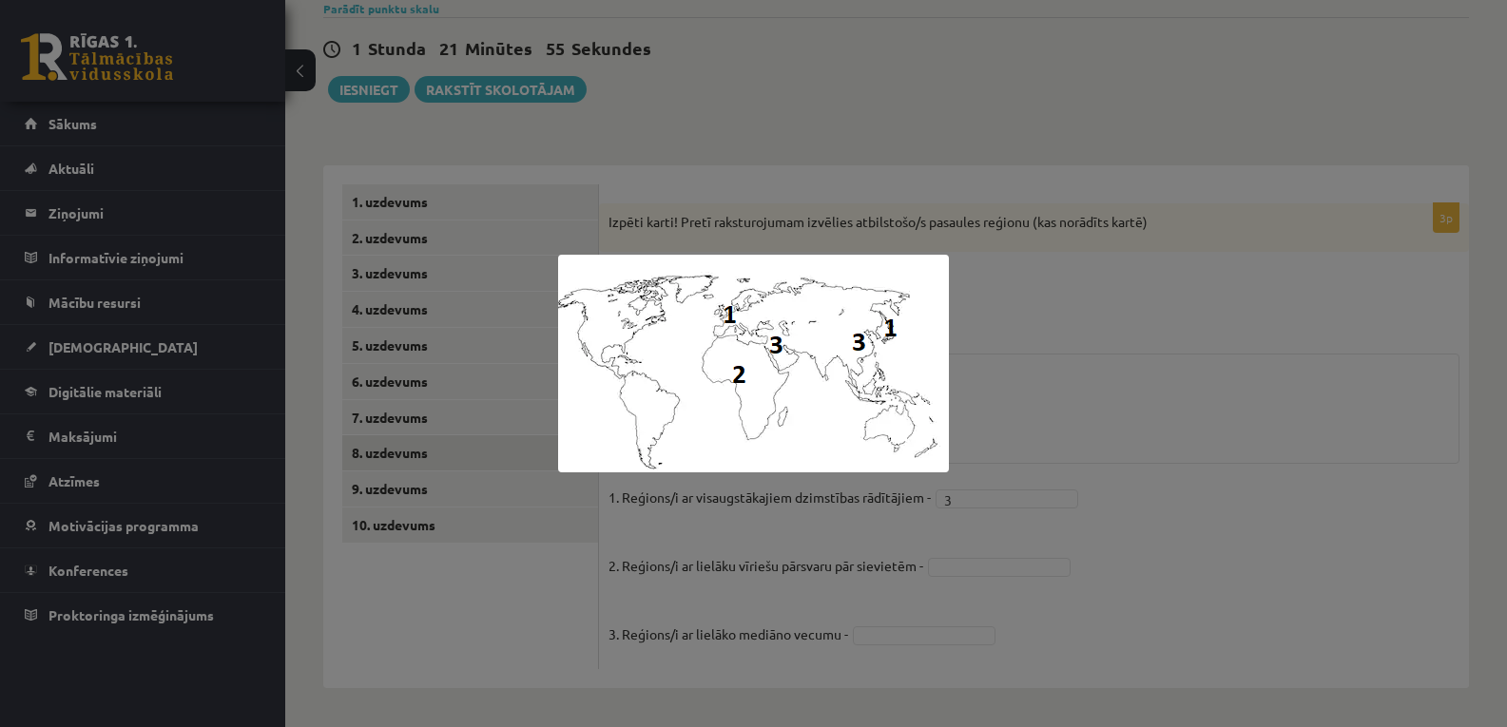
click at [1028, 309] on div at bounding box center [753, 363] width 1507 height 727
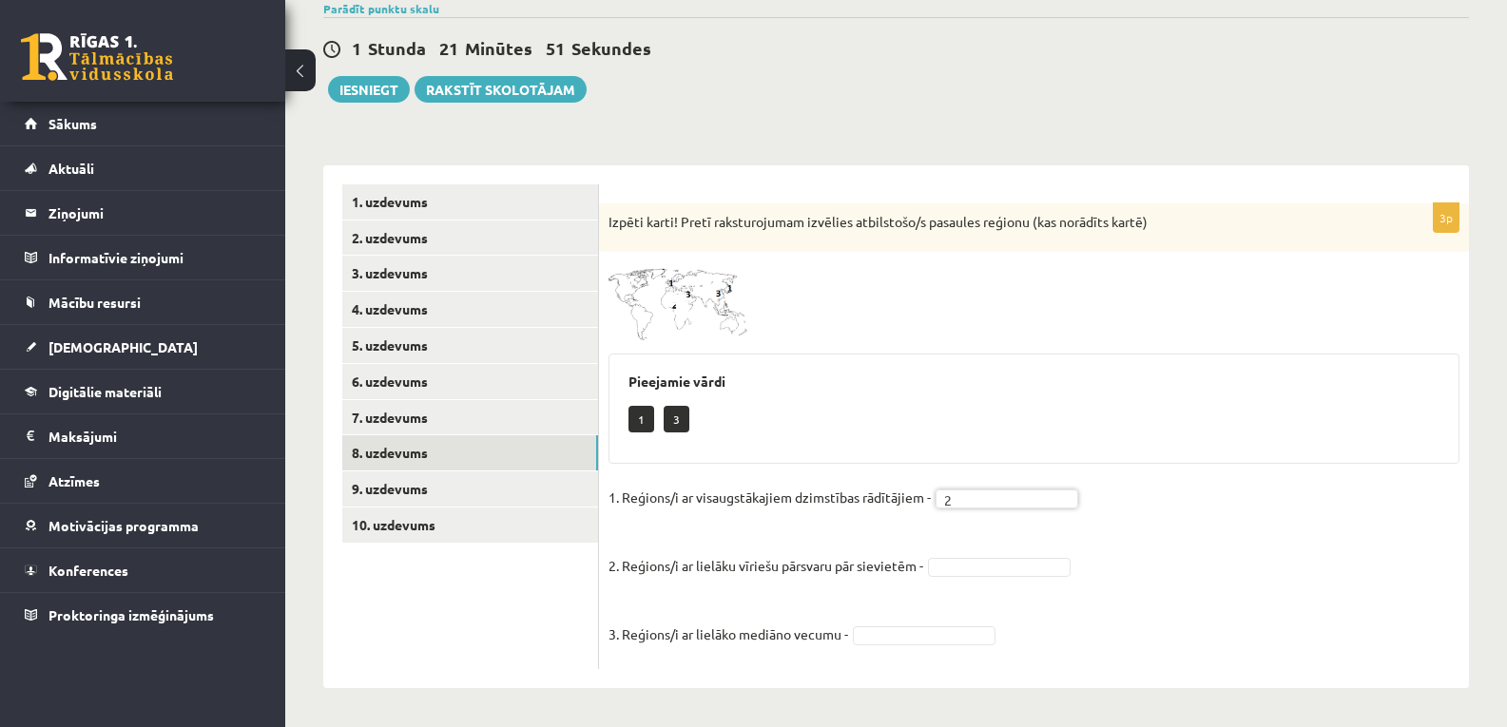
click at [715, 310] on img at bounding box center [679, 301] width 143 height 80
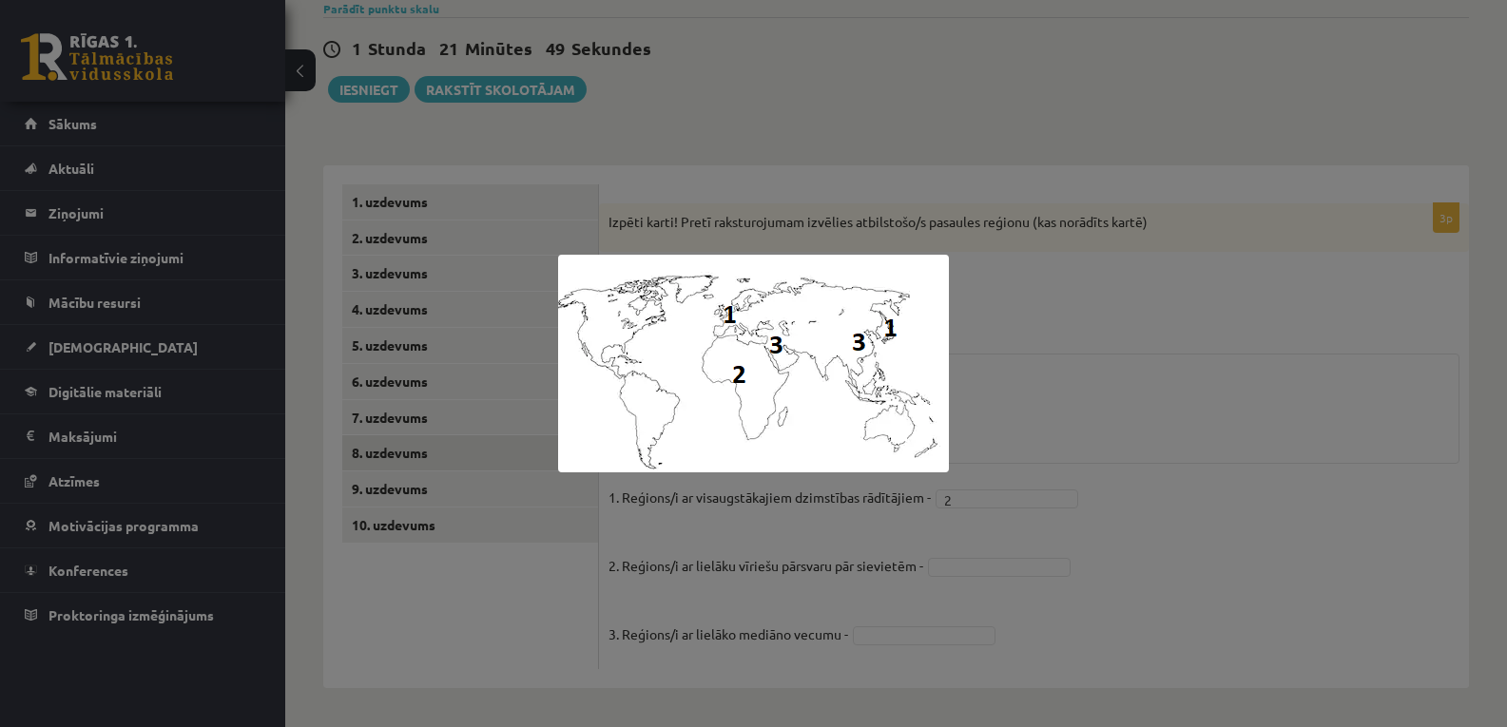
click at [968, 200] on div at bounding box center [753, 363] width 1507 height 727
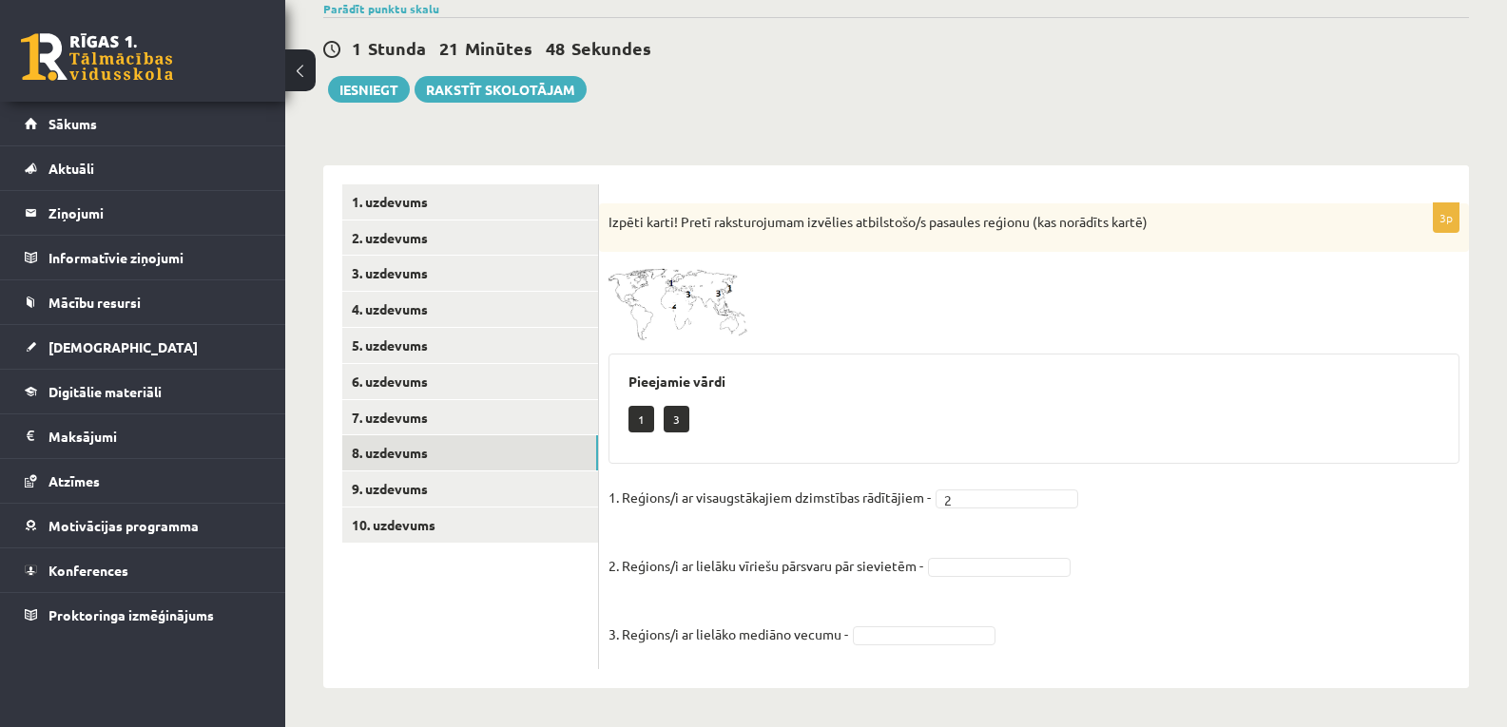
click at [735, 299] on img at bounding box center [679, 301] width 143 height 80
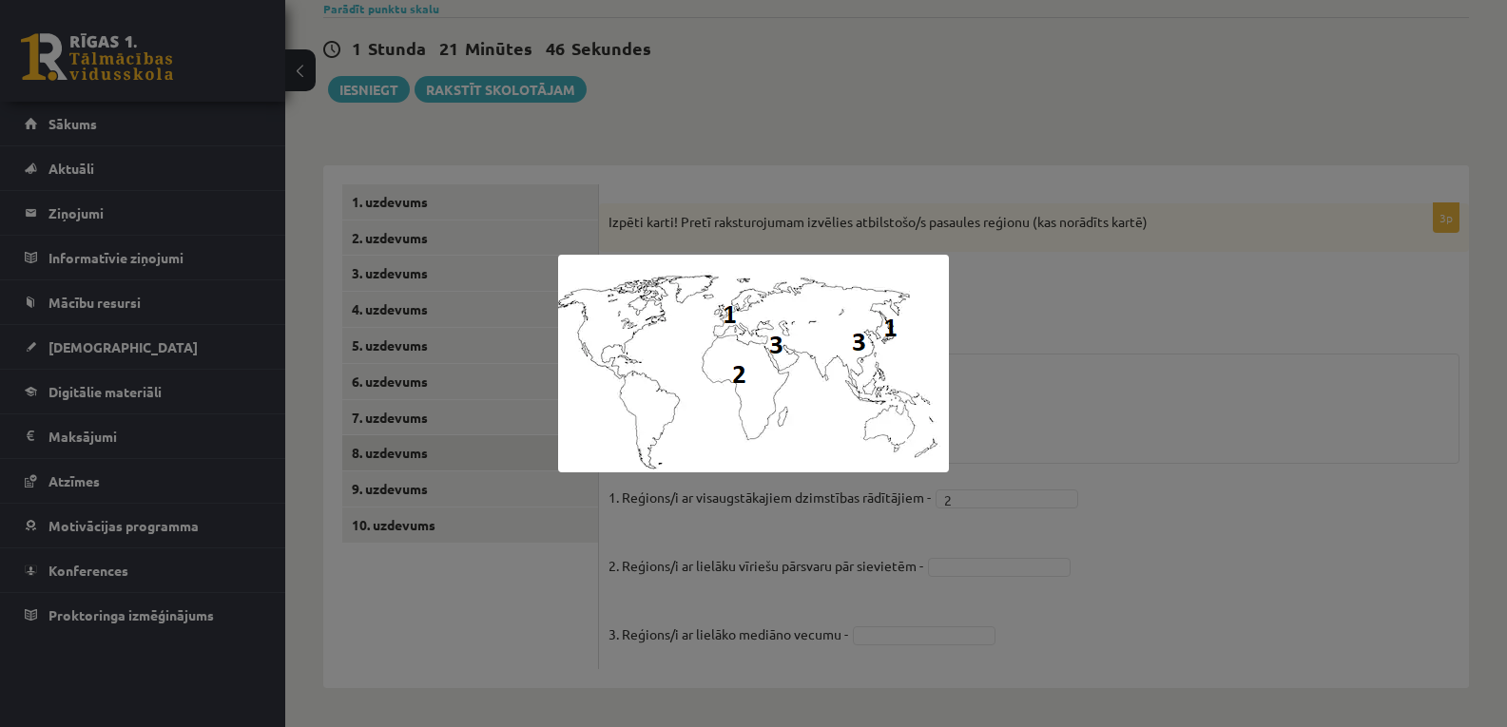
click at [1087, 262] on div at bounding box center [753, 363] width 1507 height 727
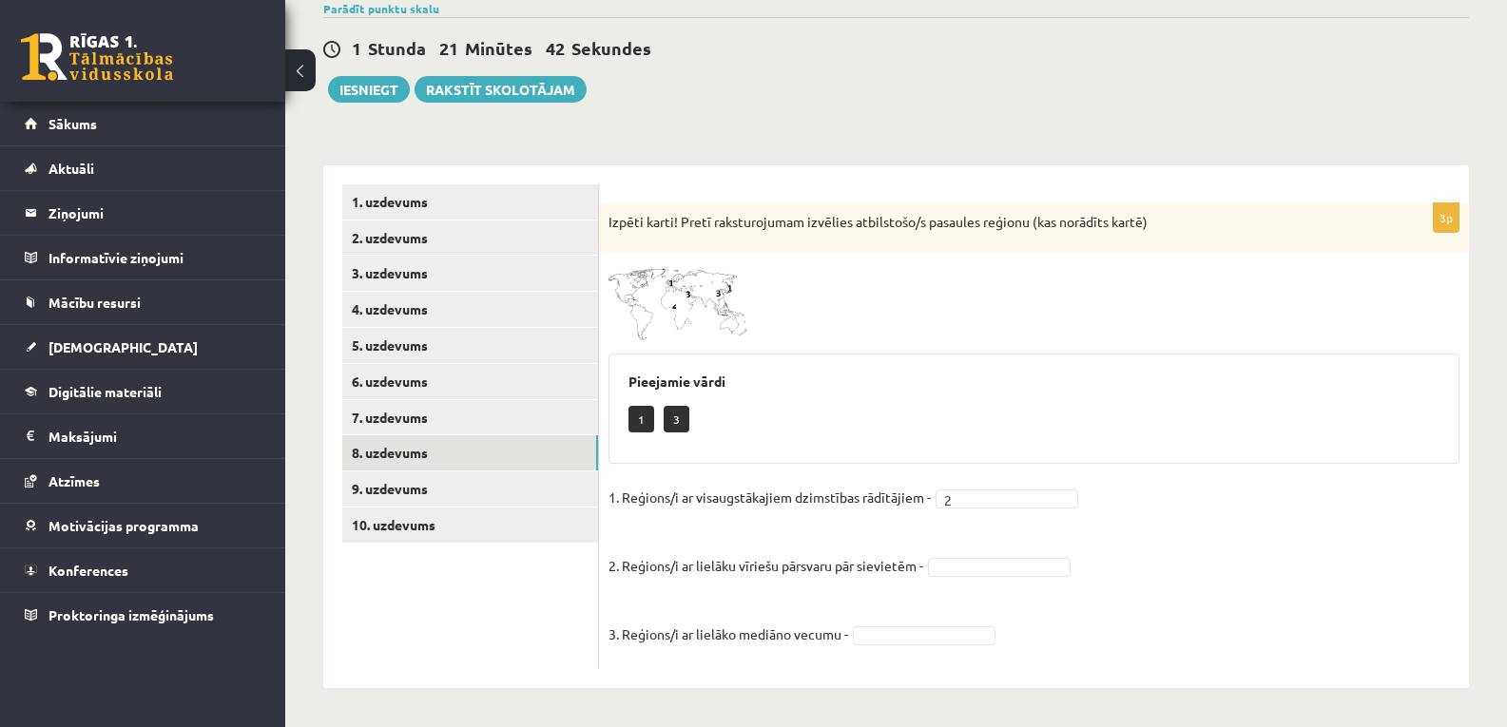
click at [686, 279] on img at bounding box center [679, 301] width 143 height 80
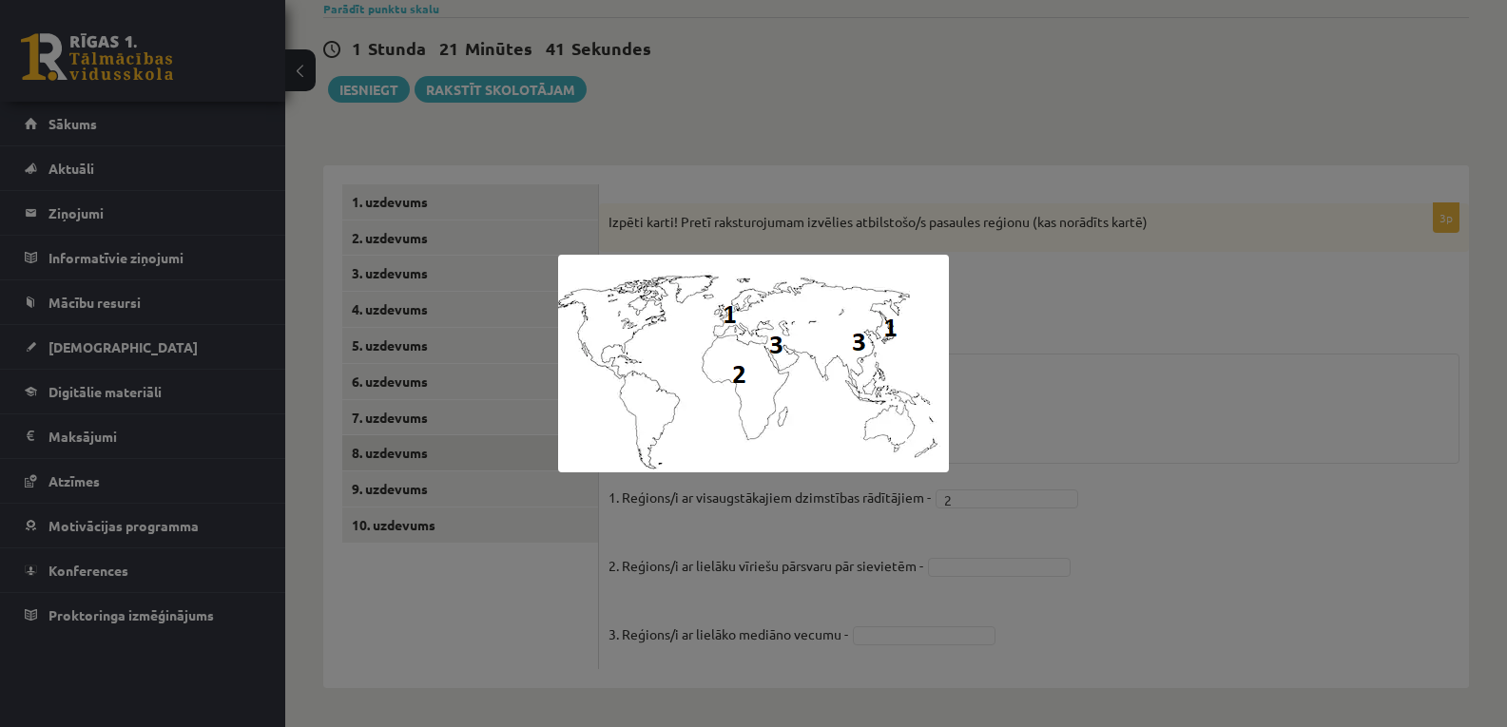
click at [1094, 346] on div at bounding box center [753, 363] width 1507 height 727
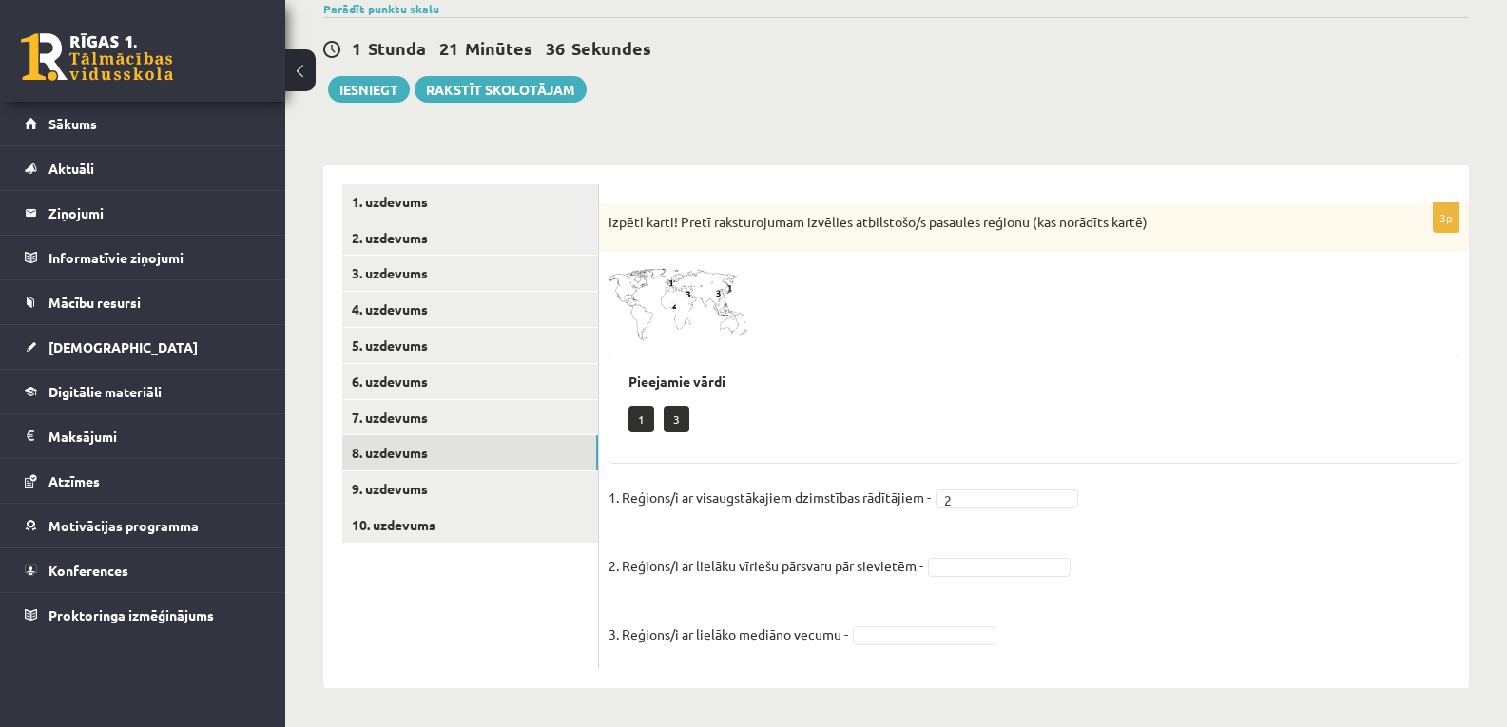
click at [752, 299] on div at bounding box center [1033, 301] width 851 height 80
click at [727, 306] on img at bounding box center [679, 301] width 143 height 80
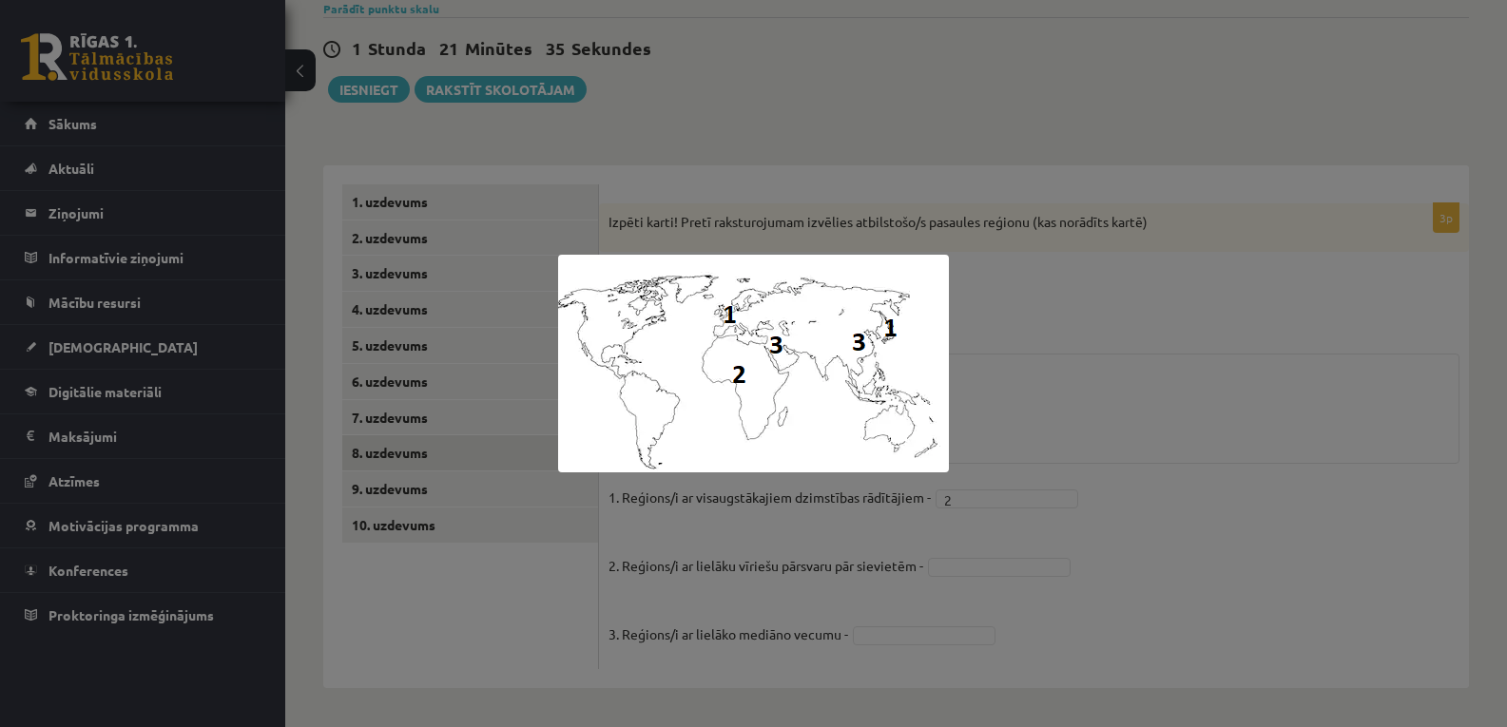
click at [1074, 354] on div at bounding box center [753, 363] width 1507 height 727
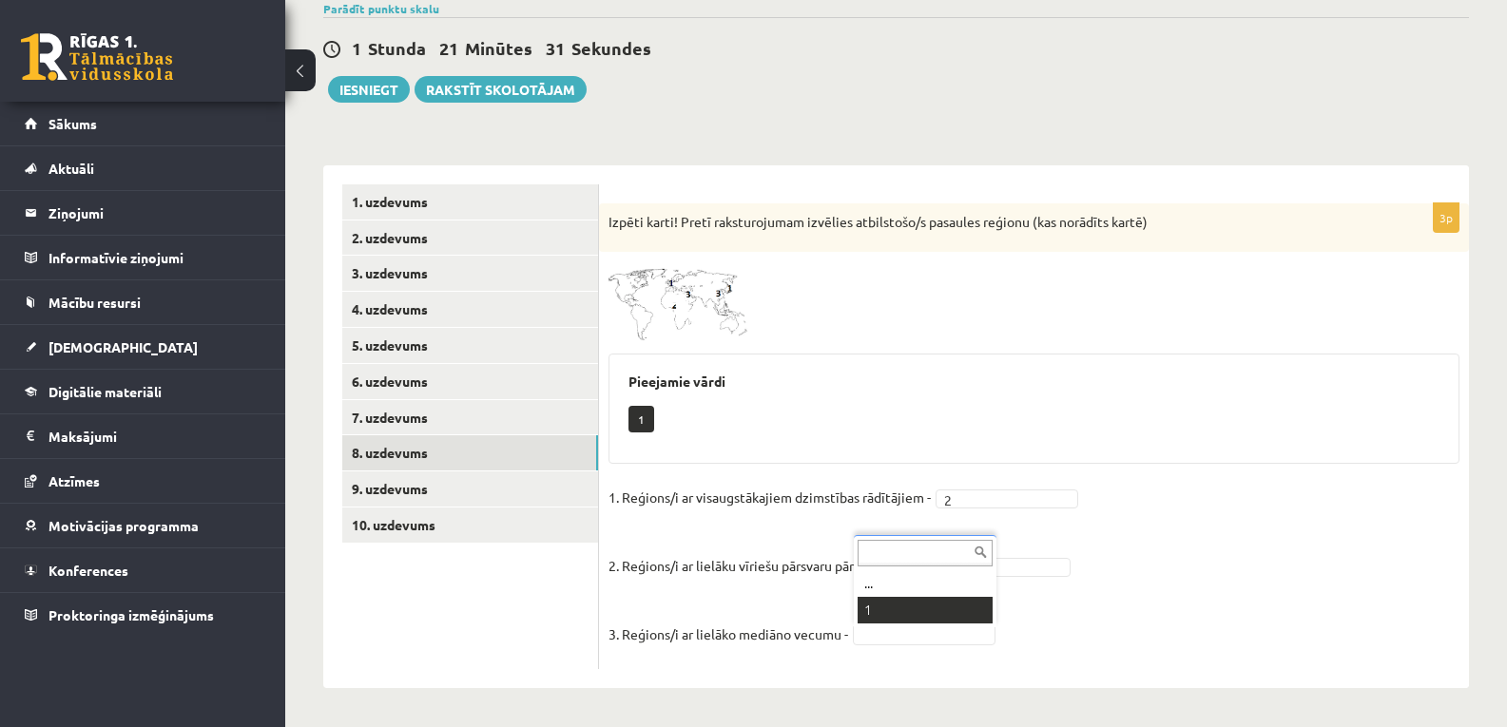
scroll to position [113, 0]
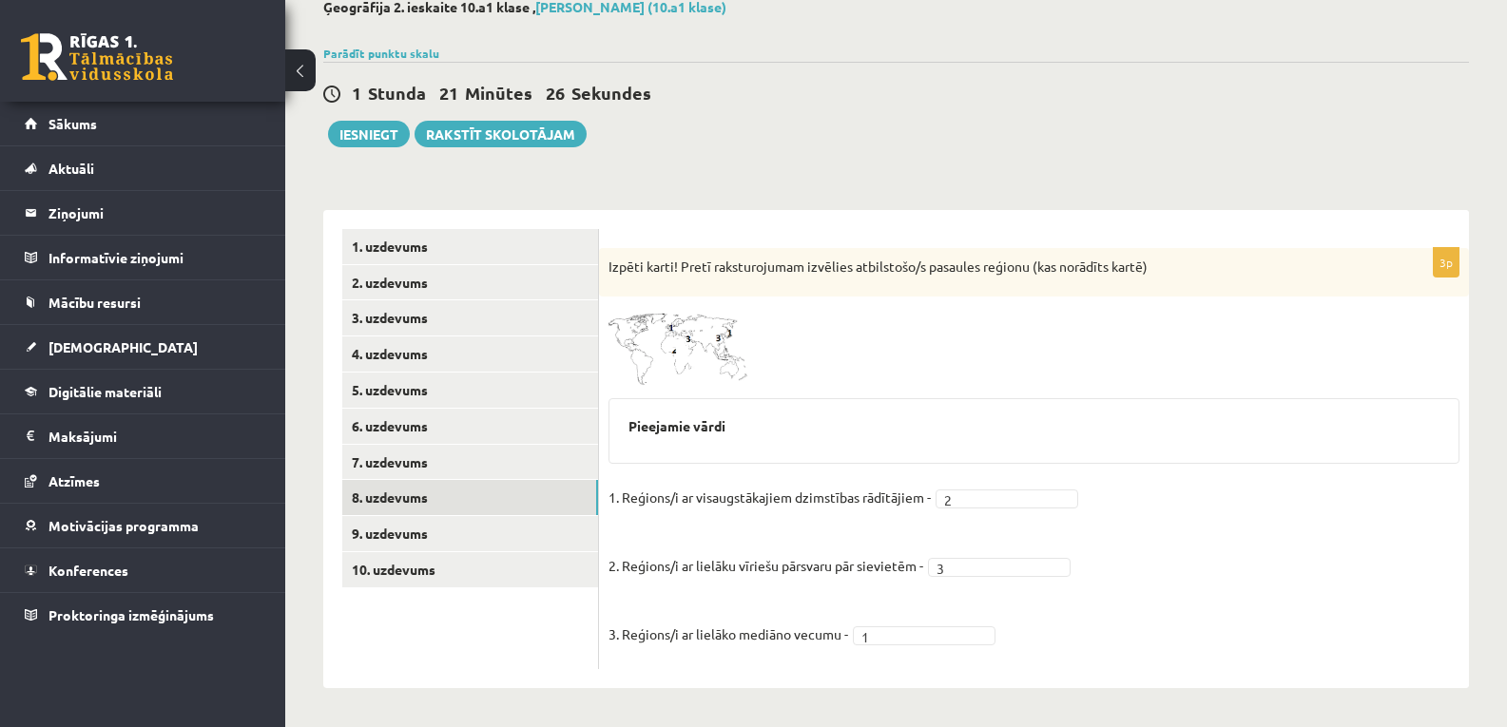
click at [674, 309] on img at bounding box center [679, 346] width 143 height 80
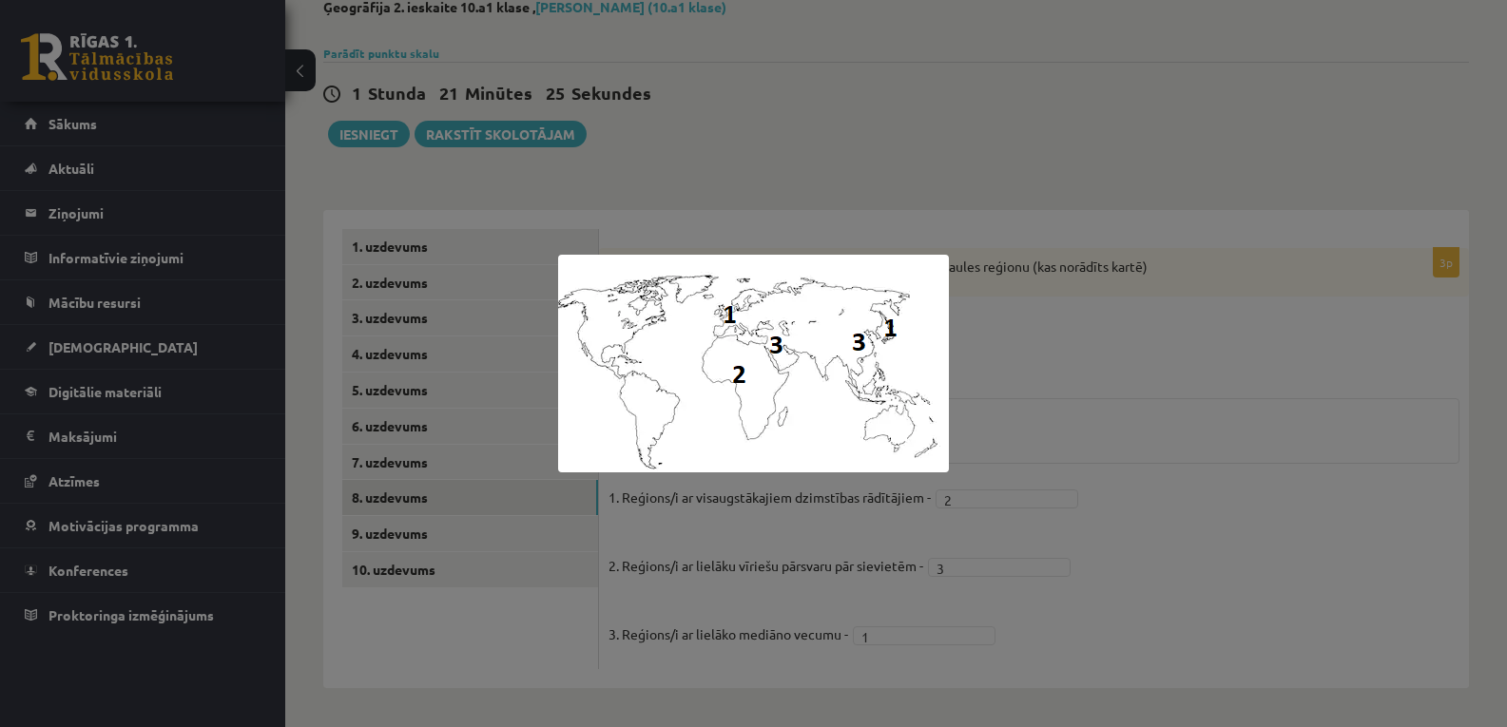
click at [1186, 424] on div at bounding box center [753, 363] width 1507 height 727
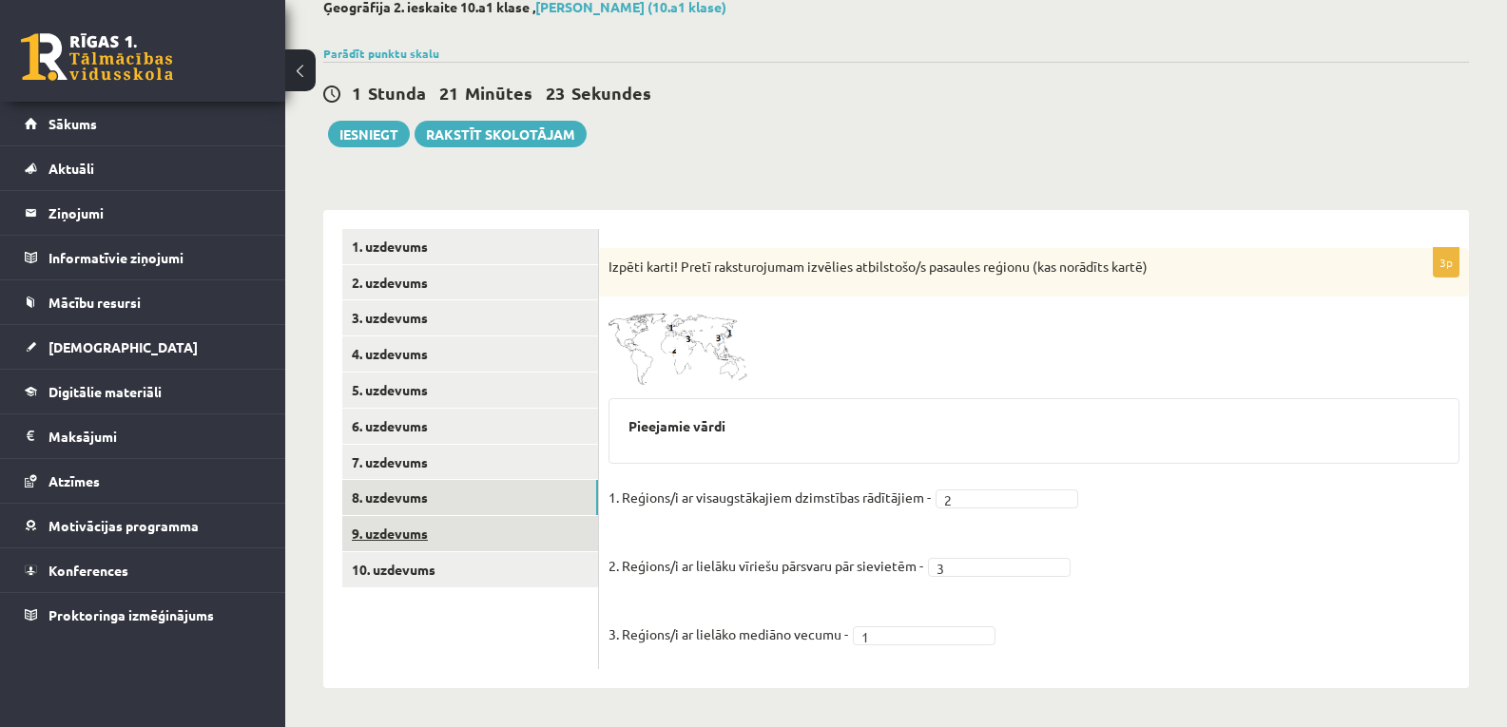
click at [426, 523] on link "9. uzdevums" at bounding box center [470, 533] width 256 height 35
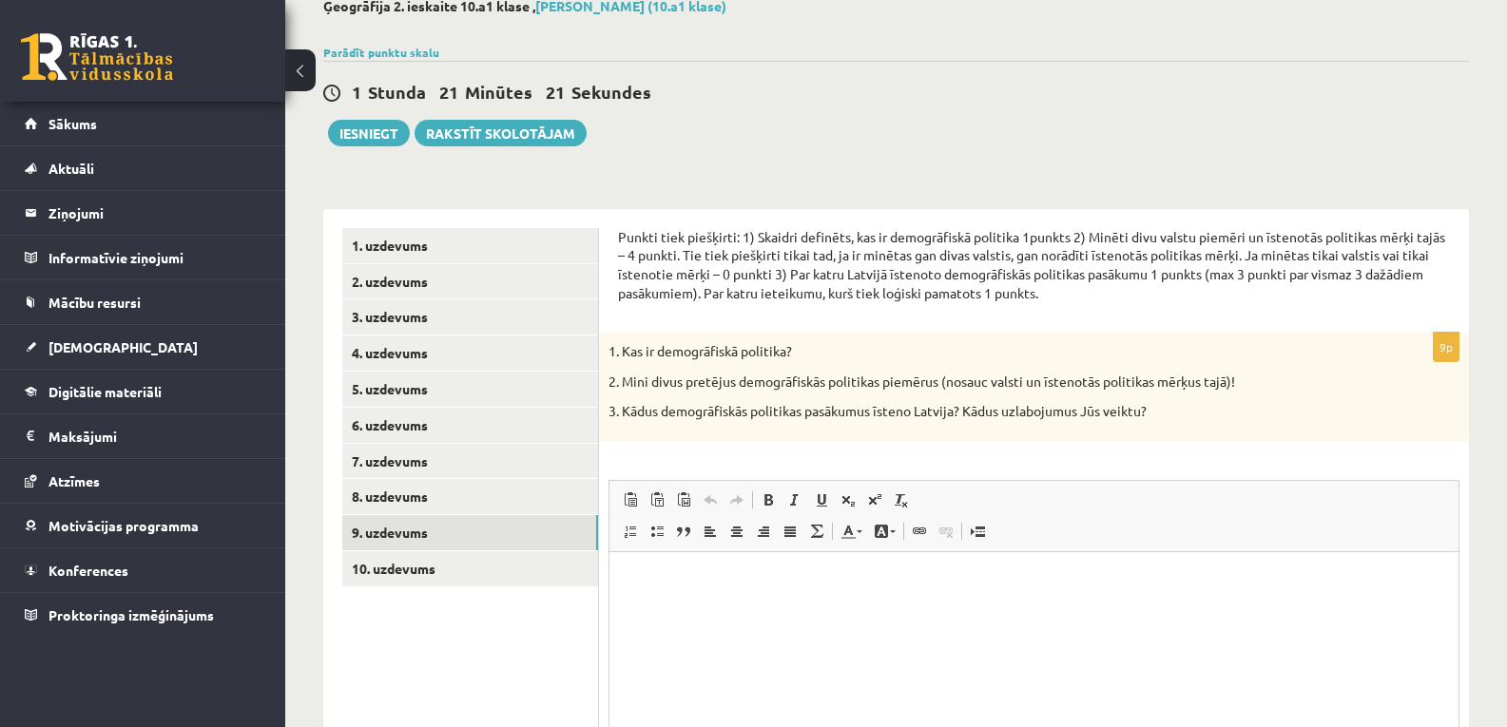
scroll to position [0, 0]
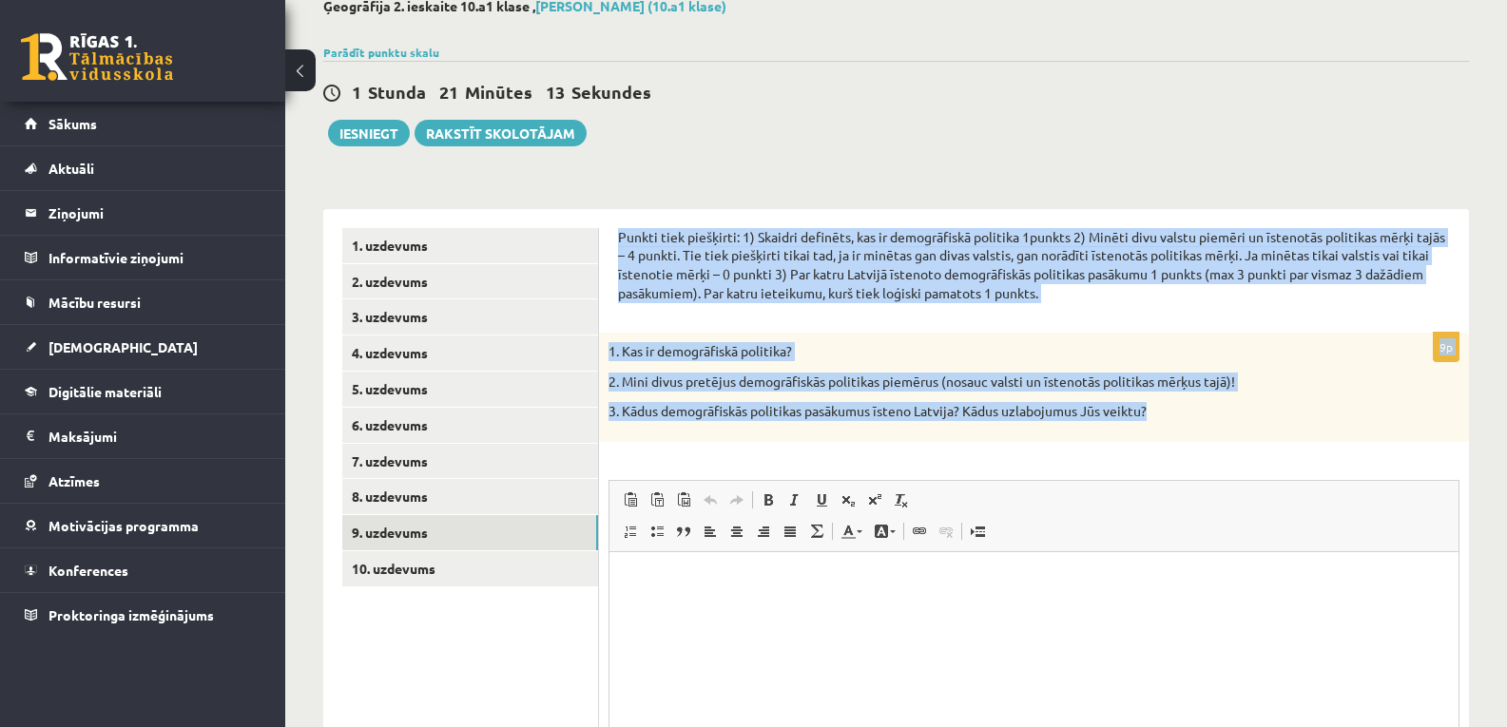
drag, startPoint x: 618, startPoint y: 234, endPoint x: 1153, endPoint y: 416, distance: 565.5
click at [1153, 416] on form "Punkti tiek piešķirti: 1) Skaidri definēts, kas ir demogrāfiskā politika 1punkt…" at bounding box center [1034, 551] width 832 height 647
copy form "Punkti tiek piešķirti: 1) Skaidri definēts, kas ir demogrāfiskā politika 1punkt…"
click at [1153, 416] on p "3. Kādus demogrāfiskās politikas pasākumus īsteno Latvija? Kādus uzlabojumus Jū…" at bounding box center [986, 411] width 756 height 19
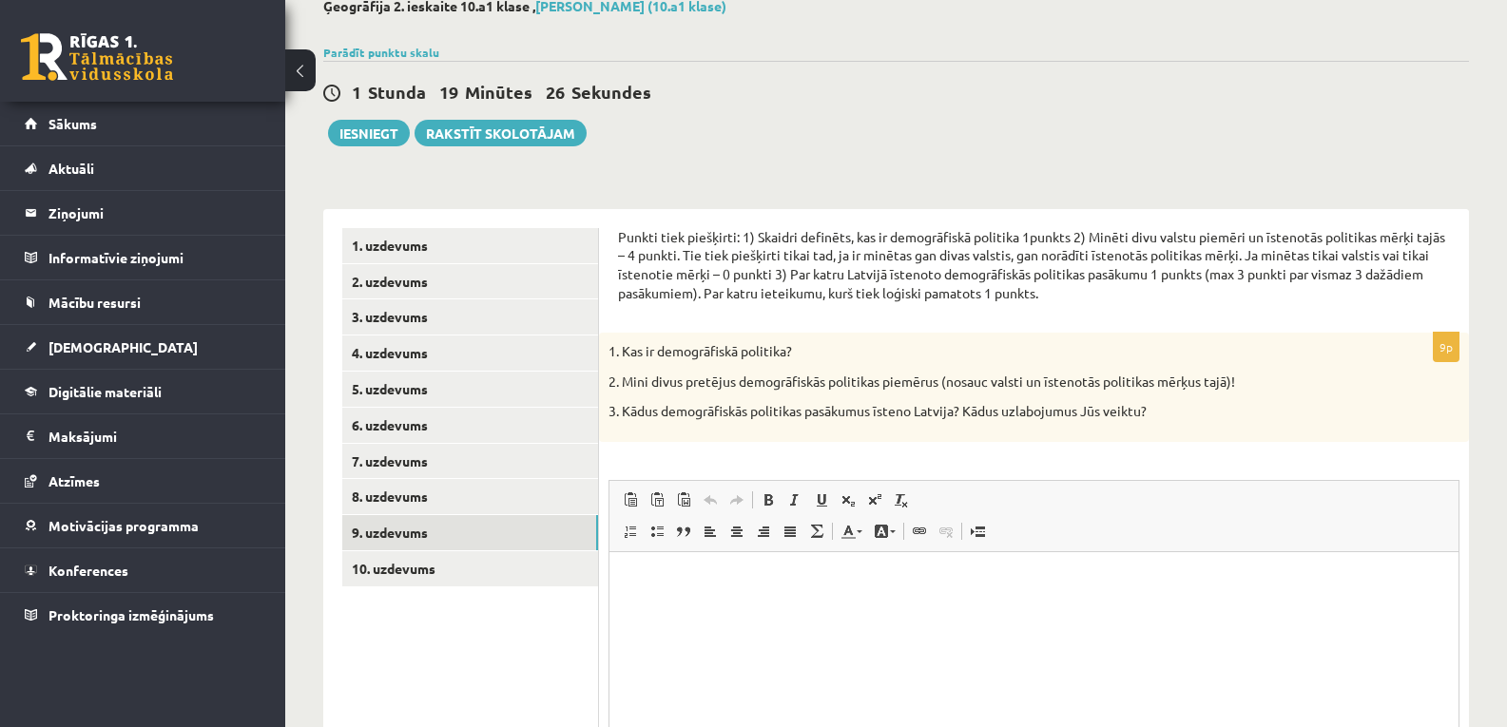
click at [703, 587] on p "Editor, wiswyg-editor-user-answer-47433875220020" at bounding box center [1033, 580] width 811 height 20
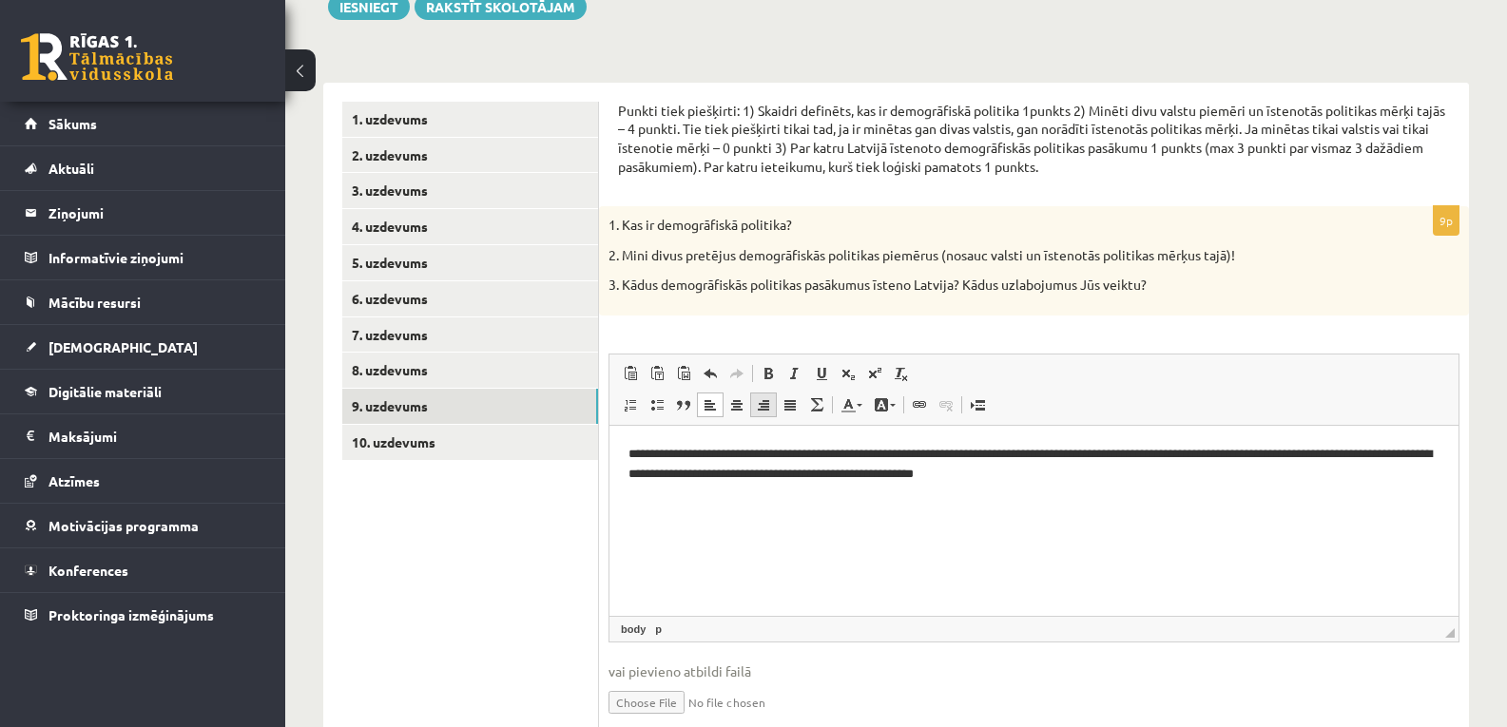
scroll to position [303, 0]
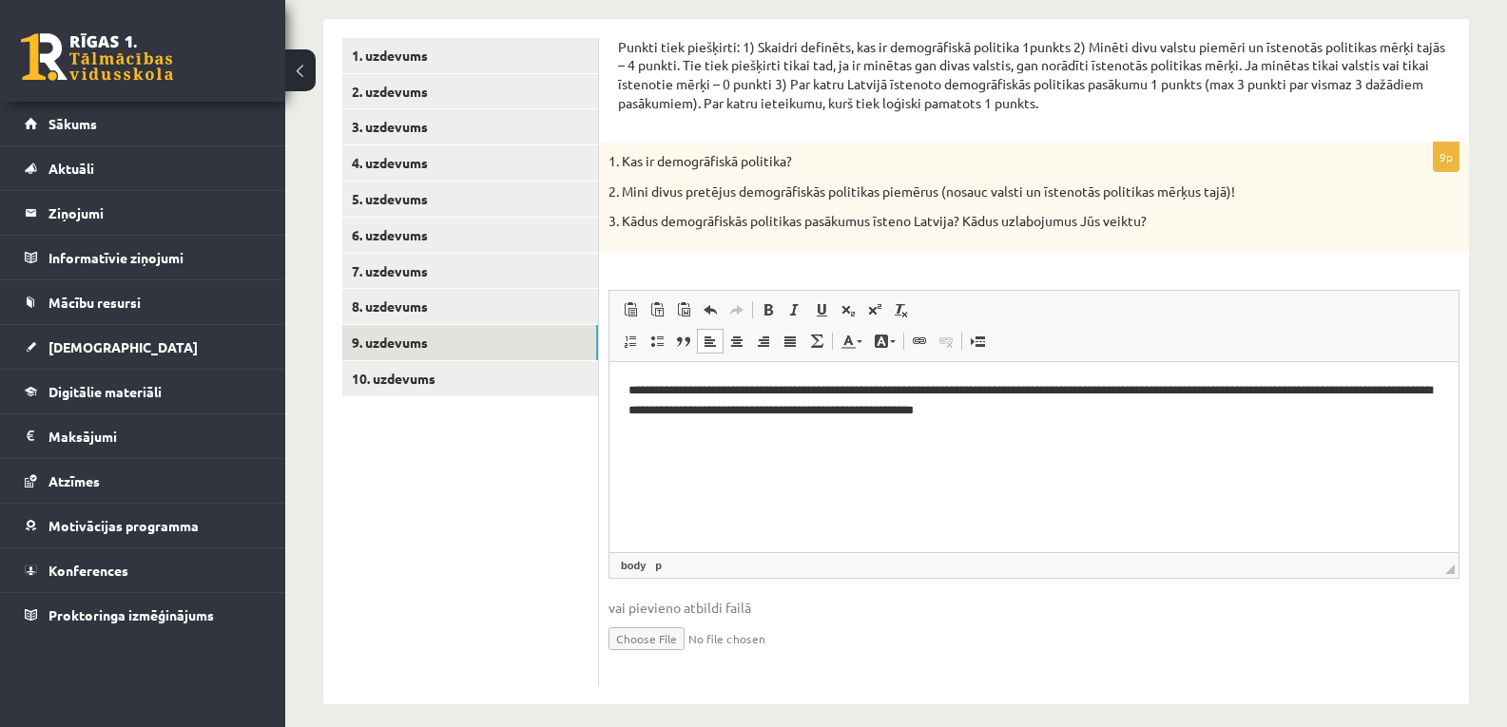
click at [621, 383] on html "**********" at bounding box center [1033, 400] width 849 height 78
click at [1119, 407] on p "**********" at bounding box center [1033, 400] width 811 height 40
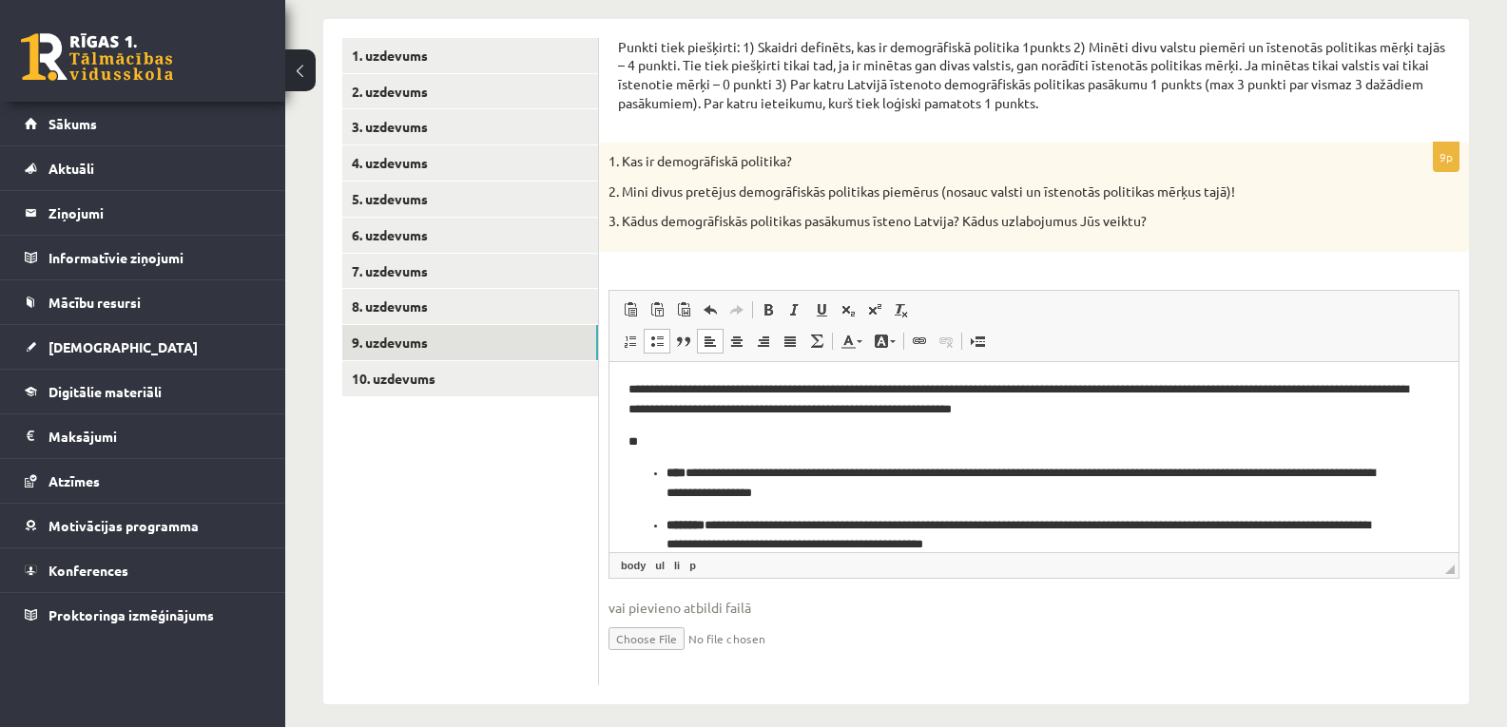
scroll to position [24, 0]
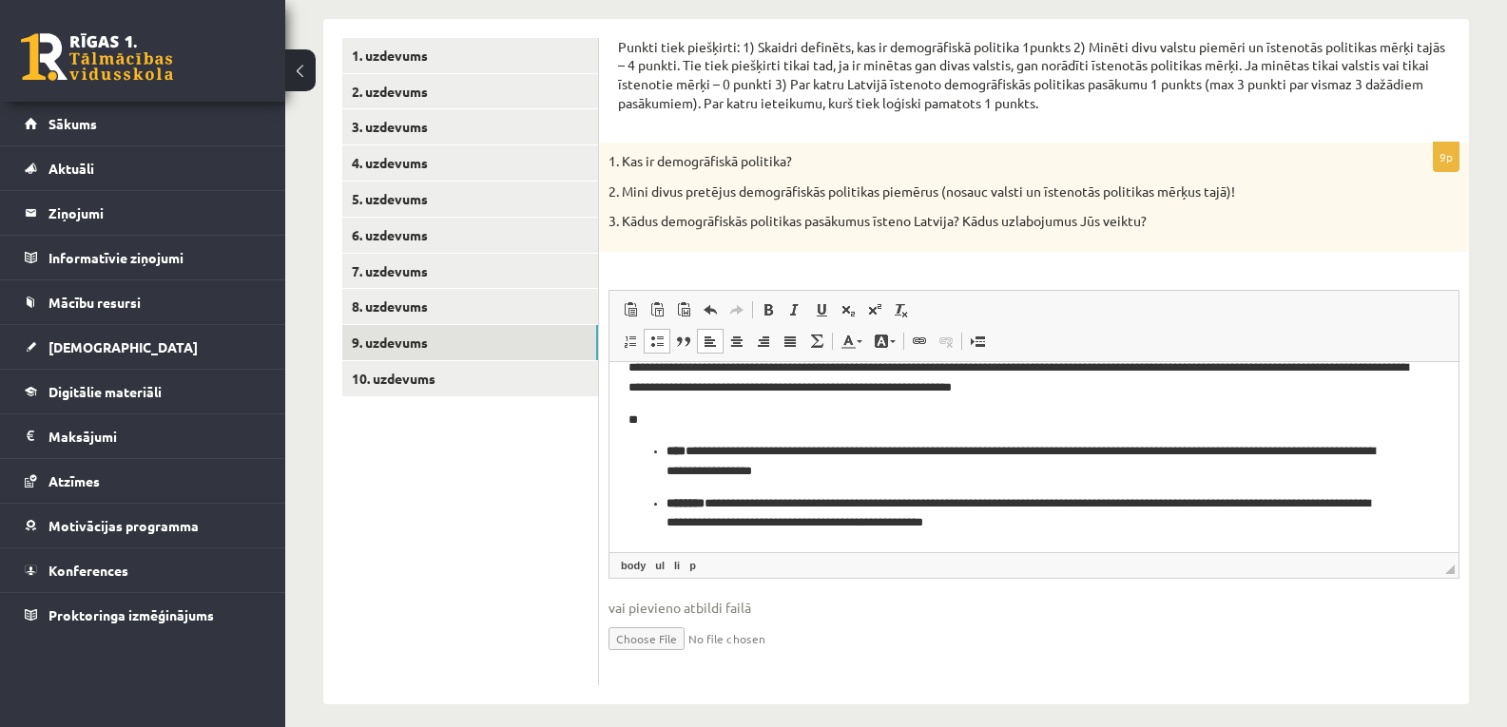
click at [668, 447] on strong "****" at bounding box center [675, 450] width 19 height 12
click at [671, 503] on strong "********" at bounding box center [685, 502] width 38 height 12
click at [667, 502] on strong "********" at bounding box center [685, 502] width 38 height 12
drag, startPoint x: 677, startPoint y: 506, endPoint x: 627, endPoint y: 496, distance: 50.3
click at [627, 496] on html "**********" at bounding box center [1033, 444] width 849 height 213
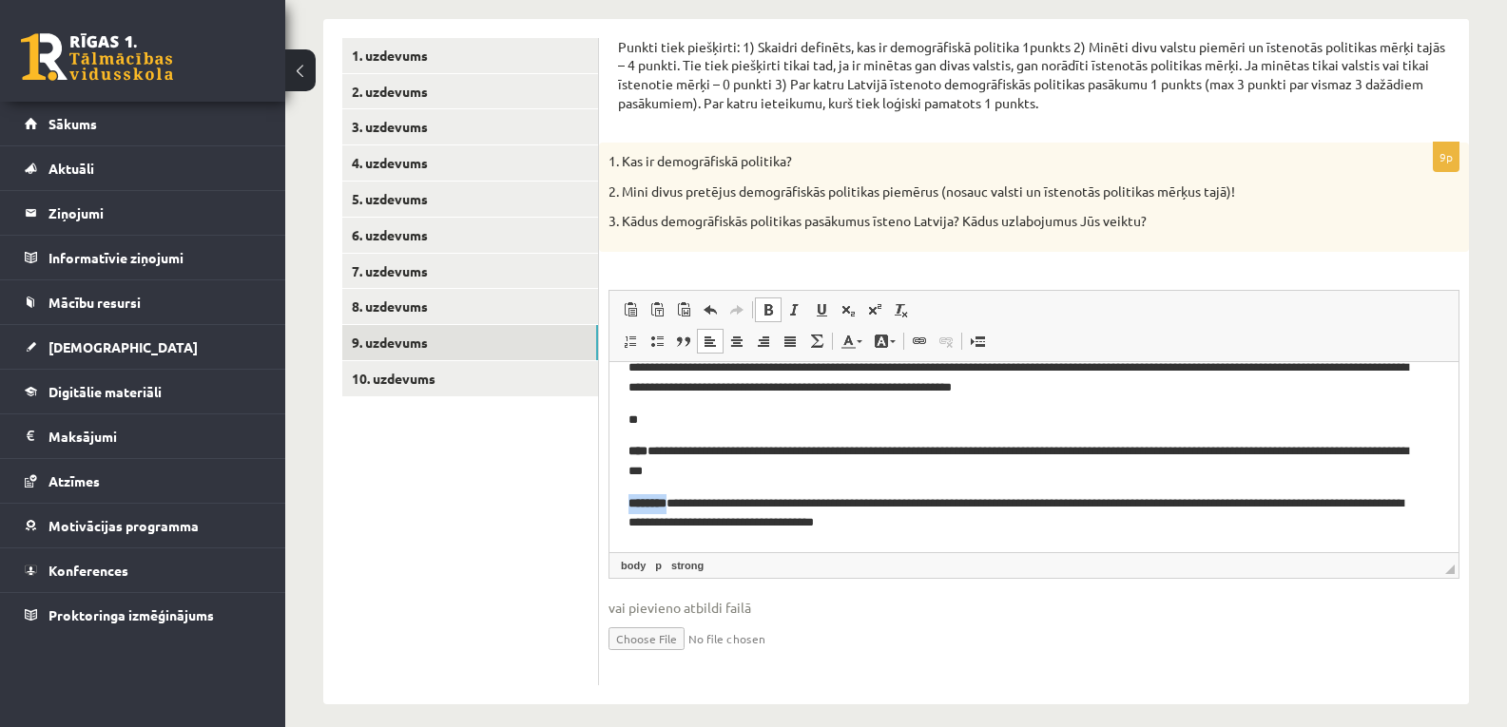
click at [772, 314] on span at bounding box center [767, 309] width 15 height 15
click at [661, 453] on p "**********" at bounding box center [1026, 461] width 797 height 40
drag, startPoint x: 681, startPoint y: 502, endPoint x: 628, endPoint y: 497, distance: 52.5
click at [628, 497] on p "**********" at bounding box center [1026, 513] width 797 height 40
click at [639, 503] on p "**********" at bounding box center [1026, 513] width 797 height 40
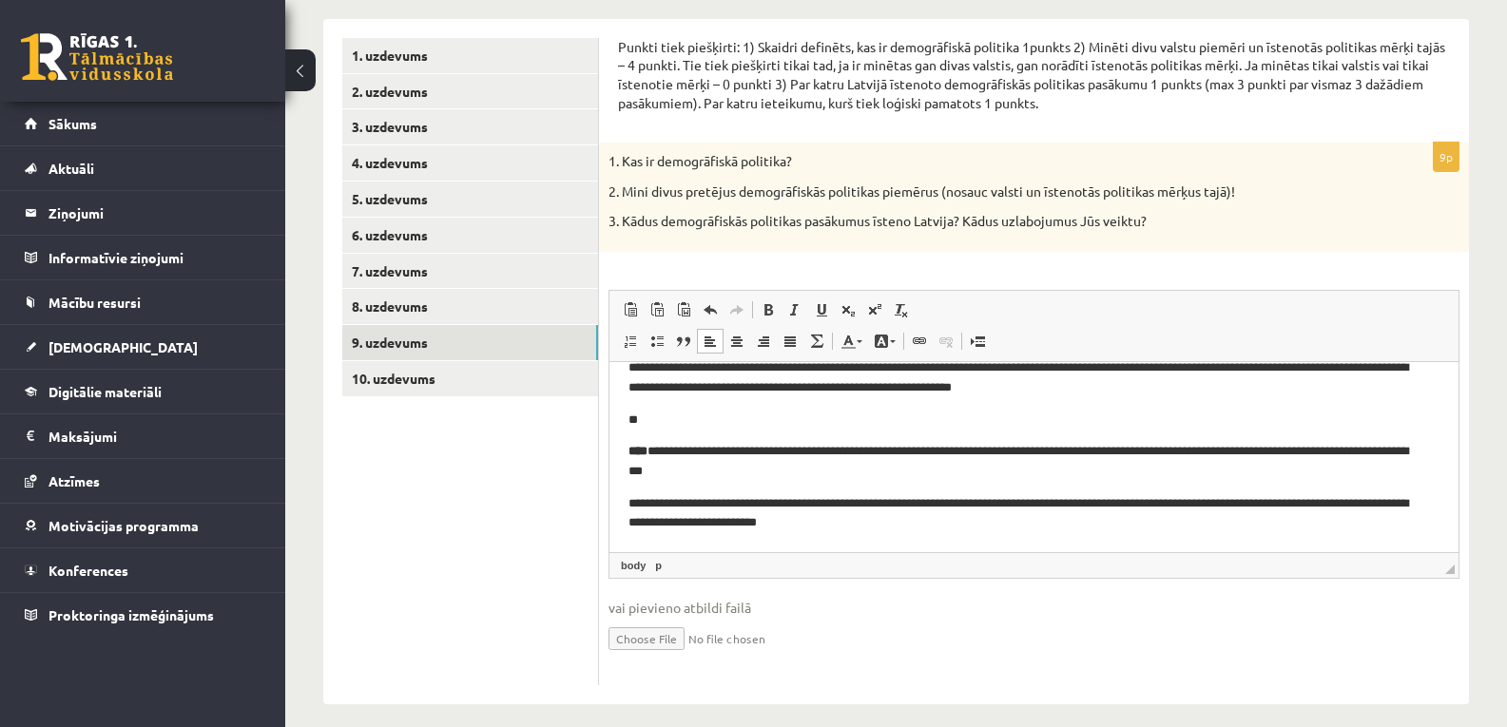
click at [669, 455] on p "**********" at bounding box center [1026, 461] width 797 height 40
click at [773, 316] on span at bounding box center [767, 309] width 15 height 15
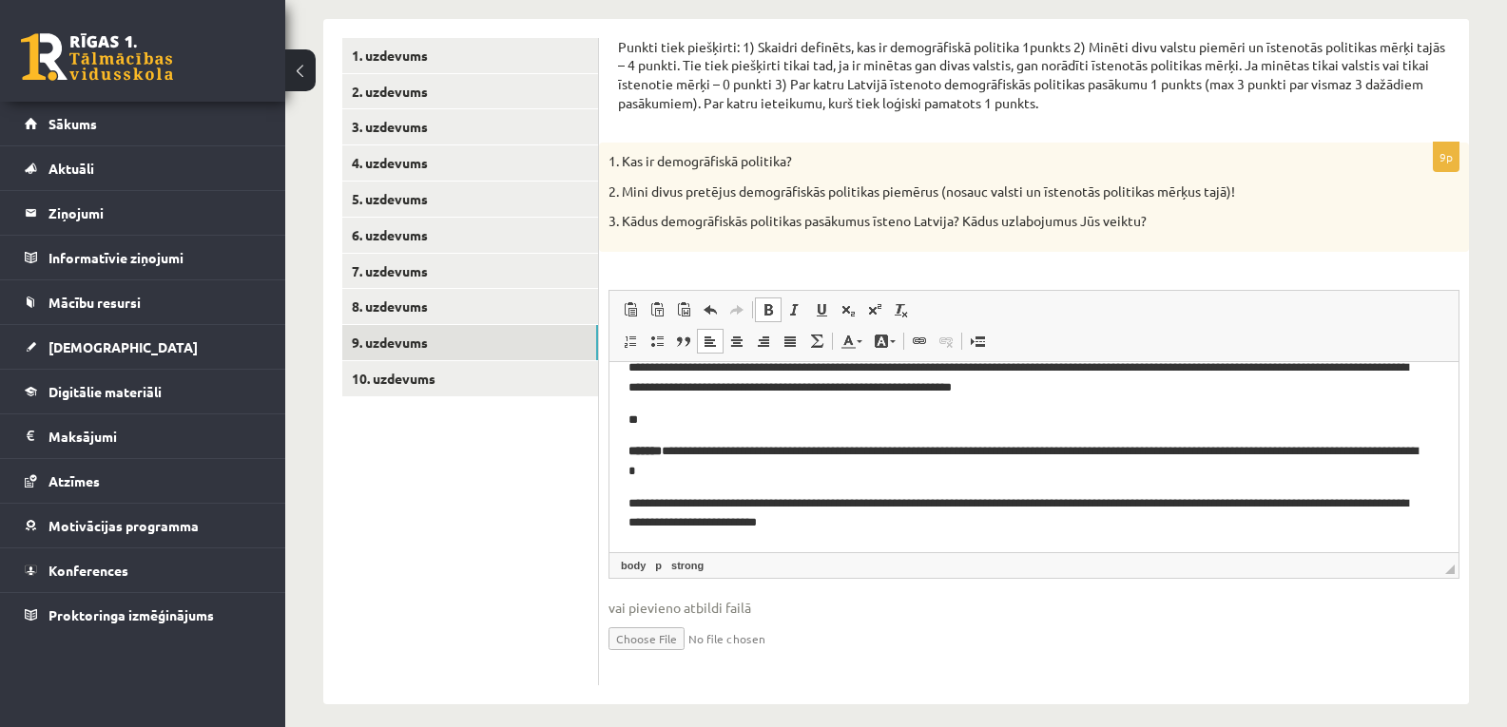
click at [773, 316] on span at bounding box center [767, 309] width 15 height 15
click at [627, 499] on html "**********" at bounding box center [1033, 444] width 849 height 213
click at [1039, 453] on p "**********" at bounding box center [1026, 461] width 797 height 40
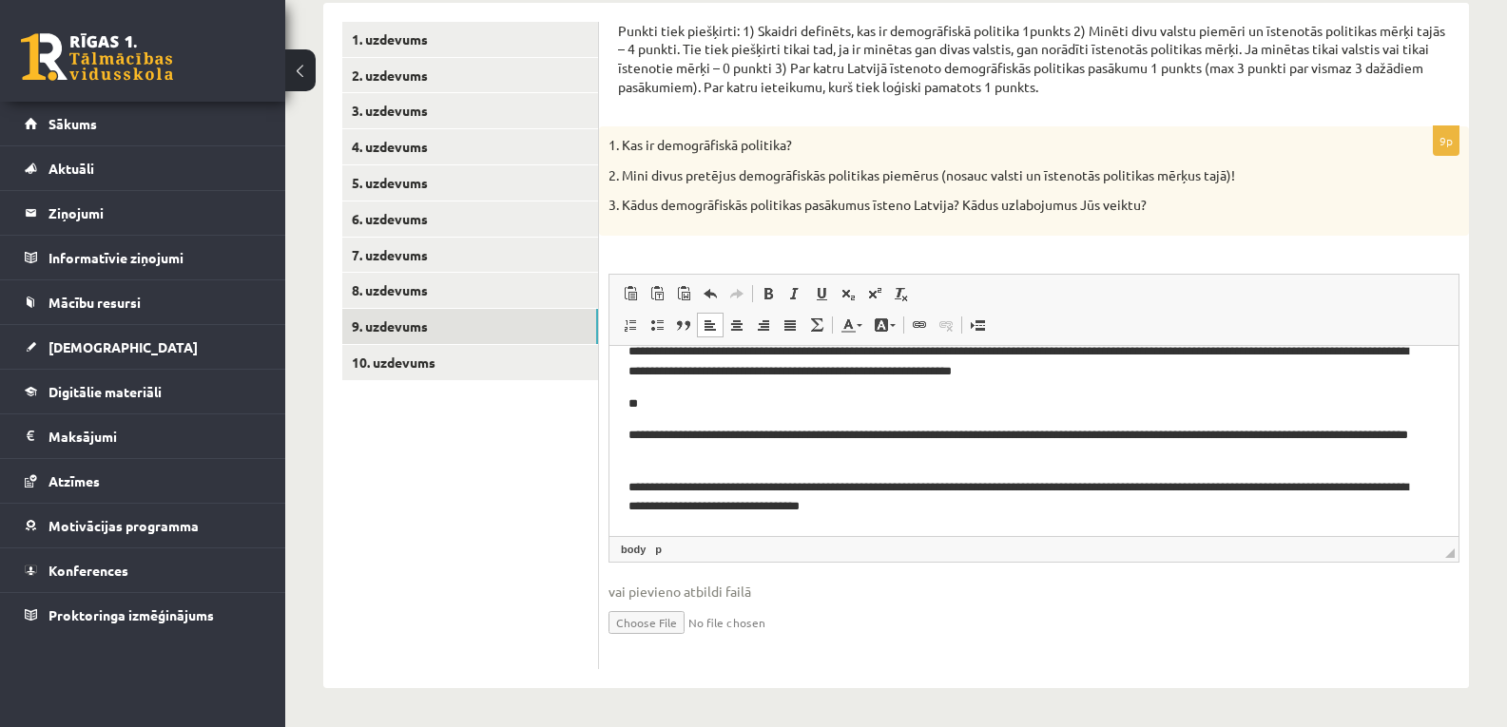
click at [969, 510] on p "**********" at bounding box center [1026, 497] width 797 height 40
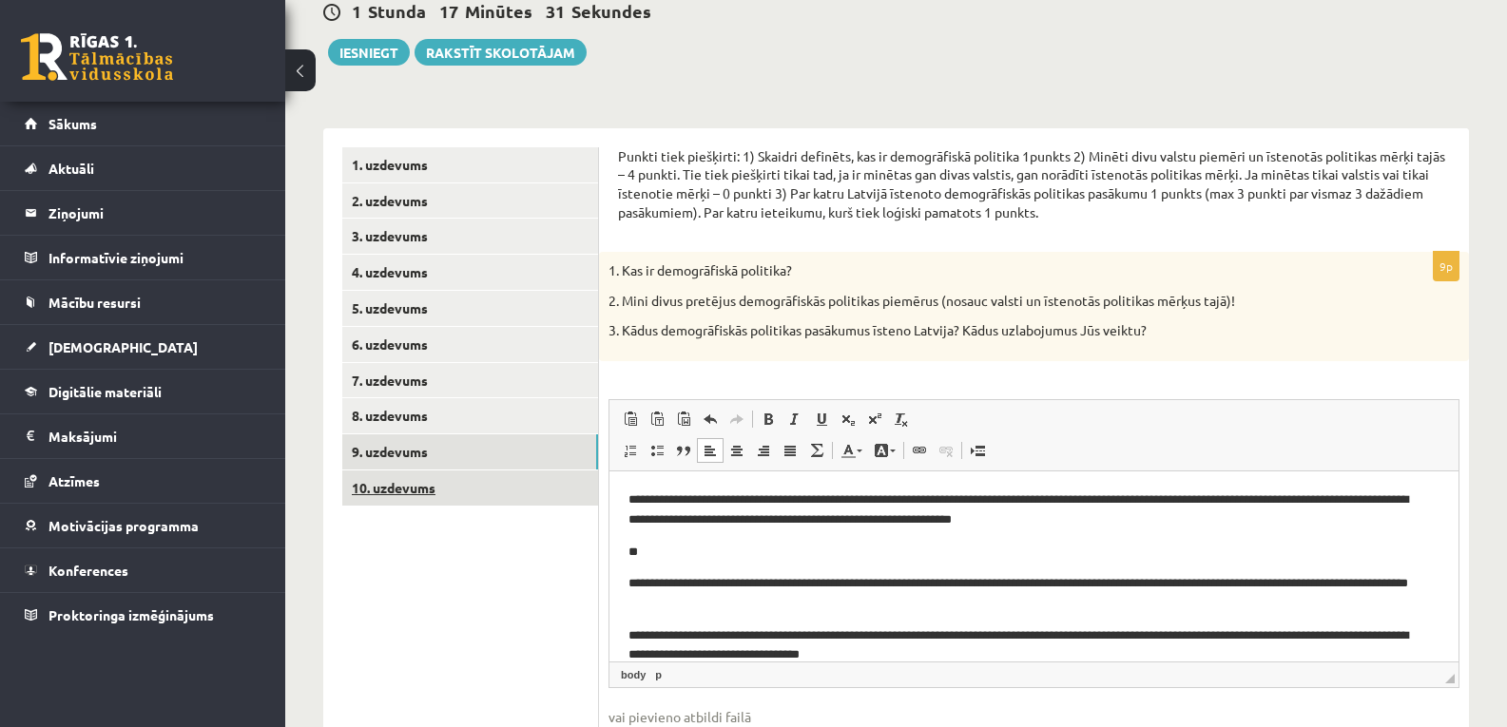
scroll to position [257, 0]
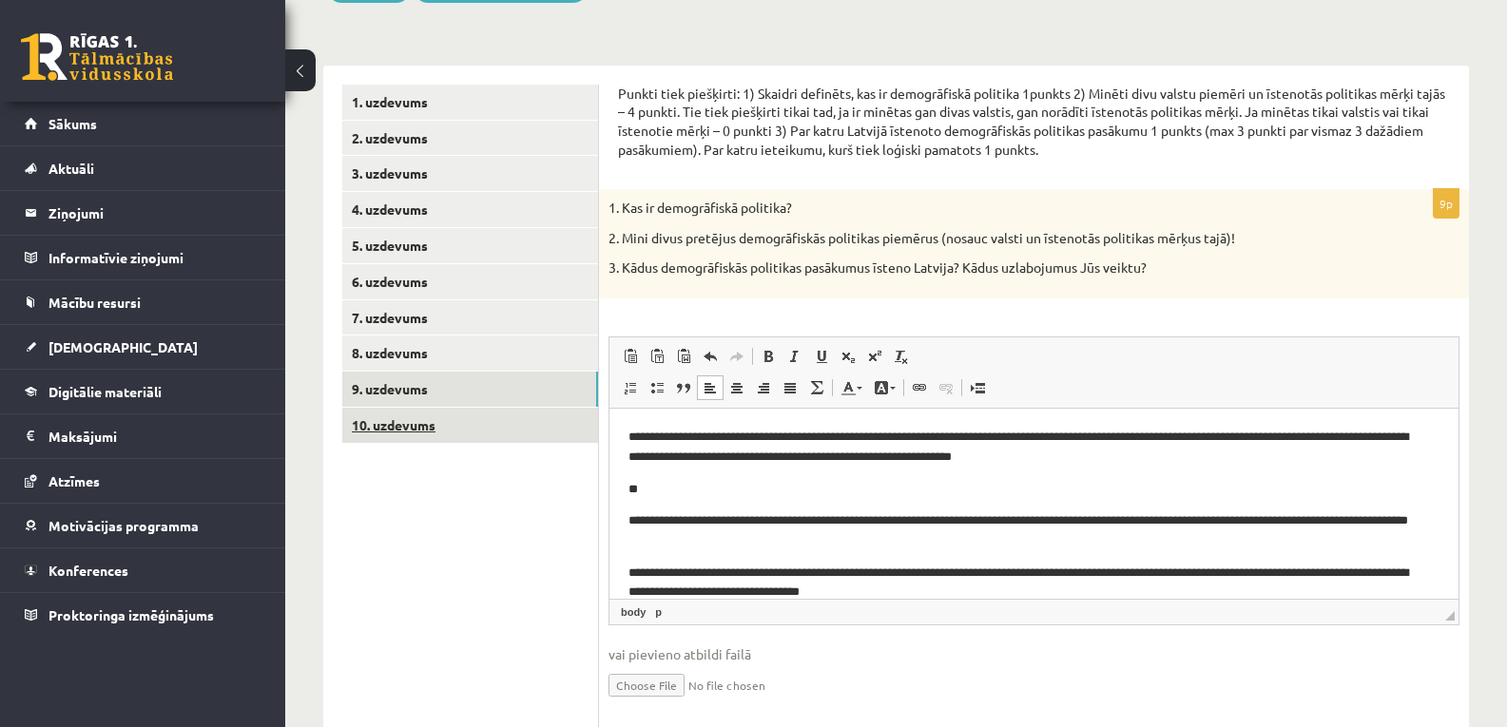
click at [442, 422] on link "10. uzdevums" at bounding box center [470, 425] width 256 height 35
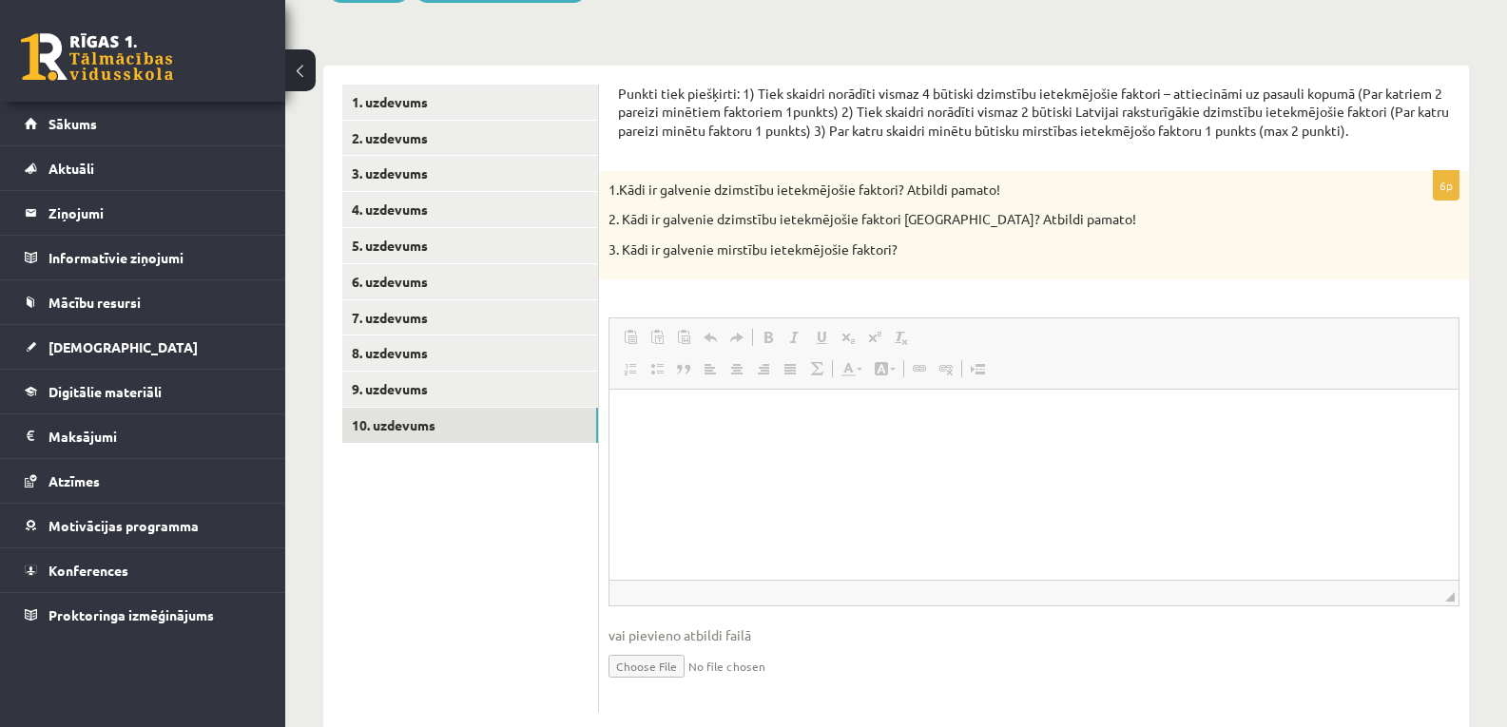
scroll to position [0, 0]
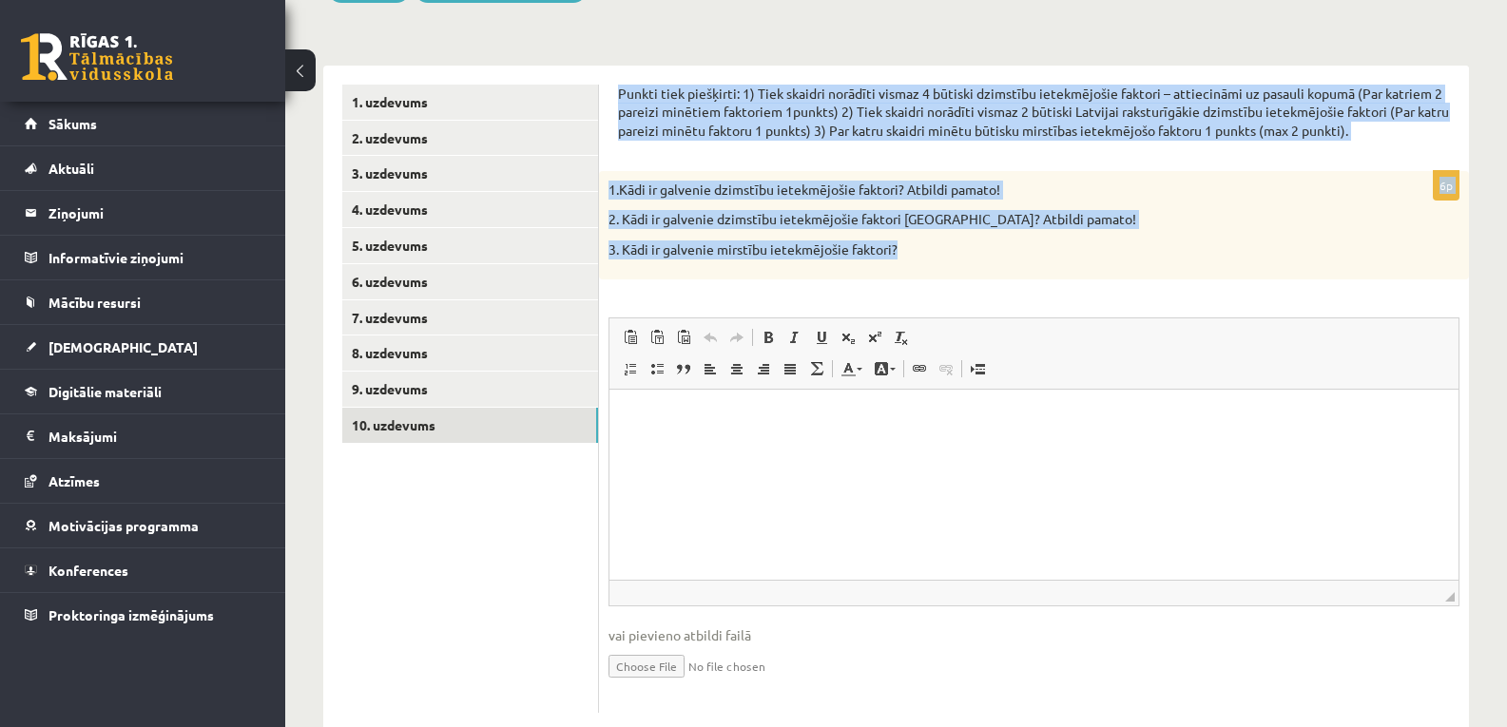
drag, startPoint x: 621, startPoint y: 92, endPoint x: 911, endPoint y: 240, distance: 325.2
click at [911, 240] on form "Punkti tiek piešķirti: 1) Tiek skaidri norādīti vismaz 4 būtiski dzimstību iete…" at bounding box center [1034, 399] width 832 height 629
copy form "Punkti tiek piešķirti: 1) Tiek skaidri norādīti vismaz 4 būtiski dzimstību iete…"
click at [911, 240] on div "1.Kādi ir galvenie dzimstību ietekmējošie faktori? Atbildi pamato! 2. Kādi ir g…" at bounding box center [1034, 225] width 870 height 109
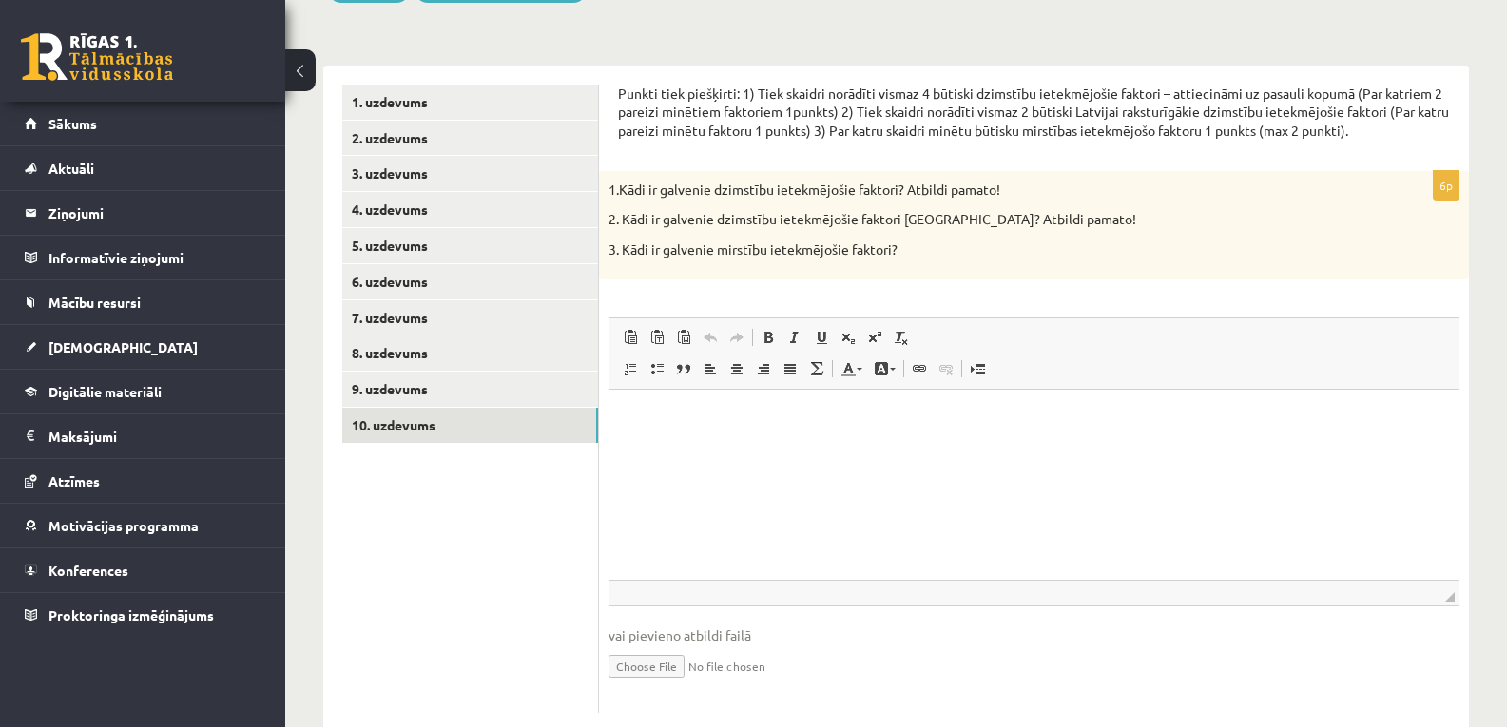
click at [677, 410] on p "Editor, wiswyg-editor-user-answer-47433967527580" at bounding box center [1033, 419] width 811 height 20
click at [769, 414] on p "Editor, wiswyg-editor-user-answer-47433967527580" at bounding box center [1033, 419] width 811 height 20
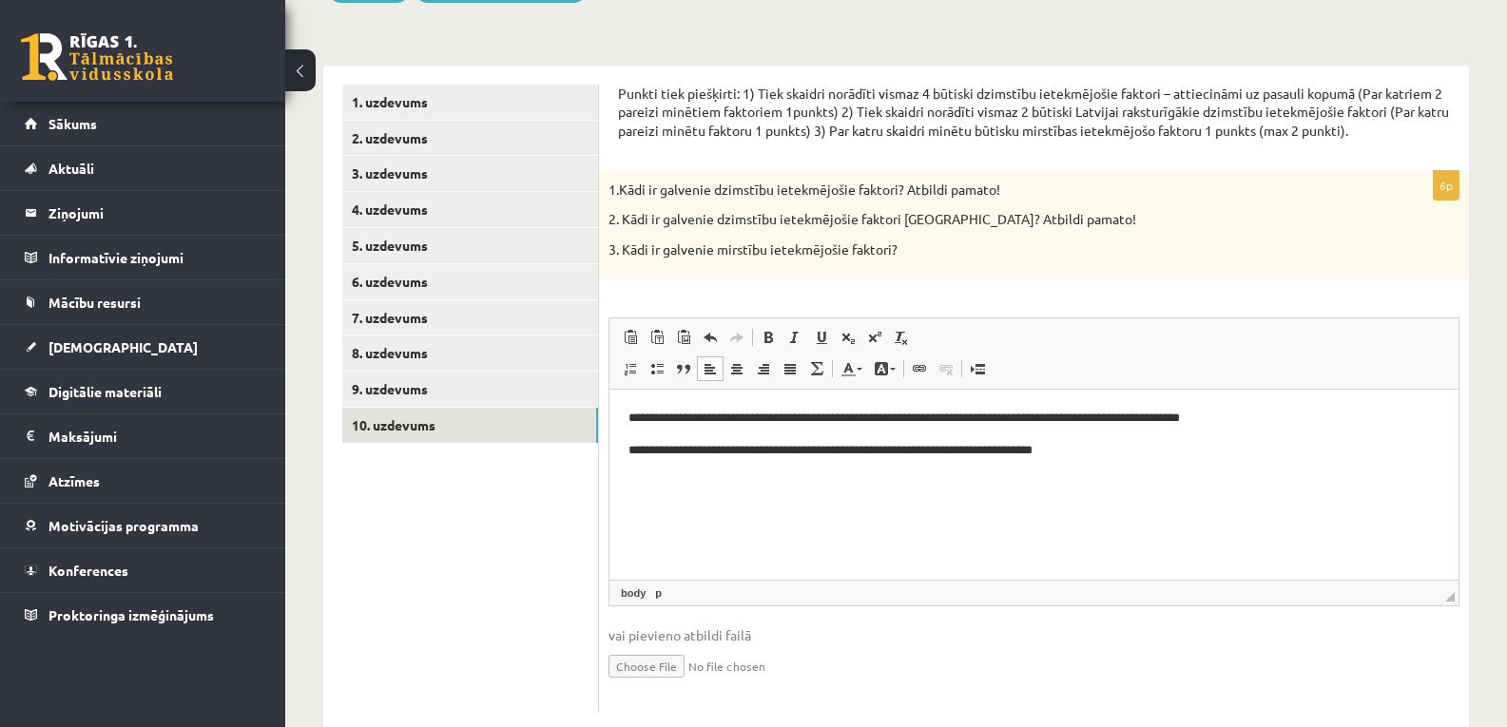
click at [1062, 450] on p "**********" at bounding box center [1033, 451] width 811 height 20
click at [1139, 453] on p "**********" at bounding box center [1033, 451] width 811 height 20
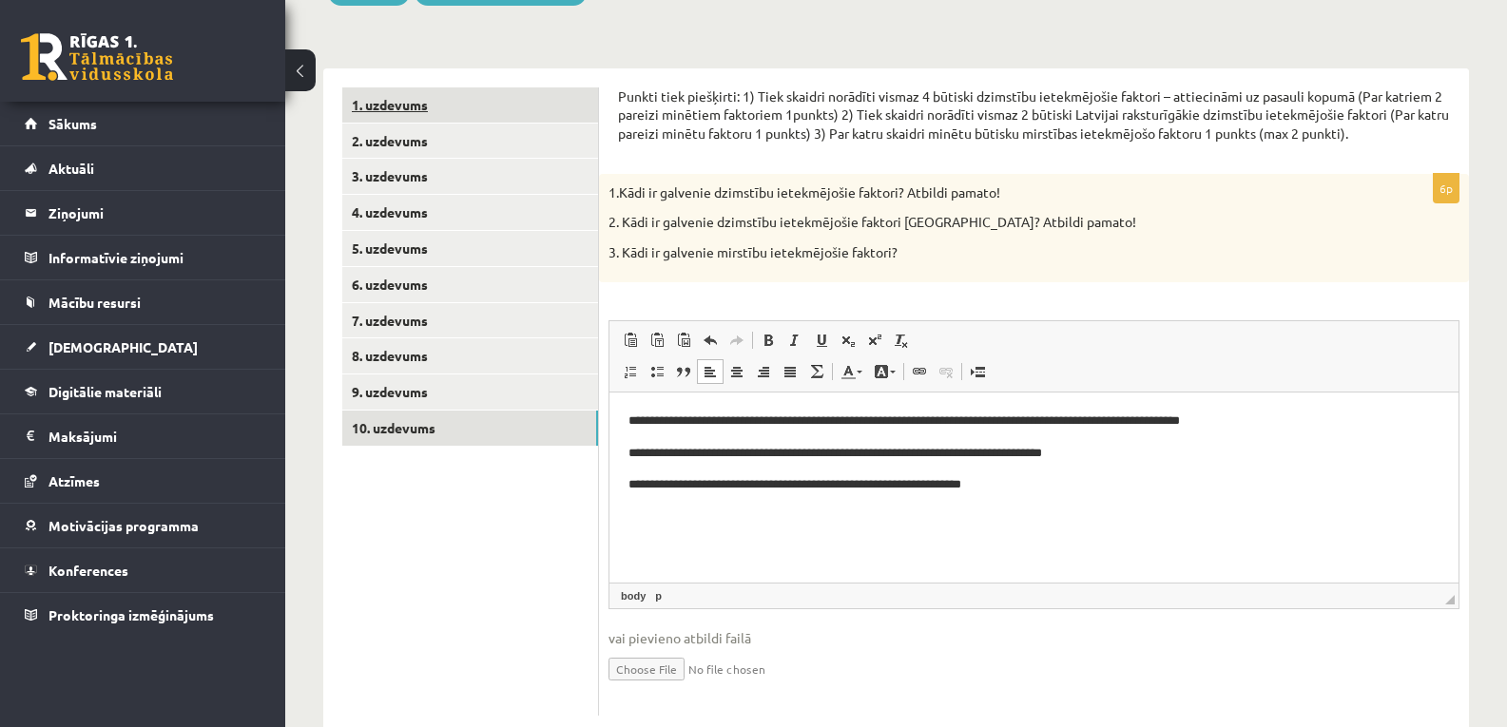
scroll to position [126, 0]
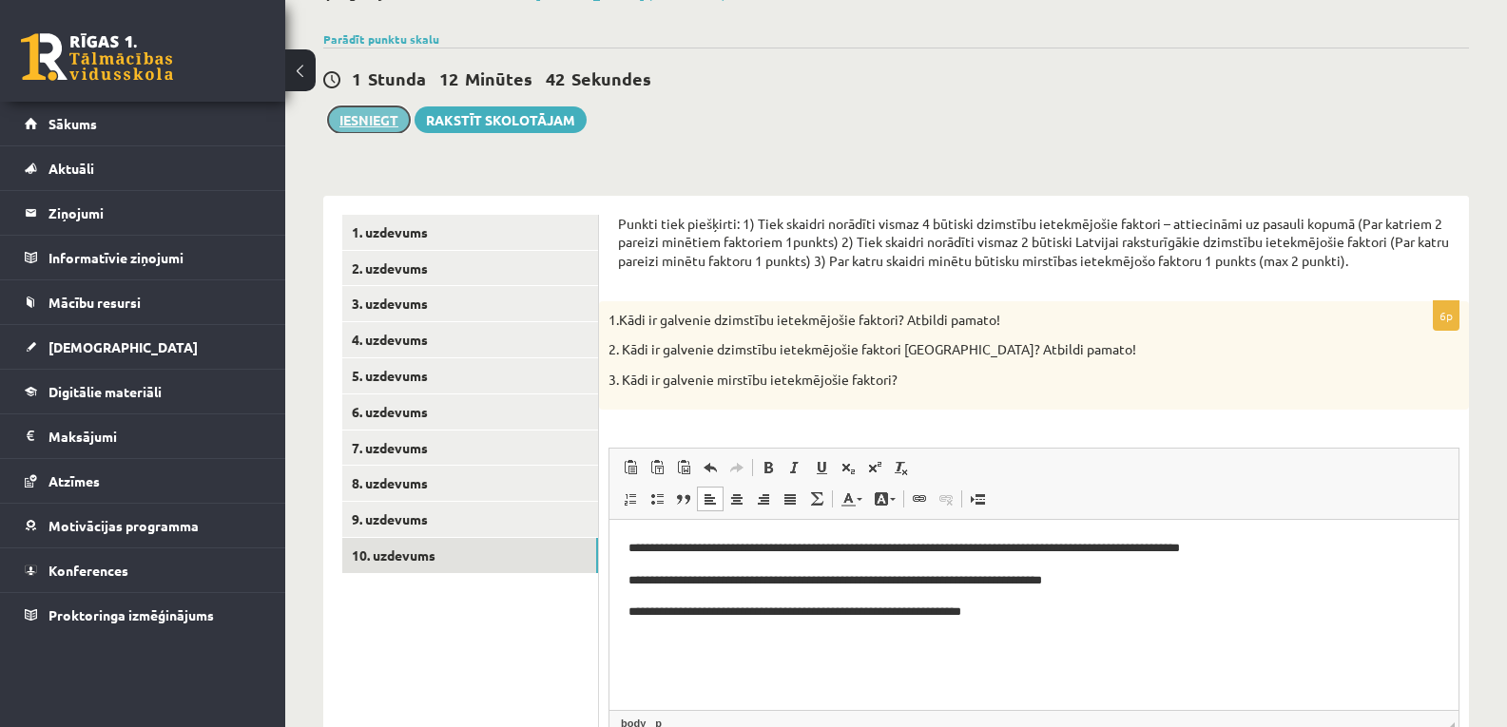
click at [375, 116] on button "Iesniegt" at bounding box center [369, 119] width 82 height 27
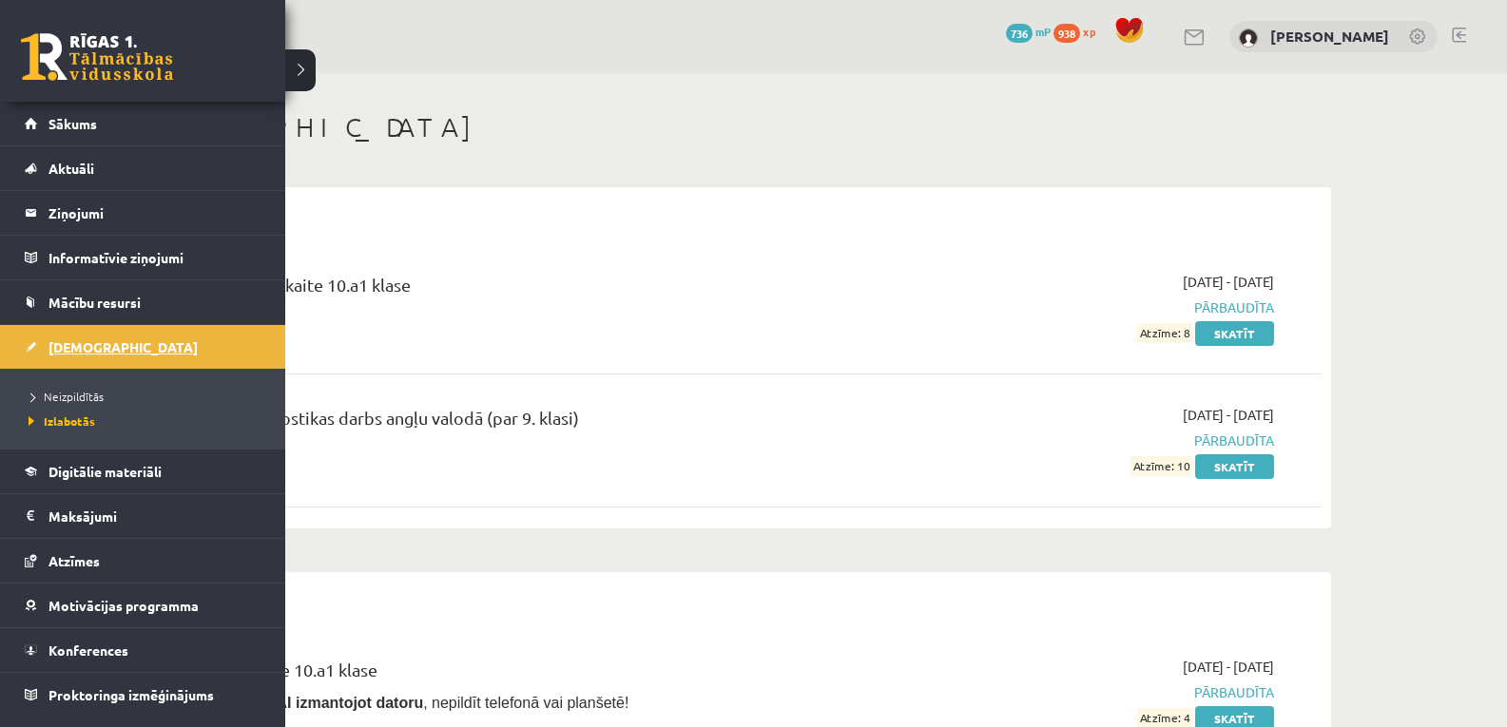
click at [122, 344] on link "[DEMOGRAPHIC_DATA]" at bounding box center [143, 347] width 237 height 44
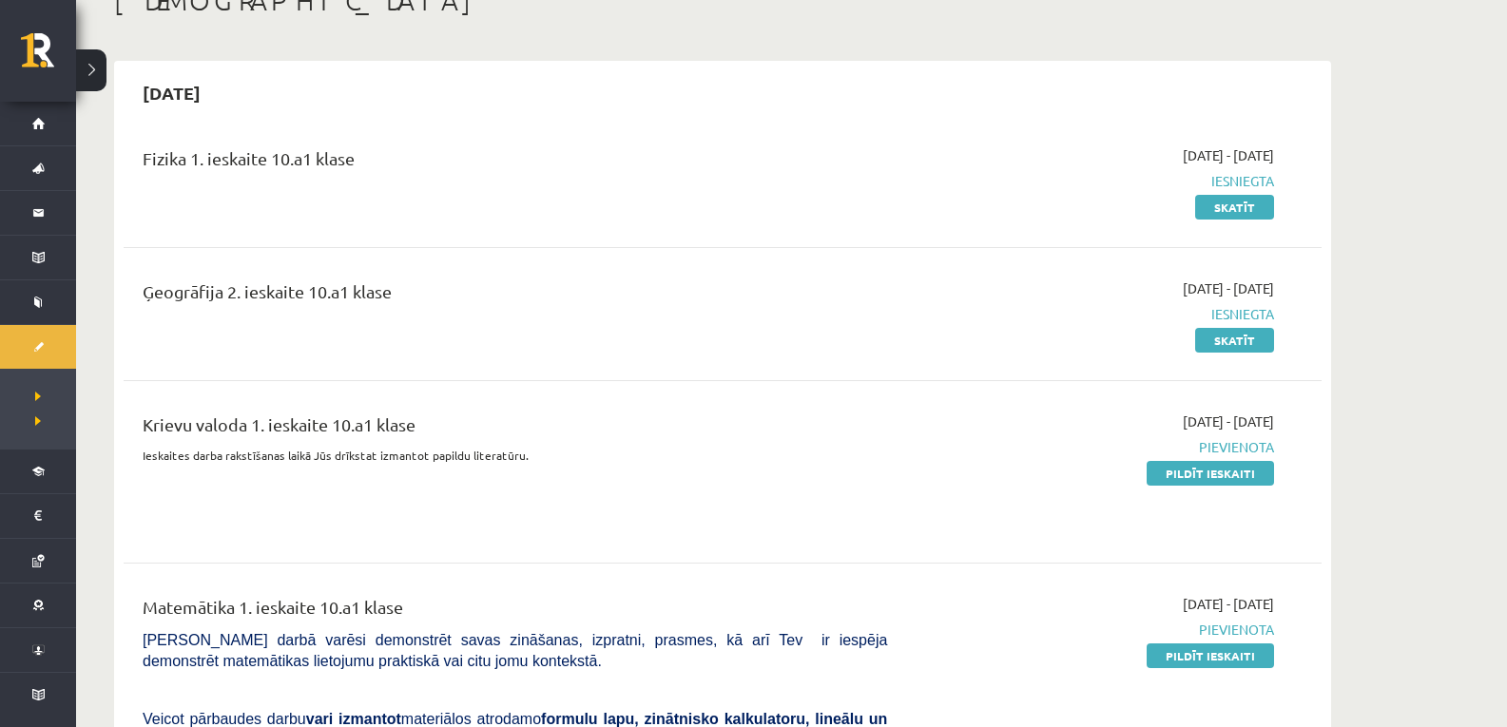
scroll to position [190, 0]
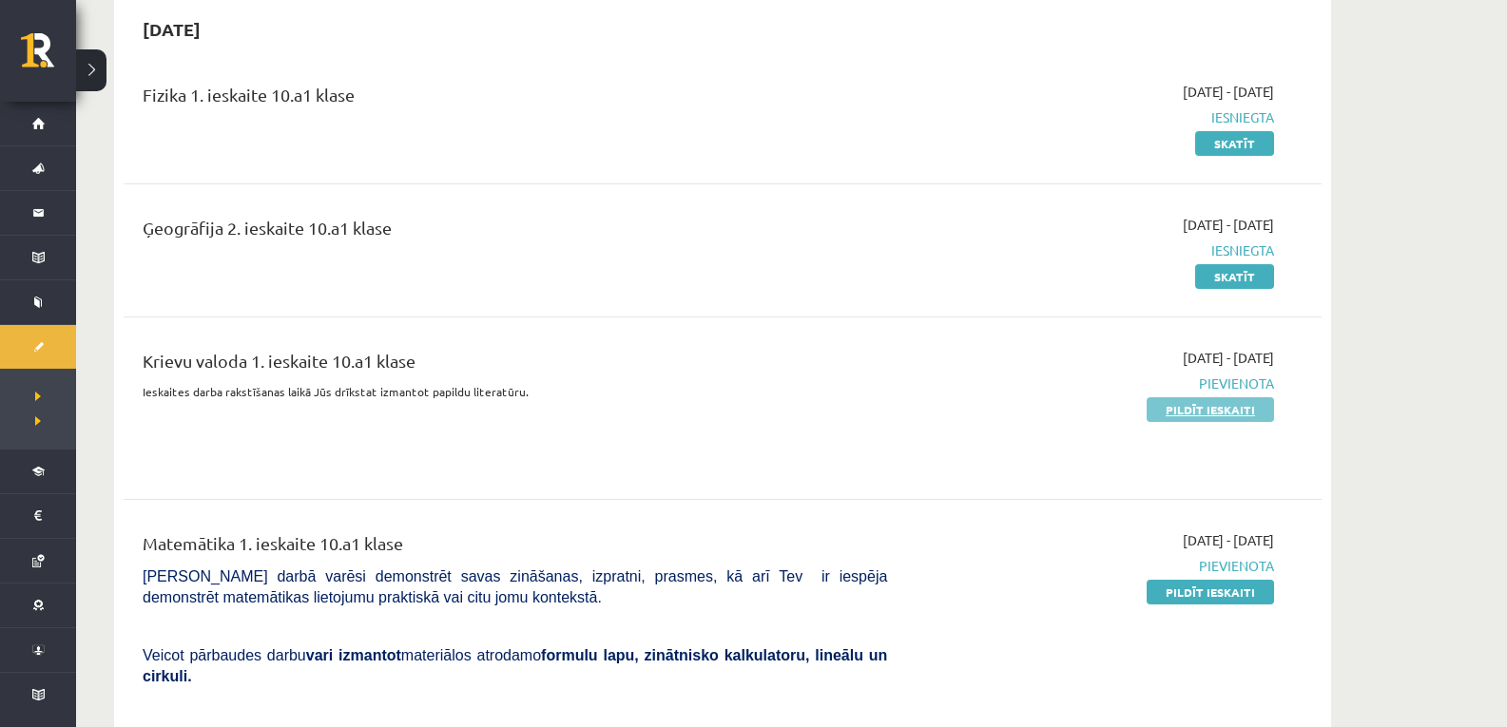
click at [1226, 414] on link "Pildīt ieskaiti" at bounding box center [1209, 409] width 127 height 25
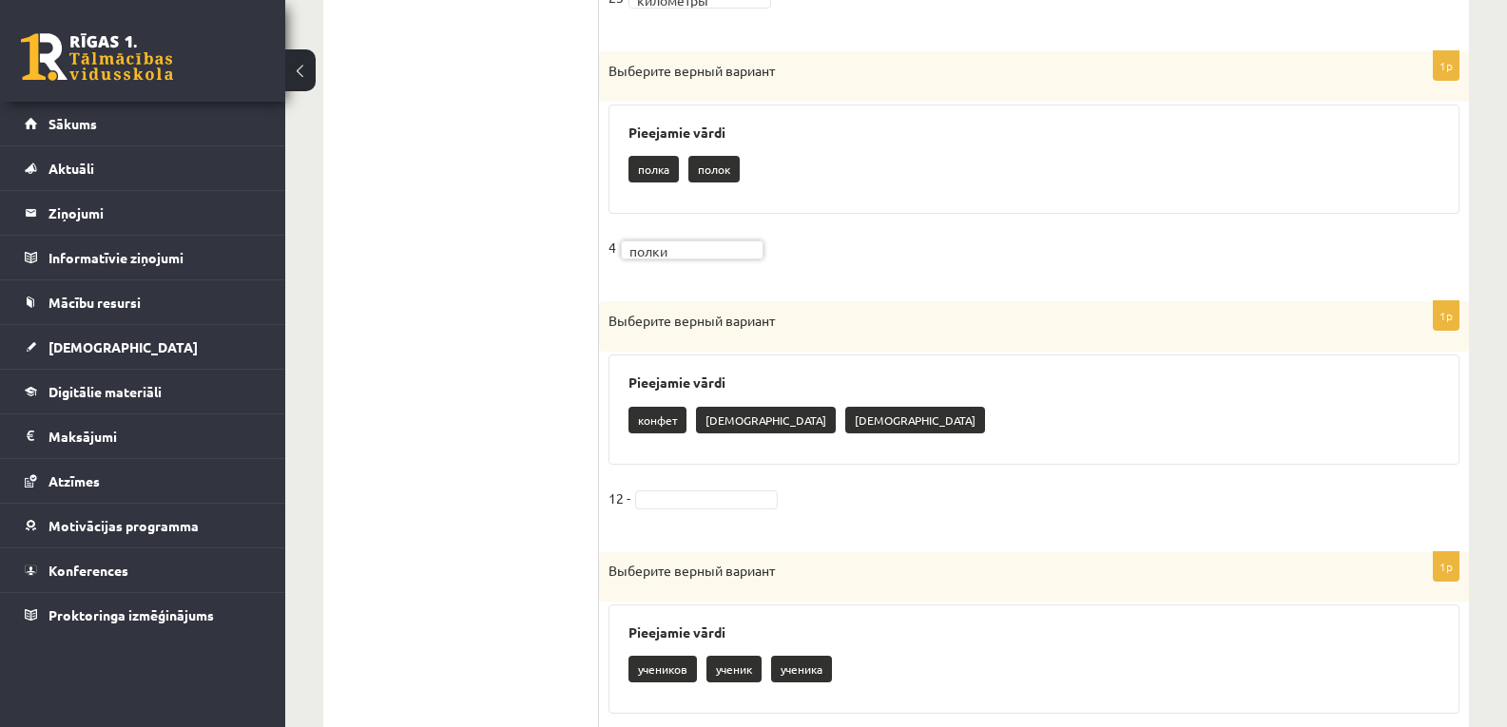
scroll to position [1711, 0]
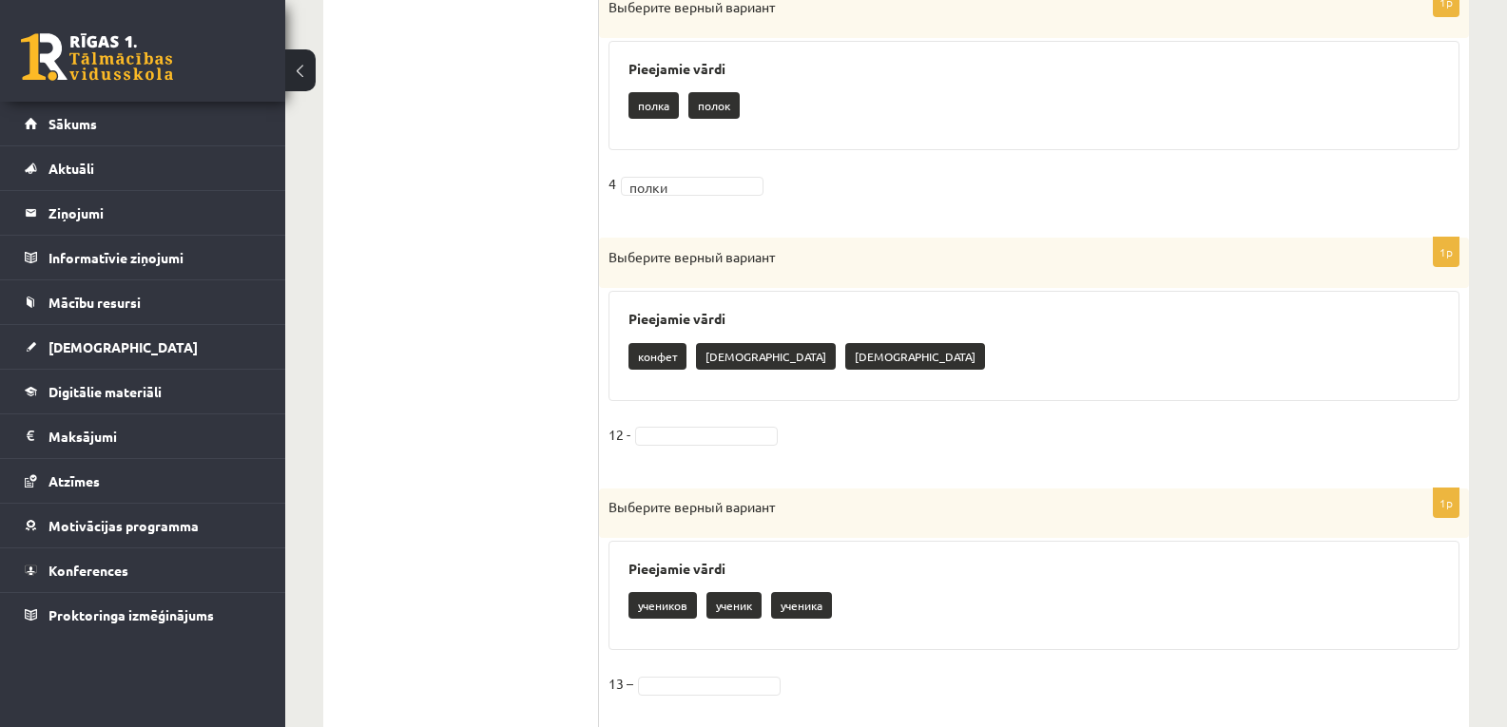
click at [686, 451] on fieldset "12 -" at bounding box center [1033, 440] width 851 height 40
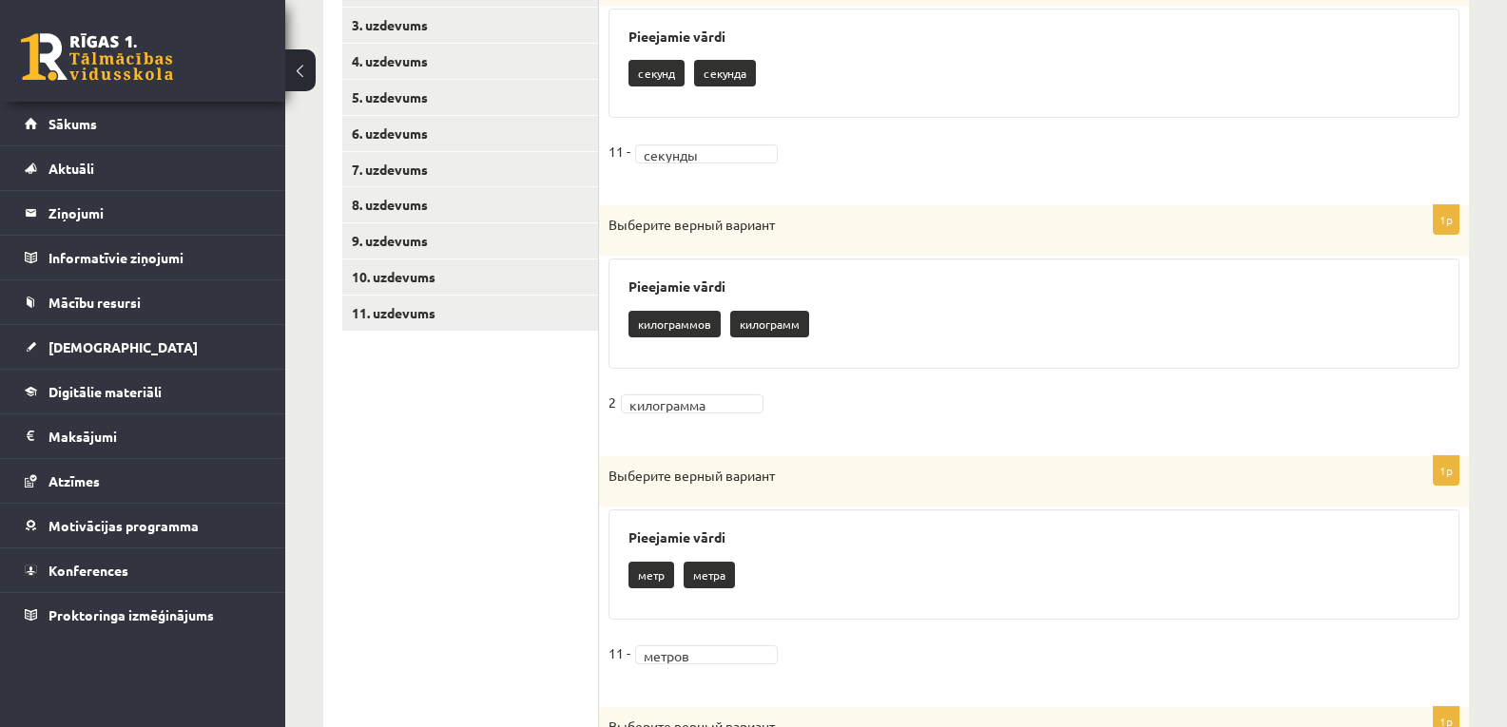
scroll to position [174, 0]
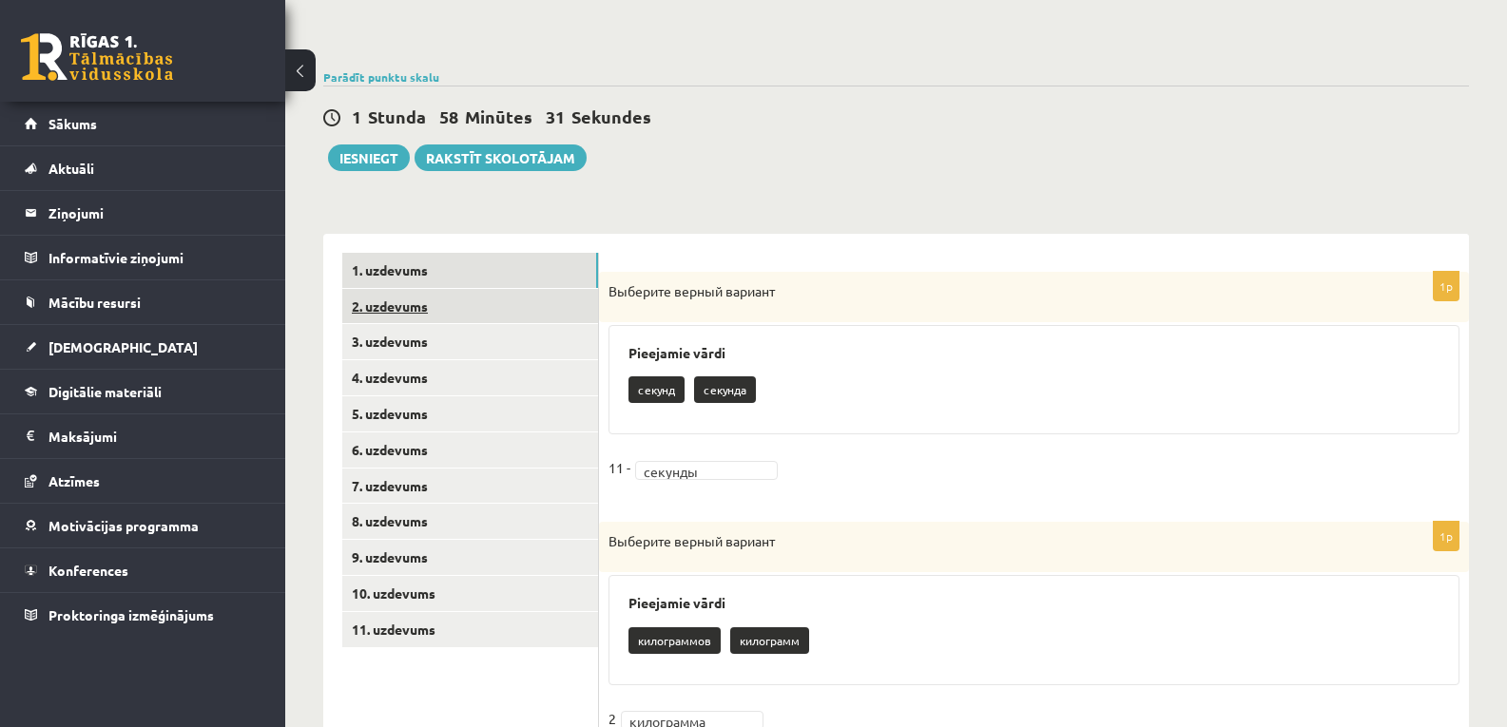
click at [425, 298] on link "2. uzdevums" at bounding box center [470, 306] width 256 height 35
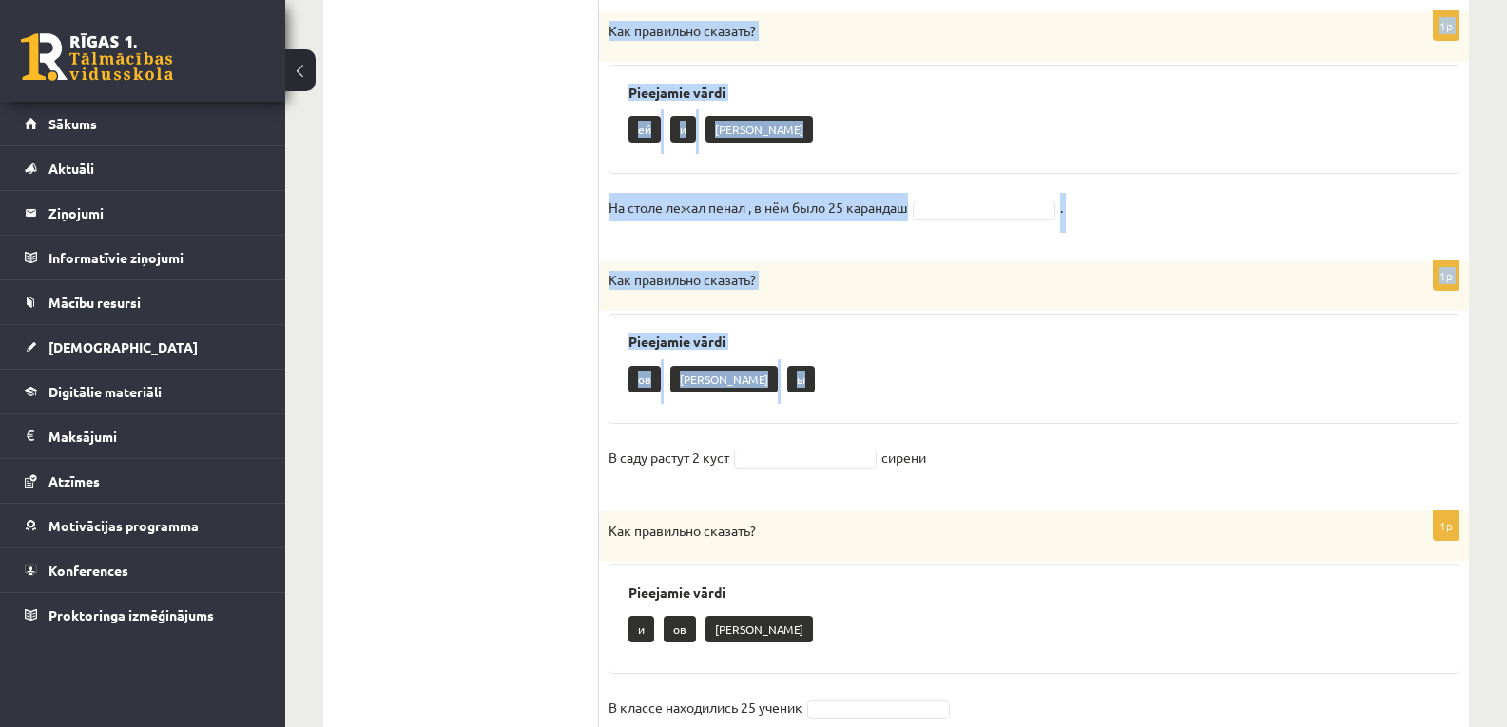
scroll to position [1008, 0]
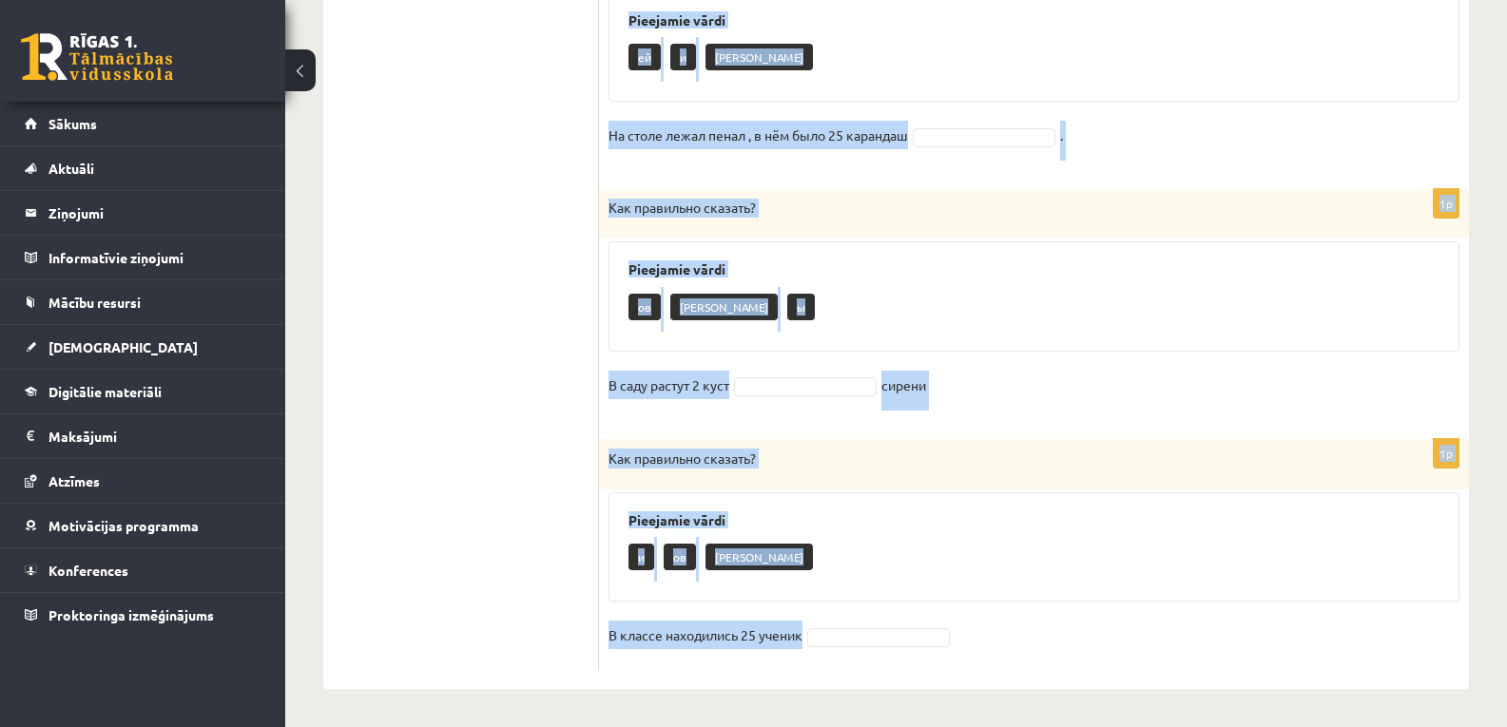
drag, startPoint x: 606, startPoint y: 103, endPoint x: 840, endPoint y: 636, distance: 582.3
click at [840, 636] on form "1p Как правильно сказать? Pieejamie vārdi и а ов На столе стоит 4 кружк 1p Как …" at bounding box center [1034, 45] width 832 height 1251
copy form "Lor ipsumdolo sitamet? Consectet adipi e s do Ei tempo incid 3 utlab 3e Dol mag…"
click at [849, 624] on fieldset "В классе находились 25 ученик" at bounding box center [1033, 641] width 851 height 40
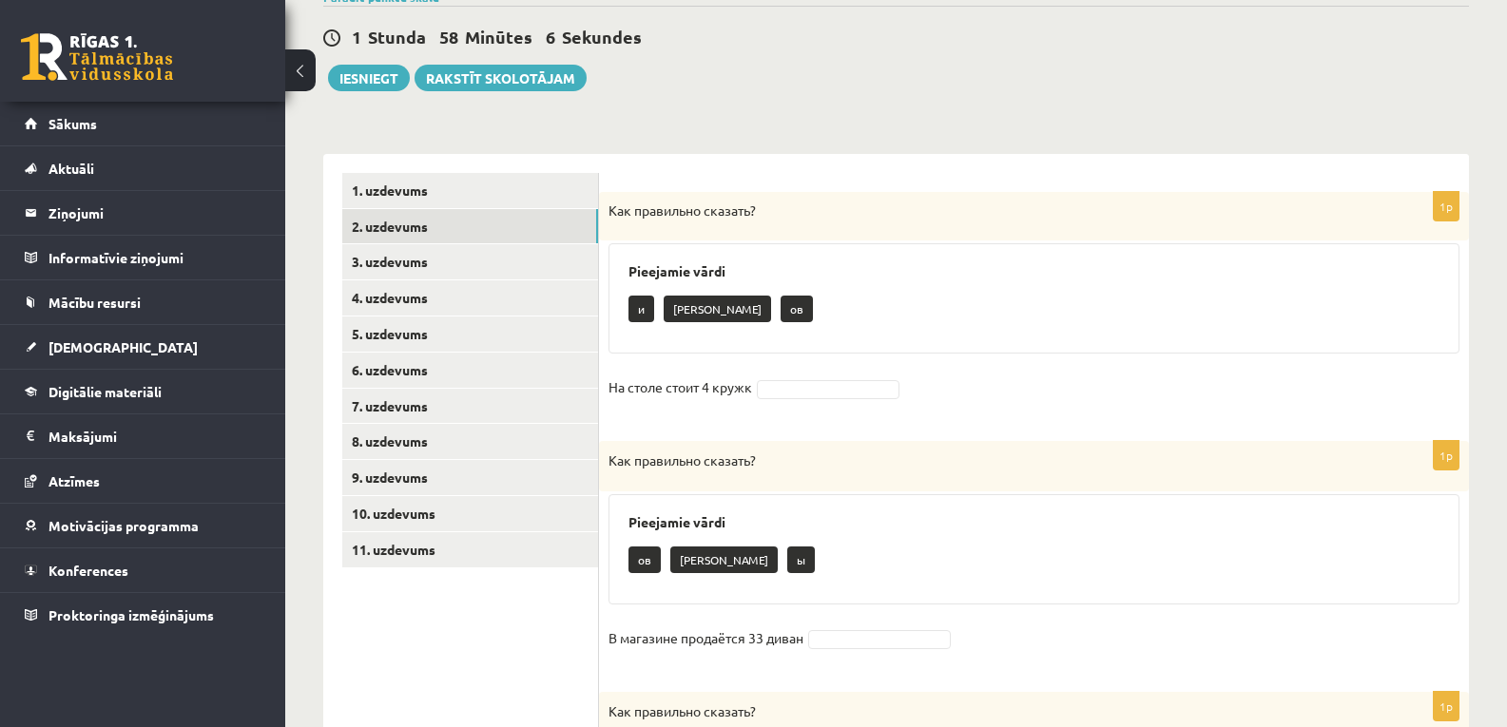
scroll to position [317, 0]
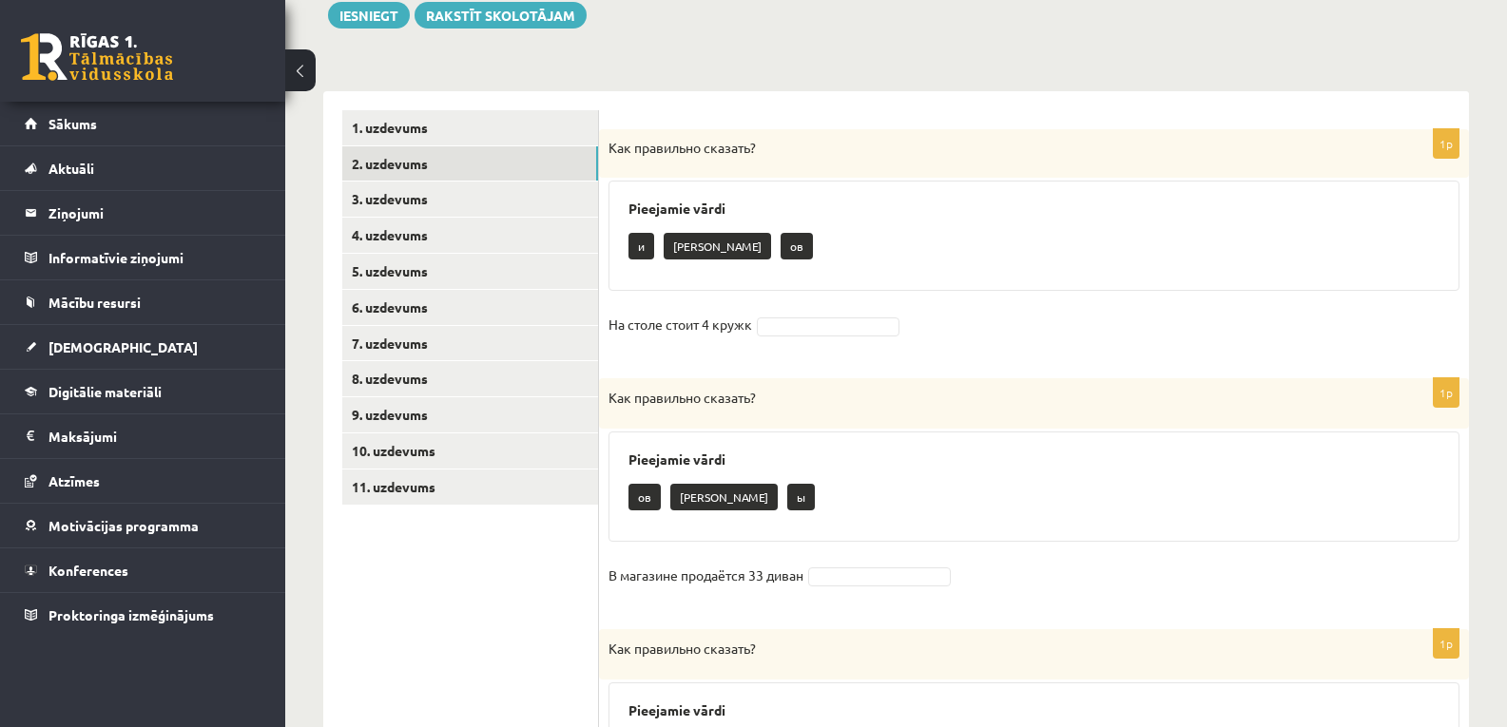
click at [818, 313] on fieldset "На столе стоит 4 кружк" at bounding box center [1033, 330] width 851 height 40
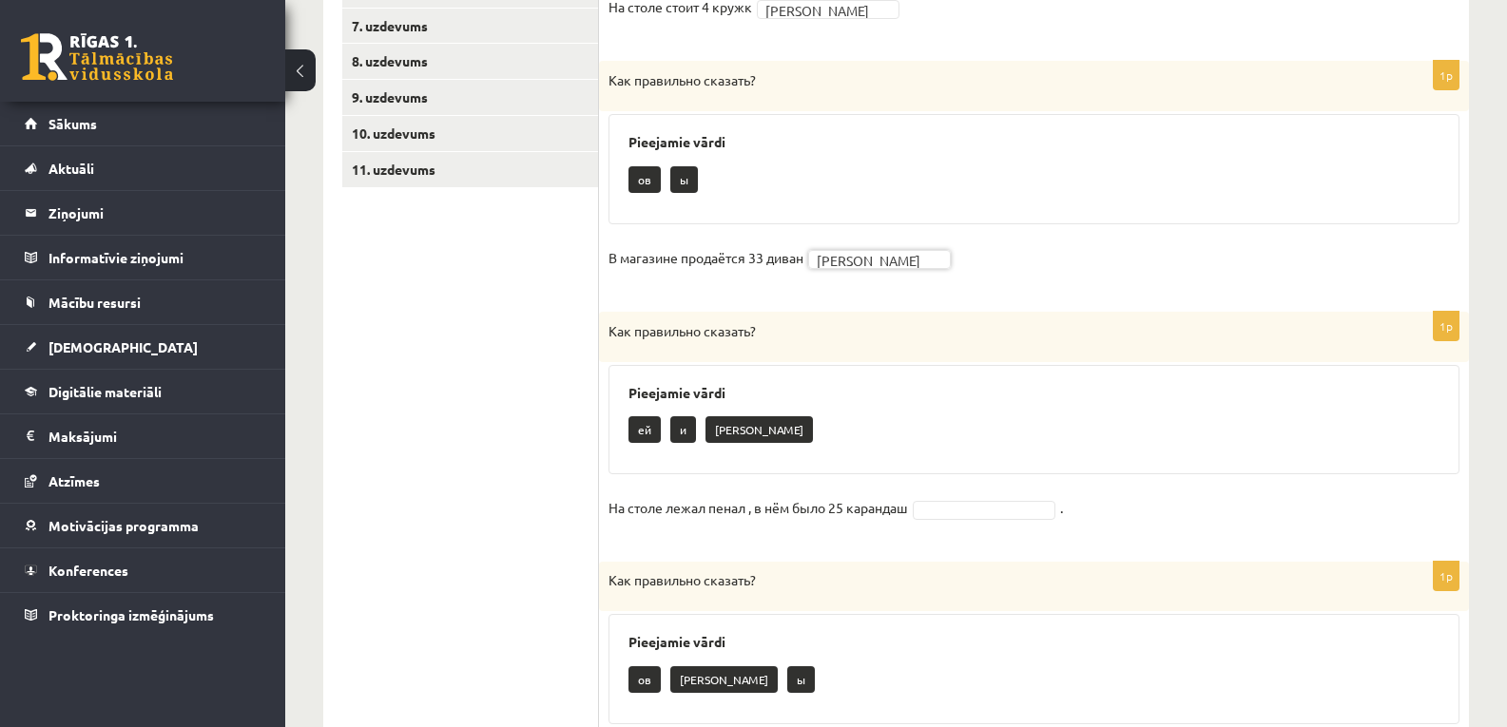
scroll to position [697, 0]
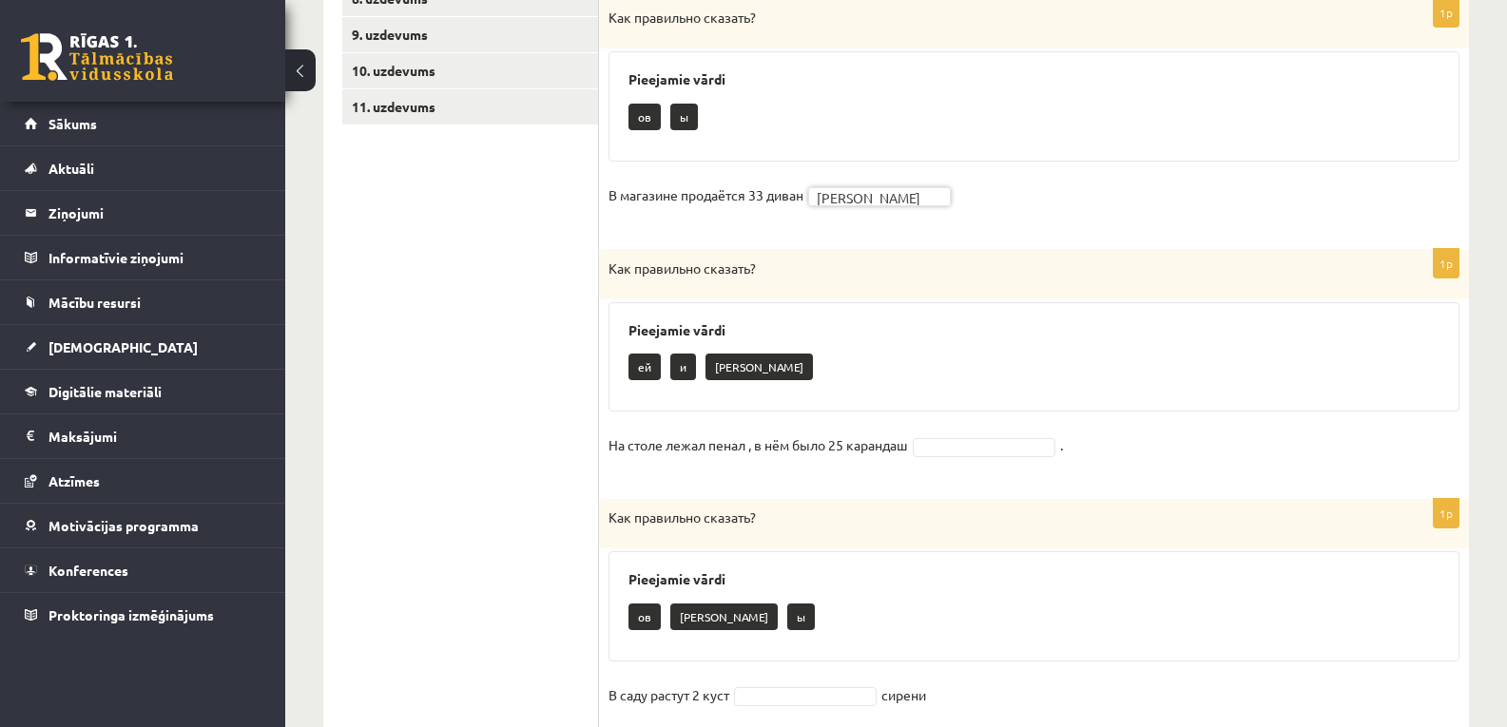
click at [839, 518] on p "Как правильно сказать?" at bounding box center [986, 518] width 756 height 19
click at [856, 533] on div "Как правильно сказать?" at bounding box center [1034, 523] width 870 height 49
click at [891, 541] on div "Как правильно сказать?" at bounding box center [1034, 523] width 870 height 49
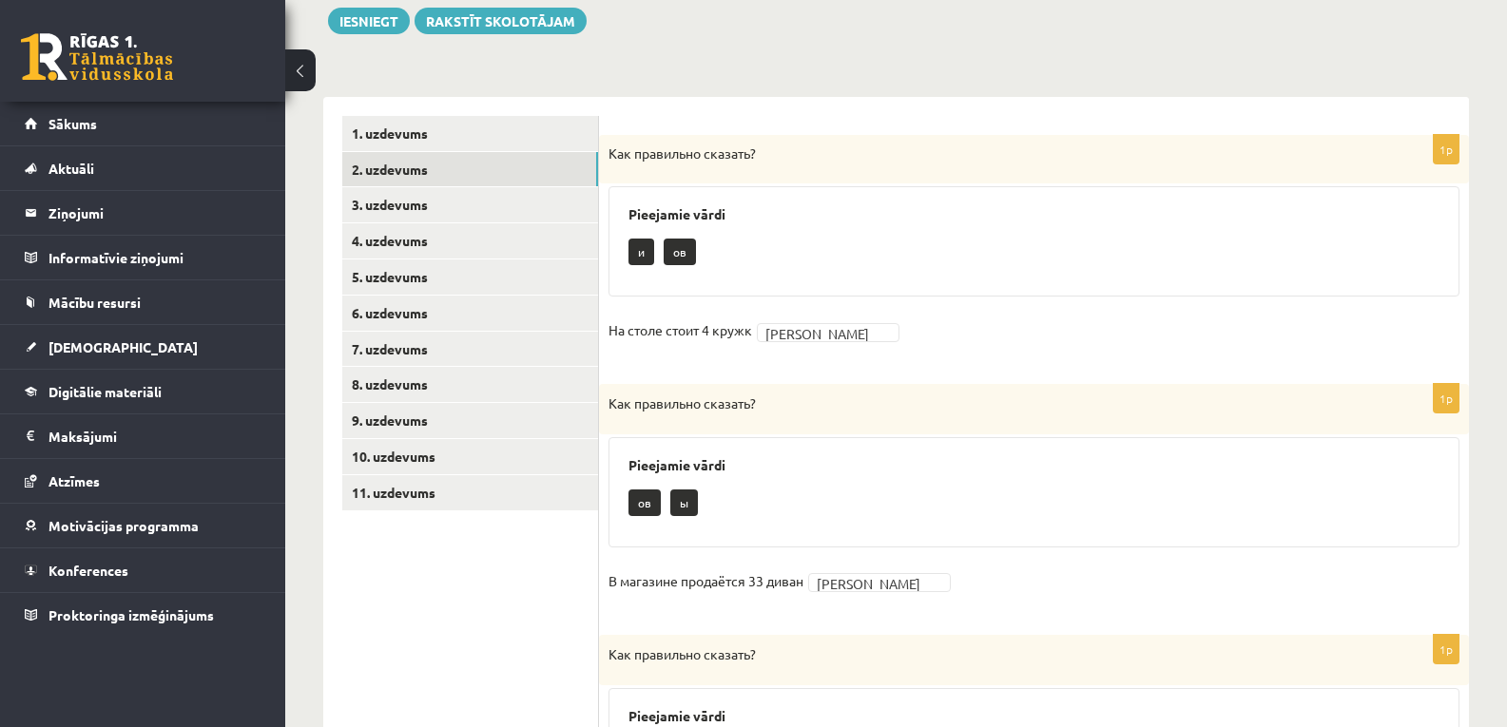
scroll to position [183, 0]
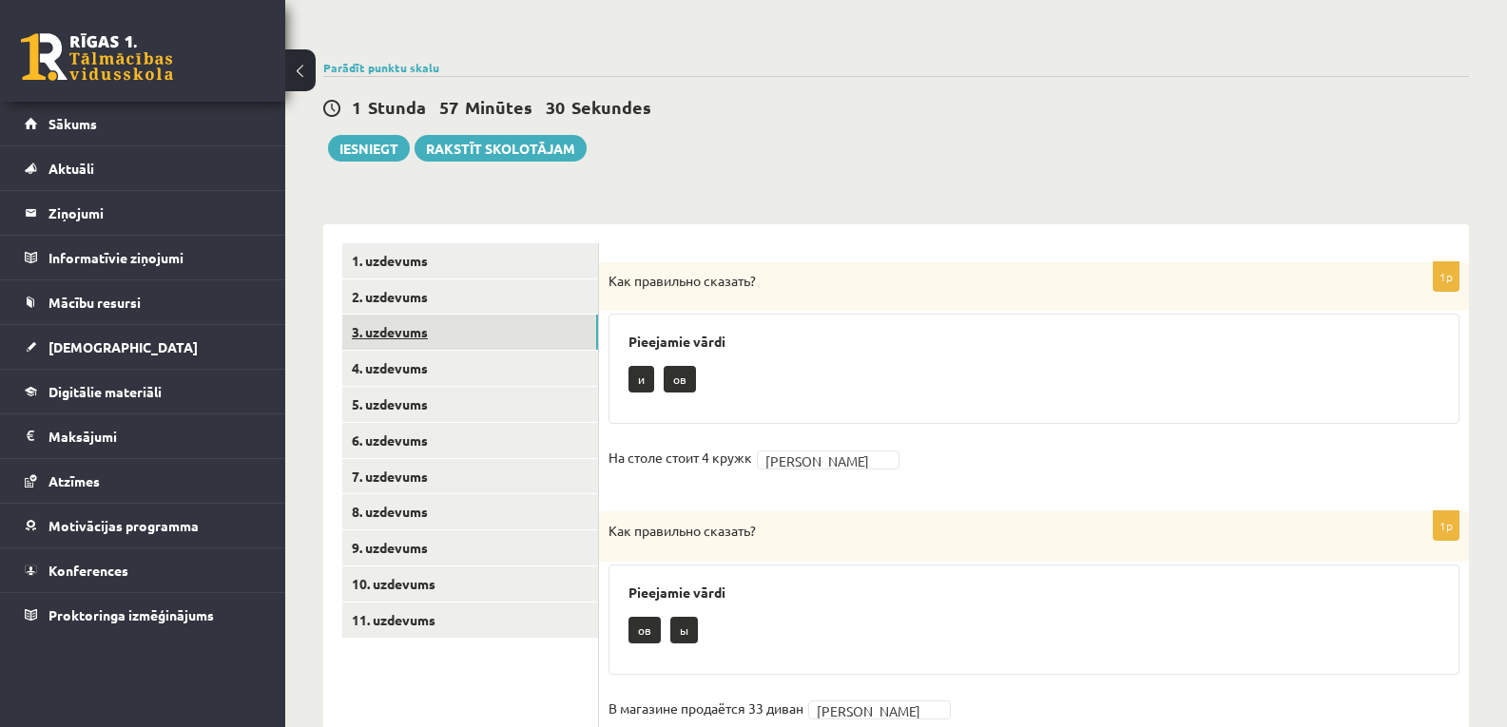
click at [424, 332] on link "3. uzdevums" at bounding box center [470, 332] width 256 height 35
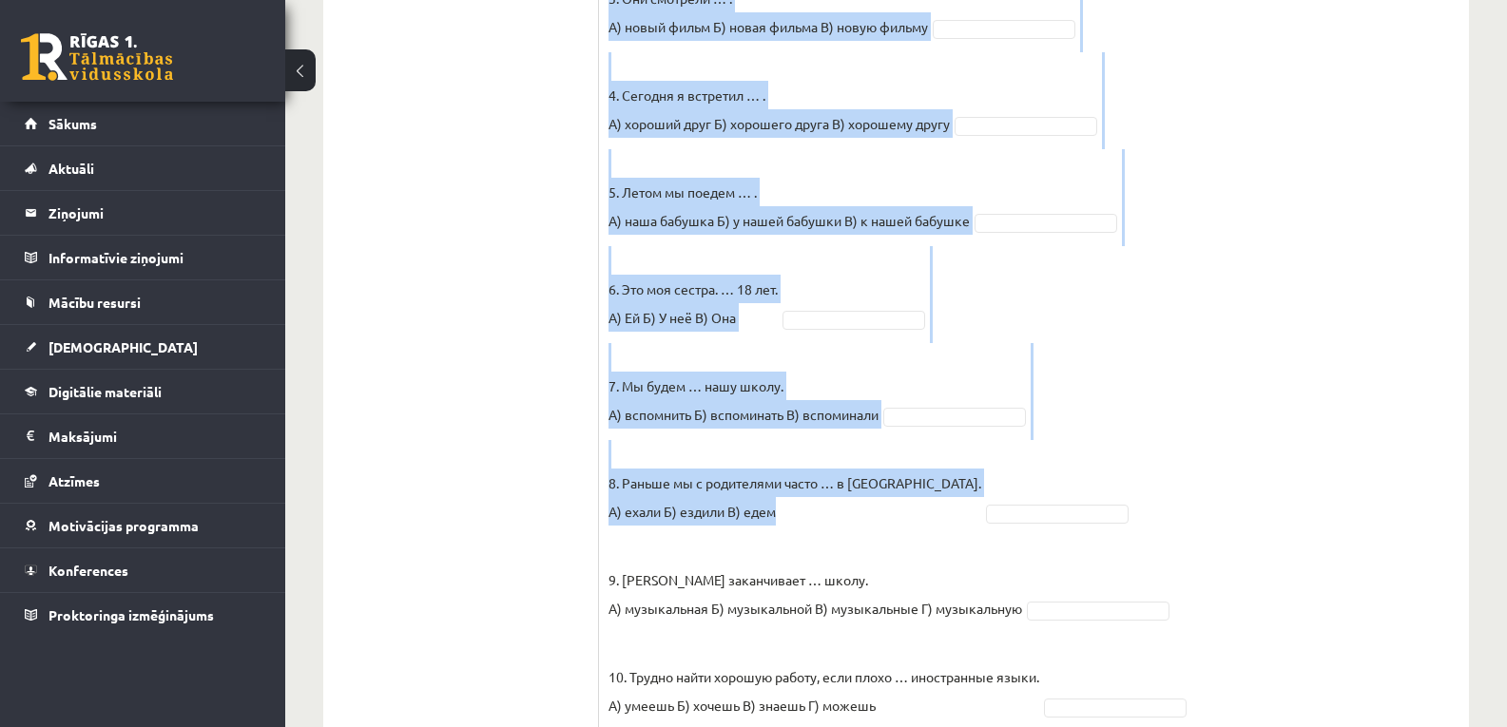
scroll to position [908, 0]
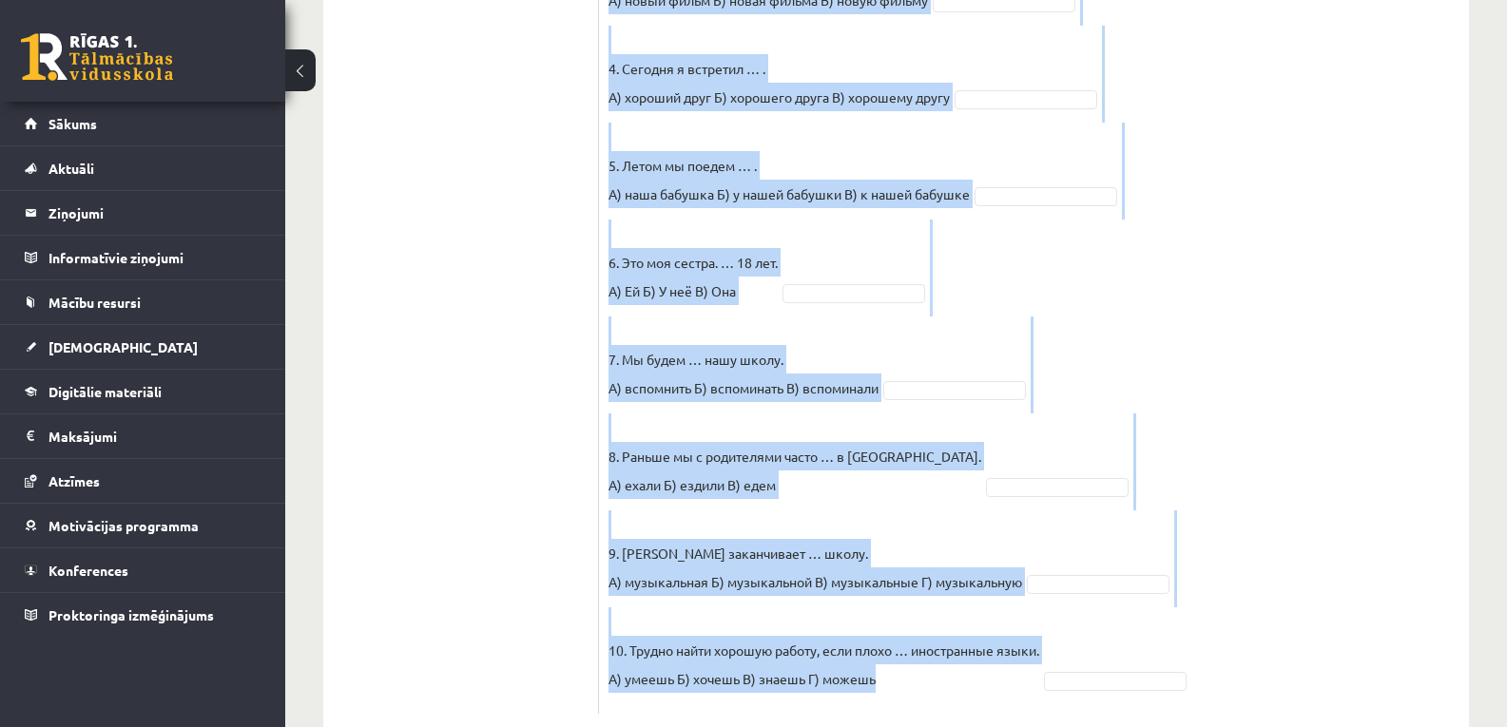
drag, startPoint x: 611, startPoint y: 87, endPoint x: 881, endPoint y: 644, distance: 618.2
click at [881, 644] on div "10p Выберите правильный вариант. Pieejamie vārdi В А Г Б Г А А Б Б А В В В А Б …" at bounding box center [1034, 126] width 870 height 1176
copy div "Loremips dolorsitam consect. Adipiscin elits D E T I U L E D M A E A M V Q N E …"
click at [881, 644] on p "10. Трудно найти хорошую работу, если плохо … иностранные языки. А) умеешь Б) х…" at bounding box center [823, 650] width 431 height 86
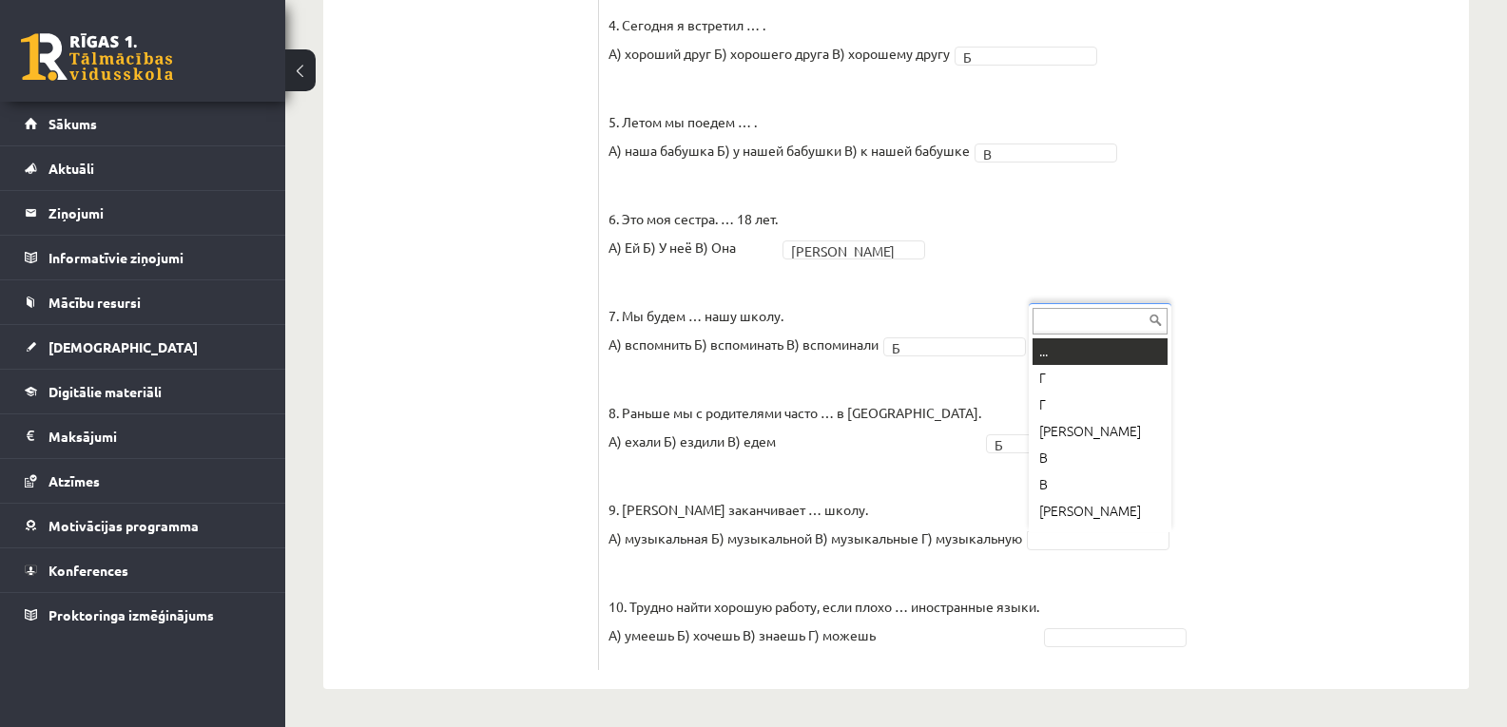
scroll to position [23, 0]
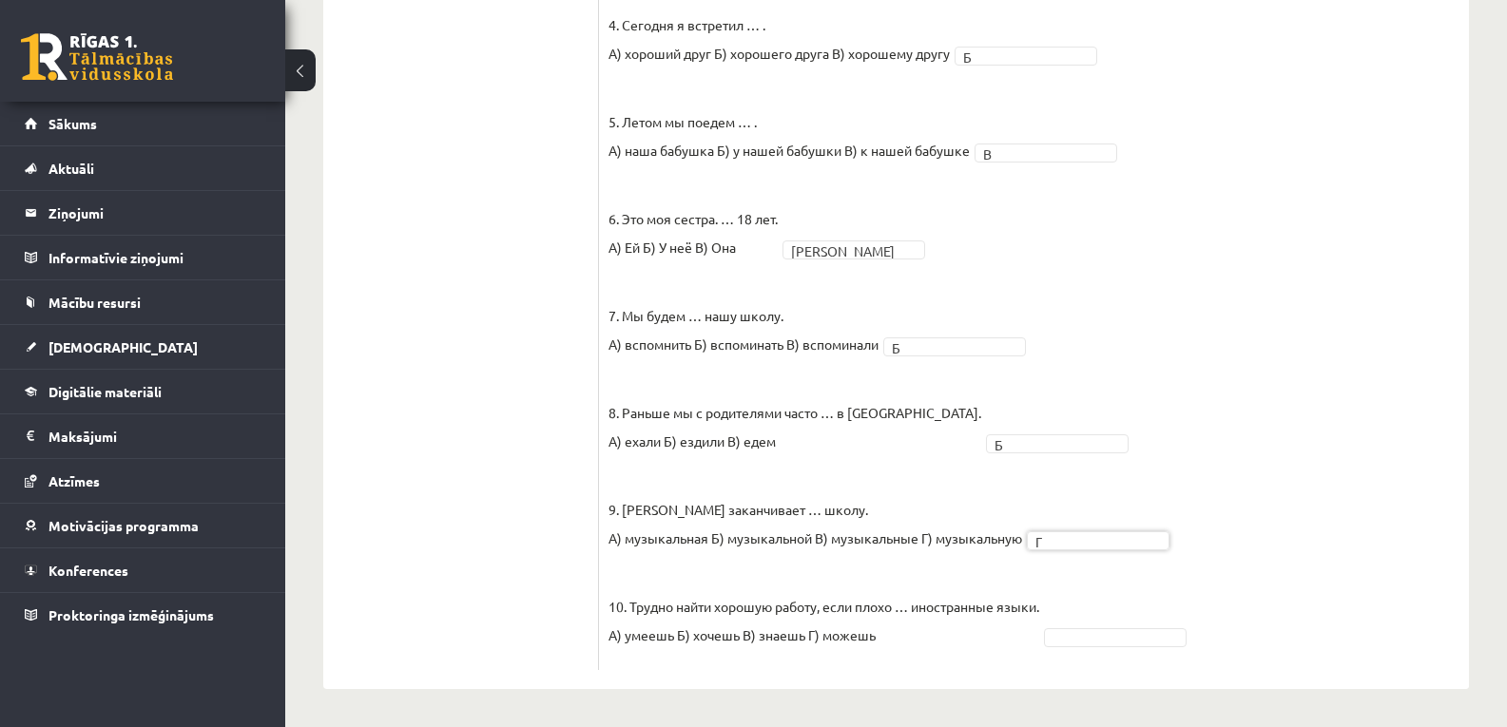
click at [1121, 625] on fieldset "1. Каждый день мы … новые слова. А) учим Б) изучаем В) учимся А * 2. Утром и ве…" at bounding box center [1033, 190] width 851 height 941
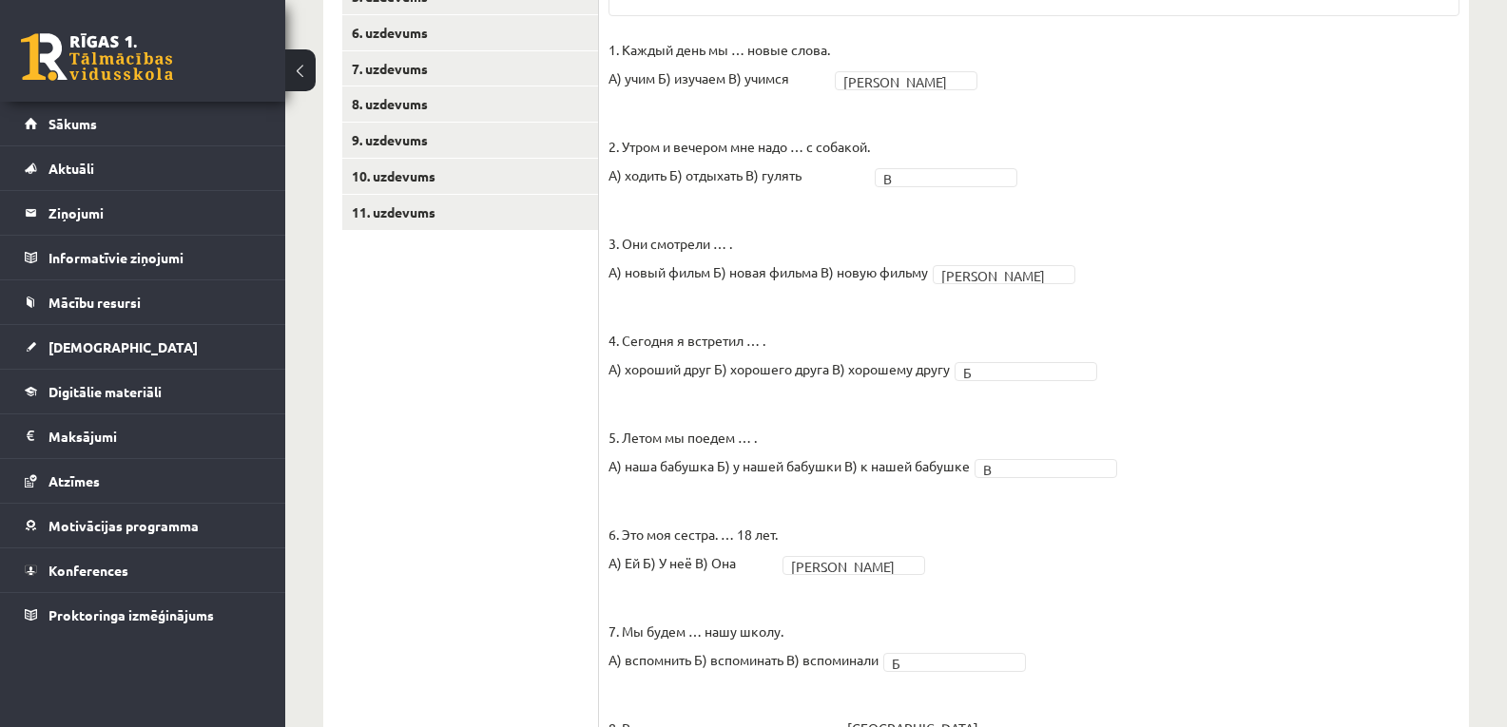
scroll to position [274, 0]
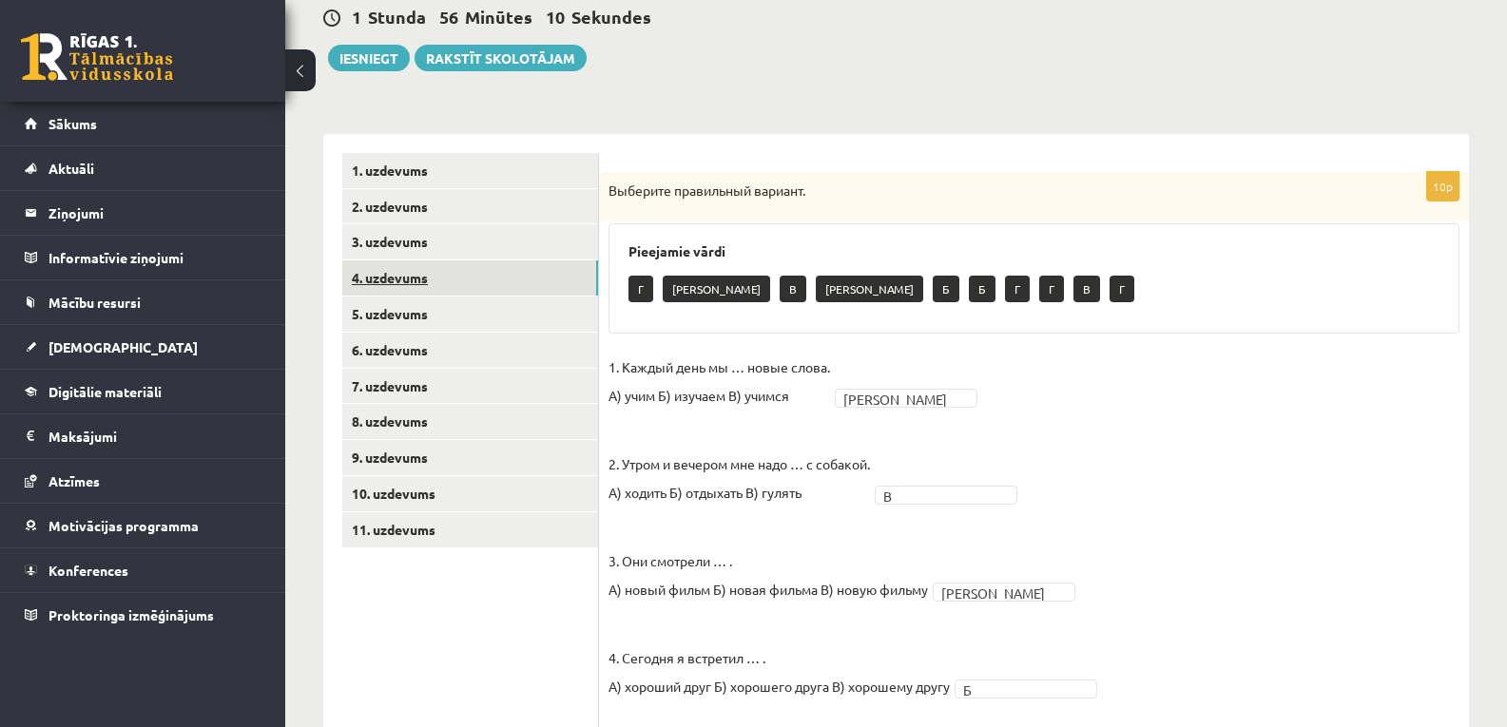
click at [411, 270] on link "4. uzdevums" at bounding box center [470, 277] width 256 height 35
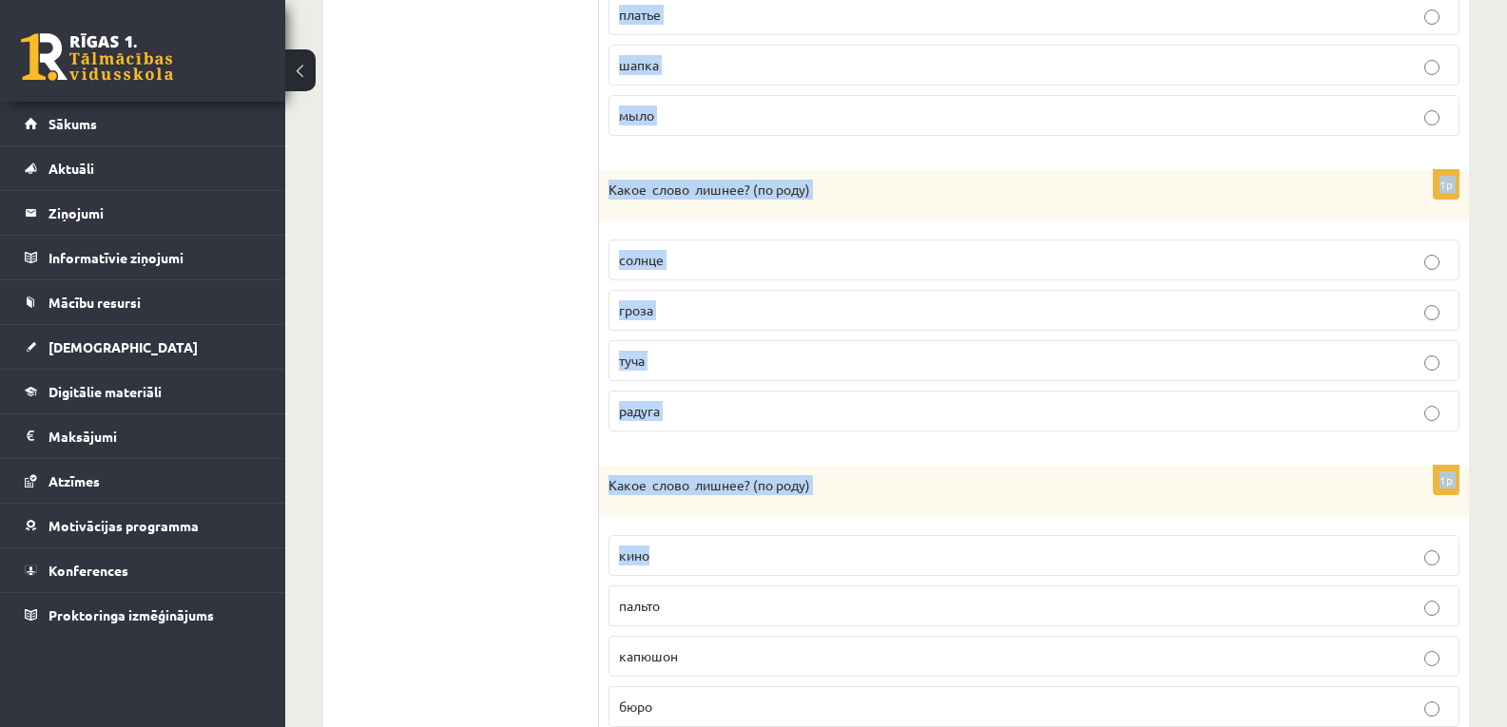
scroll to position [1235, 0]
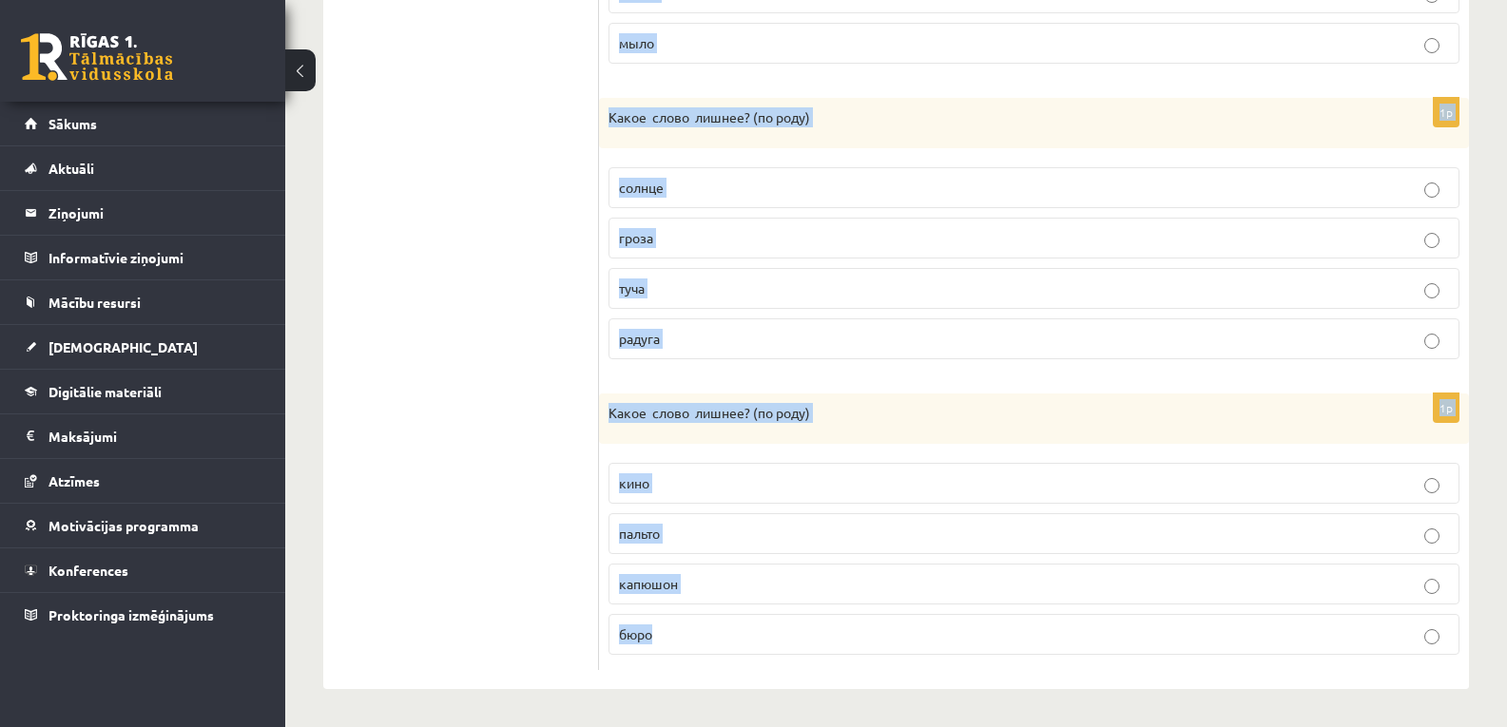
drag, startPoint x: 602, startPoint y: 192, endPoint x: 775, endPoint y: 606, distance: 449.1
copy form "Какое слово лишнее? ( по родy) груша слива [PERSON_NAME] 1p Какое слово лишнее?…"
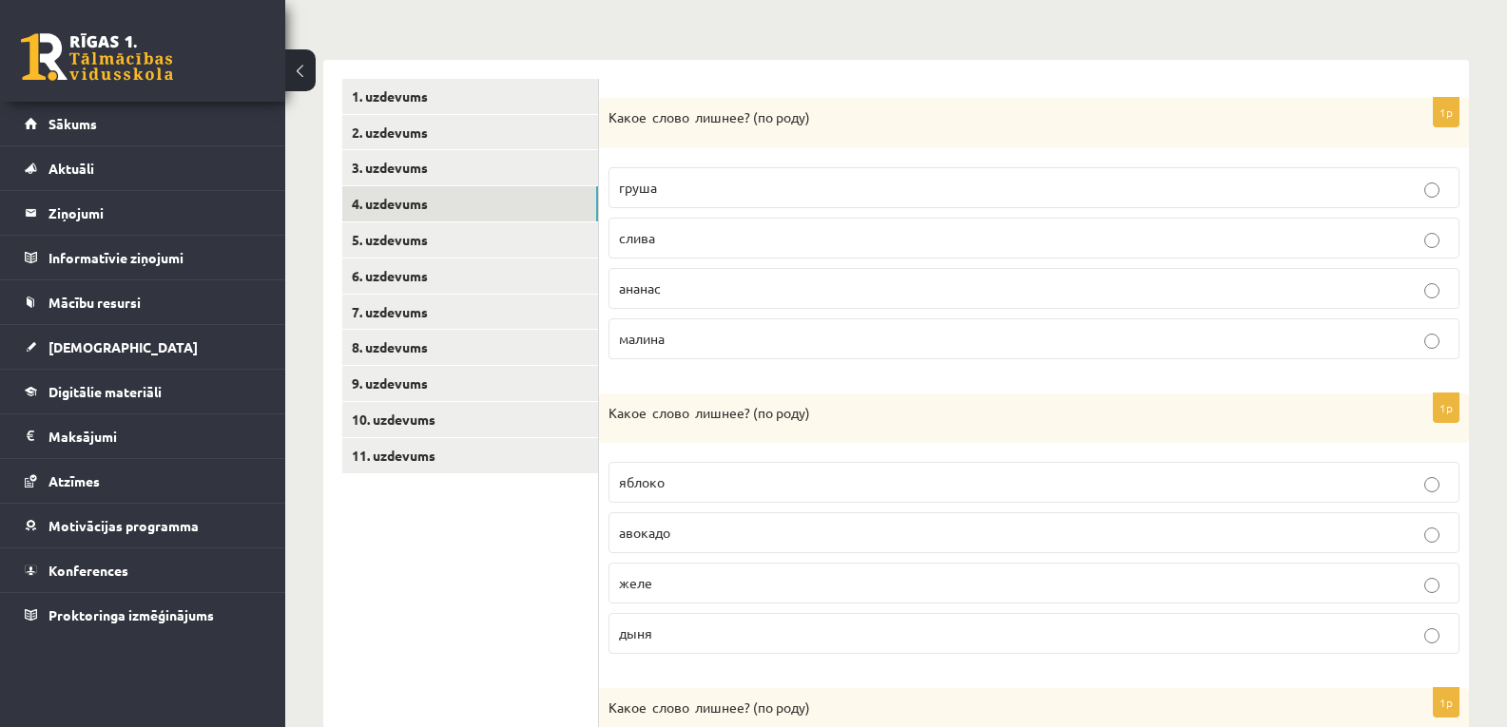
scroll to position [158, 0]
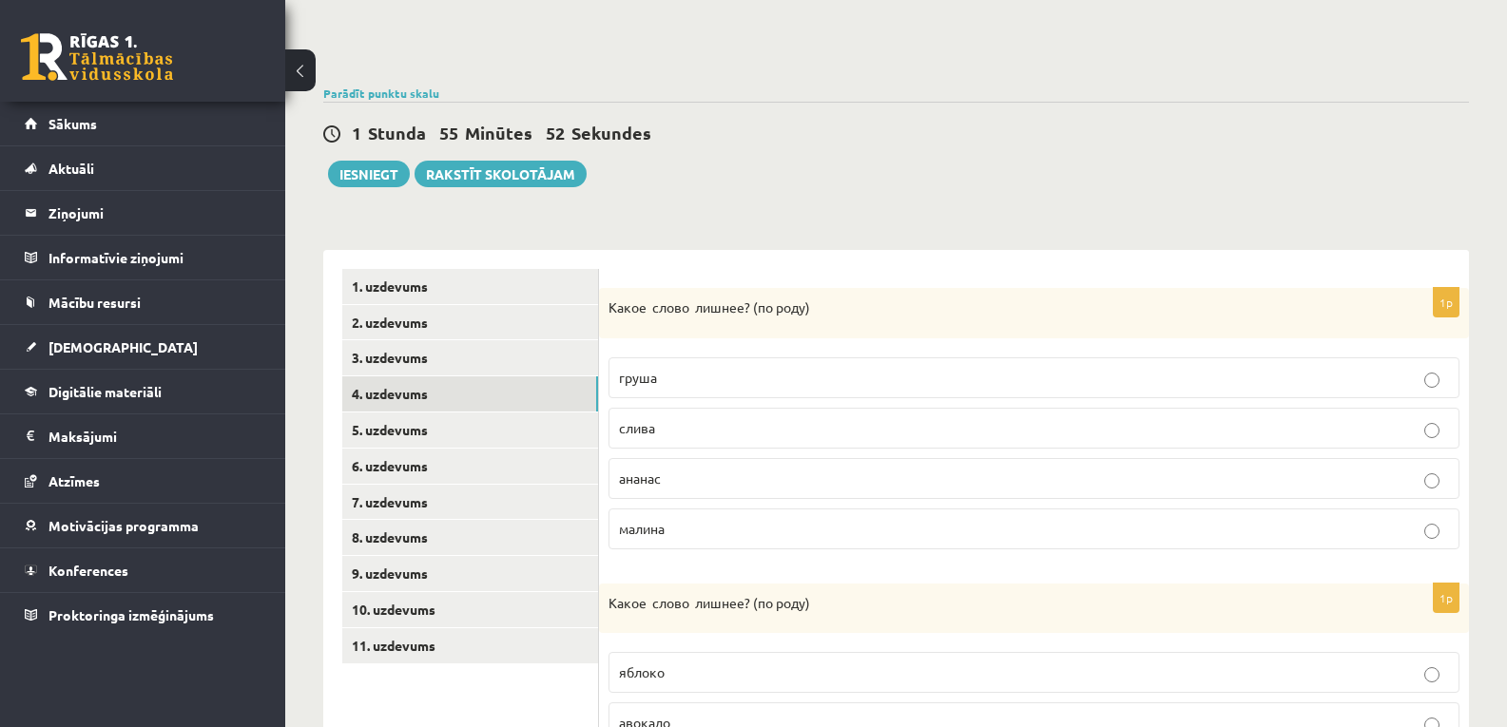
click at [698, 481] on p "ананас" at bounding box center [1034, 479] width 830 height 20
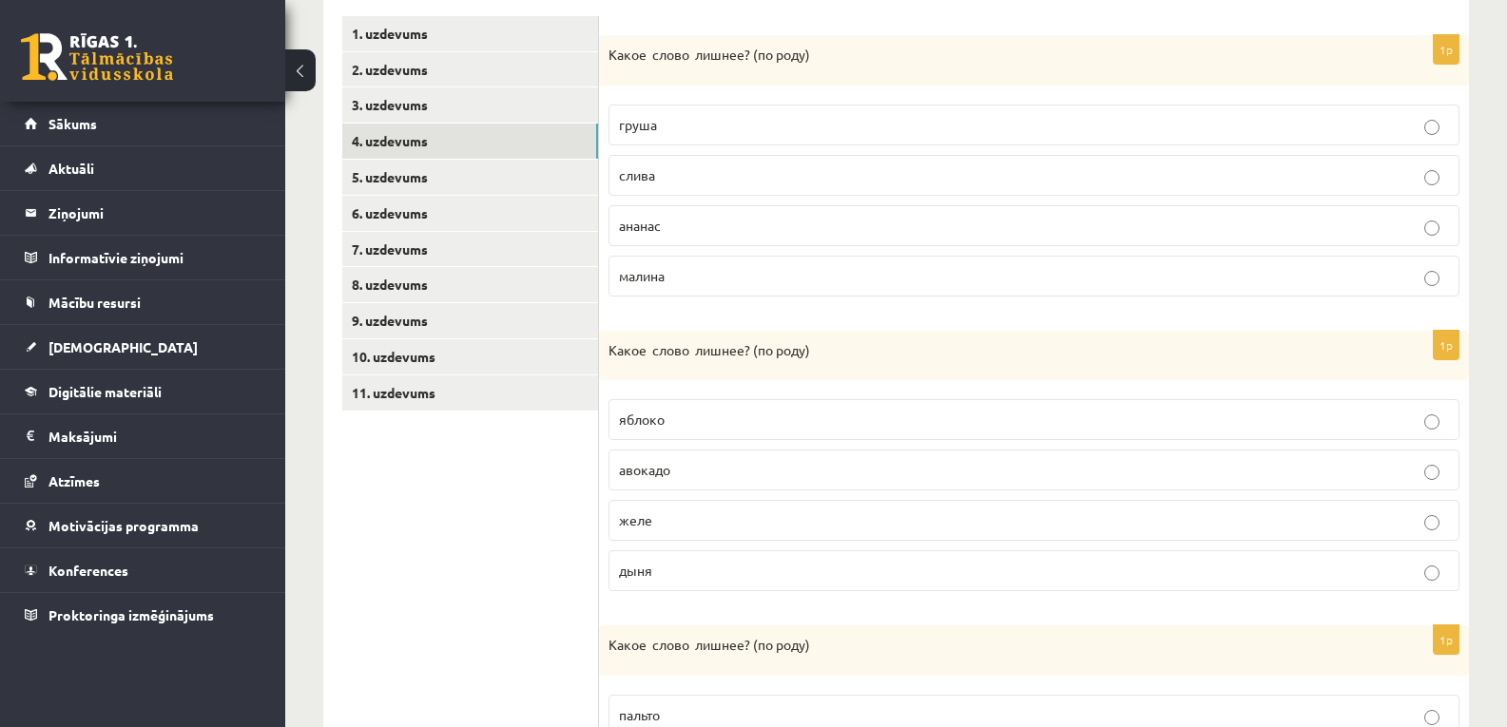
scroll to position [474, 0]
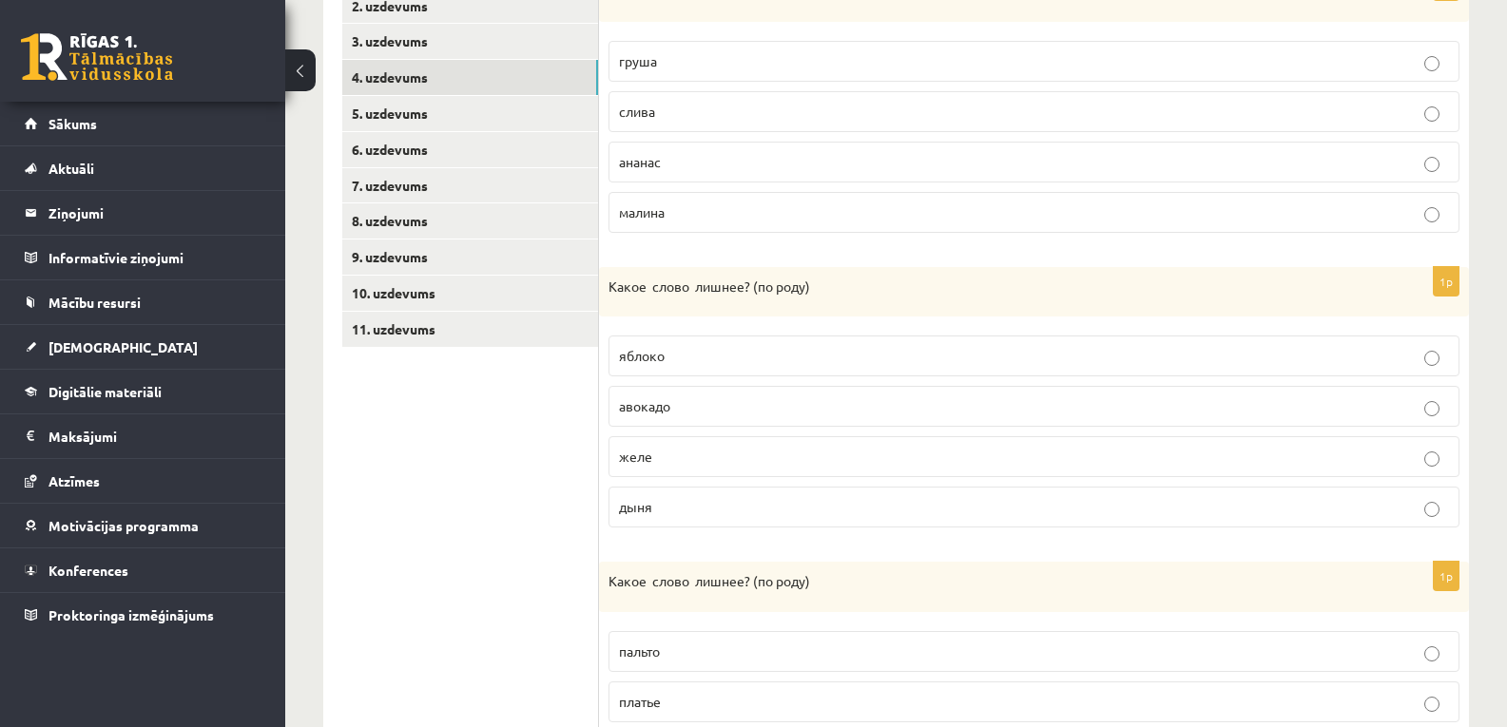
click at [715, 404] on p "авокадо" at bounding box center [1034, 406] width 830 height 20
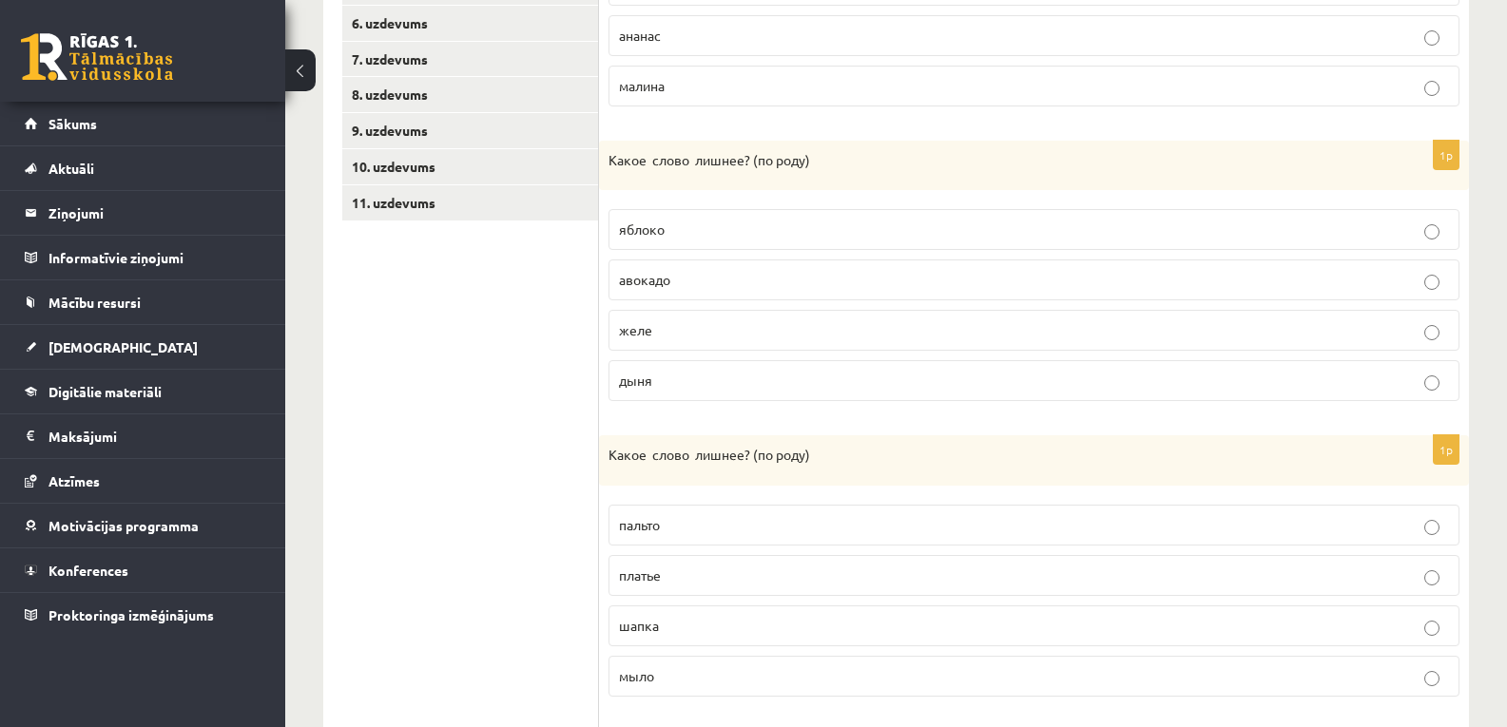
click at [650, 621] on span "шапка" at bounding box center [639, 625] width 40 height 17
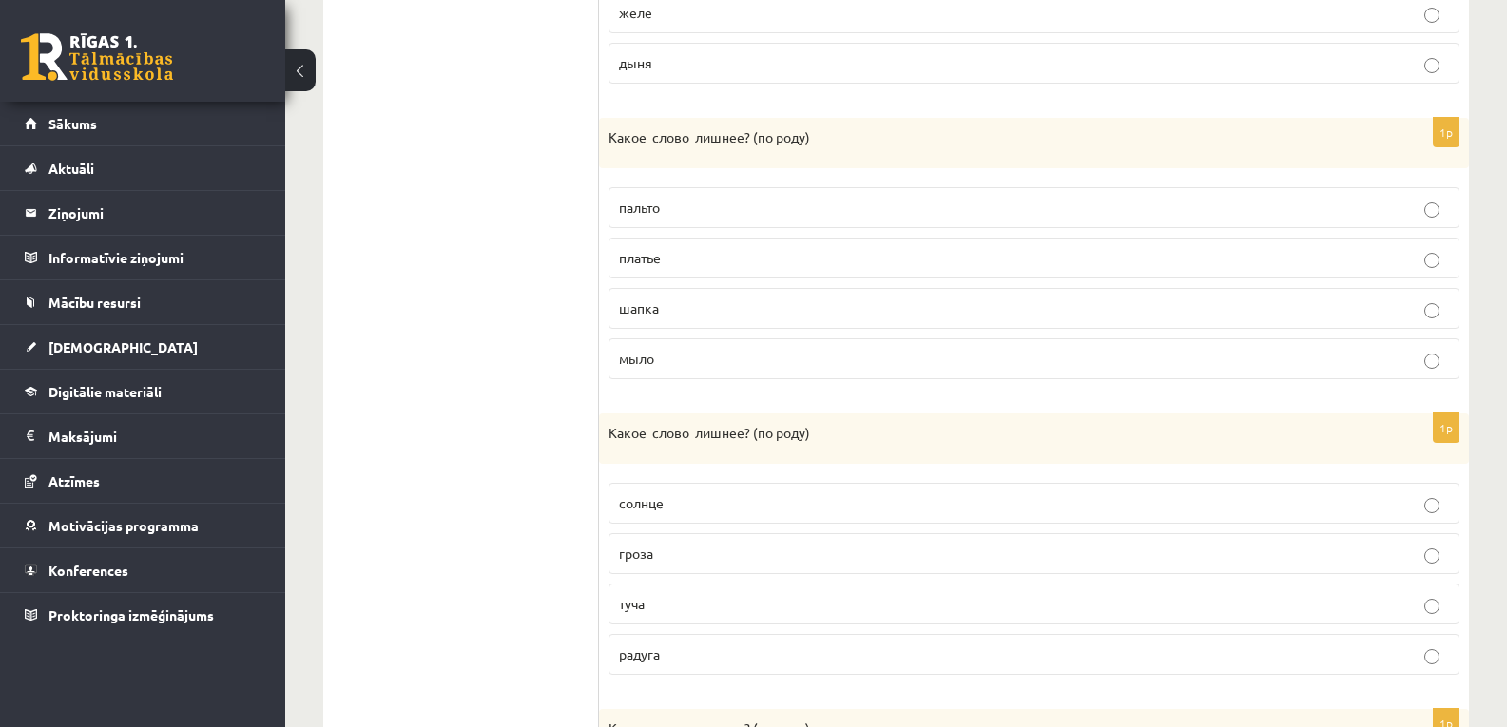
click at [684, 510] on p "солнце" at bounding box center [1034, 503] width 830 height 20
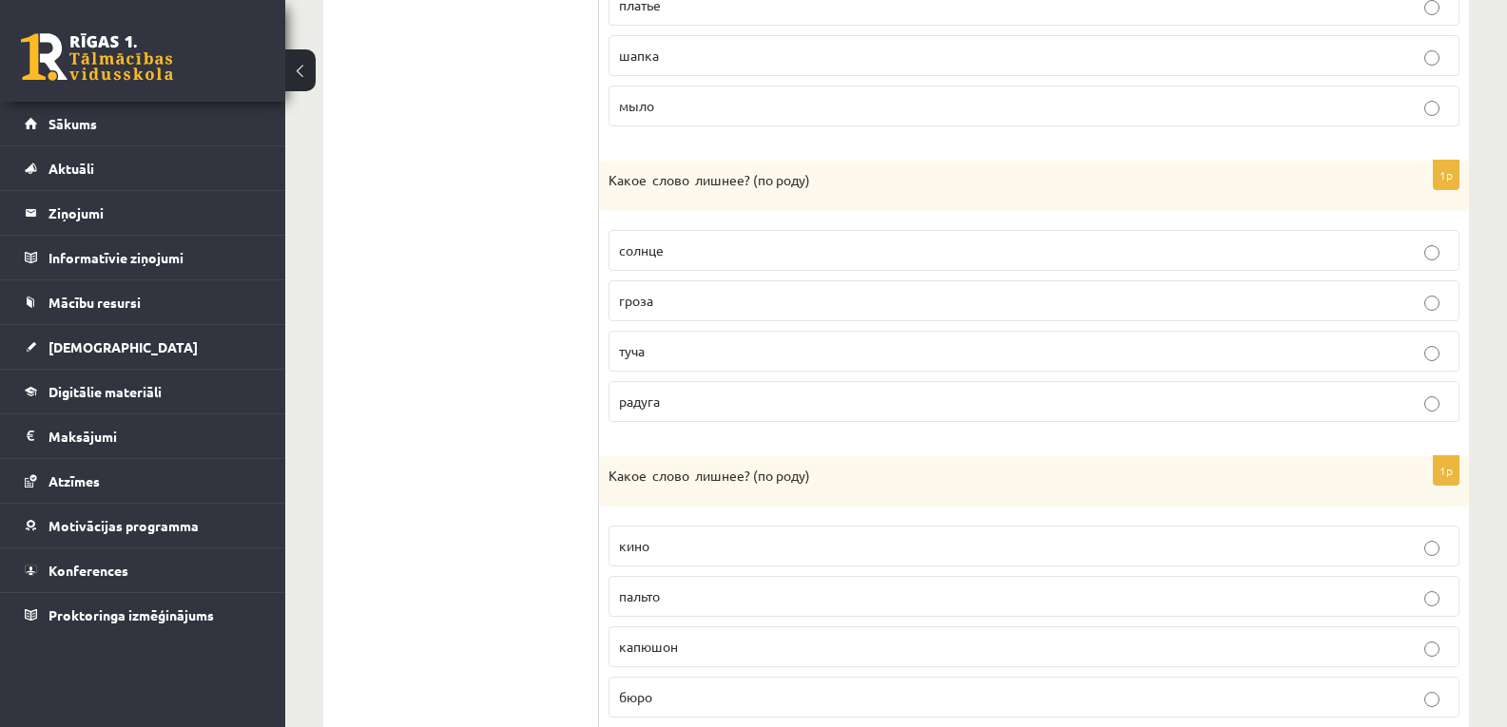
scroll to position [1235, 0]
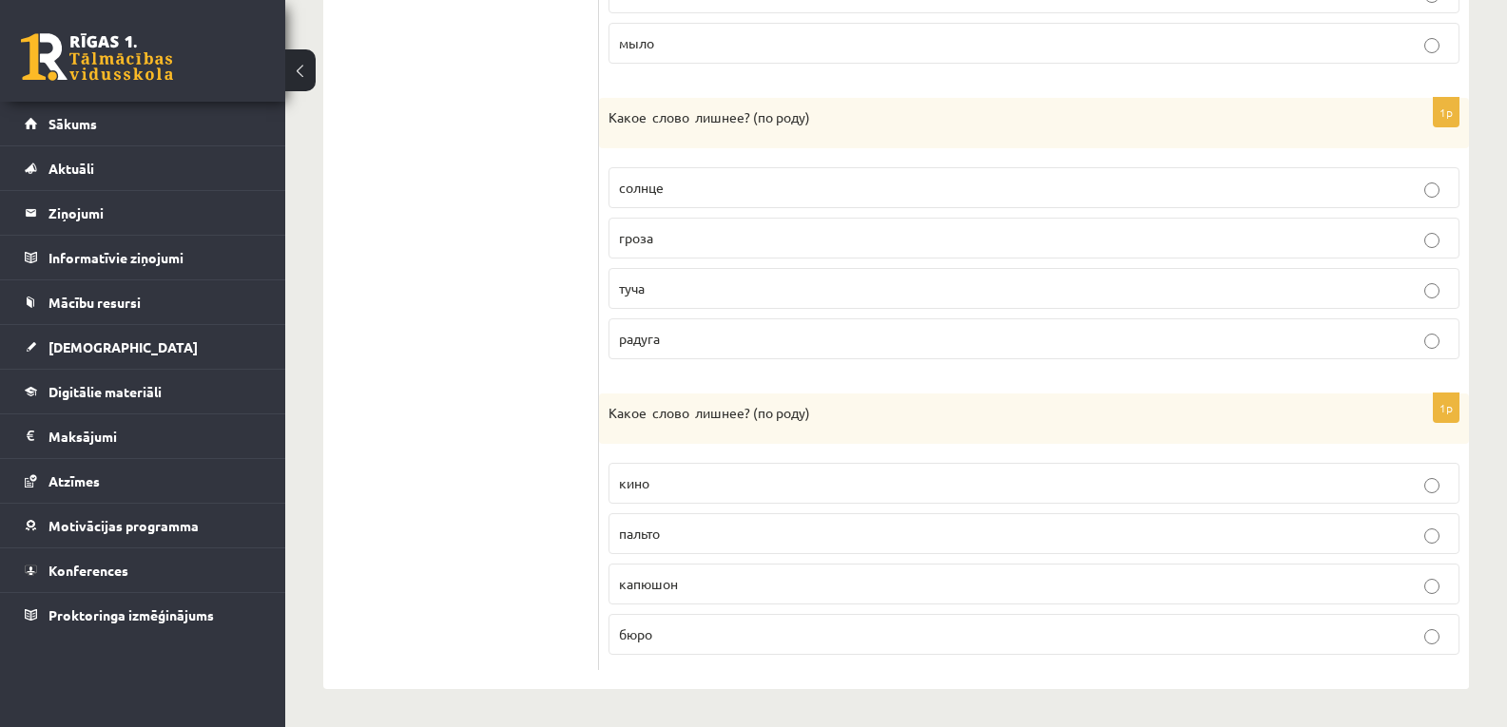
click at [667, 575] on span "капюшон" at bounding box center [648, 583] width 59 height 17
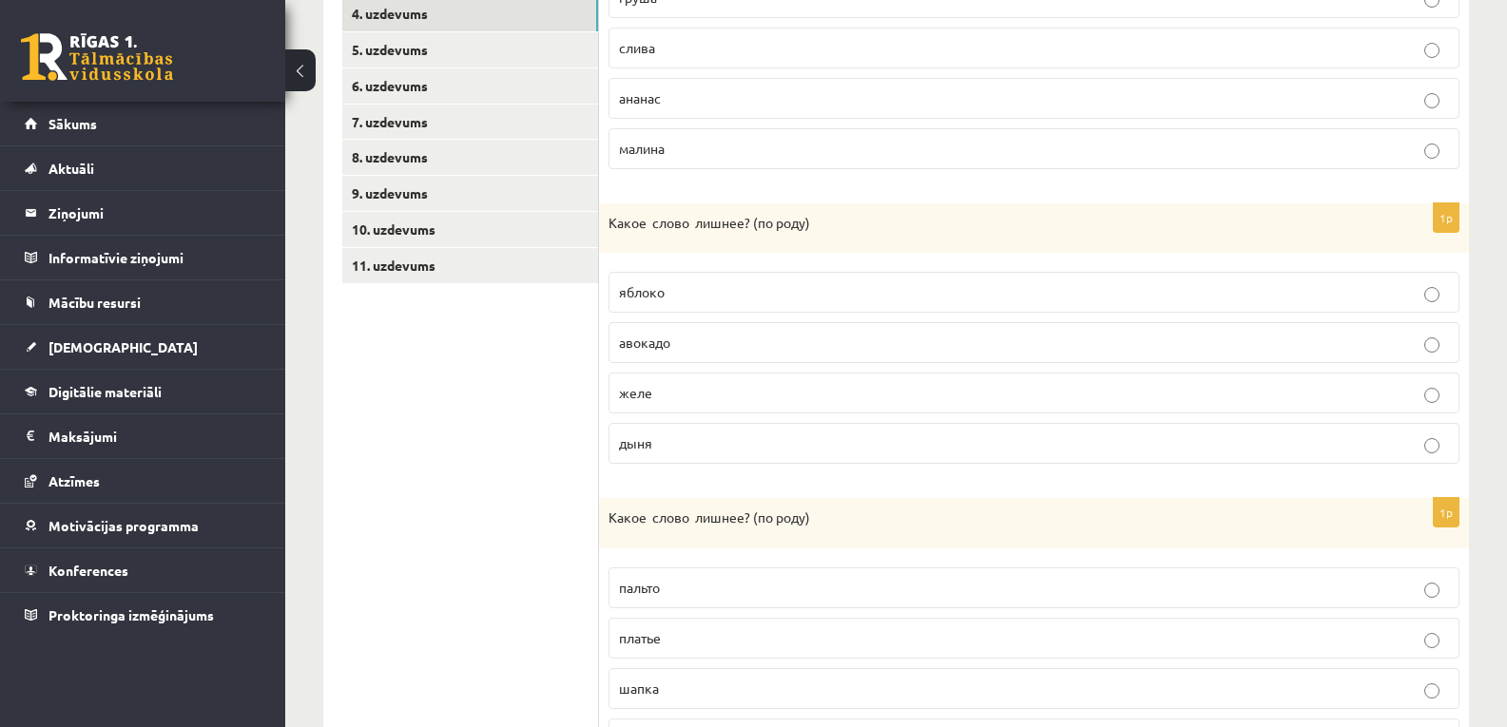
scroll to position [284, 0]
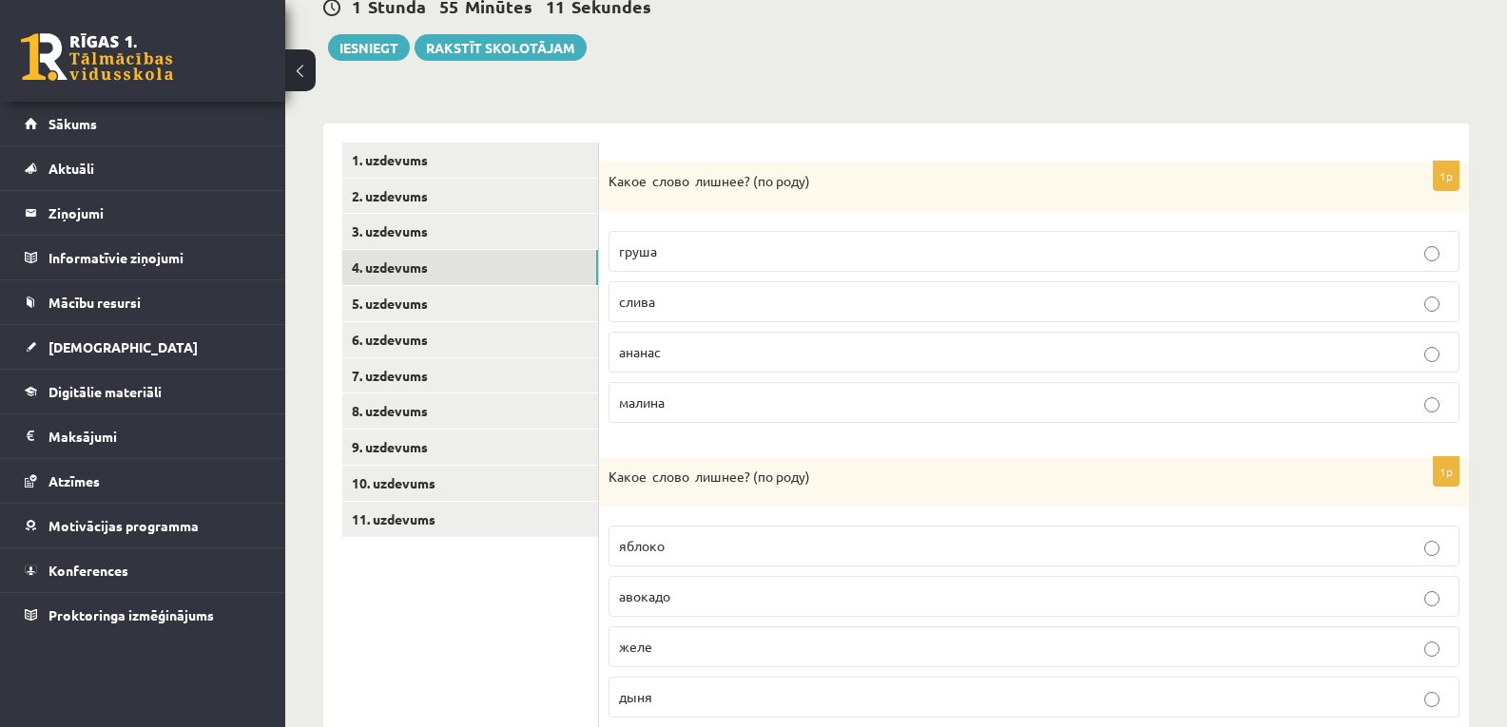
click at [369, 310] on link "5. uzdevums" at bounding box center [470, 303] width 256 height 35
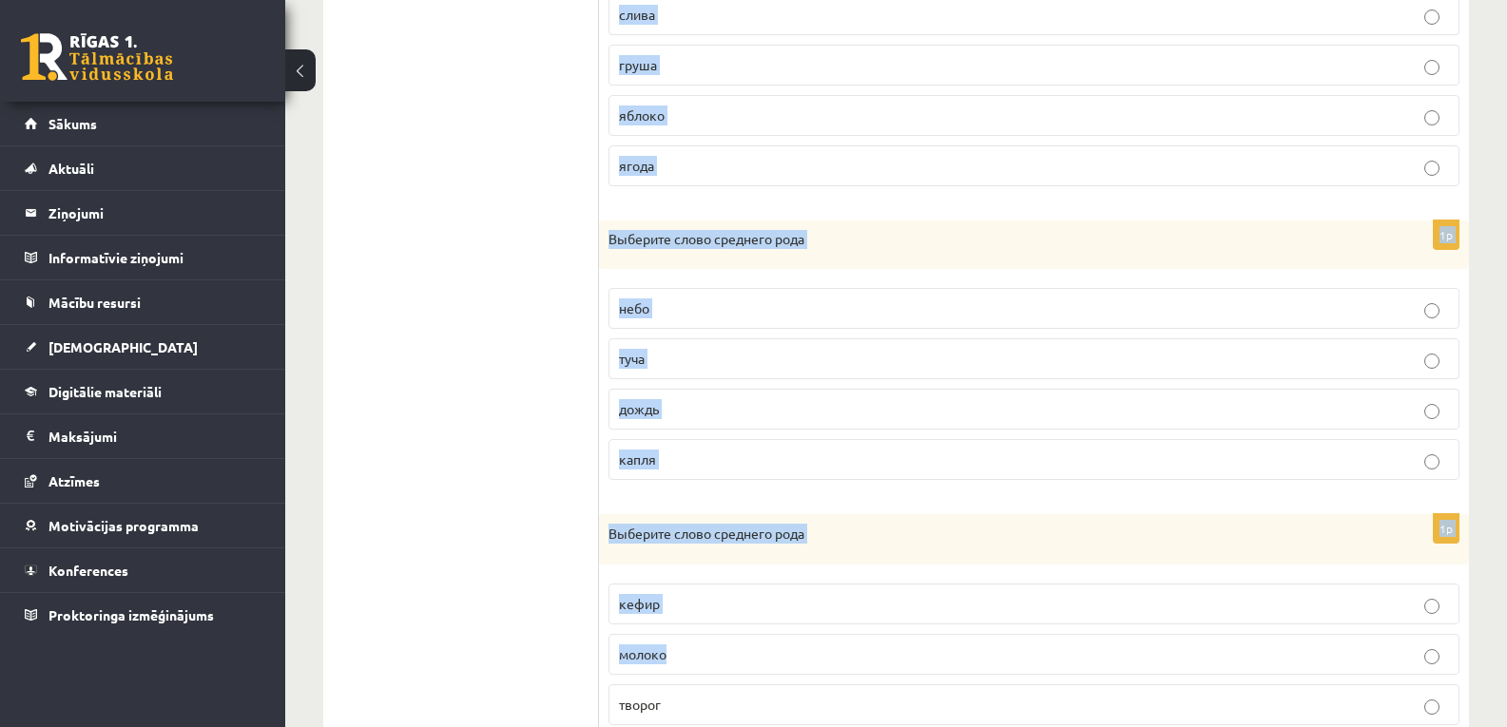
scroll to position [1230, 0]
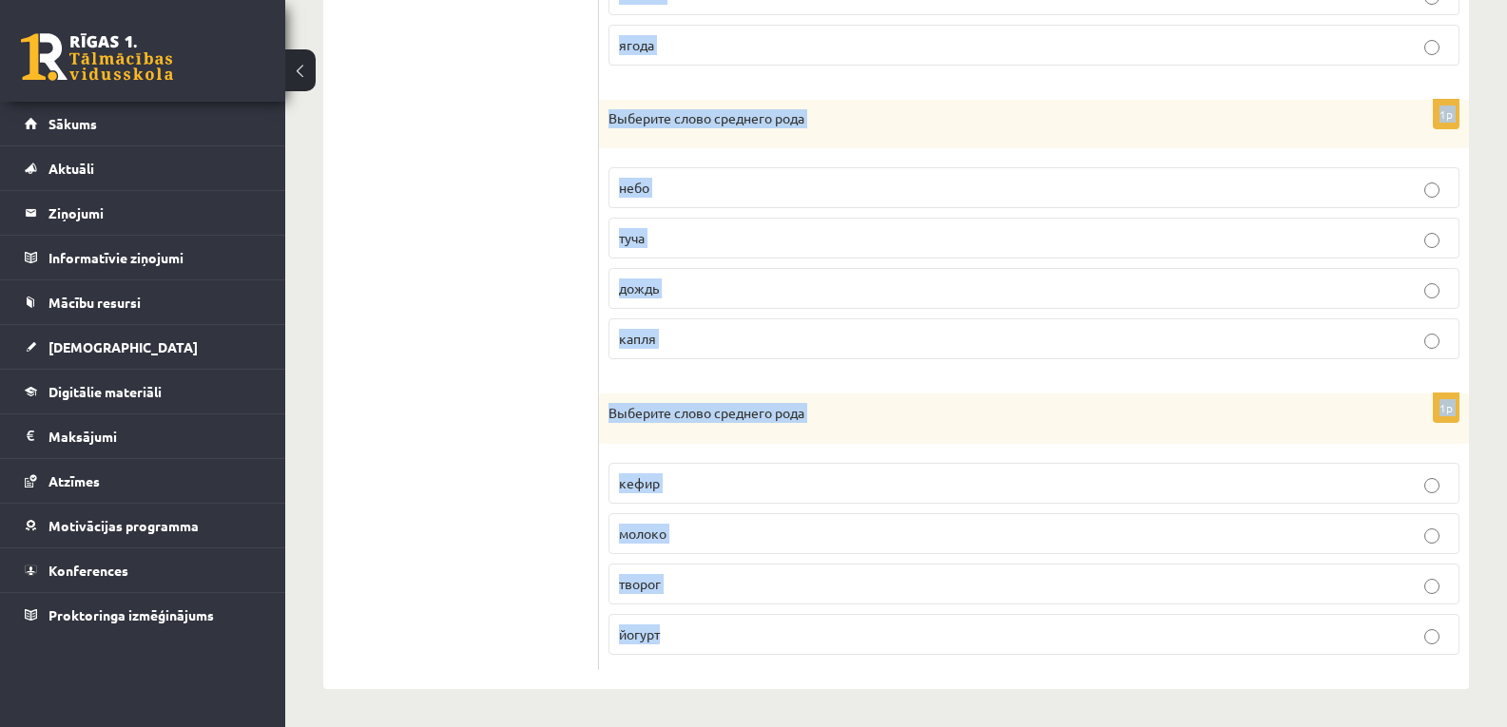
drag, startPoint x: 610, startPoint y: 179, endPoint x: 769, endPoint y: 634, distance: 482.2
copy form "Выберите слово среднего рода книга кольцо журнал лампа 1p Выберите слово средне…"
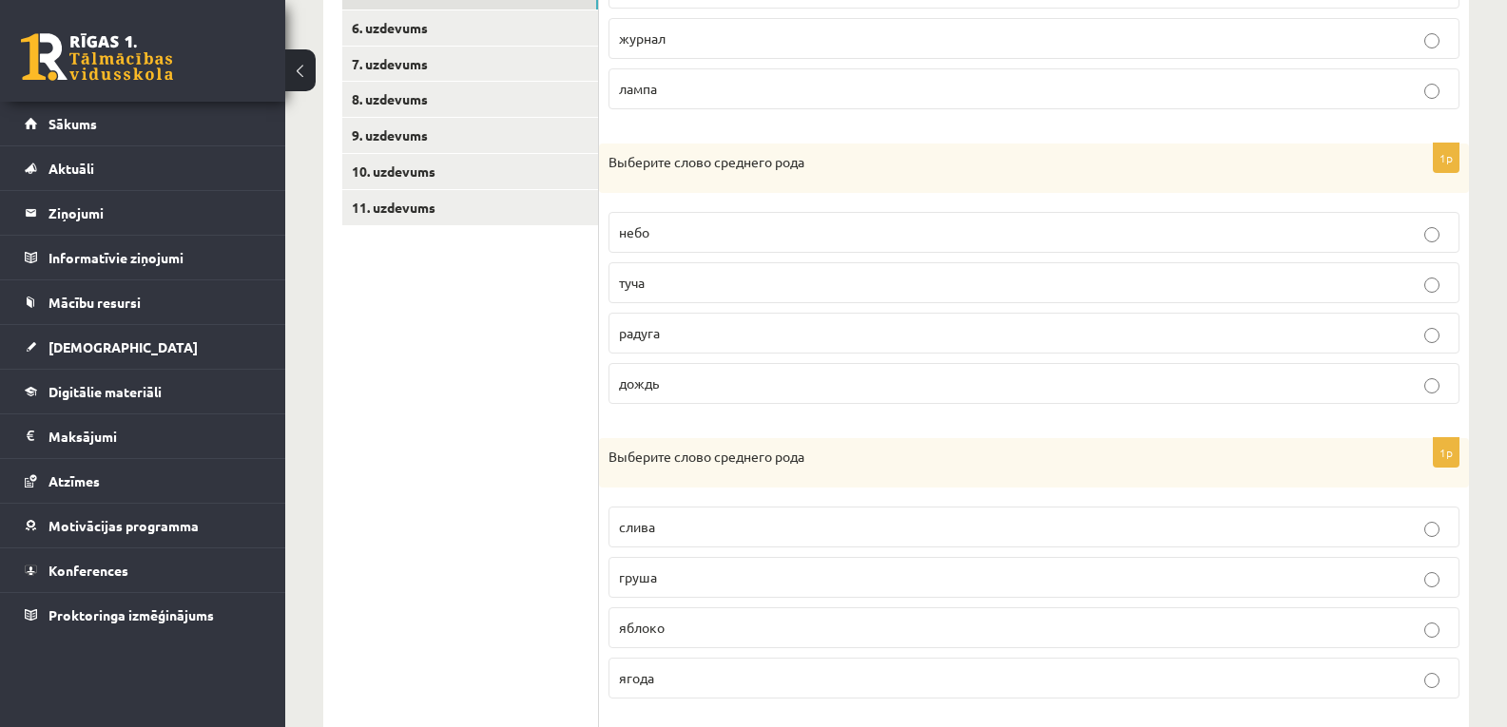
scroll to position [279, 0]
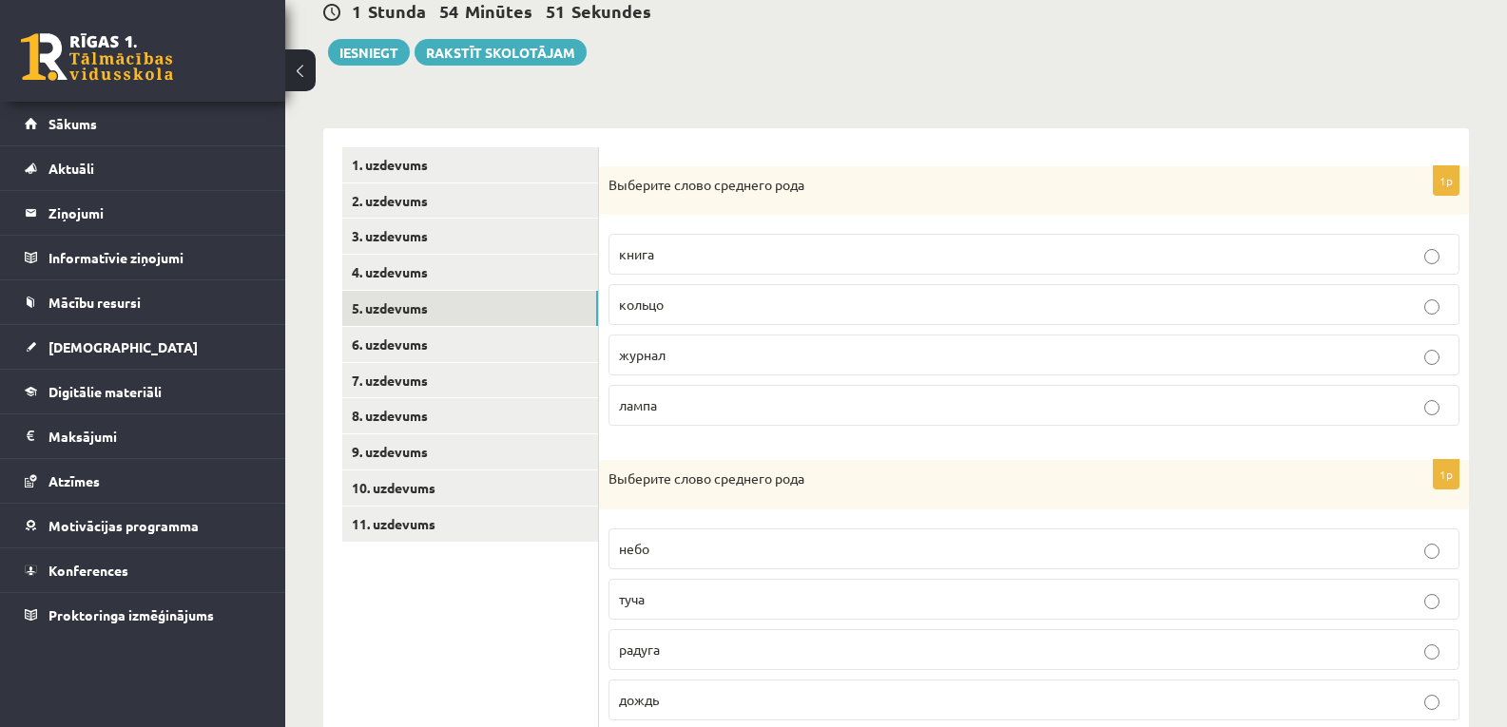
click at [655, 298] on span "кольцо" at bounding box center [641, 304] width 45 height 17
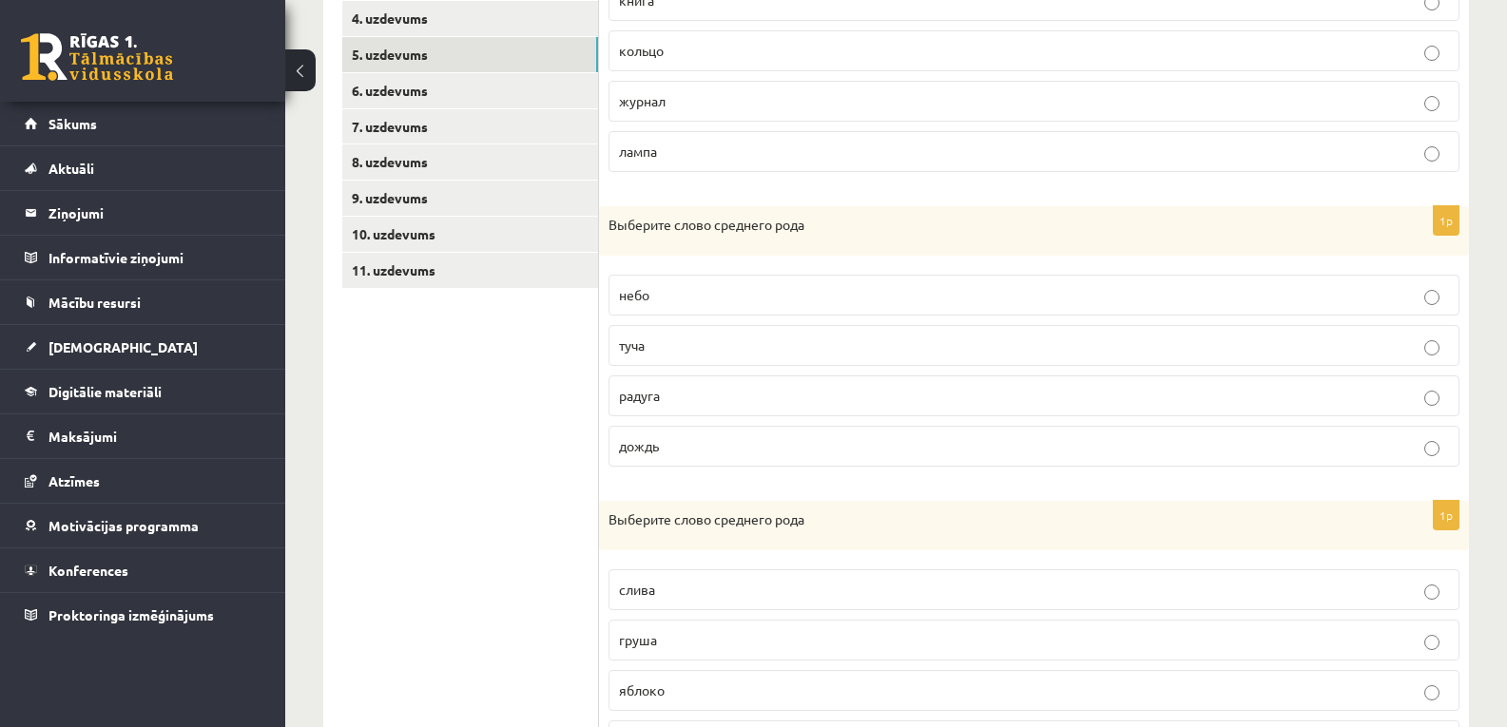
scroll to position [660, 0]
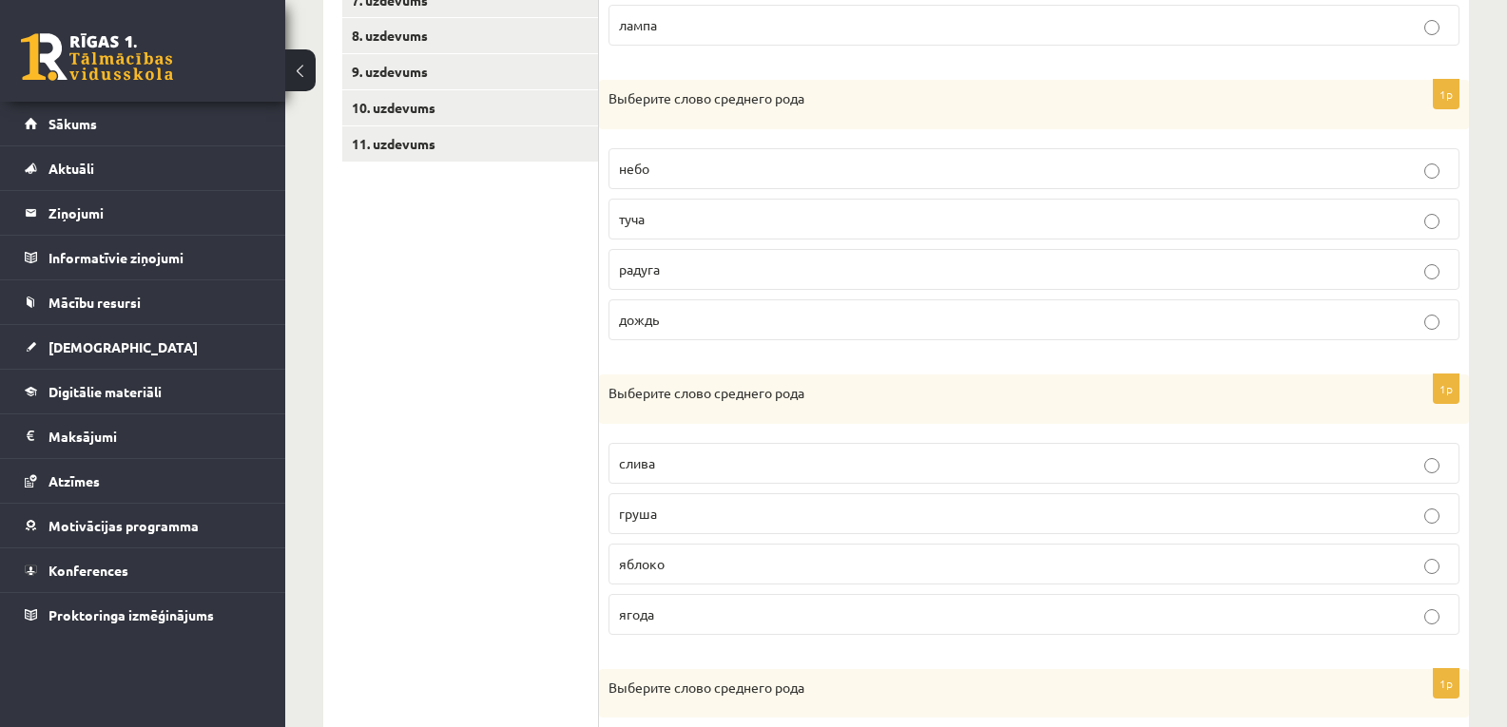
click at [663, 155] on label "небо" at bounding box center [1033, 168] width 851 height 41
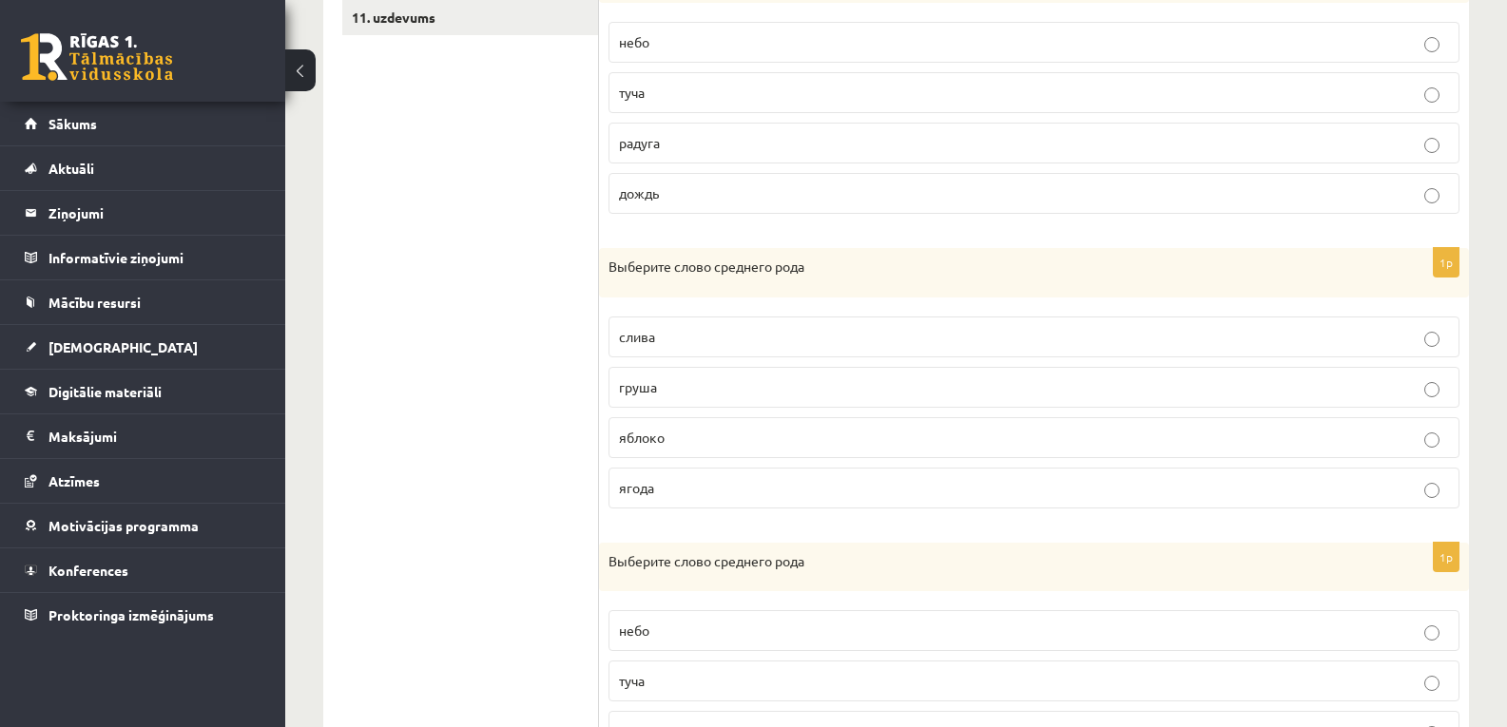
scroll to position [850, 0]
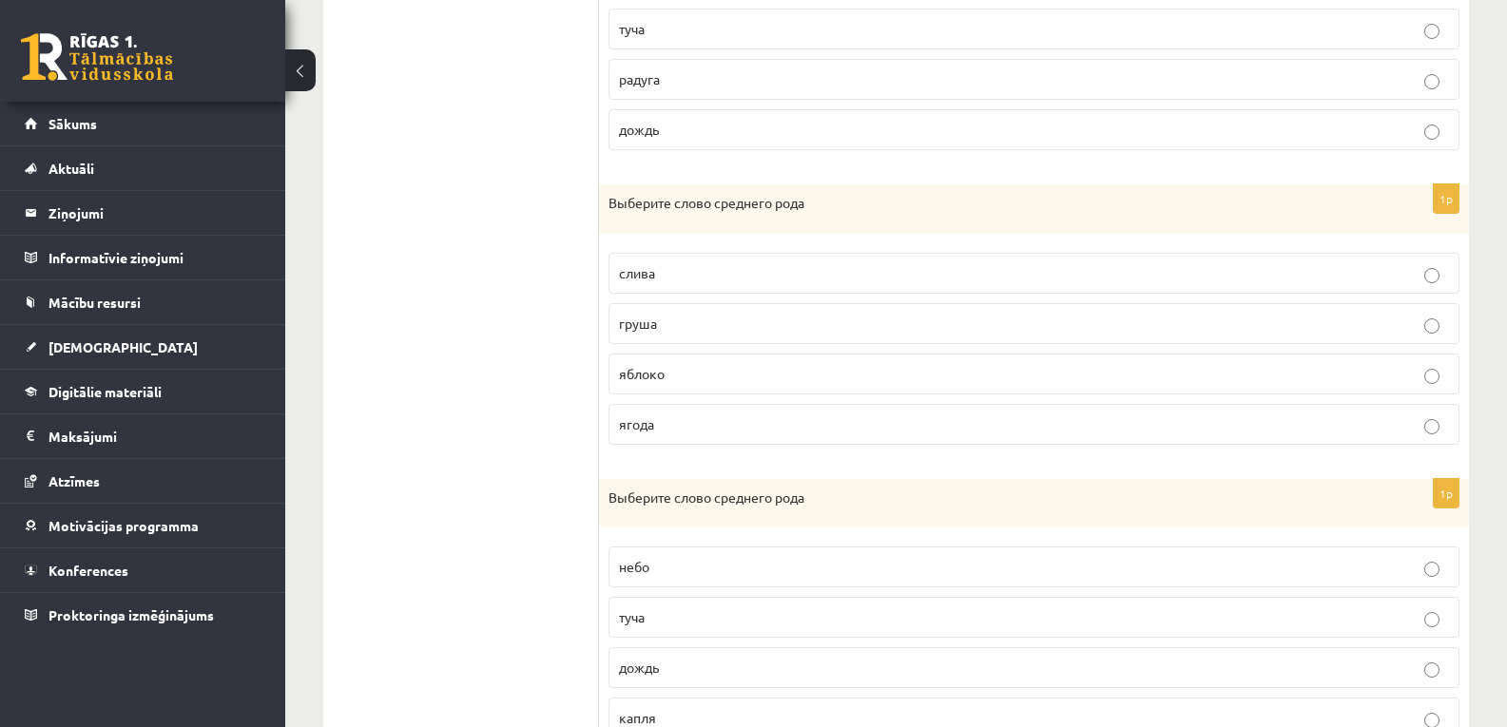
click at [698, 378] on p "яблоко" at bounding box center [1034, 374] width 830 height 20
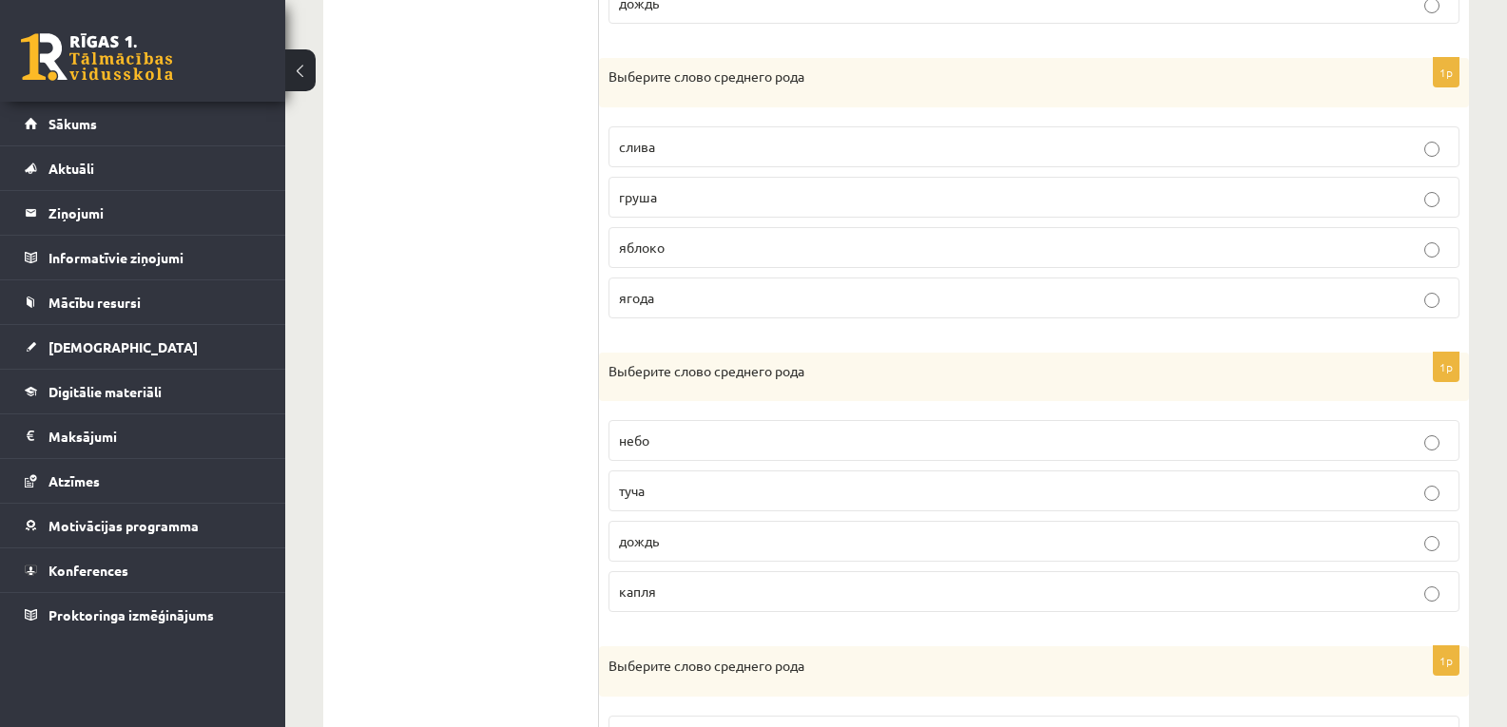
scroll to position [1104, 0]
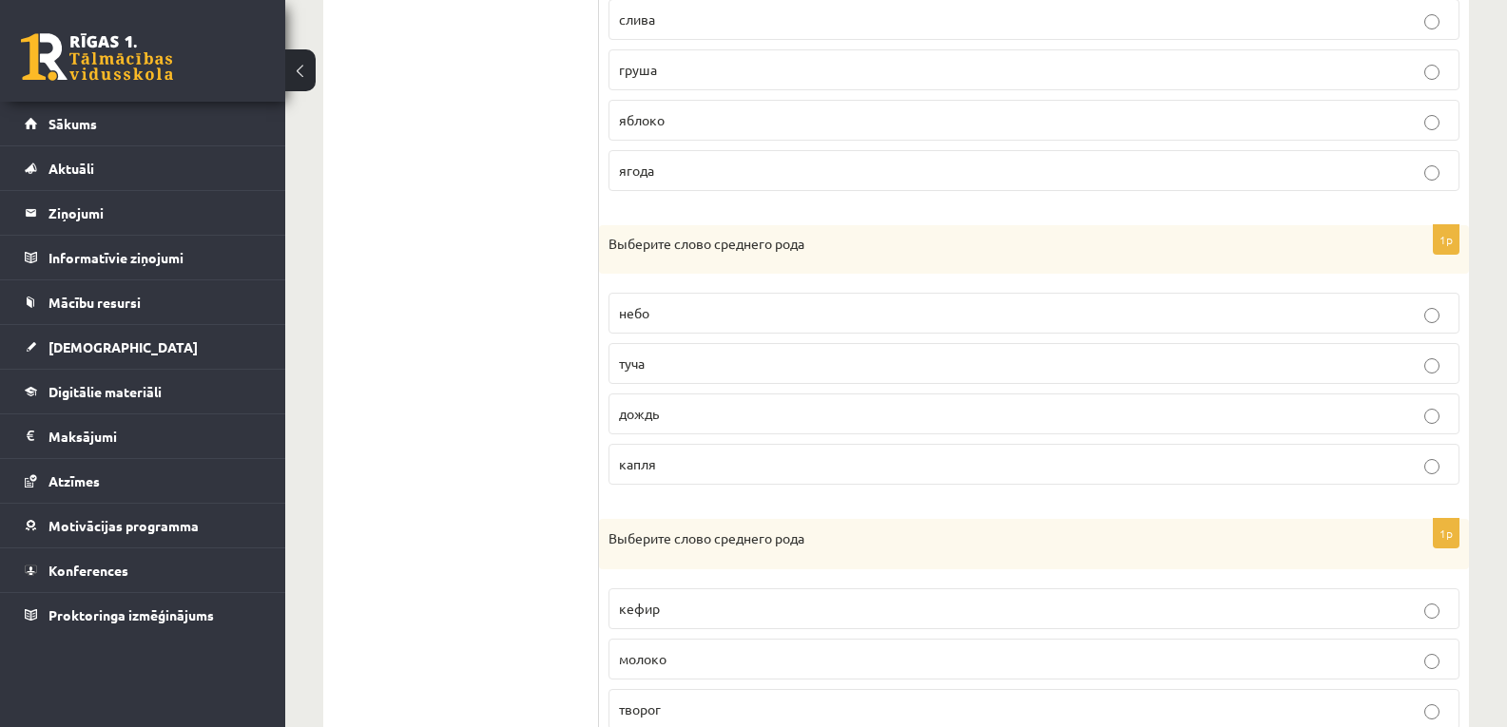
click at [683, 316] on p "небо" at bounding box center [1034, 313] width 830 height 20
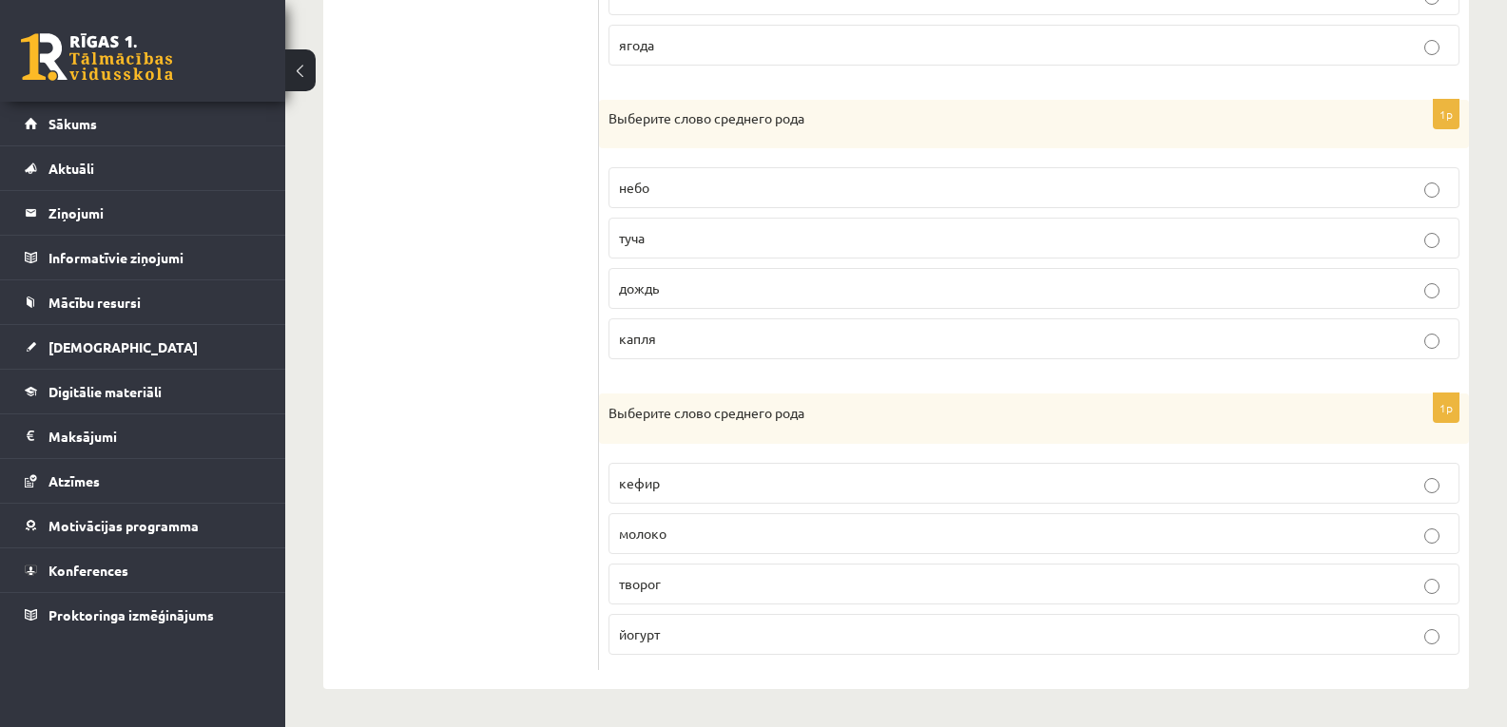
click at [691, 539] on p "молоко" at bounding box center [1034, 534] width 830 height 20
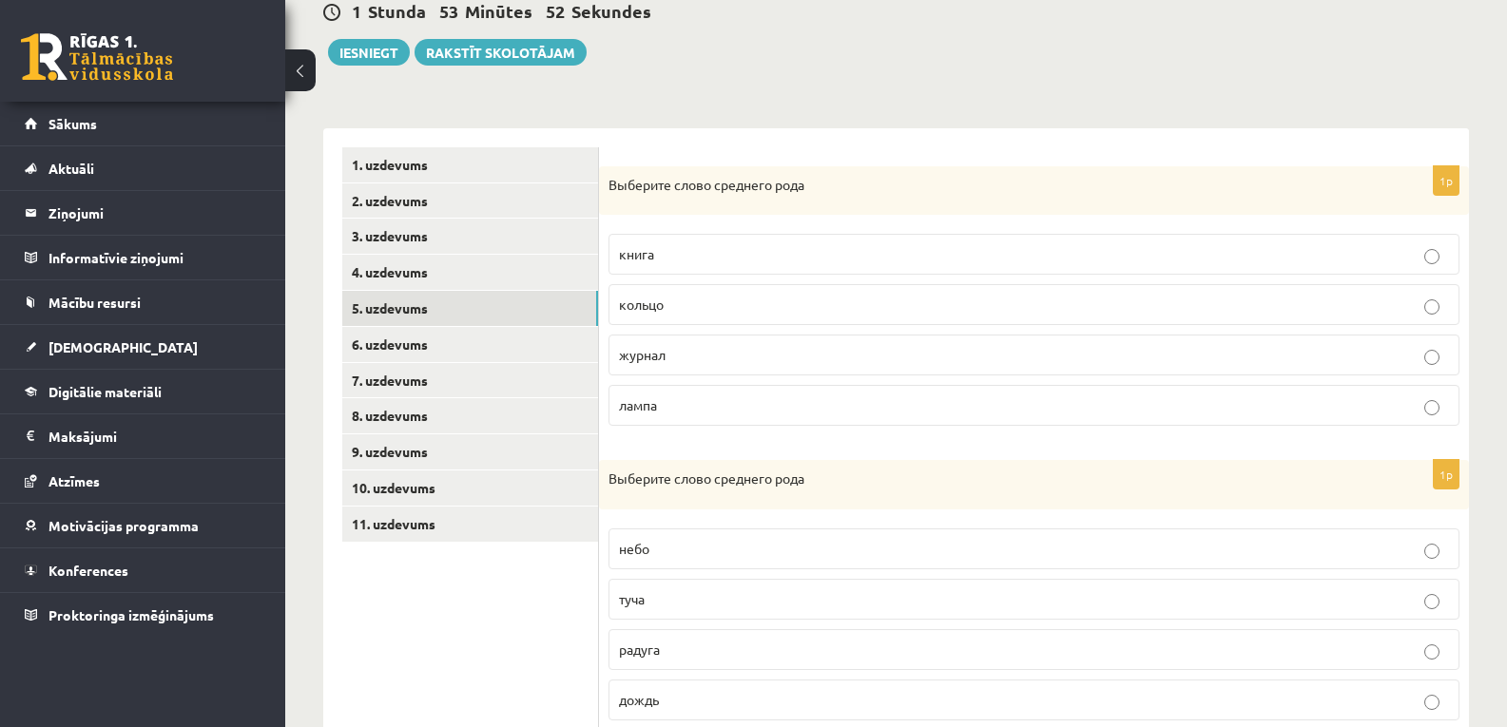
scroll to position [216, 0]
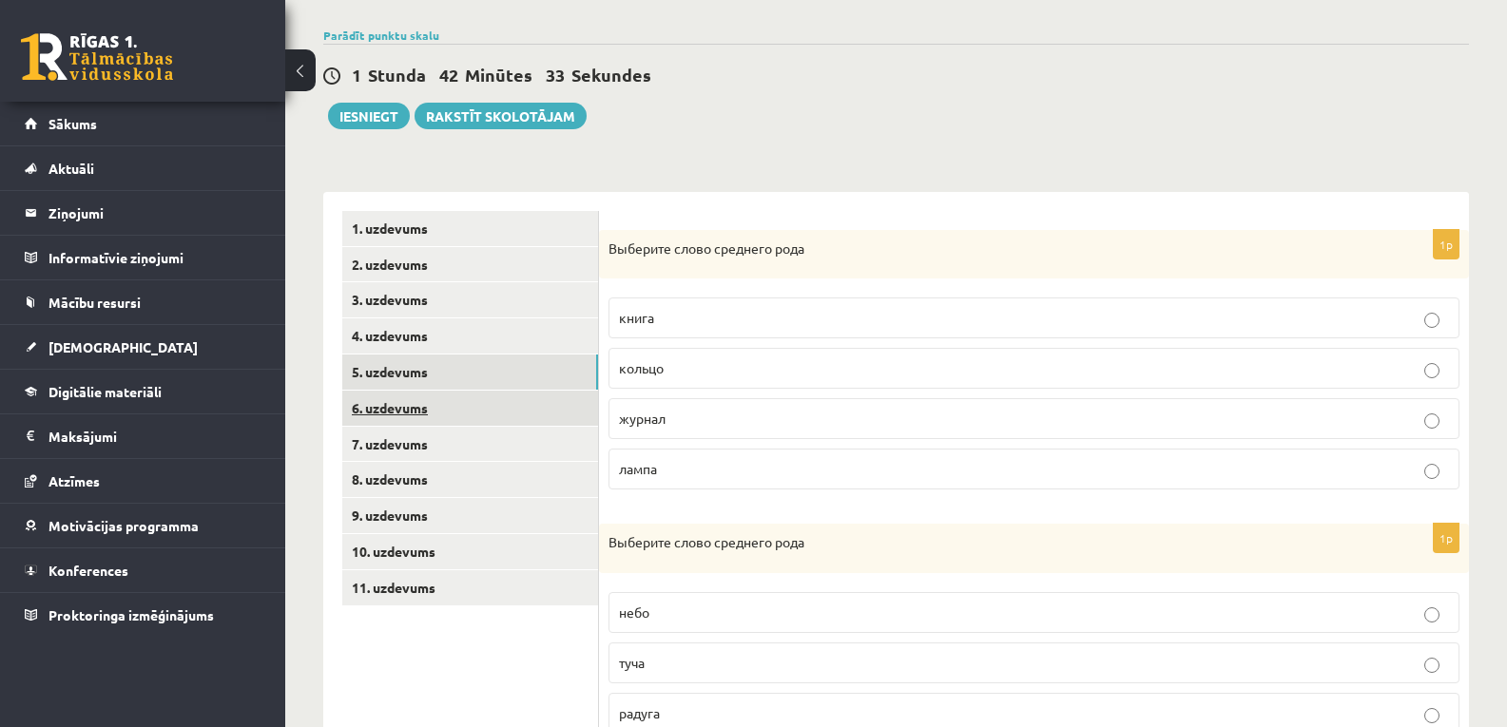
click at [449, 412] on link "6. uzdevums" at bounding box center [470, 408] width 256 height 35
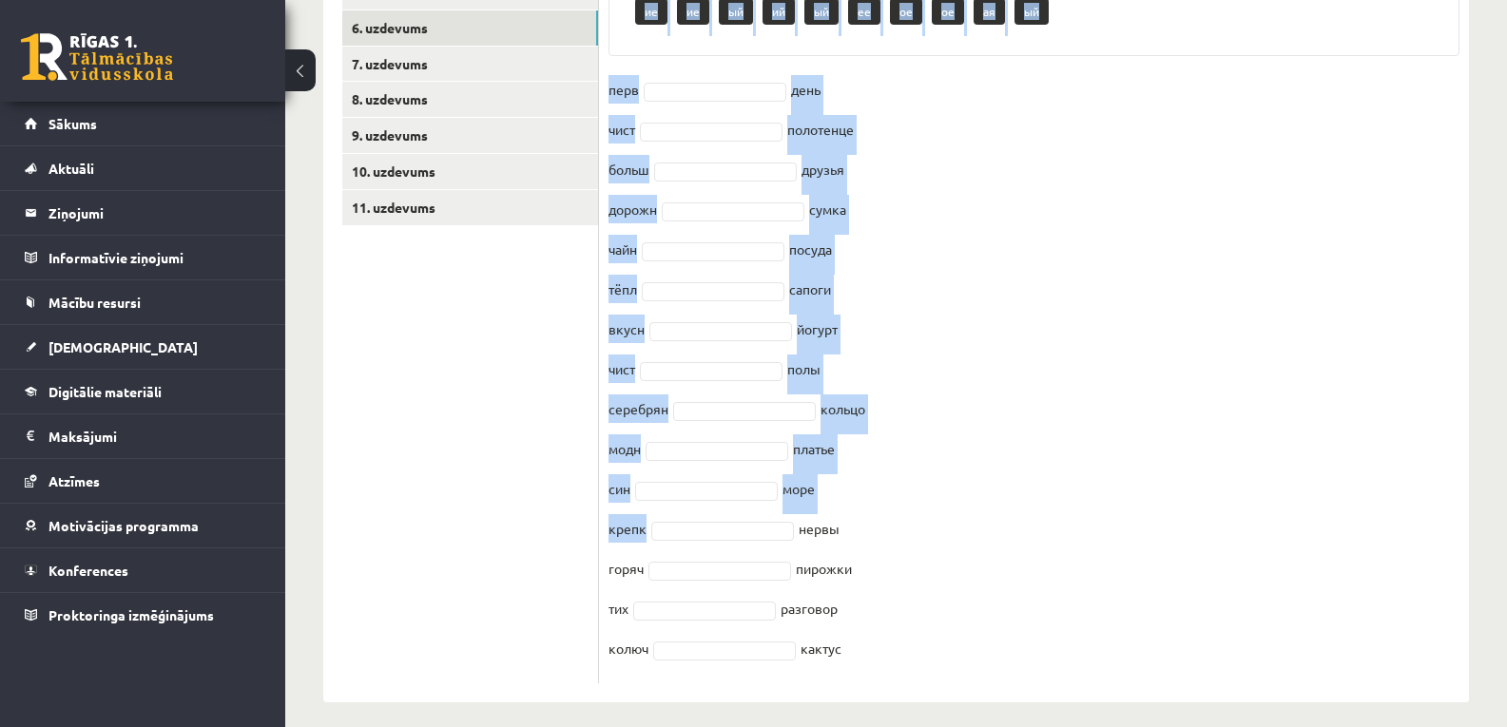
scroll to position [610, 0]
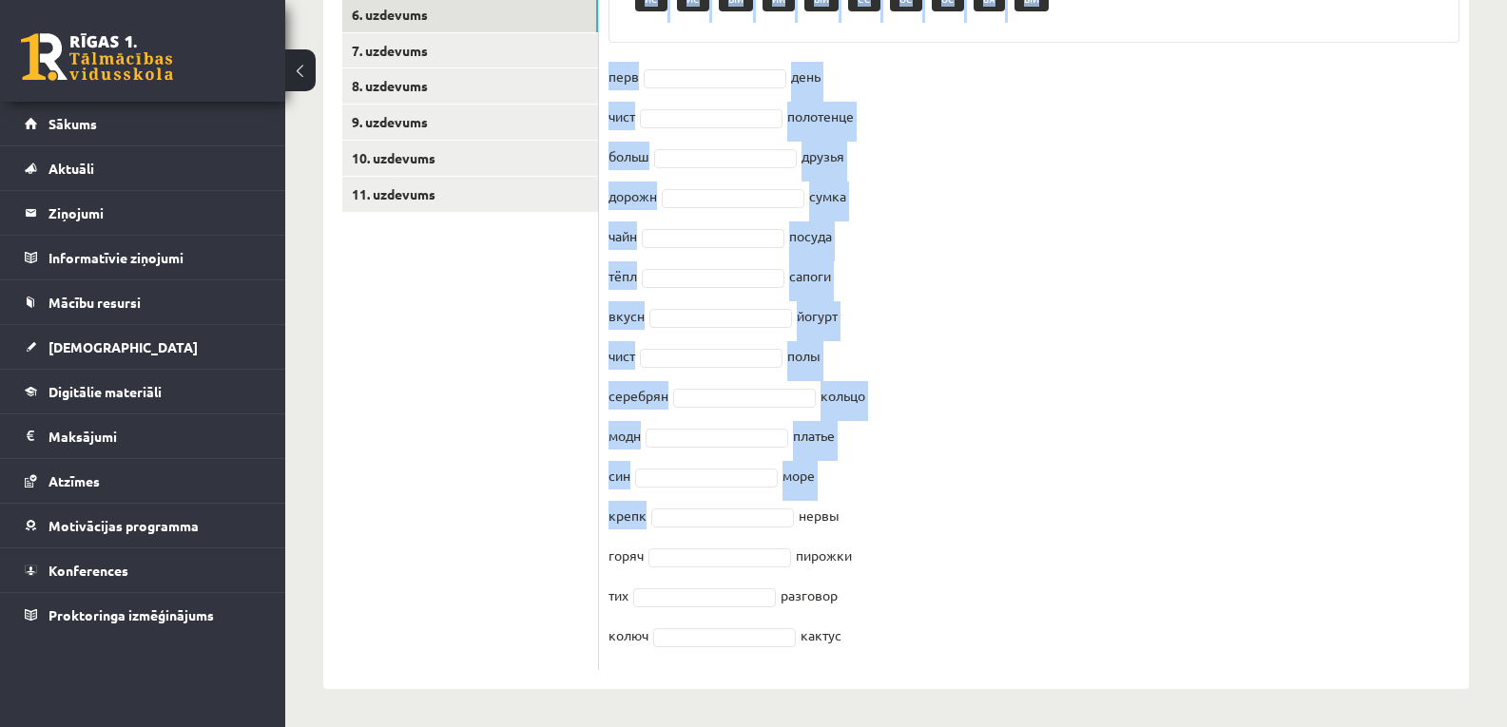
drag, startPoint x: 608, startPoint y: 255, endPoint x: 898, endPoint y: 644, distance: 485.0
click at [898, 644] on div "15p Выберите нужное окончание : -ЫЙ -ИЙ -АЯ -ОЕ -ЕЕ -ЫЕ, -ИЕ Pieejamie vārdi ее…" at bounding box center [1034, 253] width 870 height 834
copy div "Выберите нужное окончание : -ЫЙ -ИЙ -АЯ -ОЕ -ЕЕ -ЫЕ, -ИЕ Pieejamie vārdi ее ое …"
click at [898, 644] on fieldset "перв день чист полотенце больш друзья дорожн сумка чайн посуда тёпл сапоги вкус…" at bounding box center [1033, 361] width 851 height 599
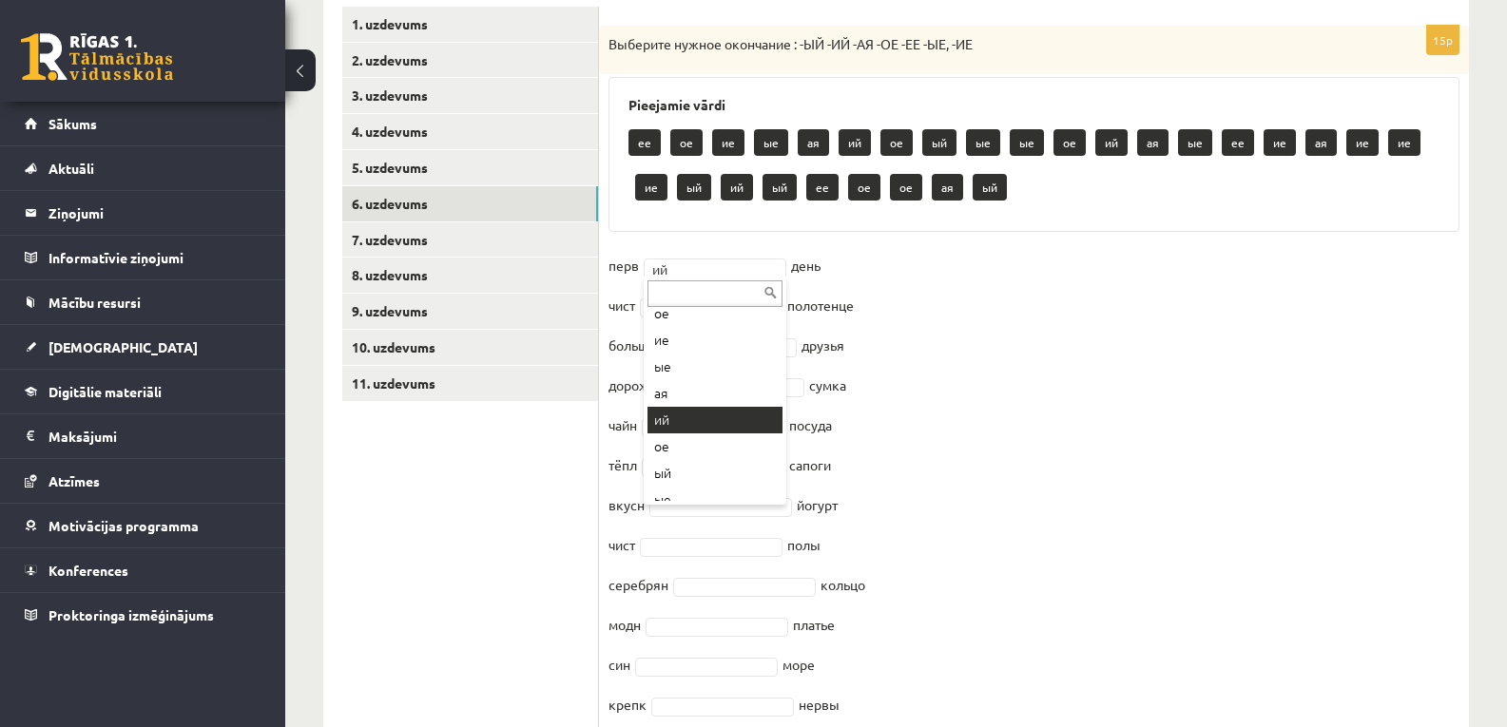
scroll to position [126, 0]
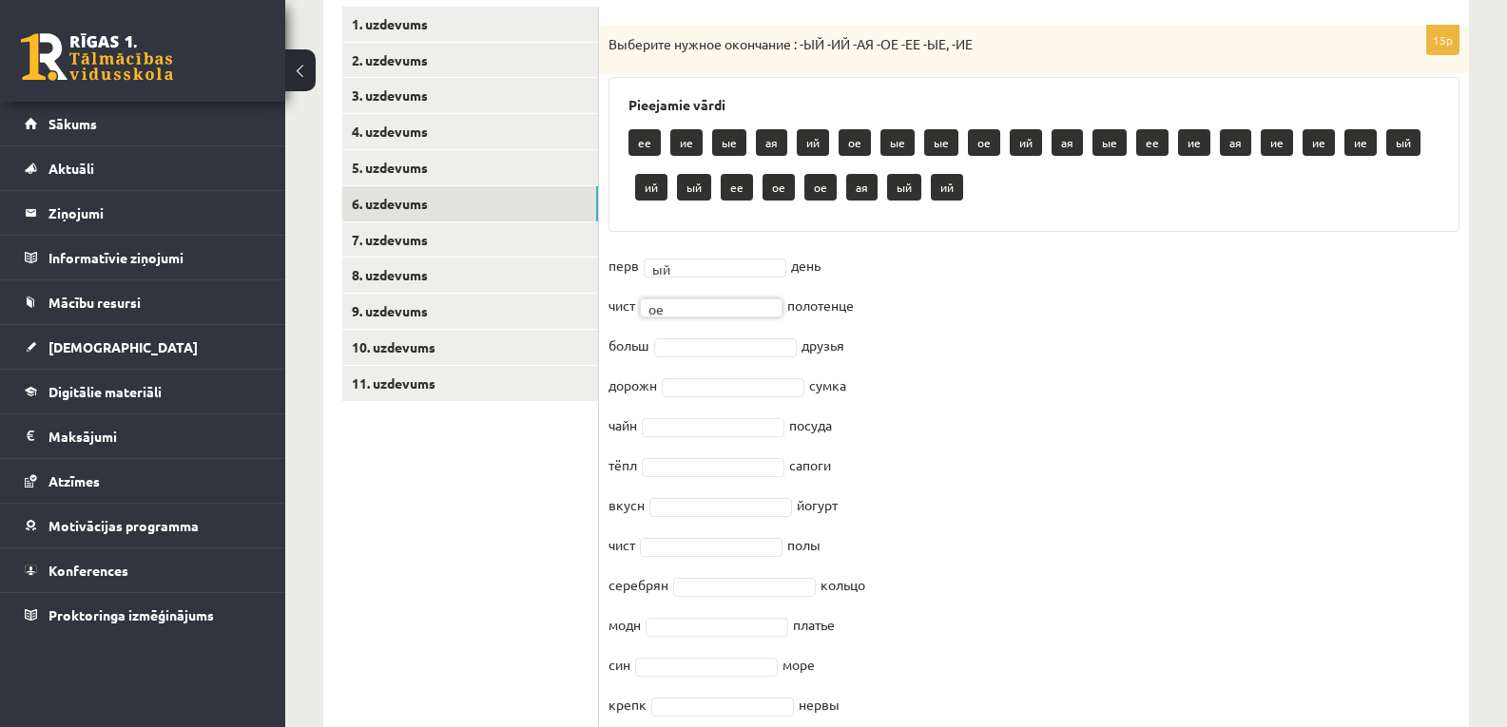
click at [707, 337] on fieldset "перв ый ** день чист ое ** полотенце больш друзья дорожн сумка чайн посуда тёпл…" at bounding box center [1033, 550] width 851 height 599
click at [714, 358] on fieldset "перв ый ** день чист ое ** полотенце больш друзья дорожн сумка чайн посуда тёпл…" at bounding box center [1033, 550] width 851 height 599
click at [720, 415] on fieldset "перв ый ** день чист ое ** полотенце больш ие ** друзья дорожн ая ** сумка чайн…" at bounding box center [1033, 550] width 851 height 599
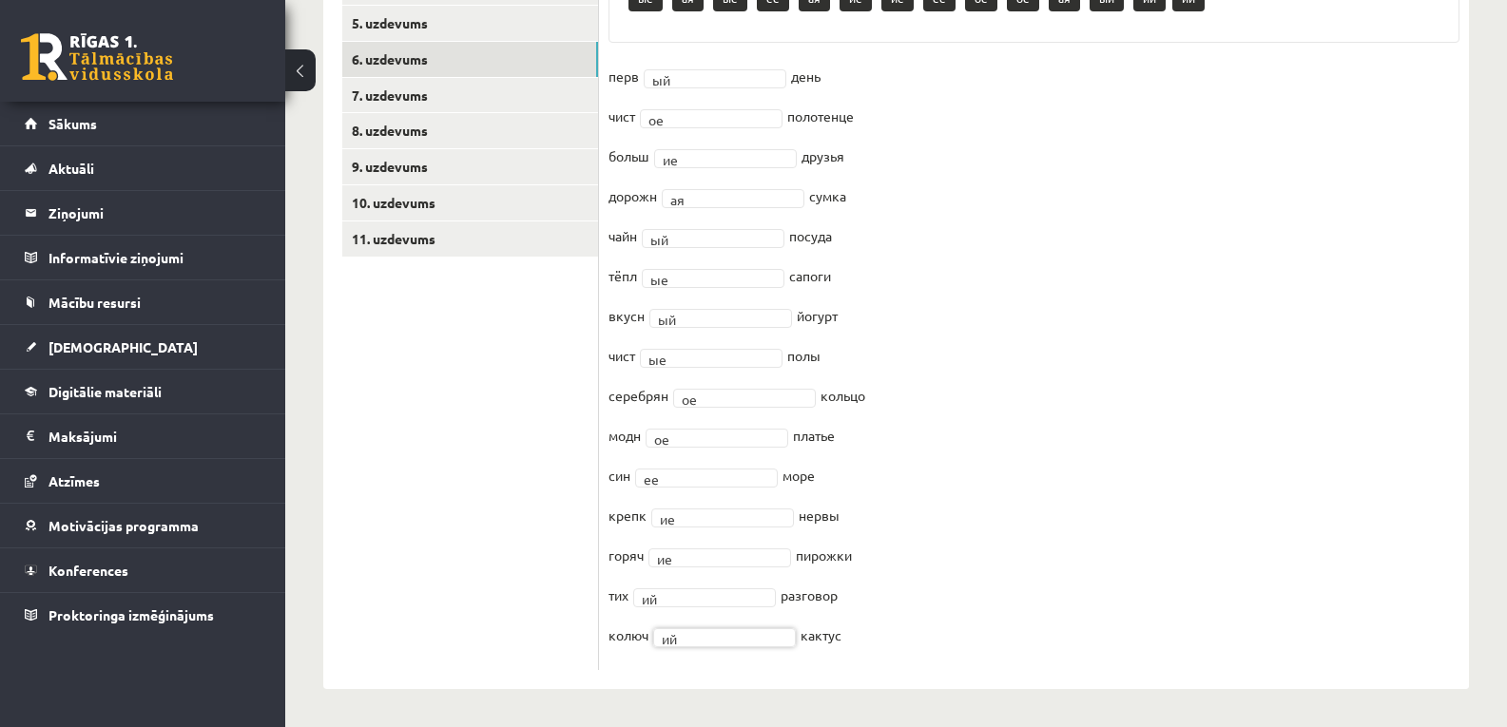
scroll to position [249, 0]
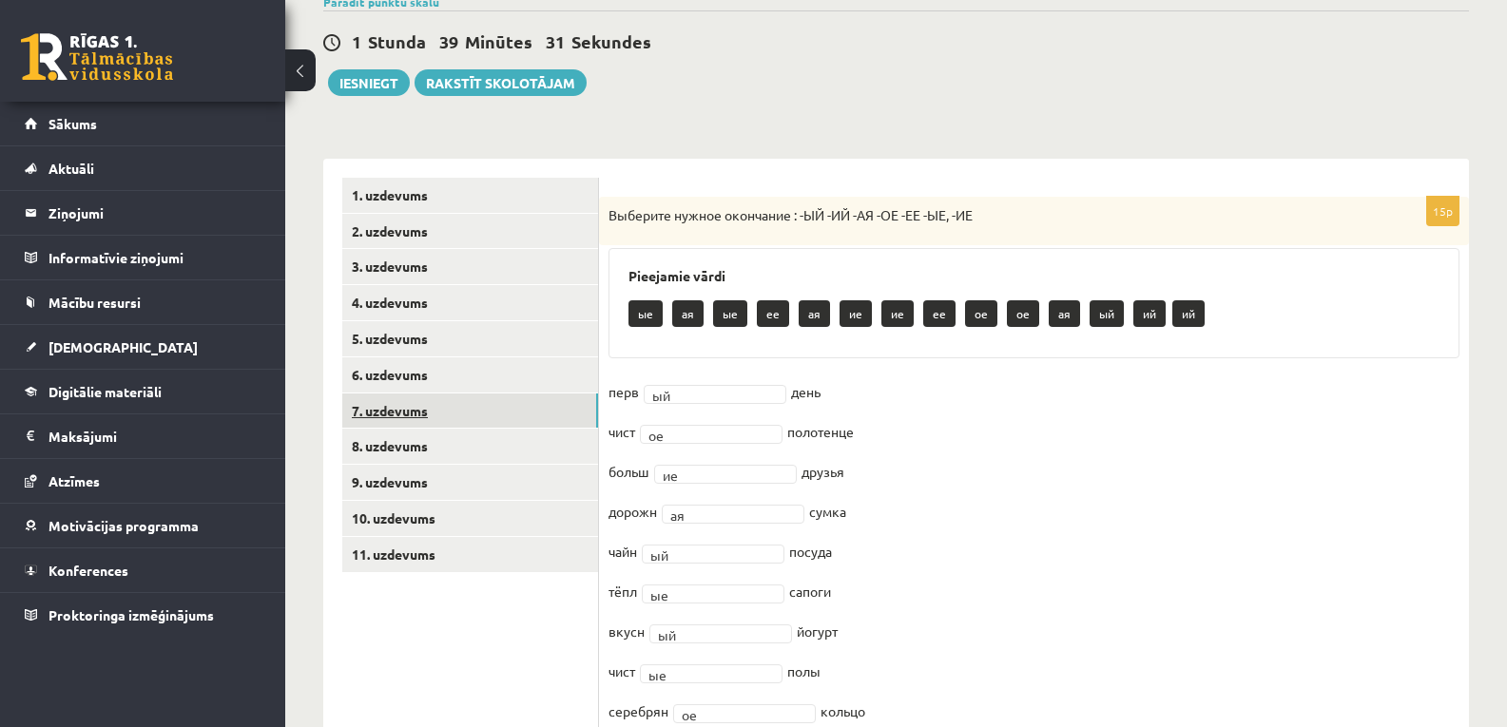
click at [378, 413] on link "7. uzdevums" at bounding box center [470, 411] width 256 height 35
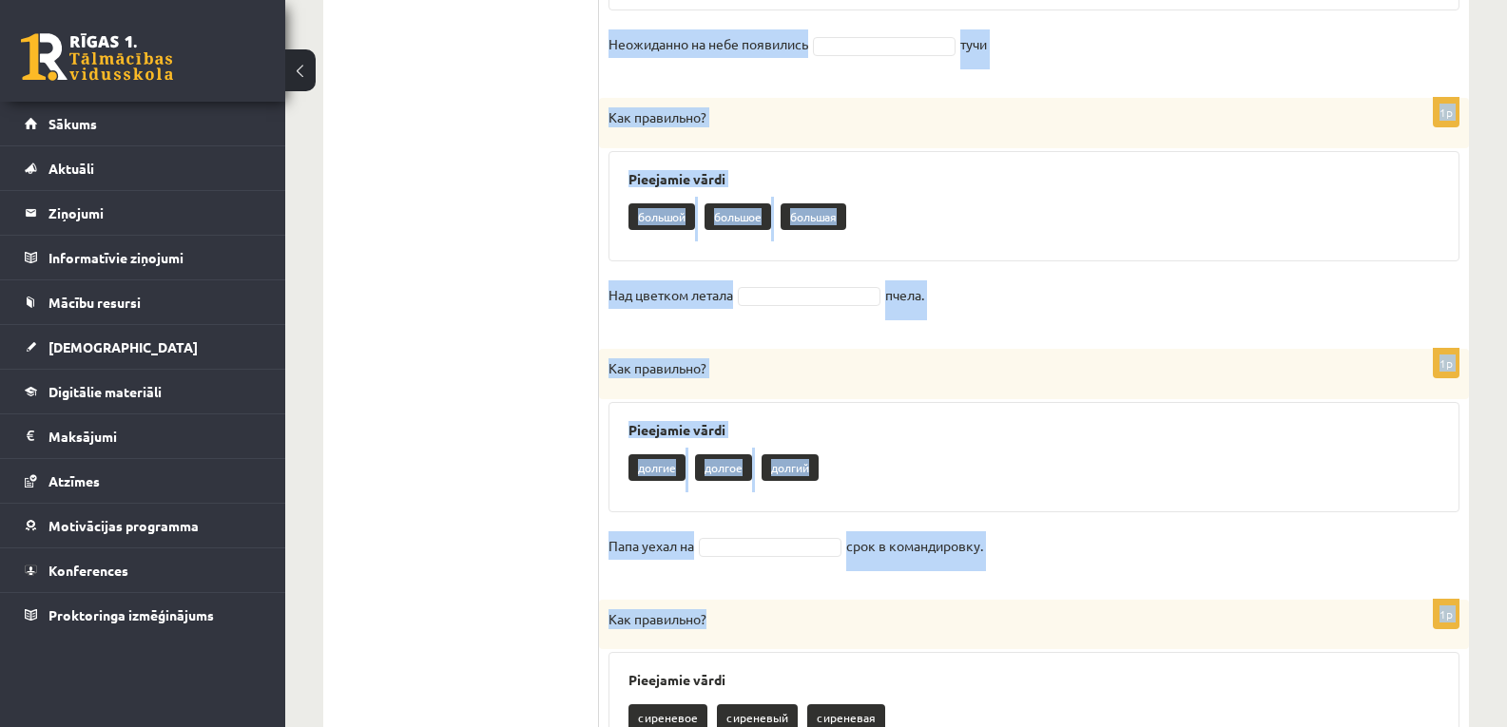
scroll to position [2248, 0]
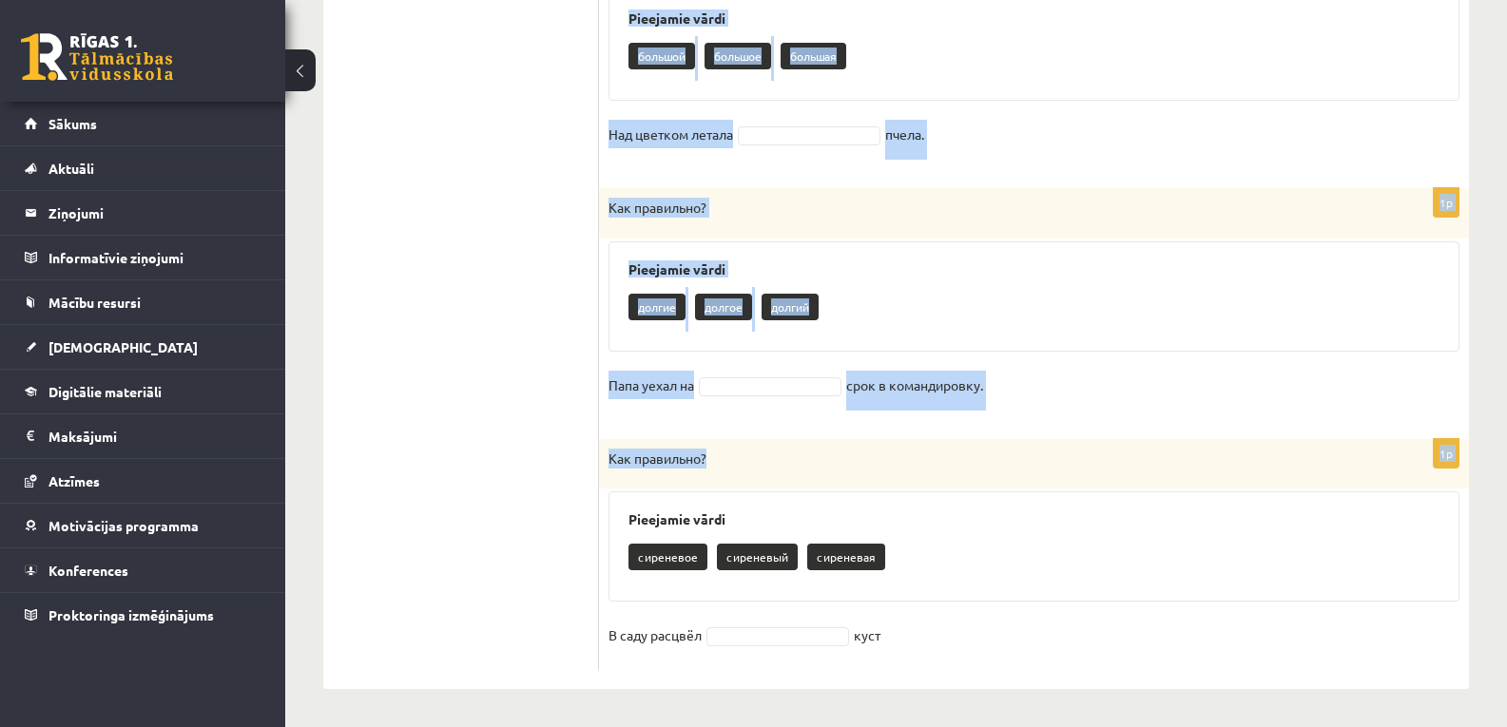
drag, startPoint x: 610, startPoint y: 213, endPoint x: 890, endPoint y: 633, distance: 504.6
copy form "Как правильно? Pieejamie vārdi белый белые белая В нашем саду растут ромашки 1p…"
click at [890, 633] on fieldset "В саду расцвёл куст" at bounding box center [1033, 641] width 851 height 40
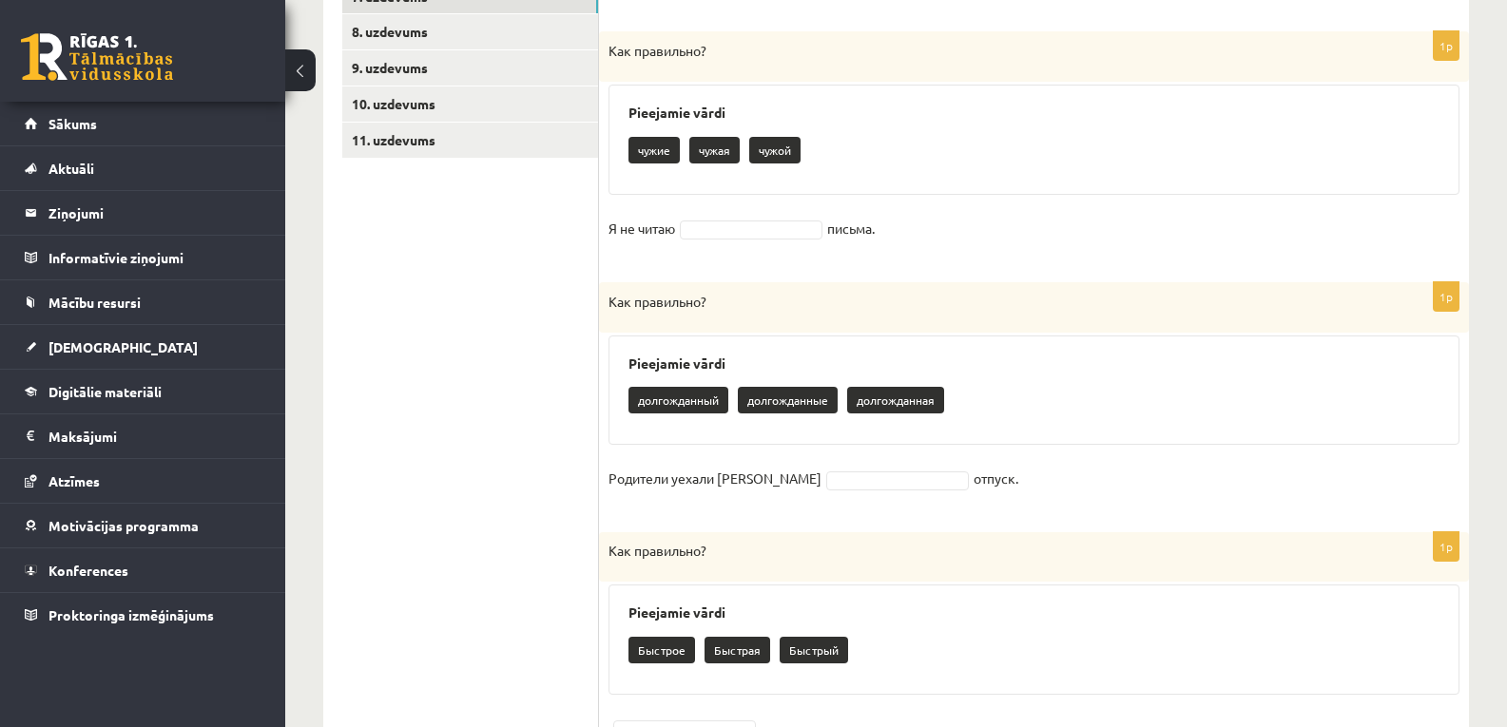
scroll to position [347, 0]
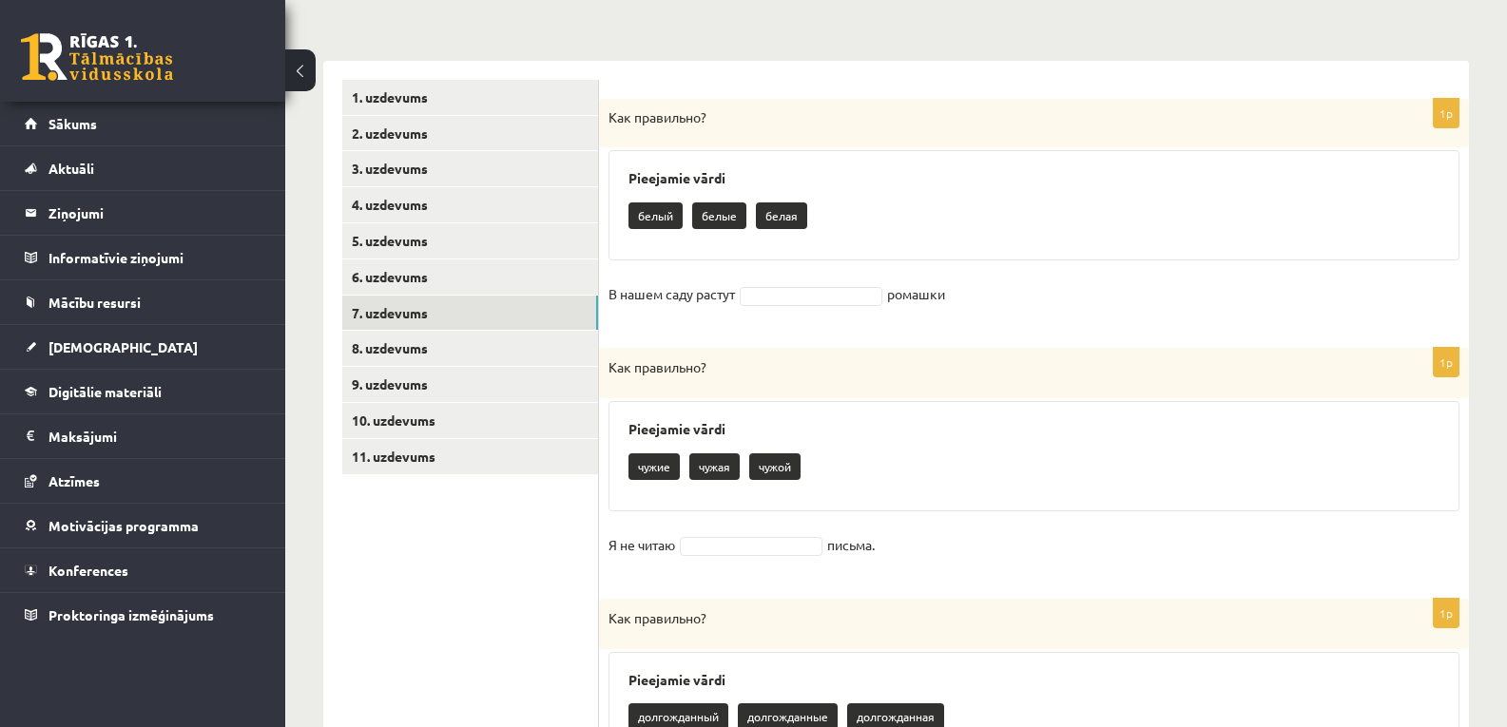
click at [808, 284] on fieldset "В нашем саду растут ромашки" at bounding box center [1033, 299] width 851 height 40
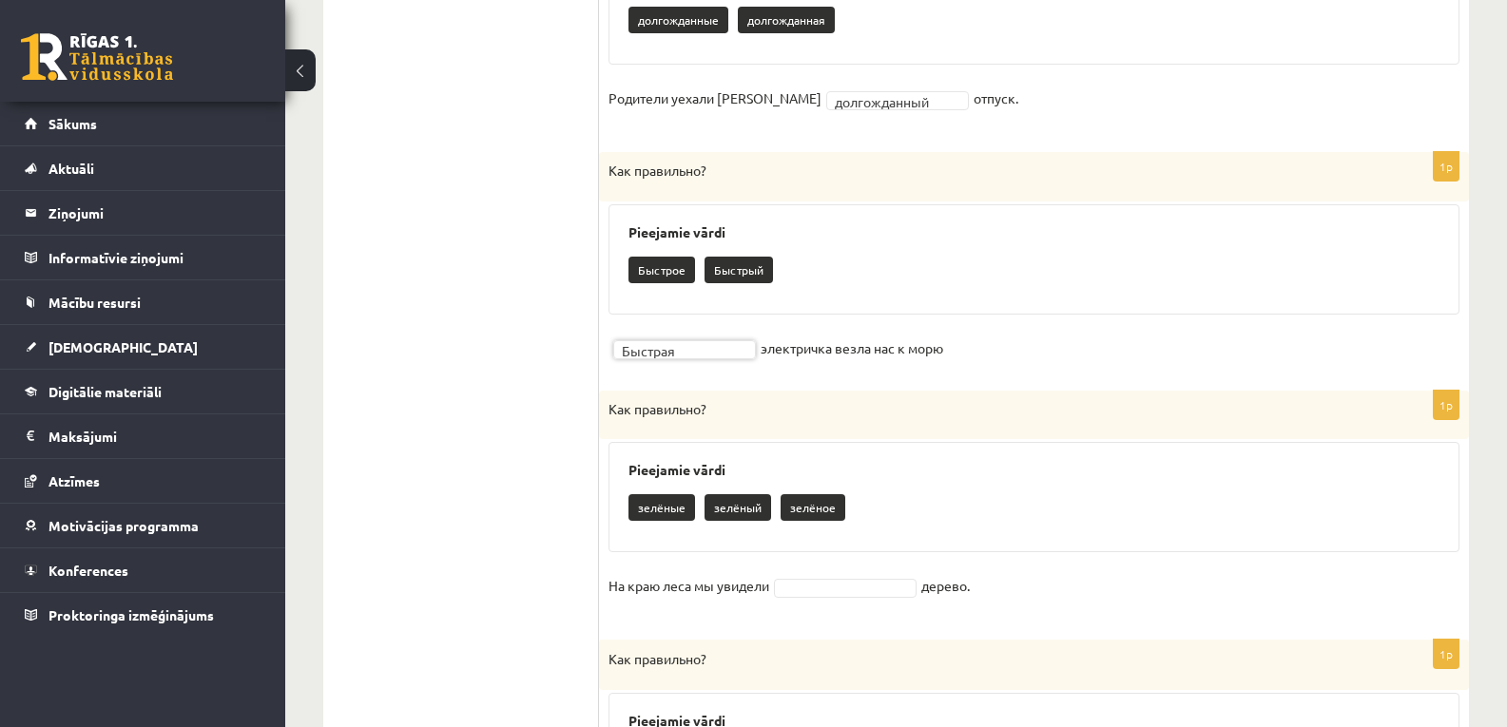
scroll to position [1171, 0]
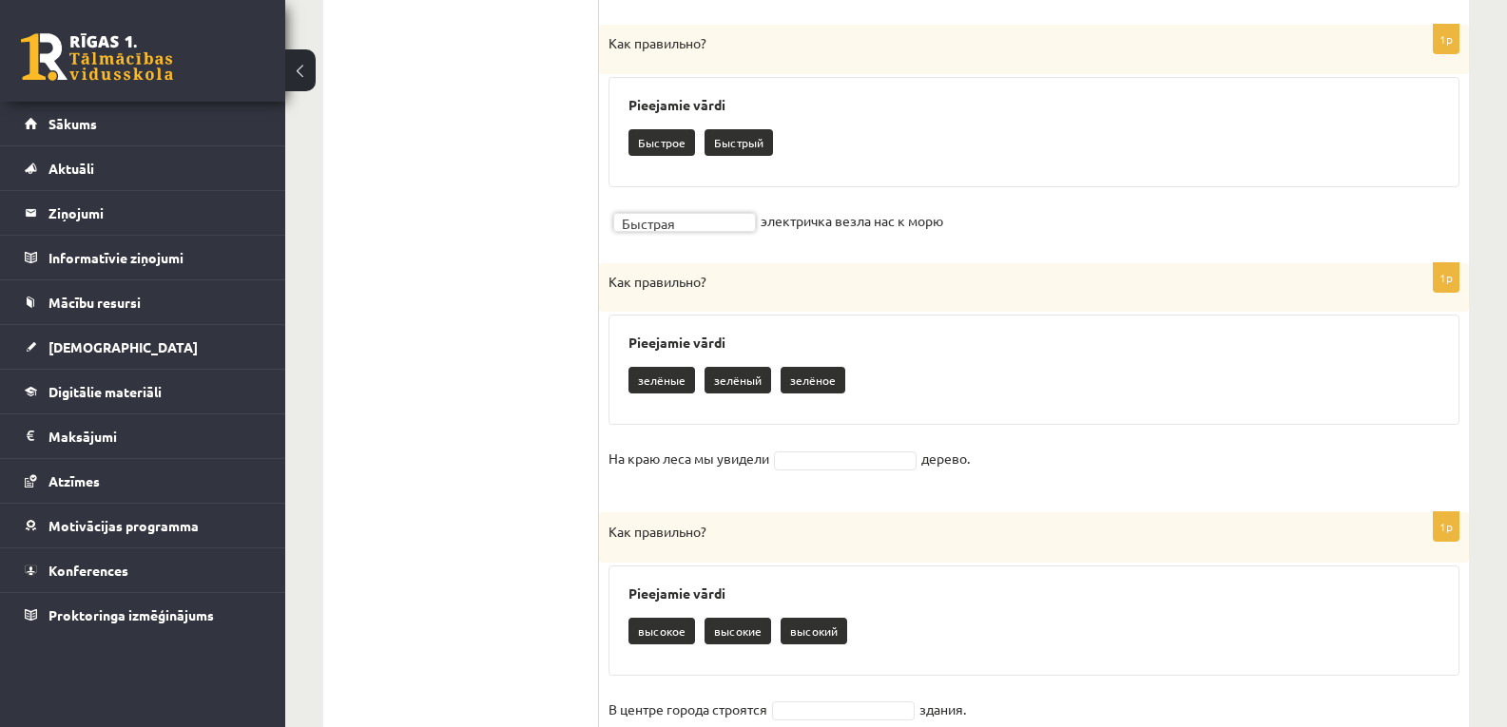
click at [822, 450] on fieldset "На краю леса мы увидели дерево." at bounding box center [1033, 464] width 851 height 40
click at [901, 472] on fieldset "На краю леса мы увидели зелёные ******* дерево." at bounding box center [1033, 464] width 851 height 40
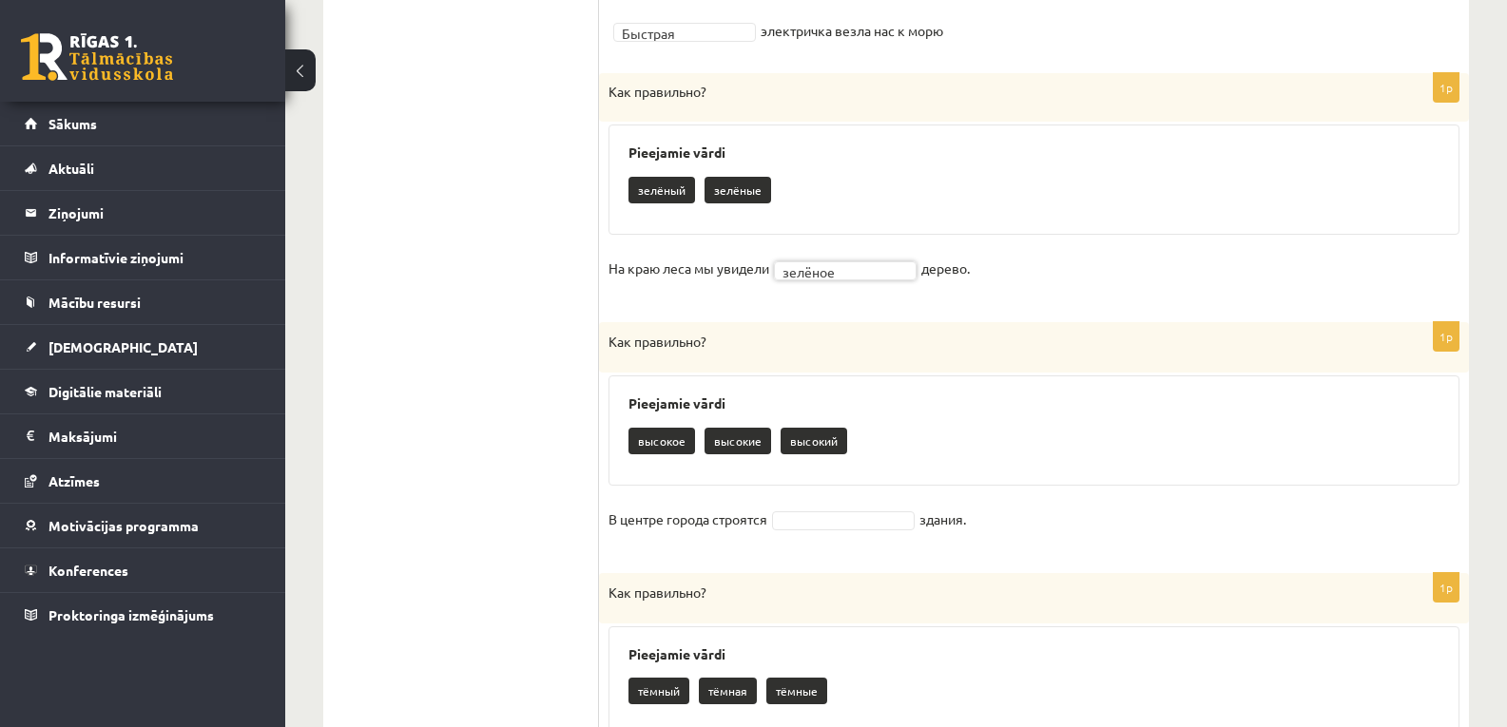
scroll to position [1424, 0]
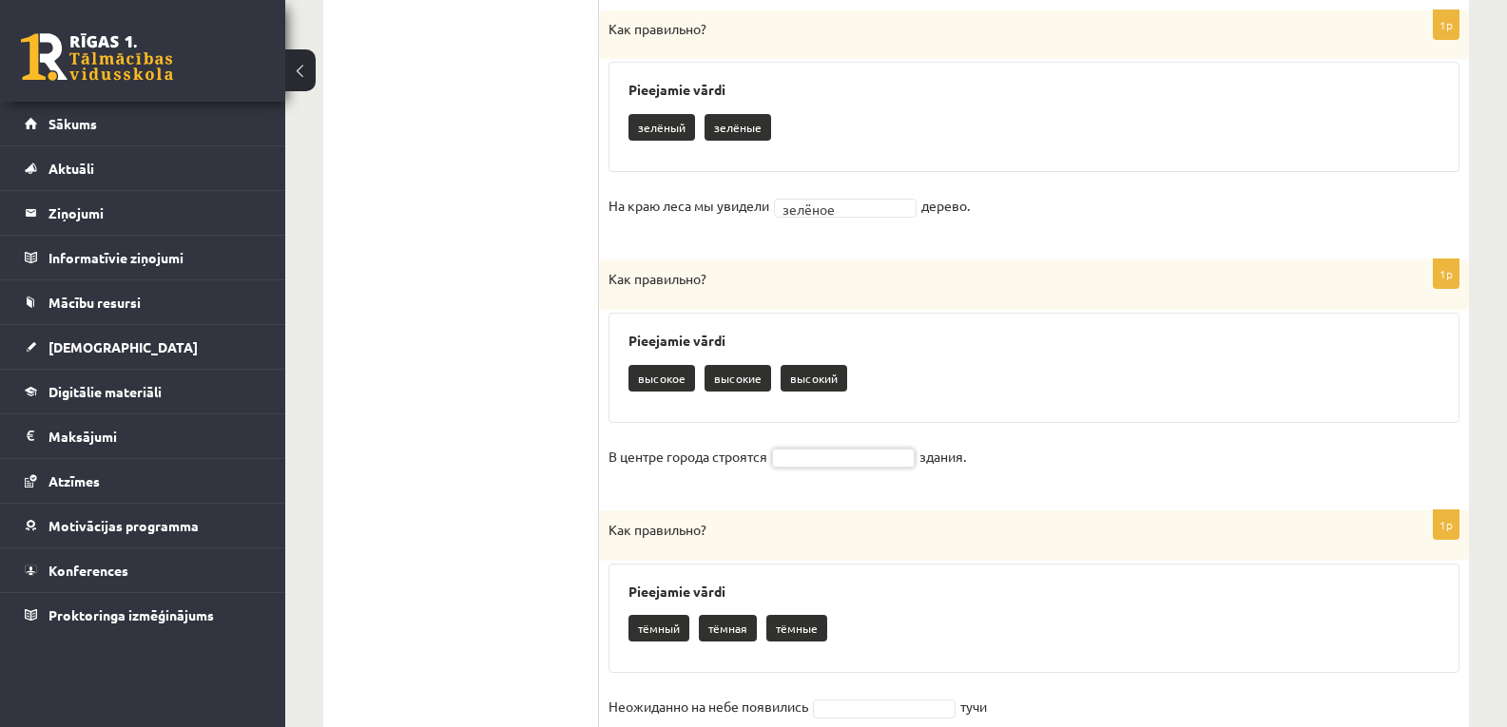
click at [834, 447] on fieldset "В центре города строятся здания." at bounding box center [1033, 462] width 851 height 40
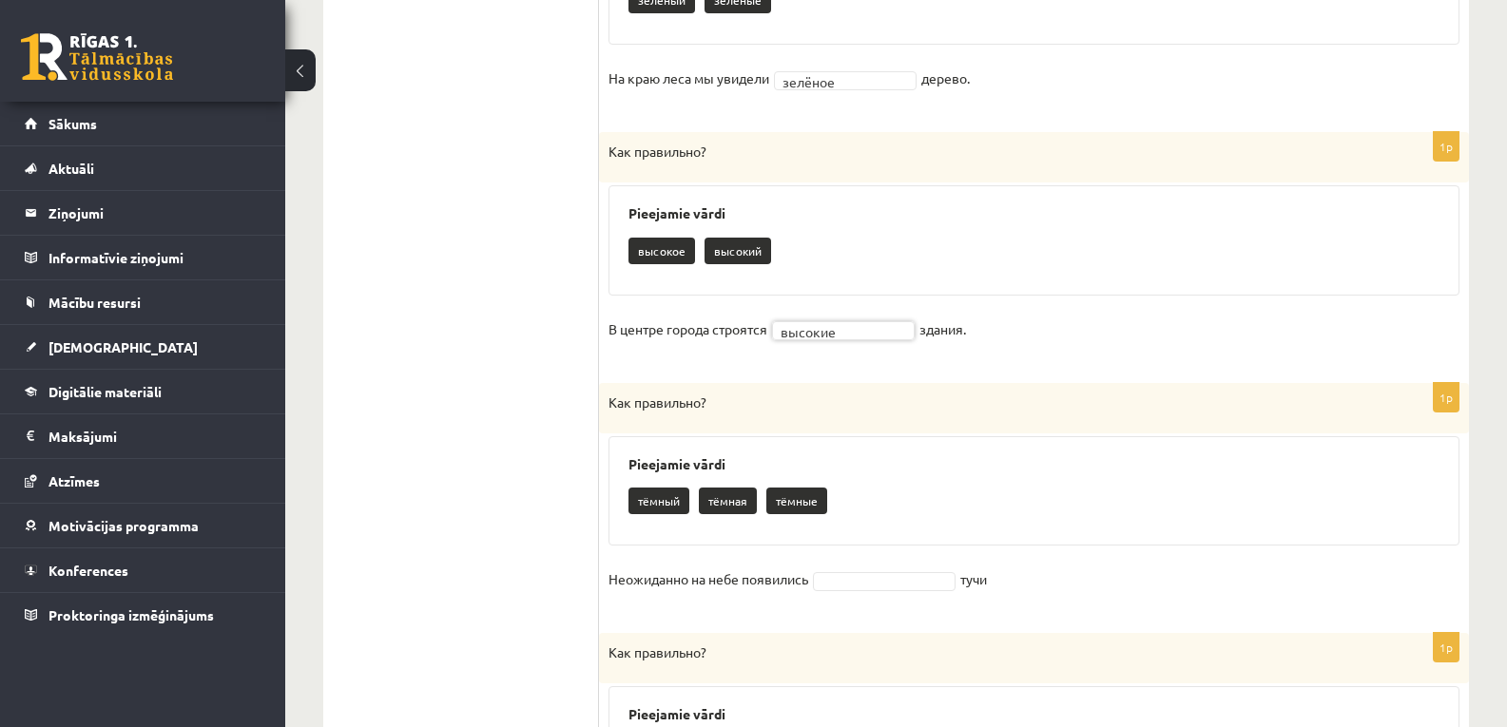
click at [787, 402] on p "Как правильно?" at bounding box center [986, 403] width 756 height 20
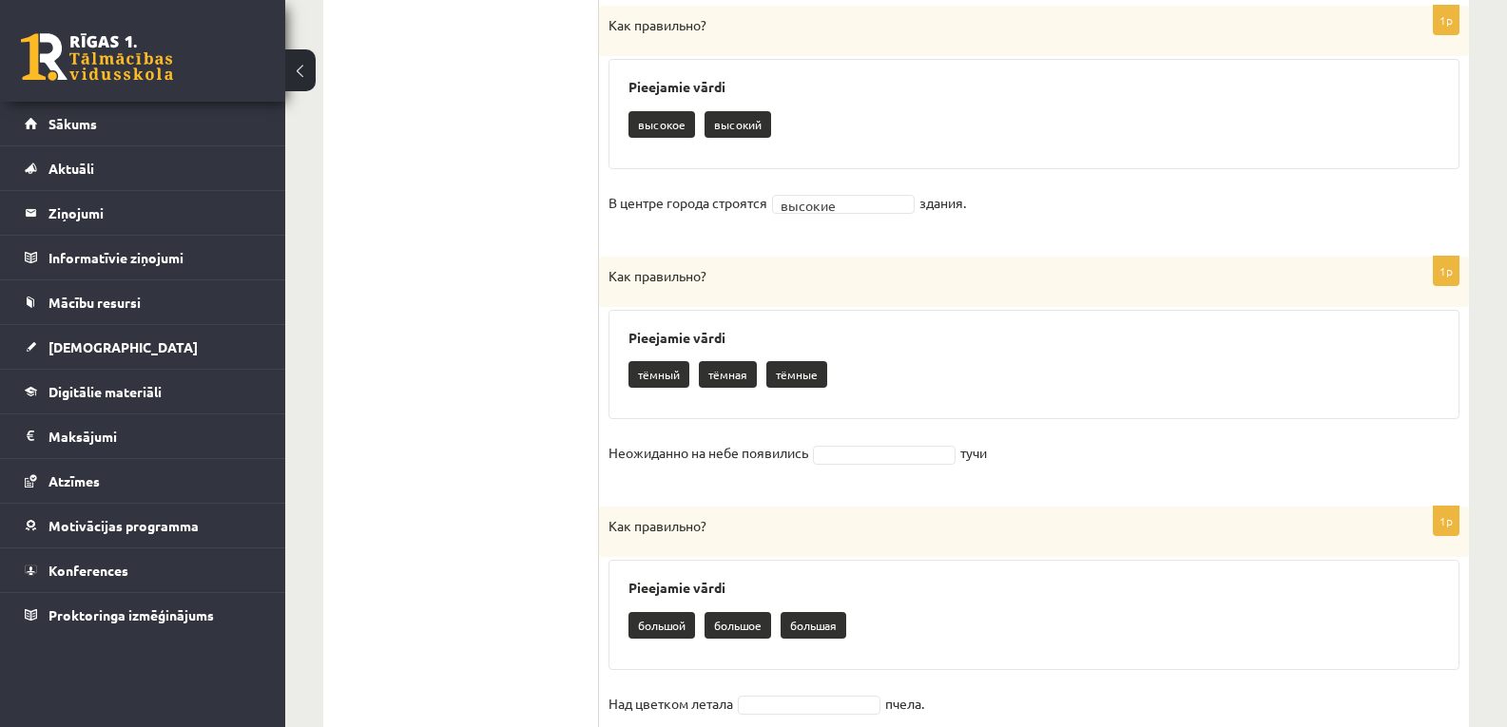
click at [846, 432] on div "1p Как правильно? Pieejamie vārdi тёмный тёмная тёмные Неожиданно на небе появи…" at bounding box center [1034, 373] width 870 height 232
click at [856, 433] on div "1p Как правильно? Pieejamie vārdi тёмный тёмная тёмные Неожиданно на небе появи…" at bounding box center [1034, 373] width 870 height 232
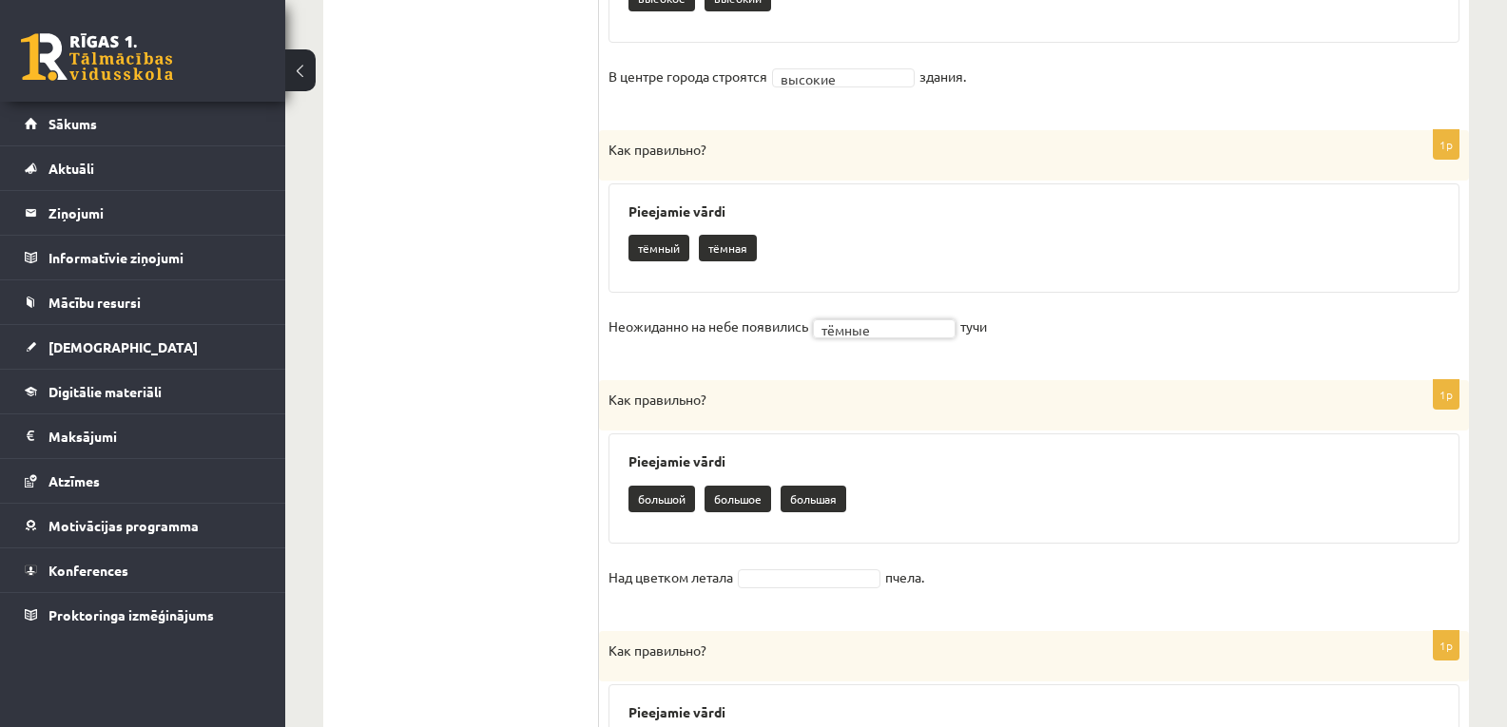
scroll to position [1868, 0]
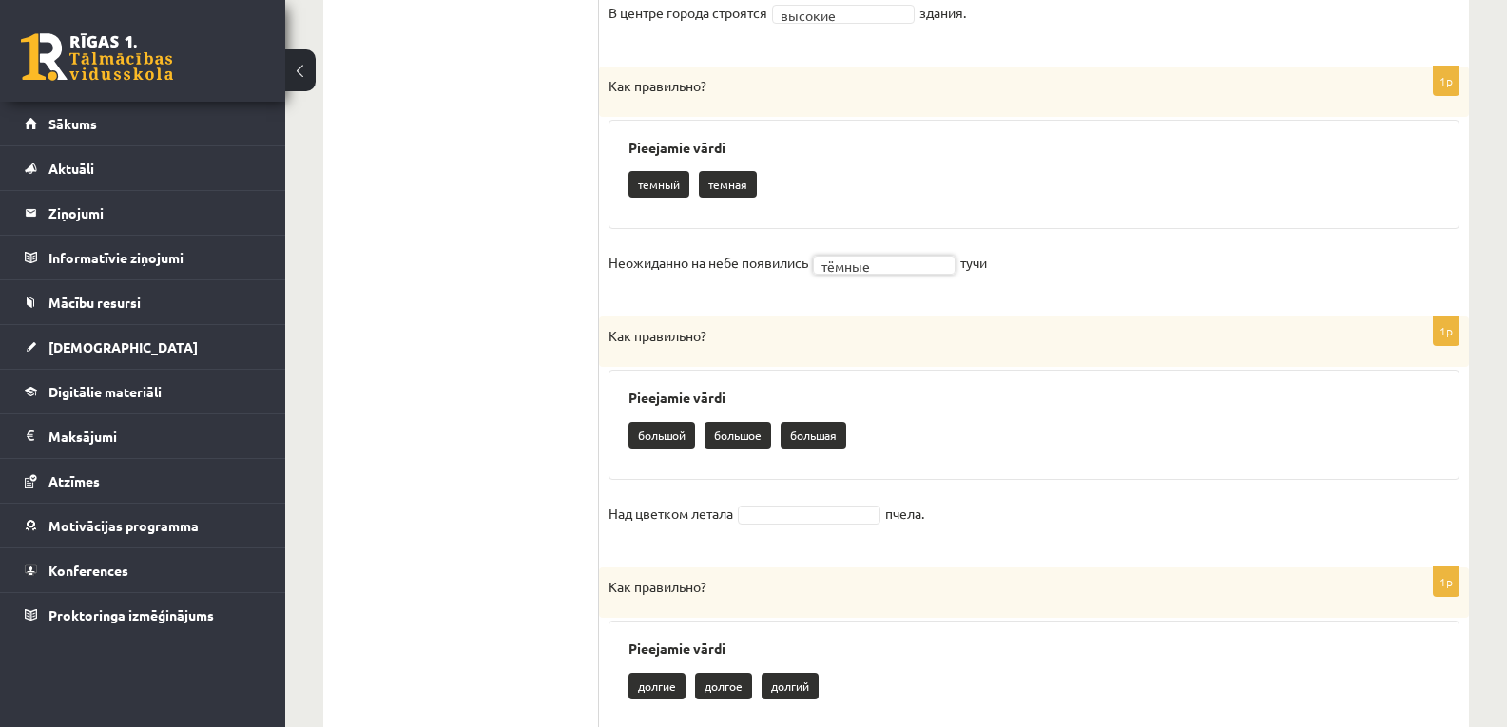
drag, startPoint x: 813, startPoint y: 538, endPoint x: 809, endPoint y: 528, distance: 11.1
click at [813, 538] on fieldset "Над цветком летала пчела." at bounding box center [1033, 519] width 851 height 40
click at [785, 587] on p "Как правильно?" at bounding box center [986, 587] width 756 height 20
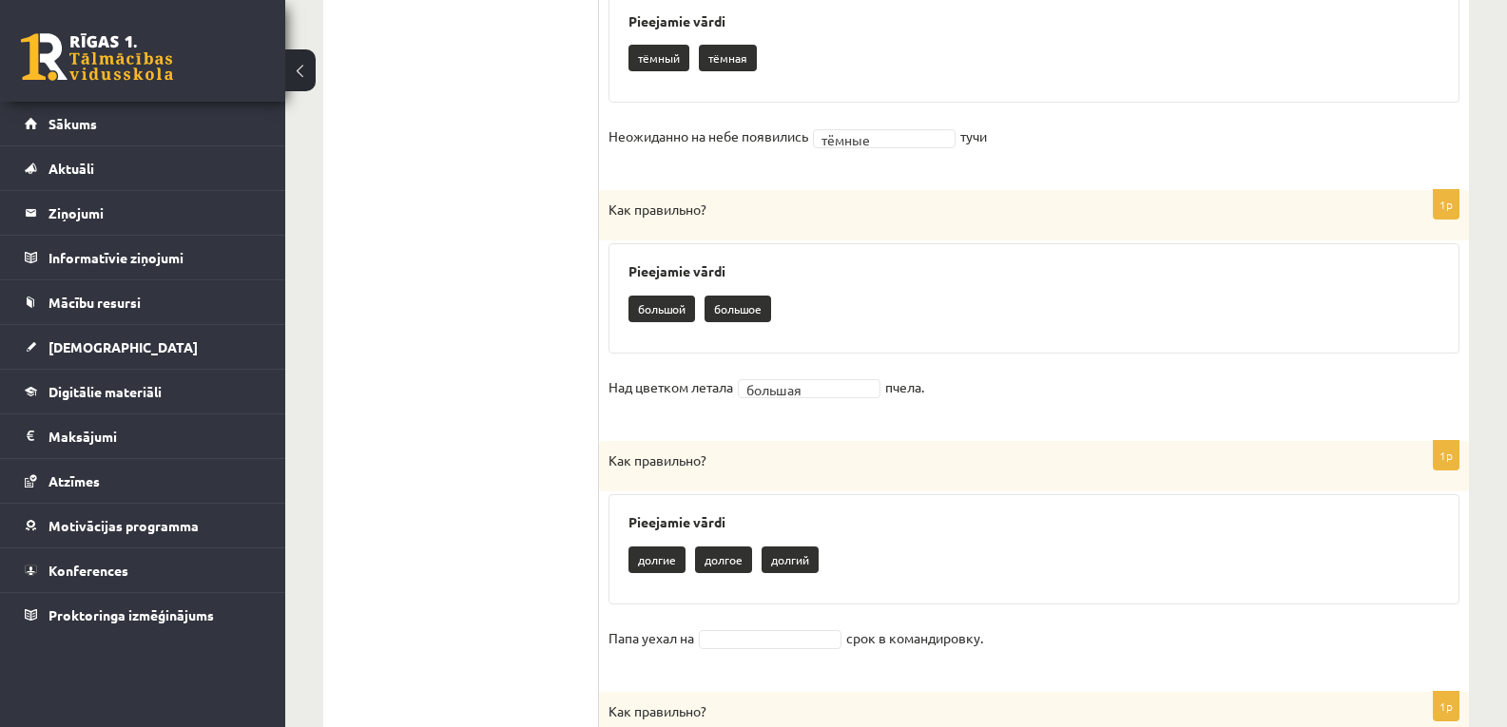
scroll to position [2122, 0]
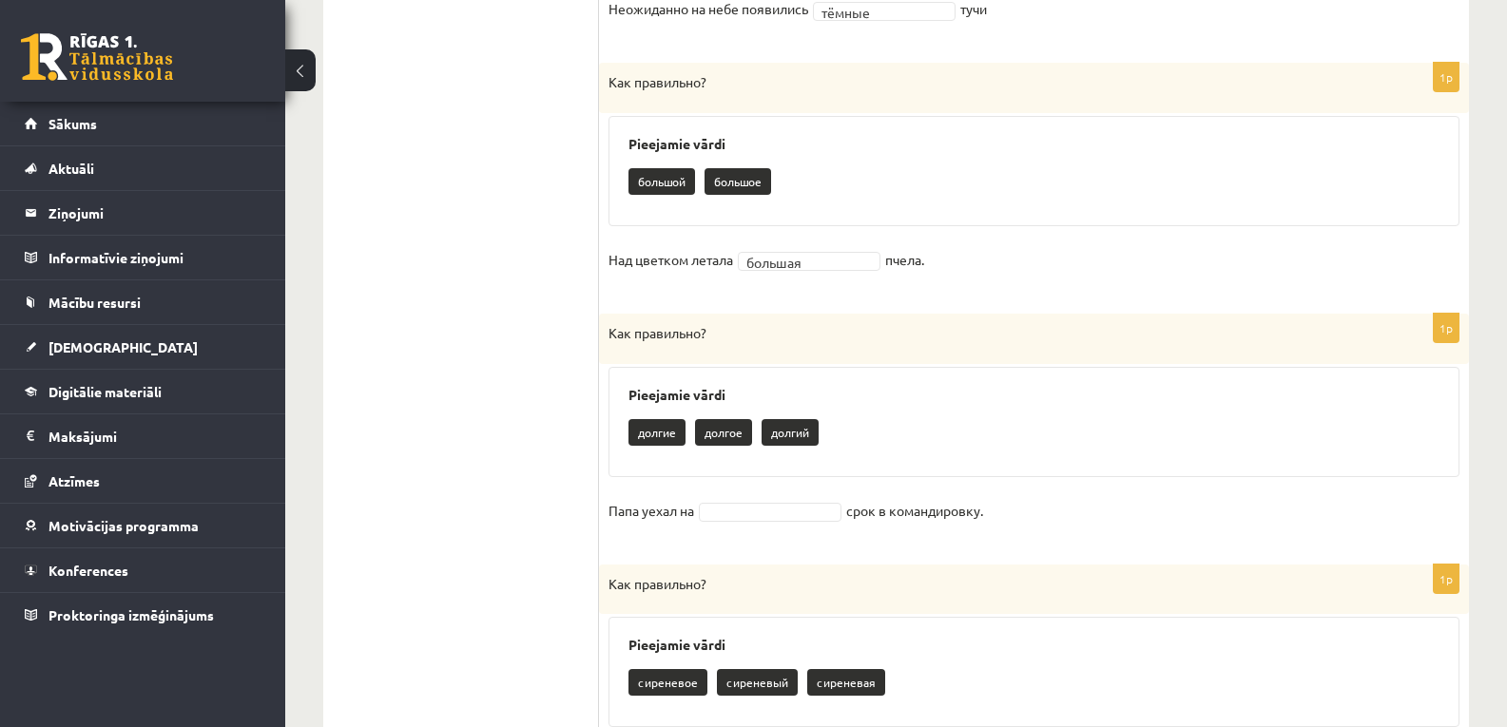
click at [781, 527] on fieldset "Папа уехал на срок в командировку." at bounding box center [1033, 516] width 851 height 40
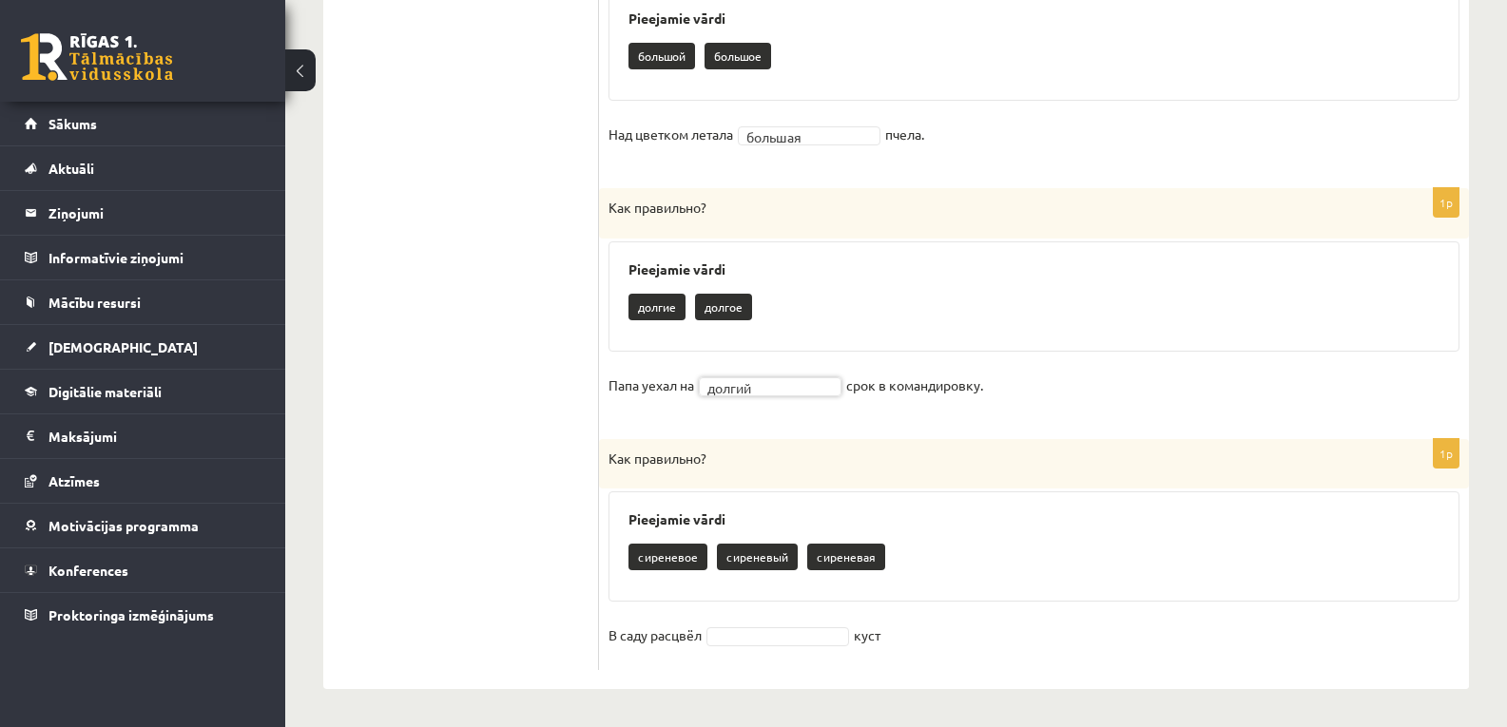
click at [752, 622] on fieldset "В саду расцвёл куст" at bounding box center [1033, 641] width 851 height 40
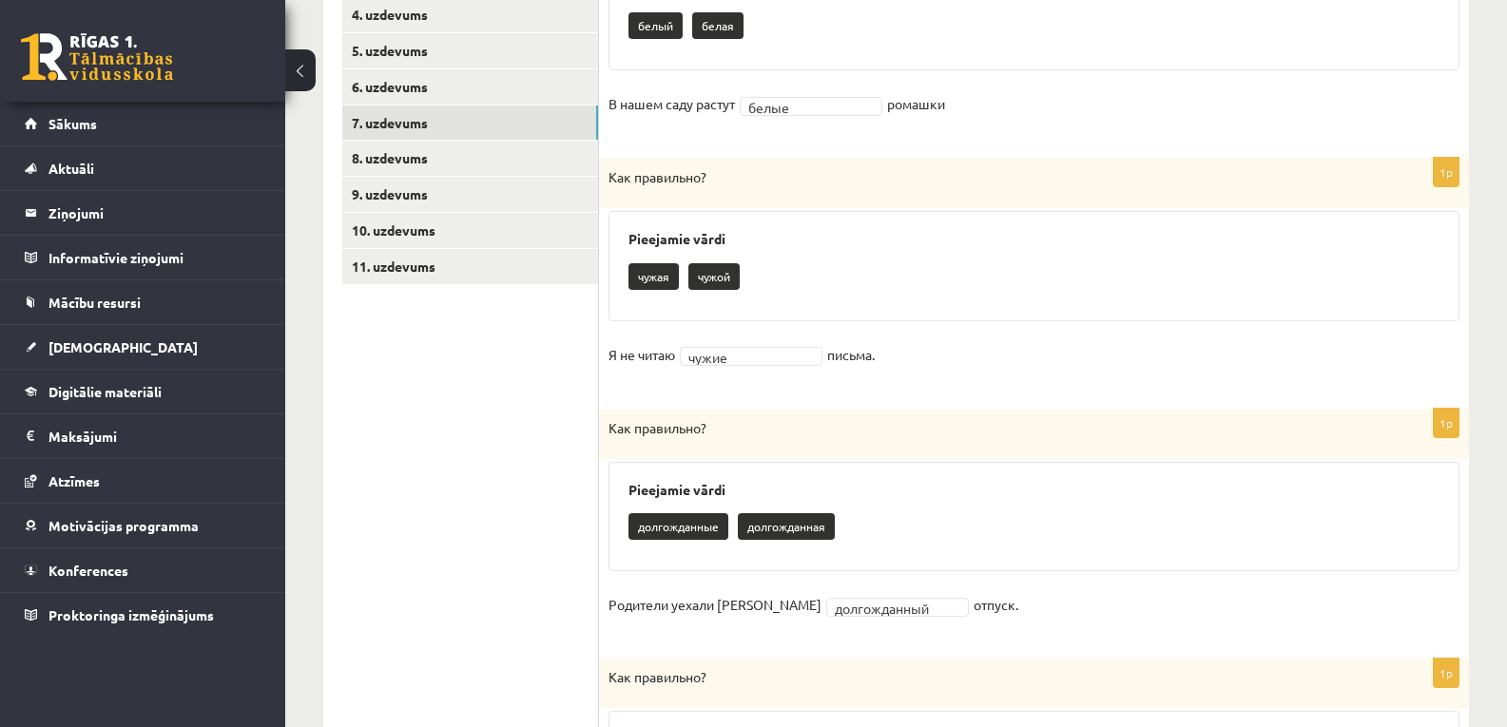
scroll to position [283, 0]
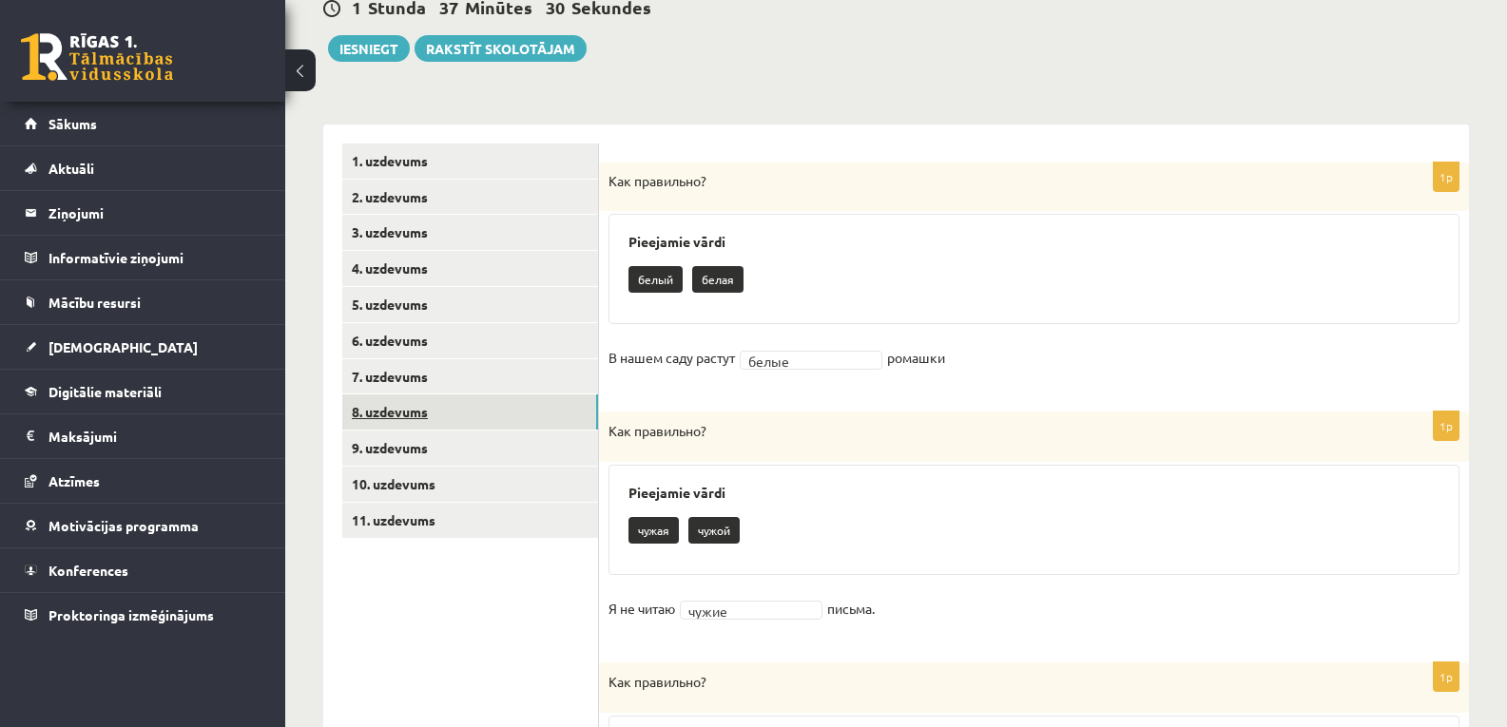
click at [460, 416] on link "8. uzdevums" at bounding box center [470, 412] width 256 height 35
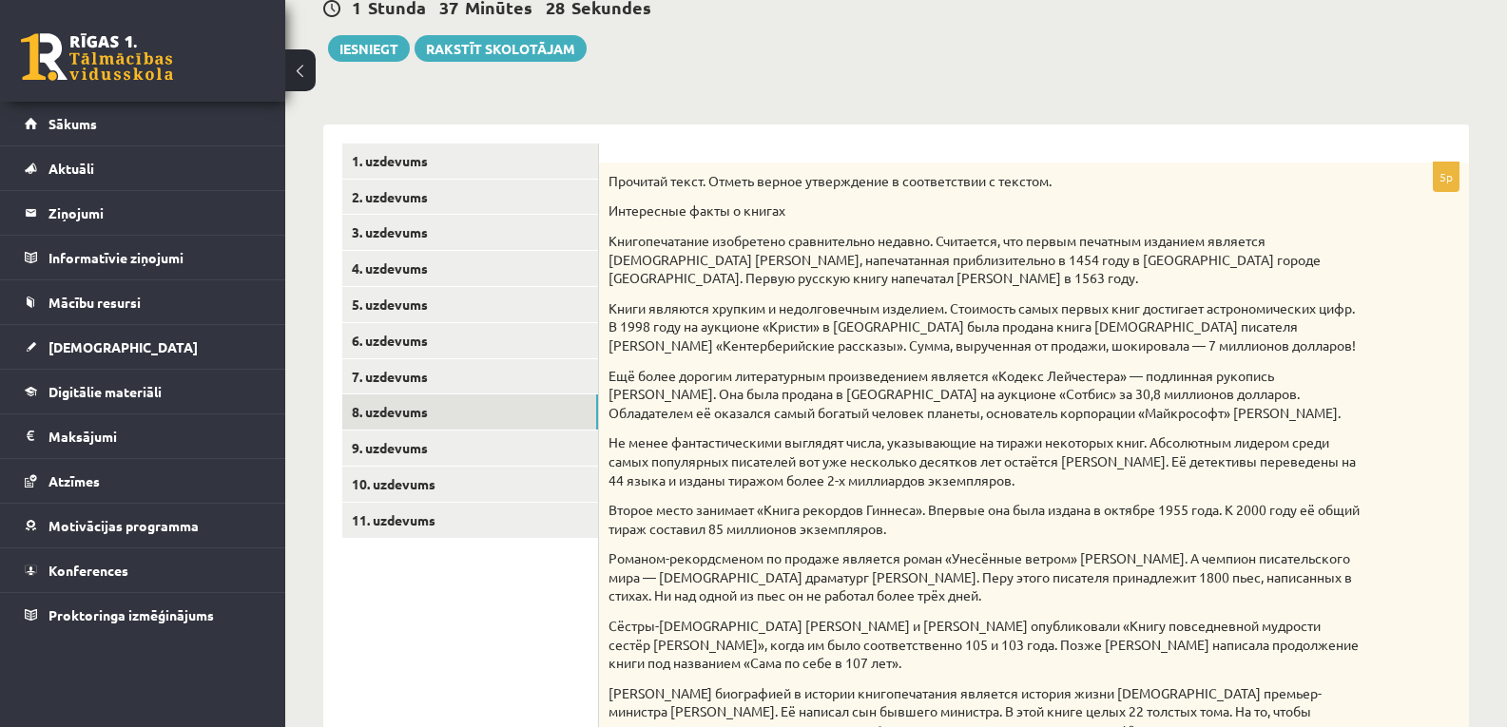
click at [606, 180] on div "Прочитай текст. Отметь верное утверждение в соответствии с текстом. Интересные …" at bounding box center [1034, 511] width 870 height 696
click at [837, 298] on div "Прочитай текст. Отметь верное утверждение в соответствии с текстом. Интересные …" at bounding box center [1034, 511] width 870 height 696
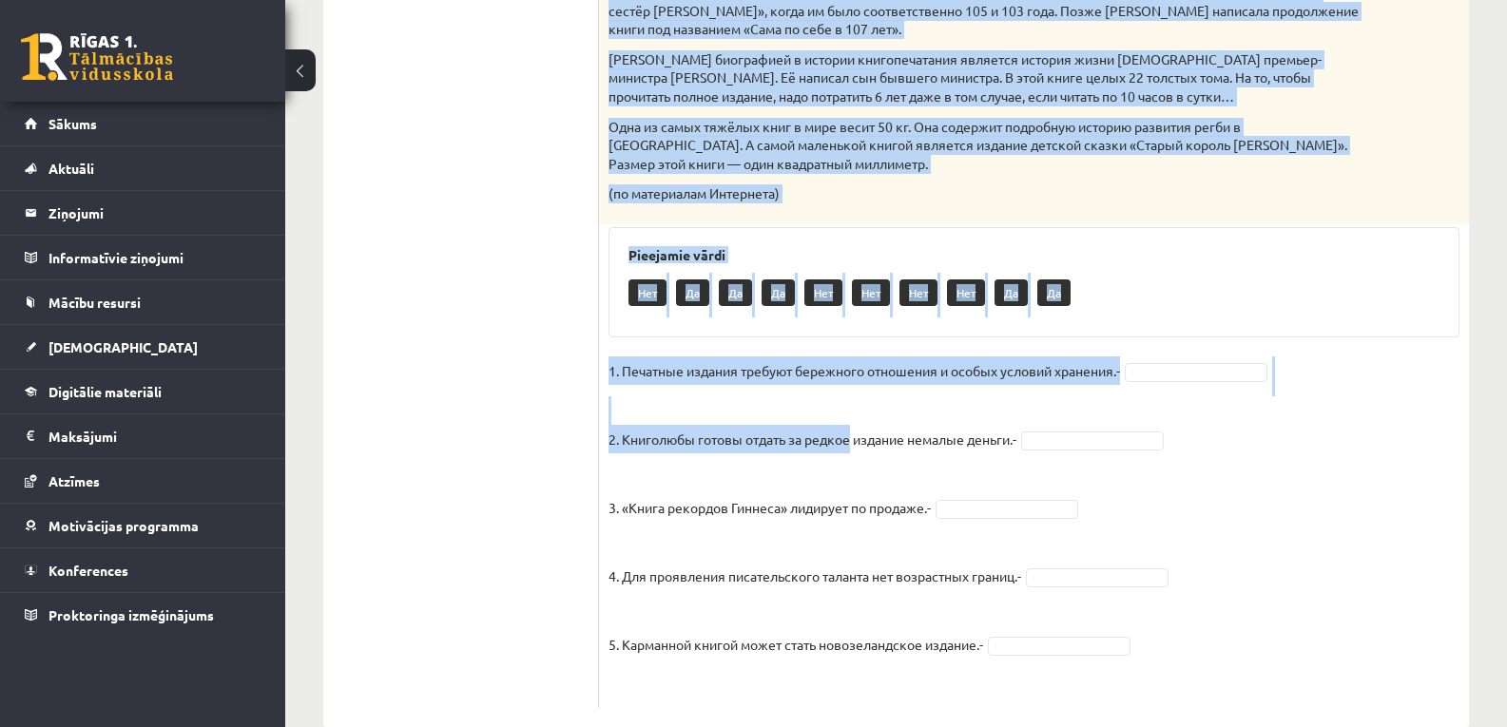
scroll to position [956, 0]
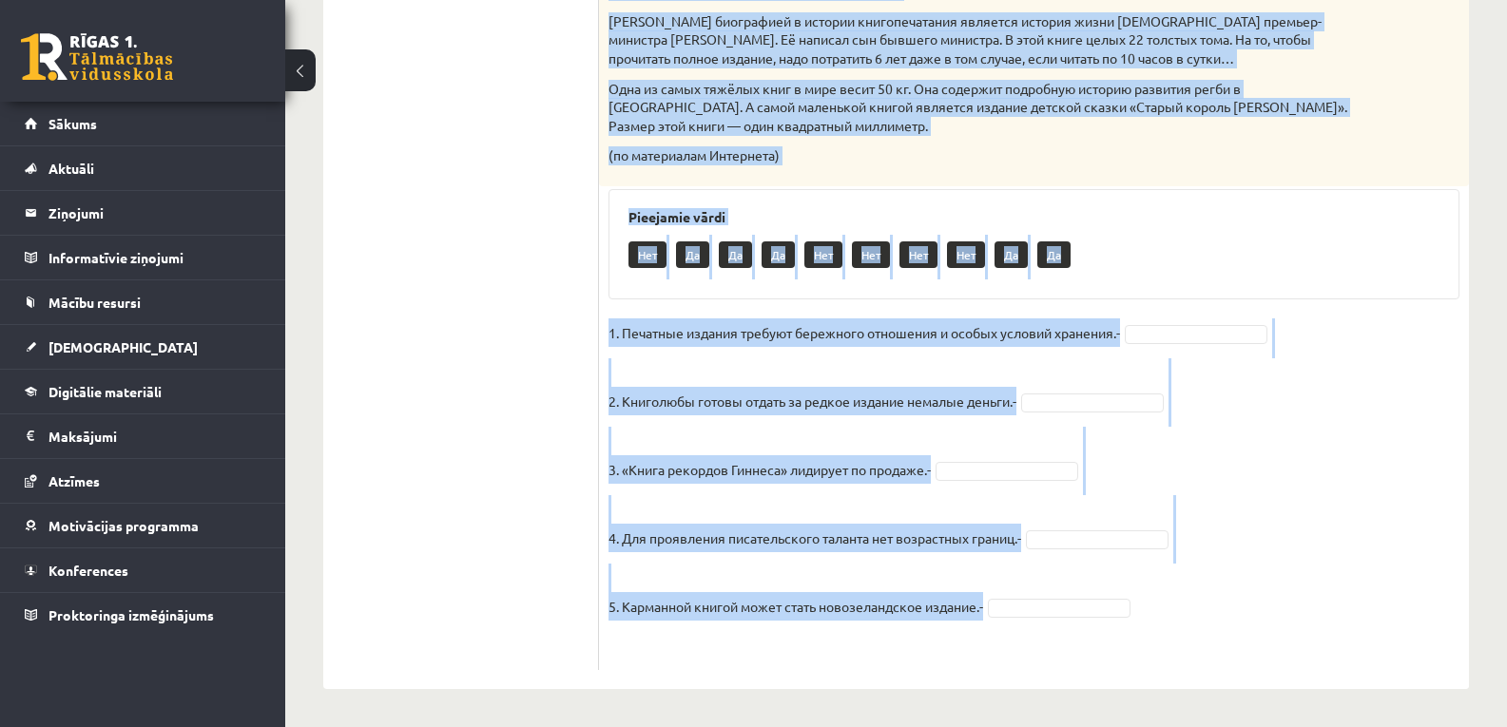
drag, startPoint x: 606, startPoint y: 180, endPoint x: 991, endPoint y: 612, distance: 579.1
click at [991, 612] on div "5p Прочитай текст. Отметь верное утверждение в соответствии с текстом. Интересн…" at bounding box center [1034, 80] width 870 height 1180
copy div "Прочитай текст. Отметь верное утверждение в соответствии с текстом. Интересные …"
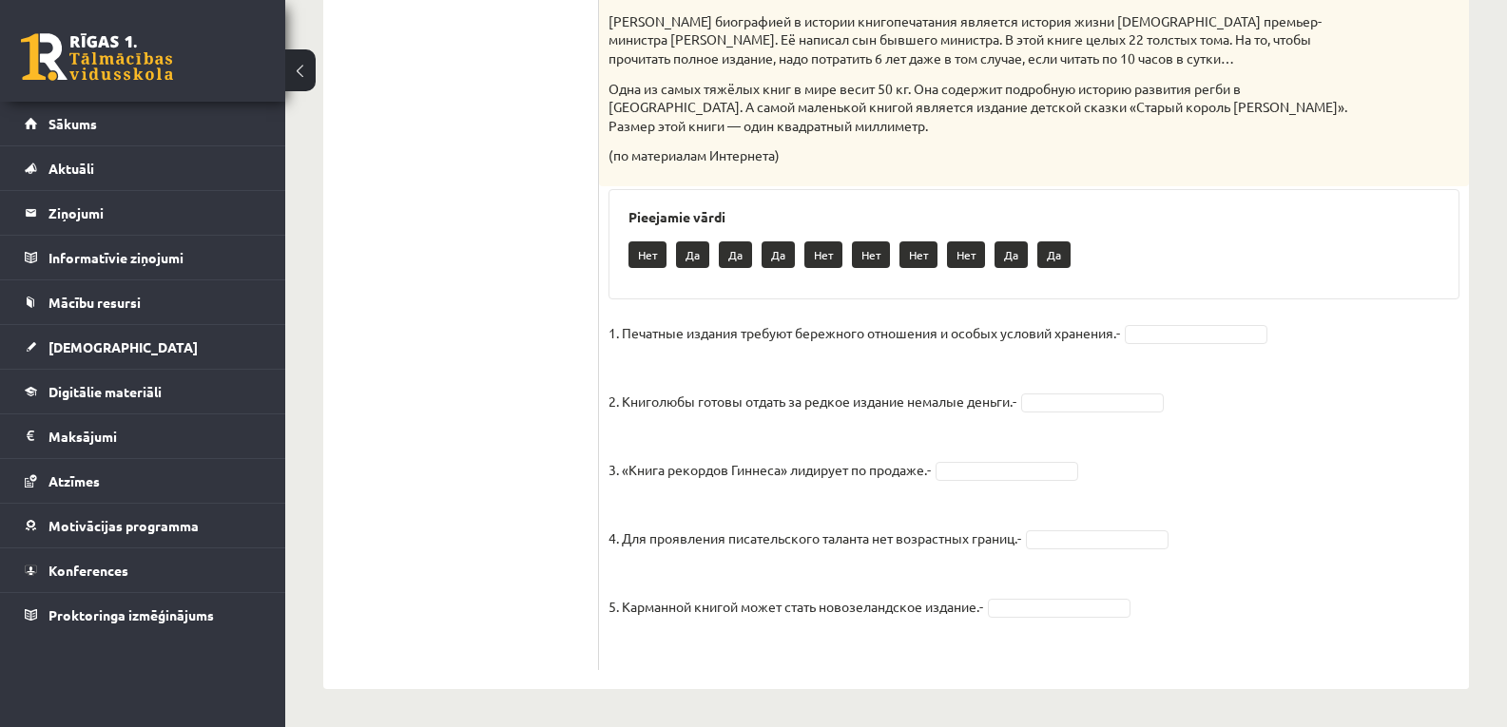
click at [991, 612] on span at bounding box center [1059, 606] width 152 height 17
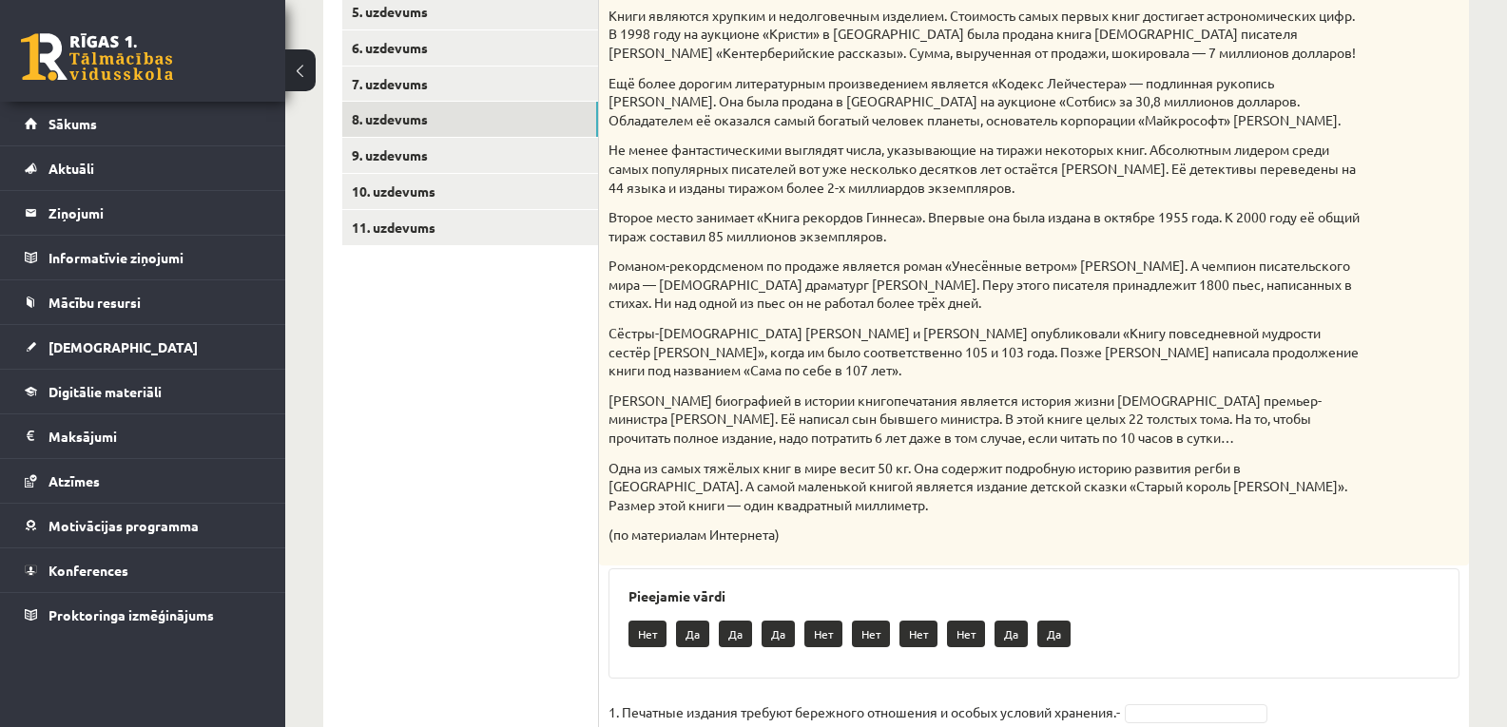
scroll to position [512, 0]
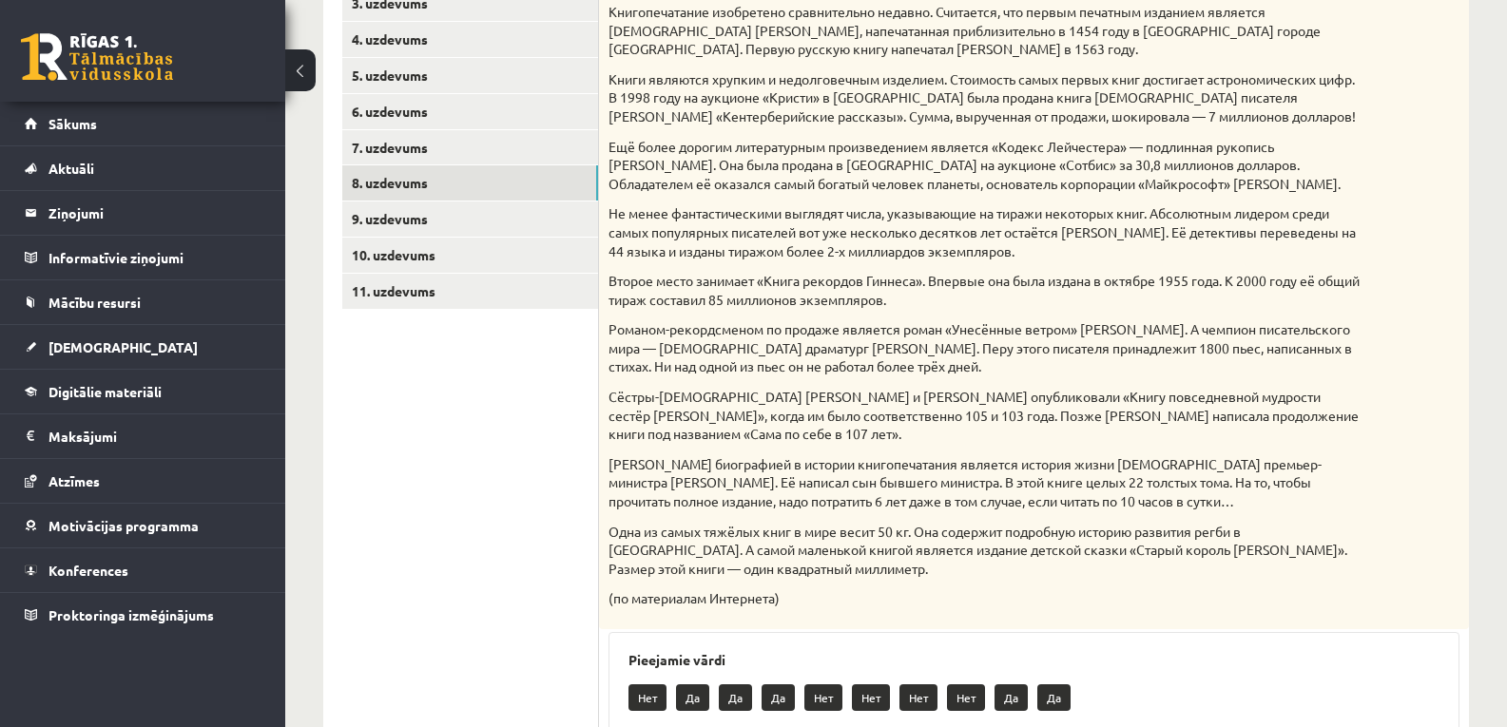
drag, startPoint x: 871, startPoint y: 369, endPoint x: 822, endPoint y: 350, distance: 52.1
click at [822, 350] on p "Романом-рекордсменом по продаже является роман «Унесённые ветром» Маргарет Митч…" at bounding box center [986, 348] width 756 height 56
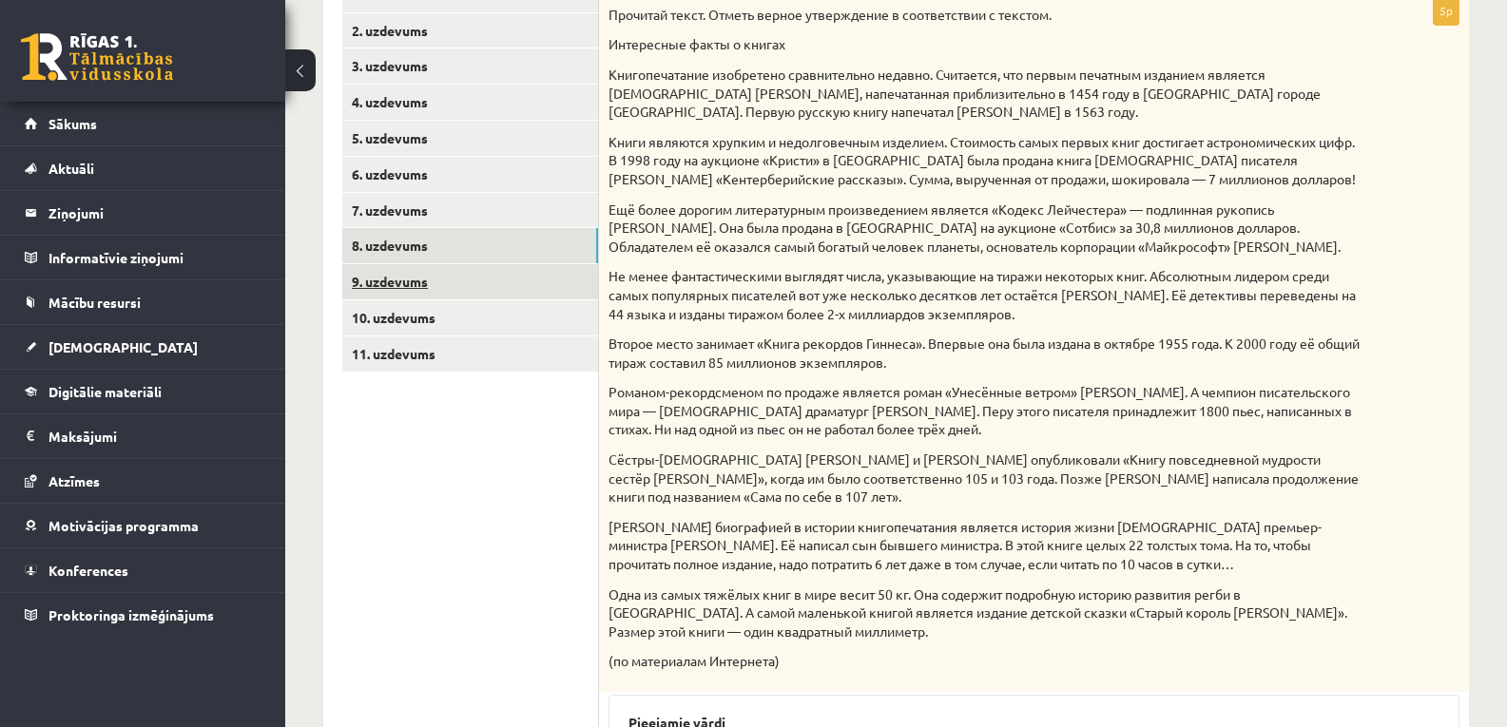
scroll to position [322, 0]
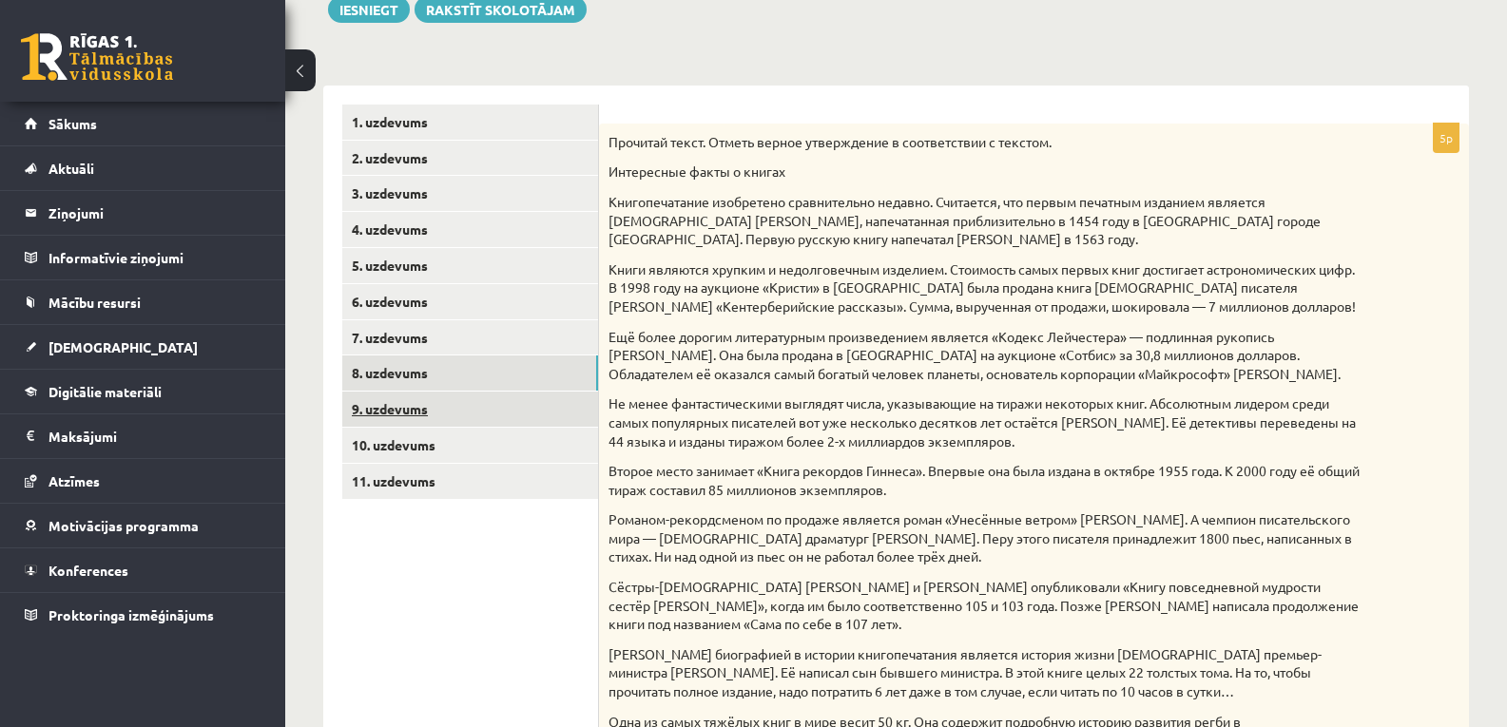
click at [406, 403] on link "9. uzdevums" at bounding box center [470, 409] width 256 height 35
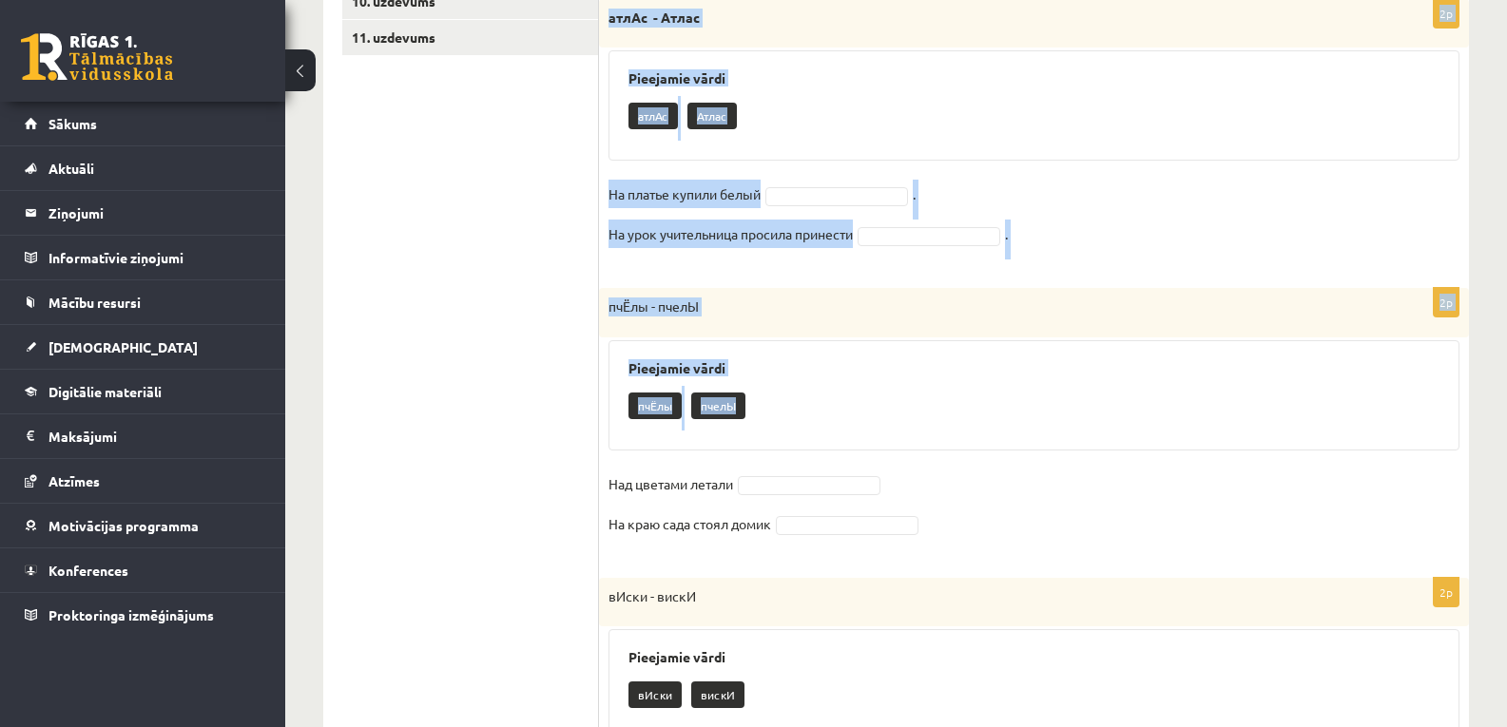
scroll to position [945, 0]
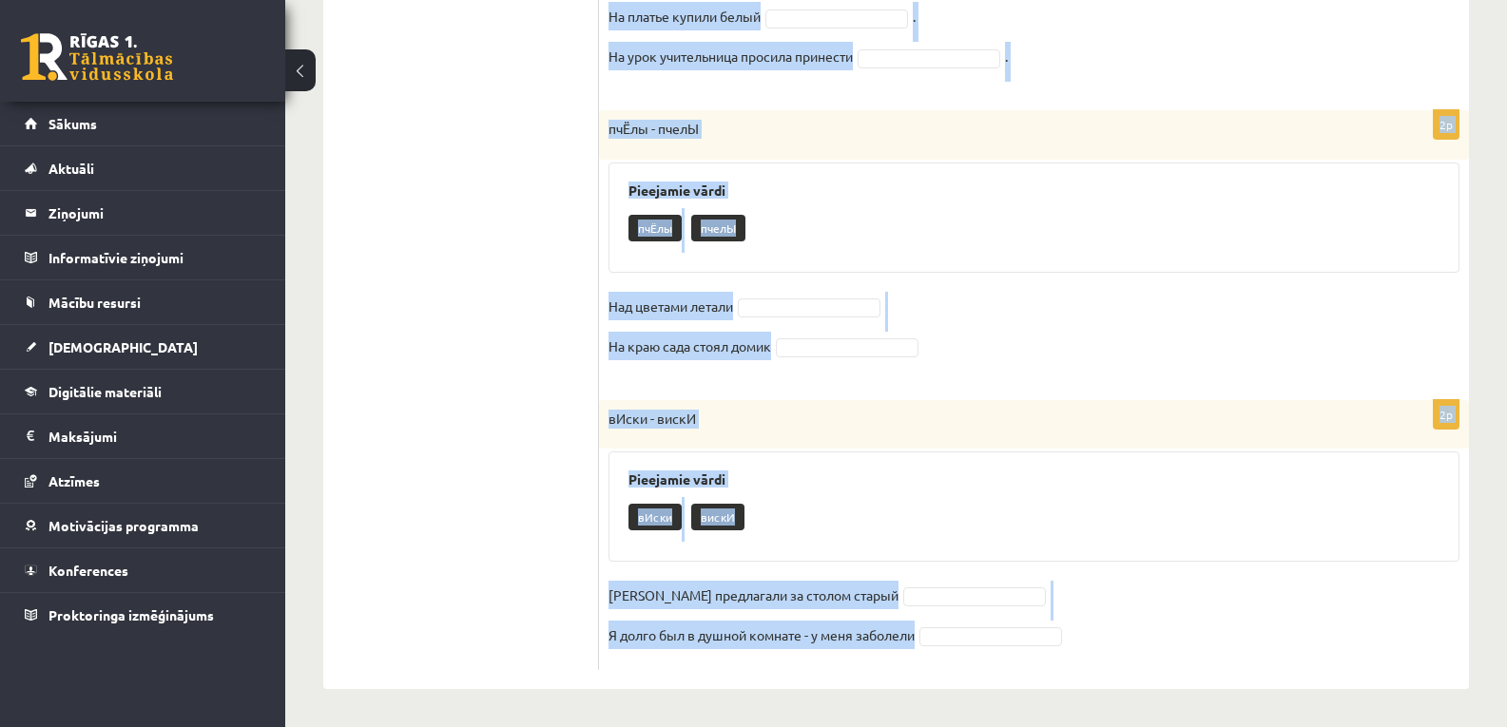
drag, startPoint x: 622, startPoint y: 113, endPoint x: 933, endPoint y: 639, distance: 611.2
click at [933, 639] on form "Выберите правильное слово! 2p дУхи - духИ Pieejamie vārdi духИ дУхи Мне подарил…" at bounding box center [1034, 76] width 832 height 1187
copy form "Выберите правильное слово! 2p дУхи - духИ Pieejamie vārdi духИ дУхи Мне подарил…"
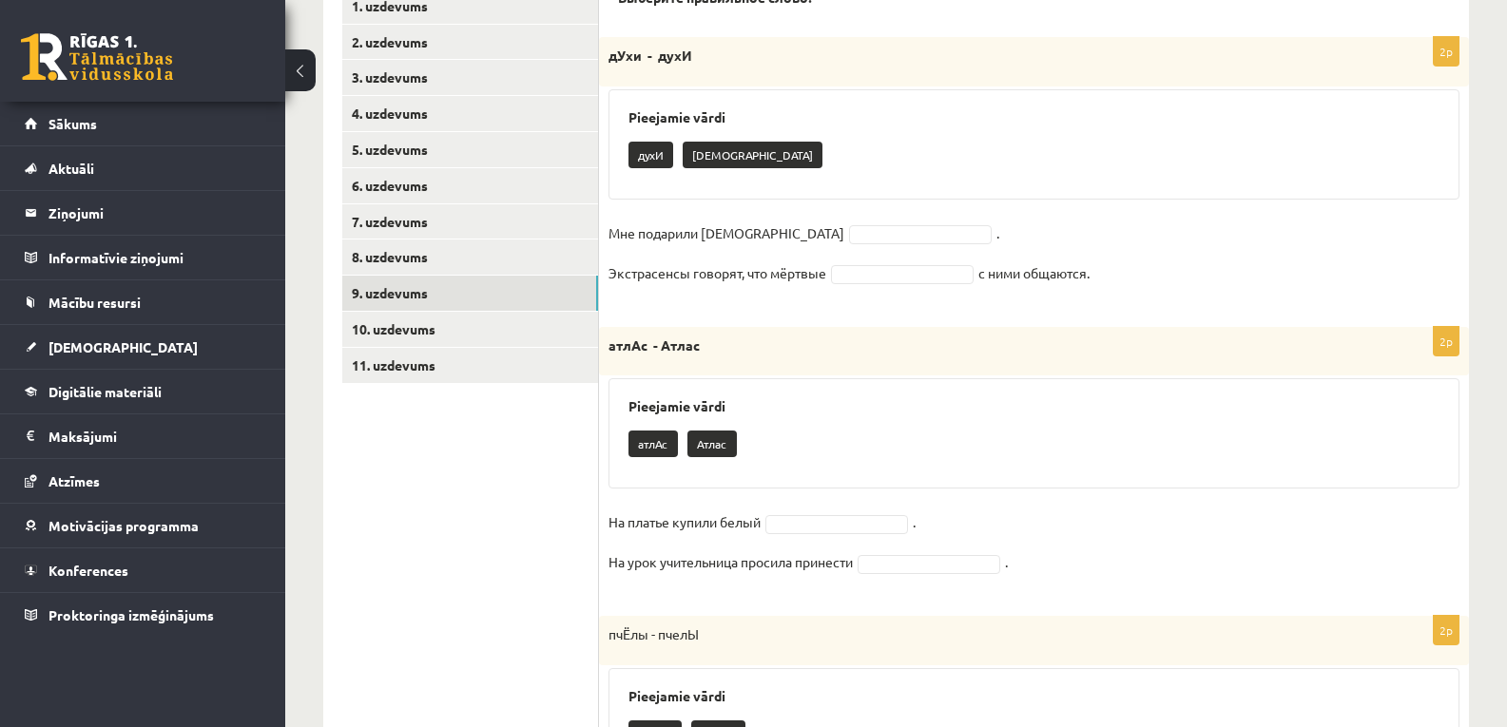
scroll to position [311, 0]
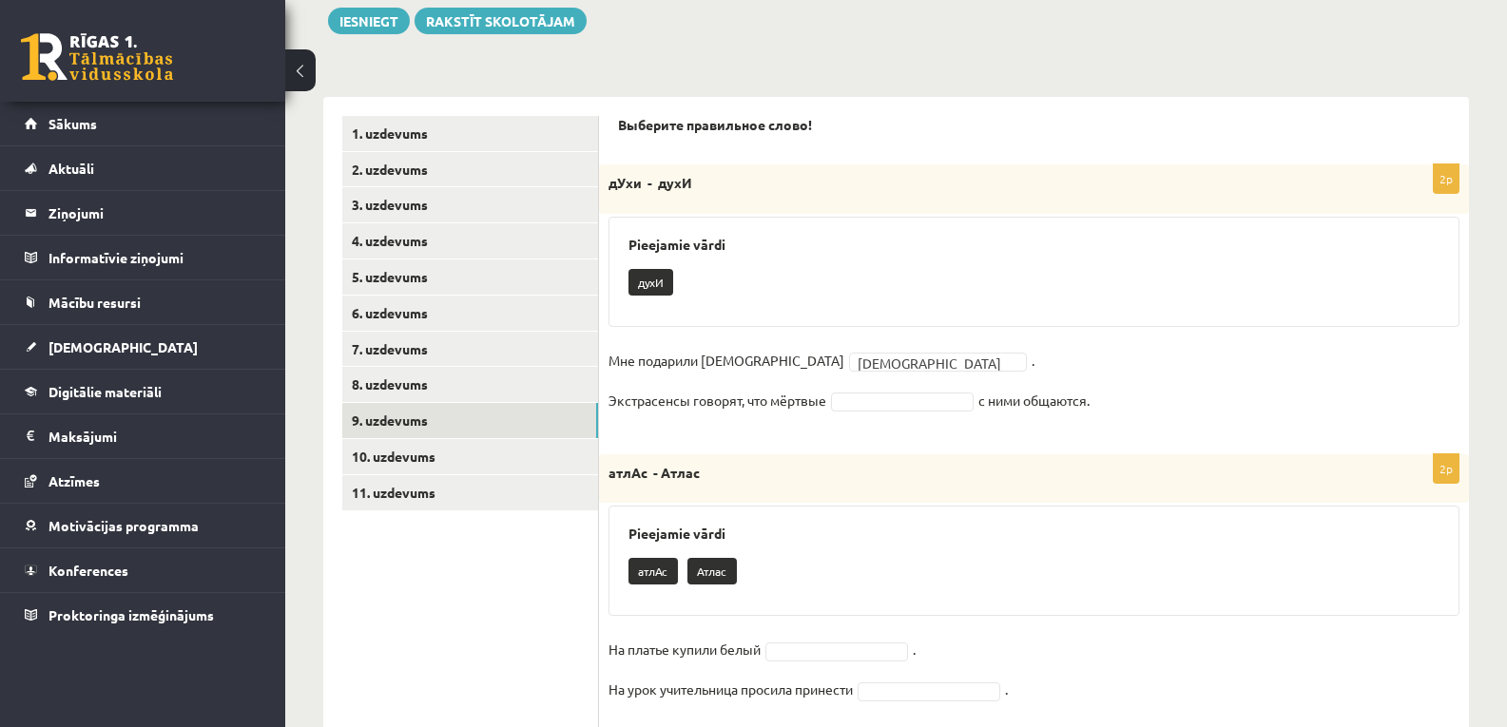
click at [863, 417] on fieldset "Мне подарили французские дУхи **** . Экстрасенсы говорят, что мёртвые с ними об…" at bounding box center [1033, 386] width 851 height 80
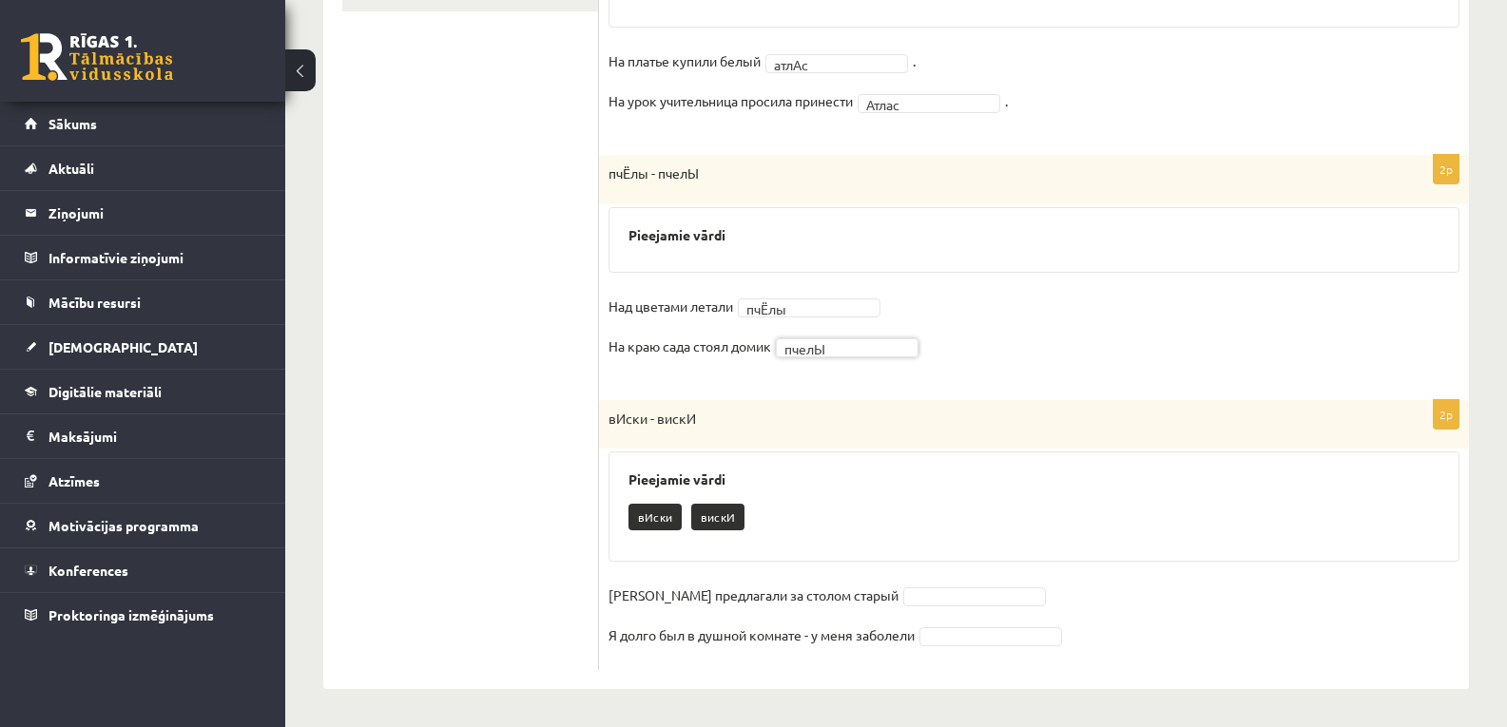
scroll to position [811, 0]
click at [953, 609] on fieldset "Гостям предлагали за столом старый Я долго был в душной комнате - у меня заболе…" at bounding box center [1033, 621] width 851 height 80
drag, startPoint x: 962, startPoint y: 596, endPoint x: 947, endPoint y: 593, distance: 15.5
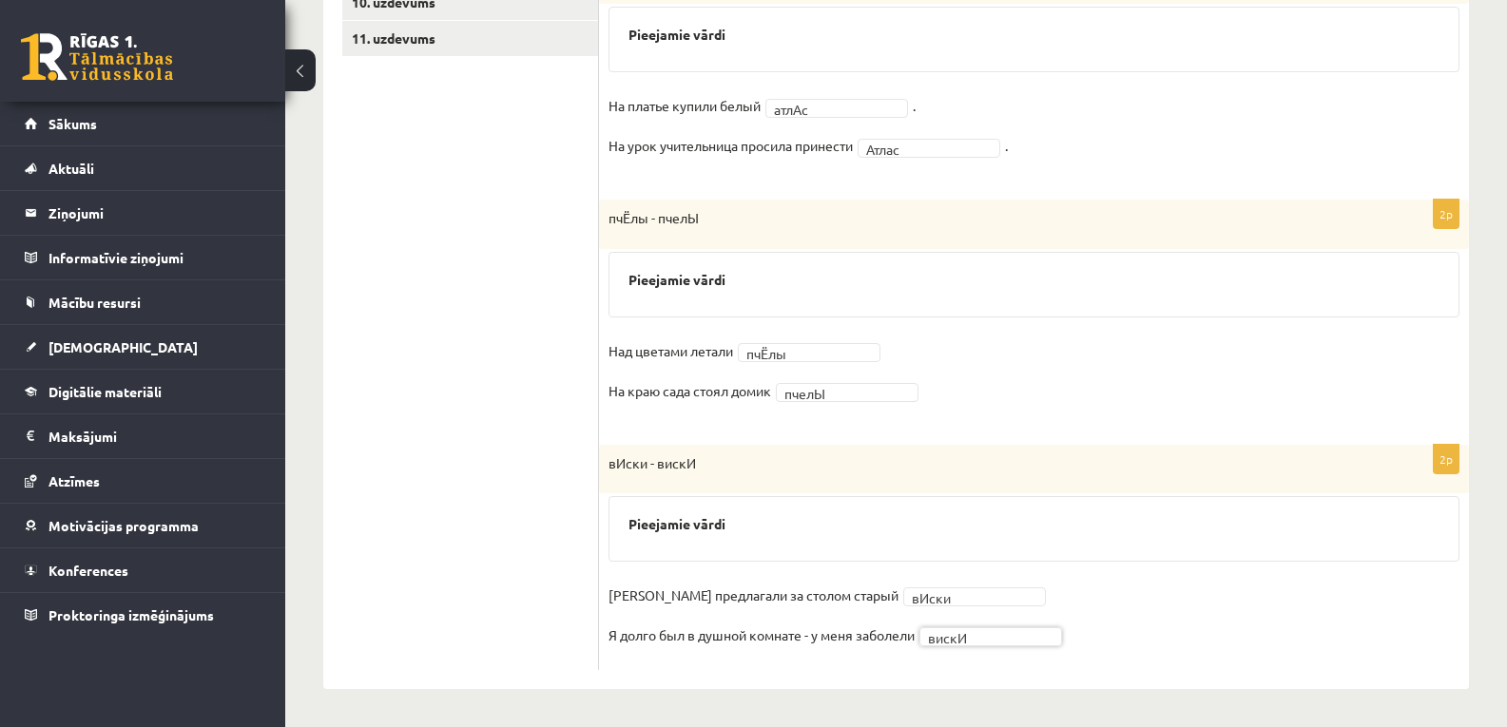
scroll to position [450, 0]
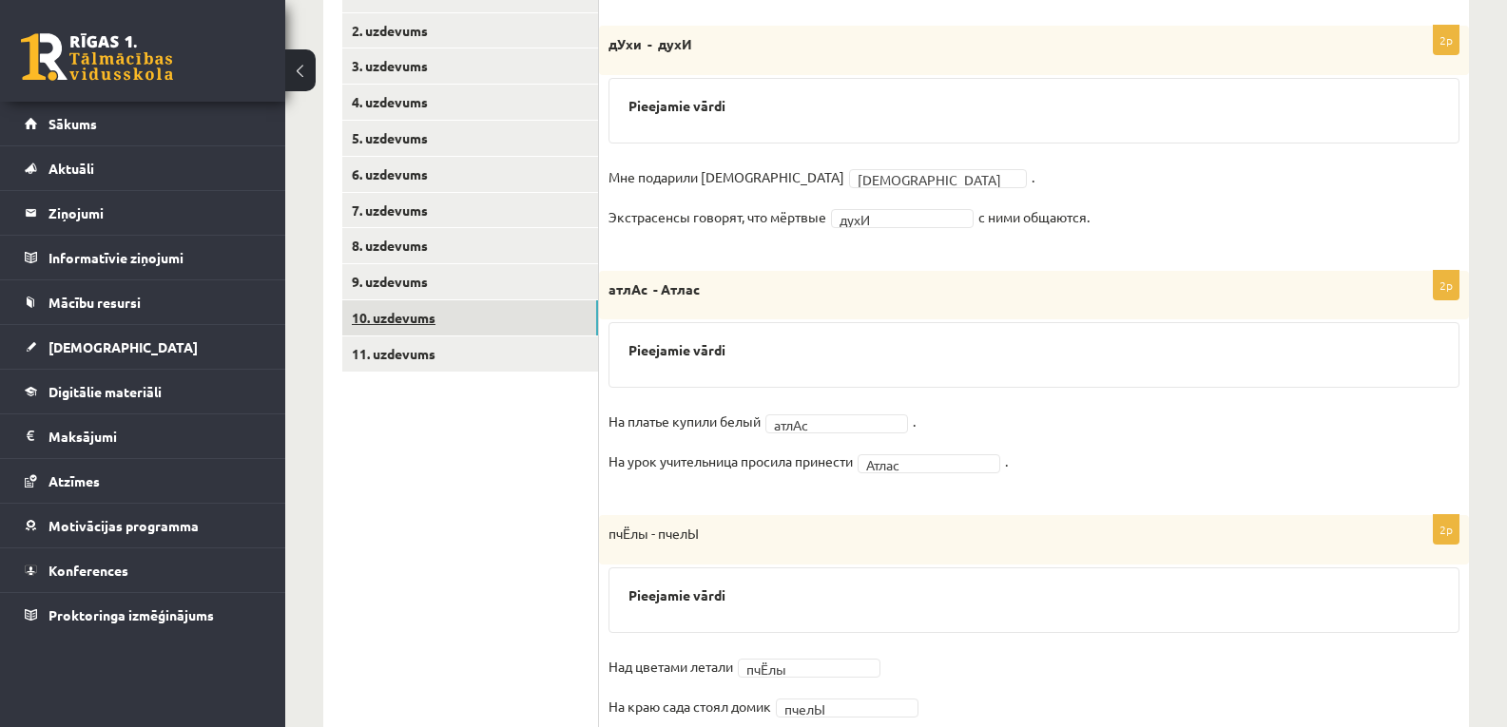
click at [409, 320] on link "10. uzdevums" at bounding box center [470, 317] width 256 height 35
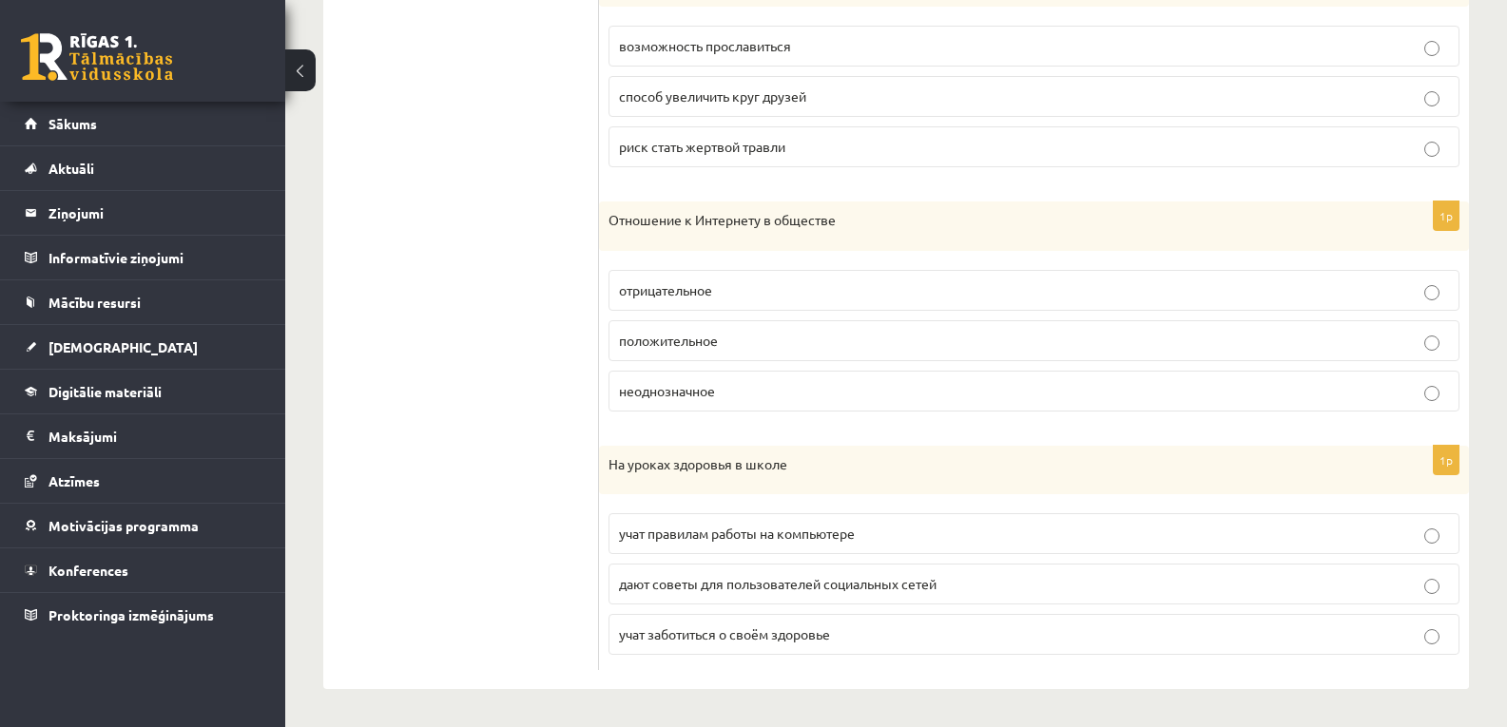
scroll to position [702, 0]
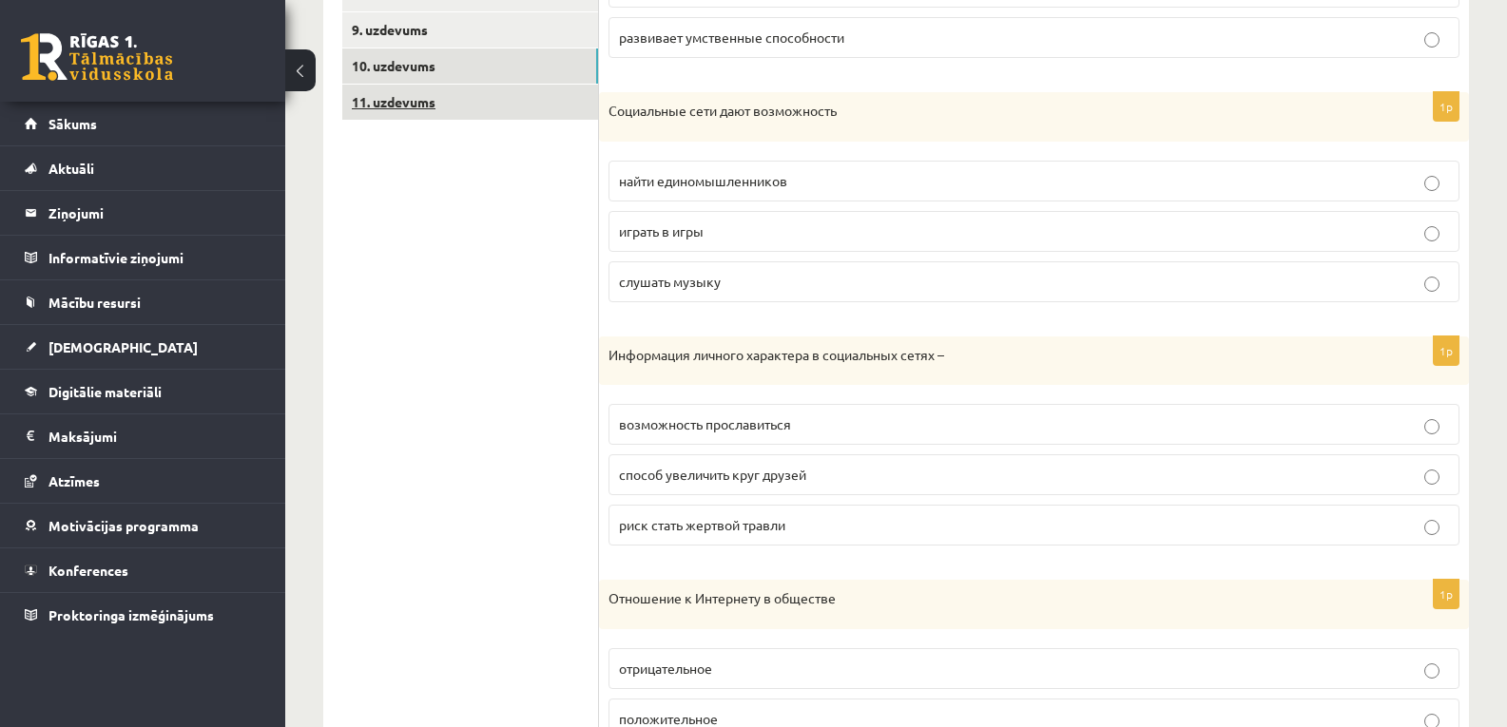
click at [388, 95] on link "11. uzdevums" at bounding box center [470, 102] width 256 height 35
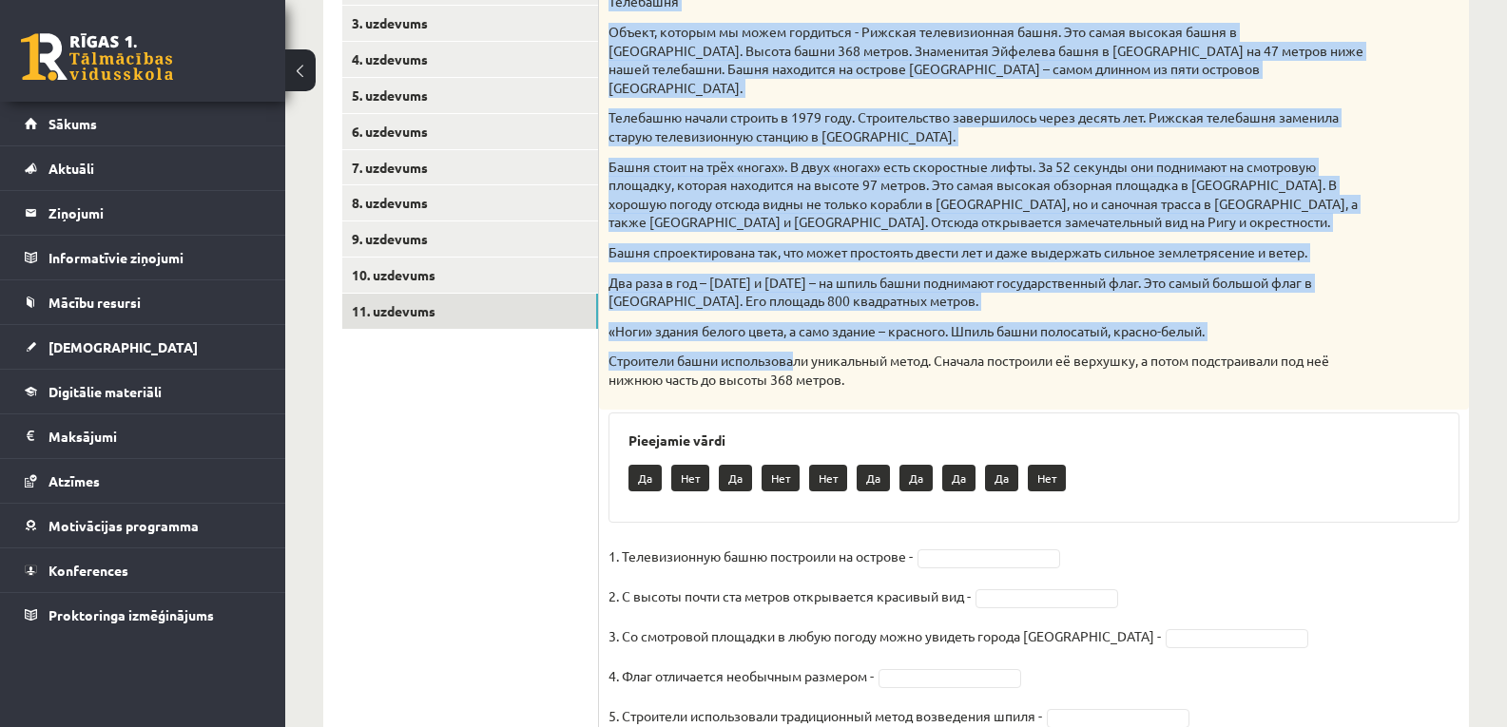
scroll to position [556, 0]
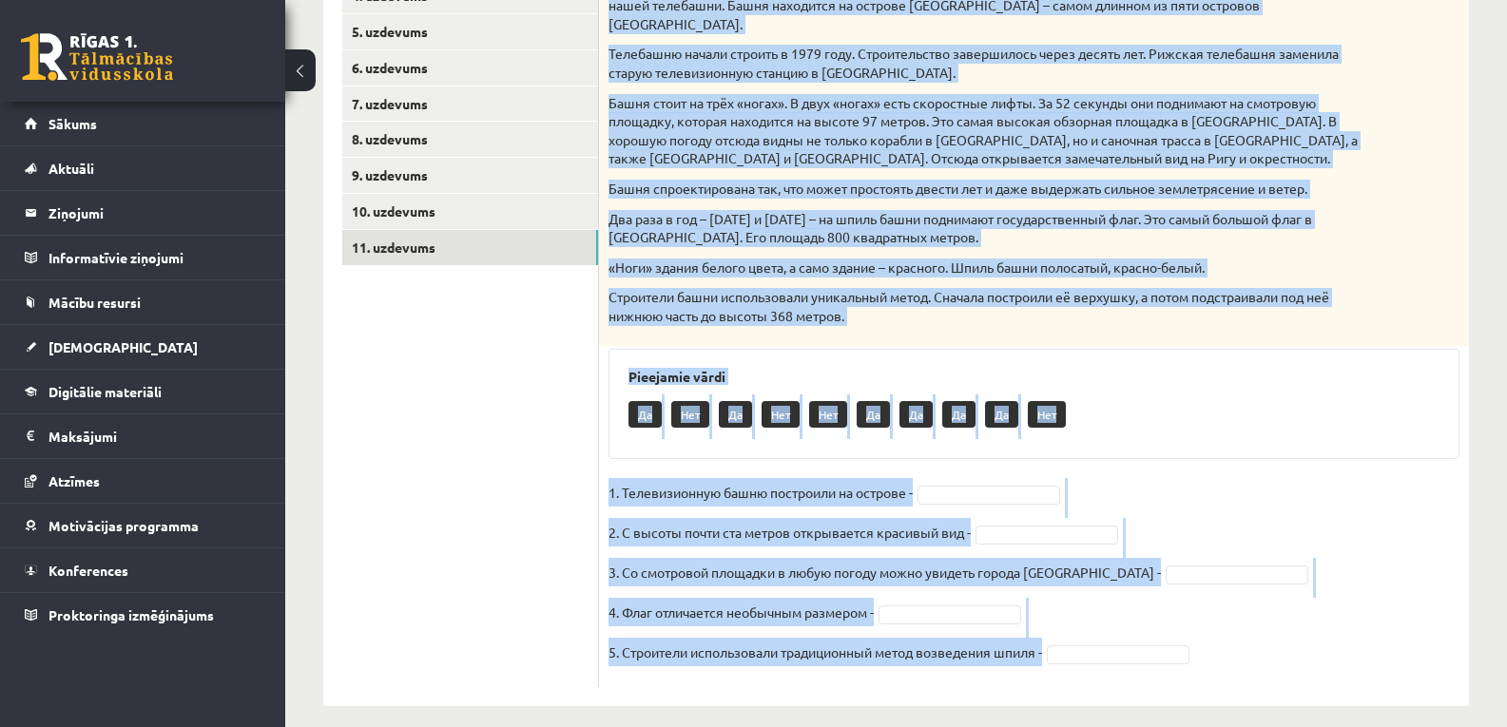
drag, startPoint x: 610, startPoint y: 162, endPoint x: 1074, endPoint y: 646, distance: 671.0
click at [1074, 646] on div "5p Прочитай текст. Отметь верное утверждение в соответствии с текстом. Телебашн…" at bounding box center [1034, 289] width 870 height 798
copy div "Прочитай текст. Отметь верное утверждение в соответствии с текстом. Телебашня О…"
click at [1073, 288] on p "Строители башни использовали уникальный метод. Сначала построили её верхушку, а…" at bounding box center [986, 306] width 756 height 37
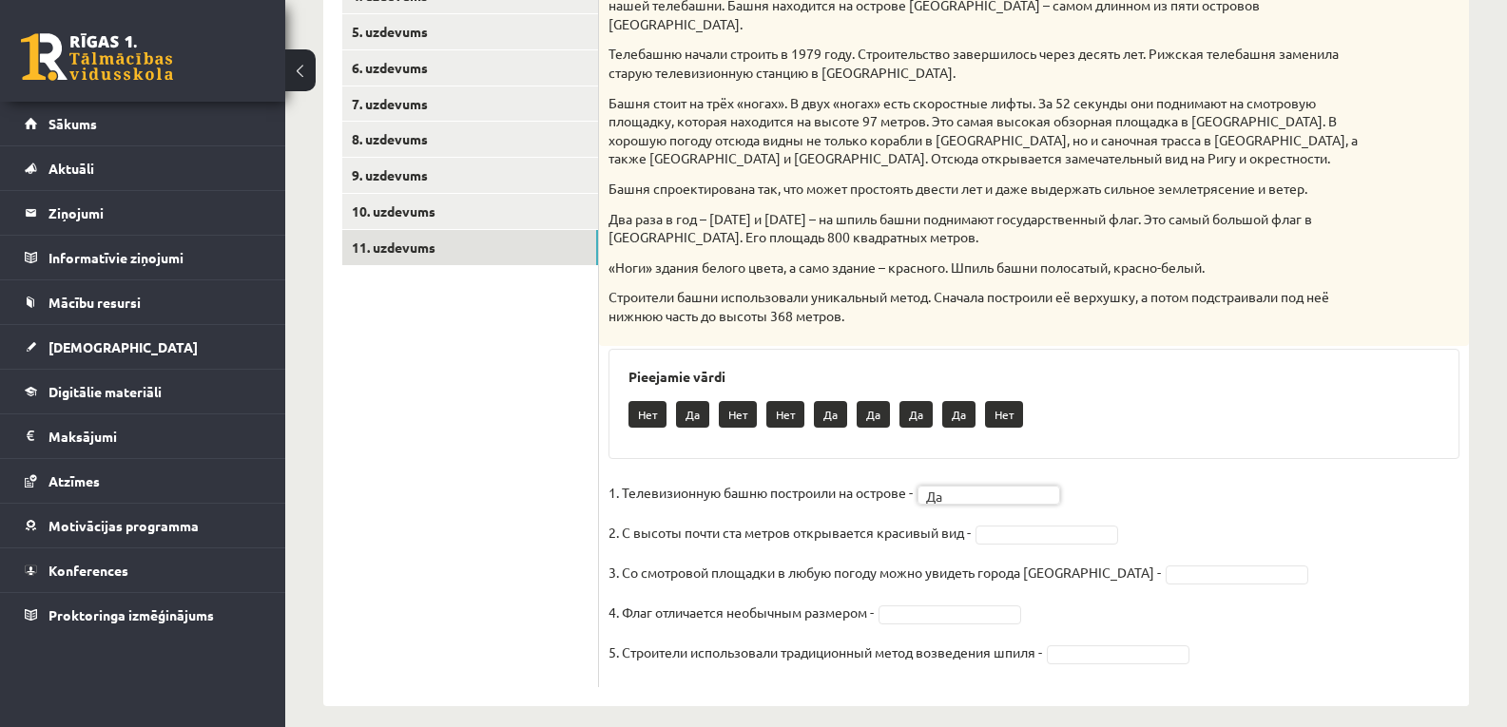
drag, startPoint x: 1018, startPoint y: 517, endPoint x: 1016, endPoint y: 536, distance: 19.1
click at [1161, 671] on div "5p Прочитай текст. Отметь верное утверждение в соответствии с текстом. Телебашн…" at bounding box center [1034, 279] width 870 height 855
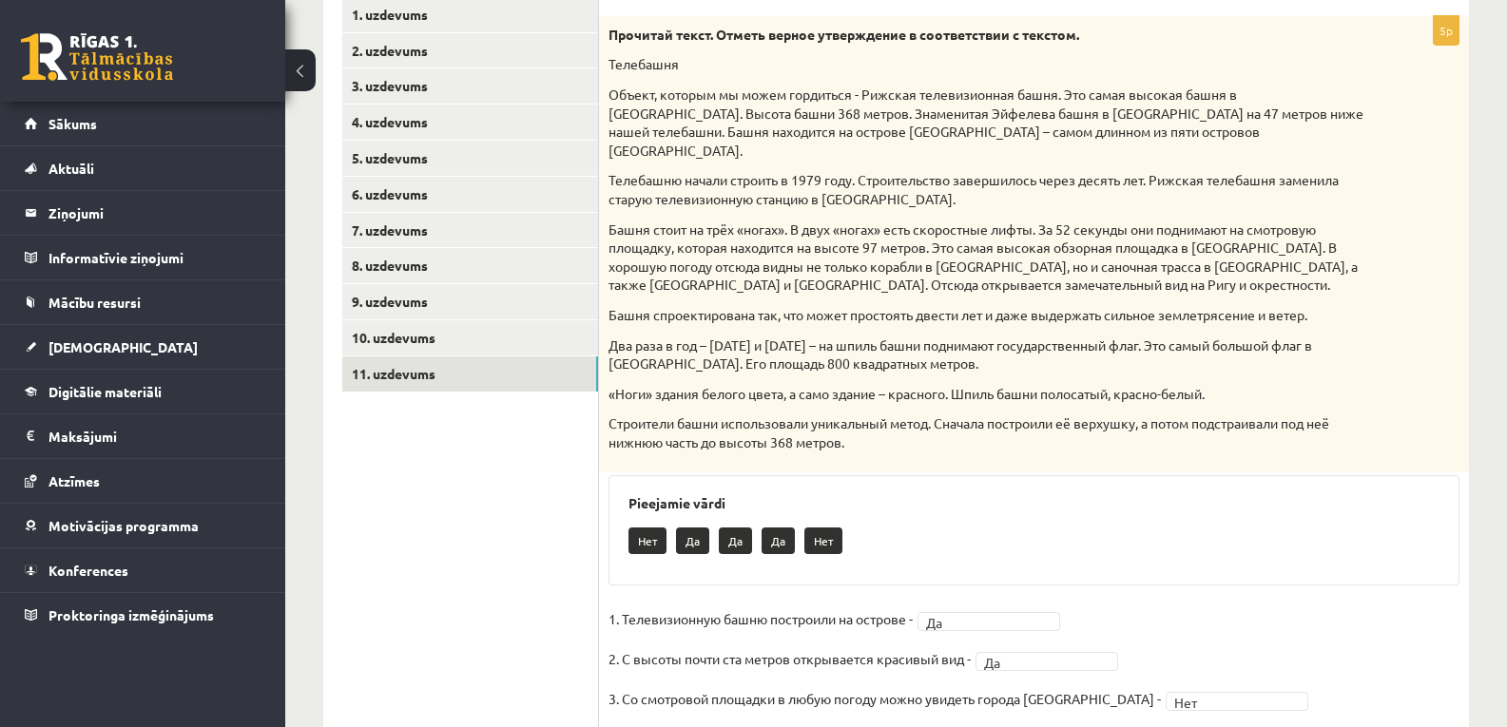
scroll to position [302, 0]
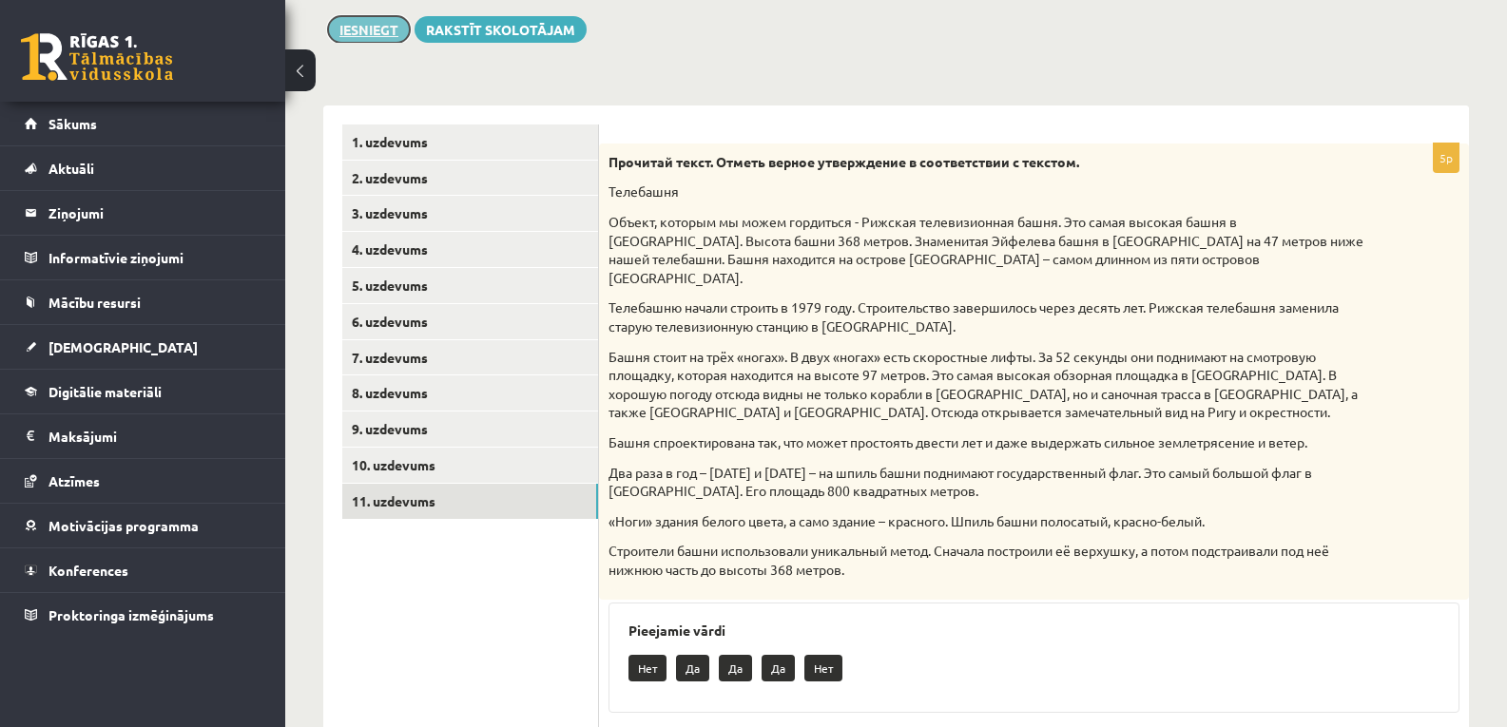
click at [363, 30] on button "Iesniegt" at bounding box center [369, 29] width 82 height 27
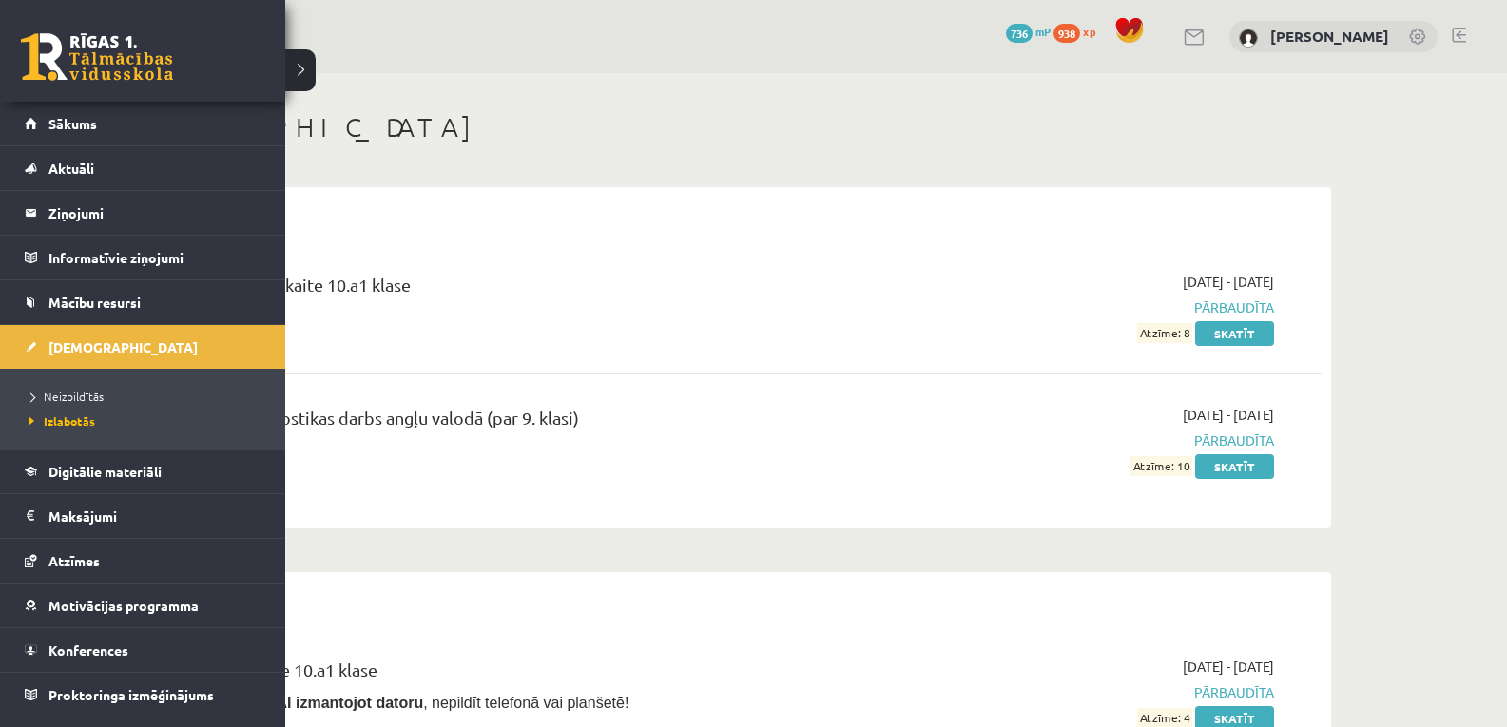
click at [64, 338] on link "[DEMOGRAPHIC_DATA]" at bounding box center [143, 347] width 237 height 44
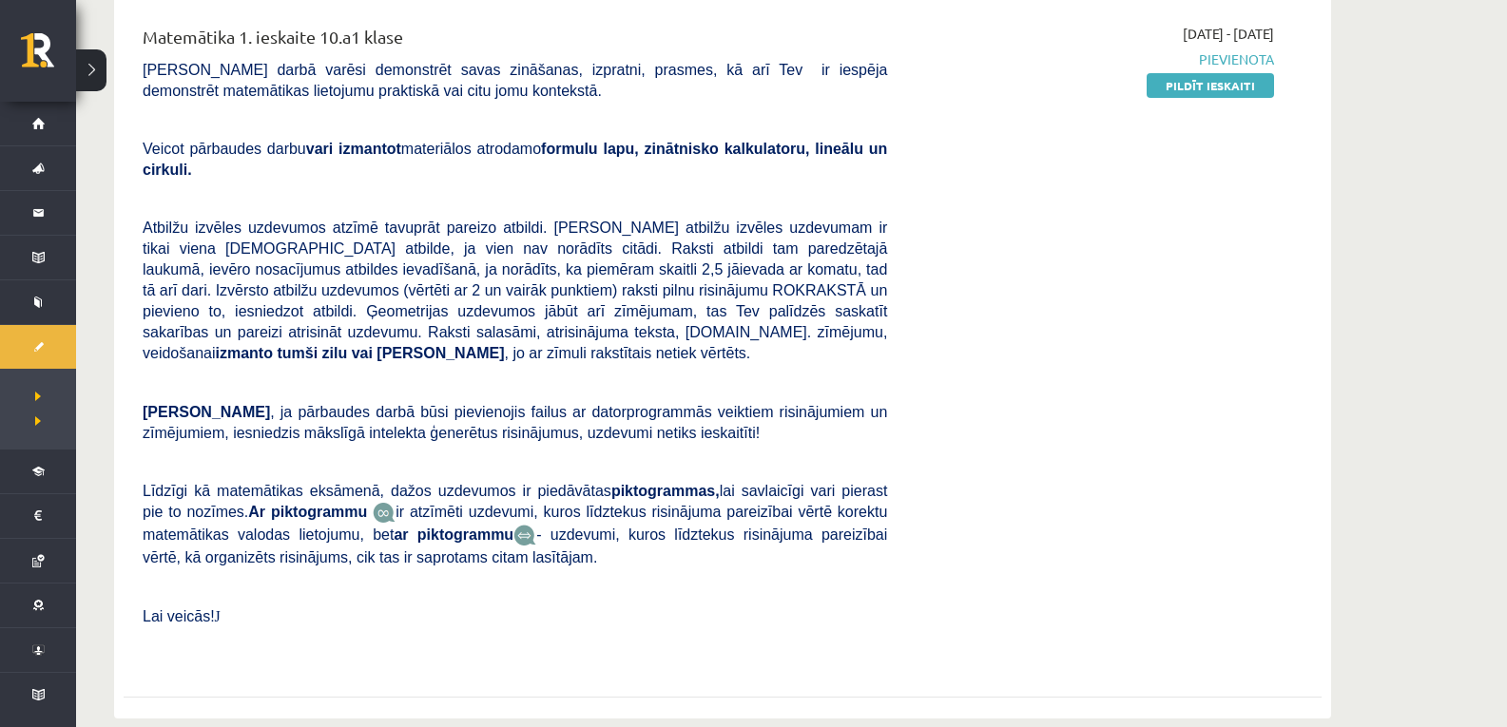
scroll to position [634, 0]
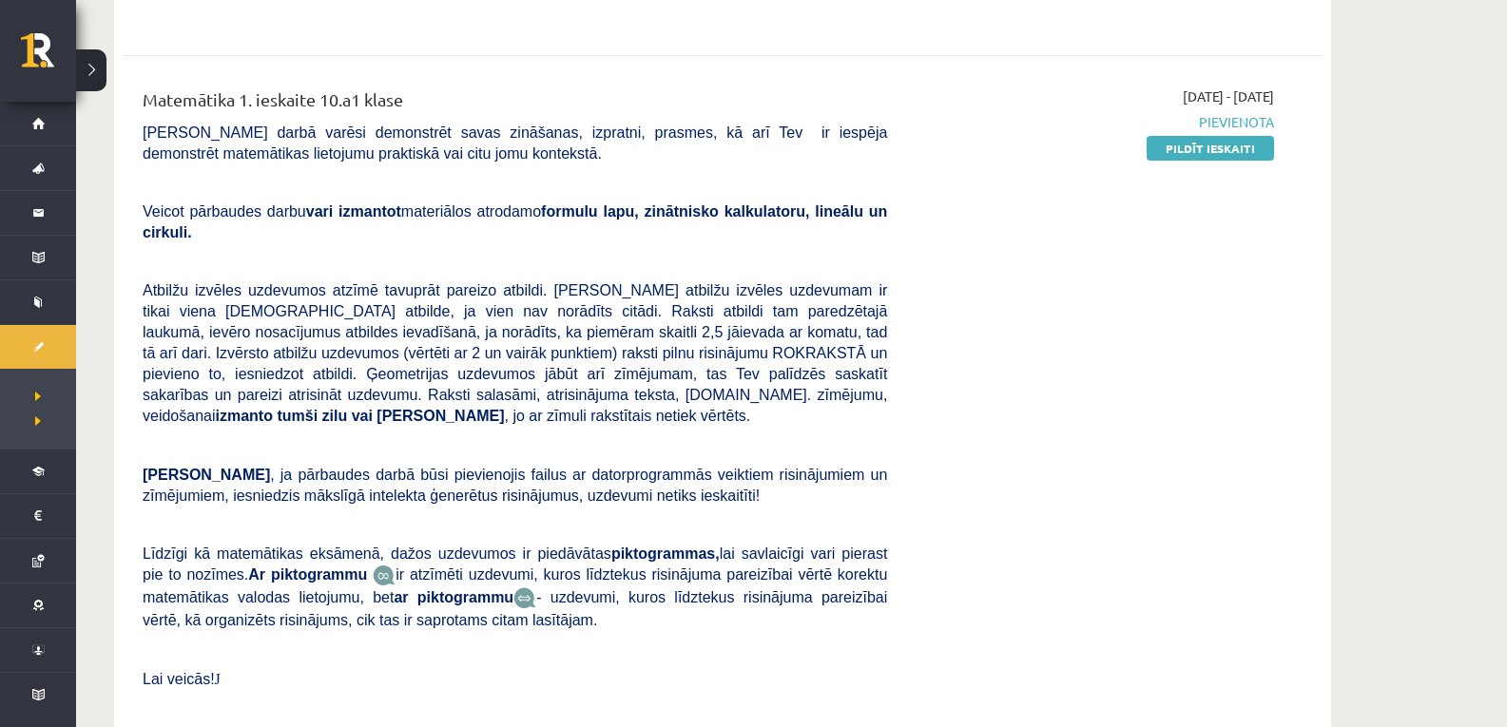
drag, startPoint x: 1200, startPoint y: 150, endPoint x: 855, endPoint y: 112, distance: 347.2
click at [1200, 150] on link "Pildīt ieskaiti" at bounding box center [1209, 148] width 127 height 25
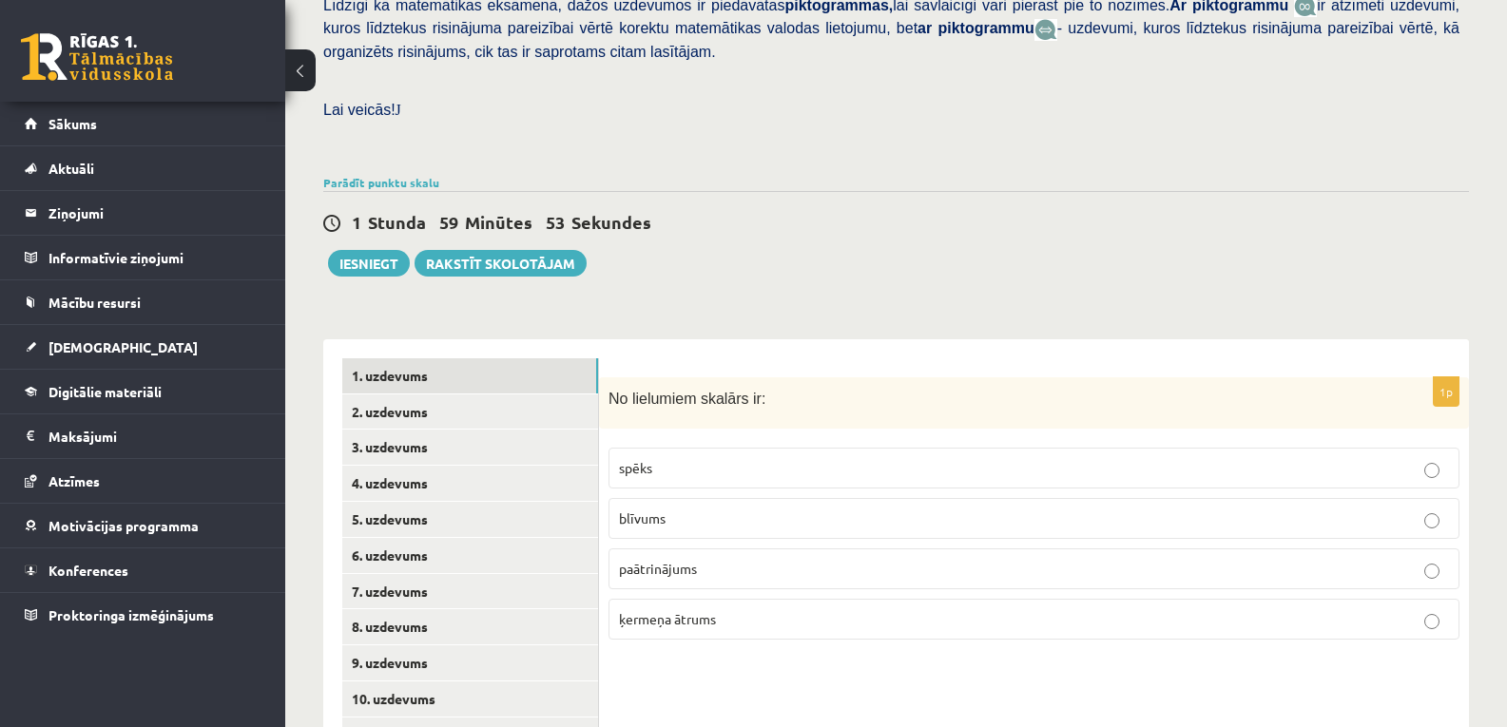
scroll to position [620, 0]
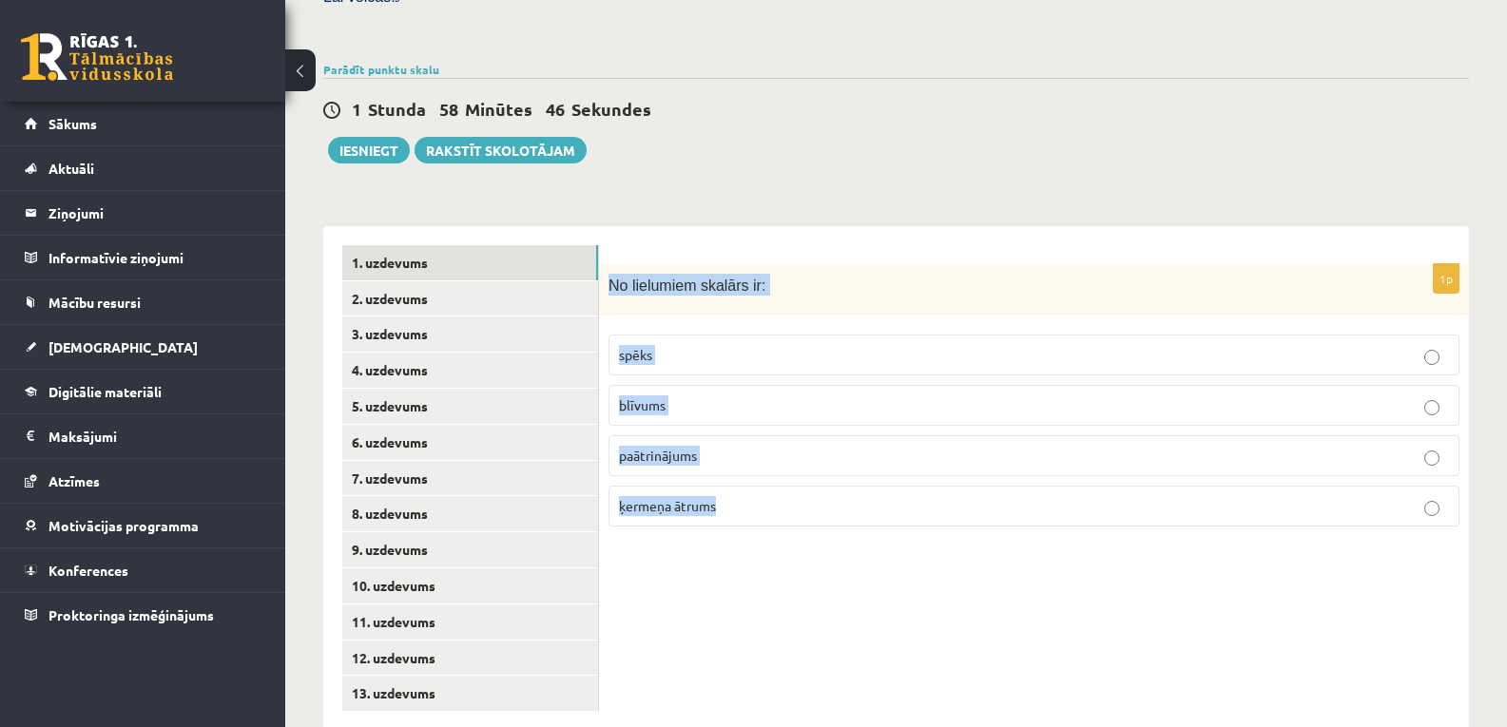
drag, startPoint x: 610, startPoint y: 247, endPoint x: 726, endPoint y: 475, distance: 255.9
click at [726, 475] on div "1p No lielumiem skalārs ir: spēks blīvums paātrinājums ķermeņa ātrums" at bounding box center [1034, 403] width 870 height 279
copy div "No lielumiem skalārs ir: spēks blīvums paātrinājums ķermeņa ātrums"
click at [587, 207] on div "**********" at bounding box center [895, 469] width 1145 height 524
click at [676, 395] on p "blīvums" at bounding box center [1034, 405] width 830 height 20
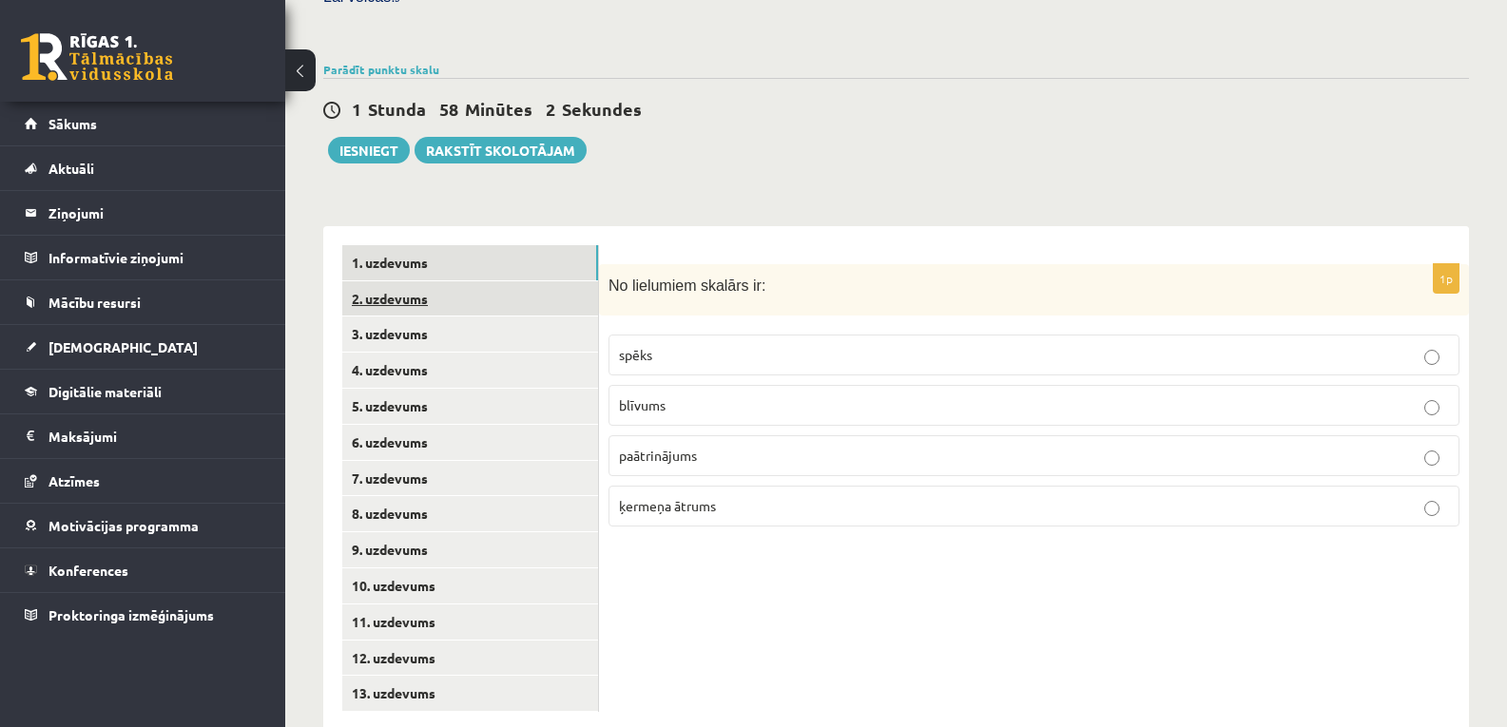
click at [475, 281] on link "2. uzdevums" at bounding box center [470, 298] width 256 height 35
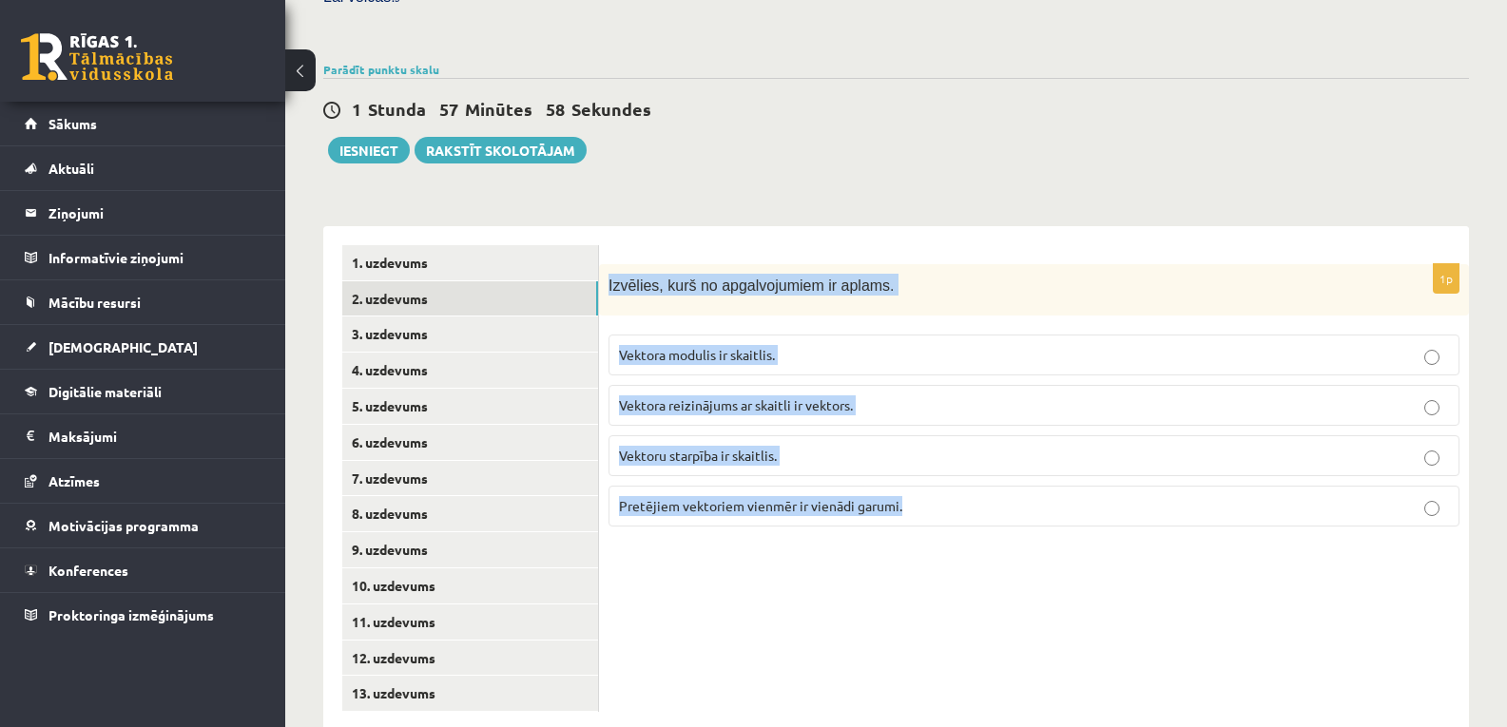
drag, startPoint x: 607, startPoint y: 244, endPoint x: 952, endPoint y: 439, distance: 395.5
click at [952, 439] on div "1p Izvēlies, kurš no apgalvojumiem ir aplams. Vektora modulis ir skaitlis. Vekt…" at bounding box center [1034, 403] width 870 height 279
copy div "Izvēlies, kurš no apgalvojumiem ir aplams. Vektora modulis ir skaitlis. Vektora…"
click at [764, 245] on form "1p Izvēlies, kurš no apgalvojumiem ir aplams. Vektora modulis ir skaitlis. Vekt…" at bounding box center [1034, 394] width 832 height 298
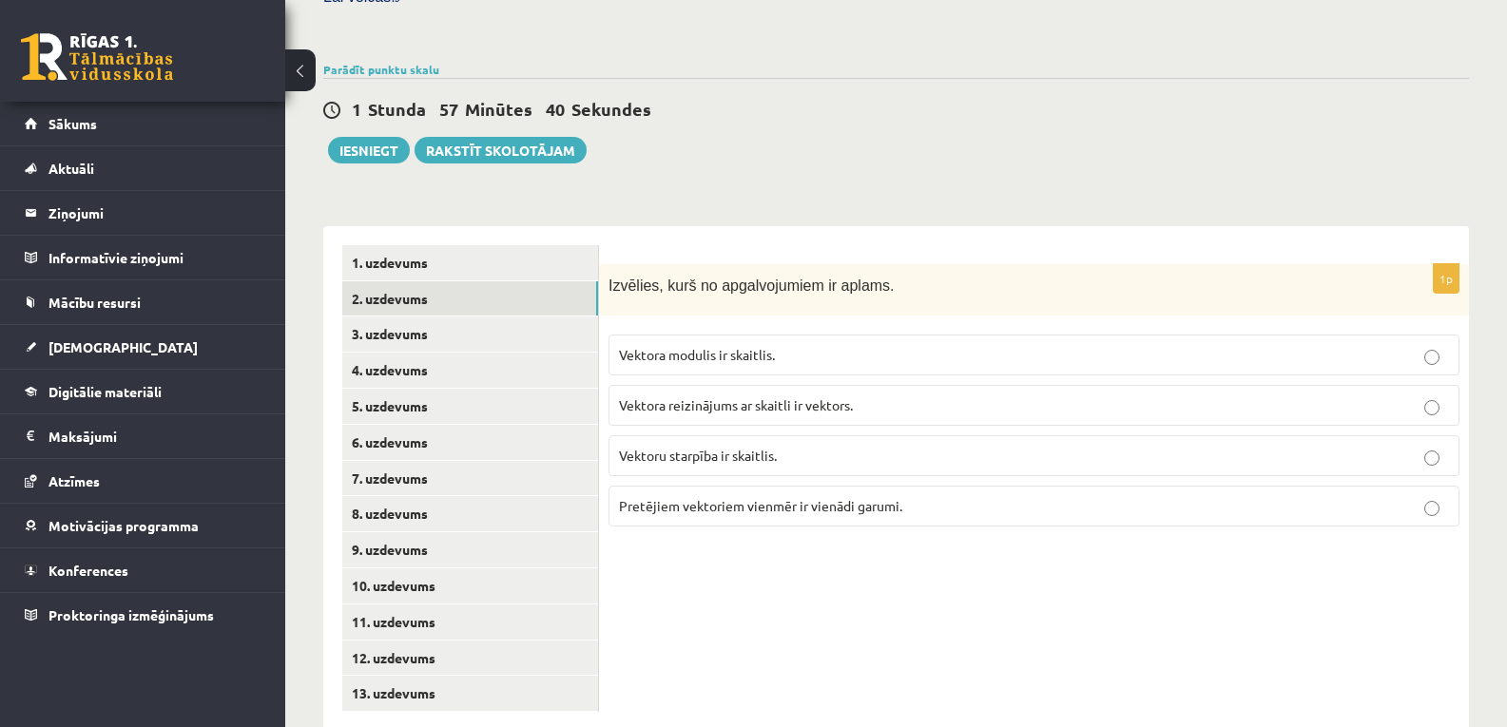
click at [667, 345] on p "Vektora modulis ir skaitlis." at bounding box center [1034, 355] width 830 height 20
click at [720, 446] on p "Vektoru starpība ir skaitlis." at bounding box center [1034, 456] width 830 height 20
click at [357, 317] on link "3. uzdevums" at bounding box center [470, 334] width 256 height 35
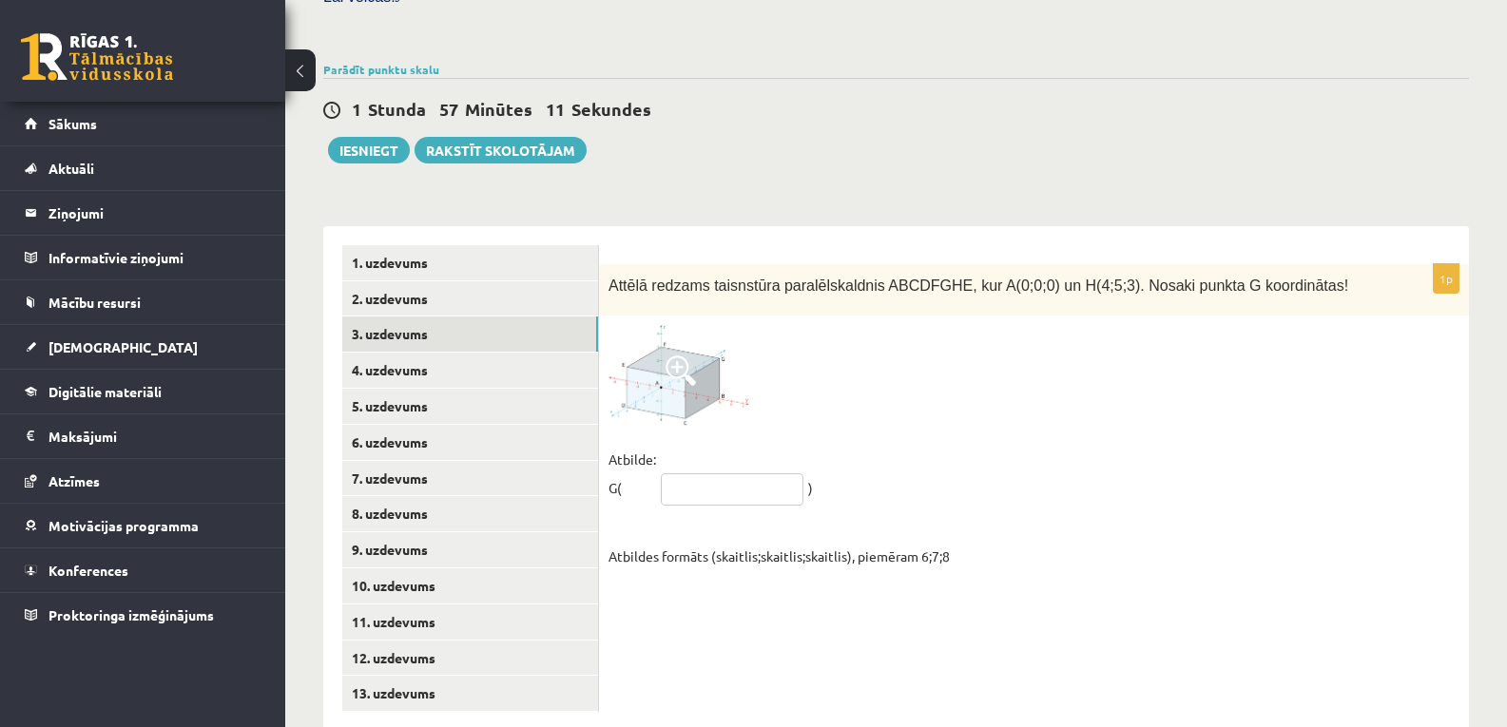
click at [692, 473] on input "text" at bounding box center [732, 489] width 143 height 32
click at [681, 483] on fieldset "Atbilde: G( ) Atbildes formāts (skaitlis;skaitlis;skaitlis), piemēram 6;7;8" at bounding box center [1033, 507] width 851 height 125
click at [751, 473] on input "text" at bounding box center [732, 489] width 143 height 32
click at [972, 445] on fieldset "Atbilde: G( ) Atbildes formāts (skaitlis;skaitlis;skaitlis), piemēram 6;7;8" at bounding box center [1033, 507] width 851 height 125
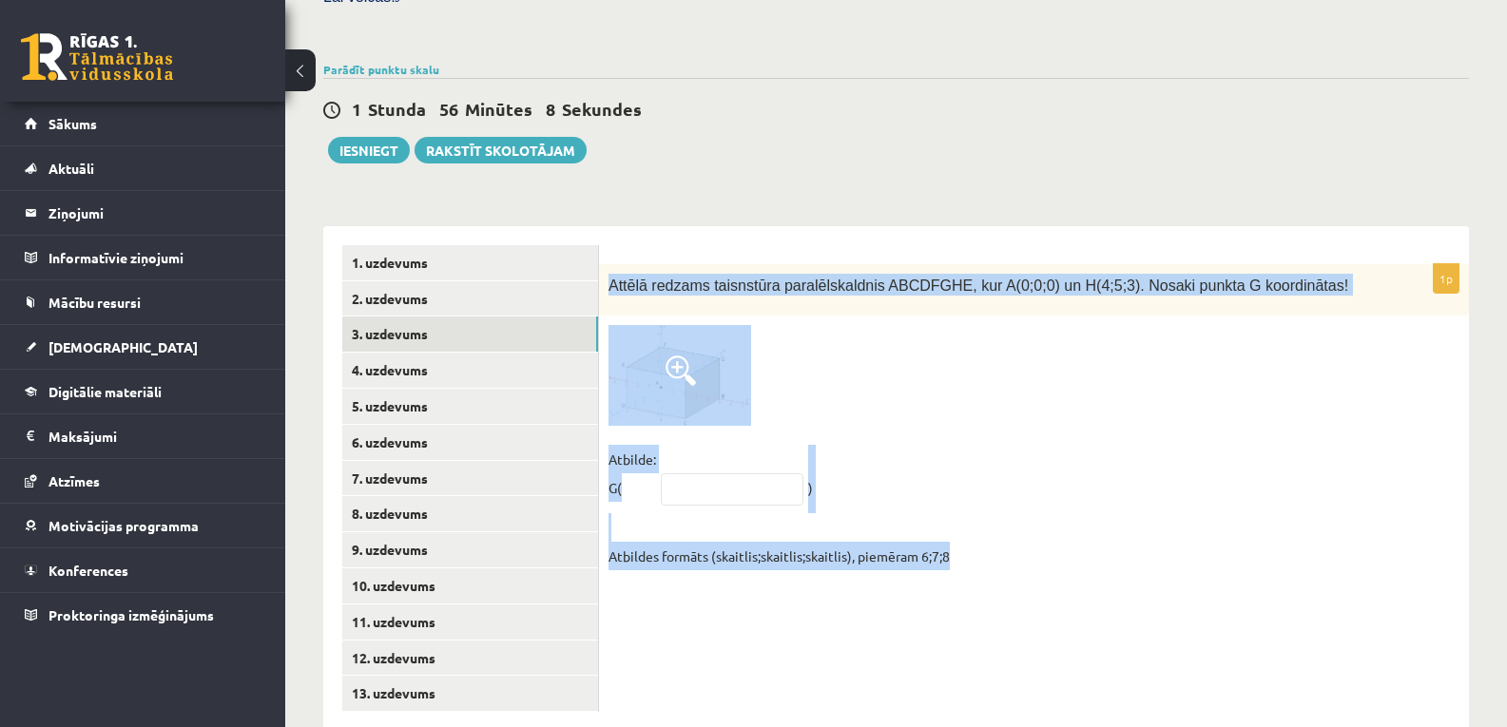
drag, startPoint x: 608, startPoint y: 245, endPoint x: 991, endPoint y: 508, distance: 464.3
click at [991, 508] on div "1p Attēlā redzams taisnstūra paralēlskaldnis ABCDFGHE, kur A(0;0;0) un H(4;5;3)…" at bounding box center [1034, 422] width 870 height 316
copy div "Attēlā redzams taisnstūra paralēlskaldnis ABCDFGHE, kur A(0;0;0) un H(4;5;3). N…"
click at [1032, 458] on fieldset "Atbilde: G( ) Atbildes formāts (skaitlis;skaitlis;skaitlis), piemēram 6;7;8" at bounding box center [1033, 507] width 851 height 125
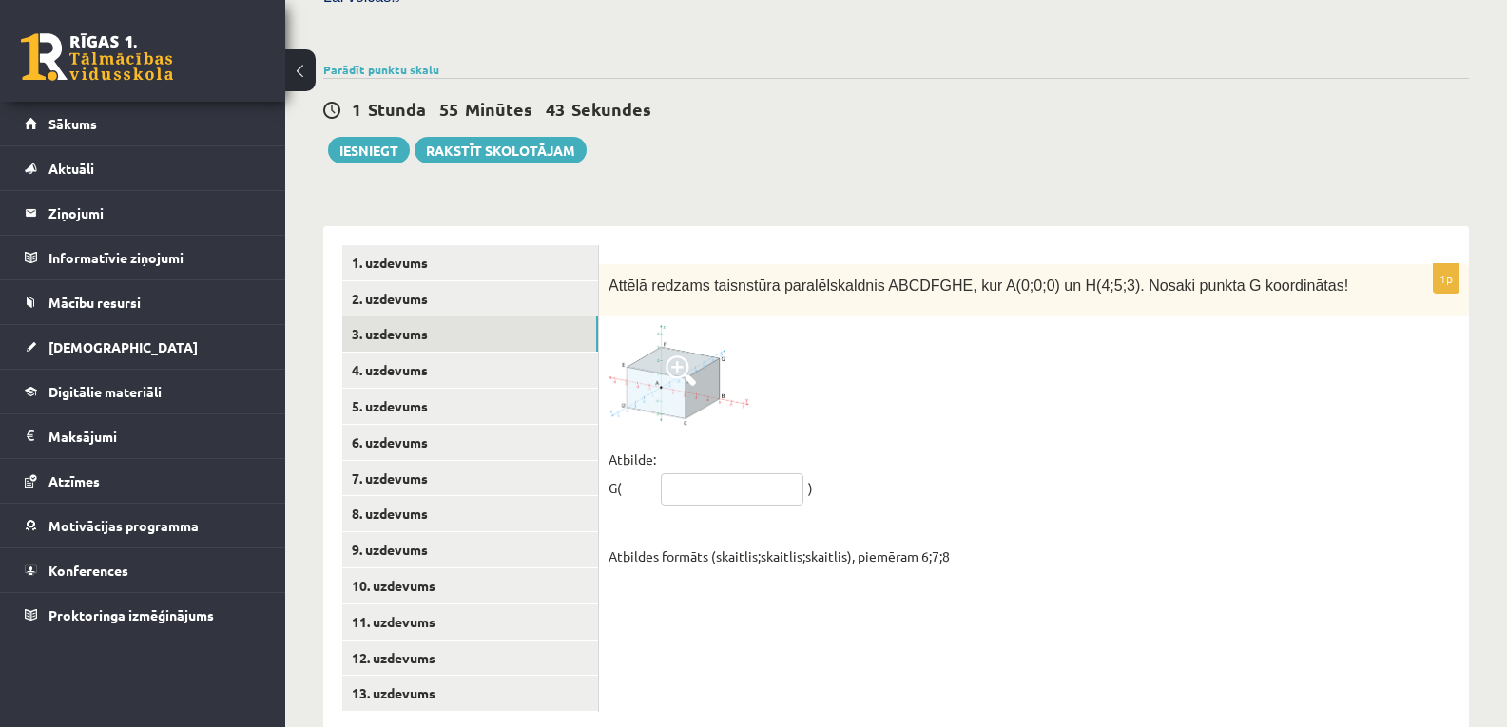
click at [687, 473] on input "text" at bounding box center [732, 489] width 143 height 32
type input "*****"
click at [793, 506] on fieldset "Atbilde: G( ***** ) Atbildes formāts (skaitlis;skaitlis;skaitlis), piemēram 6;7…" at bounding box center [1033, 507] width 851 height 125
click at [393, 353] on link "4. uzdevums" at bounding box center [470, 370] width 256 height 35
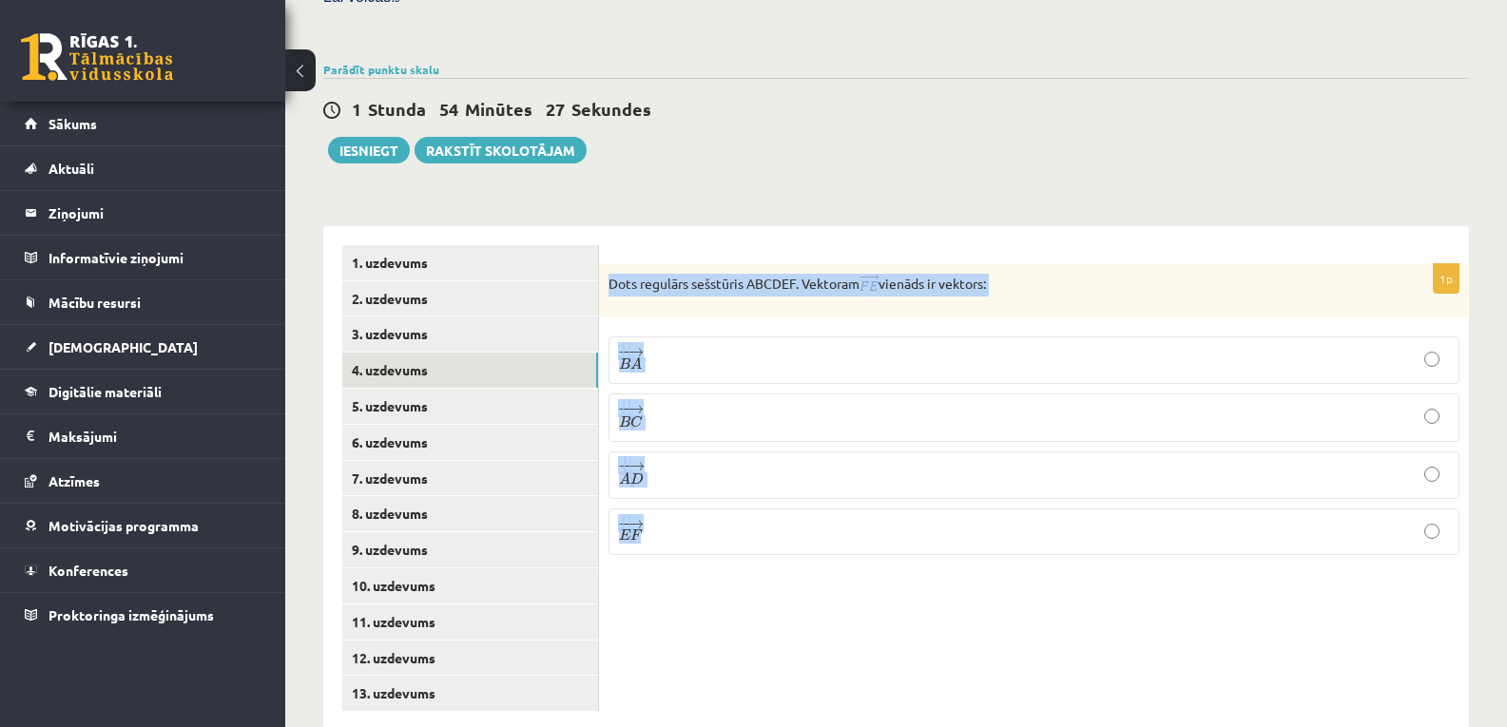
drag, startPoint x: 608, startPoint y: 241, endPoint x: 802, endPoint y: 474, distance: 303.8
click at [802, 474] on div "1p Dots regulārs sešstūris ABCDEF. Vektoram vienāds ir vektors: − − → B A B A →…" at bounding box center [1034, 417] width 870 height 306
copy div "Dots regulārs sešstūris ABCDEF. Vektoram vienāds ir vektors: − − → B A B A → − …"
click at [793, 207] on div "**********" at bounding box center [895, 469] width 1145 height 524
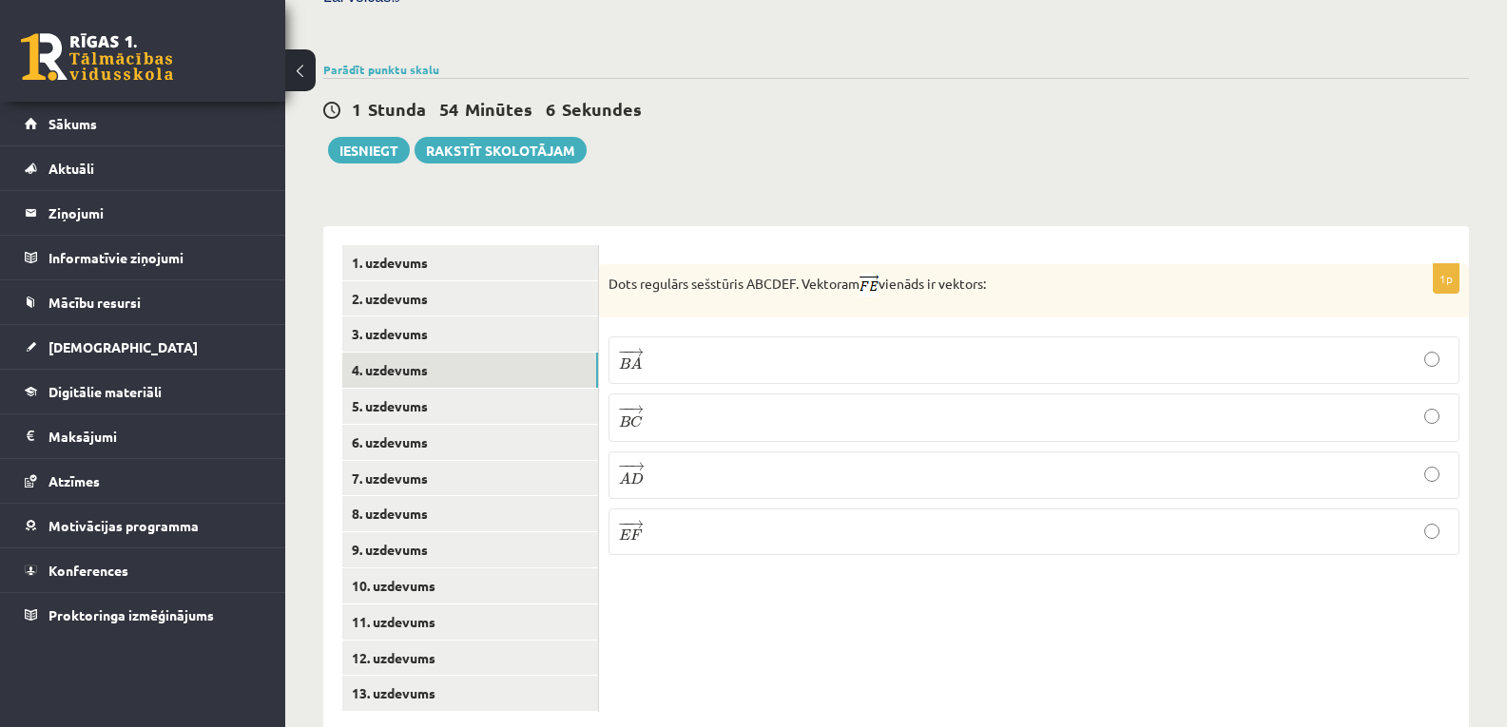
click at [613, 337] on label "− − → B A B A →" at bounding box center [1033, 361] width 851 height 48
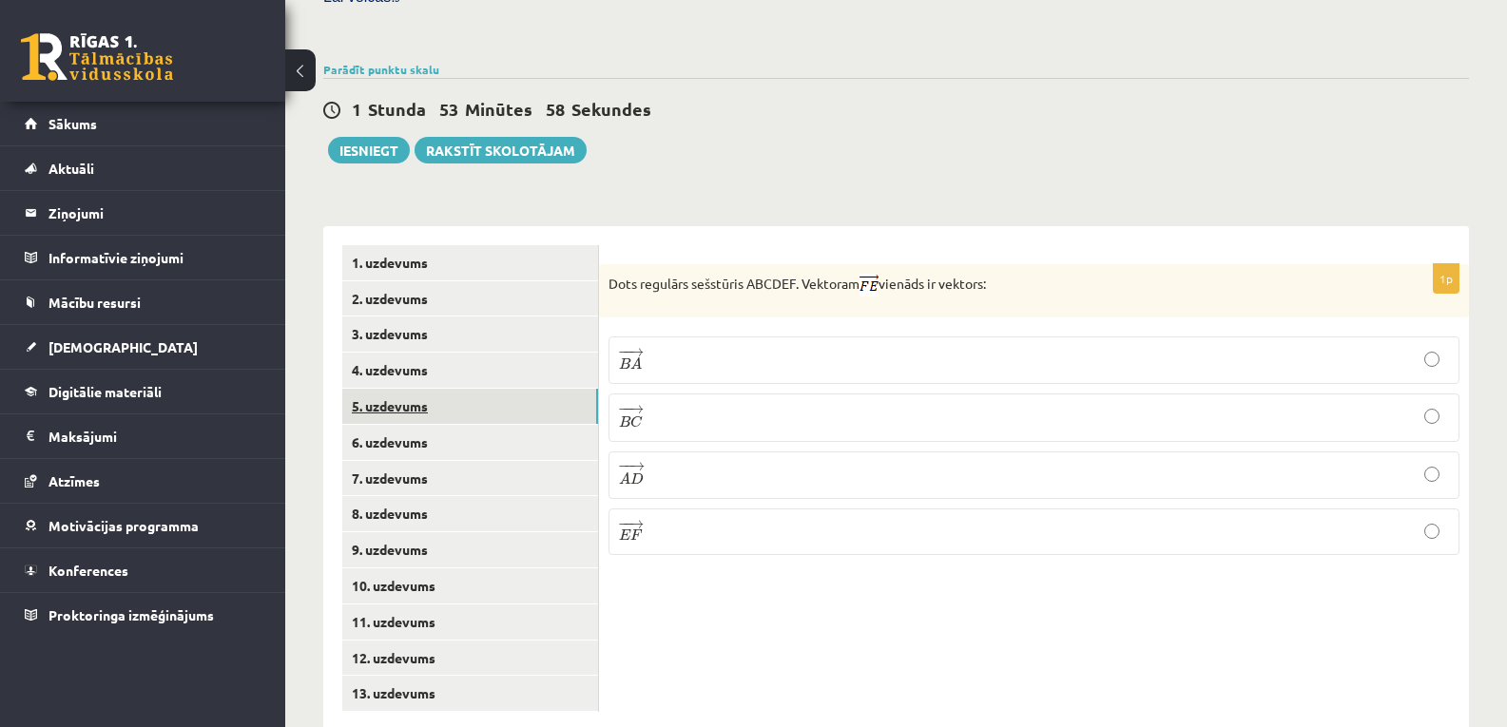
click at [393, 389] on link "5. uzdevums" at bounding box center [470, 406] width 256 height 35
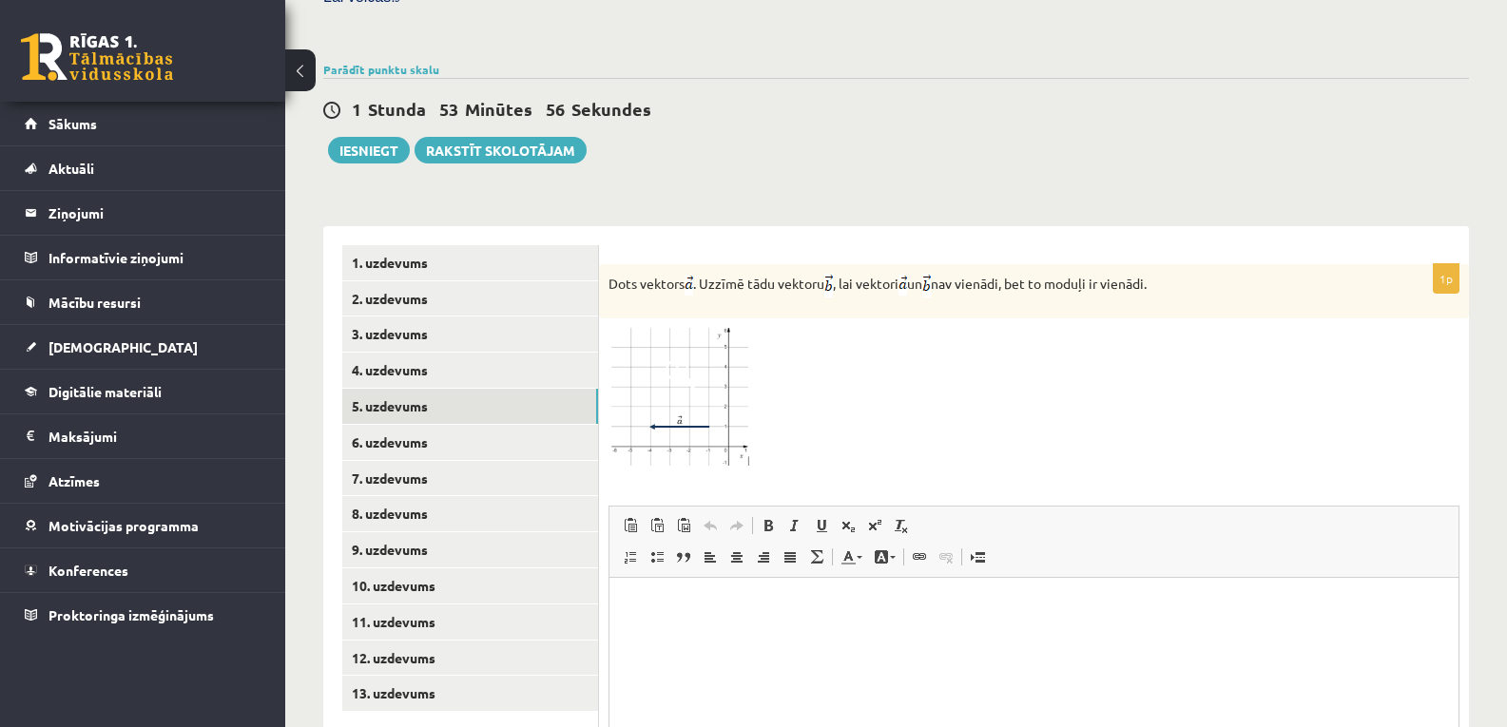
scroll to position [0, 0]
click at [463, 425] on link "6. uzdevums" at bounding box center [470, 442] width 256 height 35
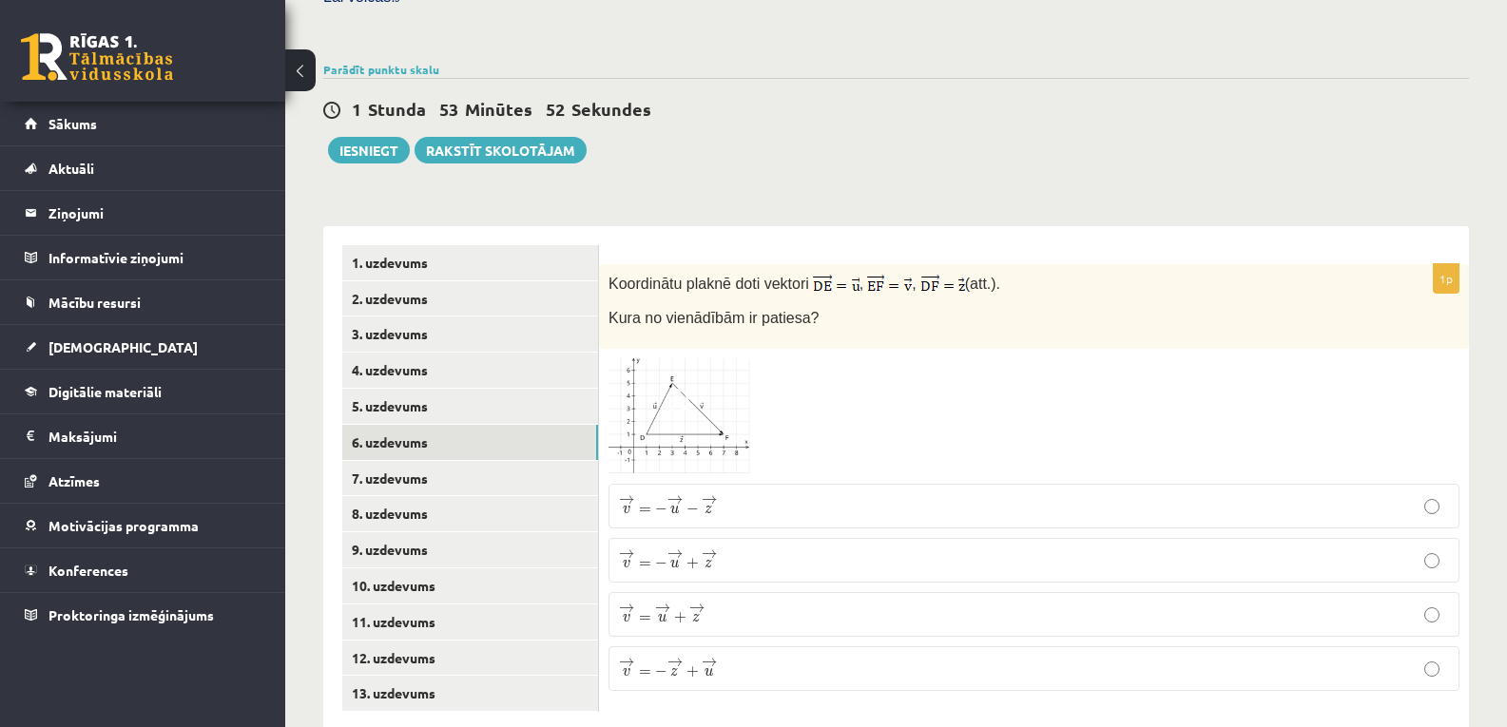
scroll to position [621, 0]
click at [737, 357] on img at bounding box center [679, 415] width 143 height 116
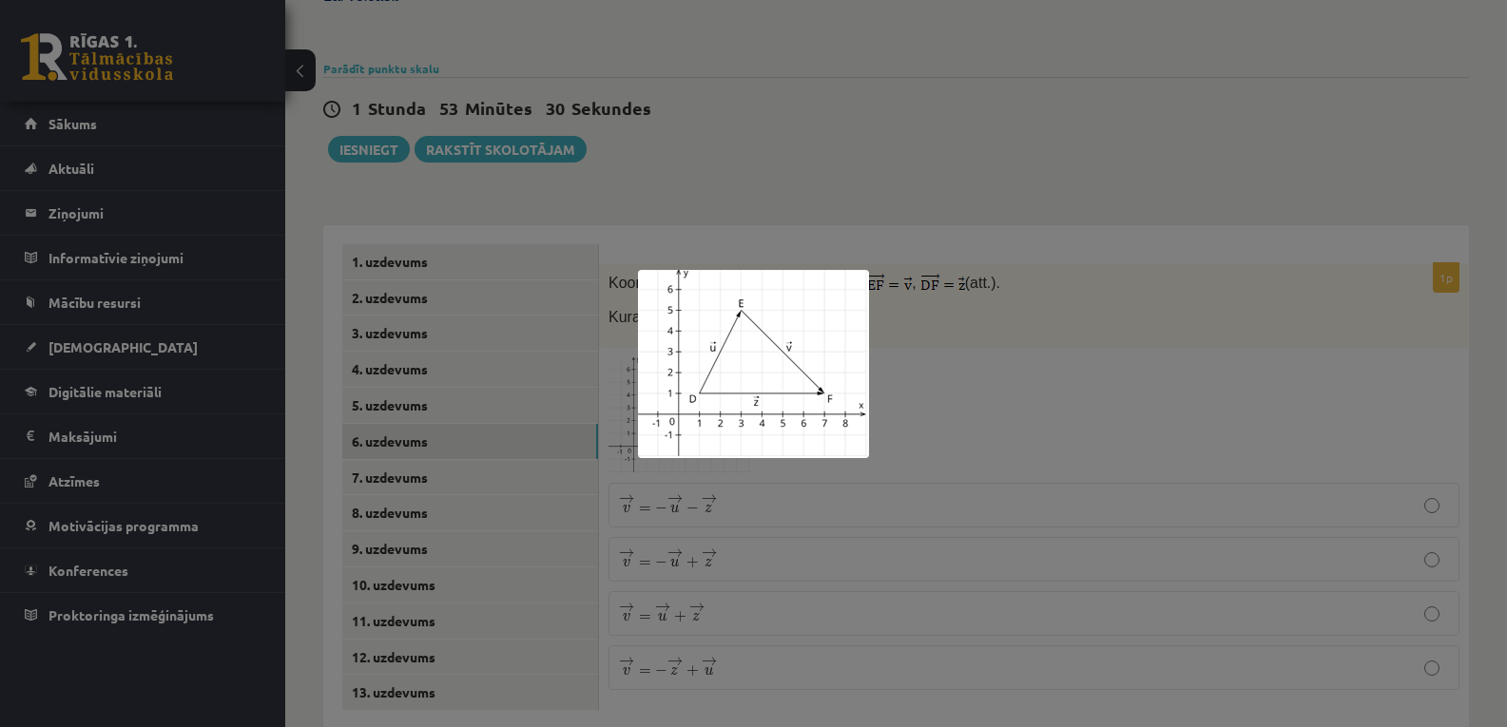
click at [934, 340] on div at bounding box center [753, 363] width 1507 height 727
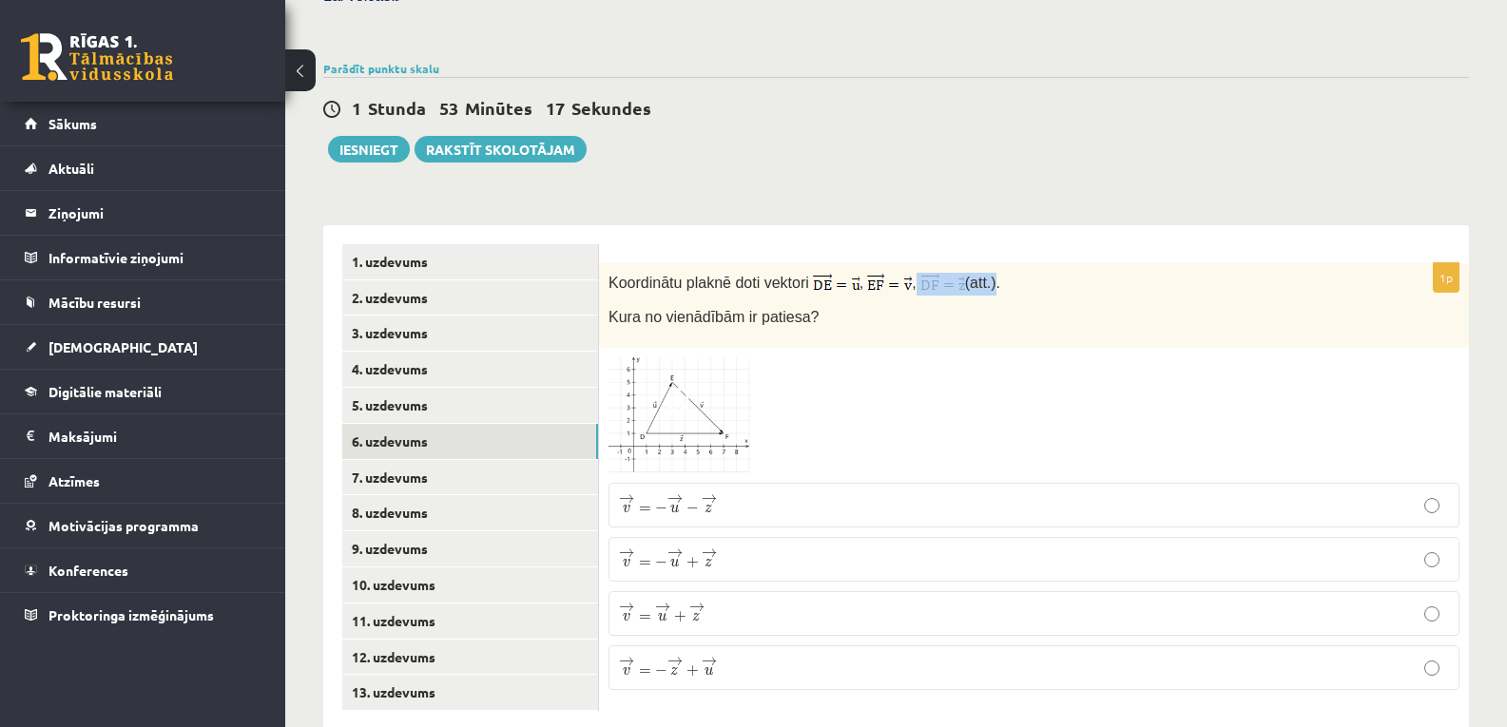
drag, startPoint x: 914, startPoint y: 243, endPoint x: 990, endPoint y: 249, distance: 76.3
click at [990, 273] on span "Koordinātu plaknē doti vektori , , (att.)." at bounding box center [804, 282] width 392 height 18
click at [1003, 263] on div "Koordinātu plaknē doti vektori , , (att.). Kura no vienādībām ir patiesa?" at bounding box center [1034, 305] width 870 height 85
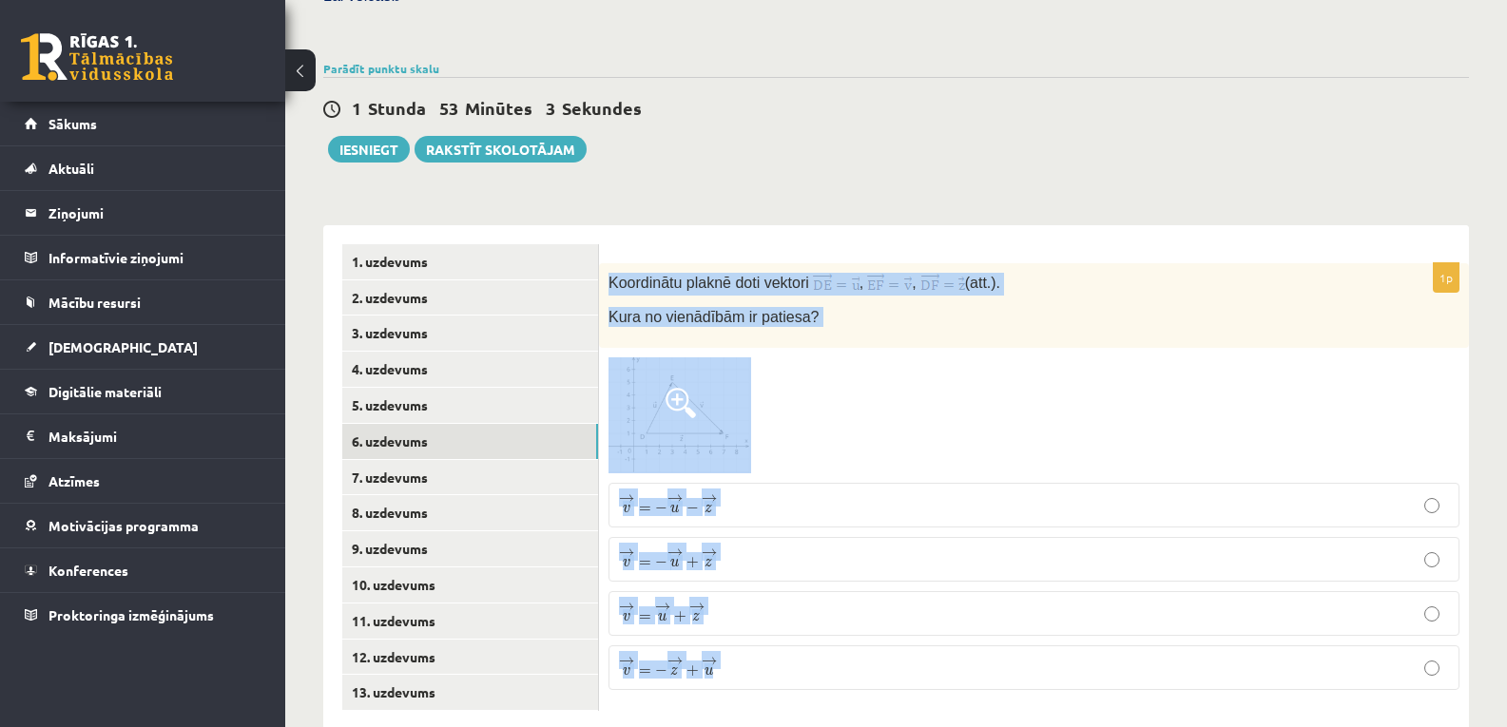
drag, startPoint x: 608, startPoint y: 237, endPoint x: 812, endPoint y: 634, distance: 446.4
click at [812, 634] on div "1p Koordinātu plaknē doti vektori , , (att.). Kura no vienādībām ir patiesa? → …" at bounding box center [1034, 484] width 870 height 442
copy div "Koordinātu plaknē doti vektori , , (att.). Kura no vienādībām ir patiesa? → v =…"
click at [738, 144] on div "Matemātika 1. ieskaite 10.a1 klase_2025 , [PERSON_NAME] (10.a1 klase) [PERSON_N…" at bounding box center [896, 110] width 1222 height 1316
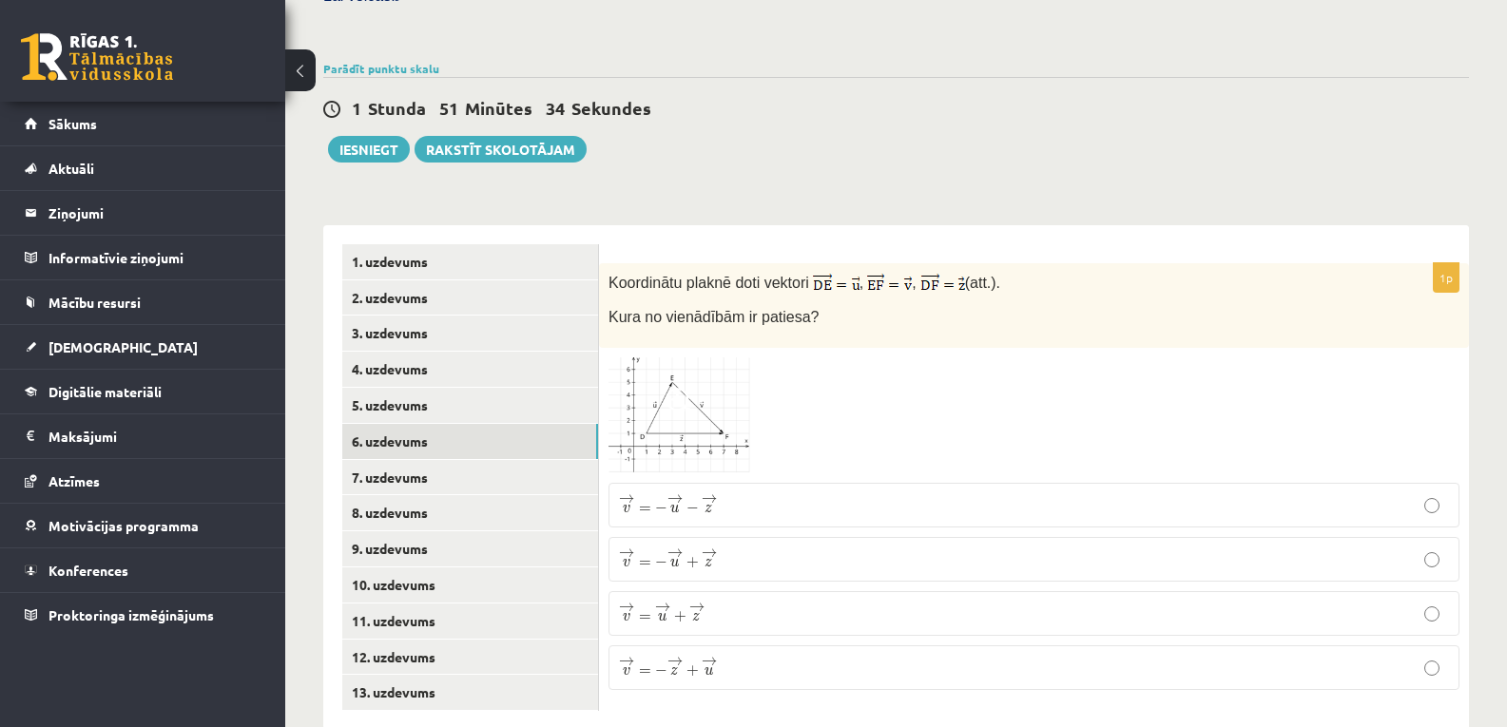
click at [723, 656] on p "→ v = − → z + → u v → = − z → + u →" at bounding box center [1034, 668] width 830 height 24
click at [683, 548] on span "→" at bounding box center [674, 553] width 15 height 10
click at [414, 424] on link "6. uzdevums" at bounding box center [470, 441] width 256 height 35
click at [410, 460] on link "7. uzdevums" at bounding box center [470, 477] width 256 height 35
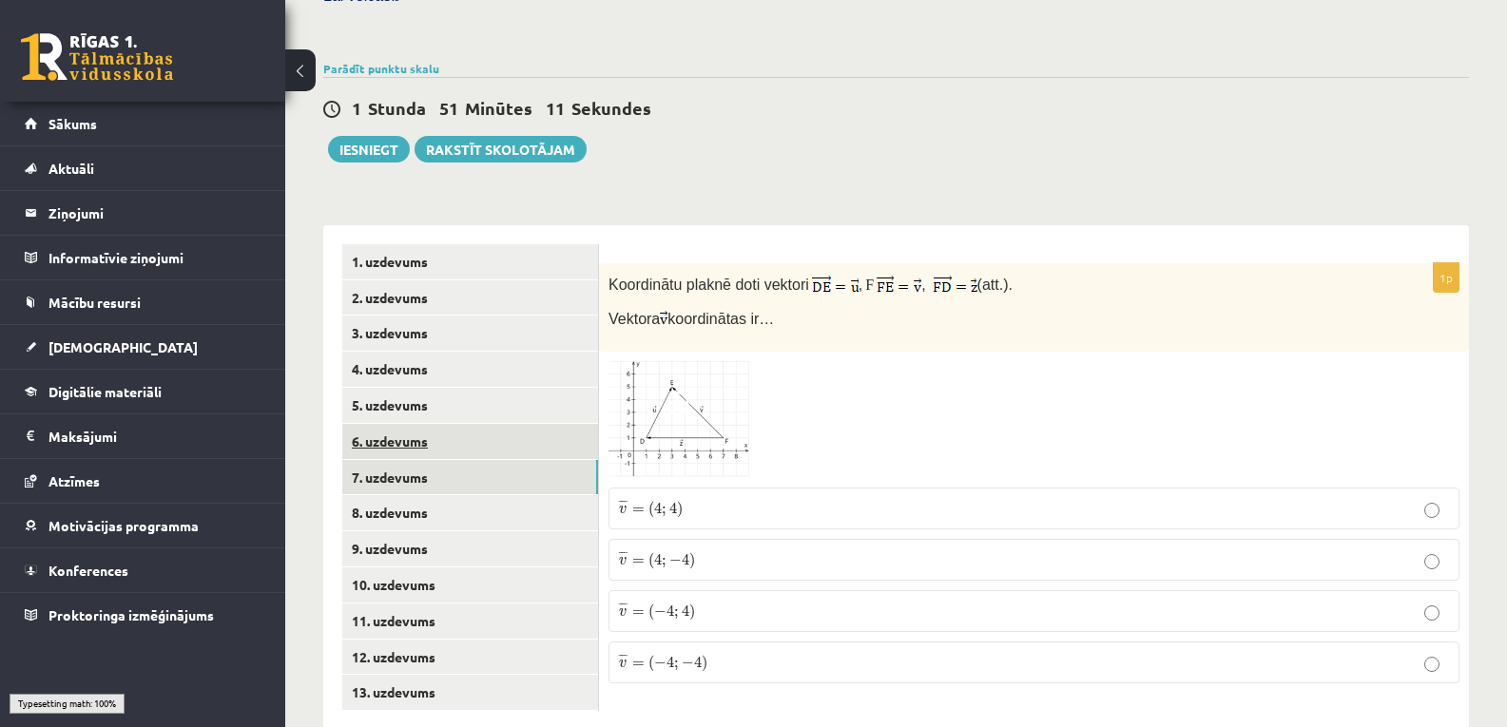
click at [415, 424] on link "6. uzdevums" at bounding box center [470, 441] width 256 height 35
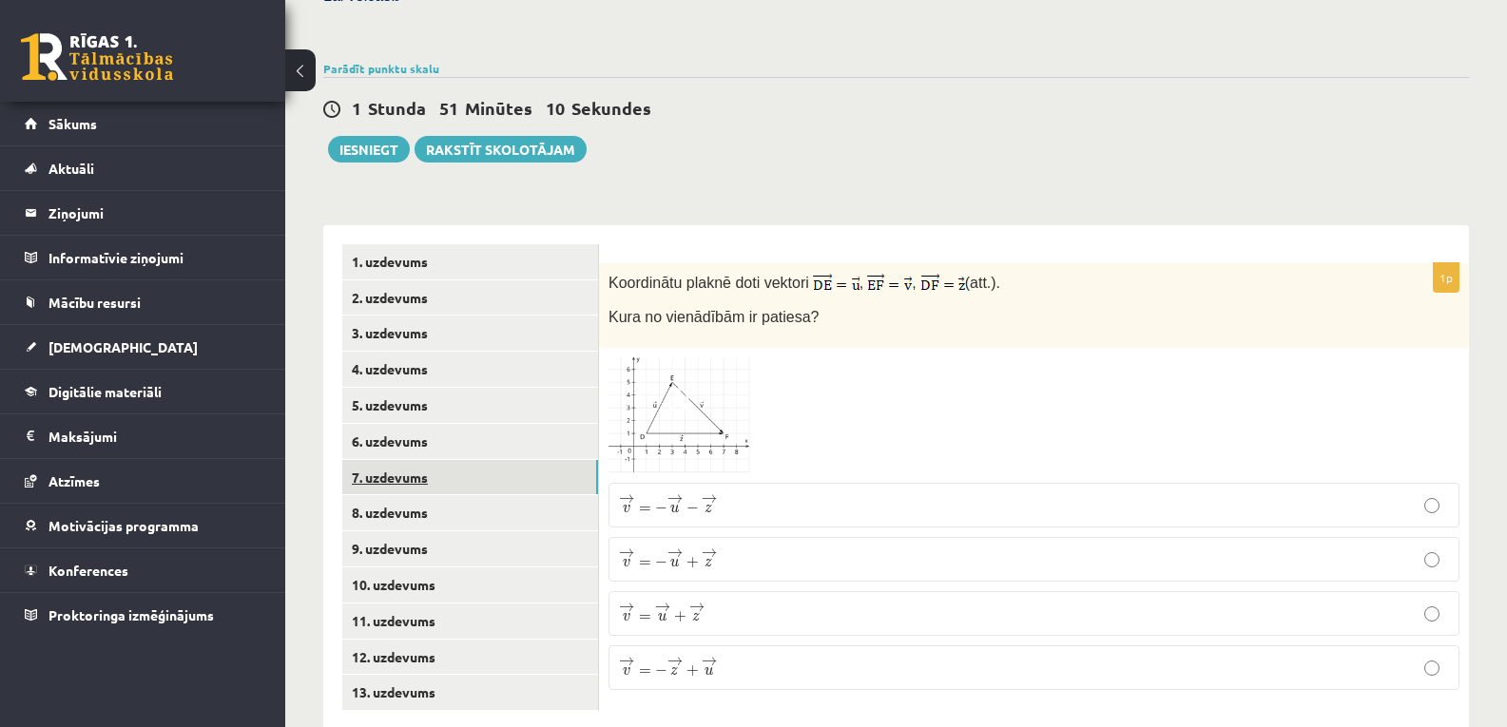
click at [423, 460] on link "7. uzdevums" at bounding box center [470, 477] width 256 height 35
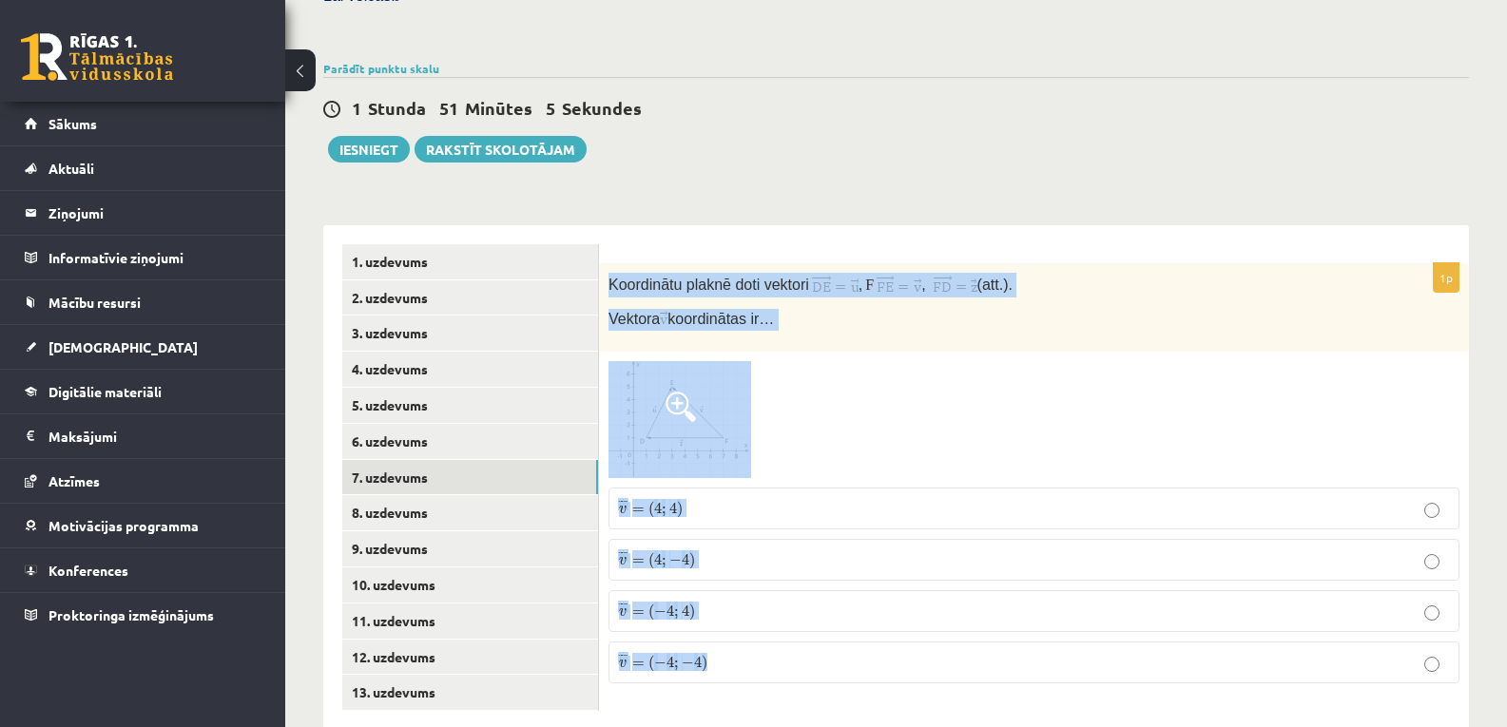
drag, startPoint x: 608, startPoint y: 242, endPoint x: 759, endPoint y: 600, distance: 387.7
click at [759, 600] on div "1p Koordinātu plaknē doti vektori , F , (att.). Vektora koordinātas ir… ¯ ¯ ¯ v…" at bounding box center [1034, 480] width 870 height 435
copy div "Koordinātu plaknē doti vektori , F , (att.). Vektora koordinātas ir… ¯ ¯ ¯ v = …"
click at [810, 297] on div "Koordinātu plaknē doti vektori , F , (att.). Vektora koordinātas ir…" at bounding box center [1034, 307] width 870 height 88
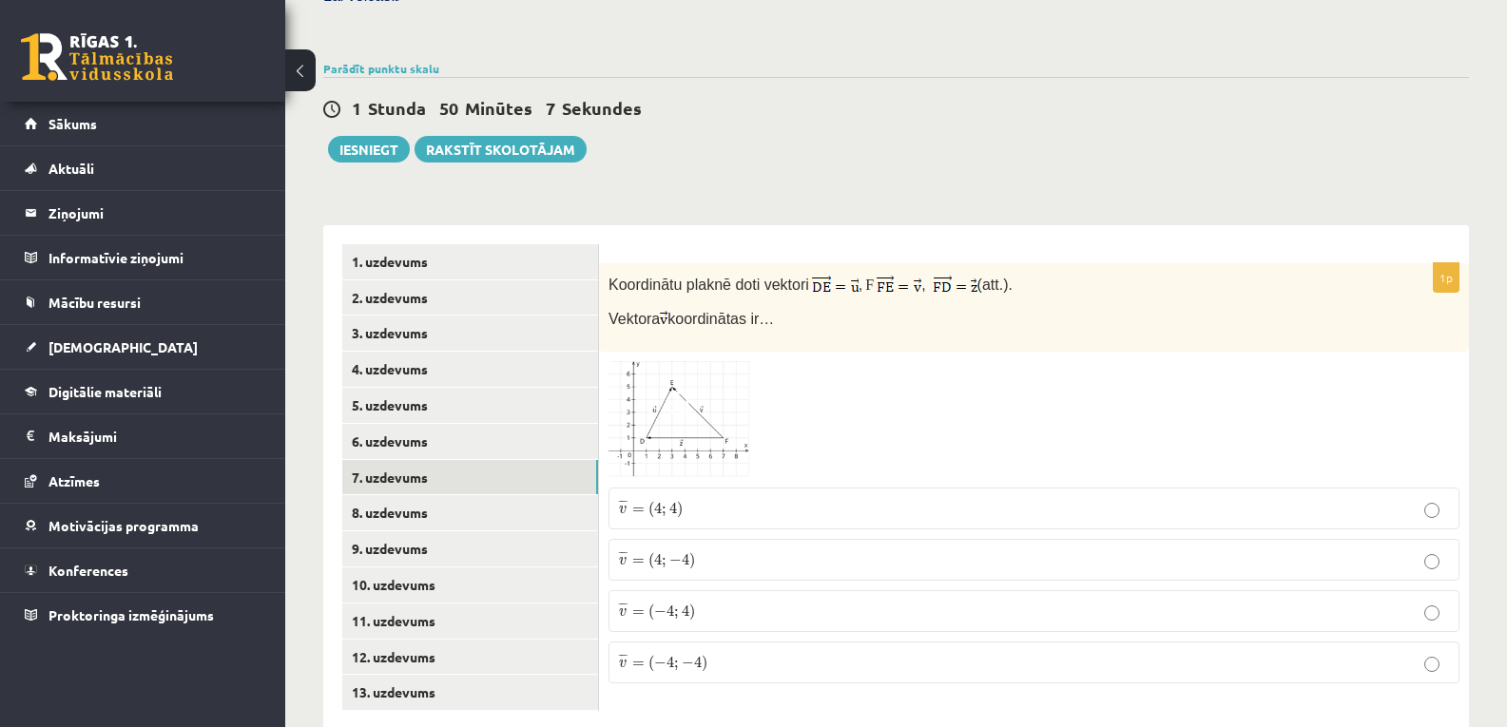
click at [692, 552] on span ")" at bounding box center [692, 560] width 6 height 17
click at [410, 495] on link "8. uzdevums" at bounding box center [470, 512] width 256 height 35
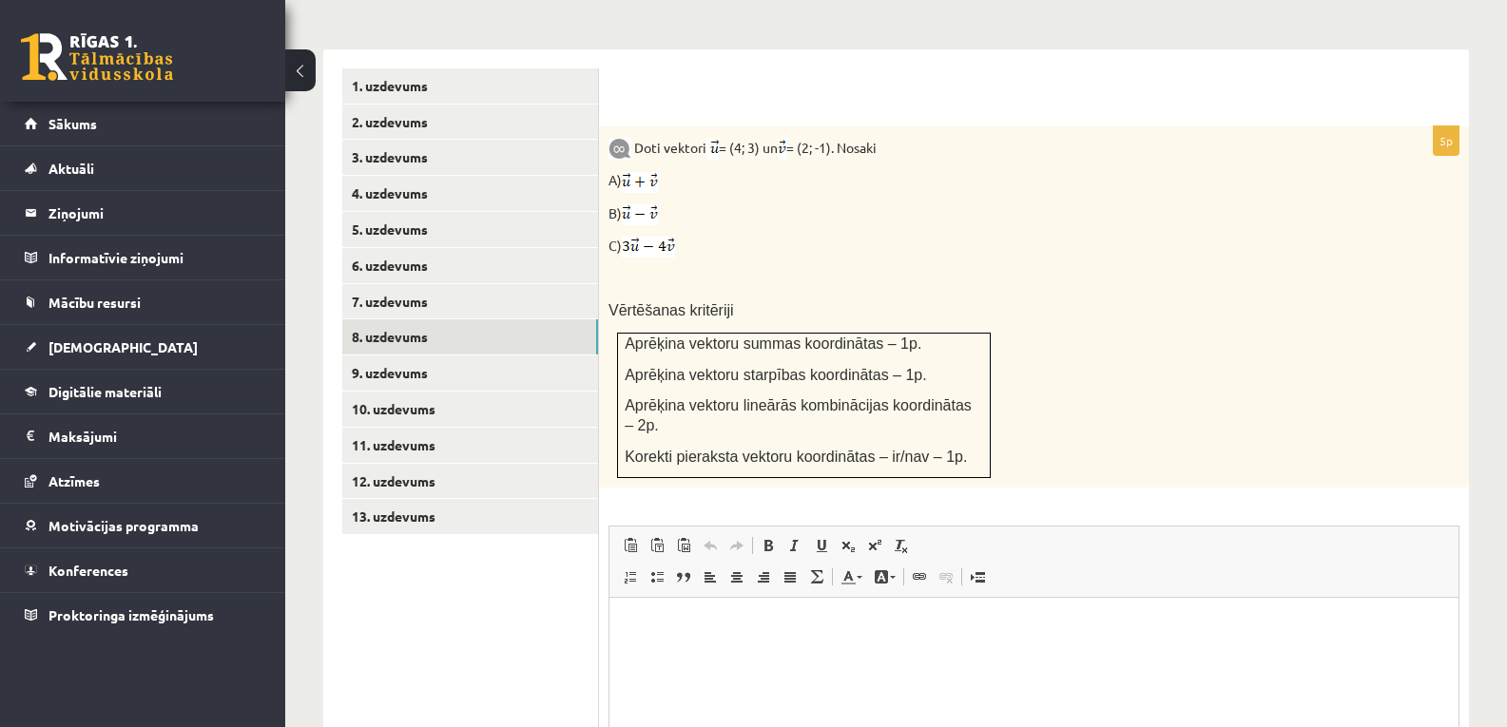
scroll to position [733, 0]
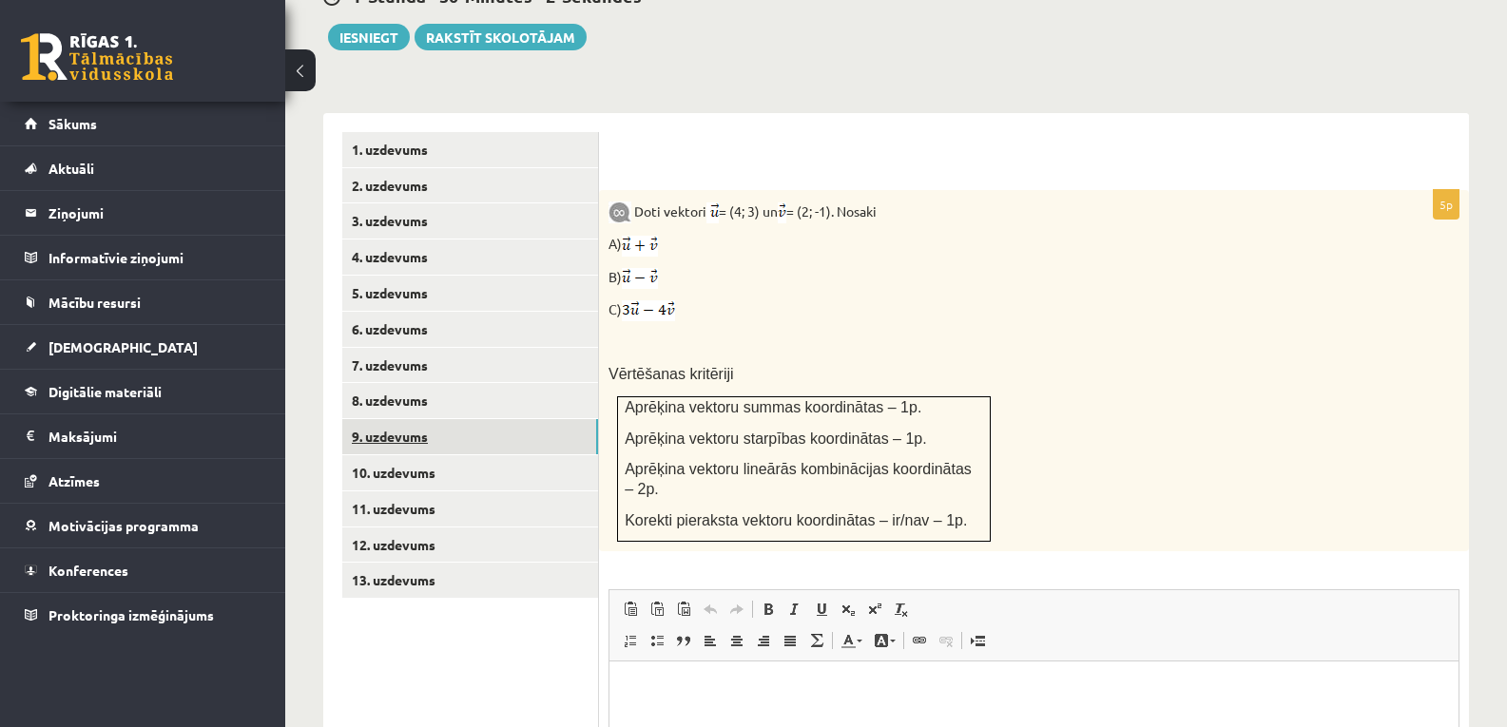
click at [466, 419] on link "9. uzdevums" at bounding box center [470, 436] width 256 height 35
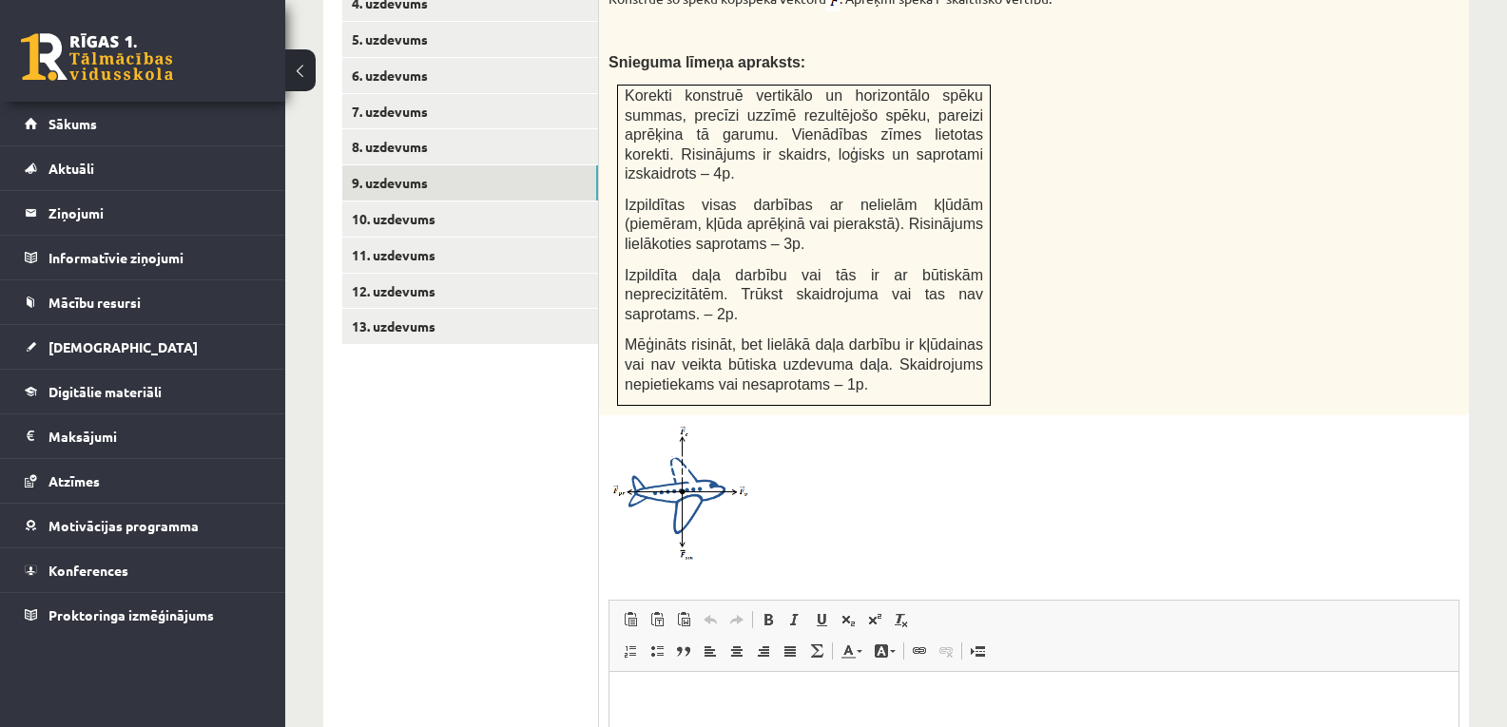
scroll to position [1050, 0]
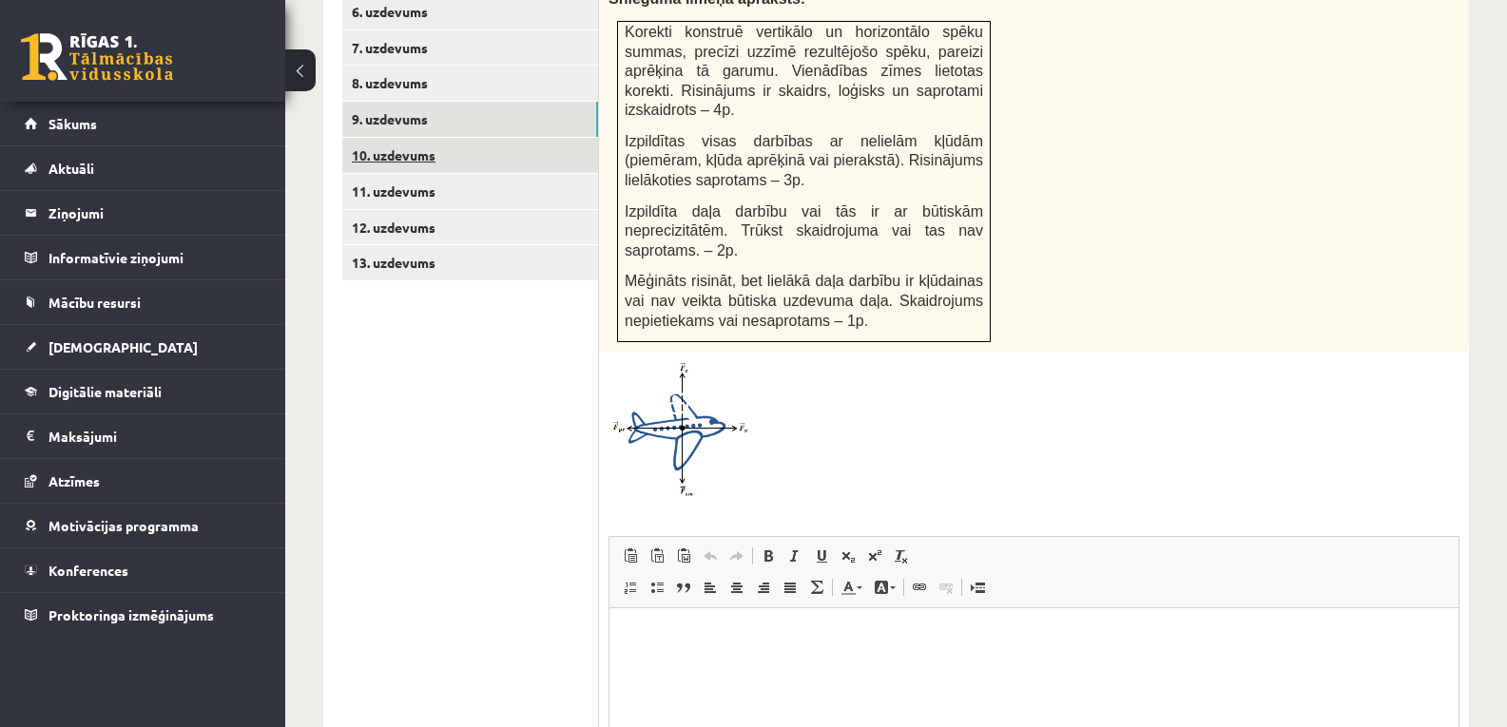
click at [416, 138] on link "10. uzdevums" at bounding box center [470, 155] width 256 height 35
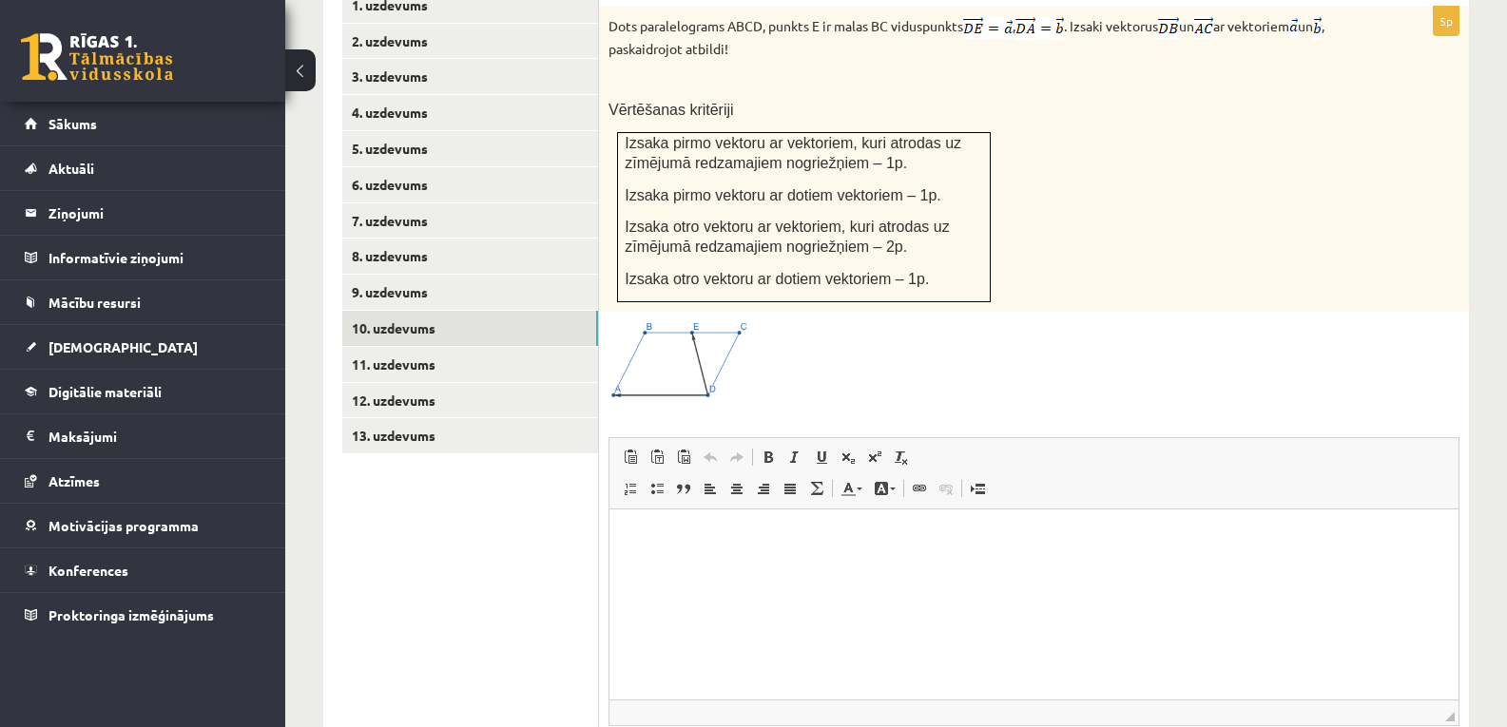
scroll to position [1004, 0]
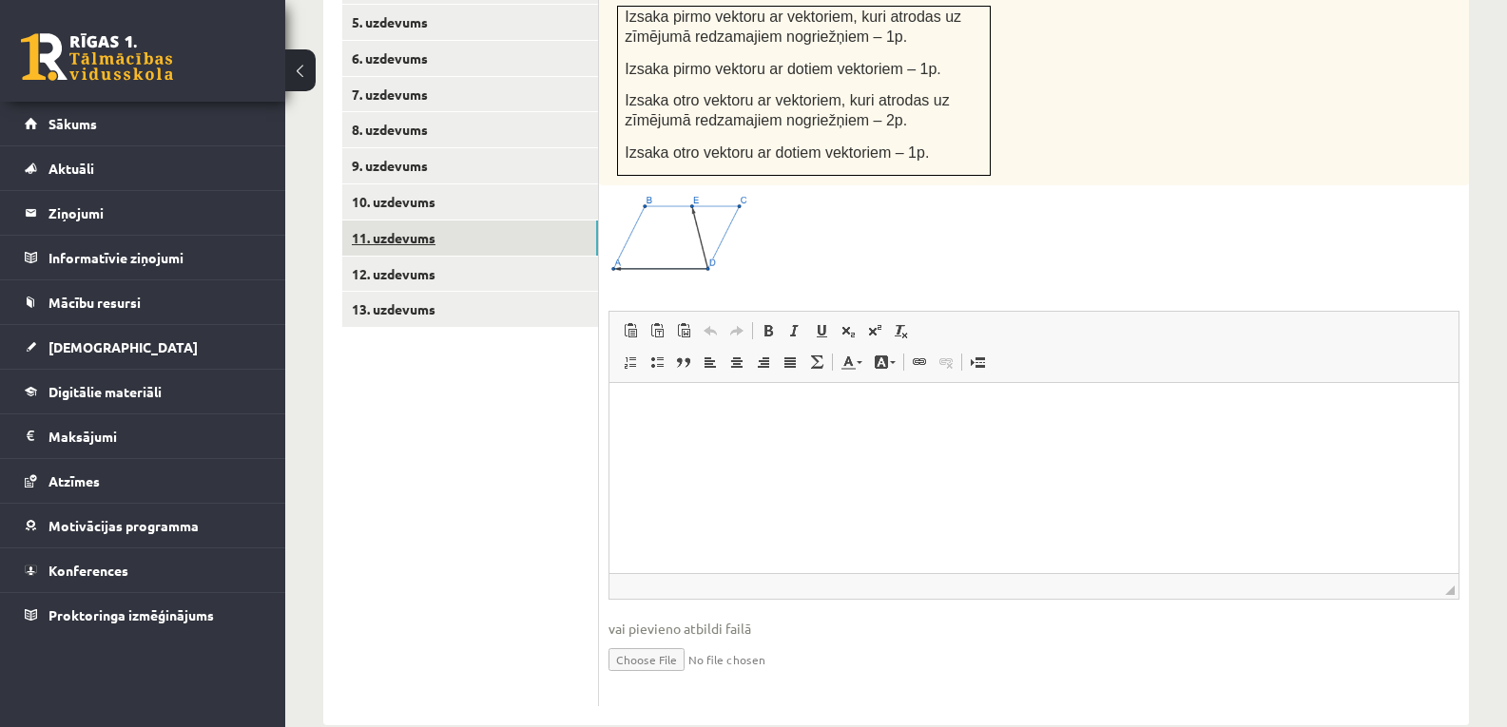
click at [448, 221] on link "11. uzdevums" at bounding box center [470, 238] width 256 height 35
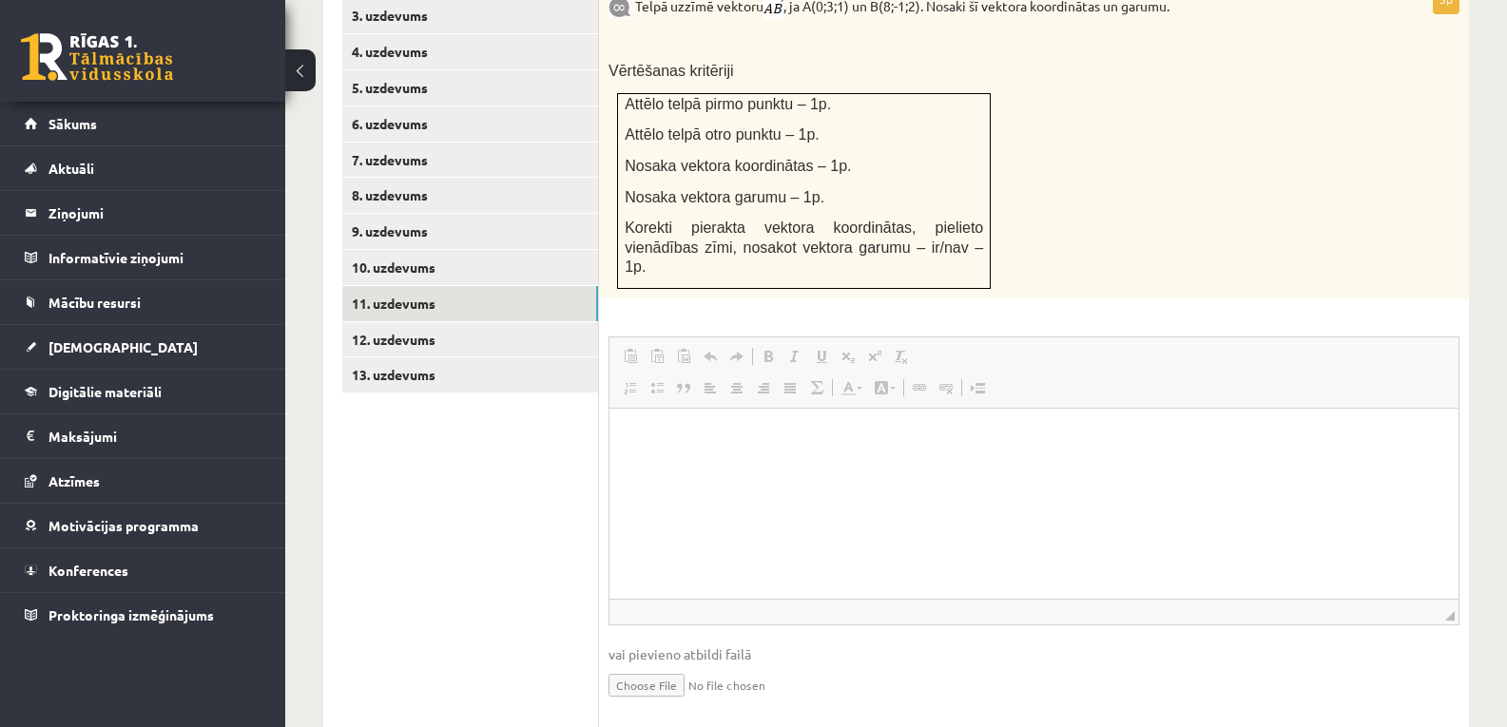
scroll to position [0, 0]
click at [452, 322] on link "12. uzdevums" at bounding box center [470, 339] width 256 height 35
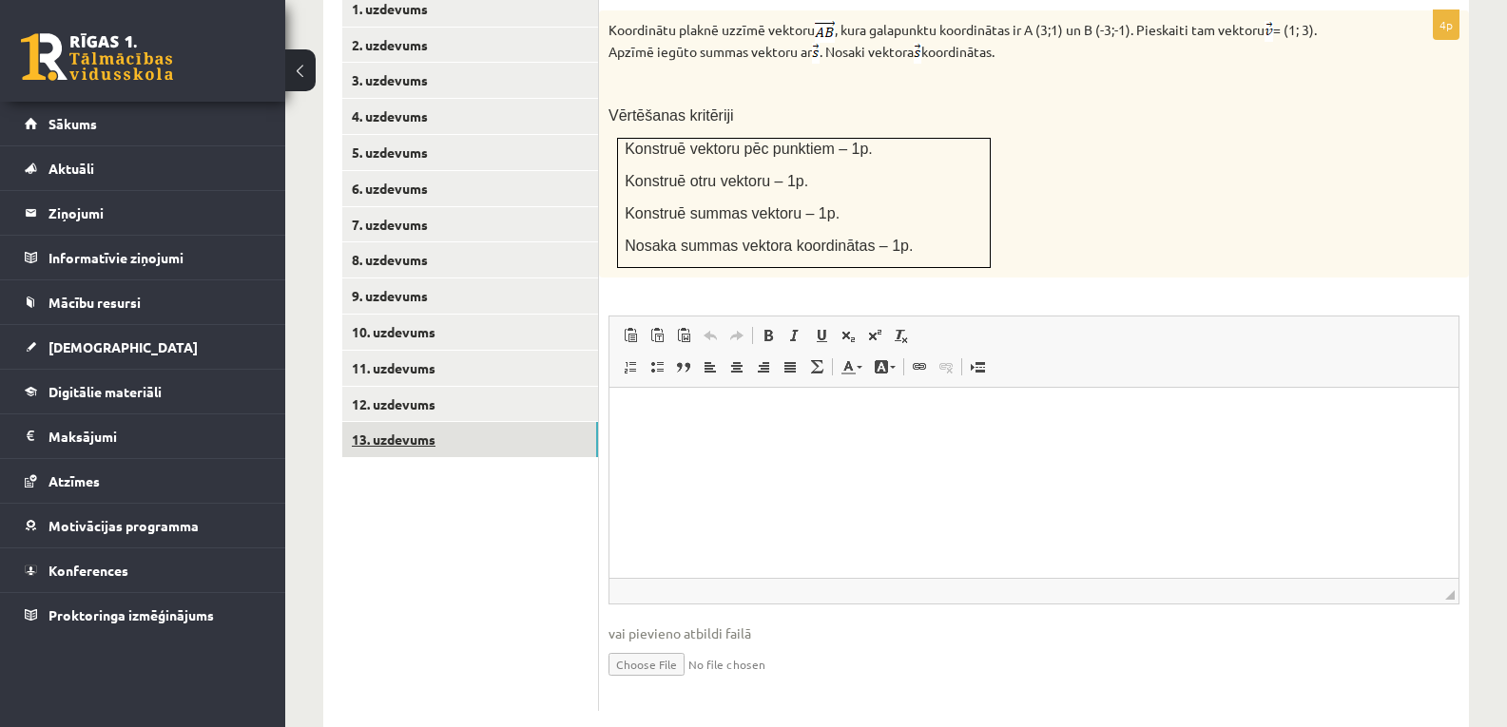
click at [472, 422] on link "13. uzdevums" at bounding box center [470, 439] width 256 height 35
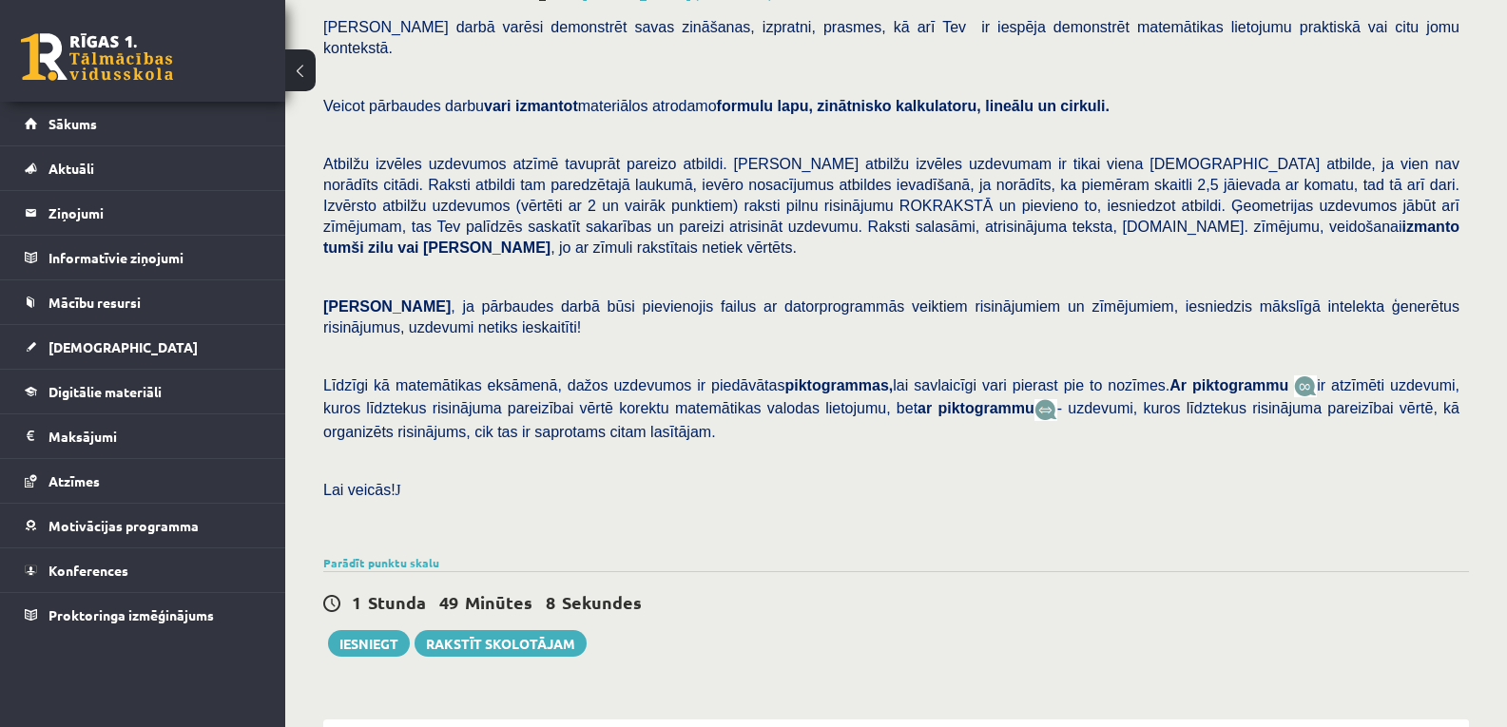
scroll to position [317, 0]
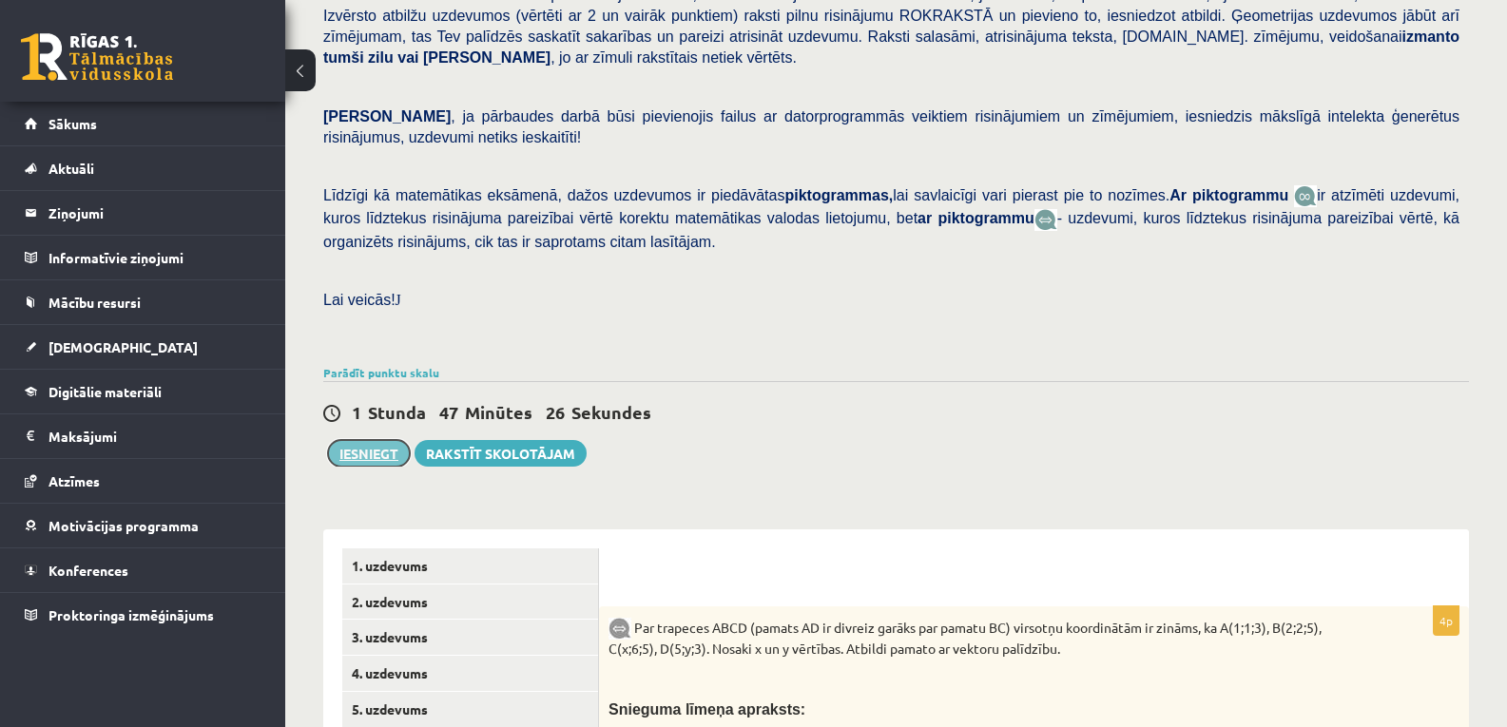
click at [370, 440] on button "Iesniegt" at bounding box center [369, 453] width 82 height 27
